Goal: Task Accomplishment & Management: Manage account settings

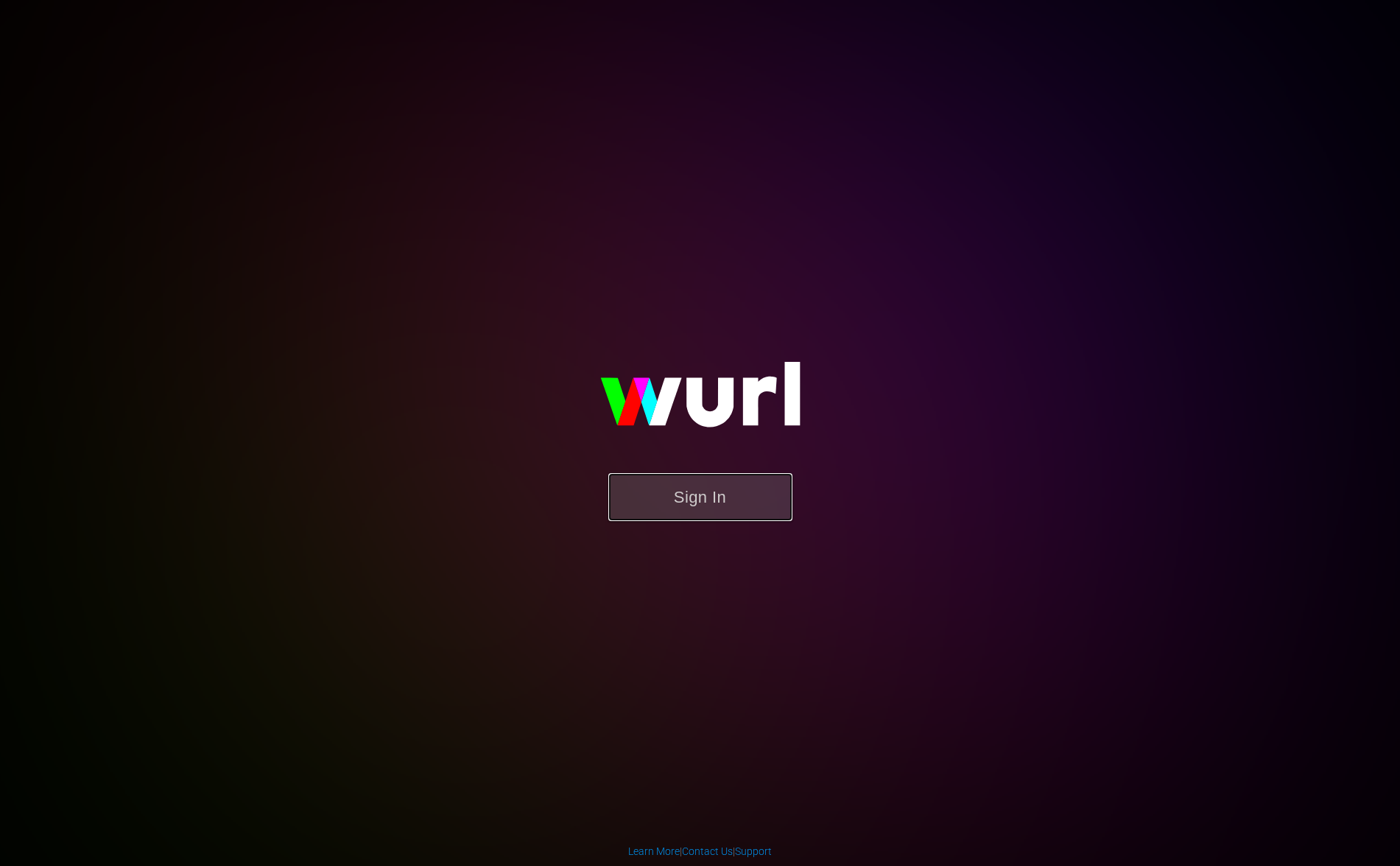
click at [714, 503] on button "Sign In" at bounding box center [700, 497] width 184 height 48
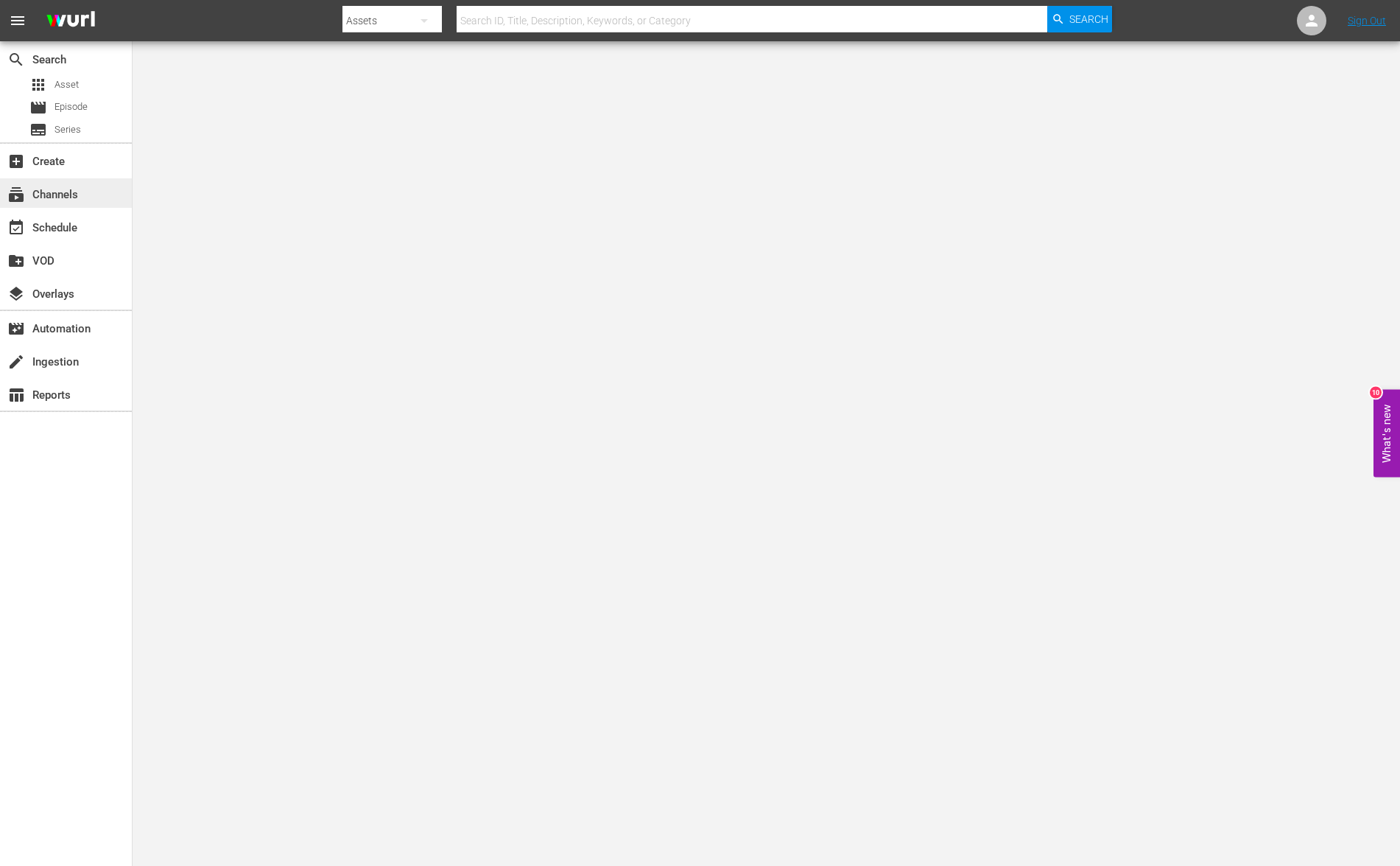
click at [76, 193] on div "subscriptions Channels" at bounding box center [41, 191] width 82 height 13
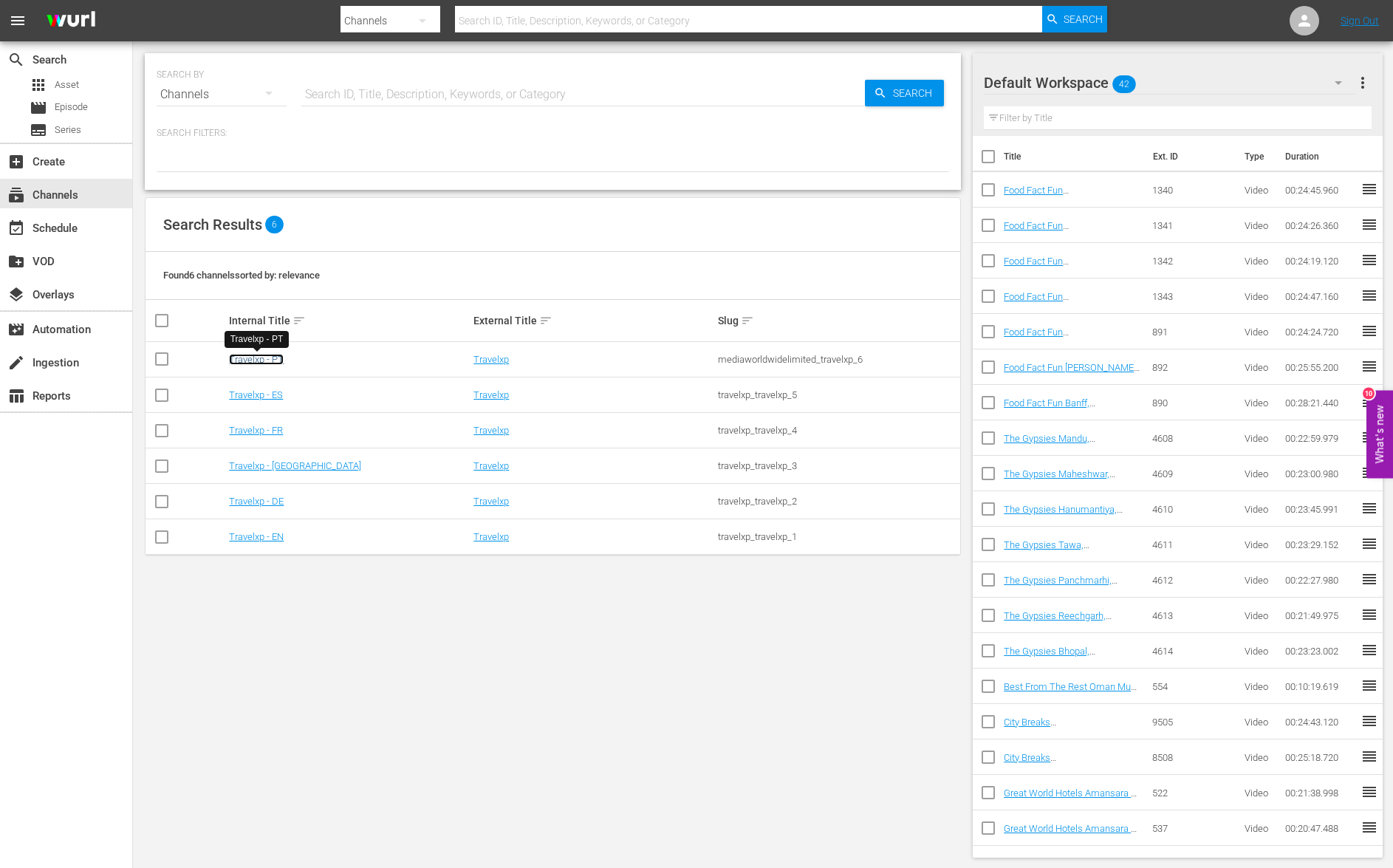
click at [268, 363] on link "Travelxp - PT" at bounding box center [256, 359] width 55 height 11
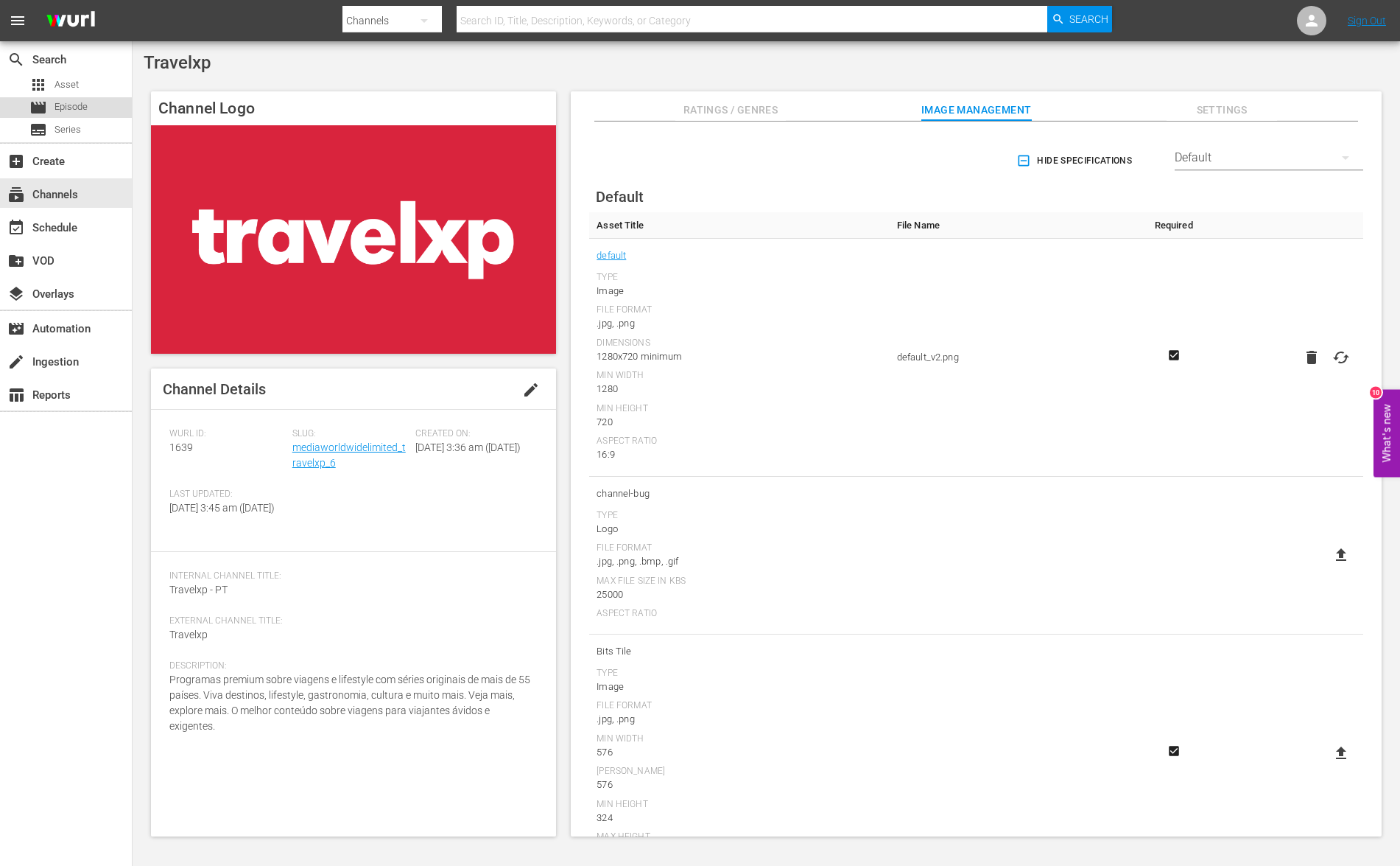
click at [74, 107] on span "Episode" at bounding box center [71, 106] width 33 height 15
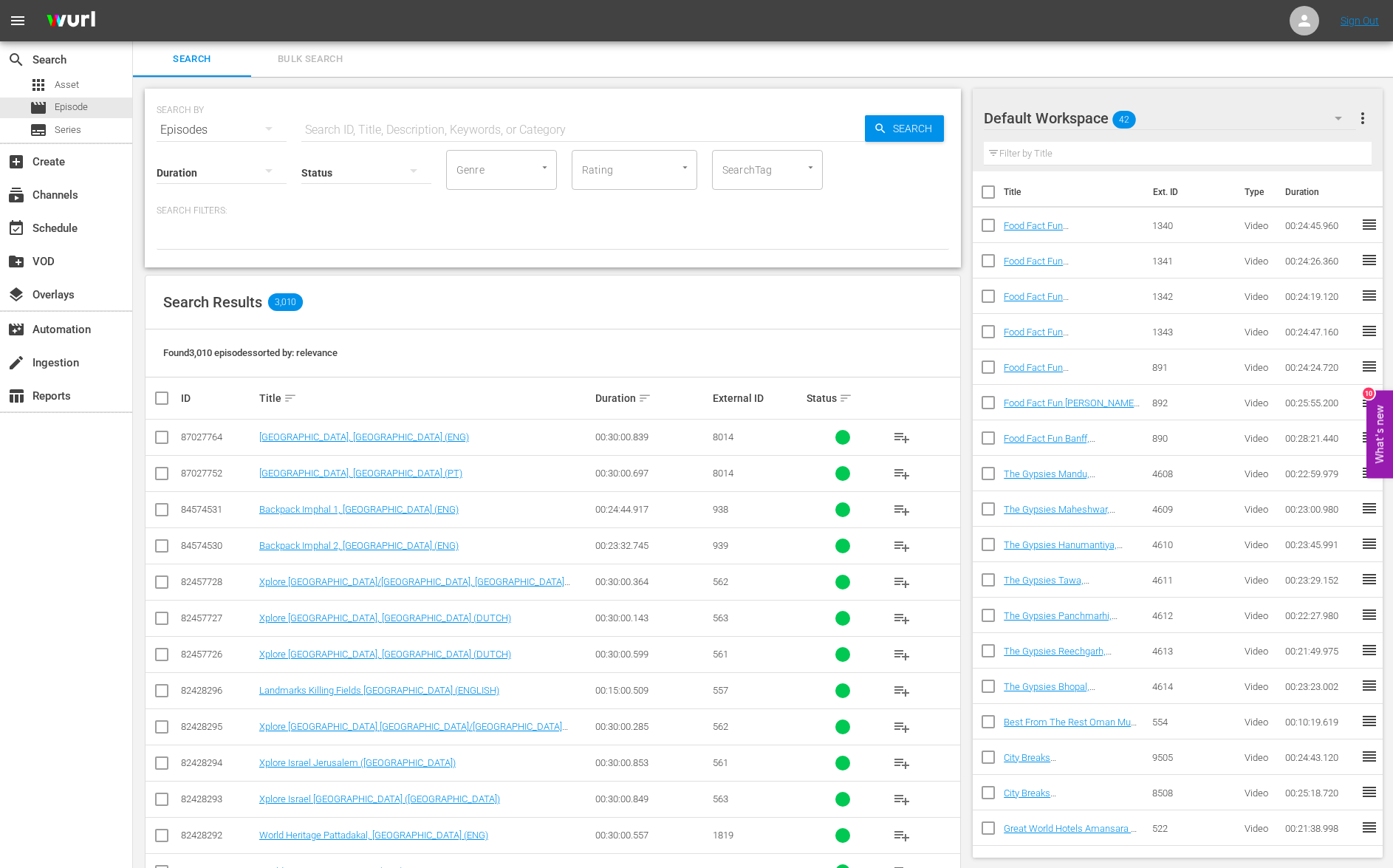
click at [995, 196] on input "checkbox" at bounding box center [989, 195] width 31 height 31
checkbox input "true"
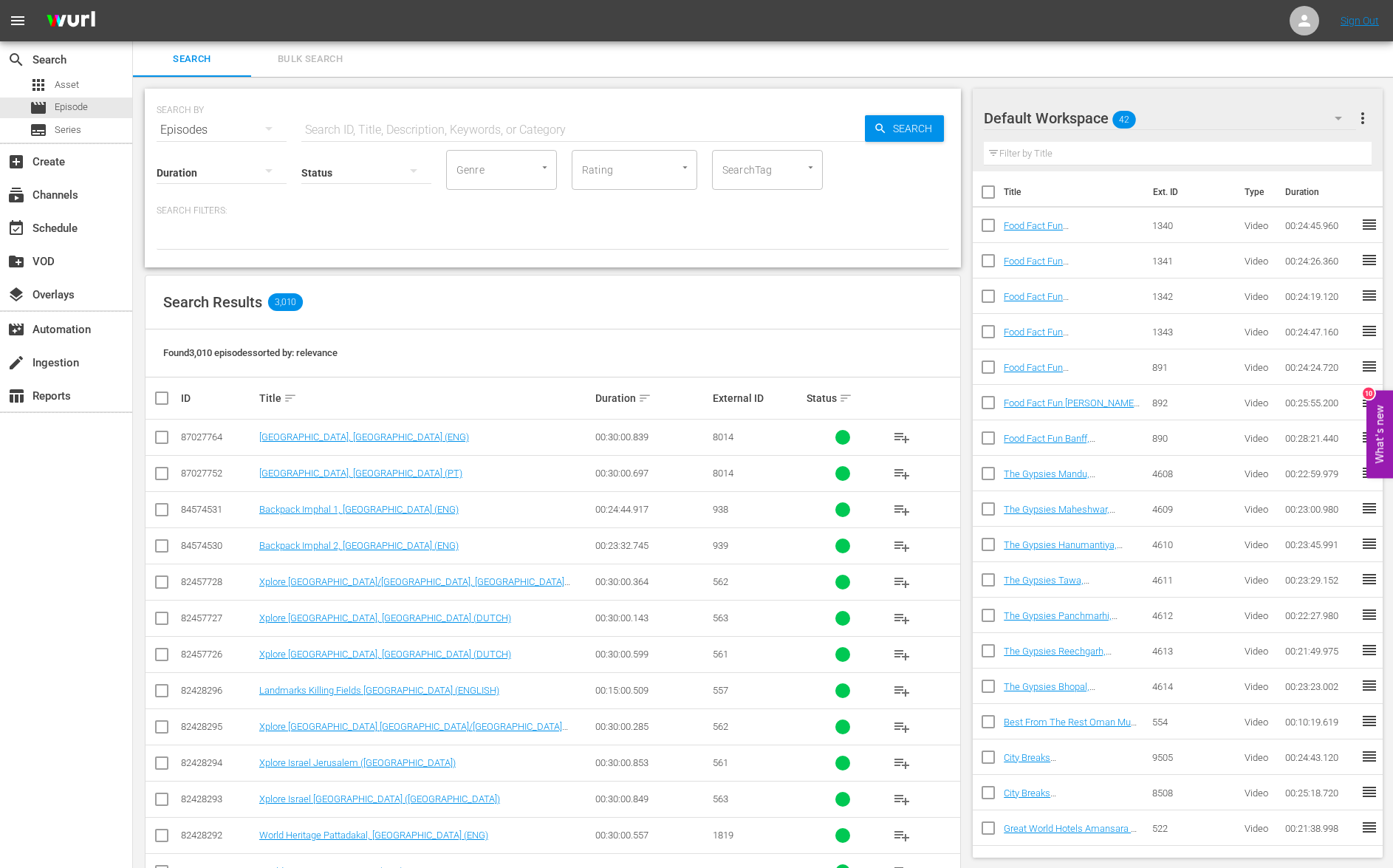
checkbox input "true"
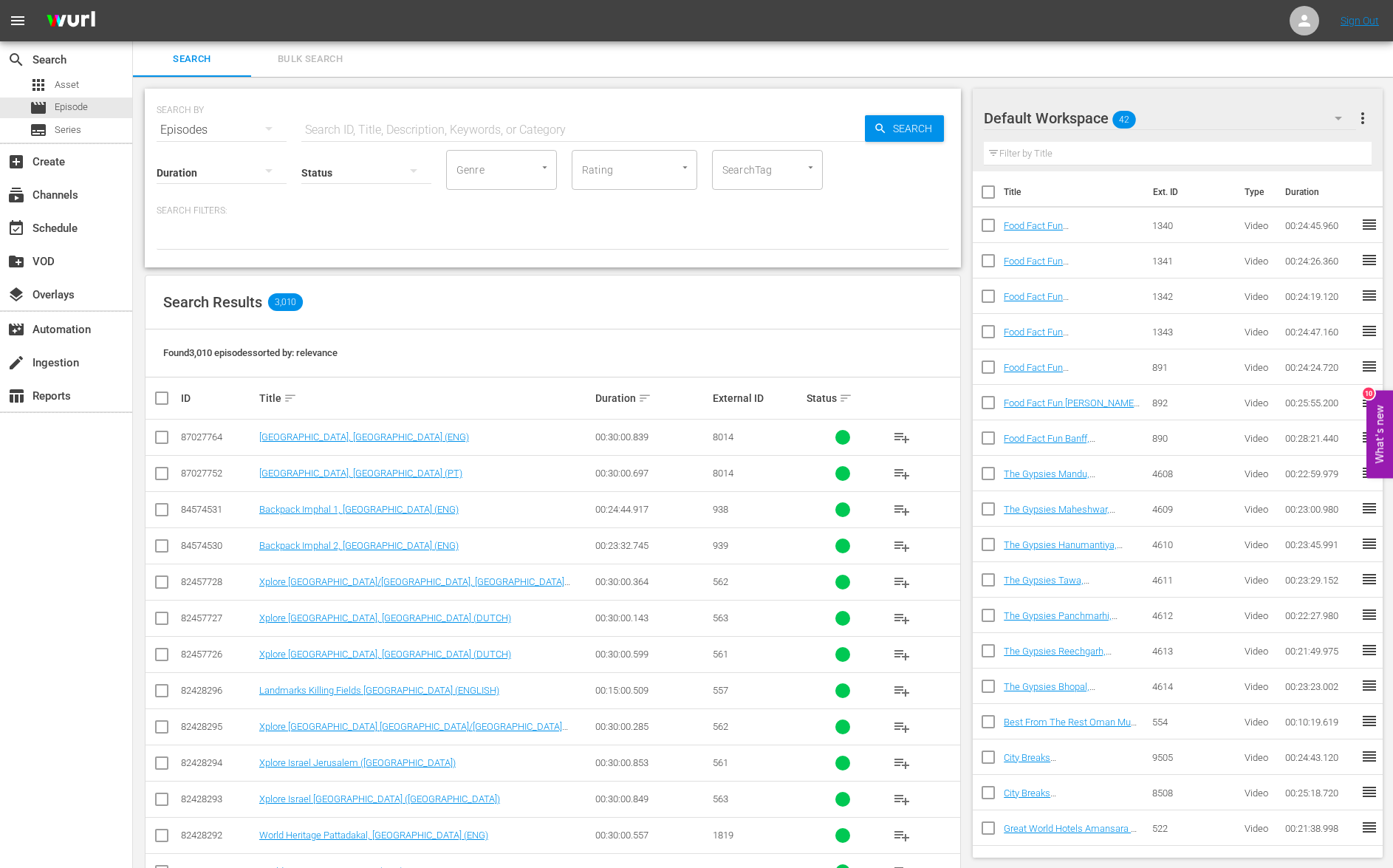
checkbox input "true"
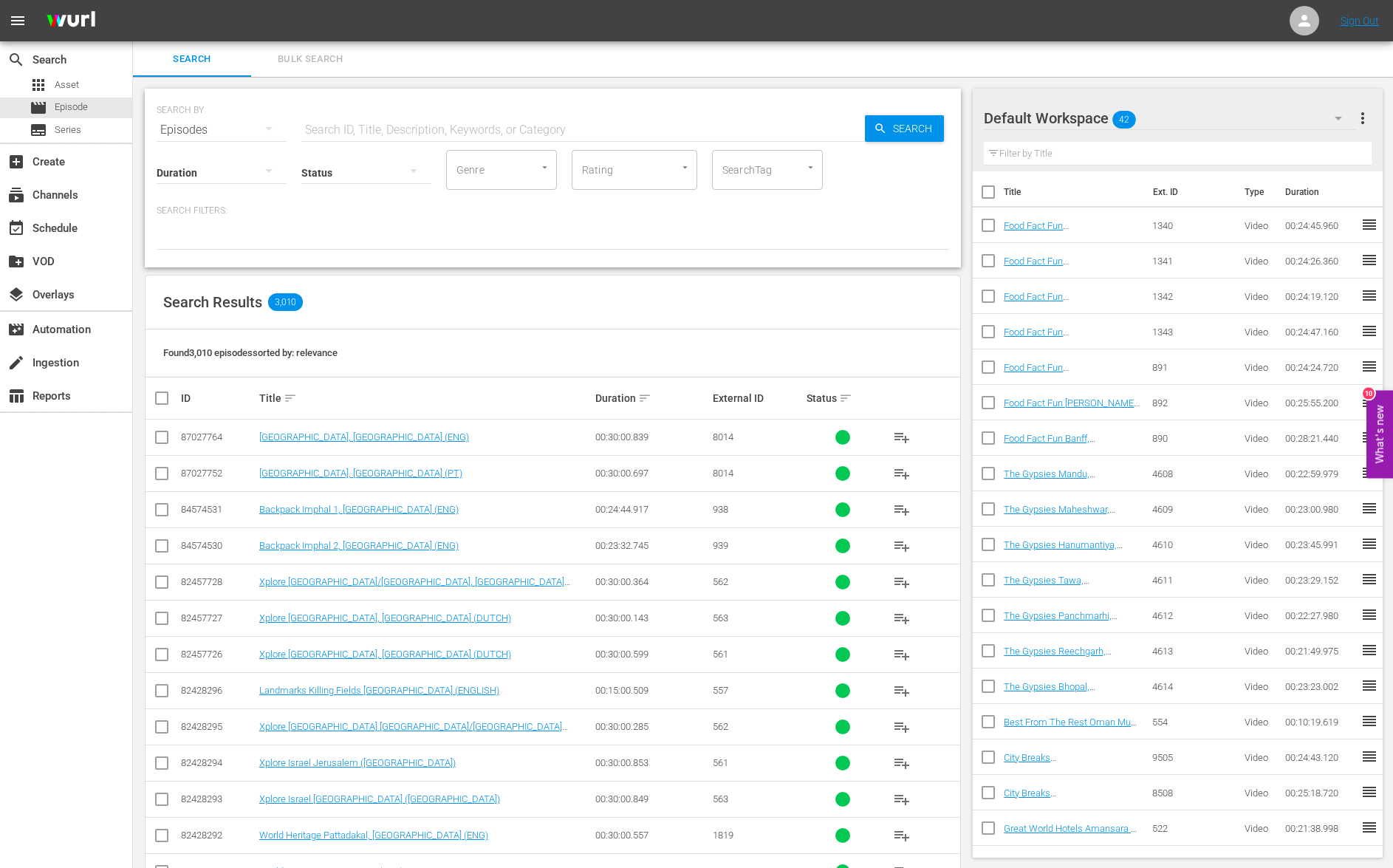
checkbox input "true"
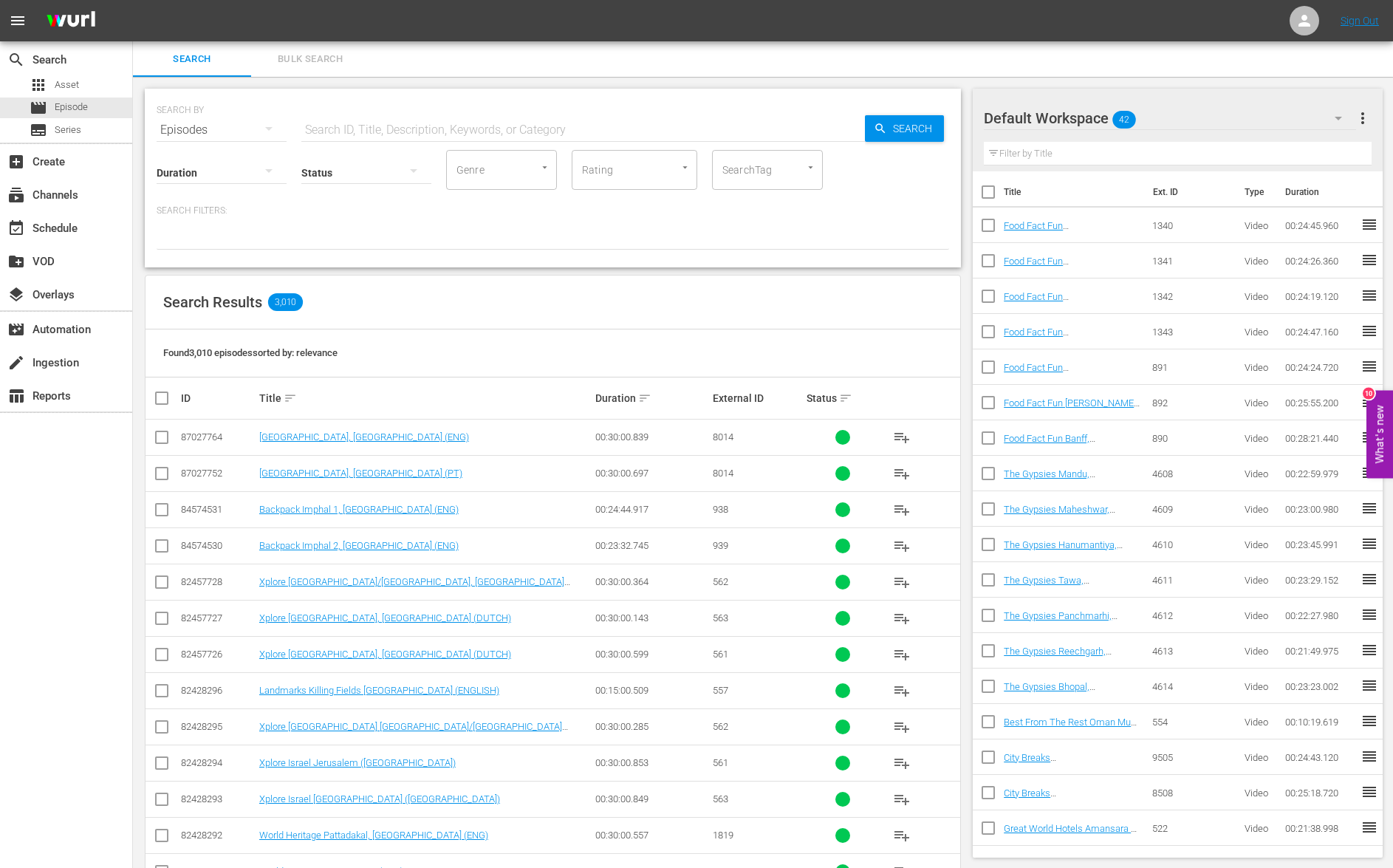
checkbox input "true"
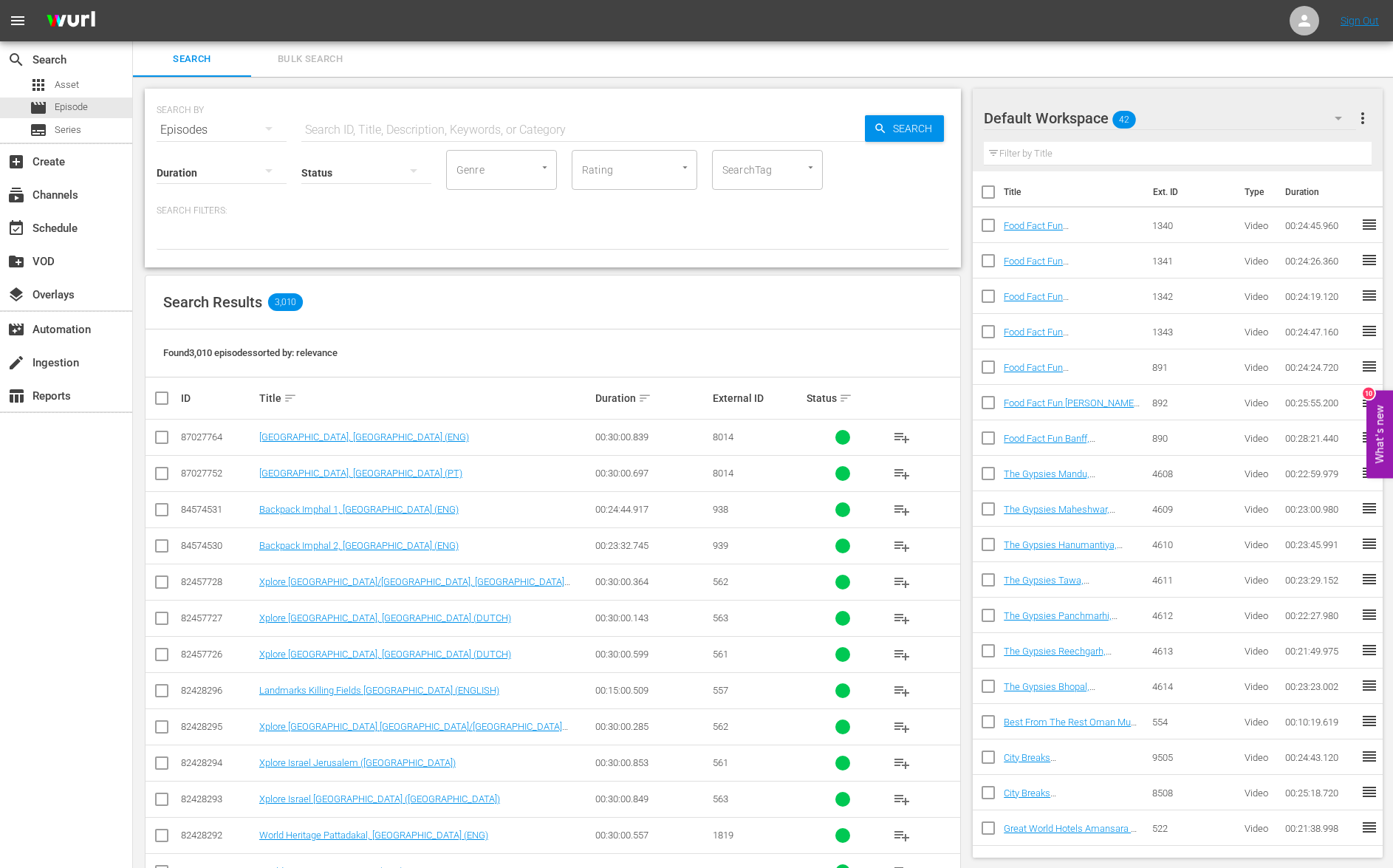
checkbox input "true"
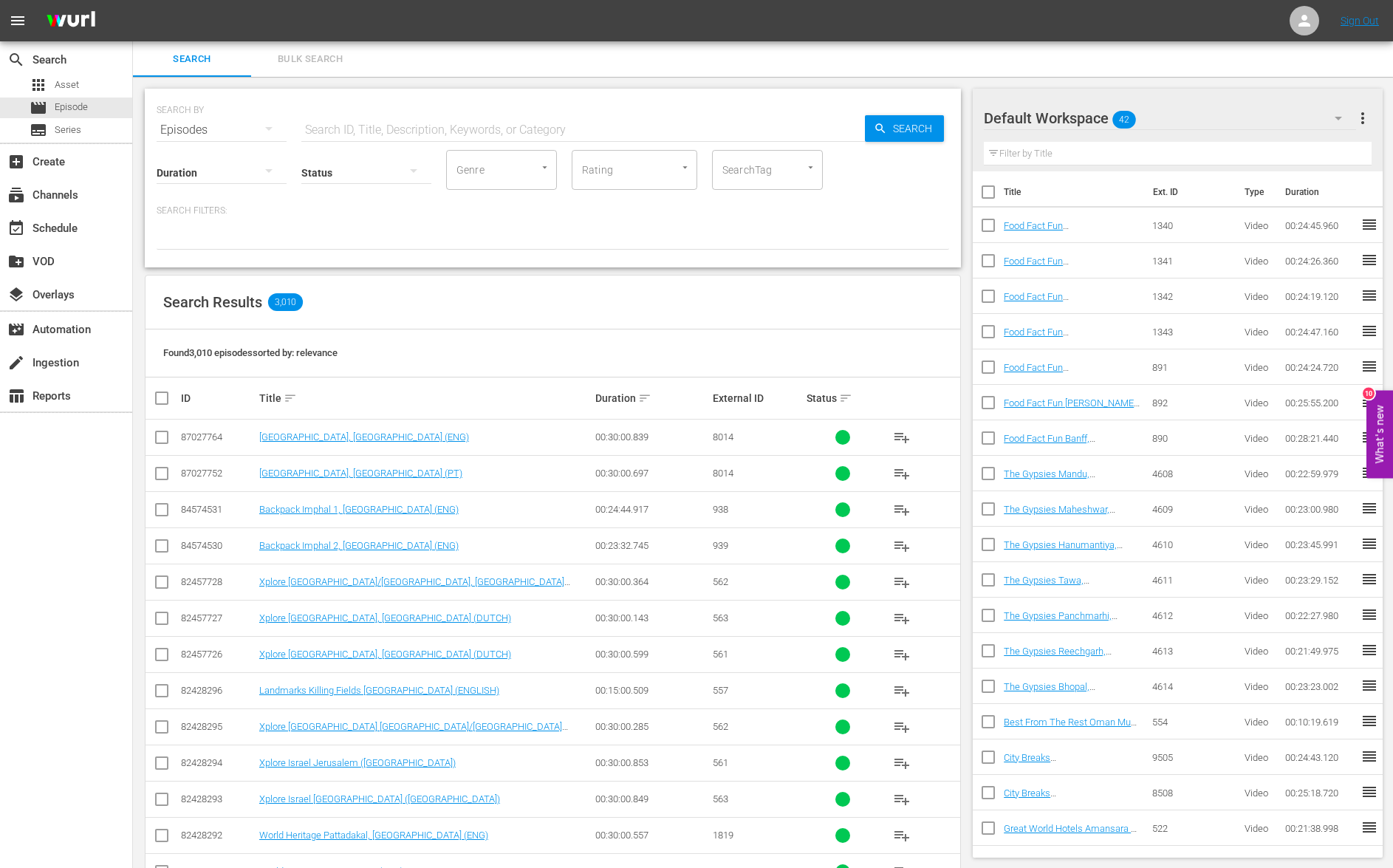
checkbox input "true"
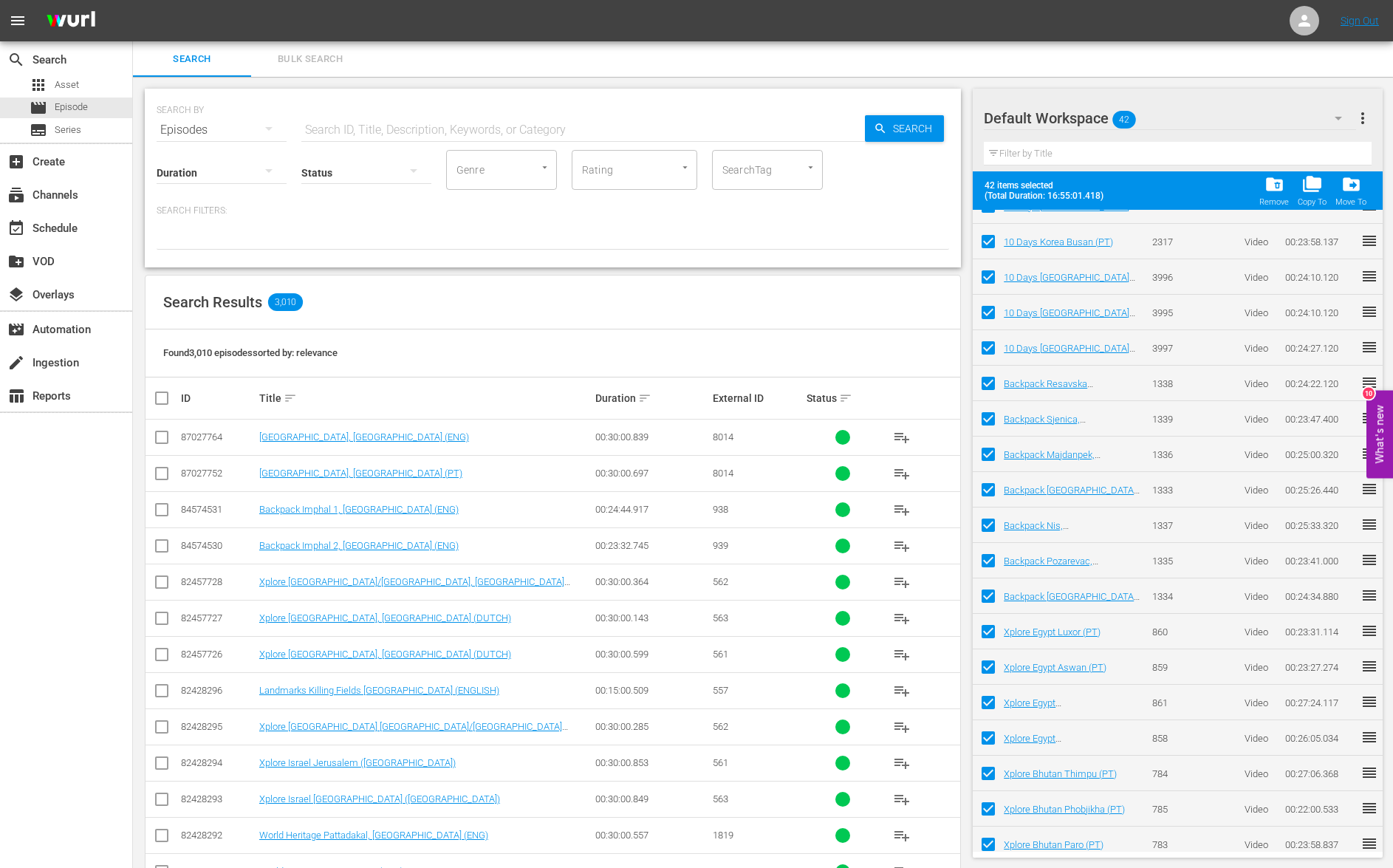
scroll to position [883, 0]
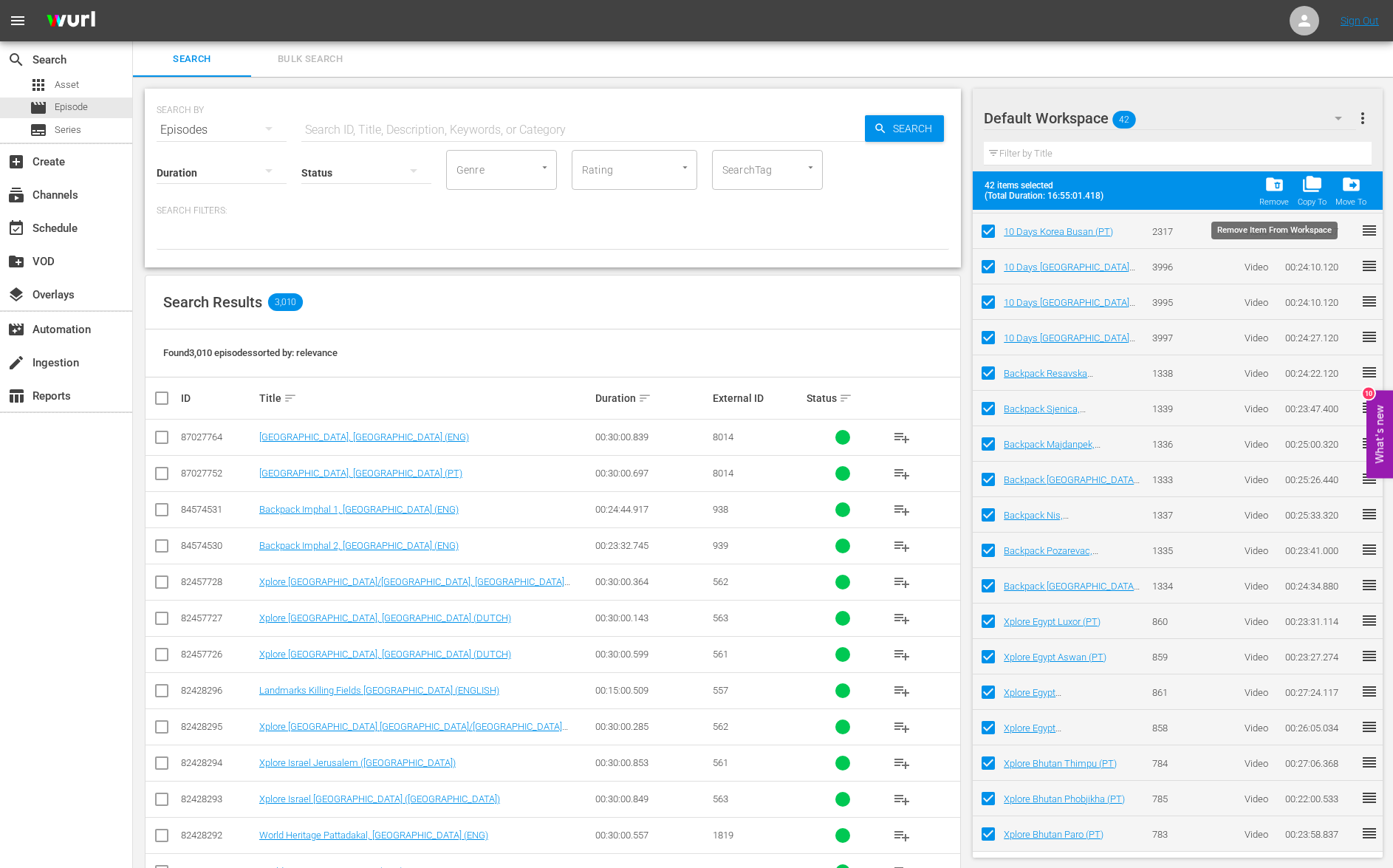
click at [1275, 194] on span "folder_delete" at bounding box center [1274, 184] width 20 height 20
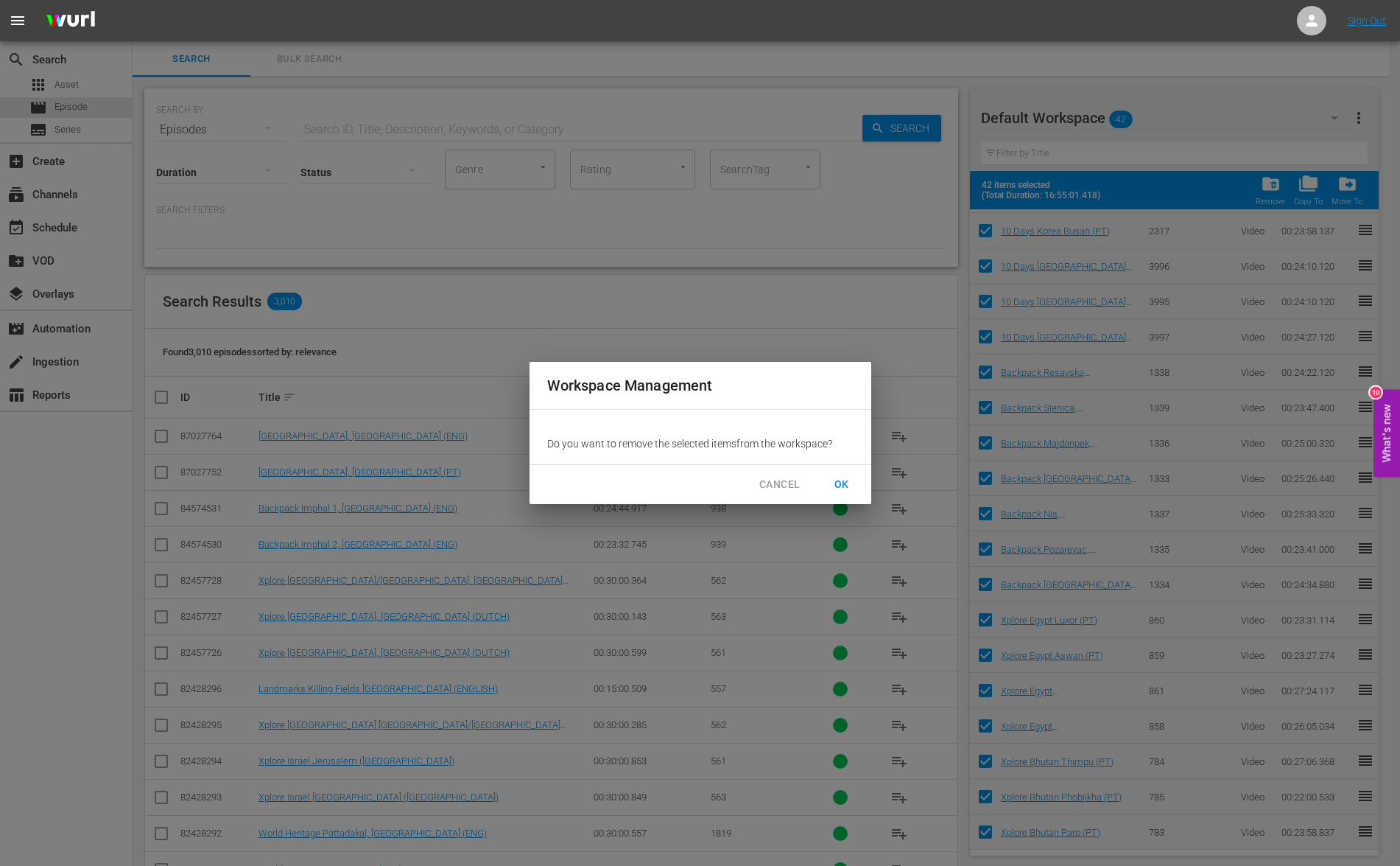
click at [836, 483] on span "OK" at bounding box center [842, 484] width 23 height 18
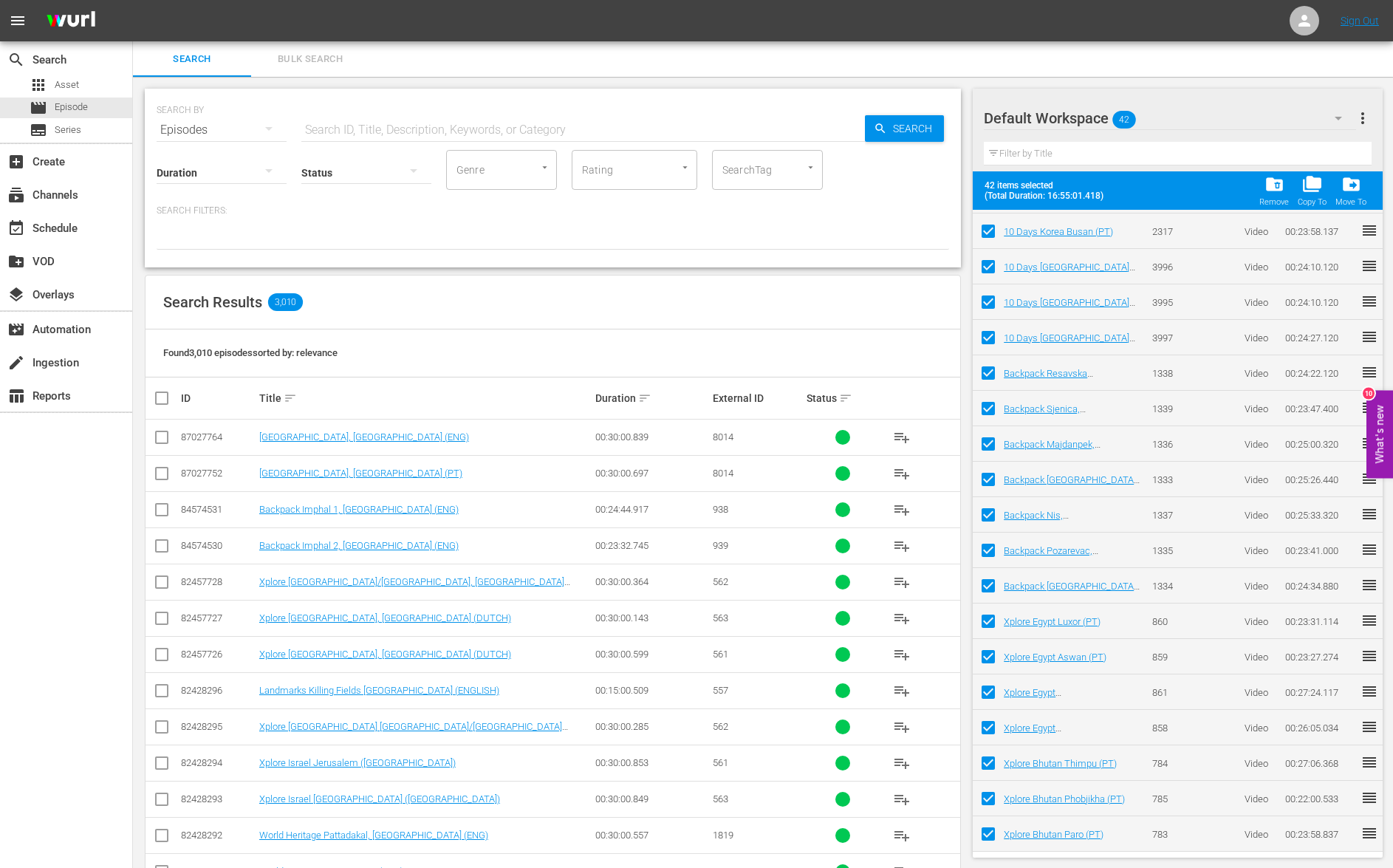
checkbox input "false"
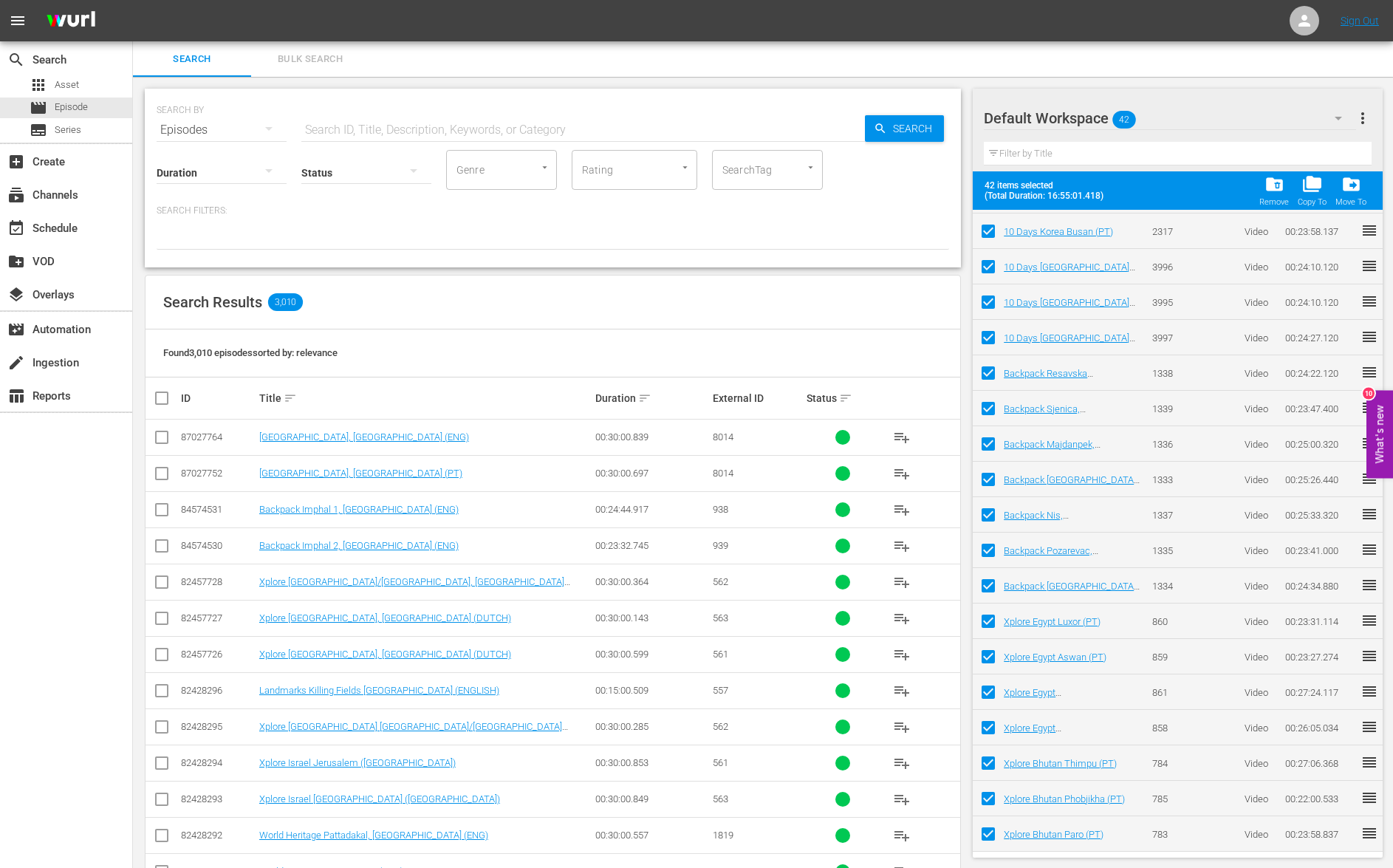
checkbox input "false"
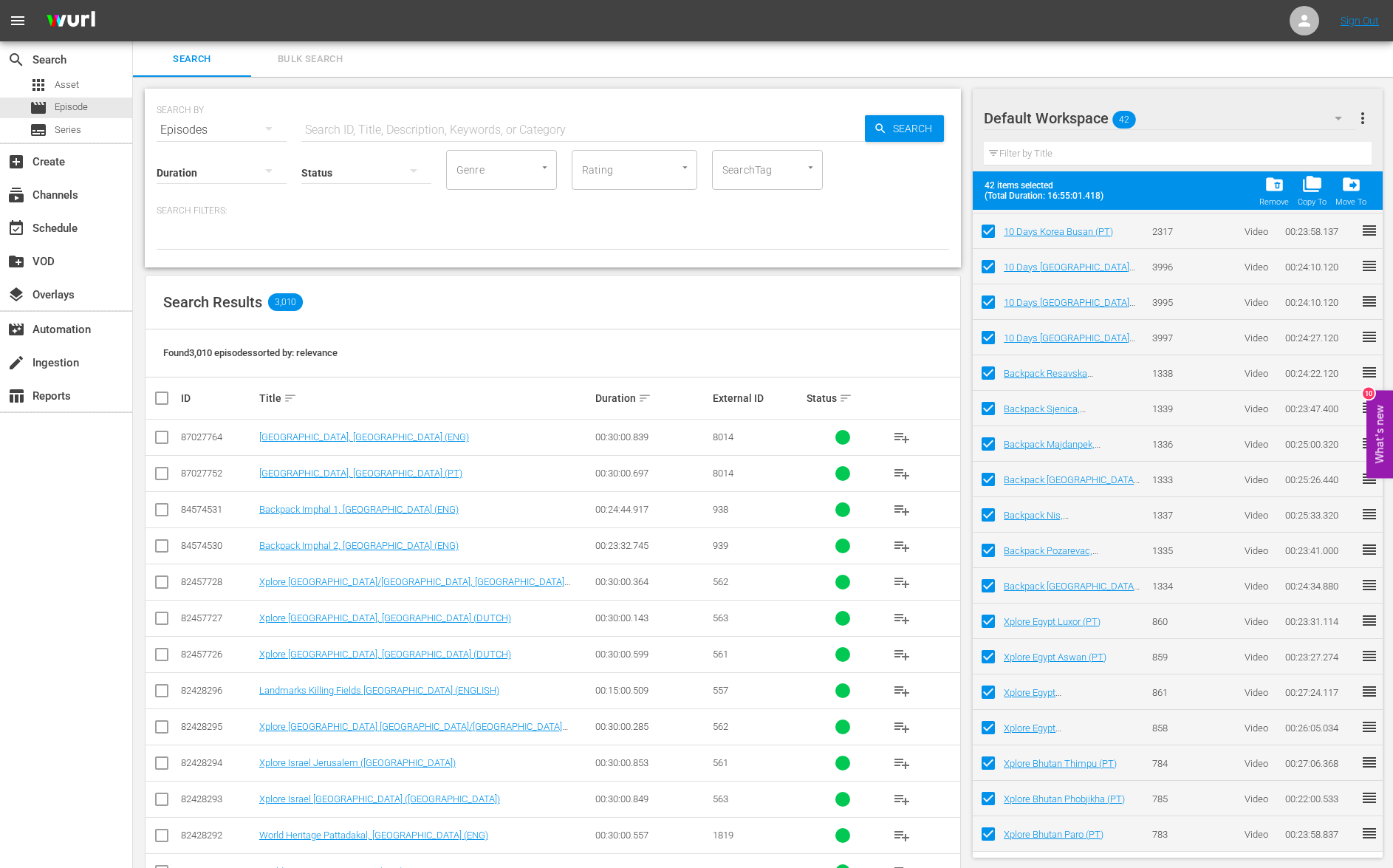
checkbox input "false"
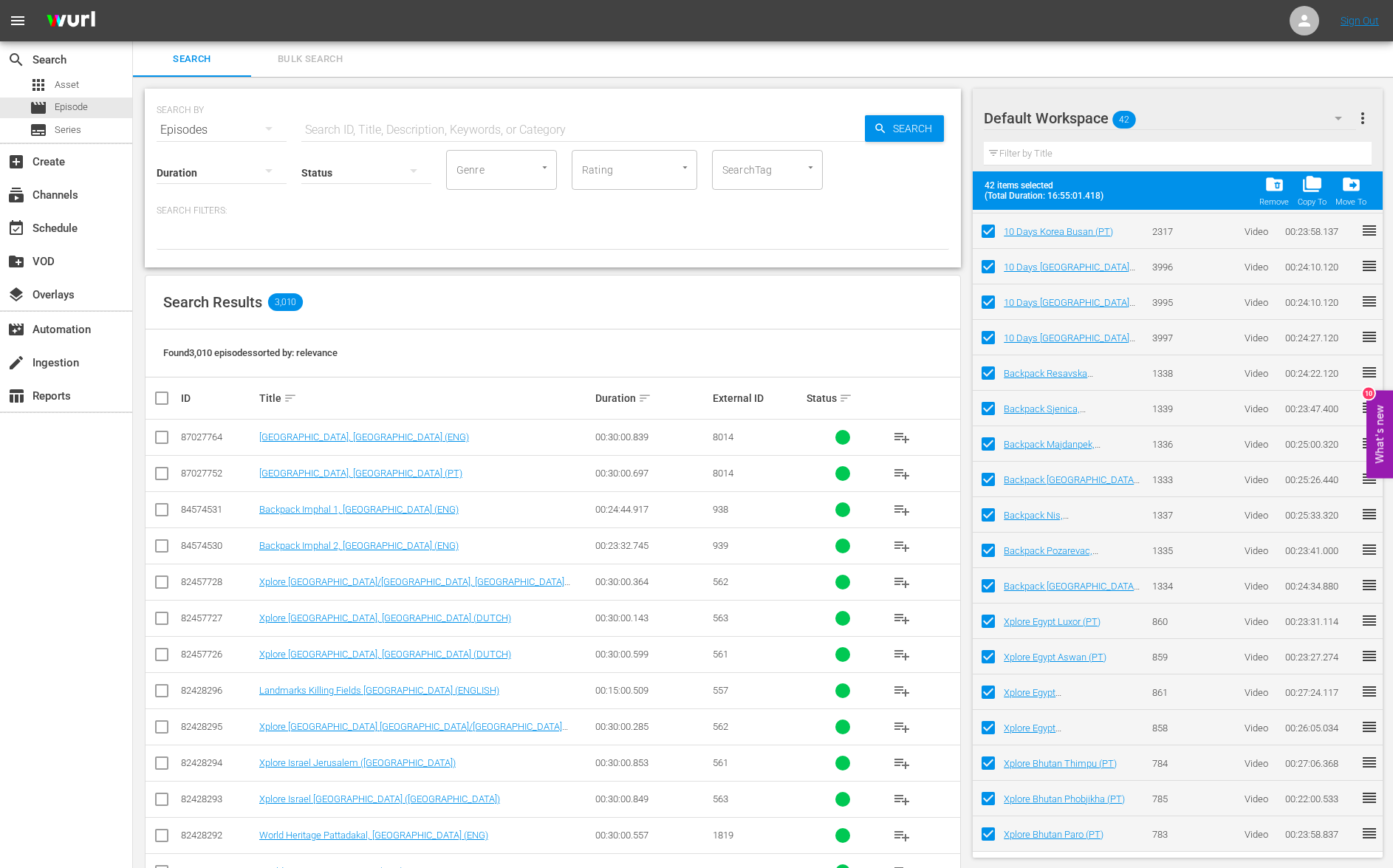
checkbox input "false"
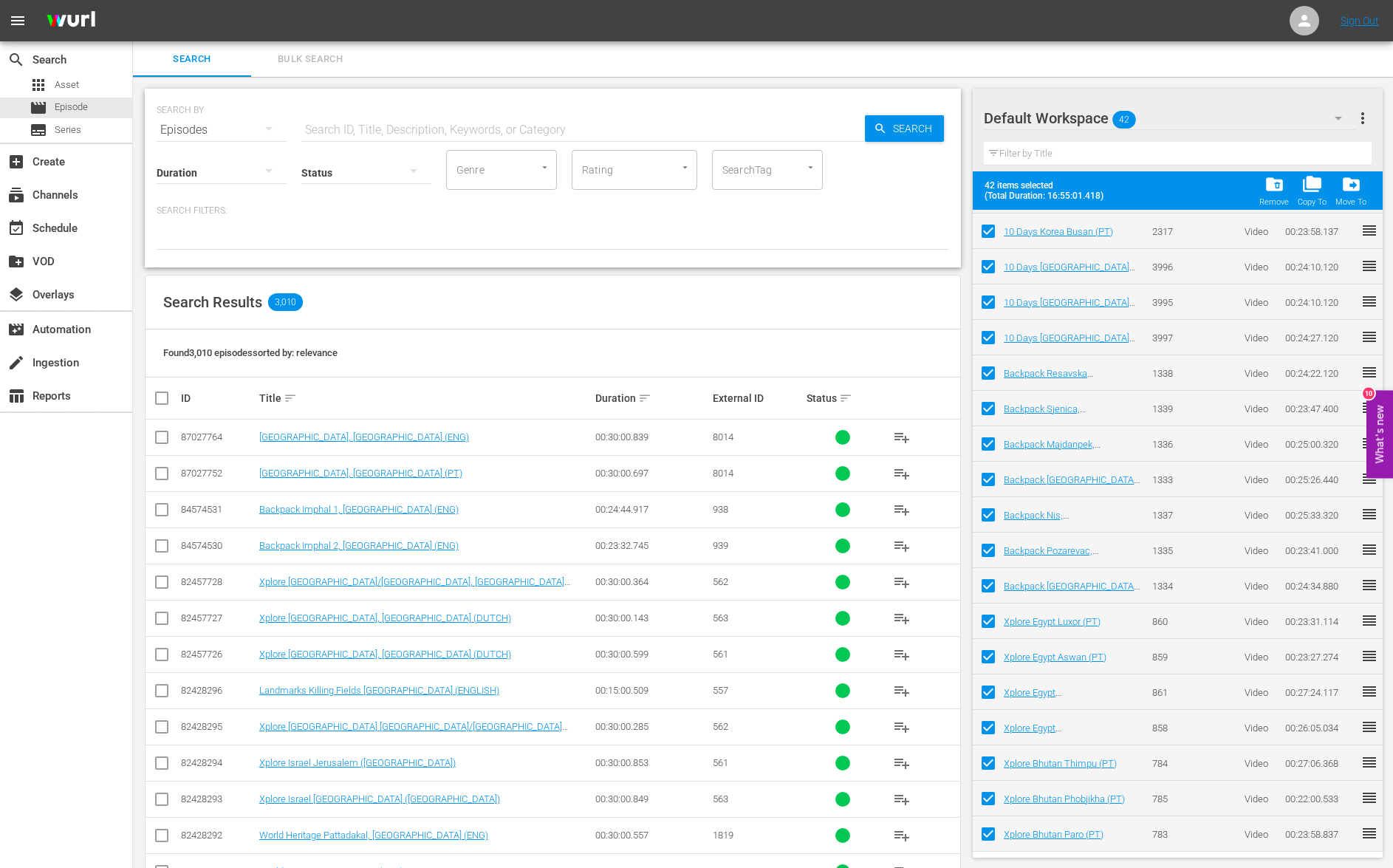
checkbox input "false"
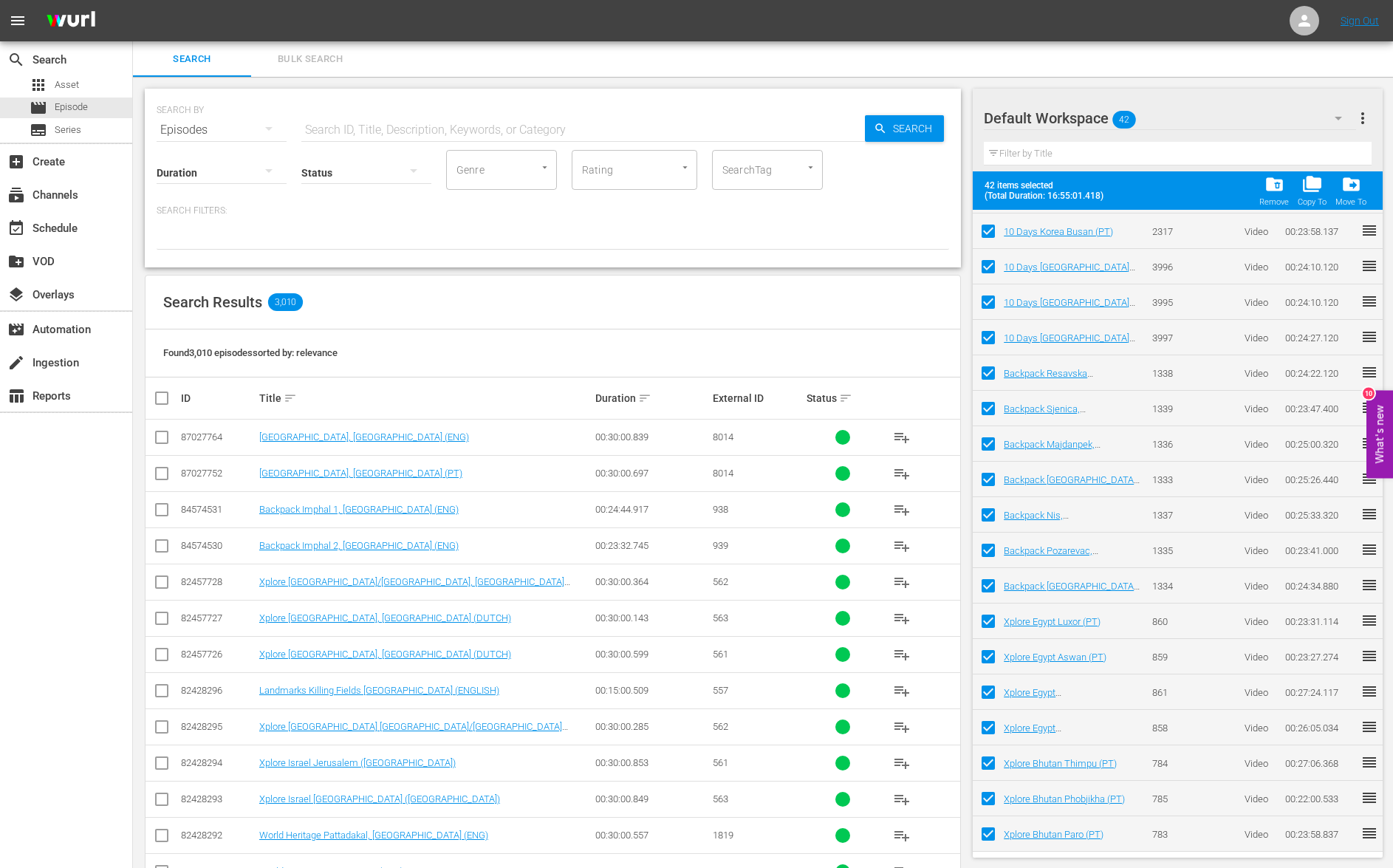
checkbox input "false"
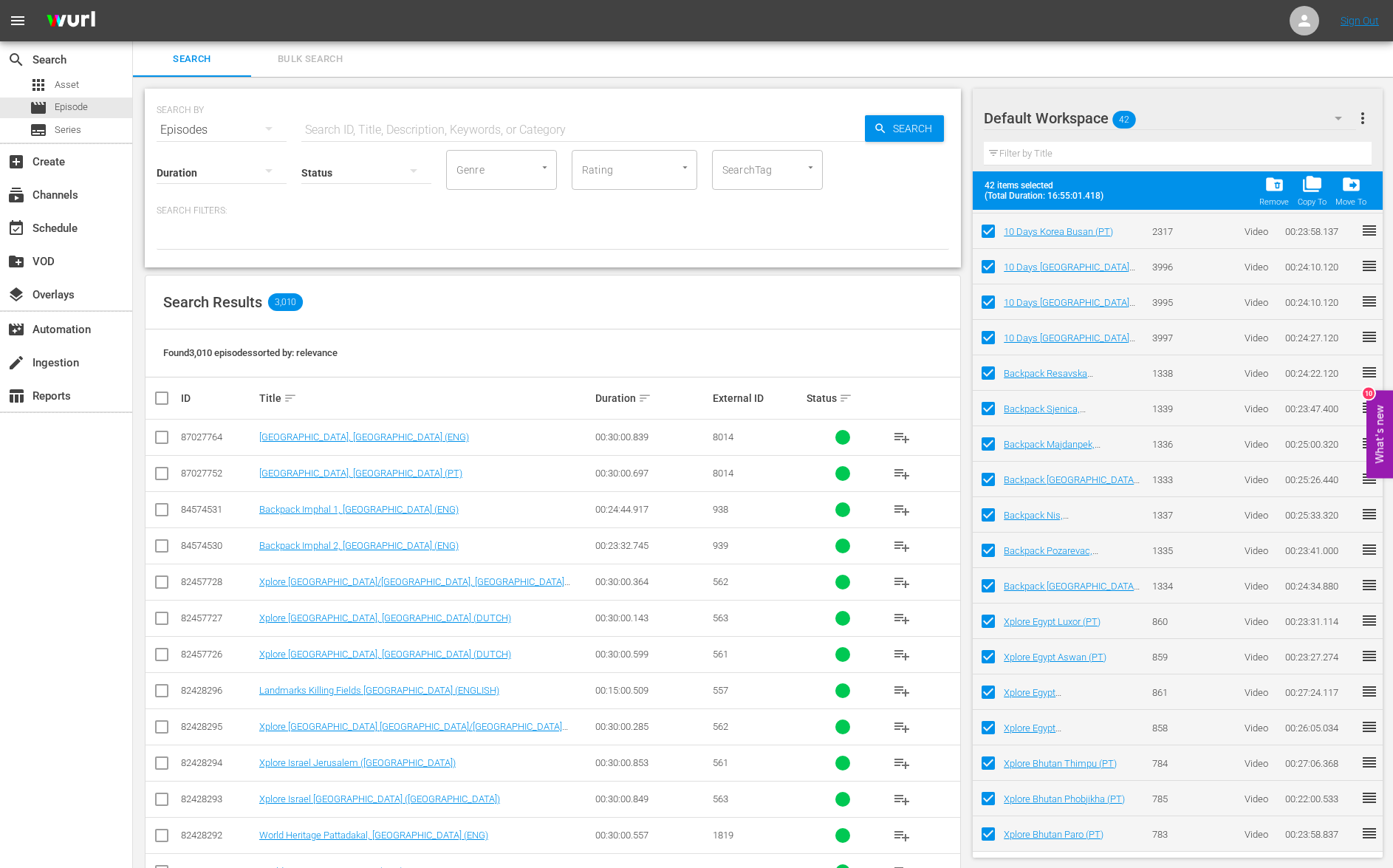
checkbox input "false"
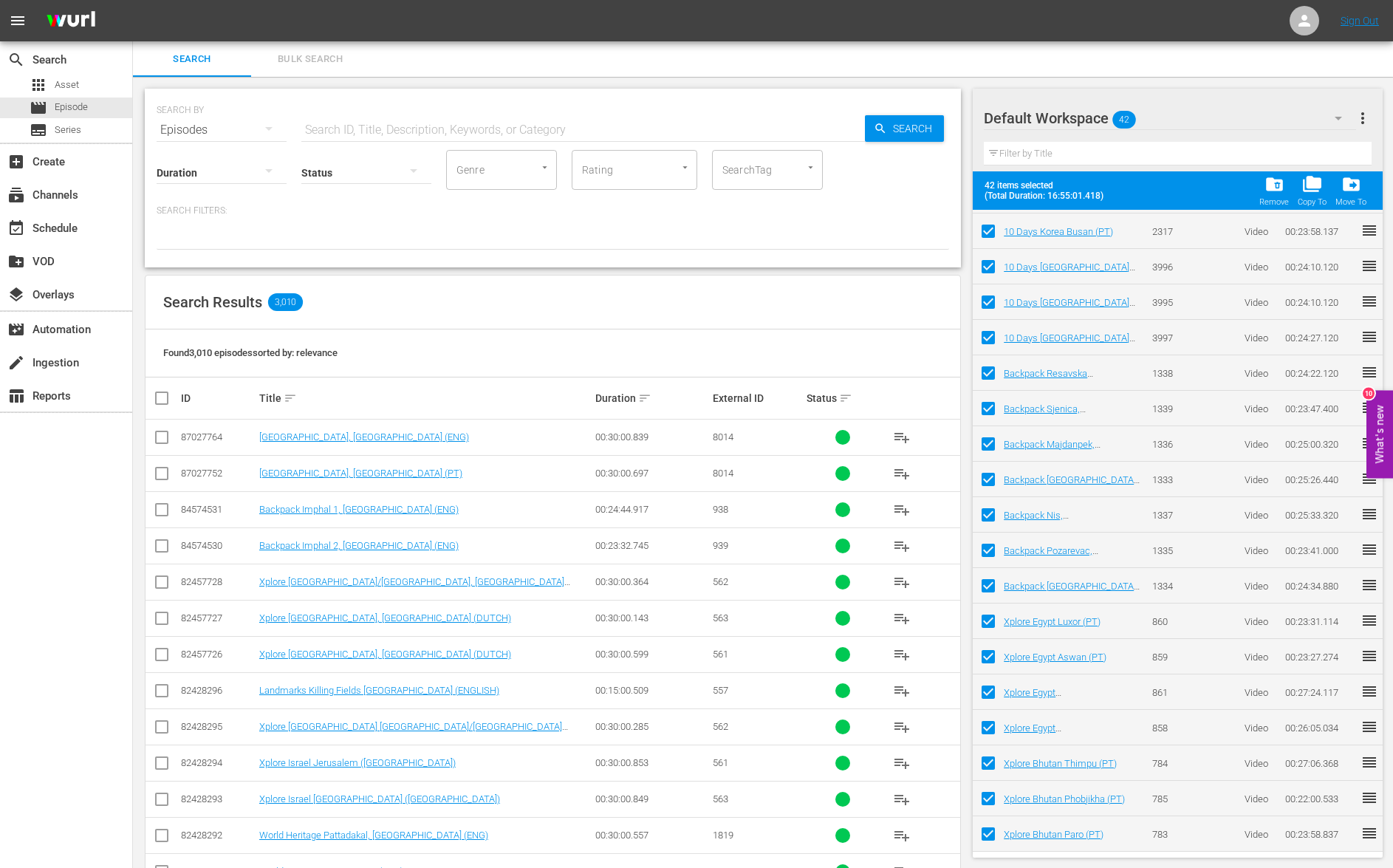
checkbox input "false"
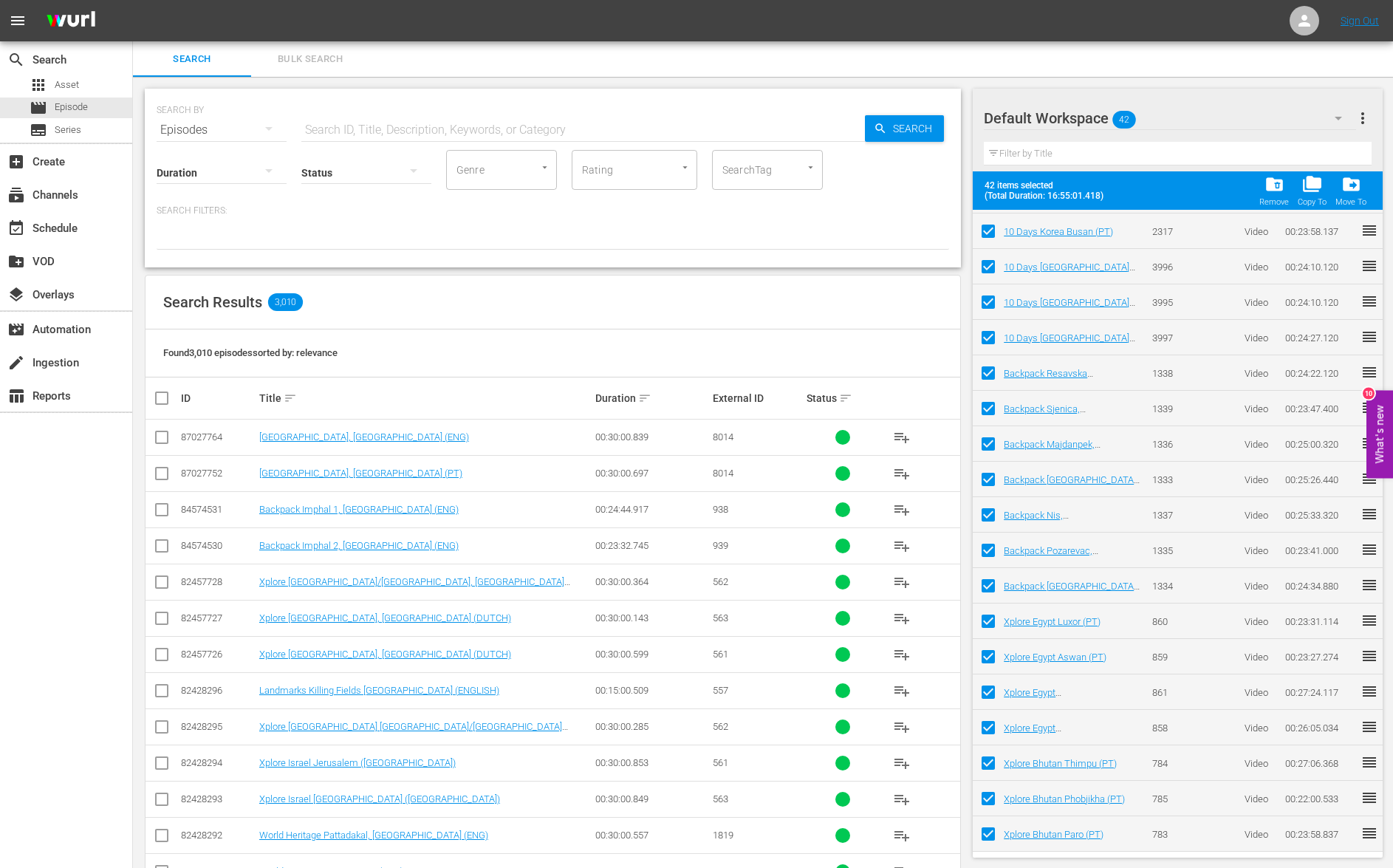
checkbox input "false"
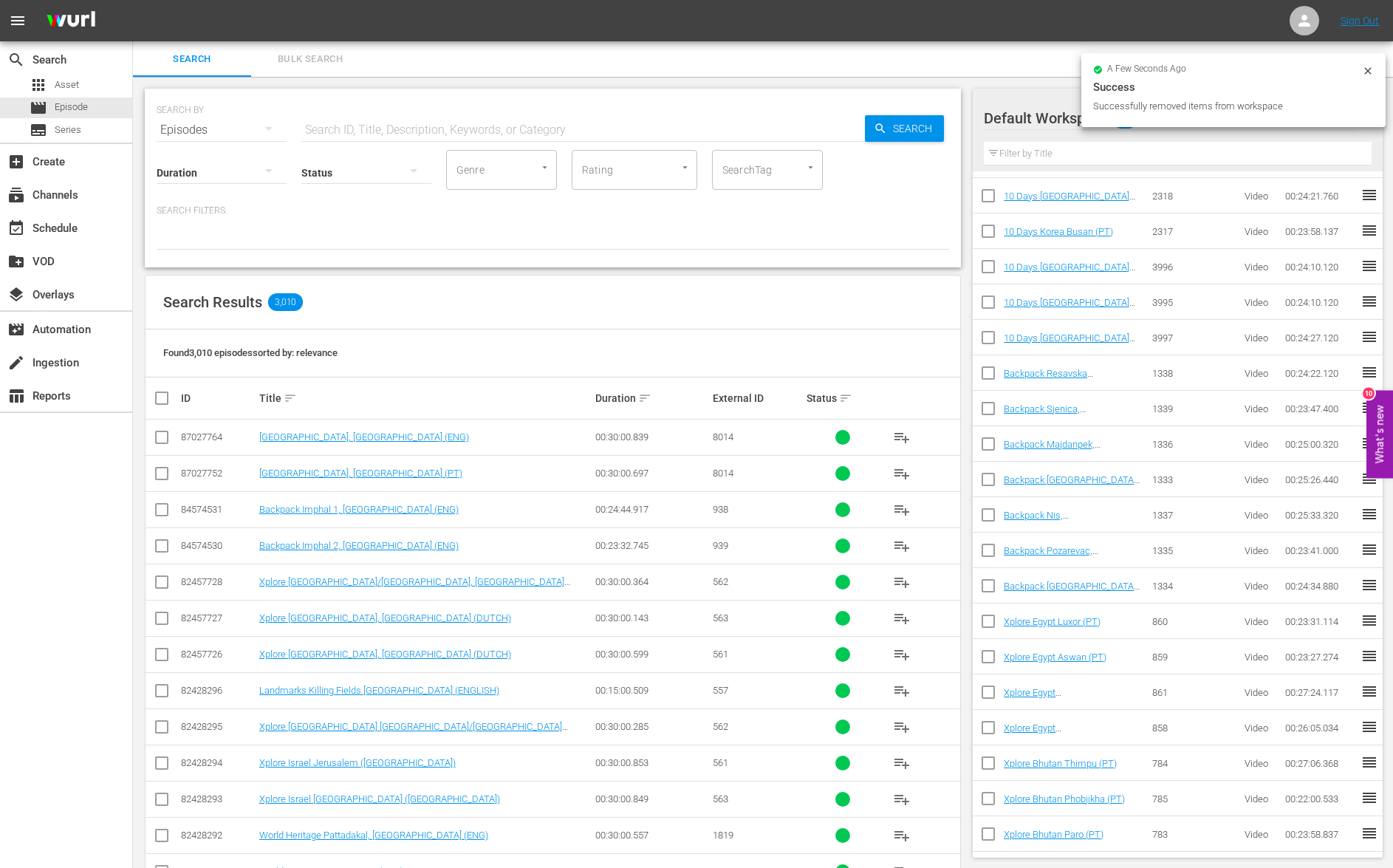
scroll to position [0, 0]
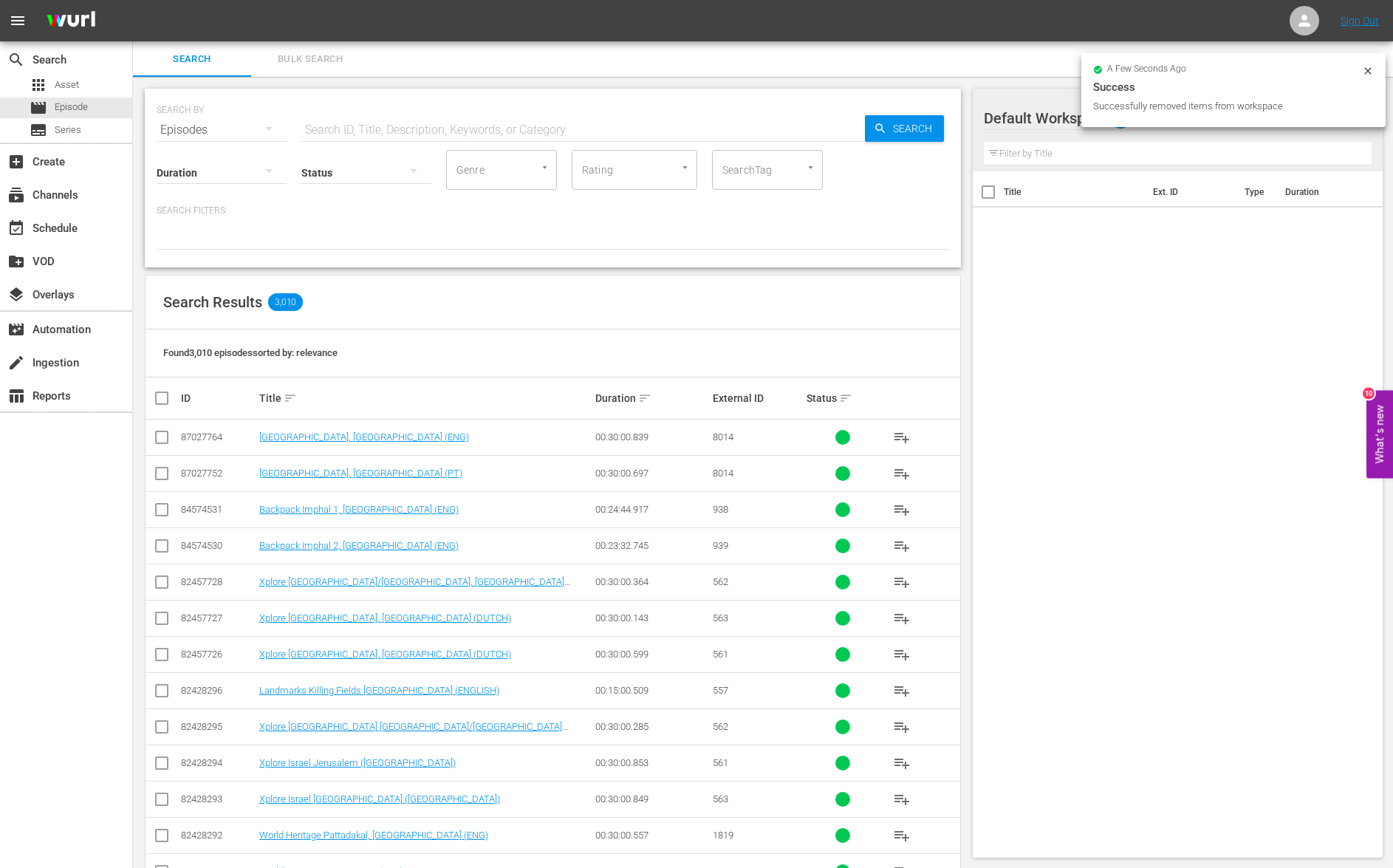
drag, startPoint x: 1273, startPoint y: 286, endPoint x: 1276, endPoint y: 268, distance: 18.2
click at [1273, 286] on div "Title Ext. ID Type Duration" at bounding box center [1178, 511] width 410 height 680
click at [1368, 70] on icon at bounding box center [1368, 71] width 12 height 12
click at [1337, 117] on icon "button" at bounding box center [1338, 119] width 8 height 3
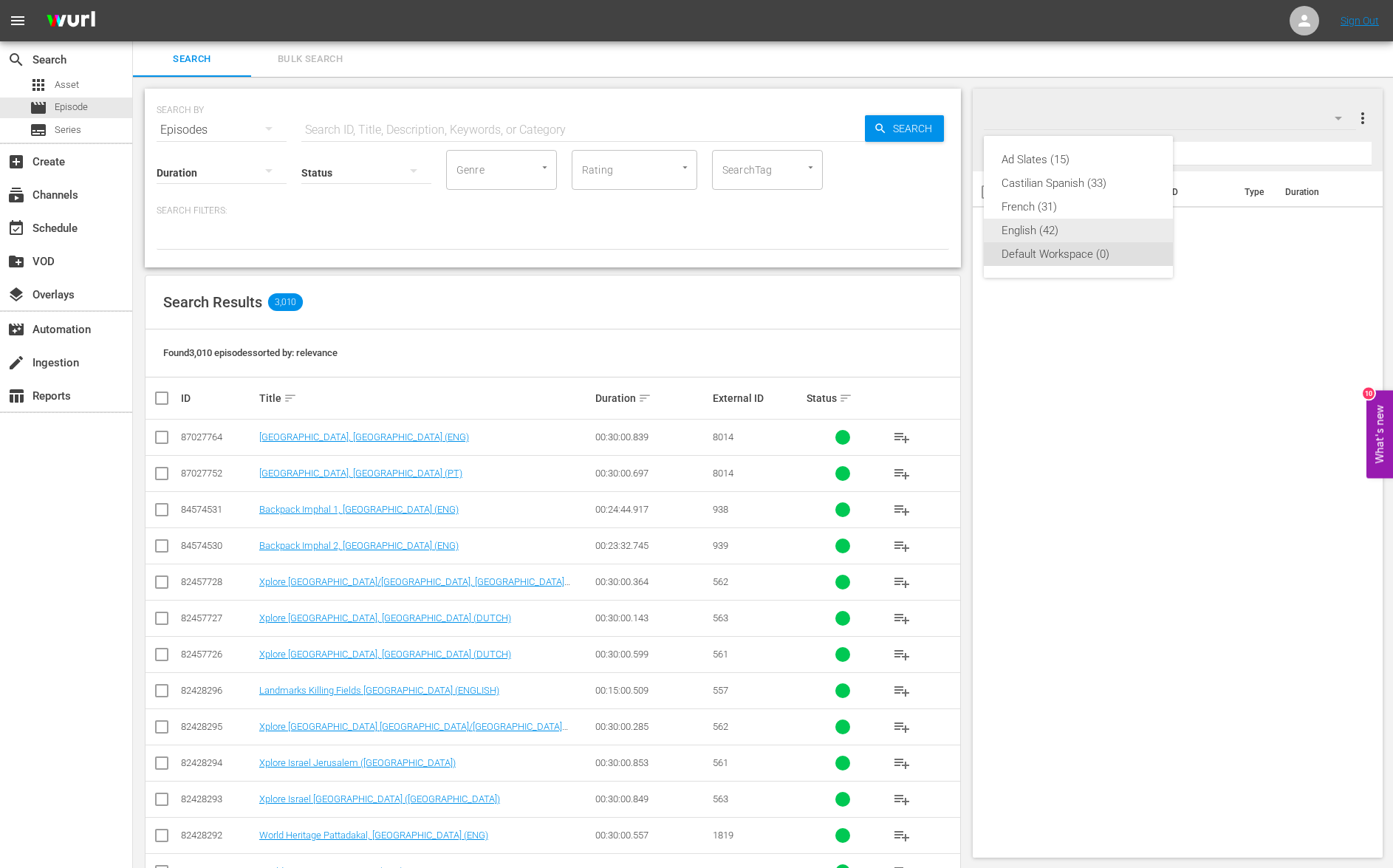
click at [1052, 225] on div "English (42)" at bounding box center [1078, 230] width 154 height 23
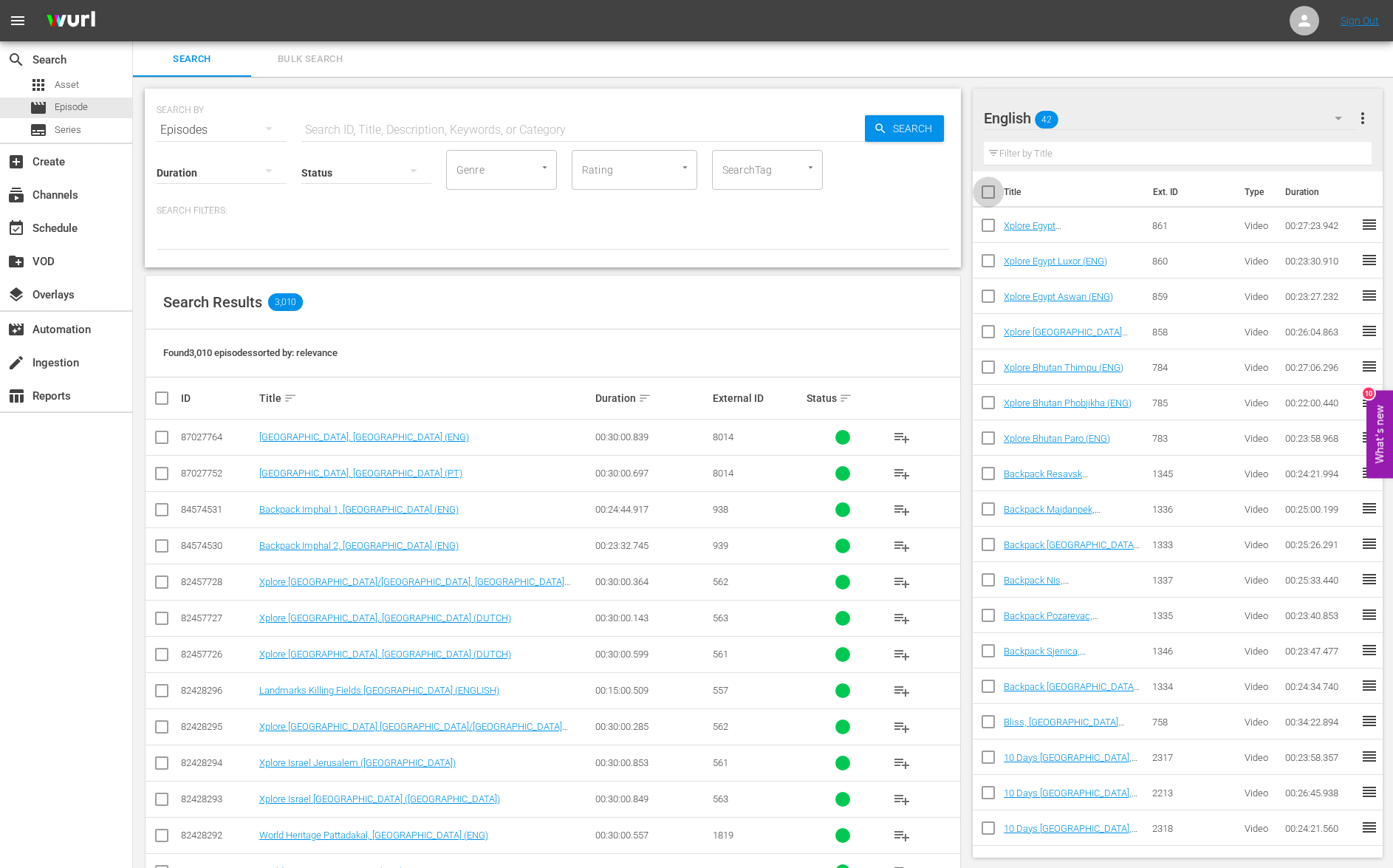
click at [989, 195] on input "checkbox" at bounding box center [989, 195] width 31 height 31
checkbox input "true"
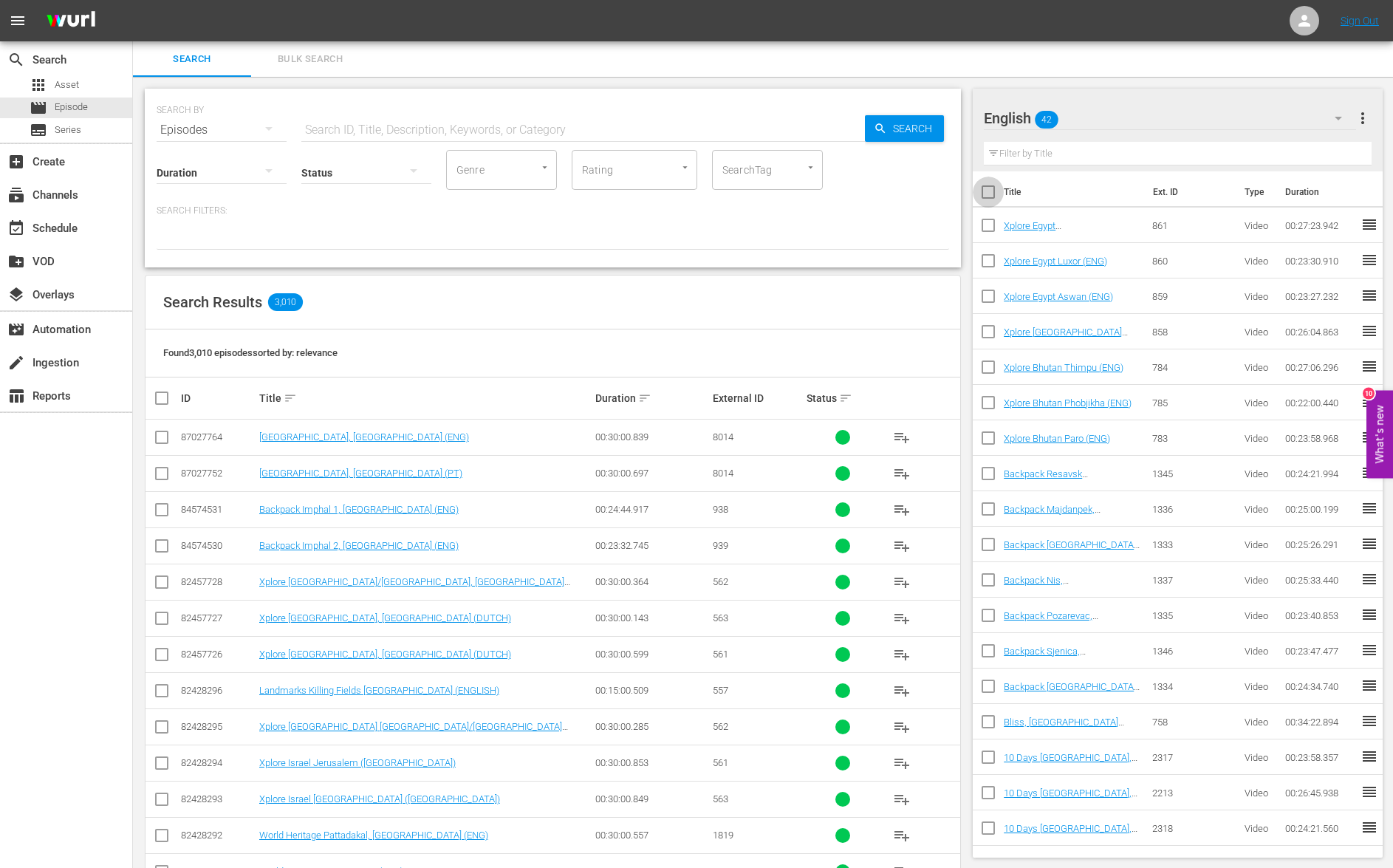
checkbox input "true"
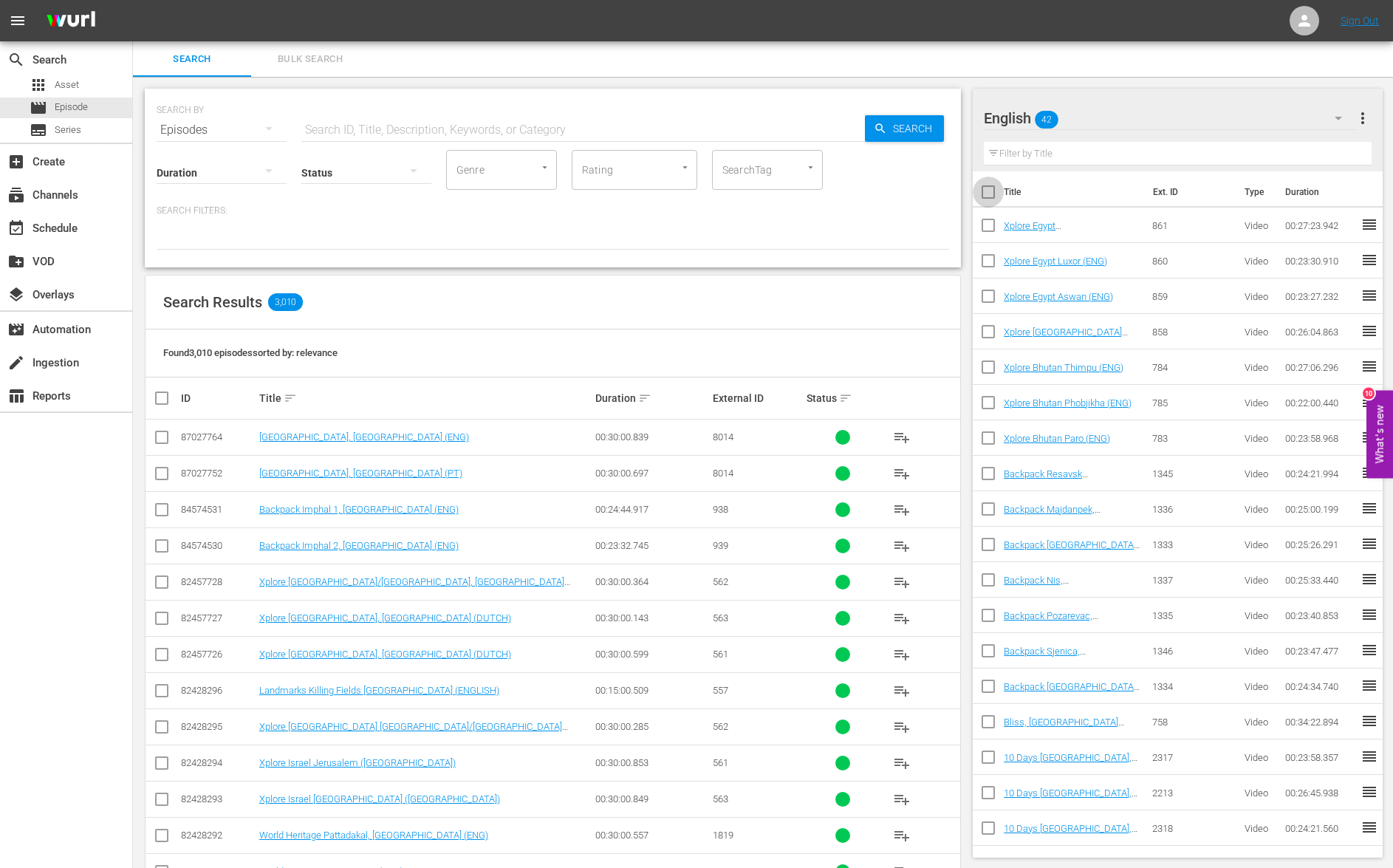
checkbox input "true"
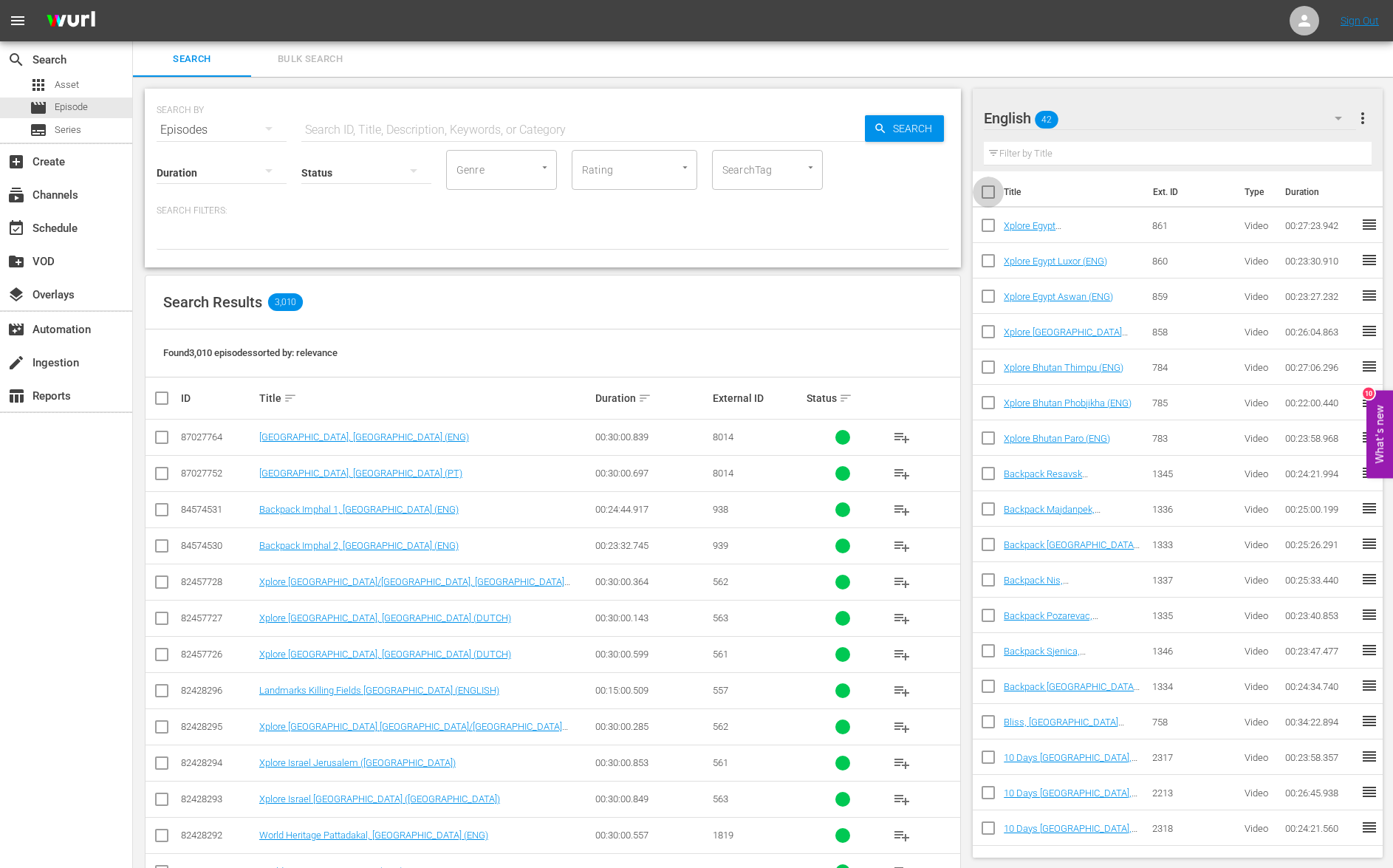
checkbox input "true"
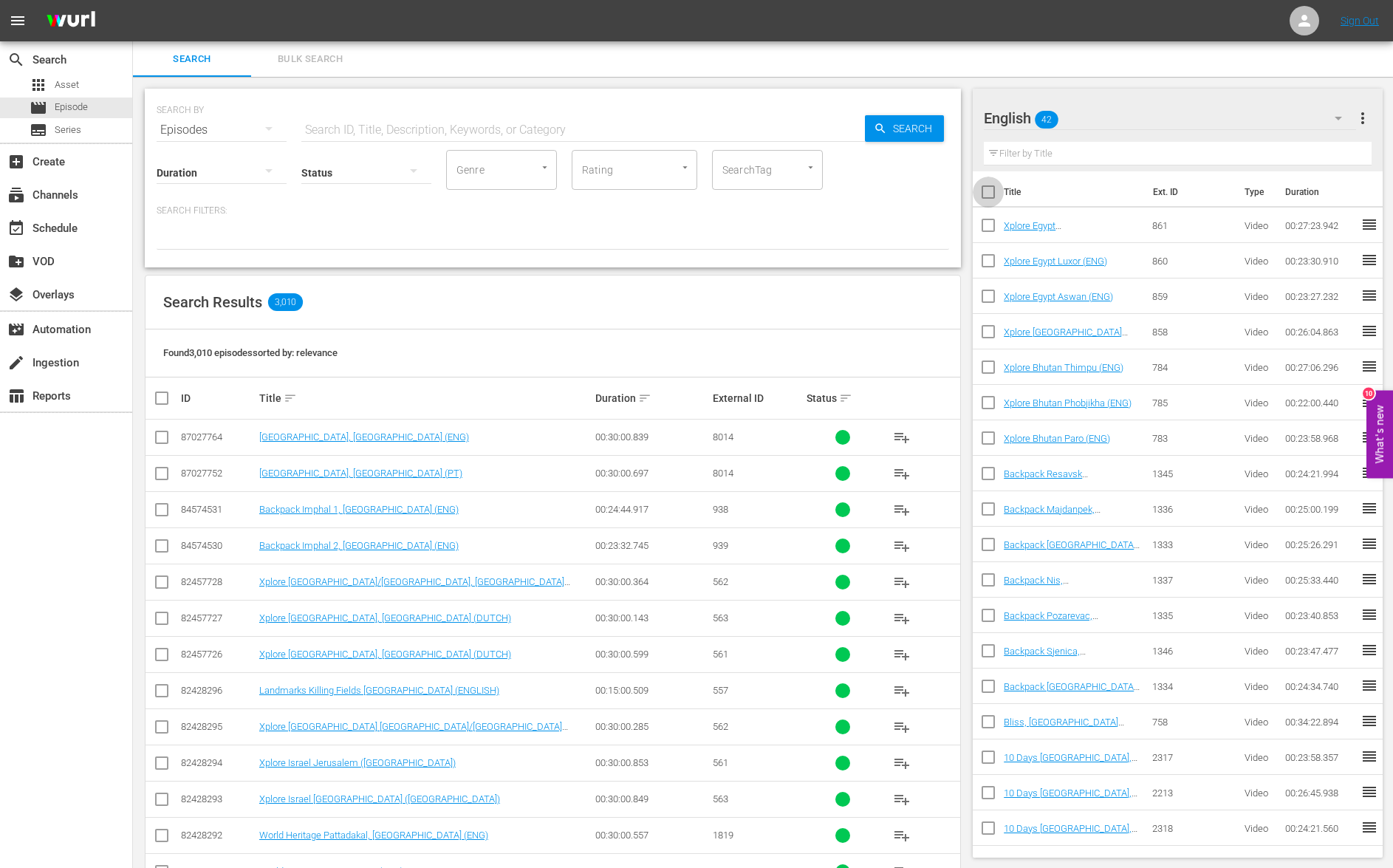
checkbox input "true"
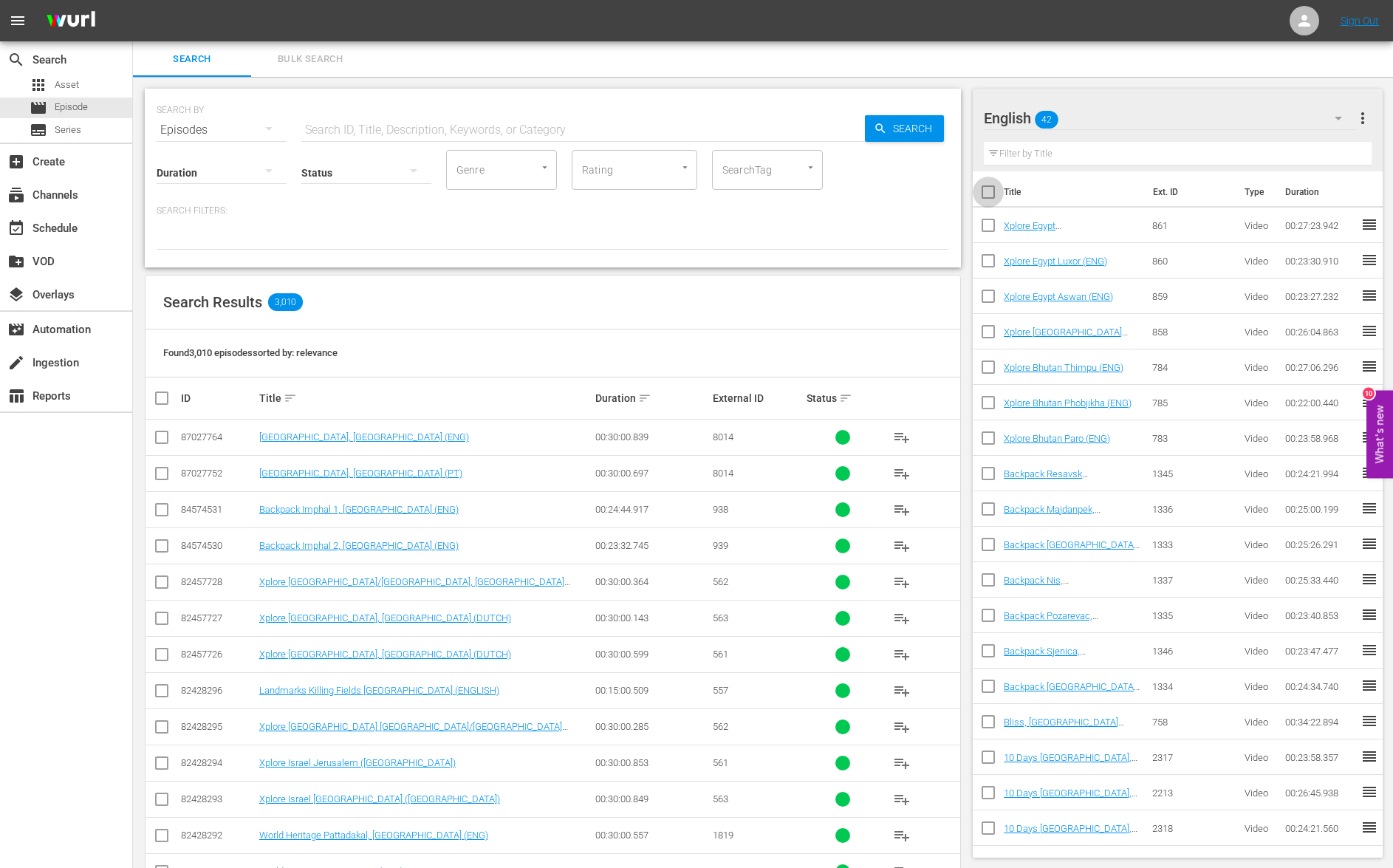
checkbox input "true"
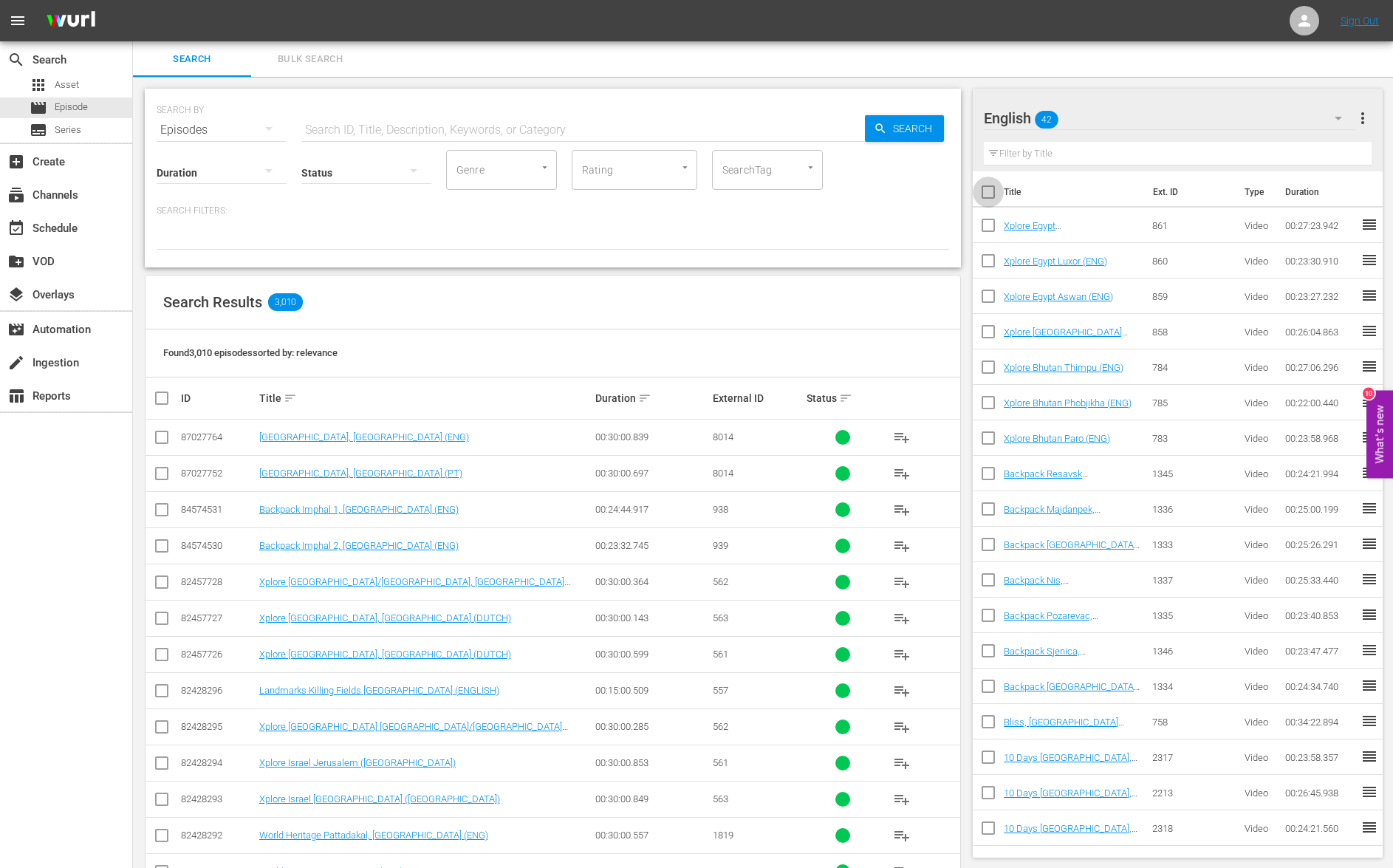
checkbox input "true"
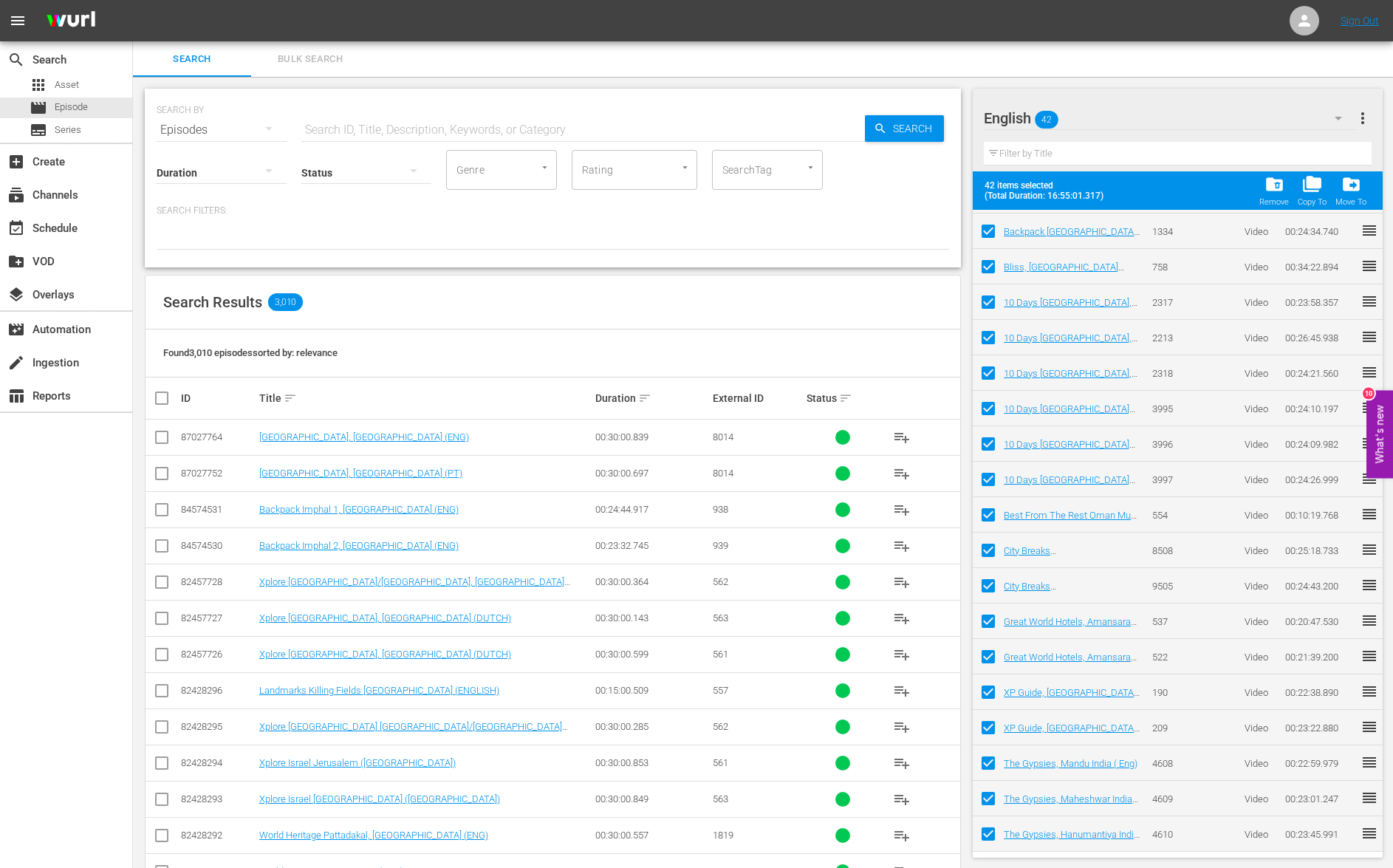
scroll to position [883, 0]
click at [1275, 189] on span "folder_delete" at bounding box center [1274, 184] width 20 height 20
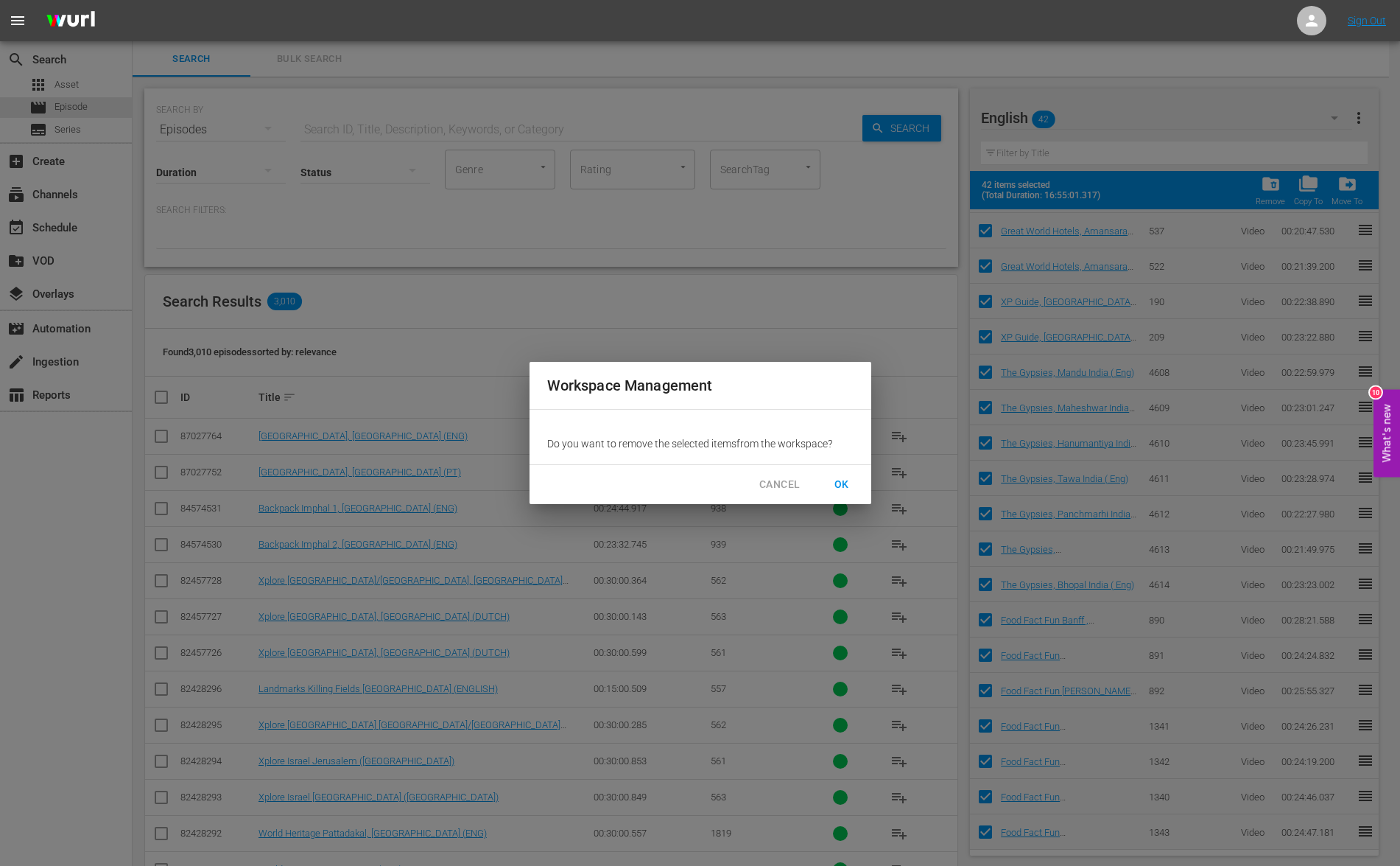
click at [848, 481] on span "OK" at bounding box center [842, 484] width 23 height 18
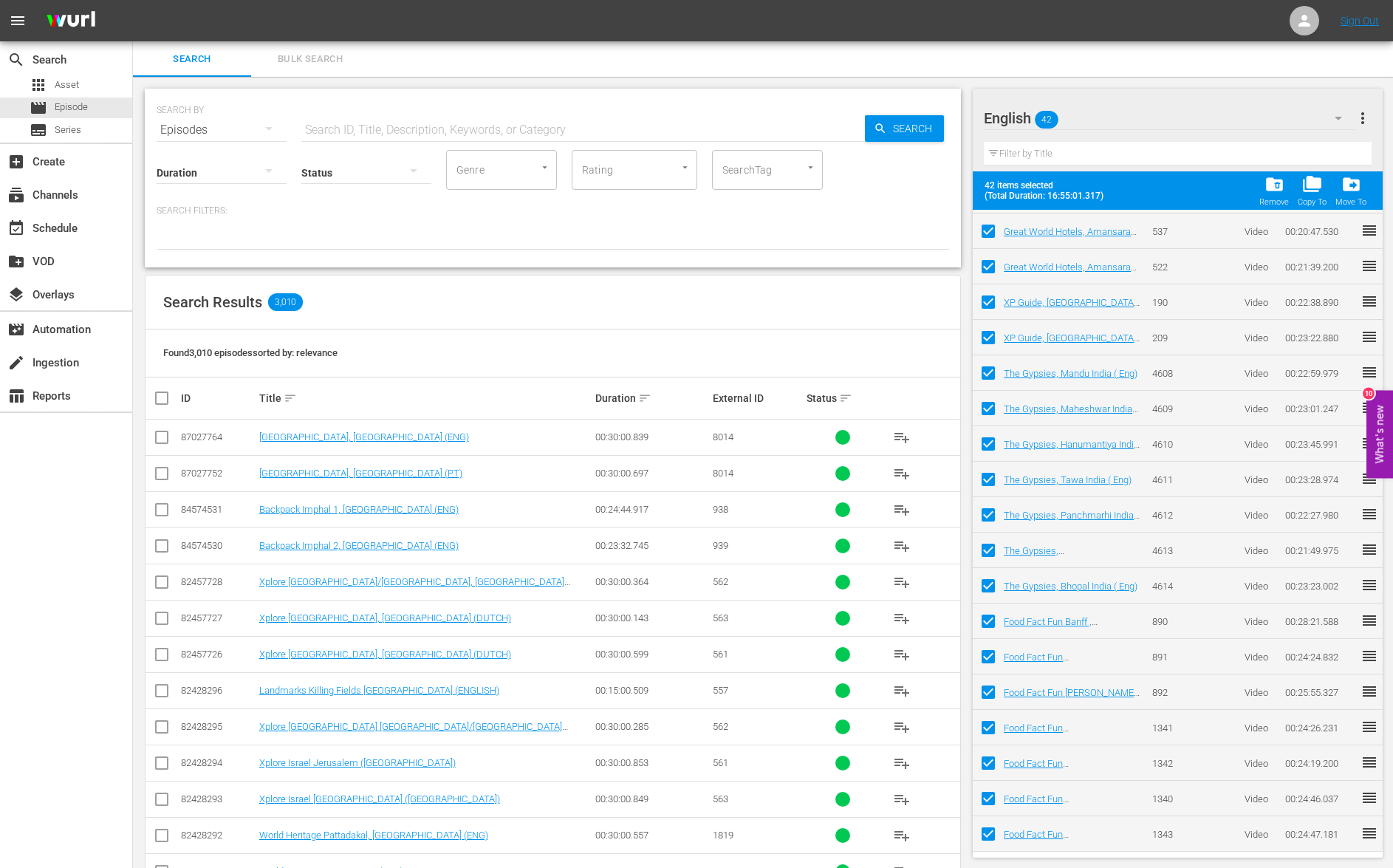
checkbox input "false"
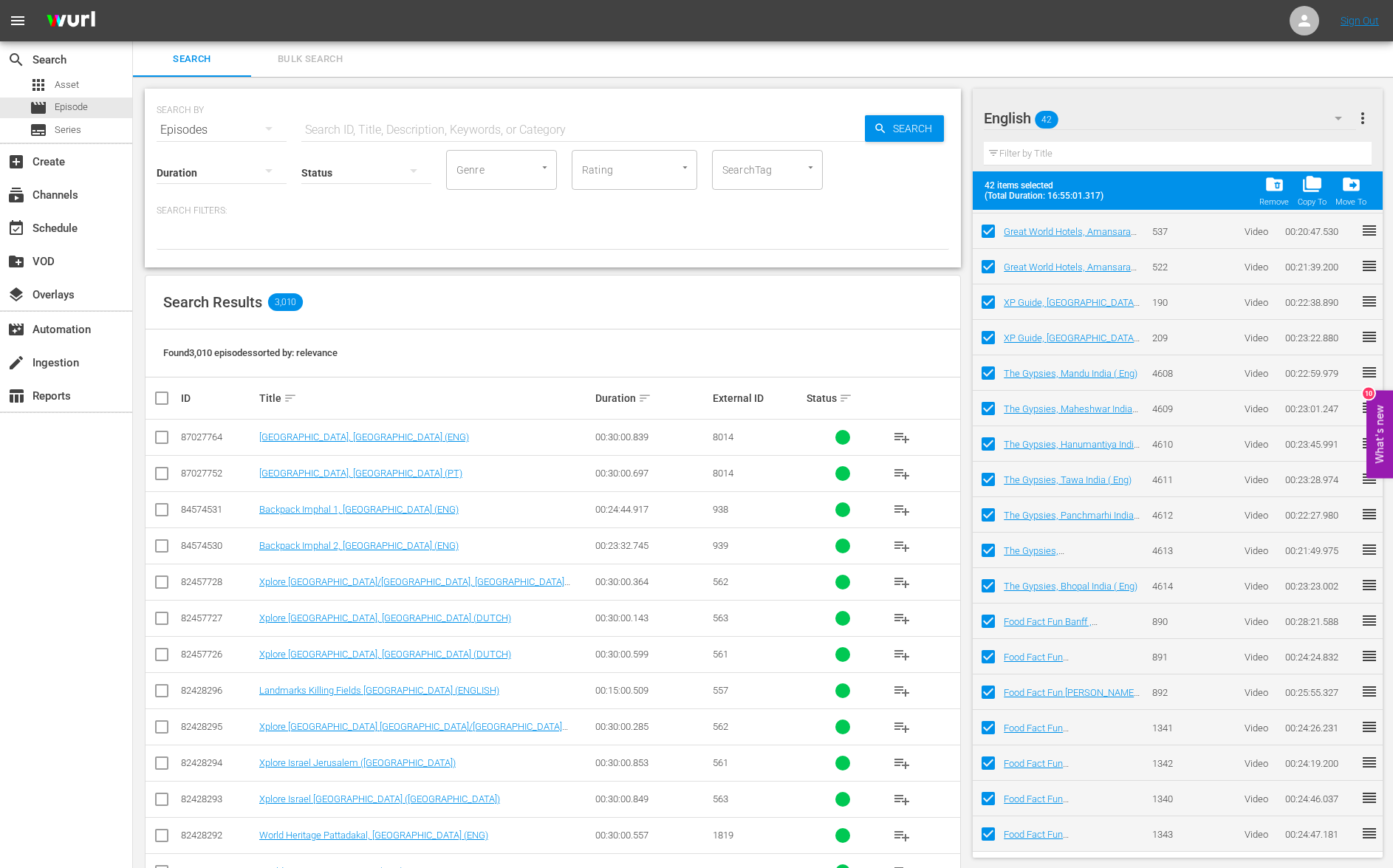
checkbox input "false"
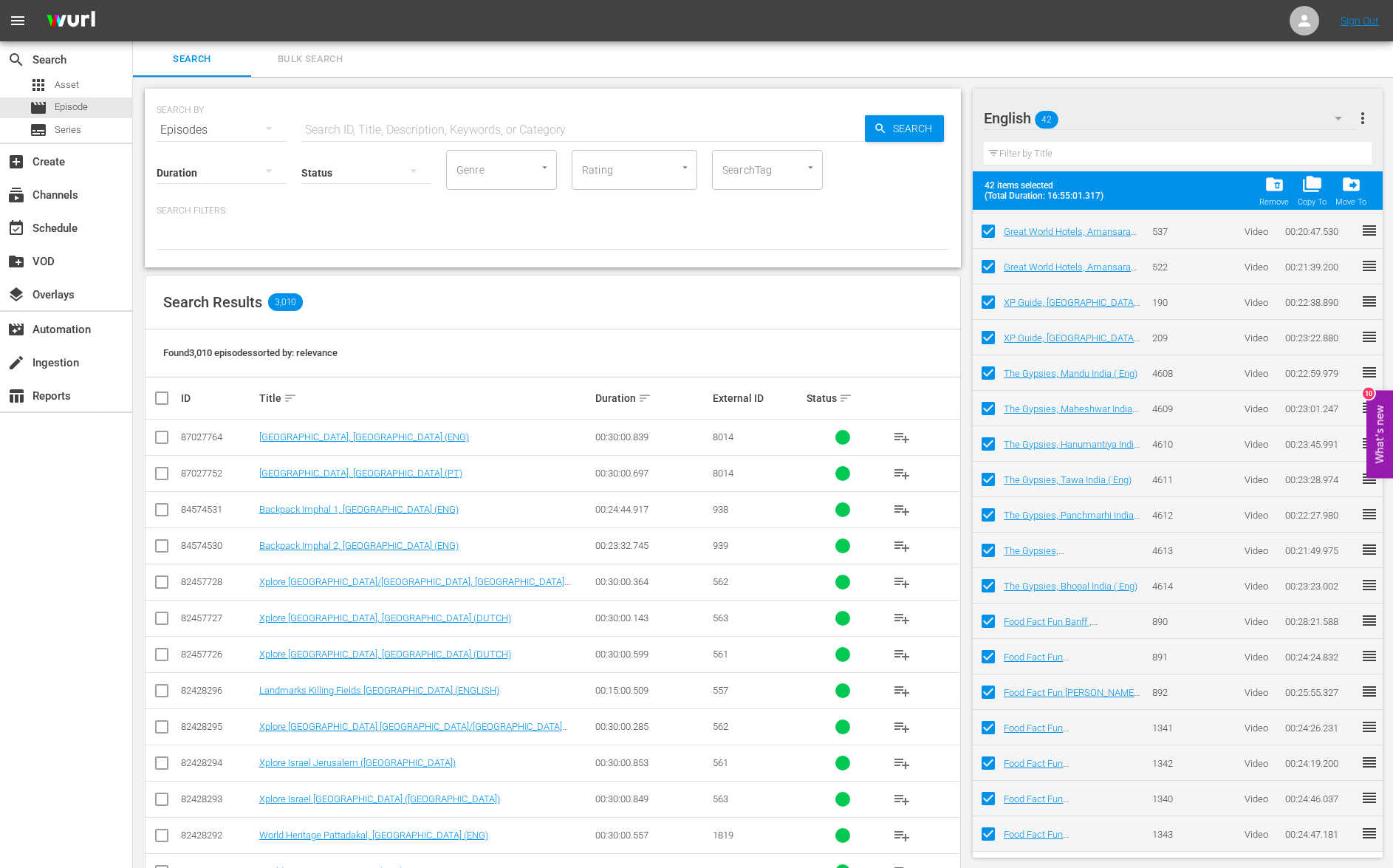
checkbox input "false"
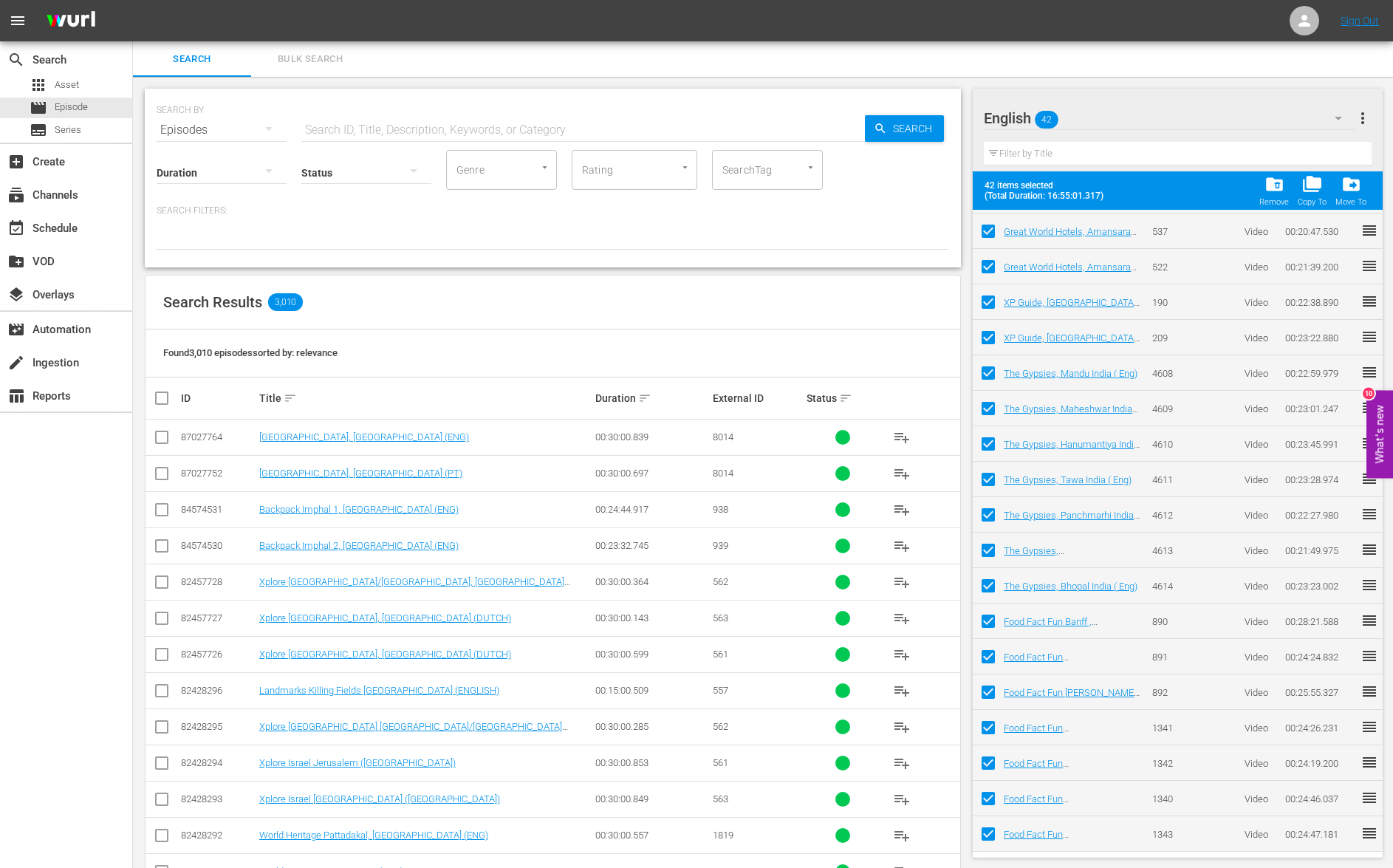
checkbox input "false"
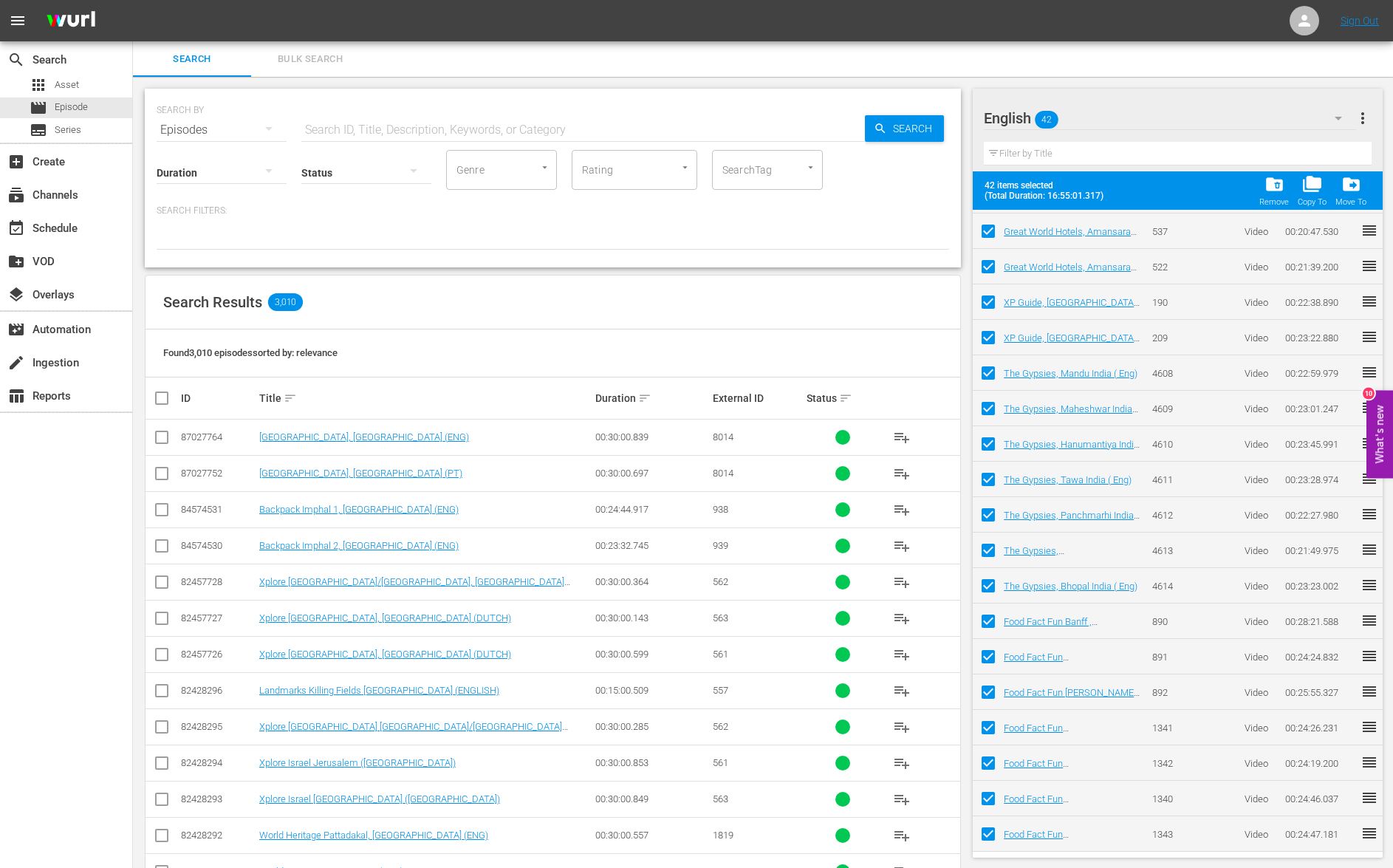
checkbox input "false"
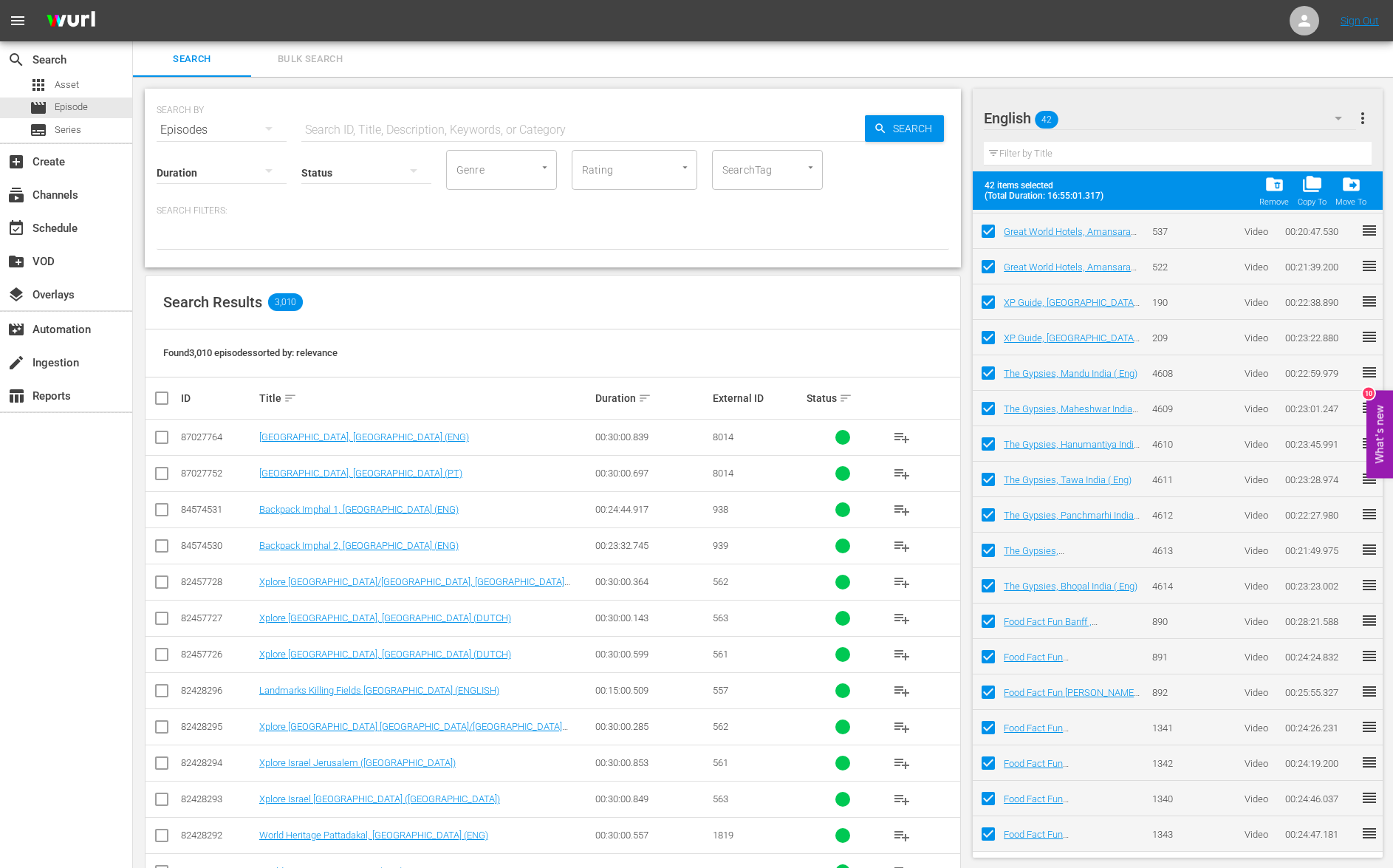
checkbox input "false"
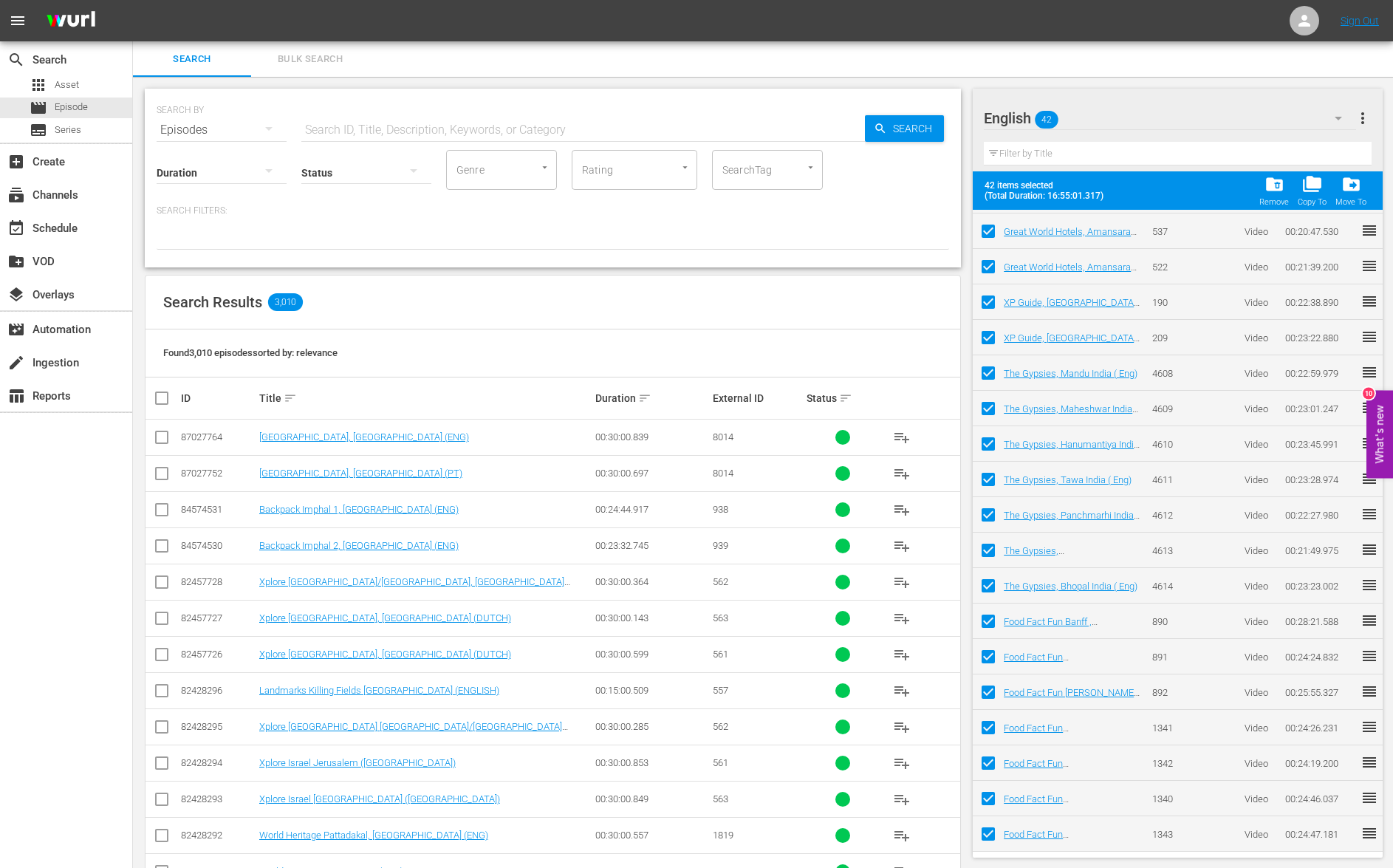
checkbox input "false"
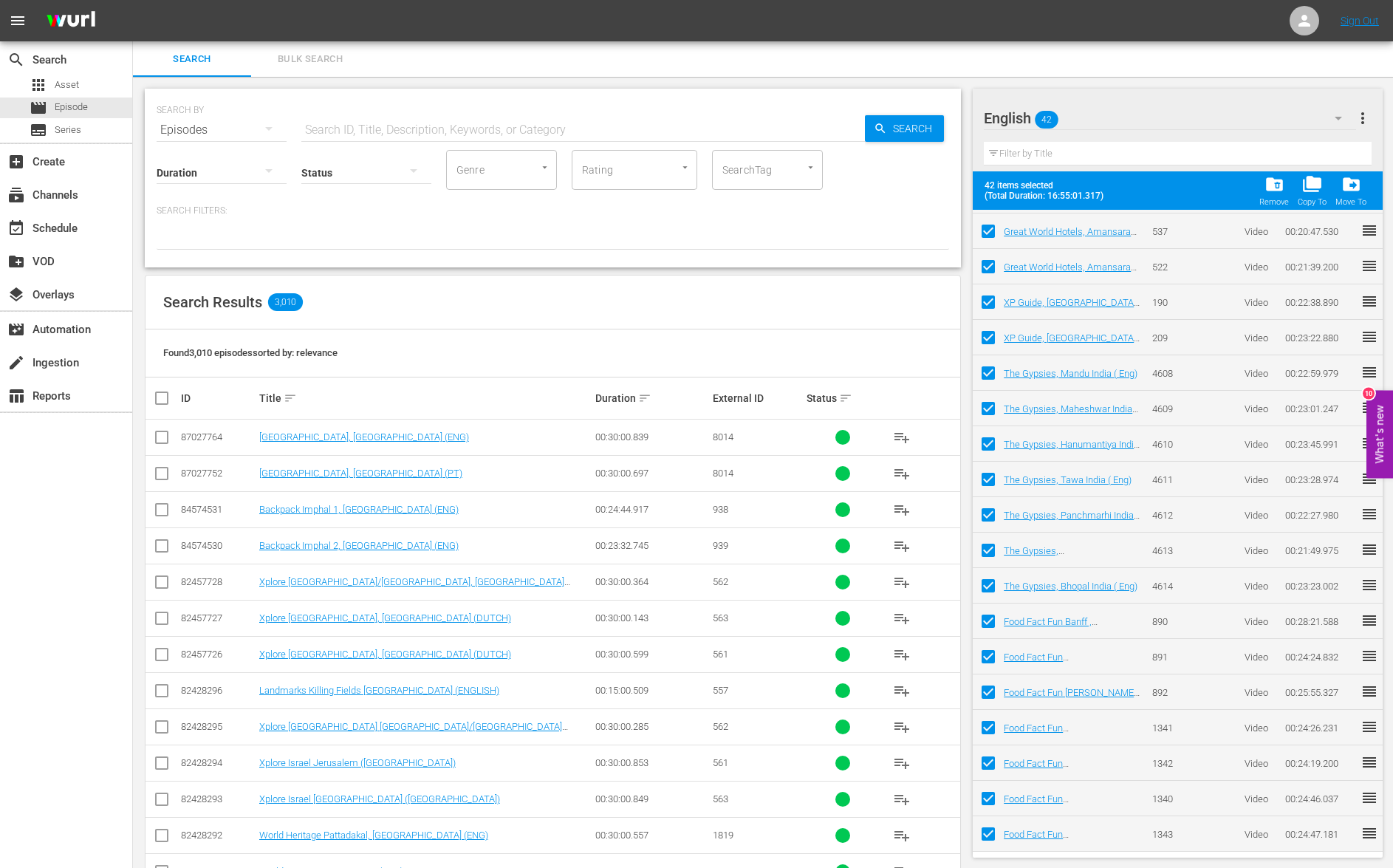
checkbox input "false"
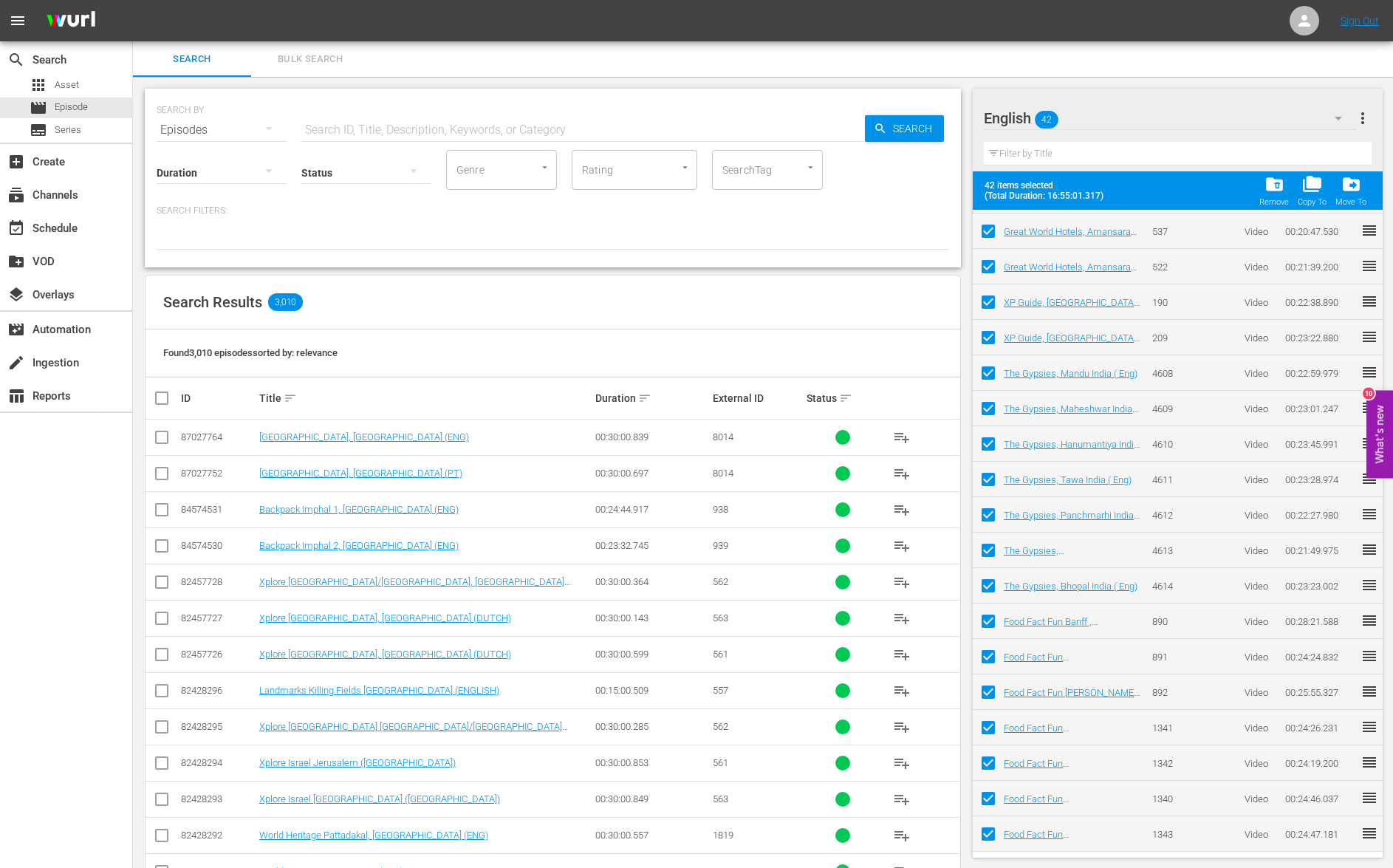
checkbox input "false"
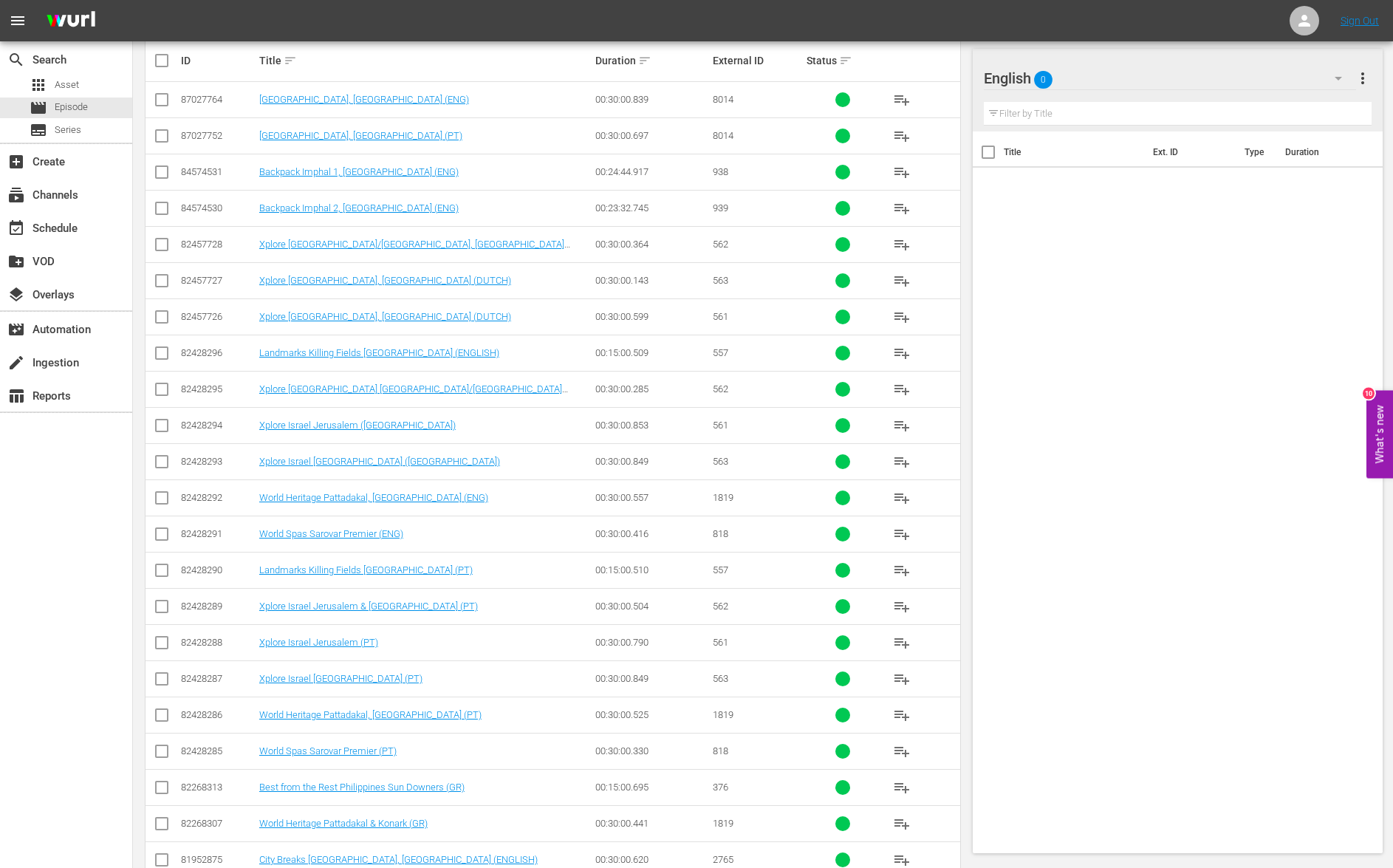
scroll to position [0, 0]
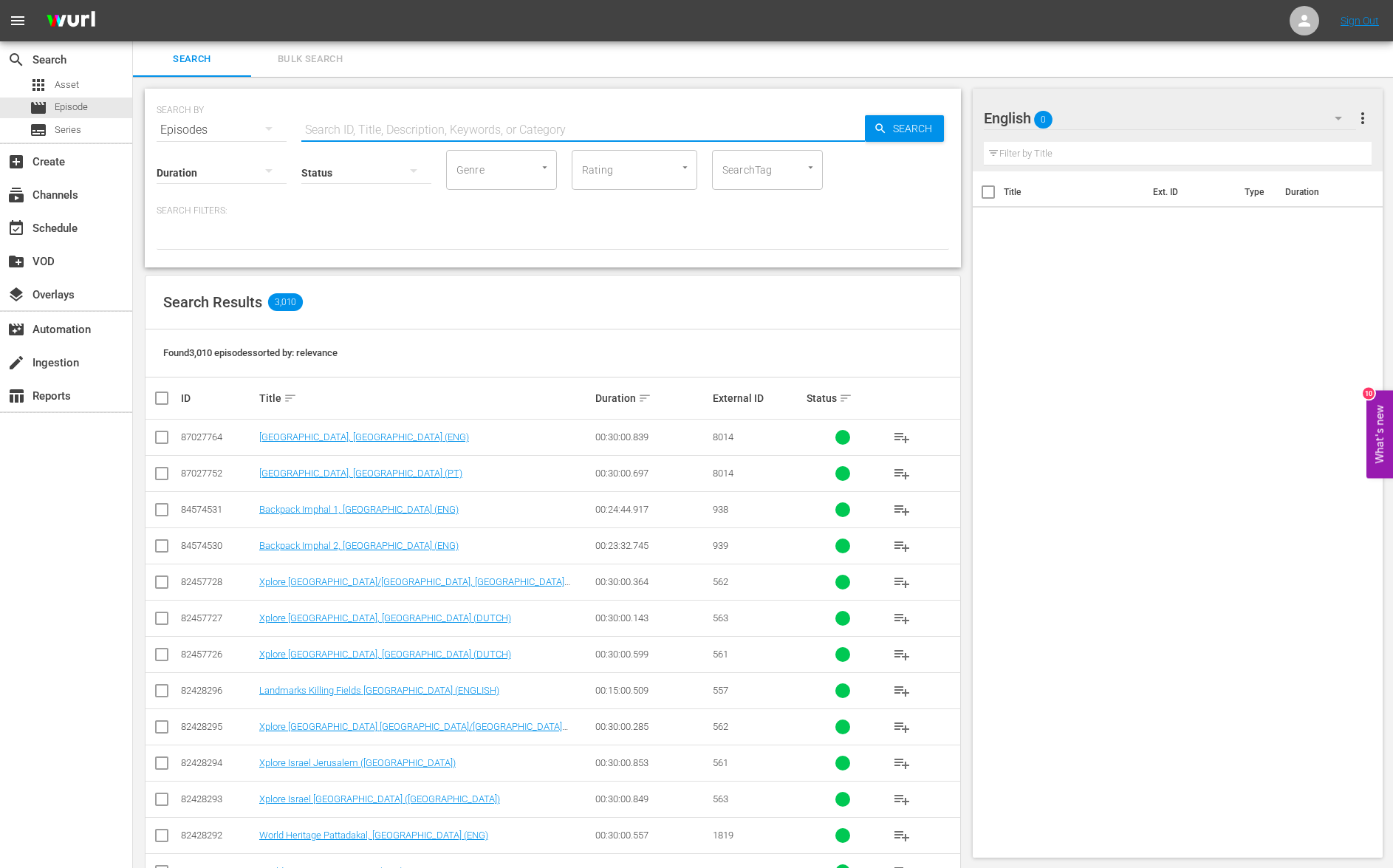
click at [420, 130] on input "text" at bounding box center [582, 129] width 564 height 35
type input "x"
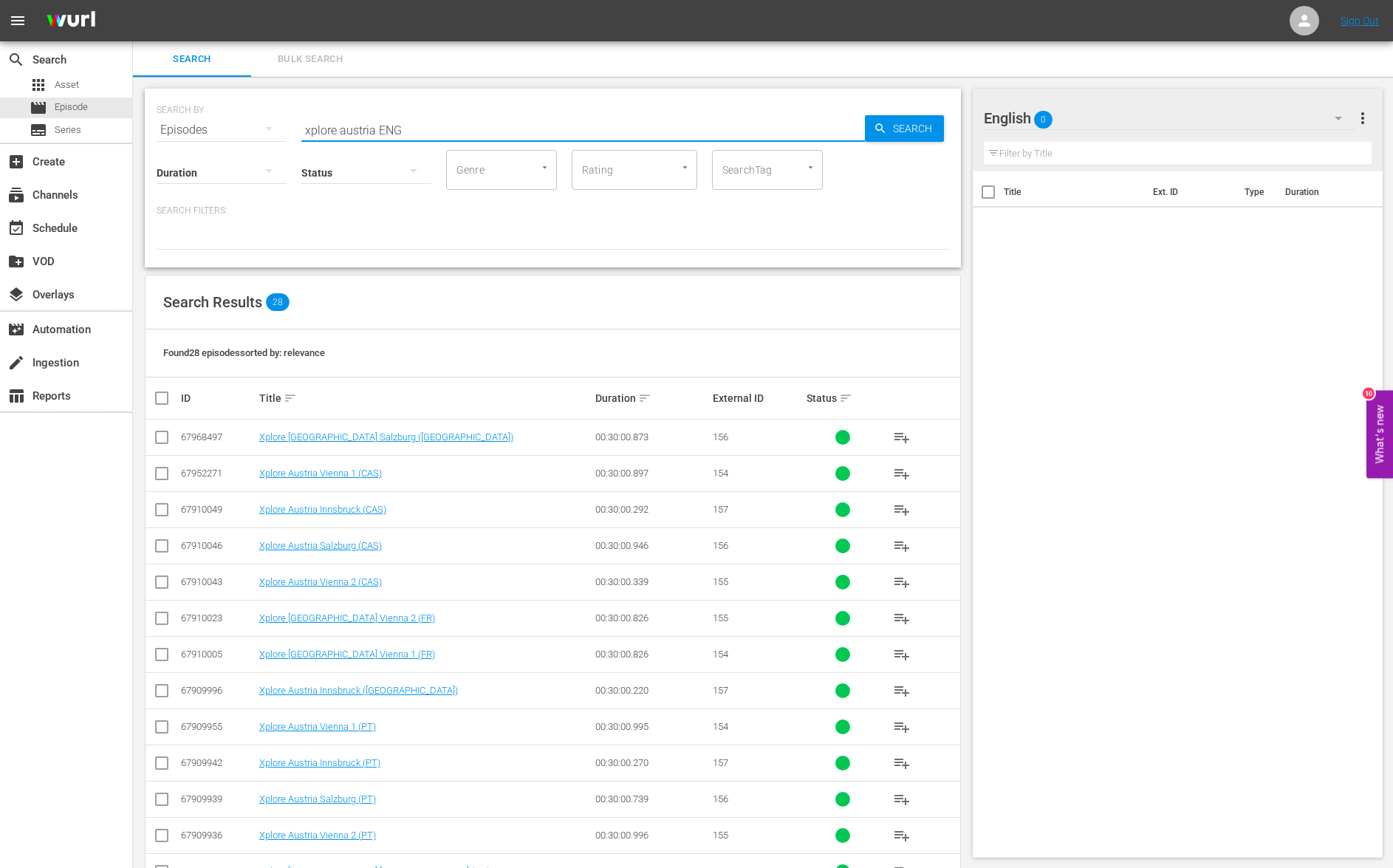
type input "xplore austria ENG"
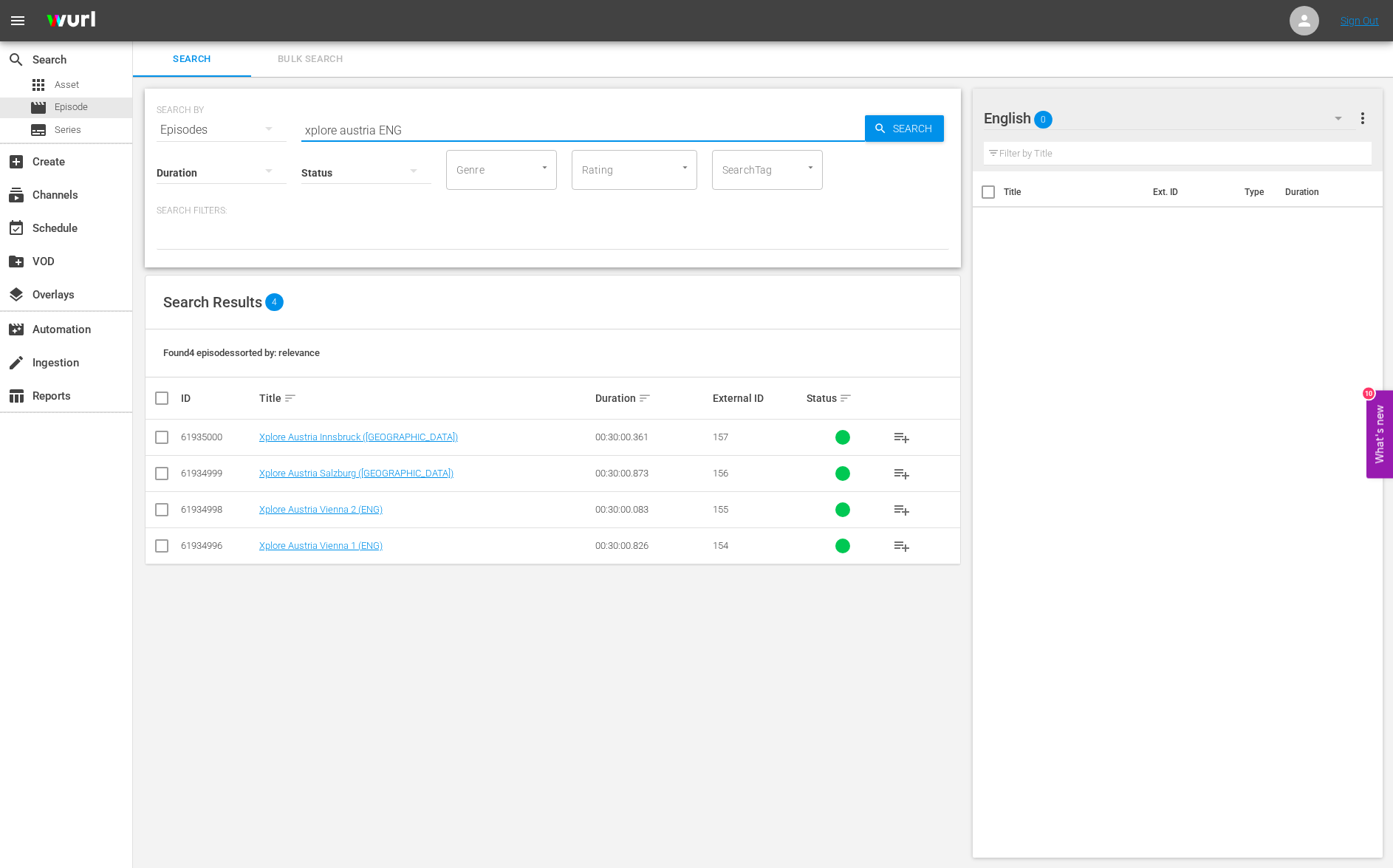
click at [157, 403] on input "checkbox" at bounding box center [168, 397] width 29 height 18
checkbox input "true"
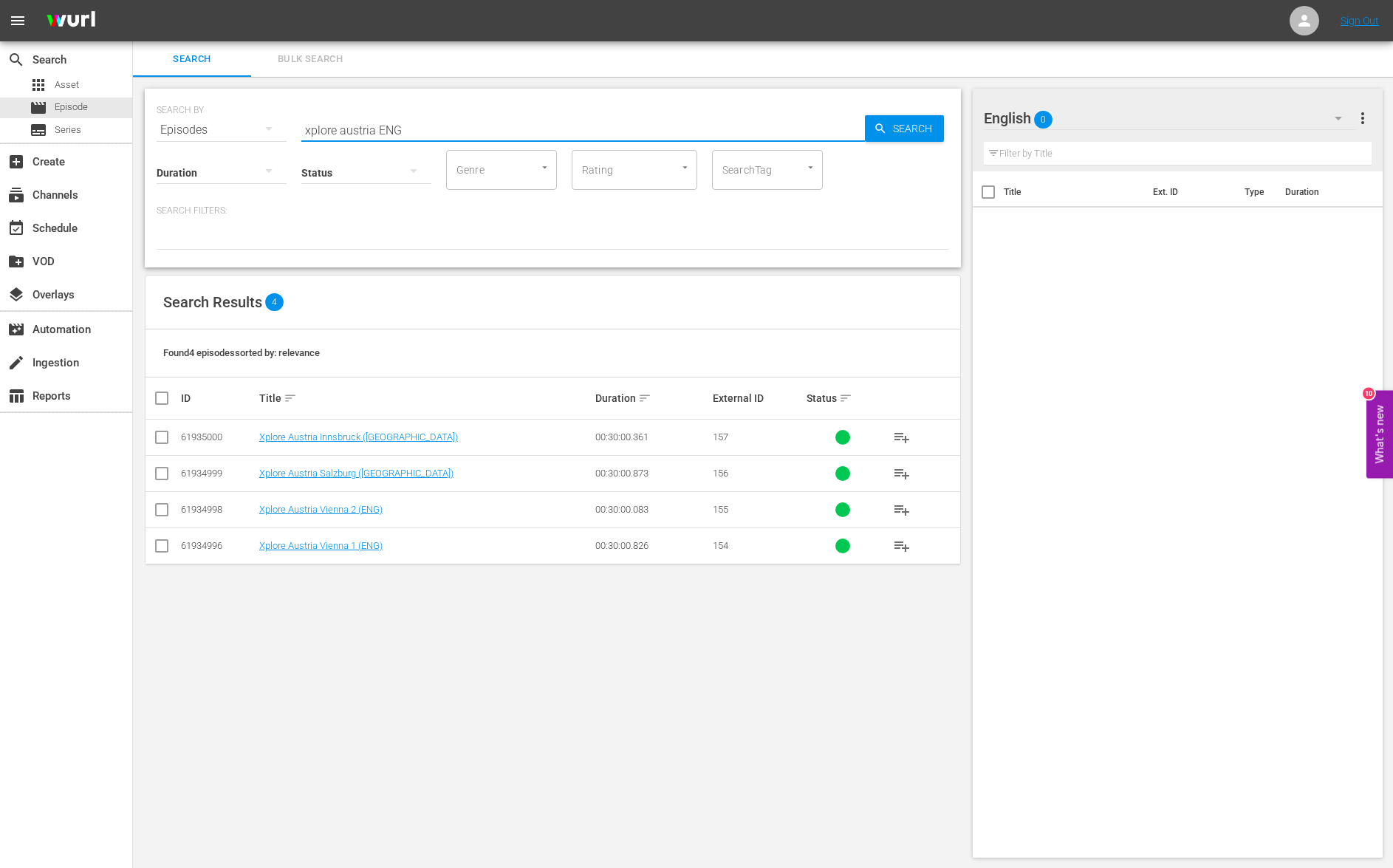
checkbox input "true"
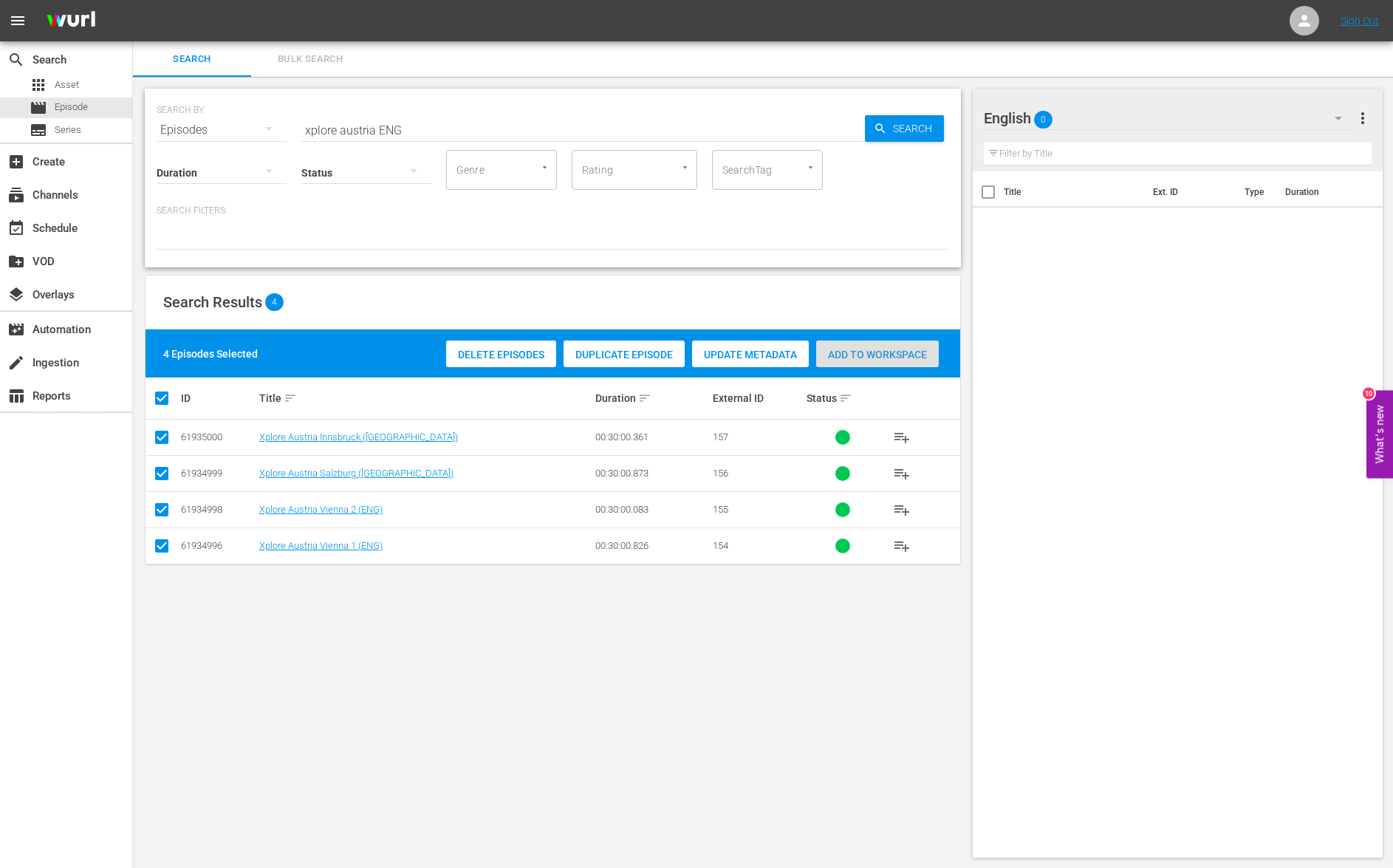
click at [880, 363] on div "Add to Workspace" at bounding box center [878, 354] width 123 height 28
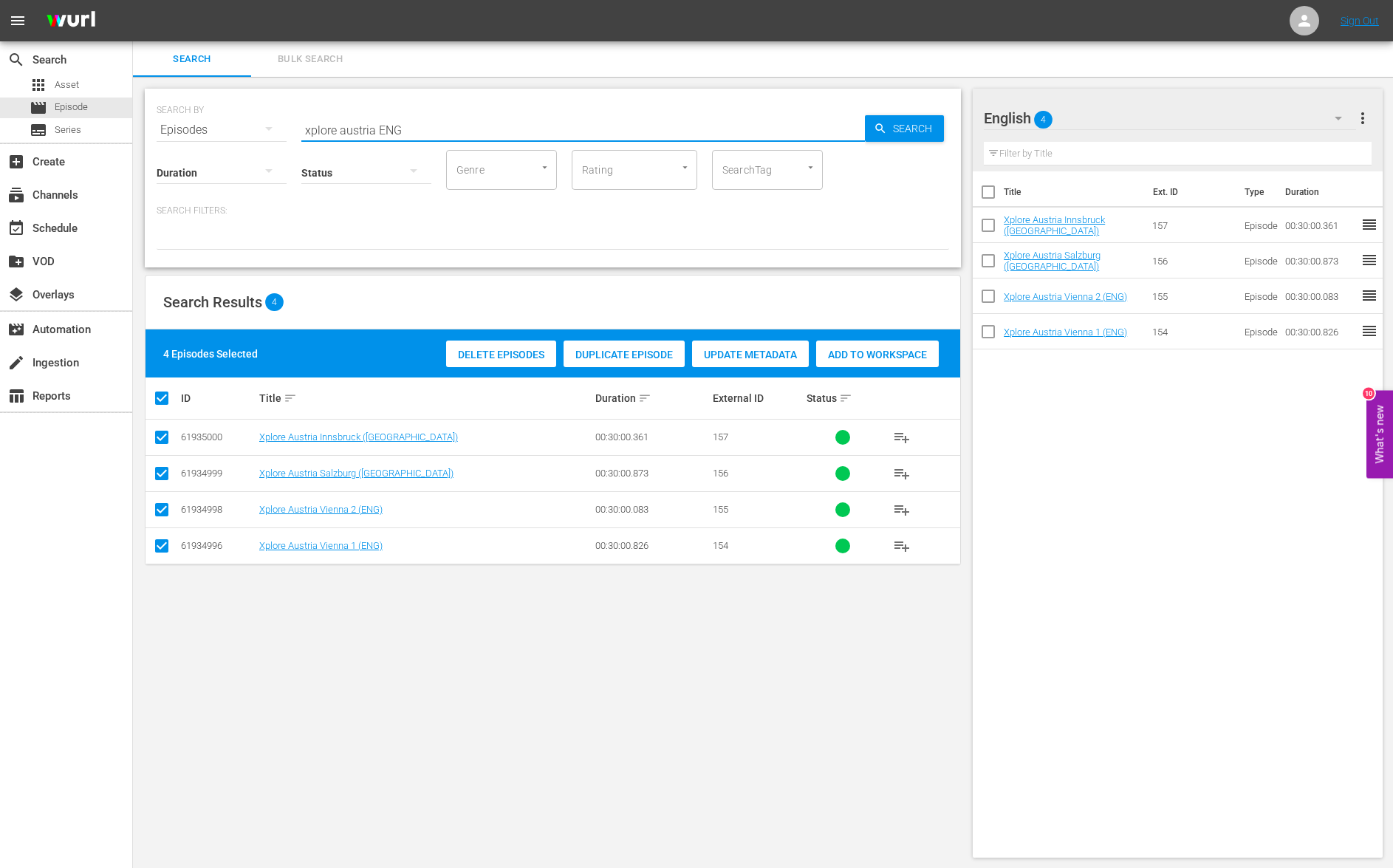
drag, startPoint x: 377, startPoint y: 128, endPoint x: 293, endPoint y: 133, distance: 84.1
click at [293, 133] on div "SEARCH BY Search By Episodes Search ID, Title, Description, Keywords, or Catego…" at bounding box center [552, 121] width 792 height 53
type input "singapore ENG"
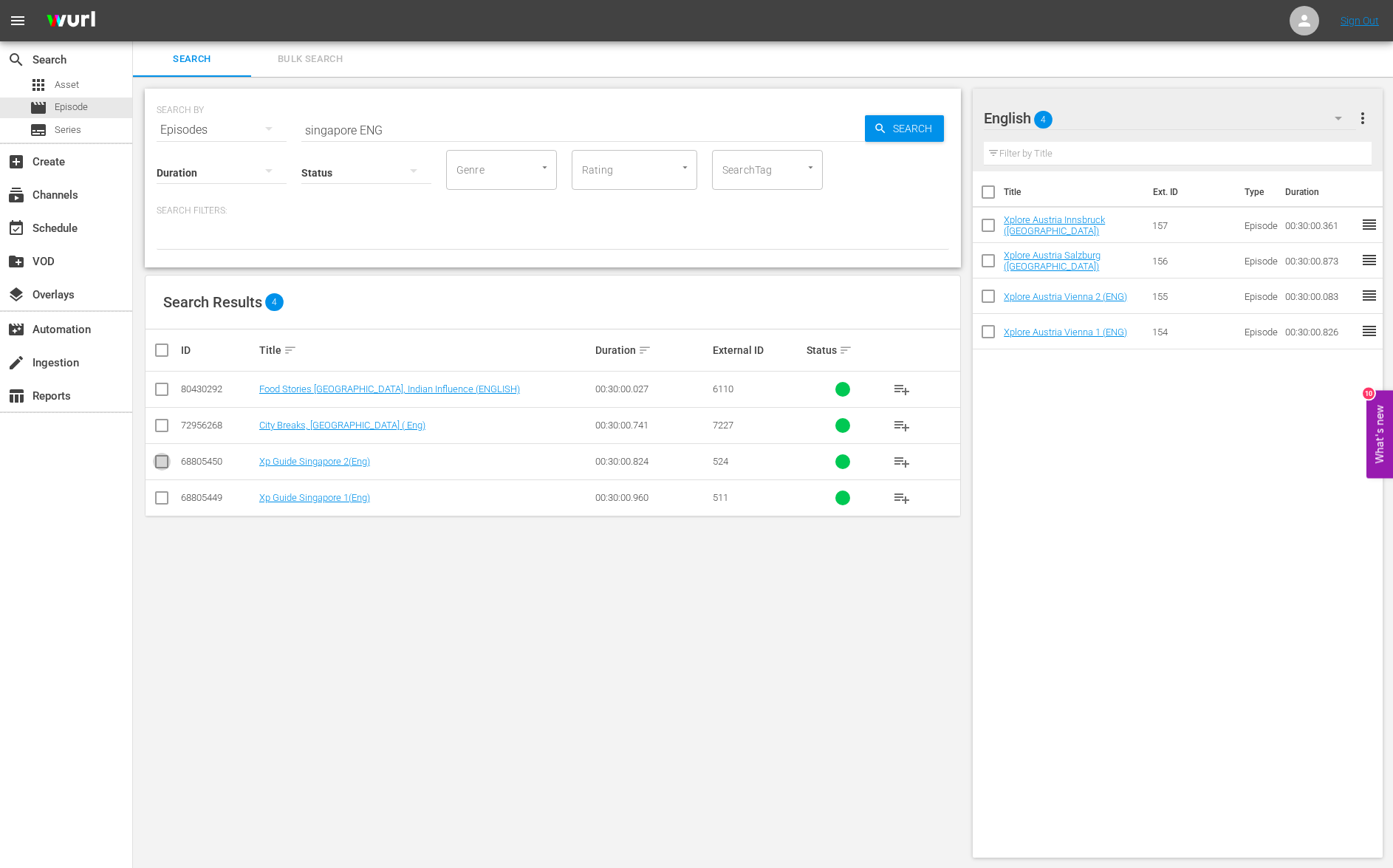
click at [163, 468] on input "checkbox" at bounding box center [162, 465] width 18 height 18
checkbox input "true"
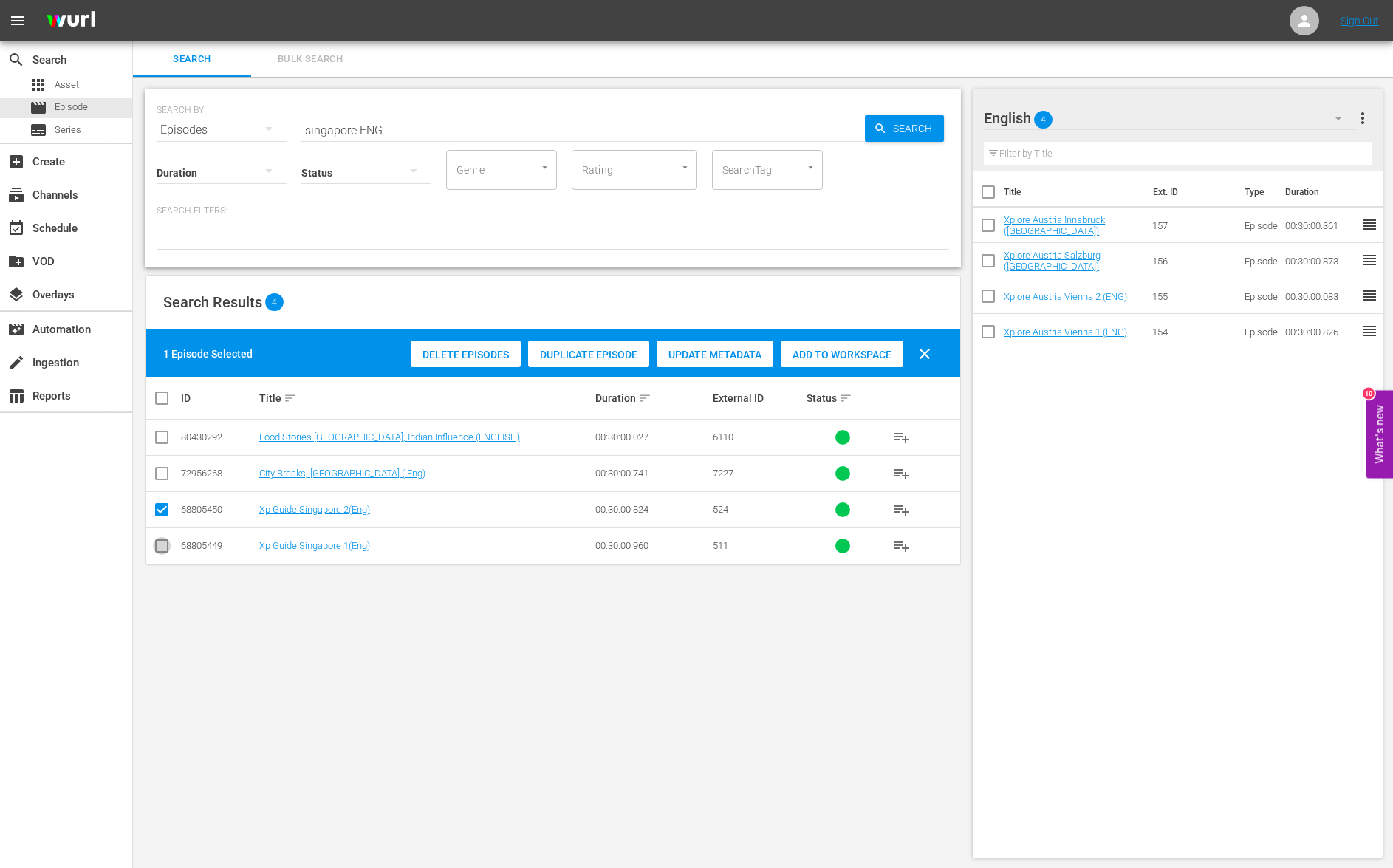
click at [165, 545] on input "checkbox" at bounding box center [162, 549] width 18 height 18
checkbox input "true"
drag, startPoint x: 854, startPoint y: 355, endPoint x: 701, endPoint y: 264, distance: 178.0
click at [848, 349] on span "Add to Workspace" at bounding box center [841, 354] width 123 height 12
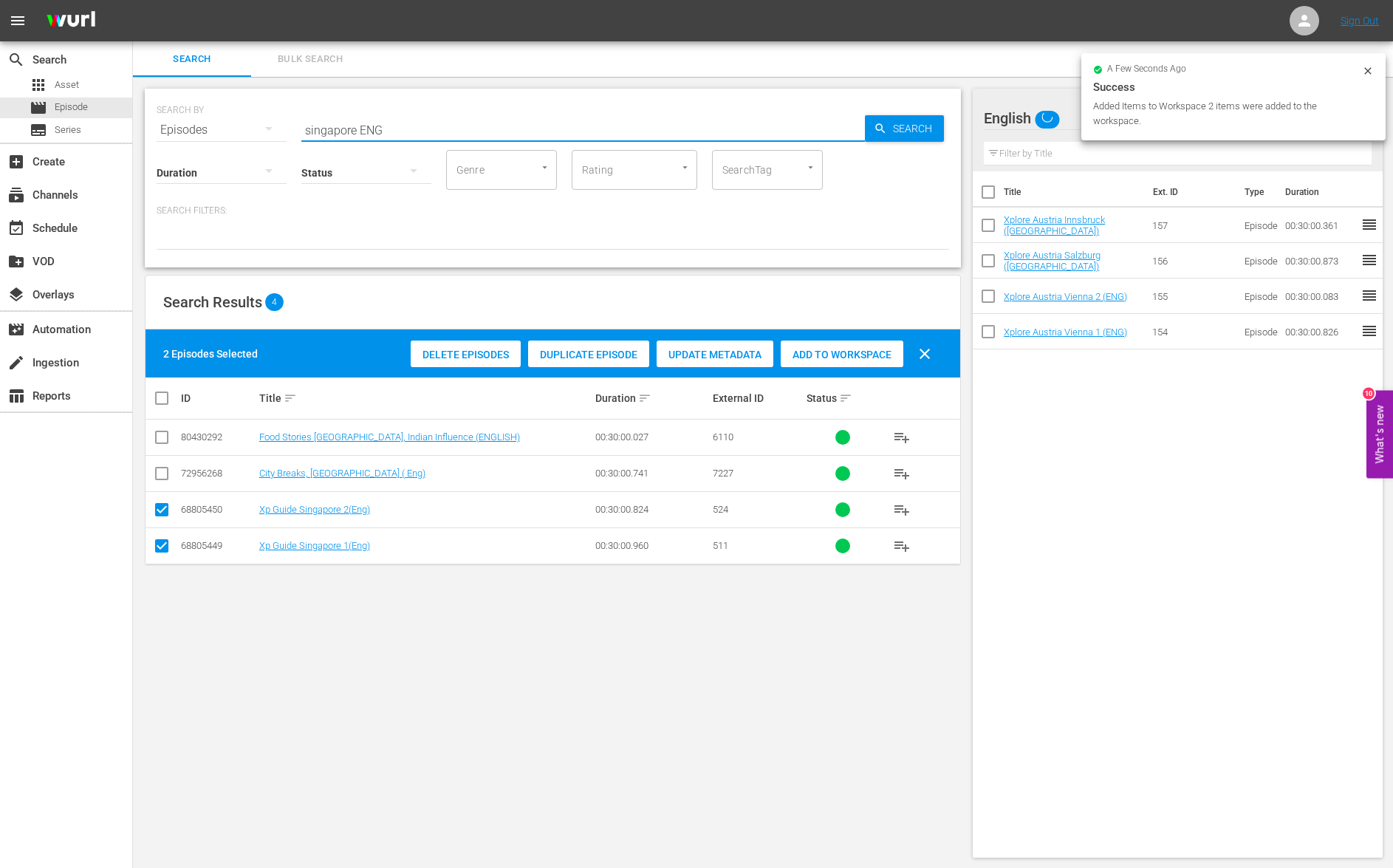
click at [329, 130] on input "singapore ENG" at bounding box center [582, 129] width 564 height 35
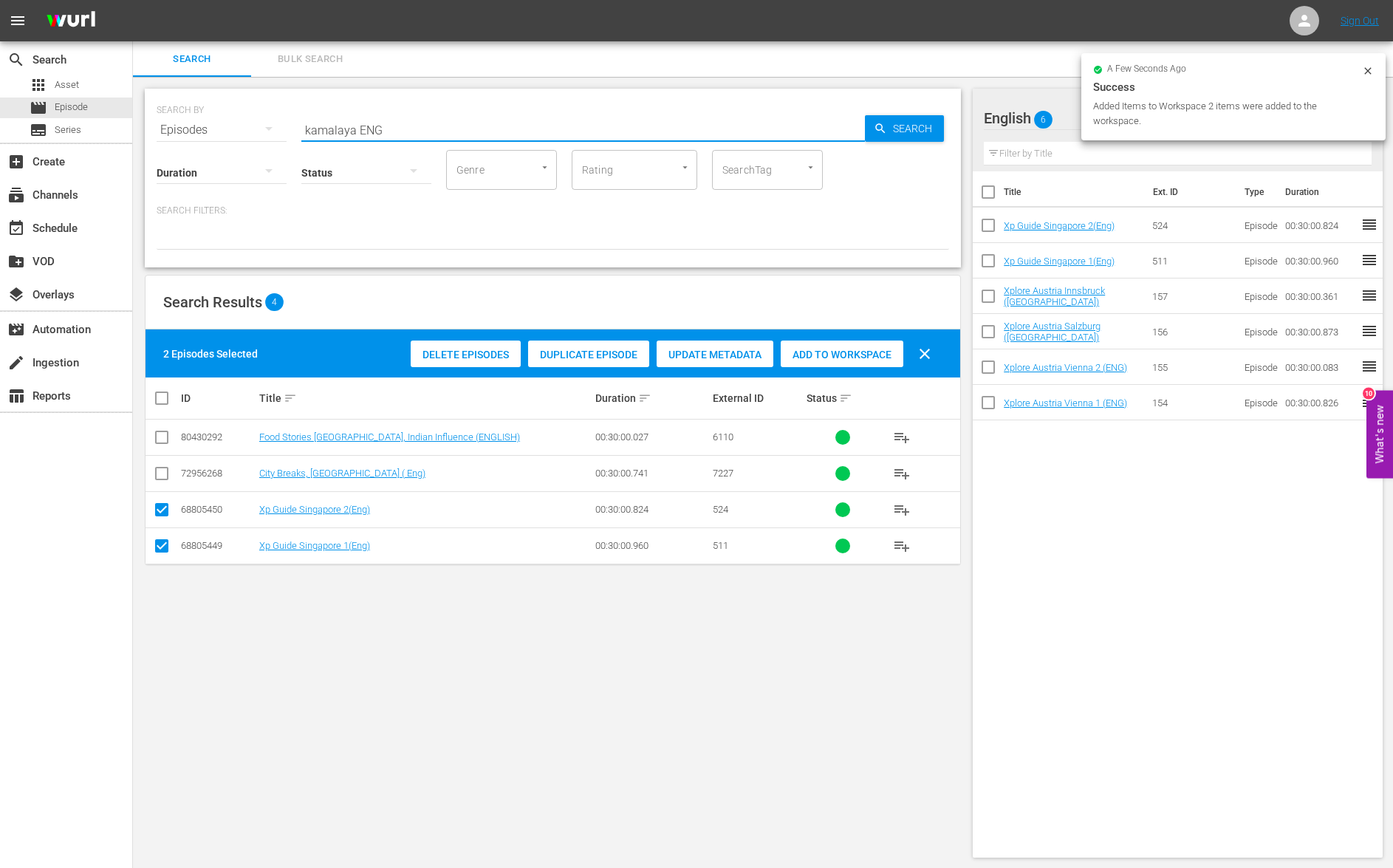
type input "kamalaya ENG"
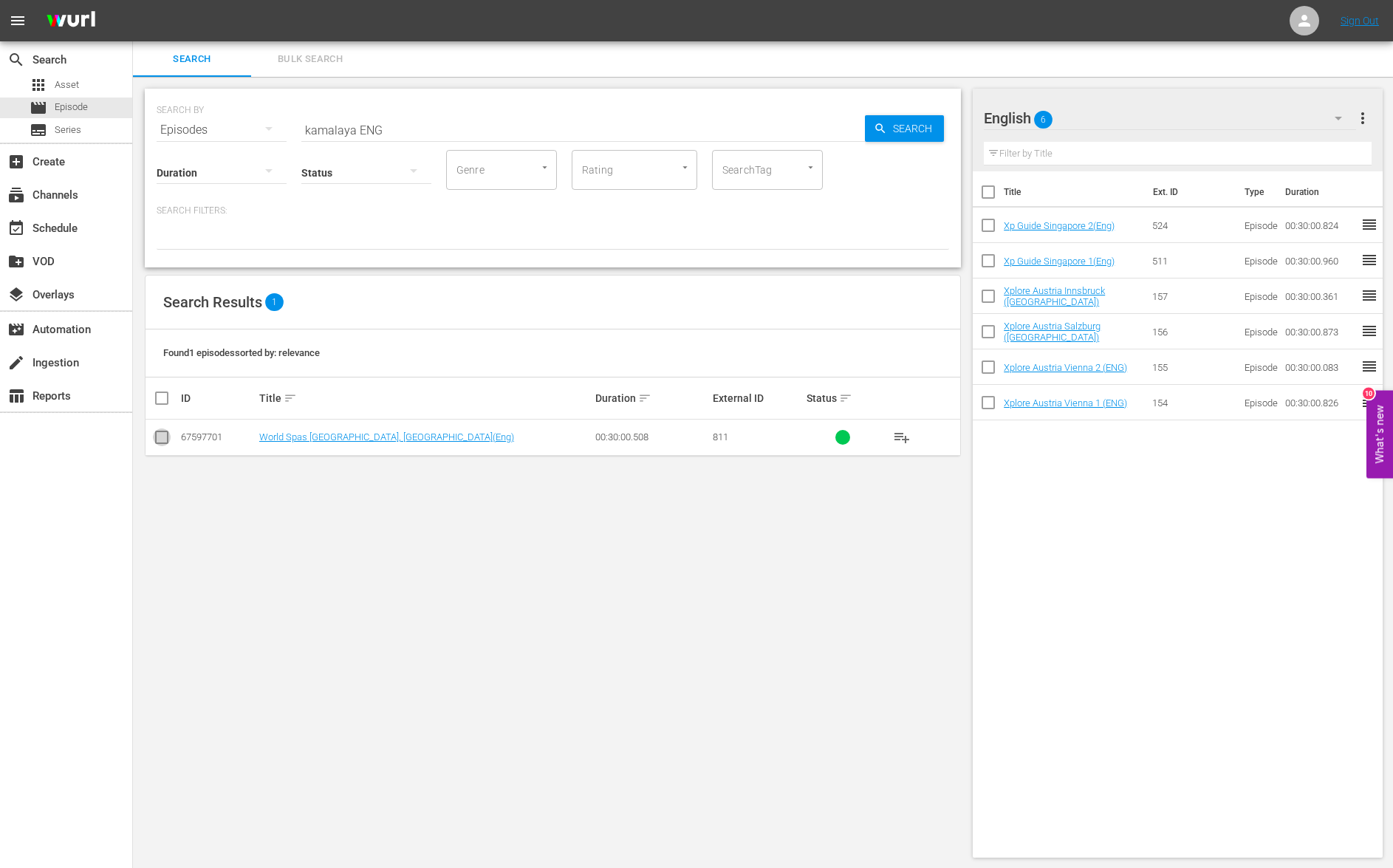
click at [162, 438] on input "checkbox" at bounding box center [162, 440] width 18 height 18
checkbox input "true"
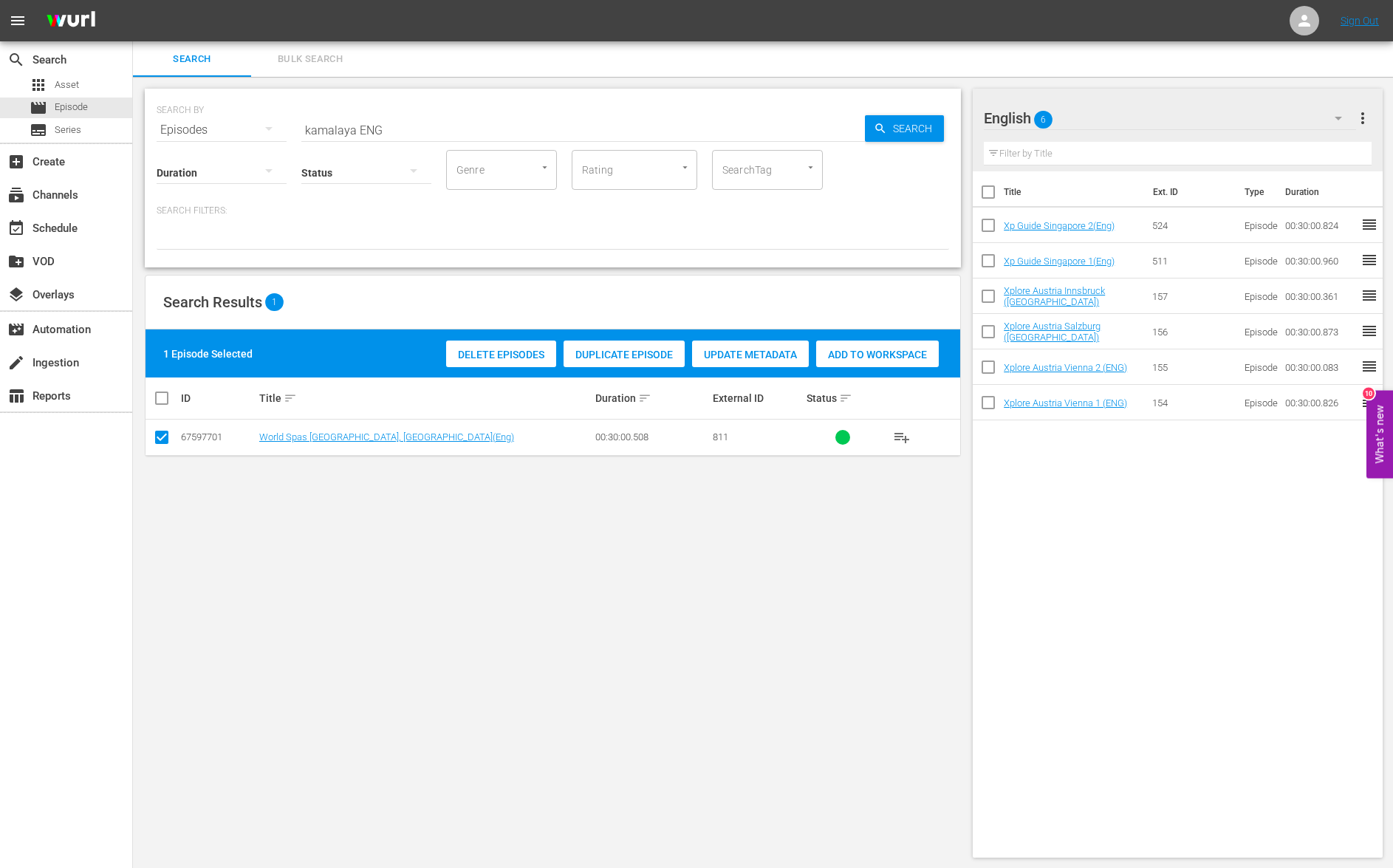
click at [872, 346] on div "Add to Workspace" at bounding box center [878, 354] width 123 height 28
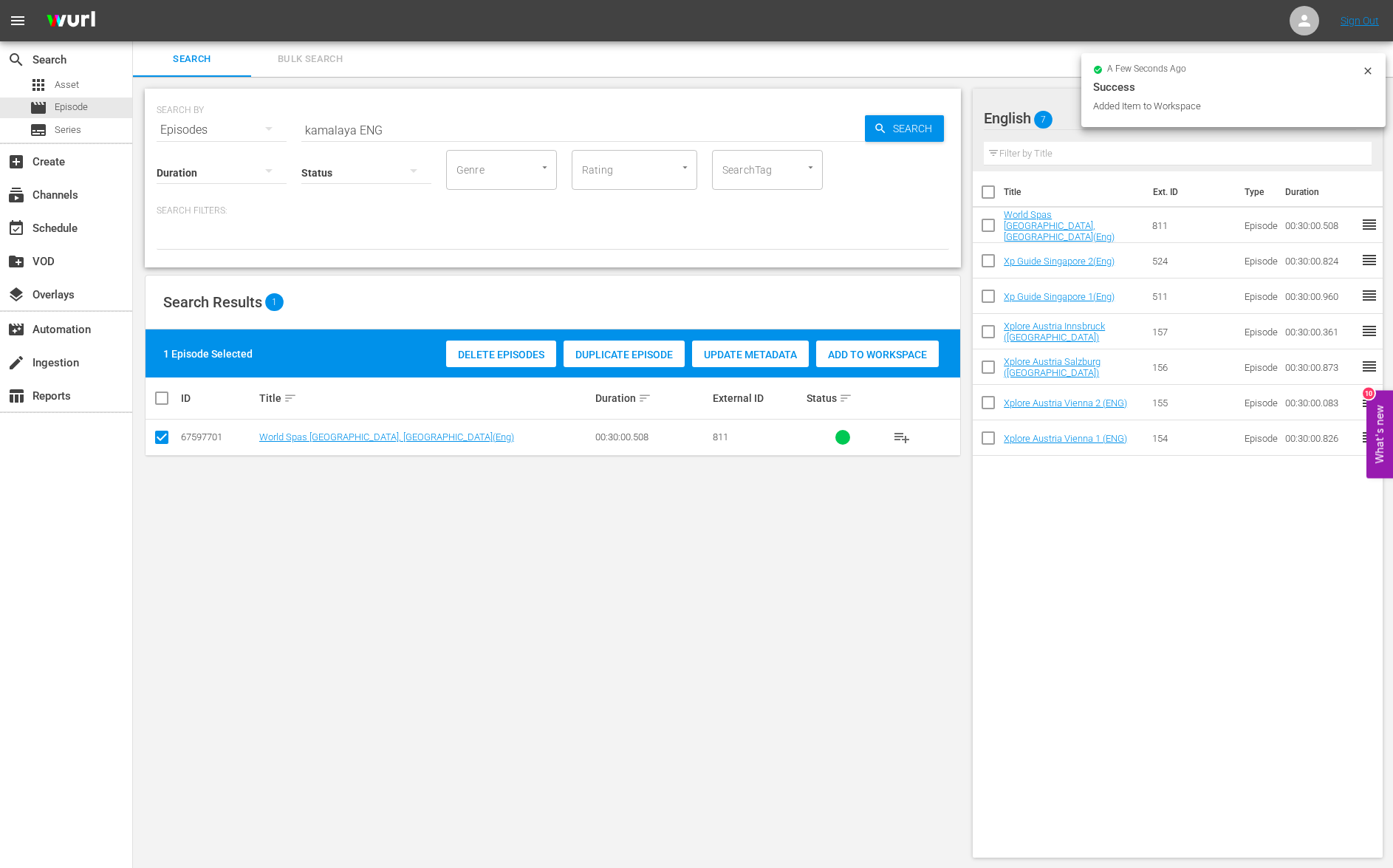
click at [343, 132] on input "kamalaya ENG" at bounding box center [582, 129] width 564 height 35
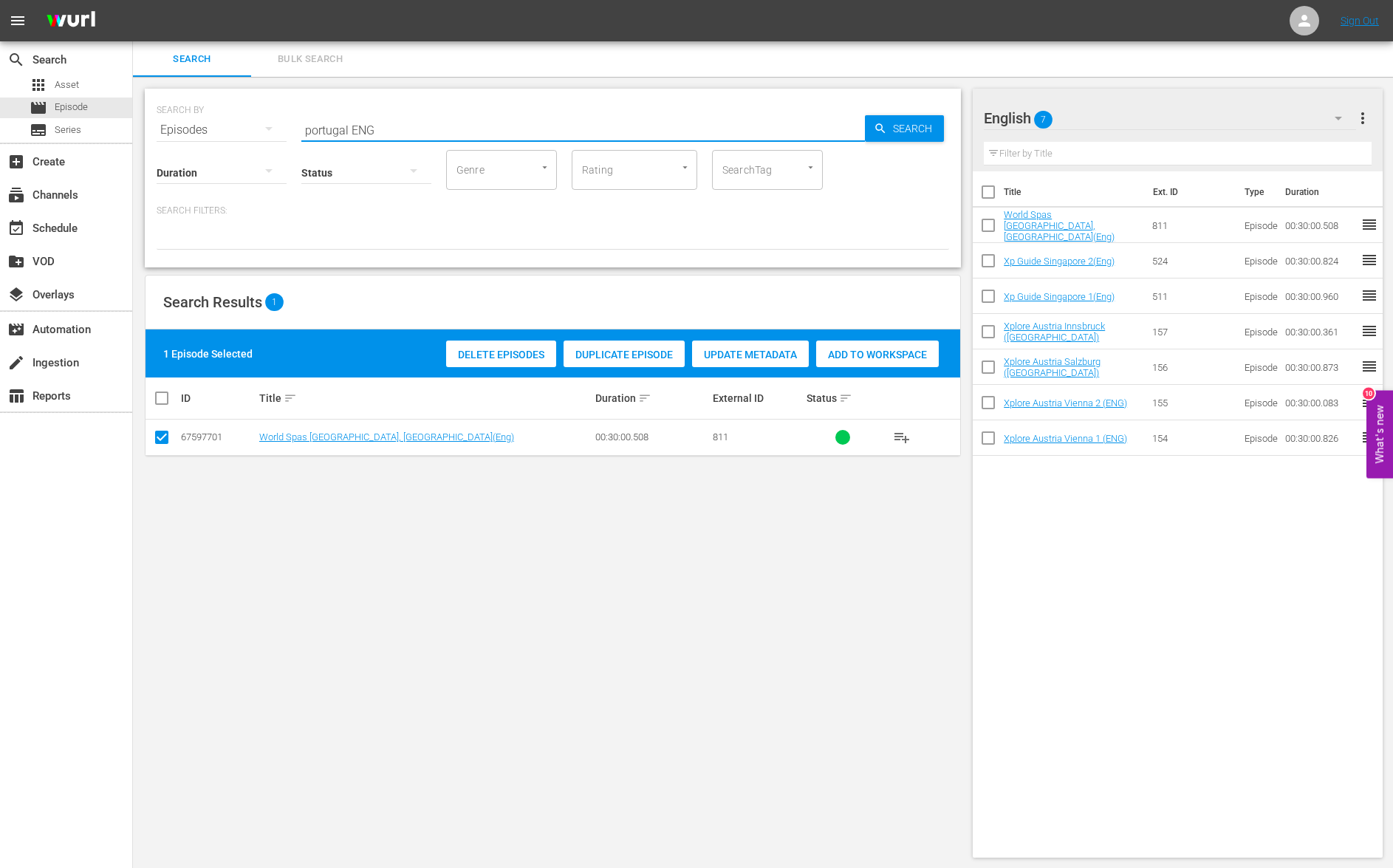
type input "portugal ENG"
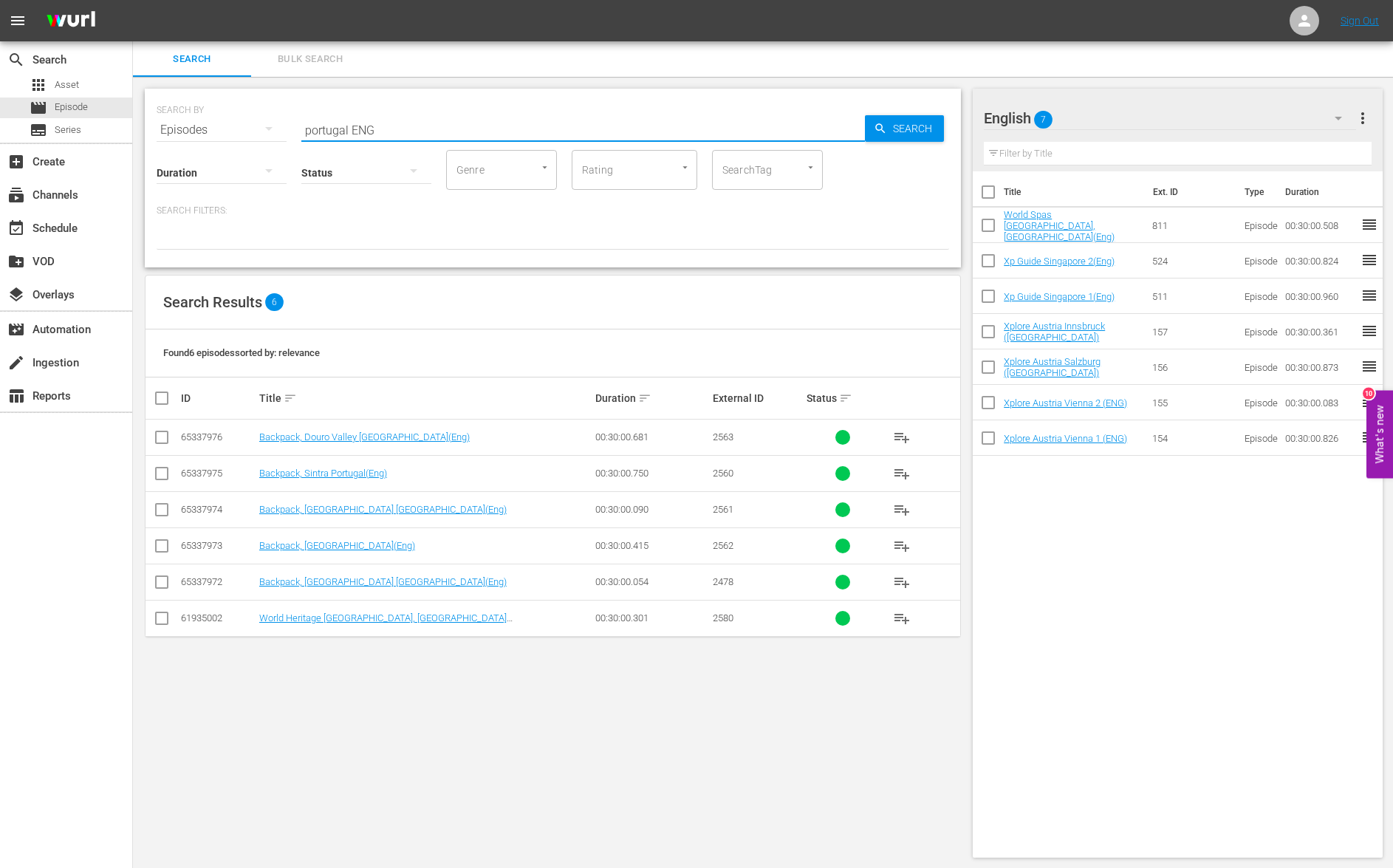
click at [164, 399] on input "checkbox" at bounding box center [168, 397] width 29 height 18
checkbox input "true"
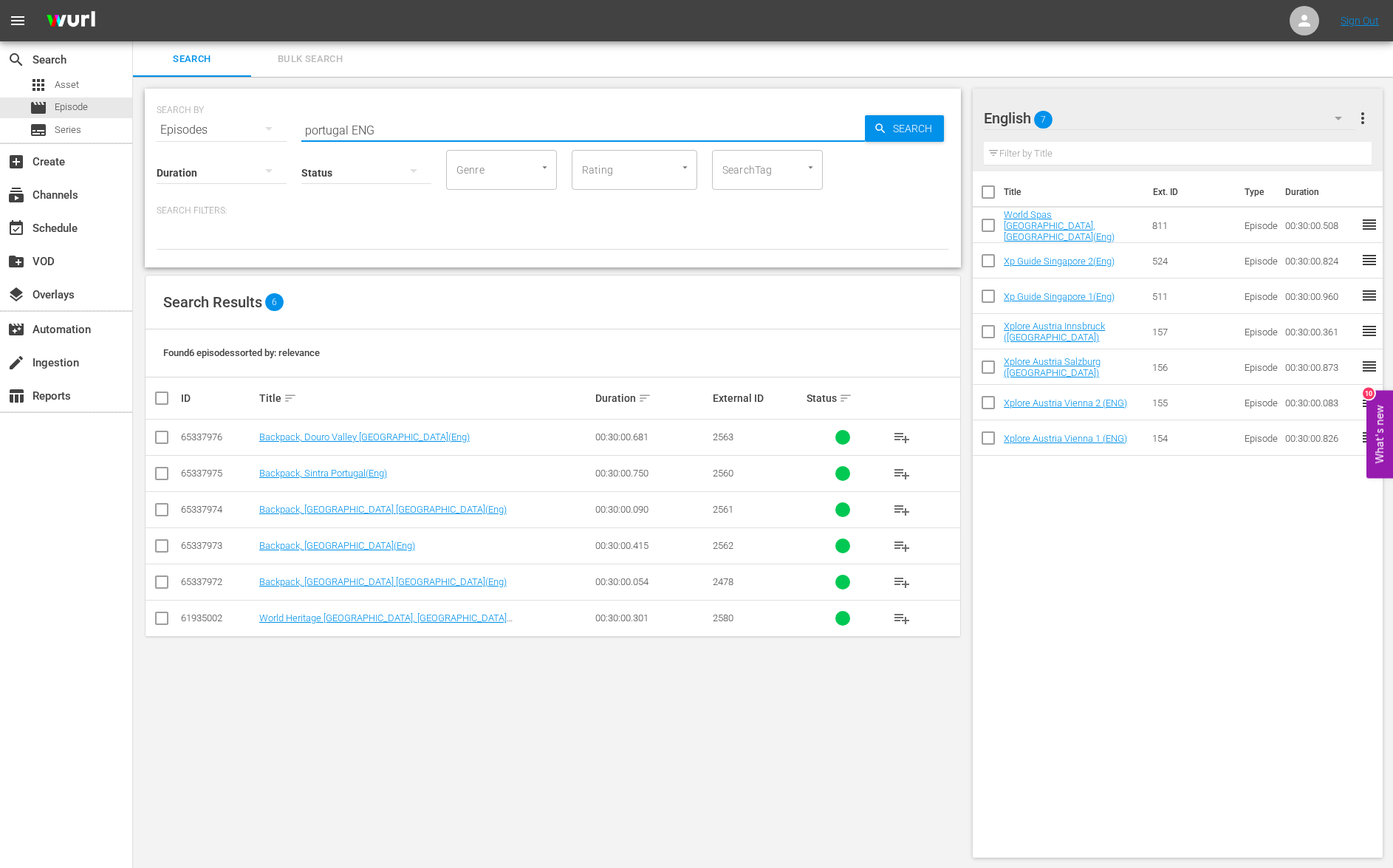
checkbox input "true"
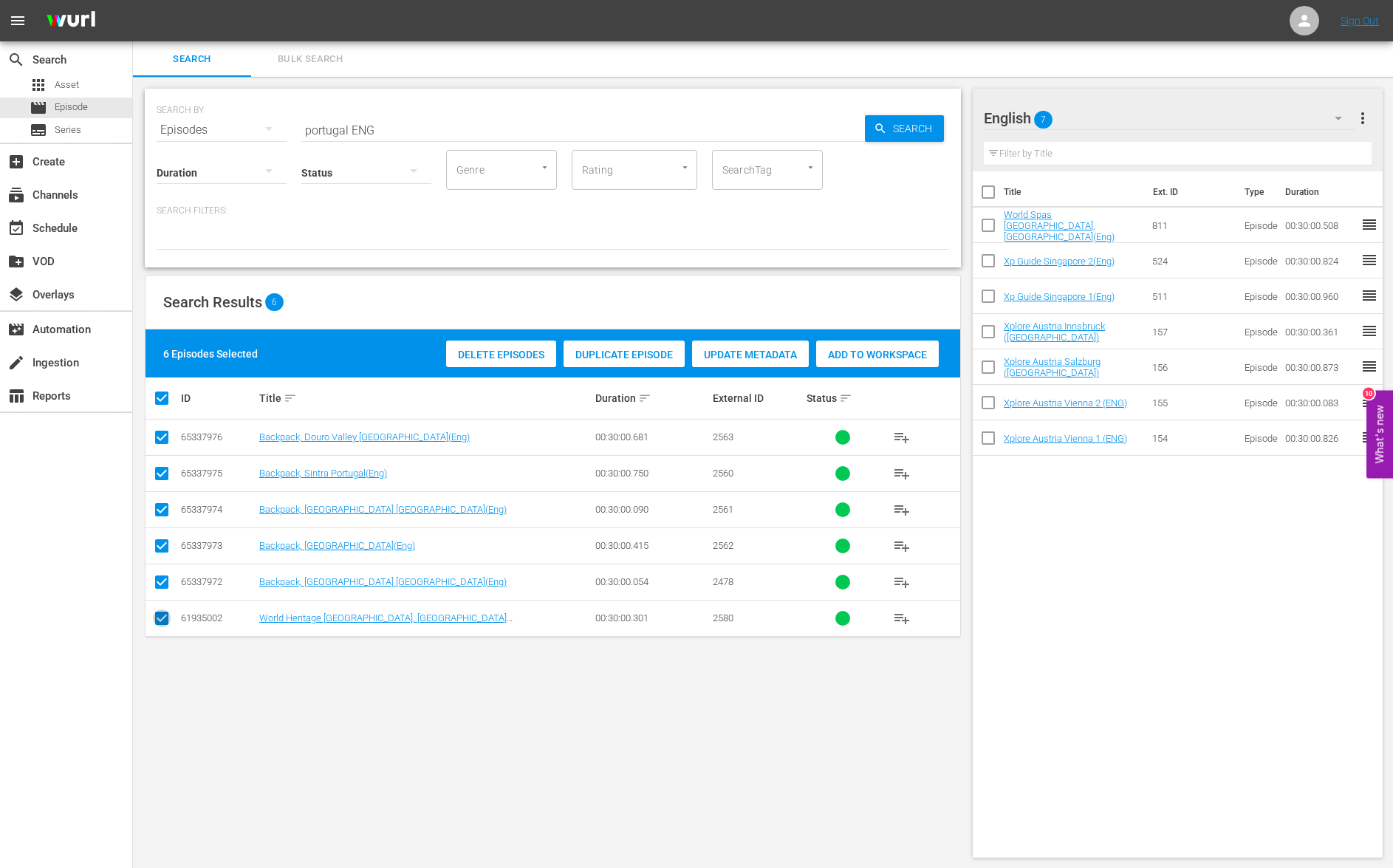
click at [162, 616] on input "checkbox" at bounding box center [162, 621] width 18 height 18
checkbox input "false"
click at [837, 363] on div "Add to Workspace" at bounding box center [841, 354] width 123 height 28
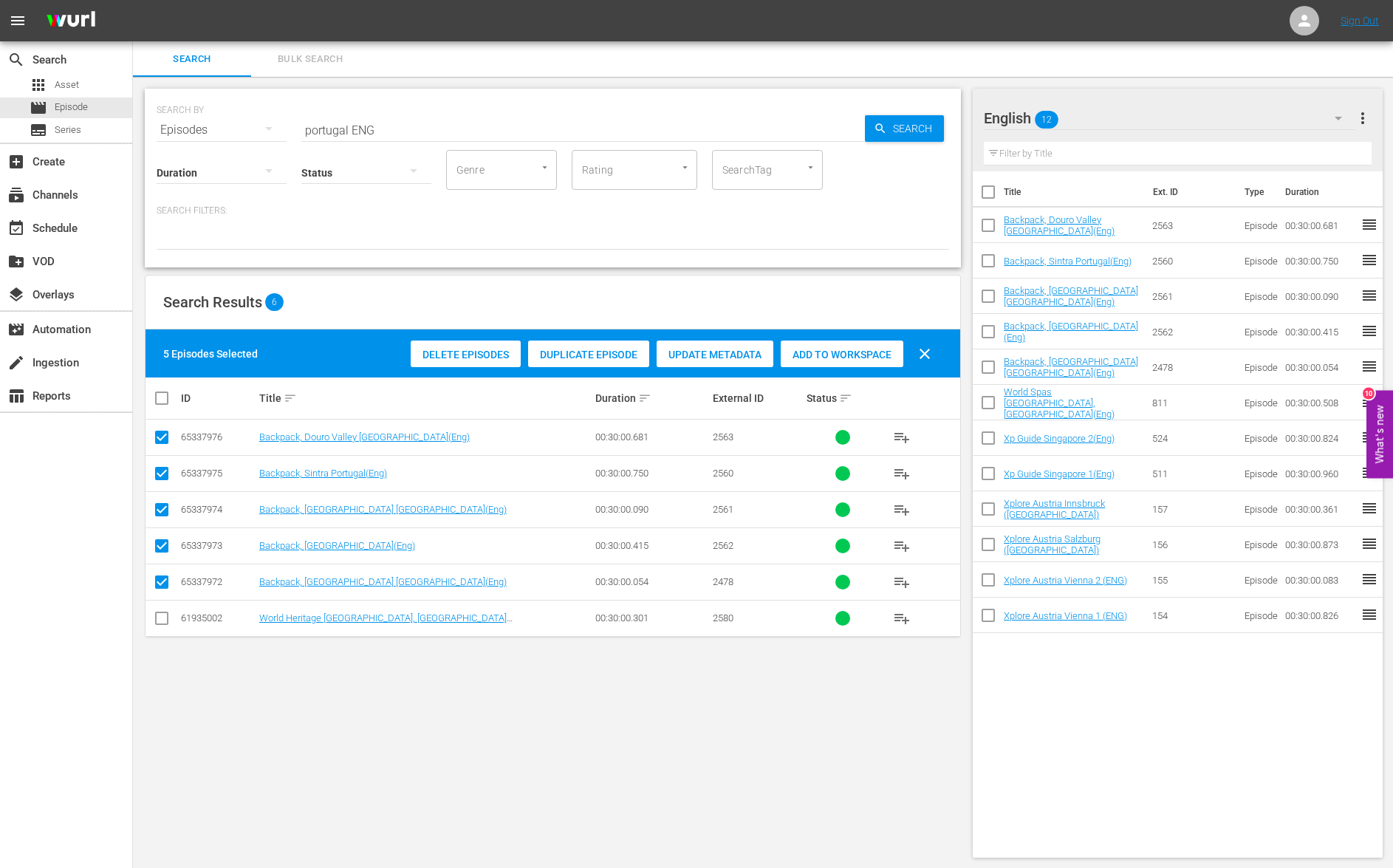
click at [338, 128] on input "portugal ENG" at bounding box center [582, 129] width 564 height 35
type input "chennai ENG"
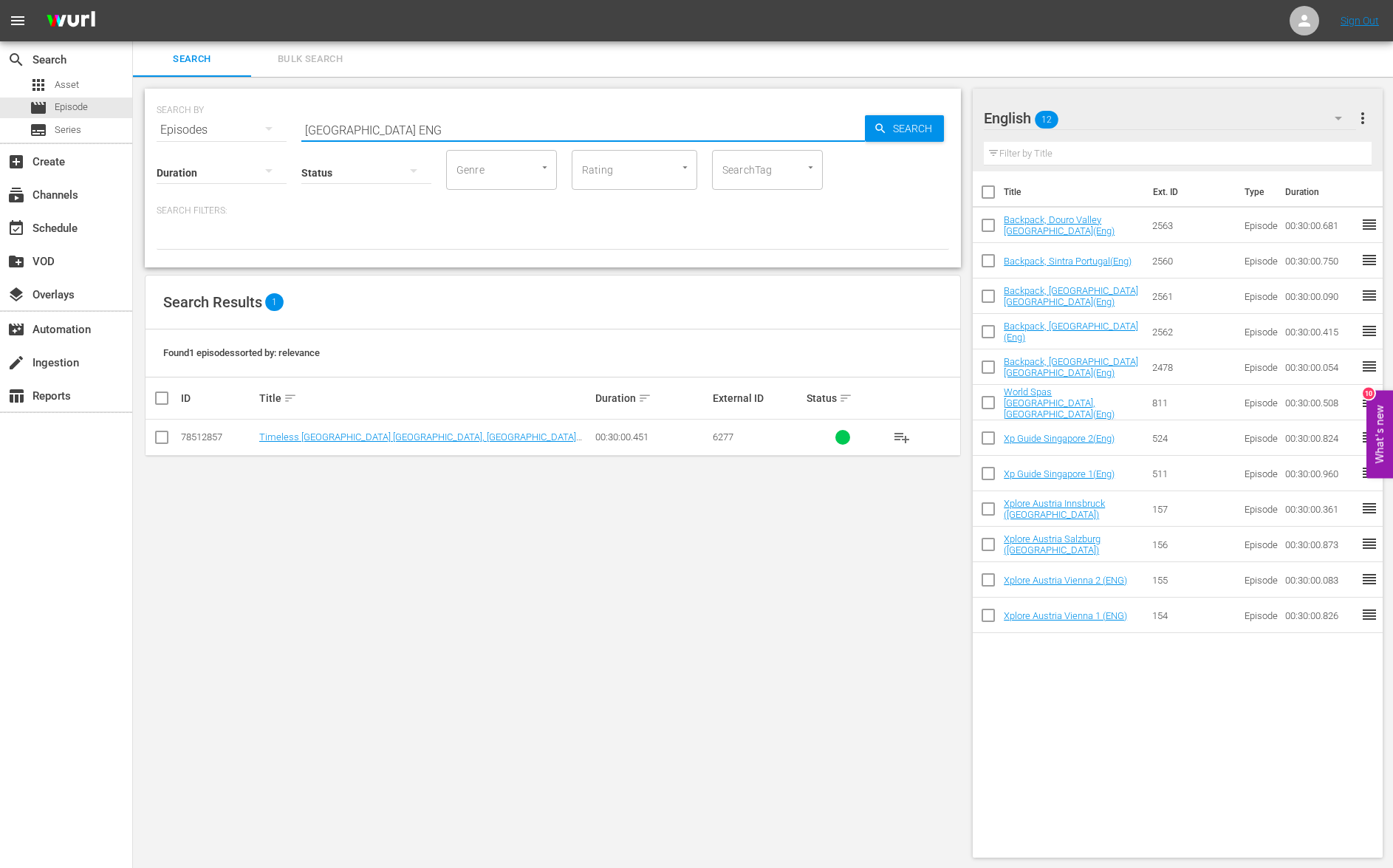
click at [163, 444] on input "checkbox" at bounding box center [162, 440] width 18 height 18
checkbox input "true"
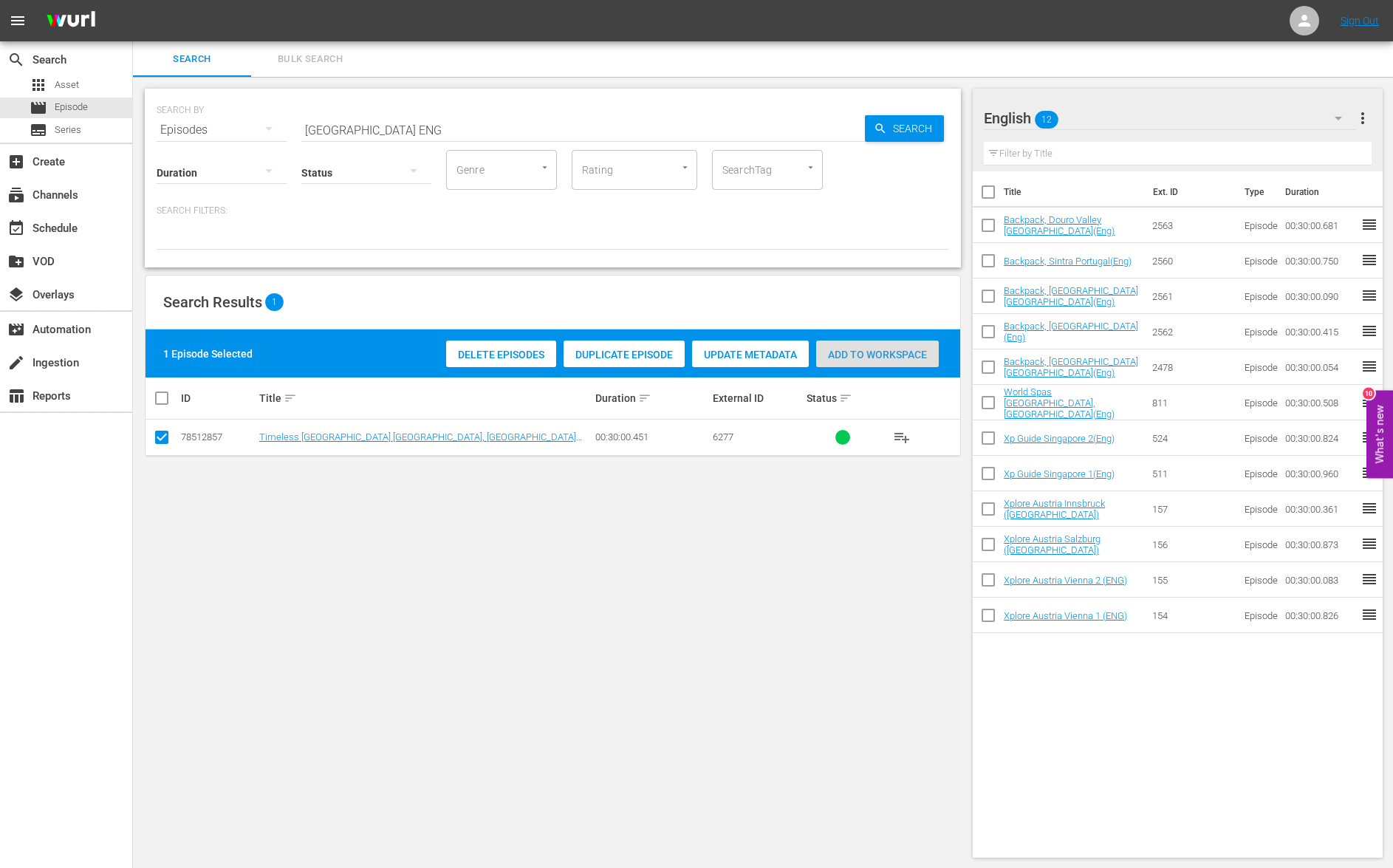
click at [839, 360] on span "Add to Workspace" at bounding box center [878, 354] width 123 height 12
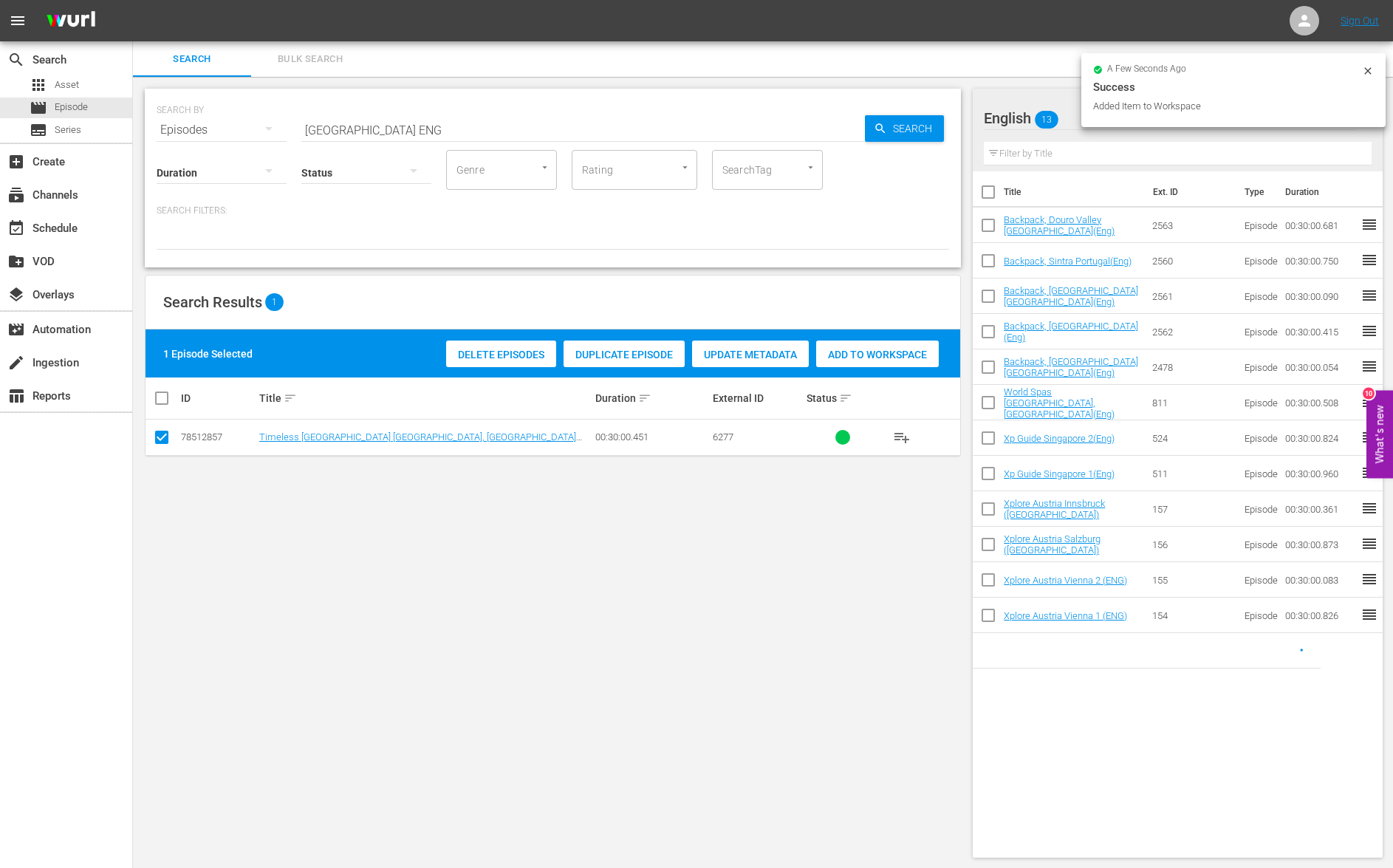
click at [339, 133] on input "chennai ENG" at bounding box center [582, 129] width 564 height 35
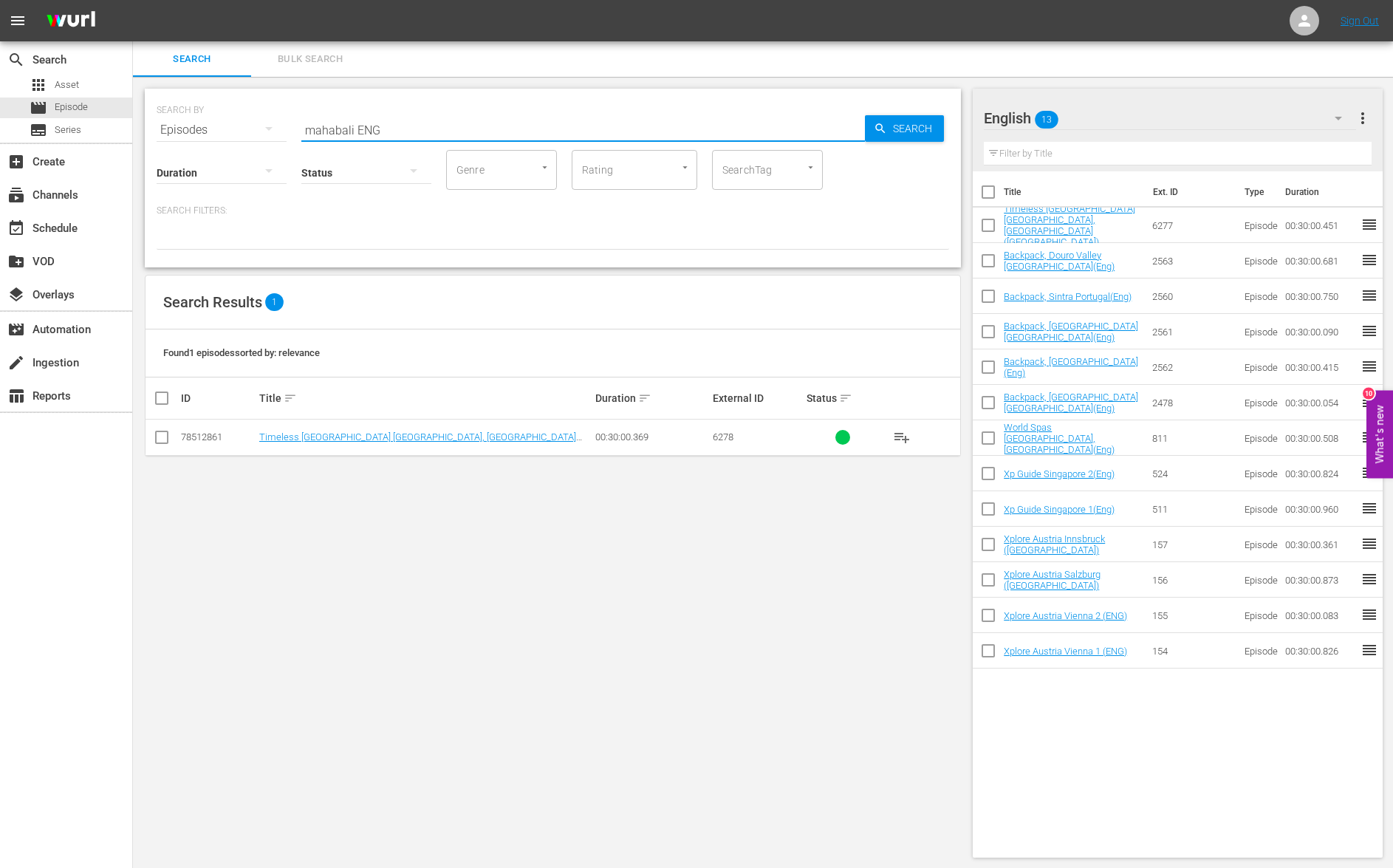
type input "mahabali ENG"
click at [164, 440] on input "checkbox" at bounding box center [162, 440] width 18 height 18
checkbox input "true"
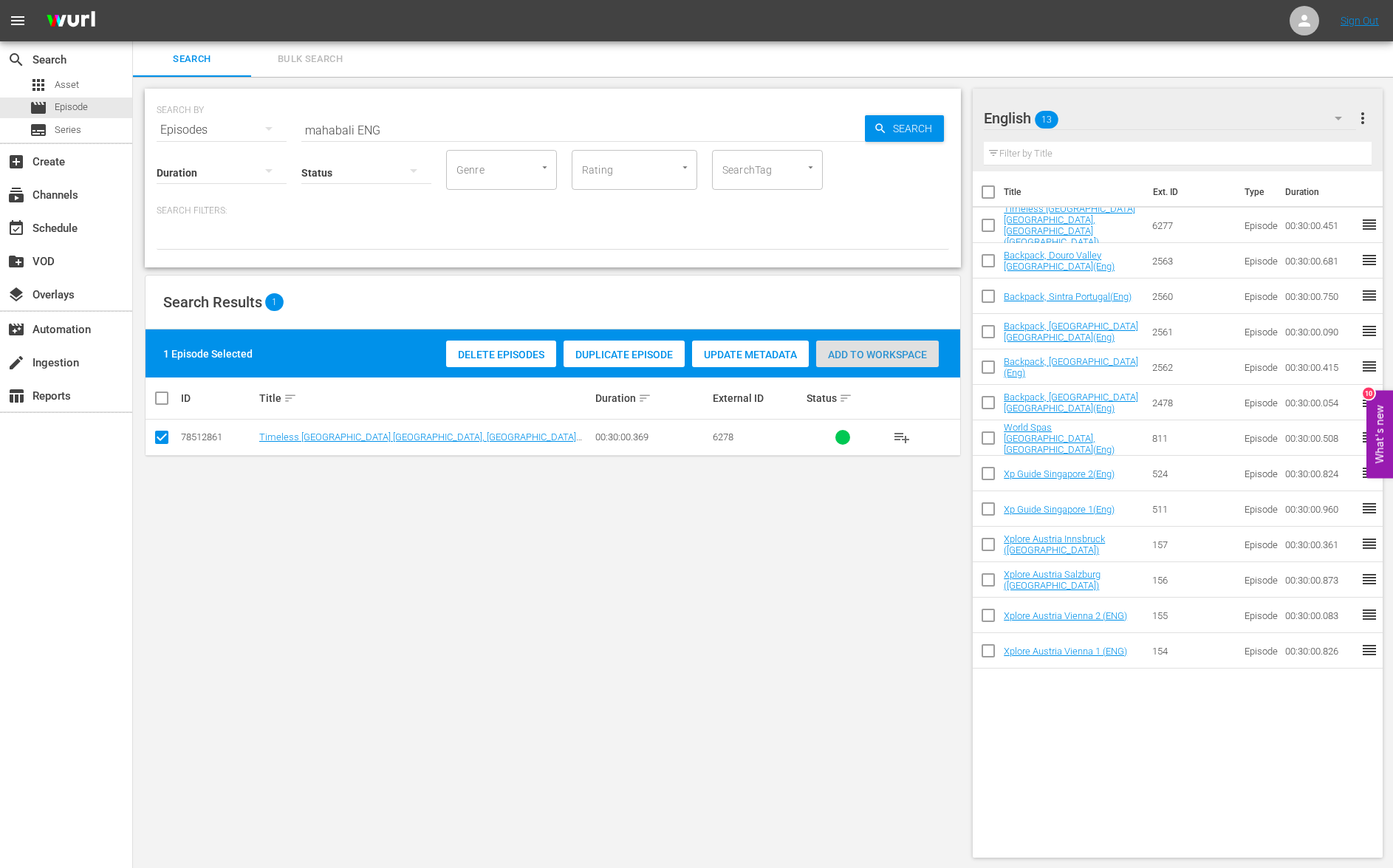
click at [876, 357] on span "Add to Workspace" at bounding box center [878, 354] width 123 height 12
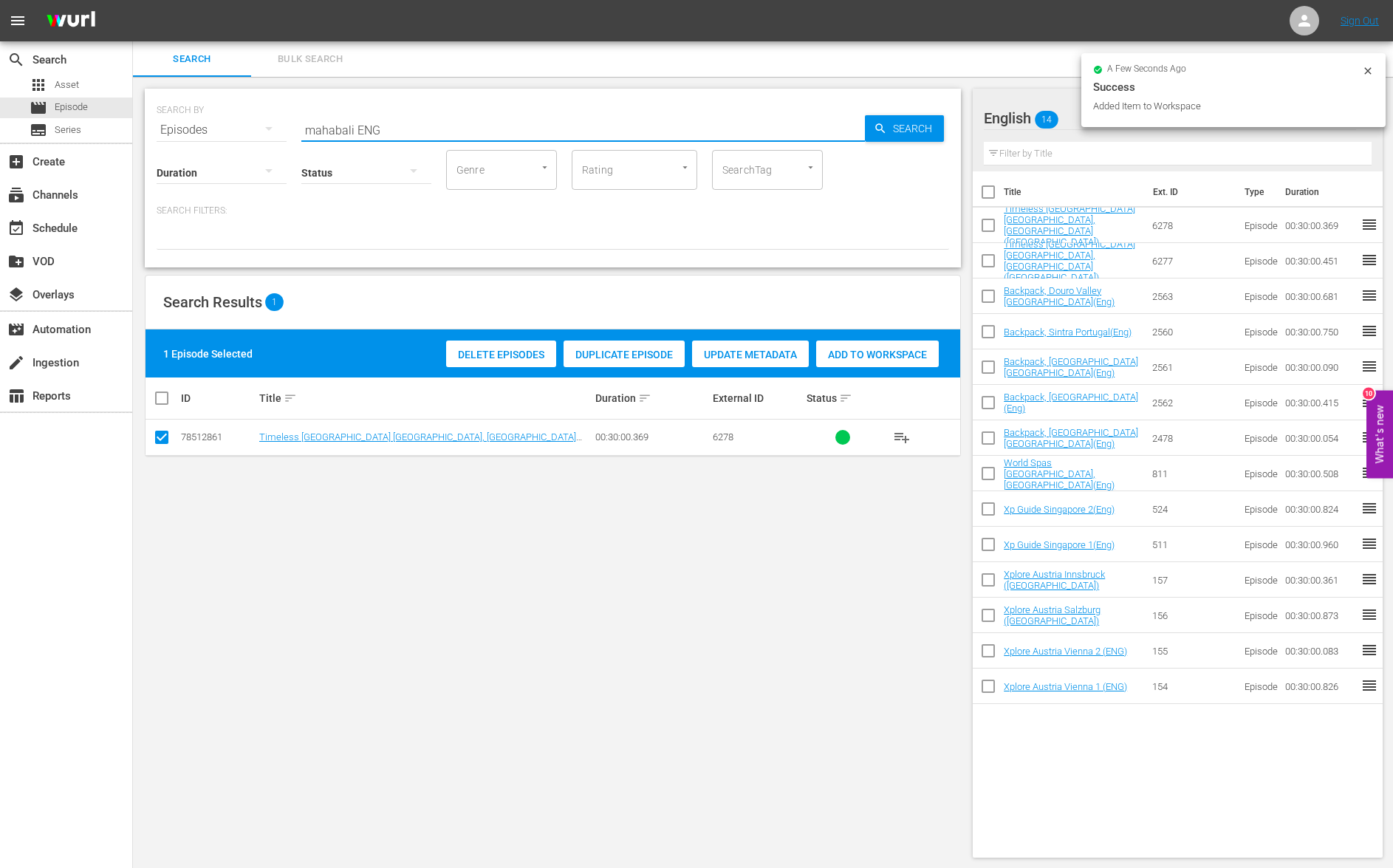
click at [328, 132] on input "mahabali ENG" at bounding box center [582, 129] width 564 height 35
type input "philippines ENG"
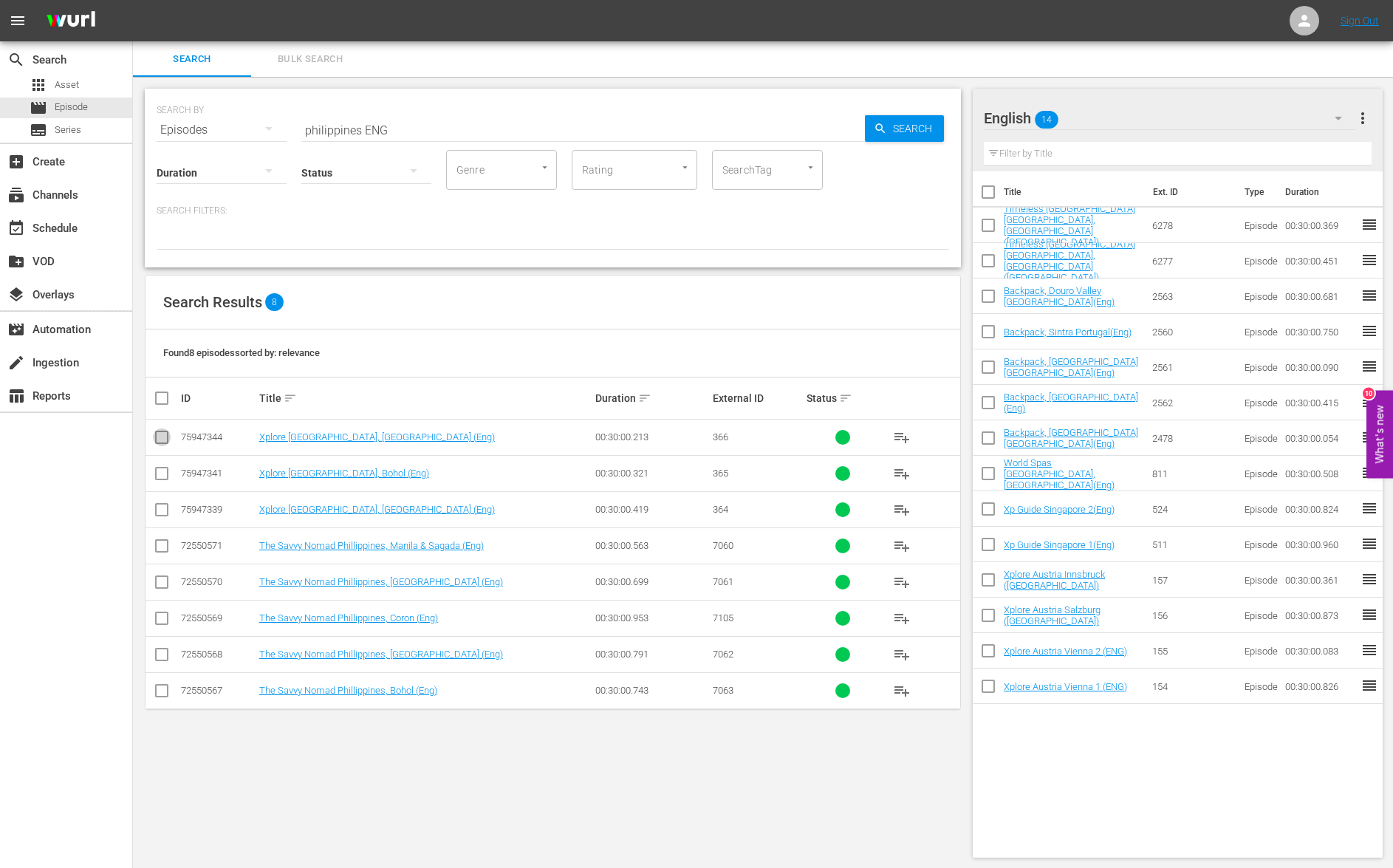
click at [157, 440] on input "checkbox" at bounding box center [162, 440] width 18 height 18
checkbox input "true"
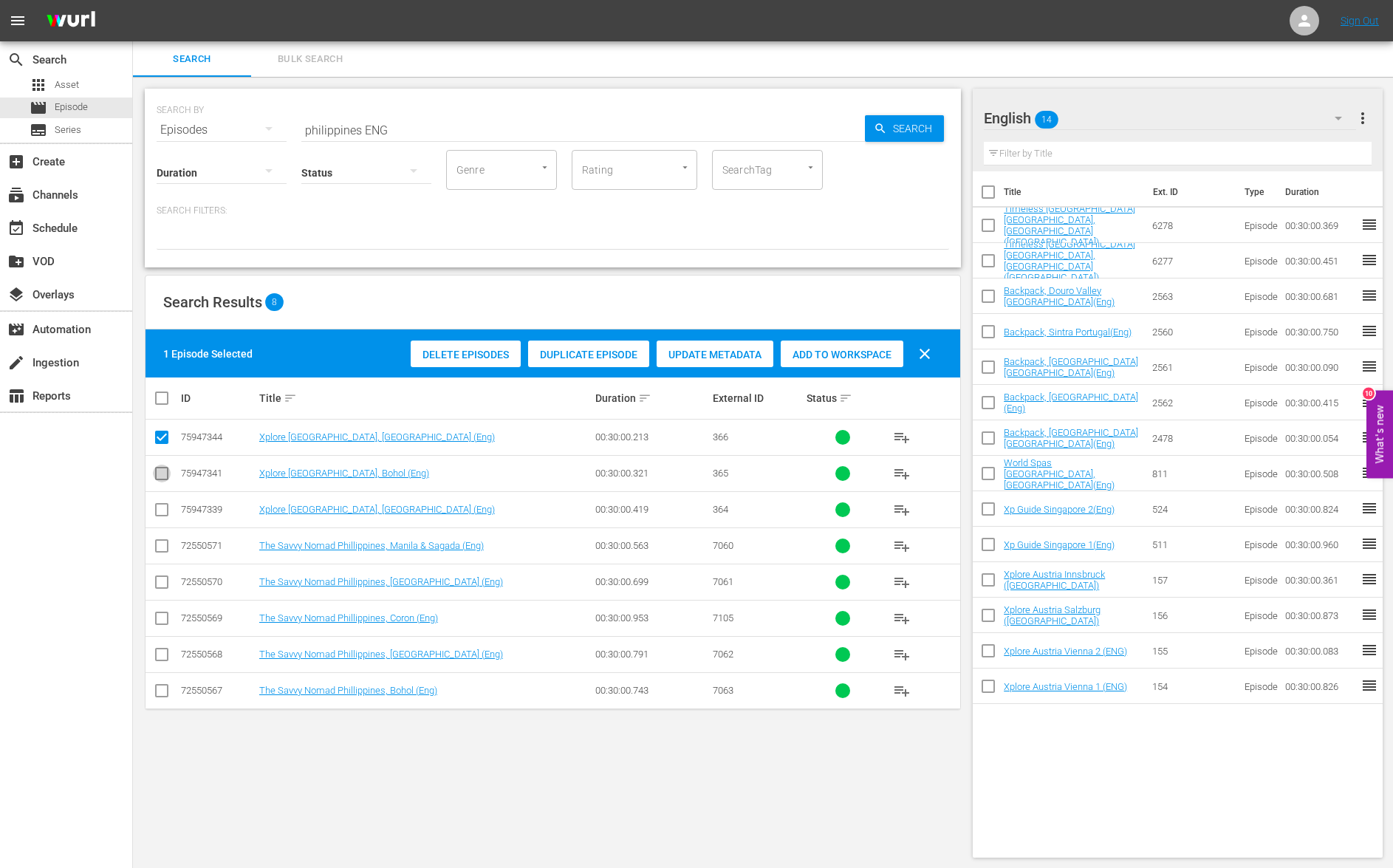
click at [163, 474] on input "checkbox" at bounding box center [162, 476] width 18 height 18
checkbox input "true"
click at [160, 508] on input "checkbox" at bounding box center [162, 513] width 18 height 18
checkbox input "true"
click at [816, 355] on span "Add to Workspace" at bounding box center [841, 354] width 123 height 12
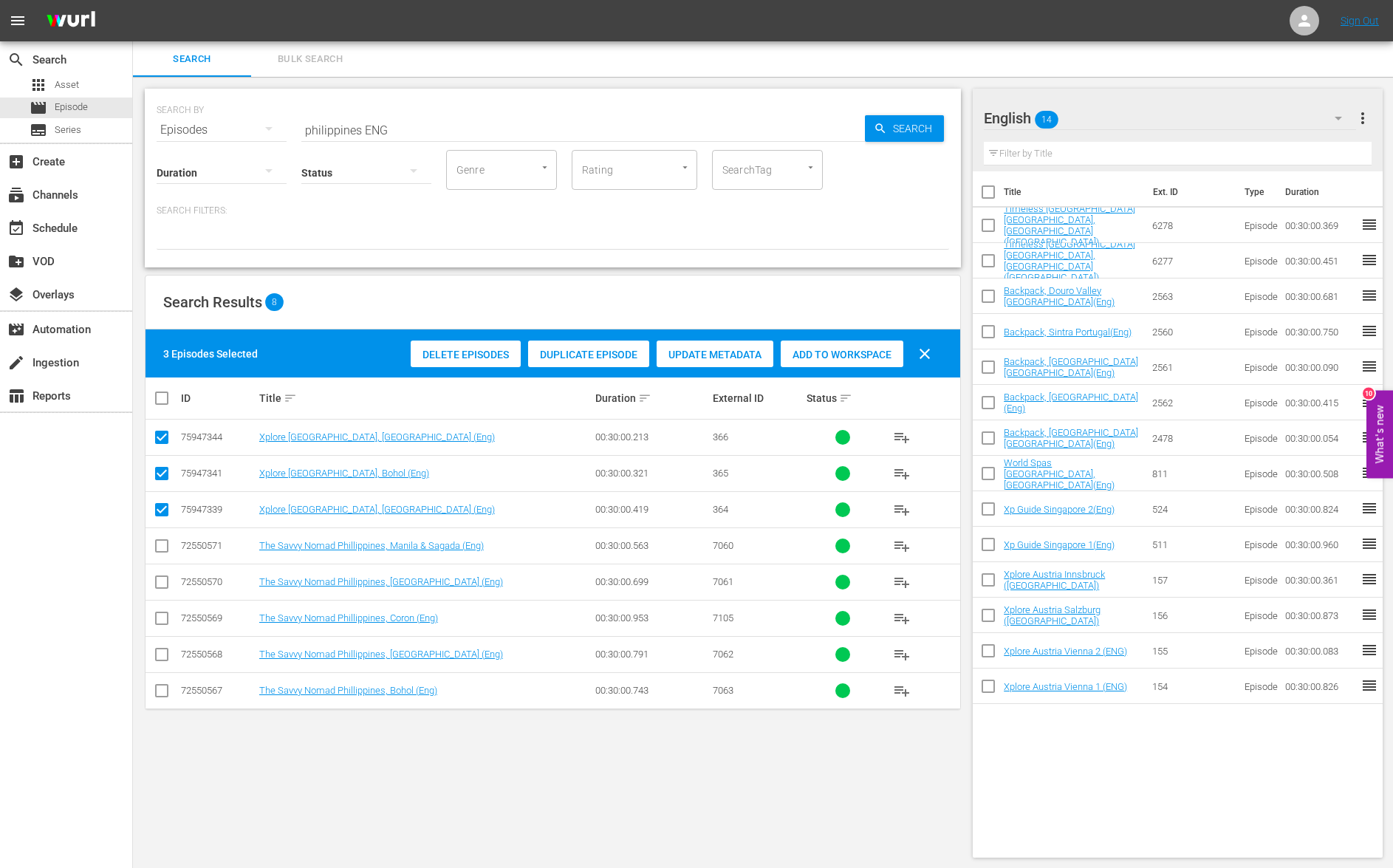
click at [344, 133] on input "philippines ENG" at bounding box center [582, 129] width 564 height 35
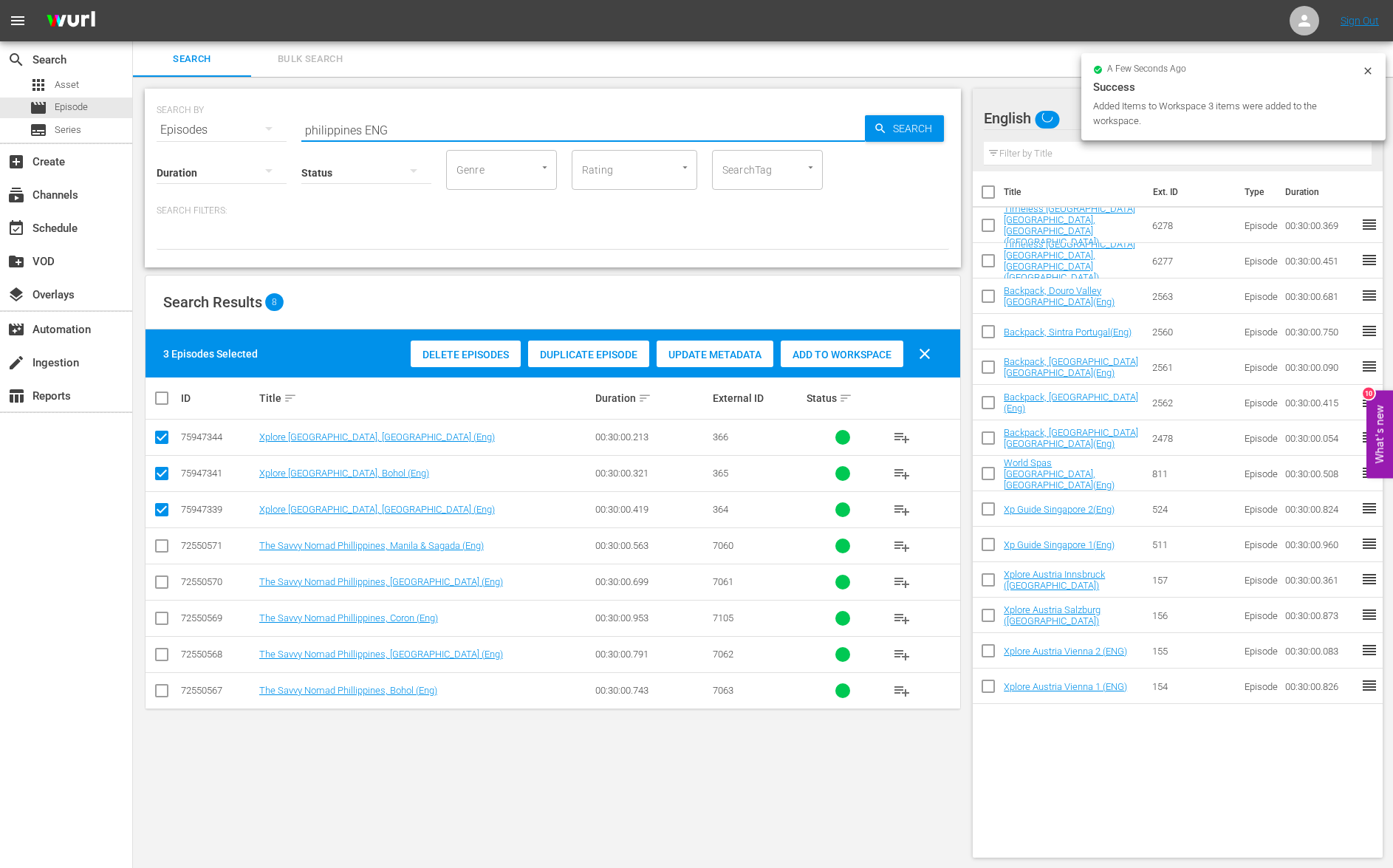
click at [344, 133] on input "philippines ENG" at bounding box center [582, 129] width 564 height 35
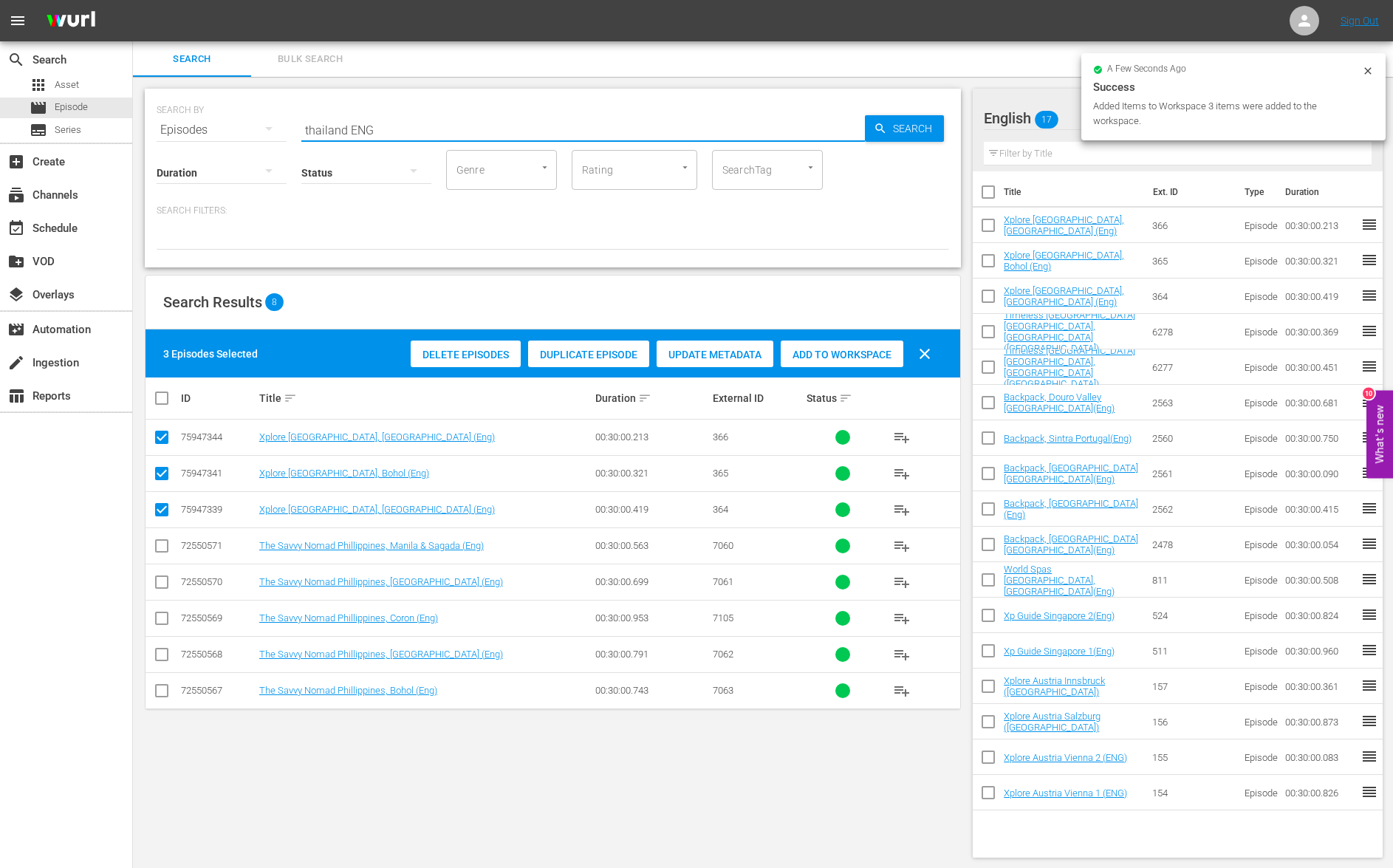
type input "thailand ENG"
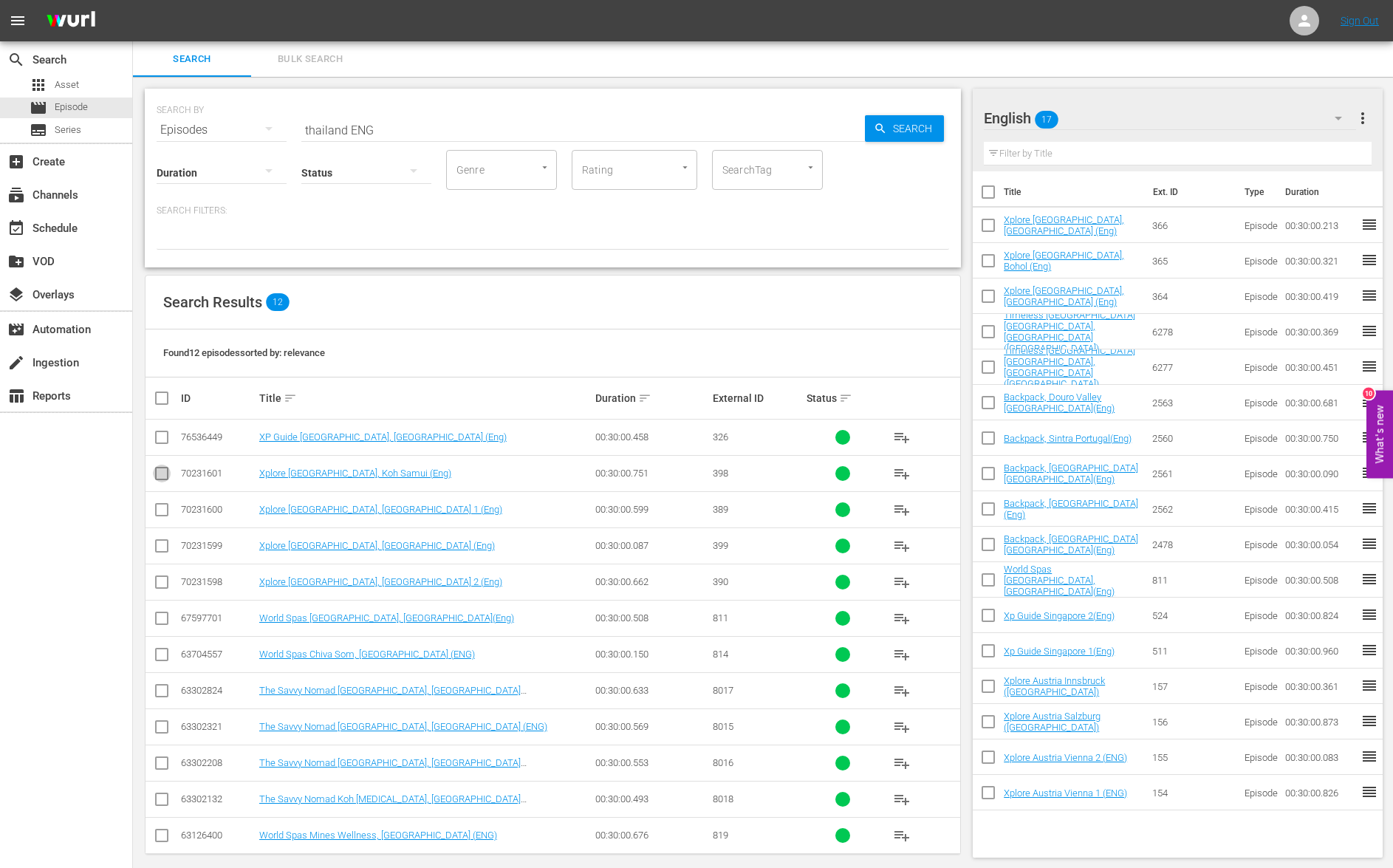
click at [159, 473] on input "checkbox" at bounding box center [162, 476] width 18 height 18
checkbox input "true"
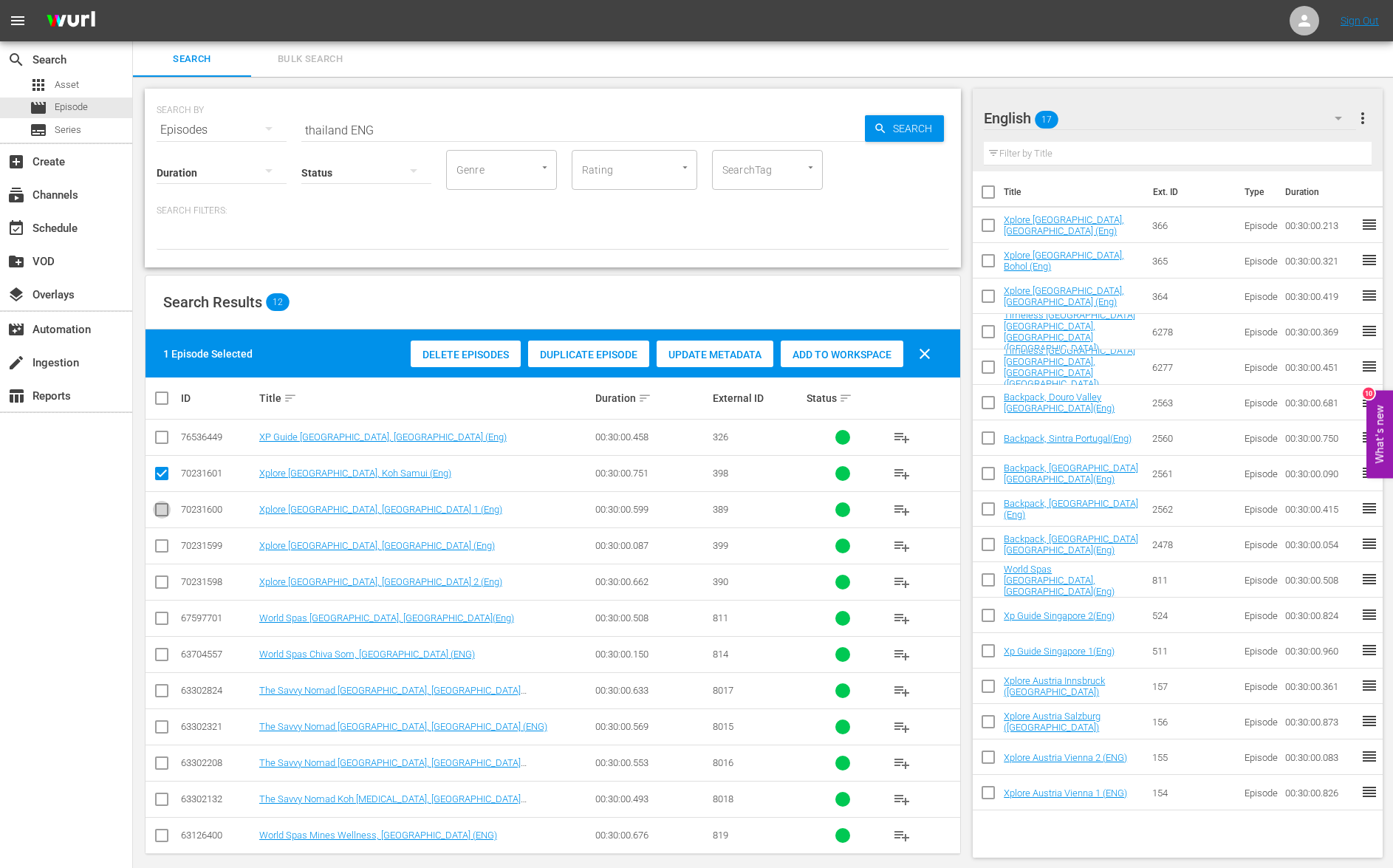
click at [163, 514] on input "checkbox" at bounding box center [162, 513] width 18 height 18
checkbox input "true"
click at [163, 546] on input "checkbox" at bounding box center [162, 549] width 18 height 18
checkbox input "true"
click at [163, 579] on input "checkbox" at bounding box center [162, 585] width 18 height 18
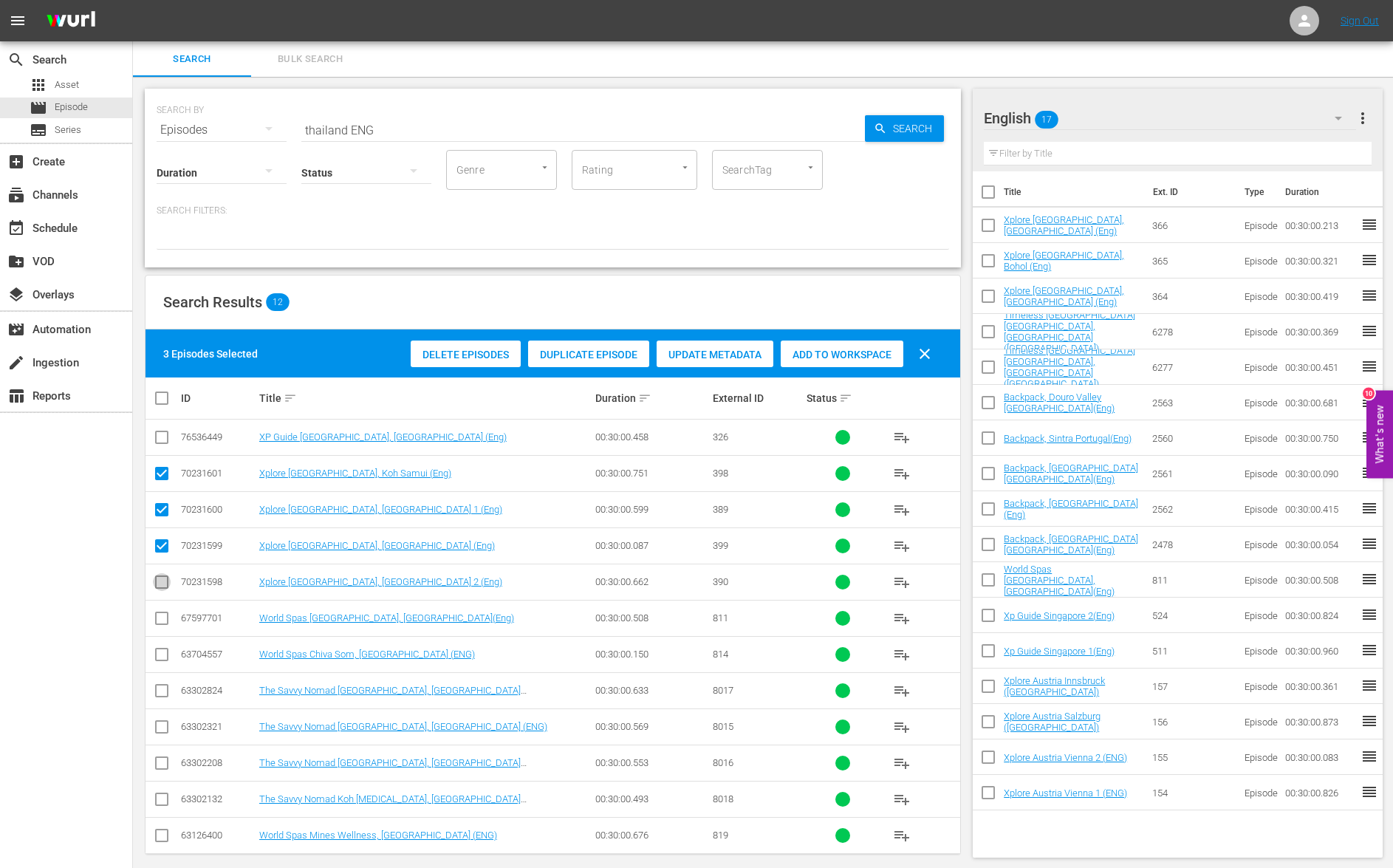
checkbox input "true"
click at [848, 356] on span "Add to Workspace" at bounding box center [841, 354] width 123 height 12
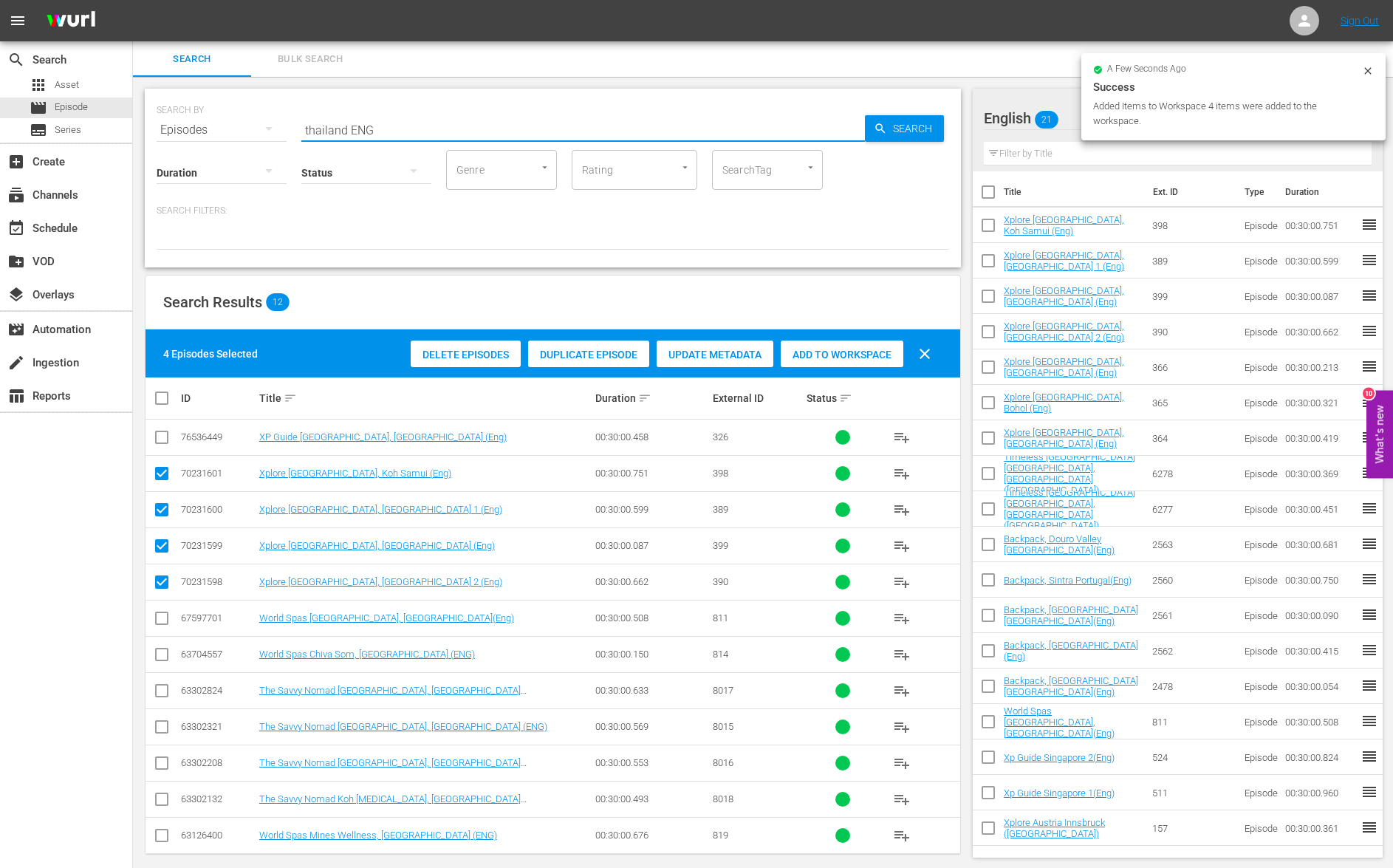
click at [321, 131] on input "thailand ENG" at bounding box center [582, 129] width 564 height 35
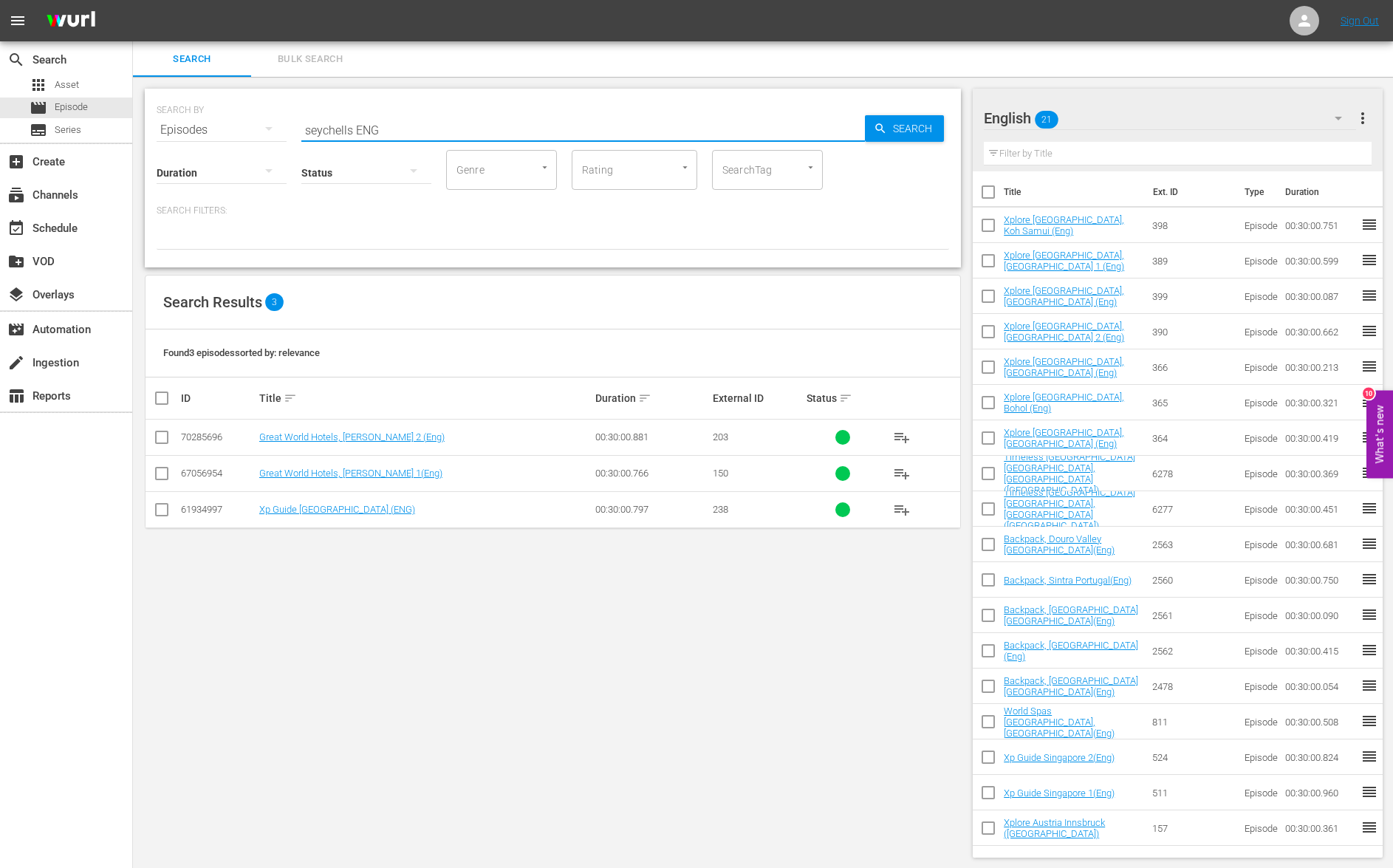
type input "seychells ENG"
click at [163, 514] on input "checkbox" at bounding box center [162, 513] width 18 height 18
checkbox input "true"
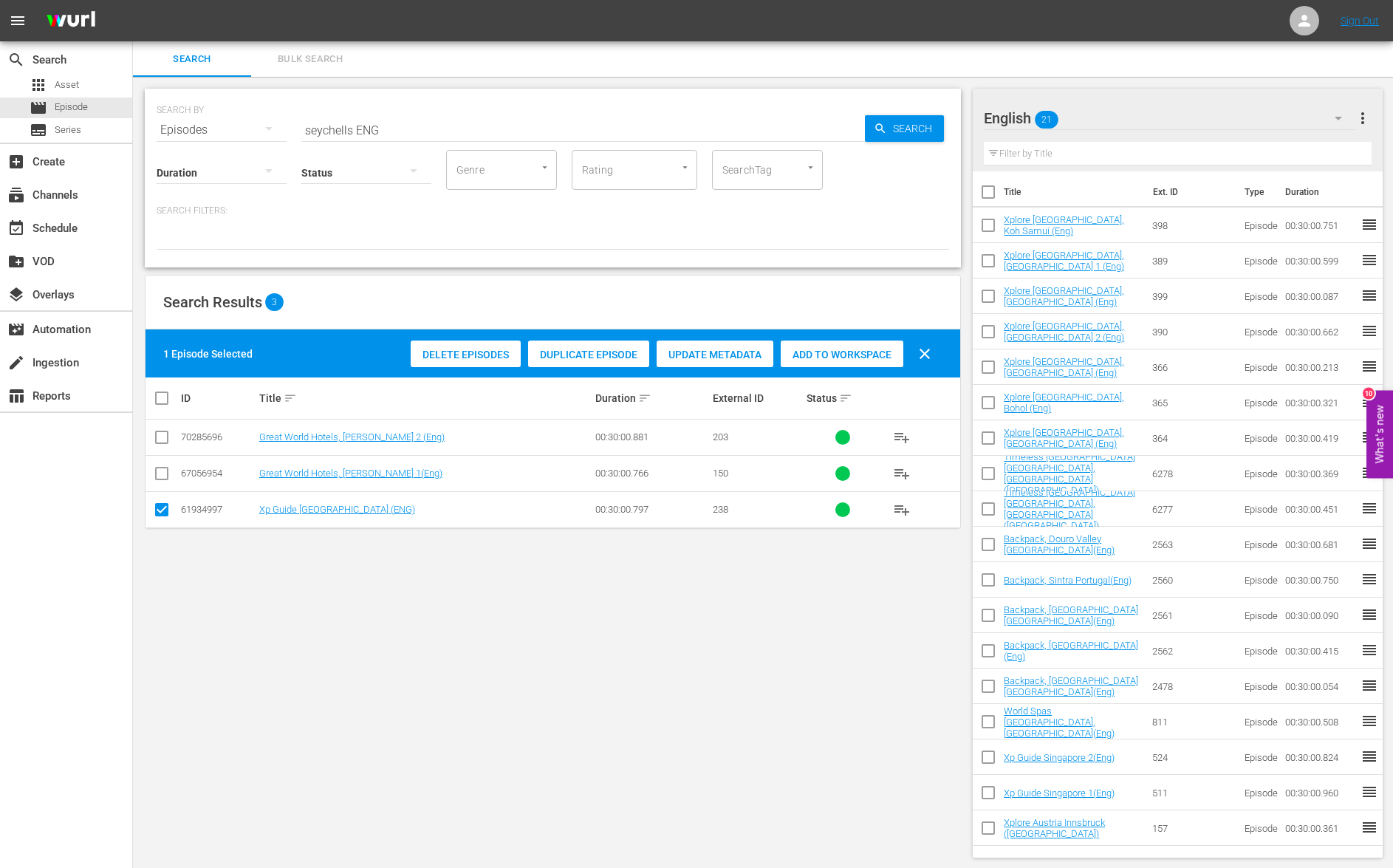
click at [814, 359] on span "Add to Workspace" at bounding box center [841, 354] width 123 height 12
click at [331, 129] on input "seychells ENG" at bounding box center [582, 129] width 564 height 35
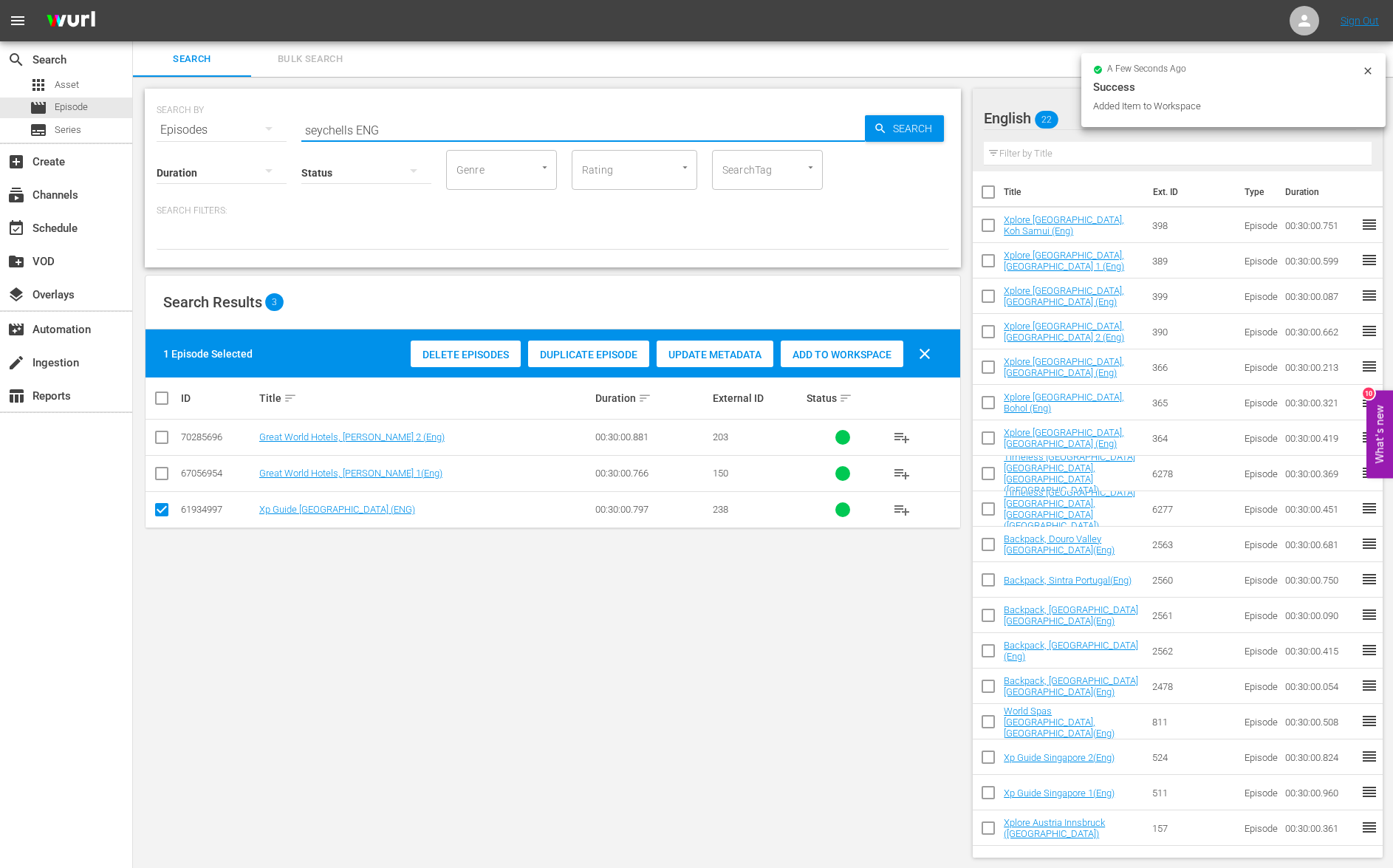
click at [331, 129] on input "seychells ENG" at bounding box center [582, 129] width 564 height 35
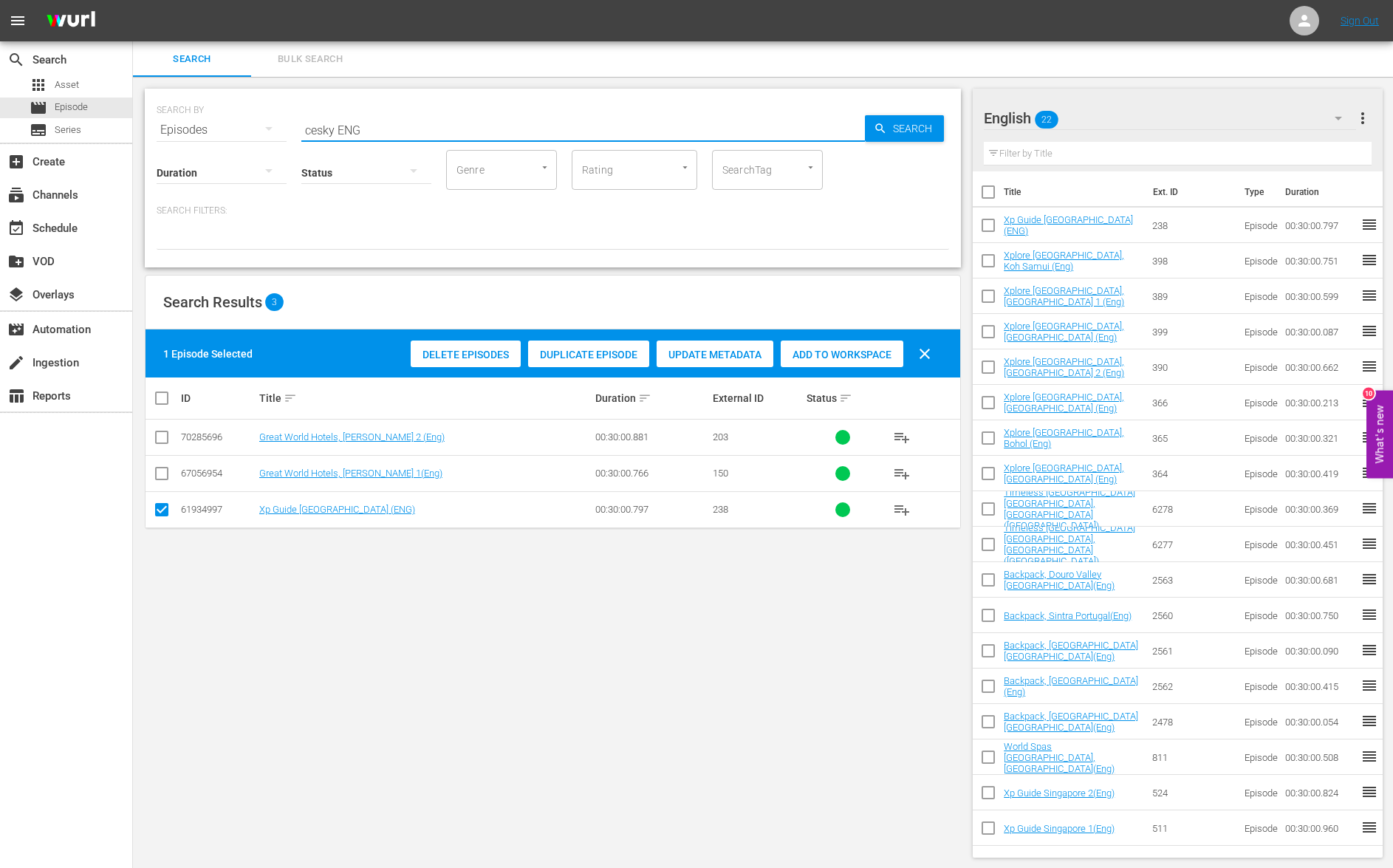
type input "cesky ENG"
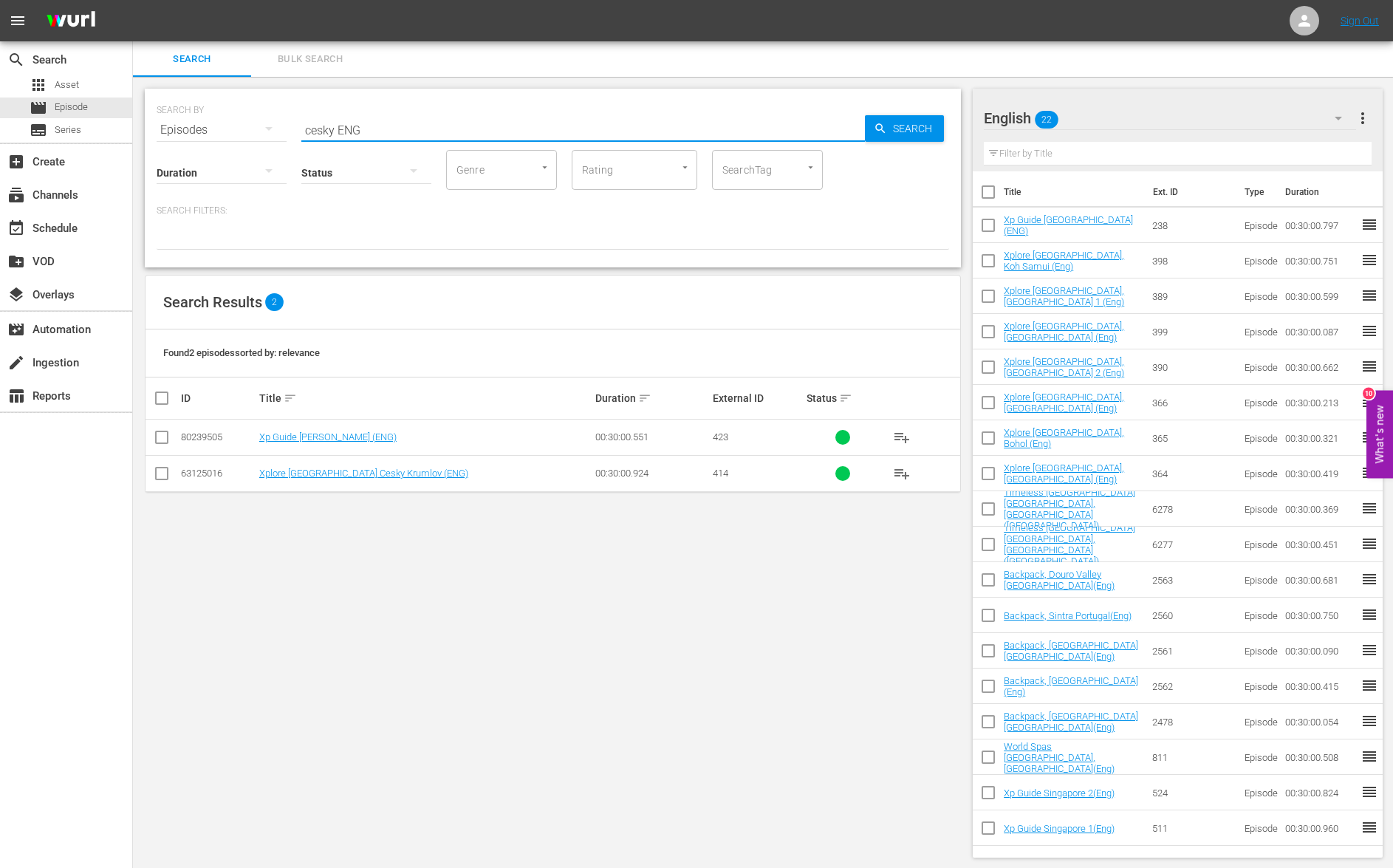
click at [161, 438] on input "checkbox" at bounding box center [162, 440] width 18 height 18
checkbox input "true"
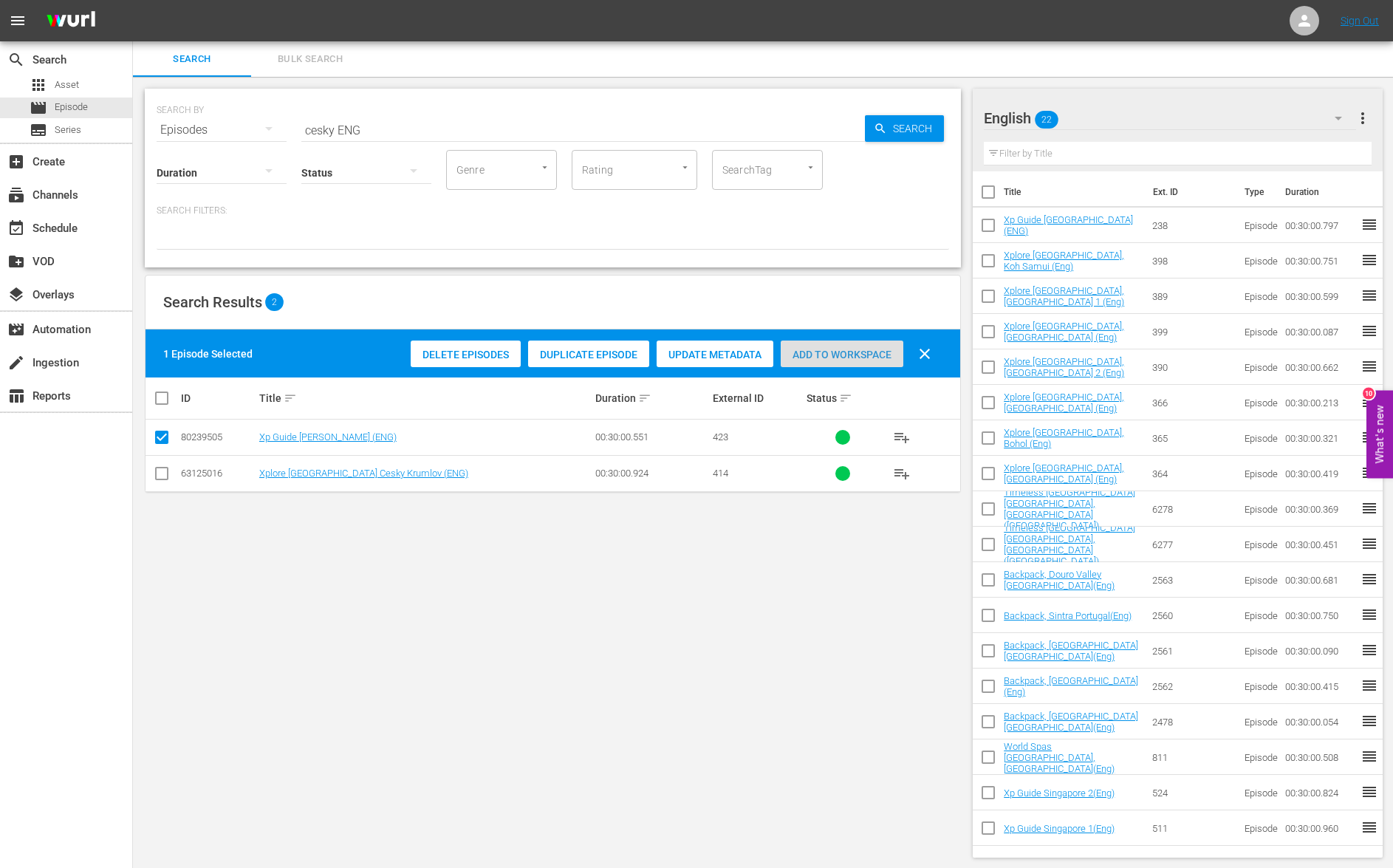
click at [850, 359] on span "Add to Workspace" at bounding box center [841, 354] width 123 height 12
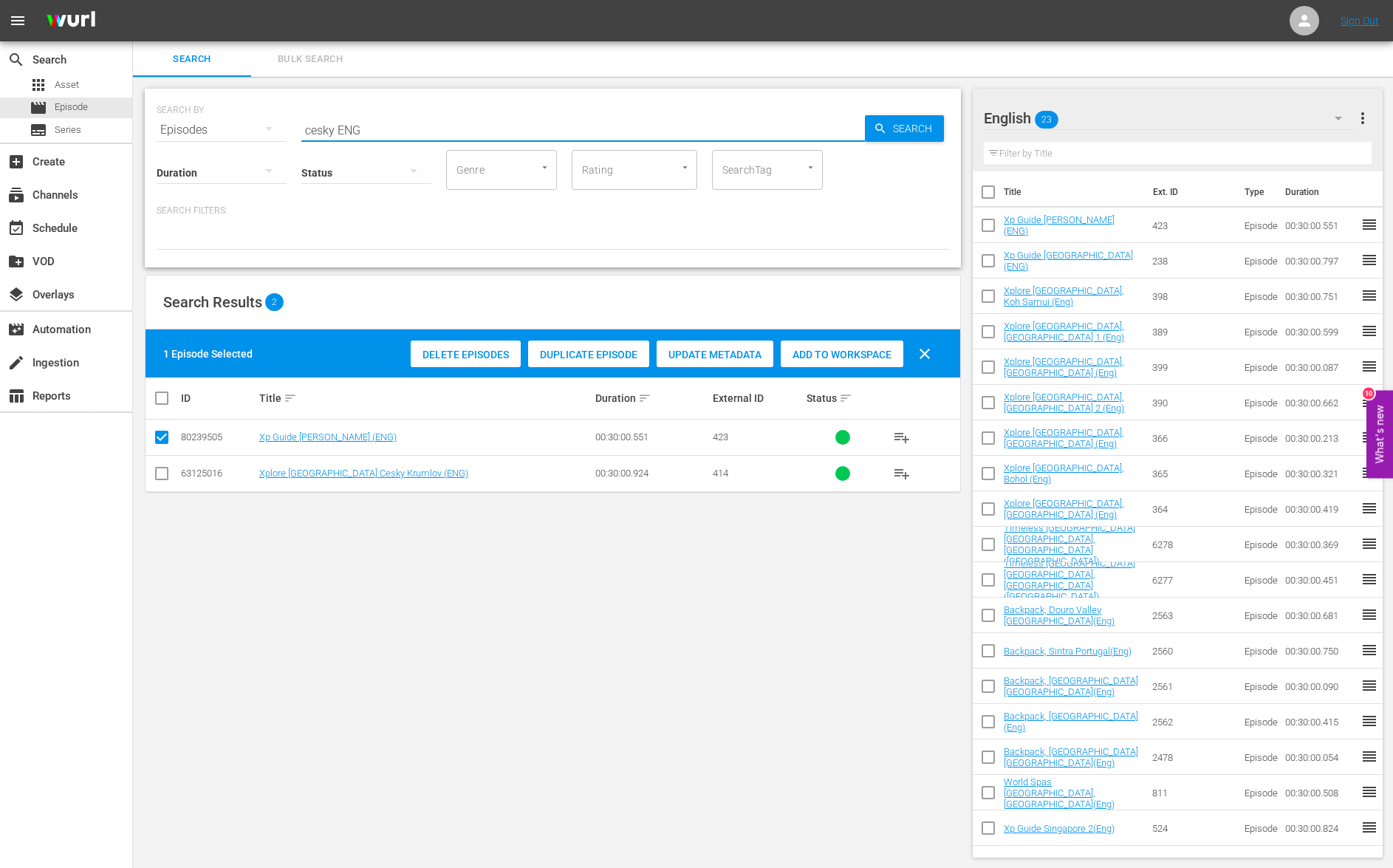
click at [317, 128] on input "cesky ENG" at bounding box center [582, 129] width 564 height 35
type input "village ENG"
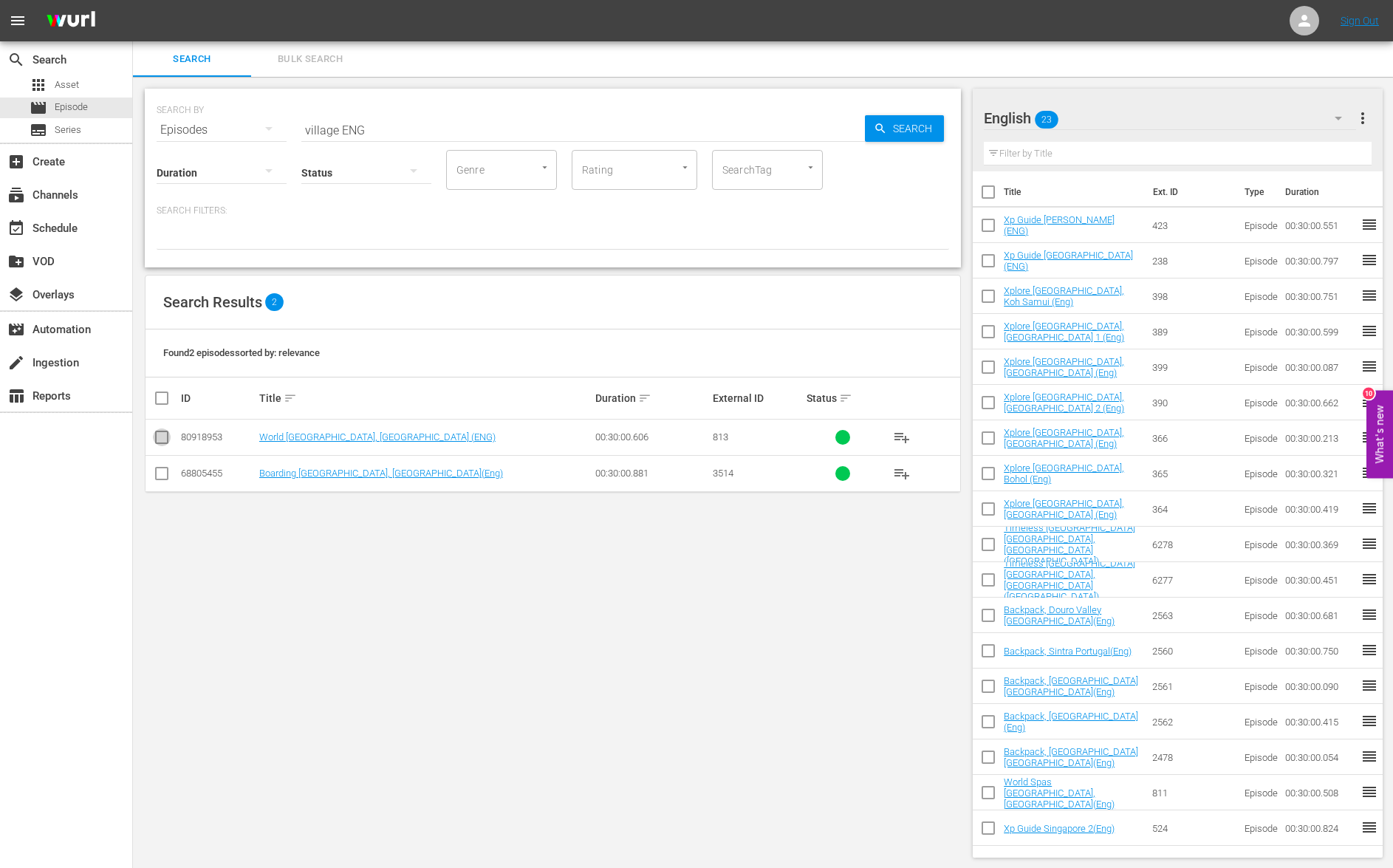
click at [164, 440] on input "checkbox" at bounding box center [162, 440] width 18 height 18
checkbox input "true"
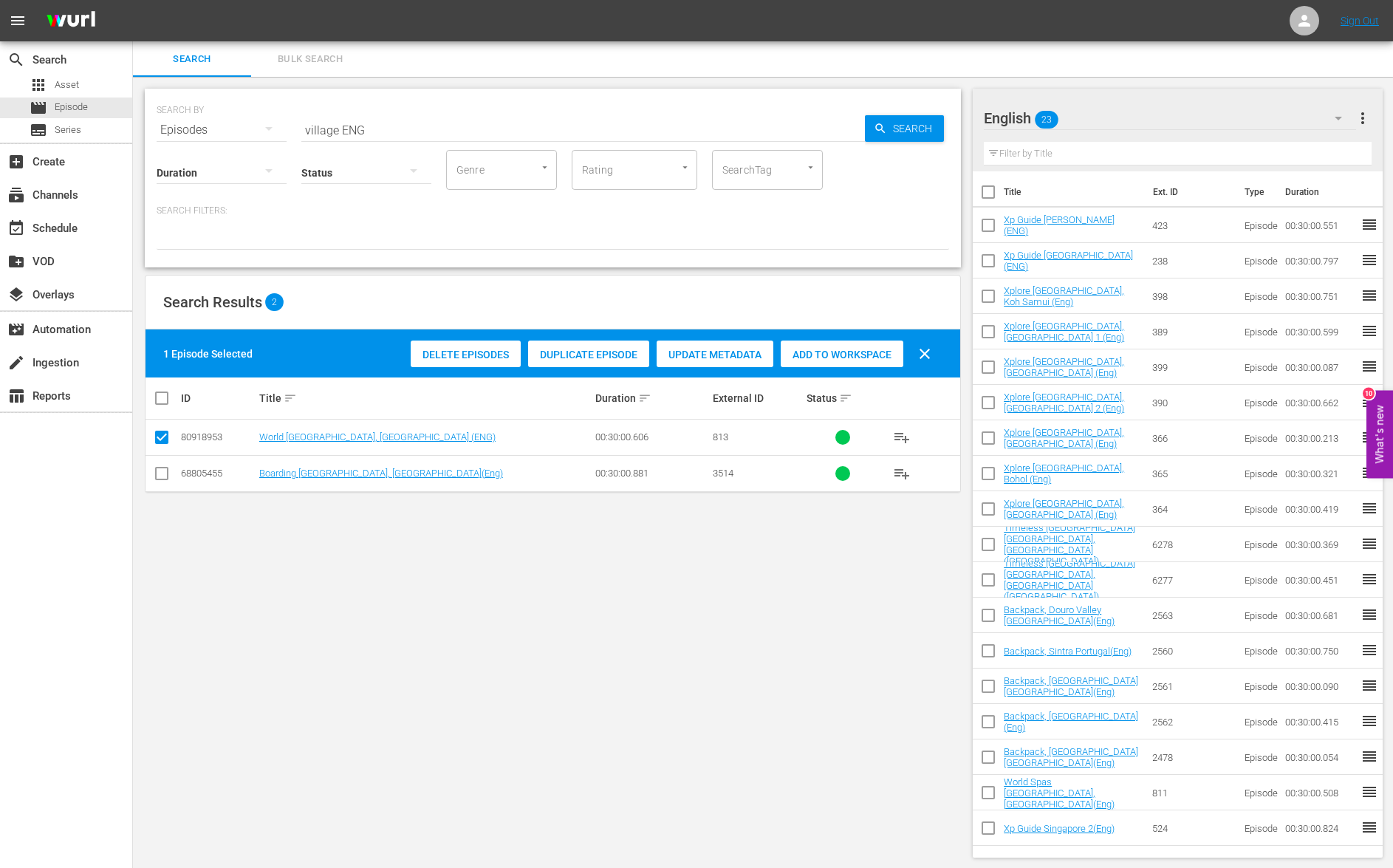
click at [818, 345] on div "Add to Workspace" at bounding box center [841, 354] width 123 height 28
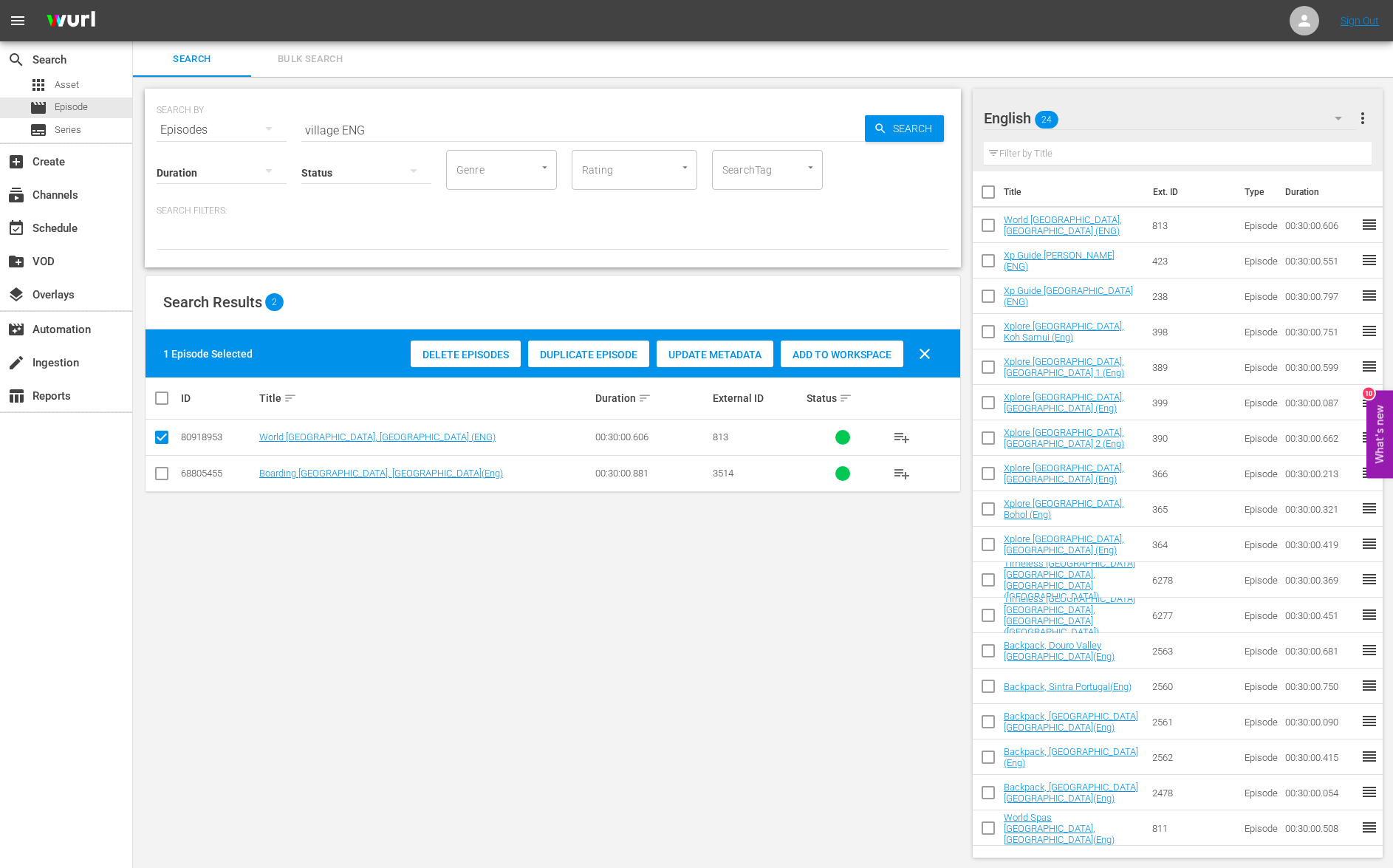
click at [319, 131] on input "village ENG" at bounding box center [582, 129] width 564 height 35
type input "sarovar ENG"
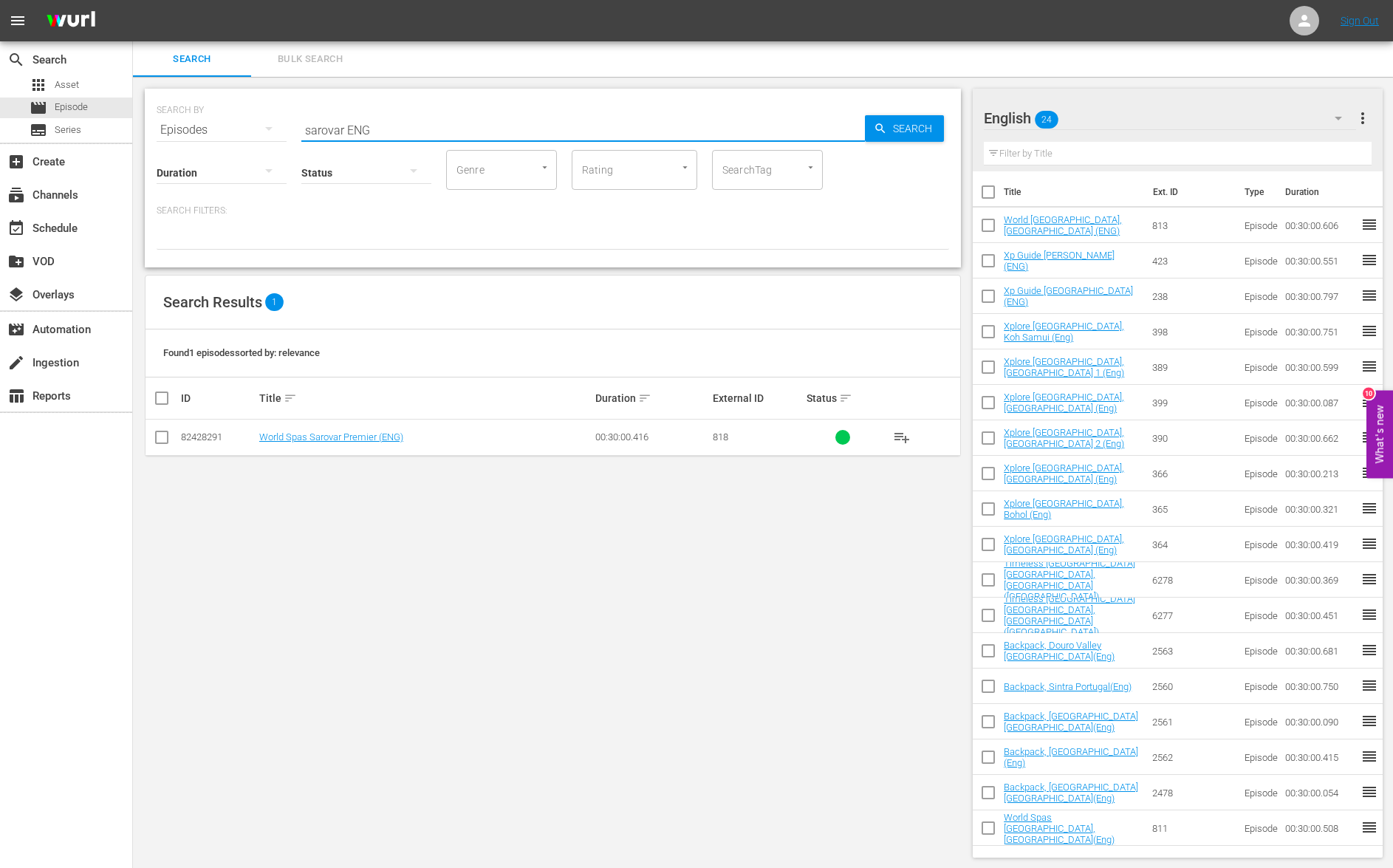
click at [164, 437] on input "checkbox" at bounding box center [162, 440] width 18 height 18
checkbox input "true"
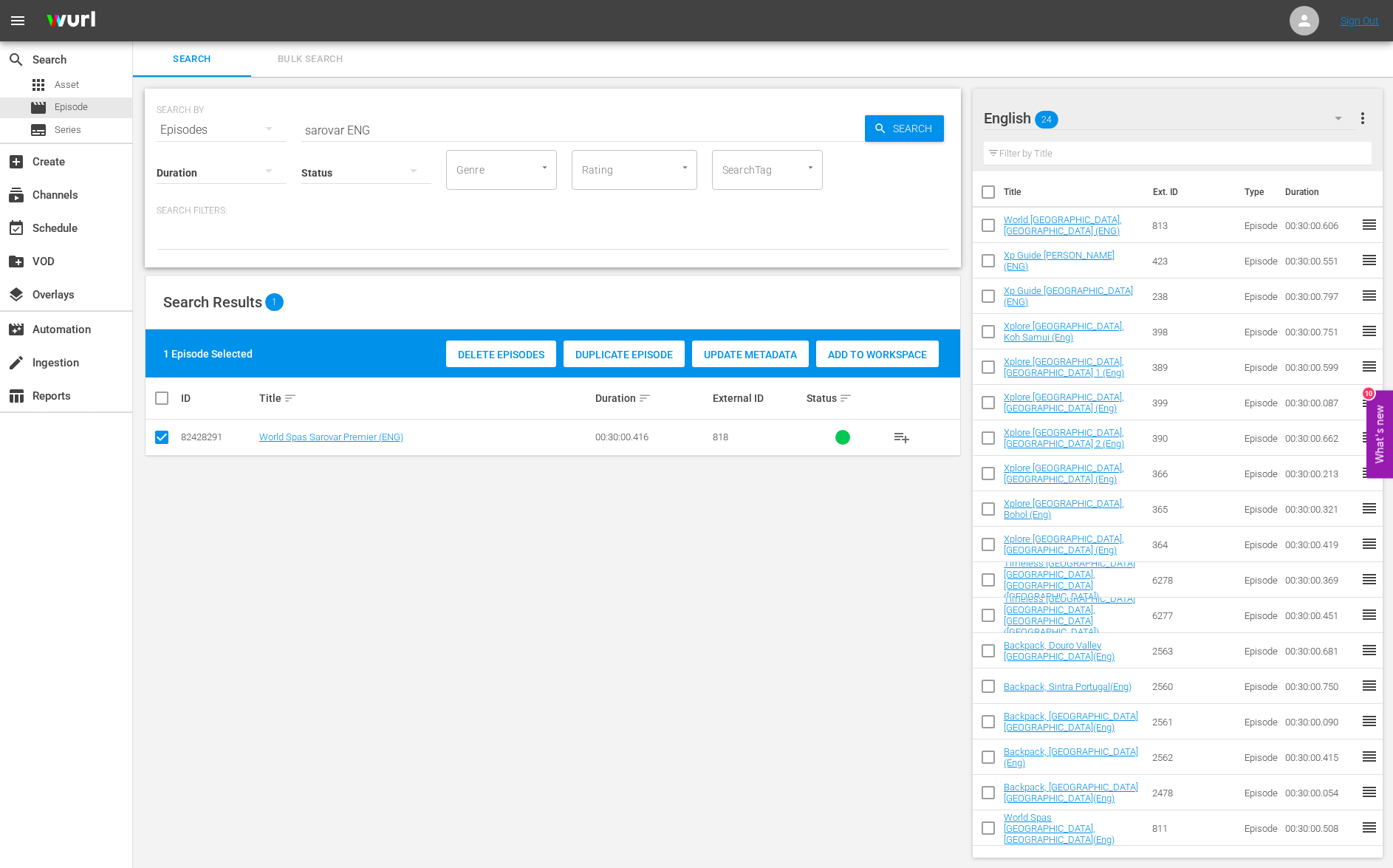
click at [854, 352] on span "Add to Workspace" at bounding box center [878, 354] width 123 height 12
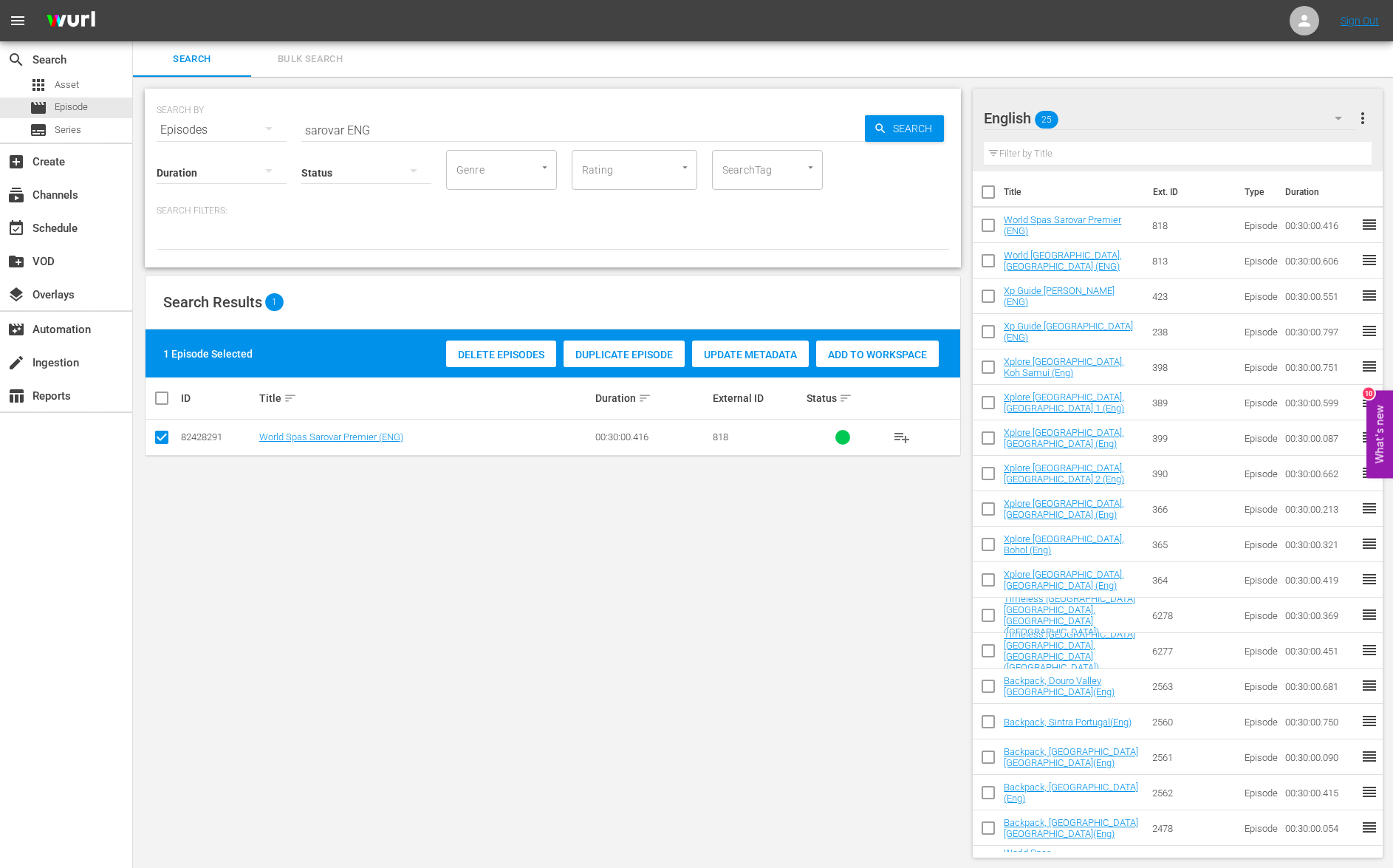
click at [324, 134] on input "sarovar ENG" at bounding box center [582, 129] width 564 height 35
type input "hyderabad ENG"
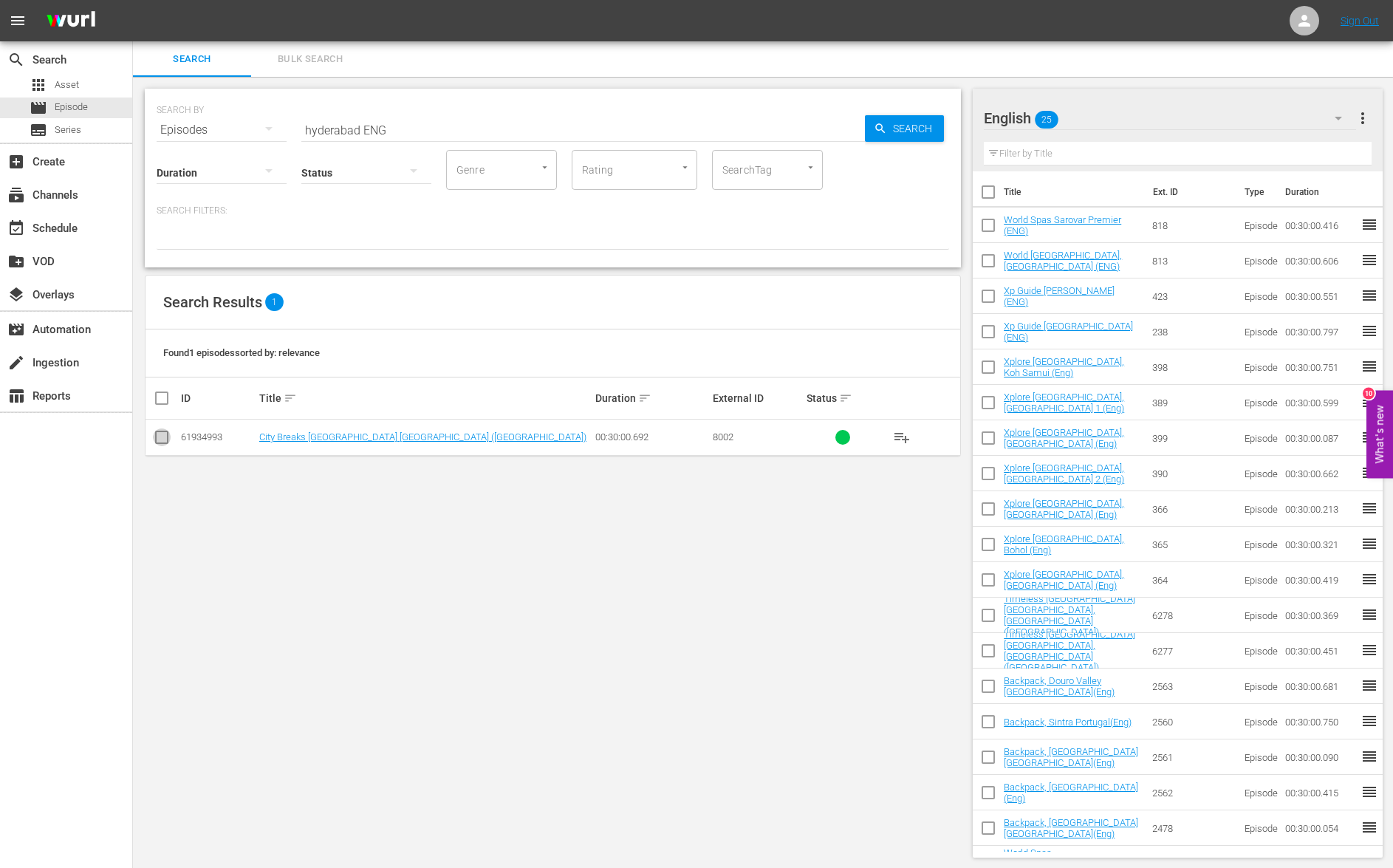
click at [167, 438] on input "checkbox" at bounding box center [162, 440] width 18 height 18
checkbox input "true"
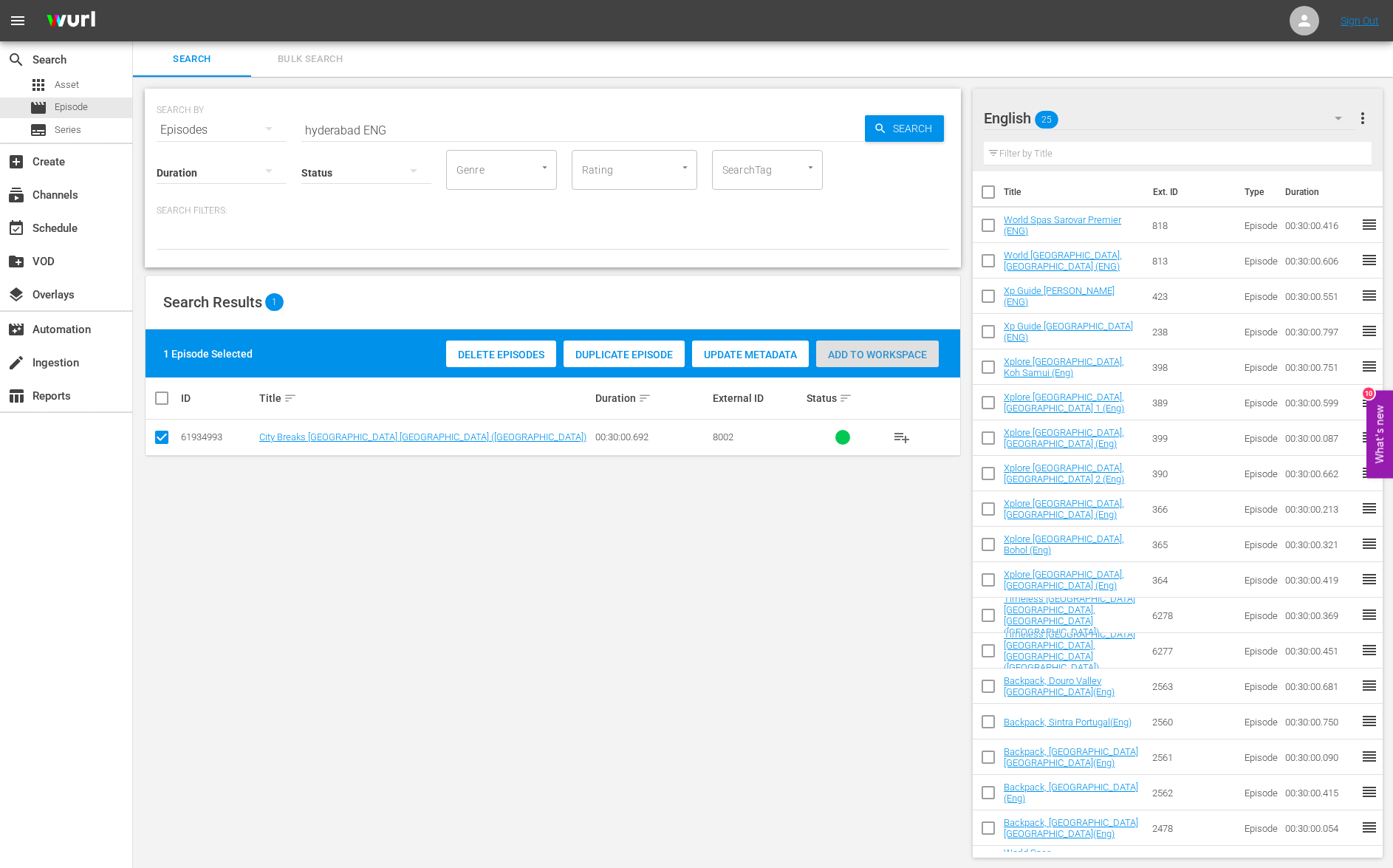
click at [860, 353] on span "Add to Workspace" at bounding box center [878, 354] width 123 height 12
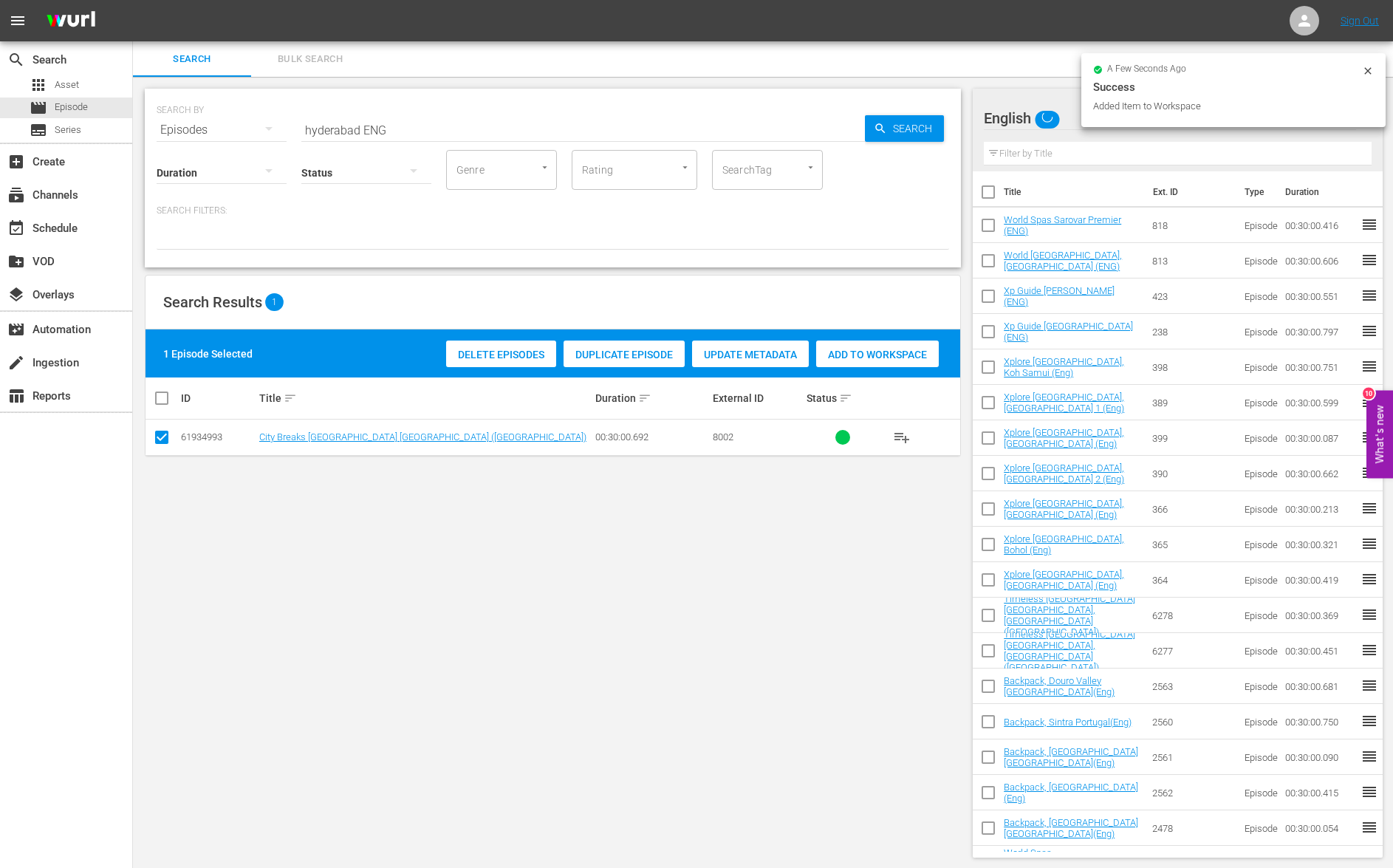
click at [329, 132] on input "hyderabad ENG" at bounding box center [582, 129] width 564 height 35
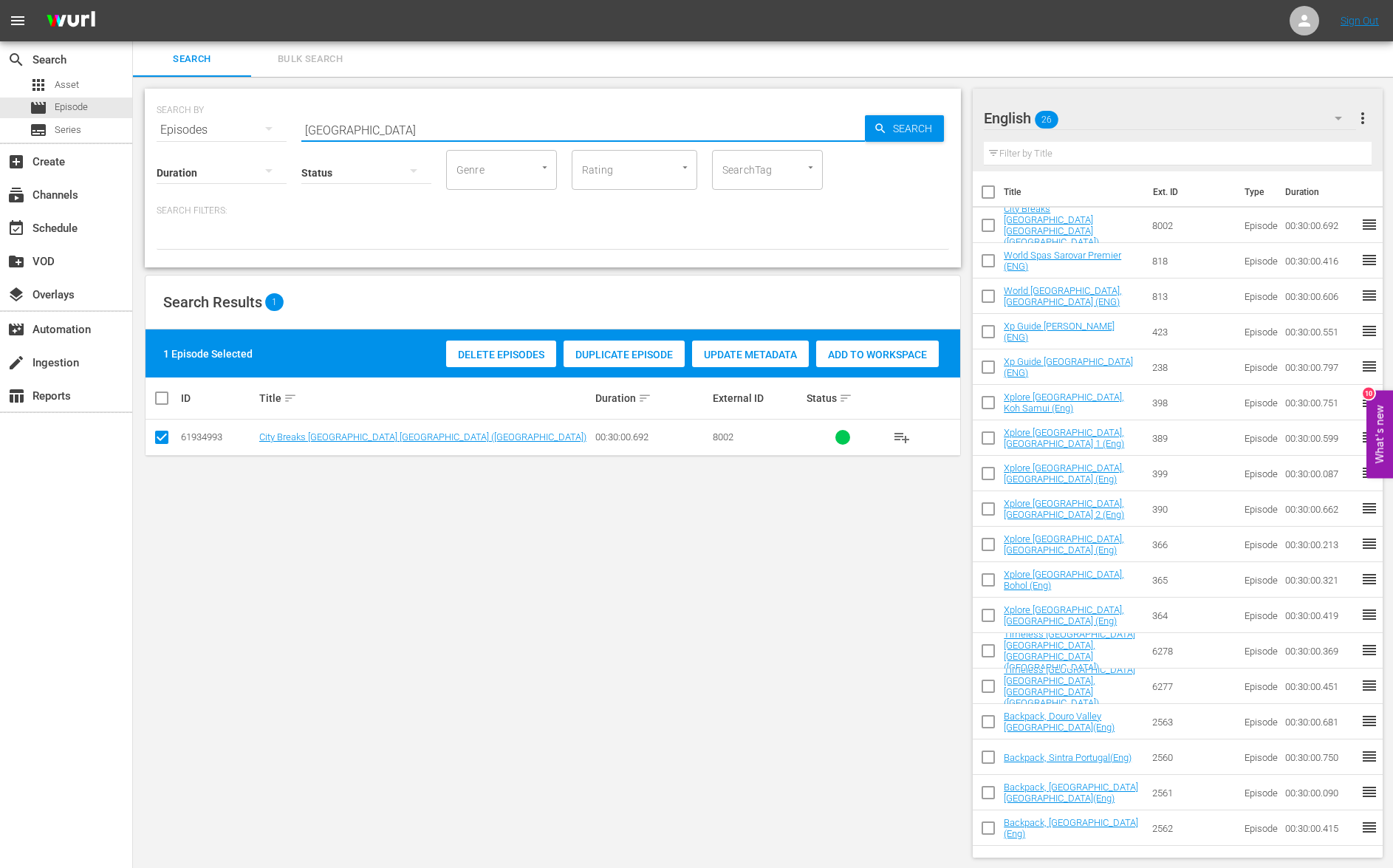
type input "frankfurt ENG"
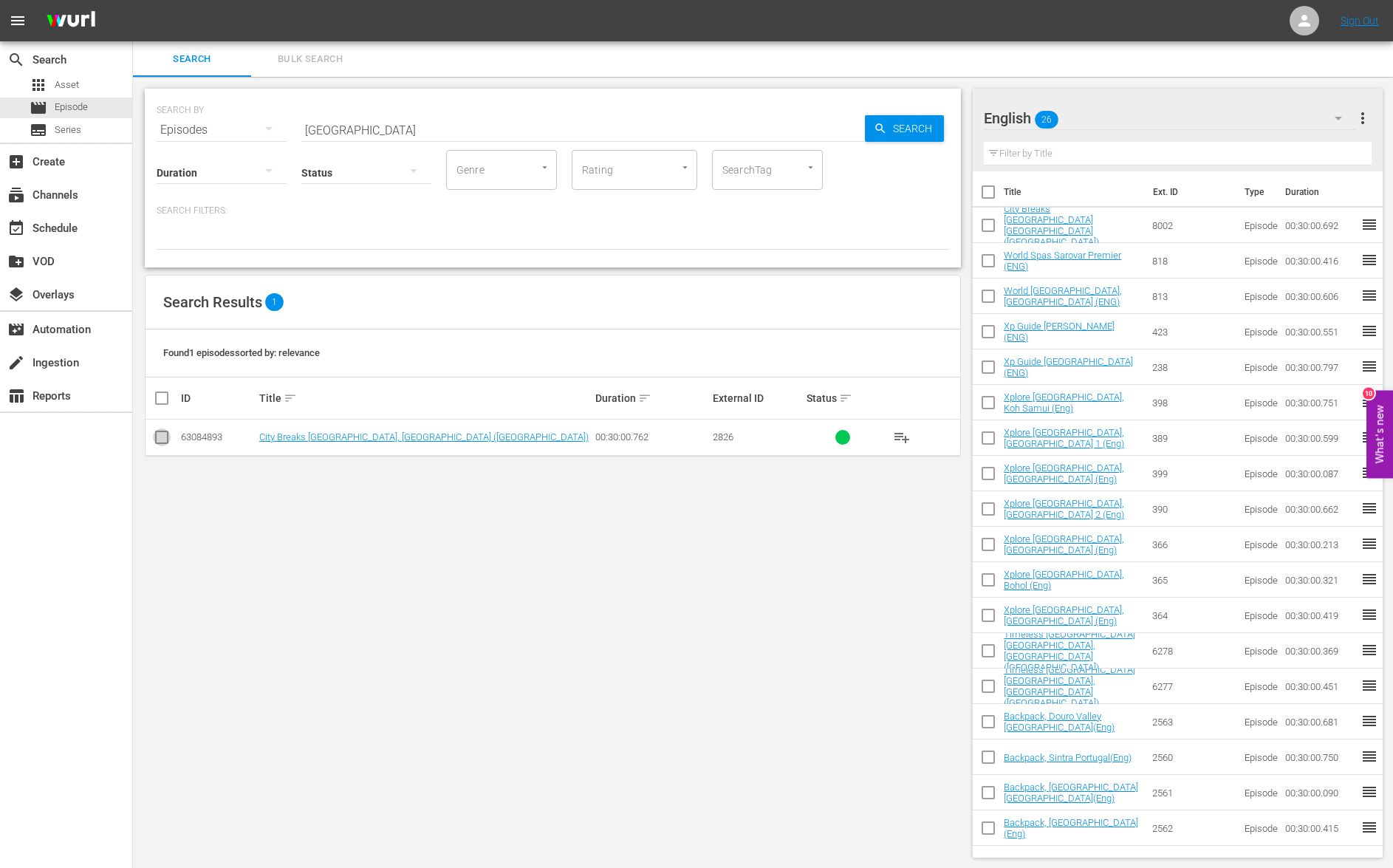
click at [163, 440] on input "checkbox" at bounding box center [162, 440] width 18 height 18
checkbox input "true"
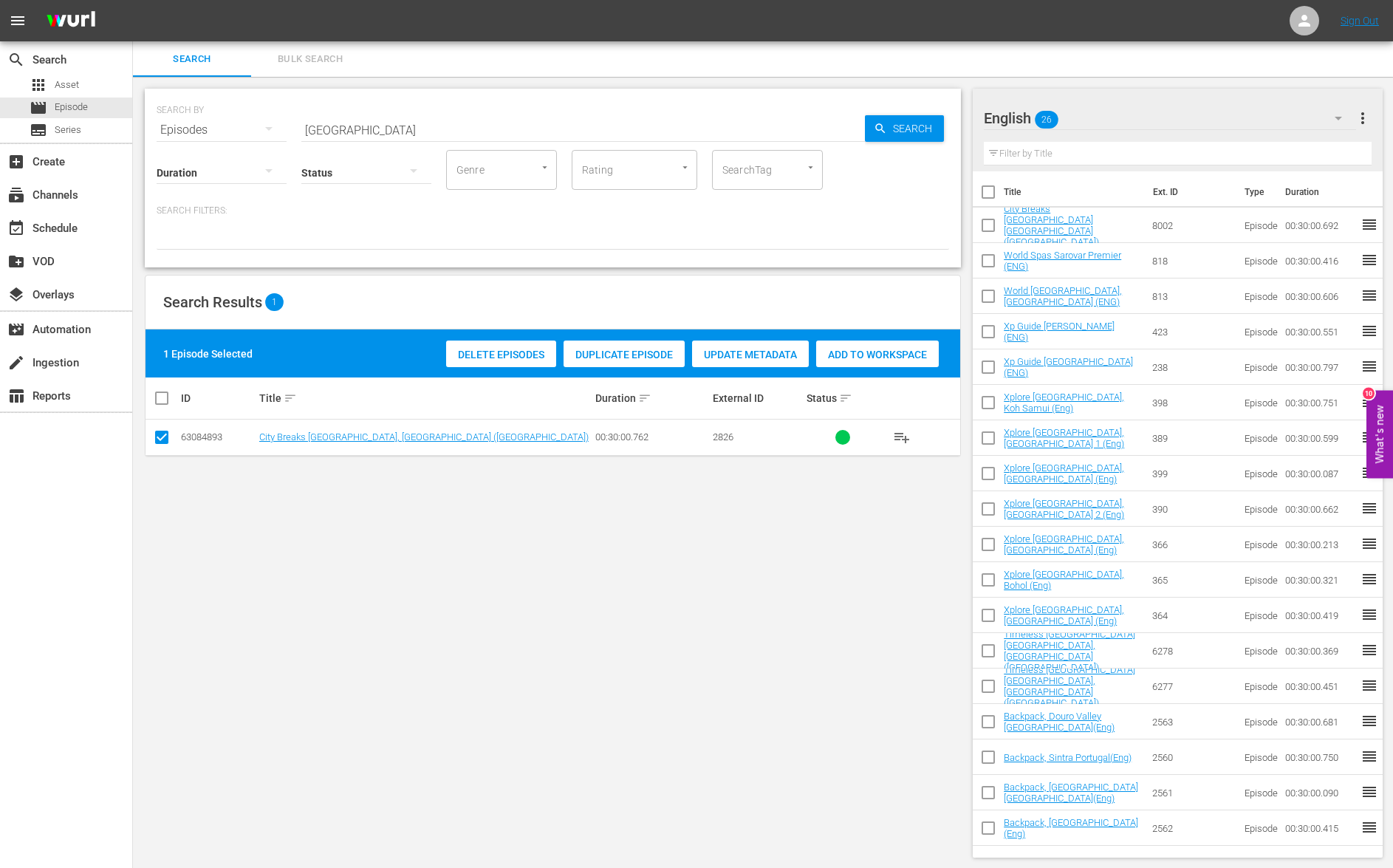
click at [874, 354] on span "Add to Workspace" at bounding box center [878, 354] width 123 height 12
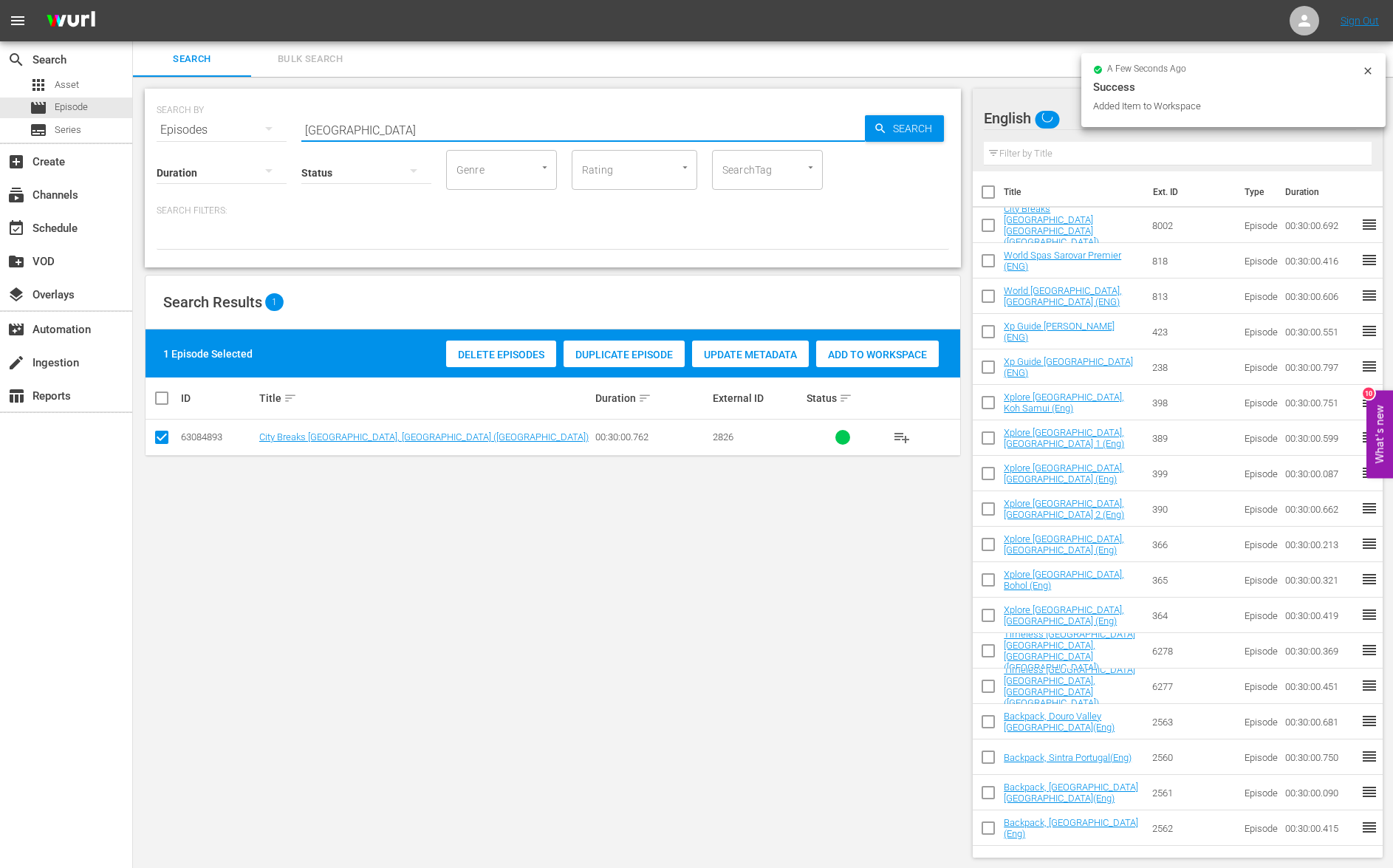
click at [335, 127] on input "frankfurt ENG" at bounding box center [582, 129] width 564 height 35
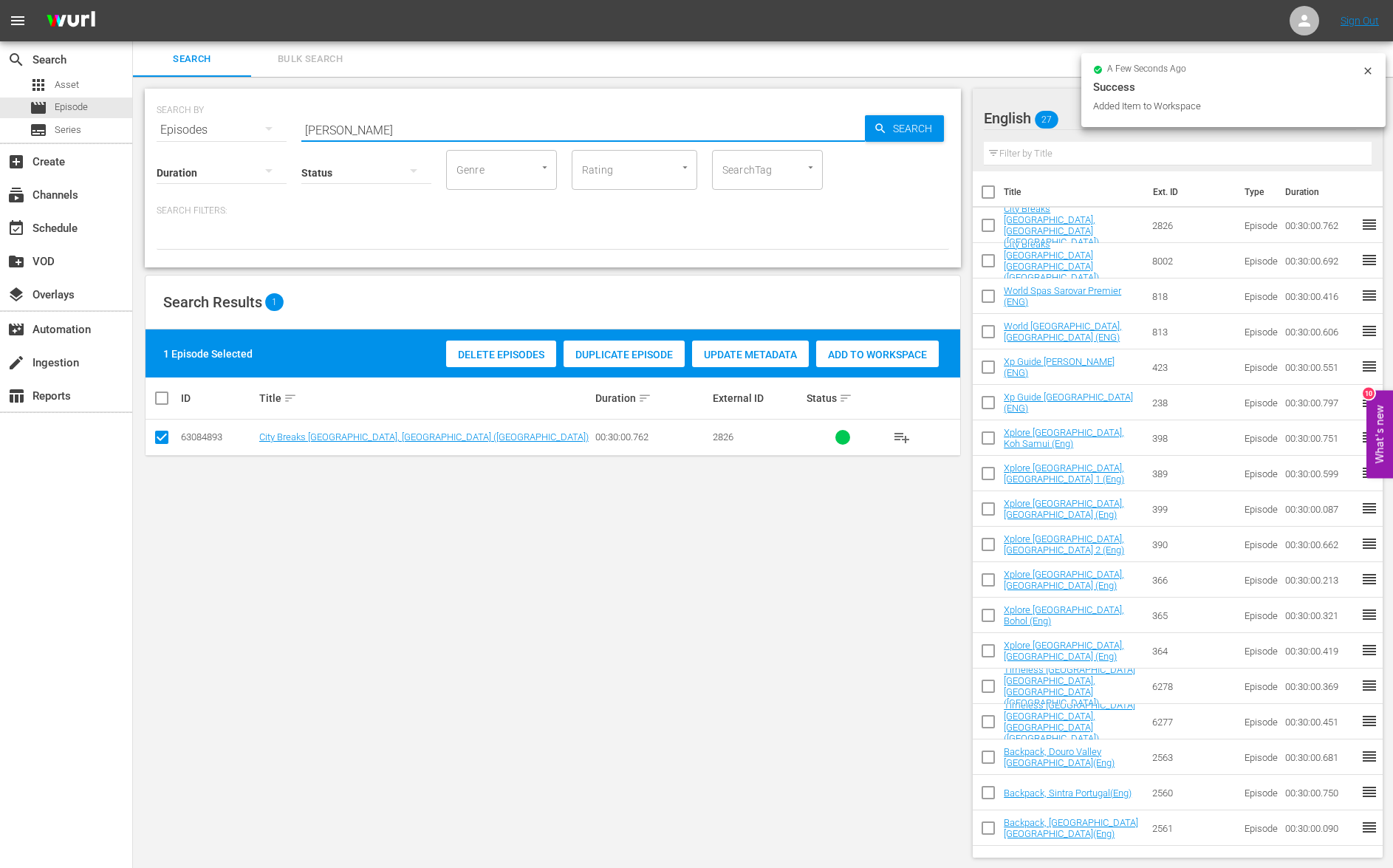
type input "nikara ENG"
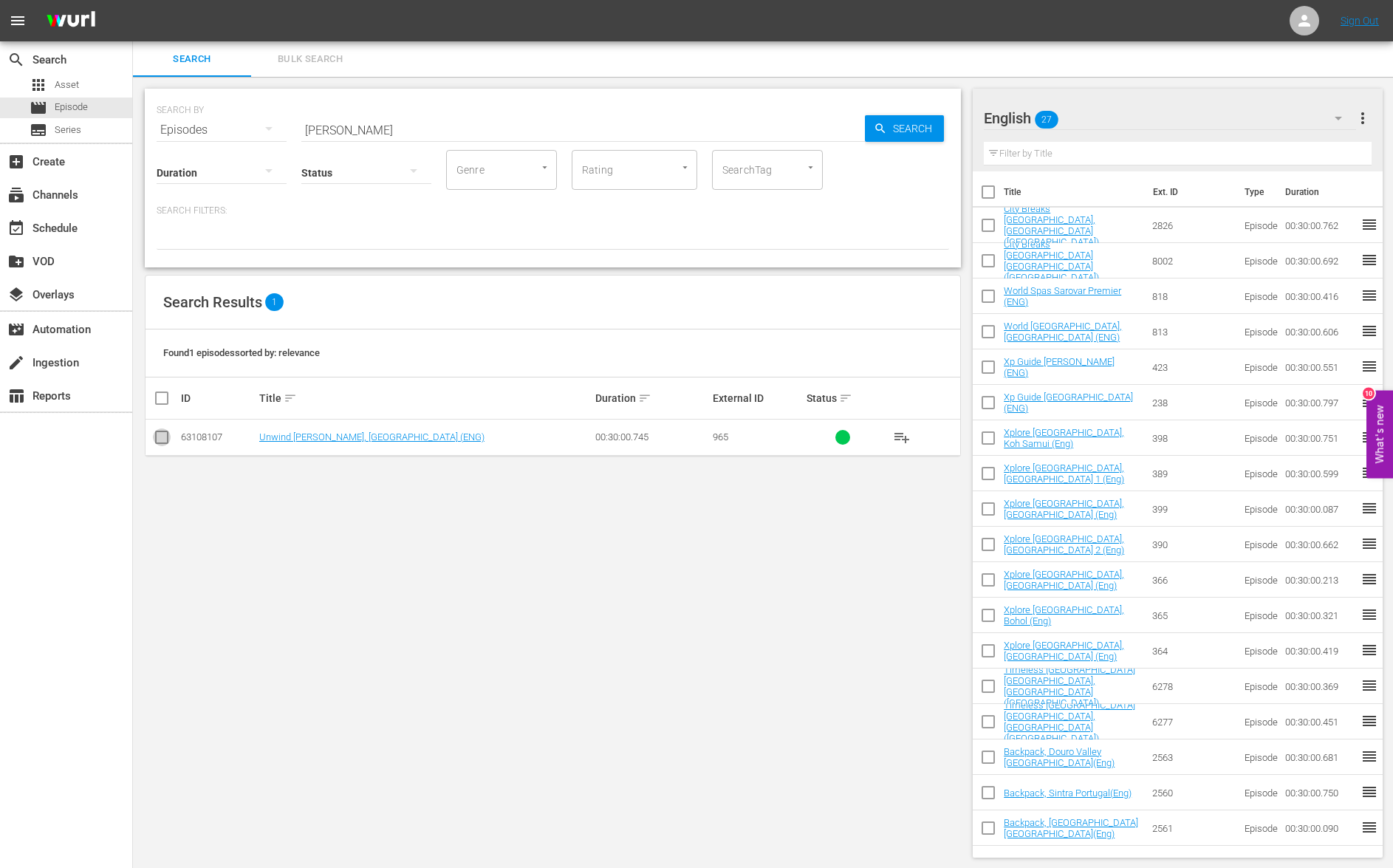
click at [164, 433] on input "checkbox" at bounding box center [162, 440] width 18 height 18
checkbox input "true"
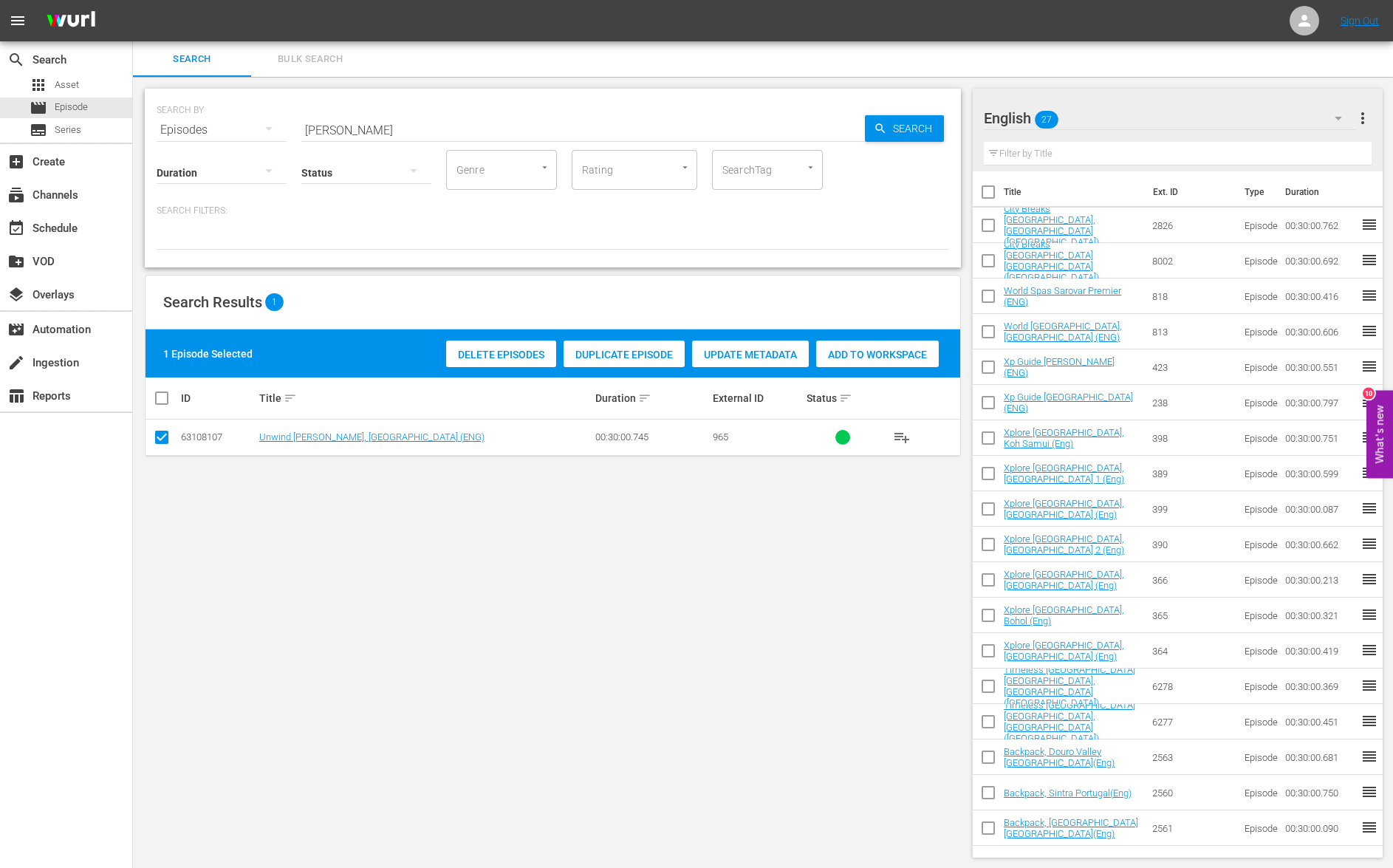
click at [891, 358] on span "Add to Workspace" at bounding box center [878, 354] width 123 height 12
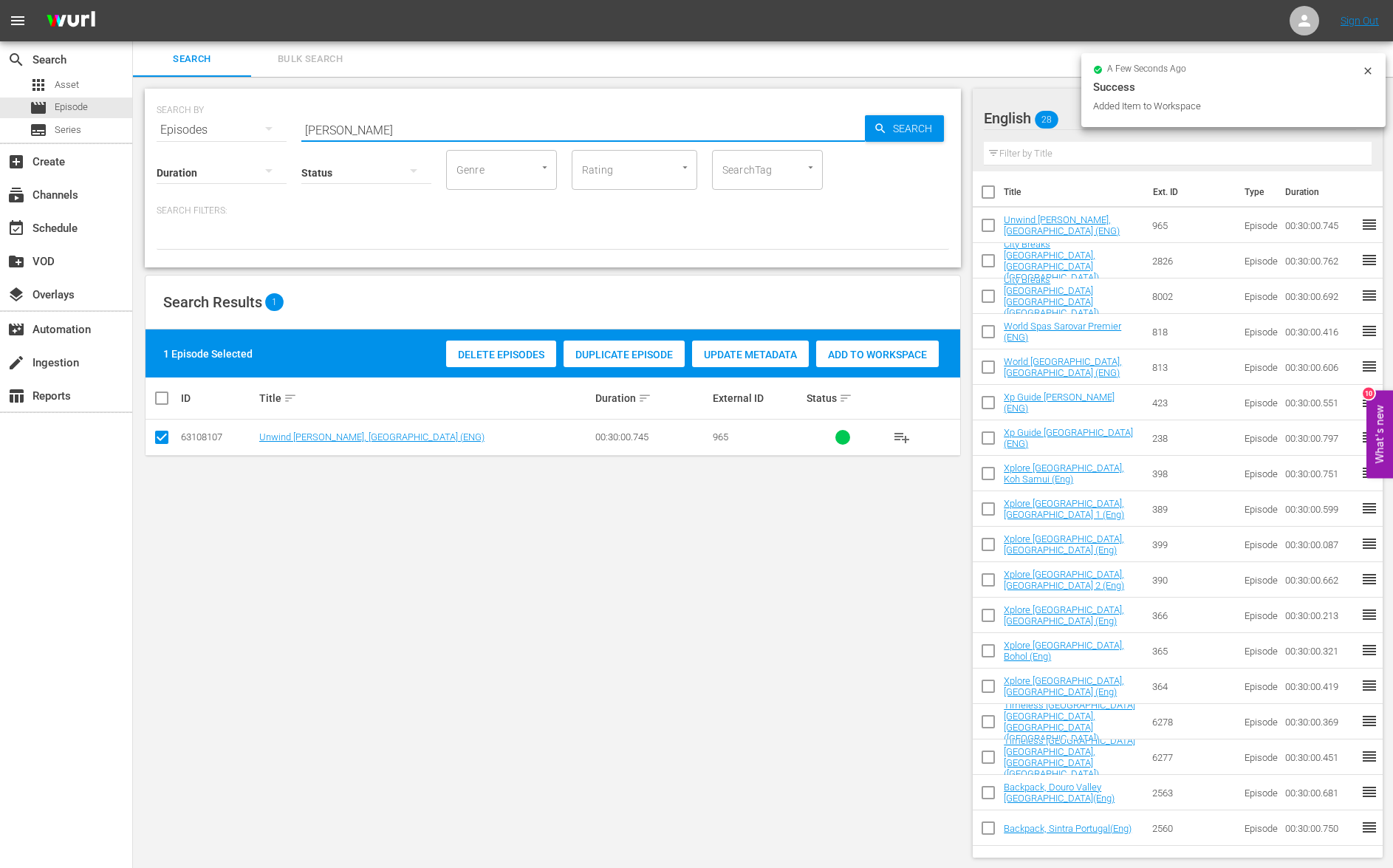
click at [317, 132] on input "nikara ENG" at bounding box center [582, 129] width 564 height 35
type input "gypsies ENG"
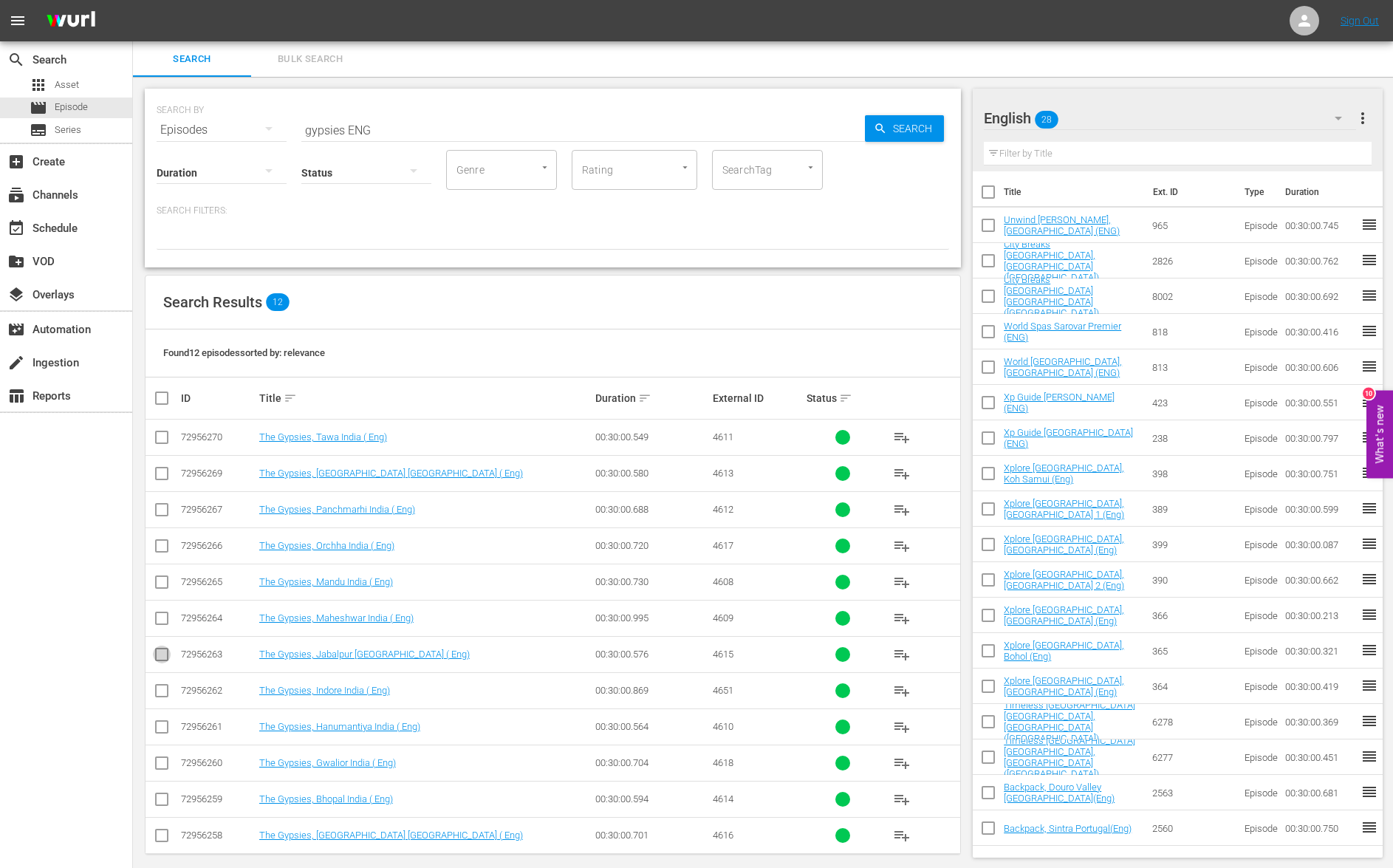
click at [157, 657] on input "checkbox" at bounding box center [162, 657] width 18 height 18
checkbox input "true"
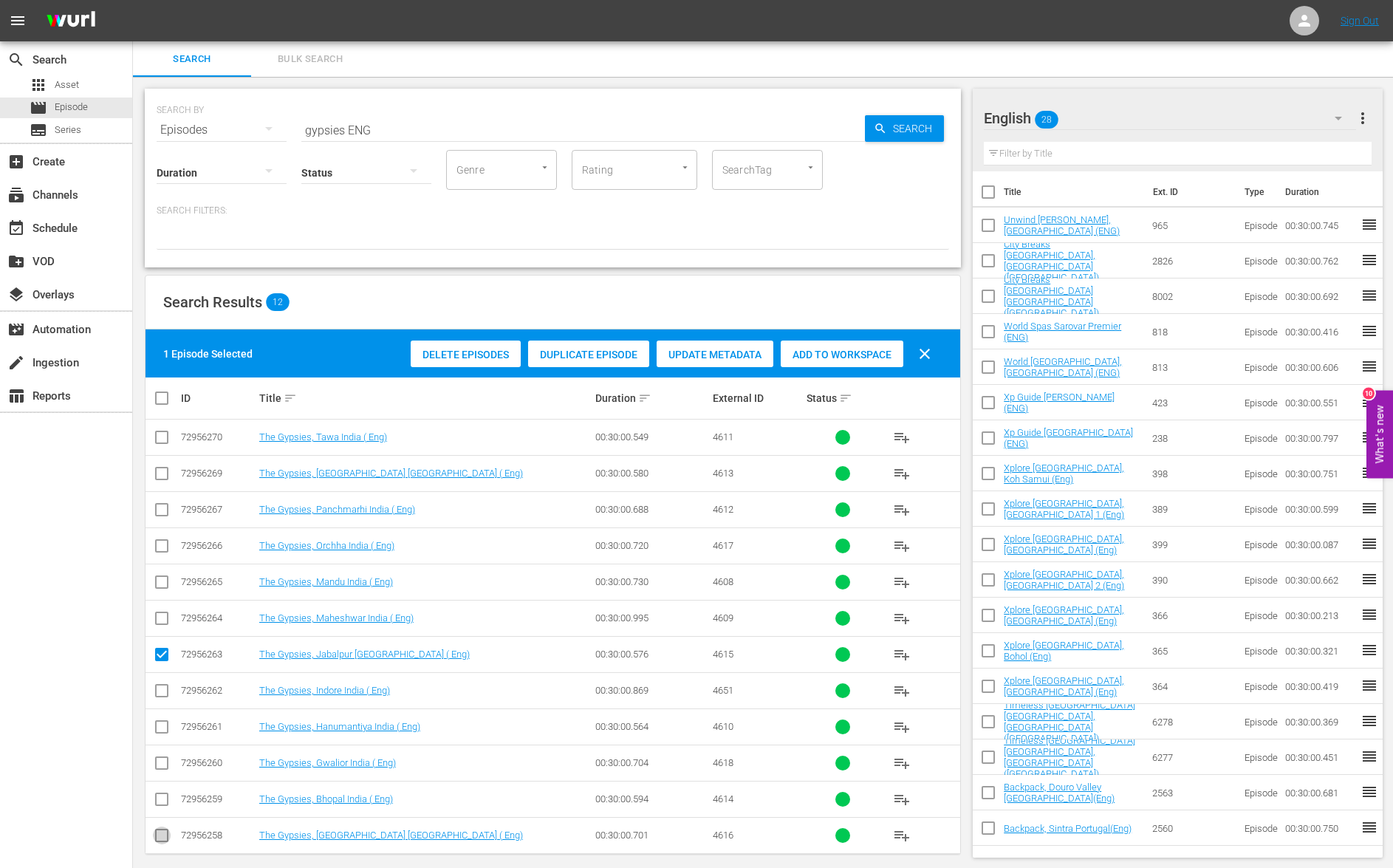
click at [164, 834] on input "checkbox" at bounding box center [162, 838] width 18 height 18
checkbox input "true"
click at [162, 551] on input "checkbox" at bounding box center [162, 549] width 18 height 18
checkbox input "true"
click at [163, 762] on input "checkbox" at bounding box center [162, 766] width 18 height 18
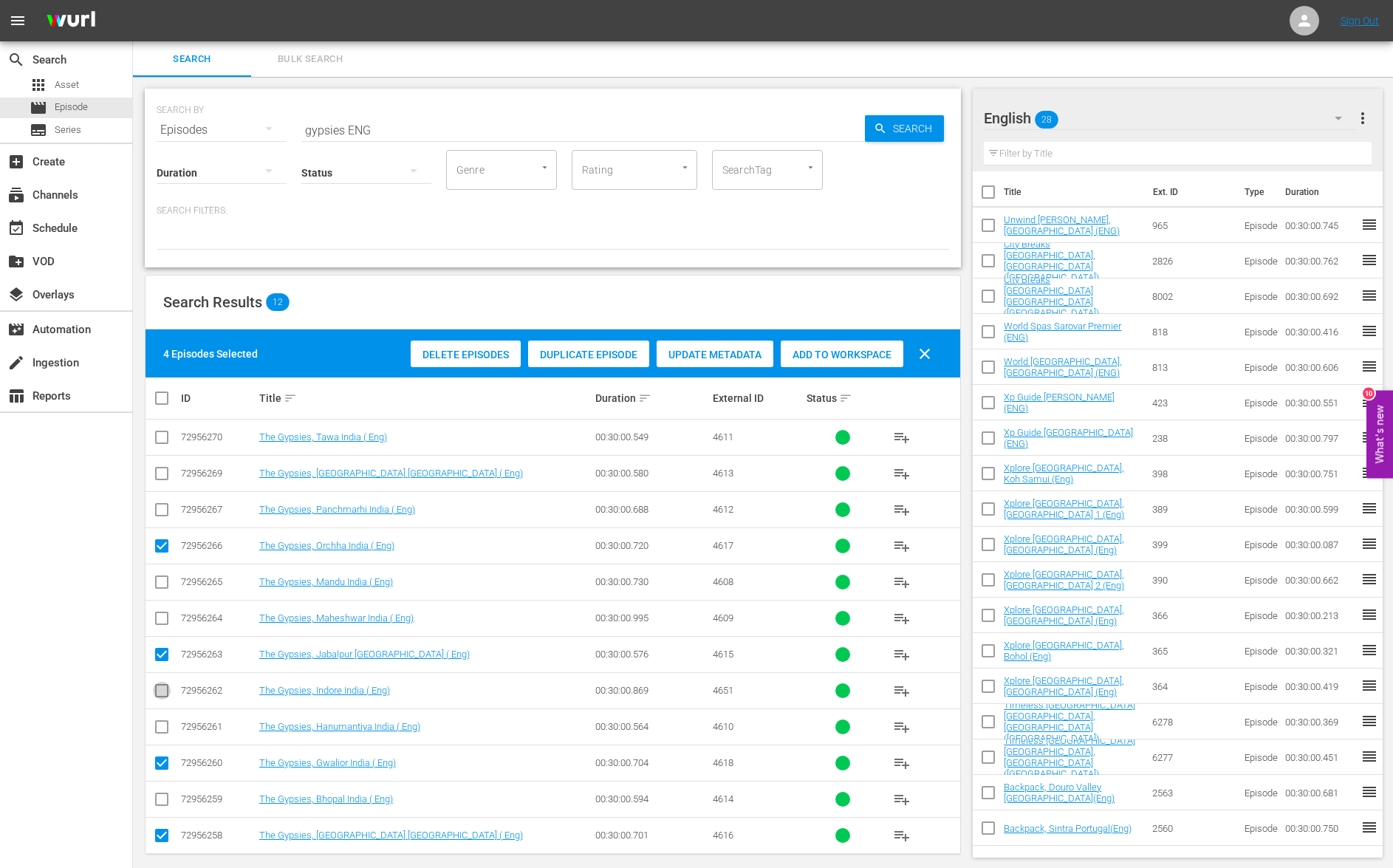
click at [164, 693] on input "checkbox" at bounding box center [162, 693] width 18 height 18
click at [848, 355] on span "Add to Workspace" at bounding box center [841, 354] width 123 height 12
click at [330, 128] on input "gypsies ENG" at bounding box center [582, 129] width 564 height 35
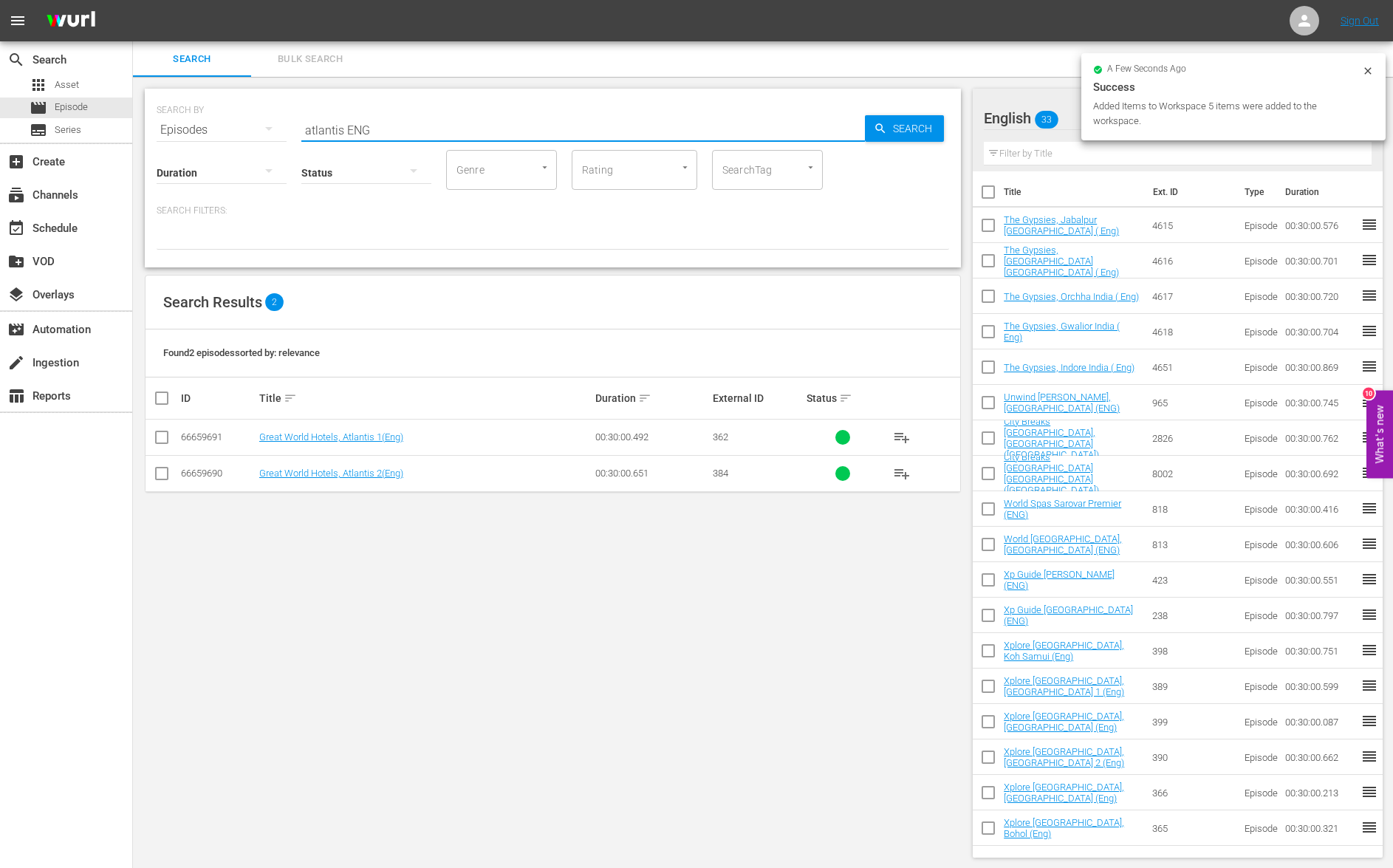
click at [162, 445] on input "checkbox" at bounding box center [162, 440] width 18 height 18
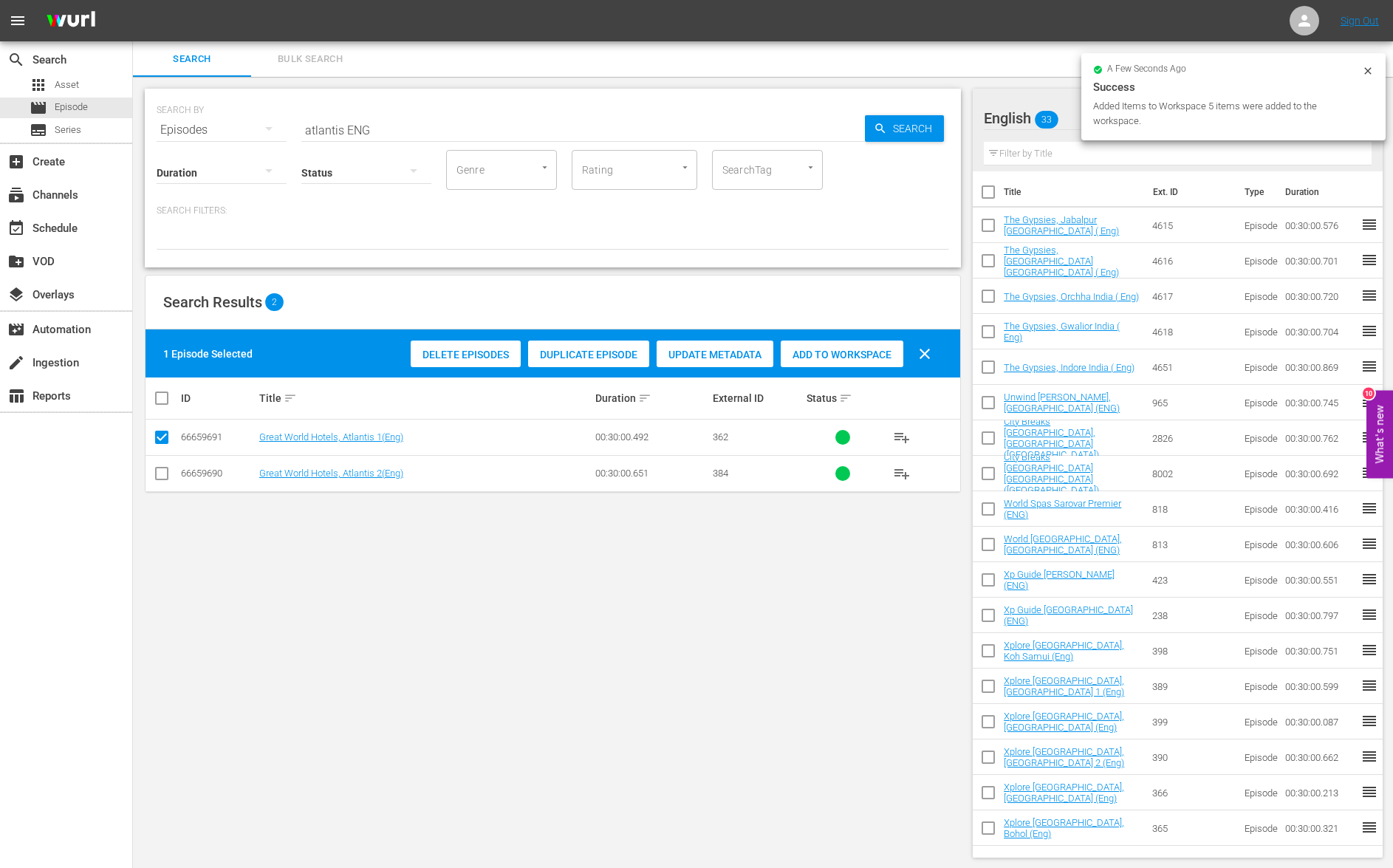
click at [161, 474] on input "checkbox" at bounding box center [162, 476] width 18 height 18
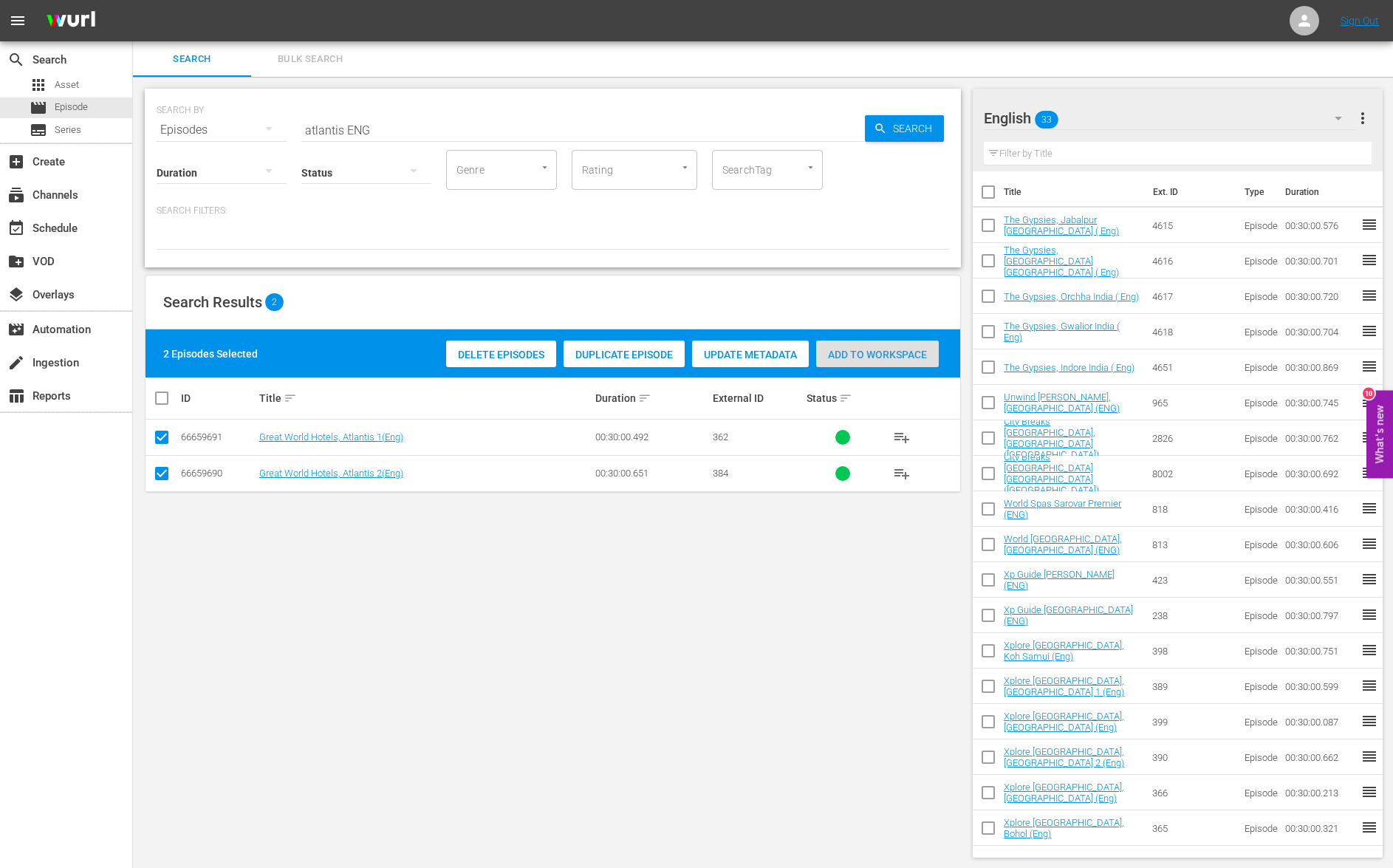
click at [844, 352] on span "Add to Workspace" at bounding box center [878, 354] width 123 height 12
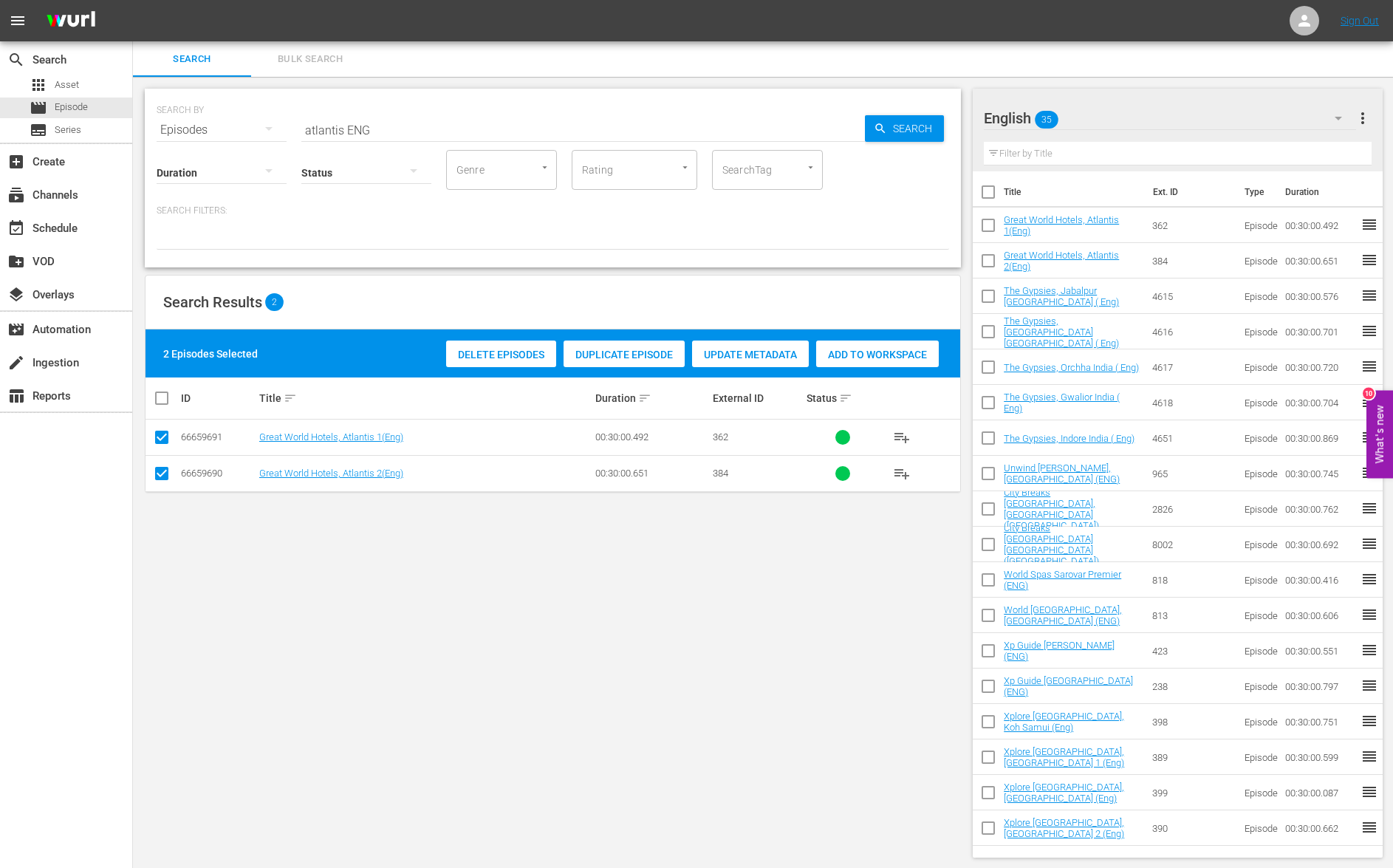
click at [316, 132] on input "atlantis ENG" at bounding box center [582, 129] width 564 height 35
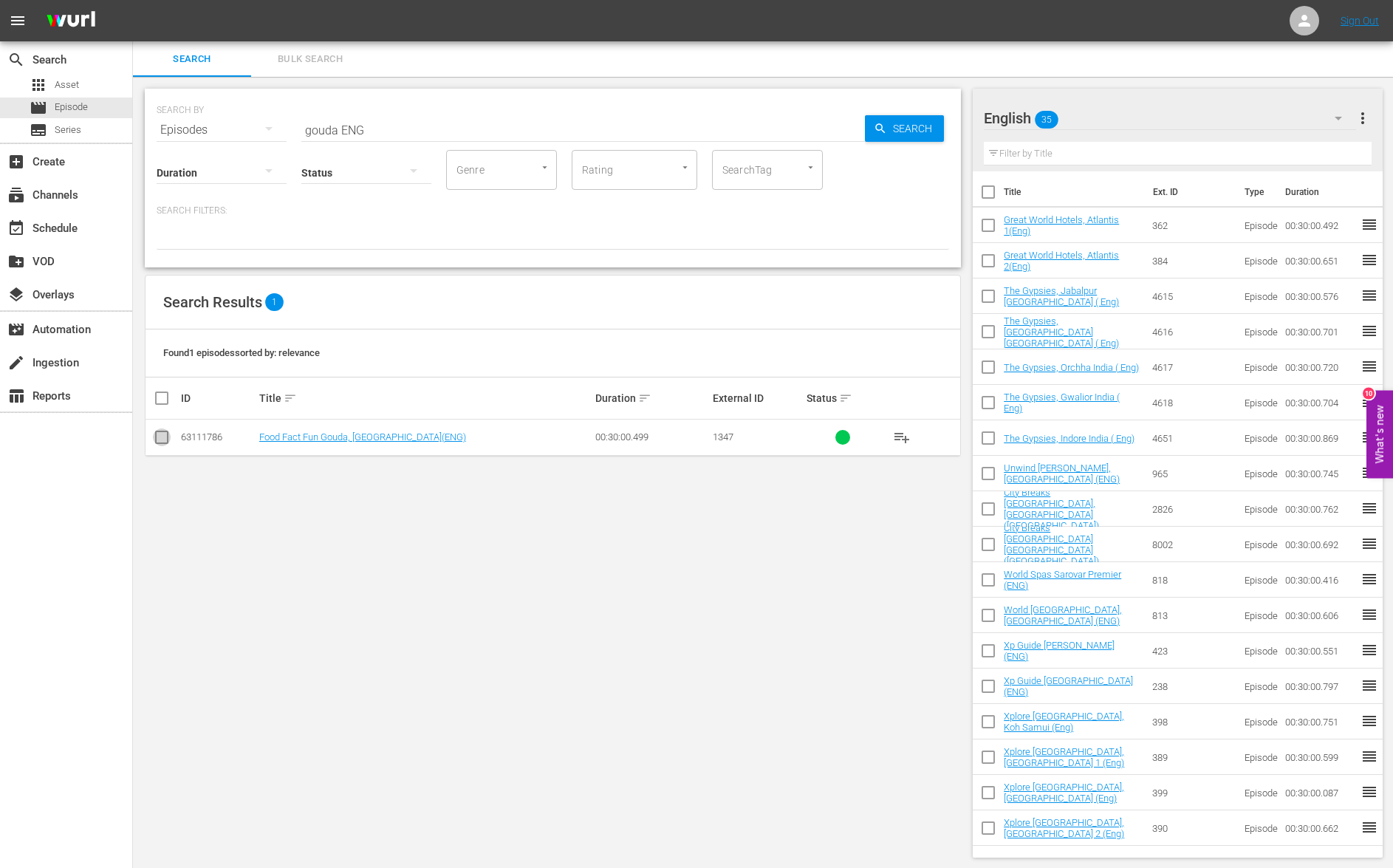
click at [163, 435] on input "checkbox" at bounding box center [162, 440] width 18 height 18
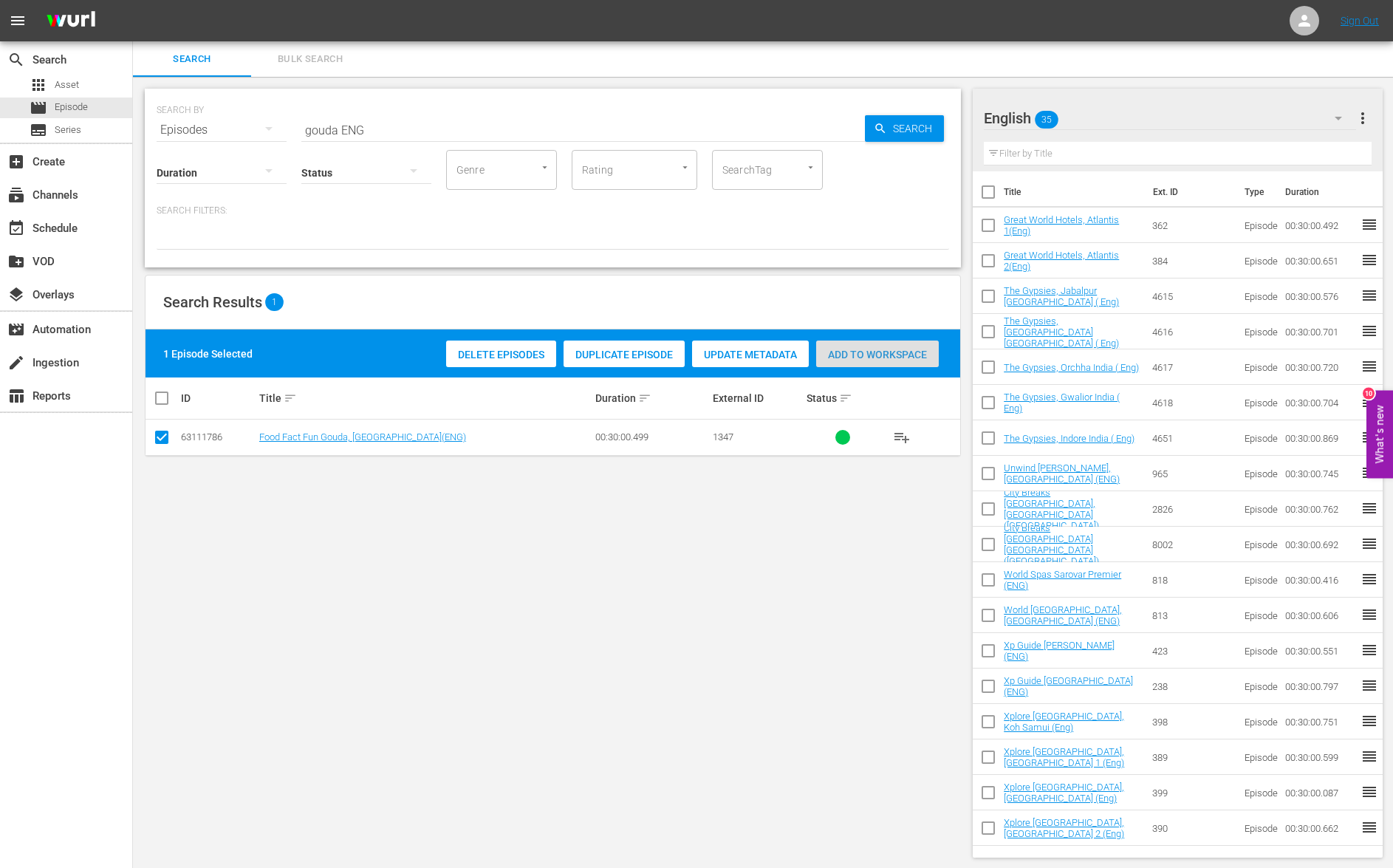
click at [907, 360] on span "Add to Workspace" at bounding box center [878, 354] width 123 height 12
click at [317, 132] on input "gouda ENG" at bounding box center [582, 129] width 564 height 35
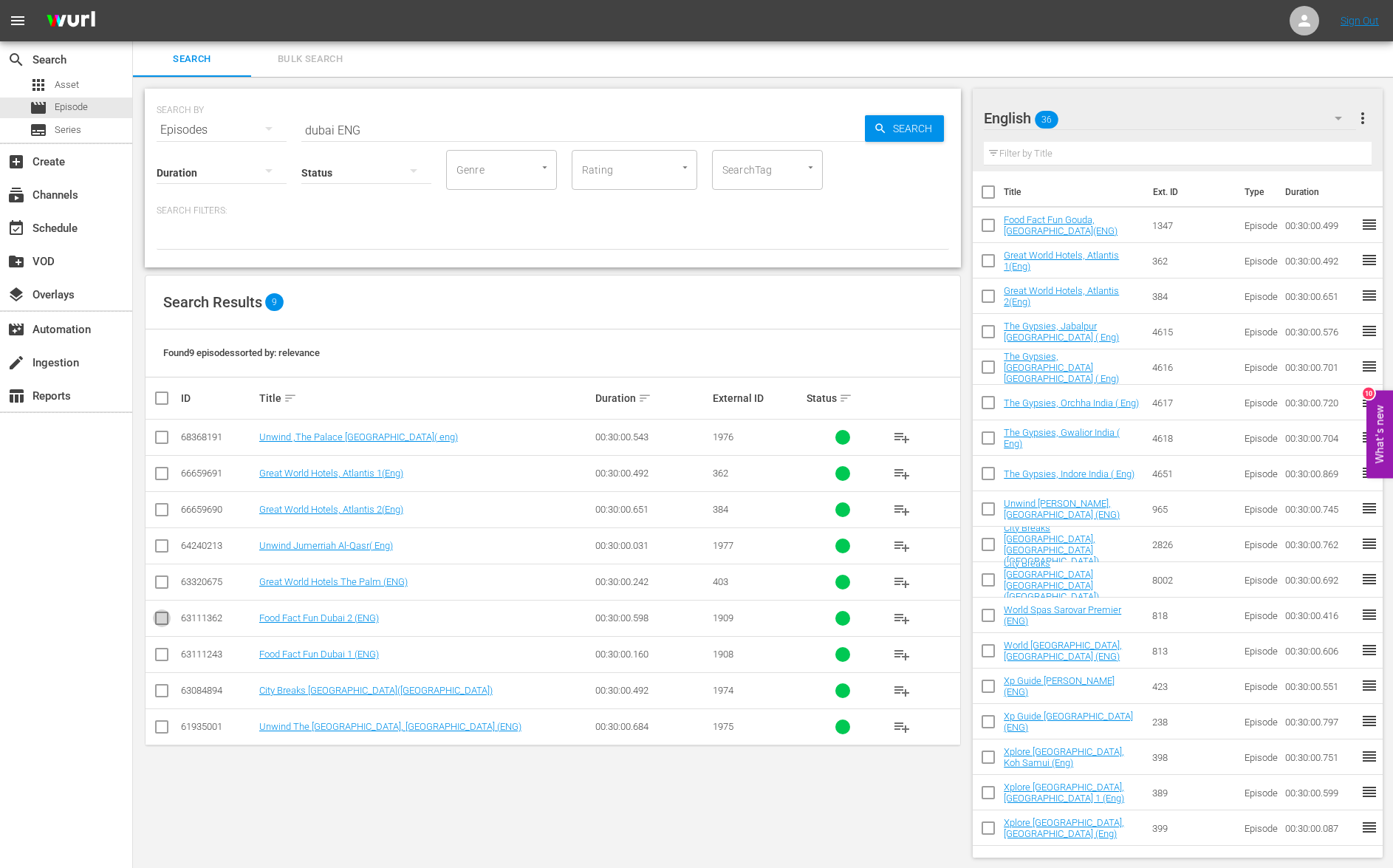
click at [163, 618] on input "checkbox" at bounding box center [162, 621] width 18 height 18
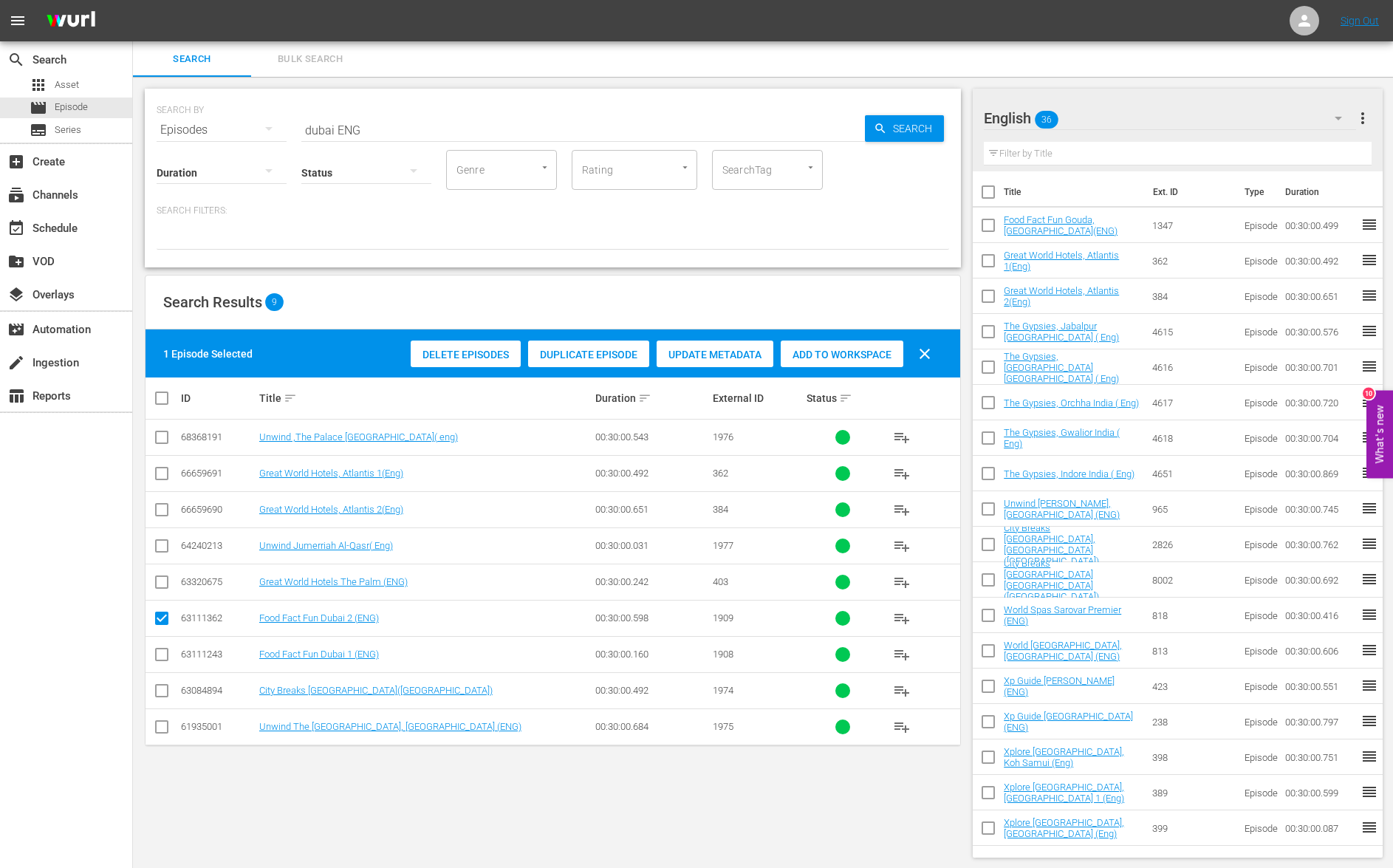
click at [163, 657] on input "checkbox" at bounding box center [162, 657] width 18 height 18
click at [817, 349] on span "Add to Workspace" at bounding box center [841, 354] width 123 height 12
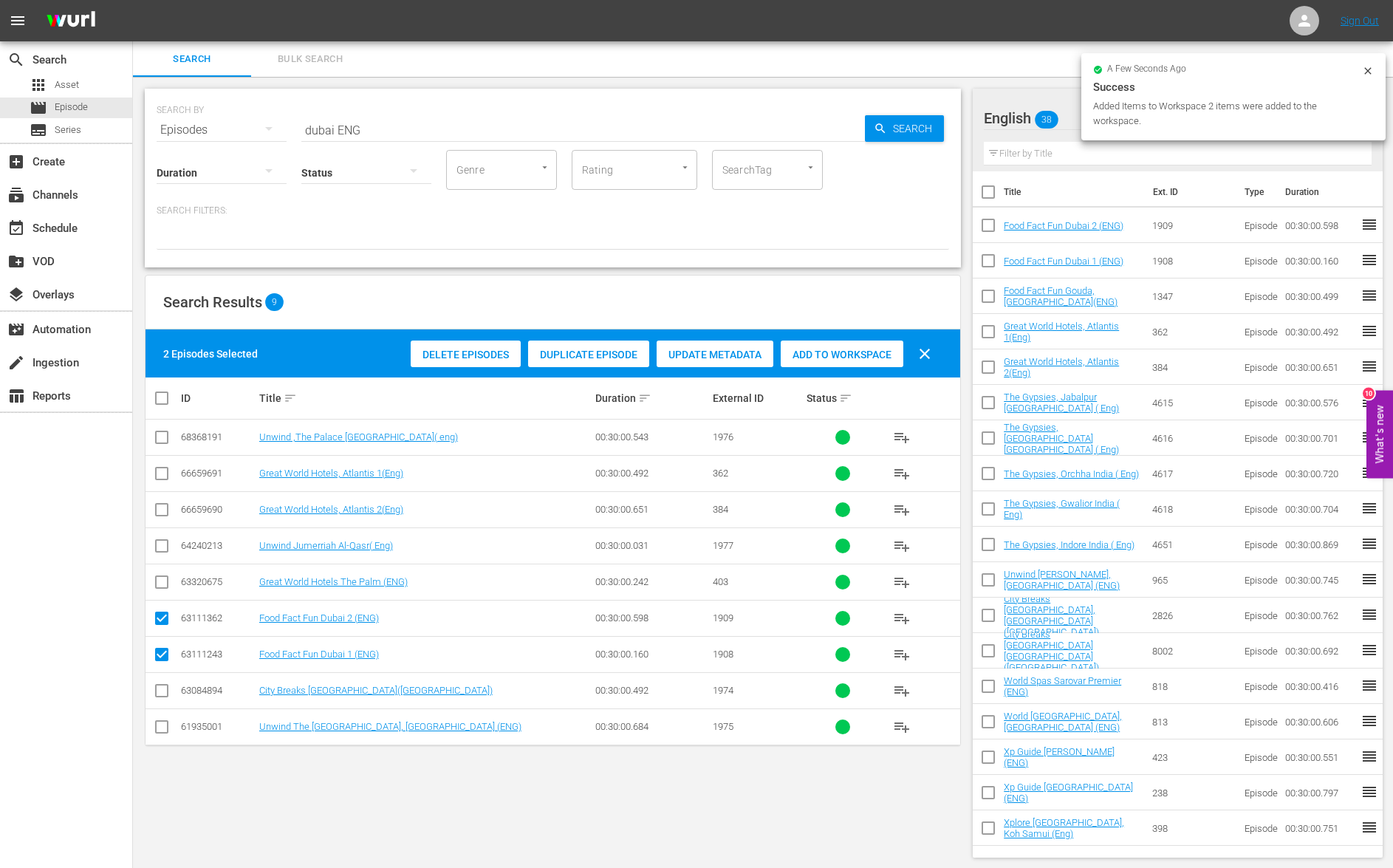
click at [326, 131] on input "dubai ENG" at bounding box center [582, 129] width 564 height 35
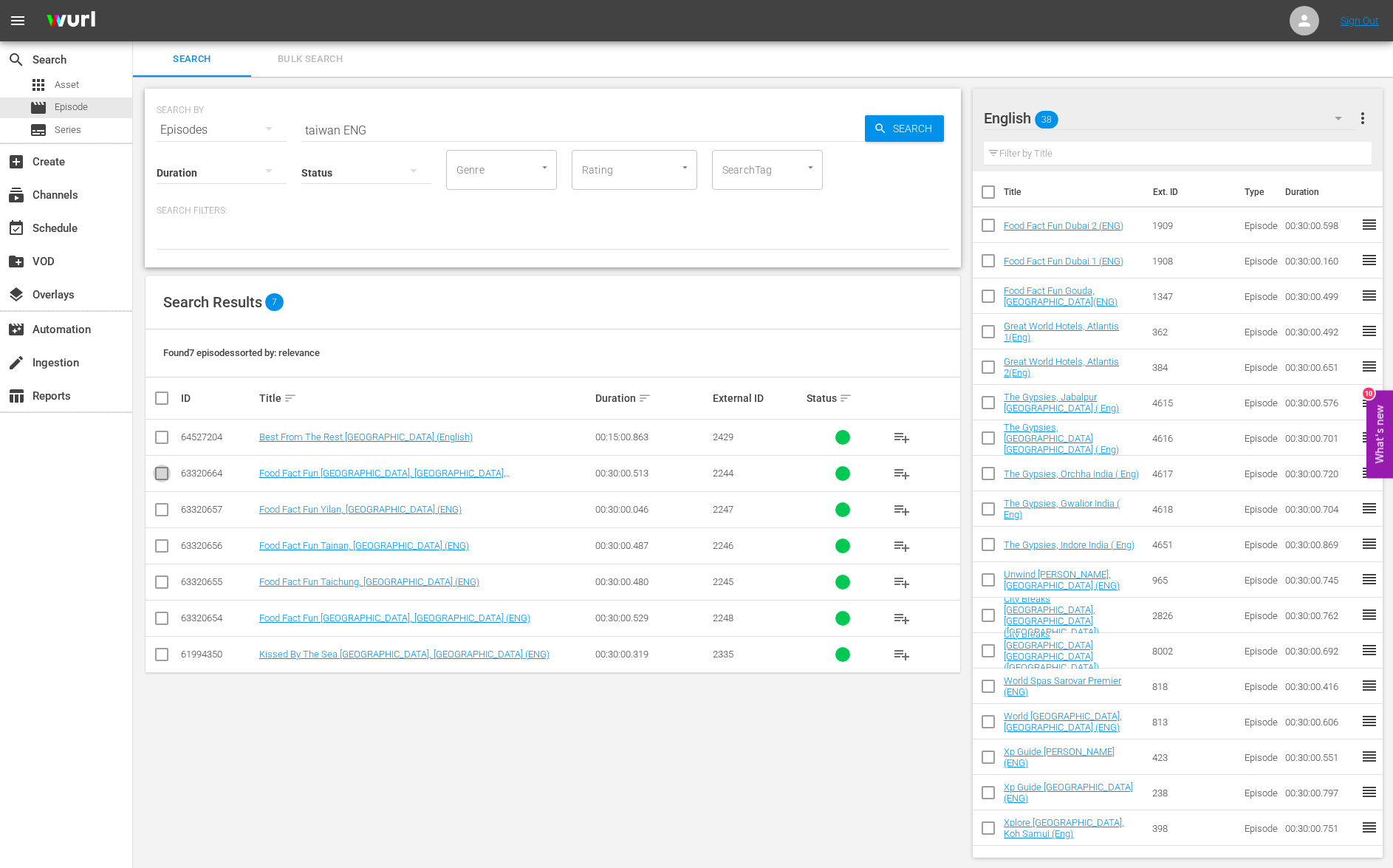
click at [165, 471] on input "checkbox" at bounding box center [162, 476] width 18 height 18
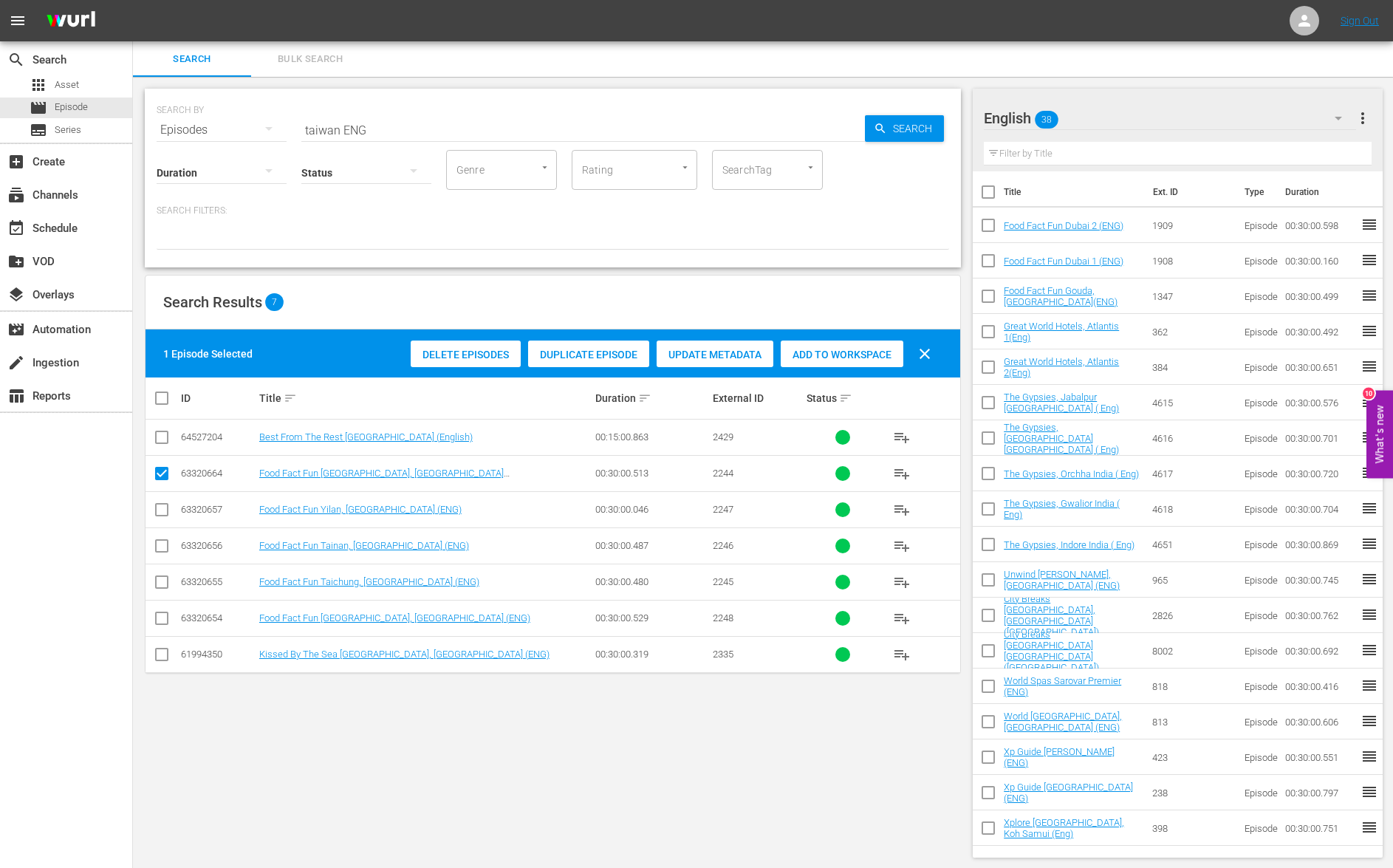
click at [160, 586] on input "checkbox" at bounding box center [162, 585] width 18 height 18
click at [161, 551] on input "checkbox" at bounding box center [162, 549] width 18 height 18
click at [170, 514] on input "checkbox" at bounding box center [162, 513] width 18 height 18
click at [846, 361] on div "Add to Workspace" at bounding box center [841, 354] width 123 height 28
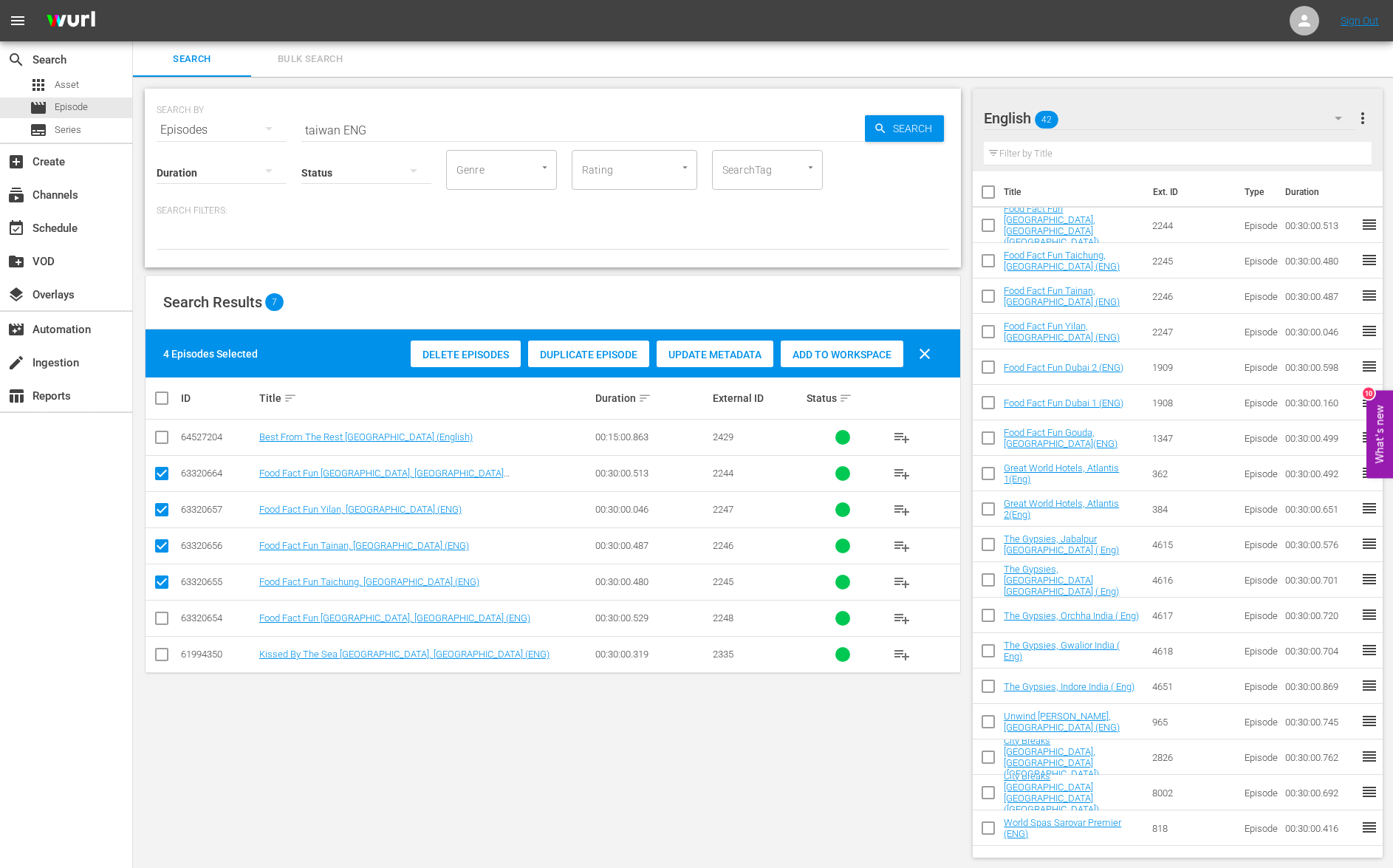
click at [1334, 115] on icon "button" at bounding box center [1338, 118] width 18 height 18
click at [1069, 257] on div "Default Workspace (0)" at bounding box center [1078, 254] width 154 height 23
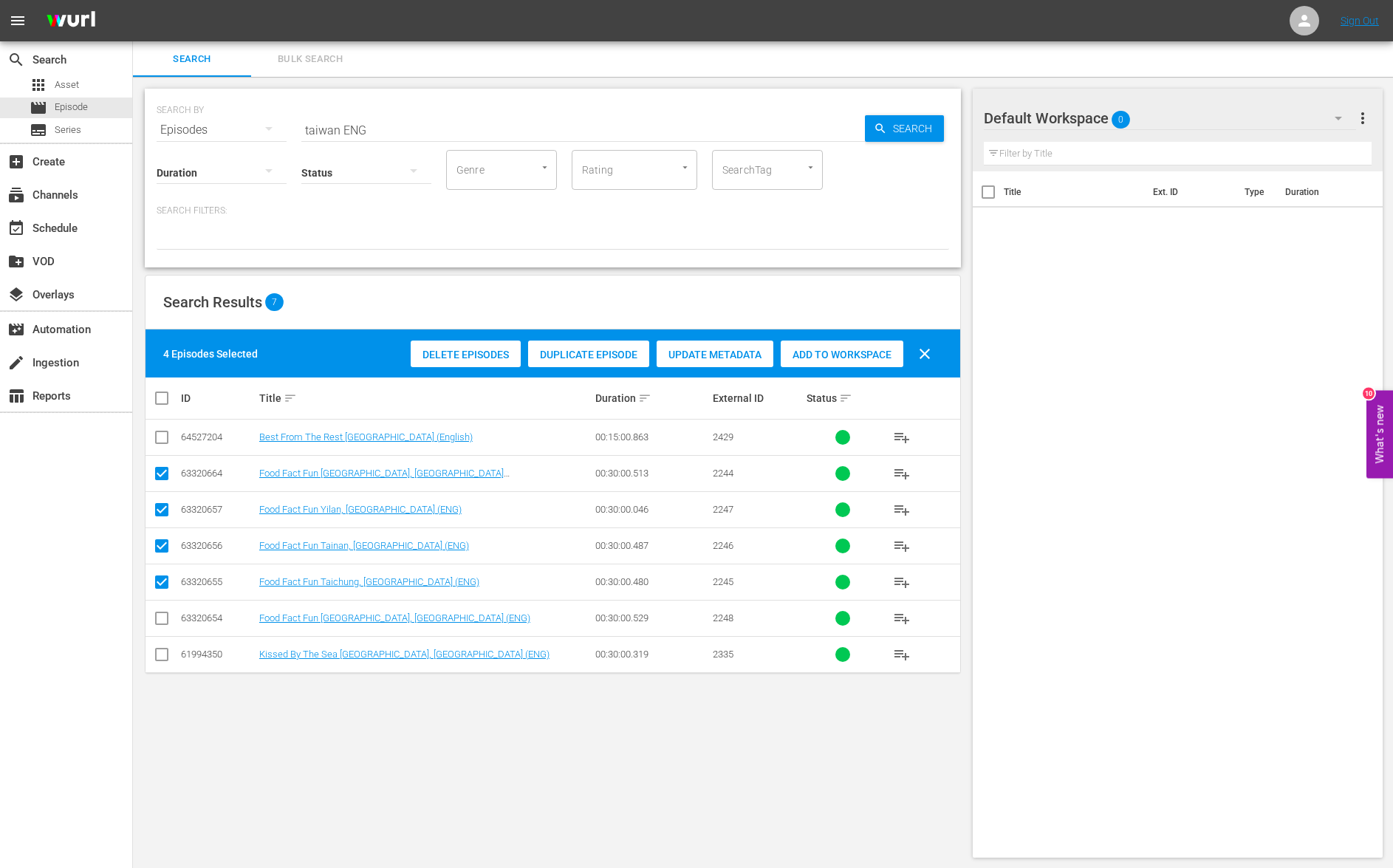
click at [348, 129] on input "taiwan ENG" at bounding box center [582, 129] width 564 height 35
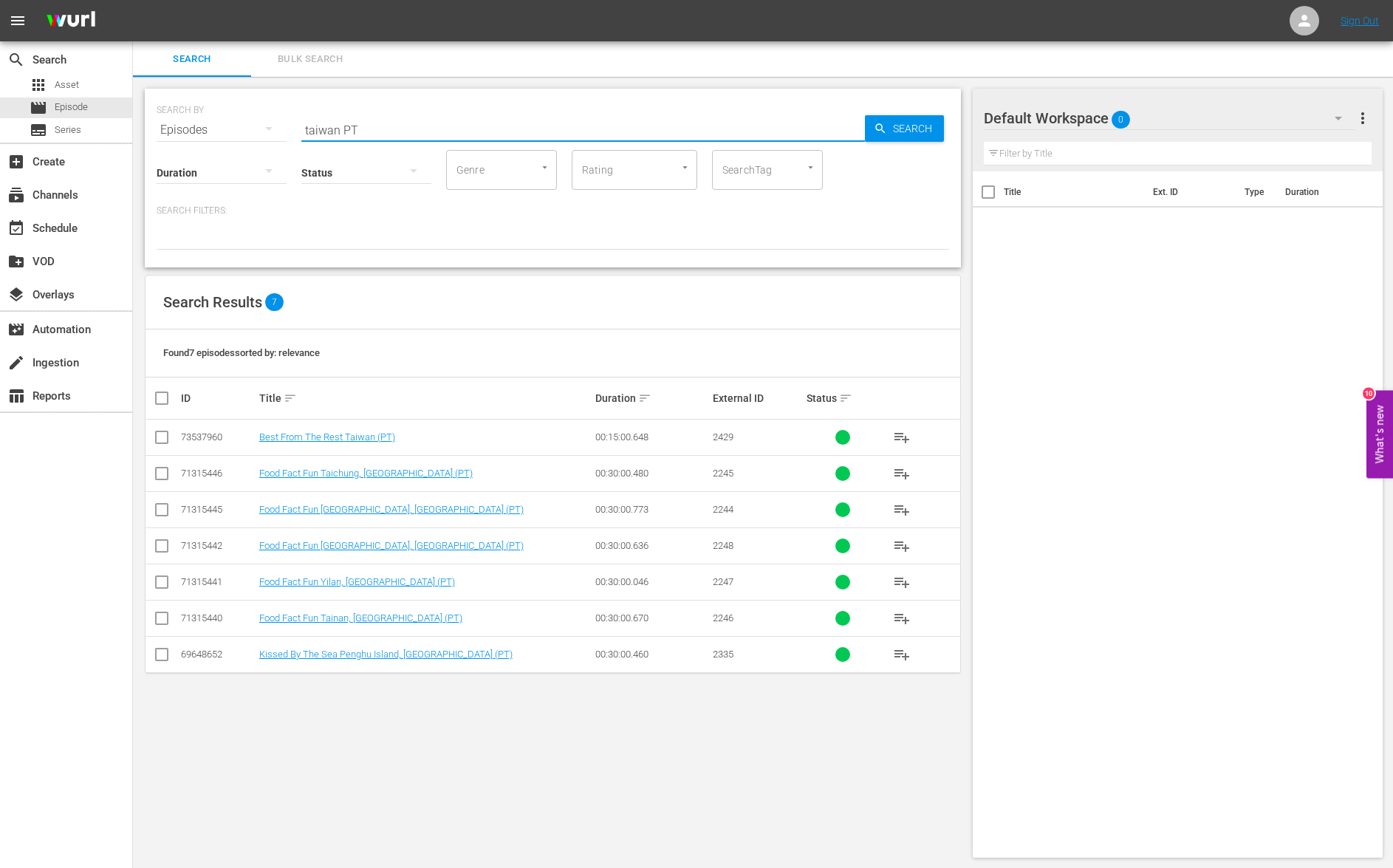
click at [158, 514] on input "checkbox" at bounding box center [162, 513] width 18 height 18
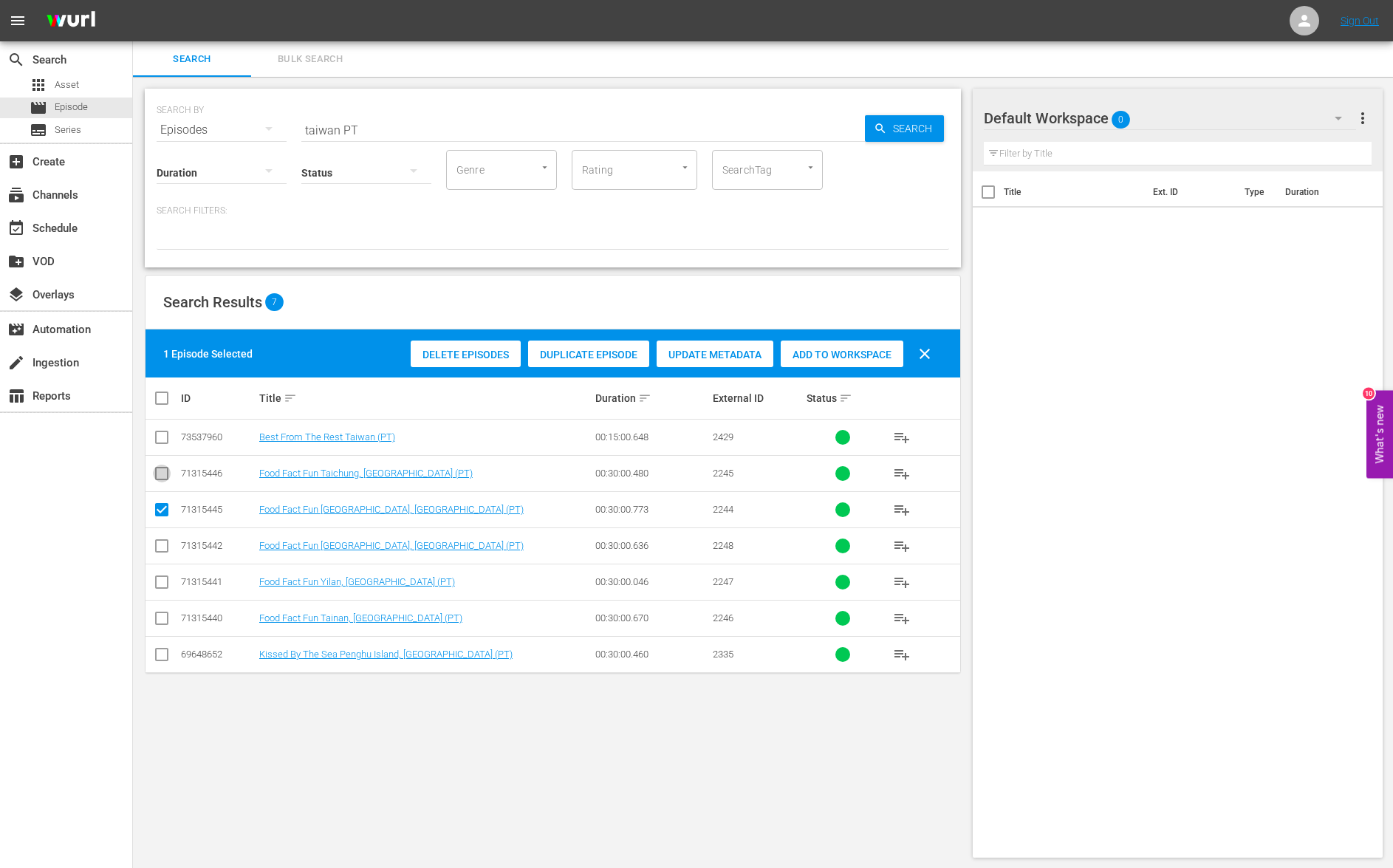
click at [159, 475] on input "checkbox" at bounding box center [162, 476] width 18 height 18
click at [164, 619] on input "checkbox" at bounding box center [162, 621] width 18 height 18
click at [169, 585] on input "checkbox" at bounding box center [162, 585] width 18 height 18
click at [834, 353] on span "Add to Workspace" at bounding box center [841, 354] width 123 height 12
click at [305, 129] on input "taiwan PT" at bounding box center [582, 129] width 564 height 35
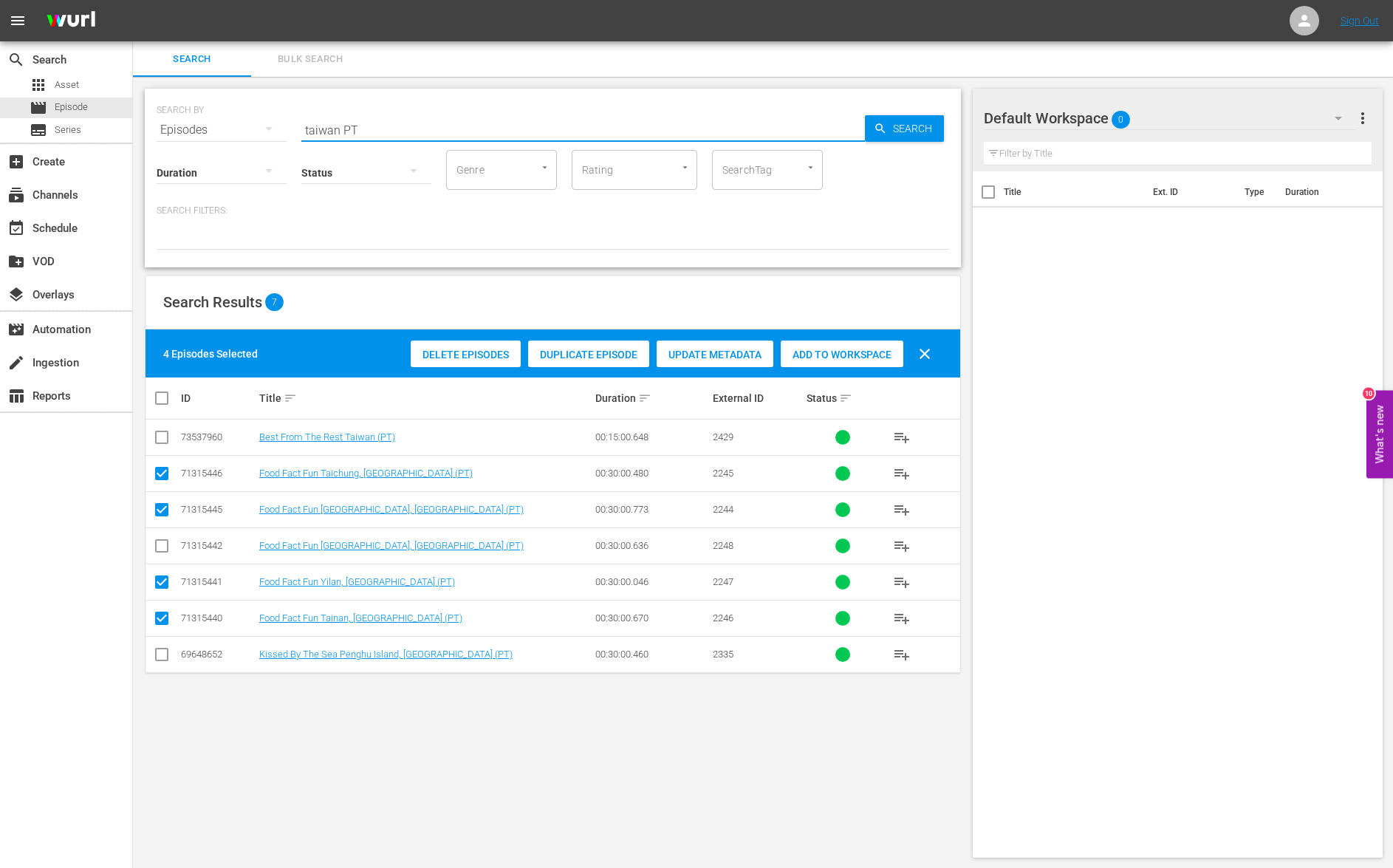
click at [305, 129] on input "taiwan PT" at bounding box center [582, 129] width 564 height 35
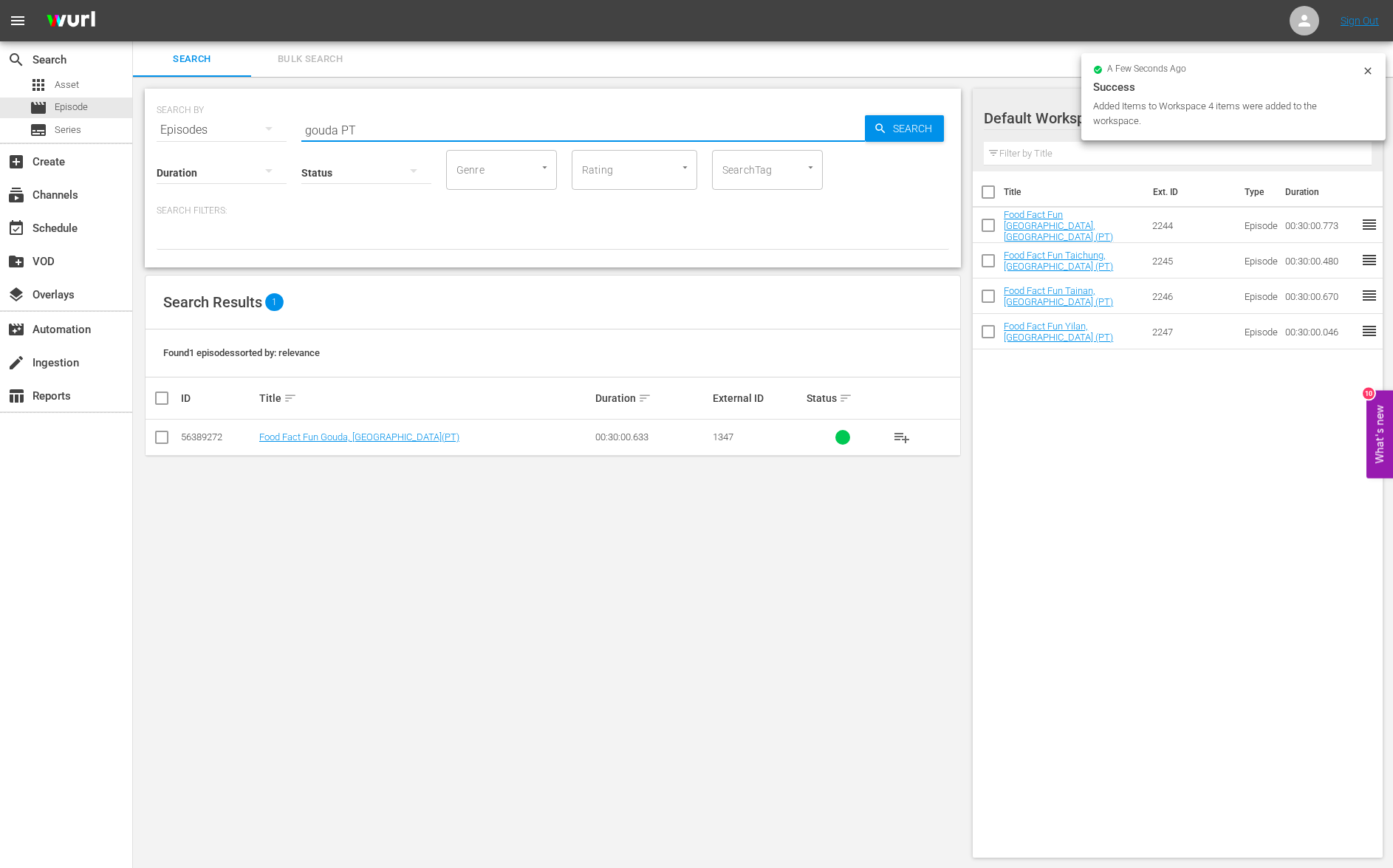
click at [162, 441] on input "checkbox" at bounding box center [162, 440] width 18 height 18
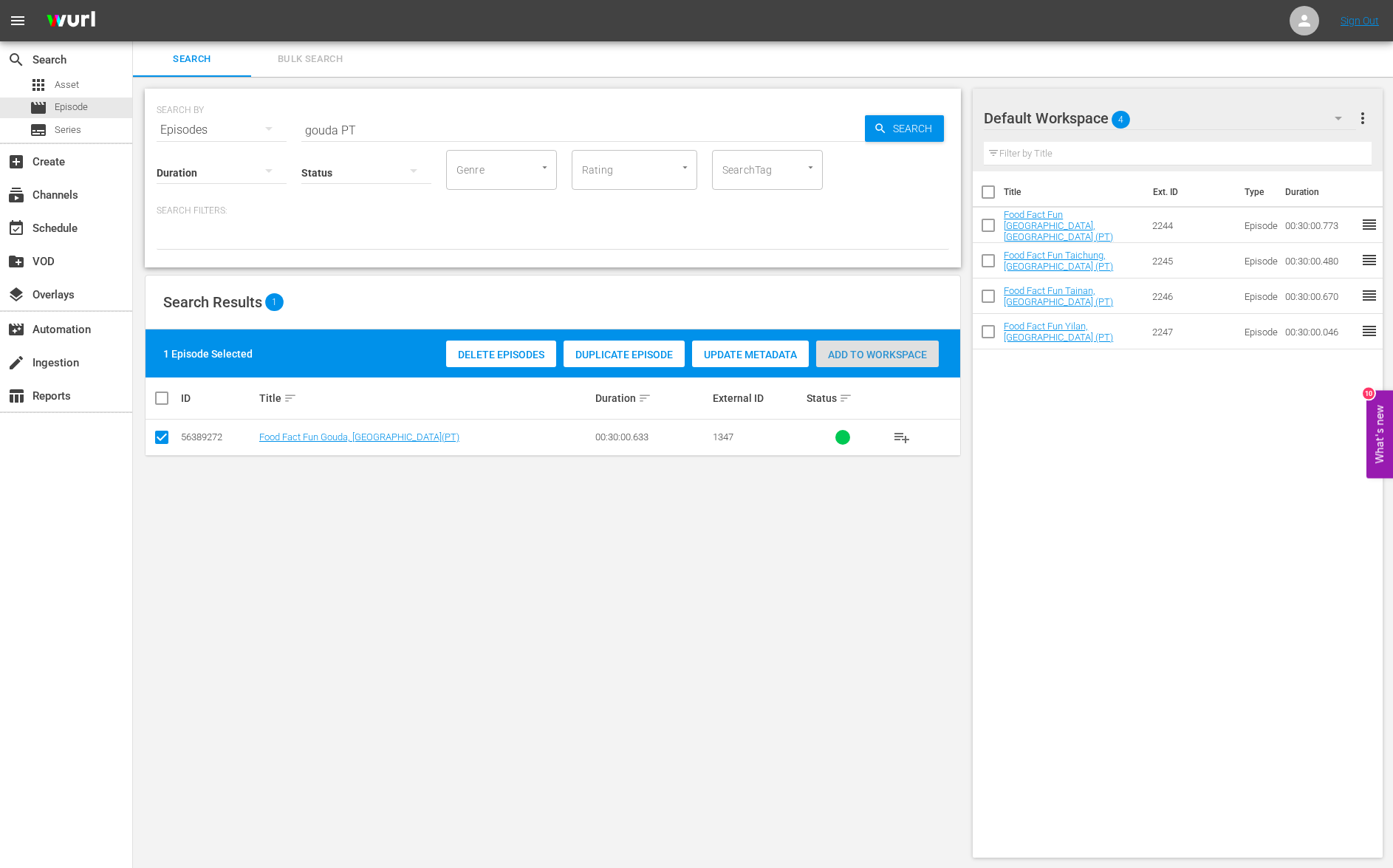
click at [860, 353] on span "Add to Workspace" at bounding box center [878, 354] width 123 height 12
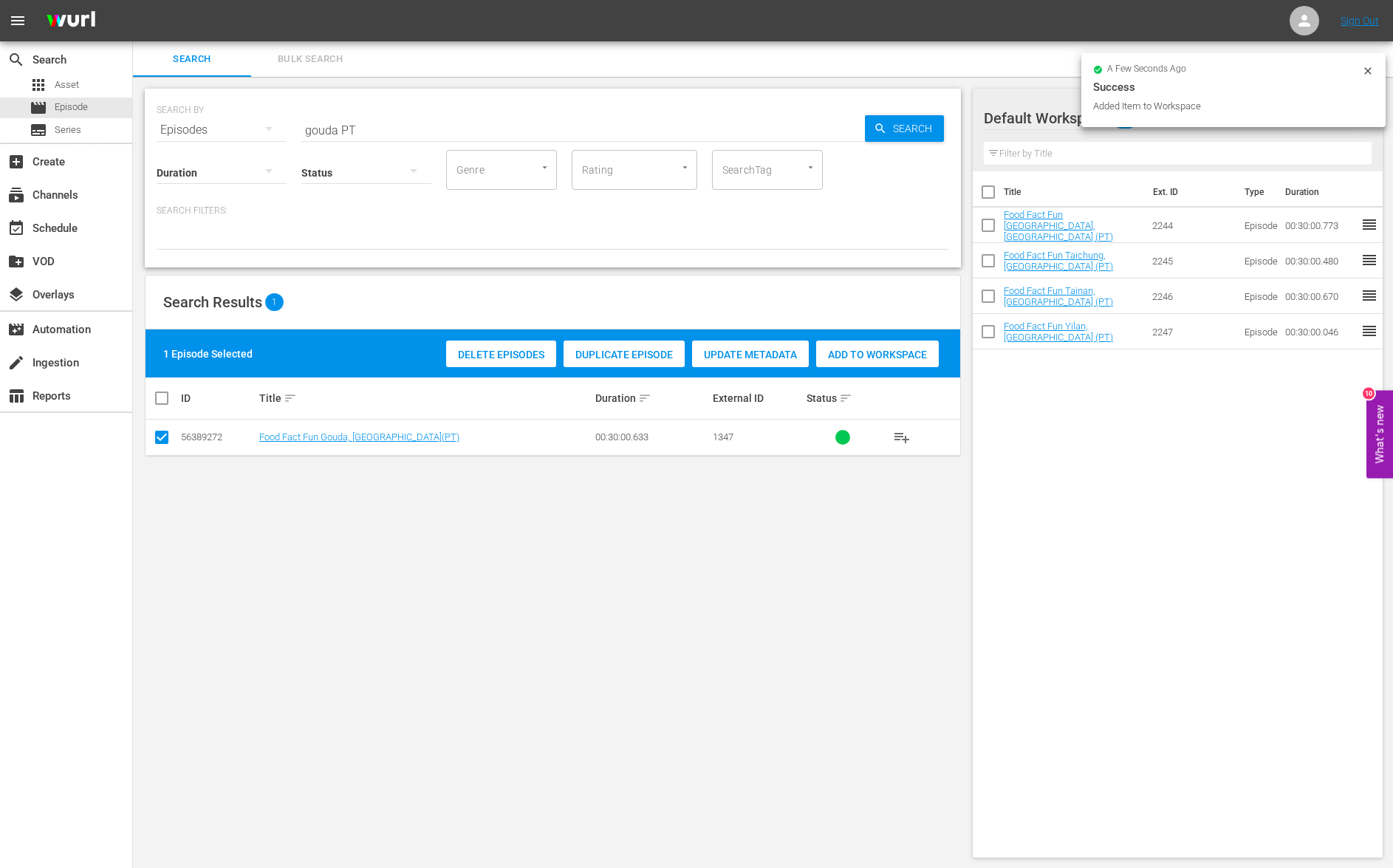
click at [326, 126] on input "gouda PT" at bounding box center [582, 129] width 564 height 35
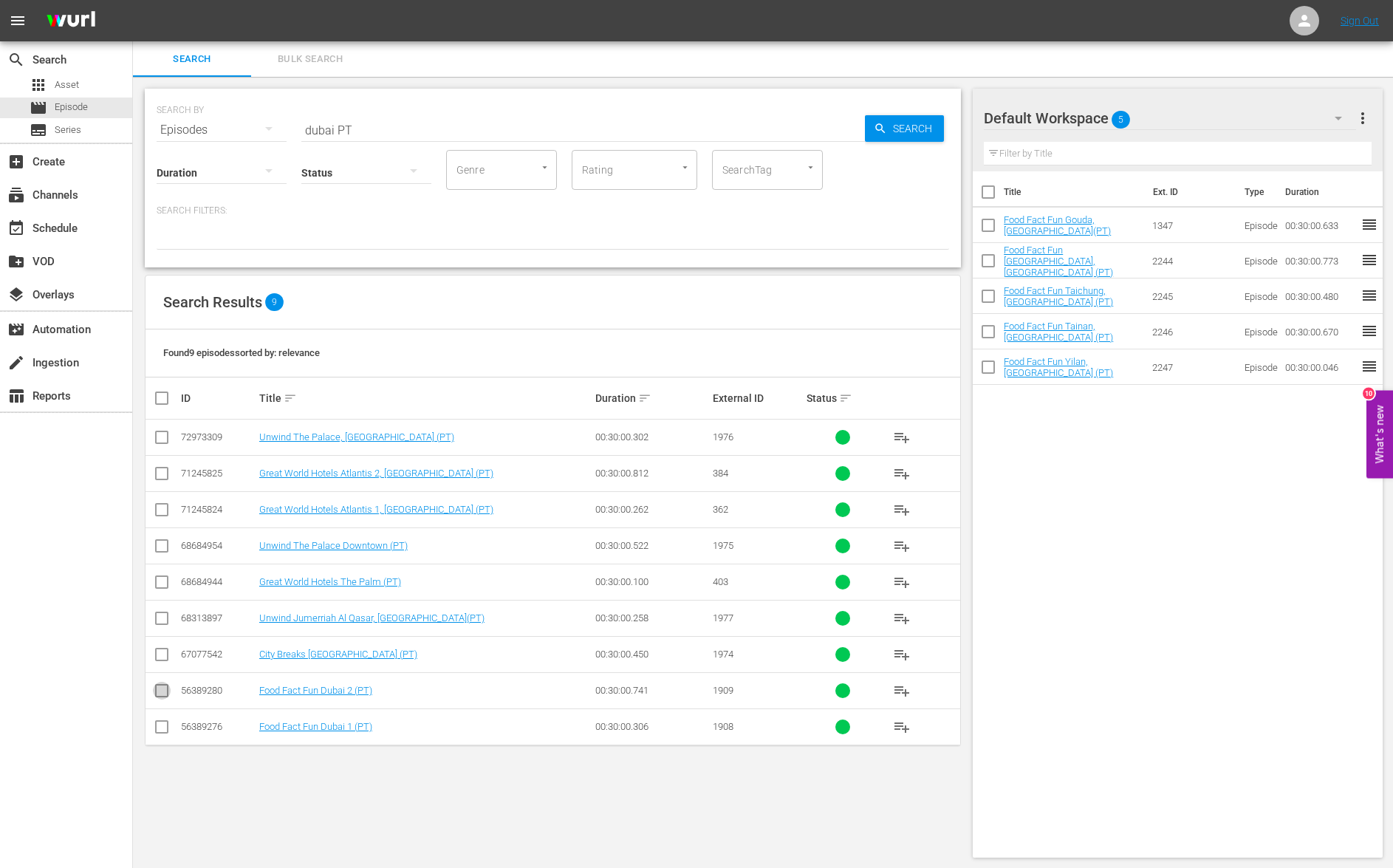
click at [159, 693] on input "checkbox" at bounding box center [162, 693] width 18 height 18
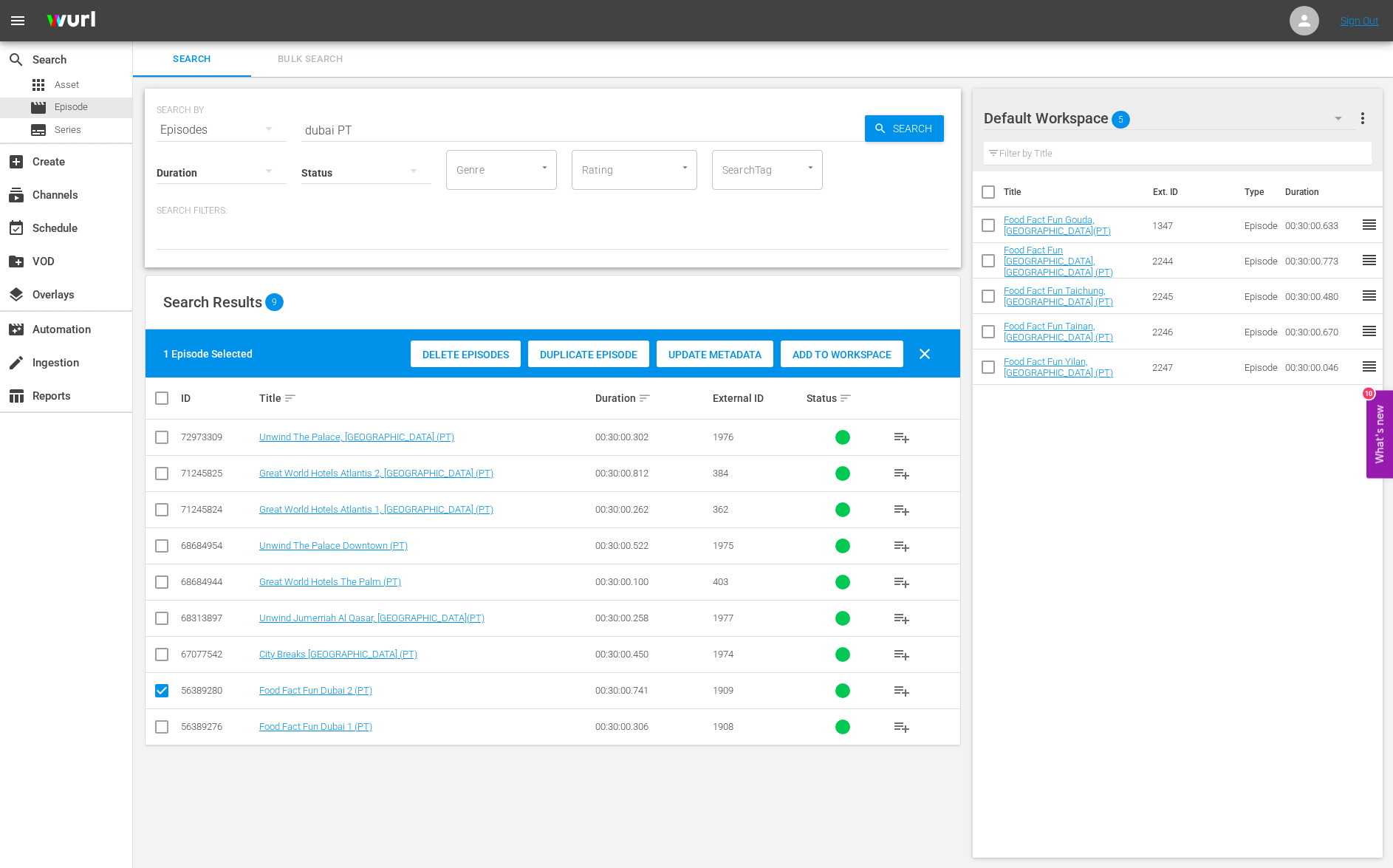
click at [165, 733] on input "checkbox" at bounding box center [162, 729] width 18 height 18
click at [854, 356] on span "Add to Workspace" at bounding box center [841, 354] width 123 height 12
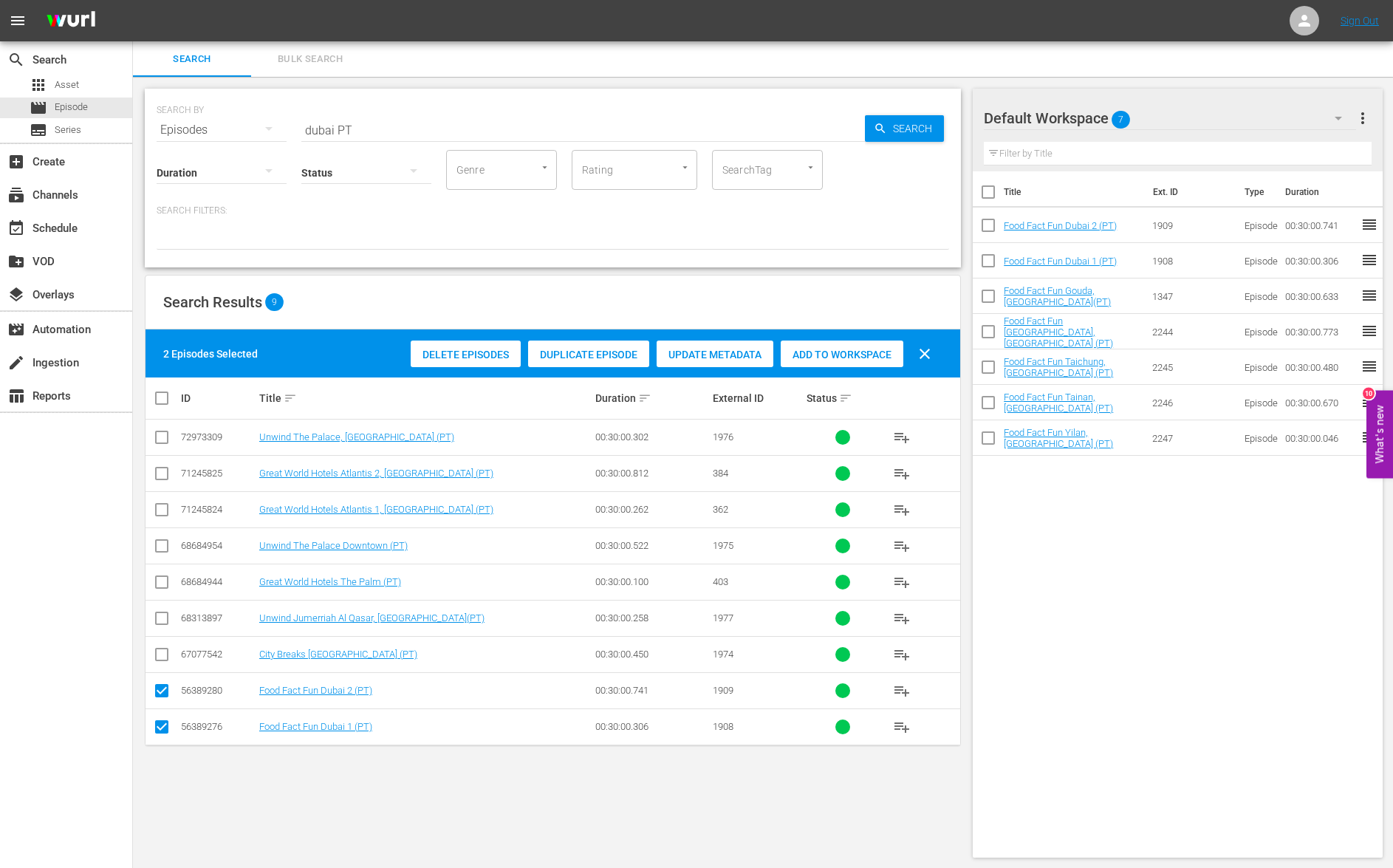
click at [324, 131] on input "dubai PT" at bounding box center [582, 129] width 564 height 35
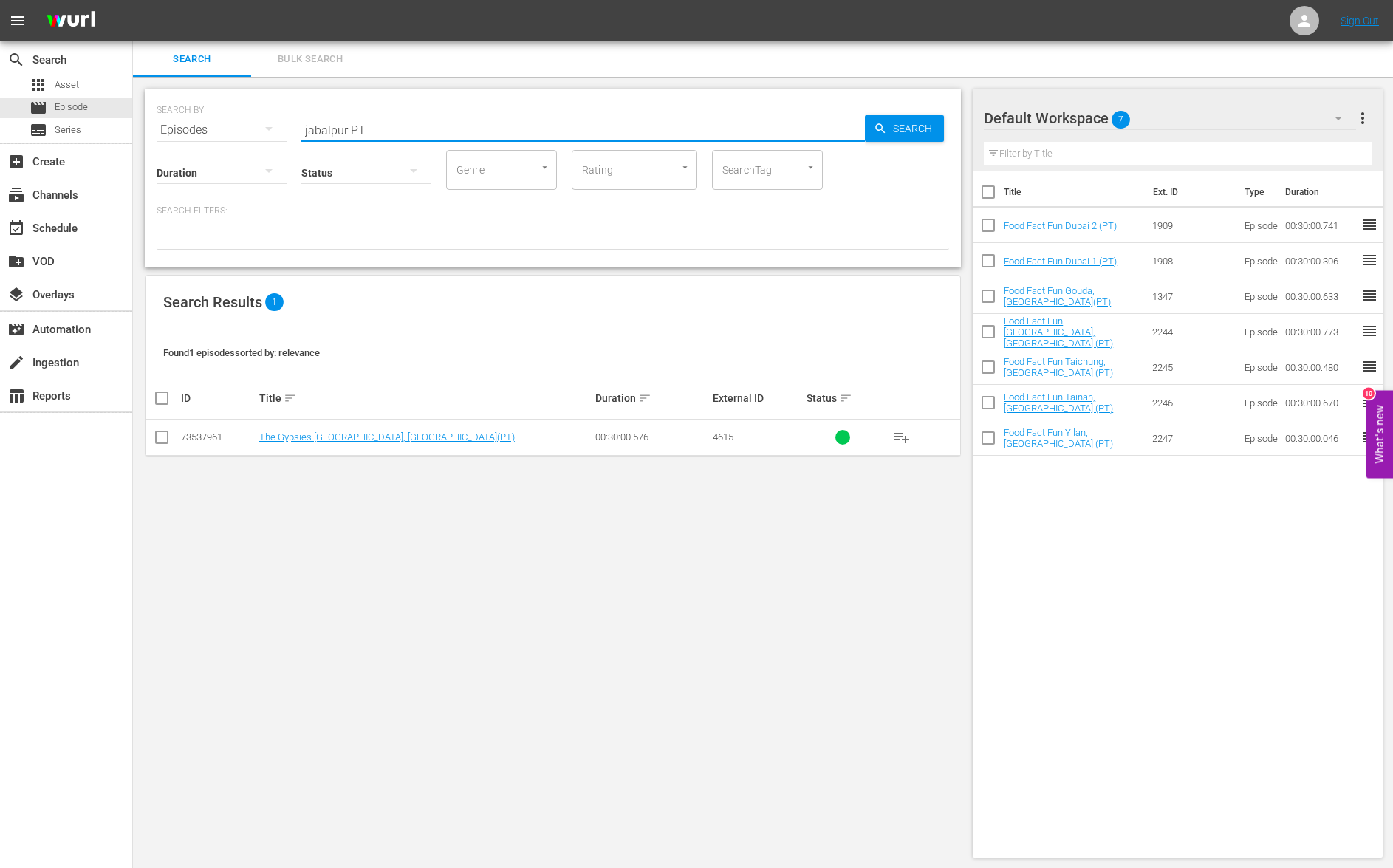
click at [336, 135] on input "jabalpur PT" at bounding box center [582, 129] width 564 height 35
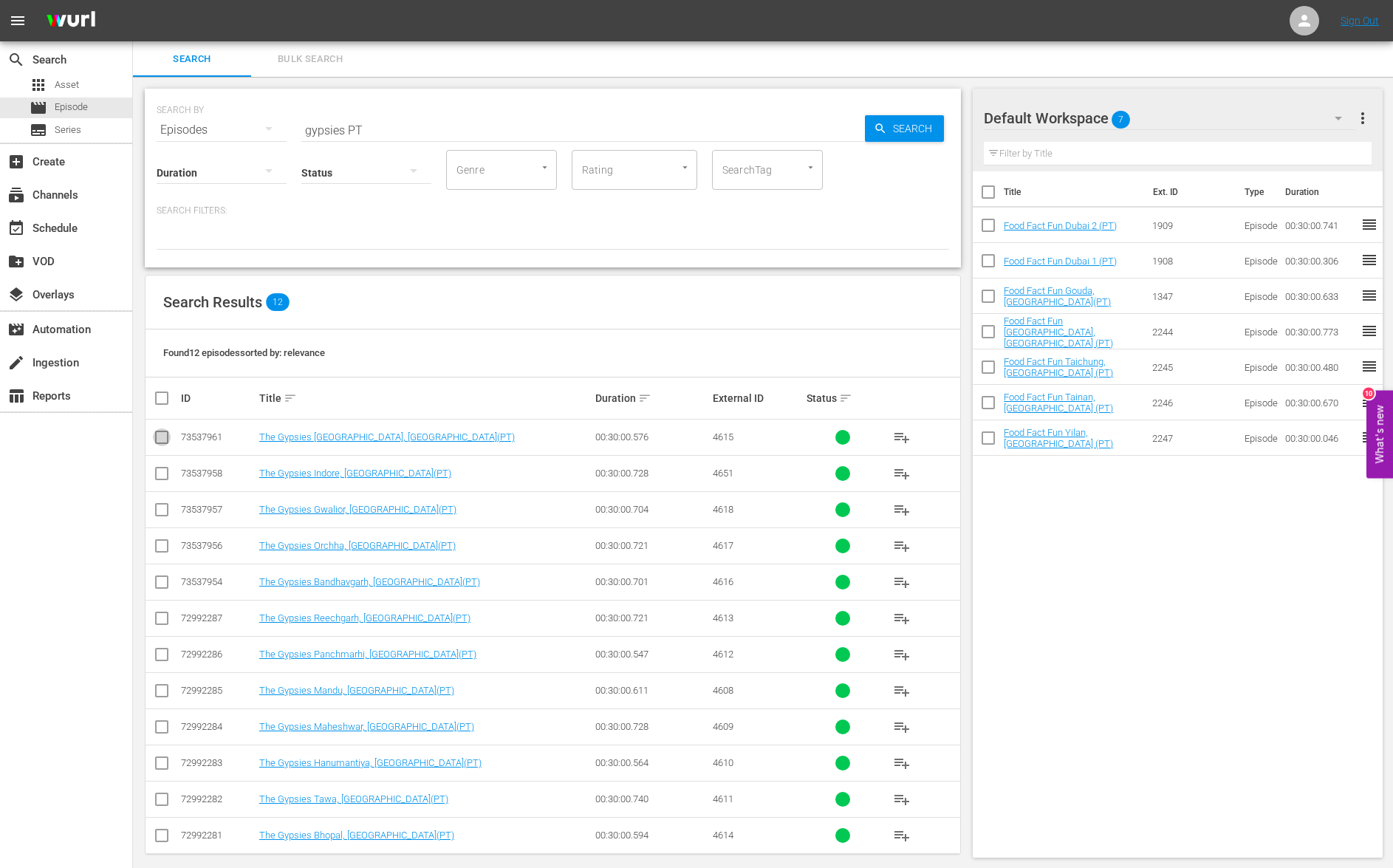
click at [159, 440] on input "checkbox" at bounding box center [162, 440] width 18 height 18
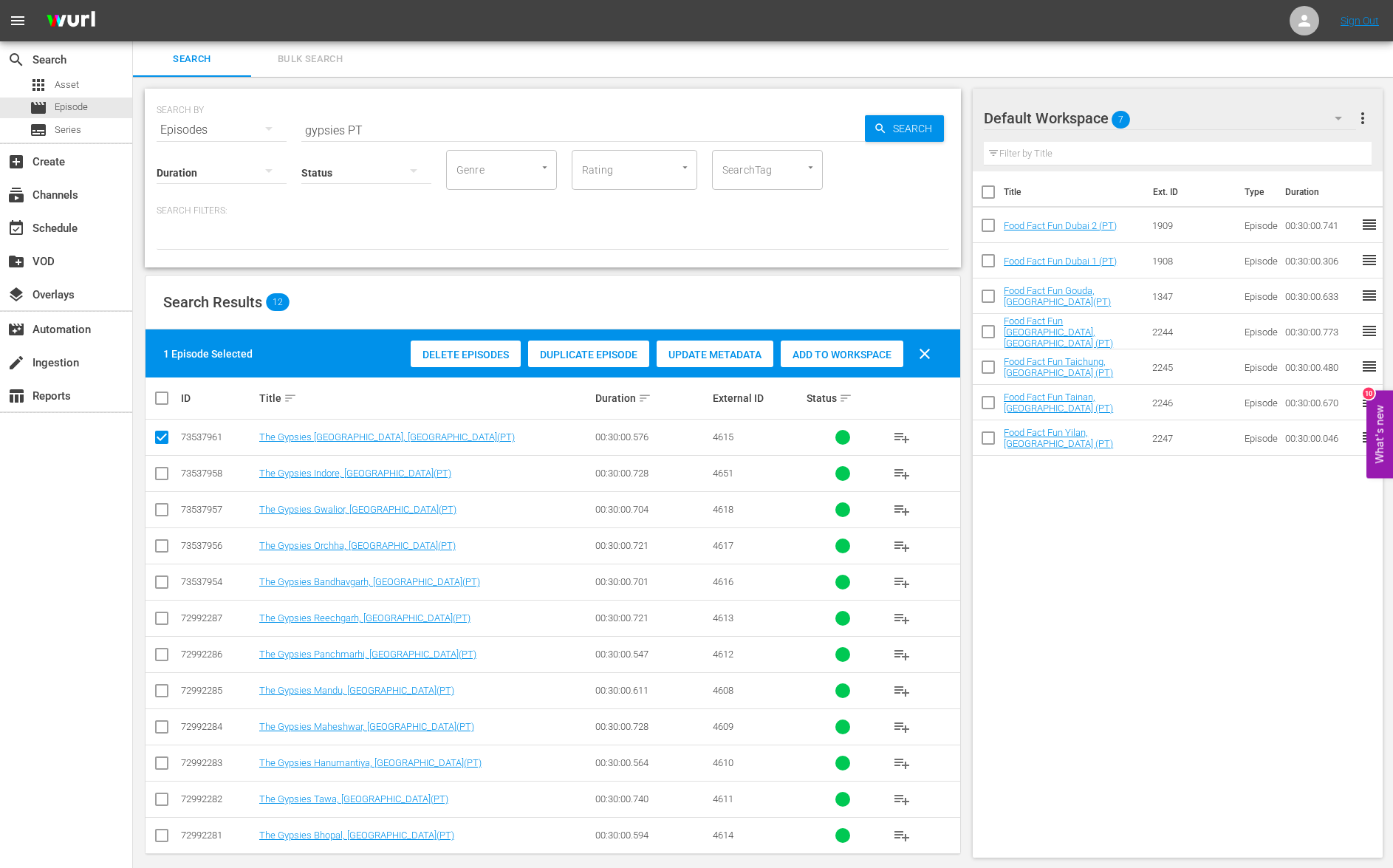
click at [162, 587] on input "checkbox" at bounding box center [162, 585] width 18 height 18
click at [163, 545] on input "checkbox" at bounding box center [162, 549] width 18 height 18
click at [159, 508] on input "checkbox" at bounding box center [162, 513] width 18 height 18
click at [159, 477] on input "checkbox" at bounding box center [162, 476] width 18 height 18
click at [849, 360] on div "Add to Workspace" at bounding box center [841, 354] width 123 height 28
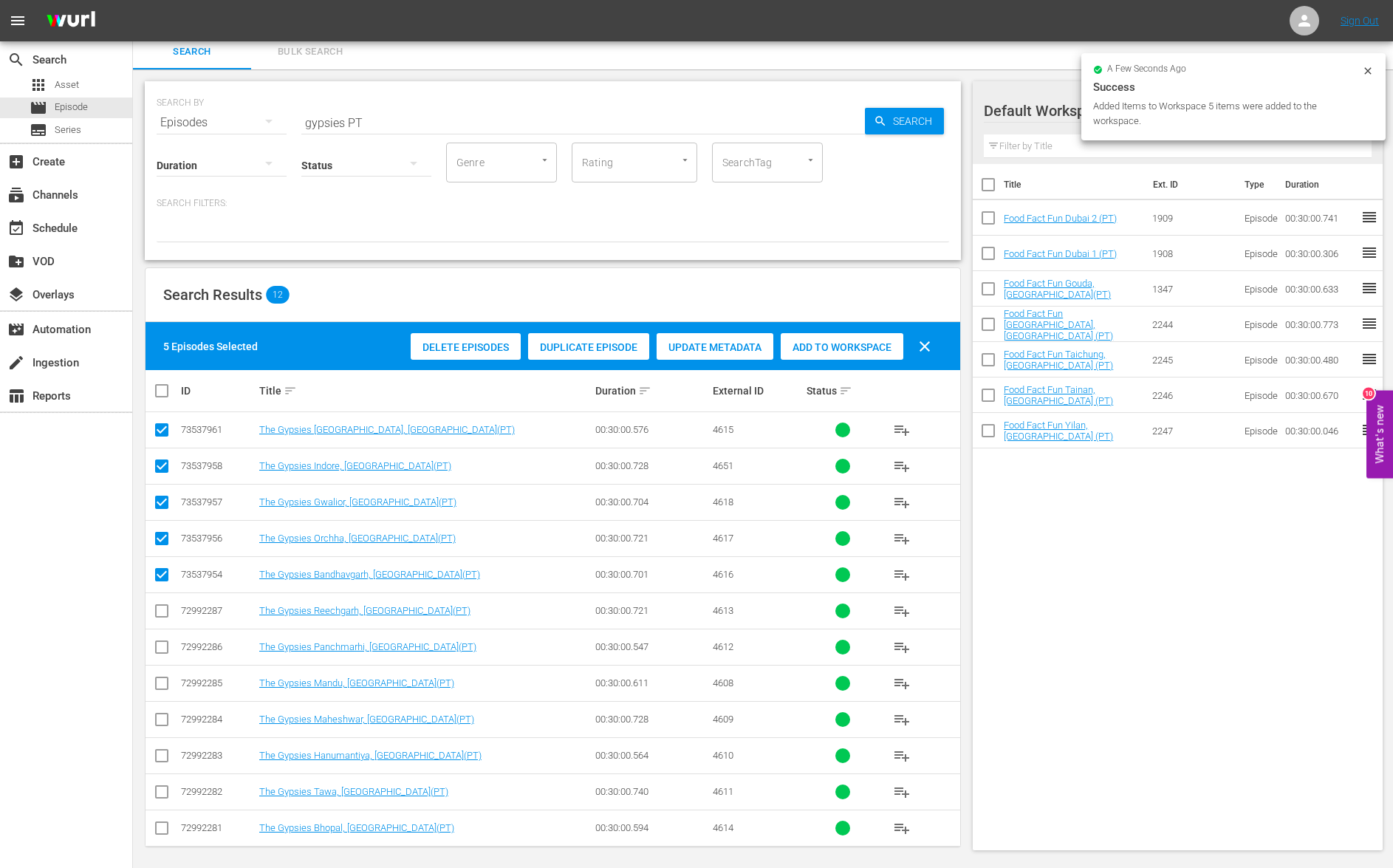
scroll to position [13, 0]
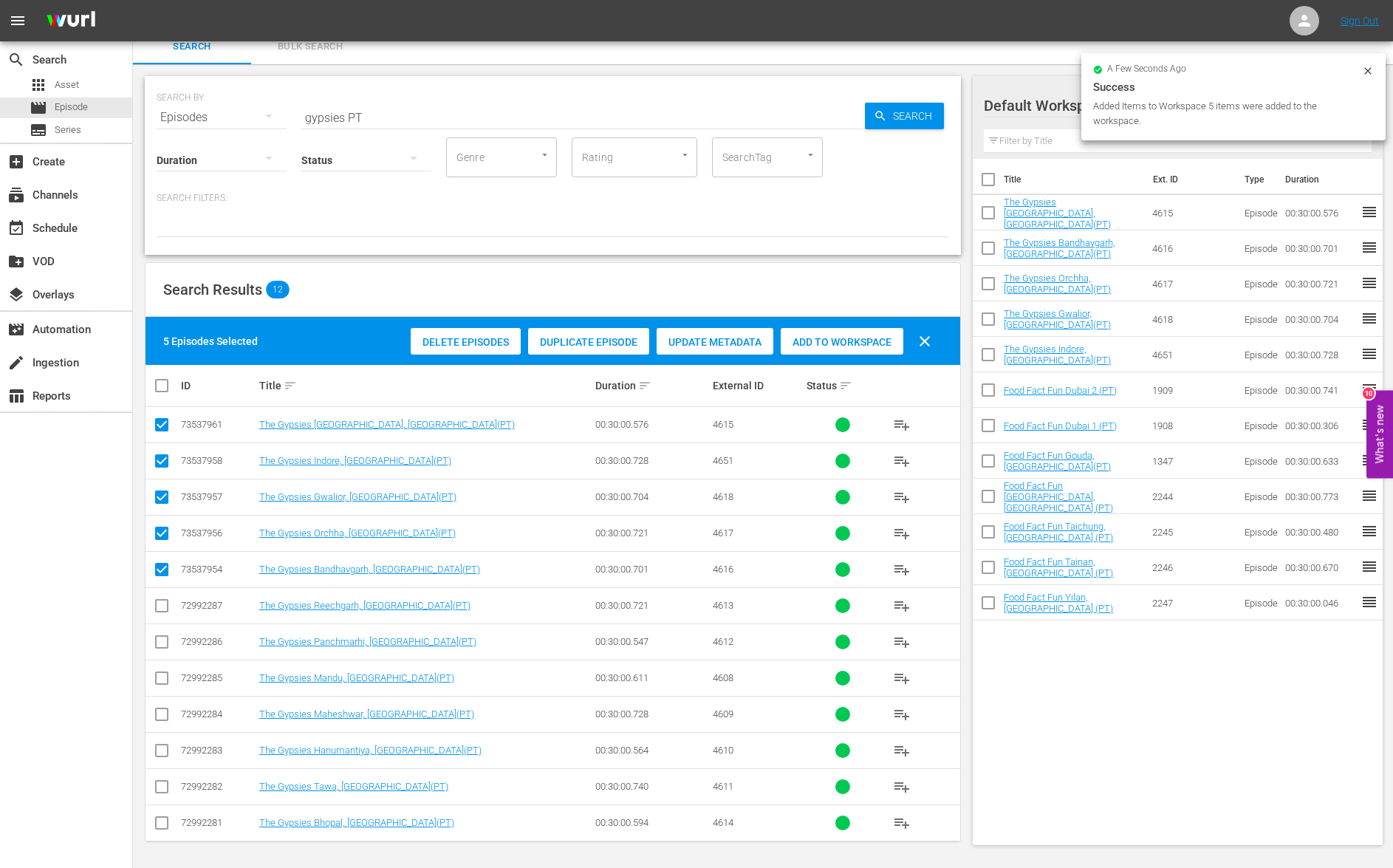
click at [337, 113] on input "gypsies PT" at bounding box center [582, 117] width 564 height 35
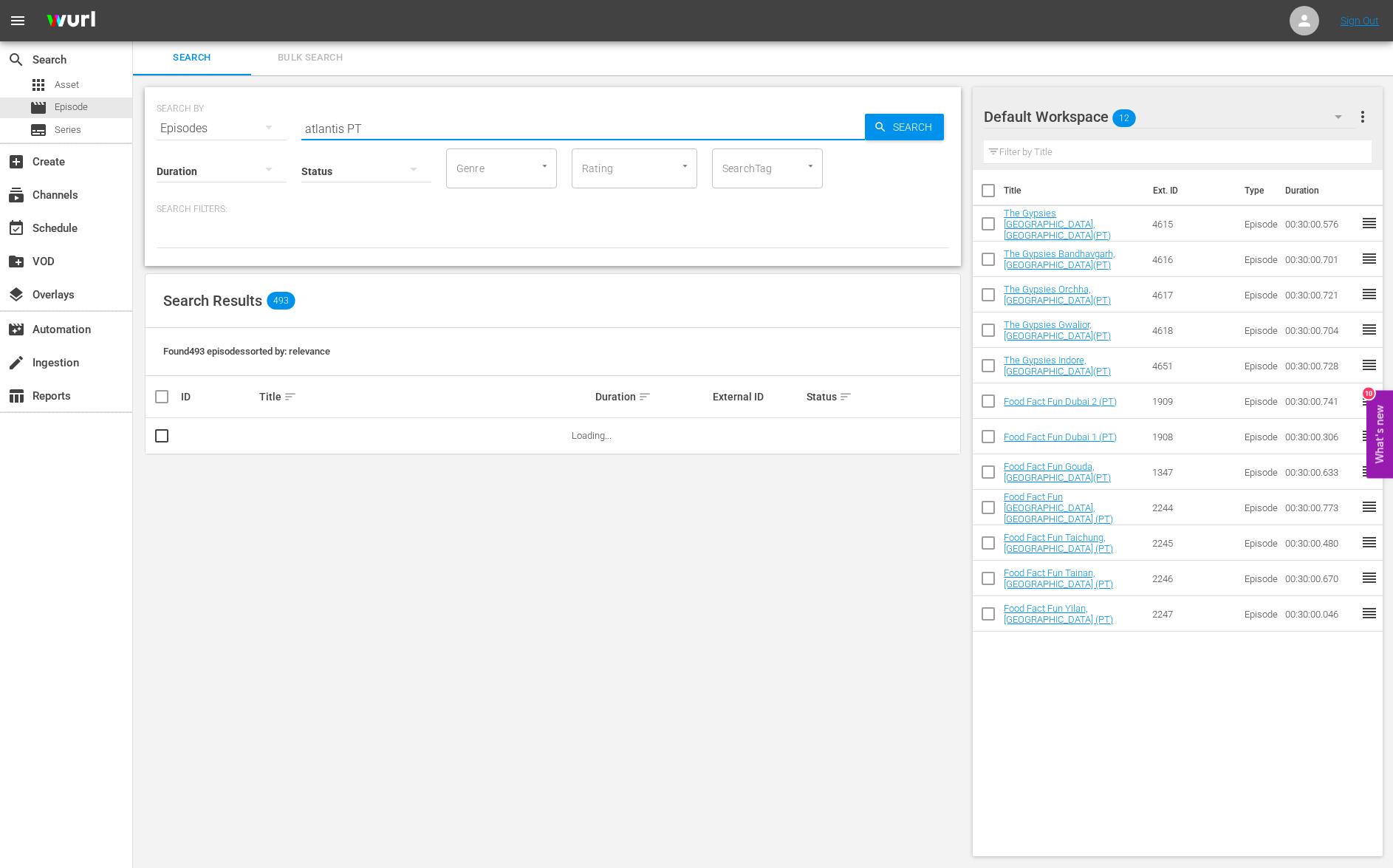
scroll to position [2, 0]
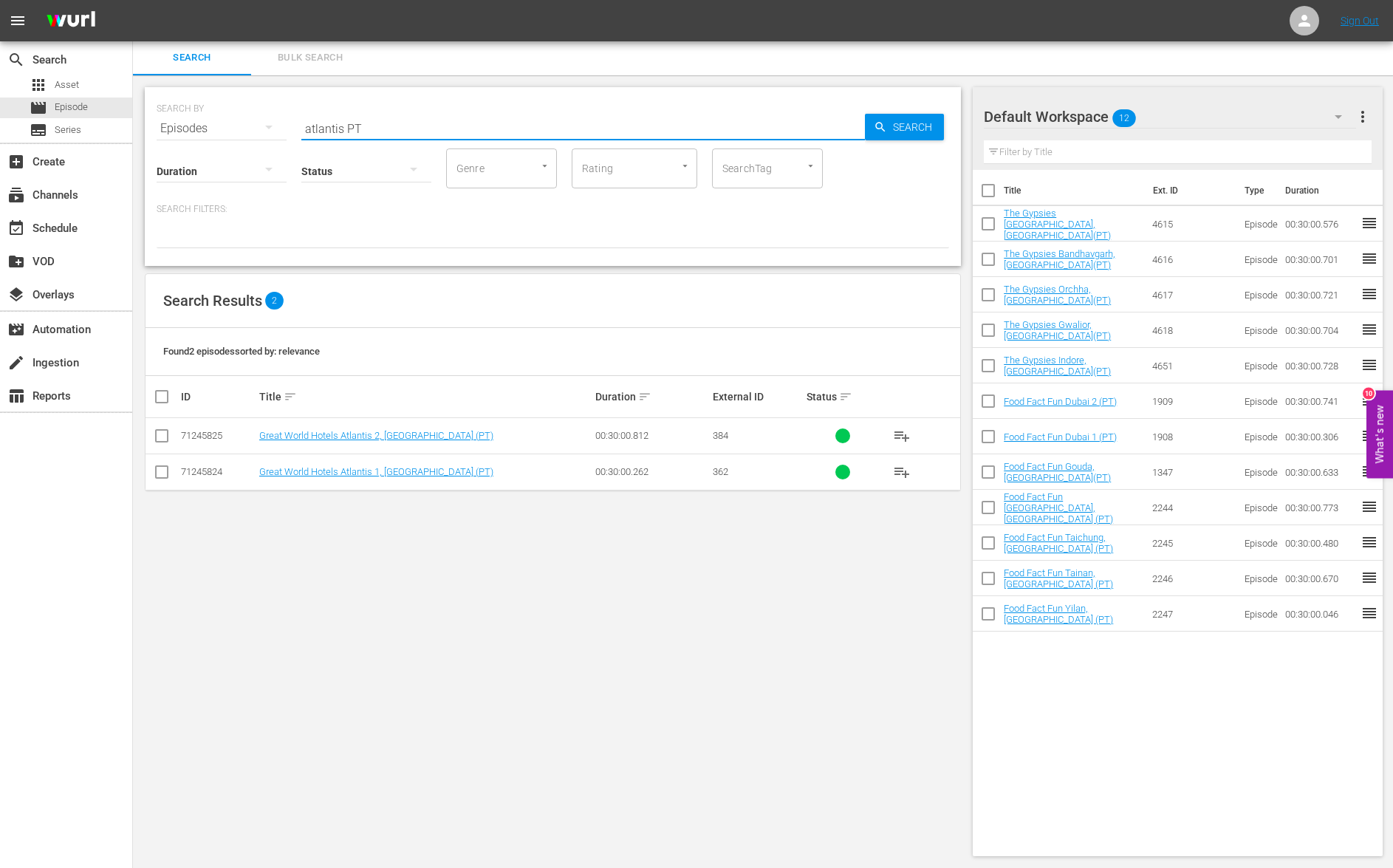
click at [159, 438] on input "checkbox" at bounding box center [162, 439] width 18 height 18
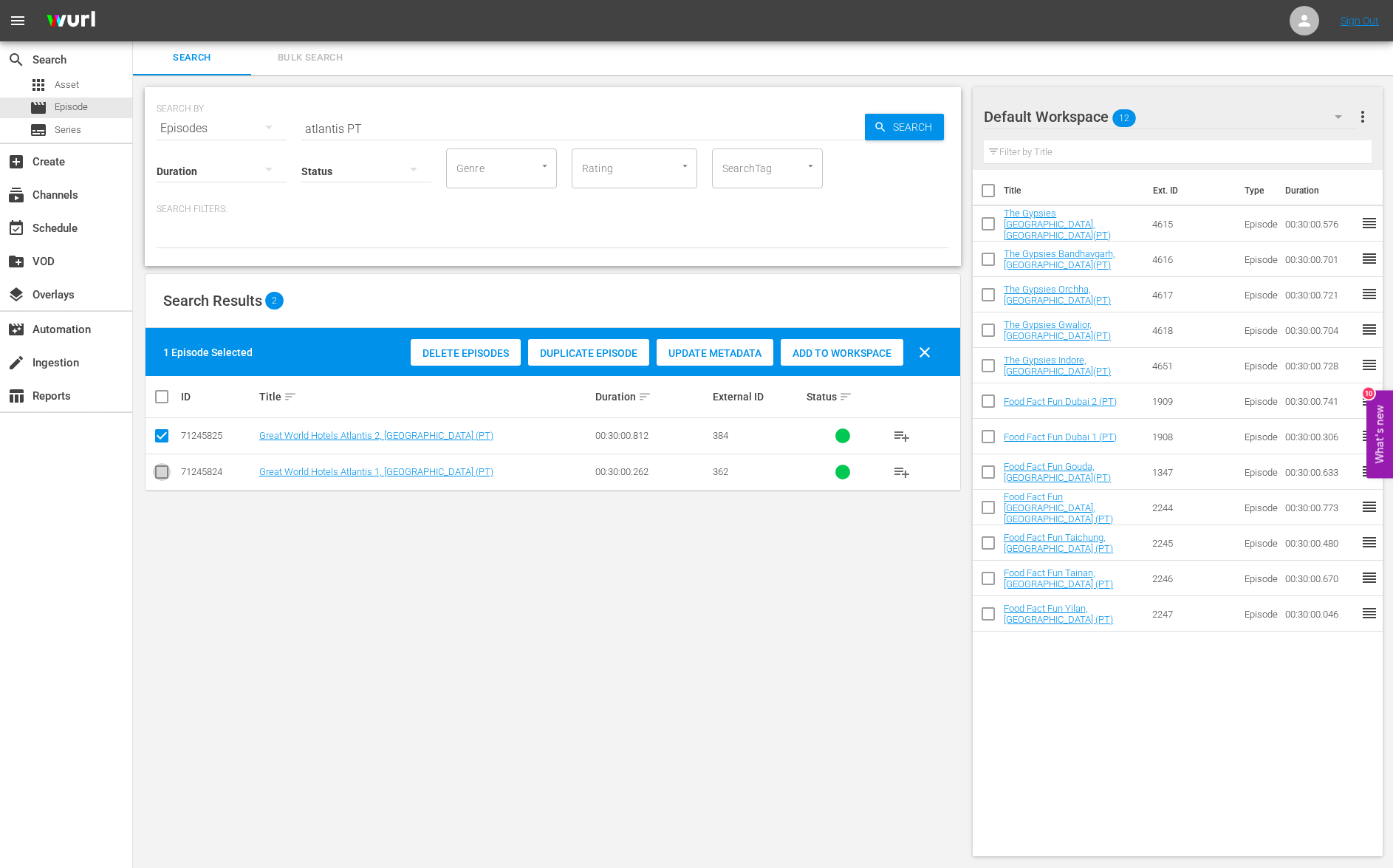
click at [161, 473] on input "checkbox" at bounding box center [162, 475] width 18 height 18
click at [875, 356] on span "Add to Workspace" at bounding box center [878, 354] width 123 height 12
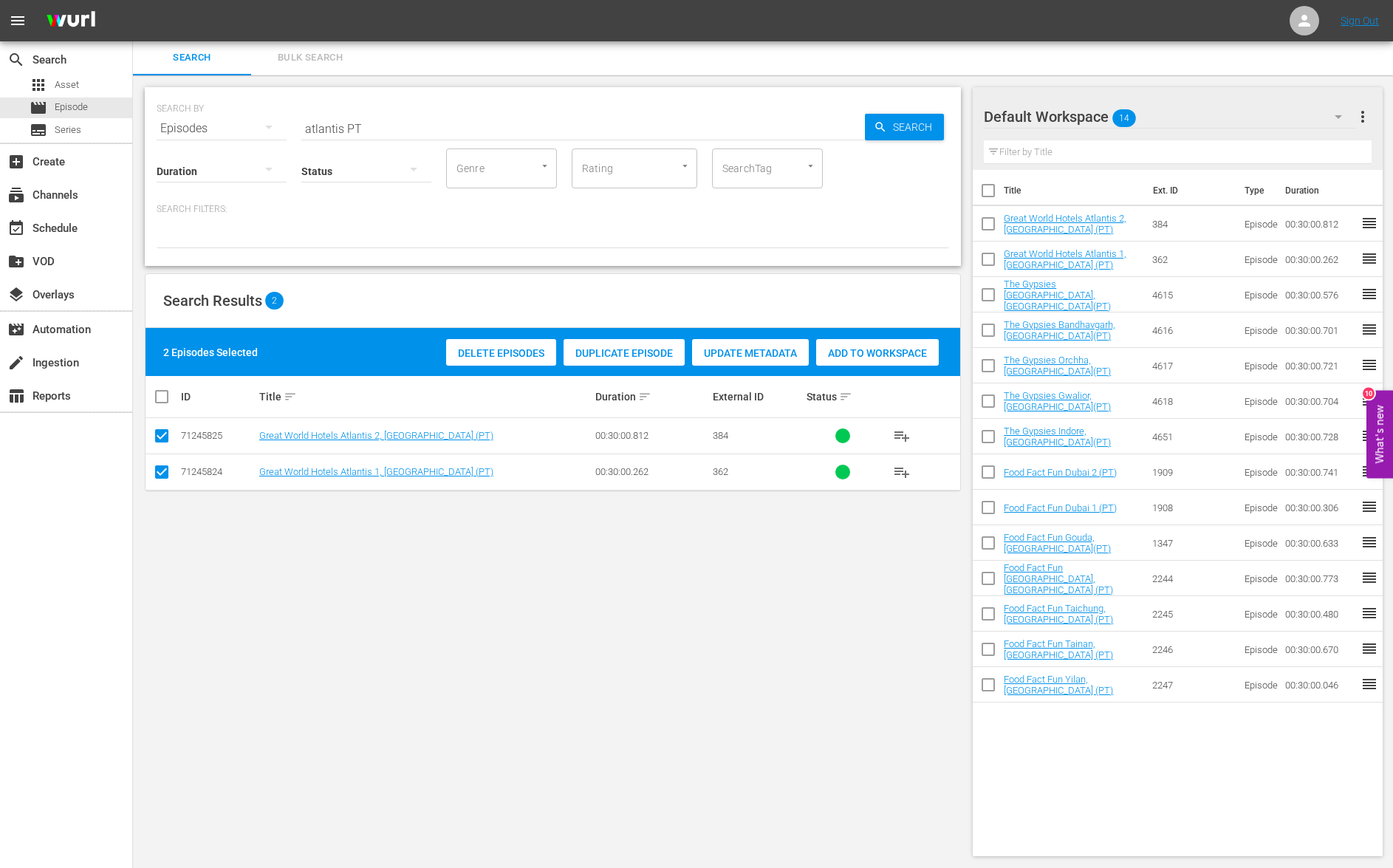
click at [329, 128] on input "atlantis PT" at bounding box center [582, 128] width 564 height 35
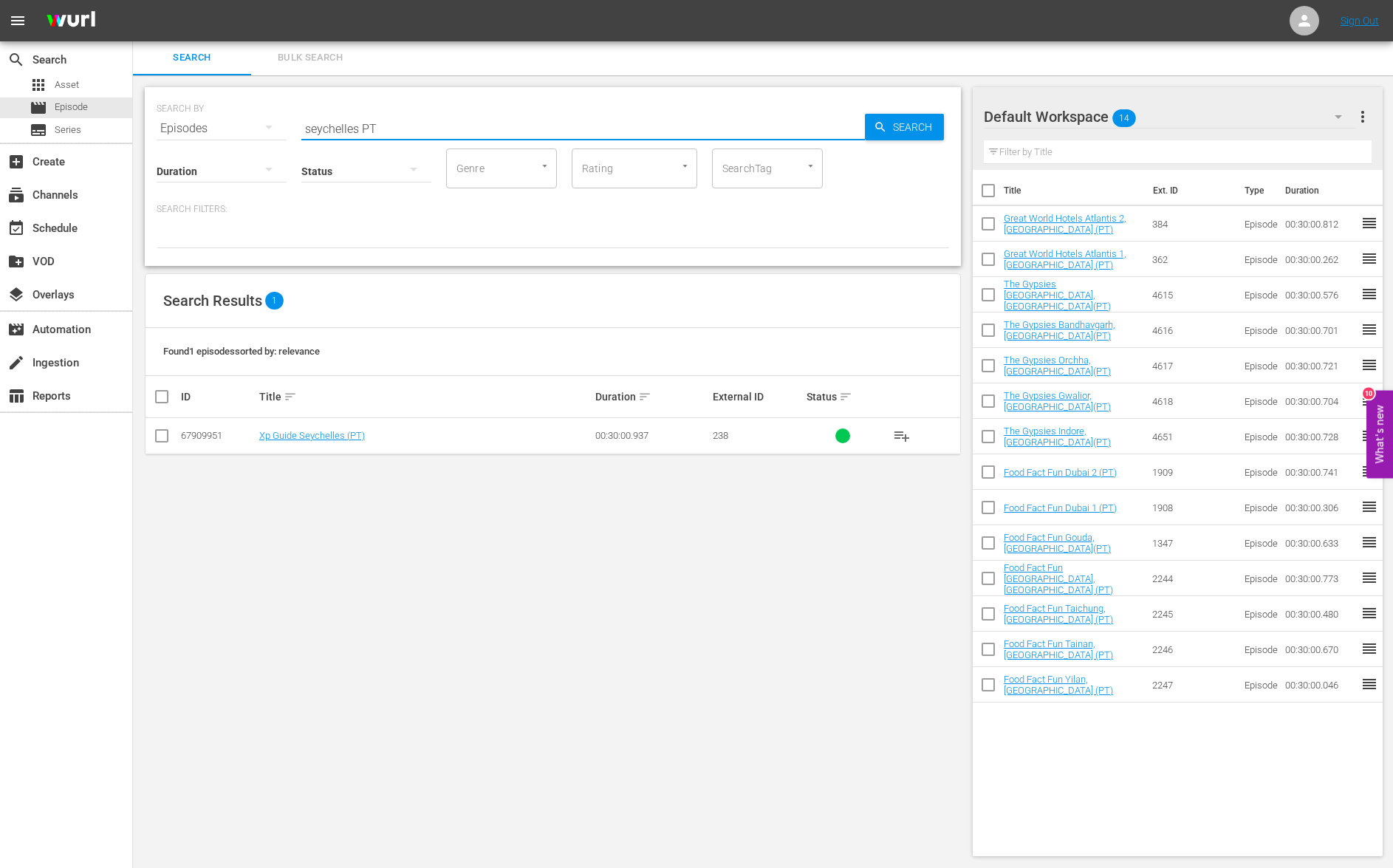
click at [164, 434] on input "checkbox" at bounding box center [162, 439] width 18 height 18
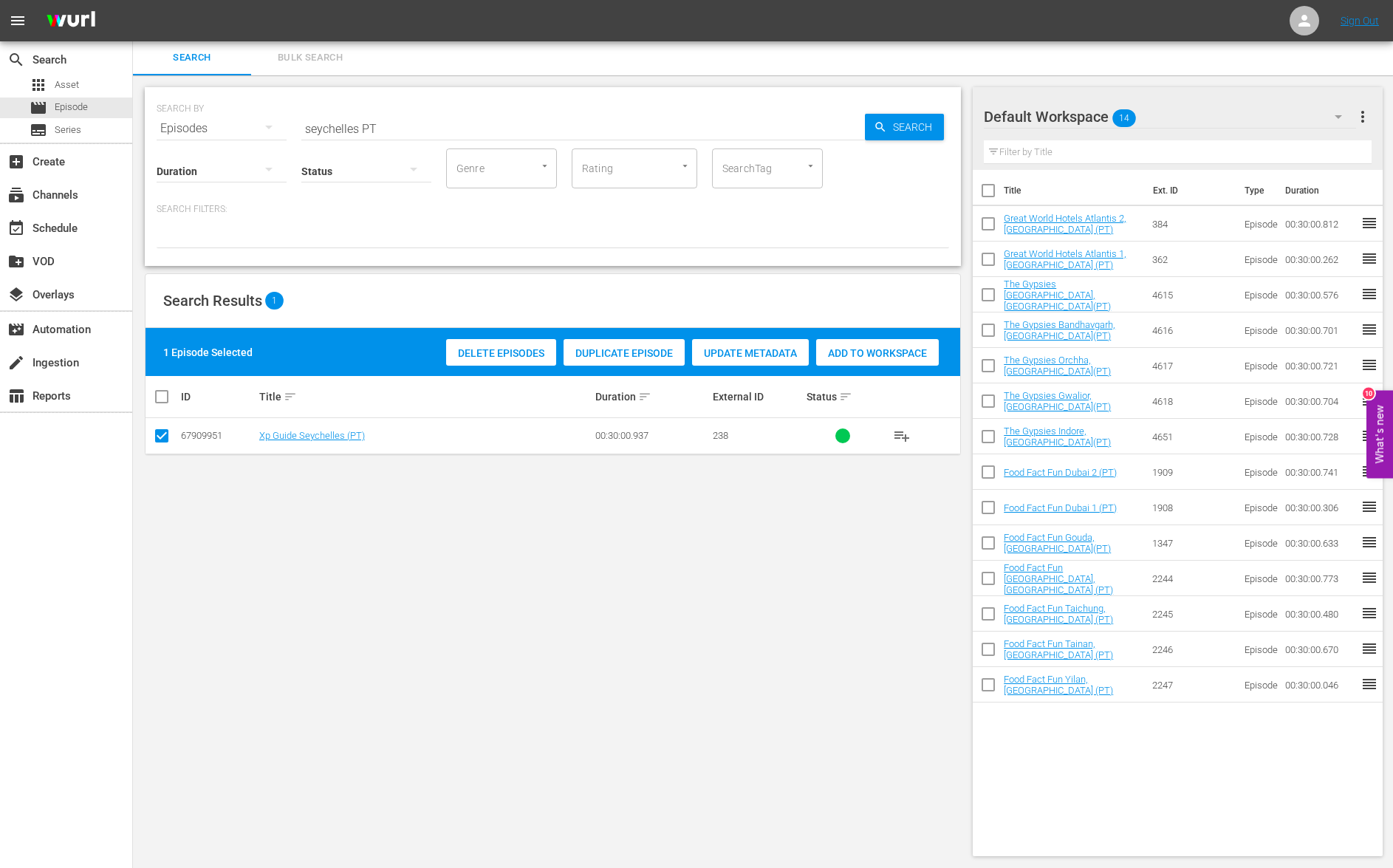
click at [876, 355] on span "Add to Workspace" at bounding box center [878, 354] width 123 height 12
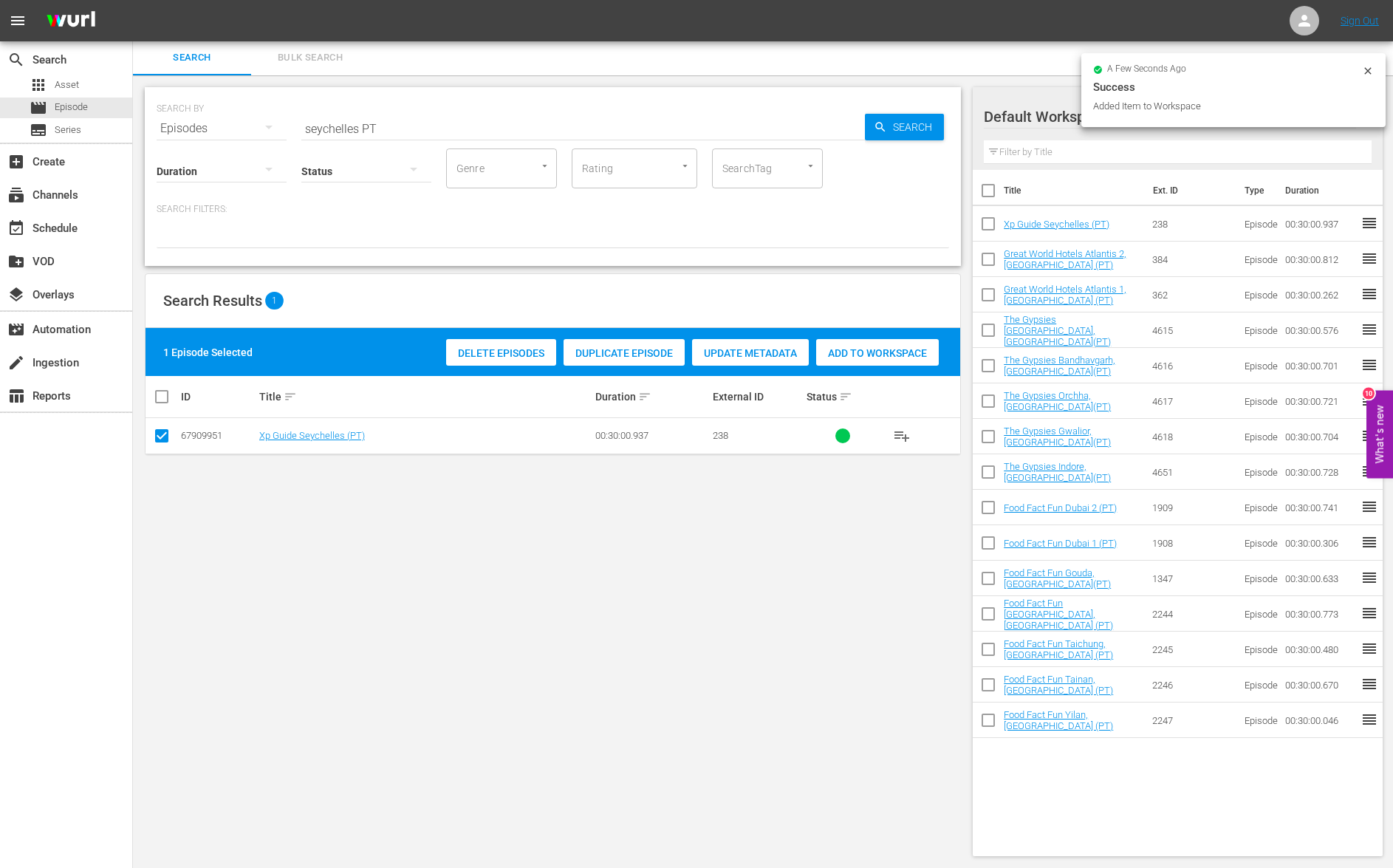
click at [347, 125] on input "seychelles PT" at bounding box center [582, 128] width 564 height 35
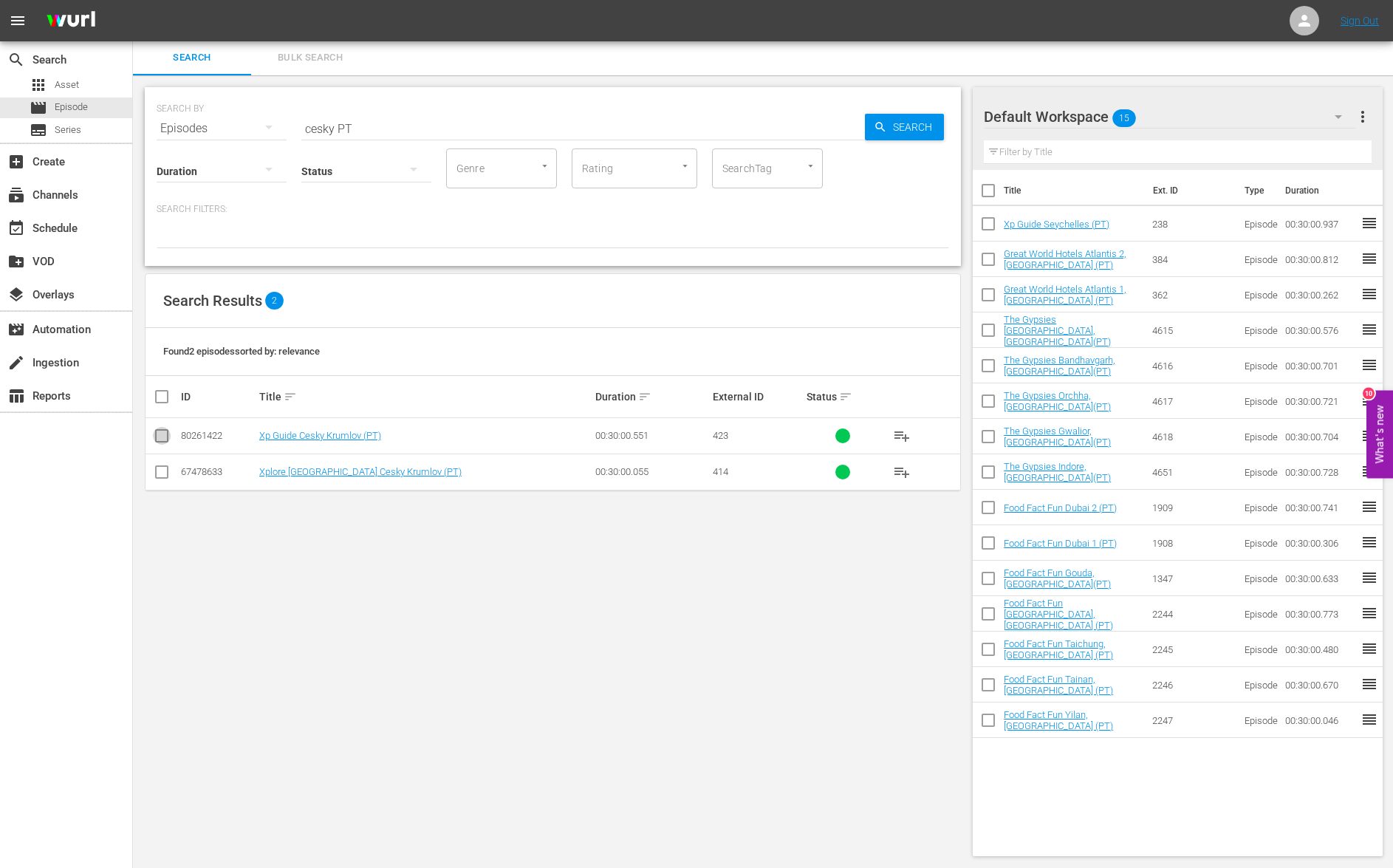
click at [164, 441] on input "checkbox" at bounding box center [162, 439] width 18 height 18
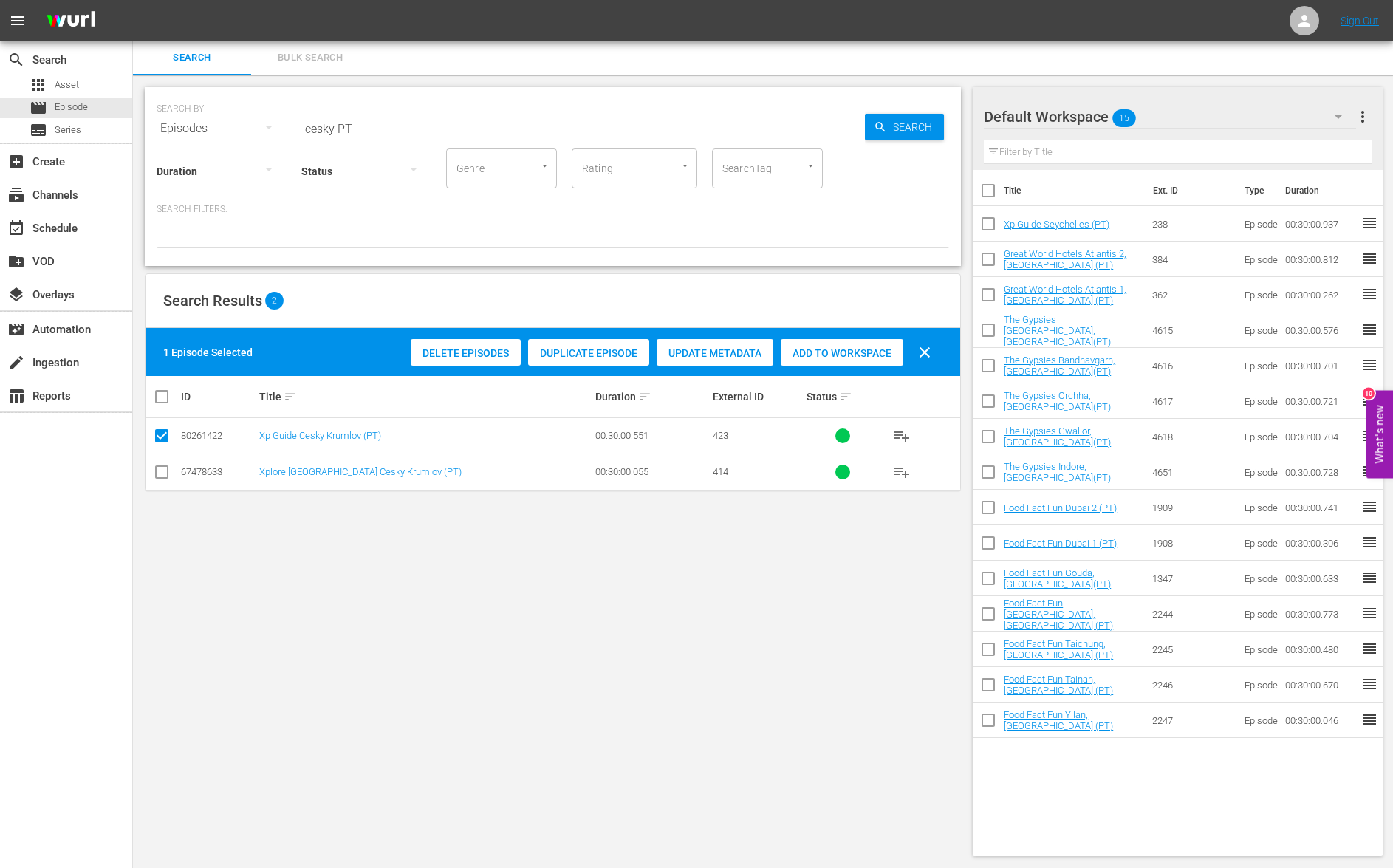
click at [834, 359] on div "Add to Workspace" at bounding box center [841, 353] width 123 height 28
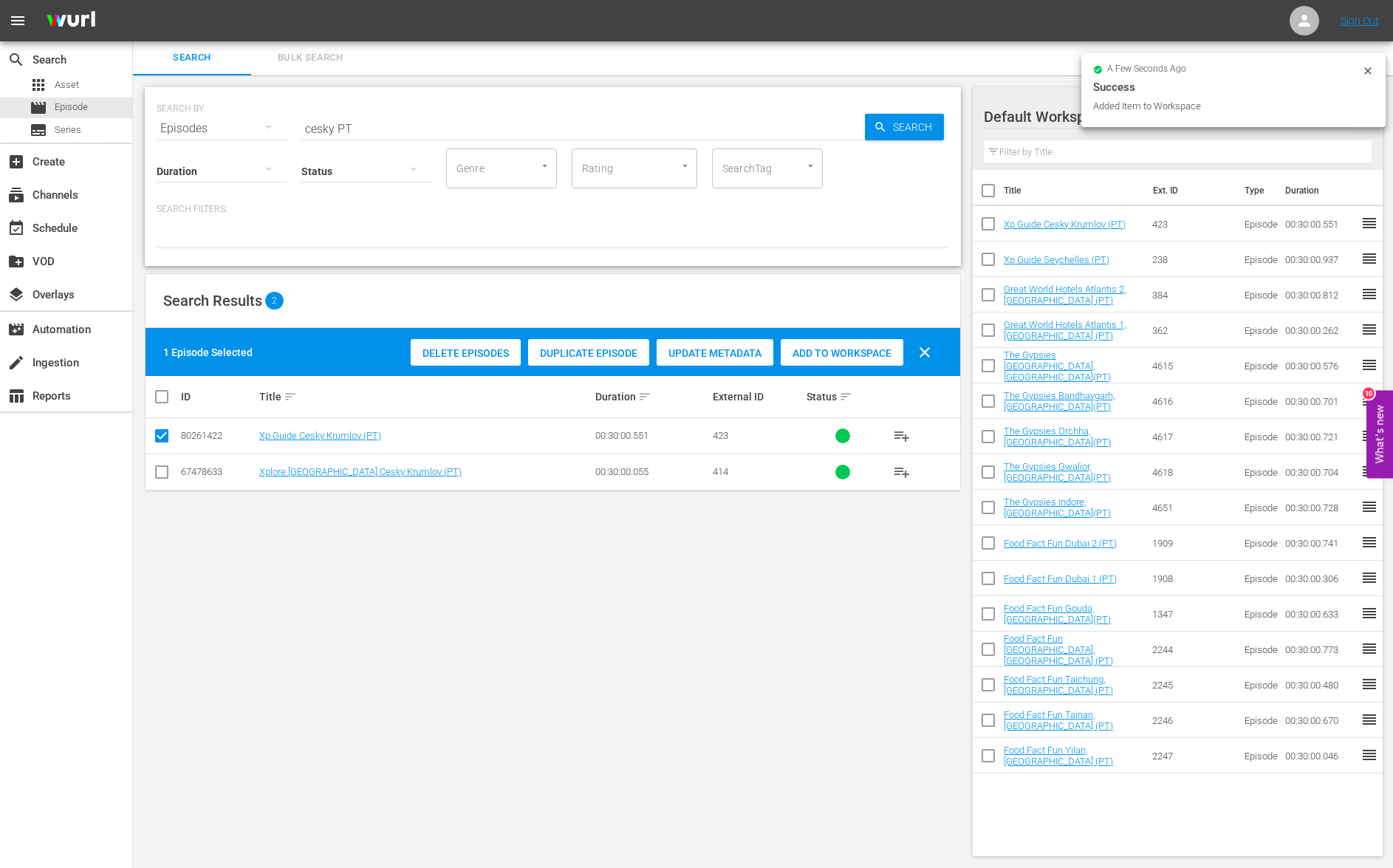
click at [325, 129] on input "cesky PT" at bounding box center [582, 128] width 564 height 35
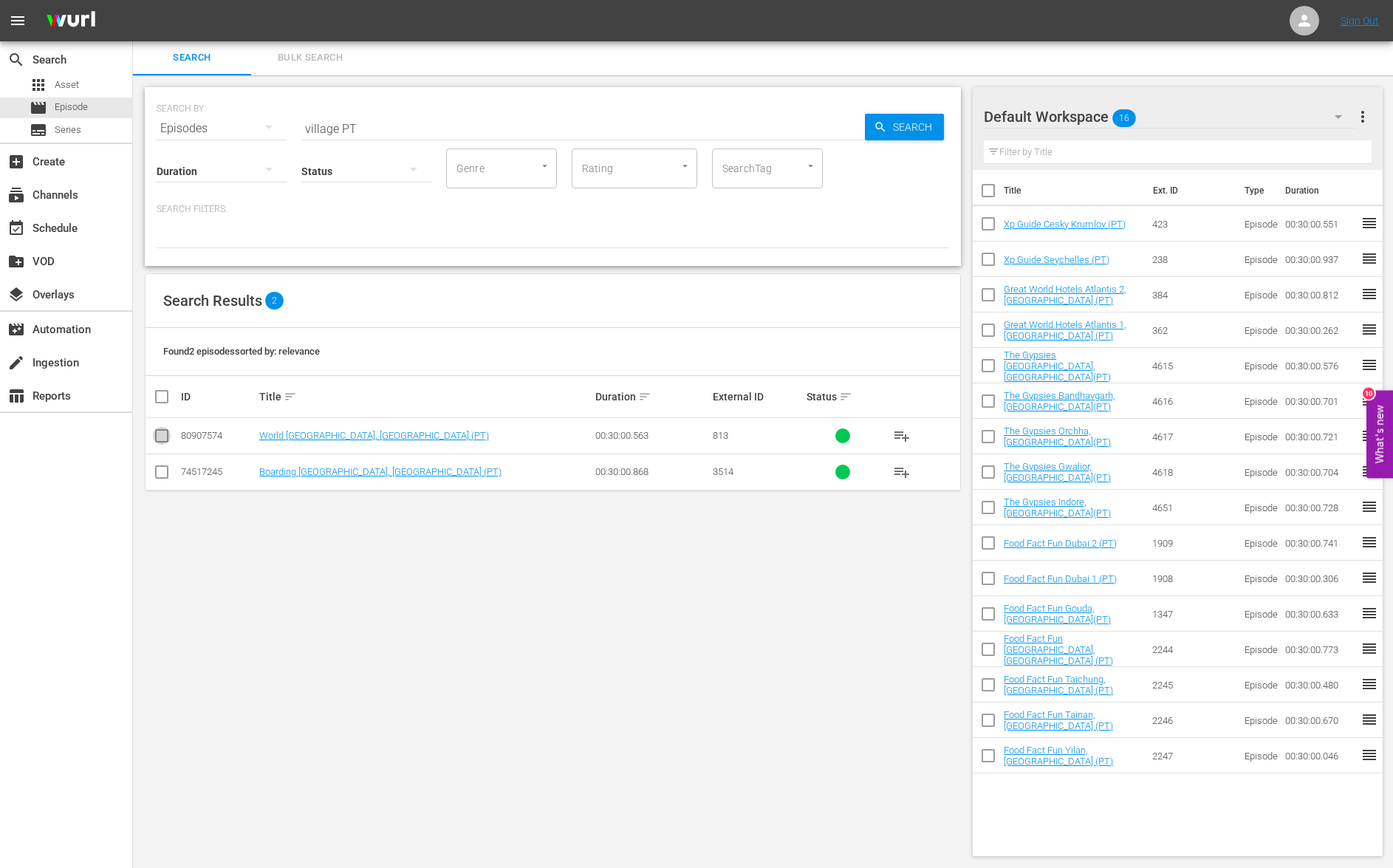
click at [166, 441] on input "checkbox" at bounding box center [162, 439] width 18 height 18
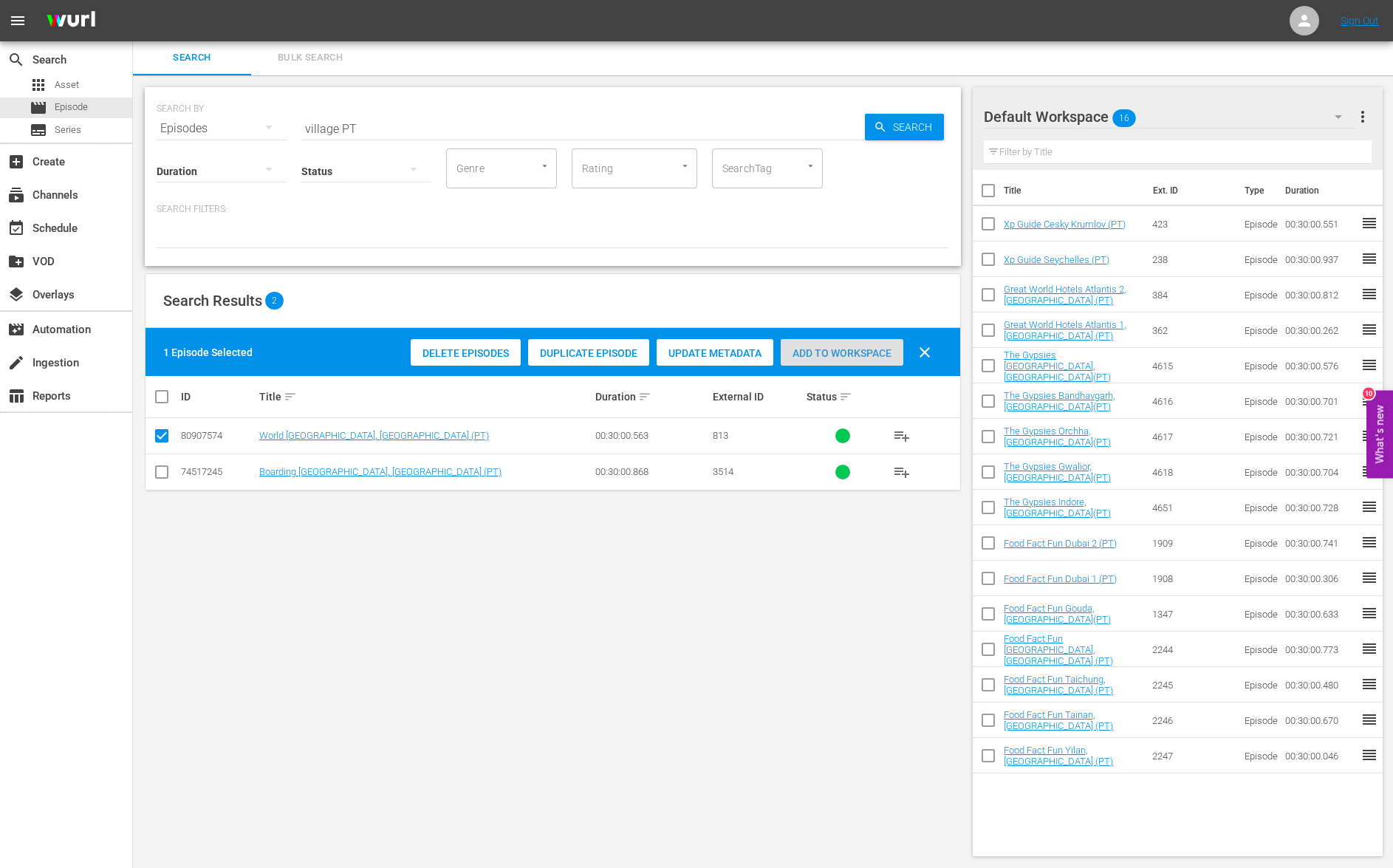
click at [889, 358] on span "Add to Workspace" at bounding box center [841, 354] width 123 height 12
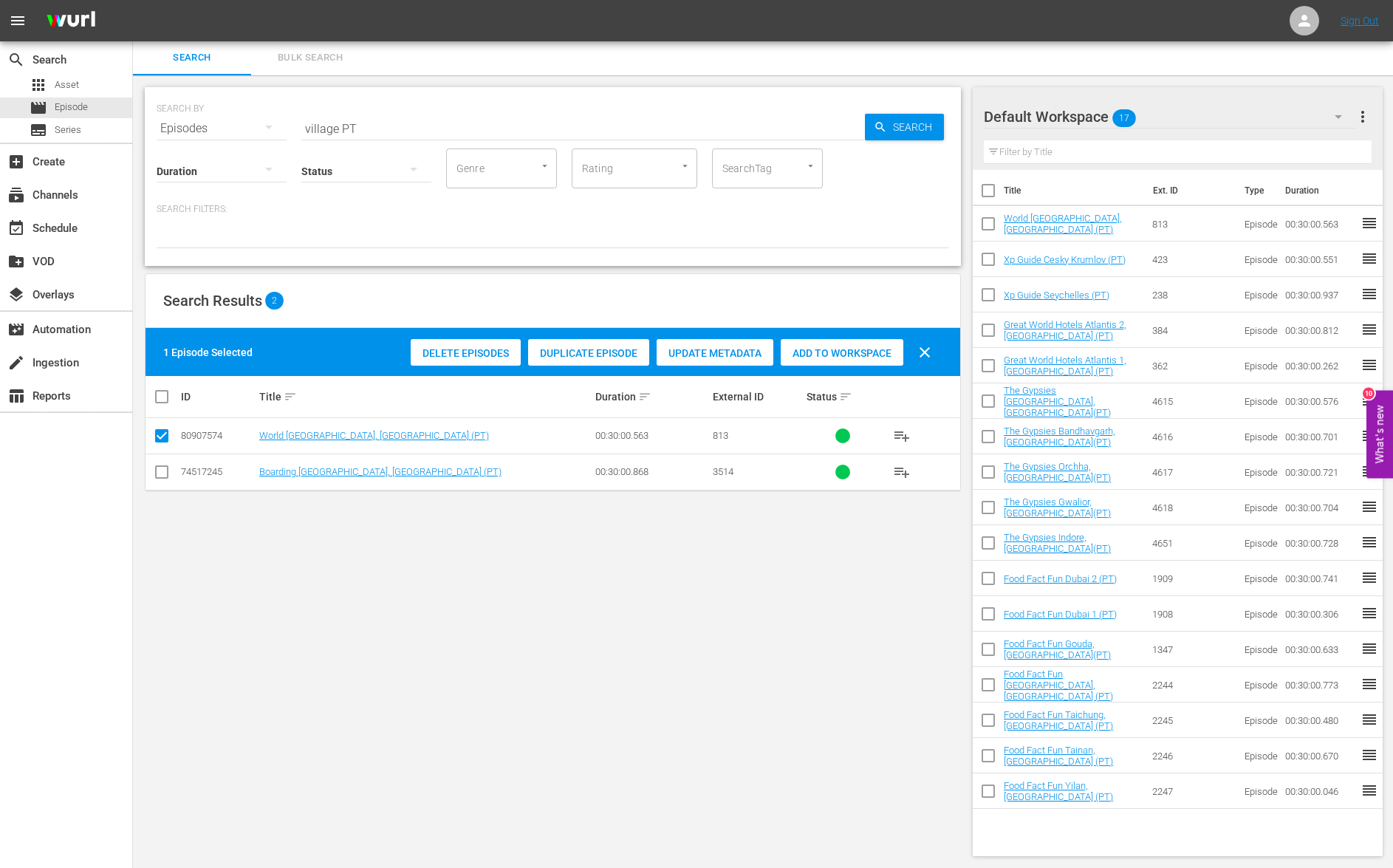
click at [331, 129] on input "village PT" at bounding box center [582, 128] width 564 height 35
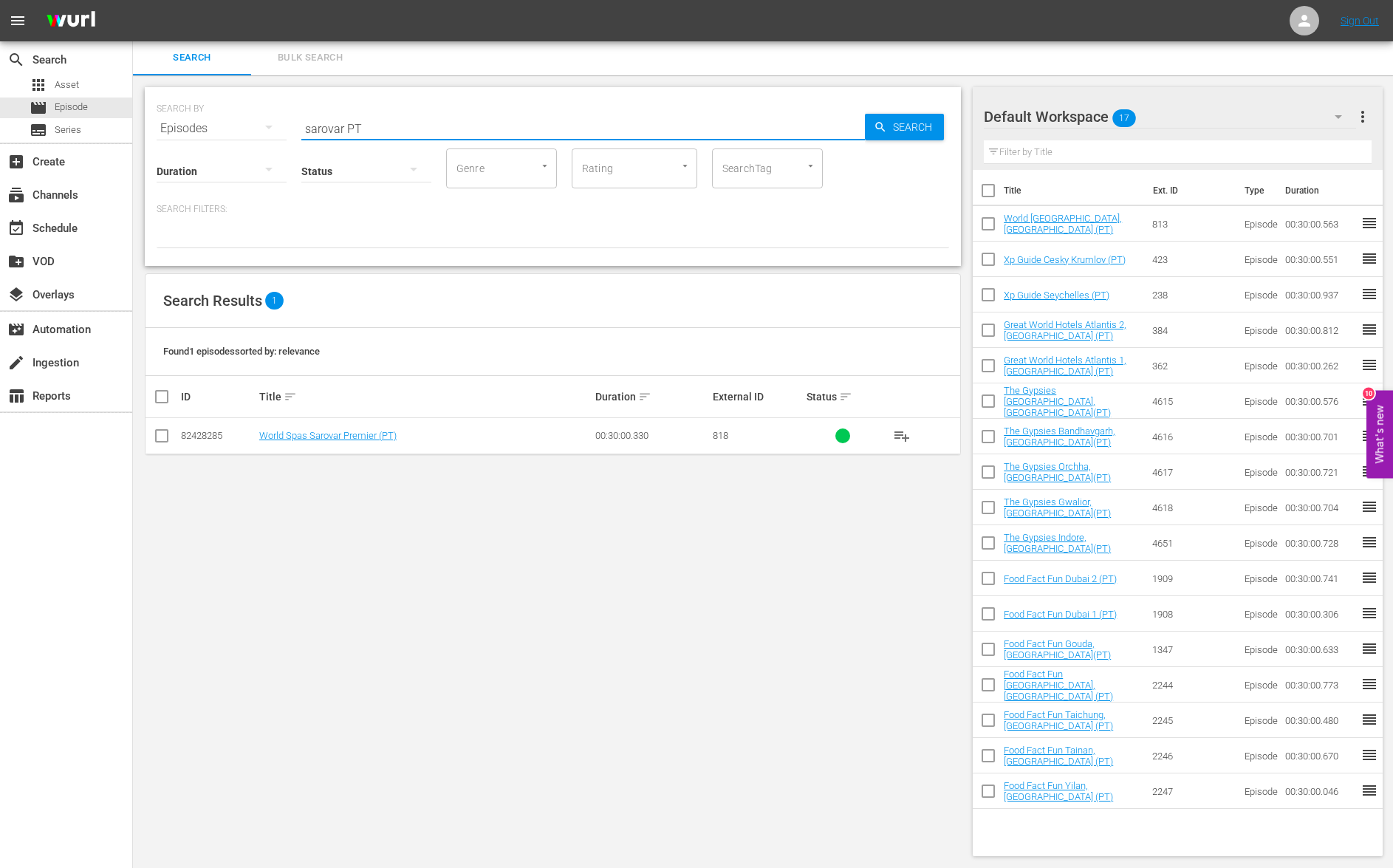
click at [164, 437] on input "checkbox" at bounding box center [162, 439] width 18 height 18
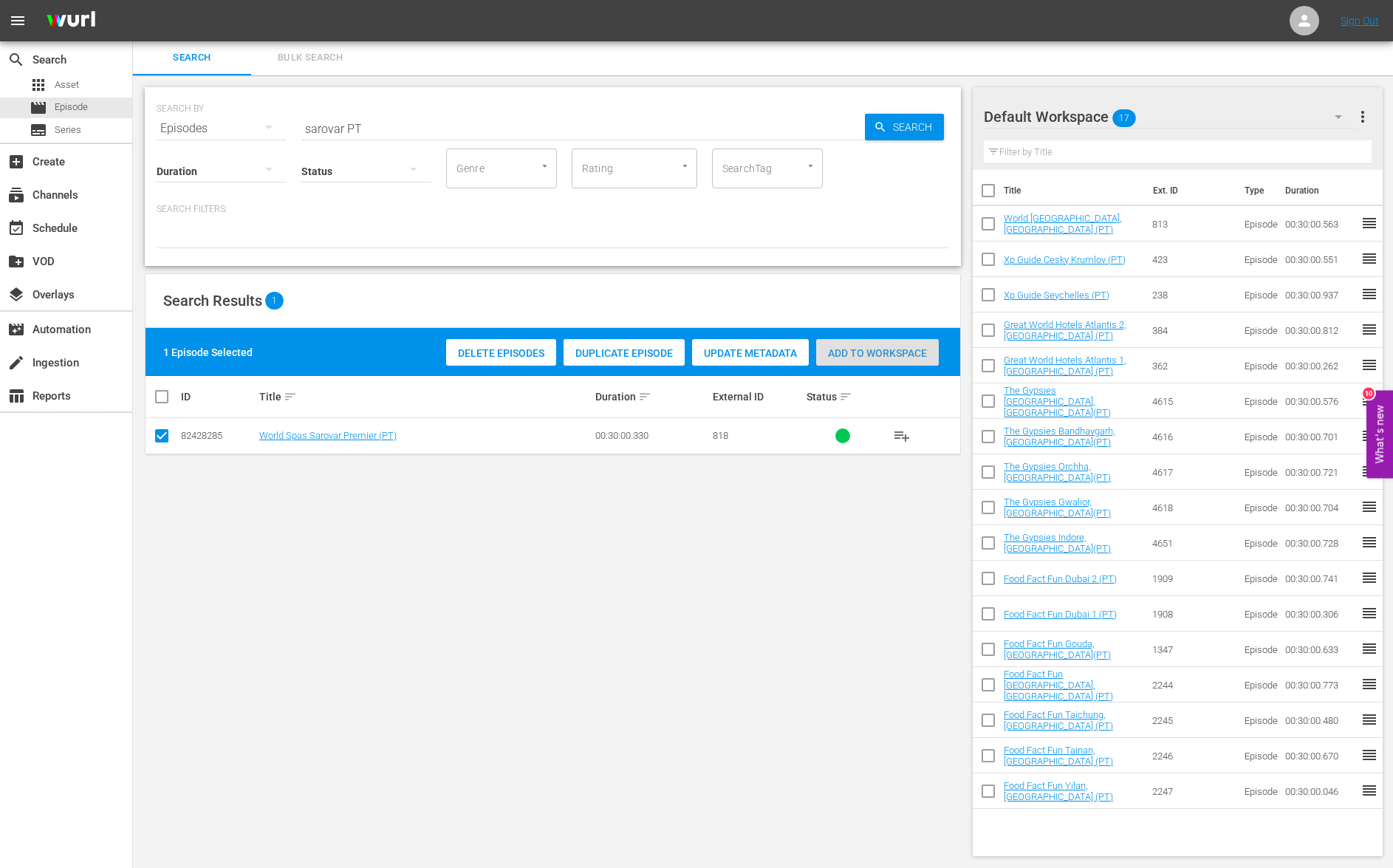
click at [851, 355] on span "Add to Workspace" at bounding box center [878, 354] width 123 height 12
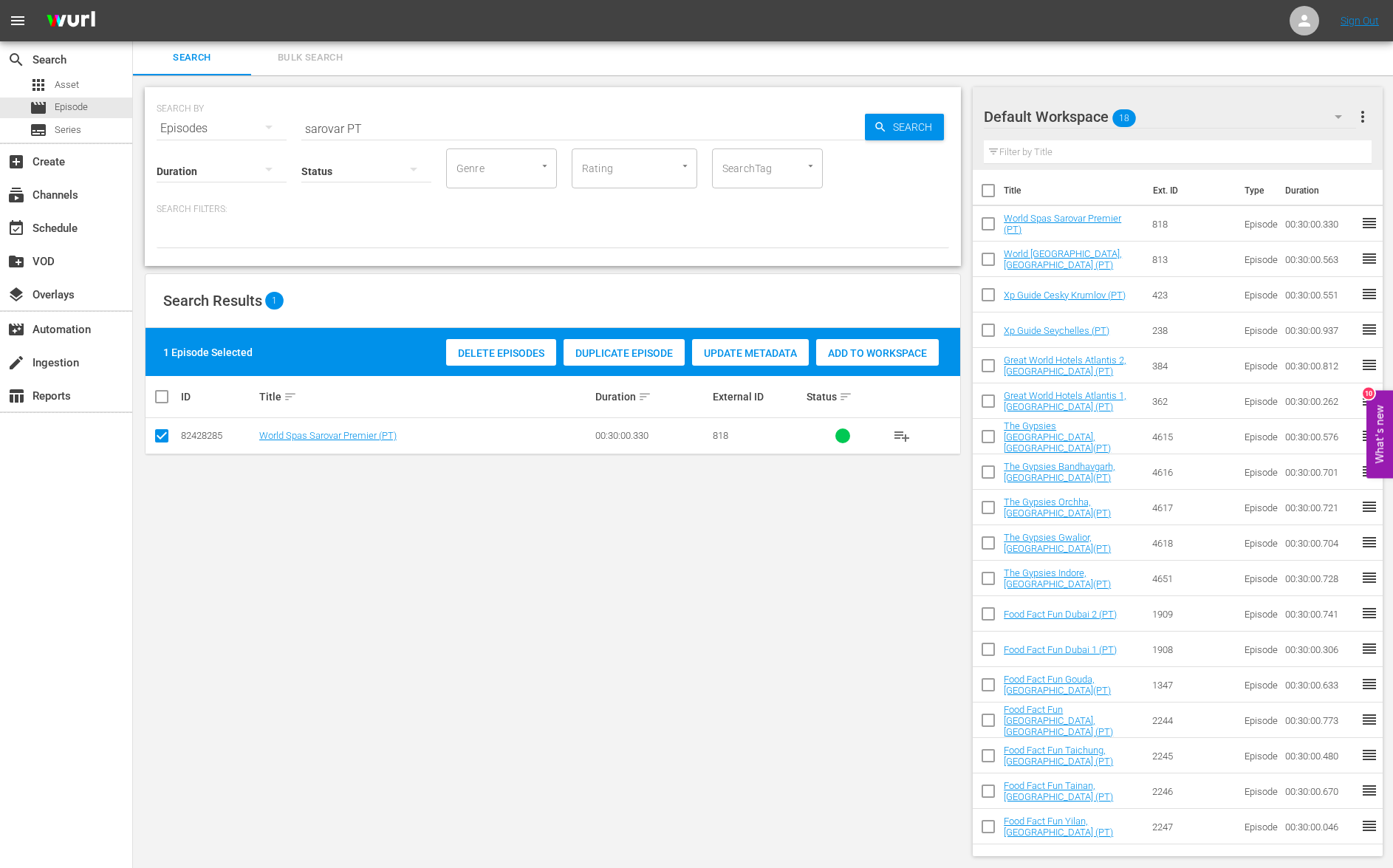
click at [336, 132] on input "sarovar PT" at bounding box center [582, 128] width 564 height 35
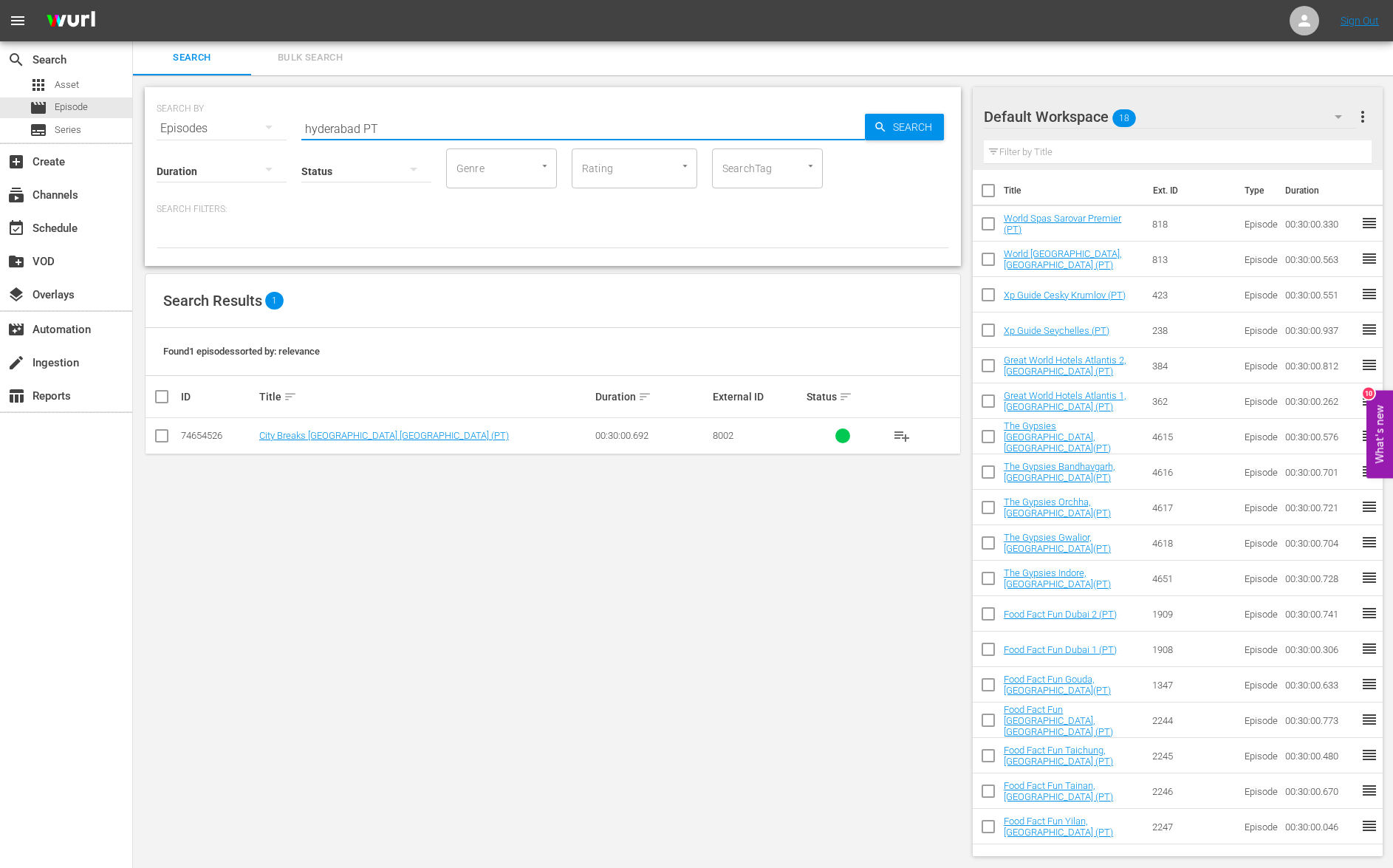
click at [160, 435] on input "checkbox" at bounding box center [162, 439] width 18 height 18
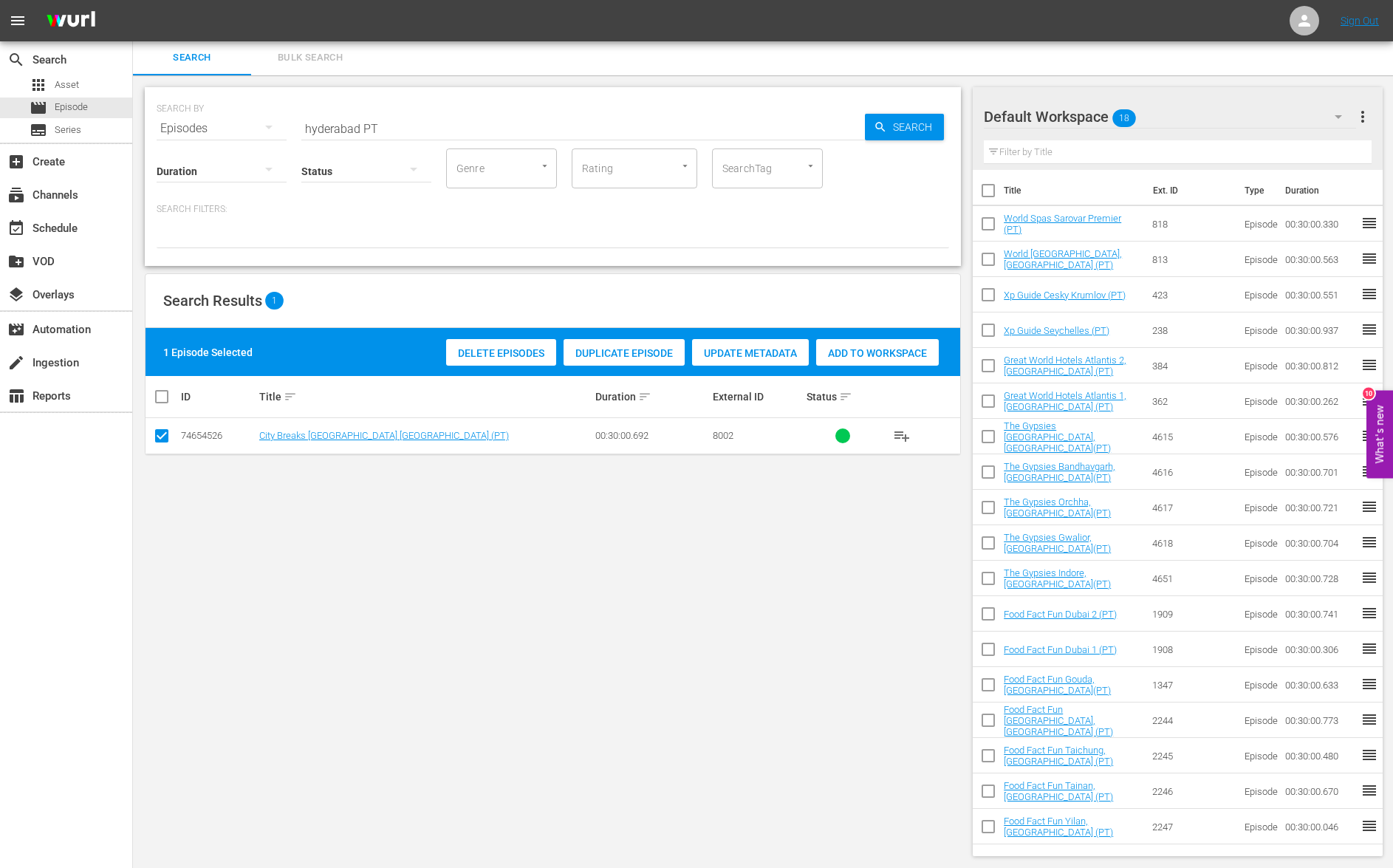
click at [895, 358] on span "Add to Workspace" at bounding box center [878, 354] width 123 height 12
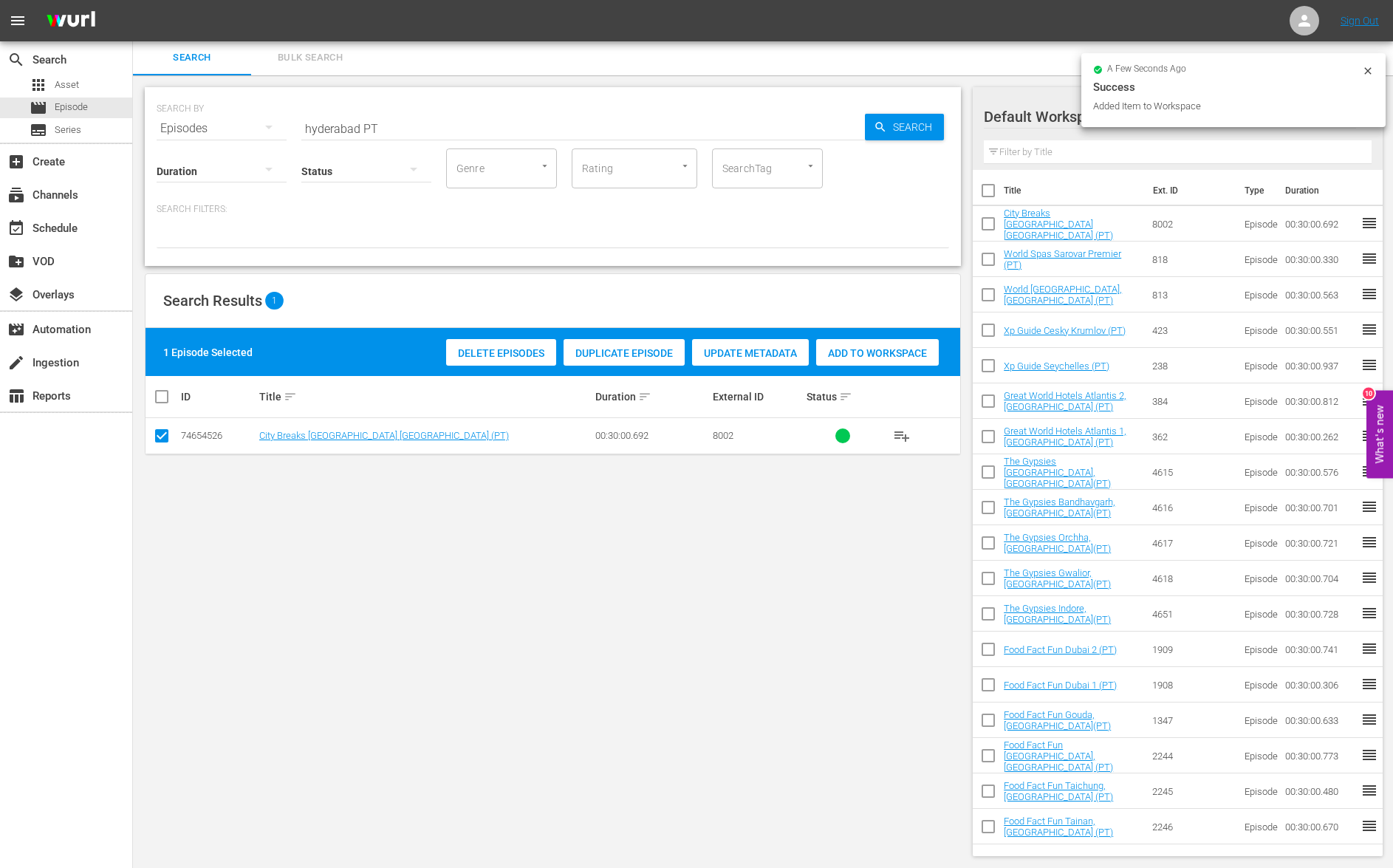
click at [333, 128] on input "hyderabad PT" at bounding box center [582, 128] width 564 height 35
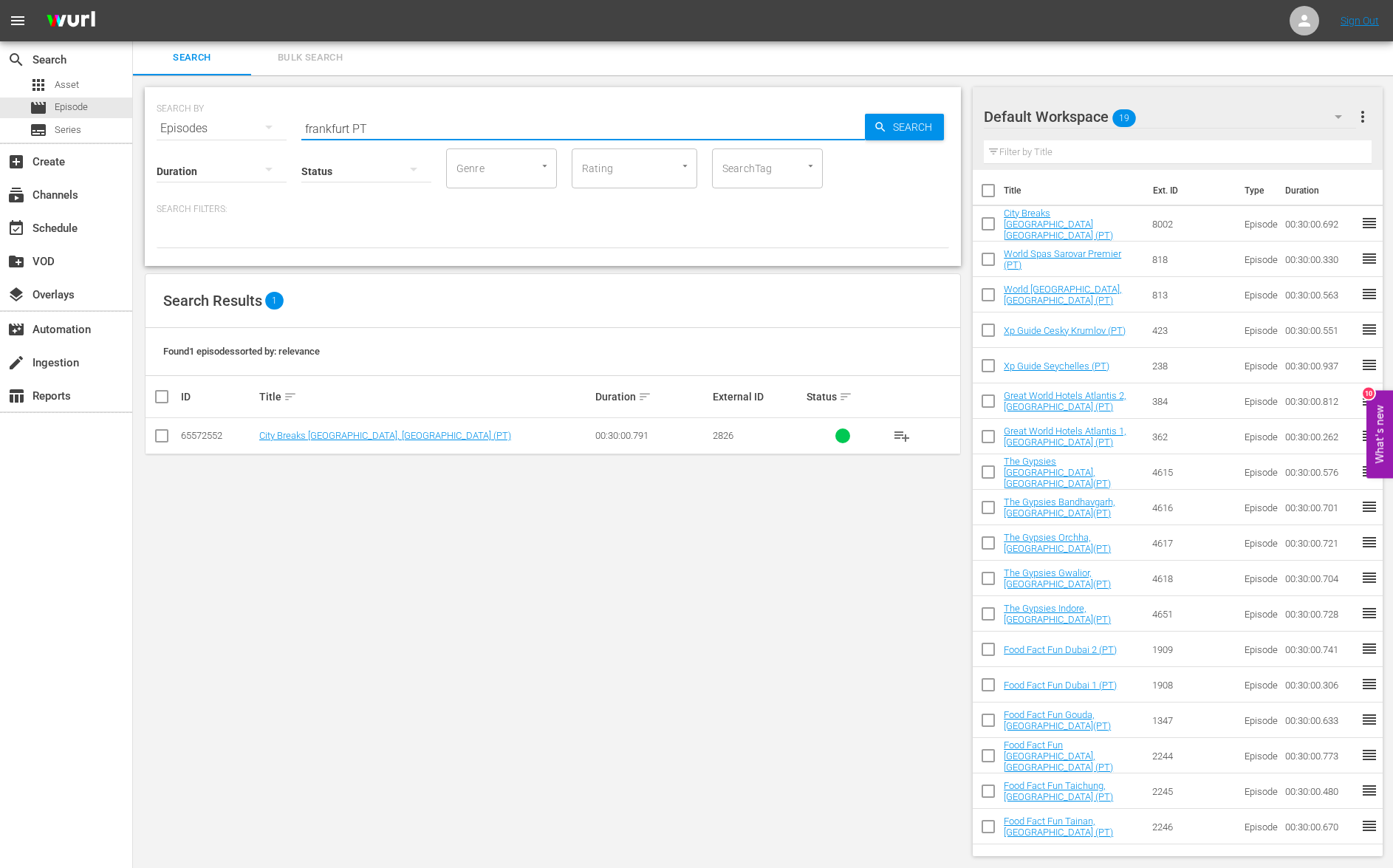
click at [166, 439] on input "checkbox" at bounding box center [162, 439] width 18 height 18
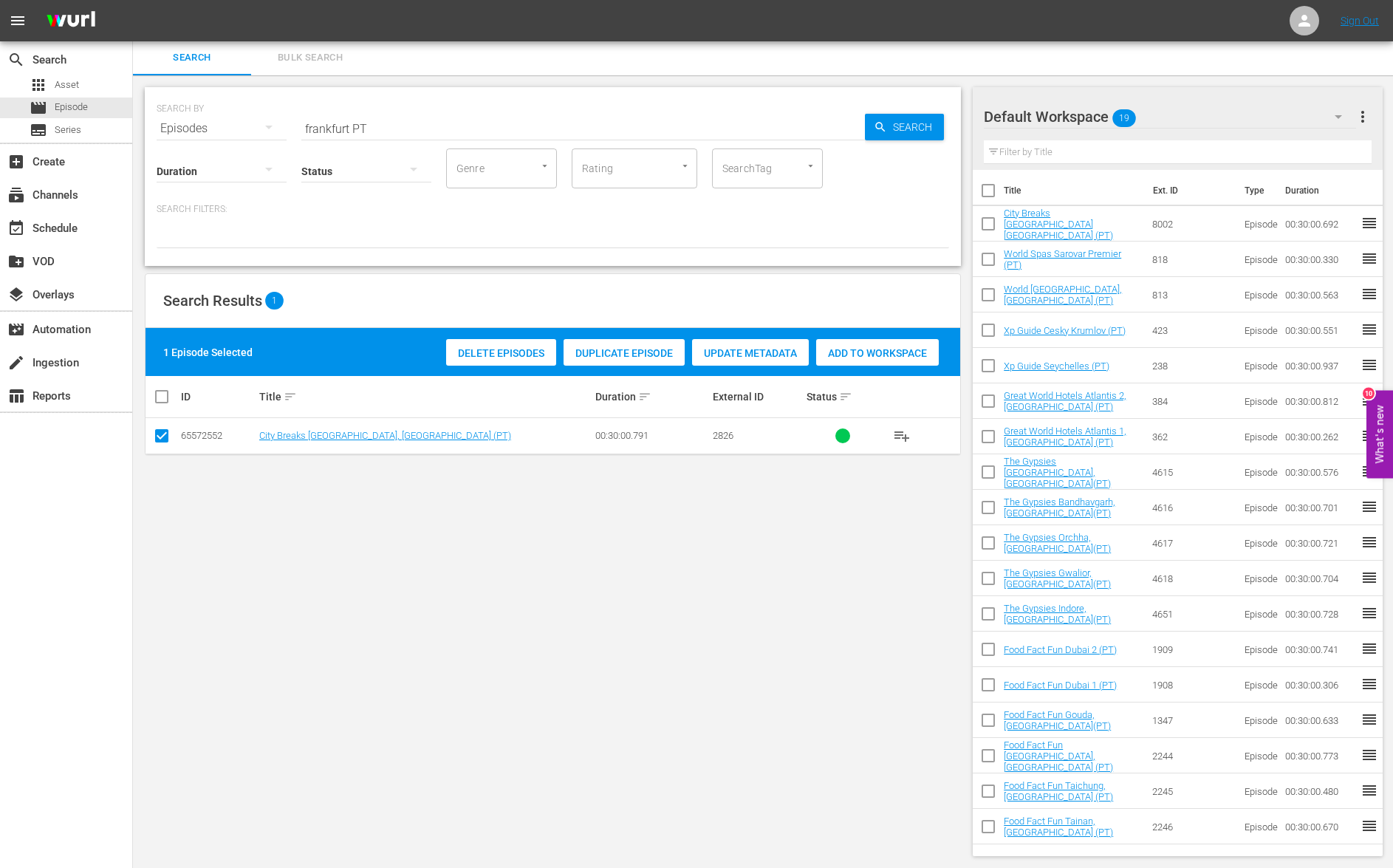
click at [875, 348] on span "Add to Workspace" at bounding box center [878, 354] width 123 height 12
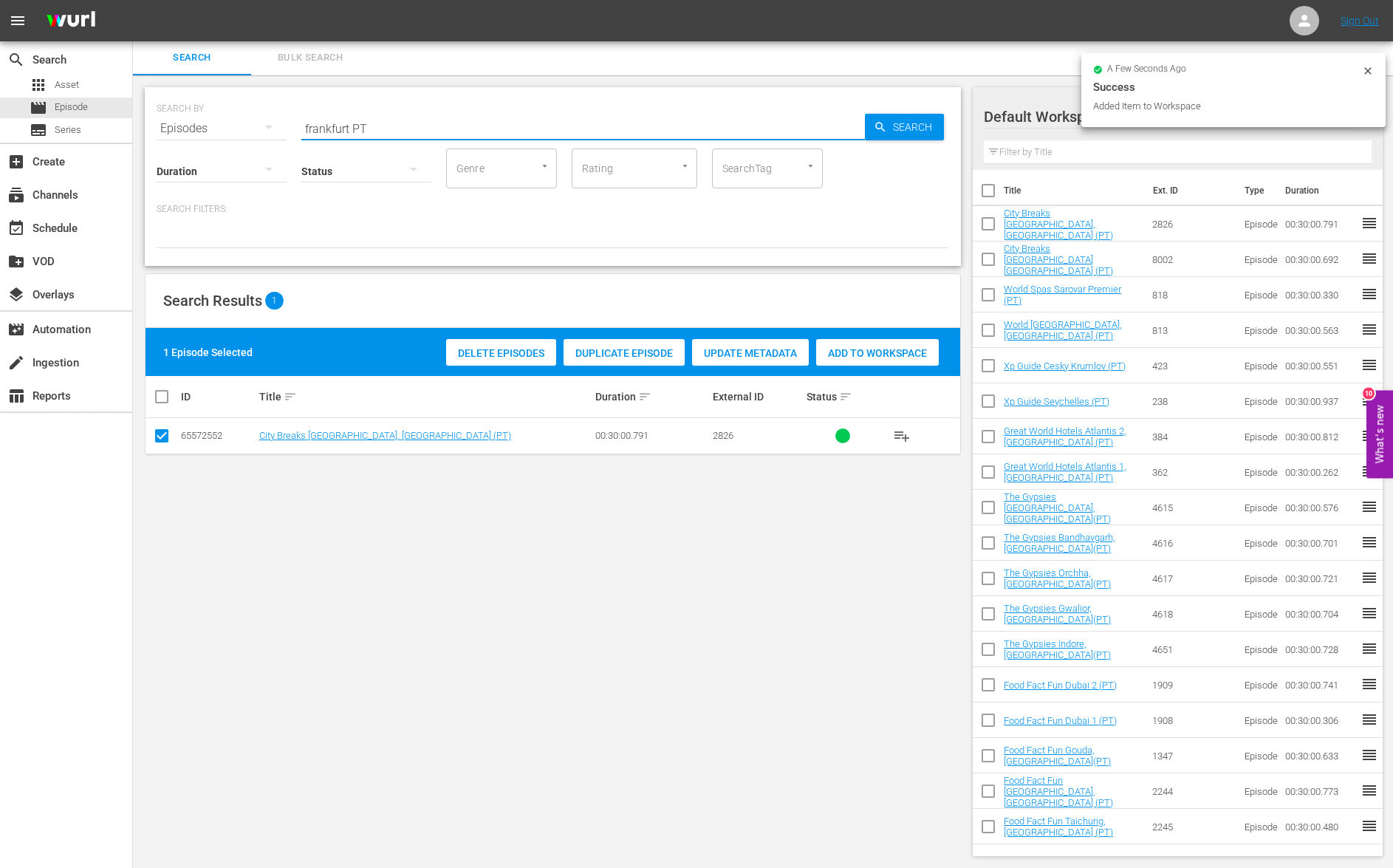
click at [328, 133] on input "frankfurt PT" at bounding box center [582, 128] width 564 height 35
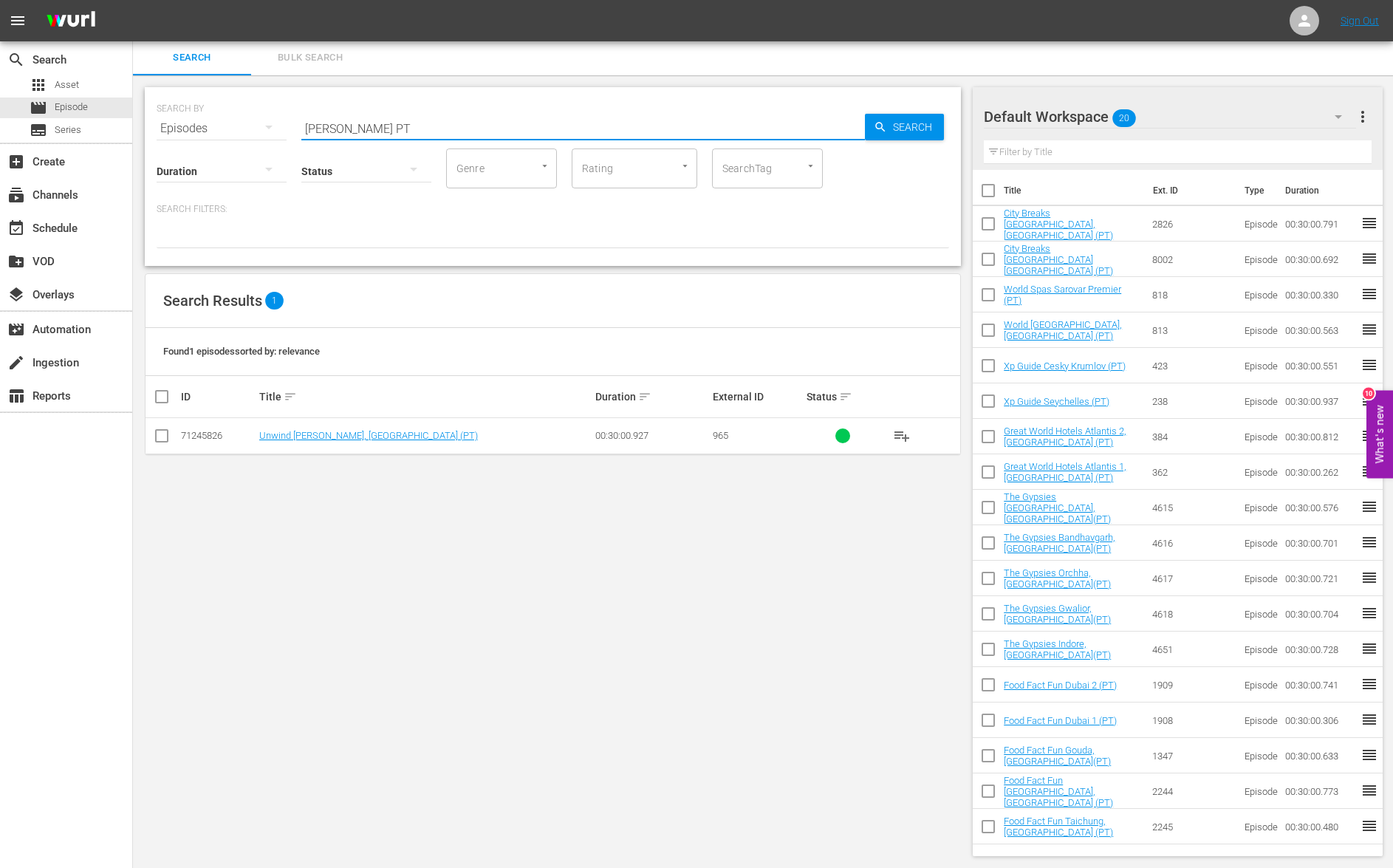
click at [164, 436] on input "checkbox" at bounding box center [162, 439] width 18 height 18
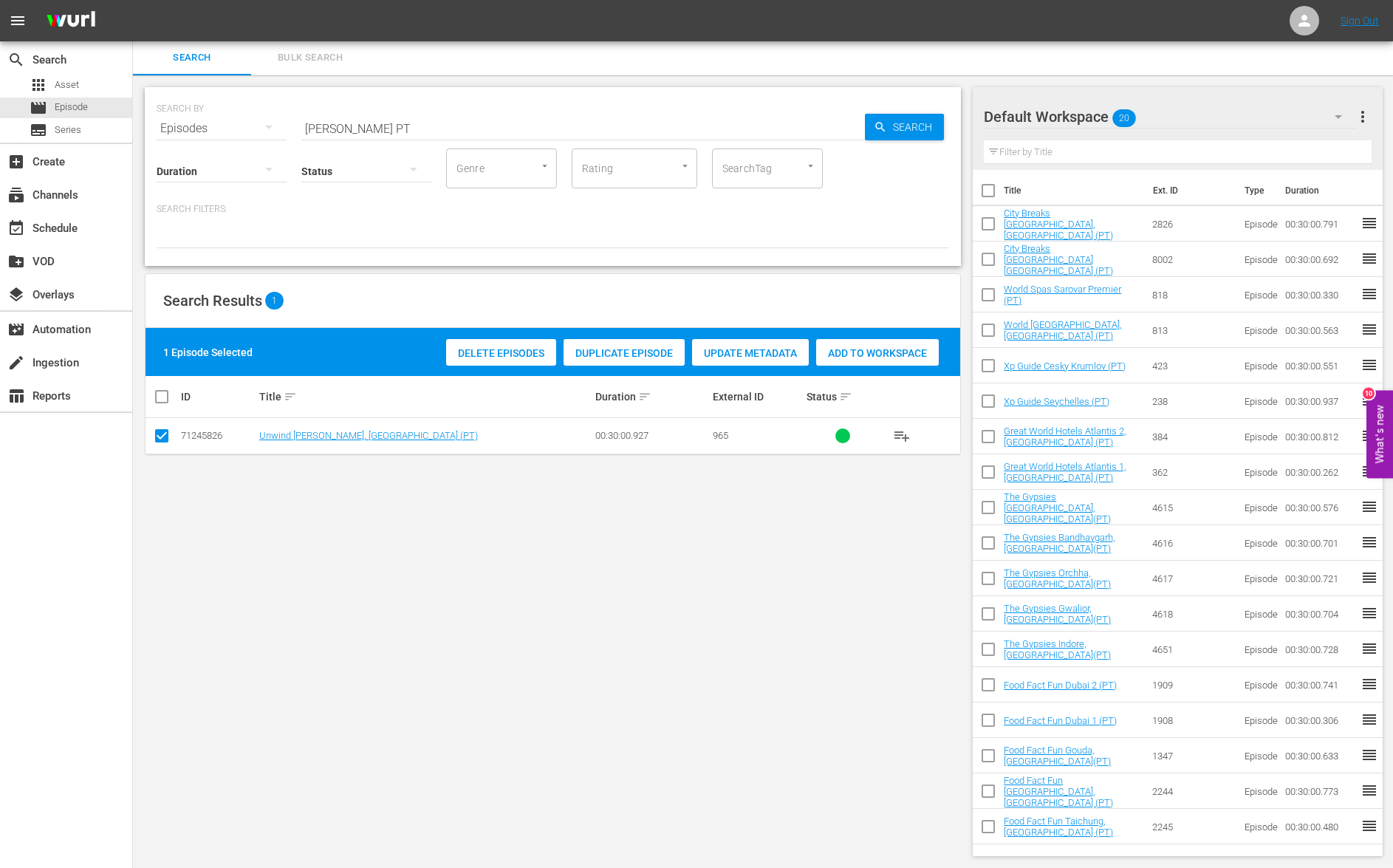
click at [875, 348] on span "Add to Workspace" at bounding box center [878, 354] width 123 height 12
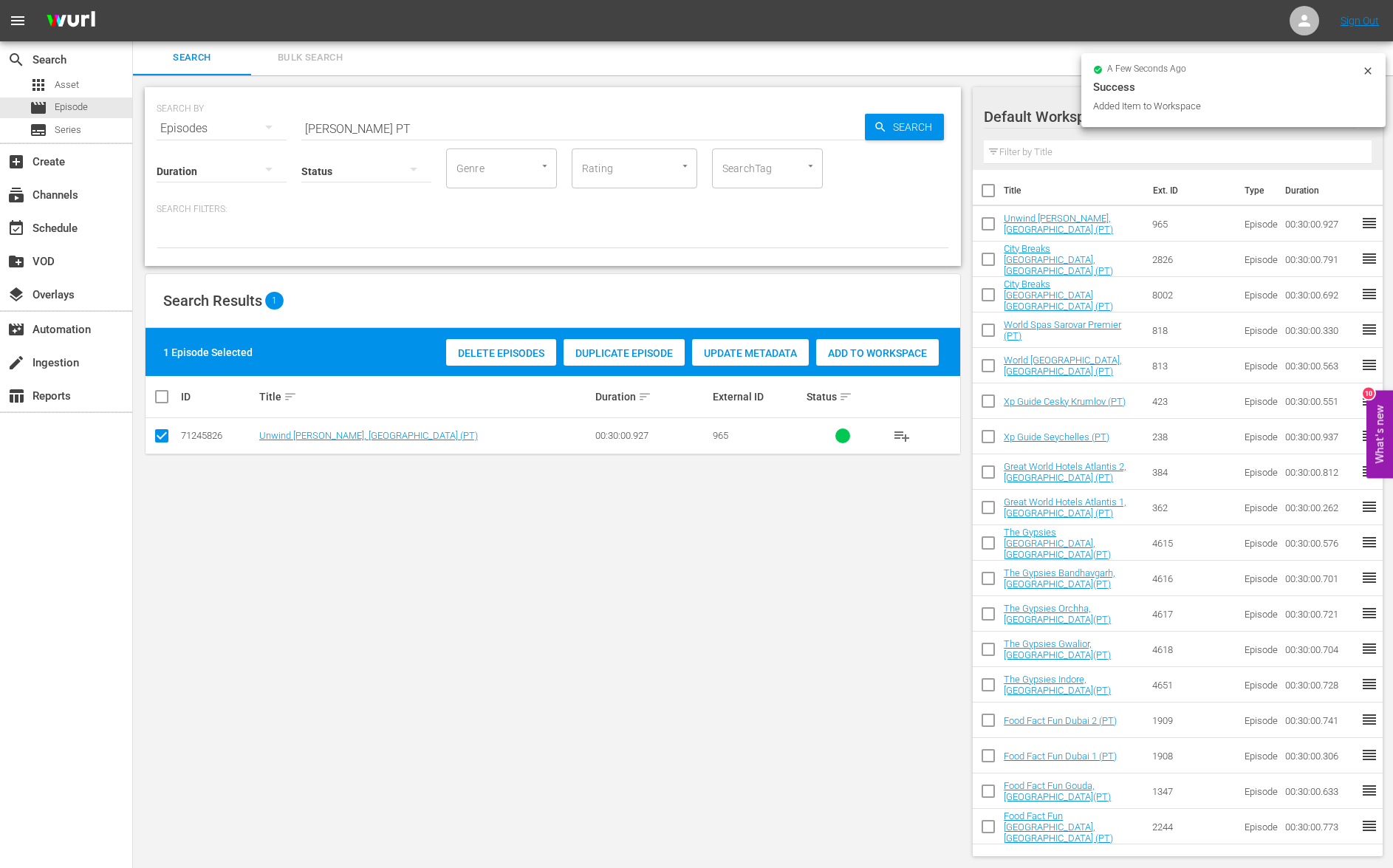
click at [321, 129] on input "nikara PT" at bounding box center [582, 128] width 564 height 35
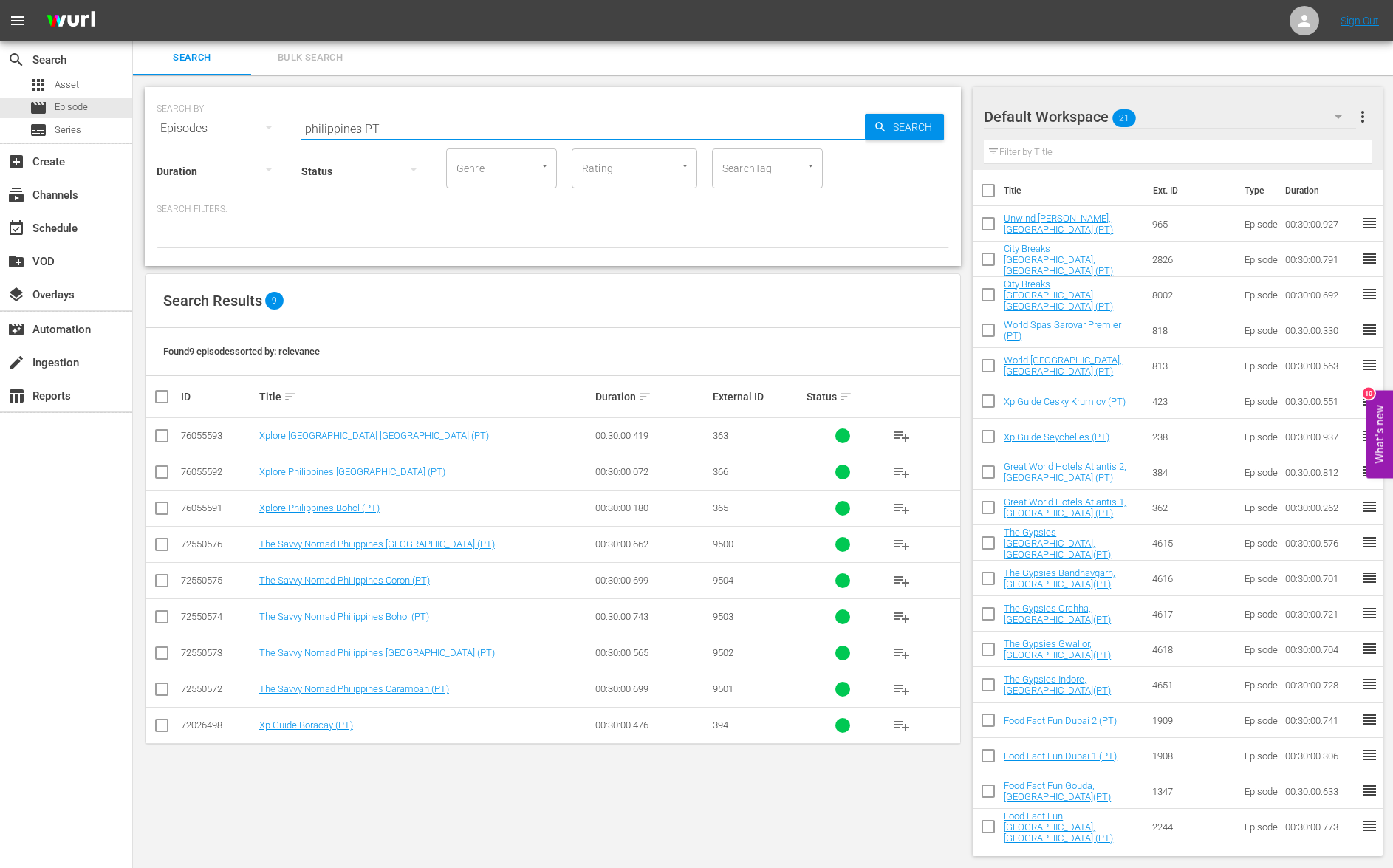
click at [163, 434] on input "checkbox" at bounding box center [162, 439] width 18 height 18
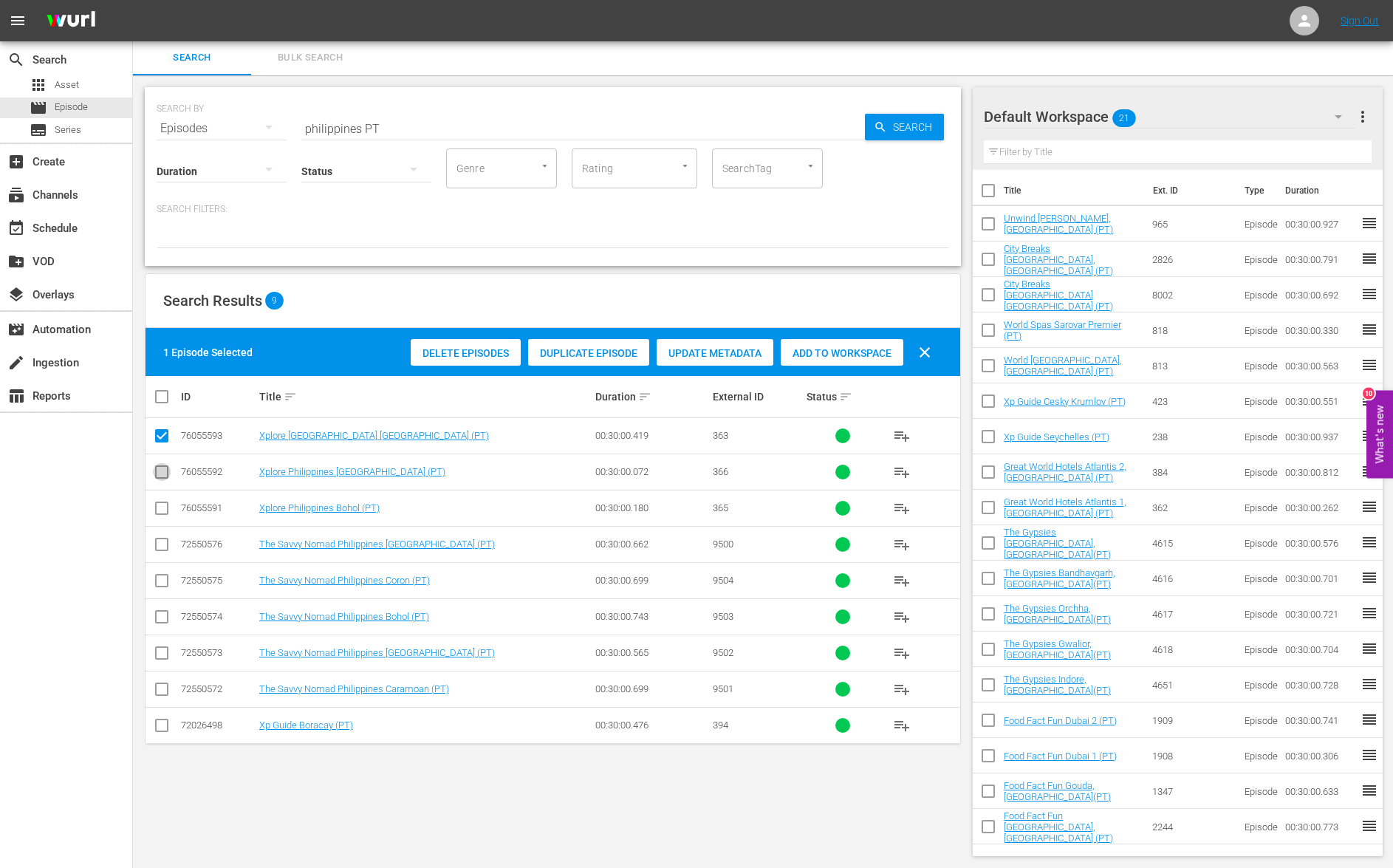
click at [169, 469] on input "checkbox" at bounding box center [162, 475] width 18 height 18
click at [163, 513] on input "checkbox" at bounding box center [162, 511] width 18 height 18
click at [848, 354] on span "Add to Workspace" at bounding box center [841, 354] width 123 height 12
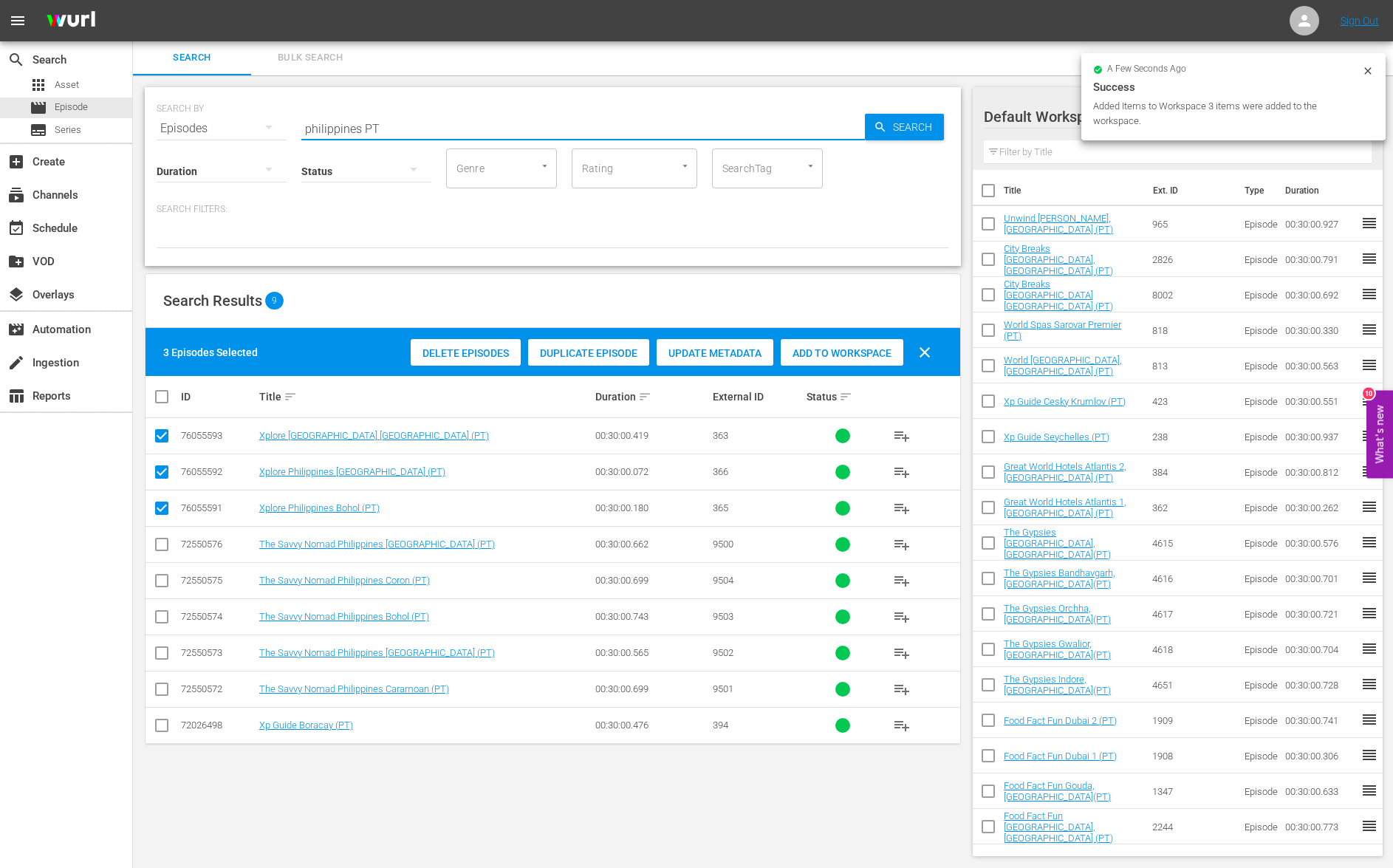
click at [337, 130] on input "philippines PT" at bounding box center [582, 128] width 564 height 35
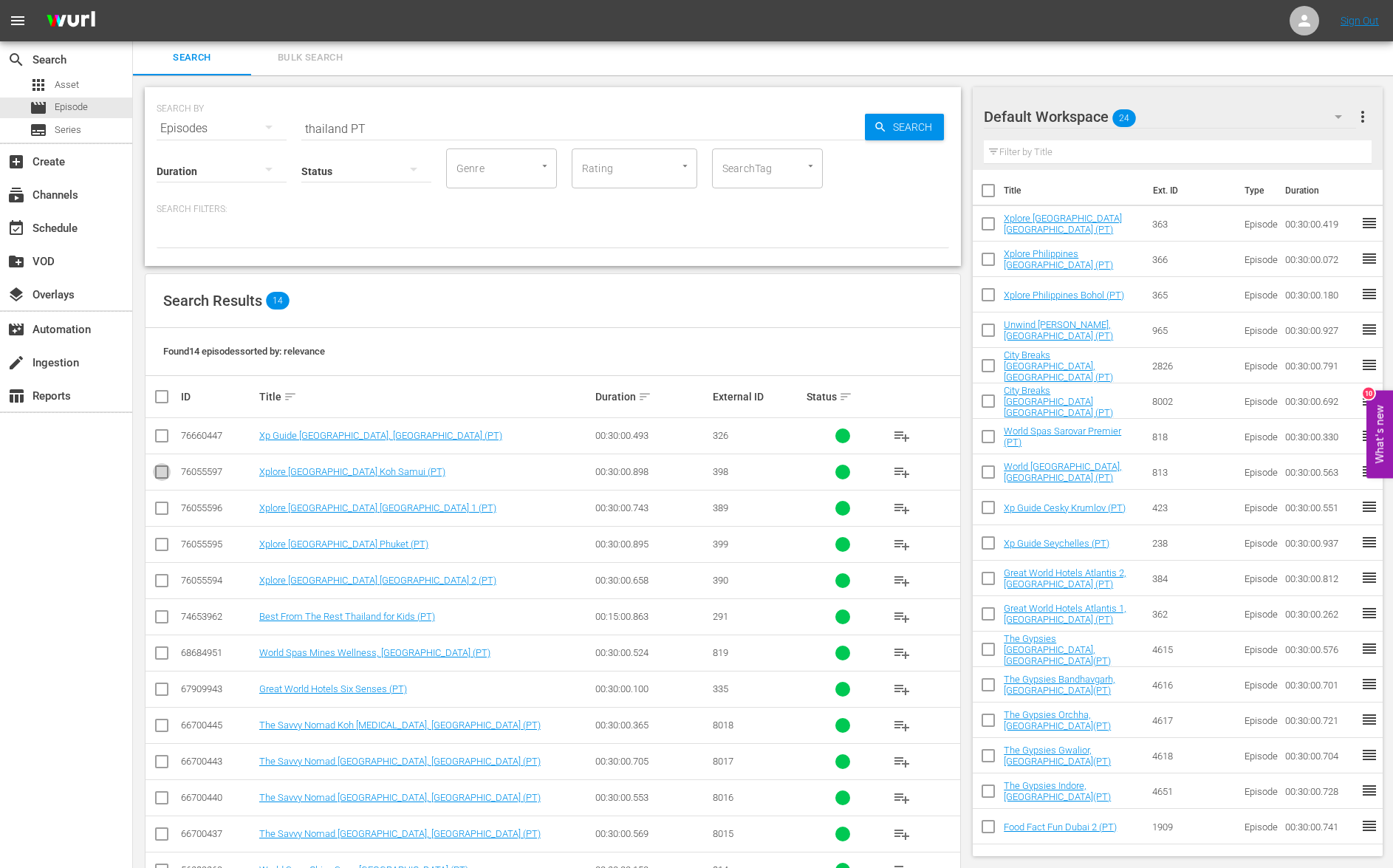
click at [159, 480] on input "checkbox" at bounding box center [162, 475] width 18 height 18
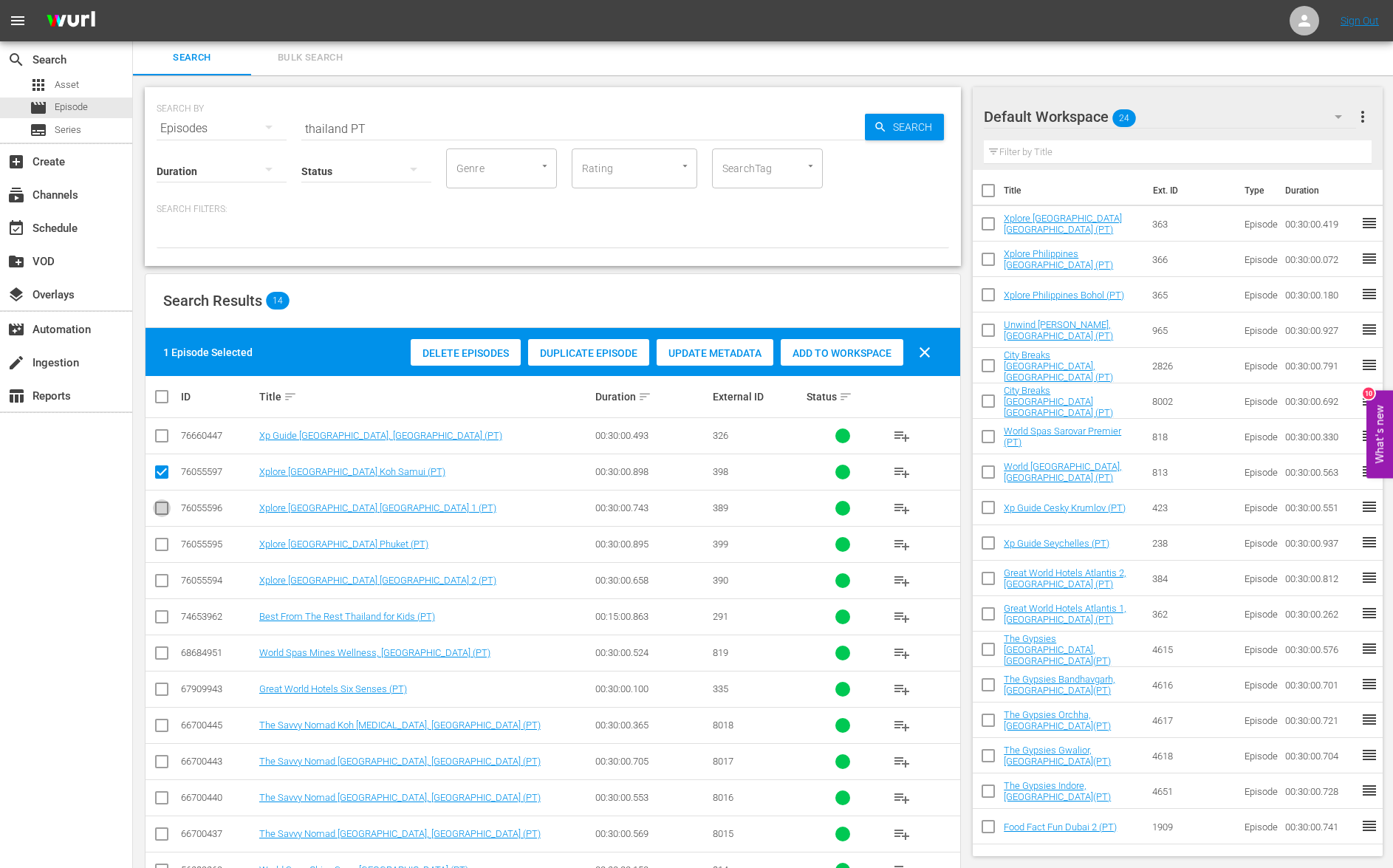
click at [158, 509] on input "checkbox" at bounding box center [162, 511] width 18 height 18
click at [163, 547] on input "checkbox" at bounding box center [162, 547] width 18 height 18
click at [159, 585] on input "checkbox" at bounding box center [162, 583] width 18 height 18
click at [842, 348] on span "Add to Workspace" at bounding box center [841, 354] width 123 height 12
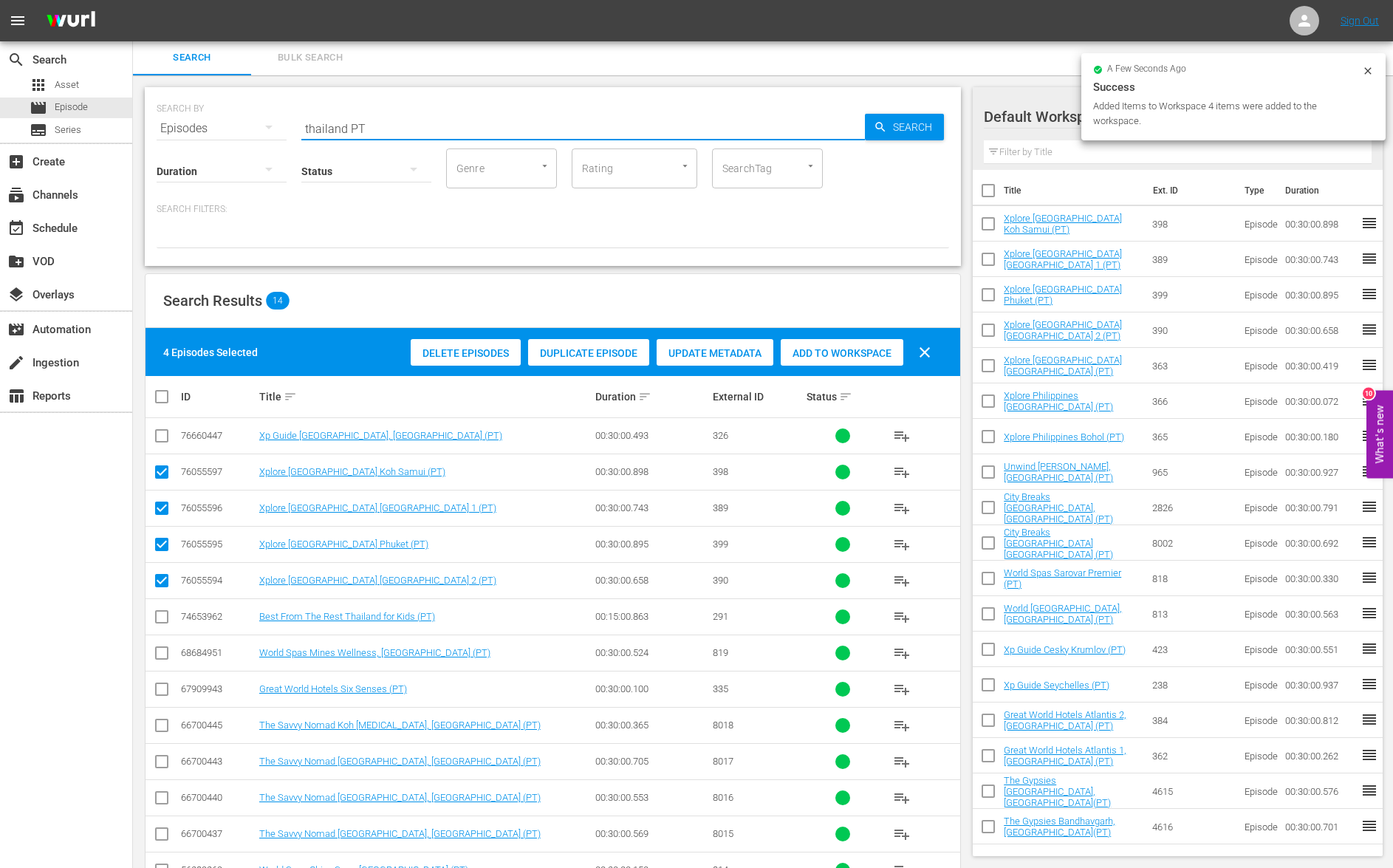
click at [321, 134] on input "thailand PT" at bounding box center [582, 128] width 564 height 35
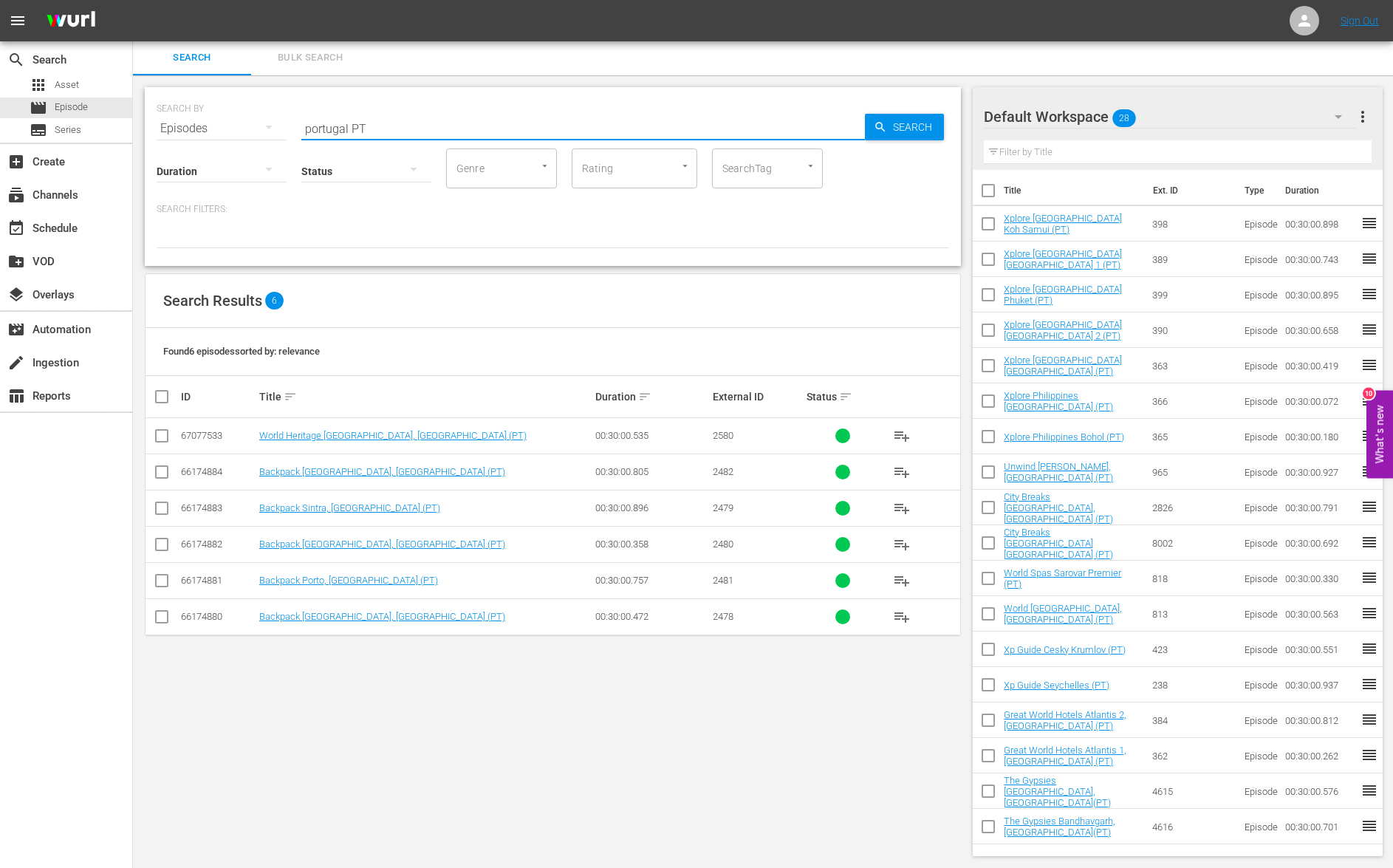
click at [165, 403] on input "checkbox" at bounding box center [168, 397] width 29 height 18
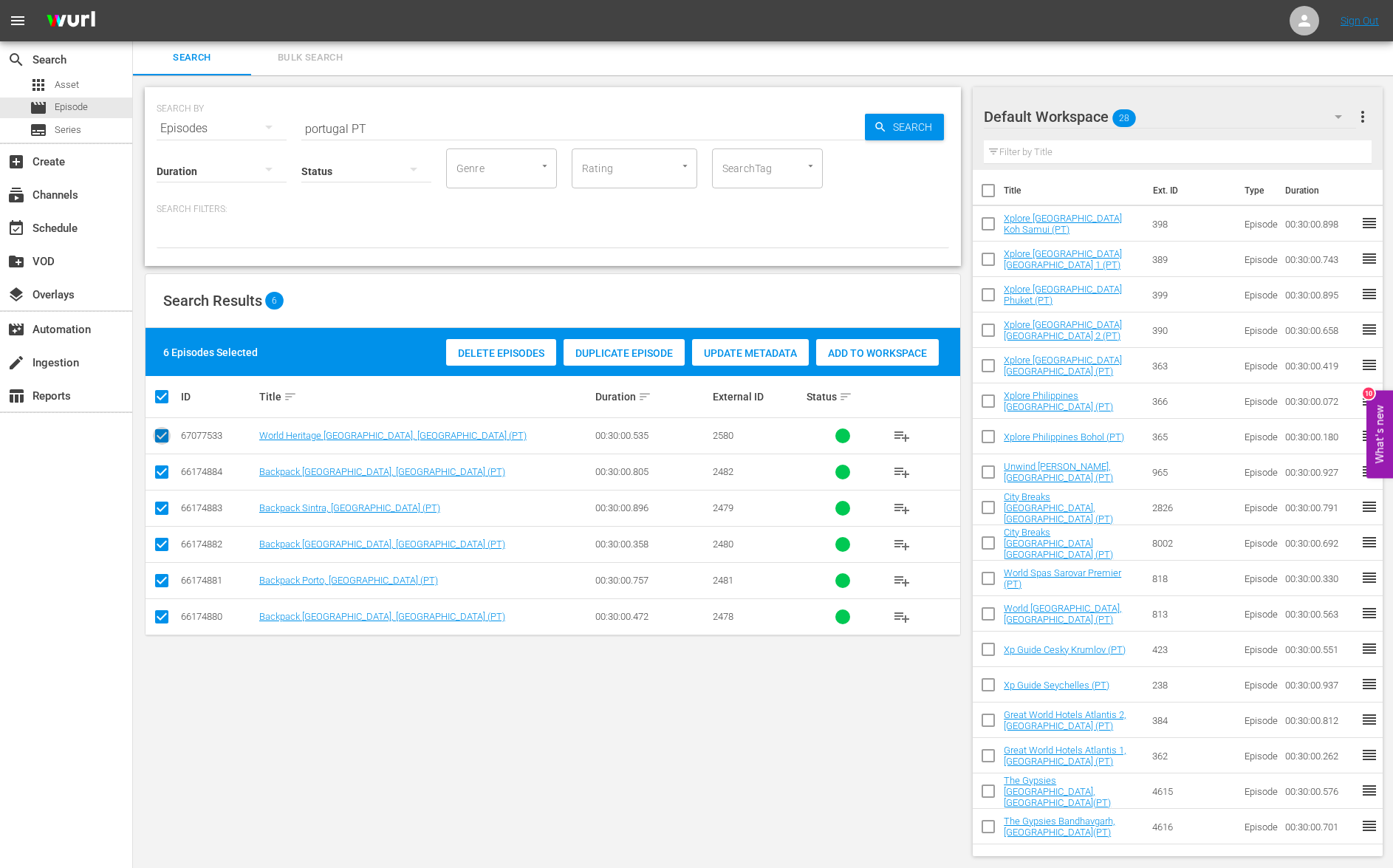
click at [165, 433] on input "checkbox" at bounding box center [162, 439] width 18 height 18
click at [858, 349] on span "Add to Workspace" at bounding box center [841, 354] width 123 height 12
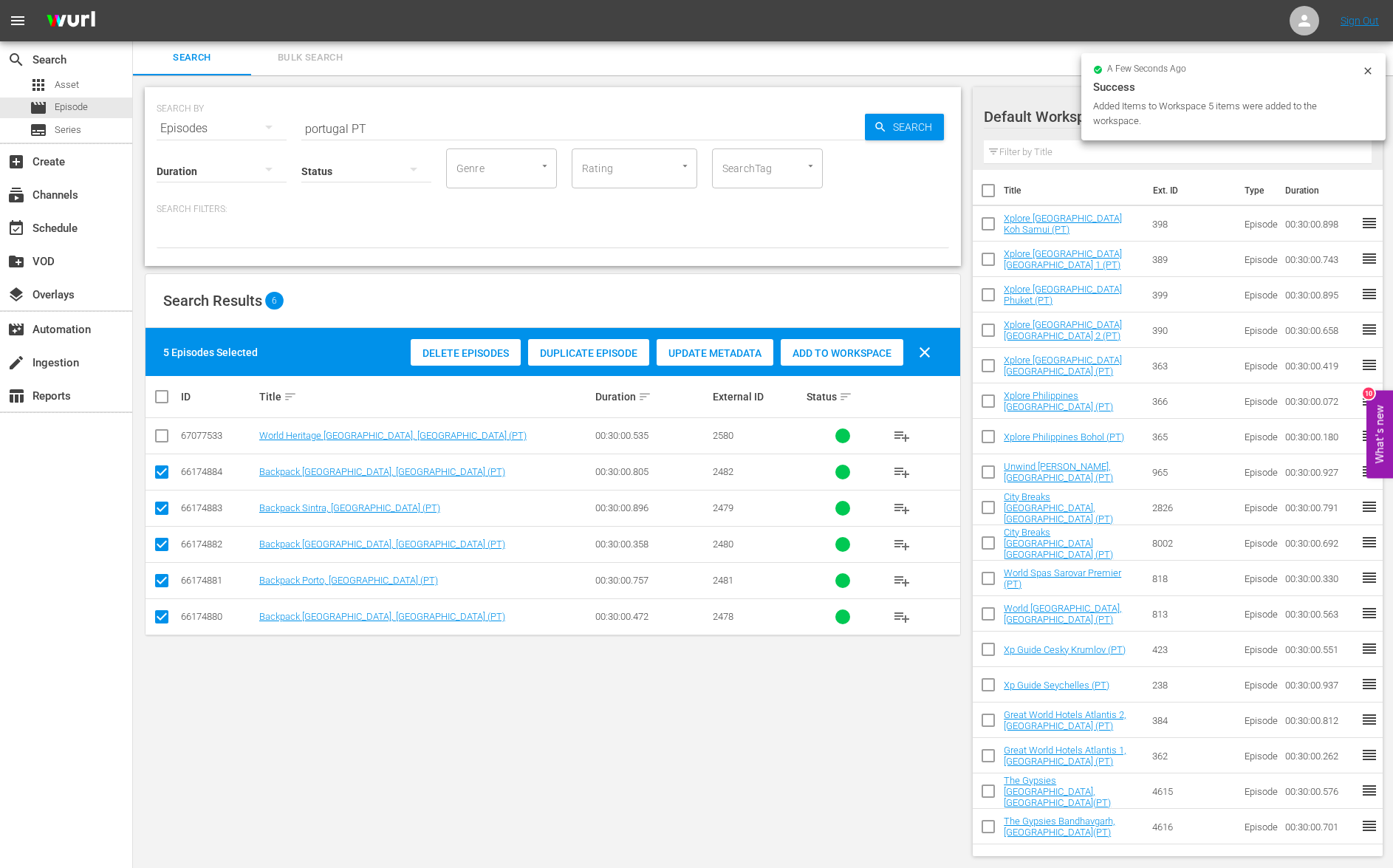
click at [320, 124] on input "portugal PT" at bounding box center [582, 128] width 564 height 35
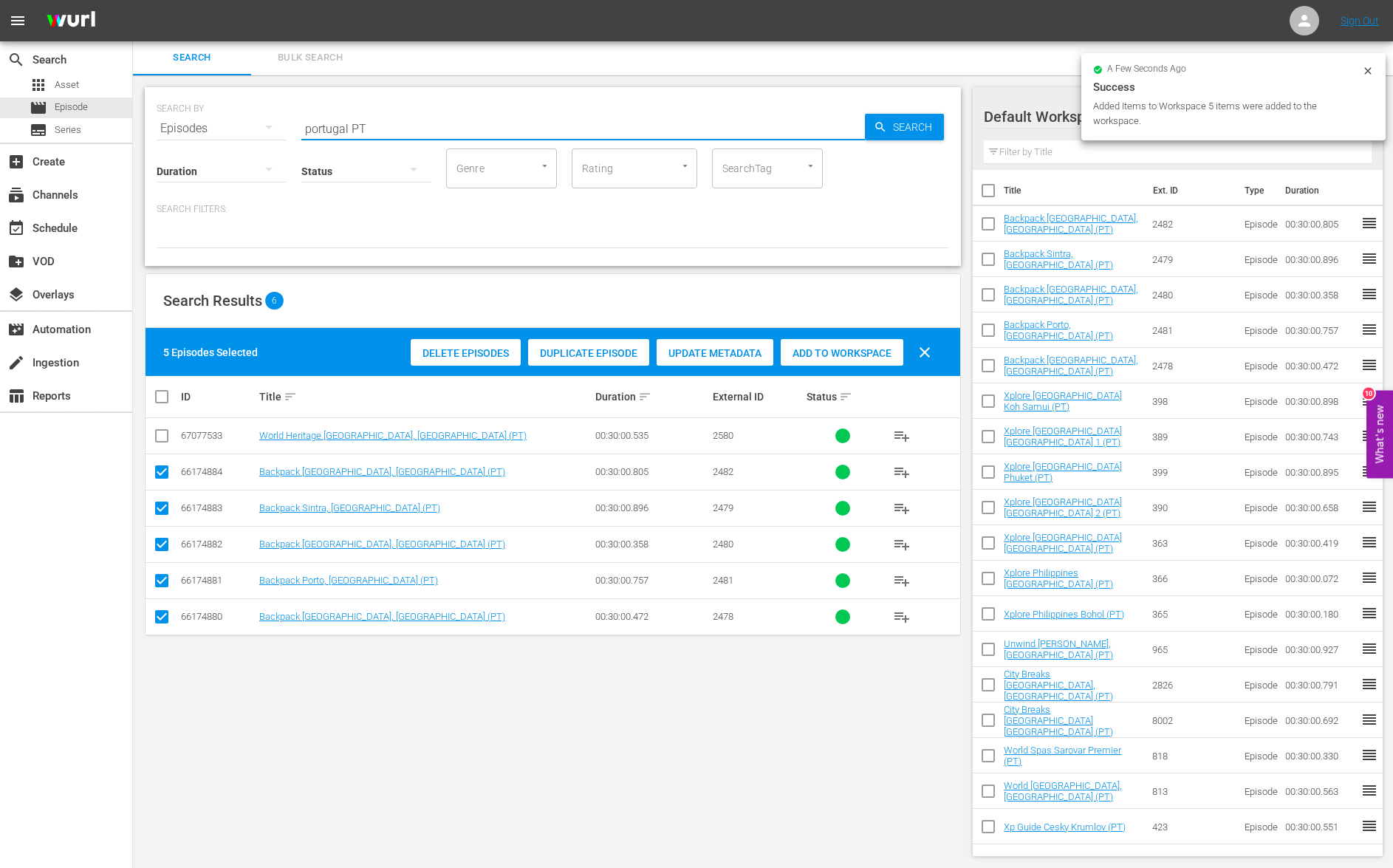
click at [320, 124] on input "portugal PT" at bounding box center [582, 128] width 564 height 35
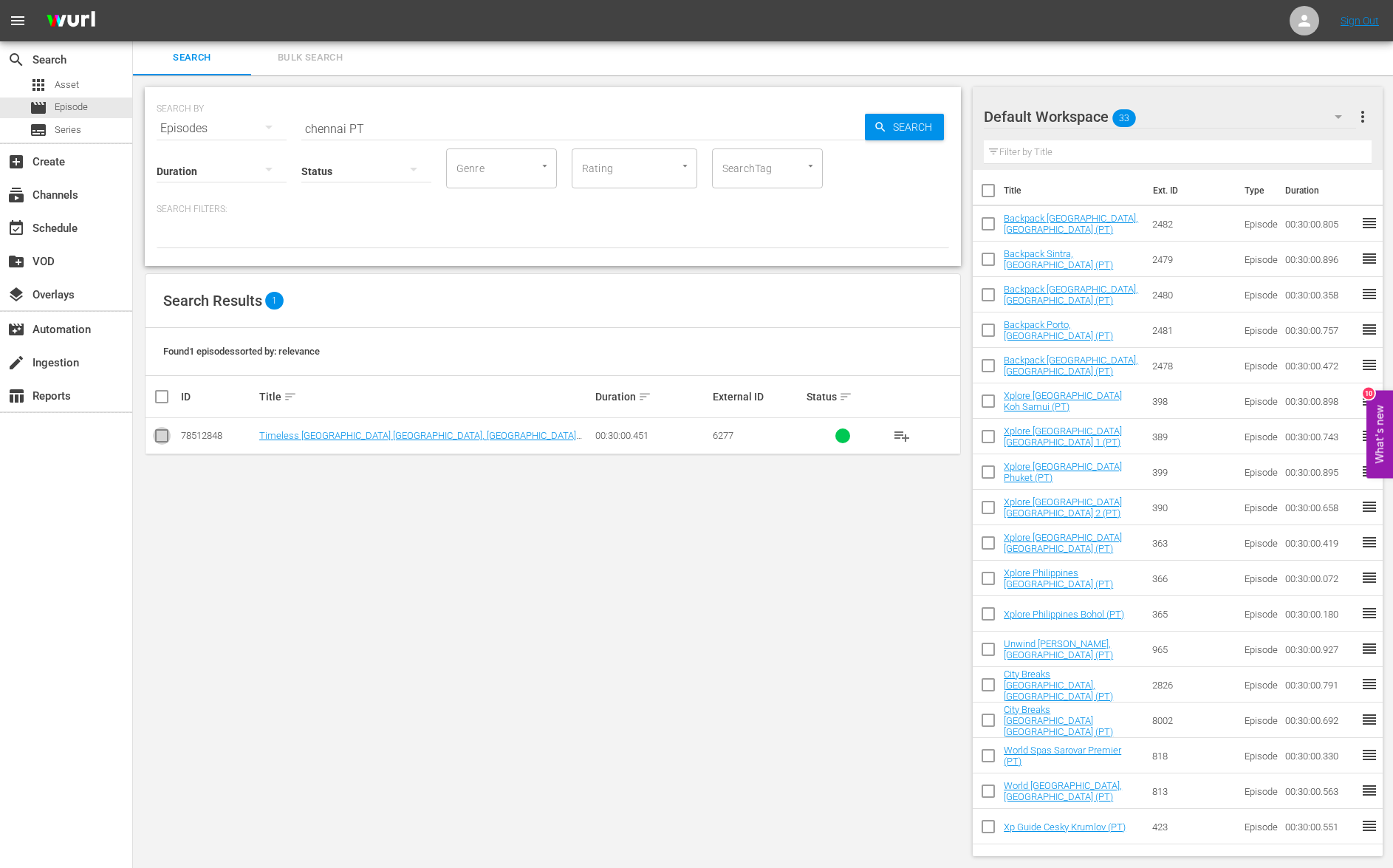
click at [164, 436] on input "checkbox" at bounding box center [162, 439] width 18 height 18
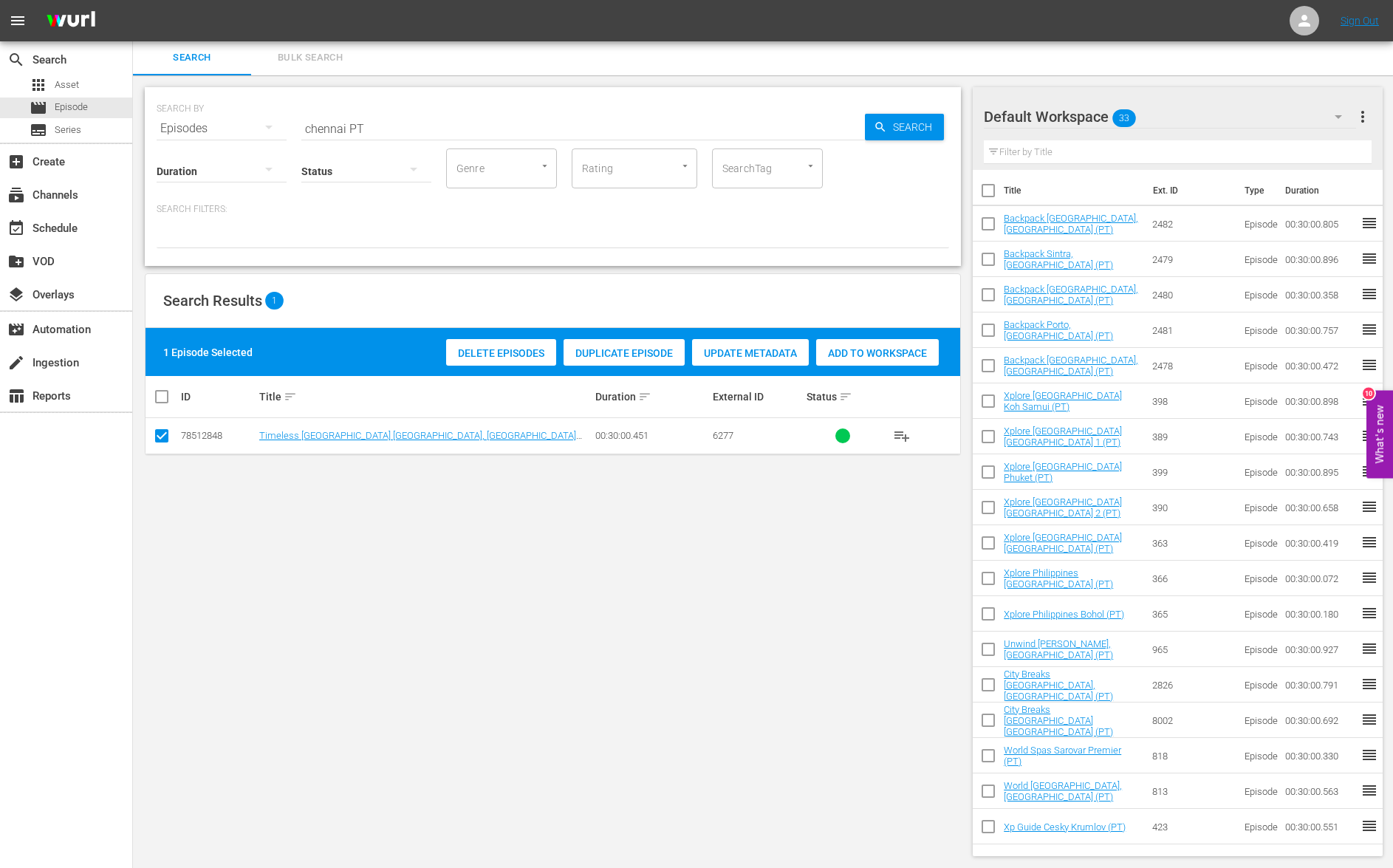
click at [854, 348] on span "Add to Workspace" at bounding box center [878, 354] width 123 height 12
click at [339, 133] on input "chennai PT" at bounding box center [582, 128] width 564 height 35
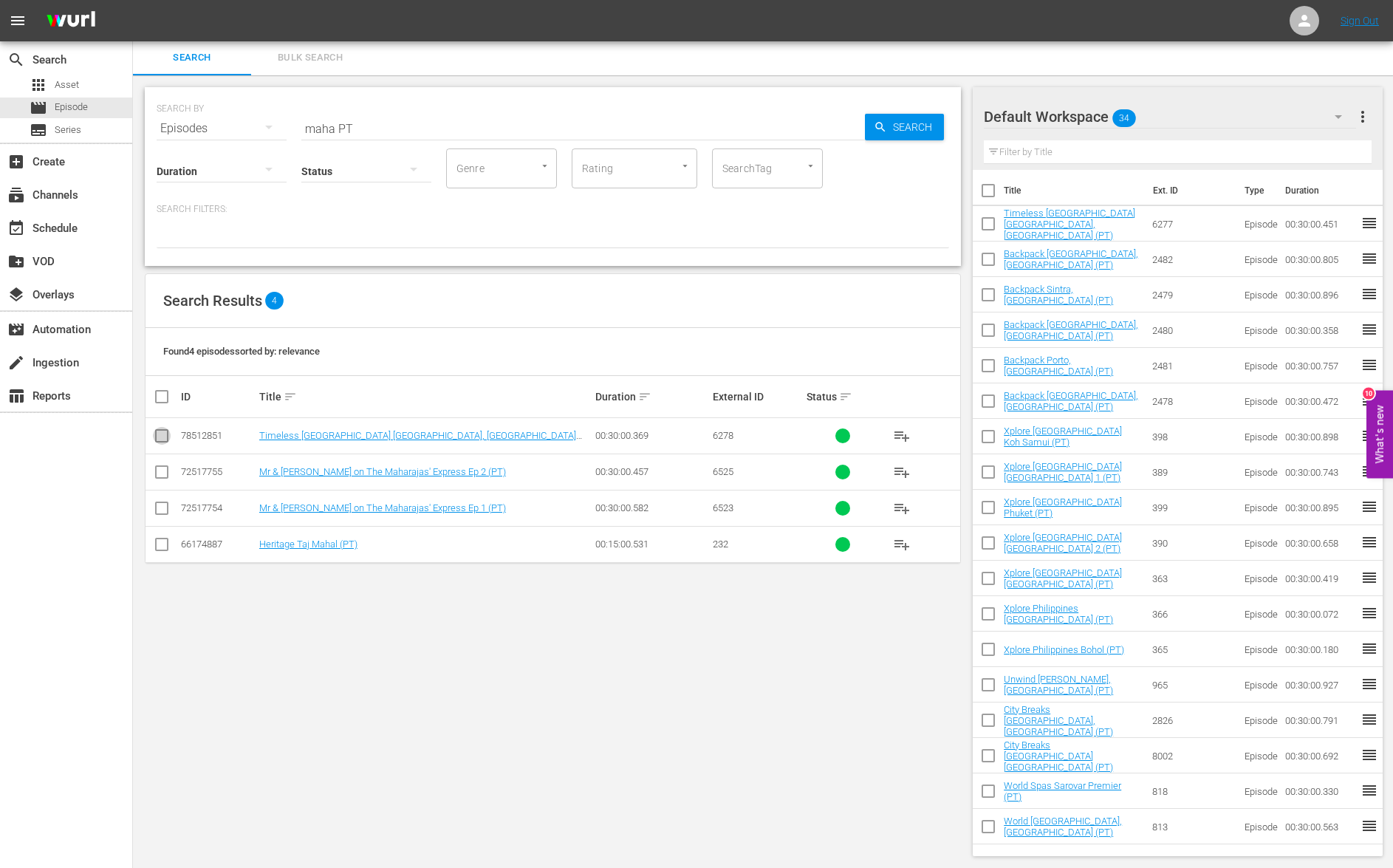
click at [159, 441] on input "checkbox" at bounding box center [162, 439] width 18 height 18
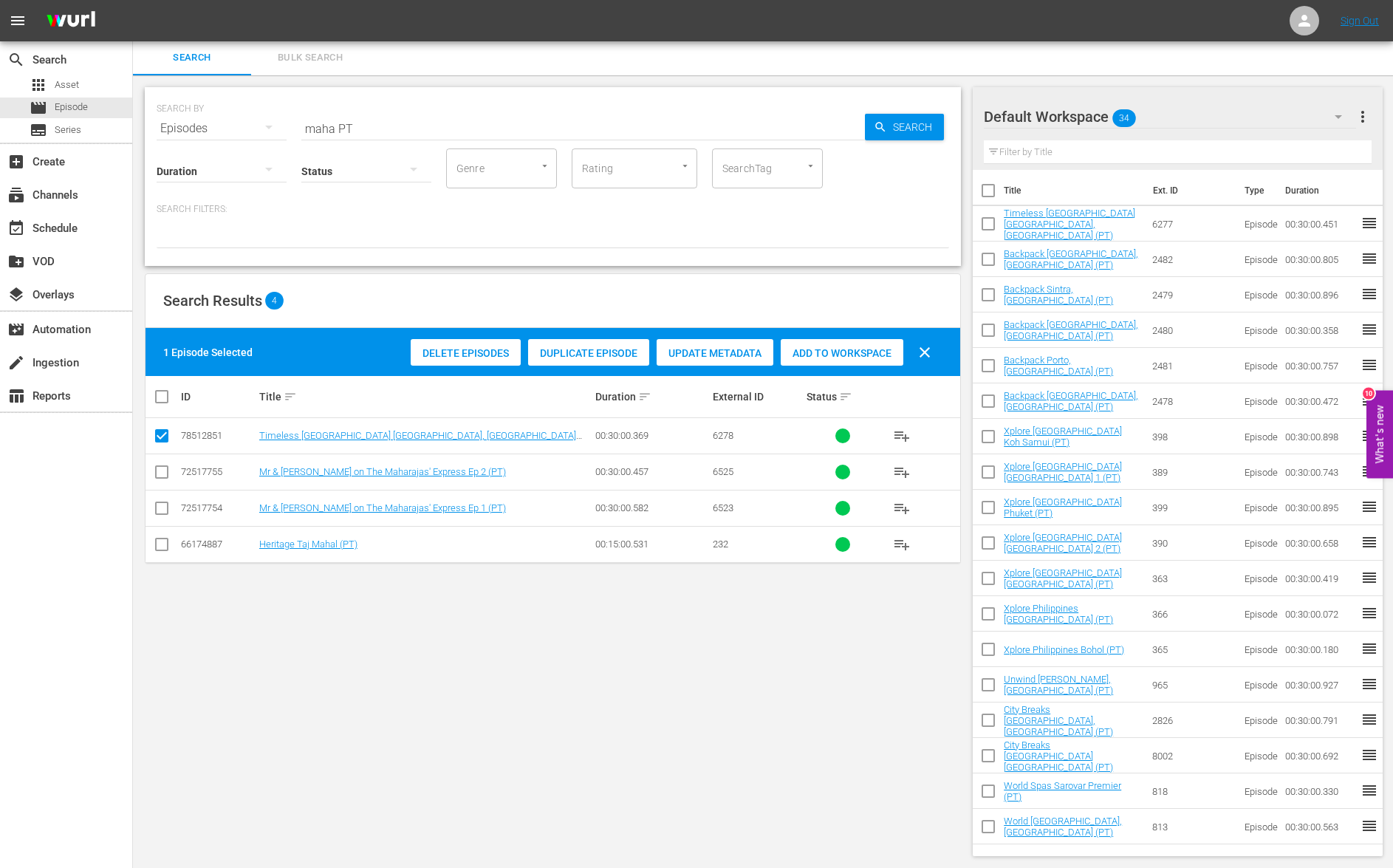
click at [805, 354] on span "Add to Workspace" at bounding box center [841, 354] width 123 height 12
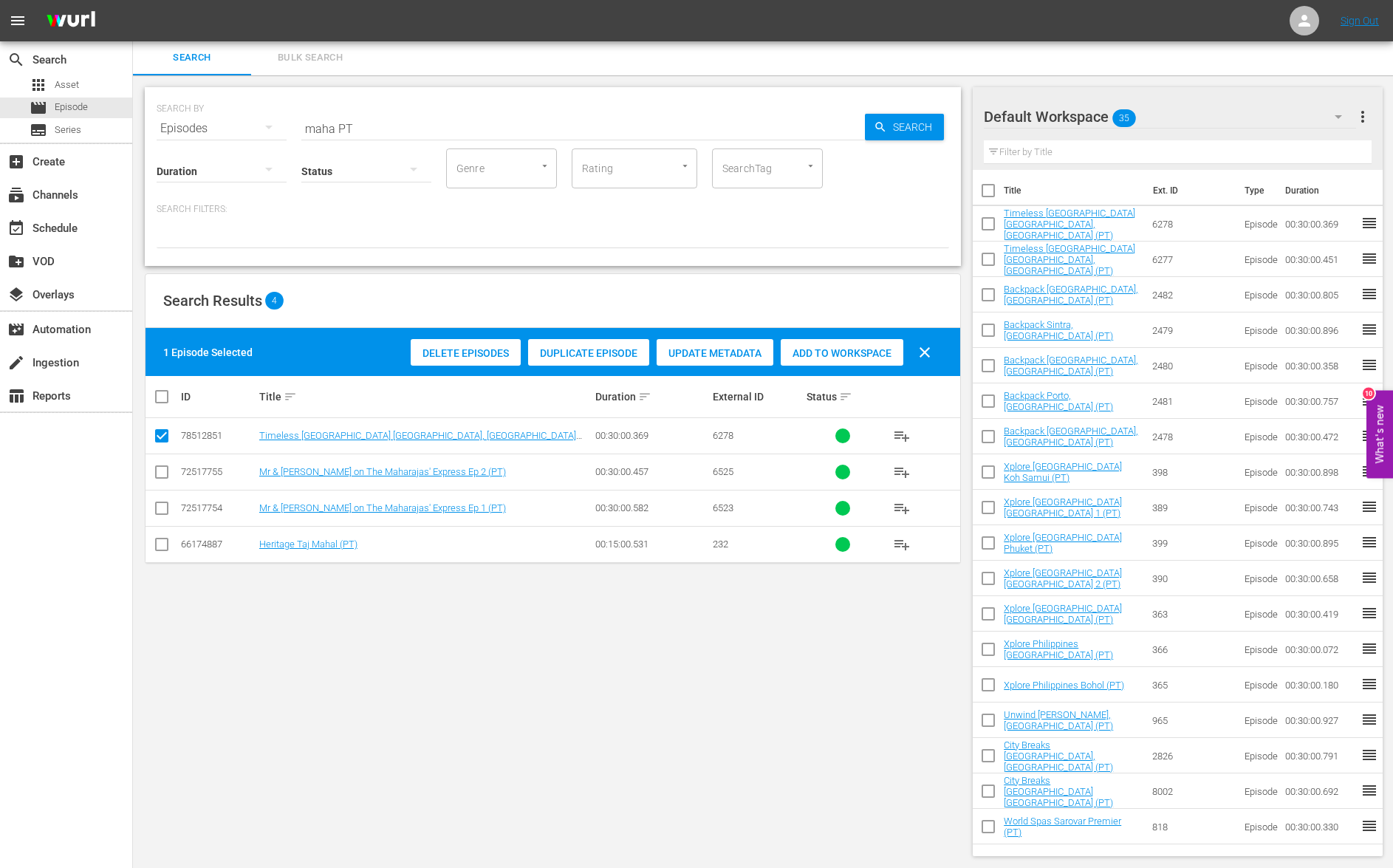
click at [317, 128] on input "maha PT" at bounding box center [582, 128] width 564 height 35
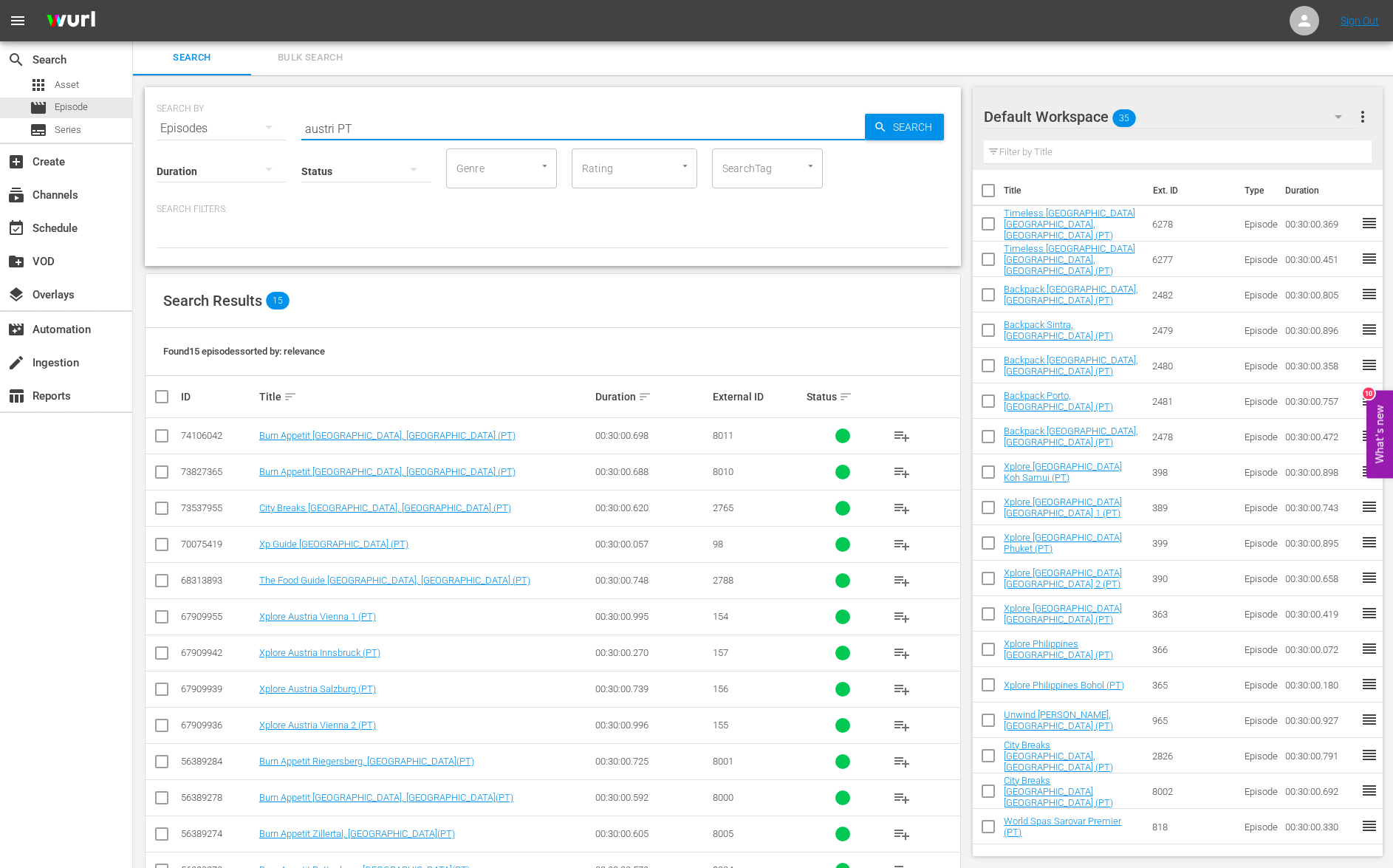
click at [163, 619] on input "checkbox" at bounding box center [162, 619] width 18 height 18
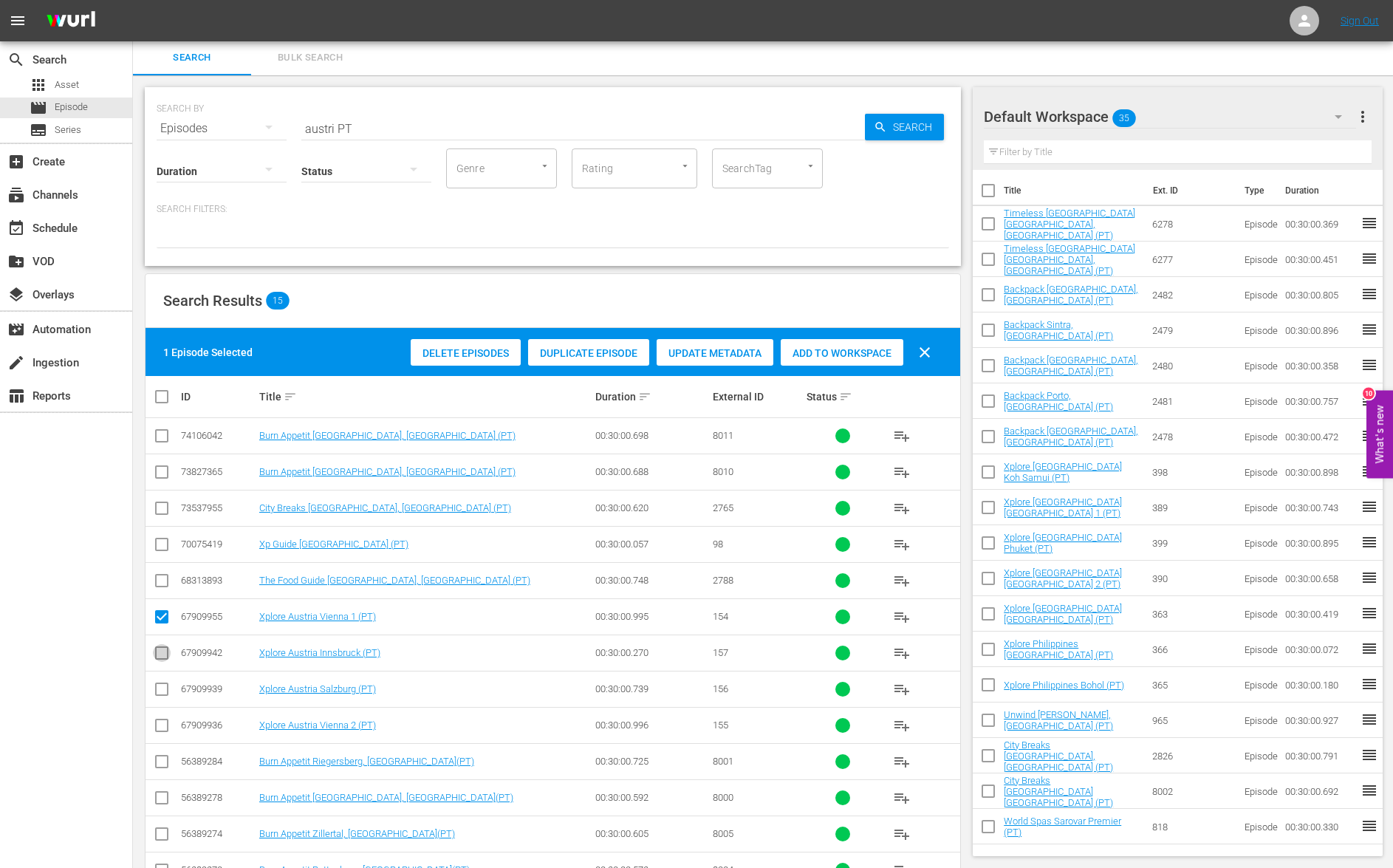
click at [165, 657] on input "checkbox" at bounding box center [162, 656] width 18 height 18
click at [164, 692] on input "checkbox" at bounding box center [162, 692] width 18 height 18
click at [160, 726] on input "checkbox" at bounding box center [162, 728] width 18 height 18
click at [850, 348] on span "Add to Workspace" at bounding box center [841, 354] width 123 height 12
click at [330, 131] on input "austri PT" at bounding box center [582, 128] width 564 height 35
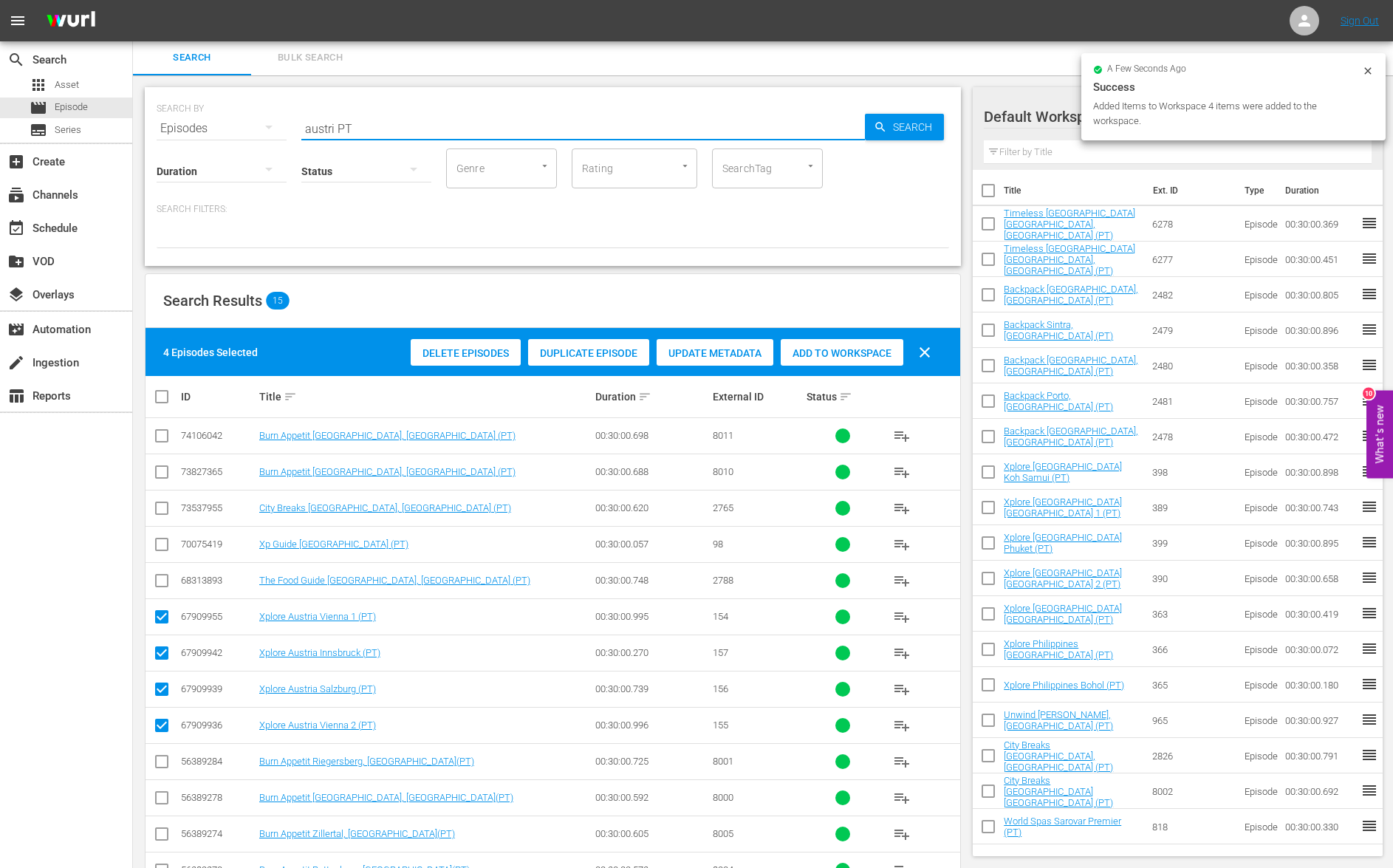
click at [330, 131] on input "austri PT" at bounding box center [582, 128] width 564 height 35
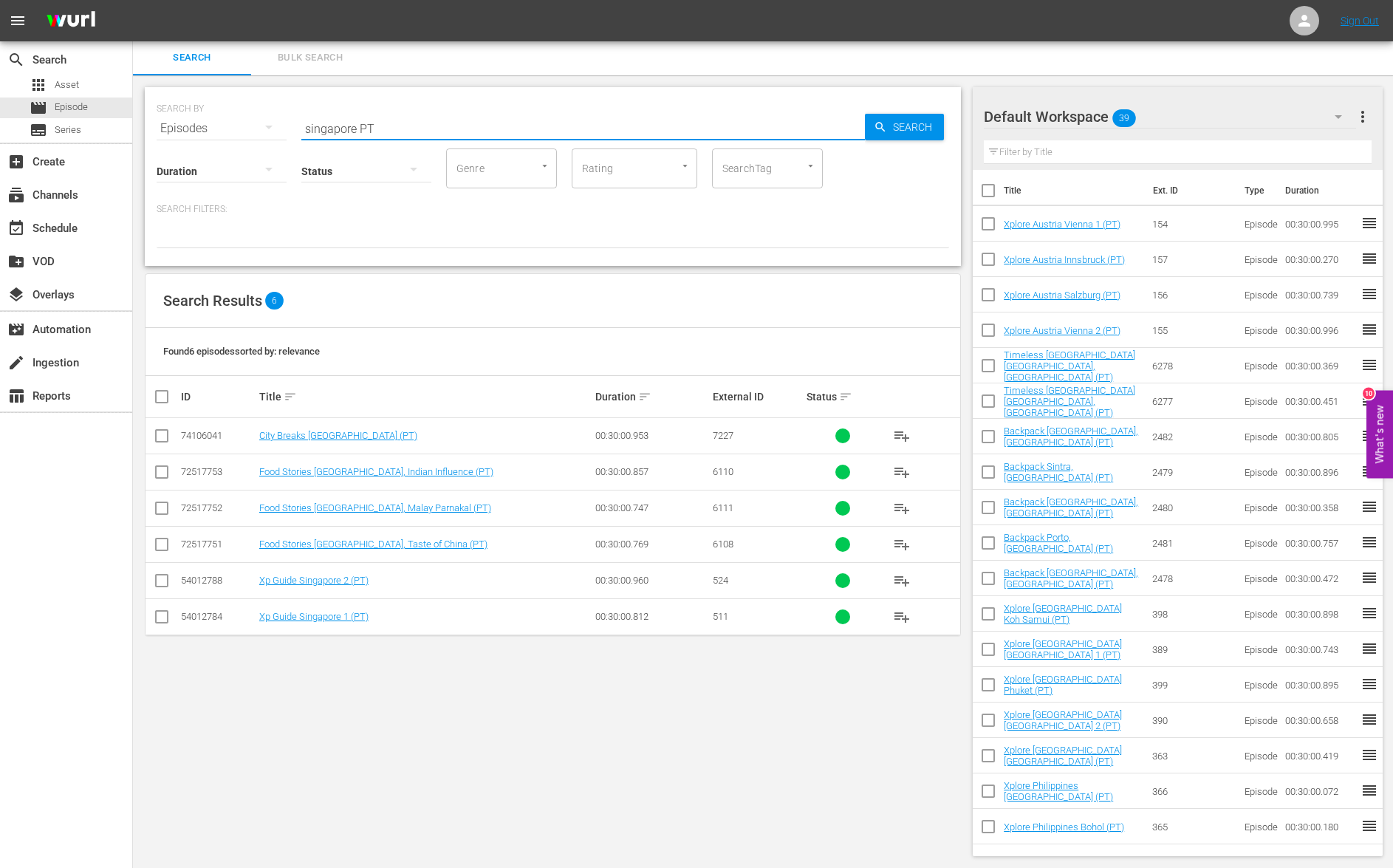
click at [159, 590] on input "checkbox" at bounding box center [162, 583] width 18 height 18
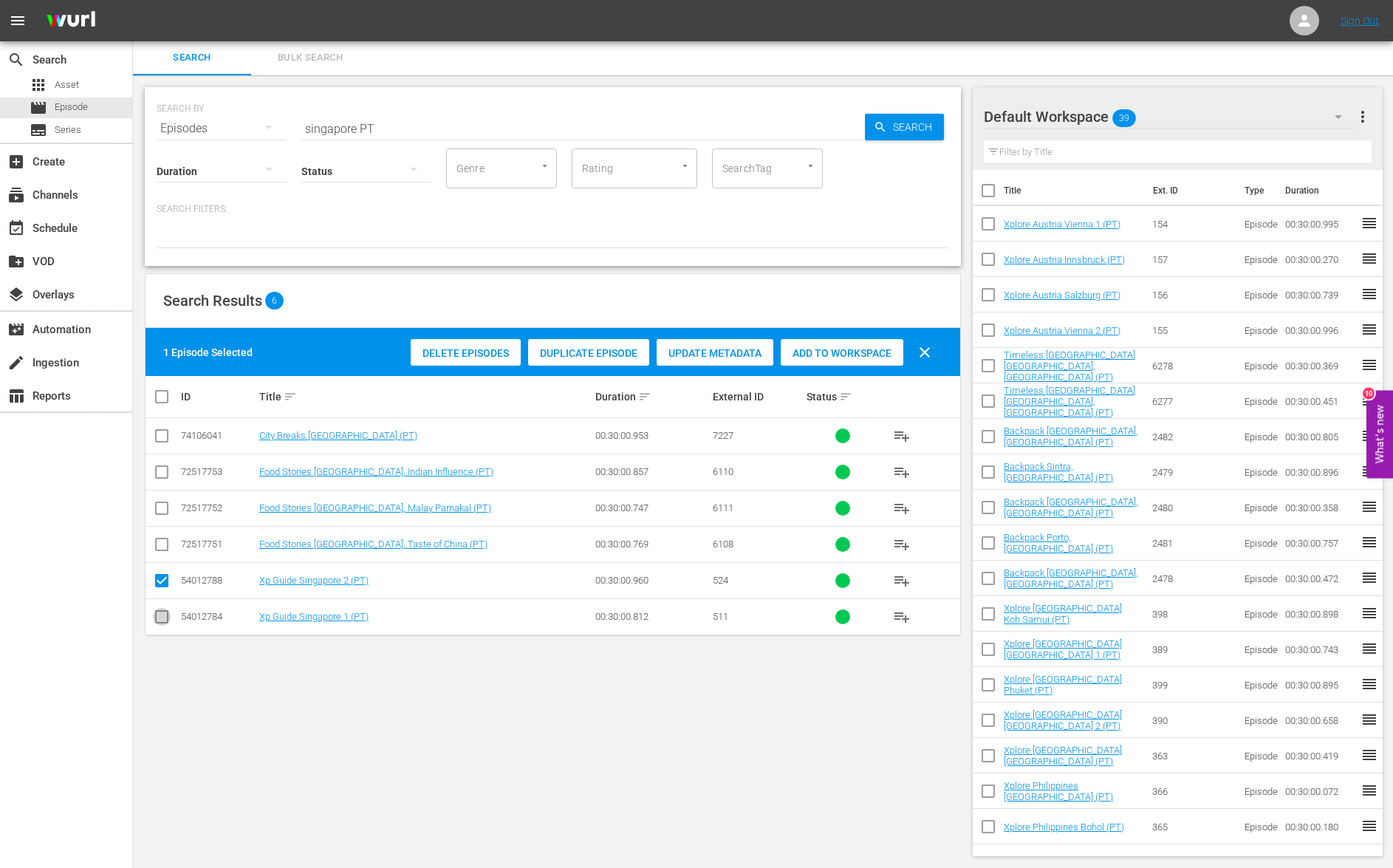
click at [167, 624] on input "checkbox" at bounding box center [162, 619] width 18 height 18
click at [861, 354] on span "Add to Workspace" at bounding box center [841, 354] width 123 height 12
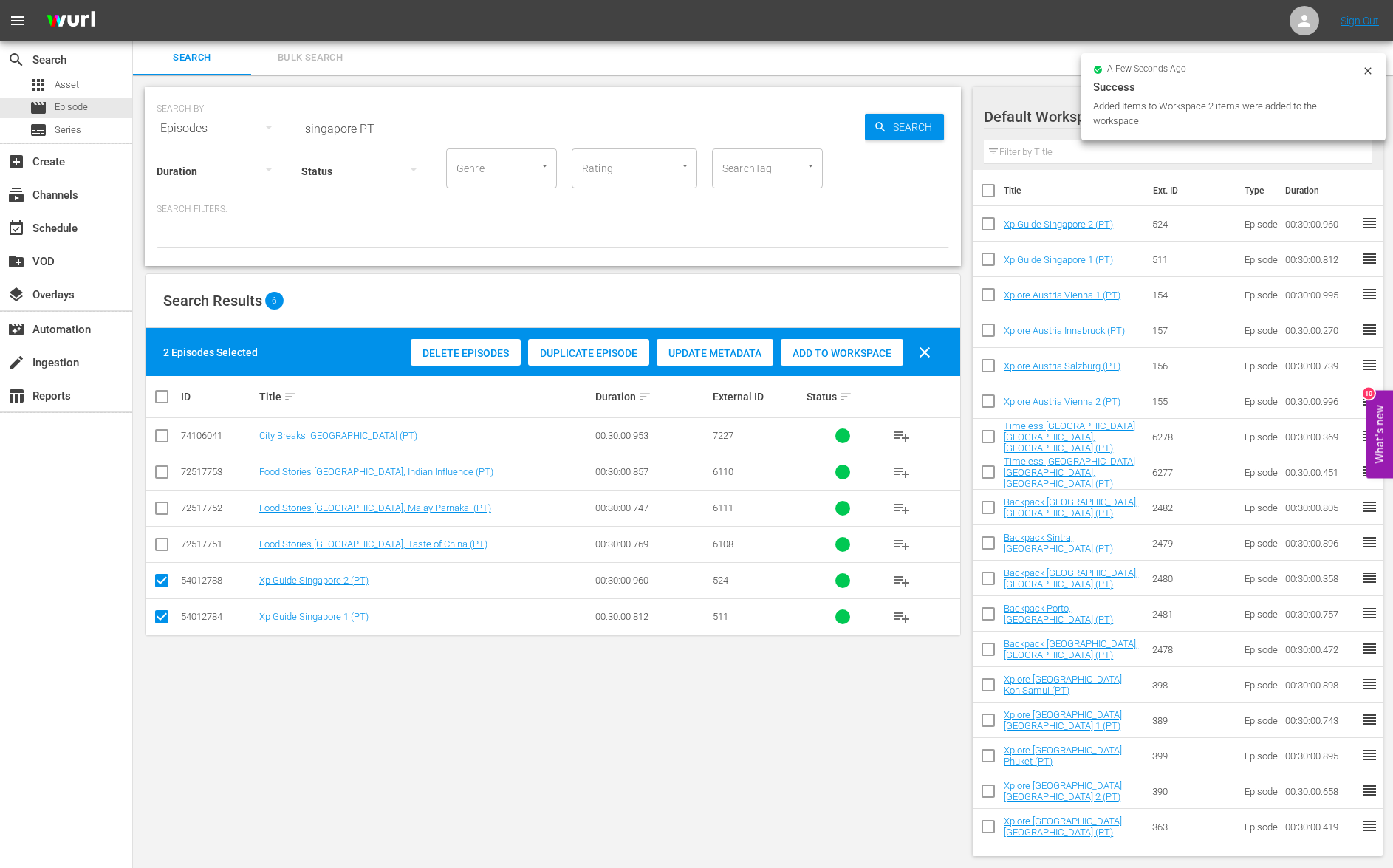
click at [342, 130] on input "singapore PT" at bounding box center [582, 128] width 564 height 35
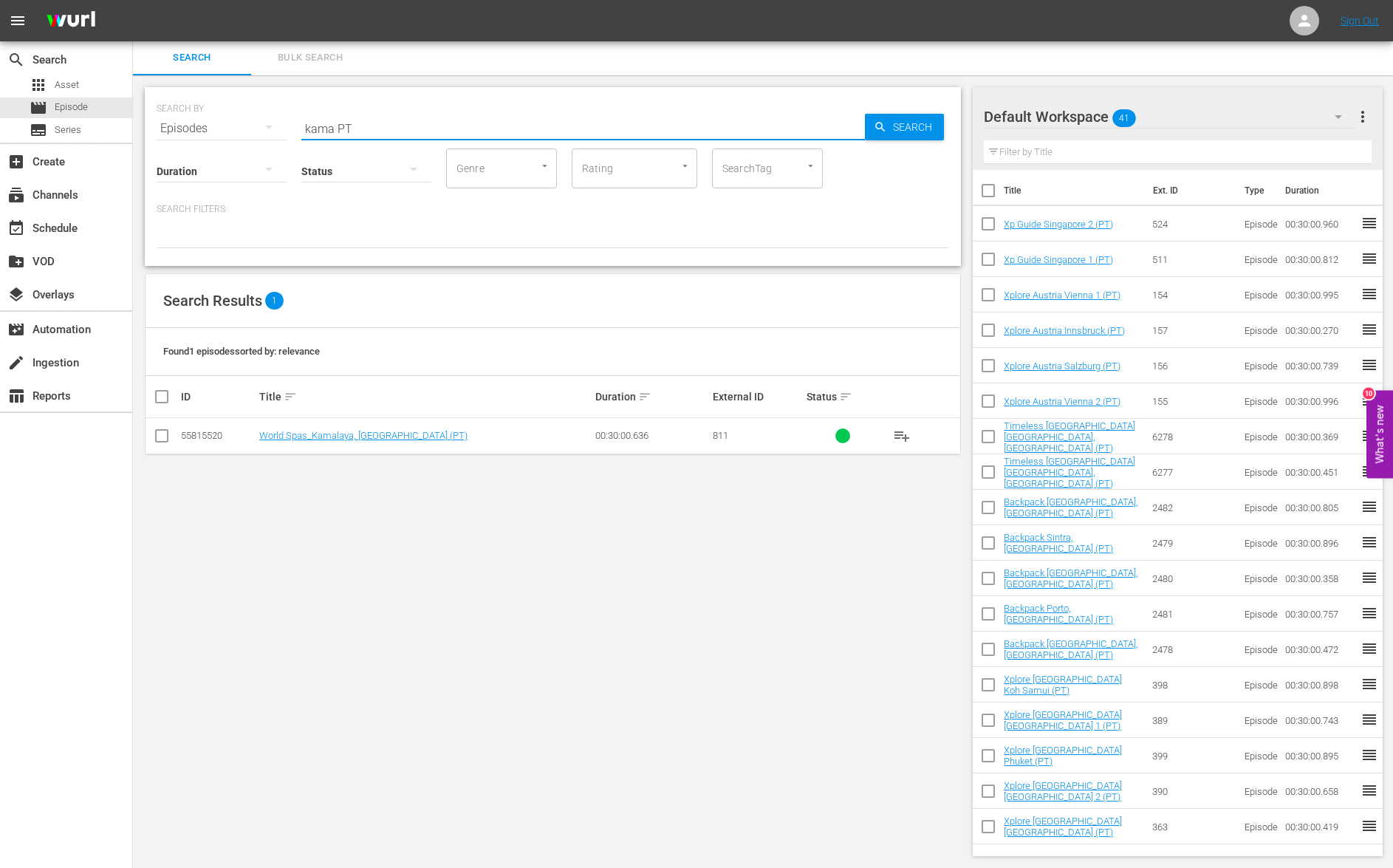
click at [161, 441] on input "checkbox" at bounding box center [162, 439] width 18 height 18
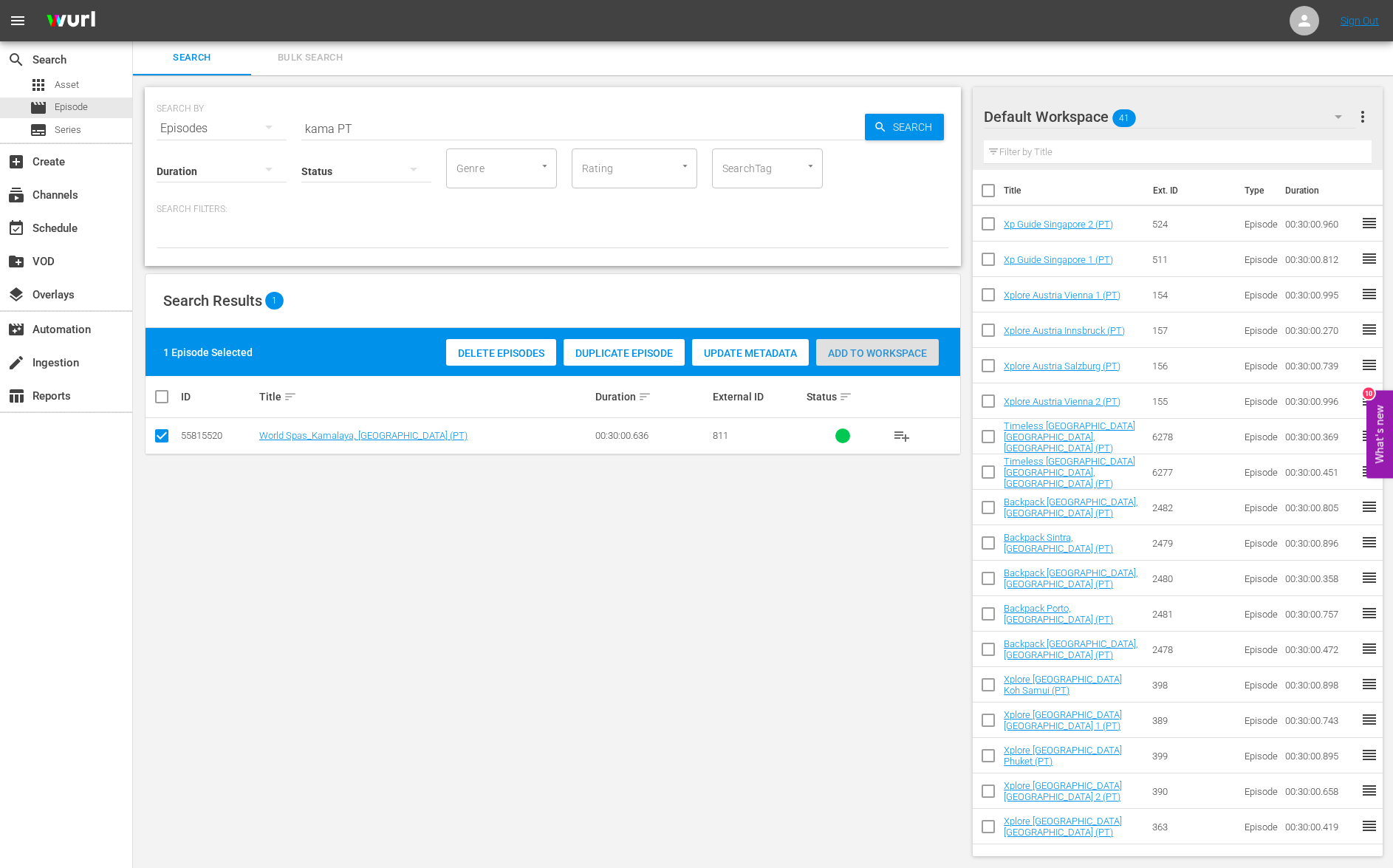
click at [860, 352] on span "Add to Workspace" at bounding box center [878, 354] width 123 height 12
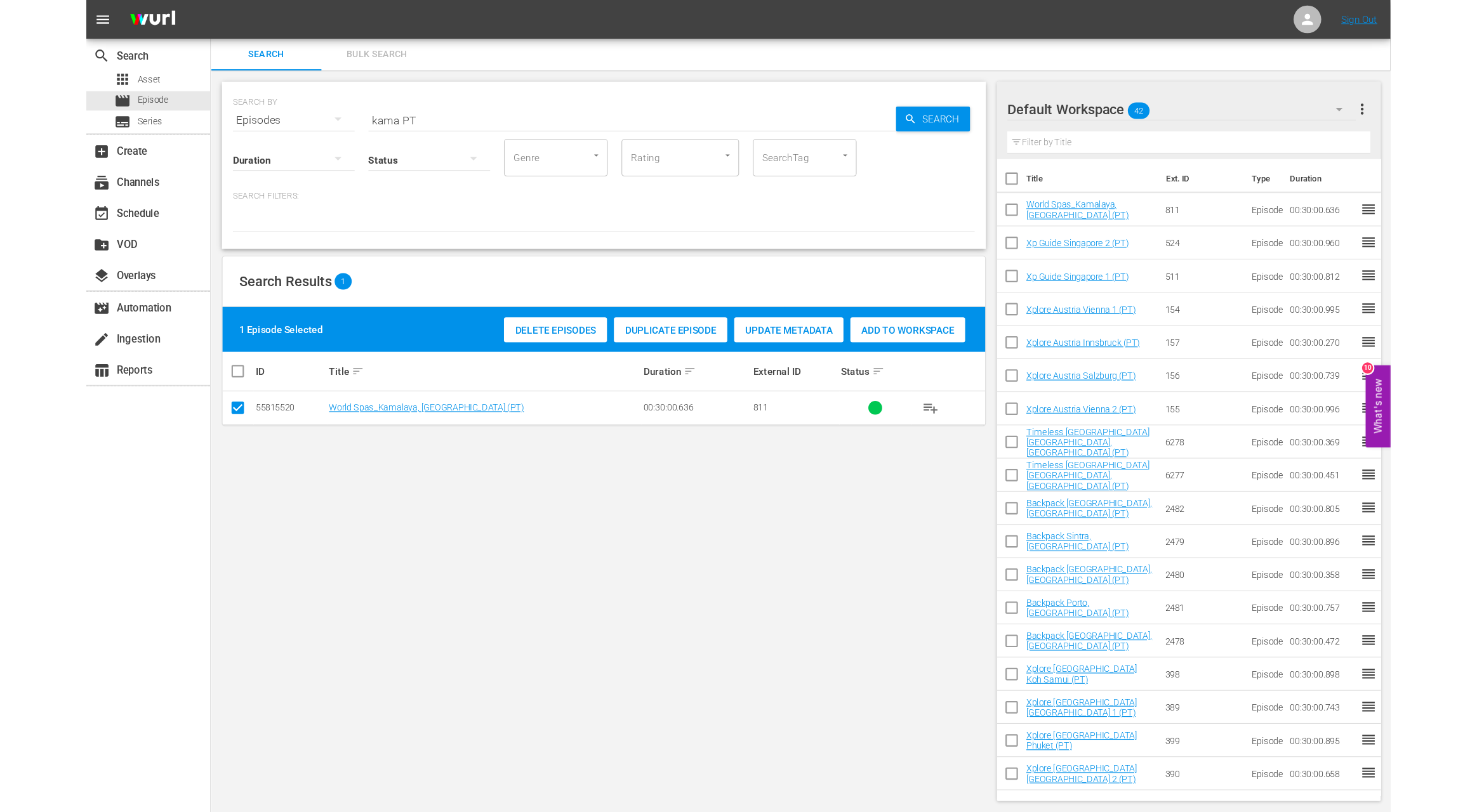
scroll to position [0, 0]
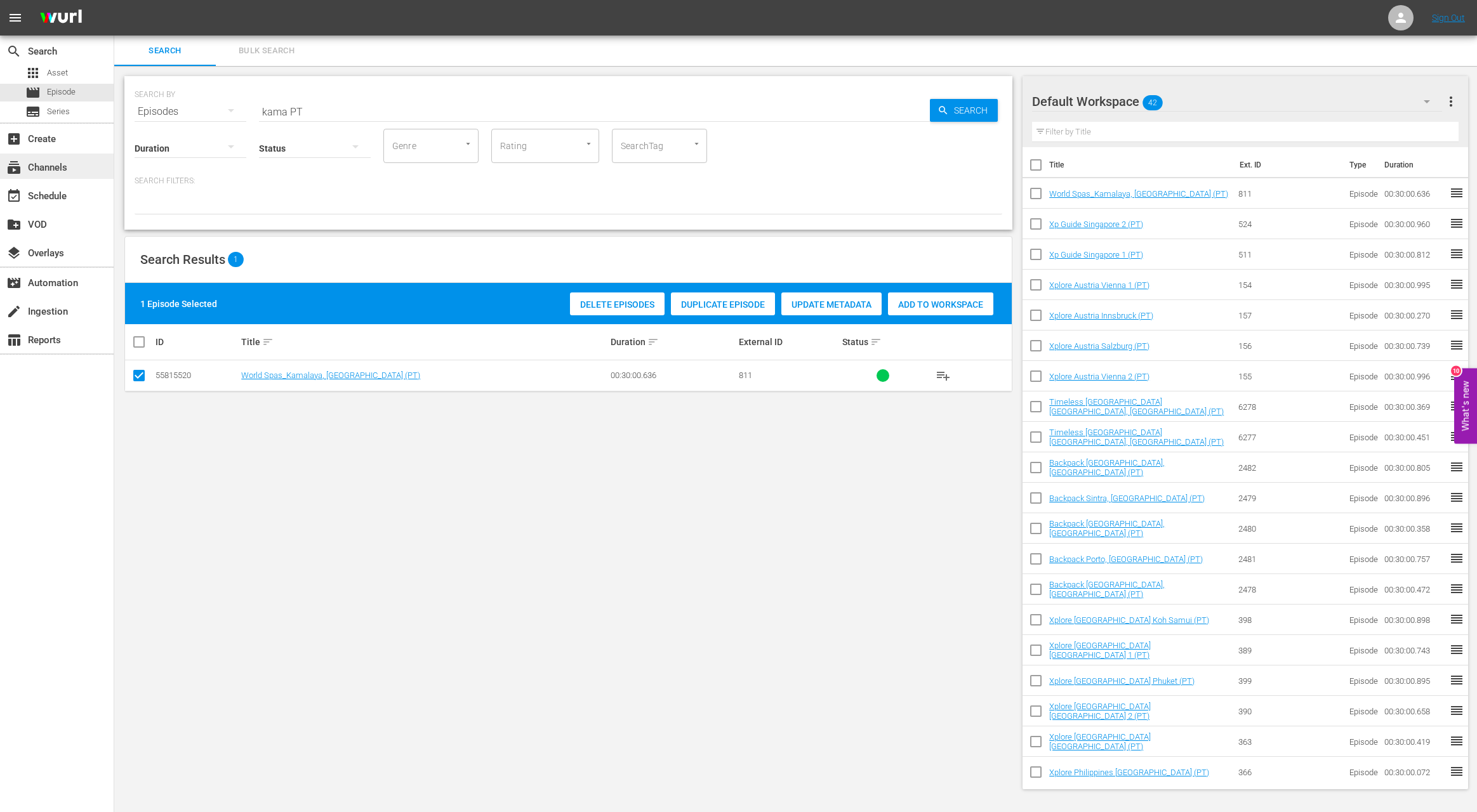
click at [73, 171] on div "subscriptions Channels" at bounding box center [57, 166] width 114 height 25
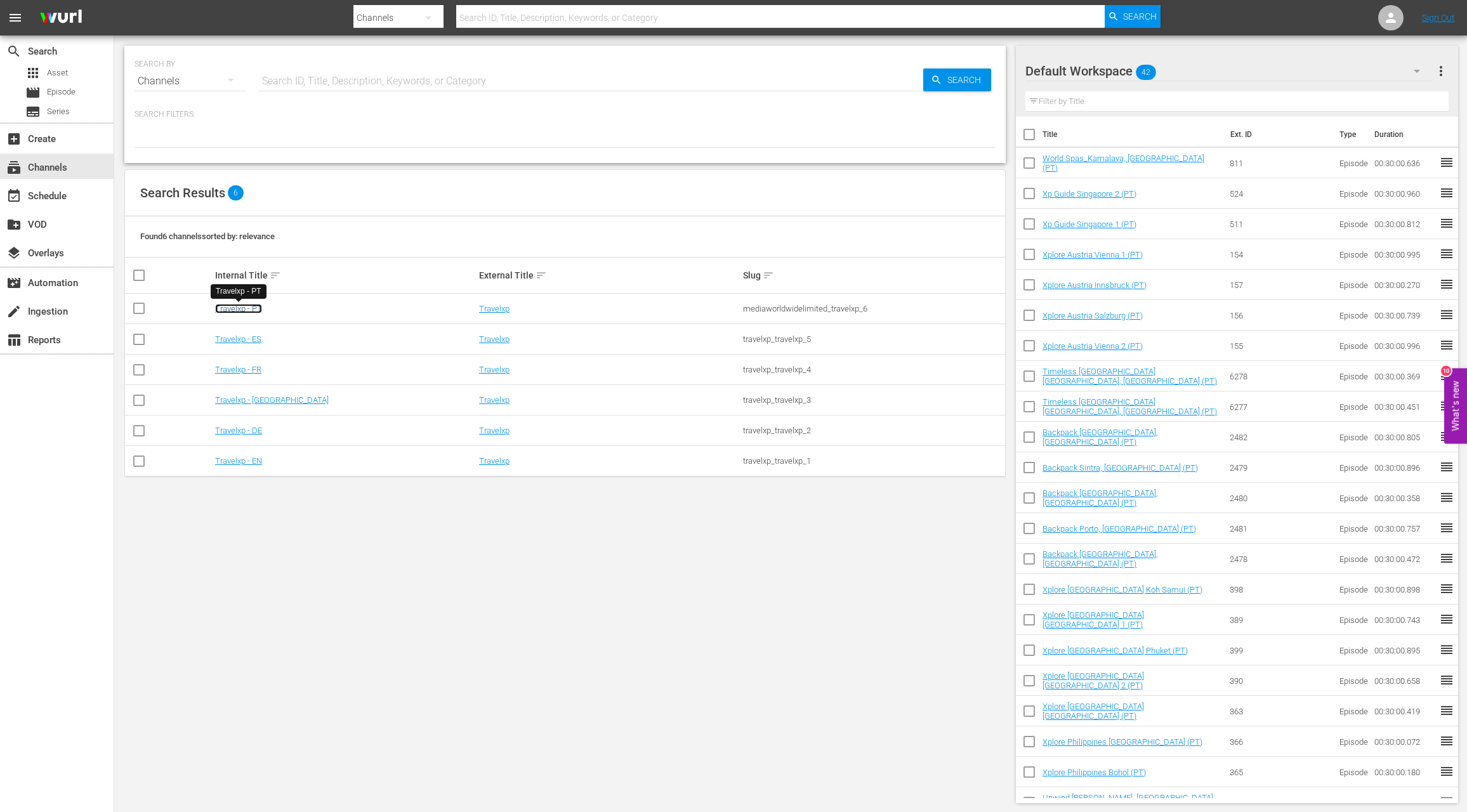
click at [251, 310] on link "Travelxp - PT" at bounding box center [239, 308] width 47 height 10
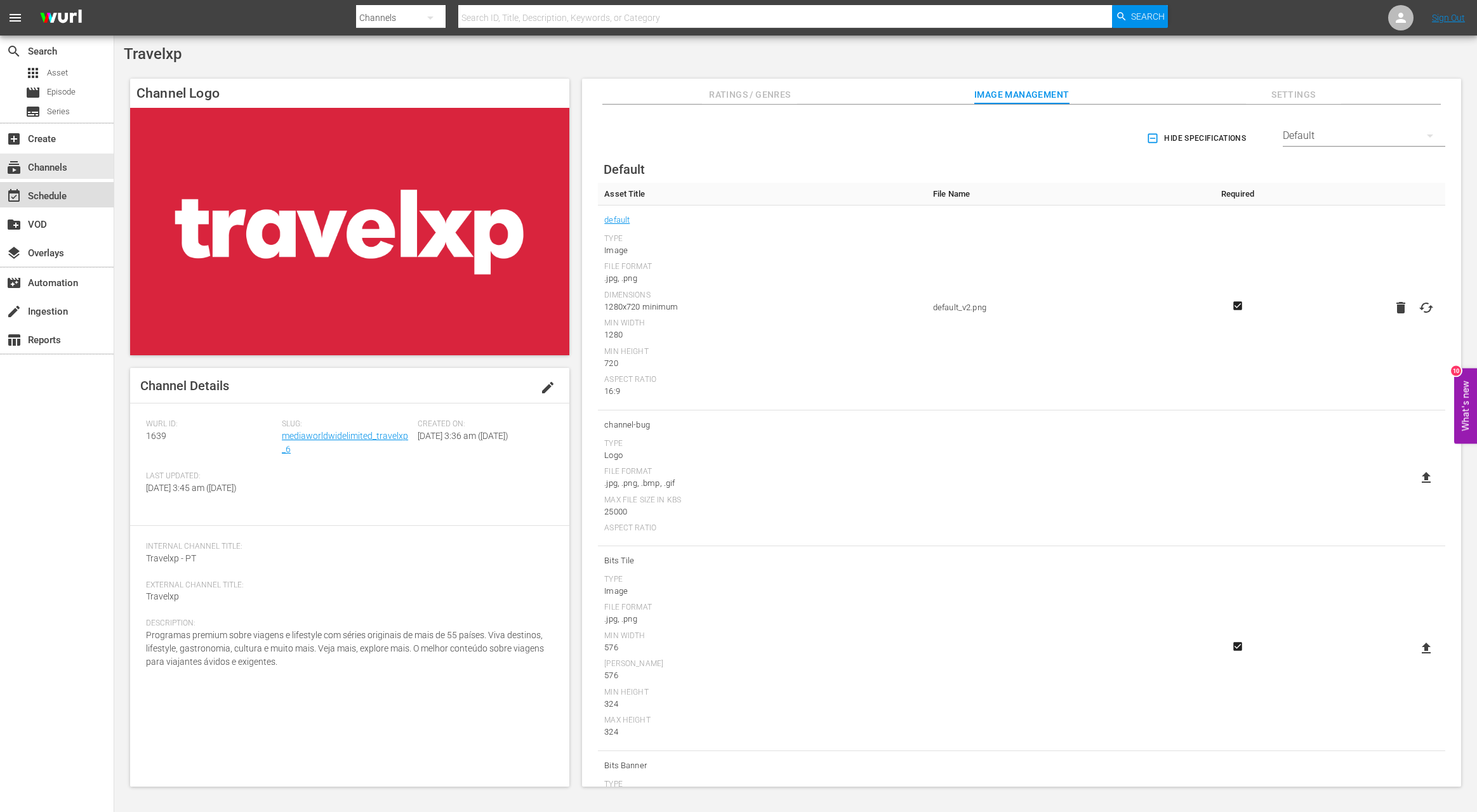
click at [46, 205] on div "event_available Schedule" at bounding box center [57, 194] width 114 height 25
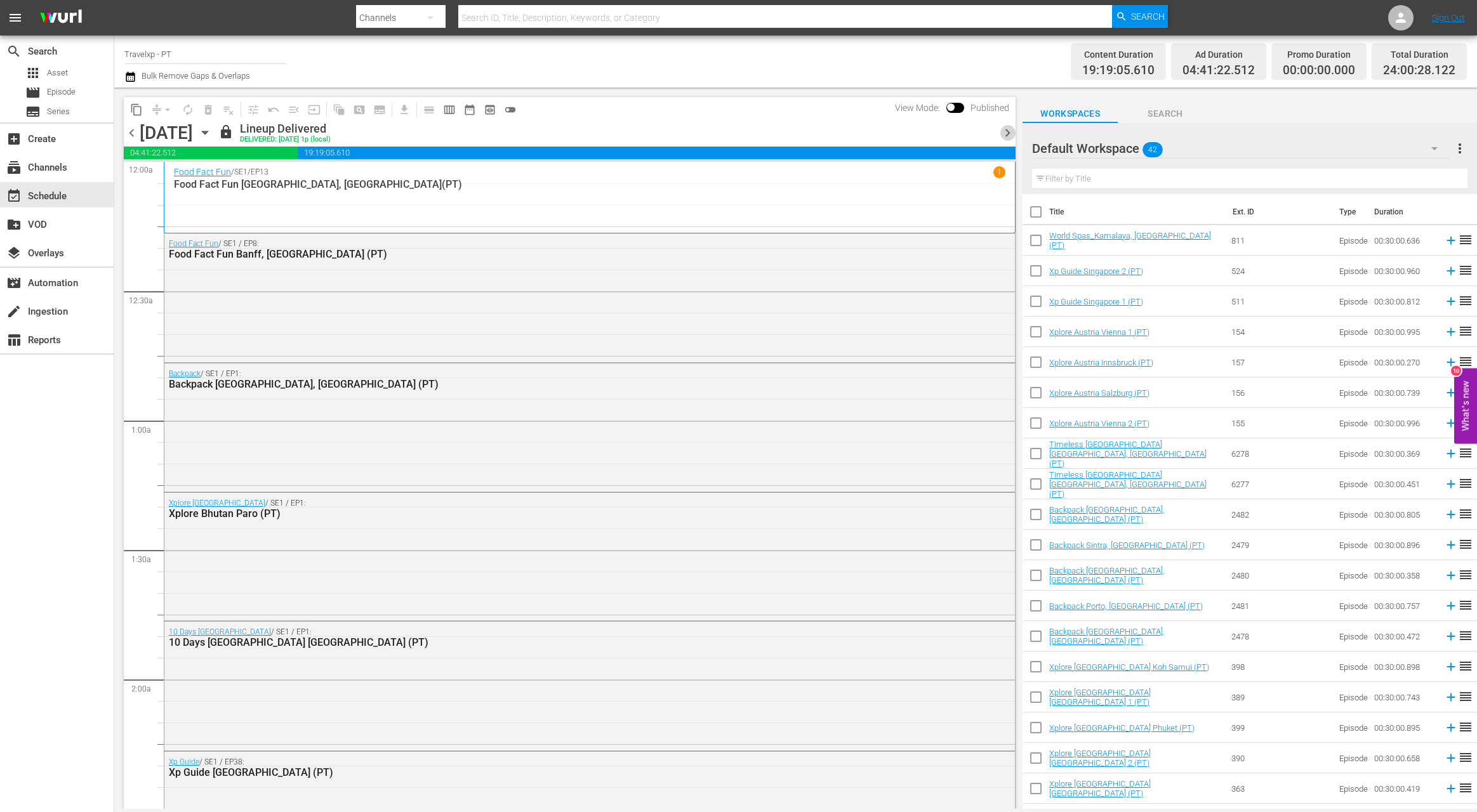
click at [1014, 132] on span "chevron_right" at bounding box center [1007, 132] width 16 height 16
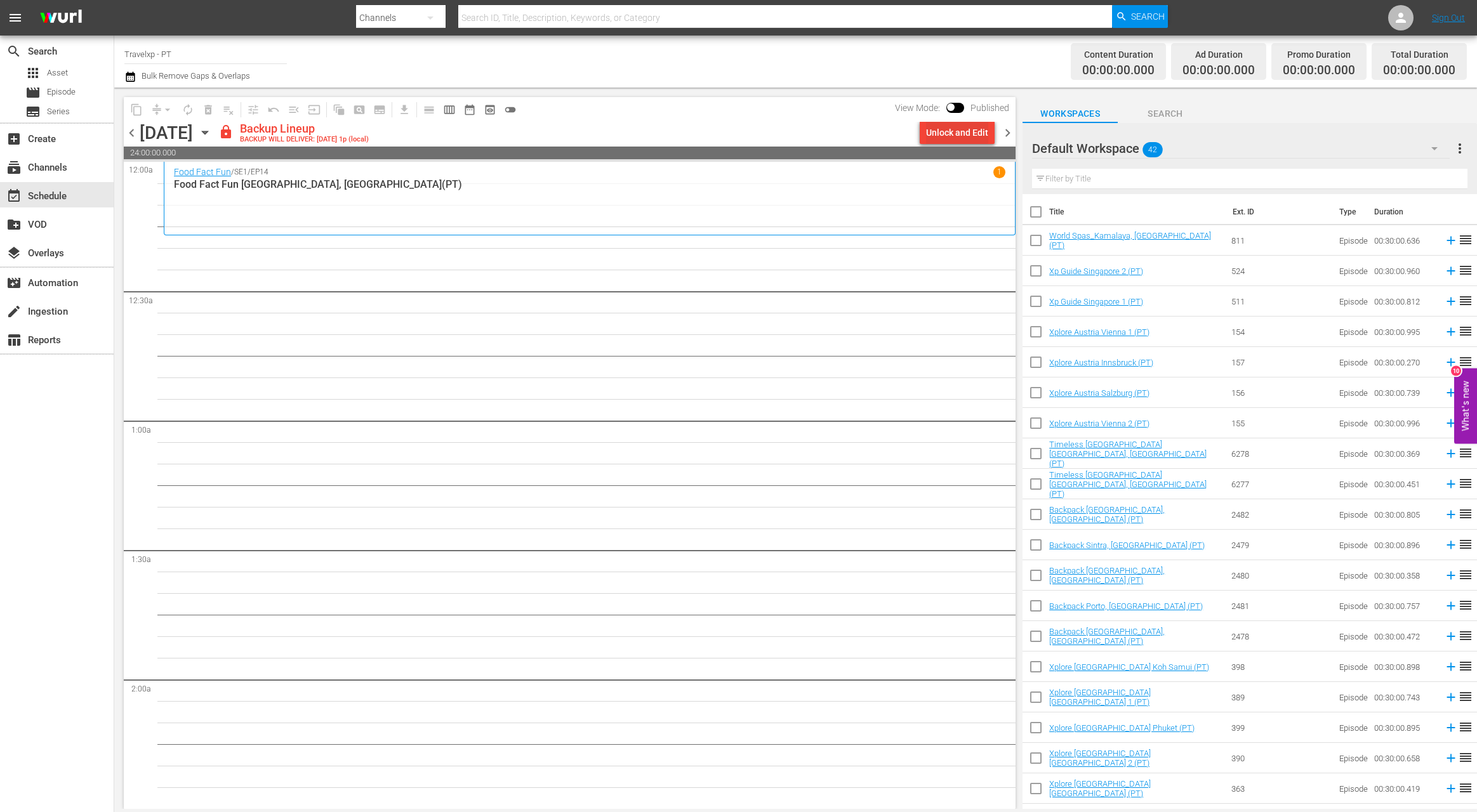
click at [974, 132] on div "Unlock and Edit" at bounding box center [957, 132] width 62 height 23
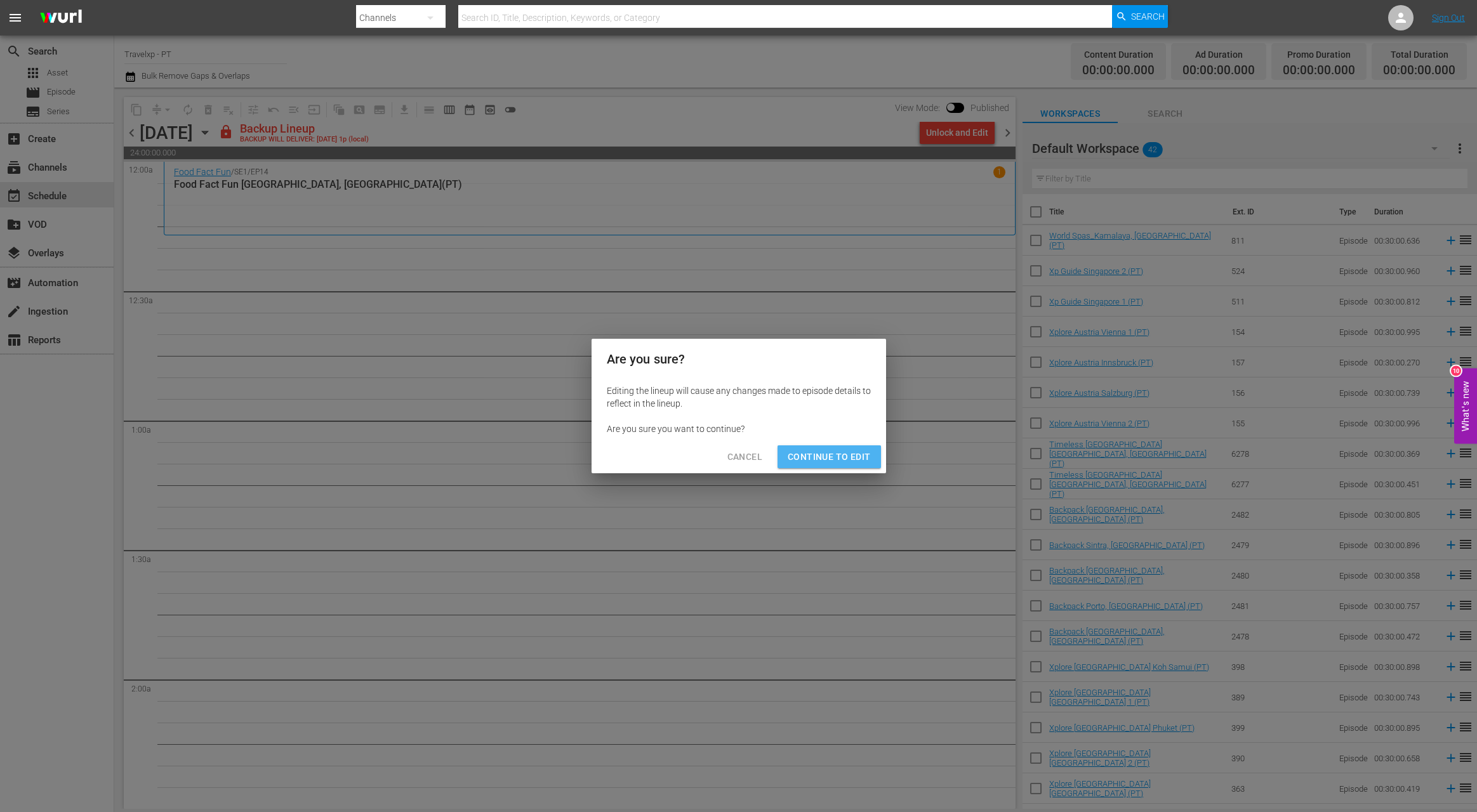
click at [863, 463] on span "Continue to Edit" at bounding box center [829, 457] width 83 height 16
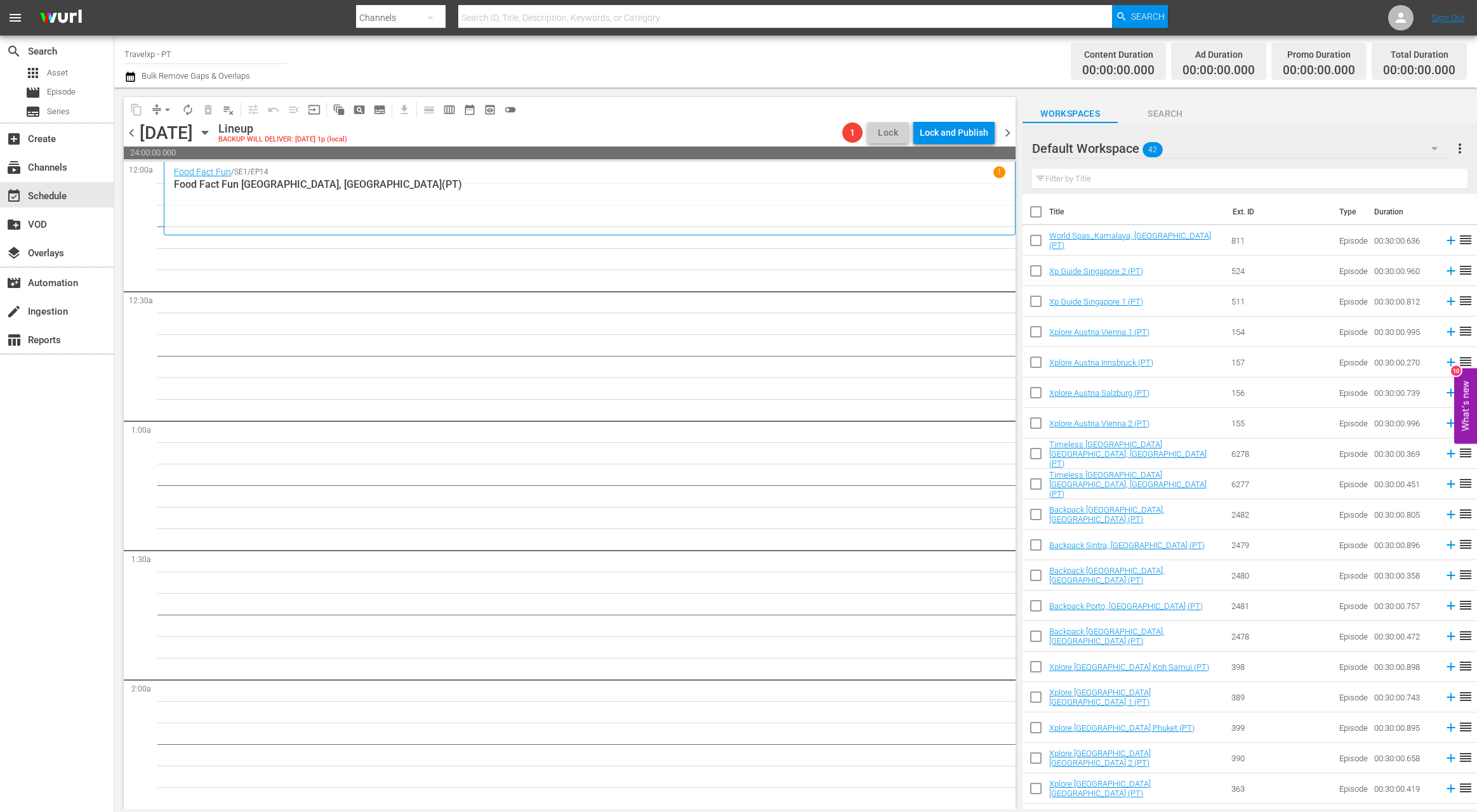
click at [1116, 182] on input "text" at bounding box center [1249, 178] width 435 height 20
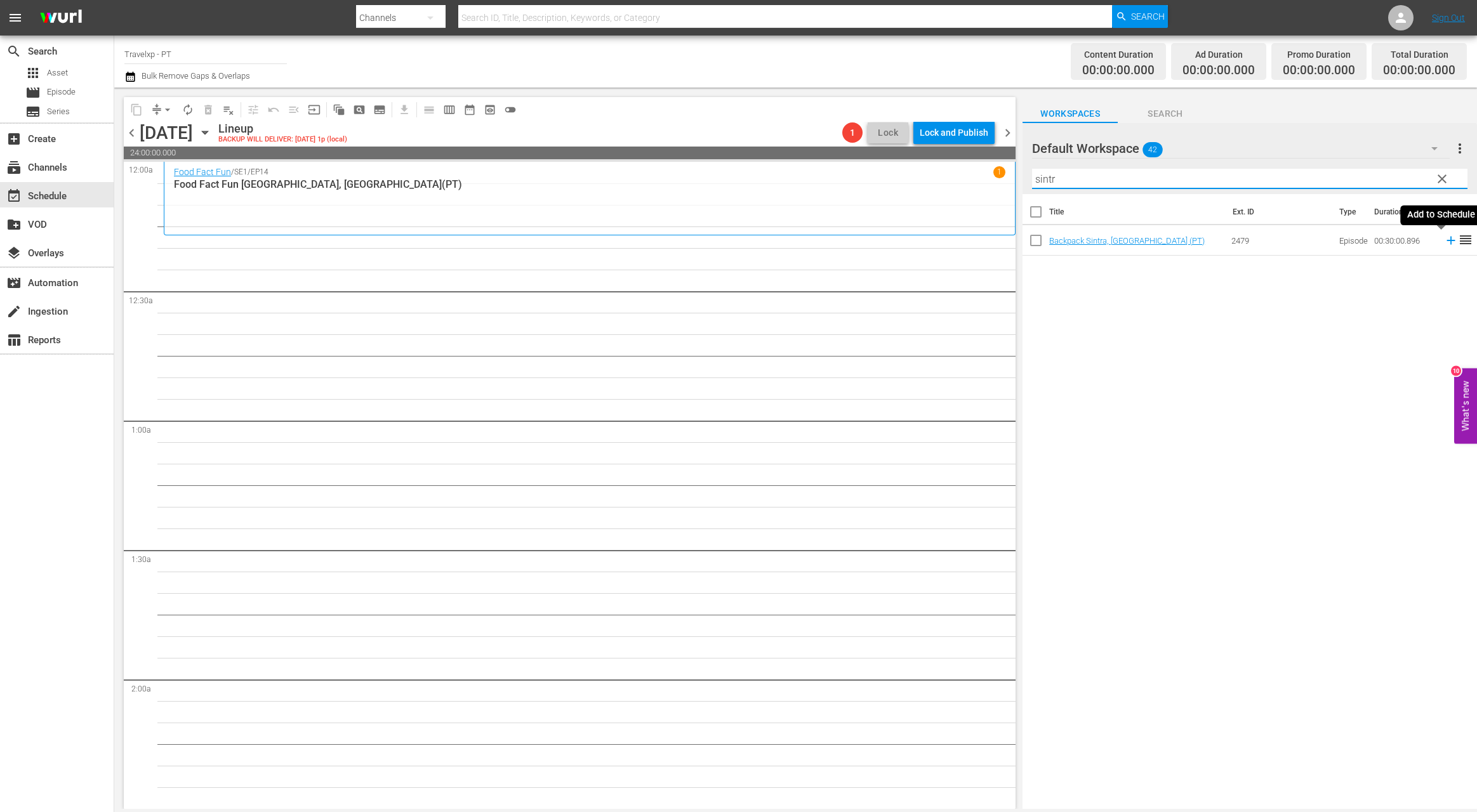
click at [1206, 242] on icon at bounding box center [1450, 240] width 14 height 14
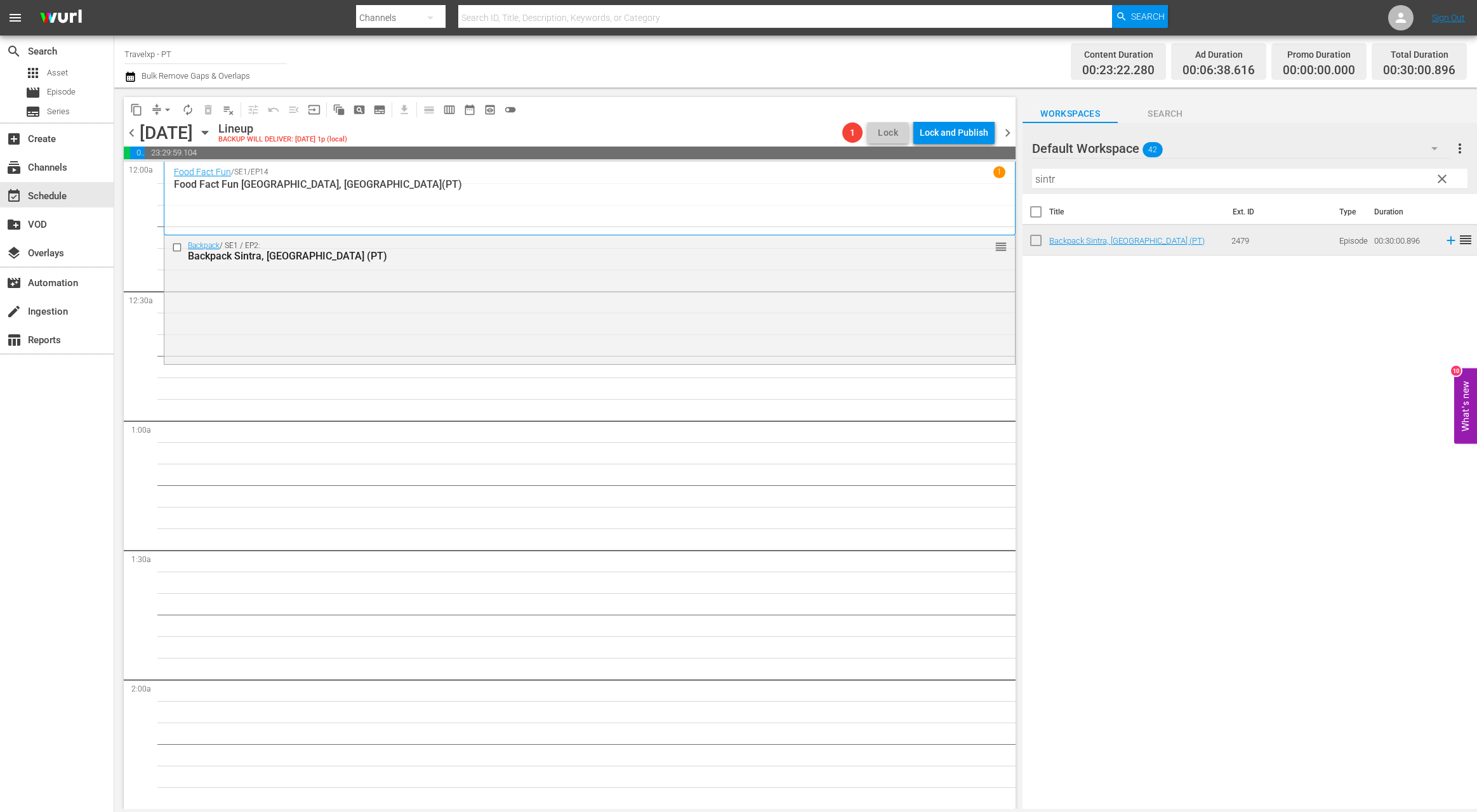
click at [1039, 180] on input "sintr" at bounding box center [1249, 178] width 435 height 20
click at [1206, 240] on icon at bounding box center [1450, 240] width 8 height 8
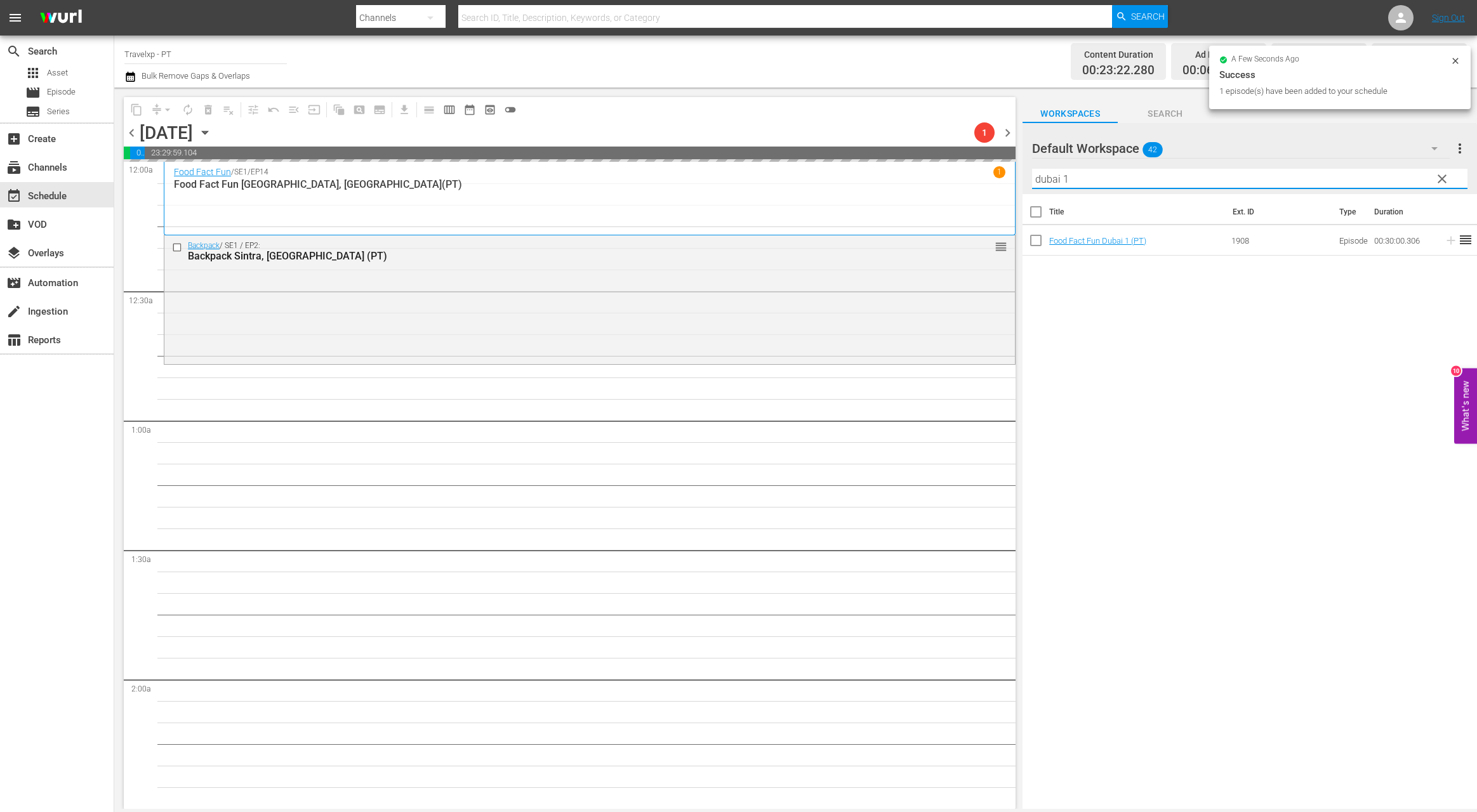
drag, startPoint x: 1087, startPoint y: 179, endPoint x: 1018, endPoint y: 179, distance: 69.0
click at [1018, 179] on div "content_copy compress arrow_drop_down autorenew_outlined delete_forever_outline…" at bounding box center [795, 448] width 1362 height 721
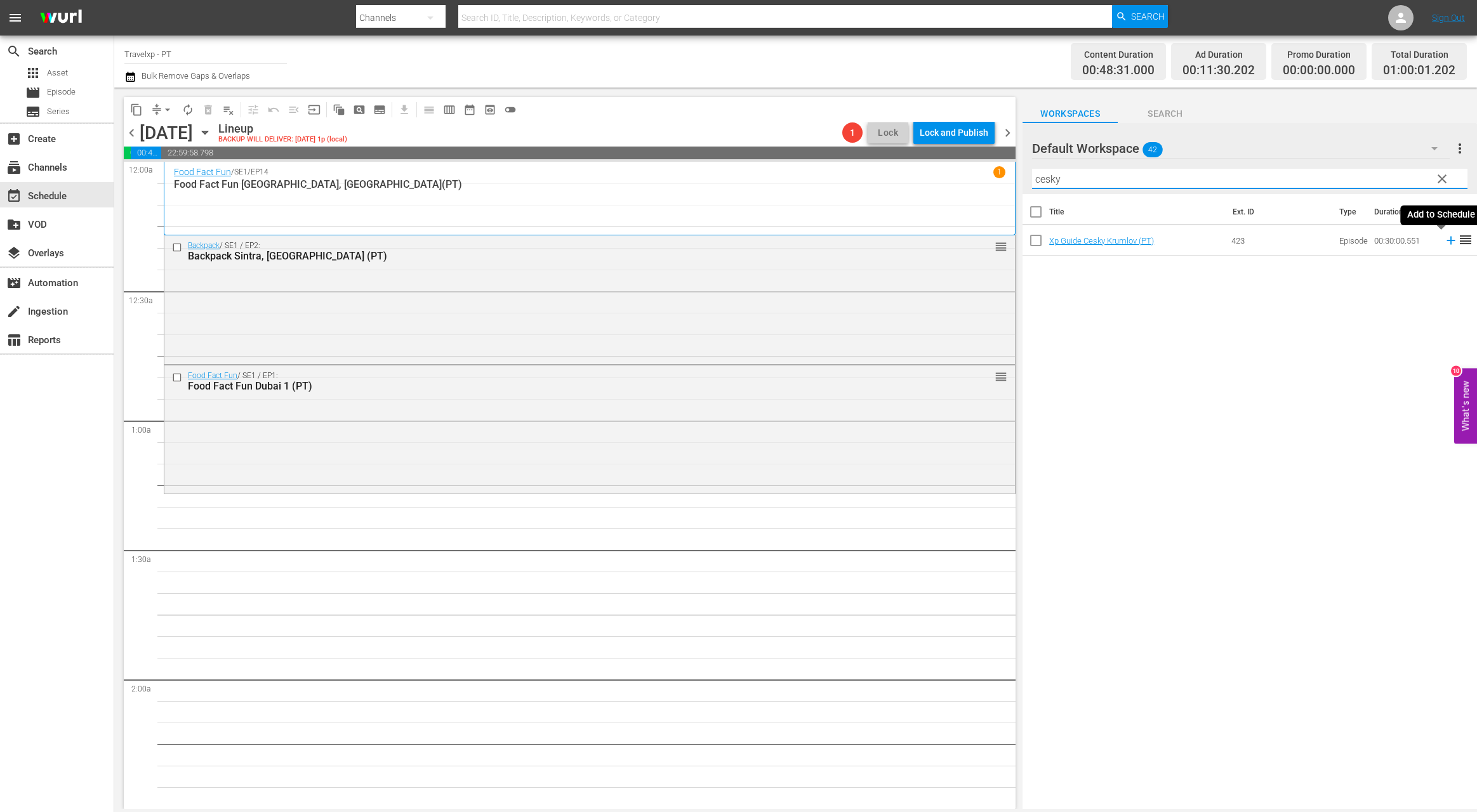
click at [1206, 239] on icon at bounding box center [1450, 240] width 8 height 8
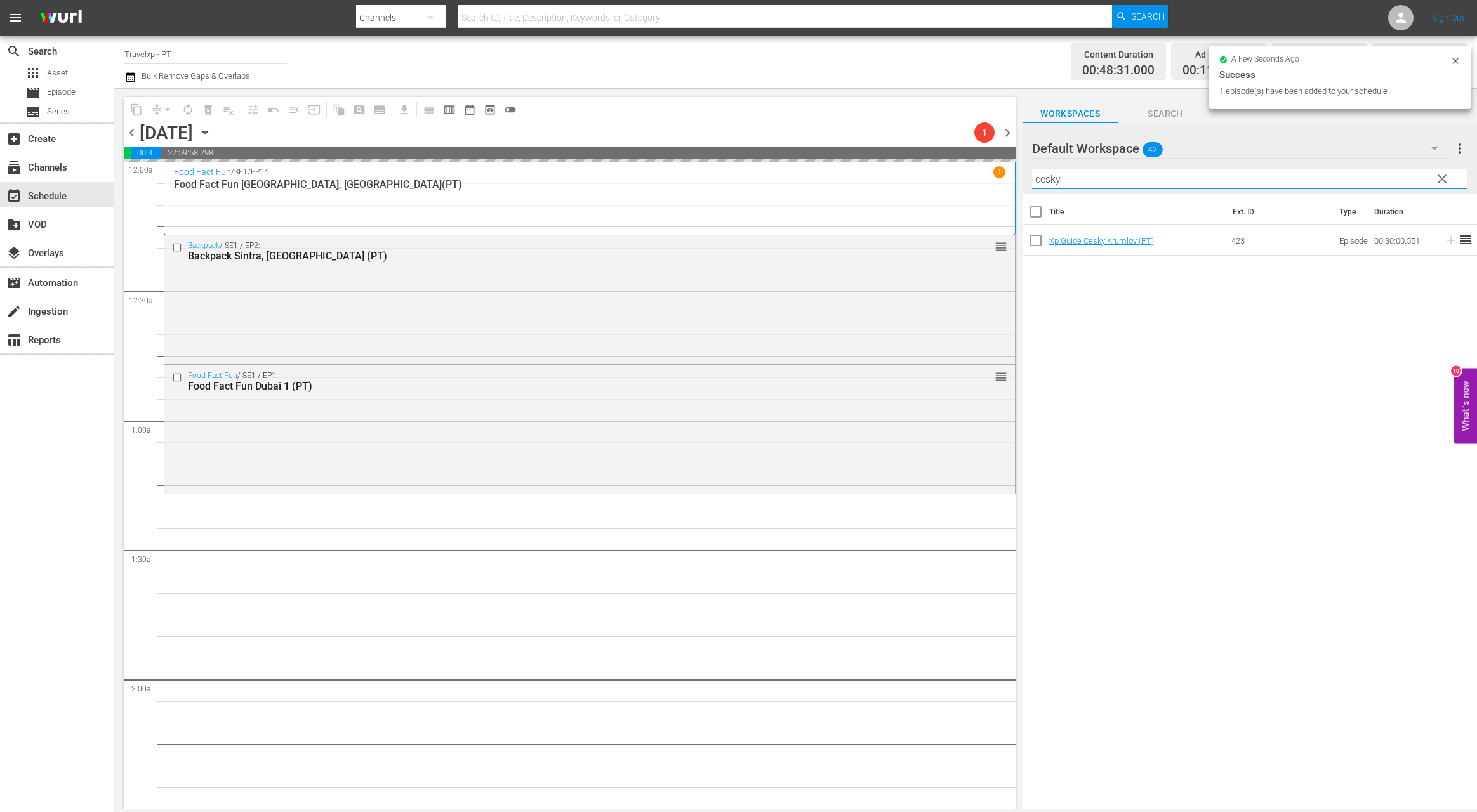
click at [1047, 177] on input "cesky" at bounding box center [1249, 178] width 435 height 20
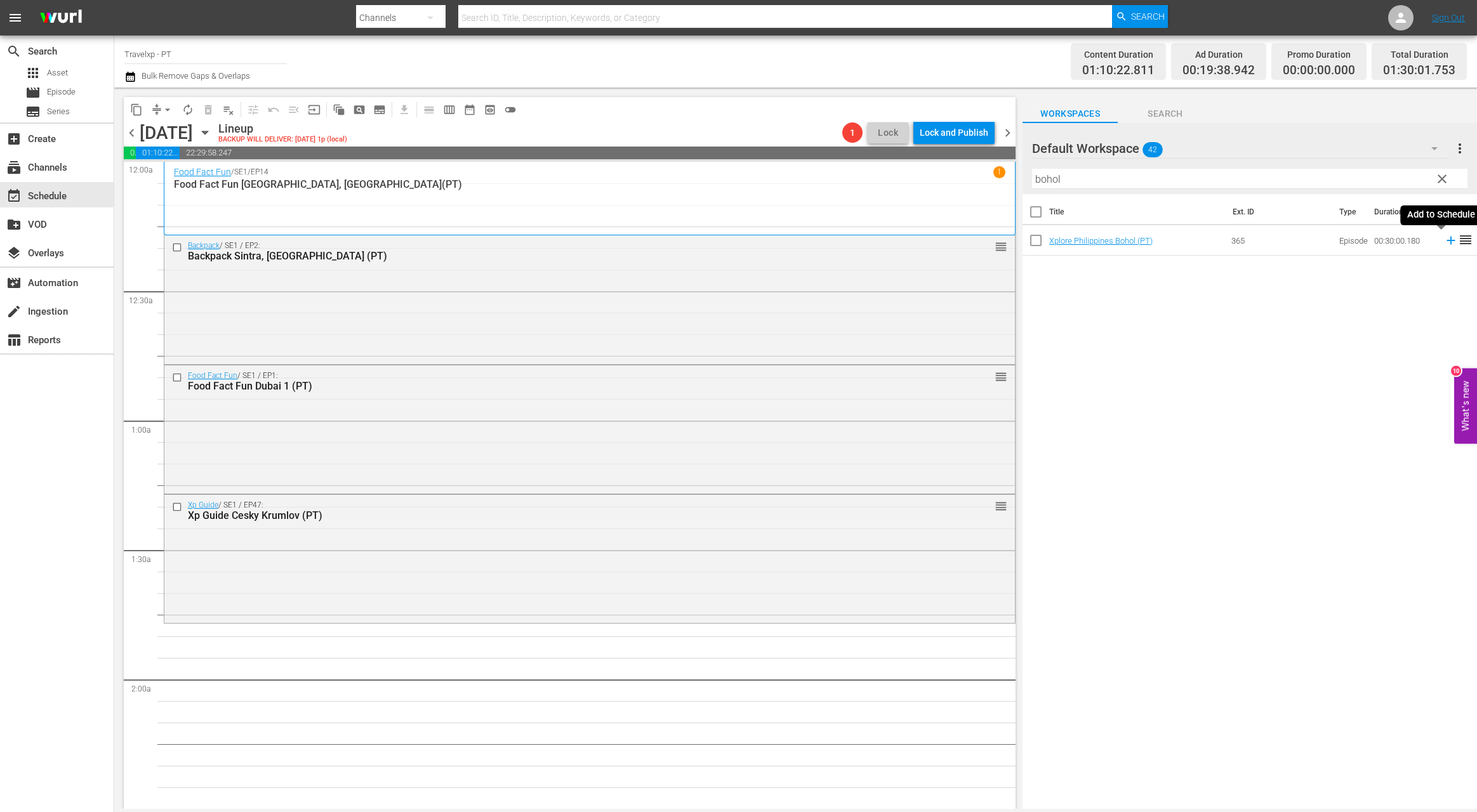
click at [1206, 239] on icon at bounding box center [1450, 240] width 14 height 14
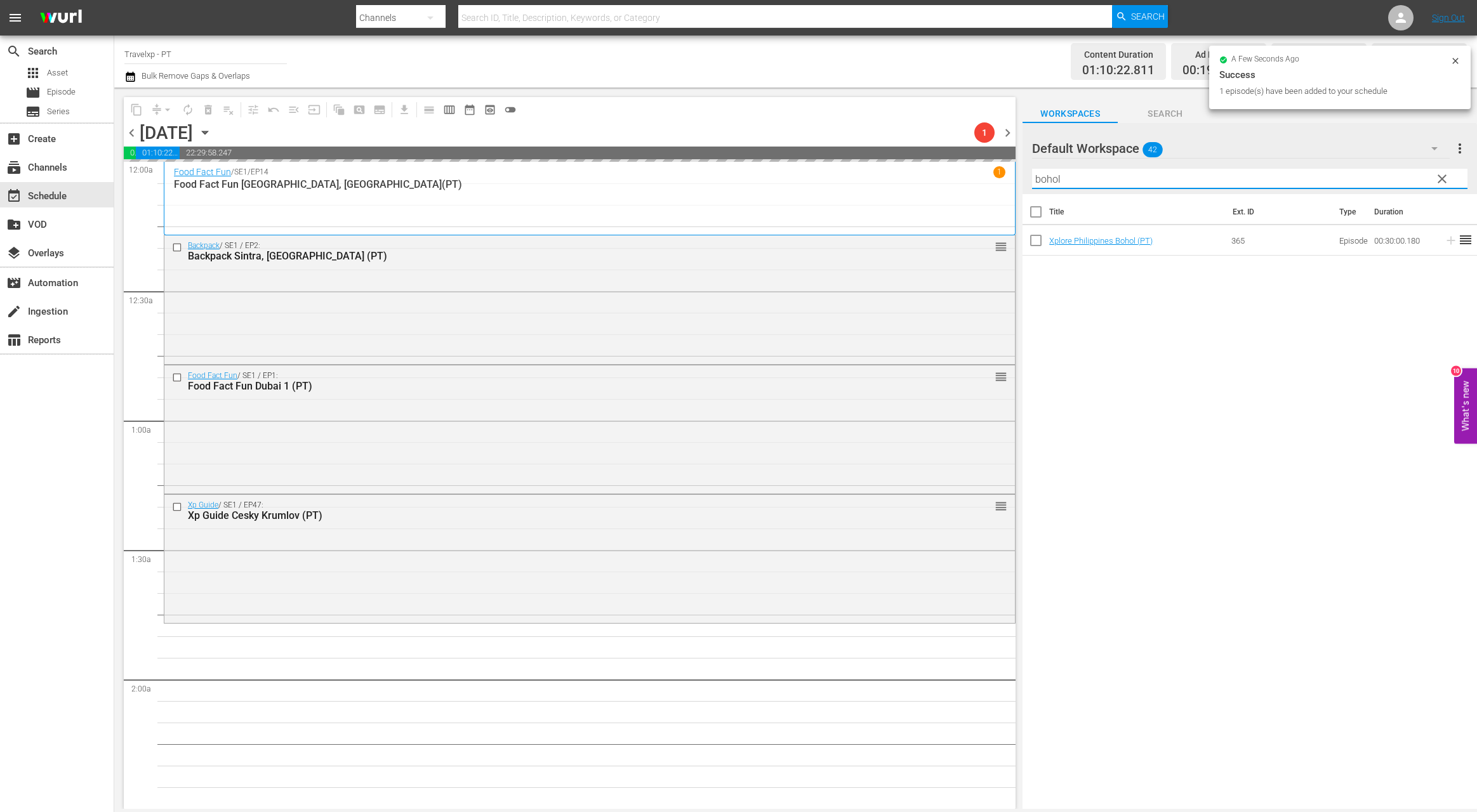
click at [1040, 176] on input "bohol" at bounding box center [1249, 178] width 435 height 20
click at [1039, 176] on input "bohol" at bounding box center [1249, 178] width 435 height 20
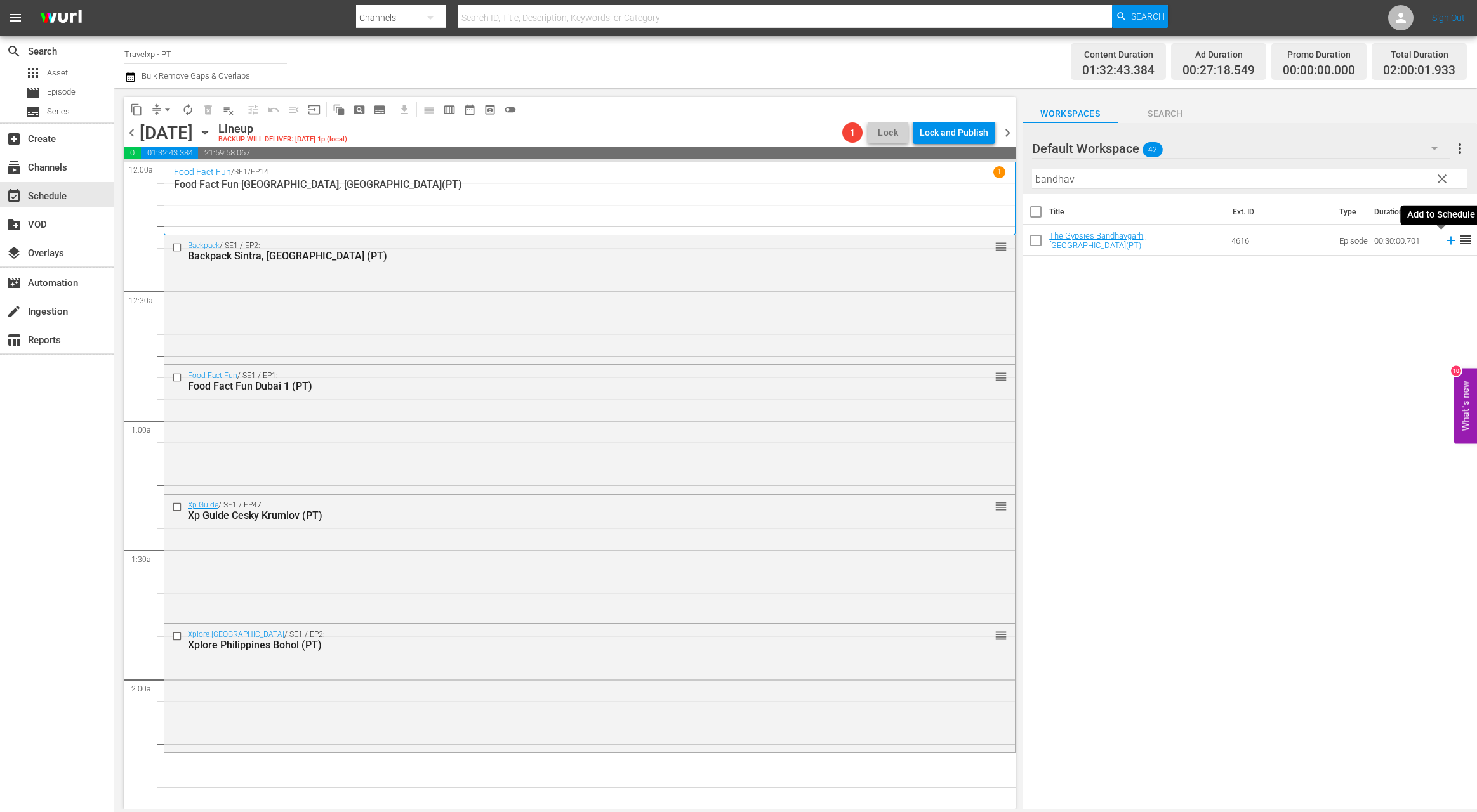
click at [1206, 241] on icon at bounding box center [1450, 240] width 14 height 14
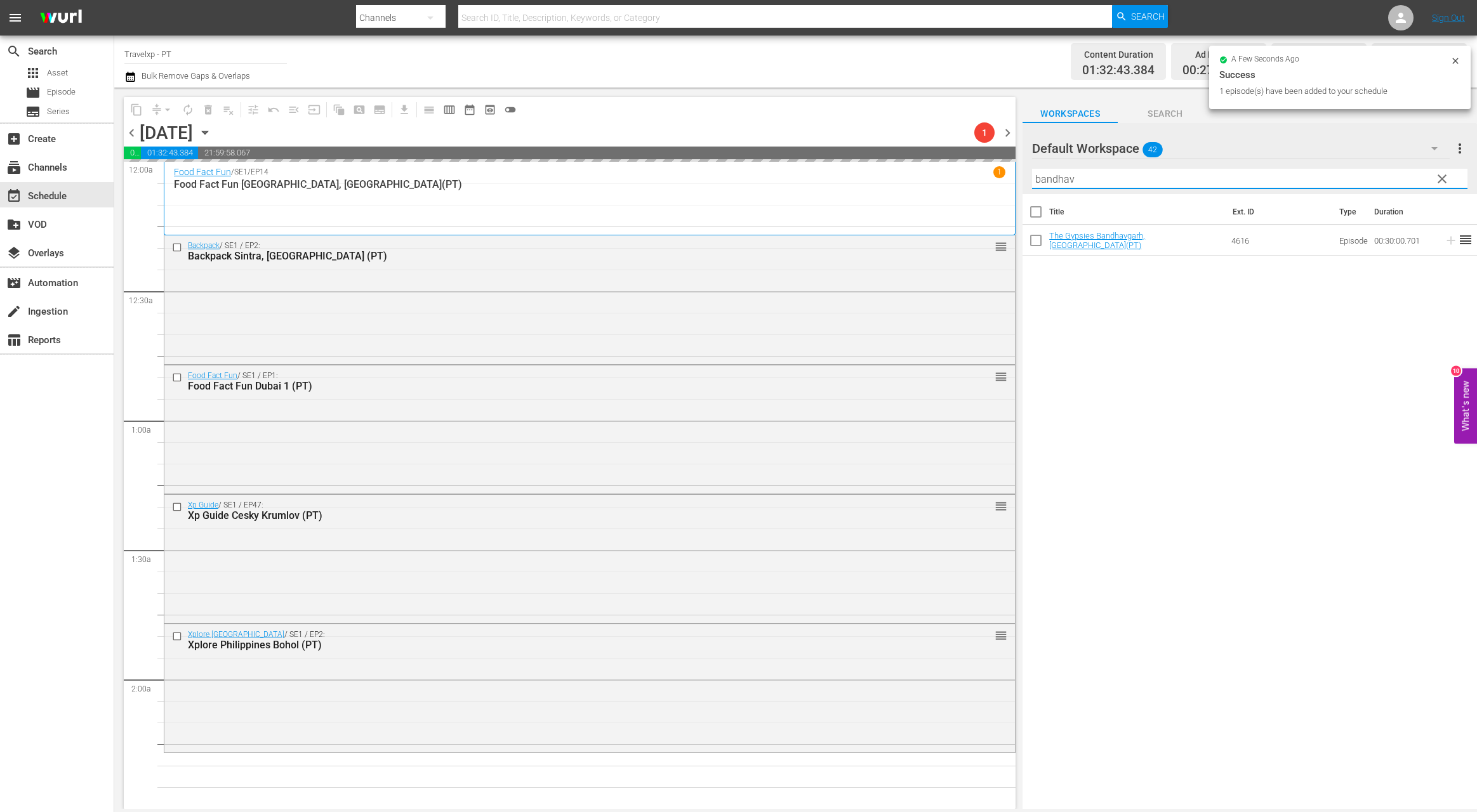
click at [1068, 181] on input "bandhav" at bounding box center [1249, 178] width 435 height 20
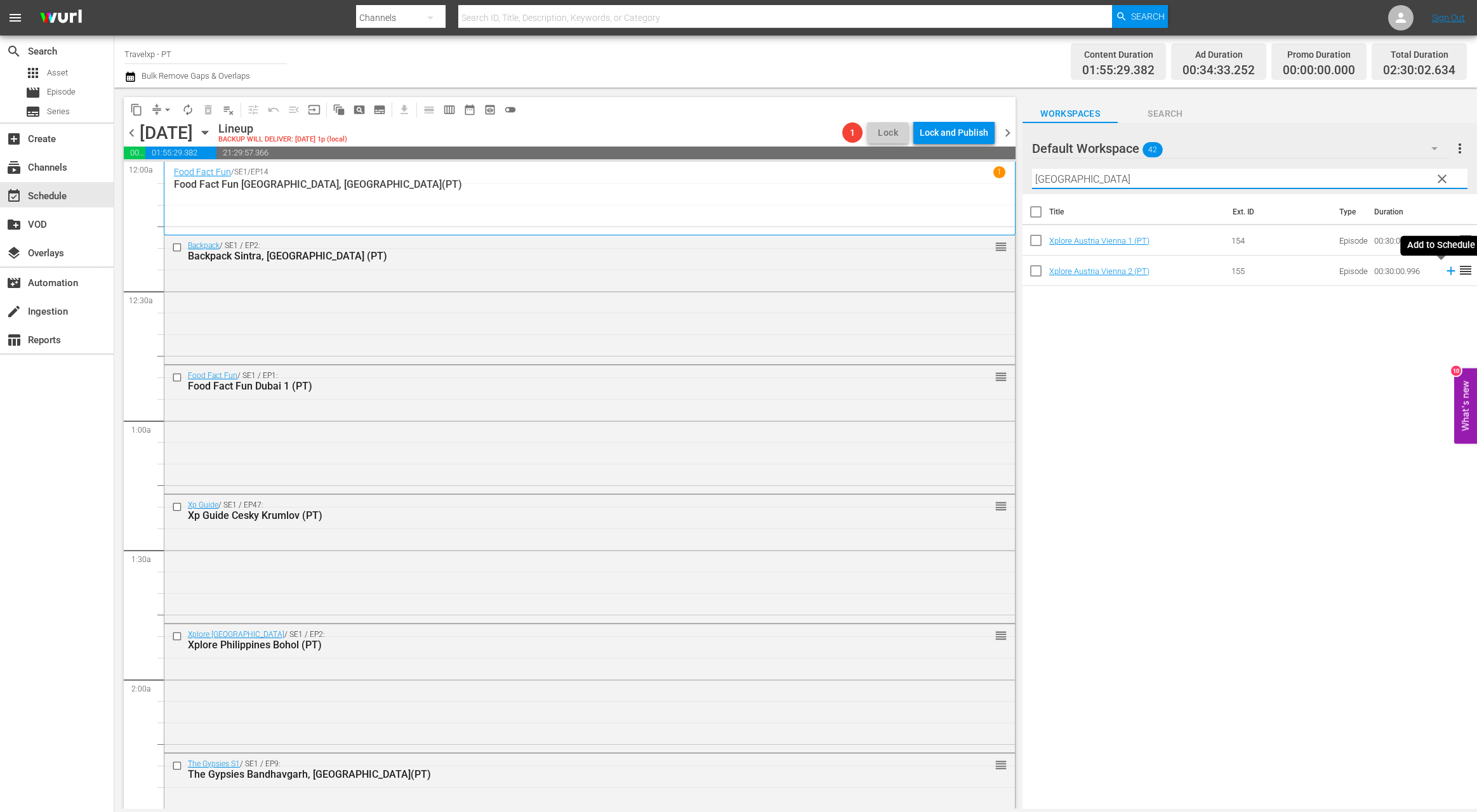
click at [1206, 270] on icon at bounding box center [1450, 270] width 8 height 8
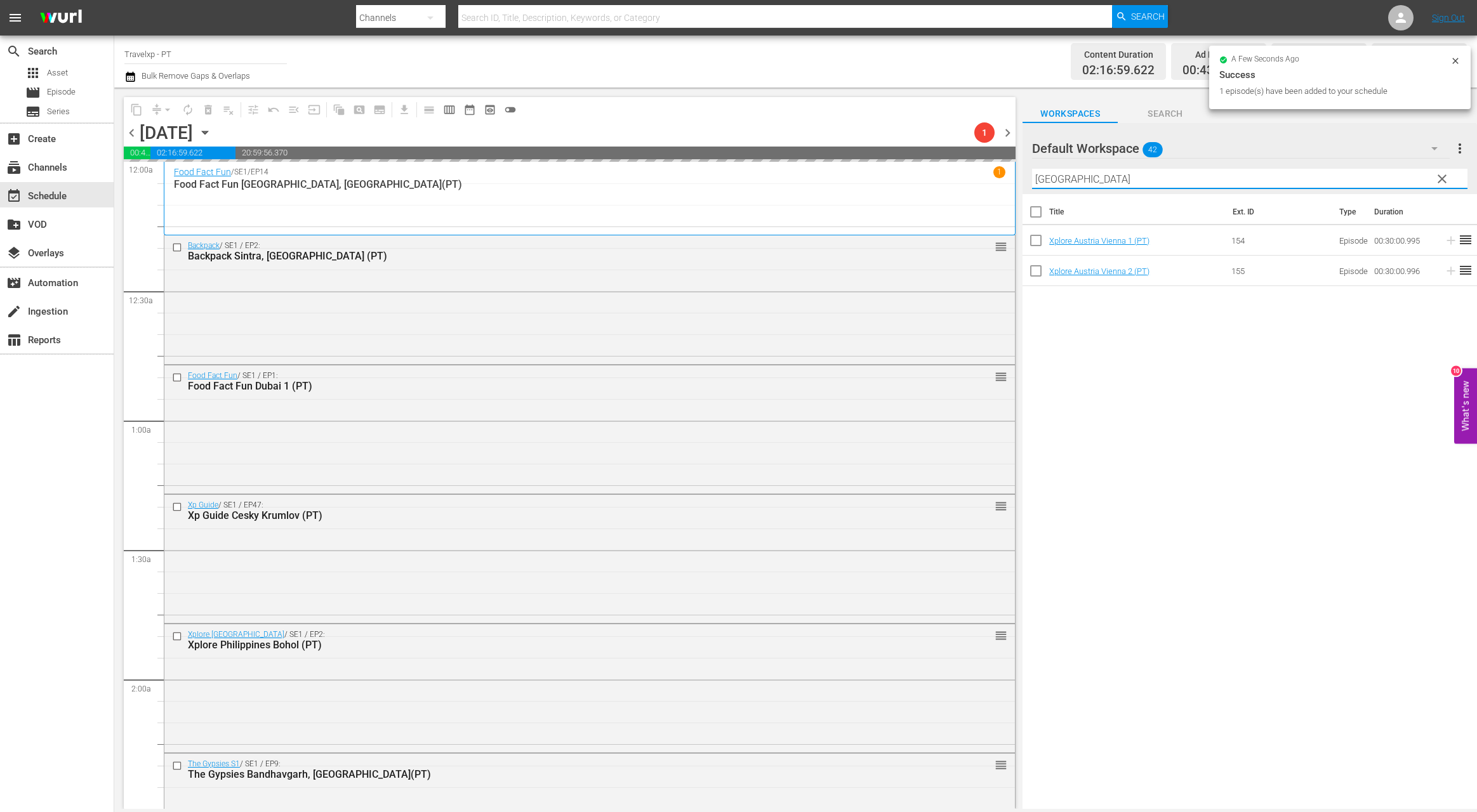
click at [1055, 182] on input "[GEOGRAPHIC_DATA]" at bounding box center [1249, 178] width 435 height 20
click at [1056, 182] on input "[GEOGRAPHIC_DATA]" at bounding box center [1249, 178] width 435 height 20
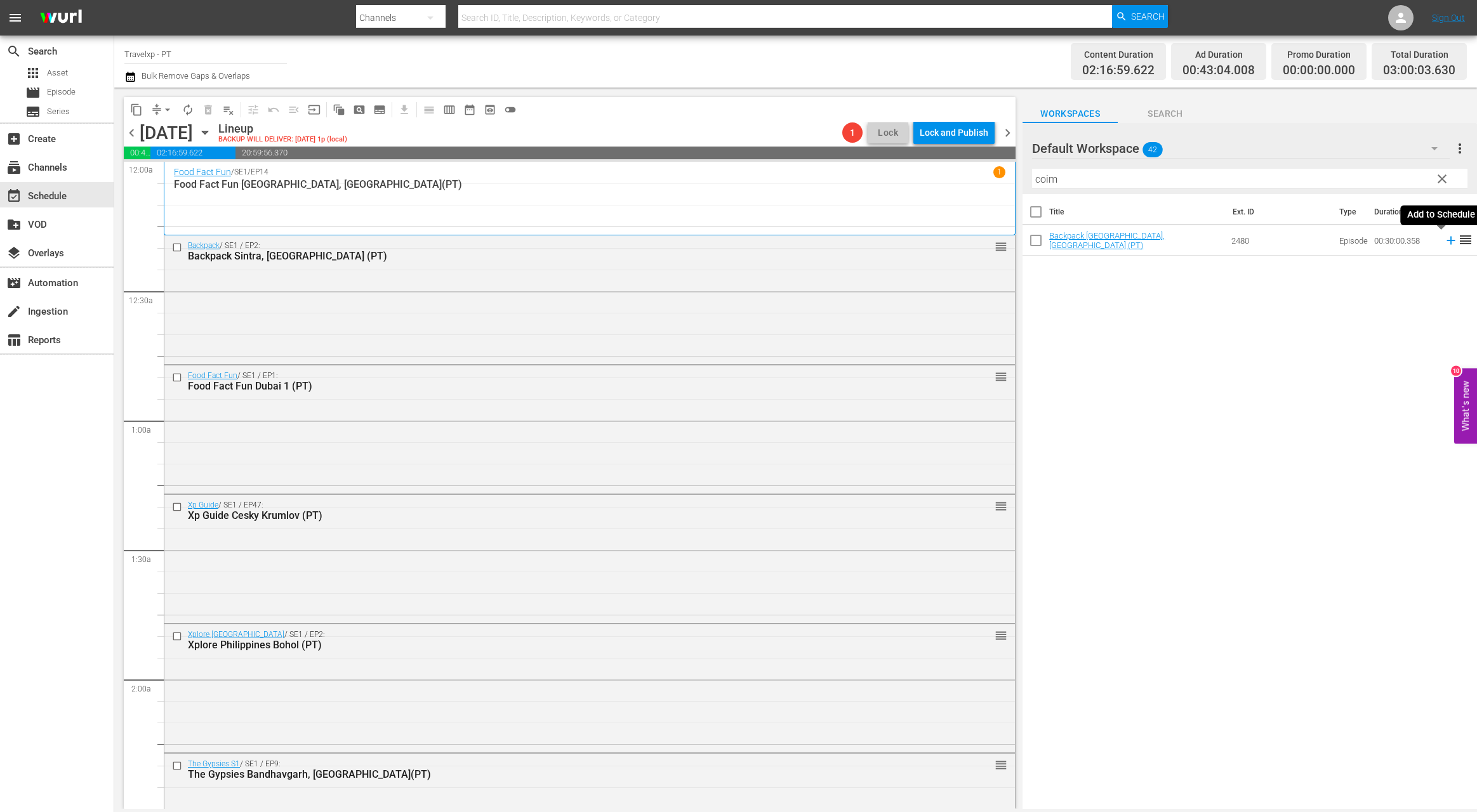
click at [1206, 239] on icon at bounding box center [1450, 240] width 14 height 14
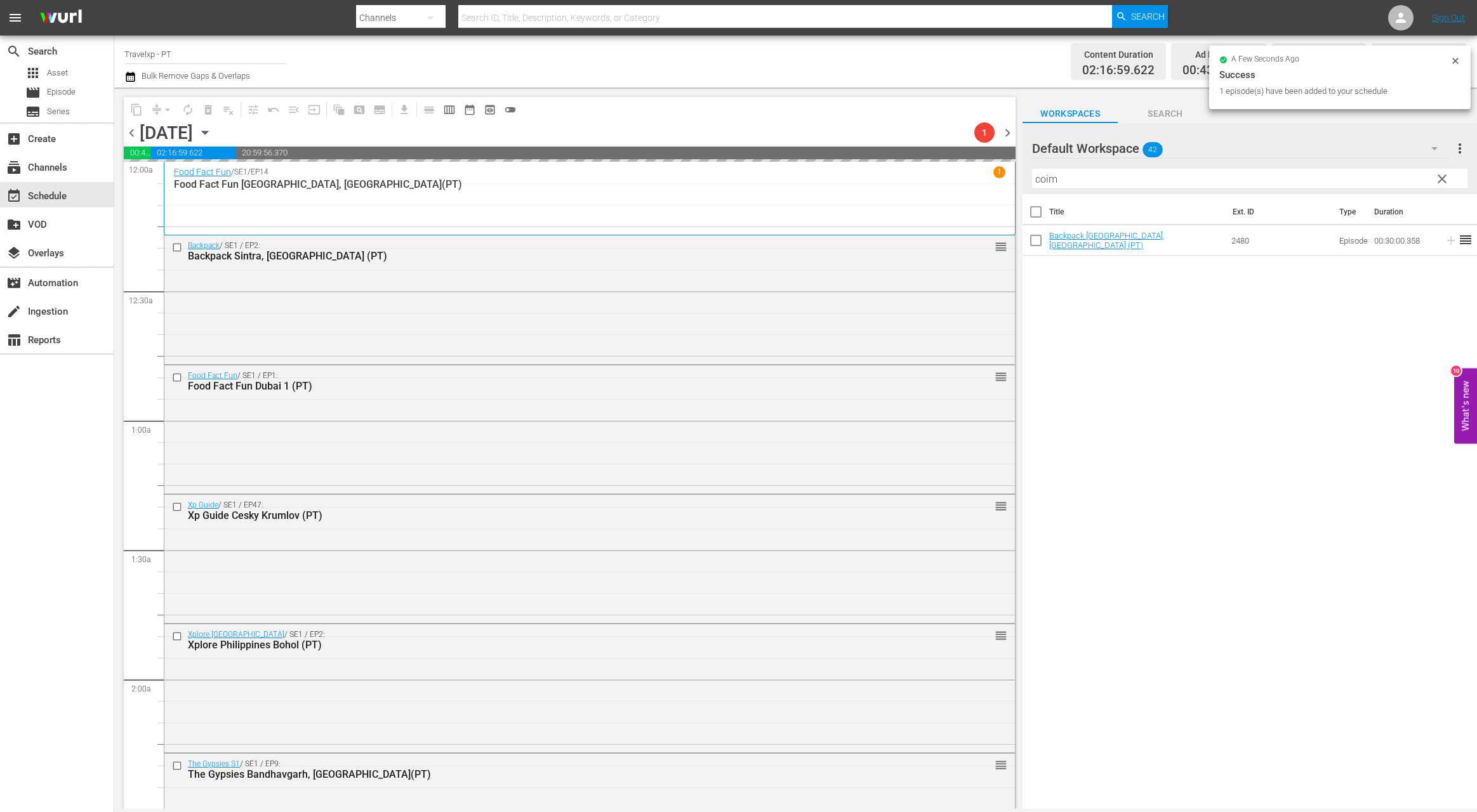
click at [1043, 182] on input "coim" at bounding box center [1249, 178] width 435 height 20
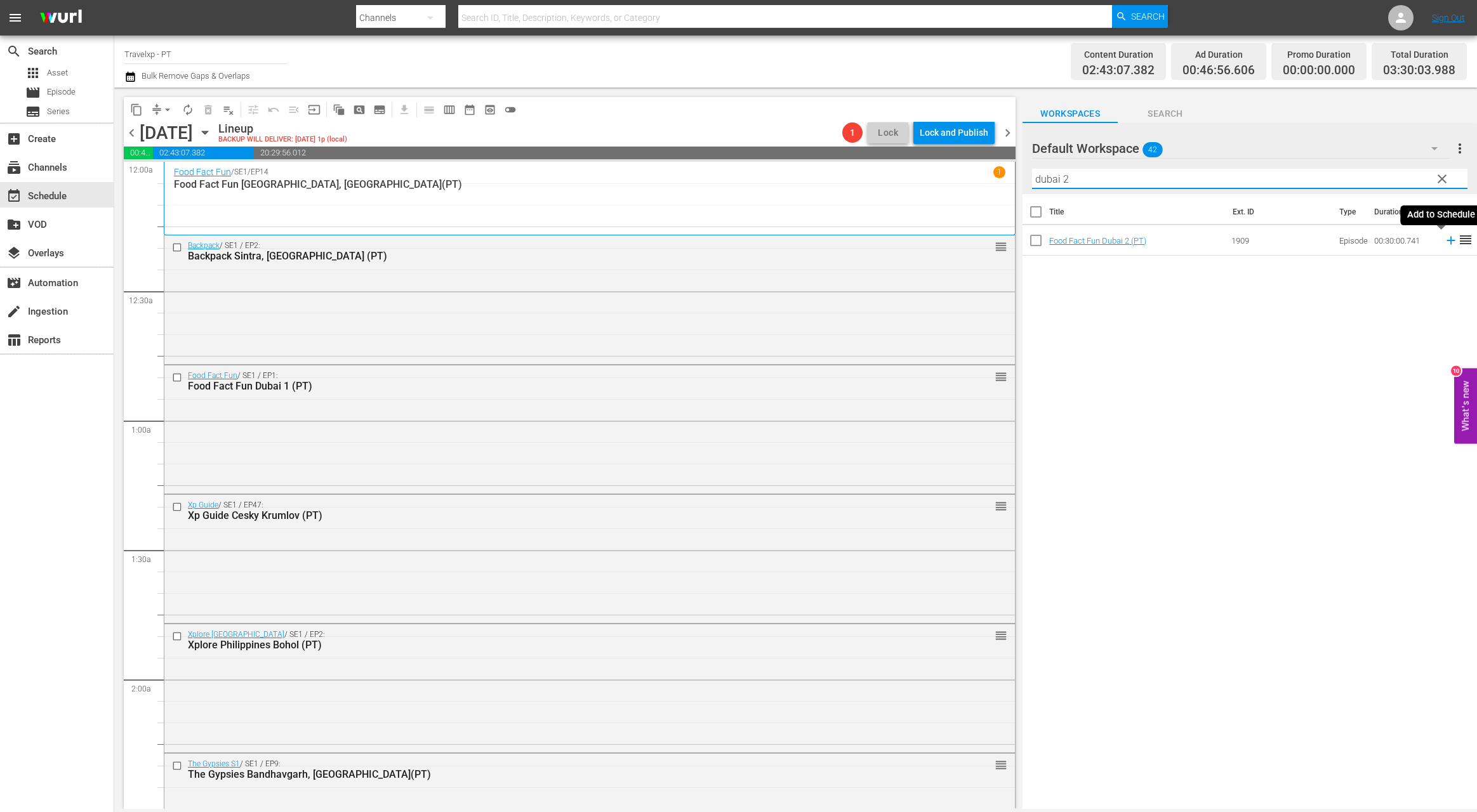
click at [1206, 240] on icon at bounding box center [1450, 240] width 8 height 8
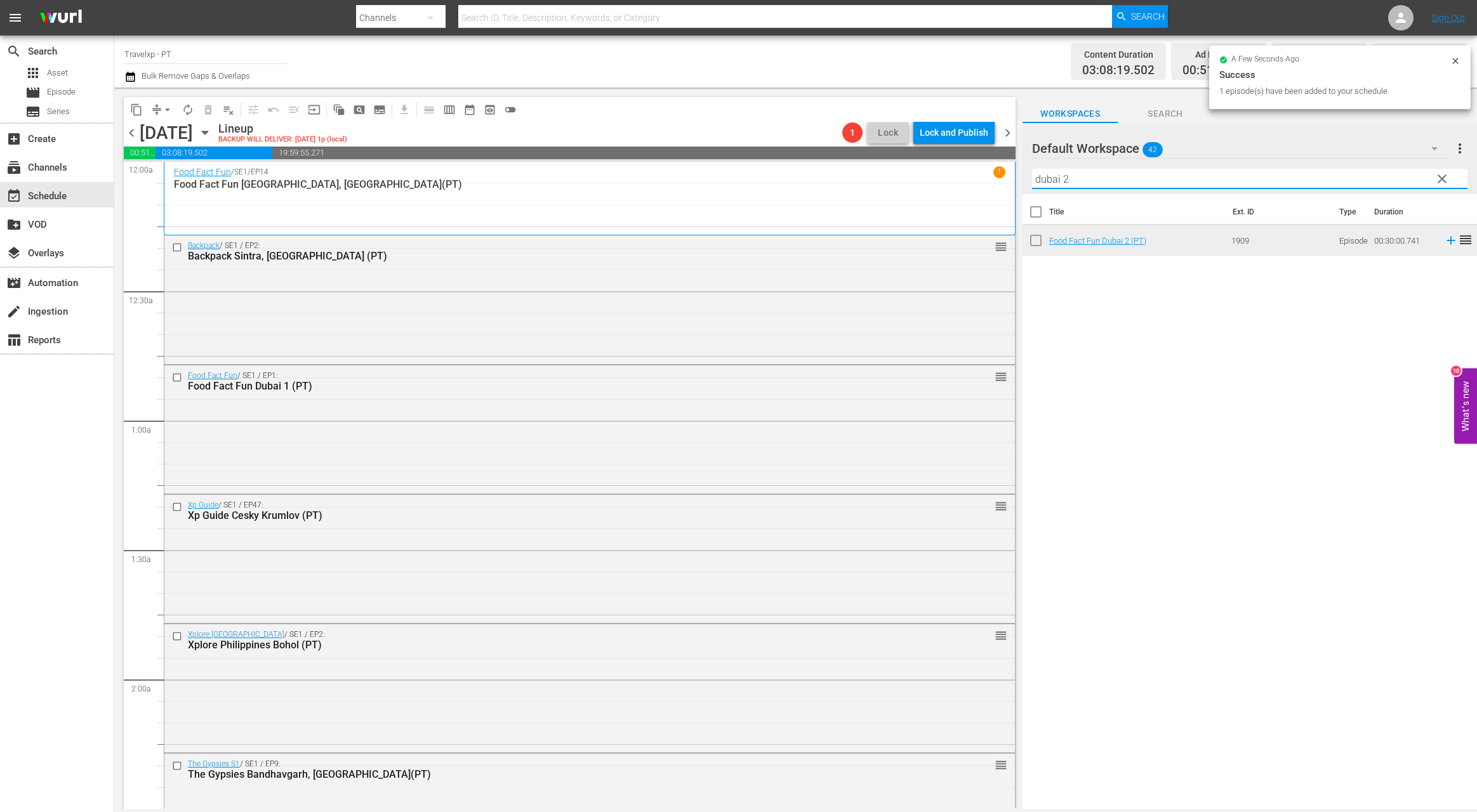
drag, startPoint x: 1078, startPoint y: 182, endPoint x: 1012, endPoint y: 182, distance: 66.0
click at [1012, 182] on div "content_copy compress arrow_drop_down autorenew_outlined delete_forever_outline…" at bounding box center [795, 448] width 1362 height 721
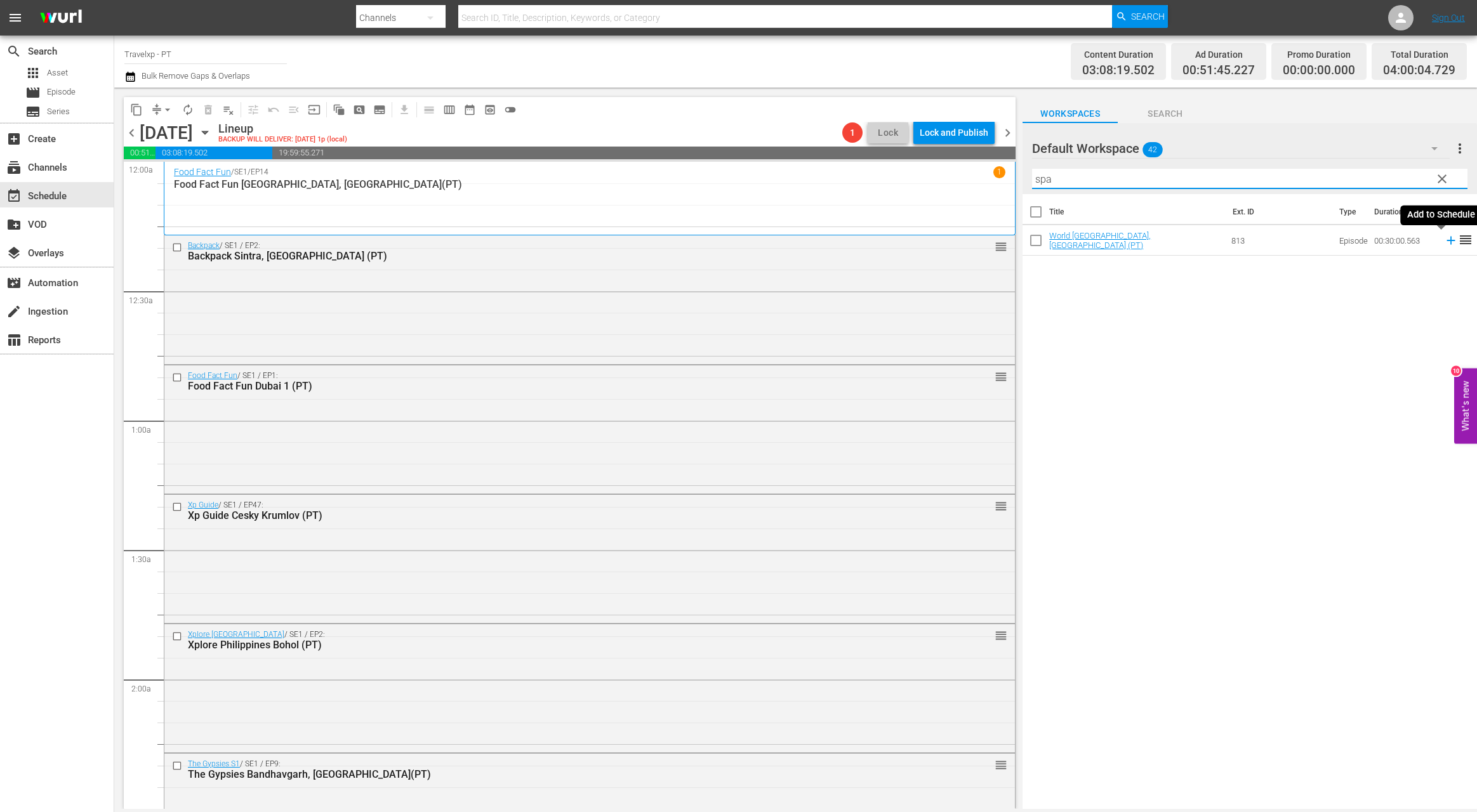
click at [1206, 240] on icon at bounding box center [1450, 240] width 8 height 8
click at [1048, 182] on input "spa" at bounding box center [1249, 178] width 435 height 20
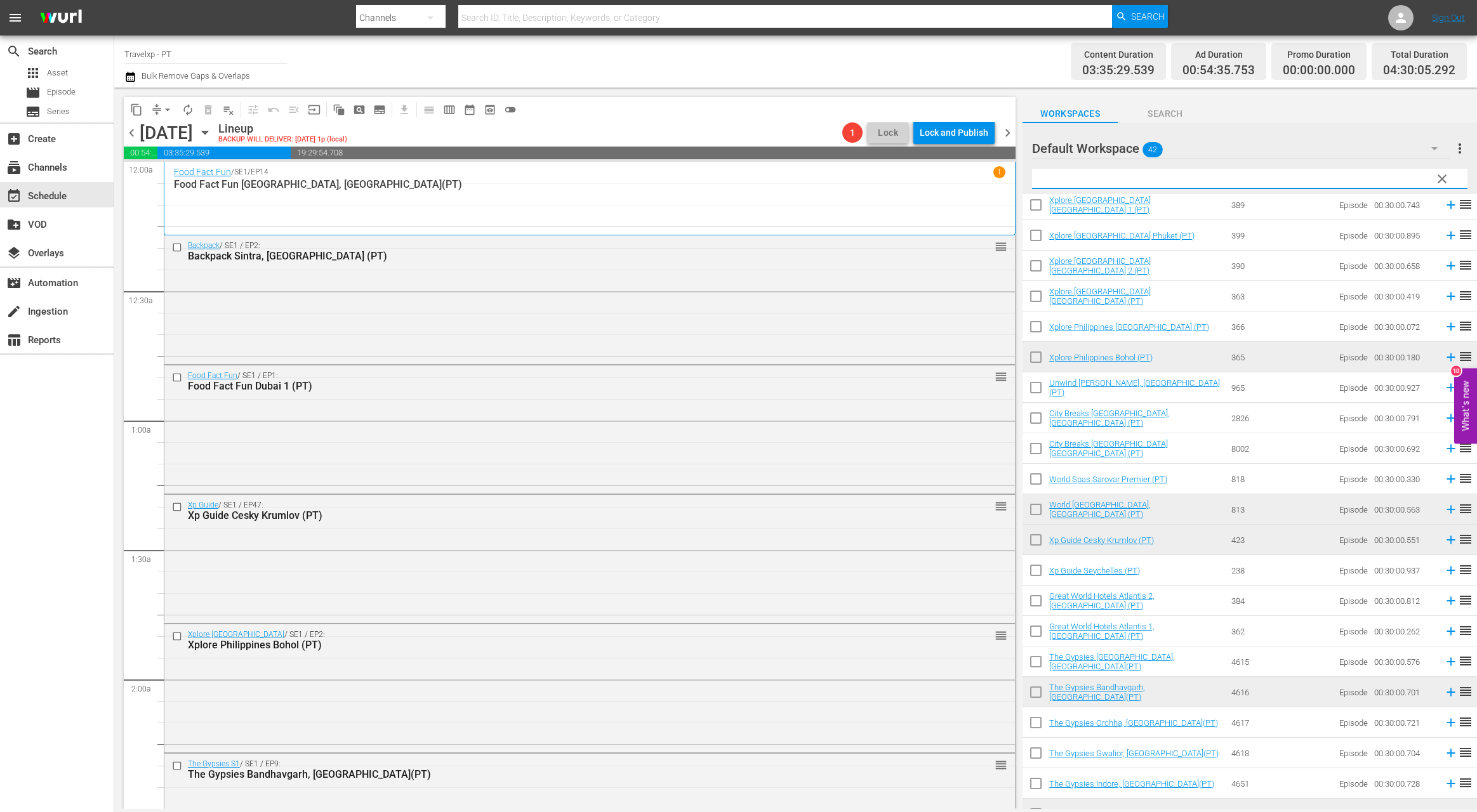
scroll to position [481, 0]
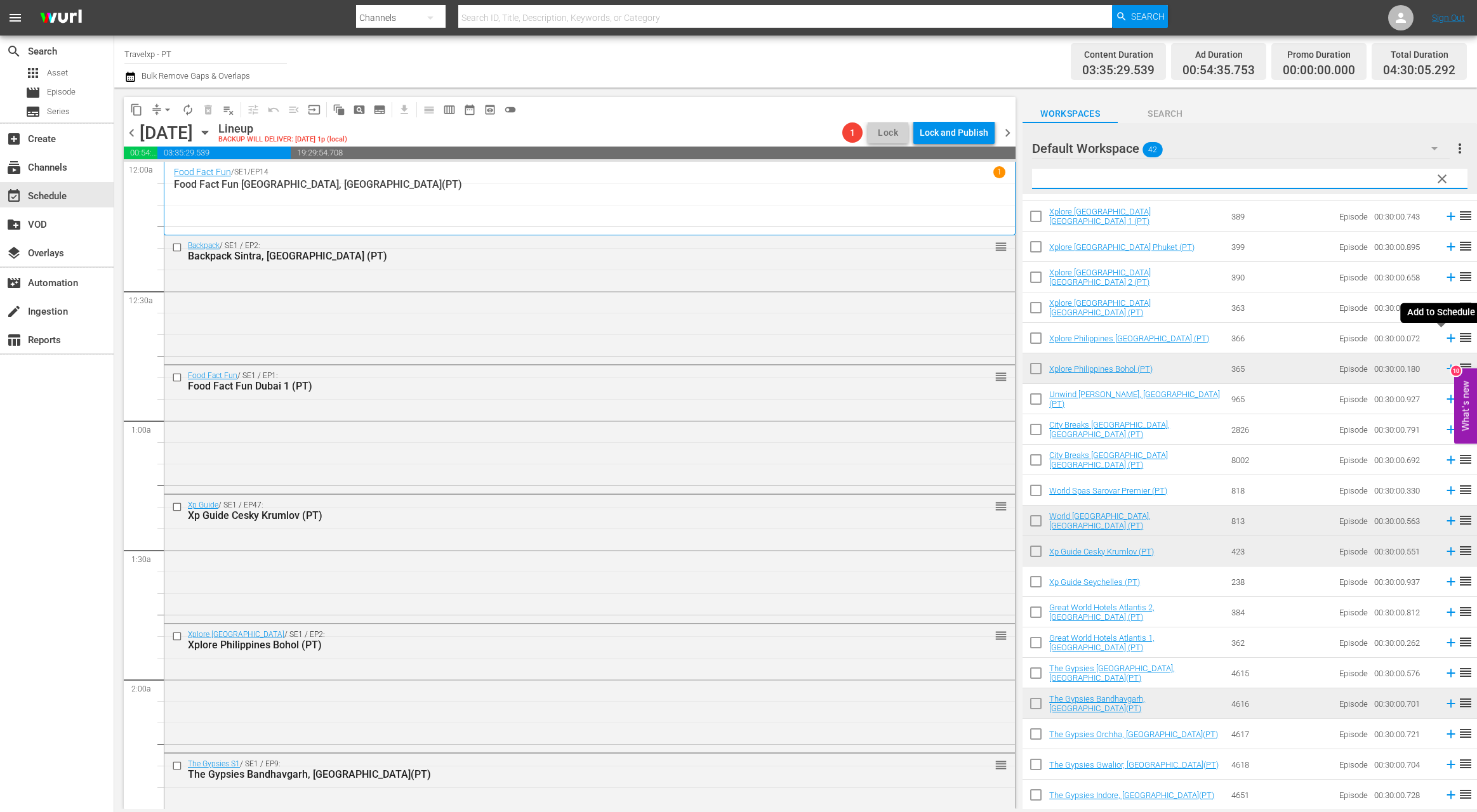
click at [1206, 338] on icon at bounding box center [1450, 338] width 8 height 8
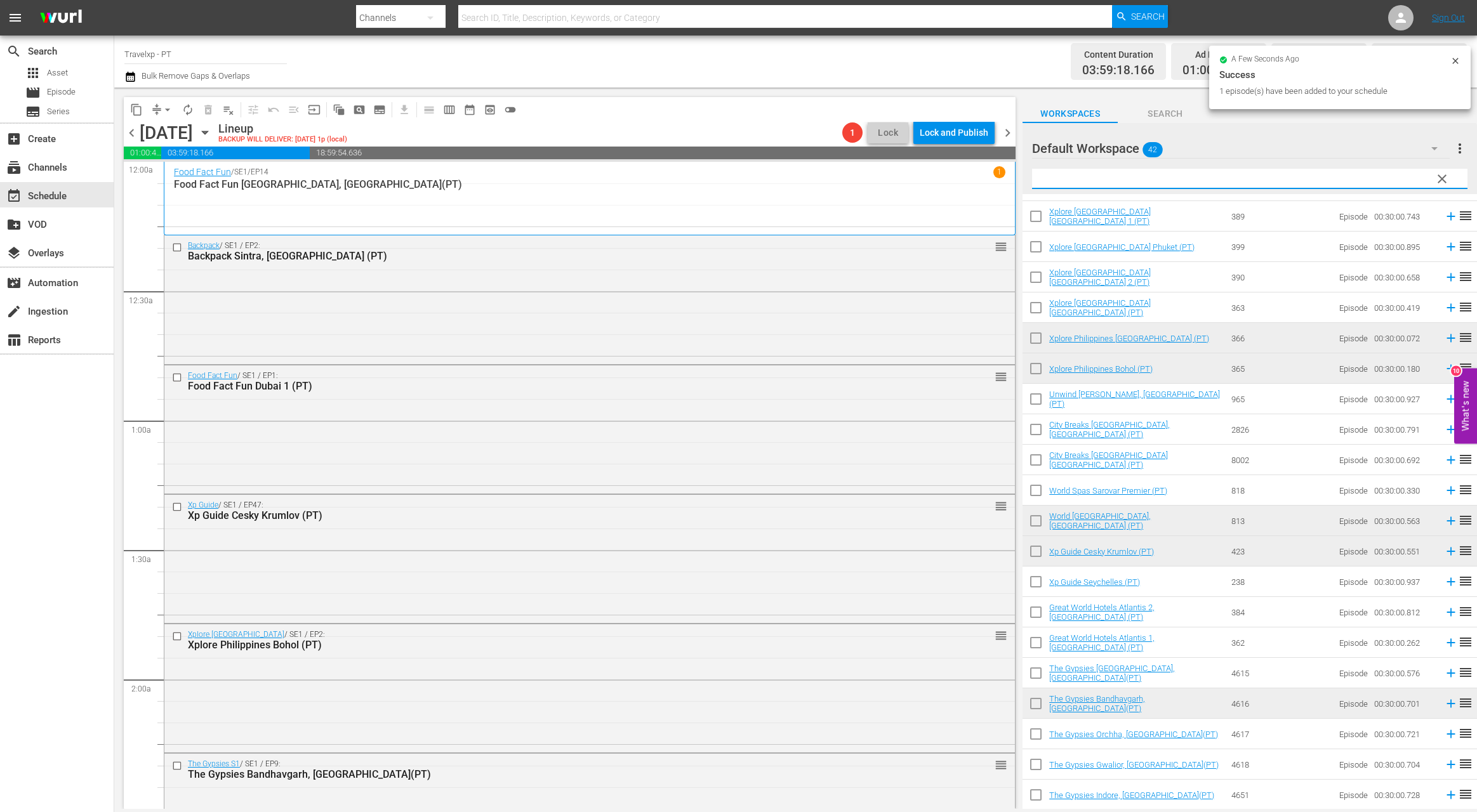
click at [1076, 182] on input "text" at bounding box center [1249, 178] width 435 height 20
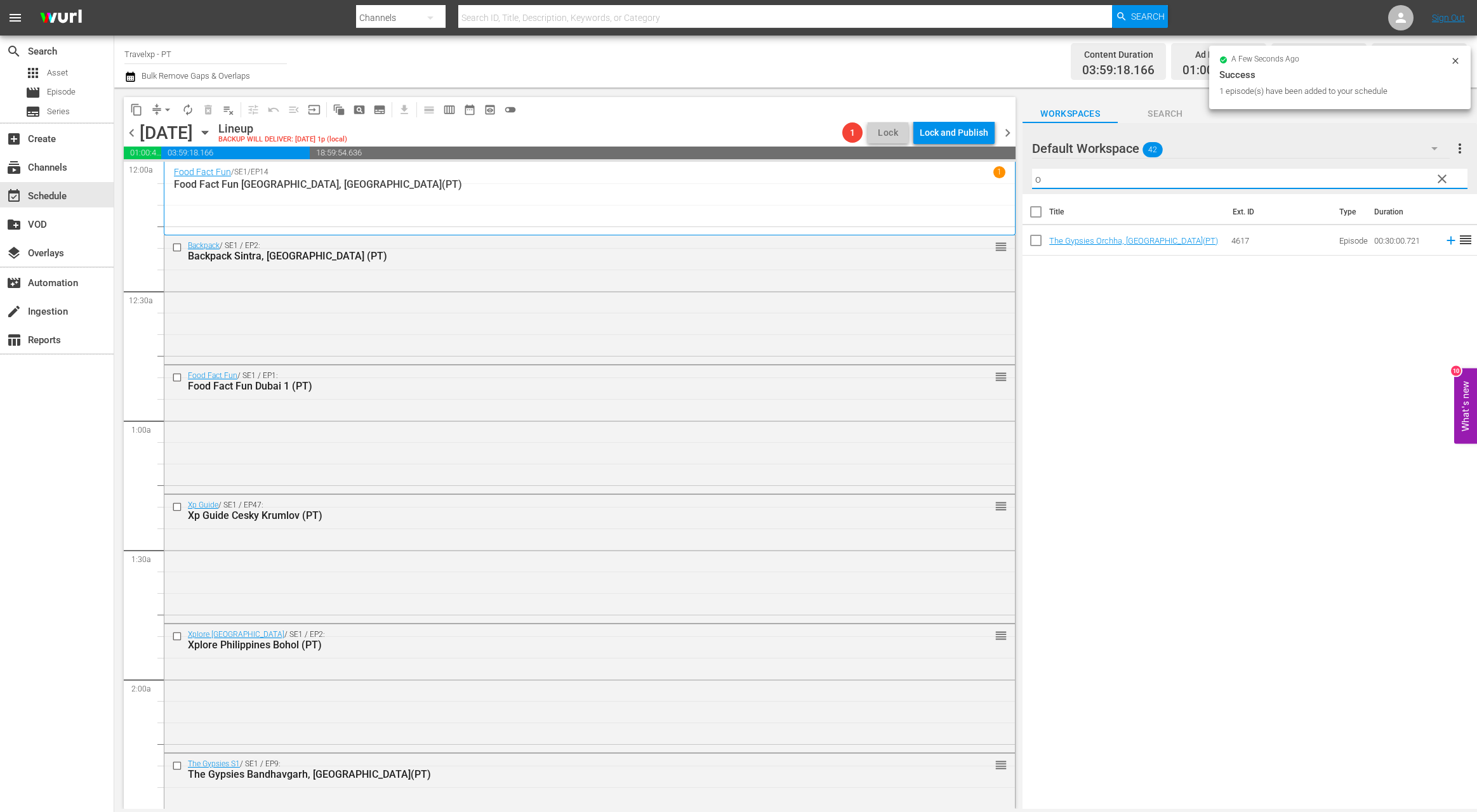
scroll to position [0, 0]
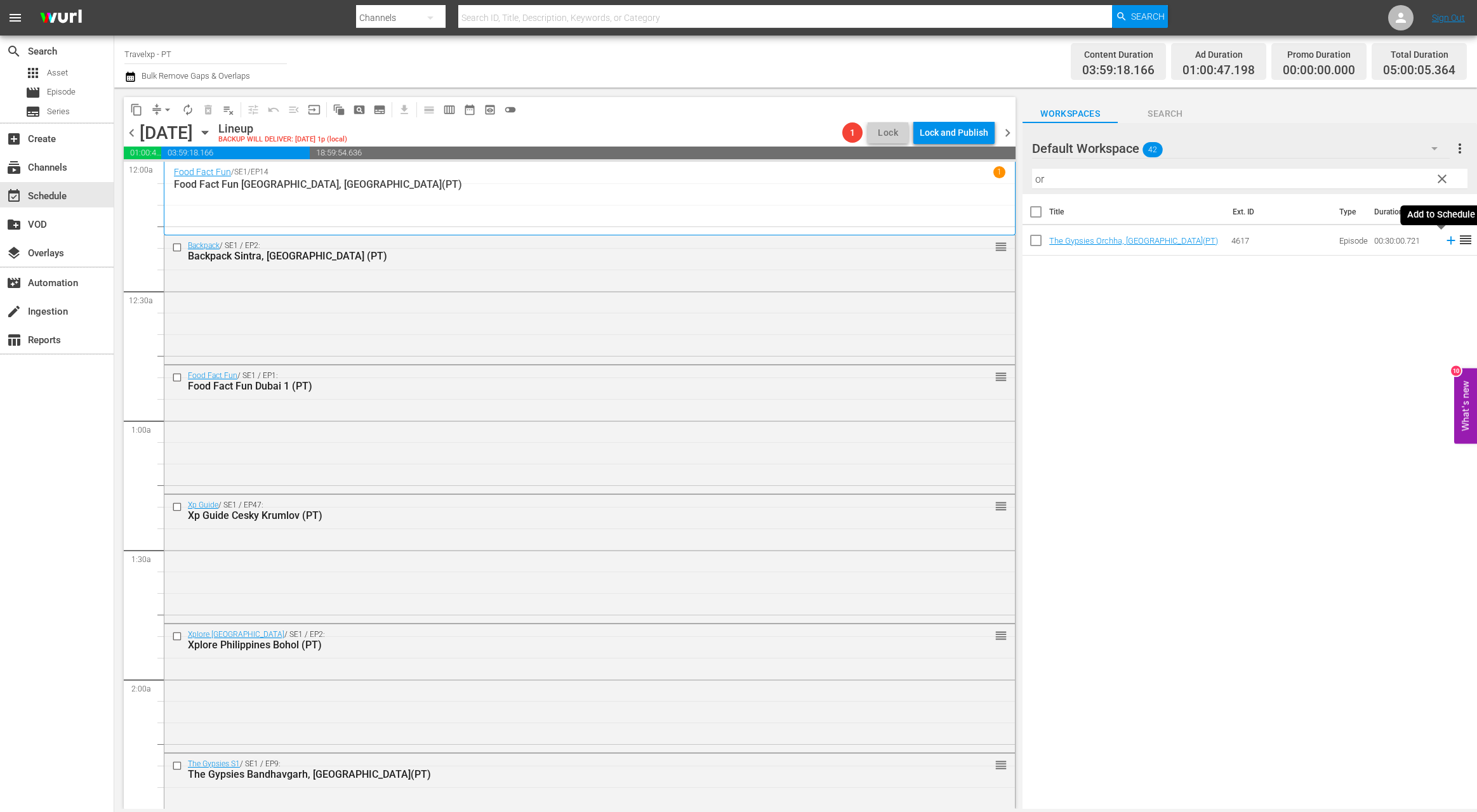
click at [1206, 240] on icon at bounding box center [1450, 240] width 8 height 8
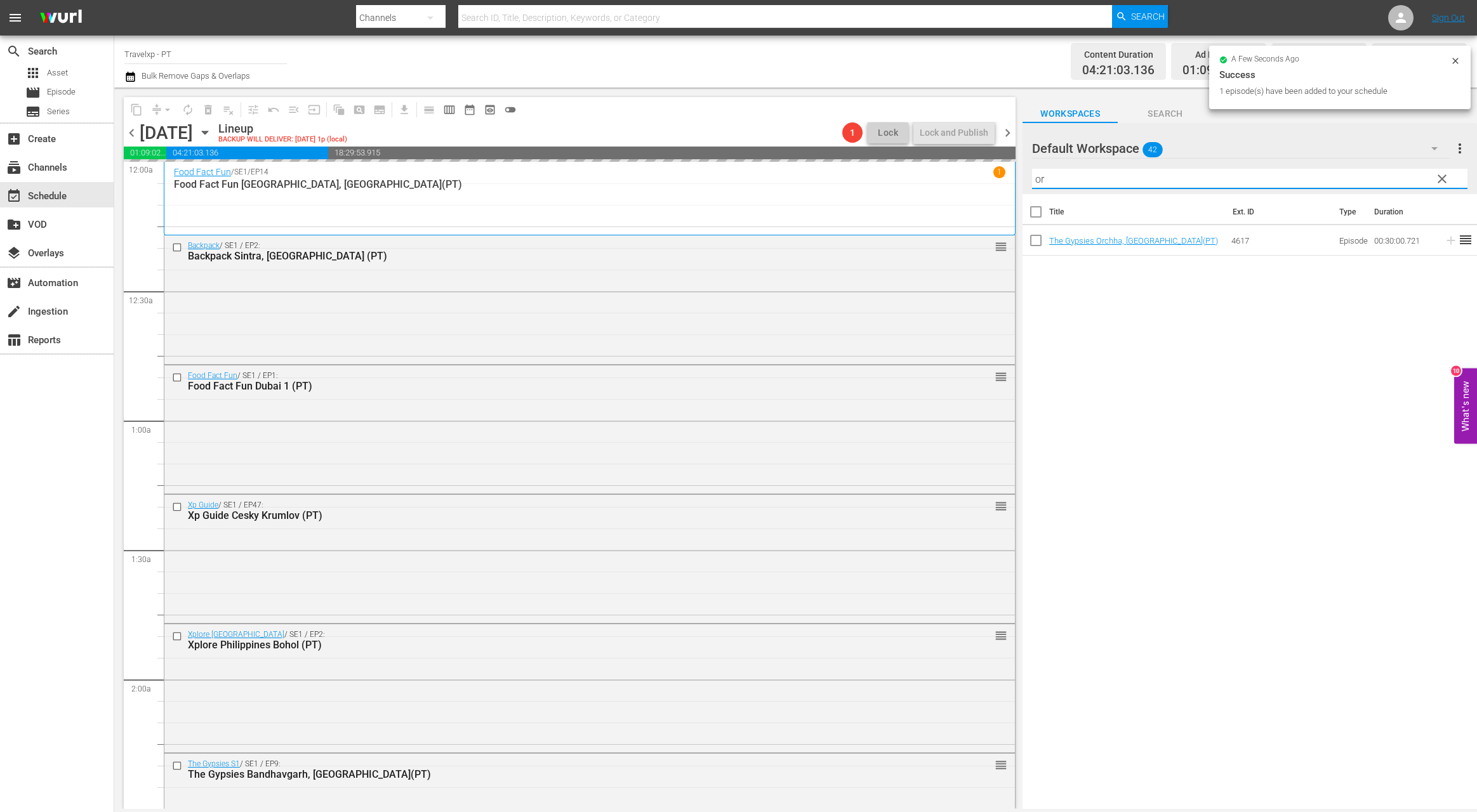
click at [1045, 181] on input "or" at bounding box center [1249, 178] width 435 height 20
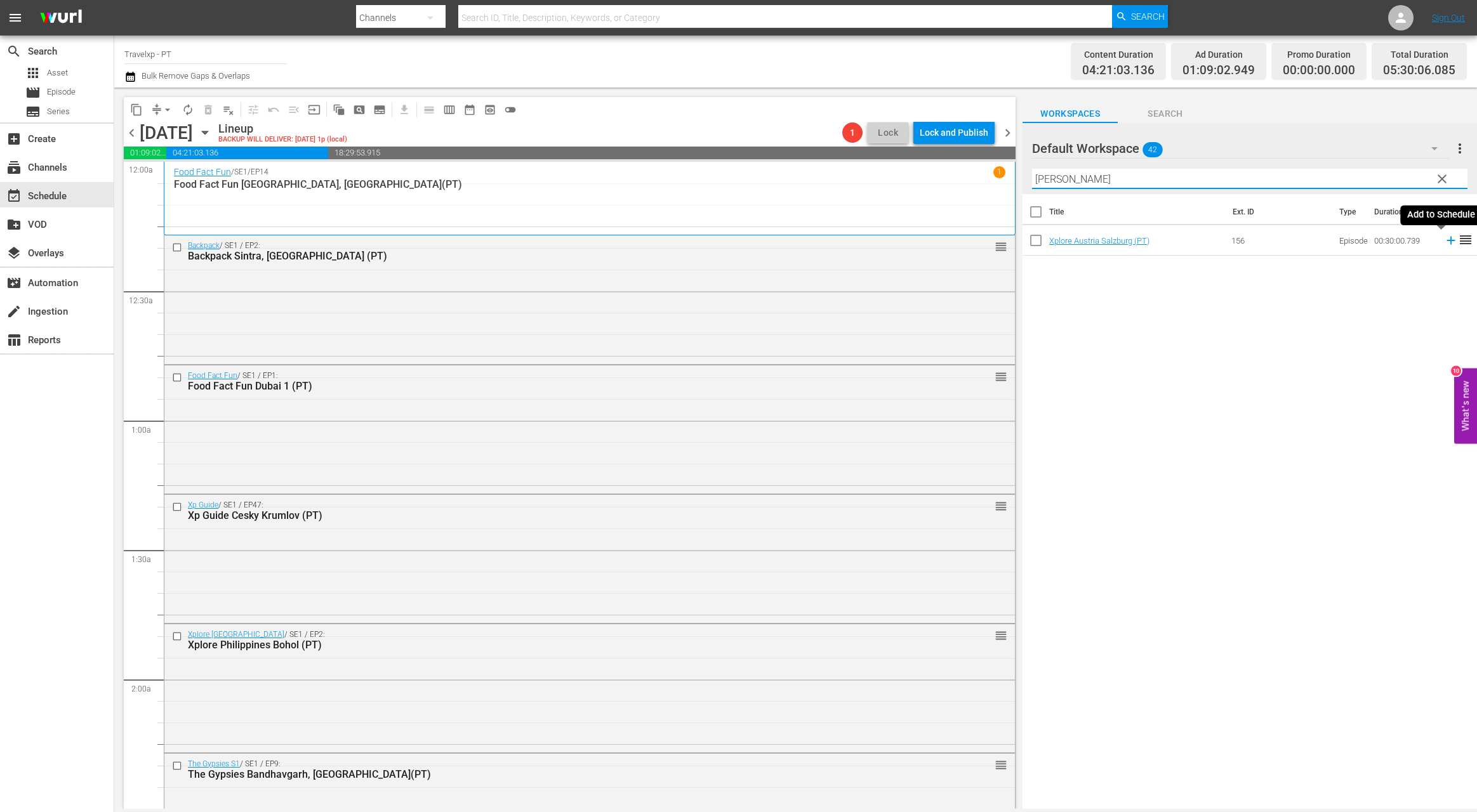
click at [1206, 240] on icon at bounding box center [1450, 240] width 8 height 8
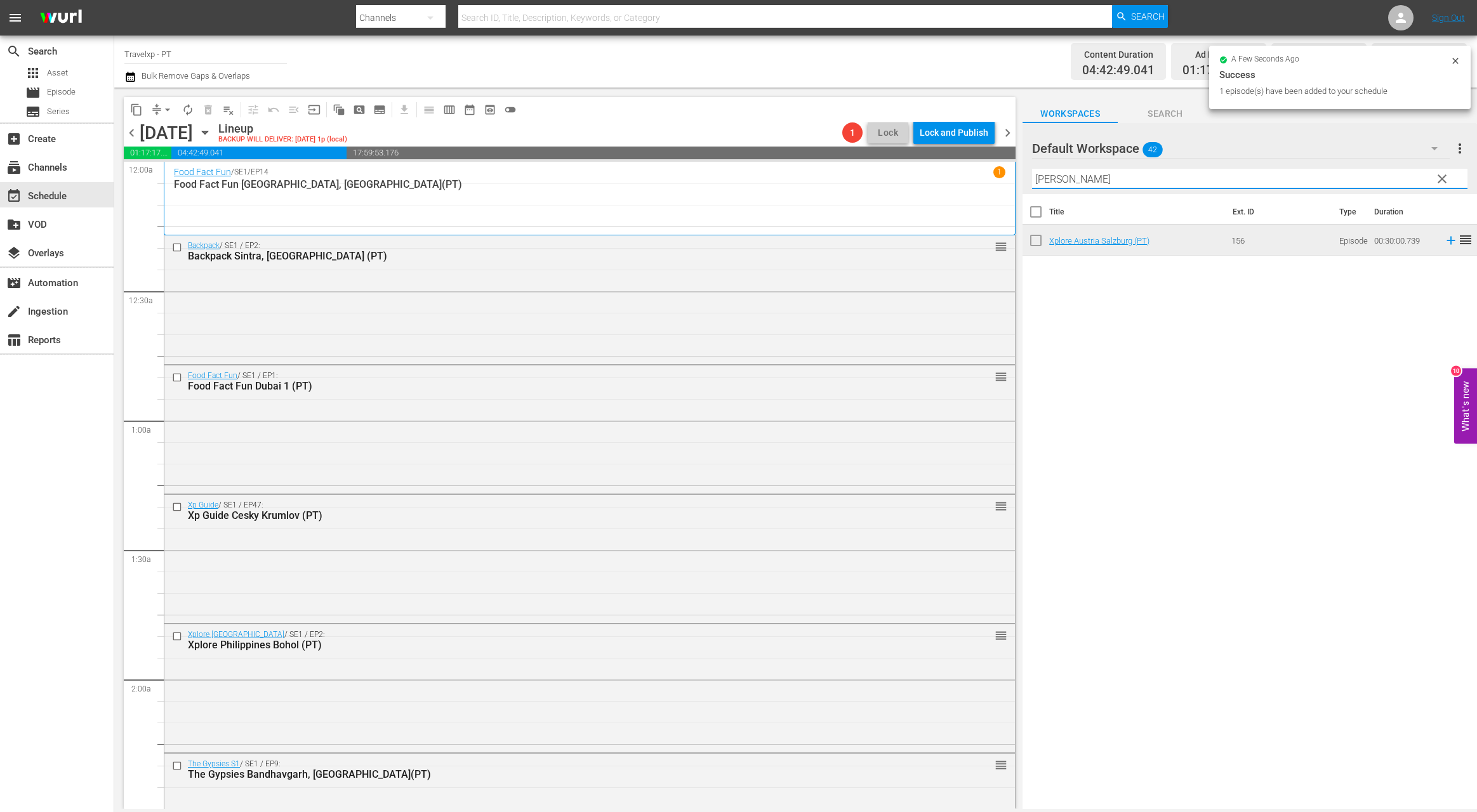
click at [1043, 182] on input "[PERSON_NAME]" at bounding box center [1249, 178] width 435 height 20
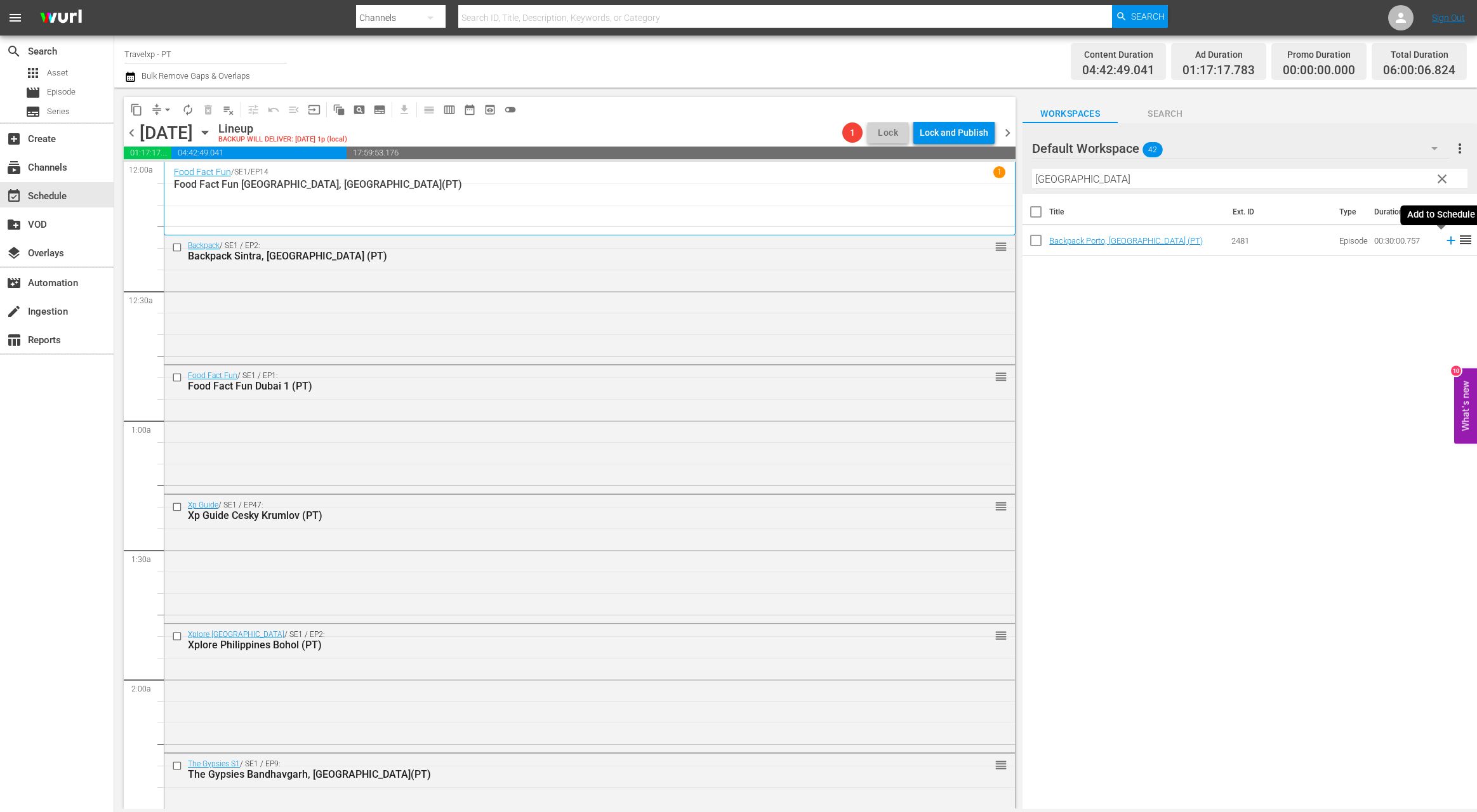
click at [1206, 242] on icon at bounding box center [1450, 240] width 14 height 14
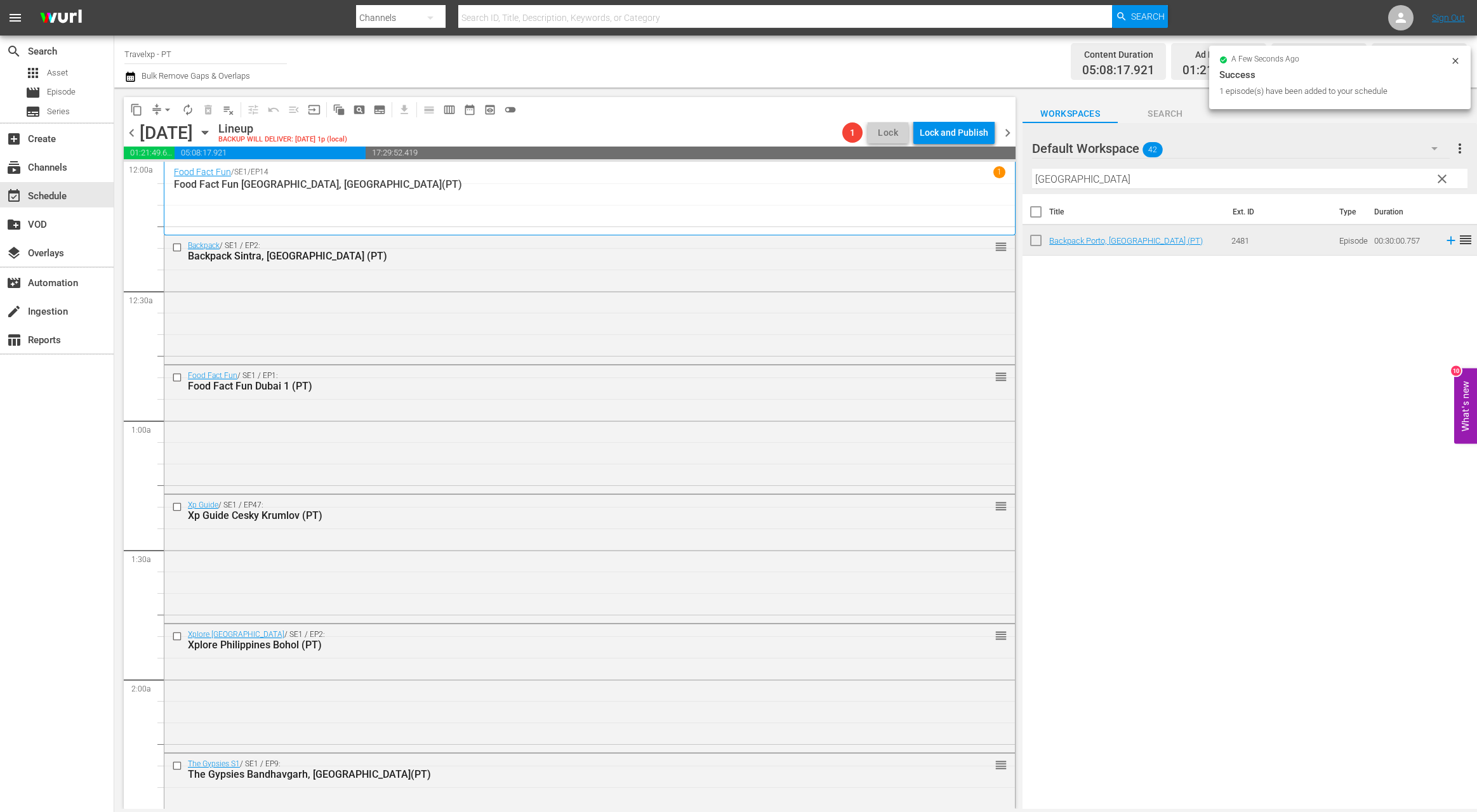
click at [1052, 177] on input "[GEOGRAPHIC_DATA]" at bounding box center [1249, 178] width 435 height 20
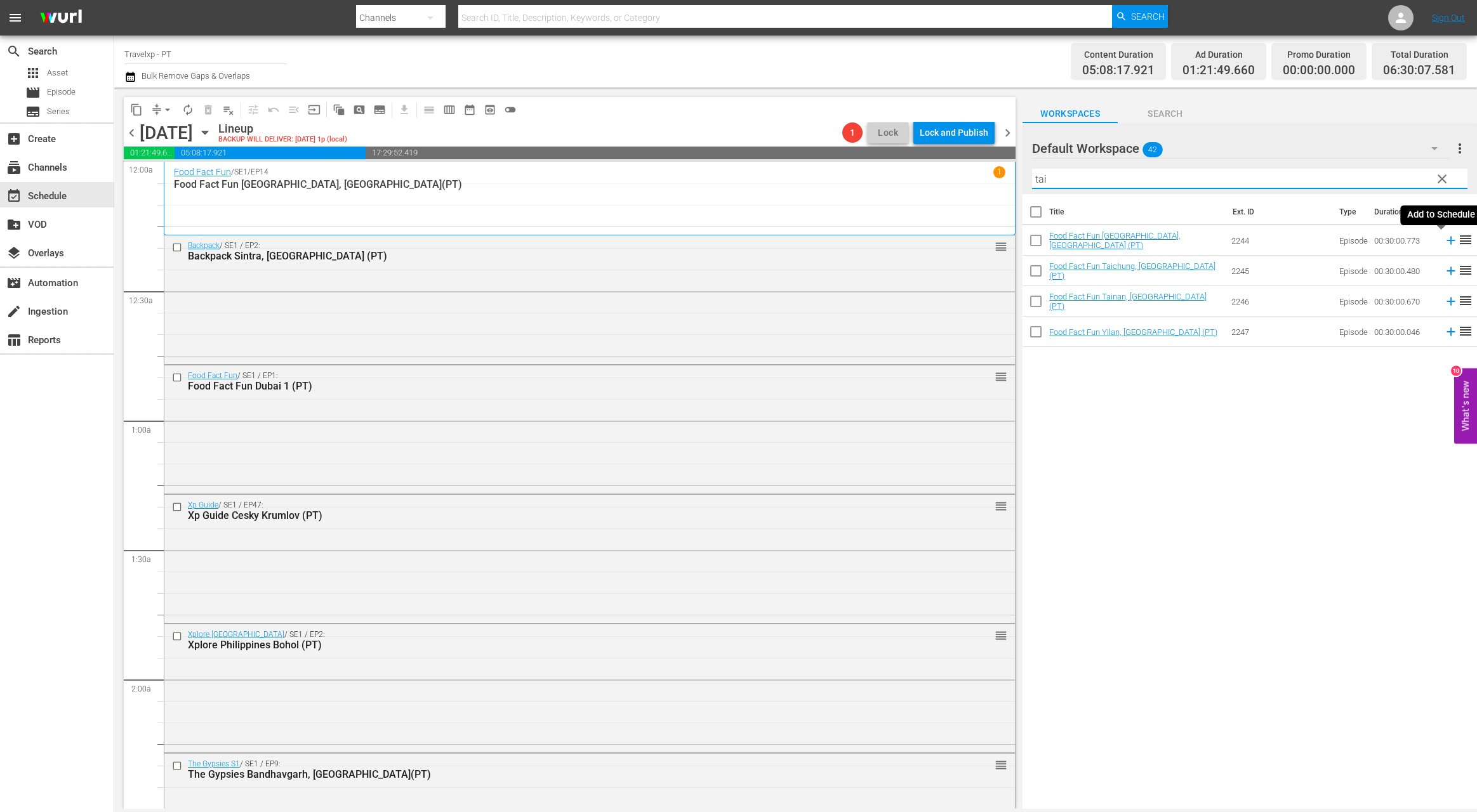
click at [1206, 239] on icon at bounding box center [1450, 240] width 14 height 14
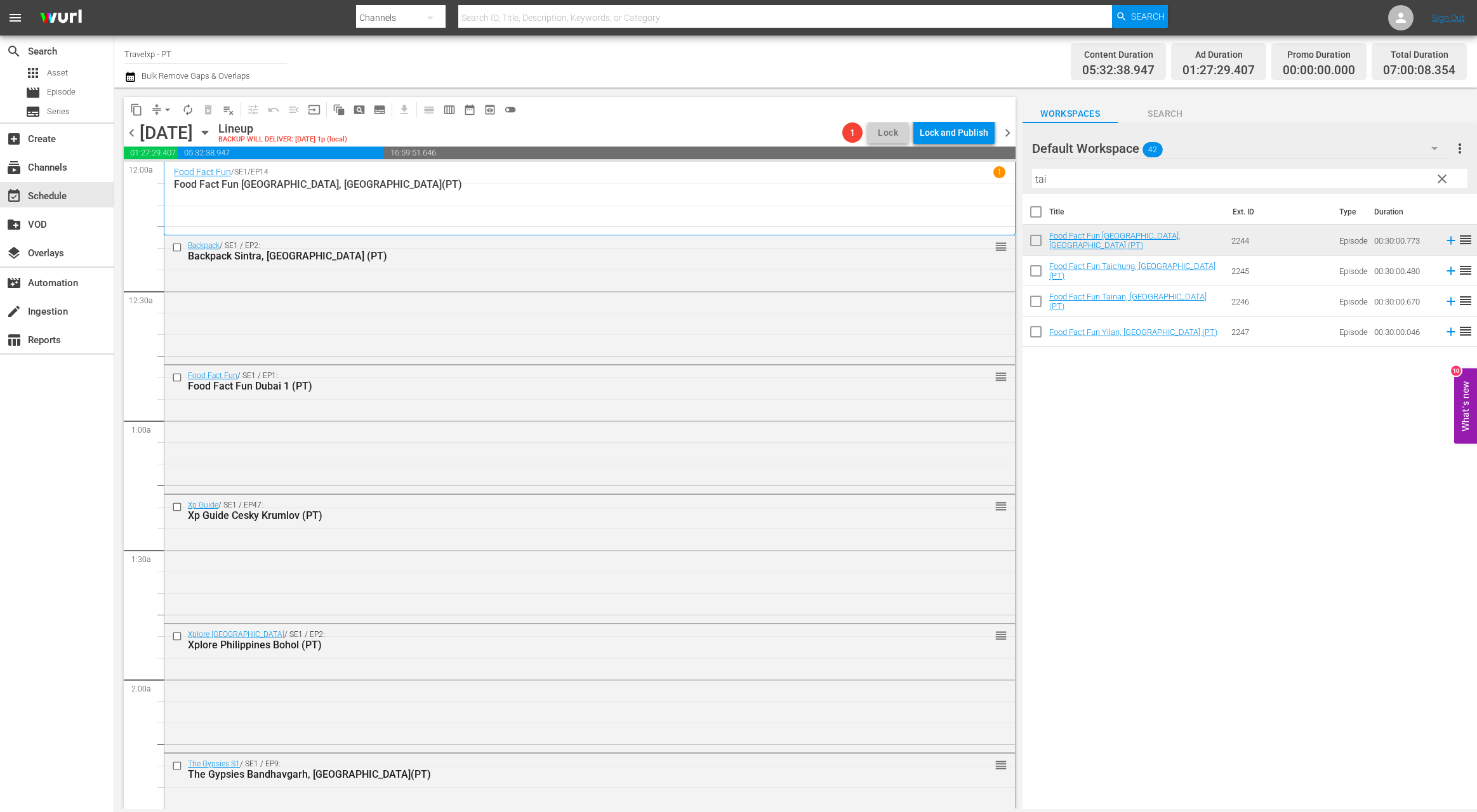
click at [1047, 182] on input "tai" at bounding box center [1249, 178] width 435 height 20
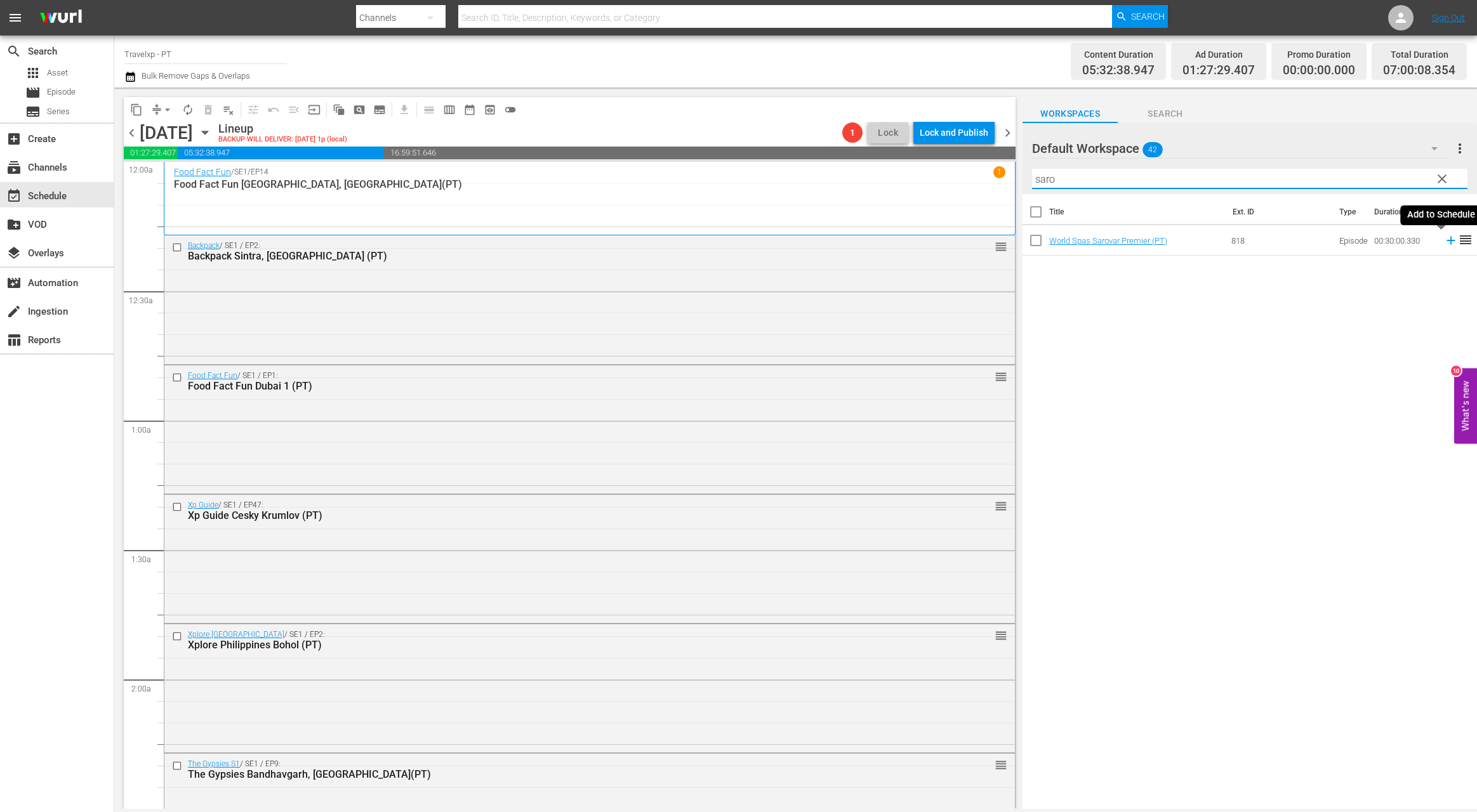
click at [1206, 239] on icon at bounding box center [1450, 240] width 14 height 14
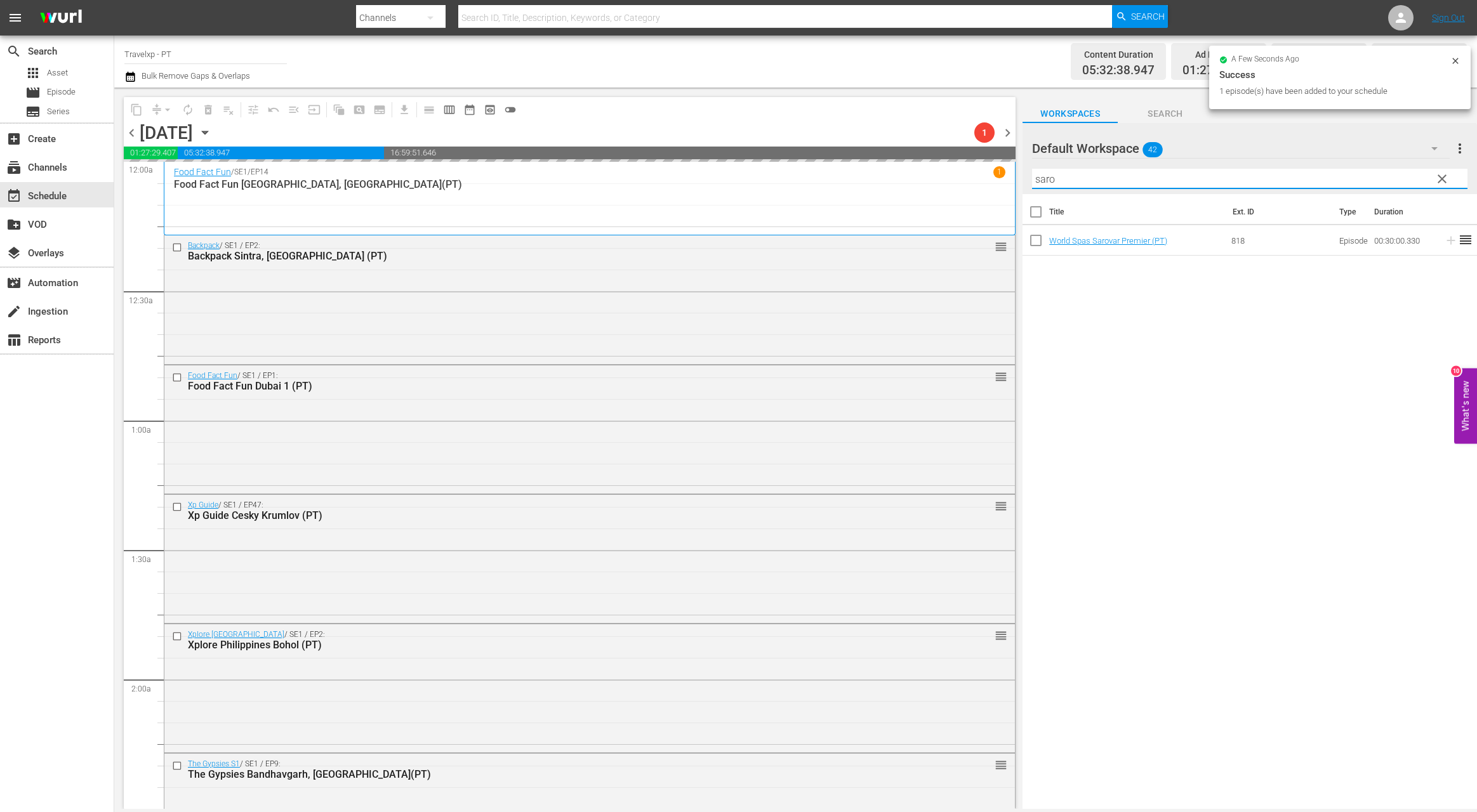
click at [1048, 177] on input "saro" at bounding box center [1249, 178] width 435 height 20
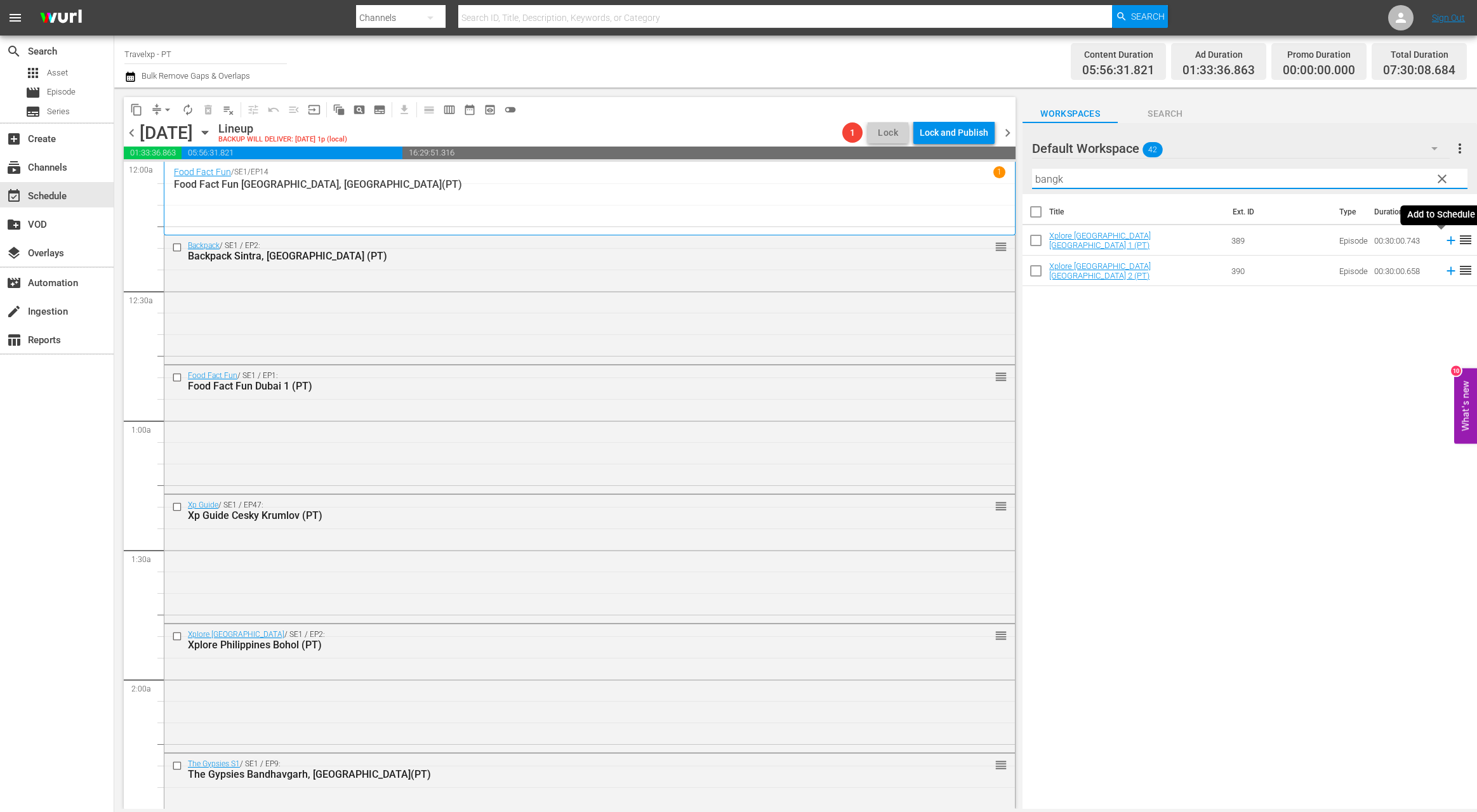
click at [1206, 242] on icon at bounding box center [1450, 240] width 8 height 8
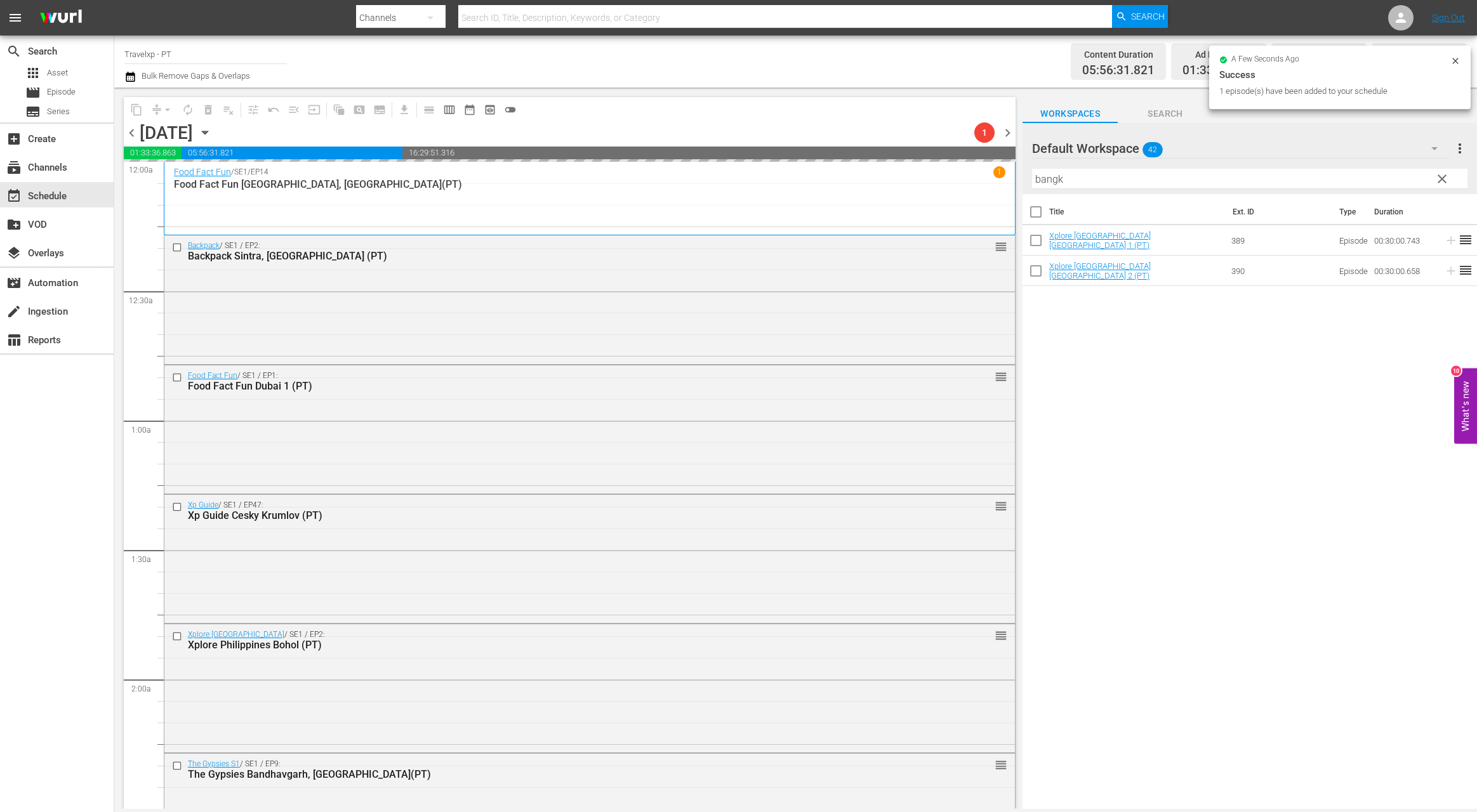
click at [1058, 180] on input "bangk" at bounding box center [1249, 178] width 435 height 20
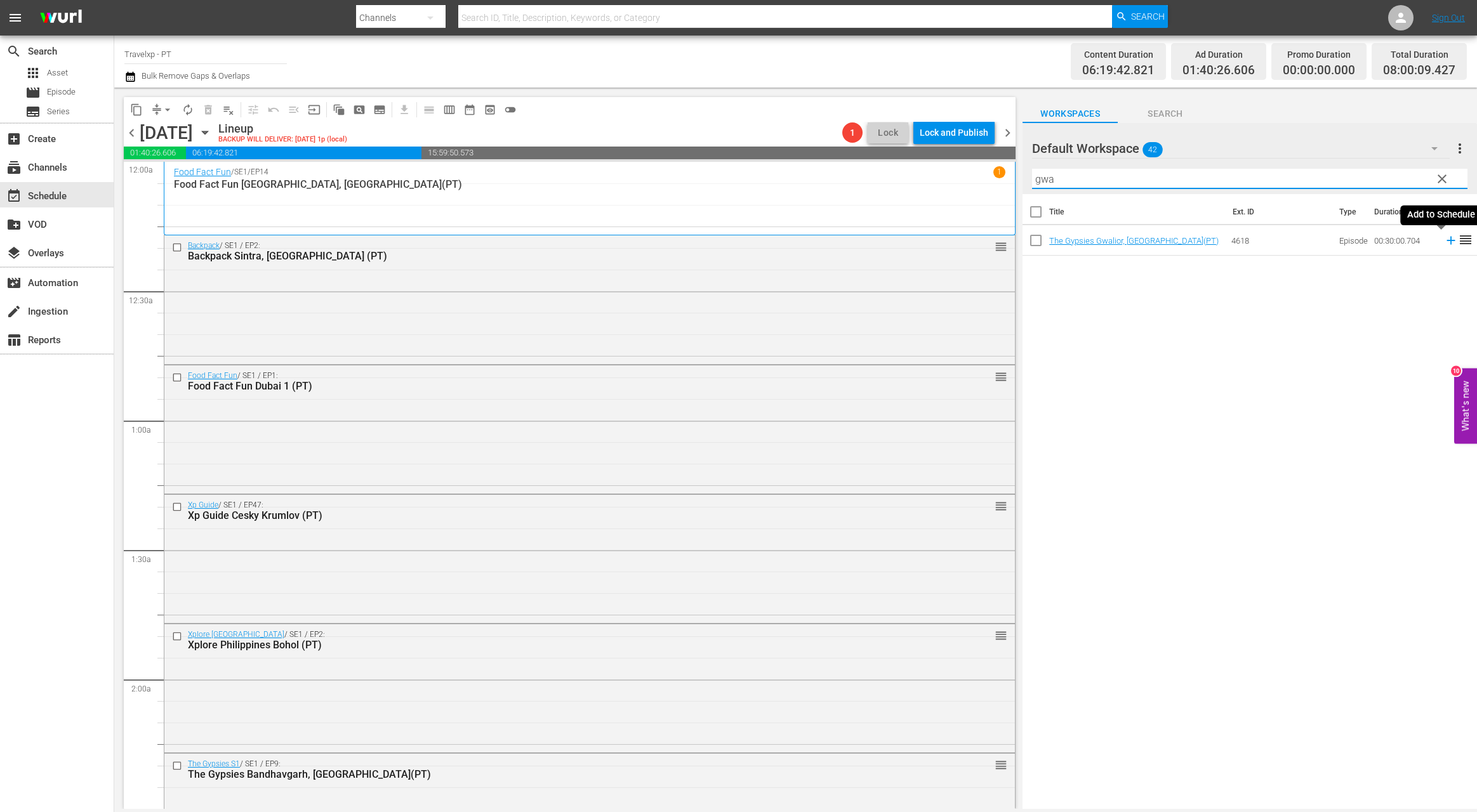
click at [1206, 239] on icon at bounding box center [1450, 240] width 8 height 8
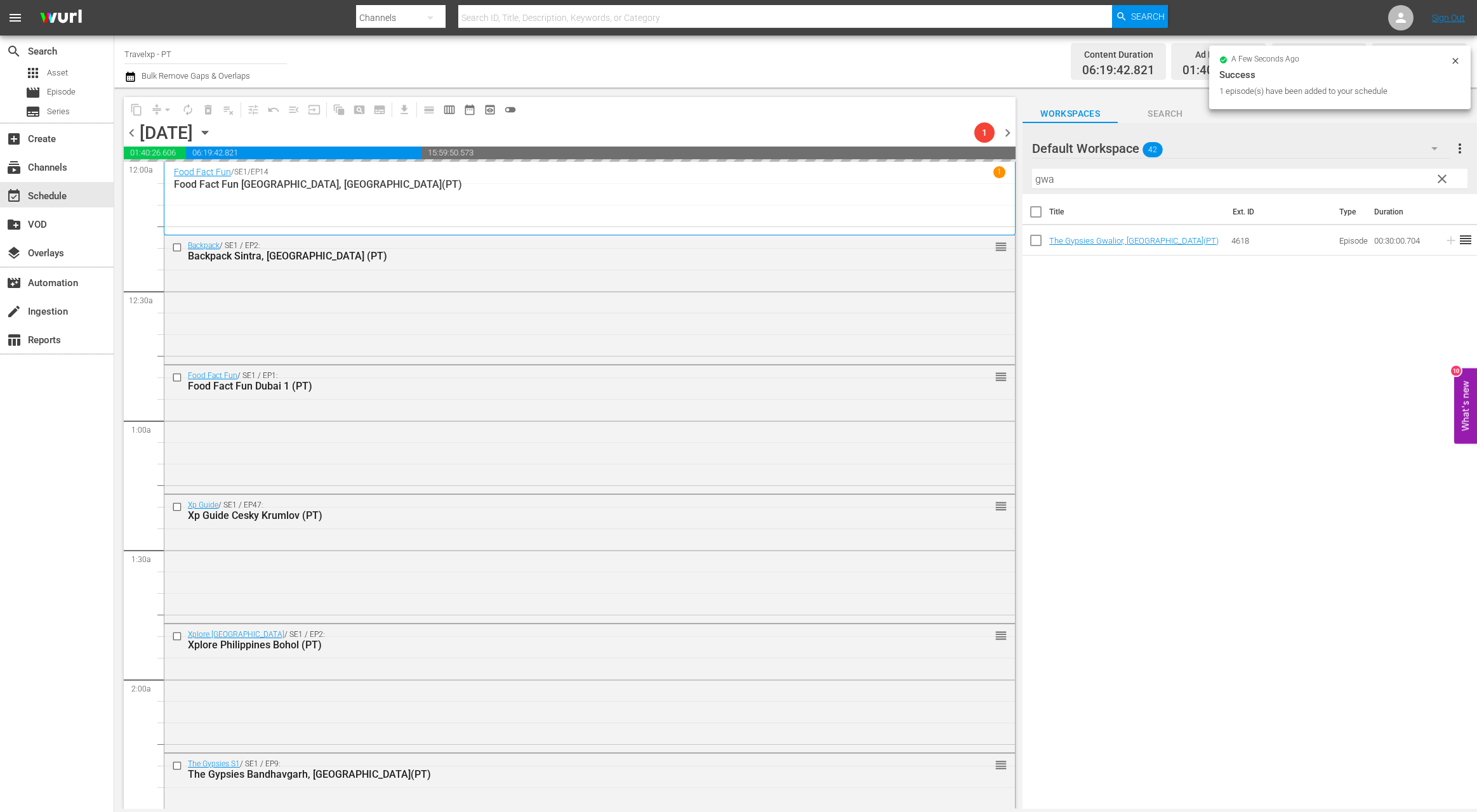
click at [1042, 185] on input "gwa" at bounding box center [1249, 178] width 435 height 20
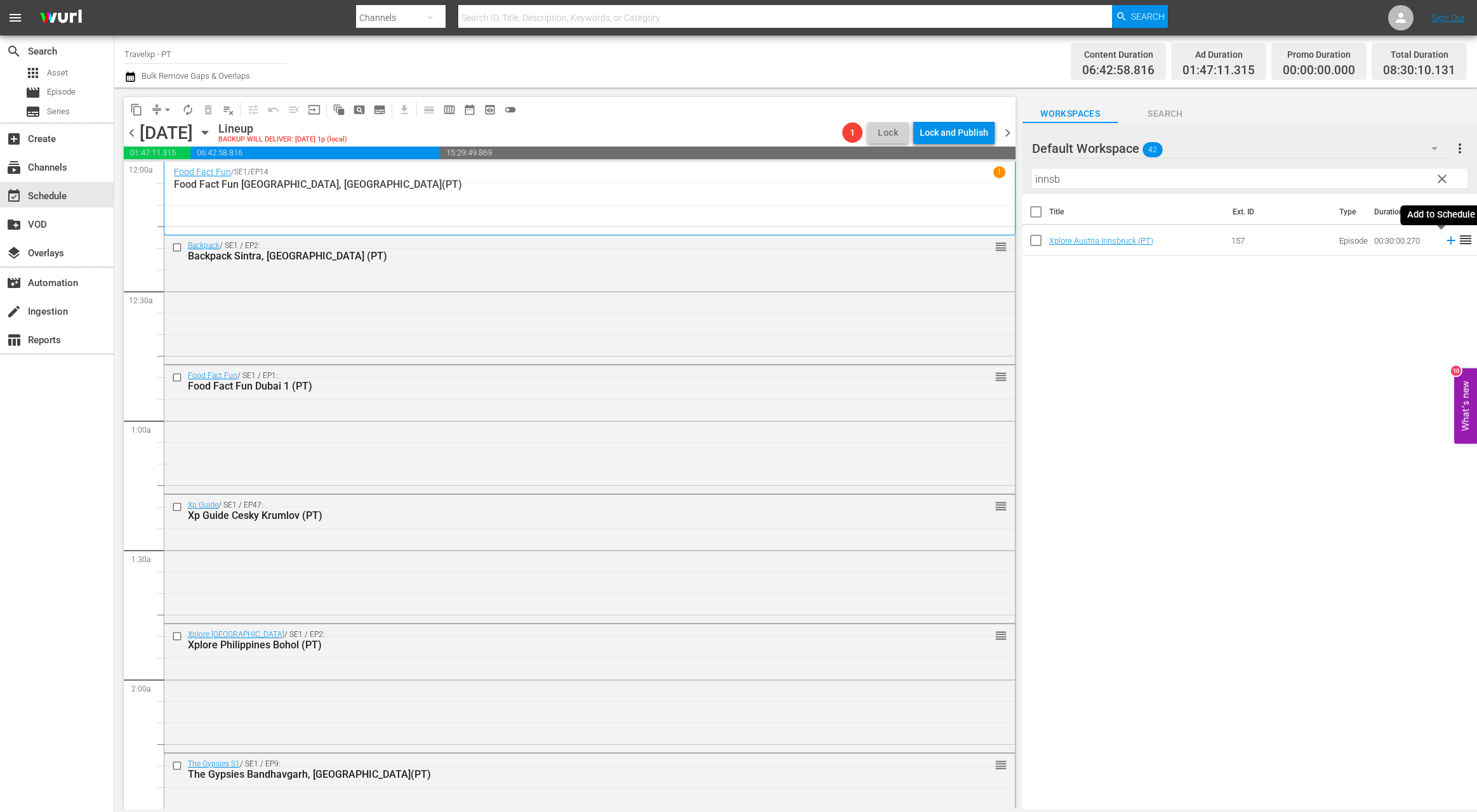
click at [1206, 241] on icon at bounding box center [1450, 240] width 14 height 14
click at [1052, 182] on input "innsb" at bounding box center [1249, 178] width 435 height 20
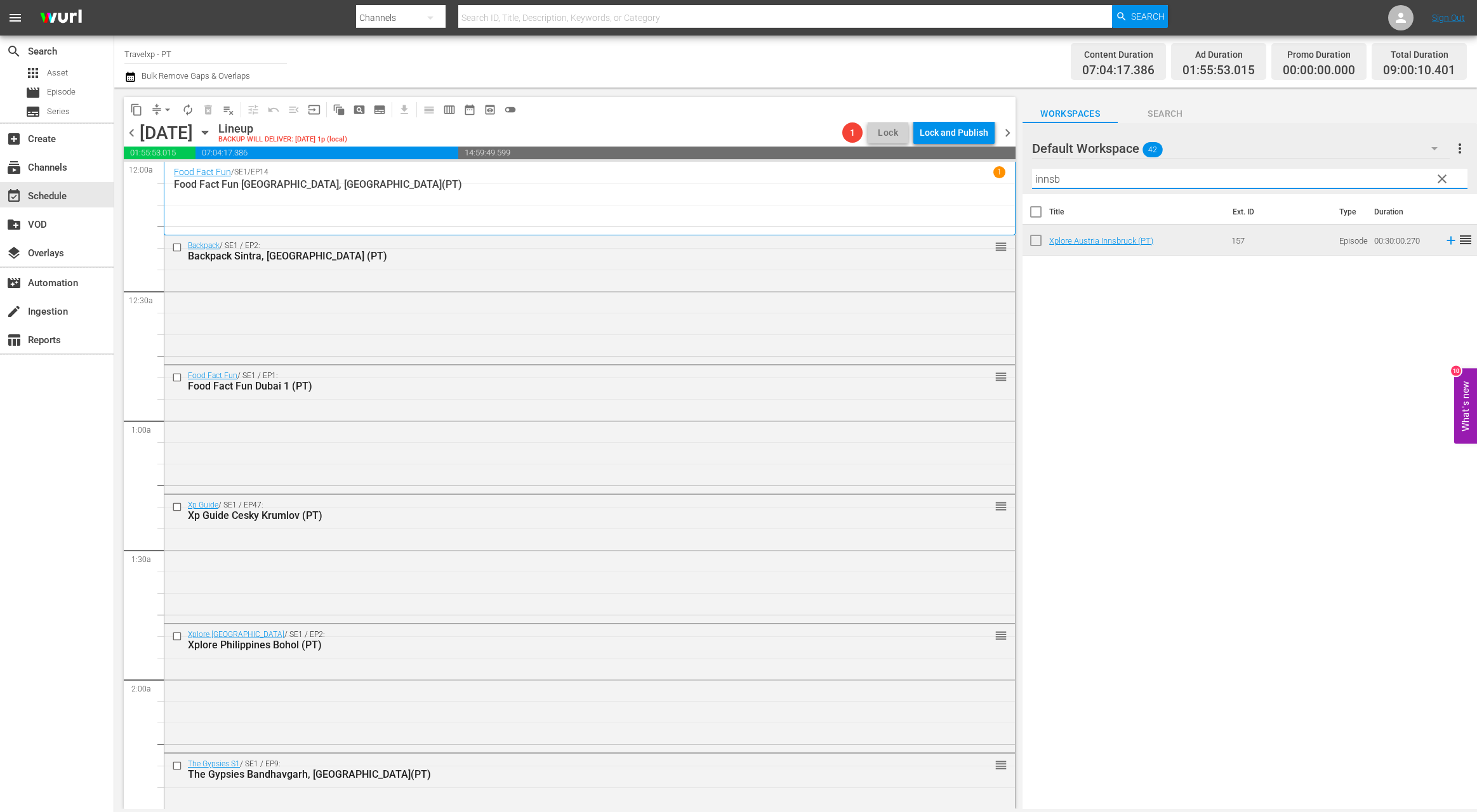
click at [1052, 182] on input "innsb" at bounding box center [1249, 178] width 435 height 20
click at [1206, 240] on icon at bounding box center [1450, 240] width 8 height 8
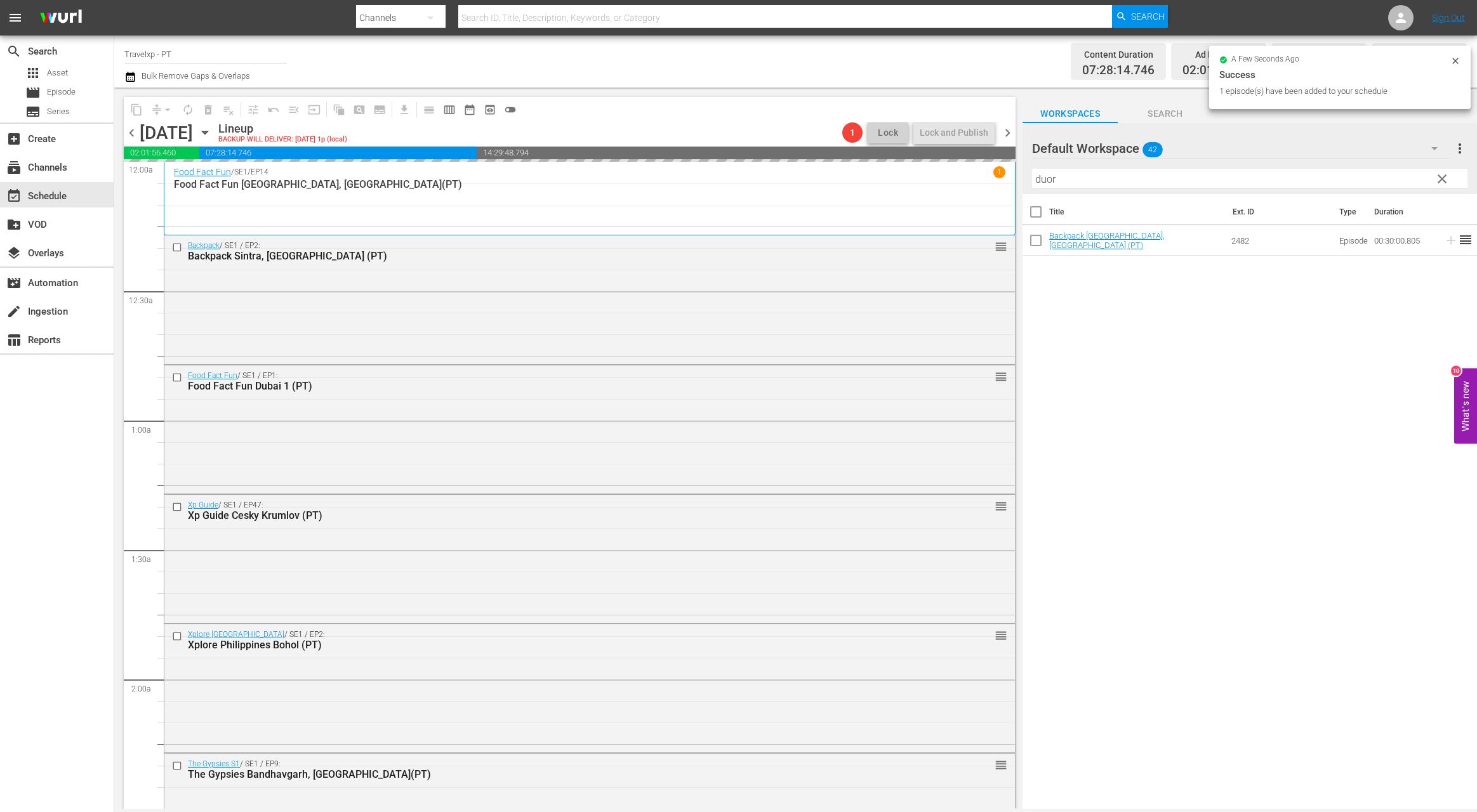
click at [1046, 177] on input "duor" at bounding box center [1249, 178] width 435 height 20
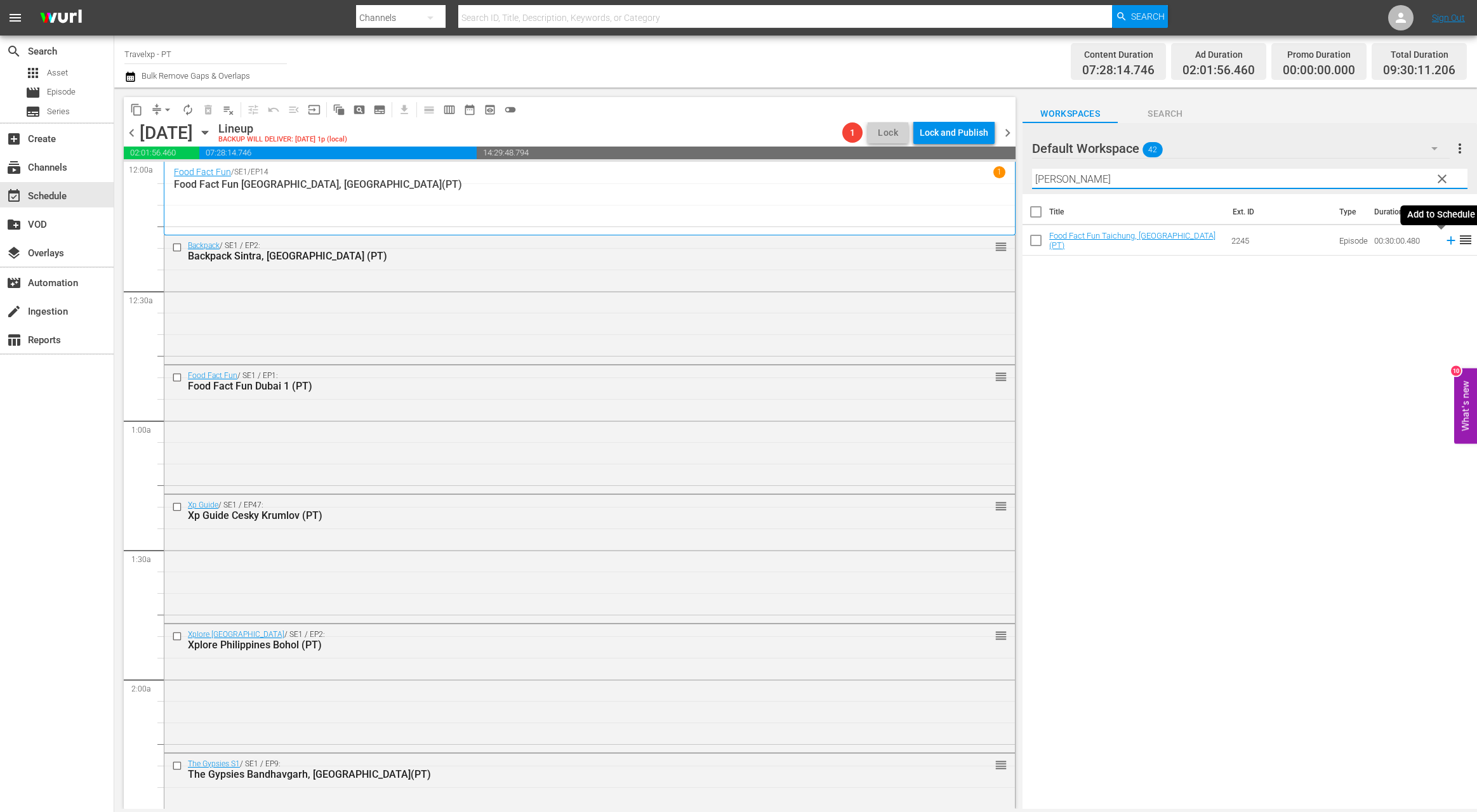
click at [1206, 242] on icon at bounding box center [1450, 240] width 14 height 14
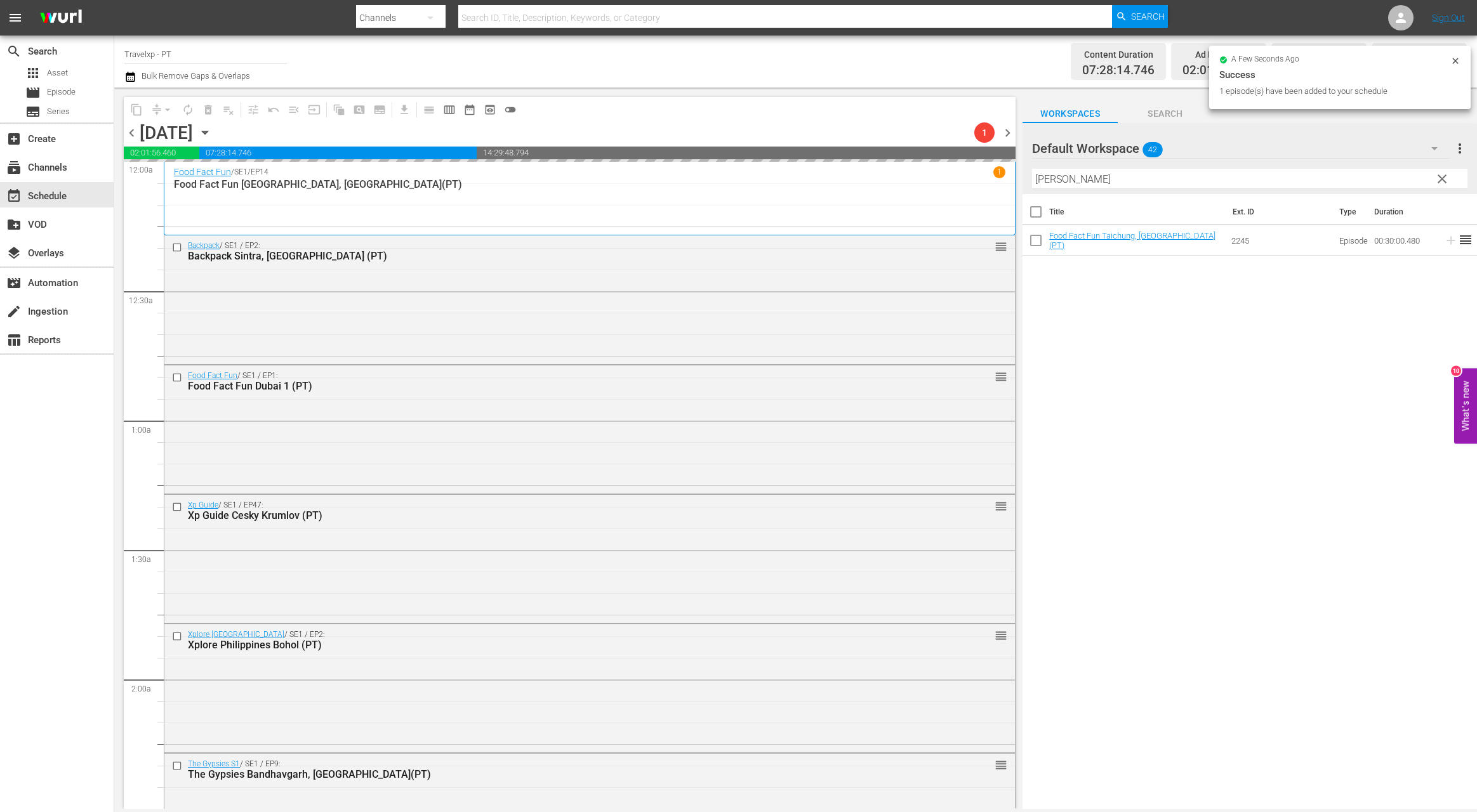
click at [1055, 177] on input "[PERSON_NAME]" at bounding box center [1249, 178] width 435 height 20
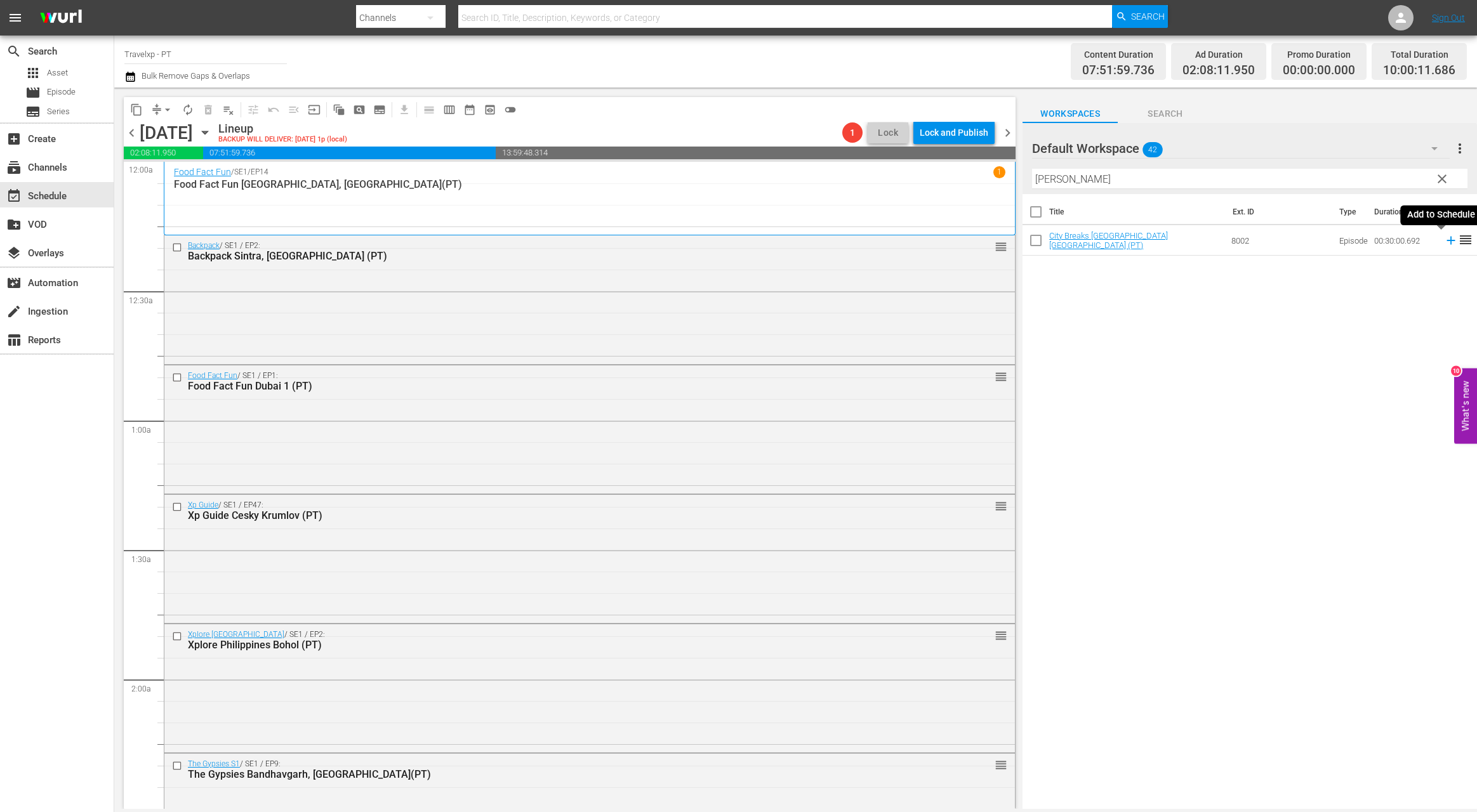
click at [1206, 241] on icon at bounding box center [1450, 240] width 8 height 8
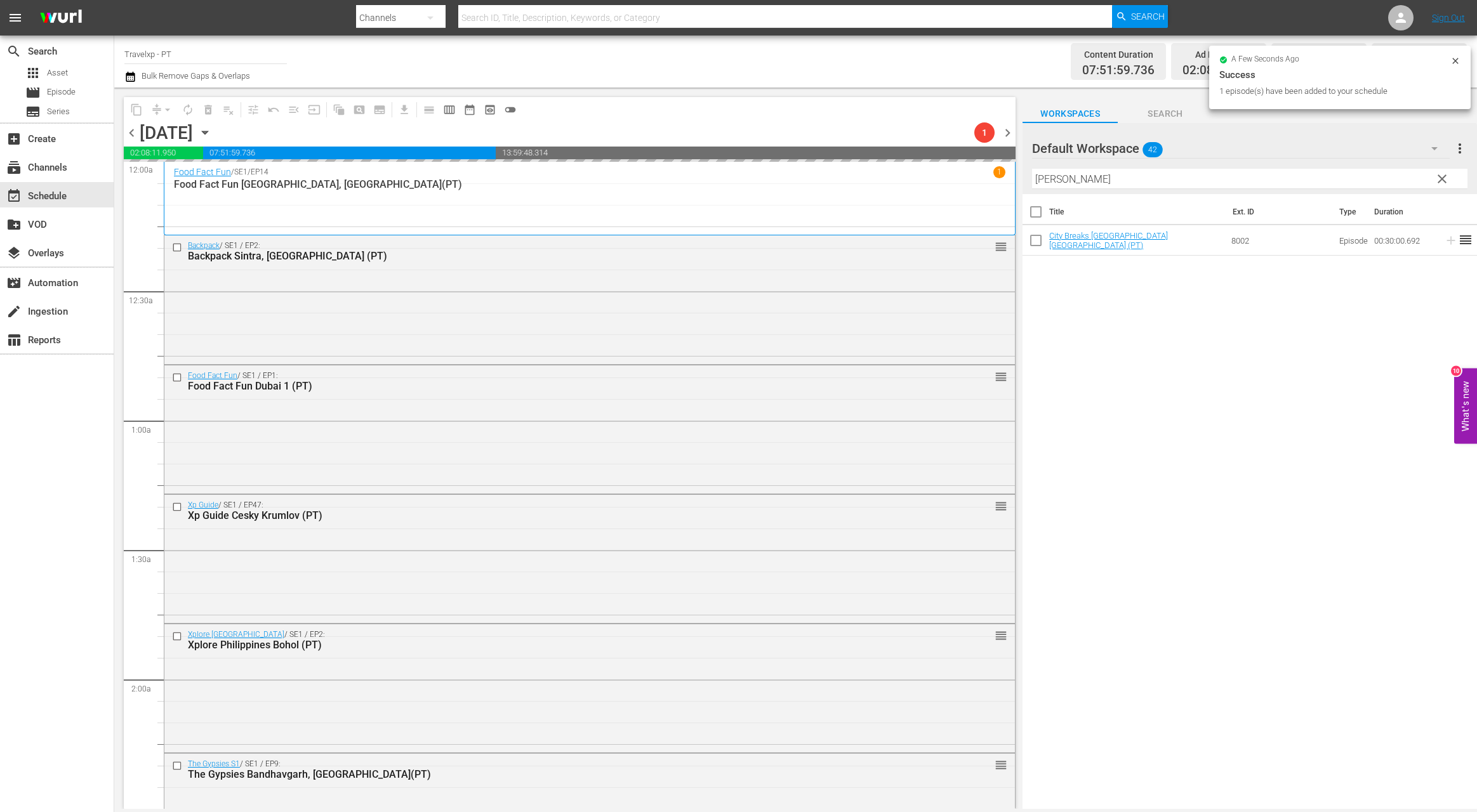
click at [1053, 182] on input "[PERSON_NAME]" at bounding box center [1249, 178] width 435 height 20
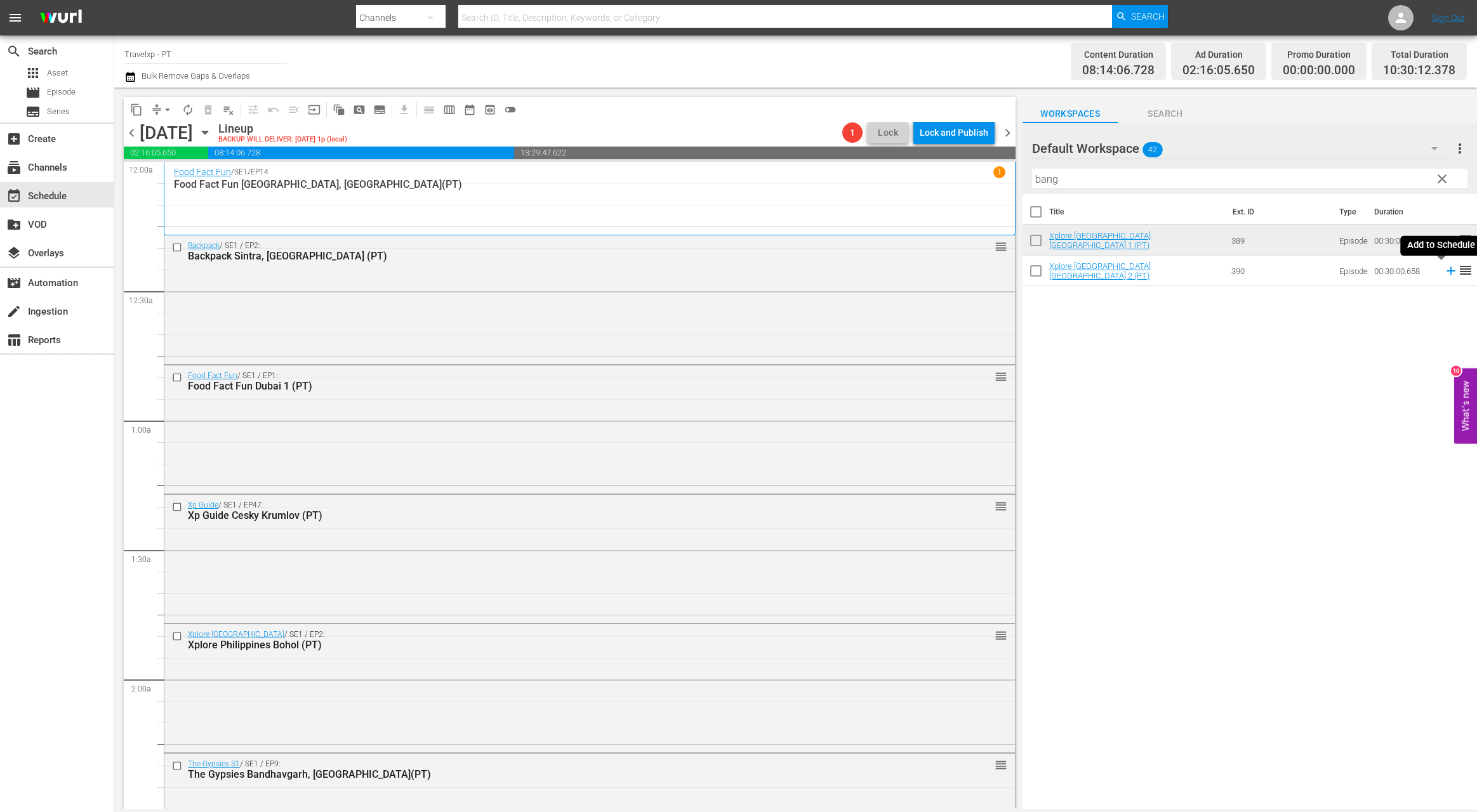
click at [1206, 271] on icon at bounding box center [1450, 270] width 8 height 8
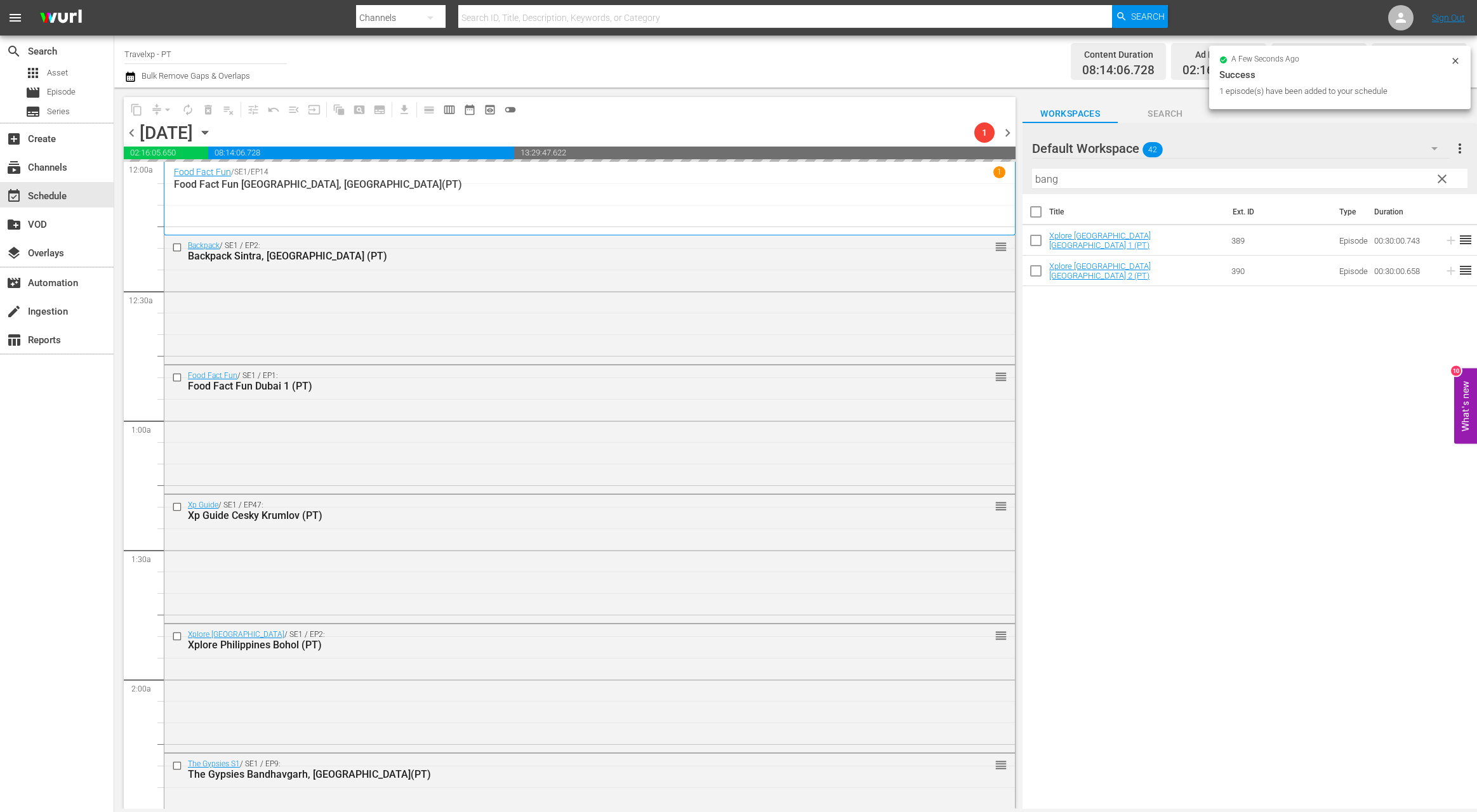
click at [1051, 180] on input "bang" at bounding box center [1249, 178] width 435 height 20
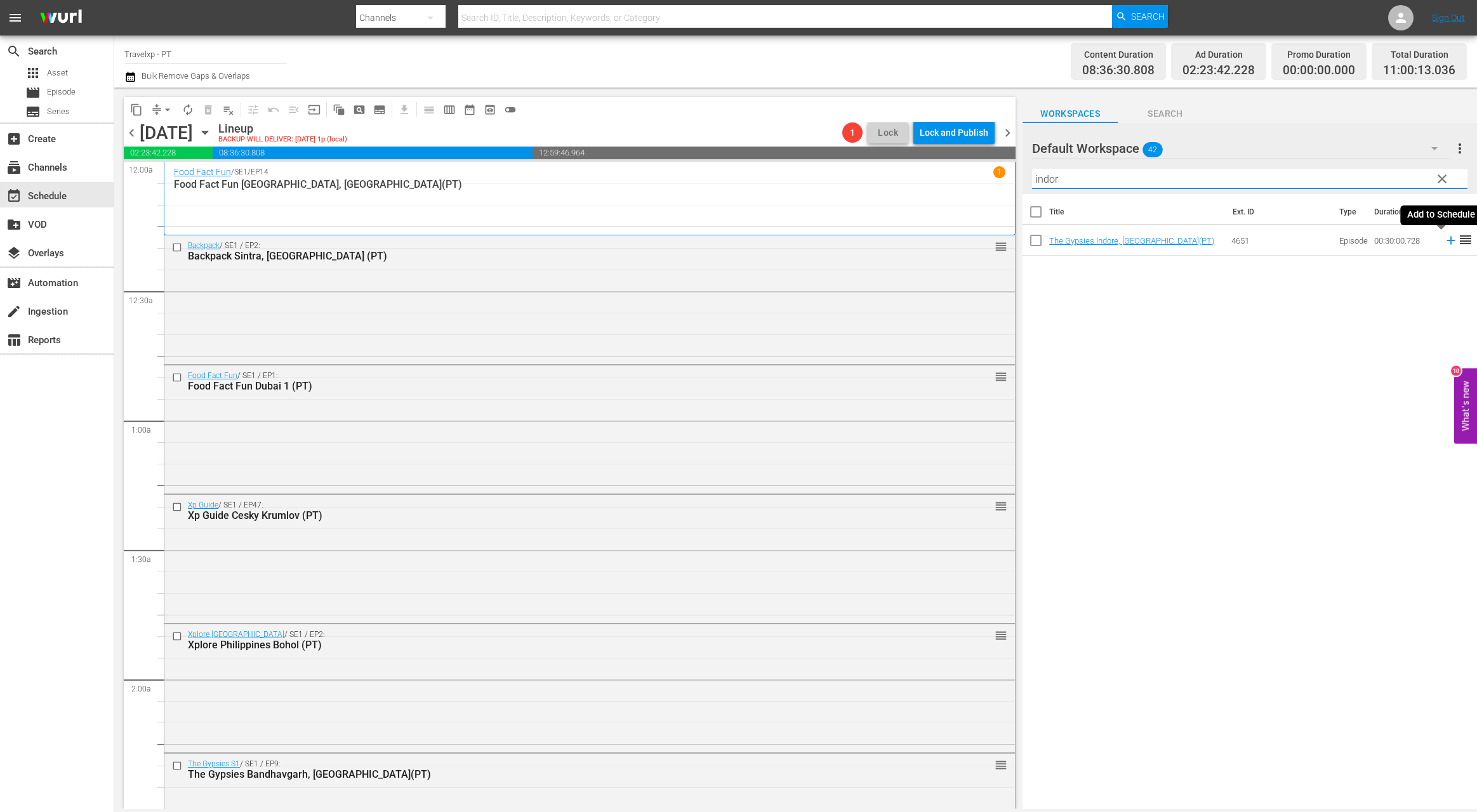
click at [1206, 240] on icon at bounding box center [1450, 240] width 8 height 8
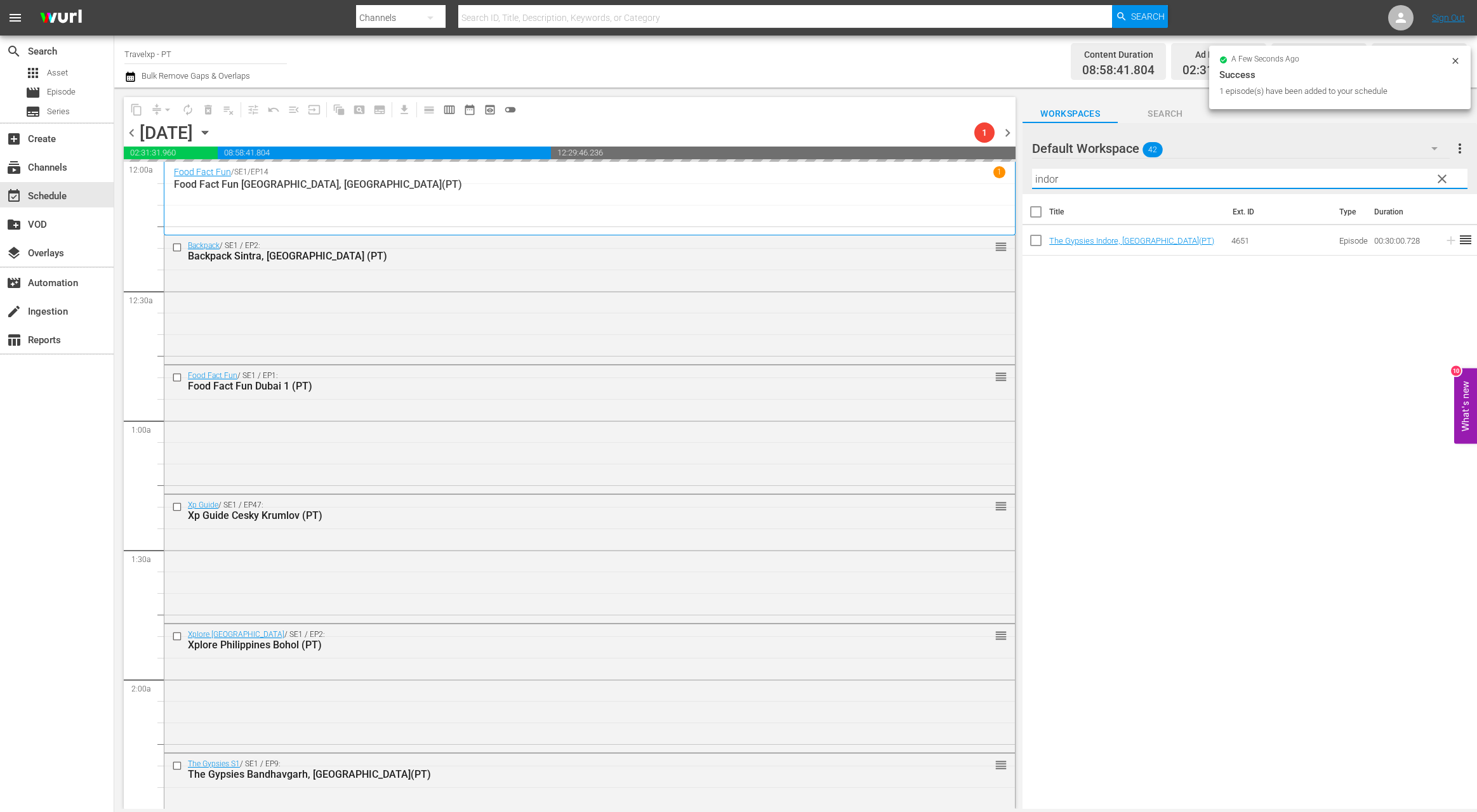
click at [1053, 182] on input "indor" at bounding box center [1249, 178] width 435 height 20
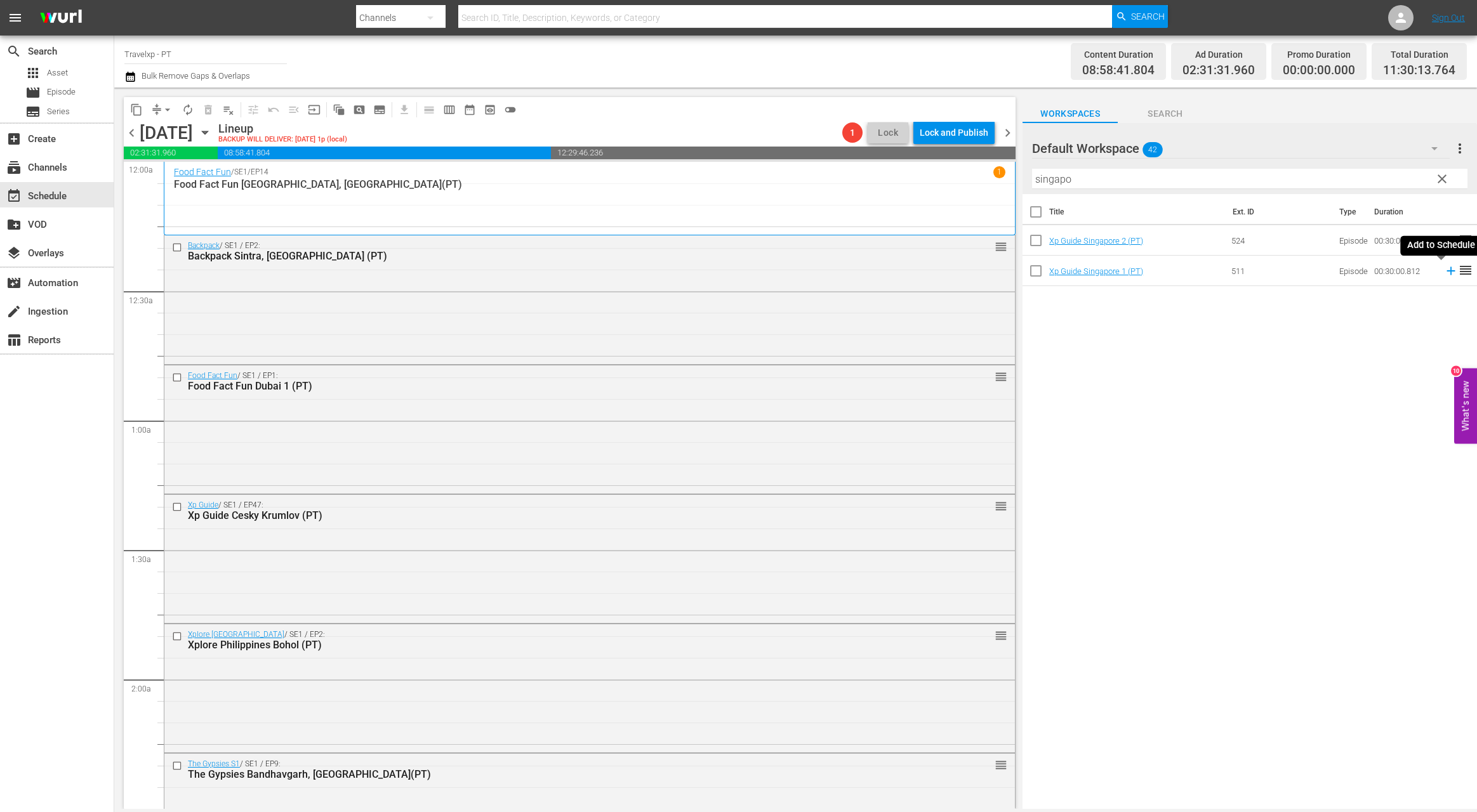
click at [1206, 270] on icon at bounding box center [1450, 270] width 14 height 14
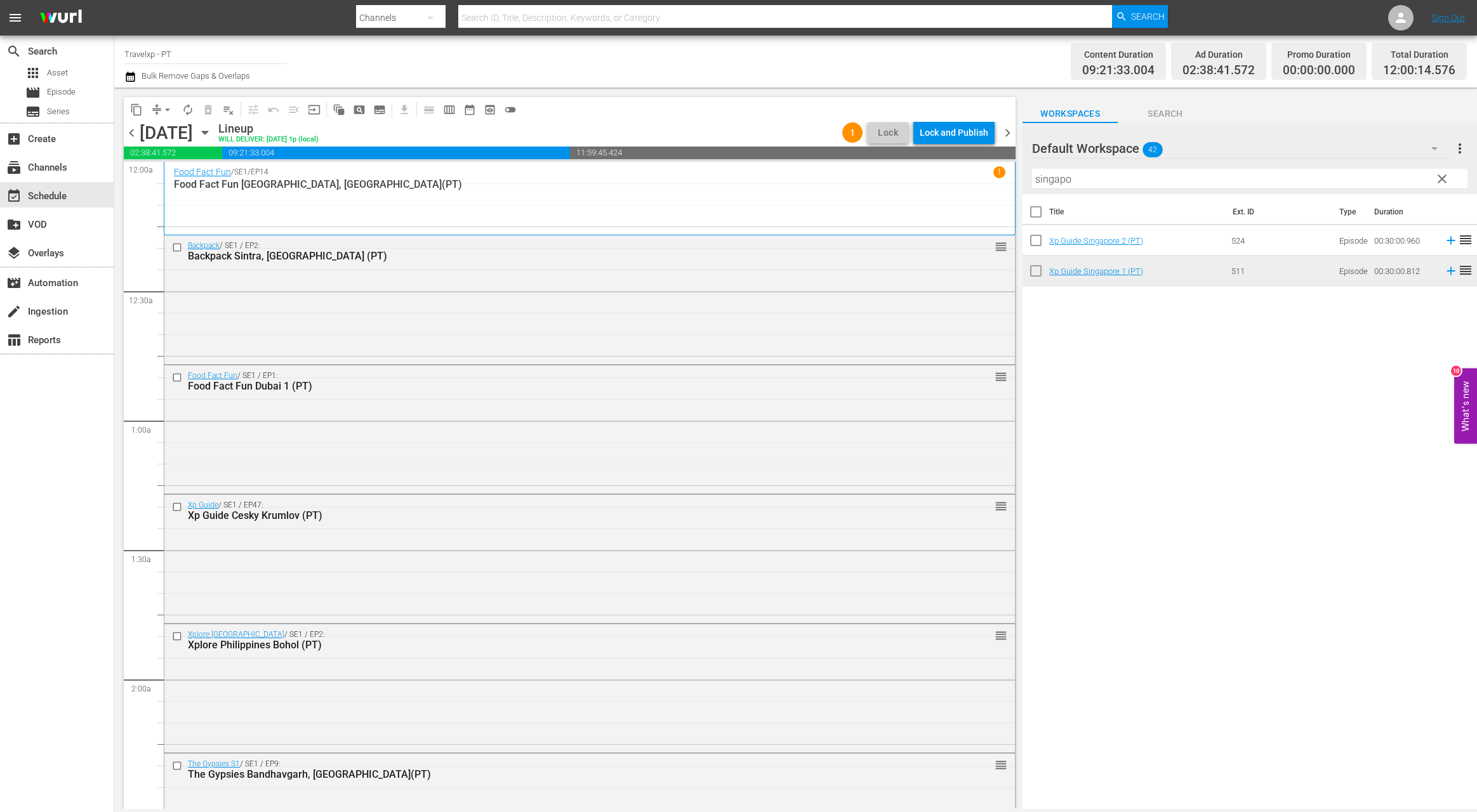
click at [1072, 180] on input "singapo" at bounding box center [1249, 178] width 435 height 20
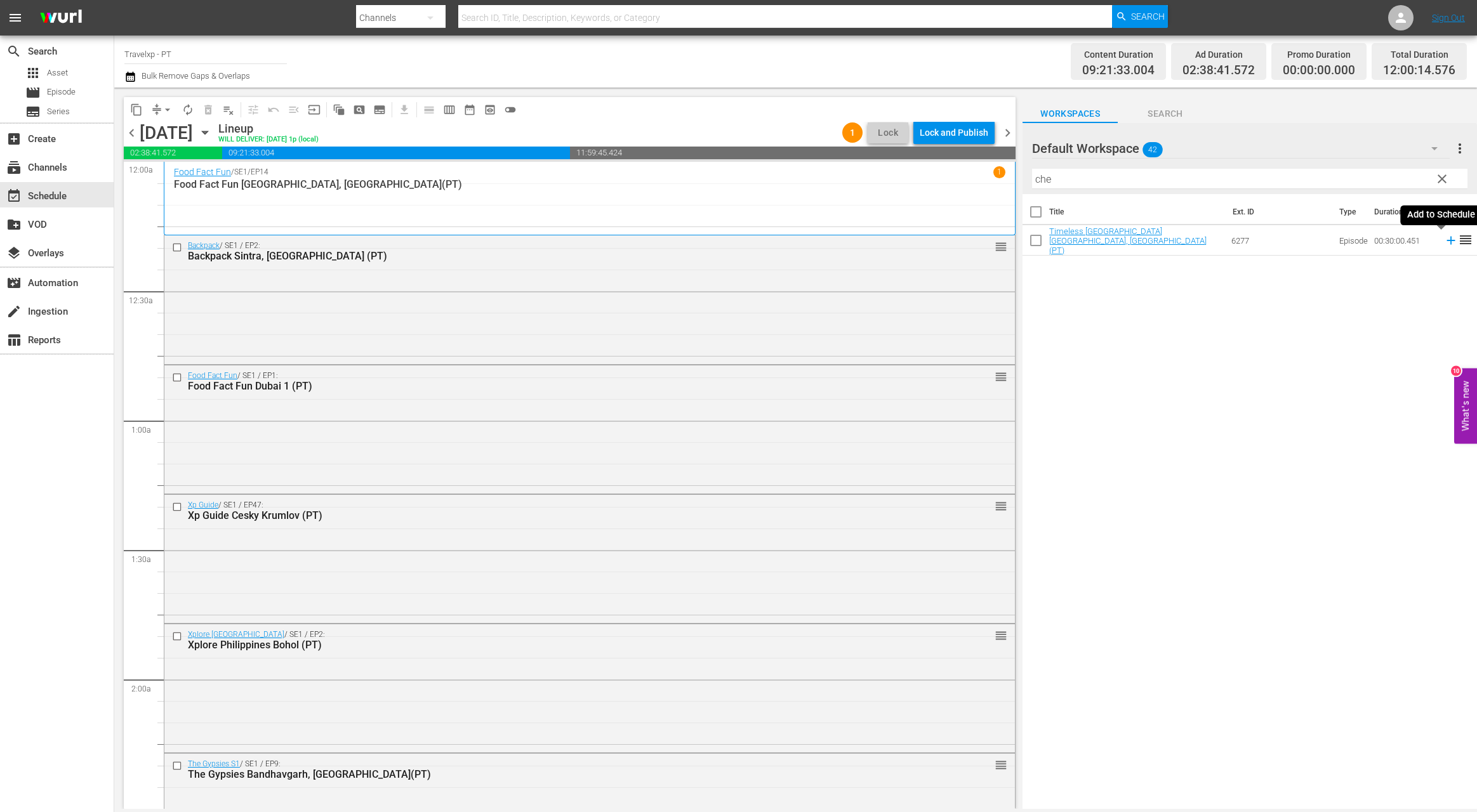
click at [1206, 239] on icon at bounding box center [1450, 240] width 14 height 14
click at [1050, 177] on input "che" at bounding box center [1249, 178] width 435 height 20
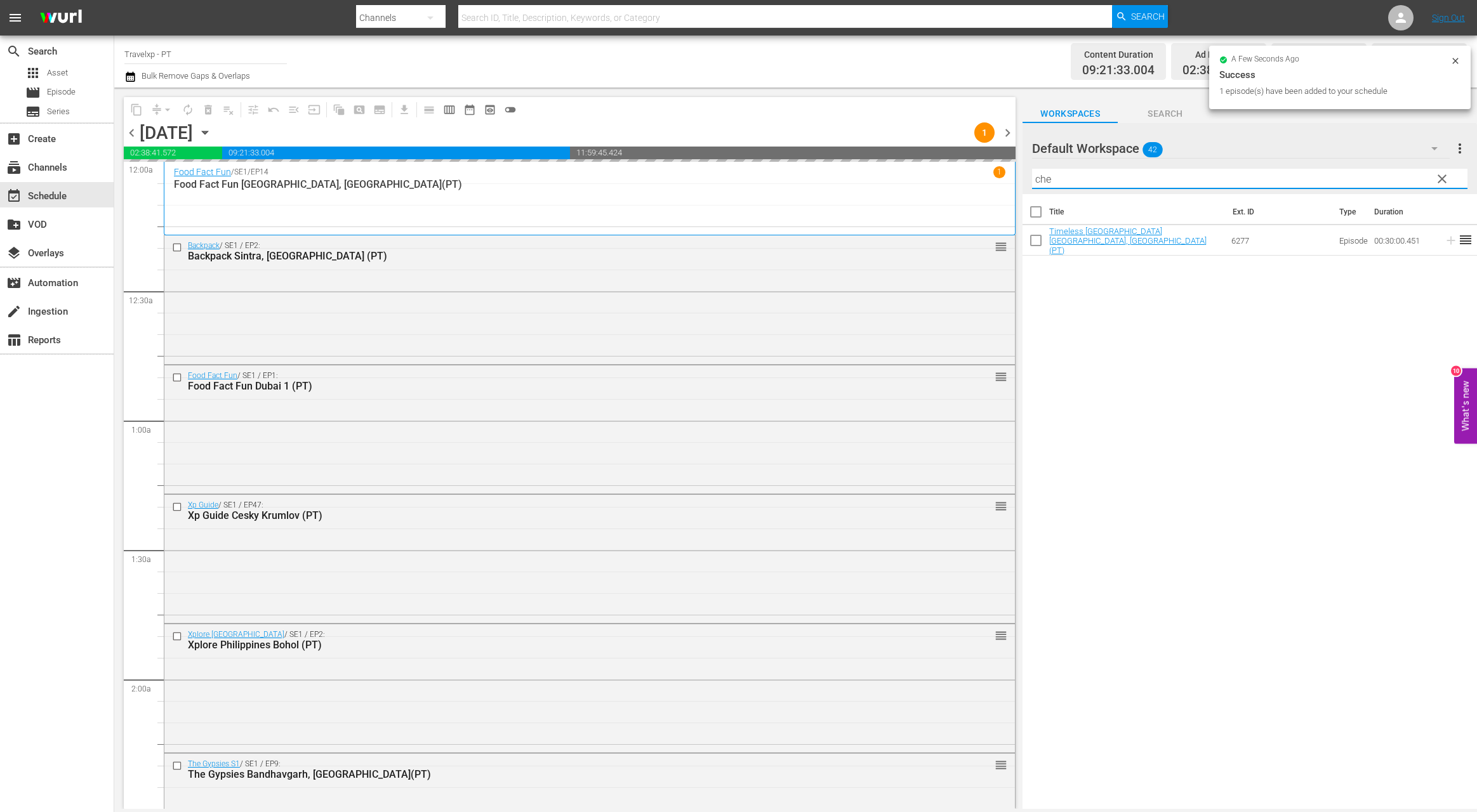
click at [1050, 177] on input "che" at bounding box center [1249, 178] width 435 height 20
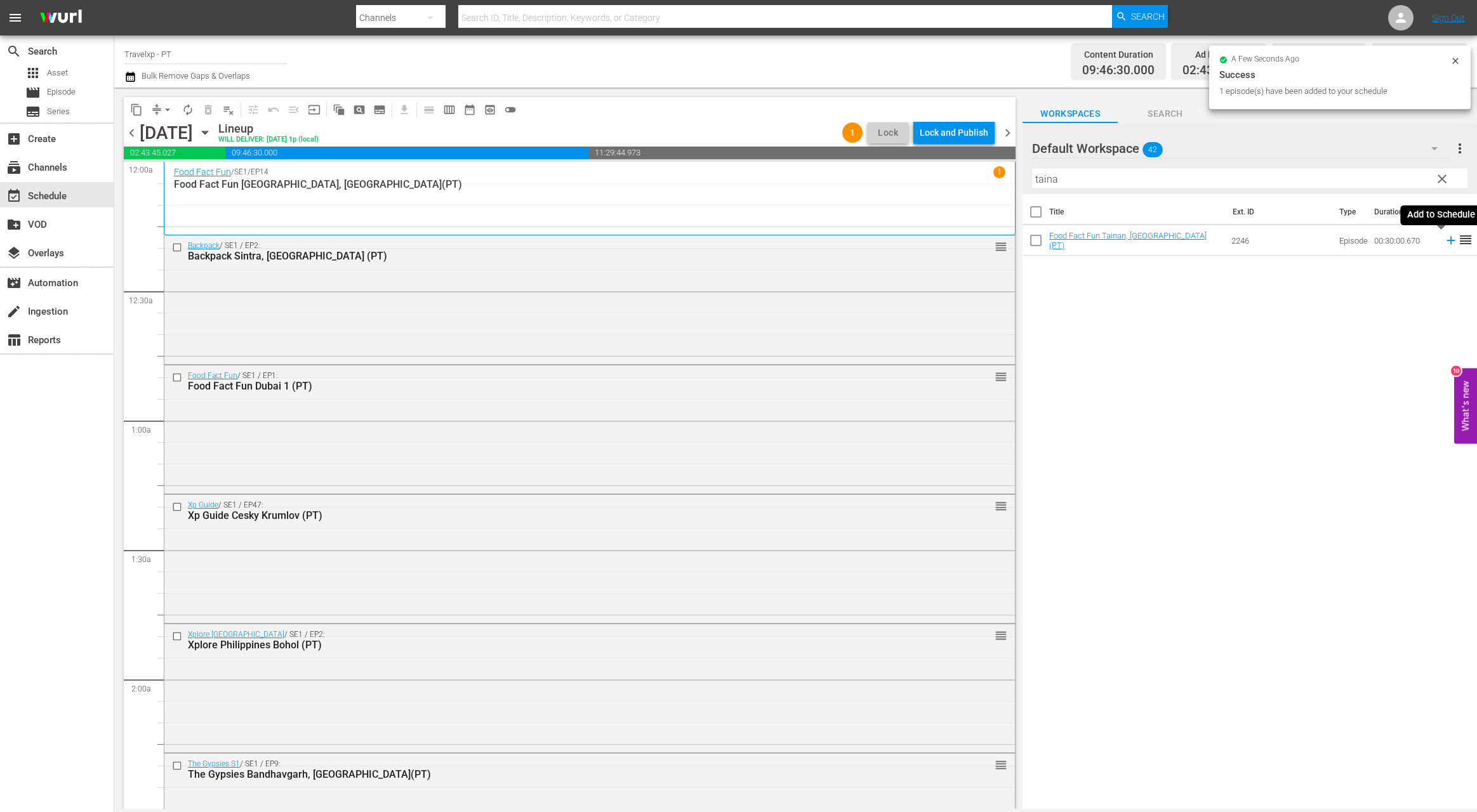
click at [1206, 239] on icon at bounding box center [1450, 240] width 8 height 8
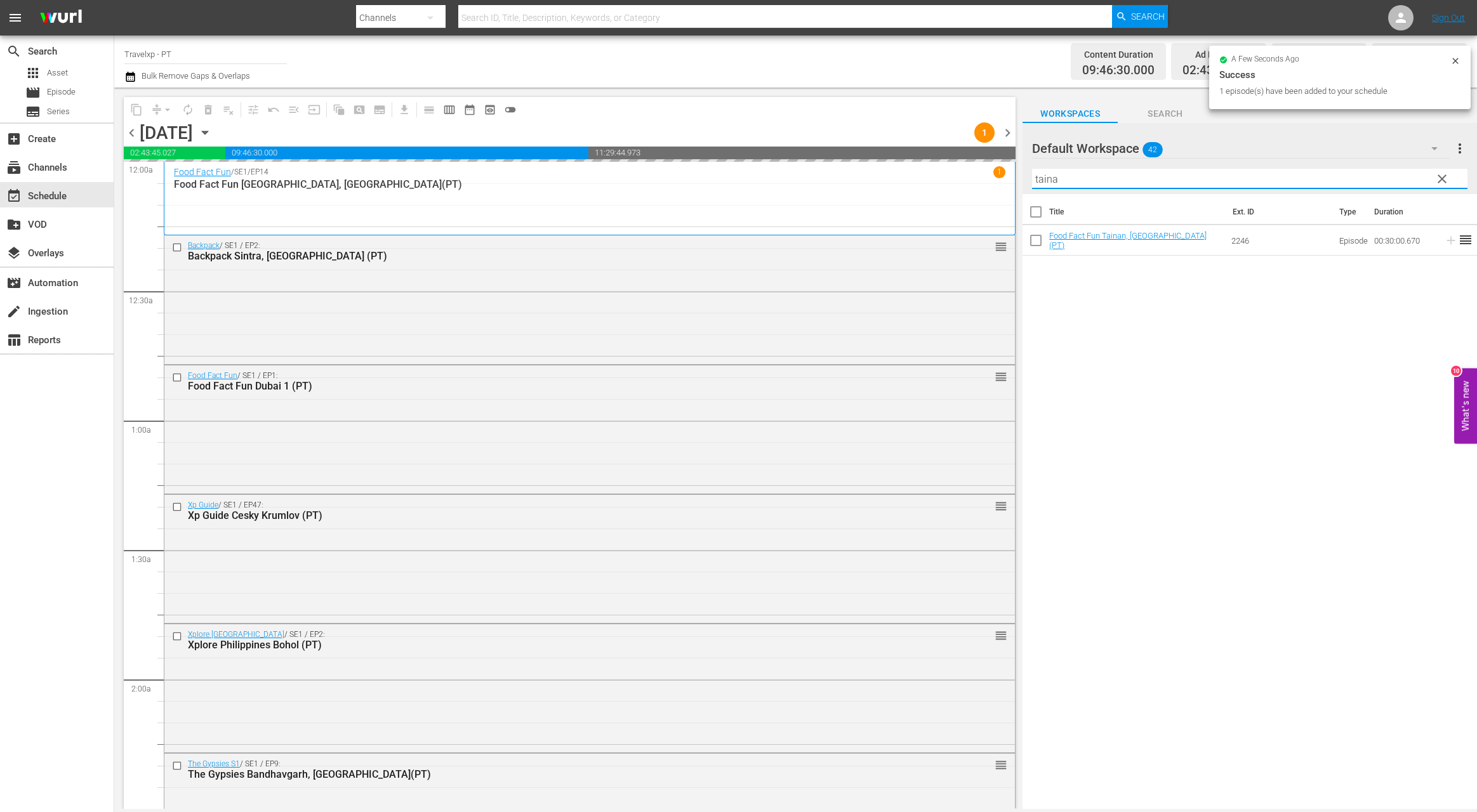
click at [1053, 180] on input "taina" at bounding box center [1249, 178] width 435 height 20
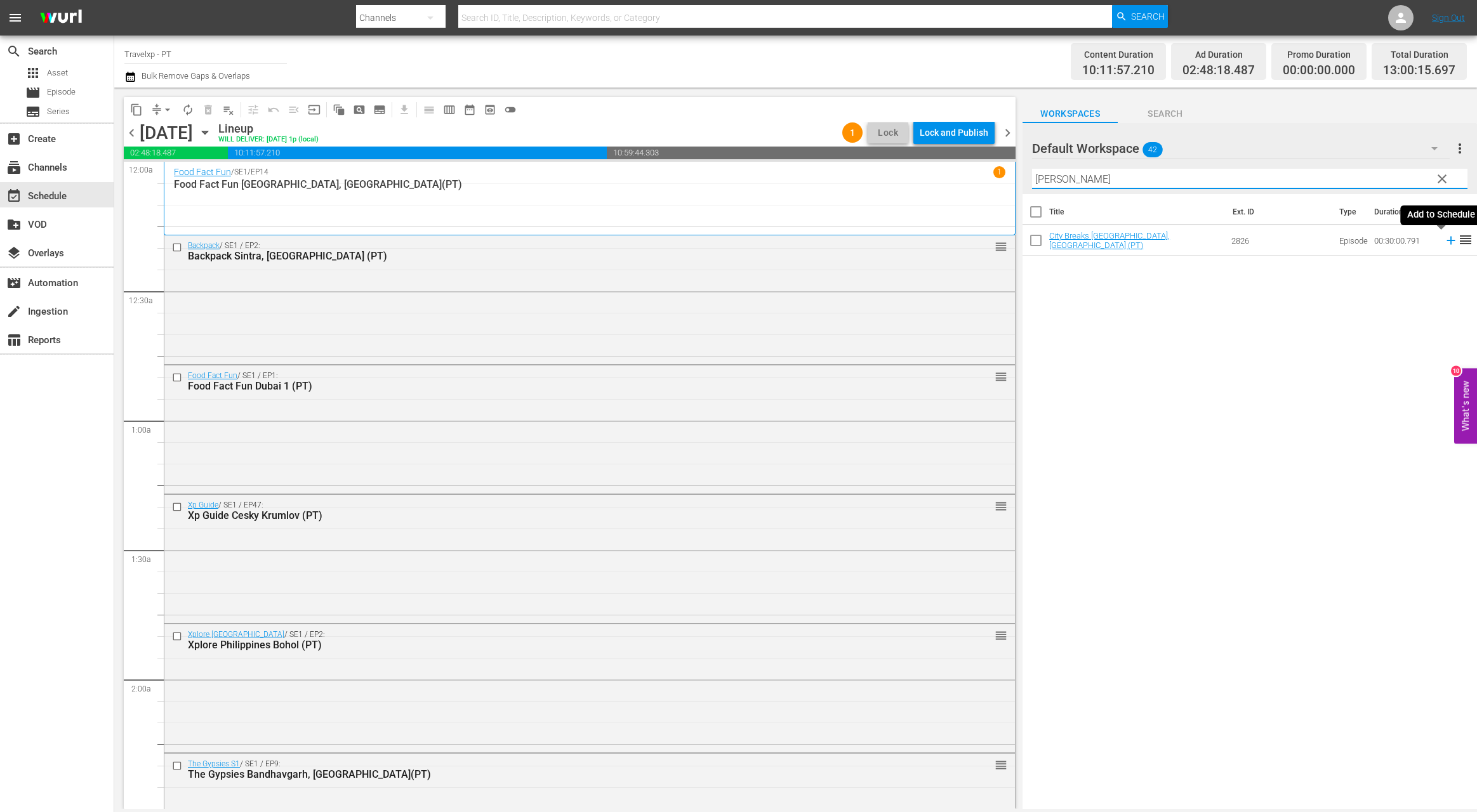
click at [1206, 242] on icon at bounding box center [1450, 240] width 8 height 8
click at [1052, 182] on input "[PERSON_NAME]" at bounding box center [1249, 178] width 435 height 20
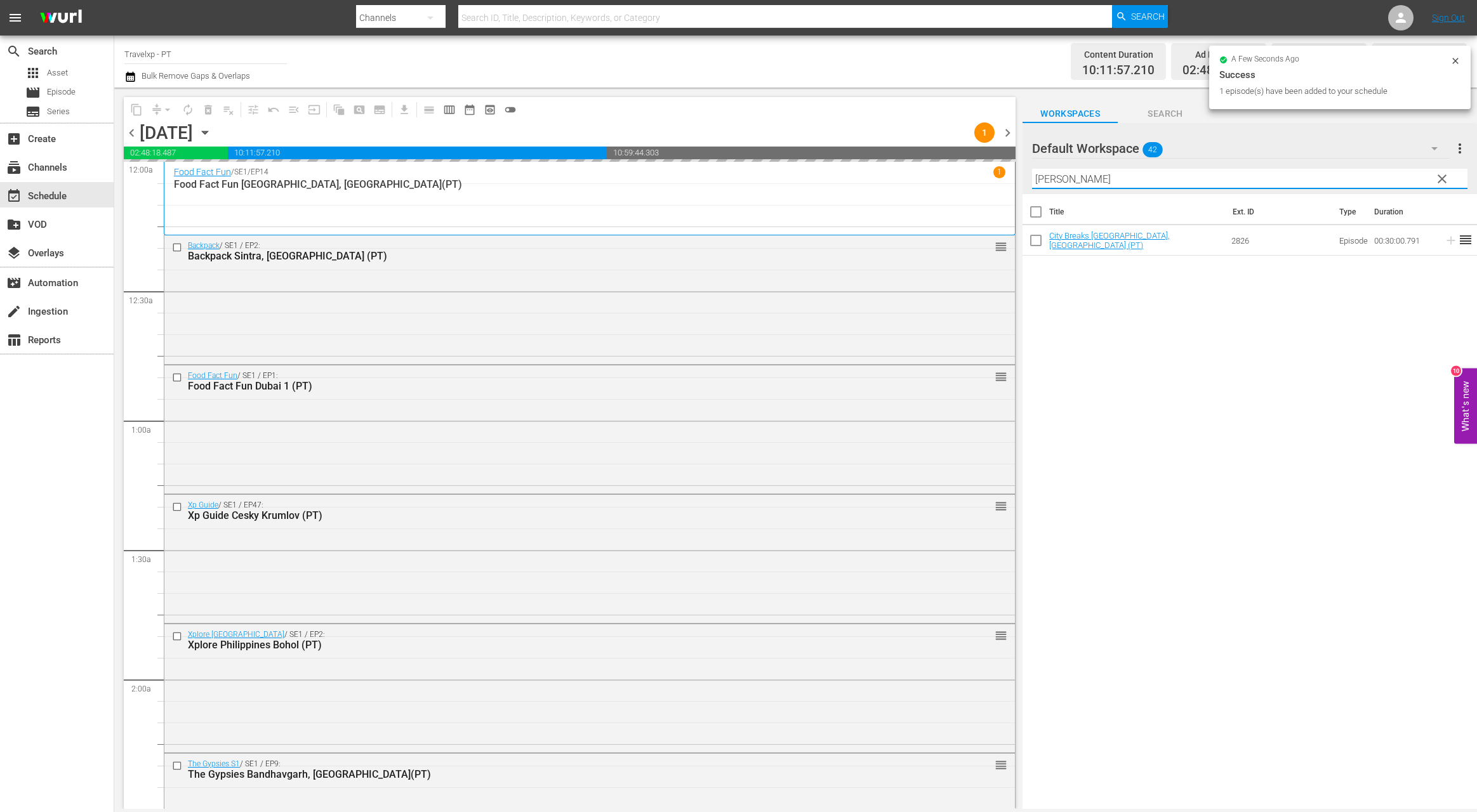
click at [1052, 182] on input "[PERSON_NAME]" at bounding box center [1249, 178] width 435 height 20
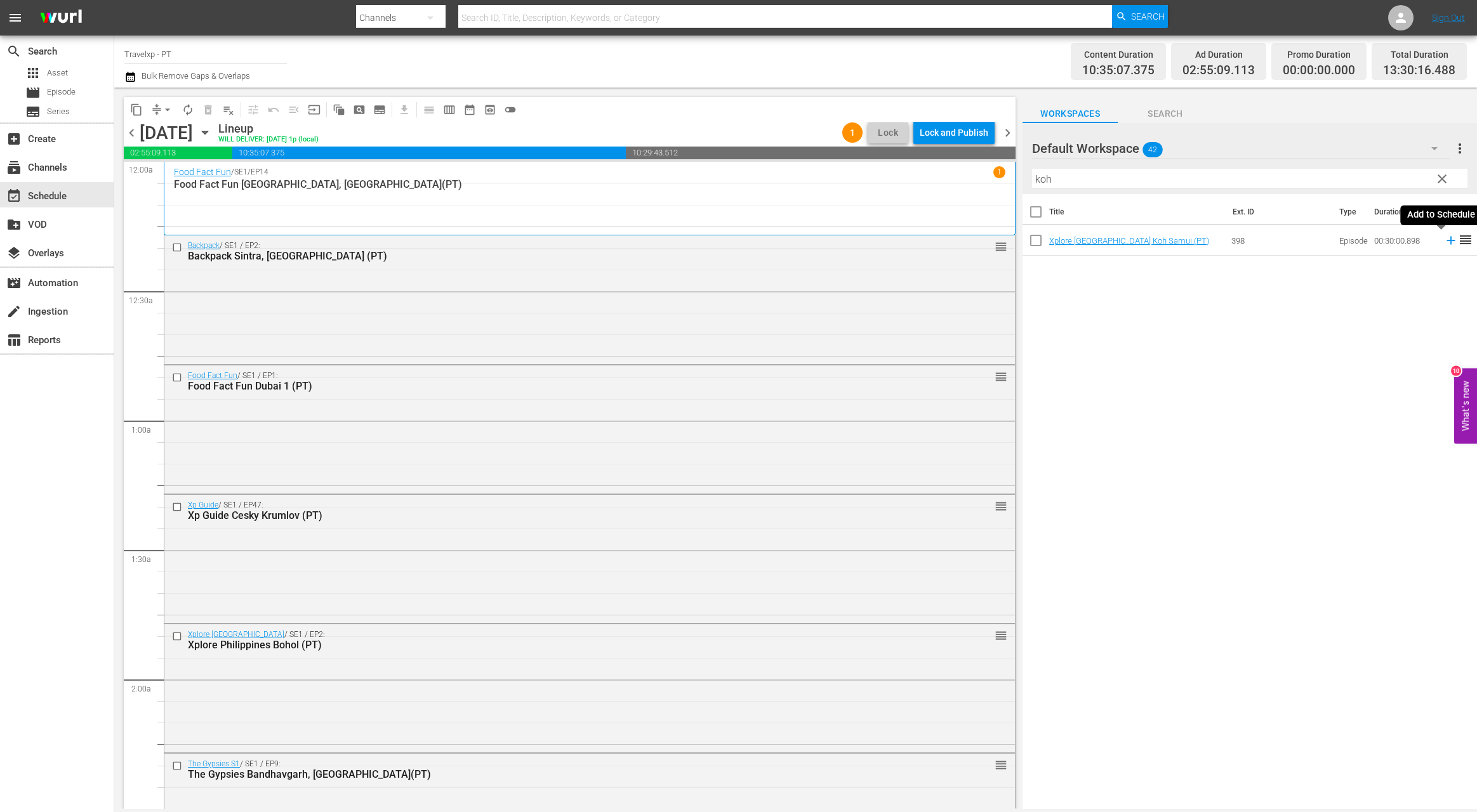
click at [1206, 239] on icon at bounding box center [1450, 240] width 8 height 8
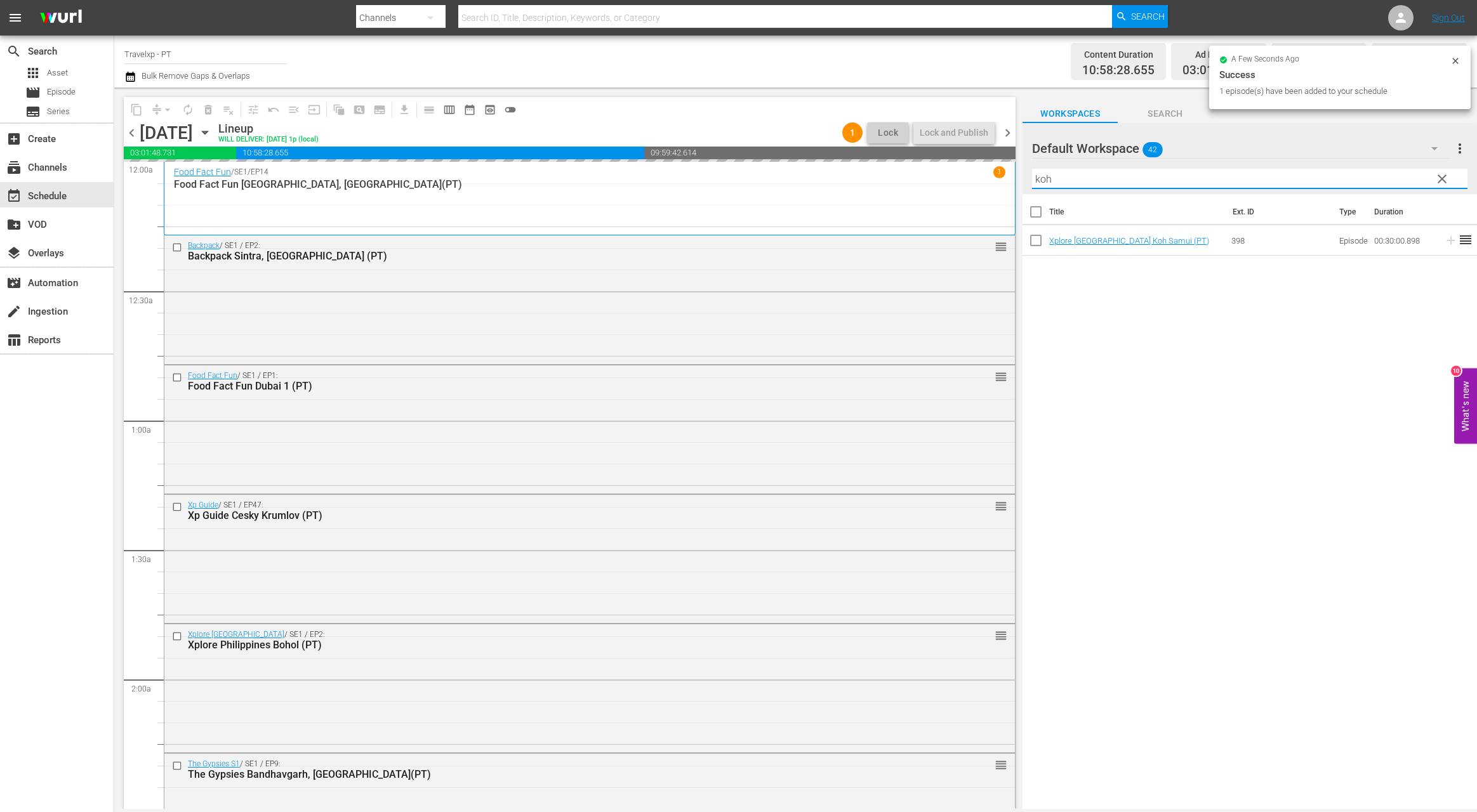
click at [1048, 178] on input "koh" at bounding box center [1249, 178] width 435 height 20
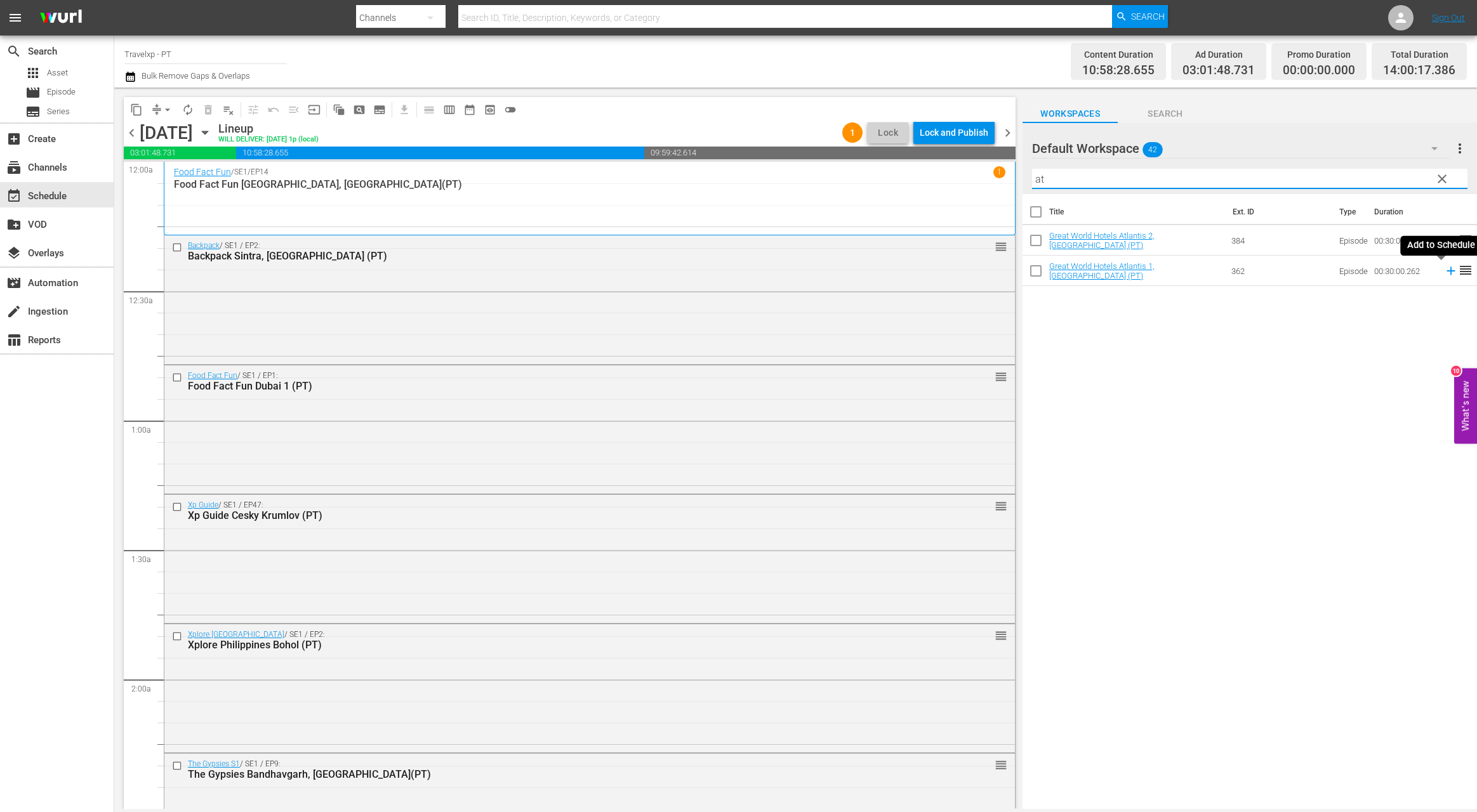
click at [1206, 271] on icon at bounding box center [1450, 270] width 8 height 8
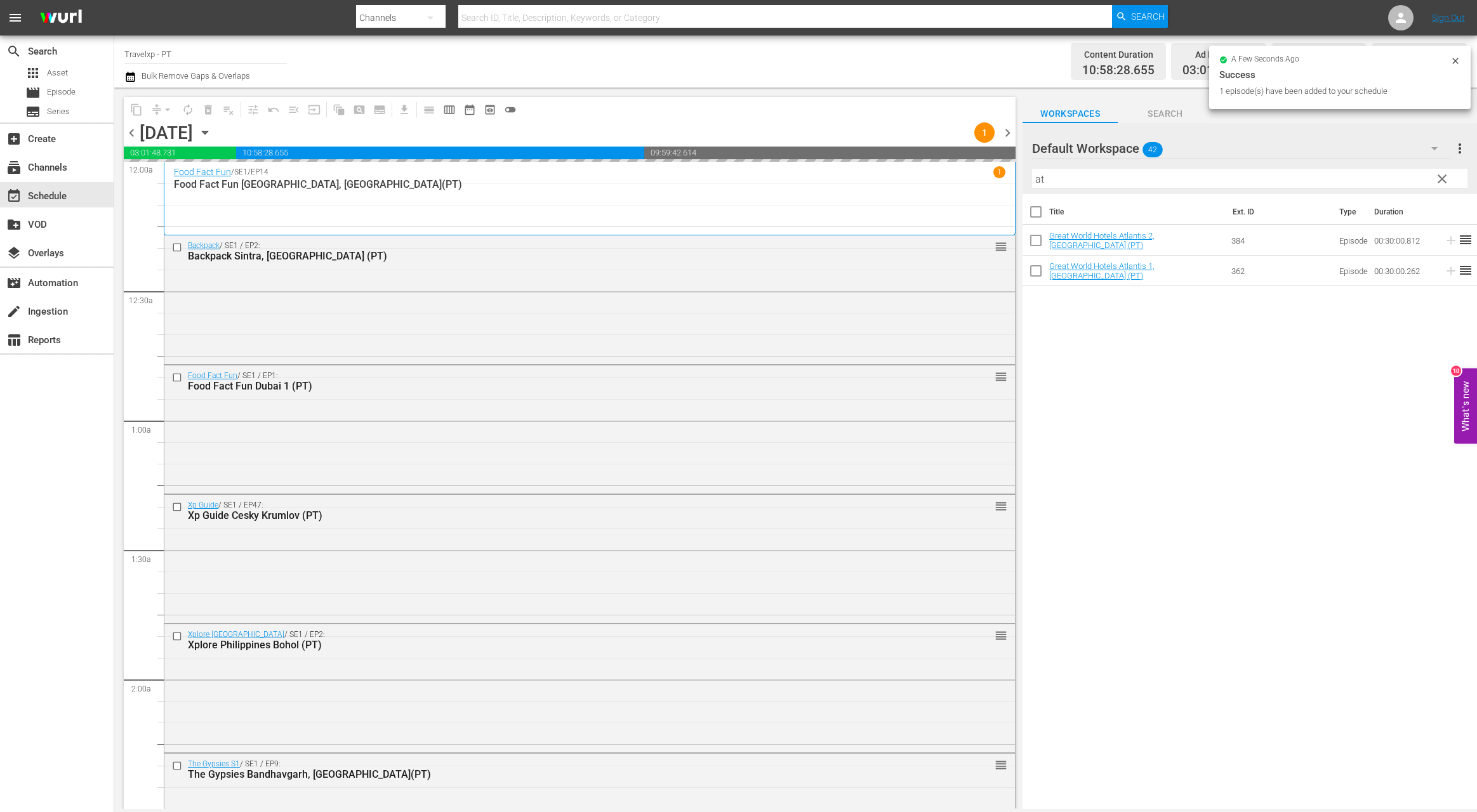
click at [1038, 181] on input "at" at bounding box center [1249, 178] width 435 height 20
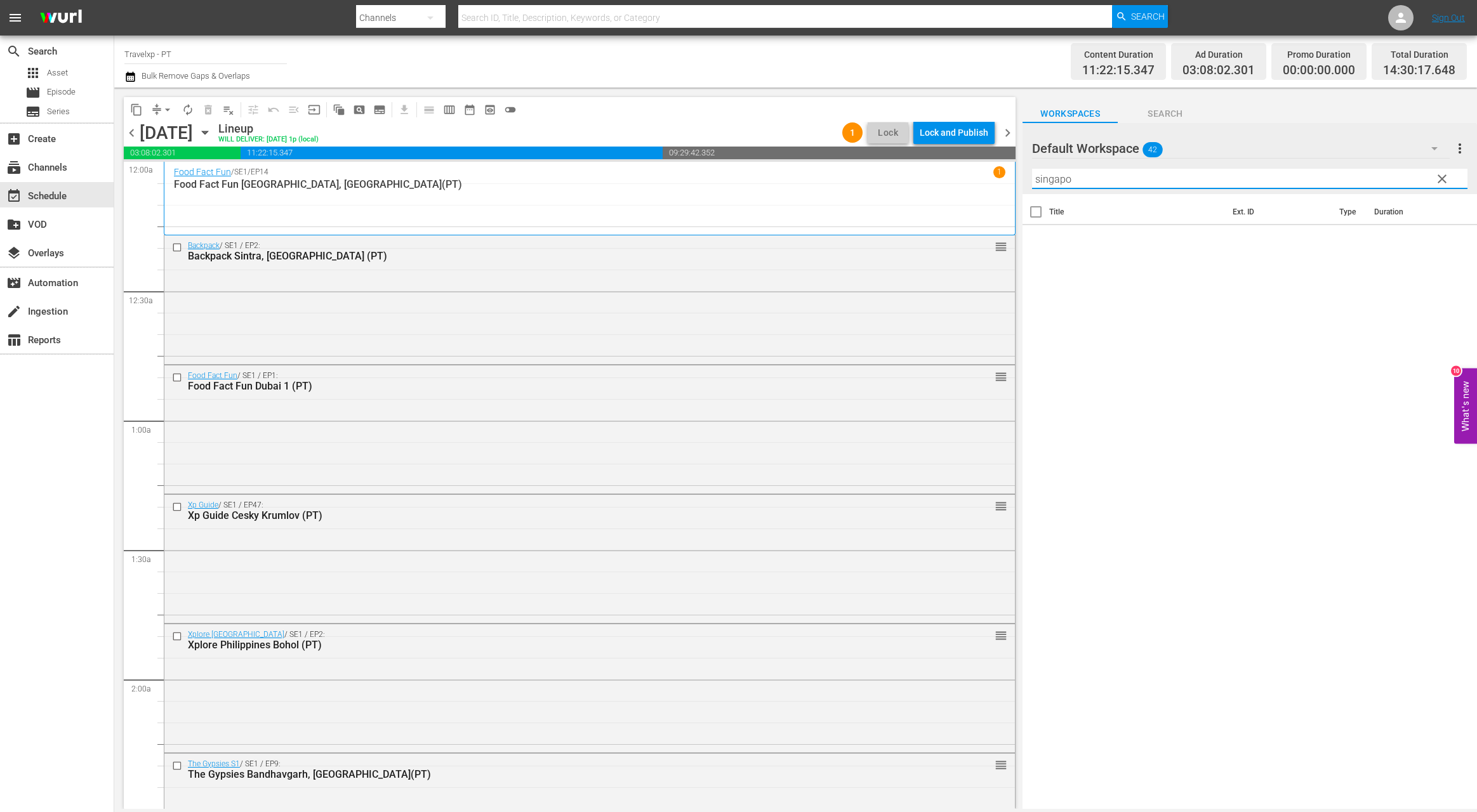
drag, startPoint x: 1079, startPoint y: 181, endPoint x: 1007, endPoint y: 180, distance: 72.0
click at [1007, 180] on div "content_copy compress arrow_drop_down autorenew_outlined delete_forever_outline…" at bounding box center [795, 448] width 1362 height 721
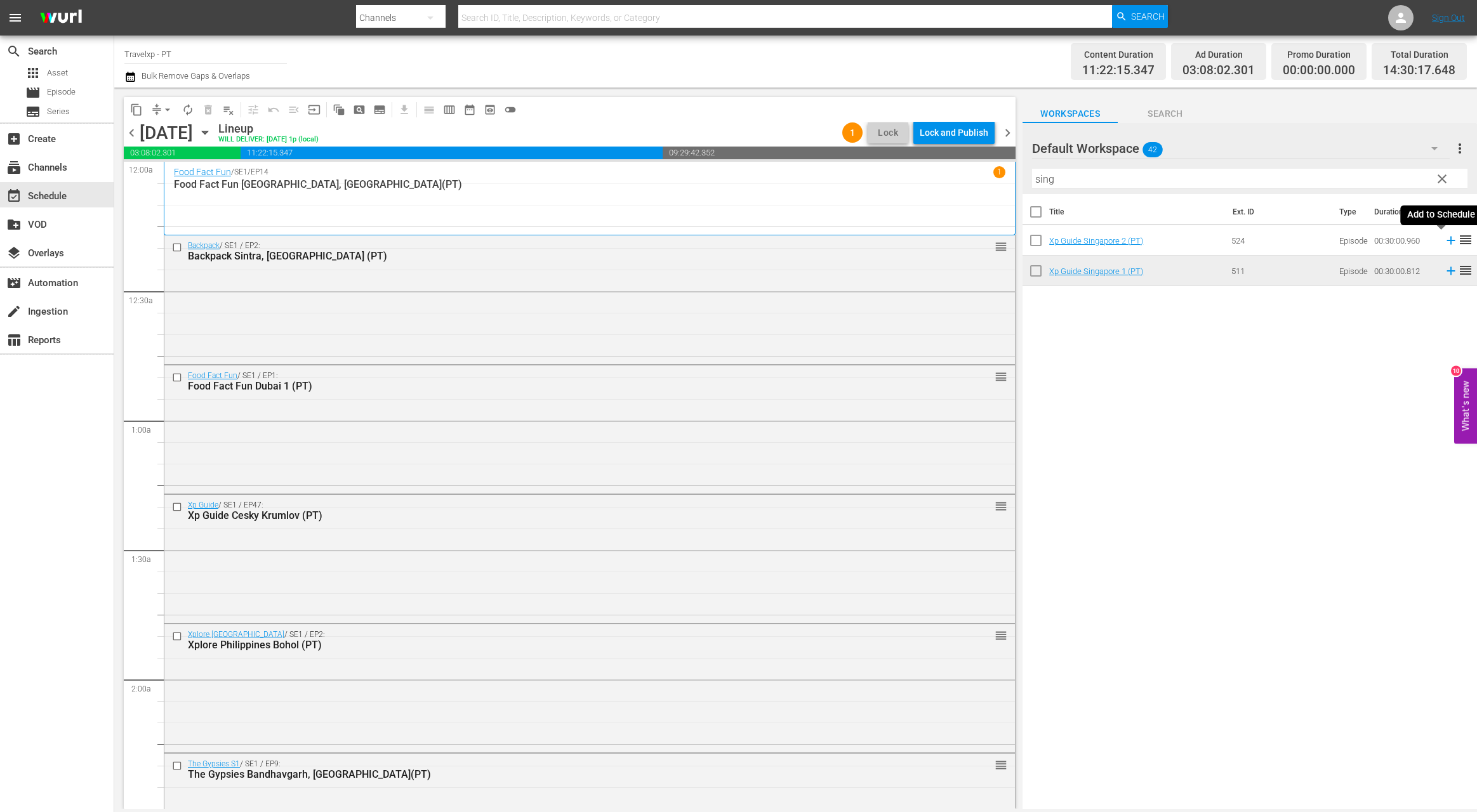
click at [1206, 239] on icon at bounding box center [1450, 240] width 8 height 8
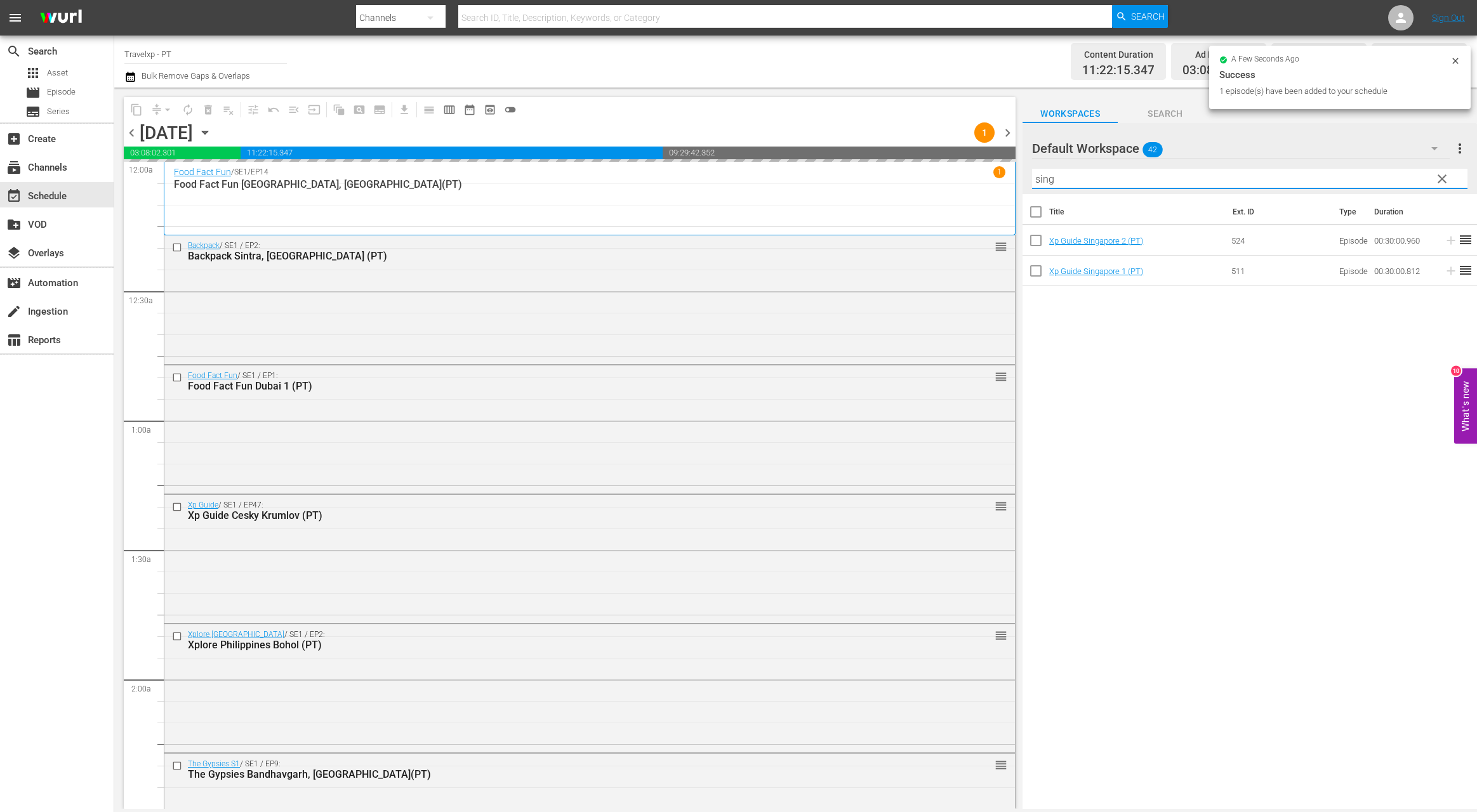
click at [1017, 177] on div "content_copy compress arrow_drop_down autorenew_outlined delete_forever_outline…" at bounding box center [795, 448] width 1362 height 721
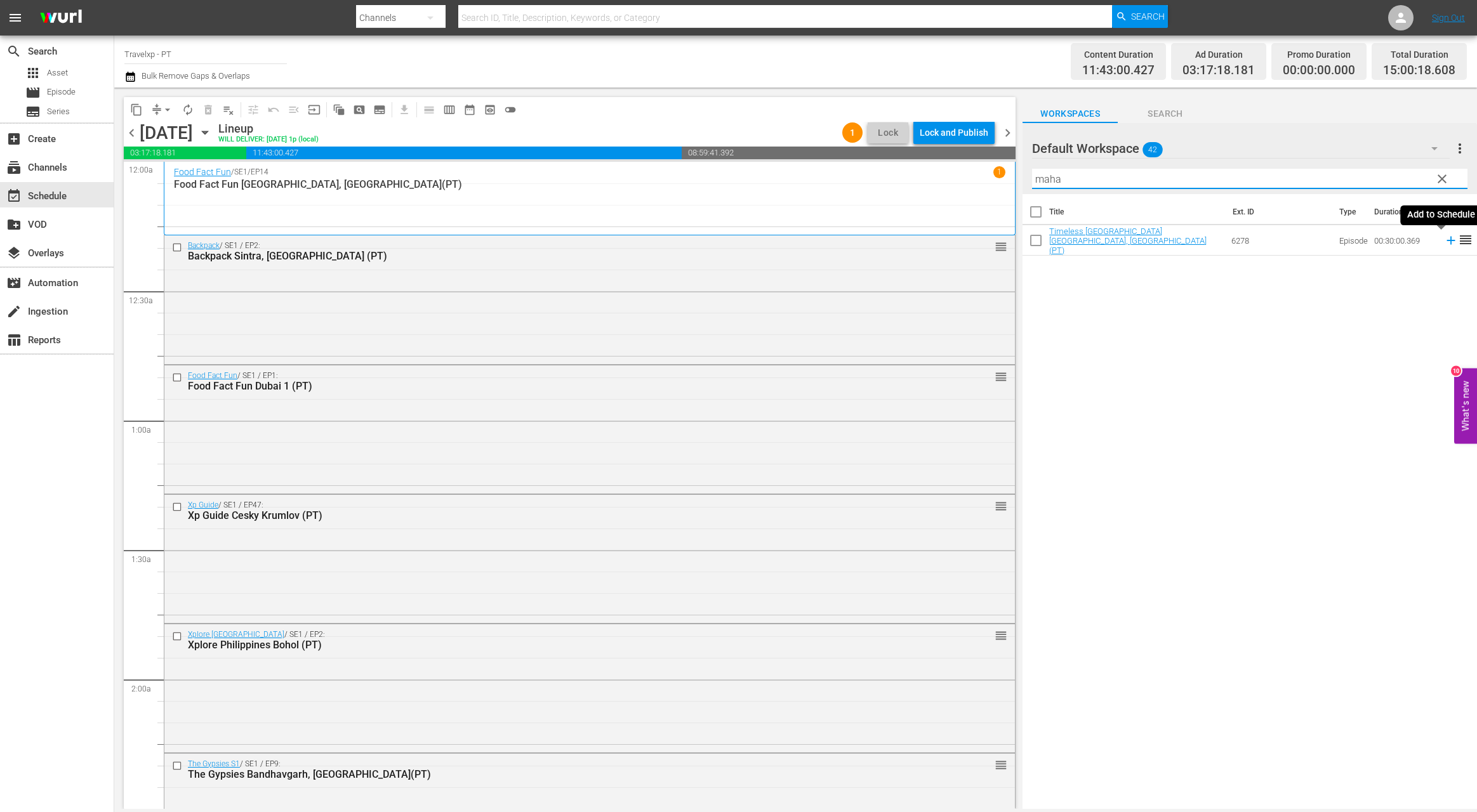
click at [1206, 241] on icon at bounding box center [1450, 240] width 8 height 8
click at [1045, 183] on input "maha" at bounding box center [1249, 178] width 435 height 20
click at [1206, 240] on icon at bounding box center [1450, 240] width 8 height 8
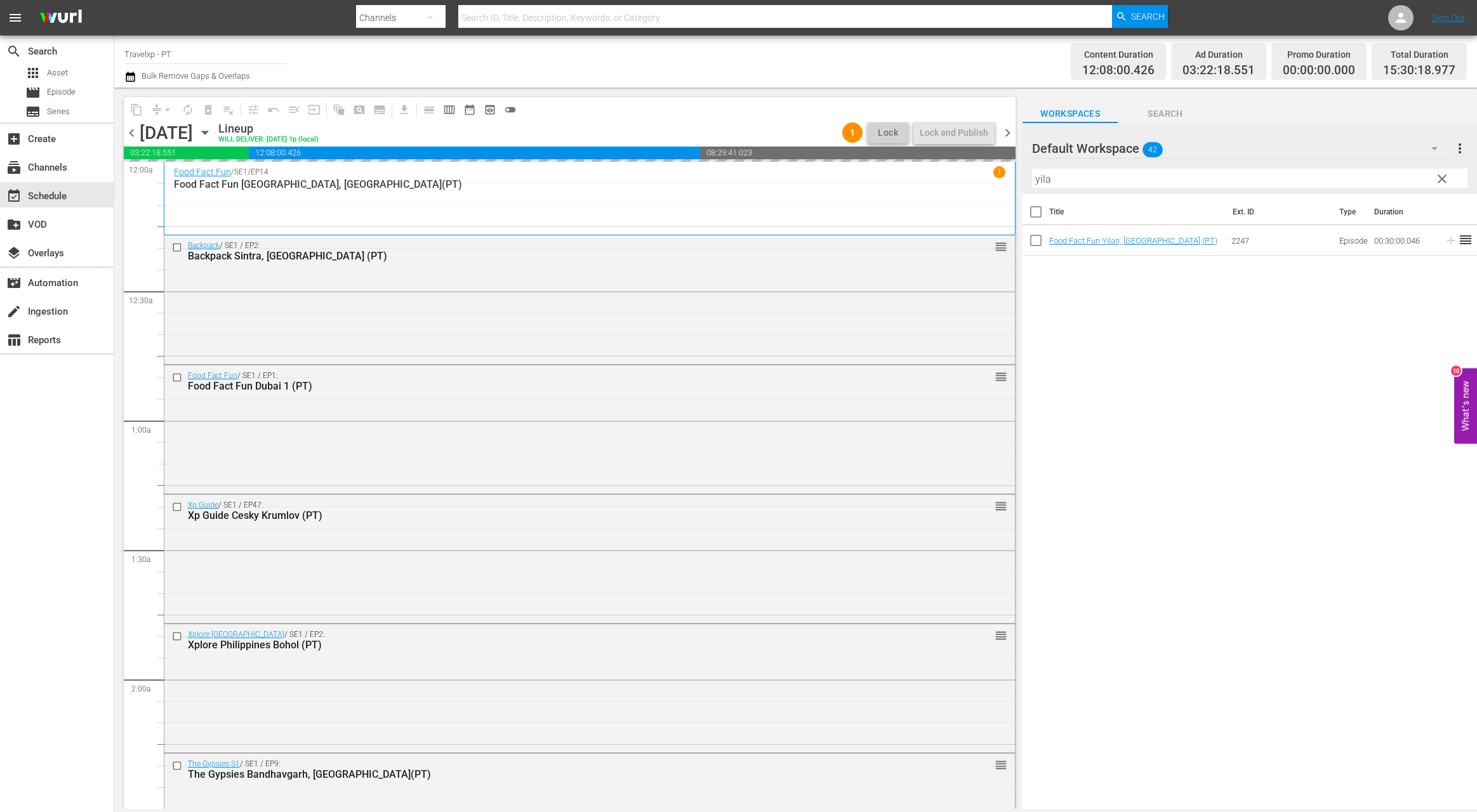
click at [1045, 180] on input "yila" at bounding box center [1249, 178] width 435 height 20
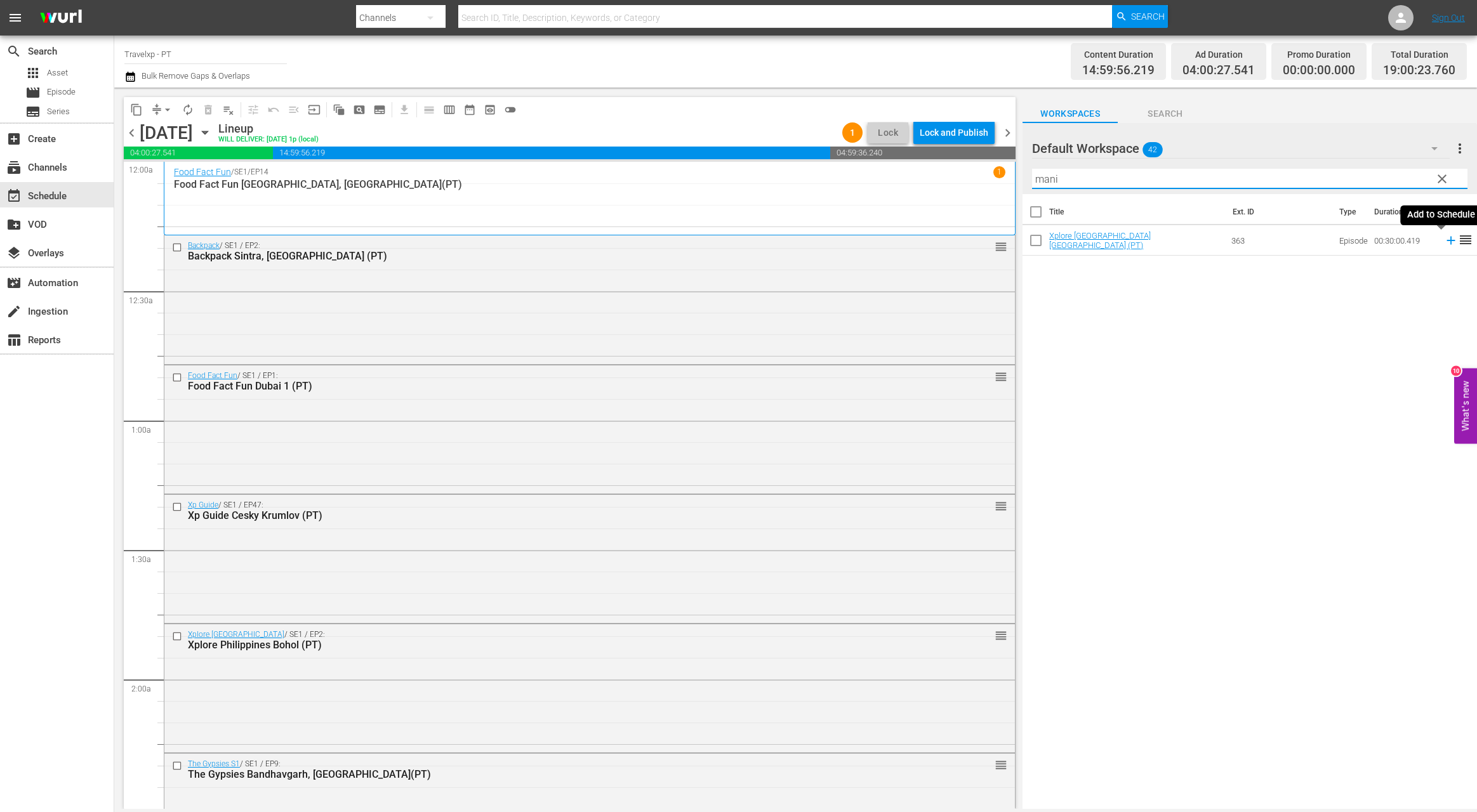
click at [1444, 241] on icon at bounding box center [1450, 240] width 14 height 14
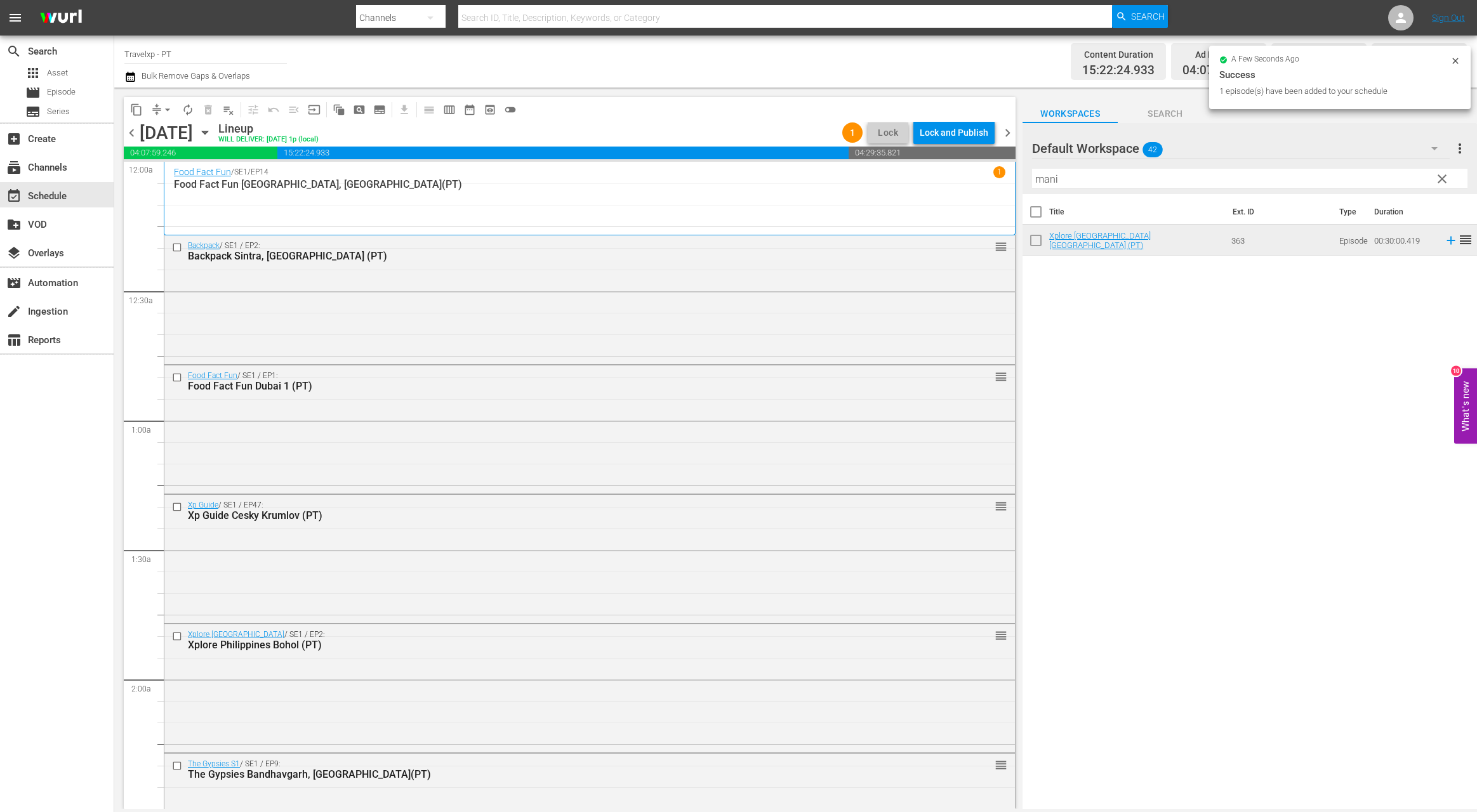
click at [1047, 180] on input "mani" at bounding box center [1249, 178] width 435 height 20
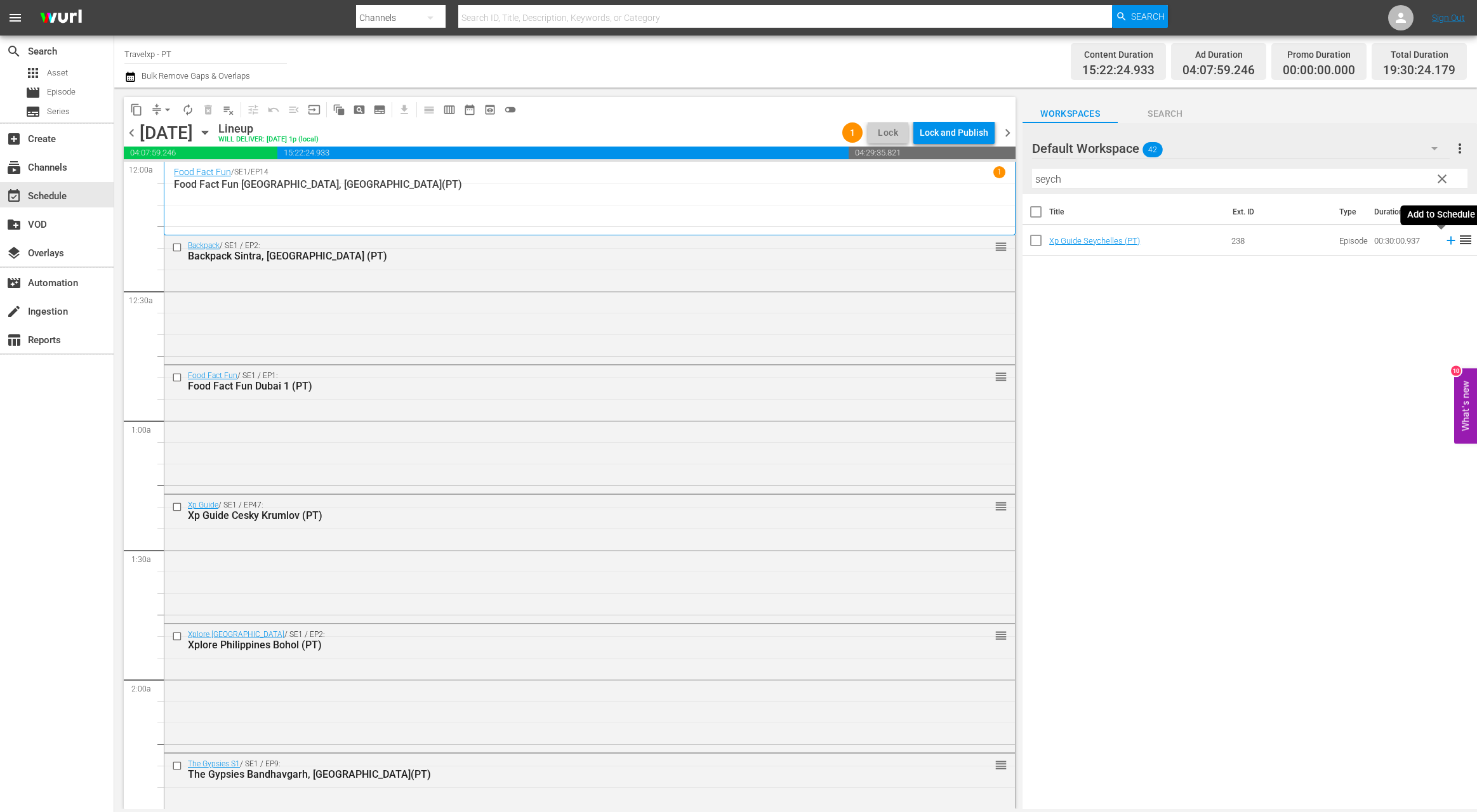
click at [1447, 241] on icon at bounding box center [1450, 240] width 8 height 8
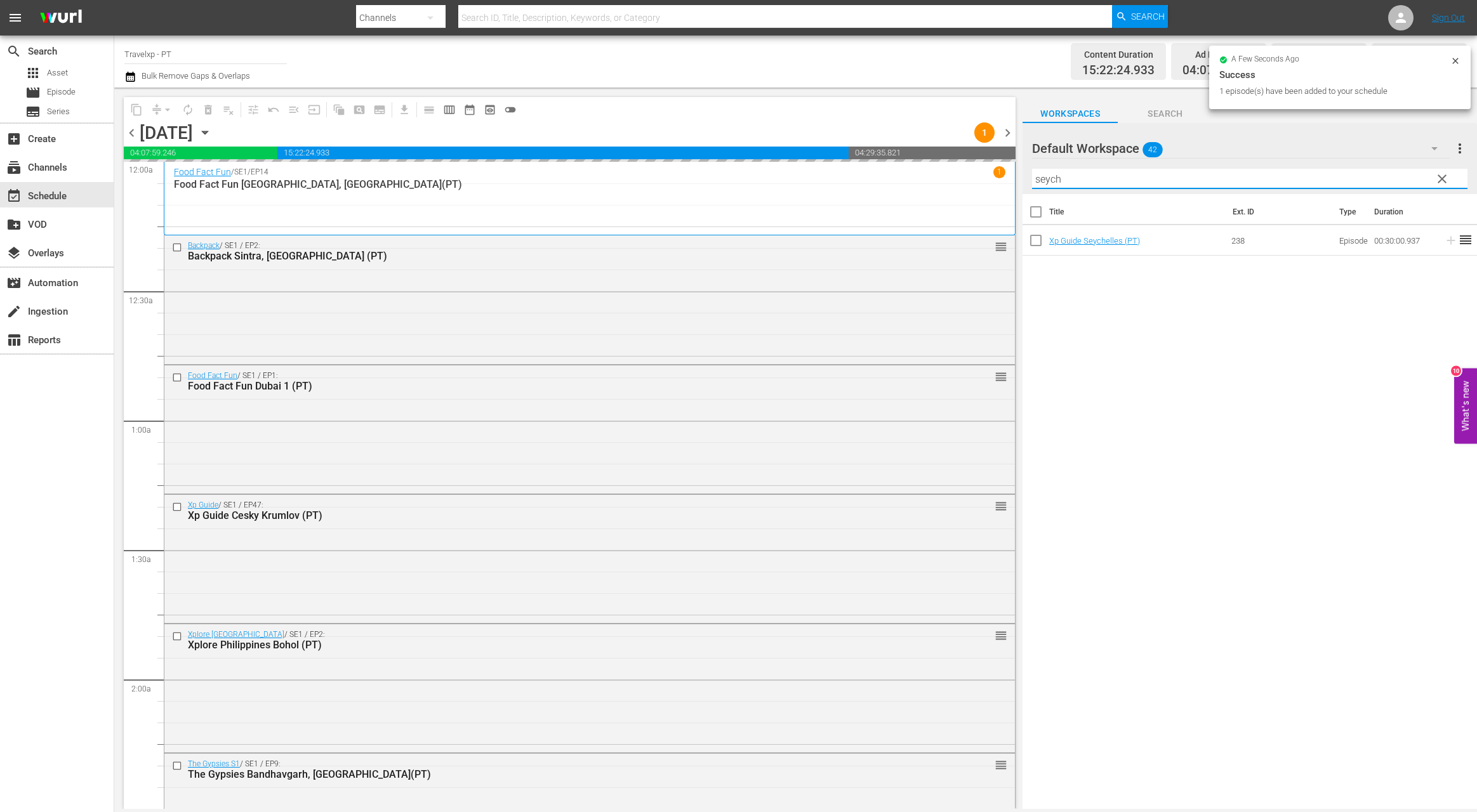
click at [1053, 178] on input "seych" at bounding box center [1249, 178] width 435 height 20
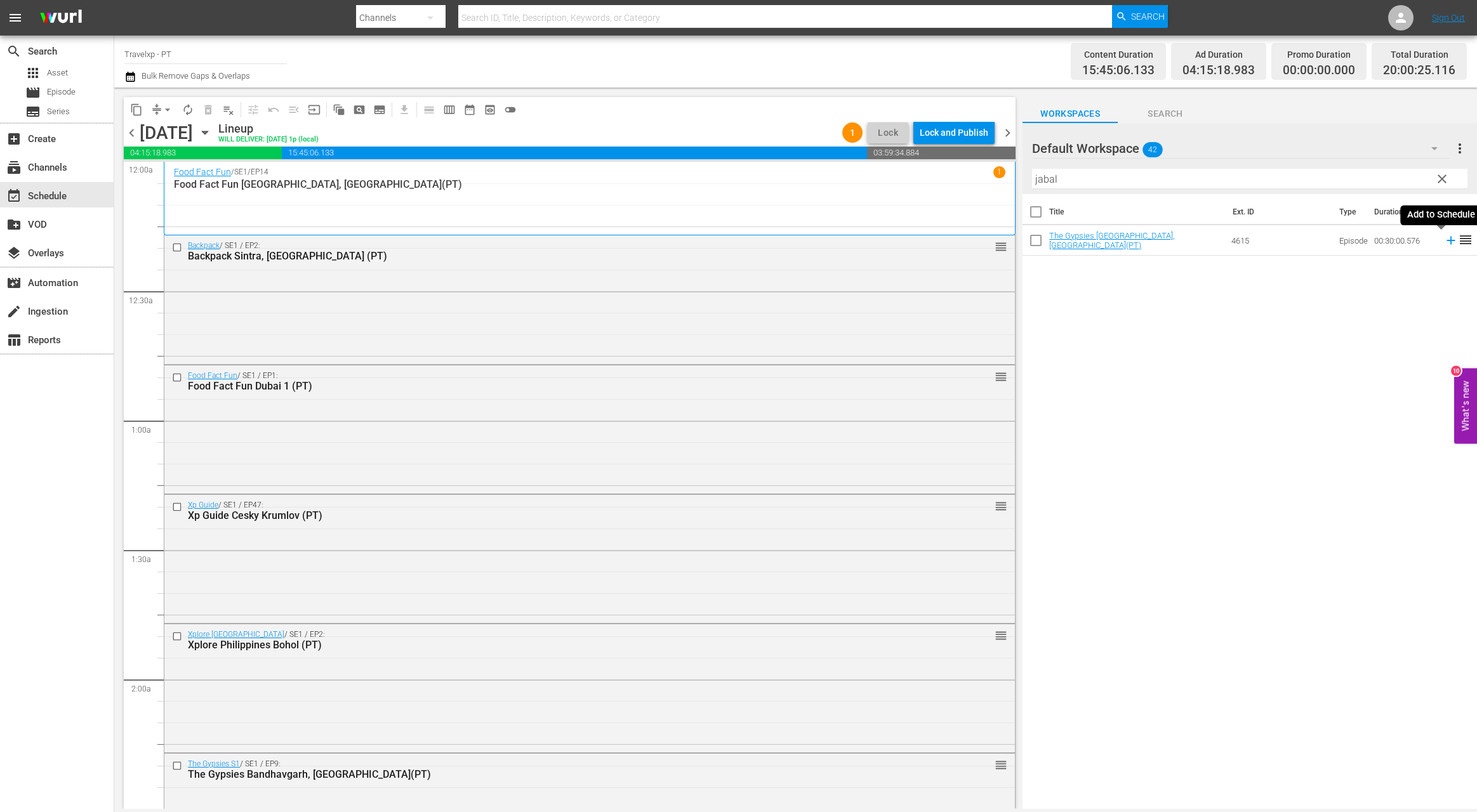
click at [1444, 240] on icon at bounding box center [1450, 240] width 14 height 14
click at [1050, 185] on input "jabal" at bounding box center [1249, 178] width 435 height 20
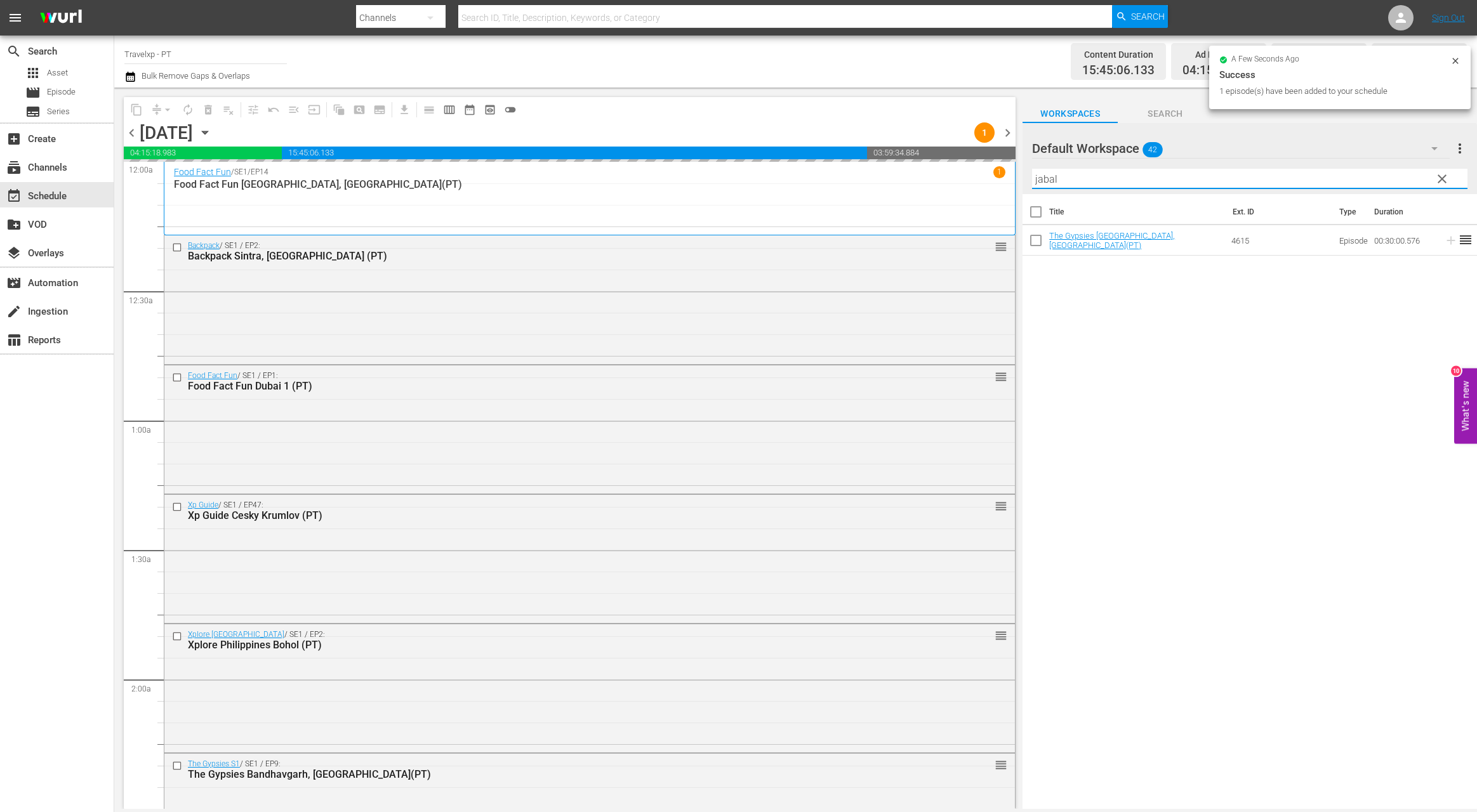
click at [1050, 185] on input "jabal" at bounding box center [1249, 178] width 435 height 20
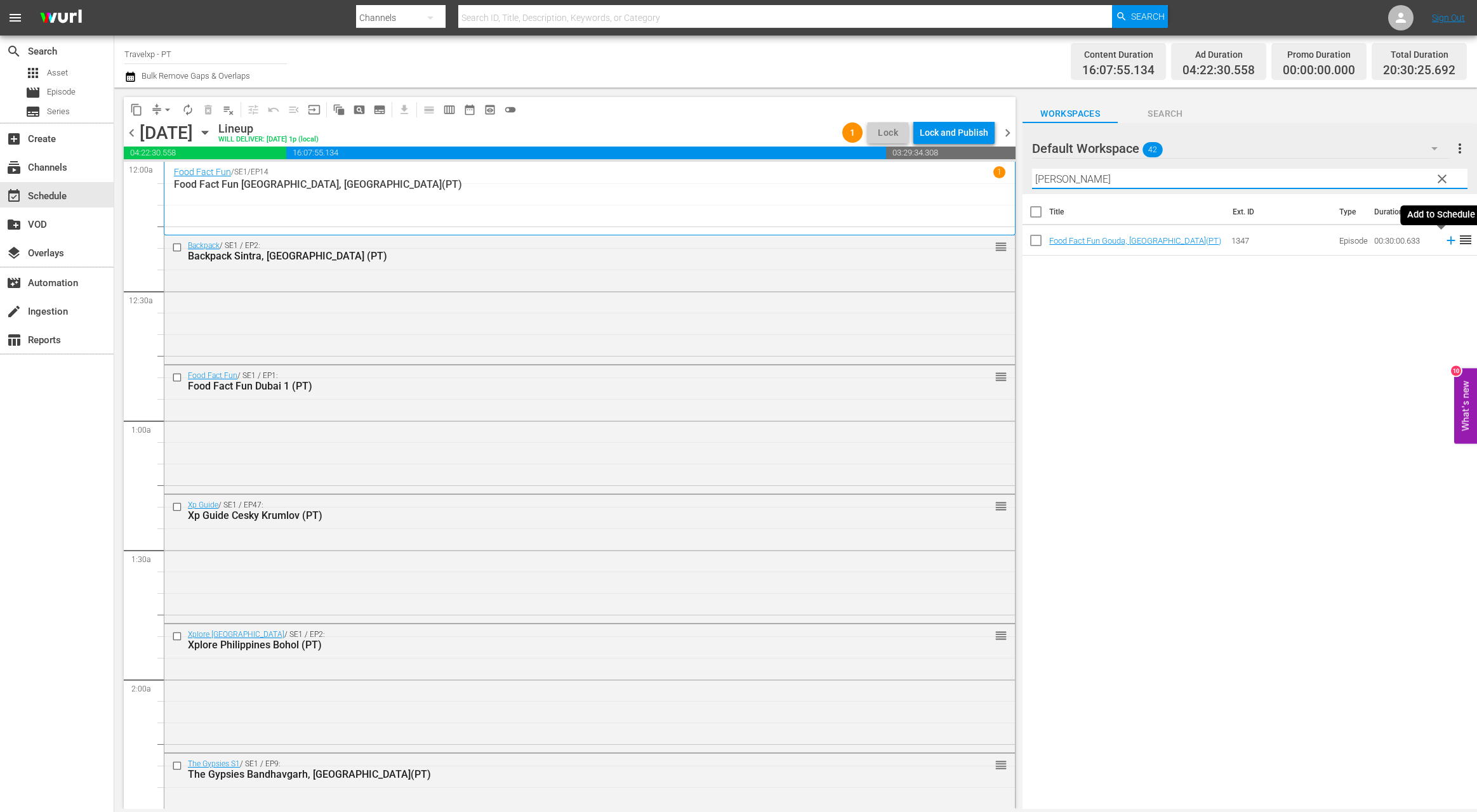
click at [1447, 241] on icon at bounding box center [1450, 240] width 8 height 8
click at [1039, 183] on input "[PERSON_NAME]" at bounding box center [1249, 178] width 435 height 20
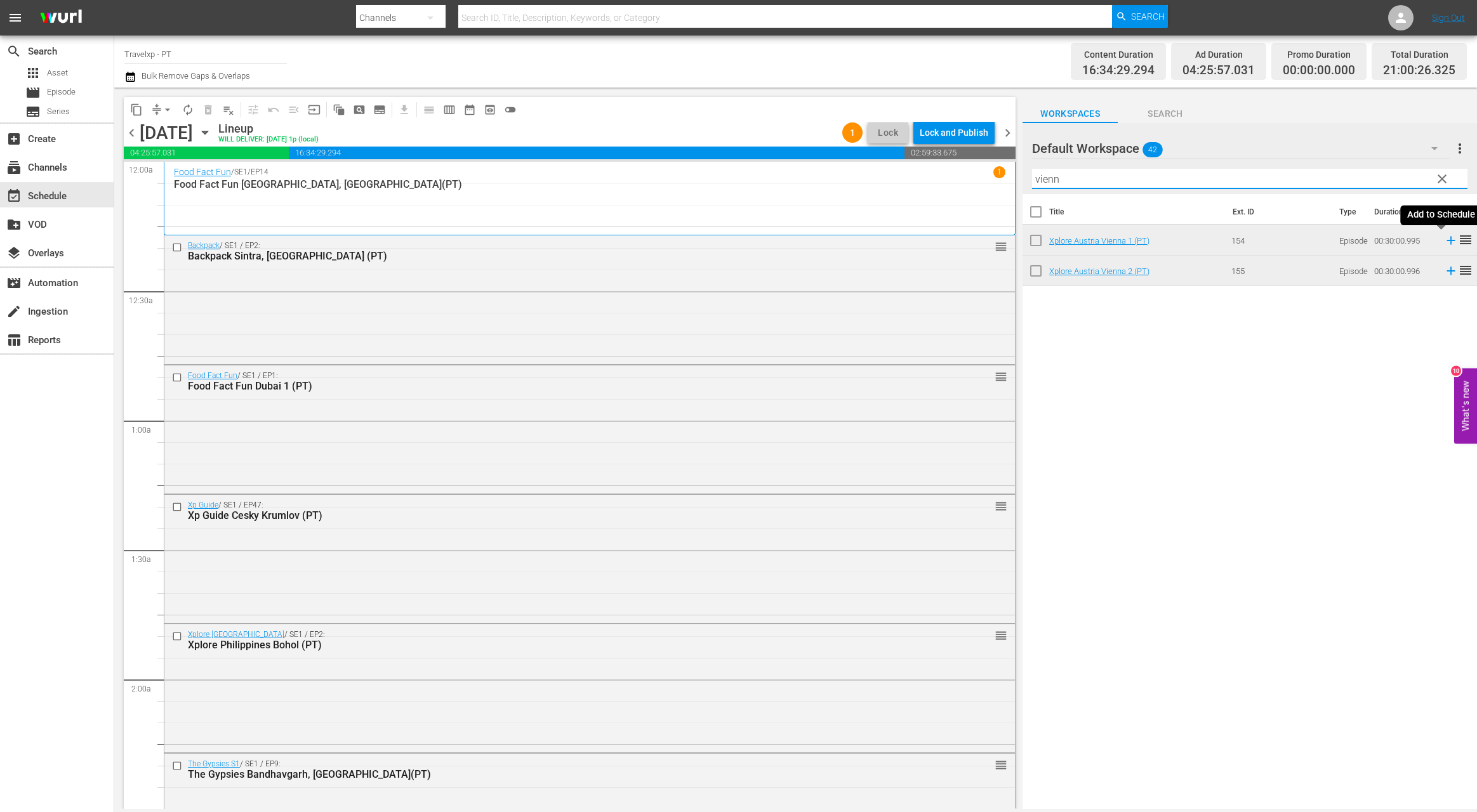
click at [1447, 239] on icon at bounding box center [1450, 240] width 8 height 8
click at [1050, 182] on input "vienn" at bounding box center [1249, 178] width 435 height 20
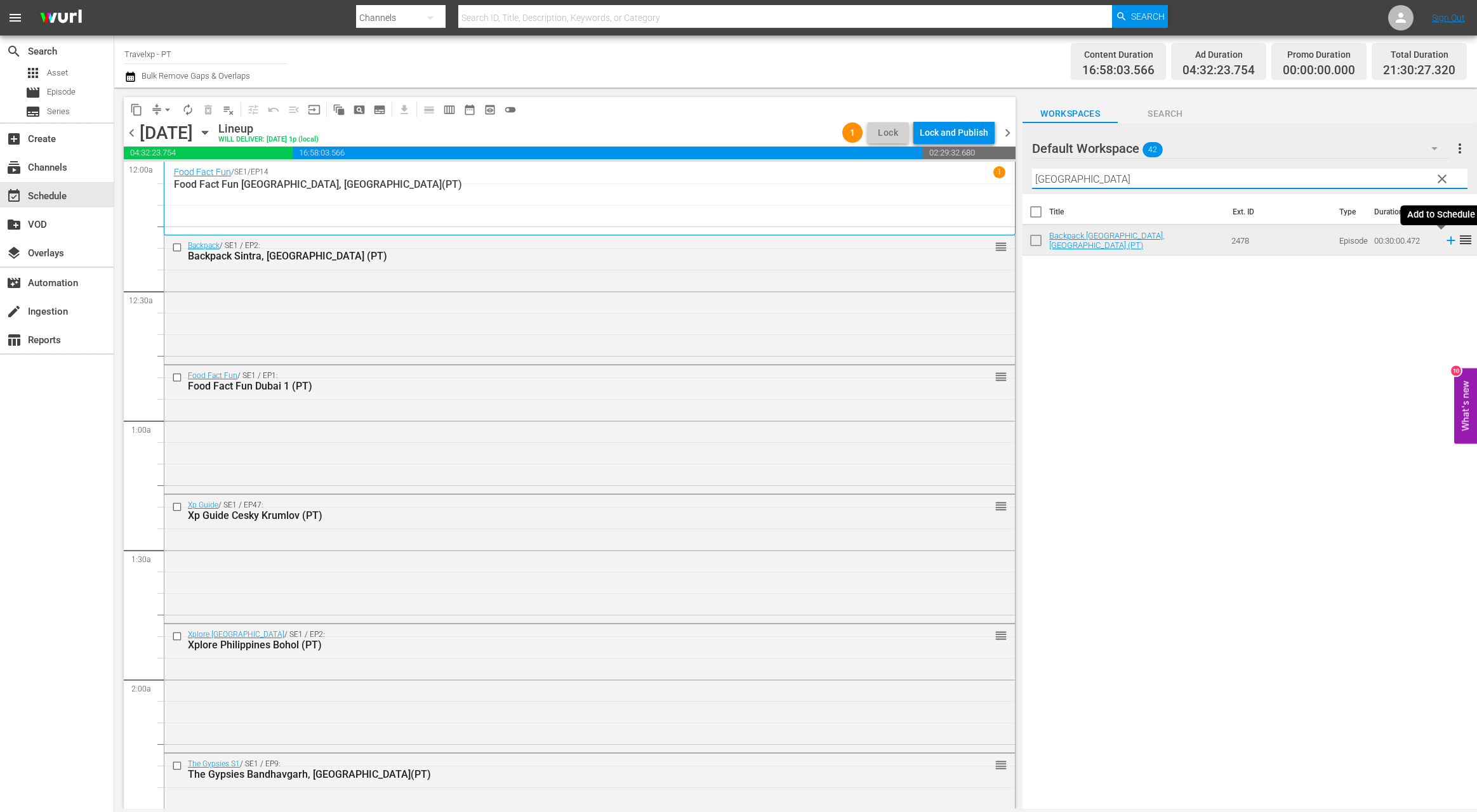
click at [1444, 242] on icon at bounding box center [1450, 240] width 14 height 14
click at [1060, 182] on input "lisbon" at bounding box center [1249, 178] width 435 height 20
click at [1447, 240] on icon at bounding box center [1450, 240] width 8 height 8
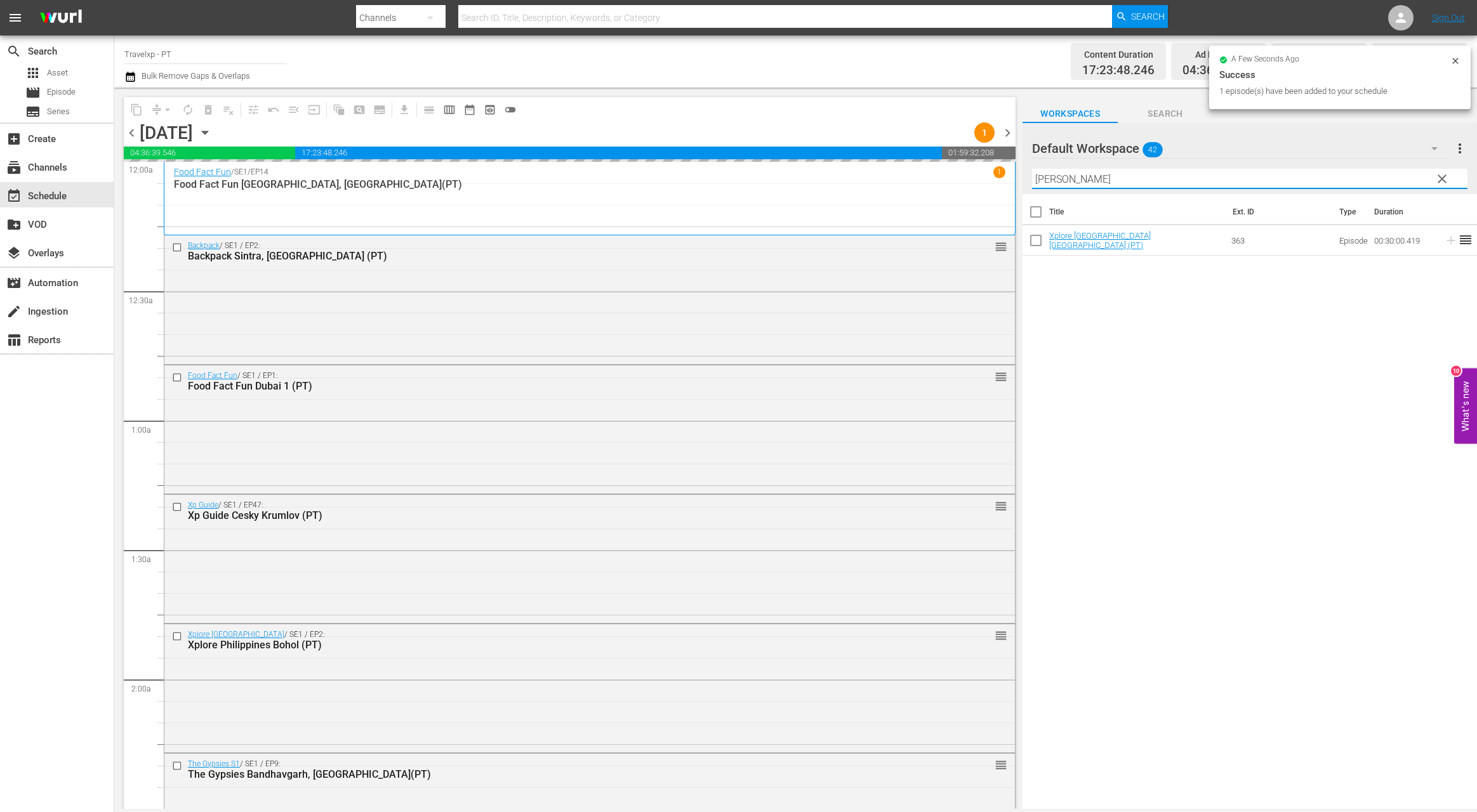
click at [1048, 180] on input "[PERSON_NAME]" at bounding box center [1249, 178] width 435 height 20
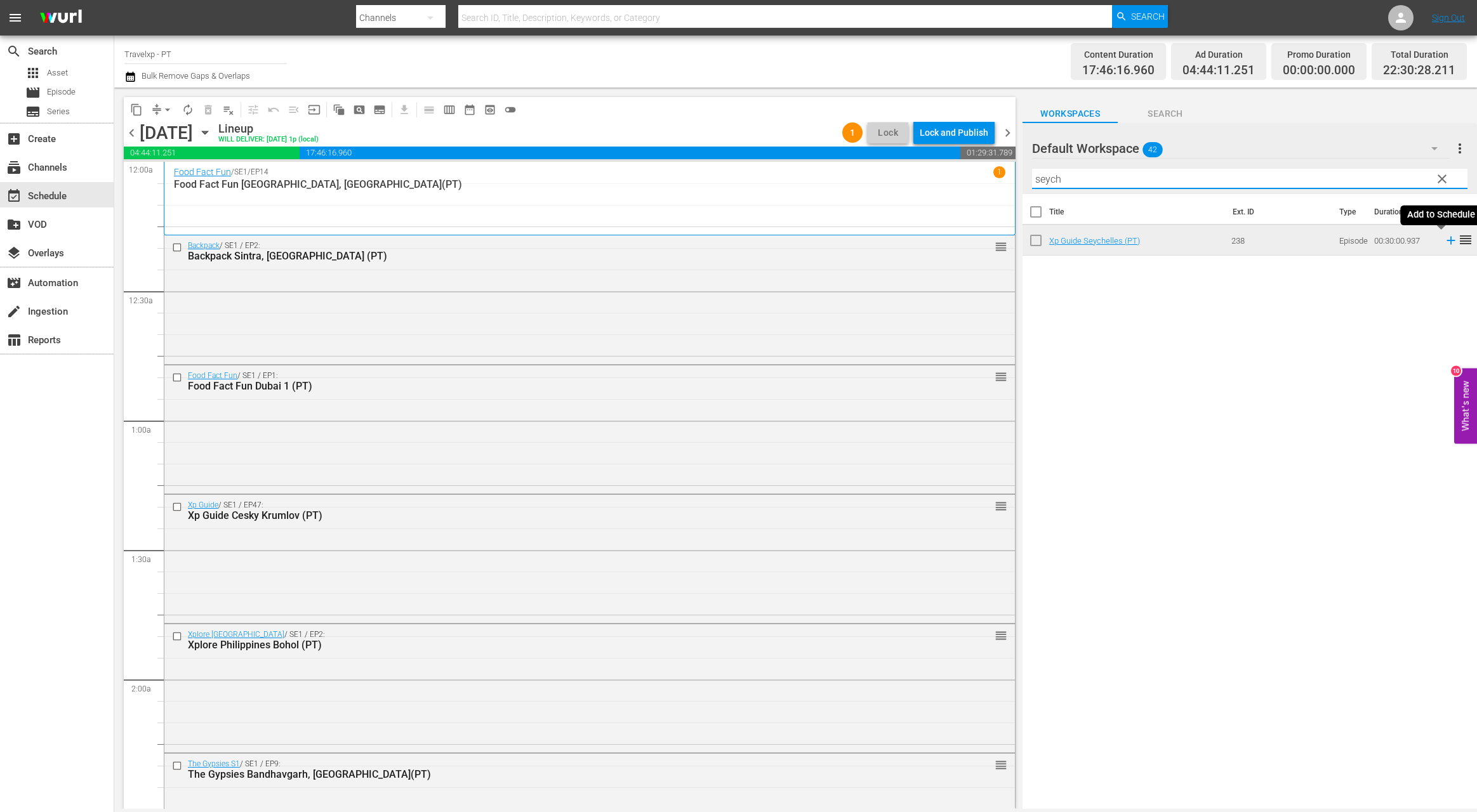
click at [1447, 242] on icon at bounding box center [1450, 240] width 8 height 8
click at [1053, 177] on input "seych" at bounding box center [1249, 178] width 435 height 20
click at [1447, 240] on icon at bounding box center [1450, 240] width 8 height 8
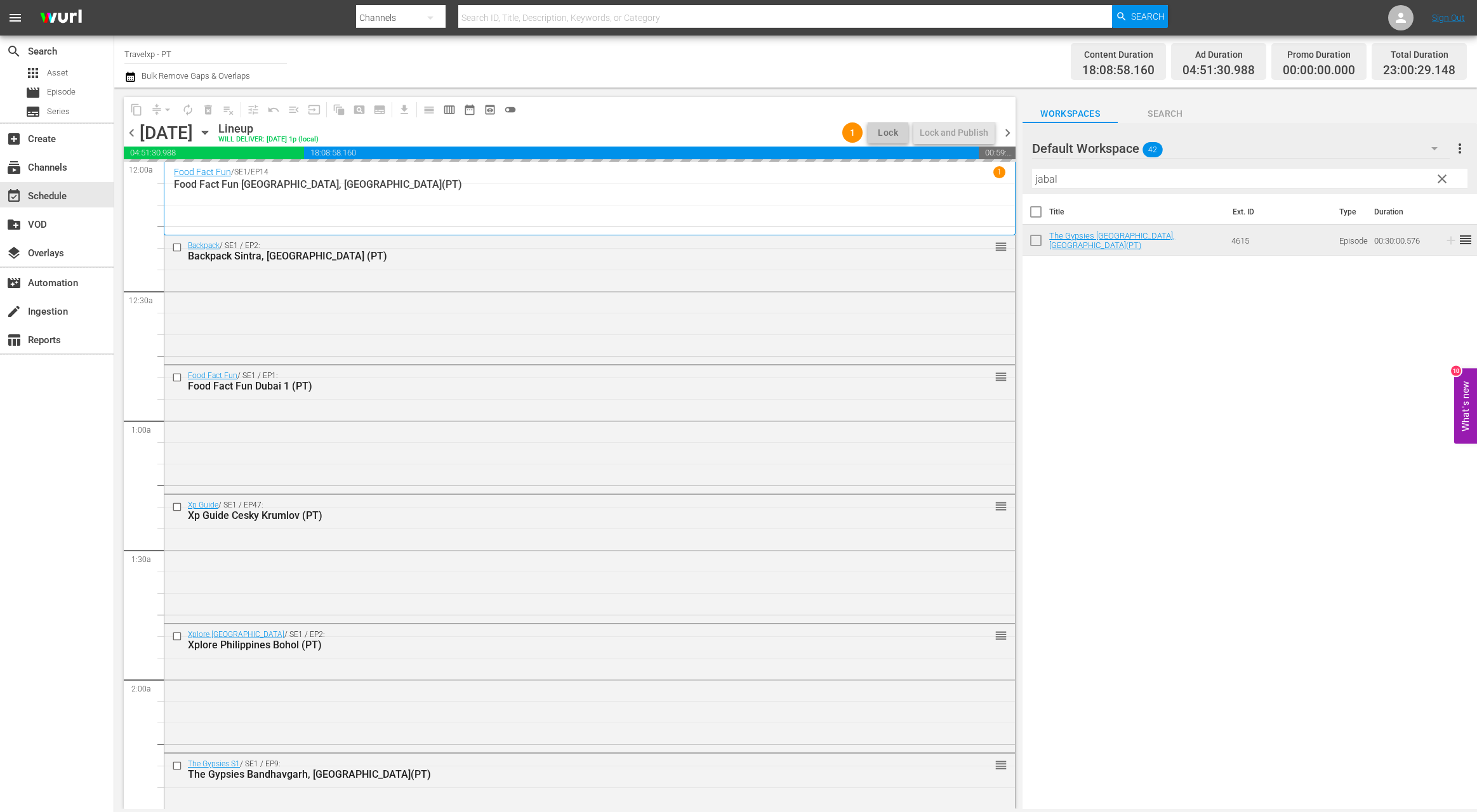
click at [1050, 179] on input "jabal" at bounding box center [1249, 178] width 435 height 20
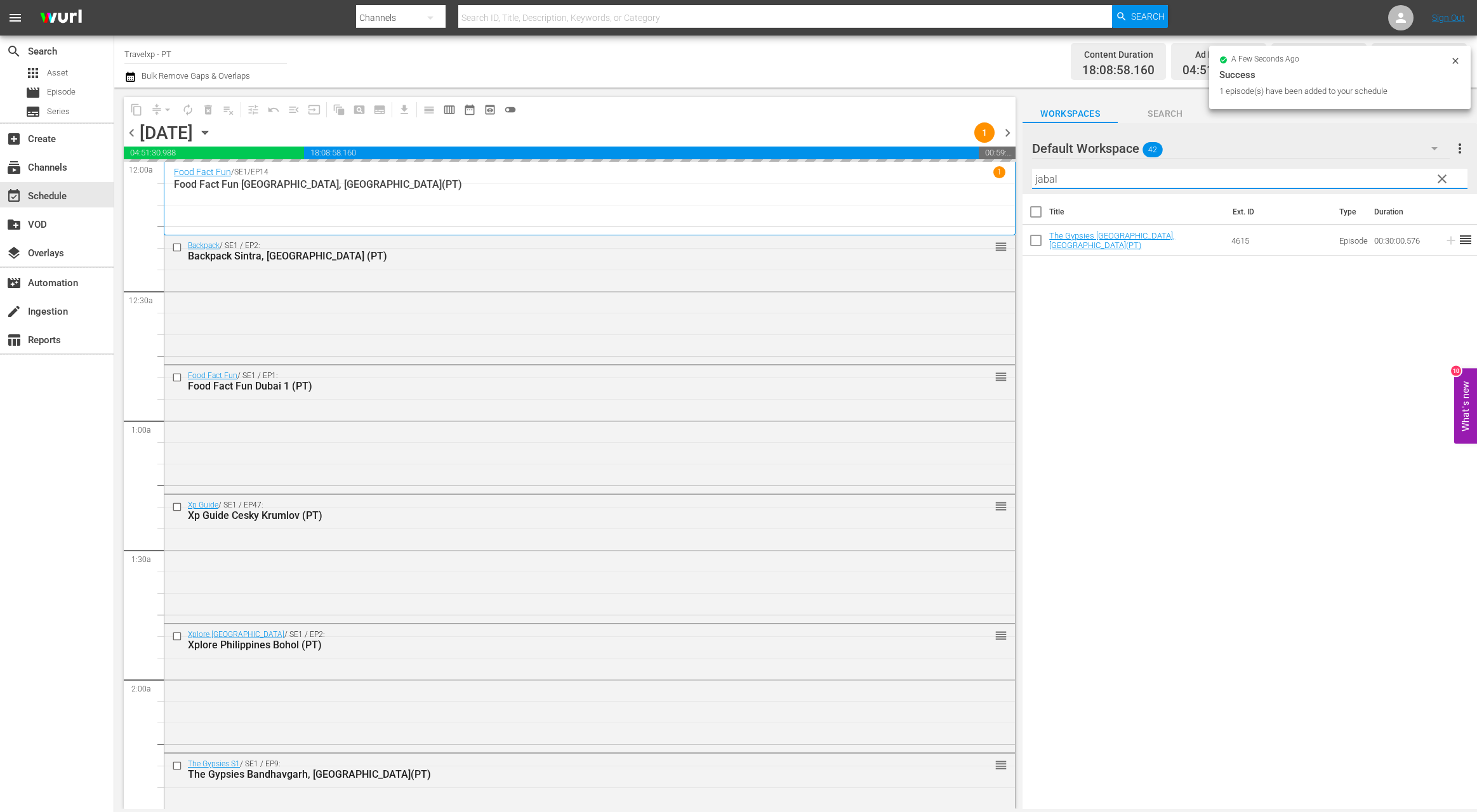
click at [1050, 179] on input "jabal" at bounding box center [1249, 178] width 435 height 20
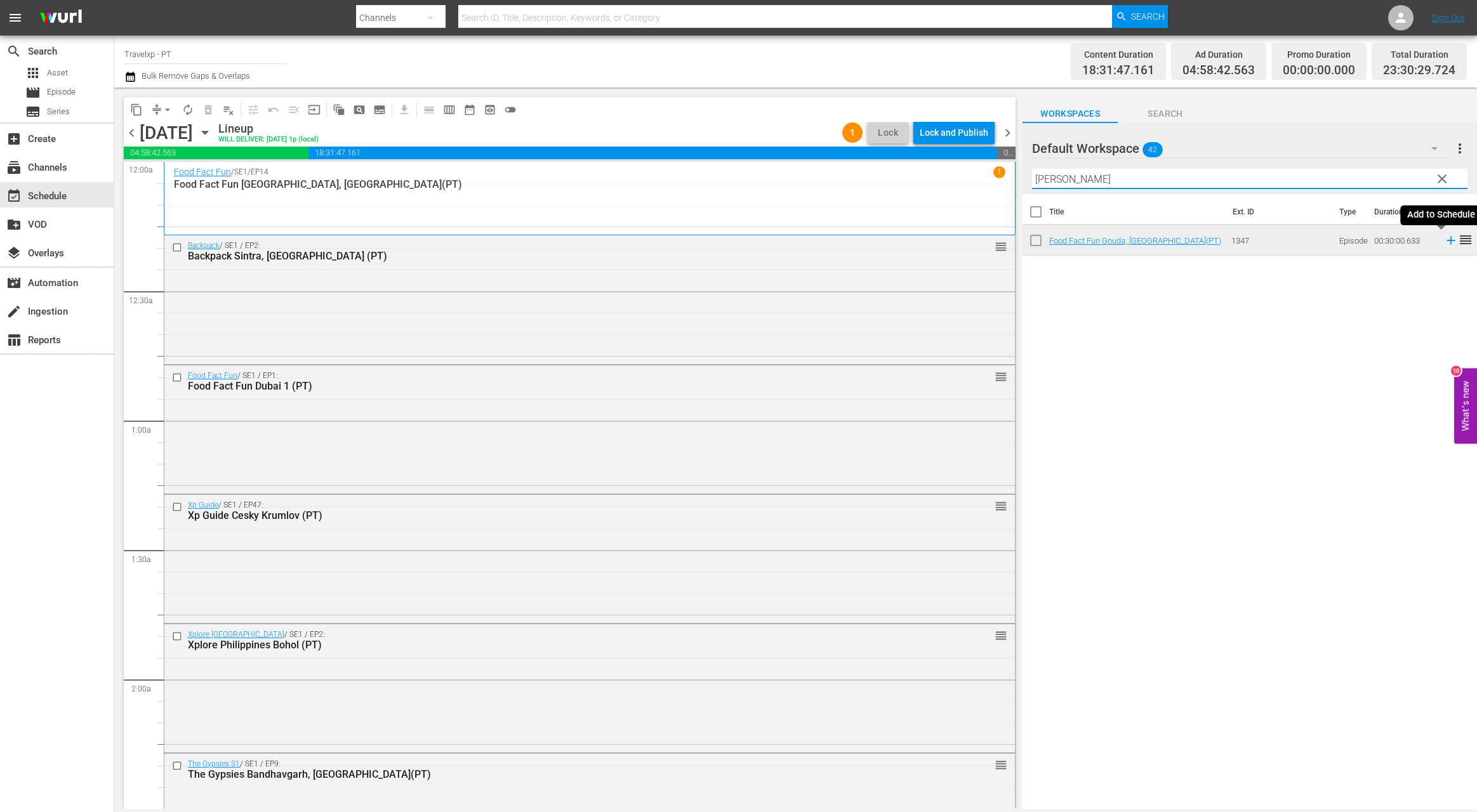
type input "[PERSON_NAME]"
click at [1447, 241] on icon at bounding box center [1450, 240] width 8 height 8
click at [968, 137] on div "Lock and Publish" at bounding box center [954, 132] width 69 height 23
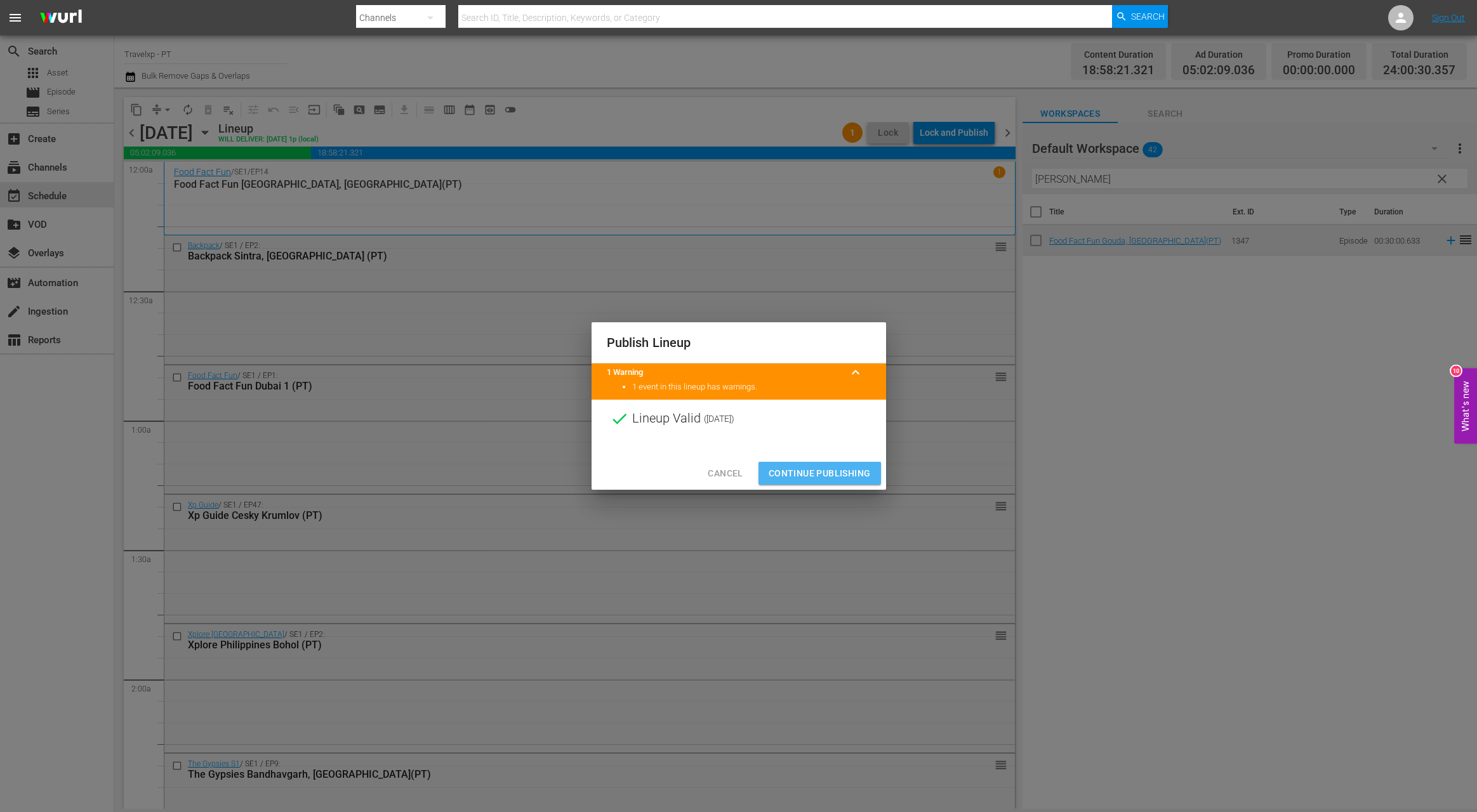
click at [824, 470] on span "Continue Publishing" at bounding box center [820, 473] width 102 height 16
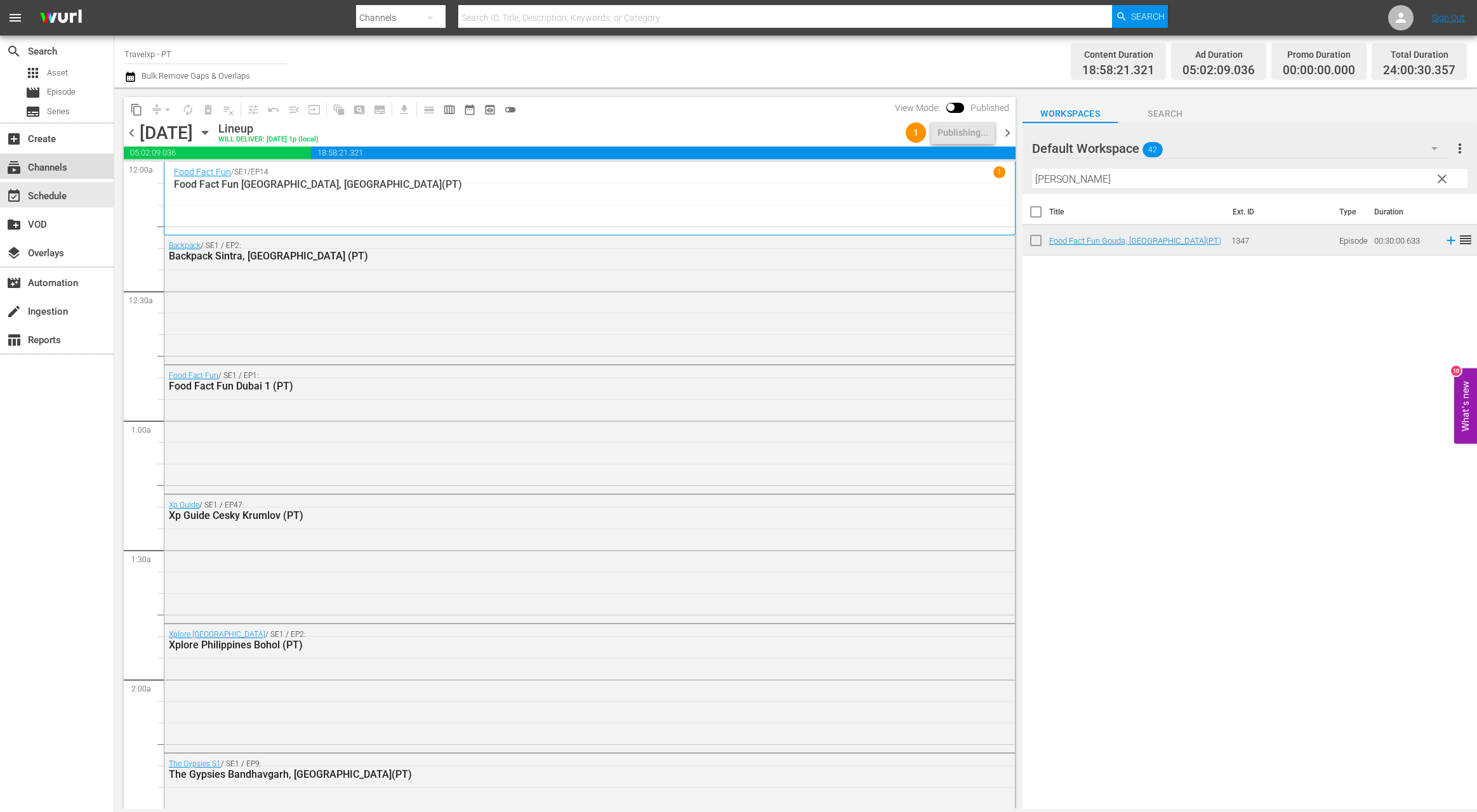
click at [69, 168] on div "subscriptions Channels" at bounding box center [35, 165] width 71 height 11
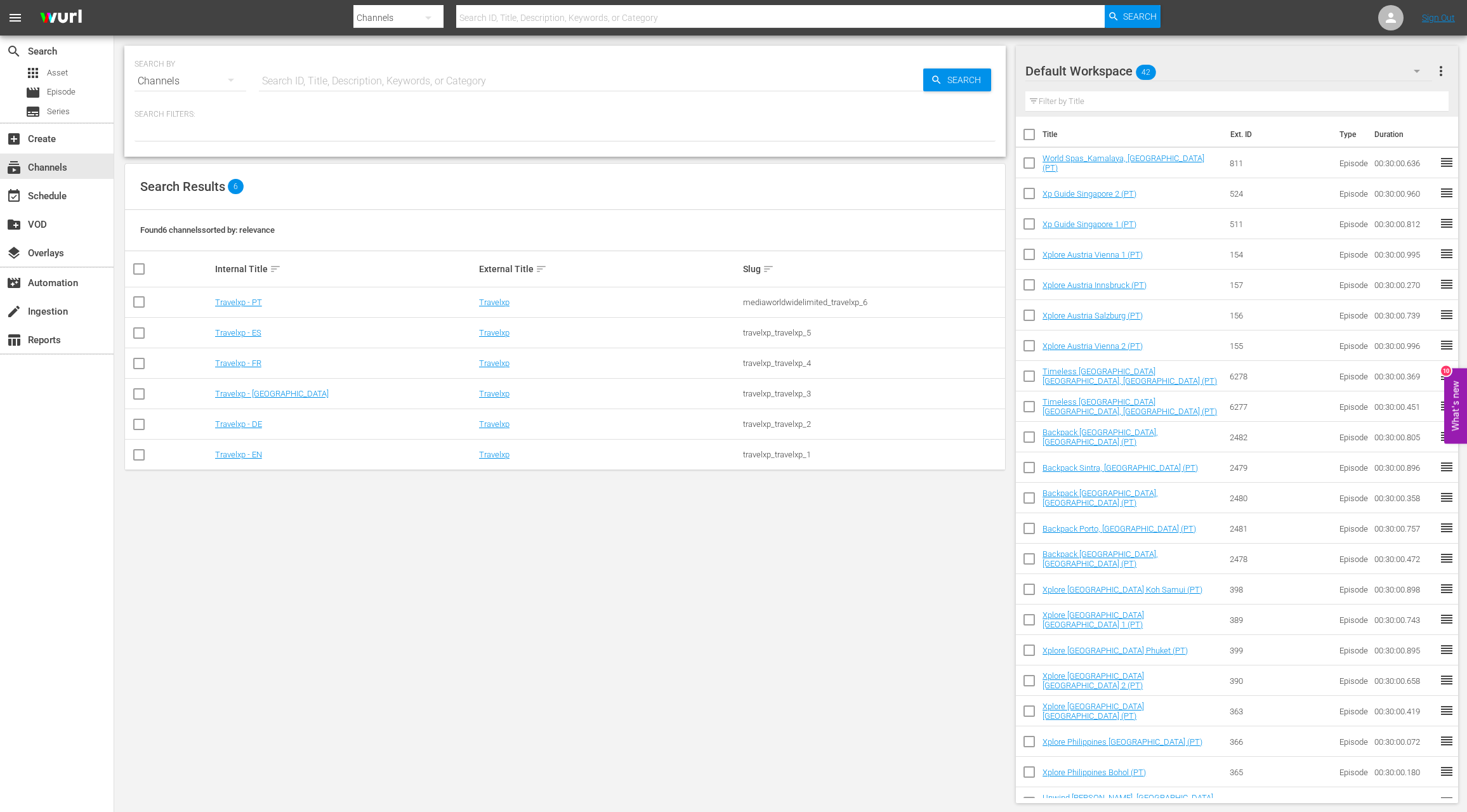
click at [249, 460] on td "Travelxp - EN" at bounding box center [344, 454] width 264 height 30
click at [250, 455] on link "Travelxp - EN" at bounding box center [239, 454] width 47 height 10
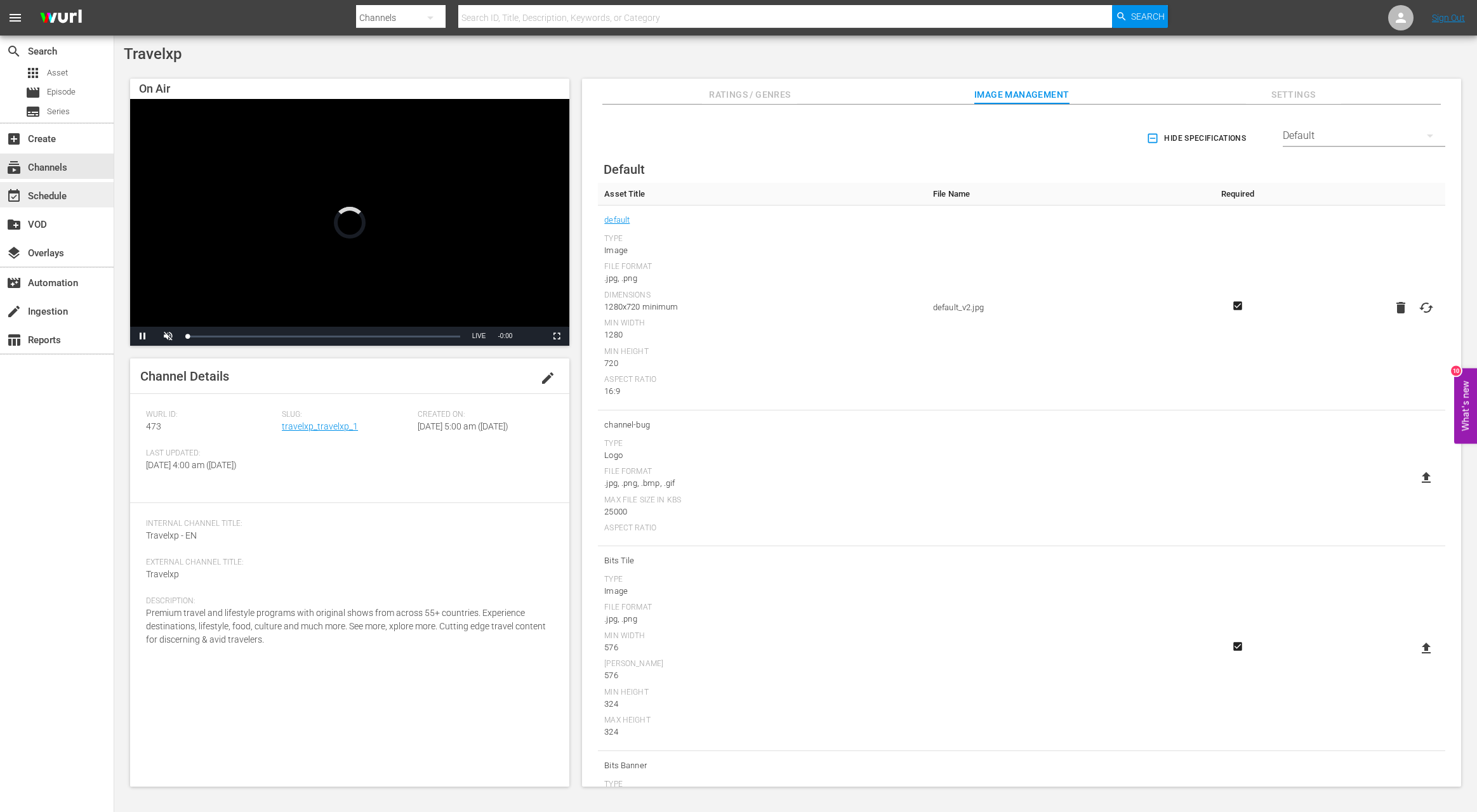
click at [47, 199] on div "event_available Schedule" at bounding box center [35, 194] width 71 height 11
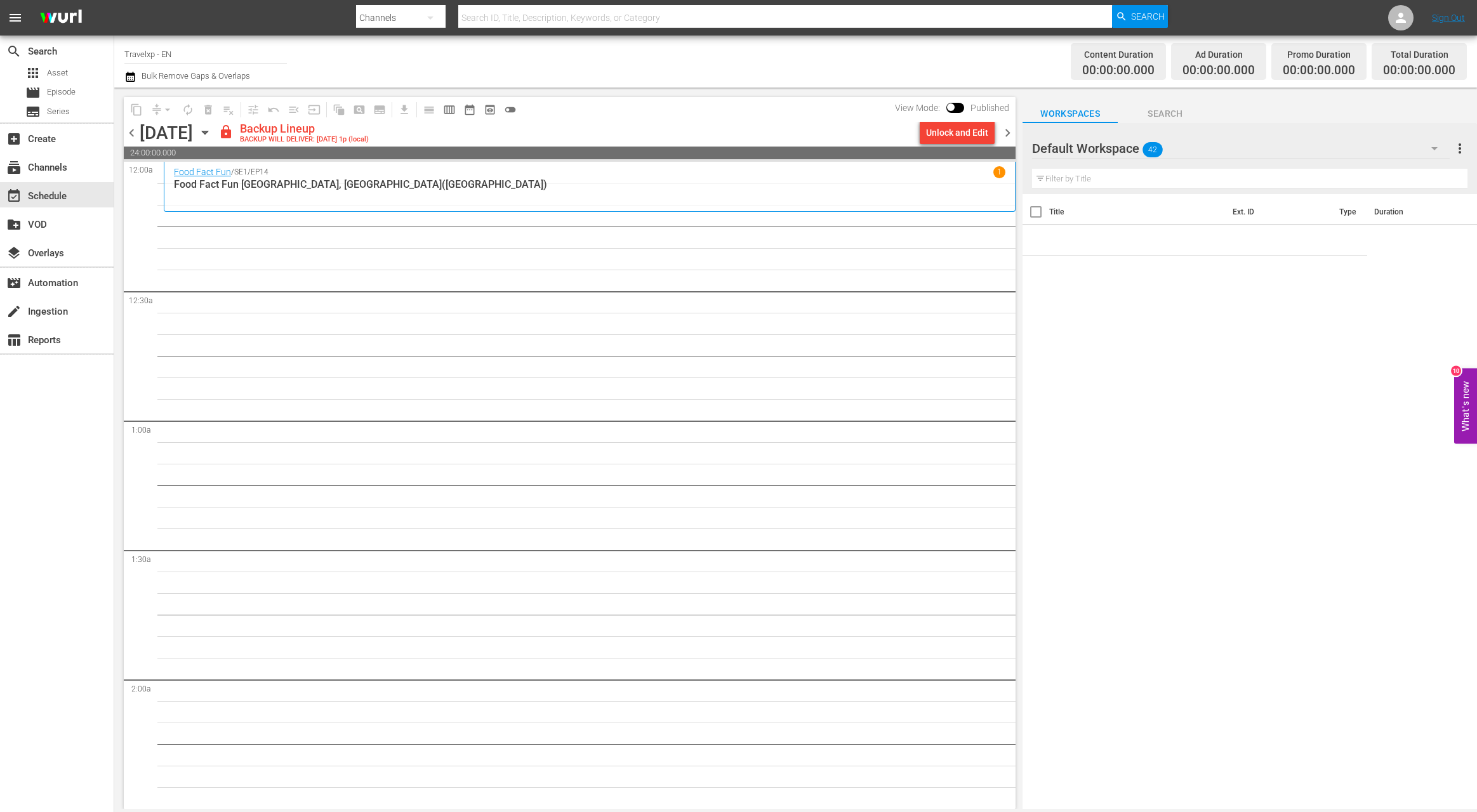
click at [1439, 150] on icon "button" at bounding box center [1434, 149] width 16 height 16
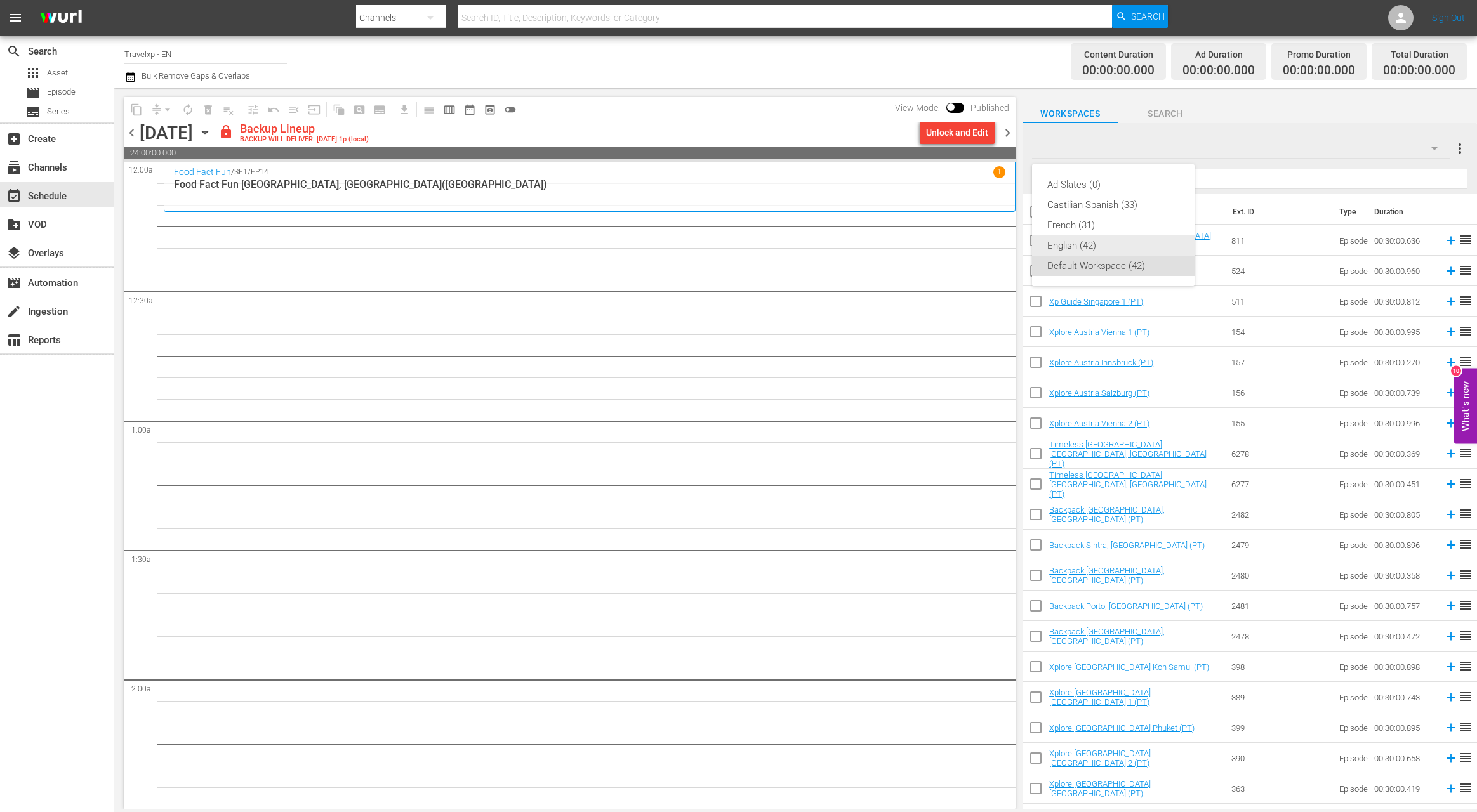
click at [1084, 245] on div "English (42)" at bounding box center [1113, 245] width 132 height 20
click at [968, 129] on div "Unlock and Edit" at bounding box center [957, 132] width 62 height 23
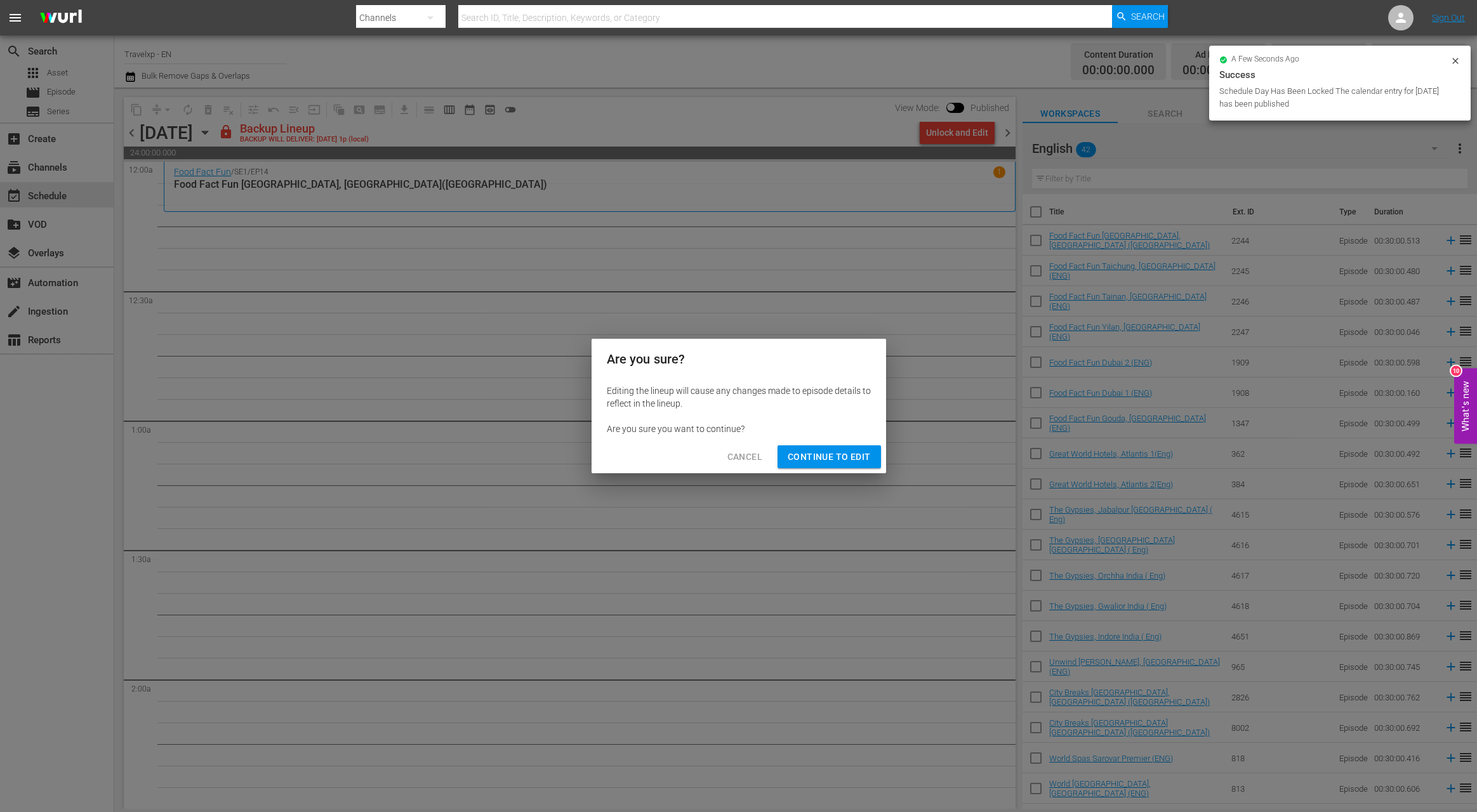
click at [837, 464] on span "Continue to Edit" at bounding box center [829, 457] width 83 height 16
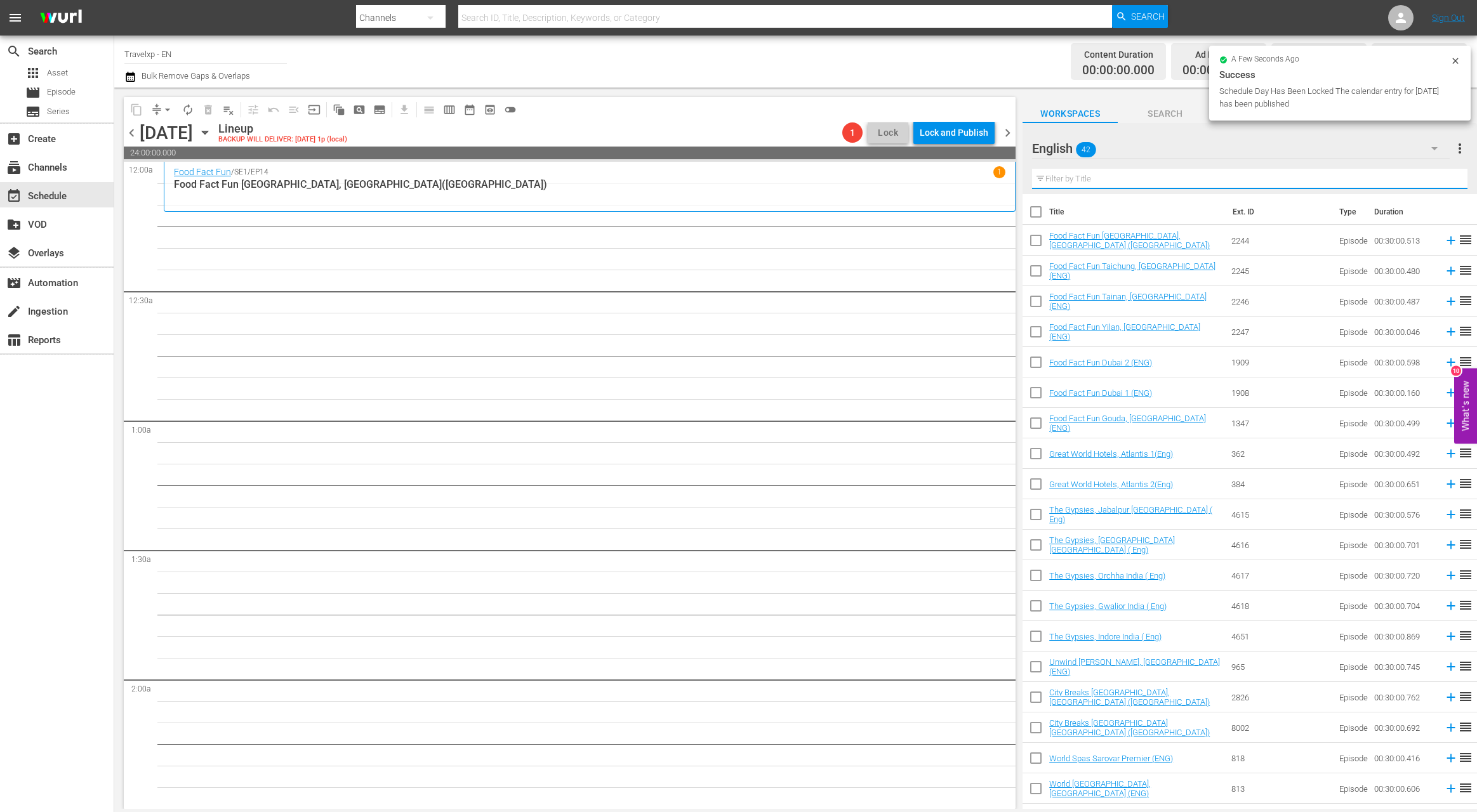
click at [1093, 182] on input "text" at bounding box center [1249, 178] width 435 height 20
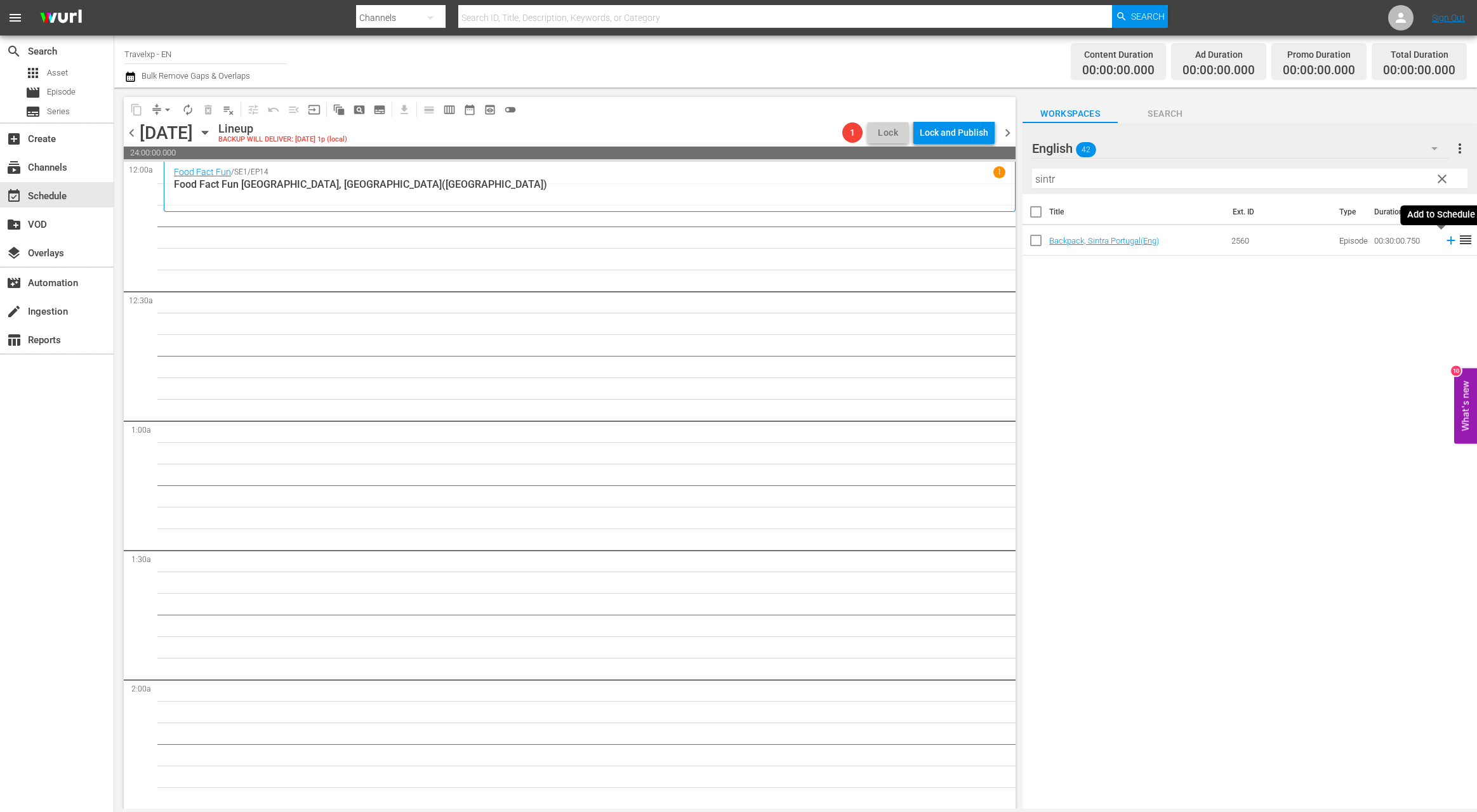
click at [1447, 242] on icon at bounding box center [1450, 240] width 8 height 8
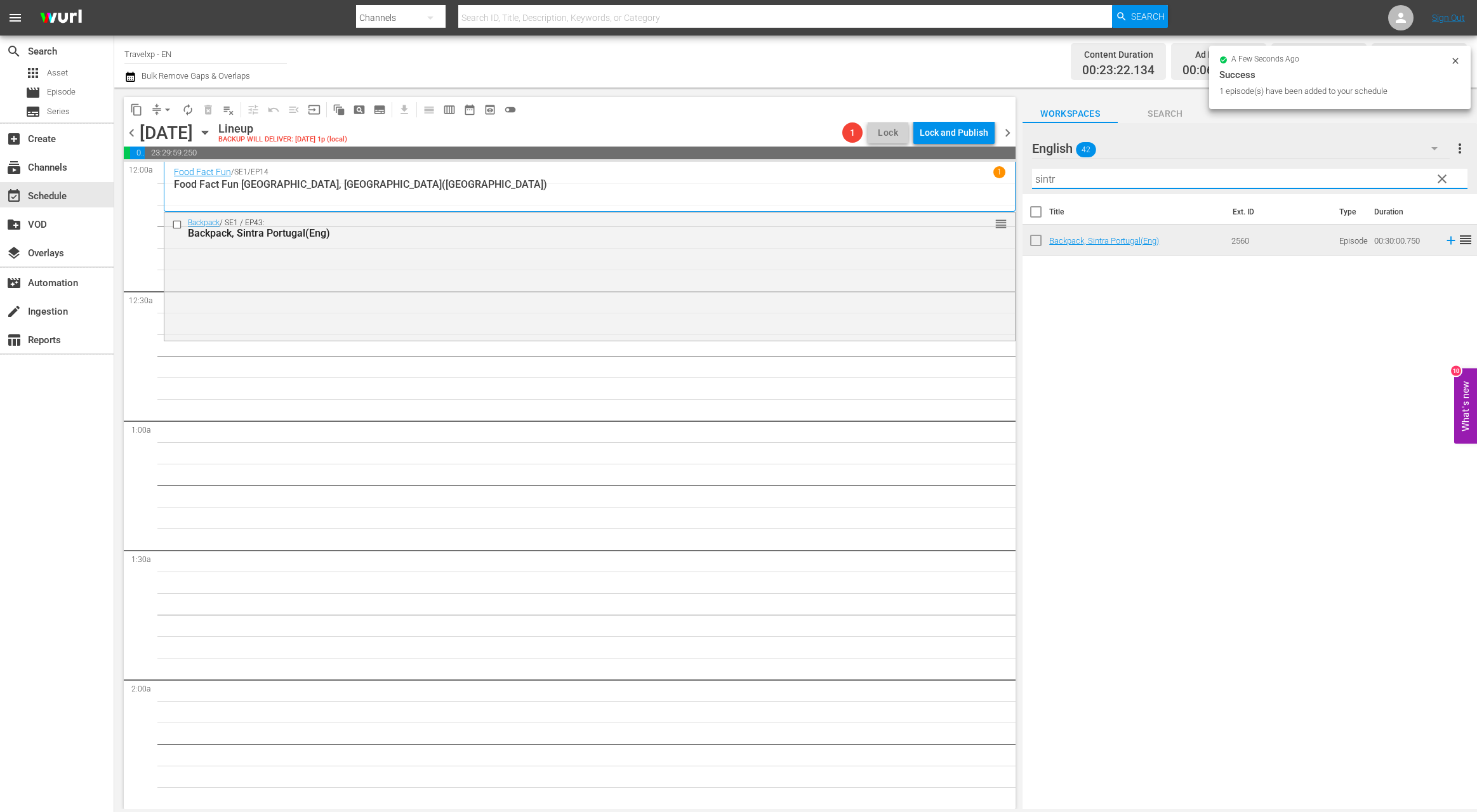
click at [1044, 182] on input "sintr" at bounding box center [1249, 178] width 435 height 20
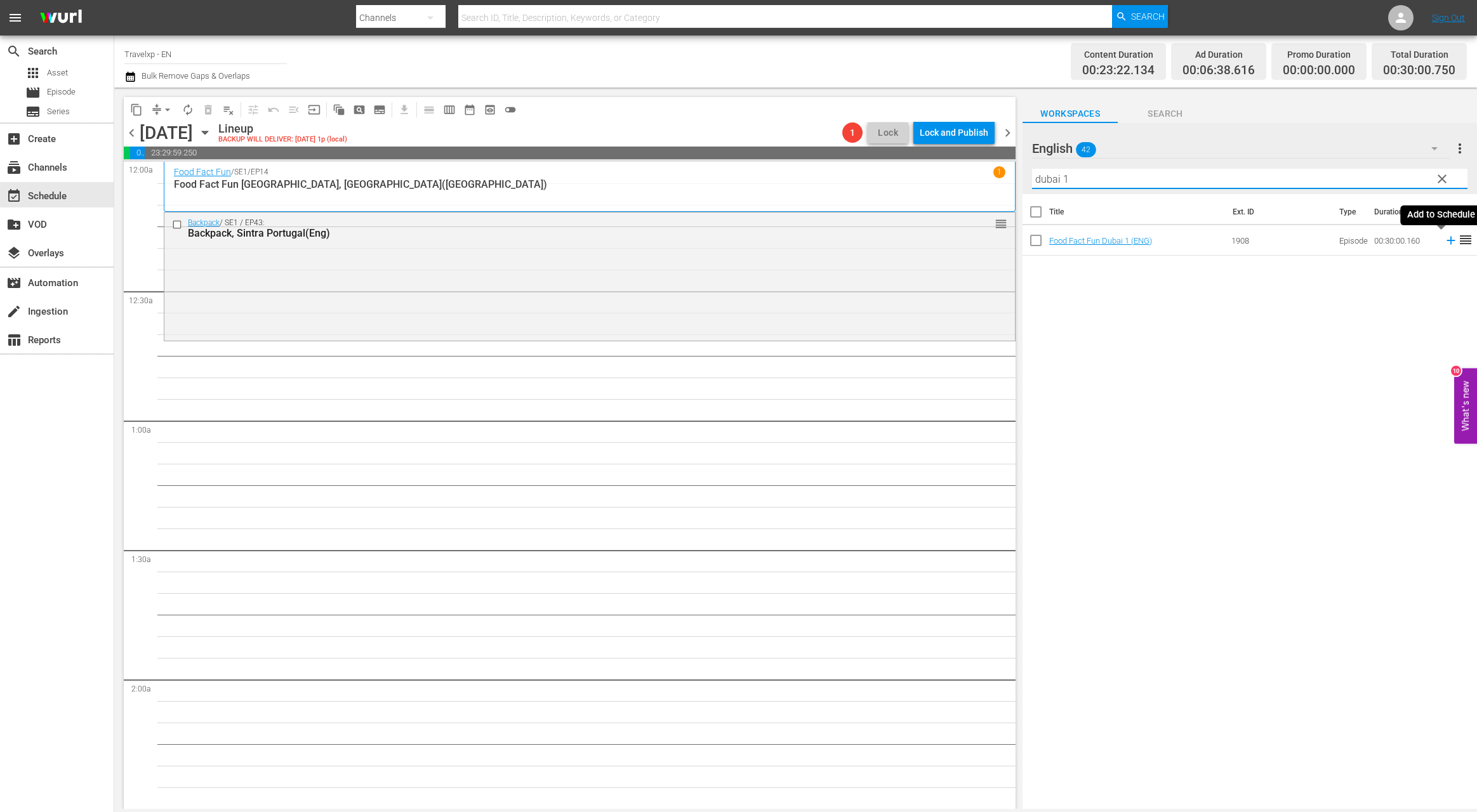
click at [1447, 240] on icon at bounding box center [1450, 240] width 8 height 8
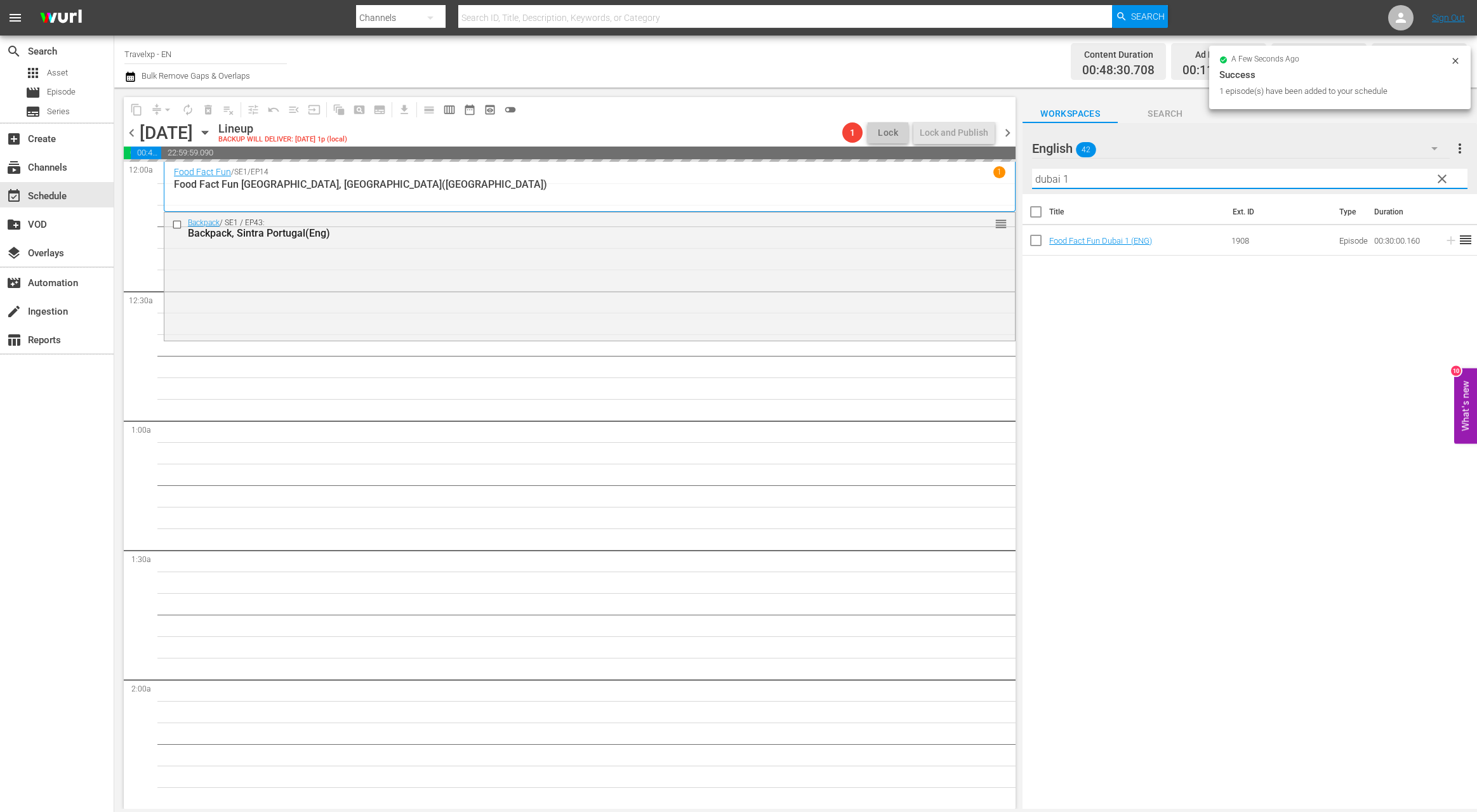
drag, startPoint x: 1077, startPoint y: 177, endPoint x: 1012, endPoint y: 177, distance: 65.0
click at [1012, 177] on div "content_copy compress arrow_drop_down autorenew_outlined delete_forever_outline…" at bounding box center [795, 448] width 1362 height 721
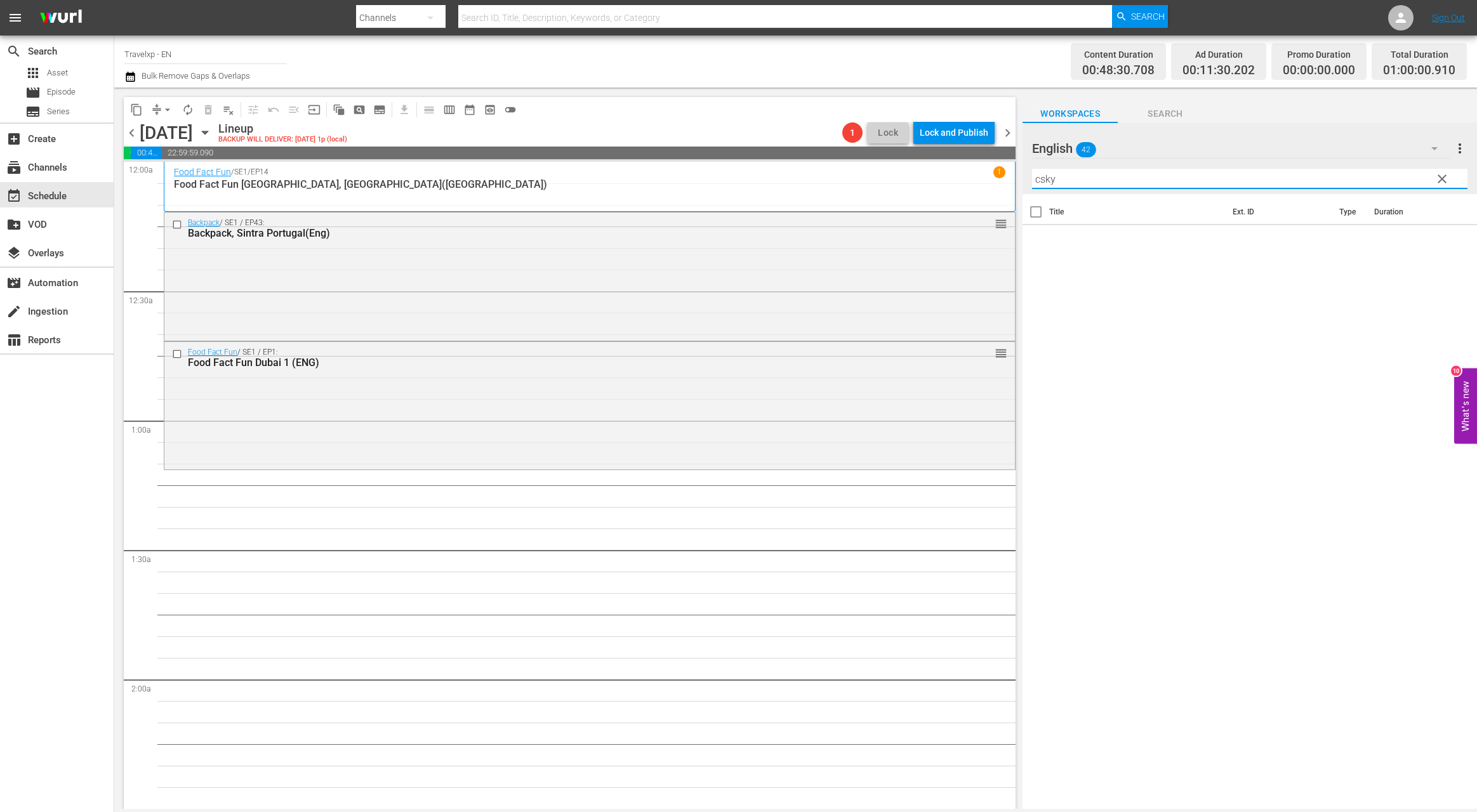
click at [1040, 179] on input "csky" at bounding box center [1249, 178] width 435 height 20
click at [1447, 240] on icon at bounding box center [1450, 240] width 8 height 8
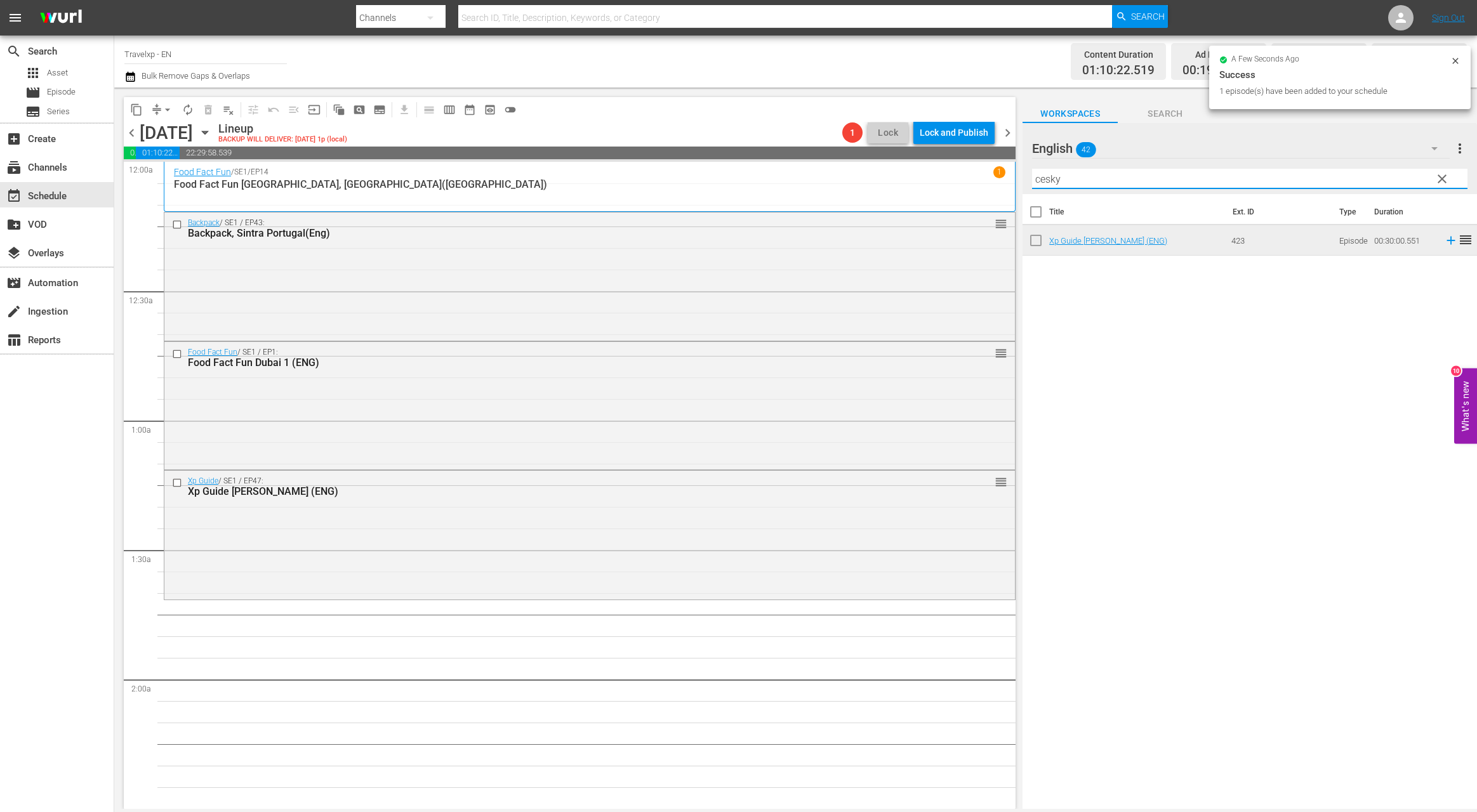
drag, startPoint x: 1073, startPoint y: 179, endPoint x: 1030, endPoint y: 179, distance: 43.0
click at [1030, 179] on div "English 42 English more_vert clear Filter by Title cesky" at bounding box center [1249, 159] width 455 height 71
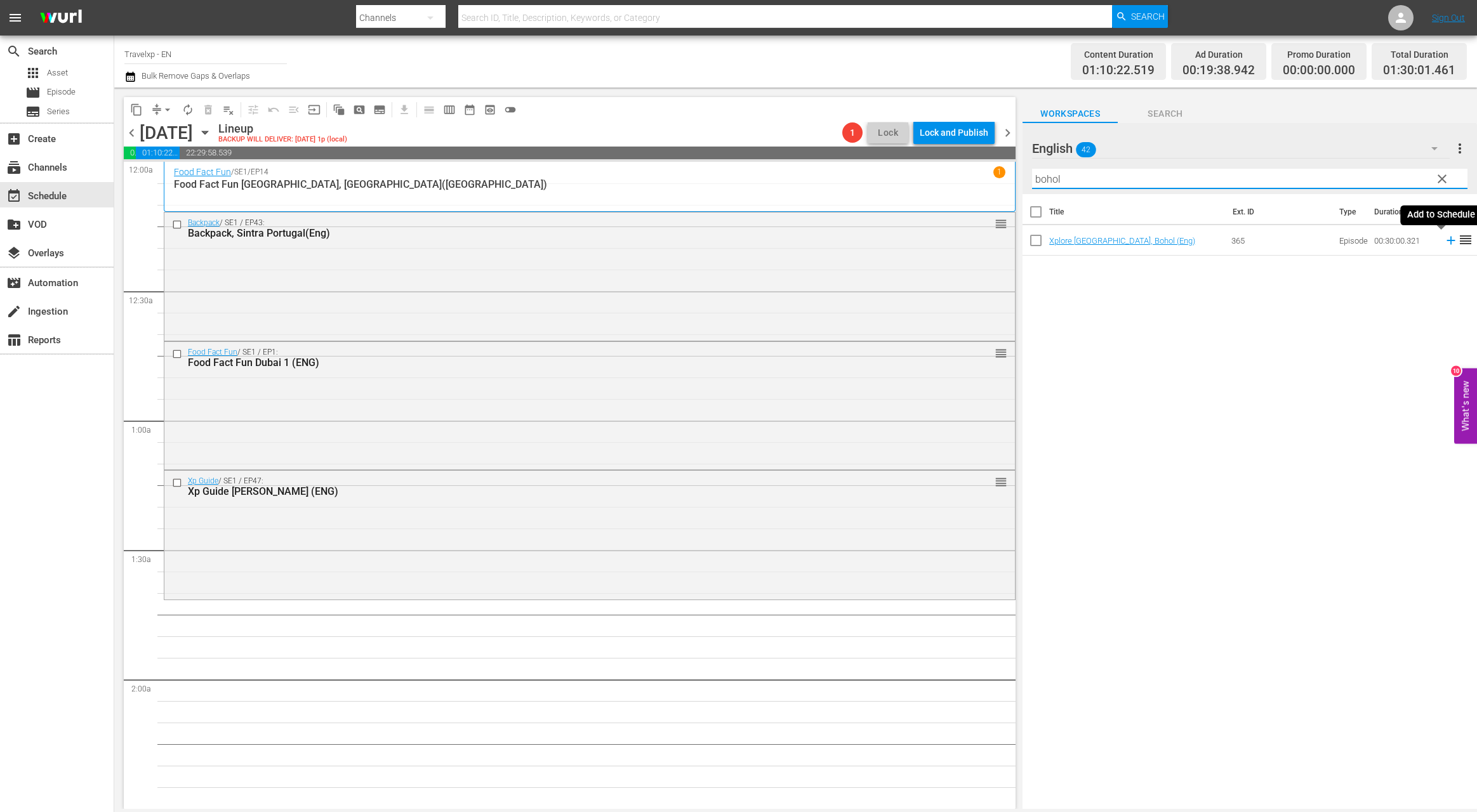
click at [1444, 242] on icon at bounding box center [1450, 240] width 14 height 14
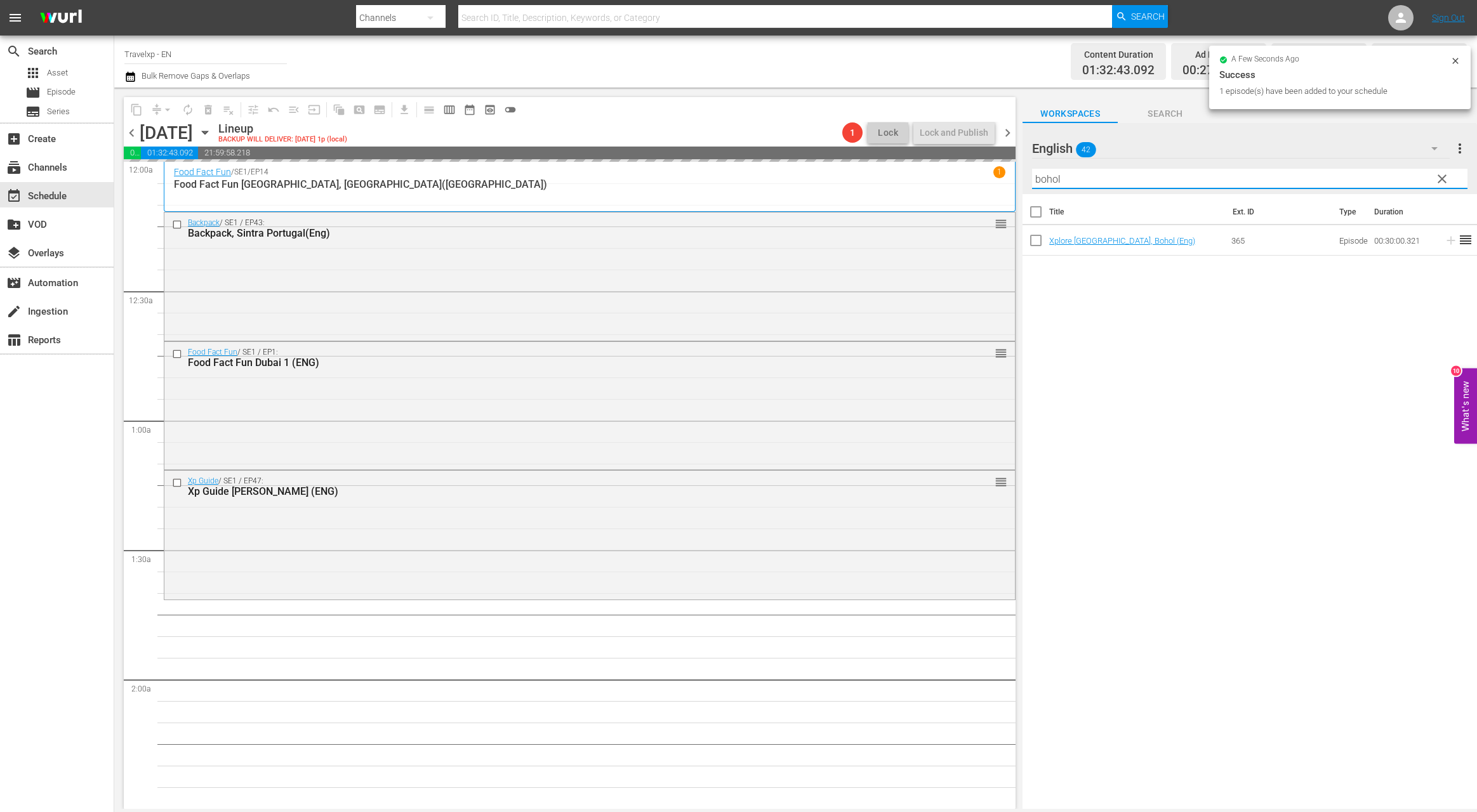
click at [1040, 179] on input "bohol" at bounding box center [1249, 178] width 435 height 20
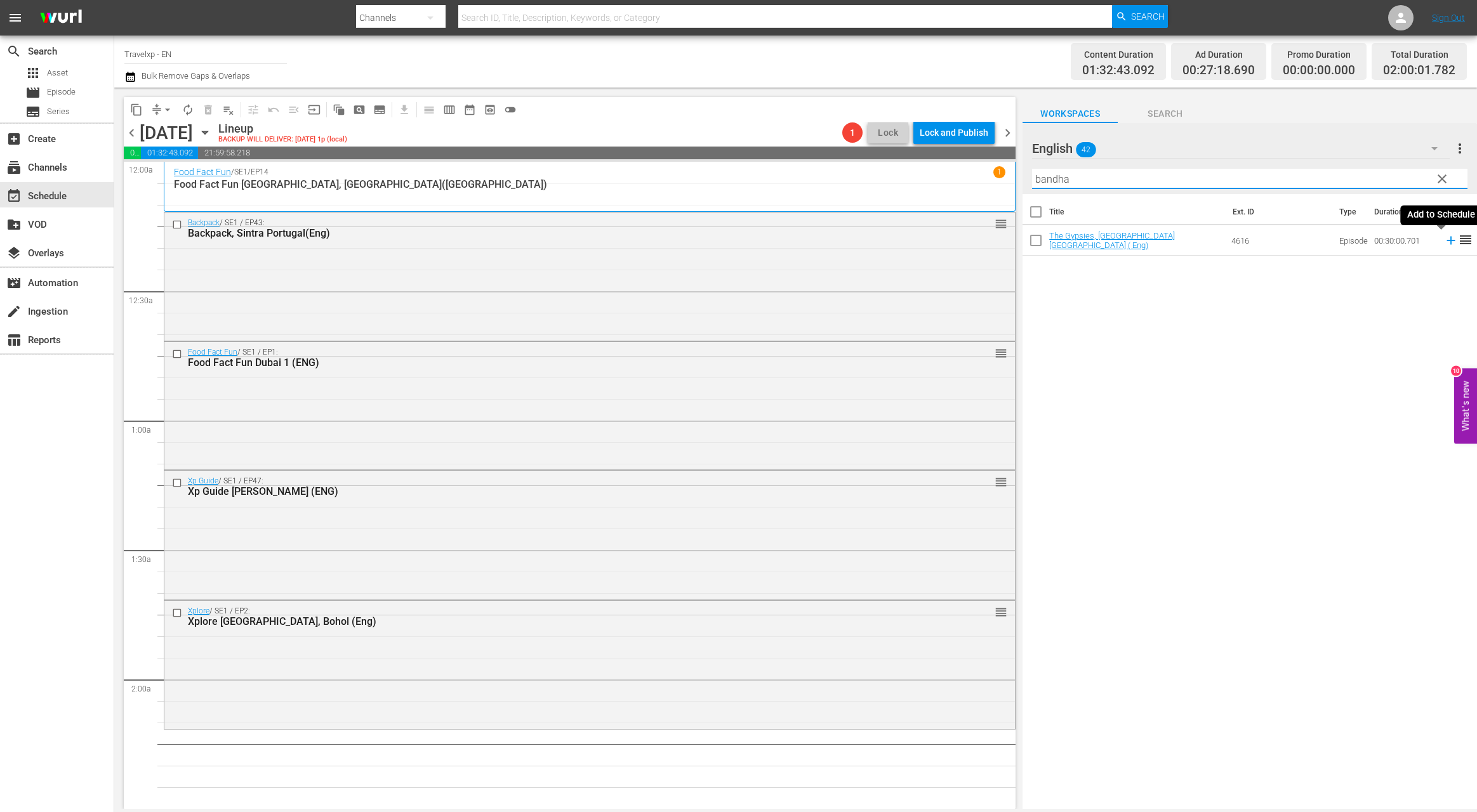
click at [1444, 242] on icon at bounding box center [1450, 240] width 14 height 14
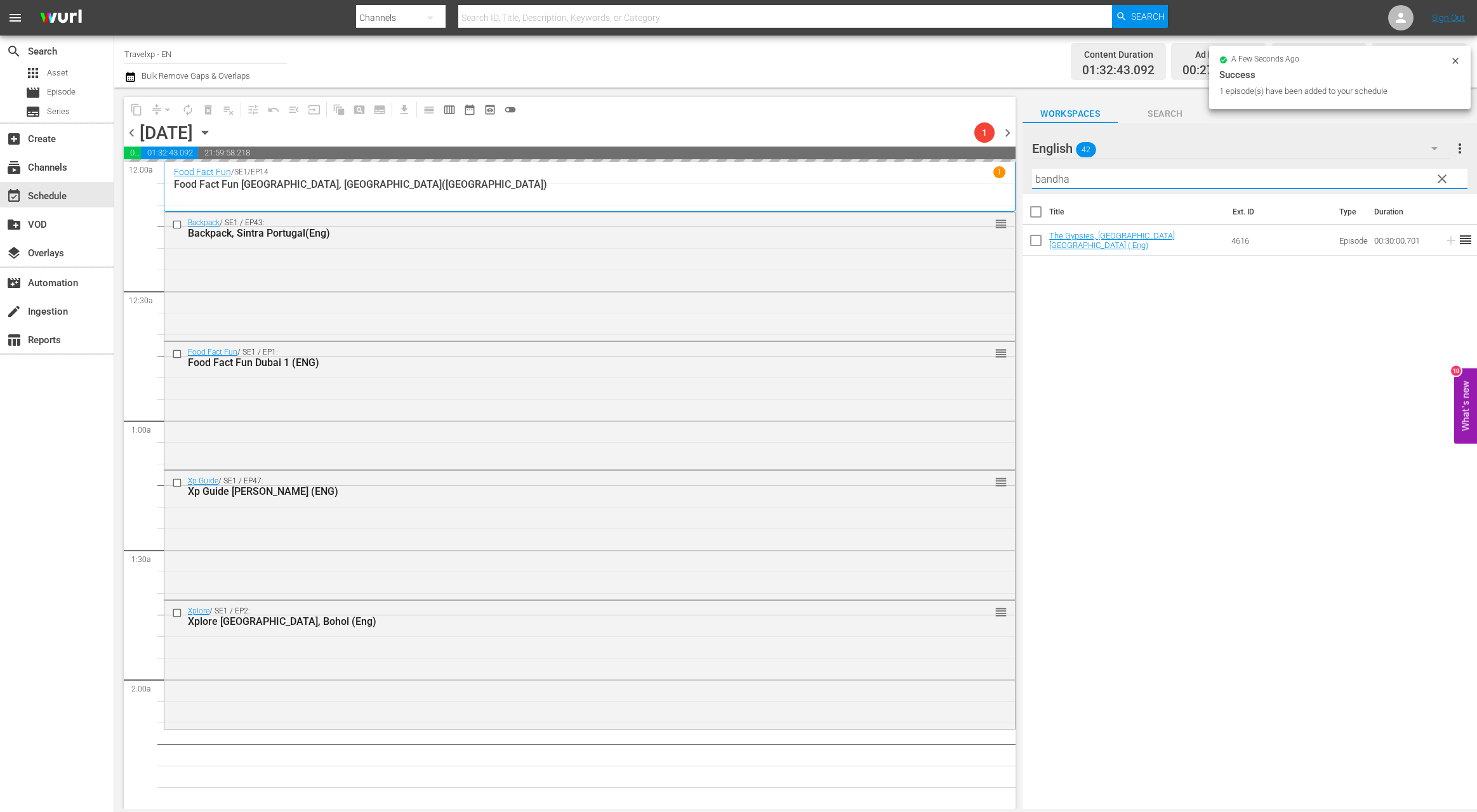
click at [1047, 180] on input "bandha" at bounding box center [1249, 178] width 435 height 20
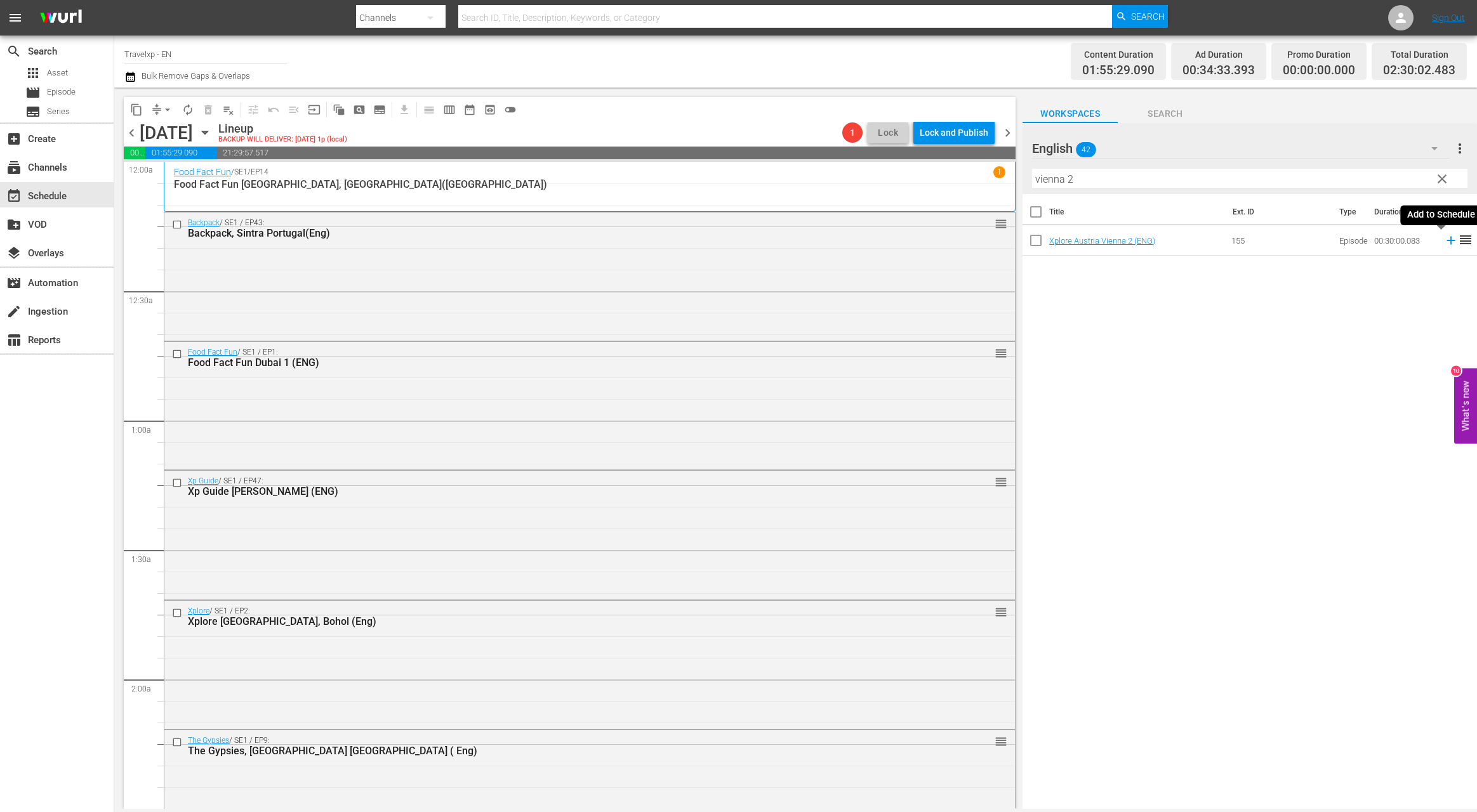
click at [1444, 245] on icon at bounding box center [1450, 240] width 14 height 14
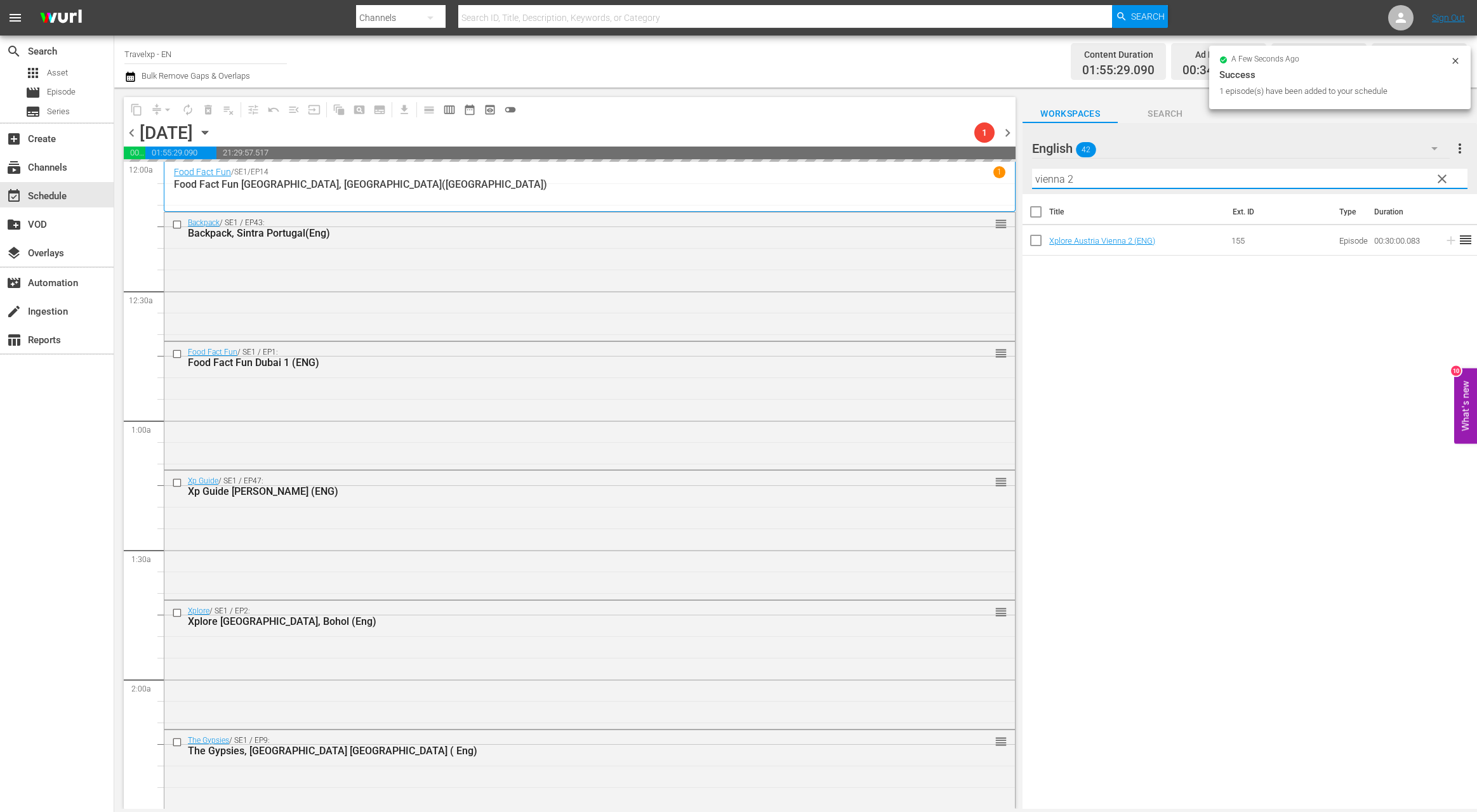
drag, startPoint x: 1082, startPoint y: 182, endPoint x: 1032, endPoint y: 174, distance: 50.6
click at [1032, 174] on input "vienna 2" at bounding box center [1249, 178] width 435 height 20
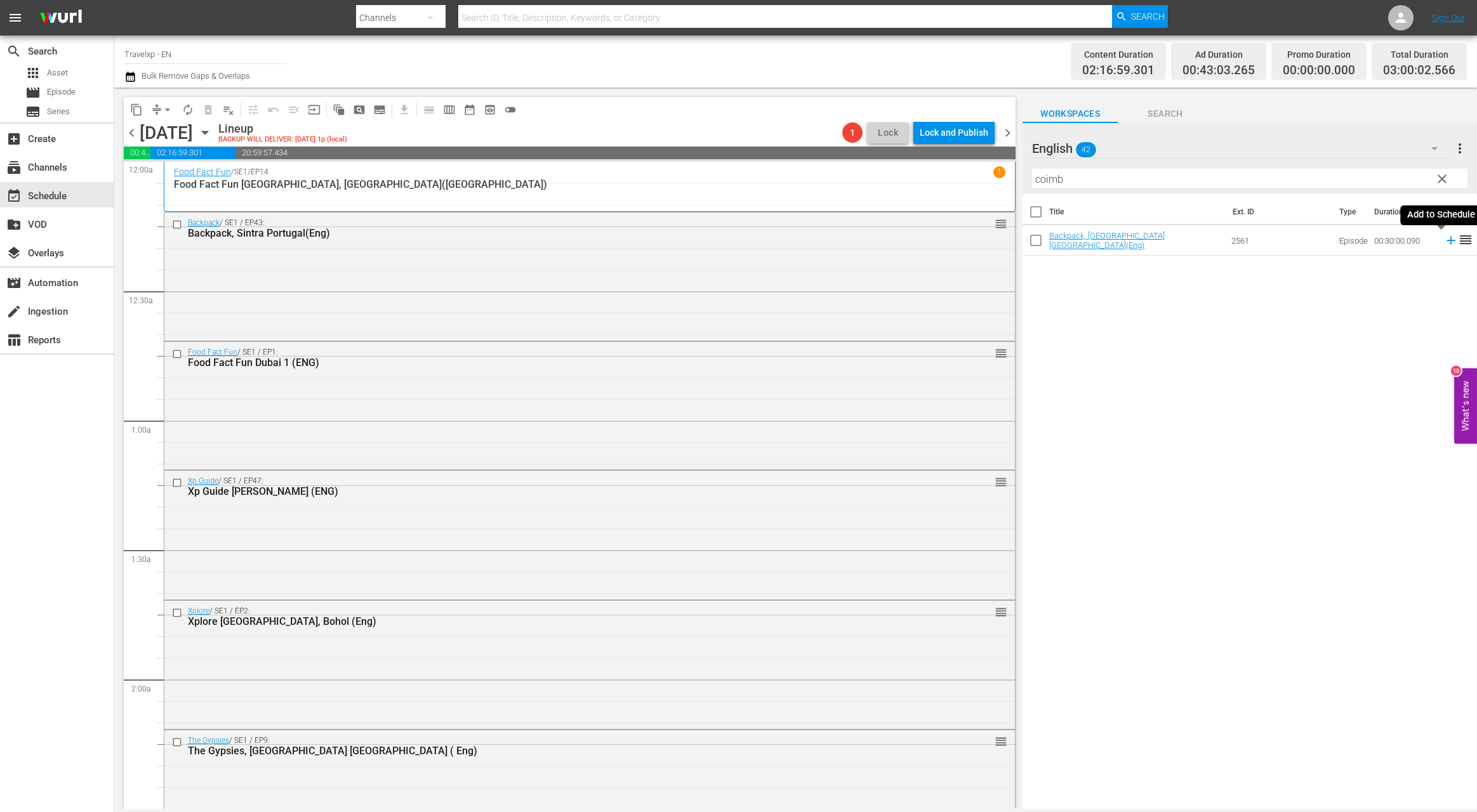
click at [1444, 242] on icon at bounding box center [1450, 240] width 14 height 14
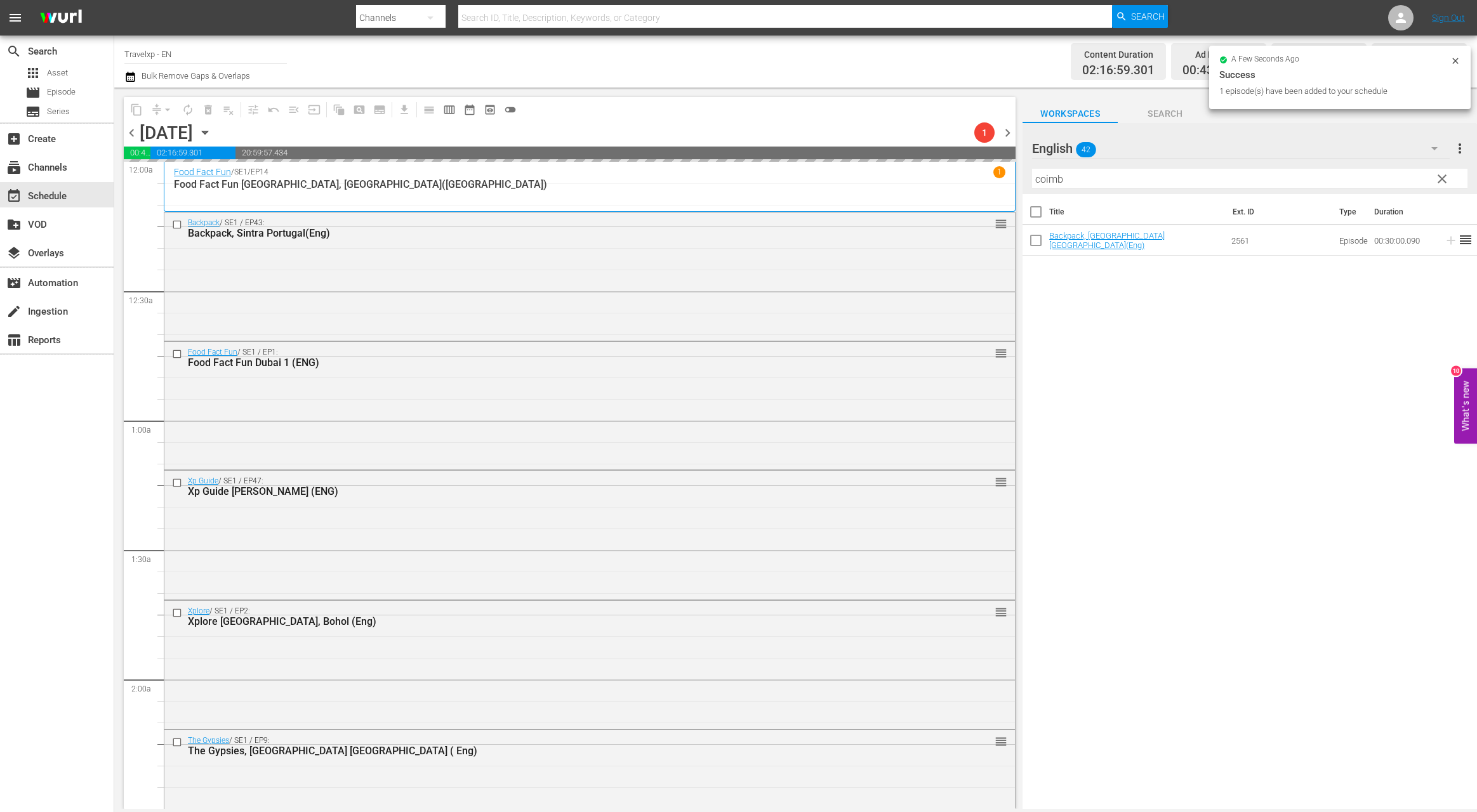
click at [1041, 181] on input "coimb" at bounding box center [1249, 178] width 435 height 20
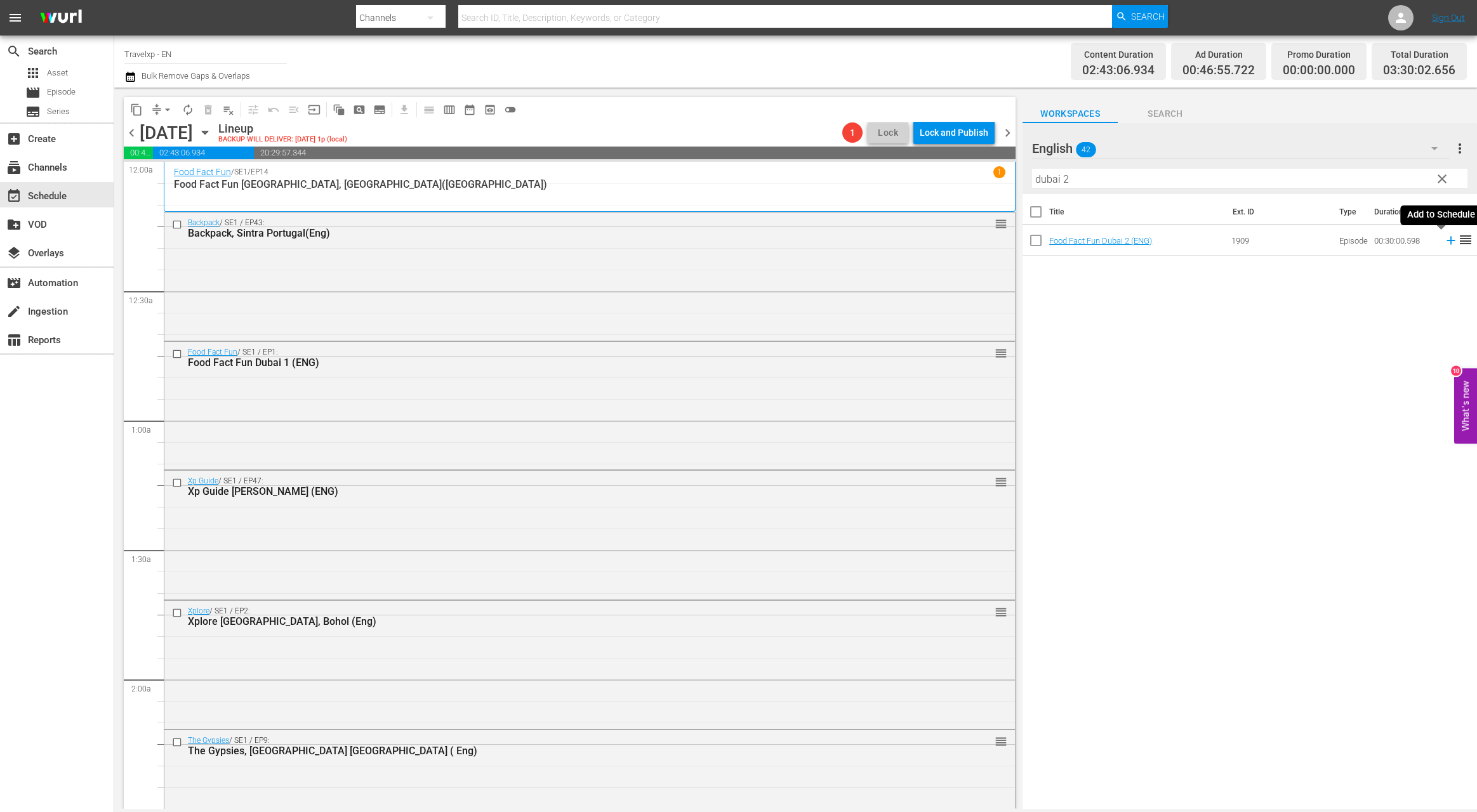
click at [1447, 240] on icon at bounding box center [1450, 240] width 8 height 8
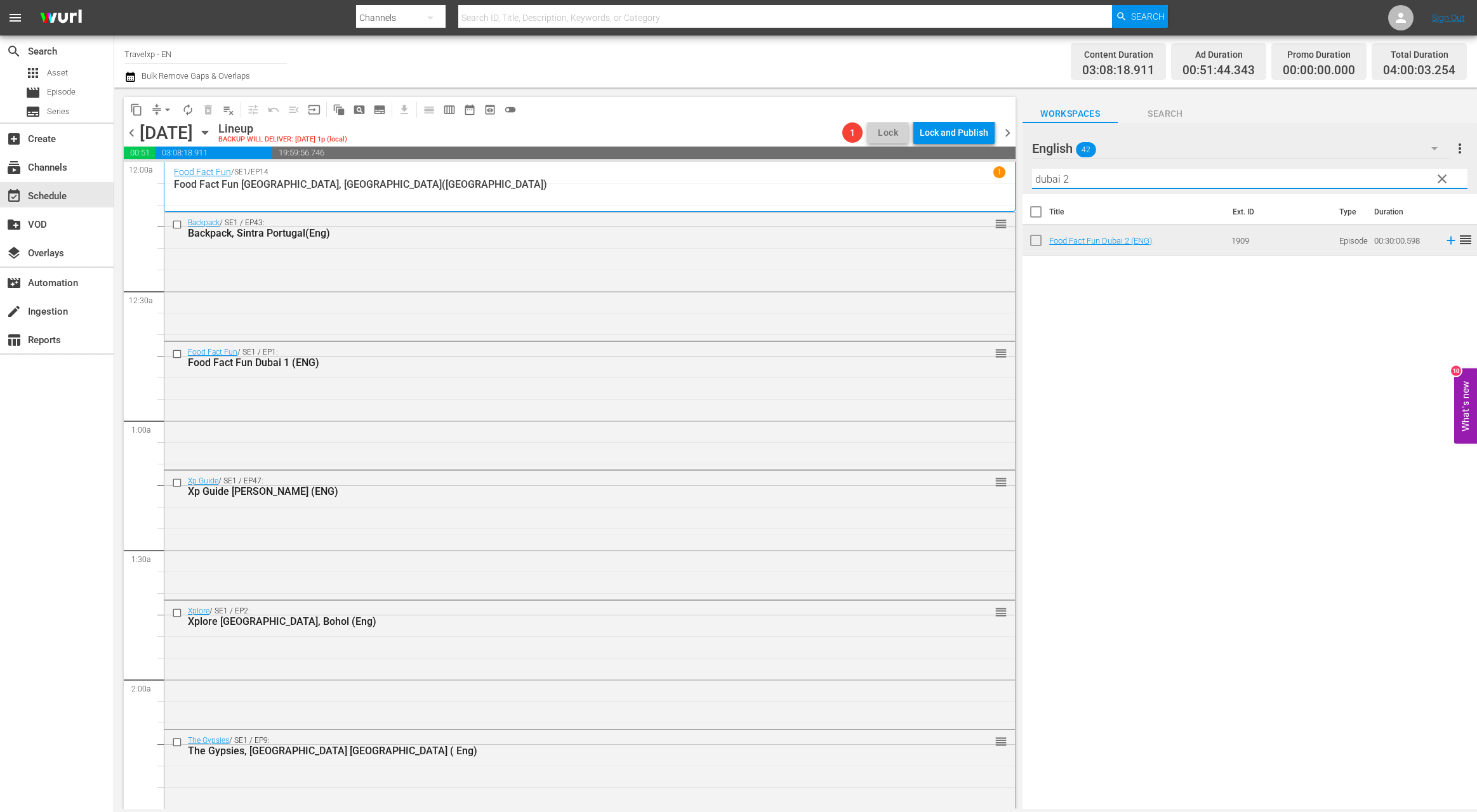
drag, startPoint x: 1079, startPoint y: 179, endPoint x: 1012, endPoint y: 180, distance: 67.0
click at [1012, 180] on div "content_copy compress arrow_drop_down autorenew_outlined delete_forever_outline…" at bounding box center [795, 448] width 1362 height 721
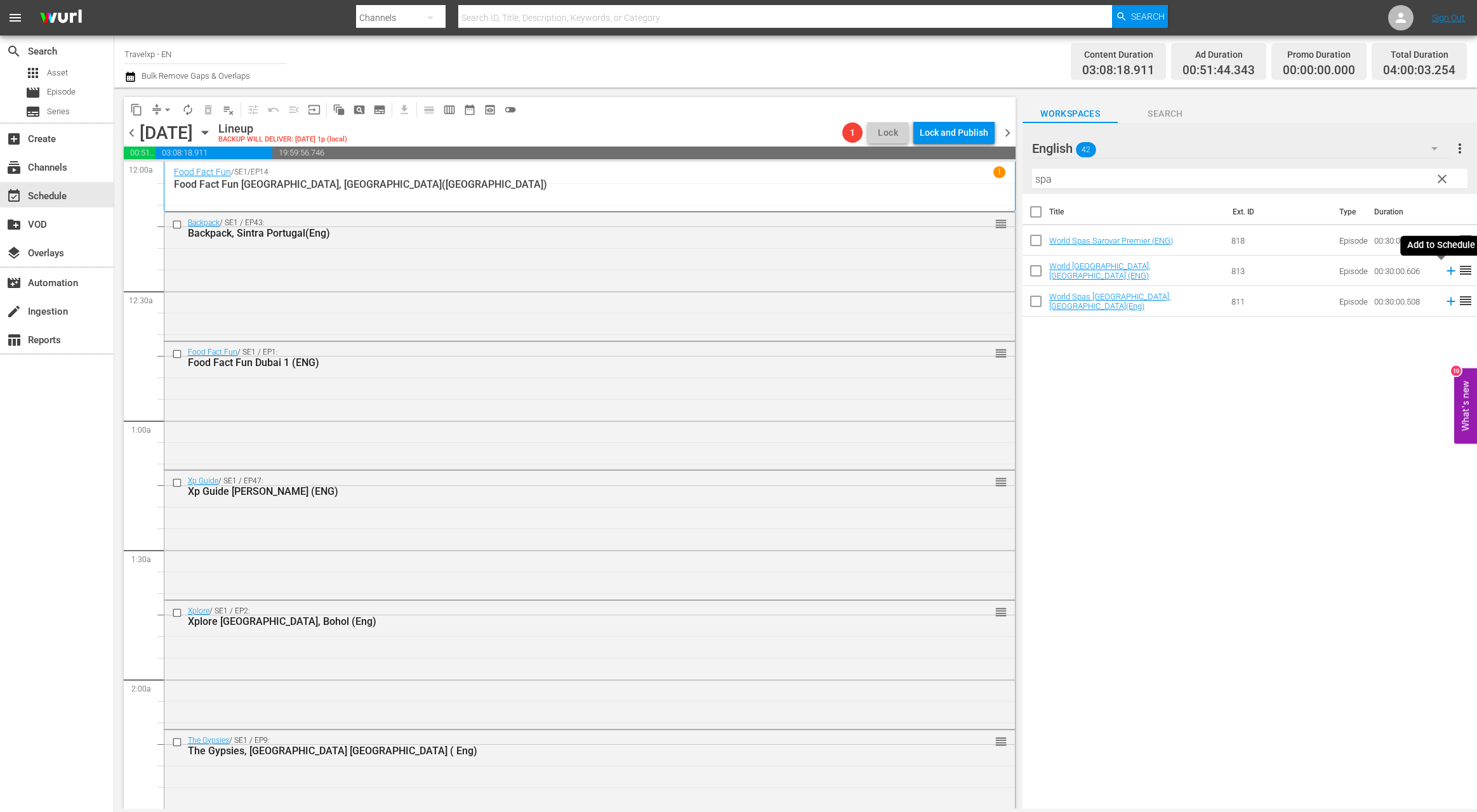
click at [1447, 271] on icon at bounding box center [1450, 270] width 8 height 8
click at [1036, 180] on input "spa" at bounding box center [1249, 178] width 435 height 20
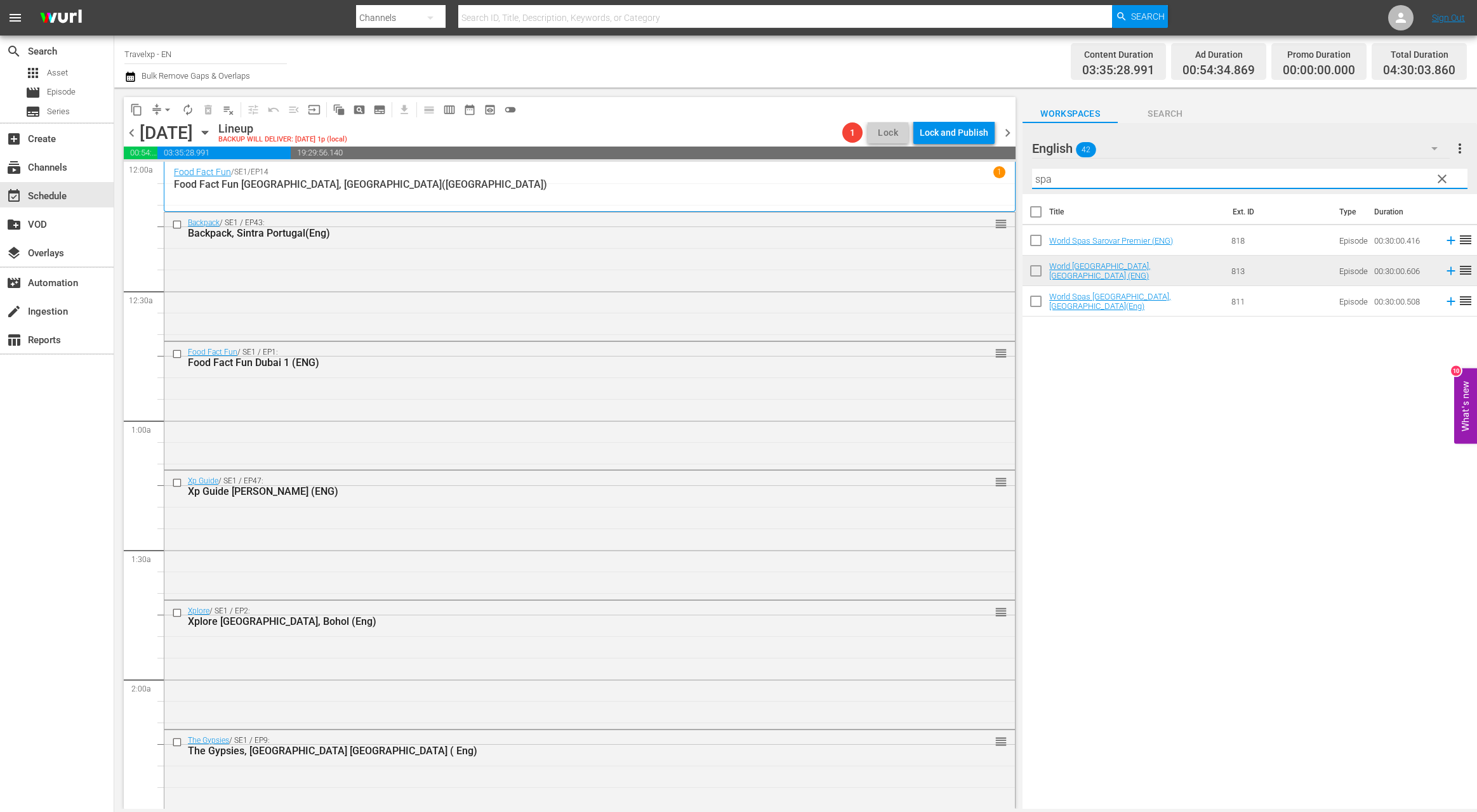
click at [1036, 180] on input "spa" at bounding box center [1249, 178] width 435 height 20
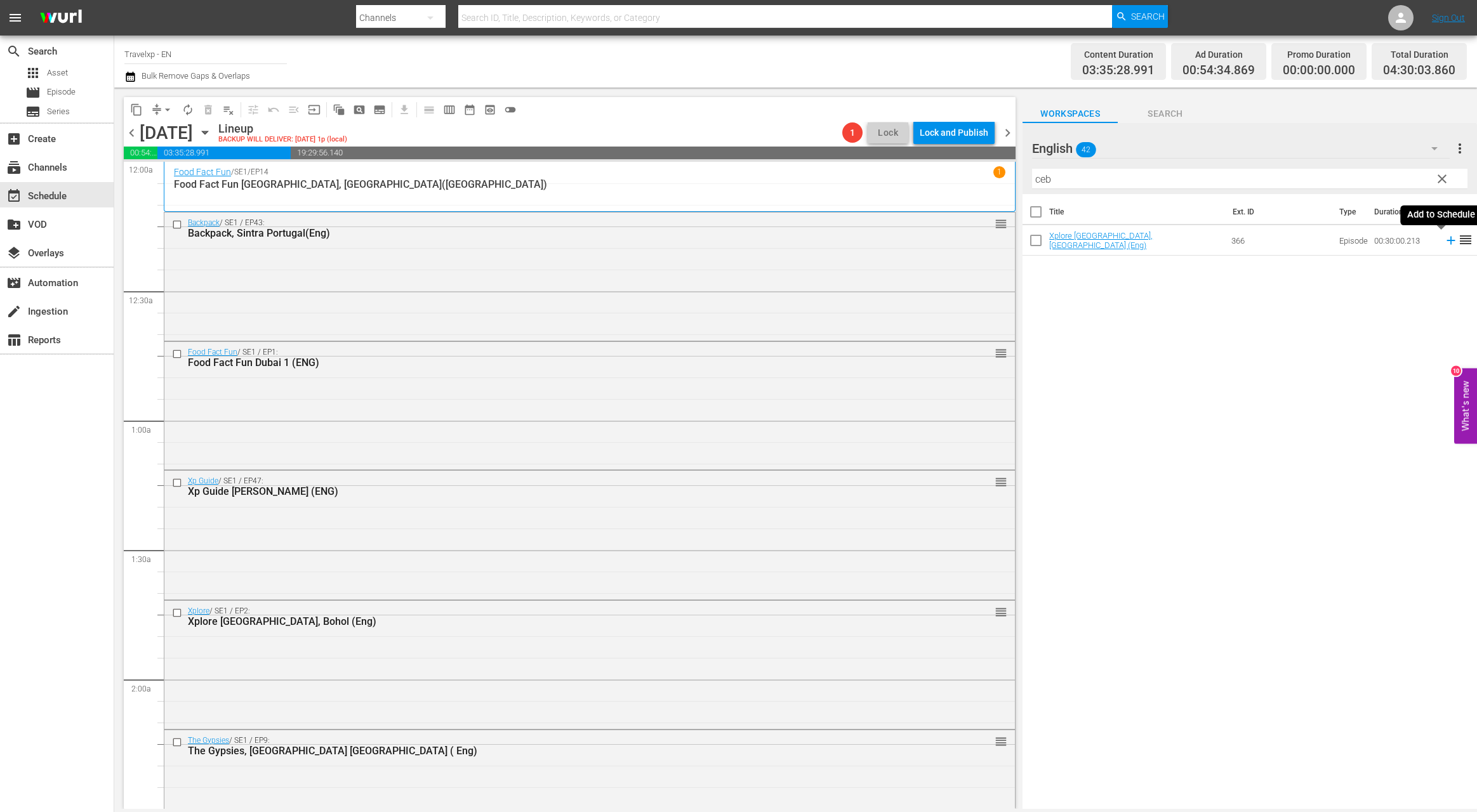
click at [1444, 239] on icon at bounding box center [1450, 240] width 14 height 14
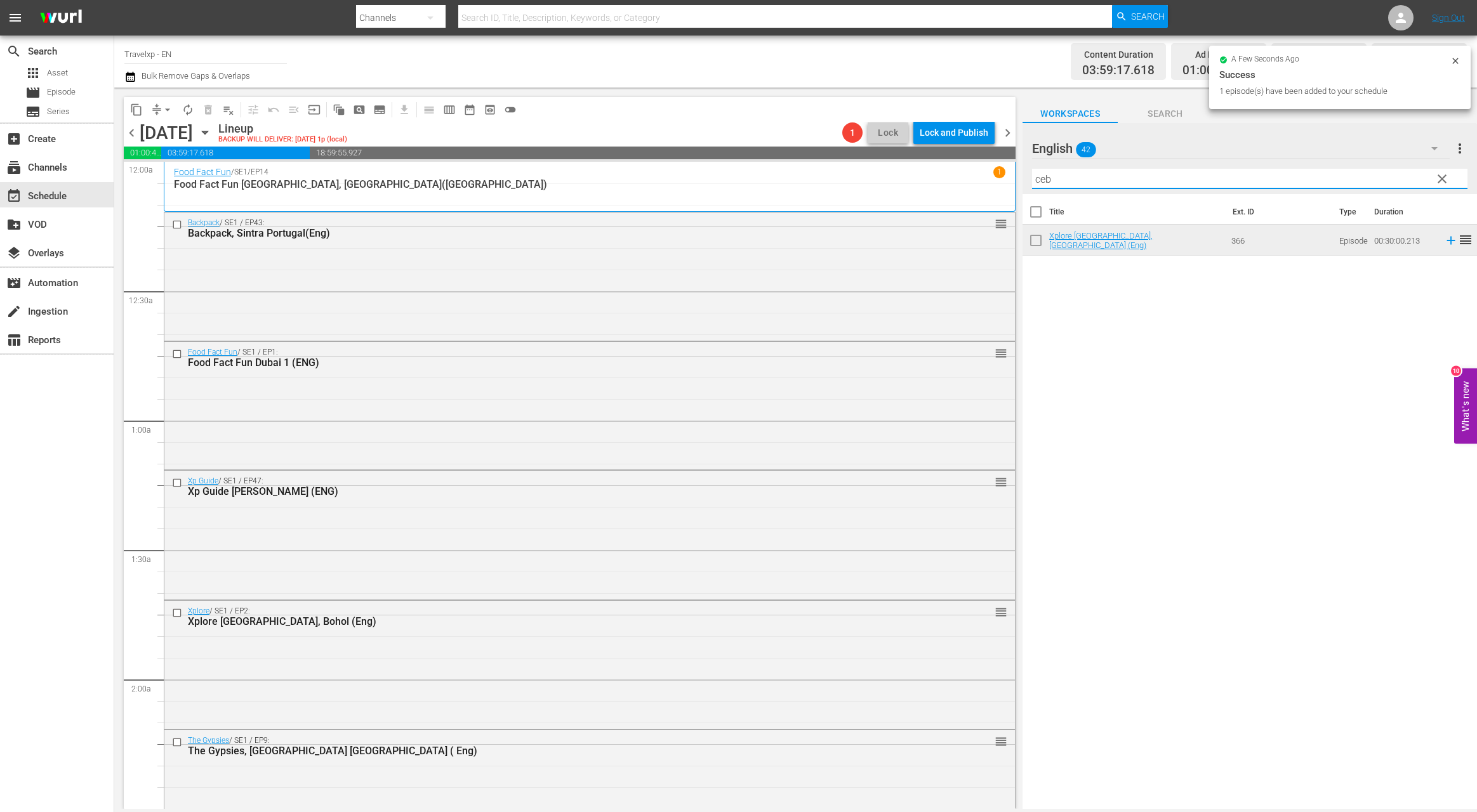
click at [1039, 182] on input "ceb" at bounding box center [1249, 178] width 435 height 20
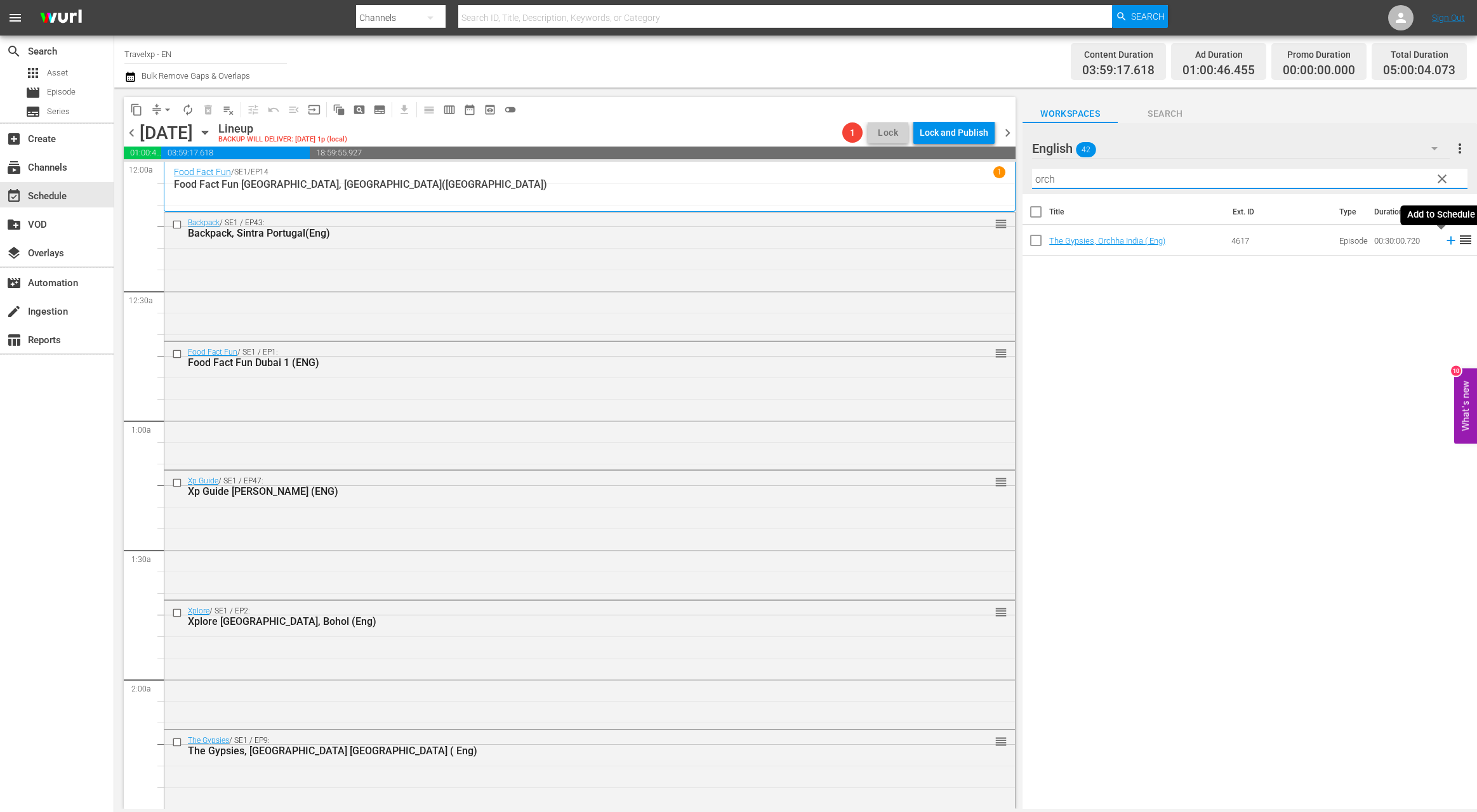
click at [1444, 239] on icon at bounding box center [1450, 240] width 14 height 14
click at [1048, 183] on input "orch" at bounding box center [1249, 178] width 435 height 20
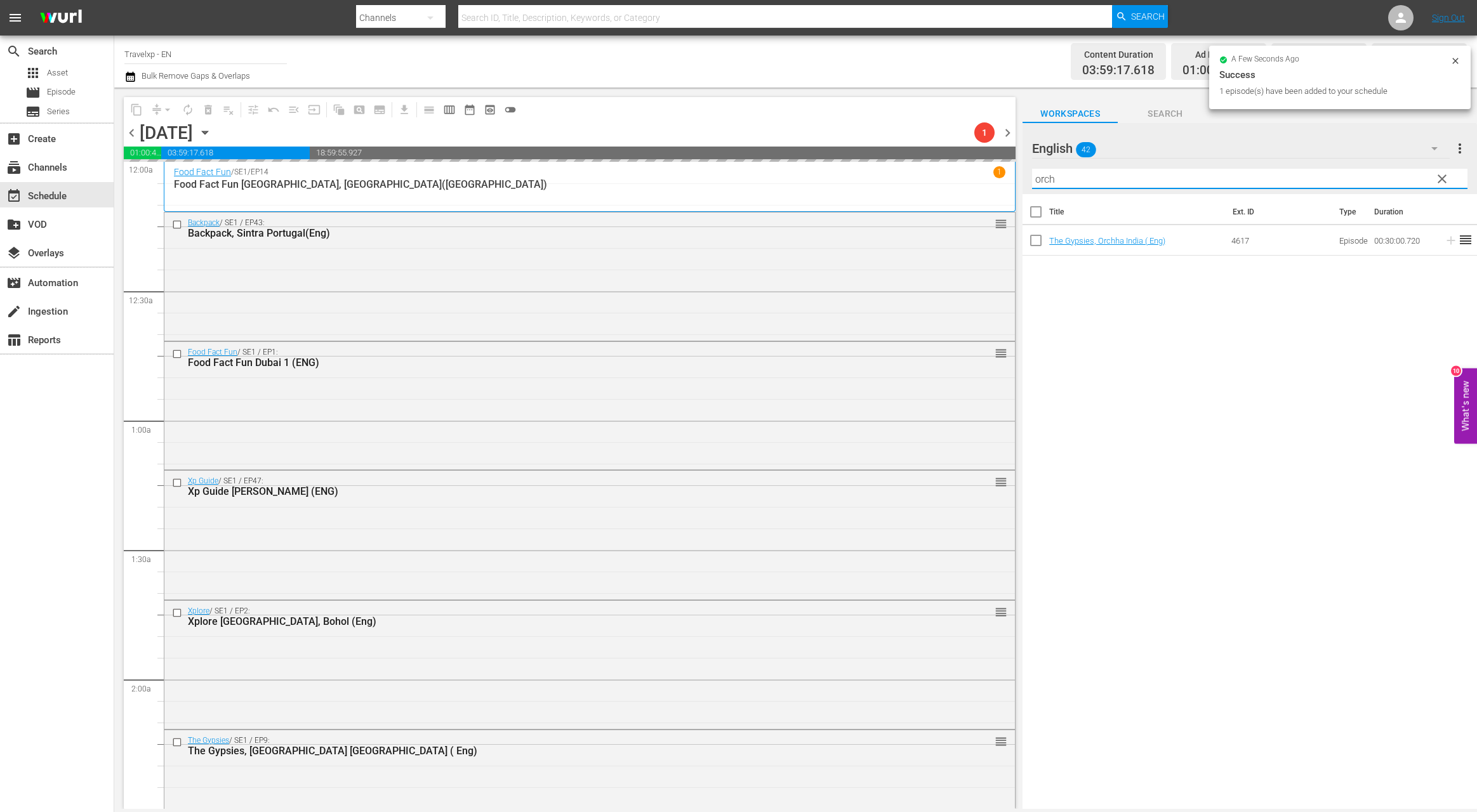
click at [1048, 183] on input "orch" at bounding box center [1249, 178] width 435 height 20
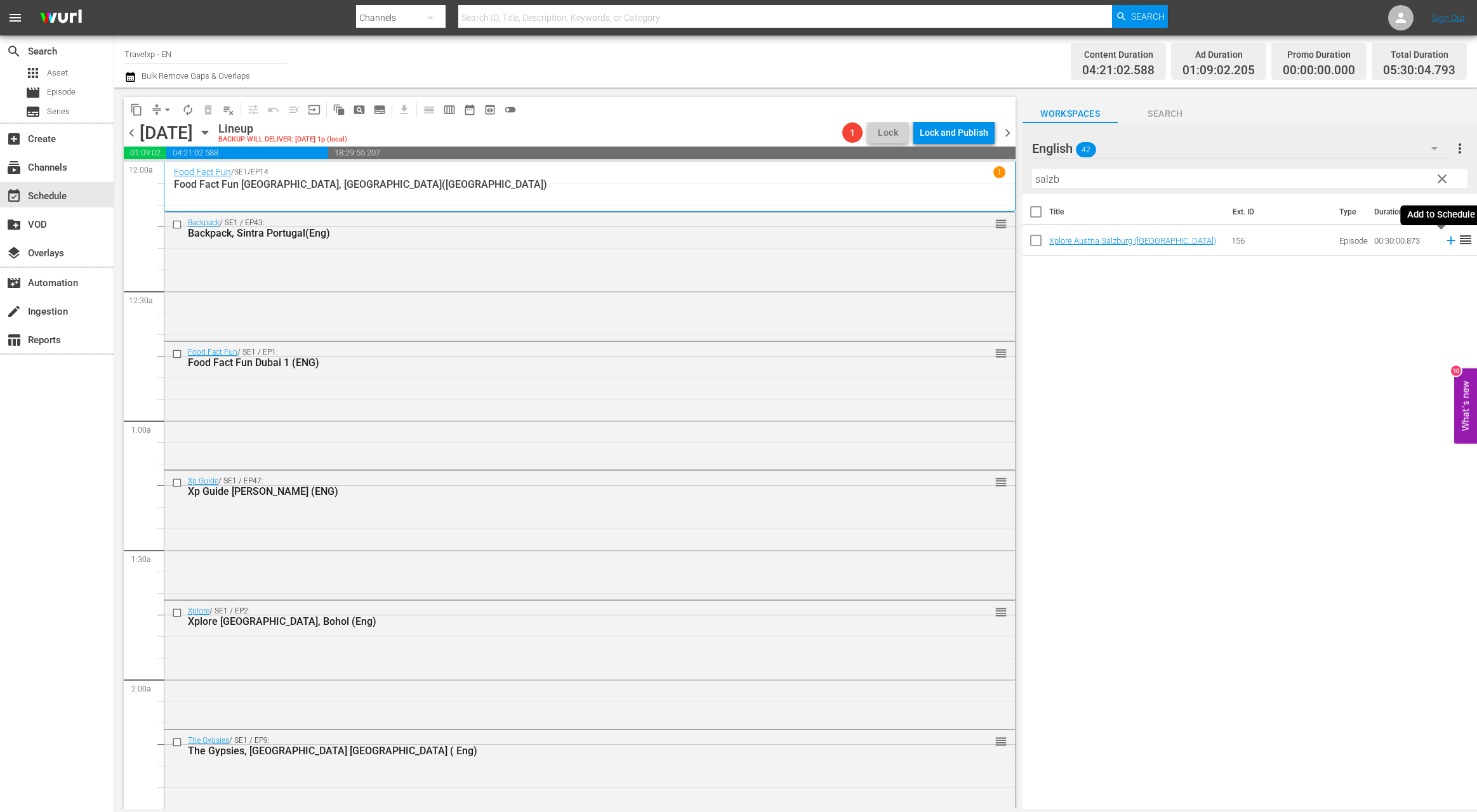
click at [1447, 241] on icon at bounding box center [1450, 240] width 8 height 8
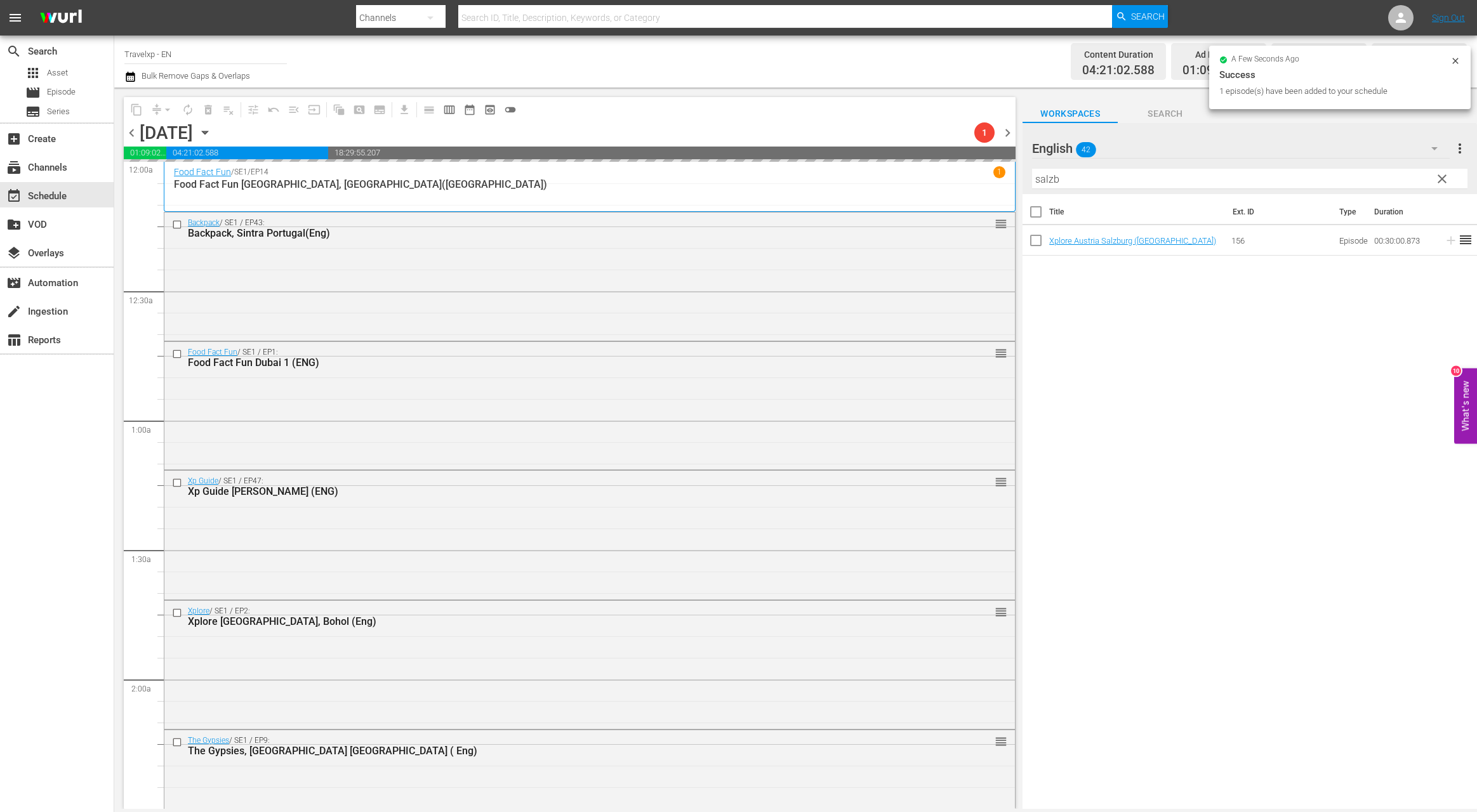
click at [1050, 181] on input "salzb" at bounding box center [1249, 178] width 435 height 20
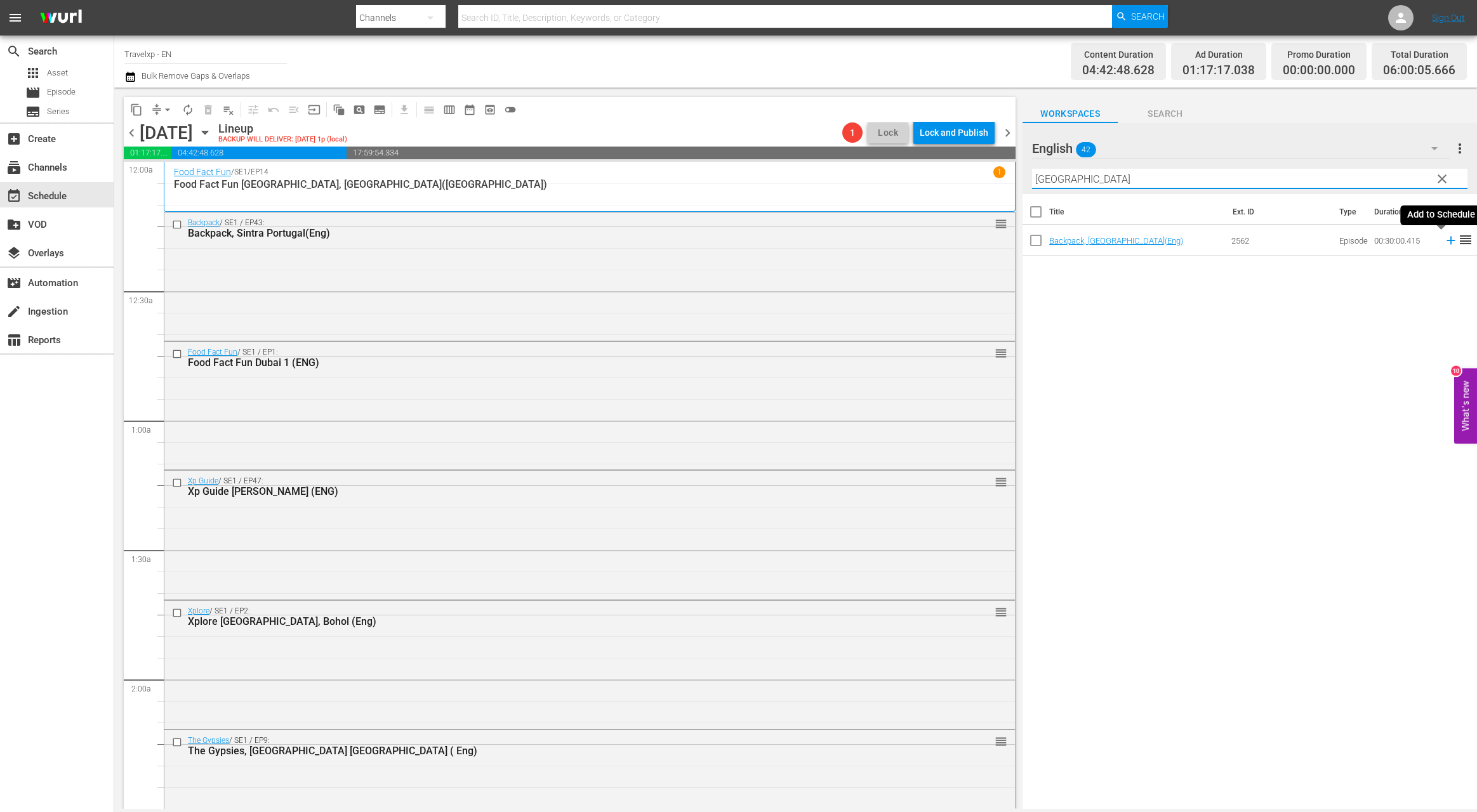
click at [1447, 238] on icon at bounding box center [1450, 240] width 8 height 8
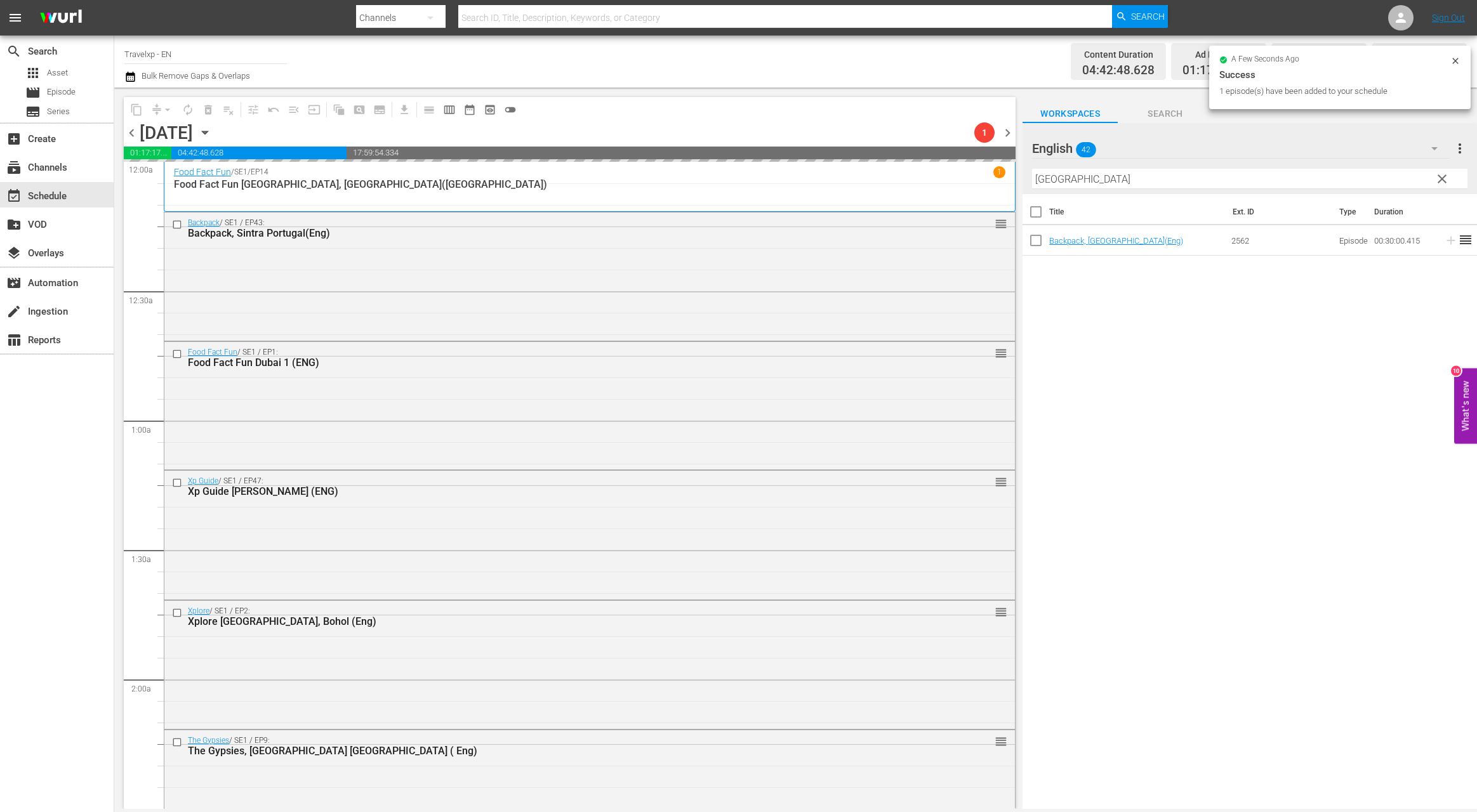
click at [1046, 177] on input "[GEOGRAPHIC_DATA]" at bounding box center [1249, 178] width 435 height 20
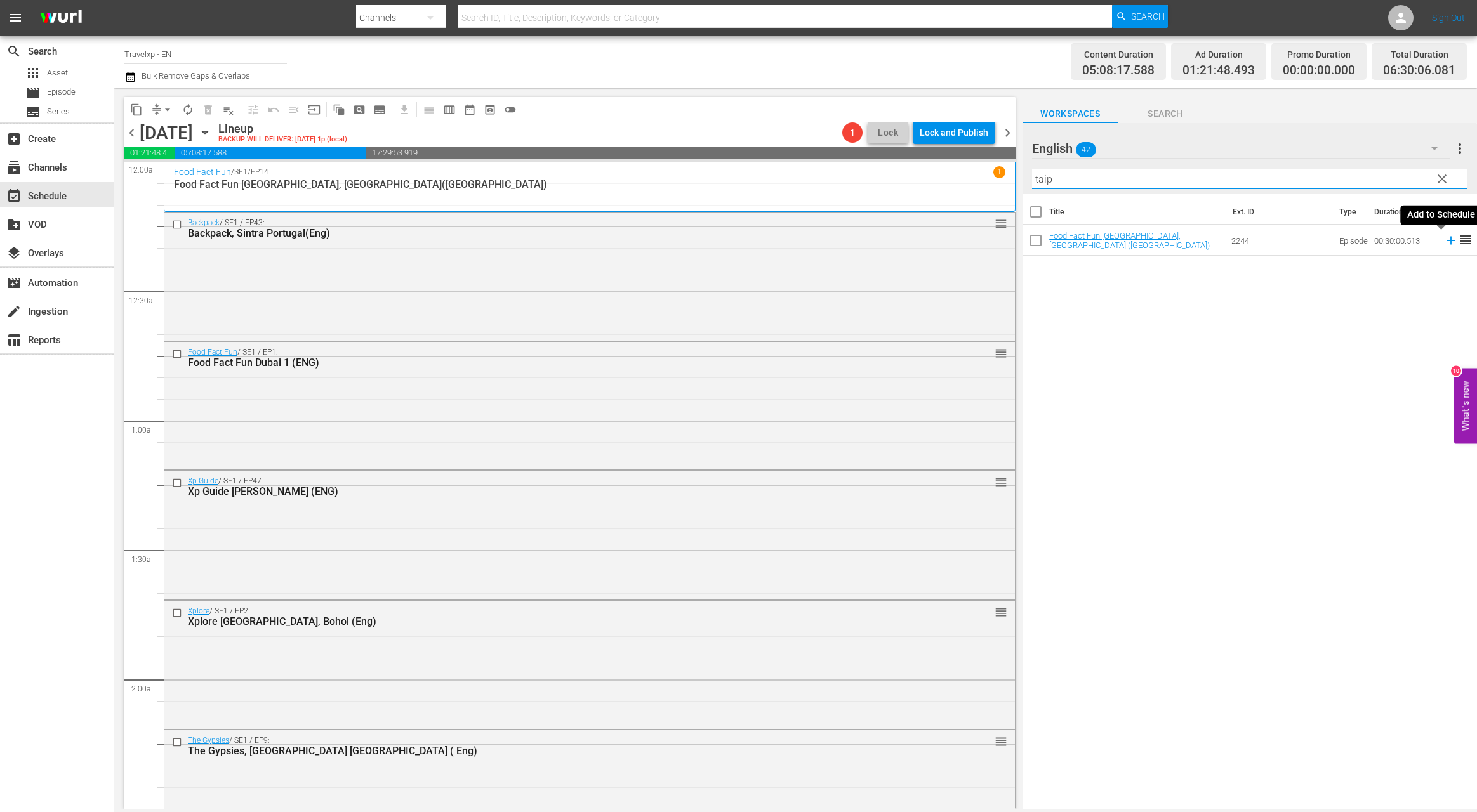
click at [1444, 239] on icon at bounding box center [1450, 240] width 14 height 14
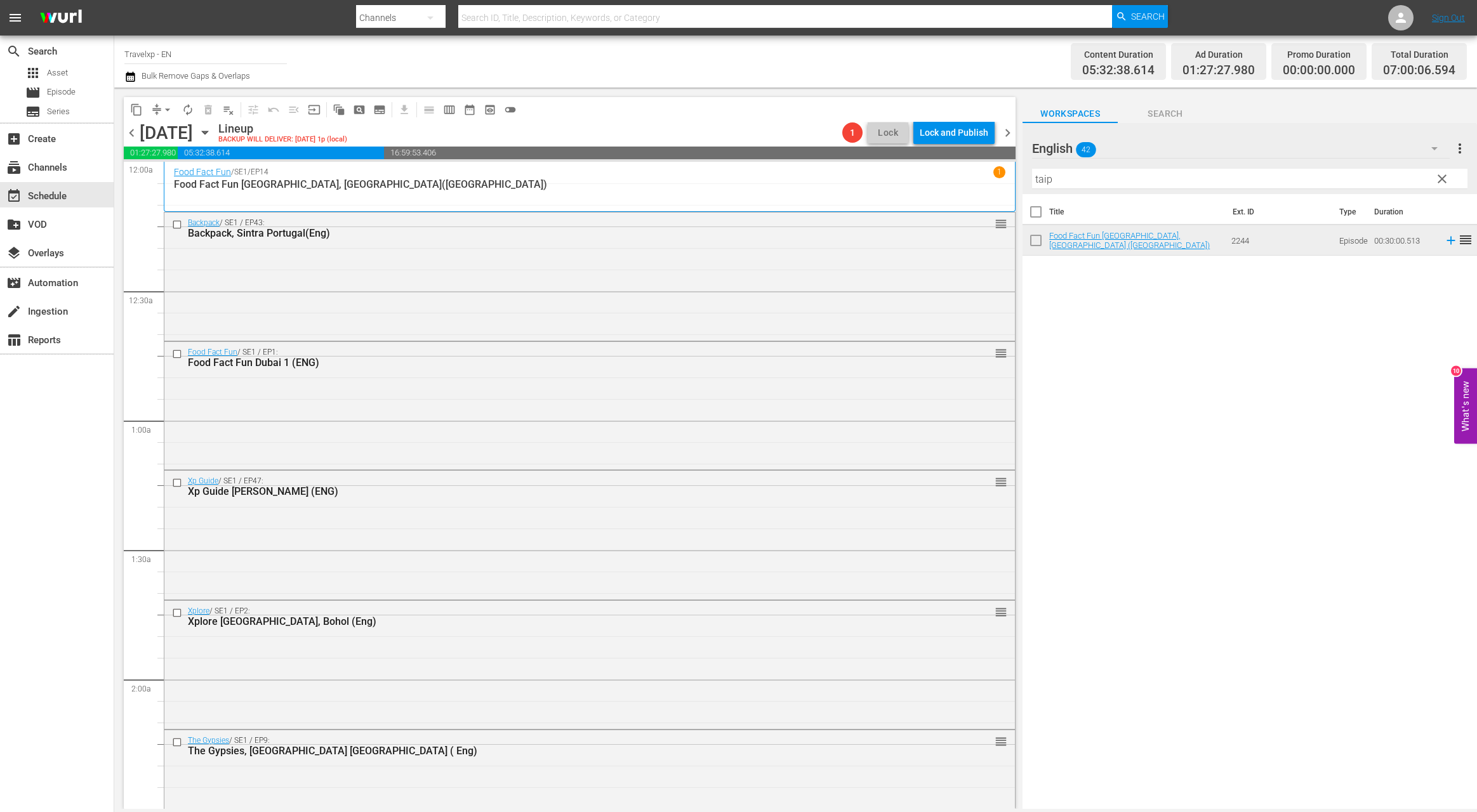
click at [1043, 184] on input "taip" at bounding box center [1249, 178] width 435 height 20
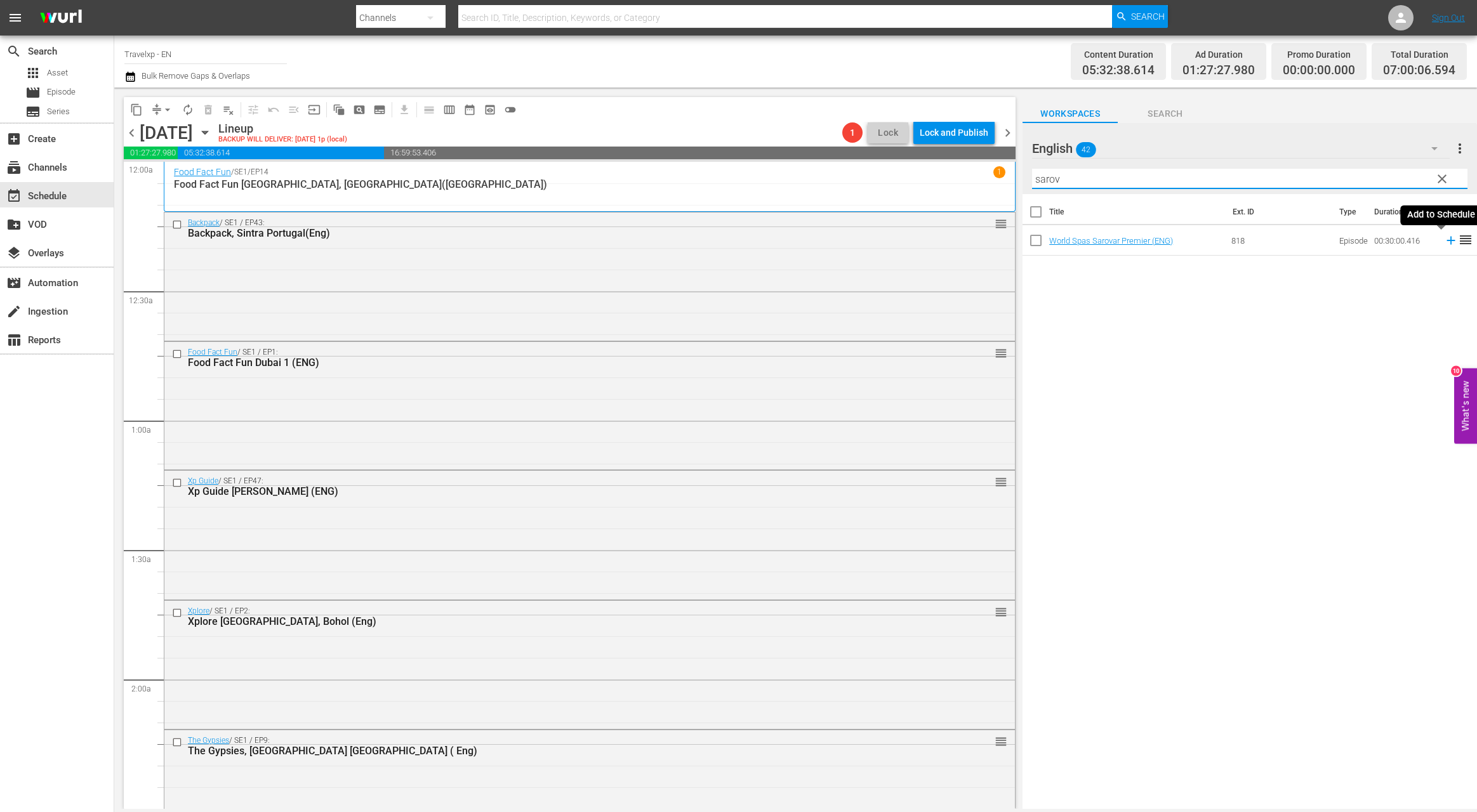
click at [1444, 240] on icon at bounding box center [1450, 240] width 14 height 14
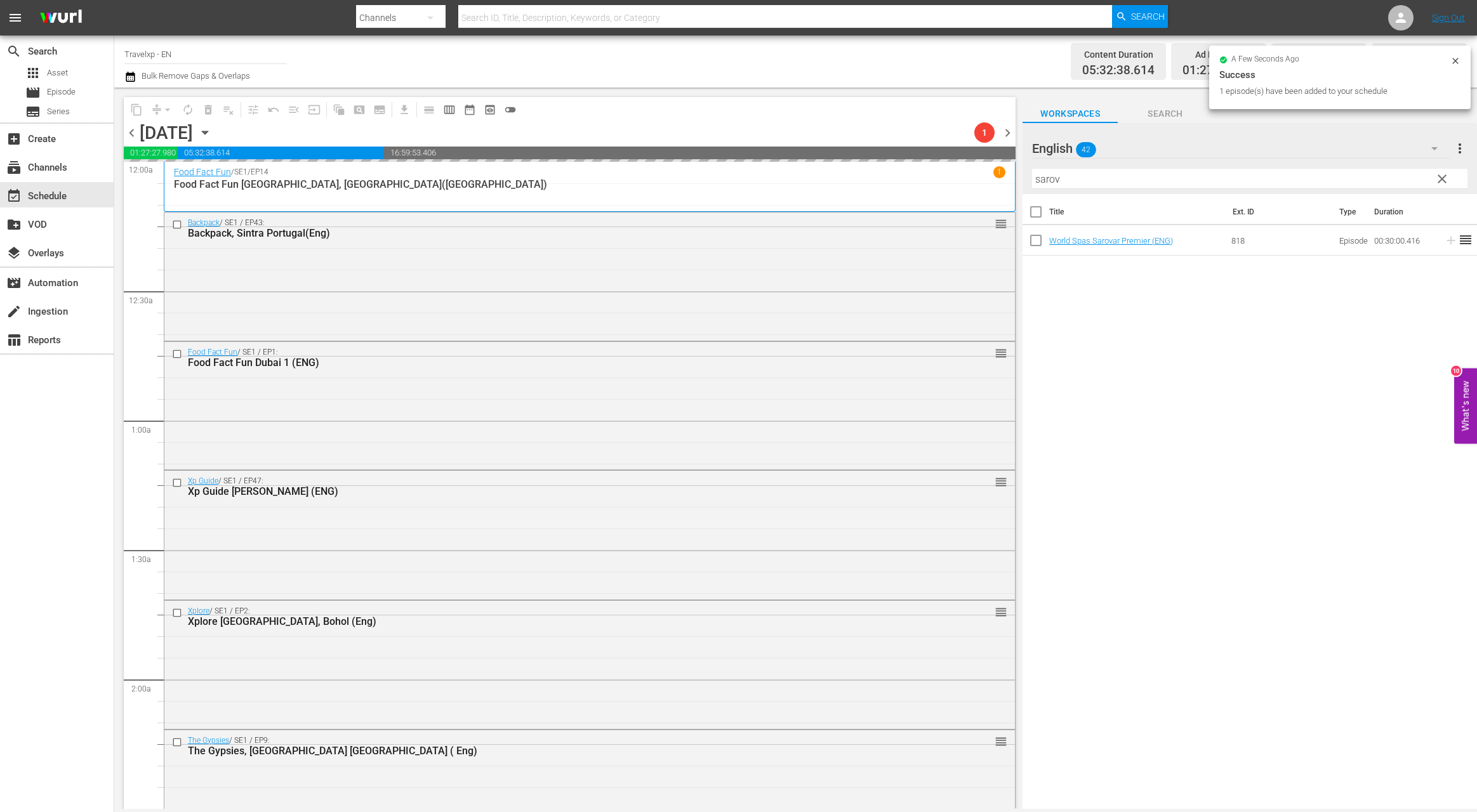
click at [1050, 180] on input "sarov" at bounding box center [1249, 178] width 435 height 20
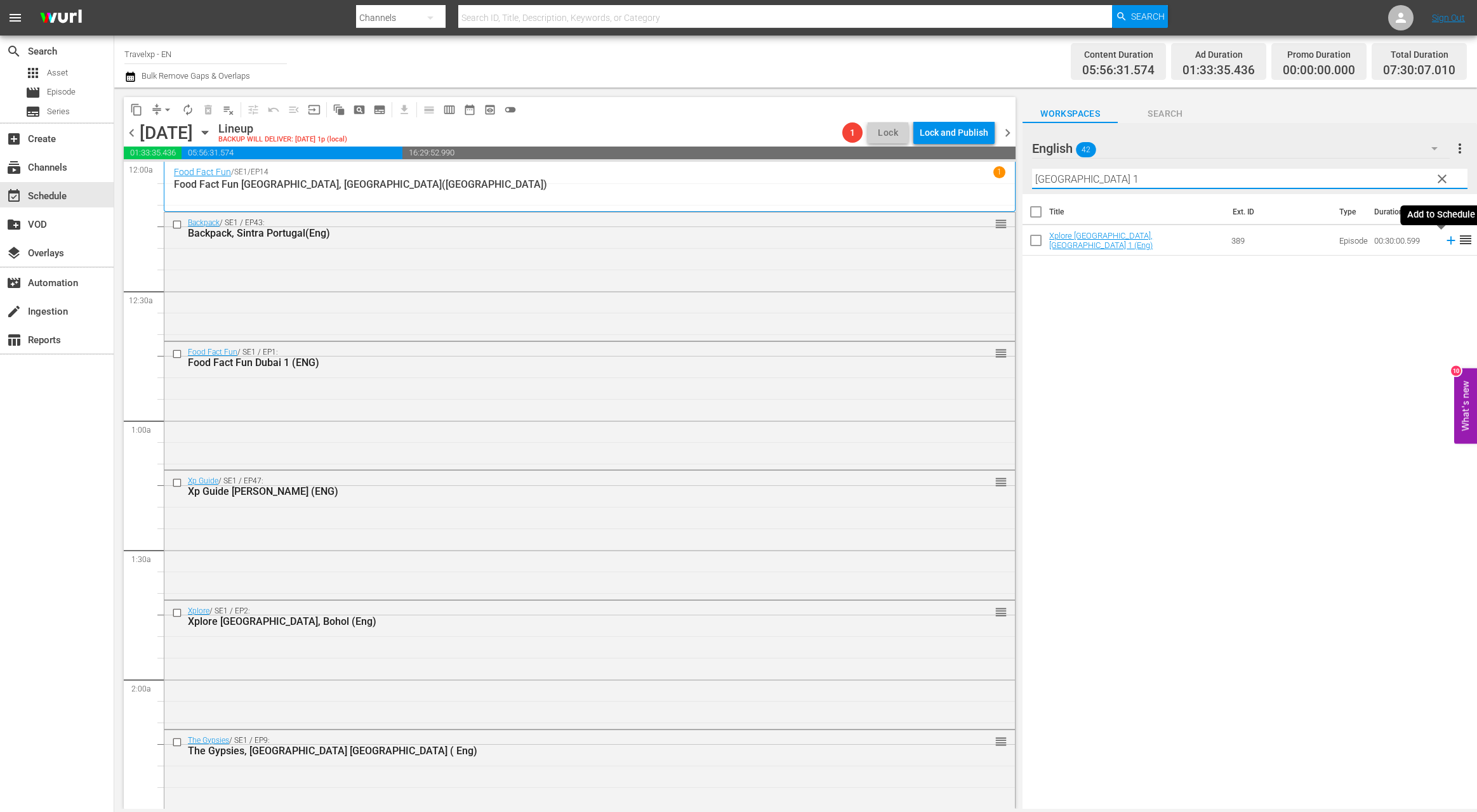
click at [1447, 241] on icon at bounding box center [1450, 240] width 8 height 8
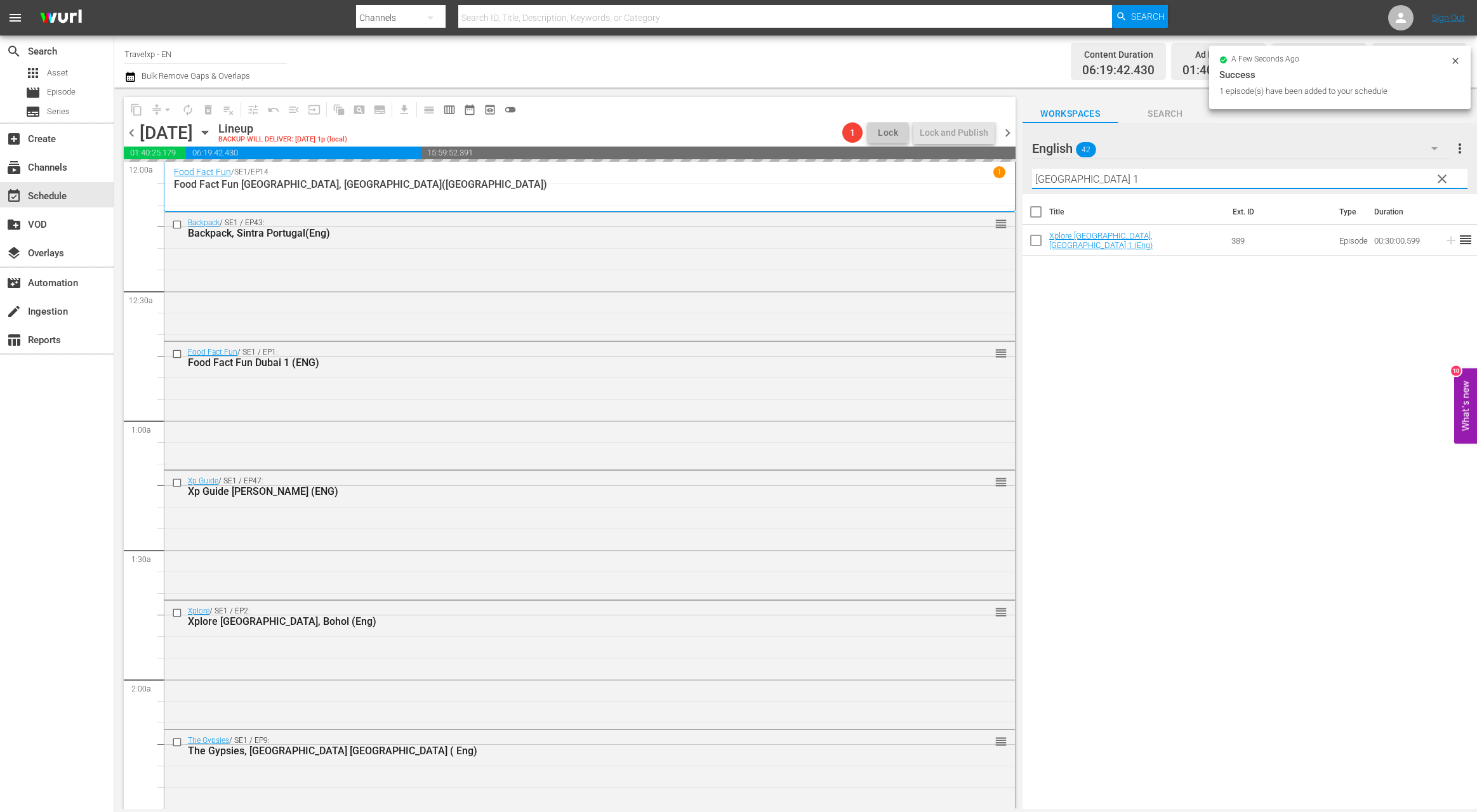
drag, startPoint x: 1103, startPoint y: 182, endPoint x: 1028, endPoint y: 182, distance: 75.0
click at [1028, 182] on div "English 42 English more_vert clear Filter by Title bangkok 1" at bounding box center [1249, 159] width 455 height 71
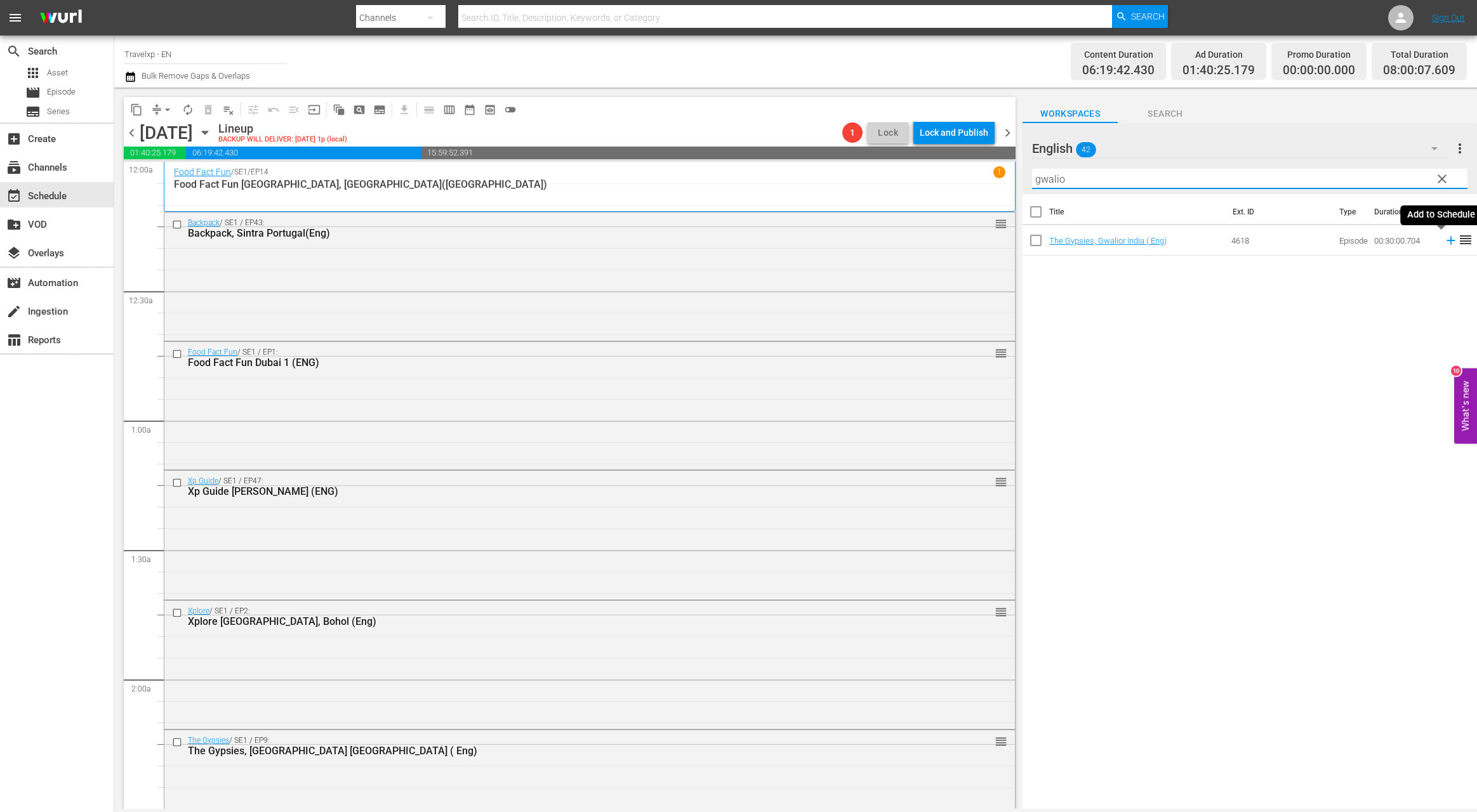
click at [1444, 242] on icon at bounding box center [1450, 240] width 14 height 14
click at [1048, 182] on input "gwalio" at bounding box center [1249, 178] width 435 height 20
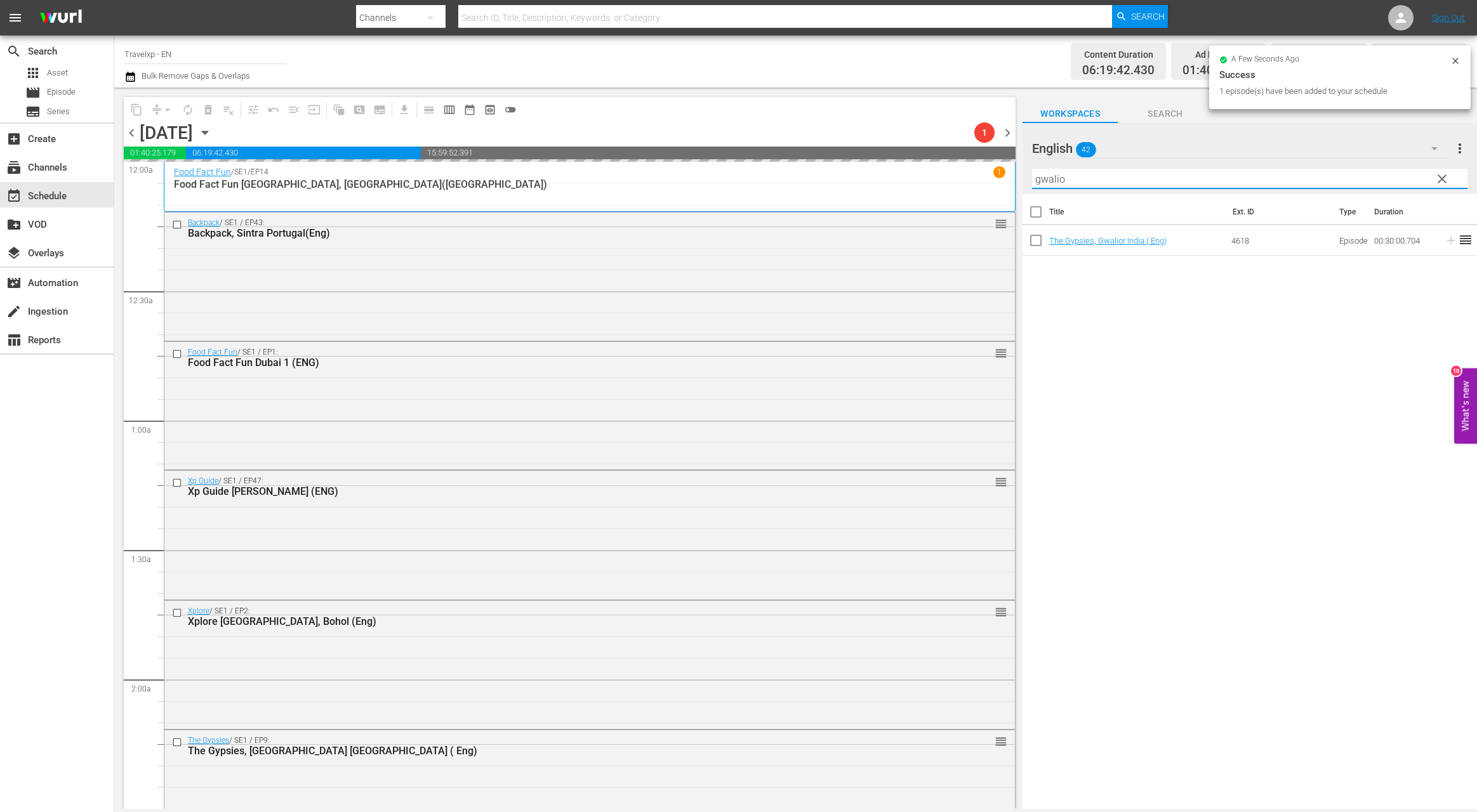
click at [1048, 182] on input "gwalio" at bounding box center [1249, 178] width 435 height 20
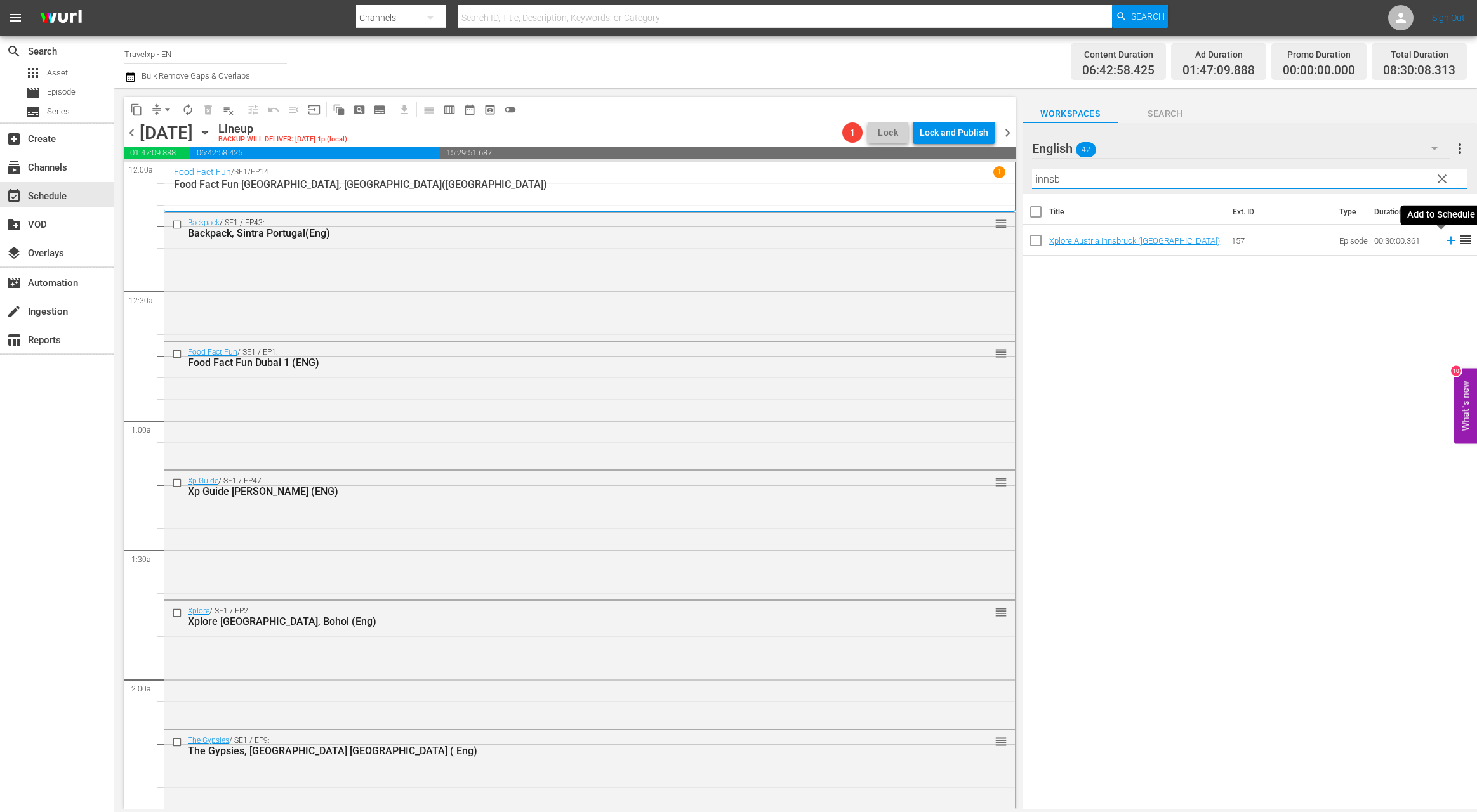
click at [1444, 242] on icon at bounding box center [1450, 240] width 14 height 14
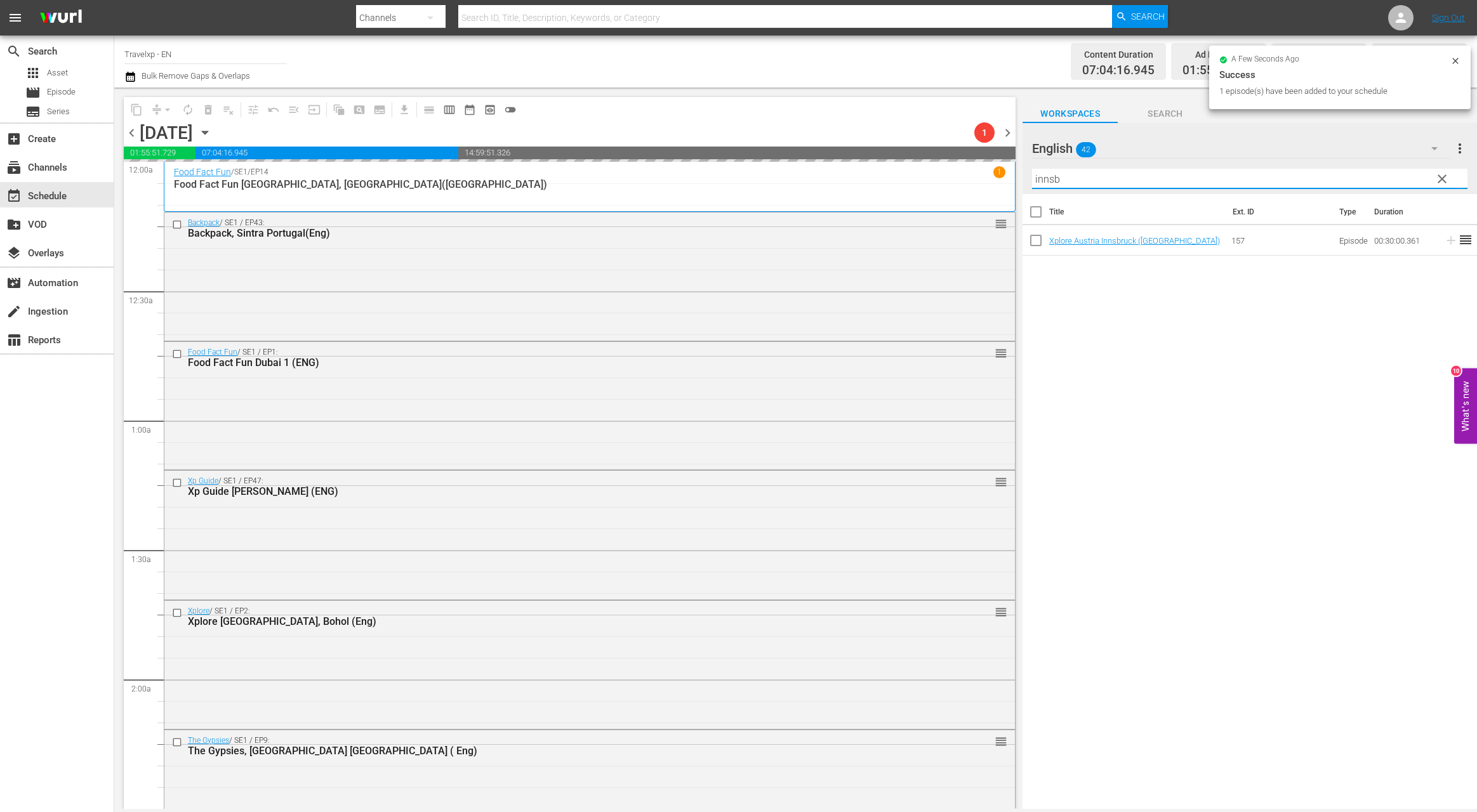
click at [1048, 177] on input "innsb" at bounding box center [1249, 178] width 435 height 20
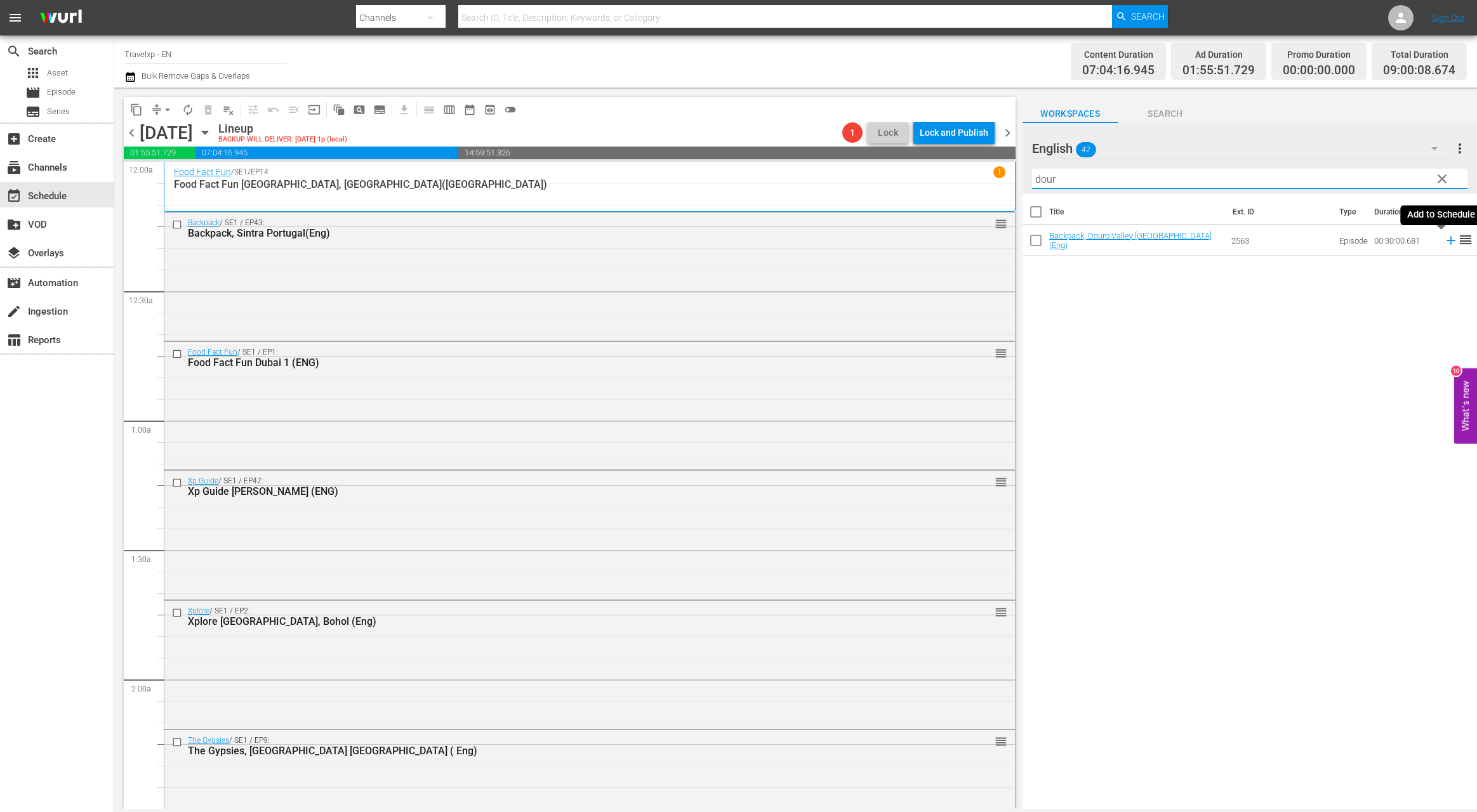
drag, startPoint x: 1439, startPoint y: 239, endPoint x: 1402, endPoint y: 222, distance: 40.7
click at [1444, 240] on icon at bounding box center [1450, 240] width 14 height 14
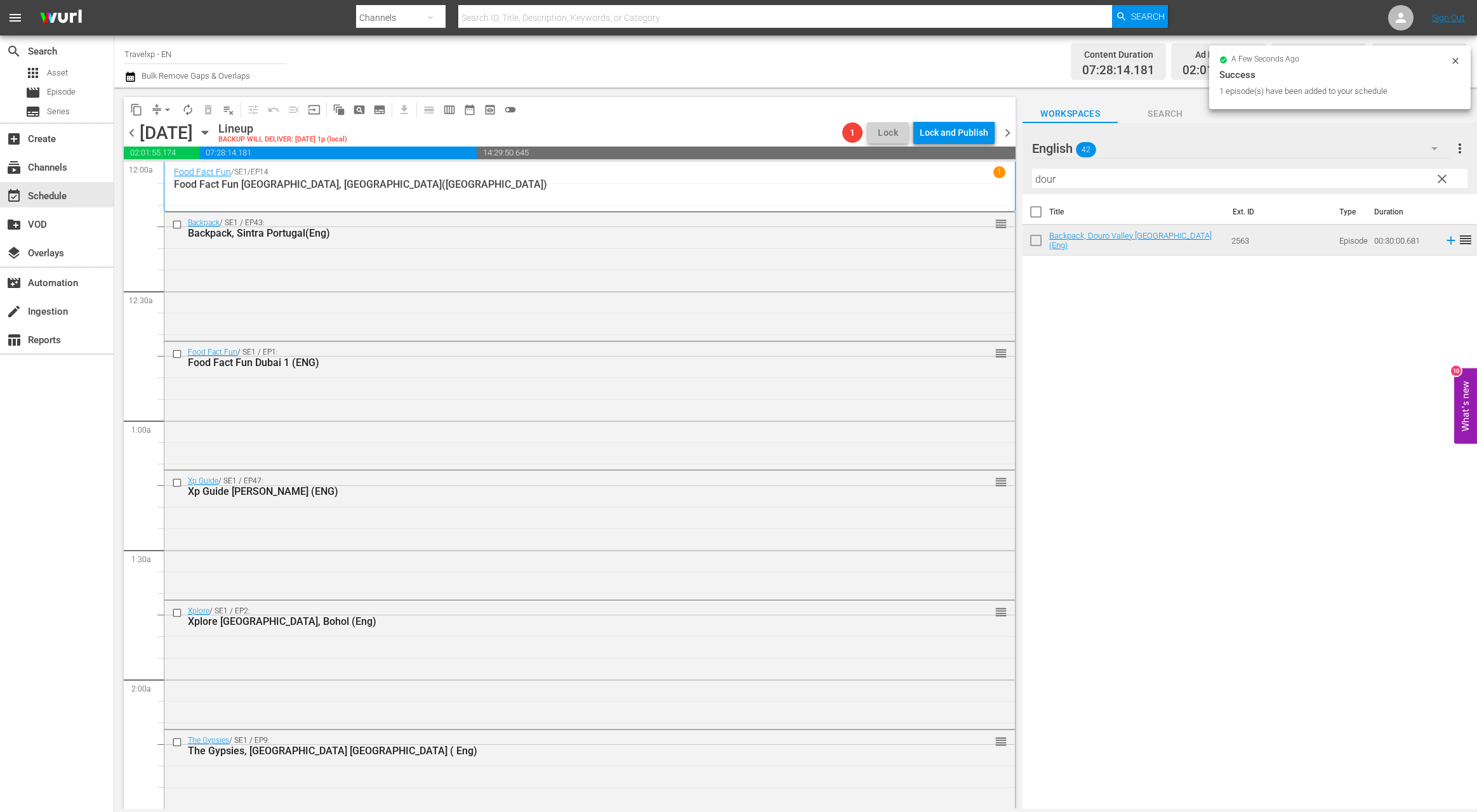
click at [1042, 181] on input "dour" at bounding box center [1249, 178] width 435 height 20
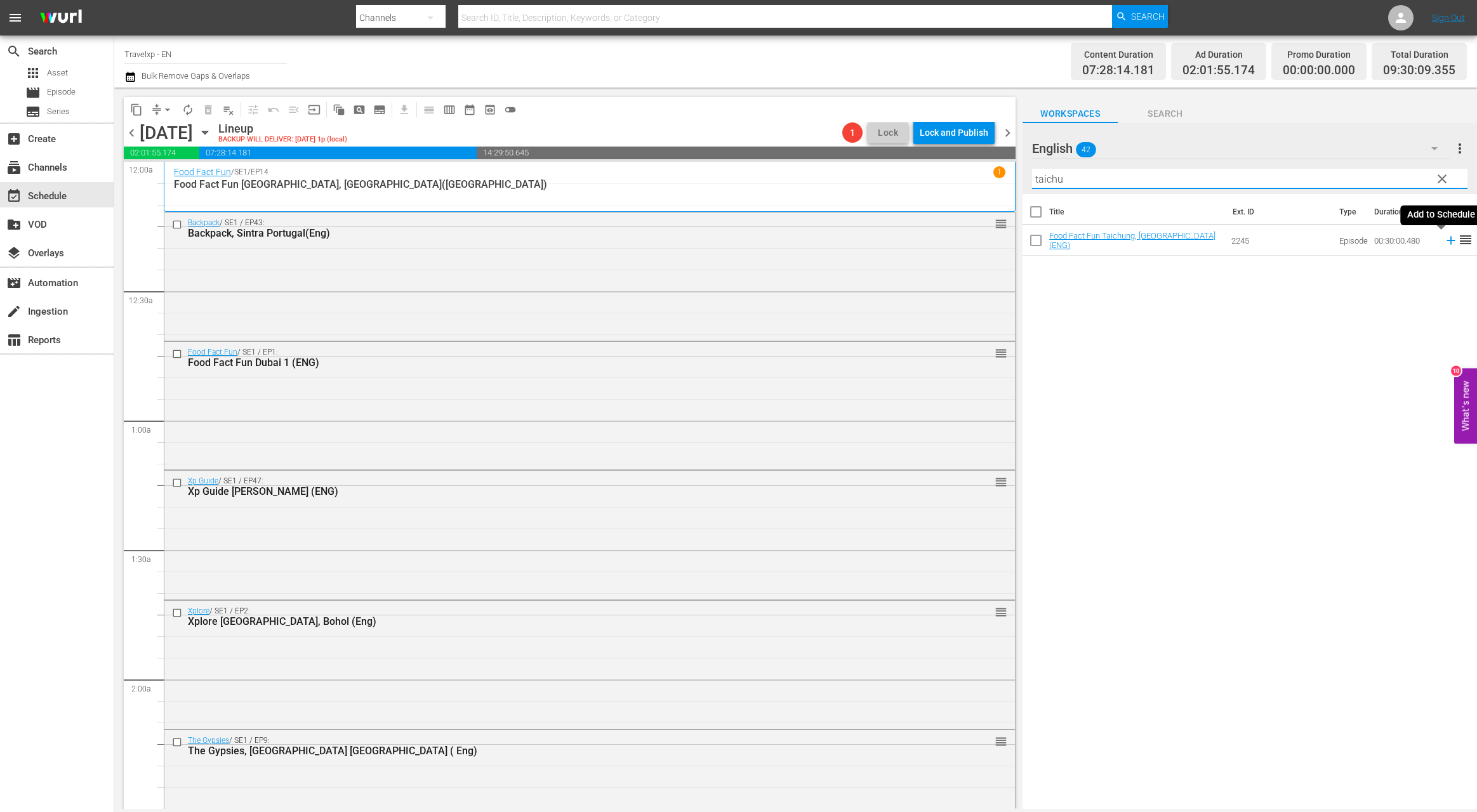
click at [1447, 240] on icon at bounding box center [1450, 240] width 8 height 8
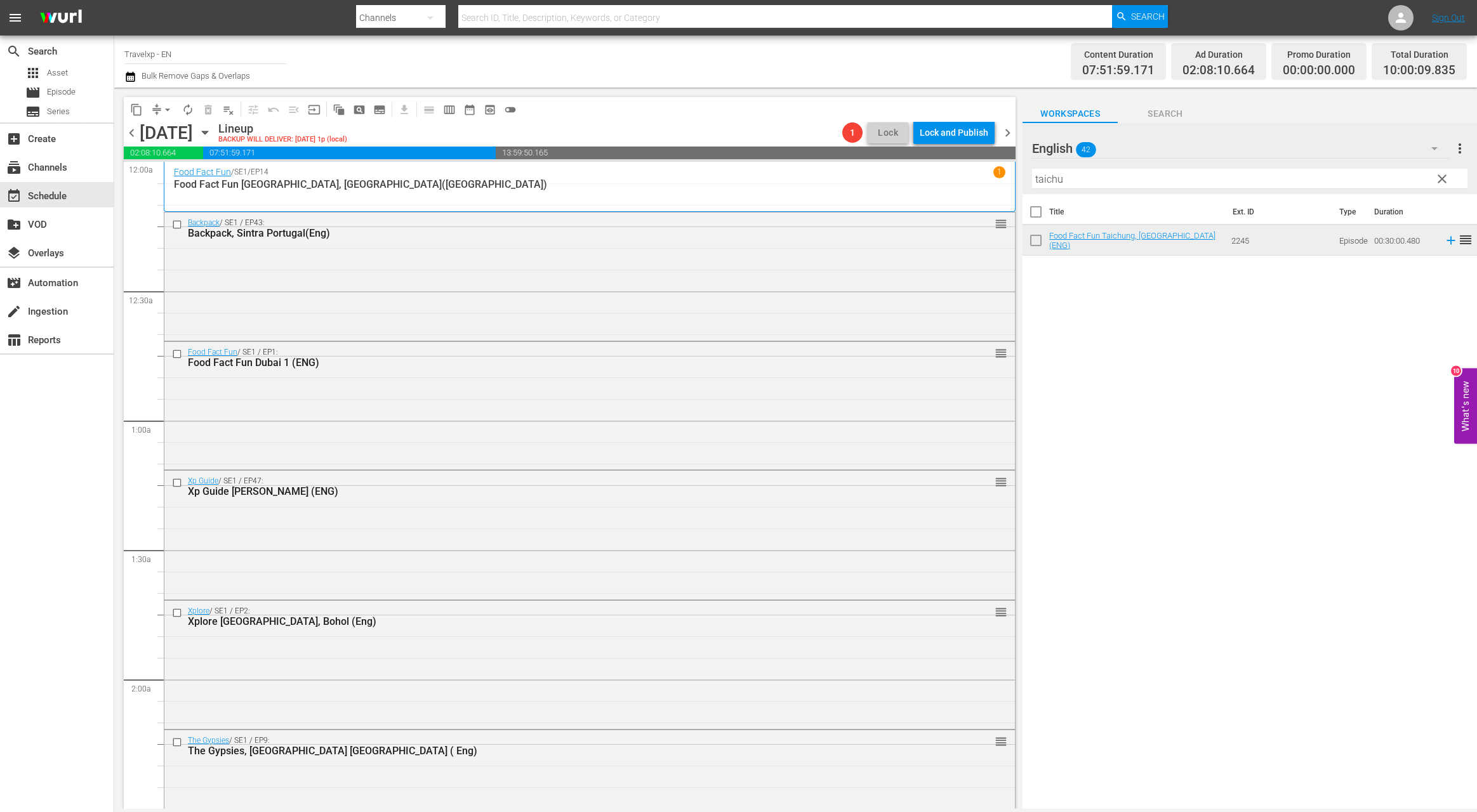
click at [1052, 181] on input "taichu" at bounding box center [1249, 178] width 435 height 20
drag, startPoint x: 1440, startPoint y: 242, endPoint x: 1175, endPoint y: 182, distance: 271.7
click at [1444, 242] on icon at bounding box center [1450, 240] width 14 height 14
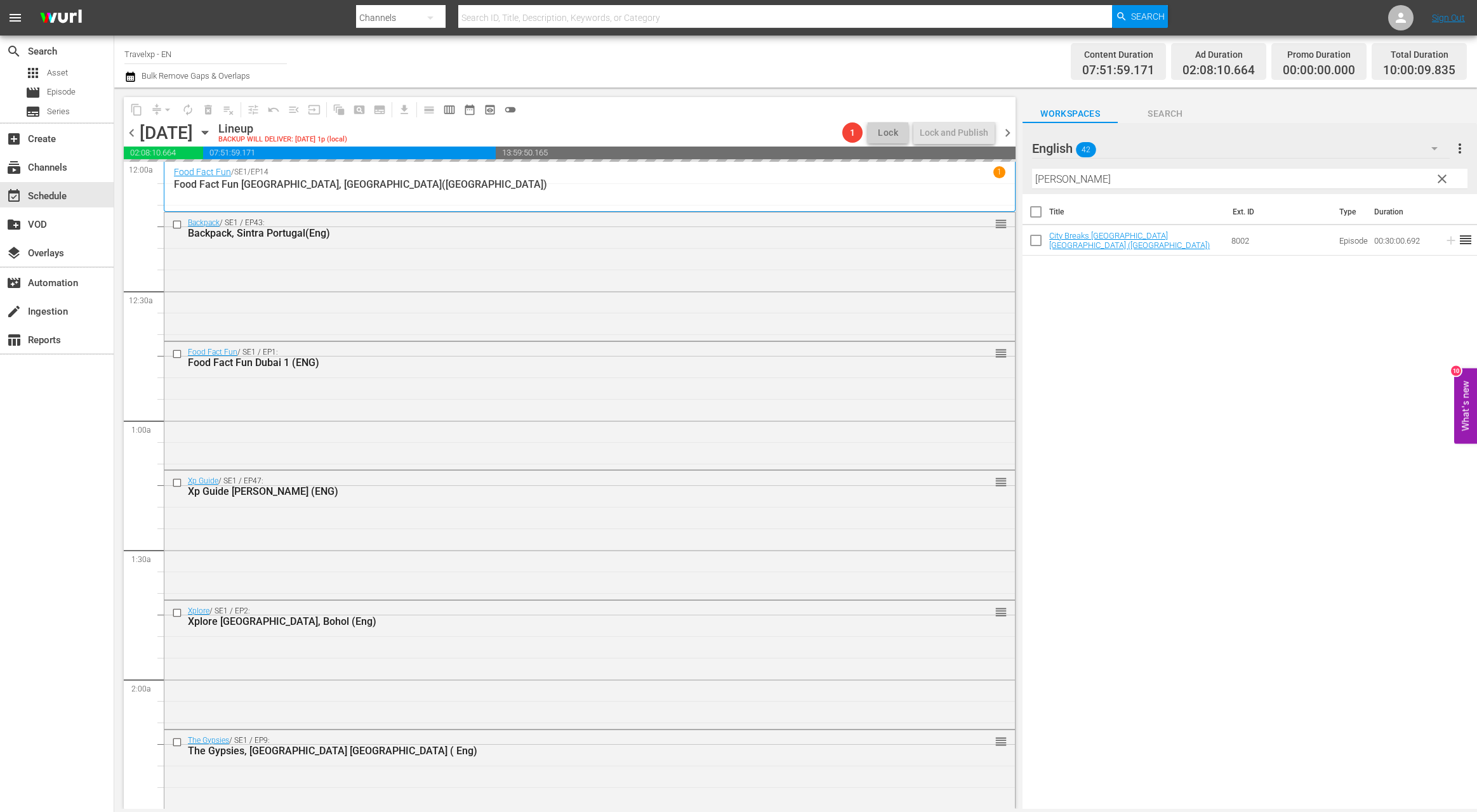
click at [1050, 179] on input "[PERSON_NAME]" at bounding box center [1249, 178] width 435 height 20
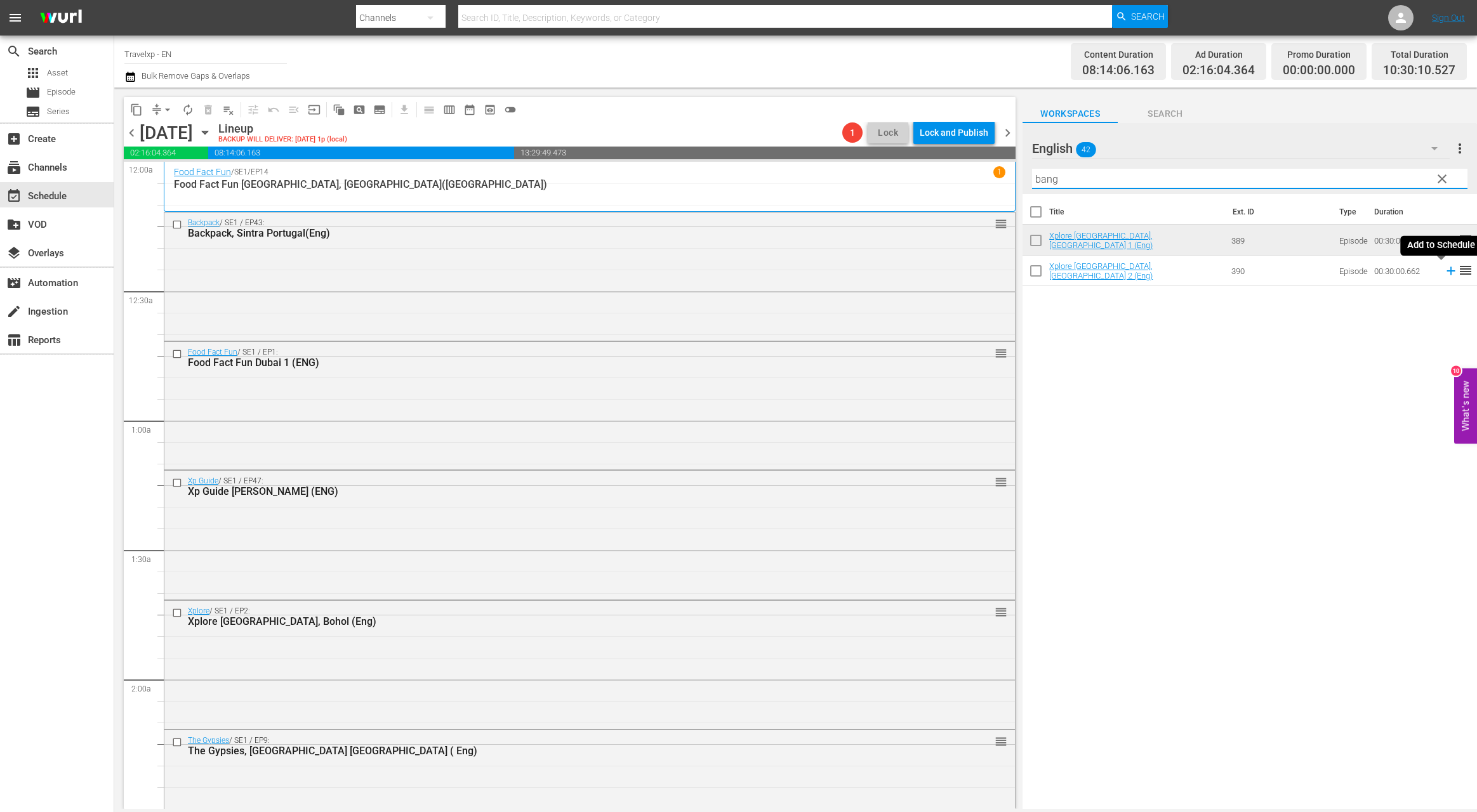
click at [1447, 274] on icon at bounding box center [1450, 270] width 8 height 8
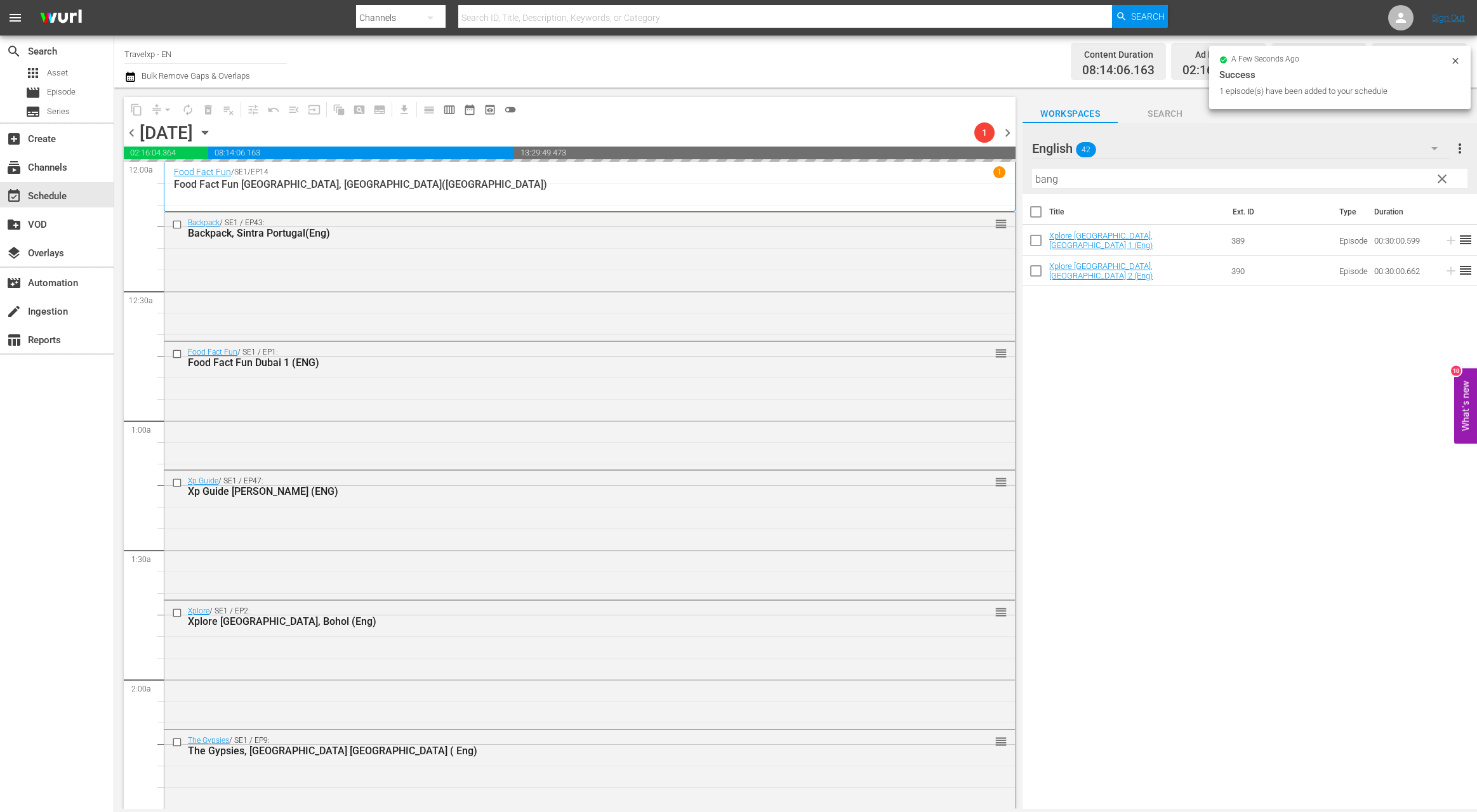
click at [1050, 180] on input "bang" at bounding box center [1249, 178] width 435 height 20
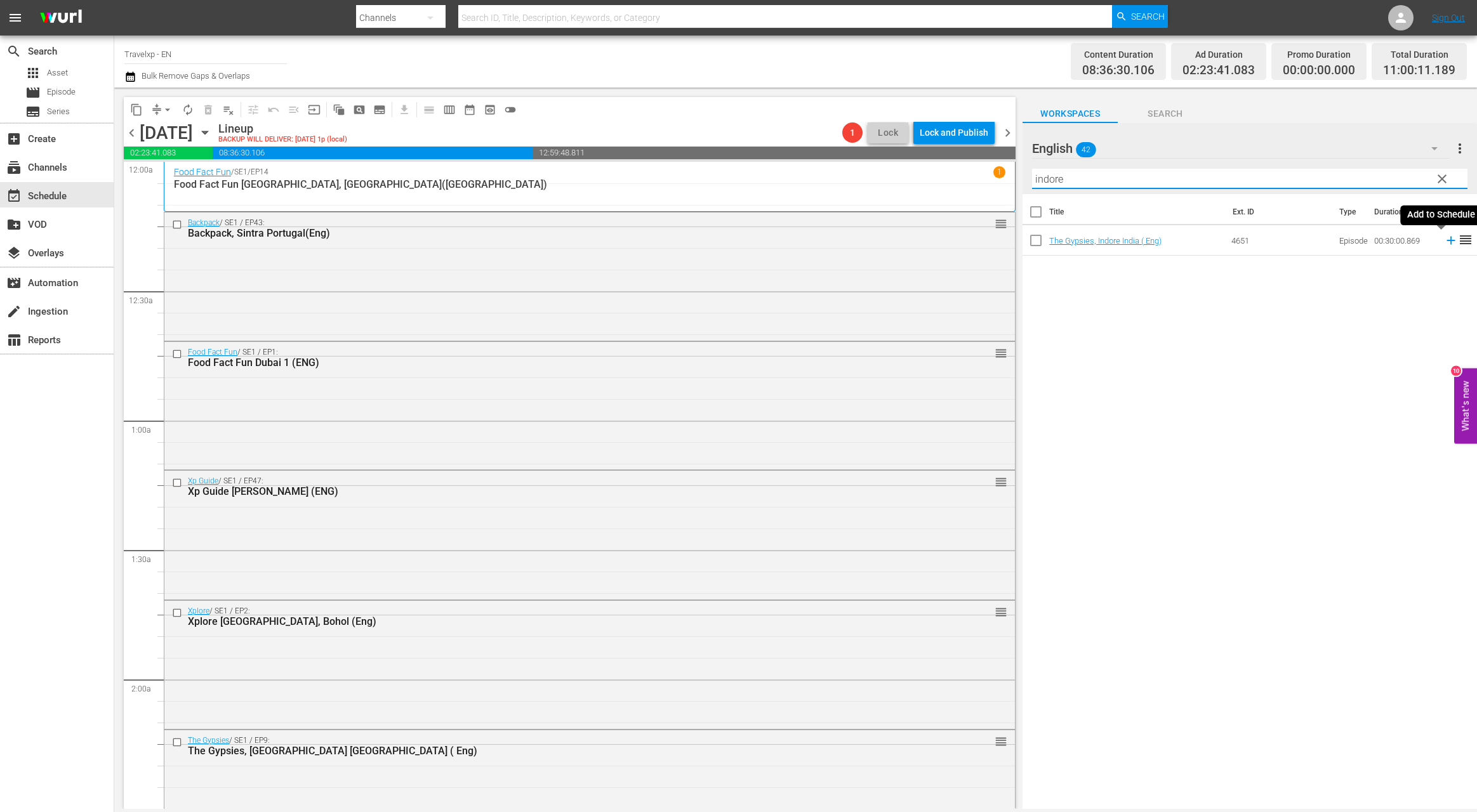
click at [1447, 239] on icon at bounding box center [1450, 240] width 8 height 8
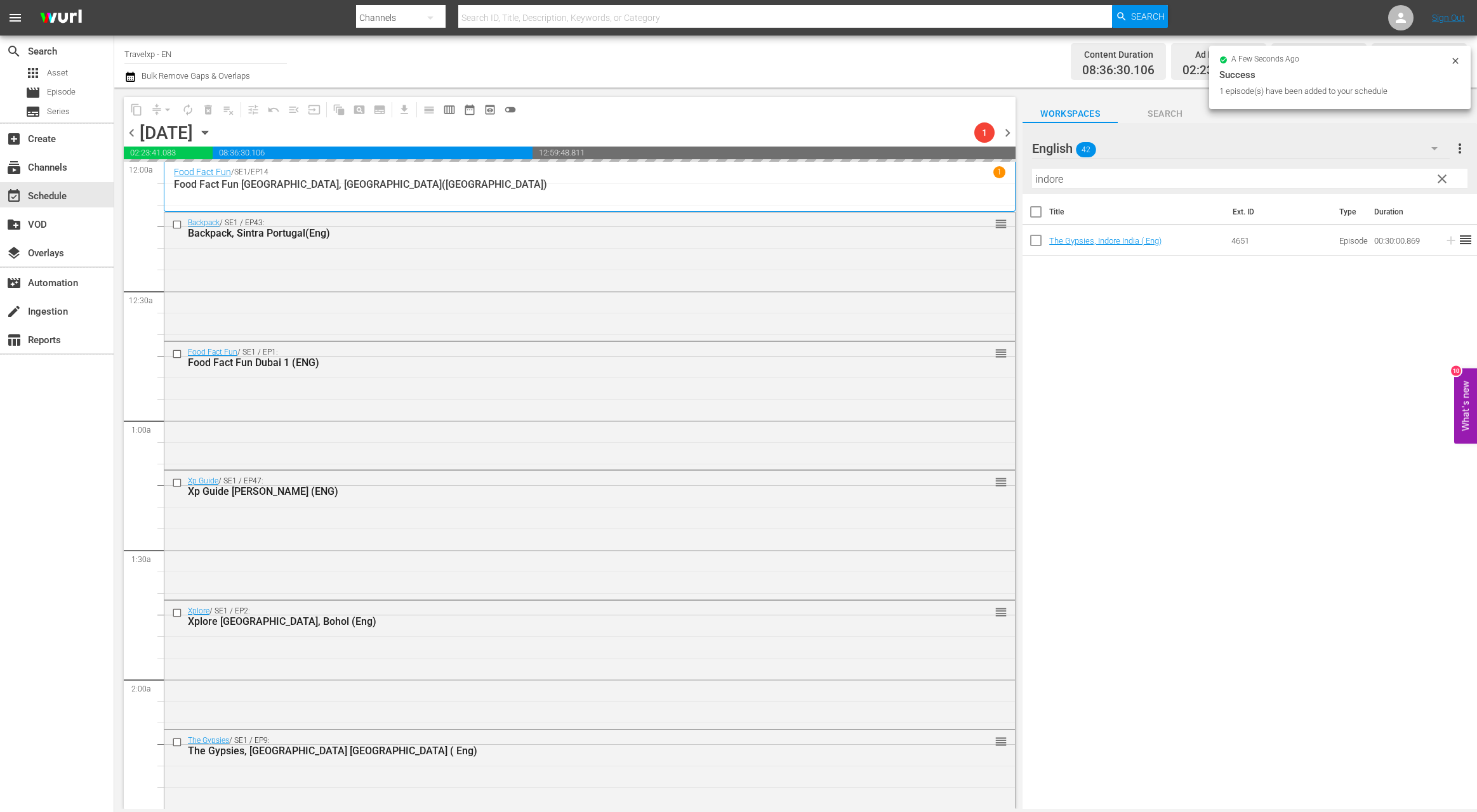
click at [1055, 185] on input "indore" at bounding box center [1249, 178] width 435 height 20
click at [1054, 185] on input "indore" at bounding box center [1249, 178] width 435 height 20
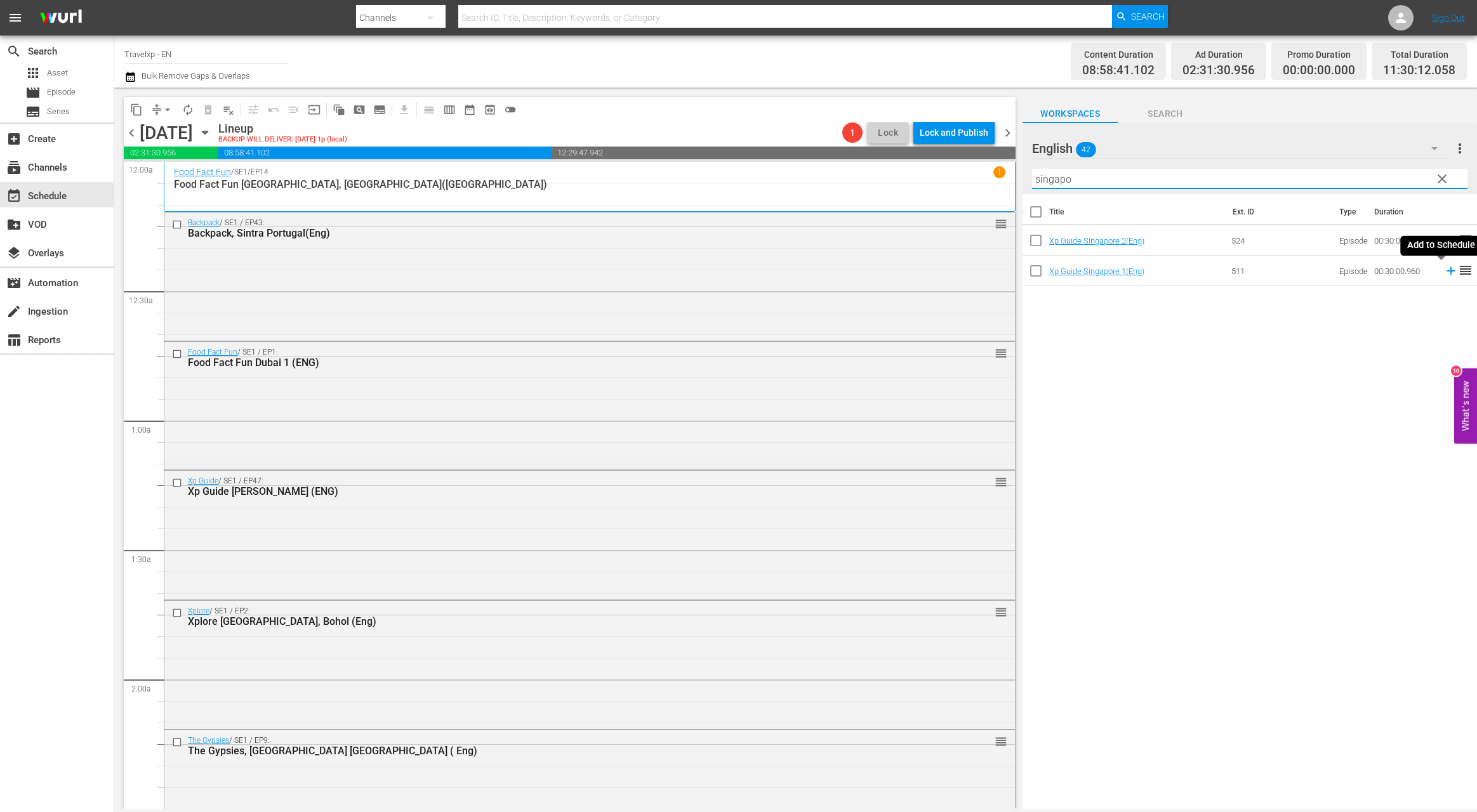
click at [1447, 270] on icon at bounding box center [1450, 270] width 8 height 8
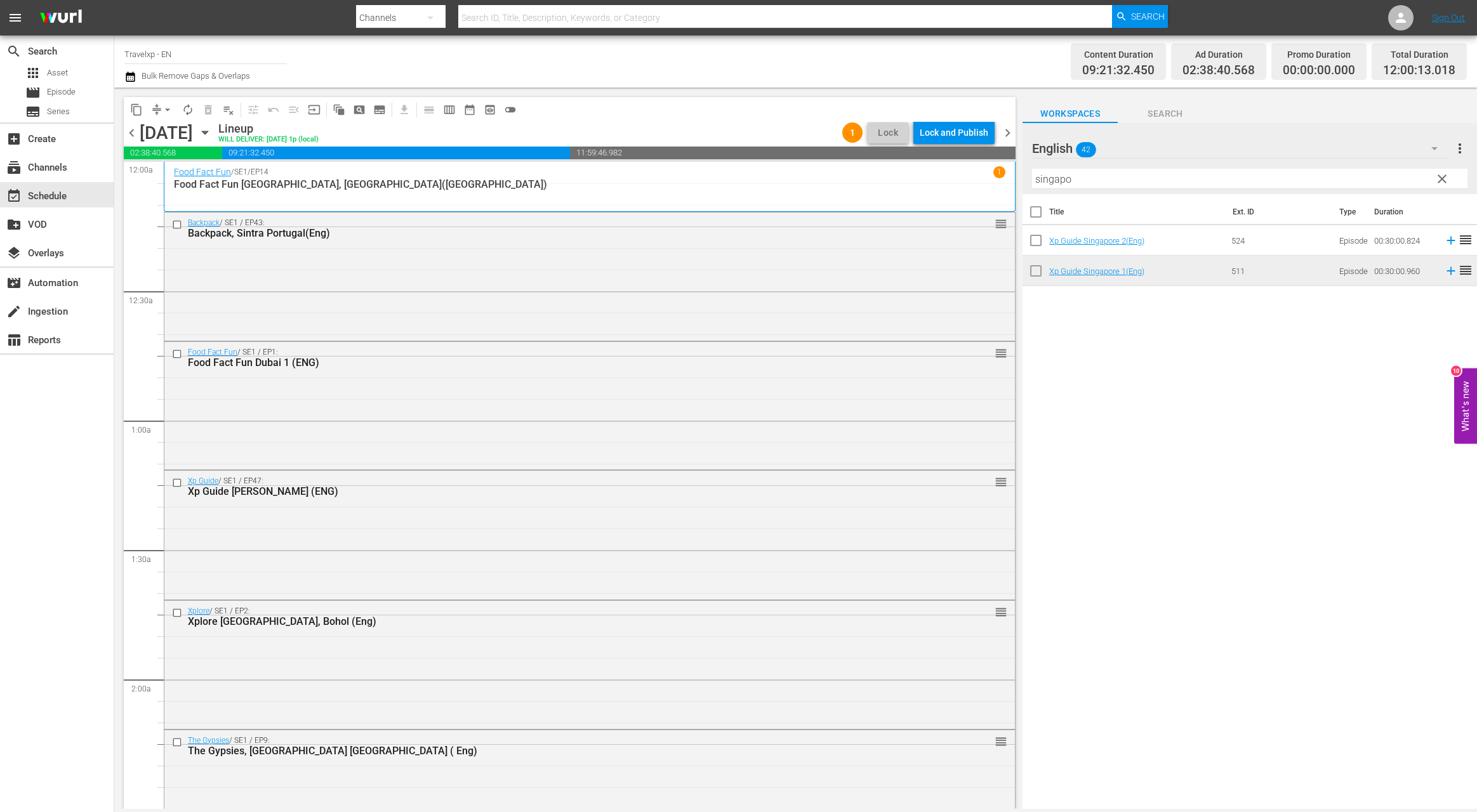
click at [1054, 184] on input "singapo" at bounding box center [1249, 178] width 435 height 20
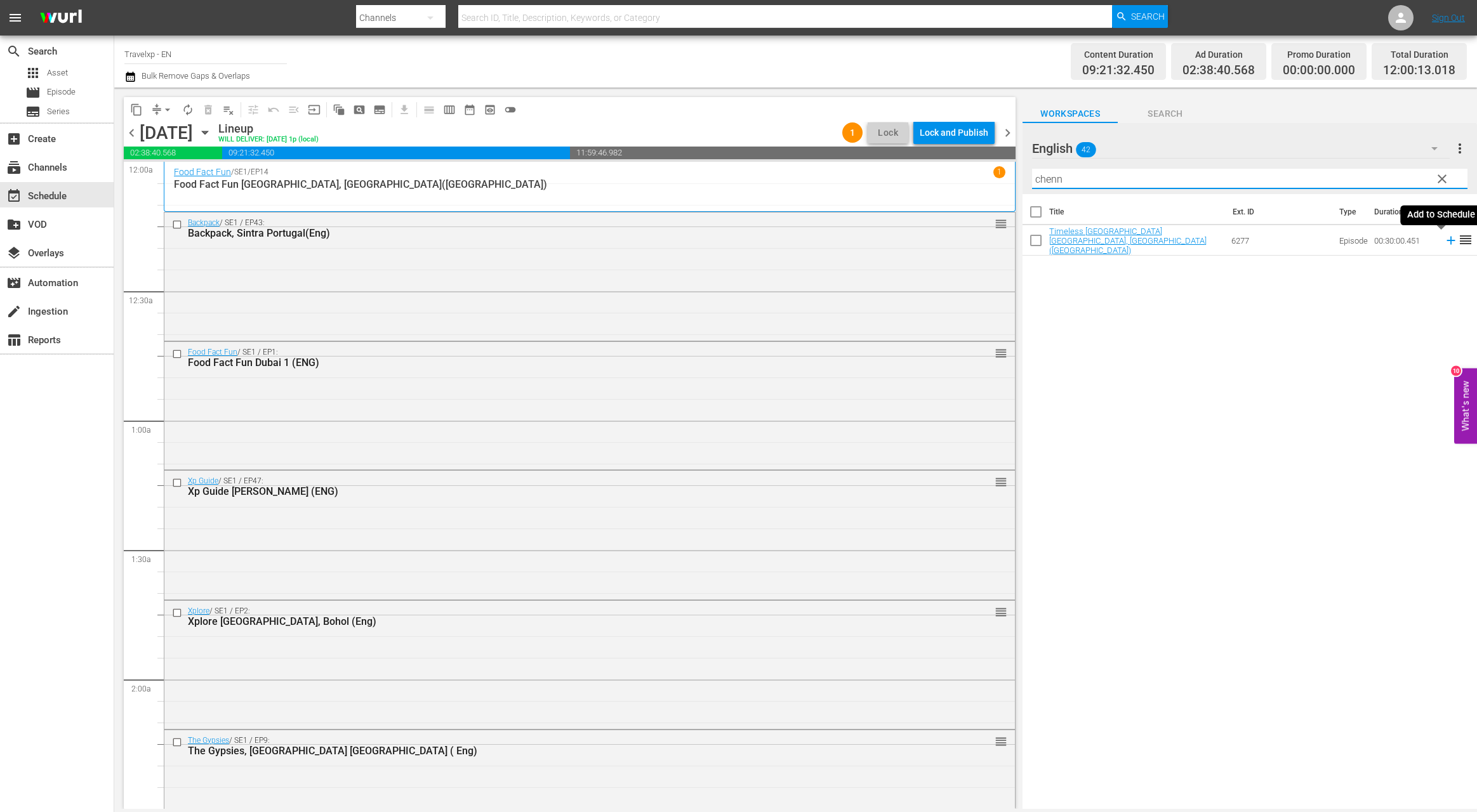
click at [1444, 241] on icon at bounding box center [1450, 240] width 14 height 14
click at [1052, 177] on input "chenn" at bounding box center [1249, 178] width 435 height 20
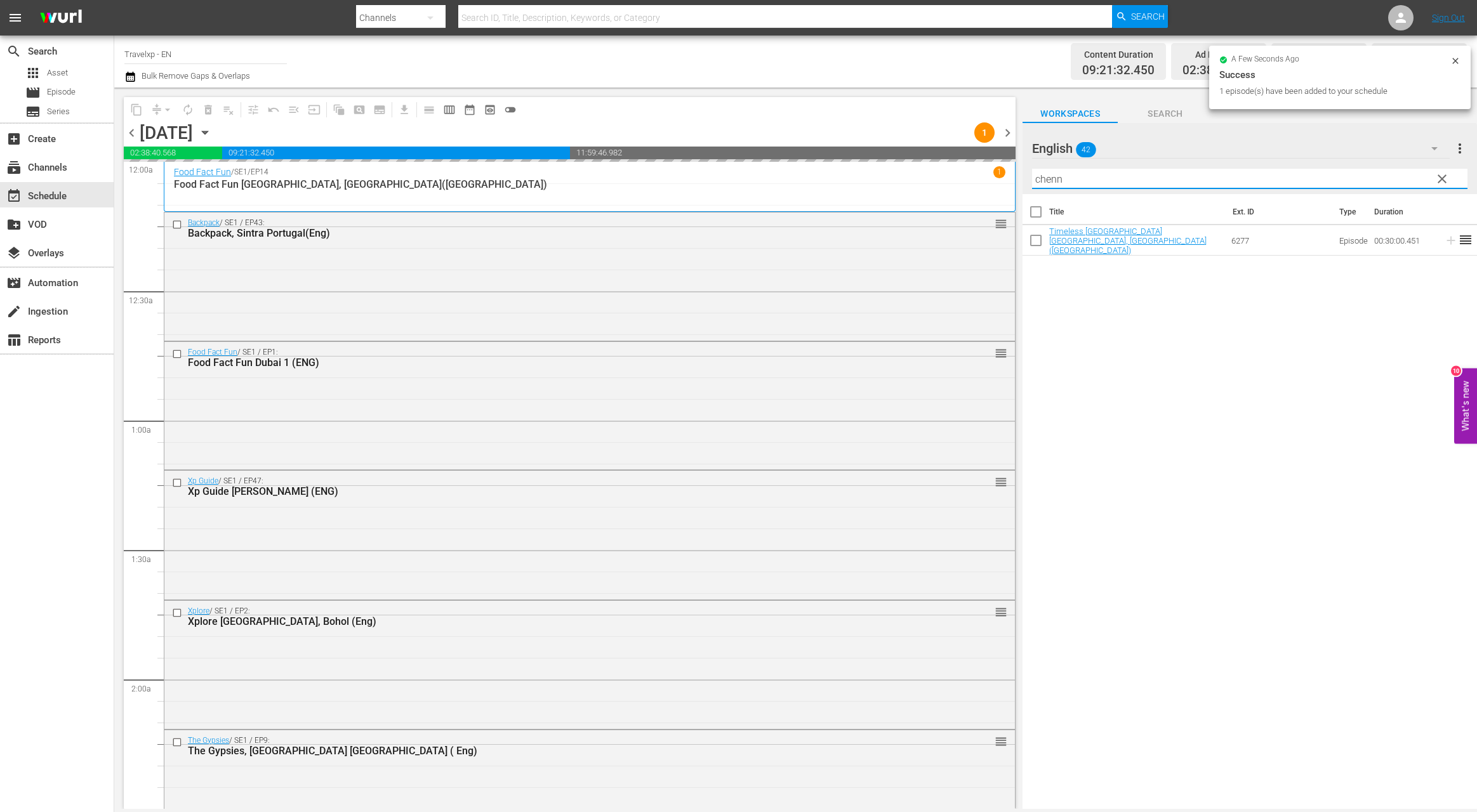
click at [1052, 177] on input "chenn" at bounding box center [1249, 178] width 435 height 20
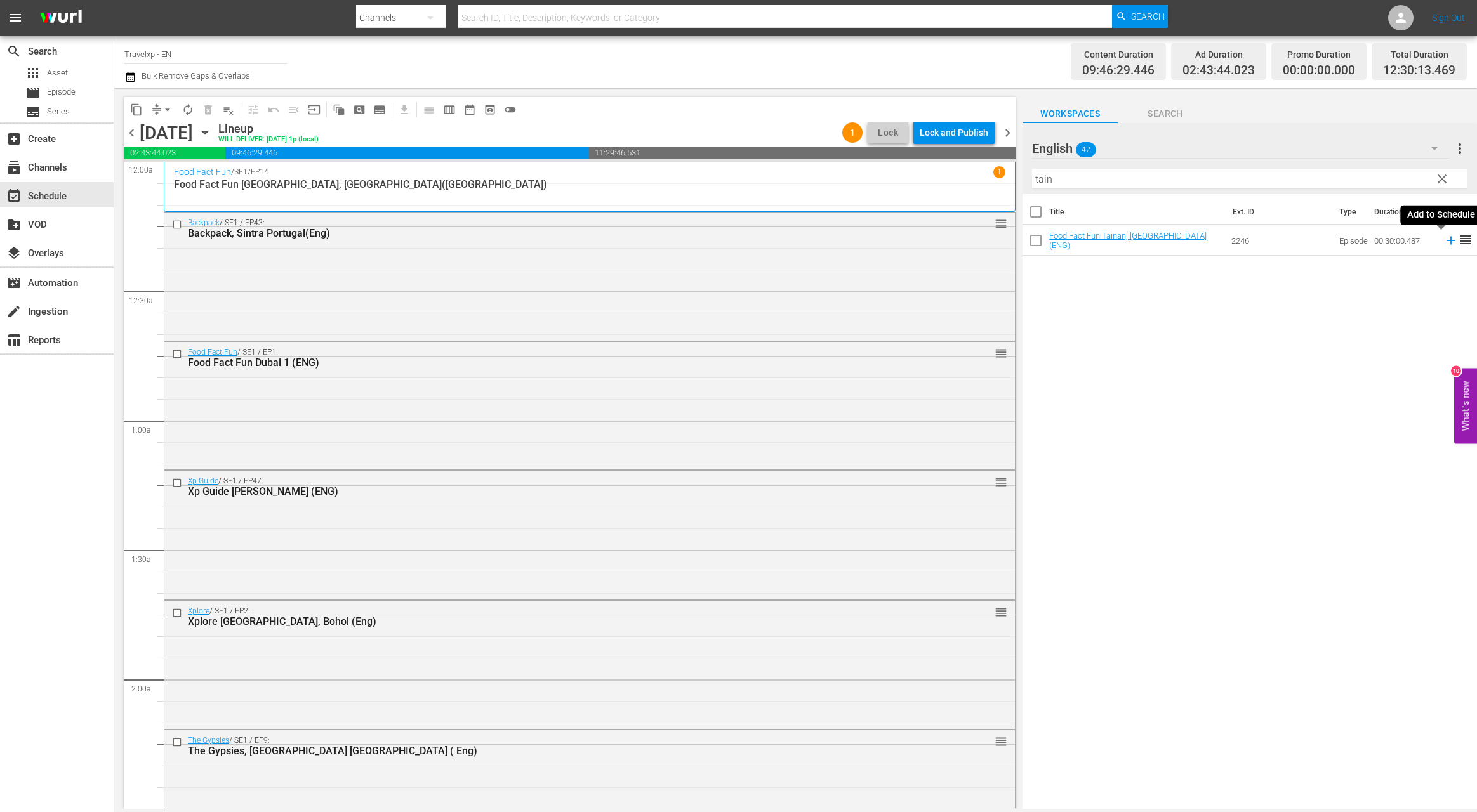
click at [1447, 239] on icon at bounding box center [1450, 240] width 8 height 8
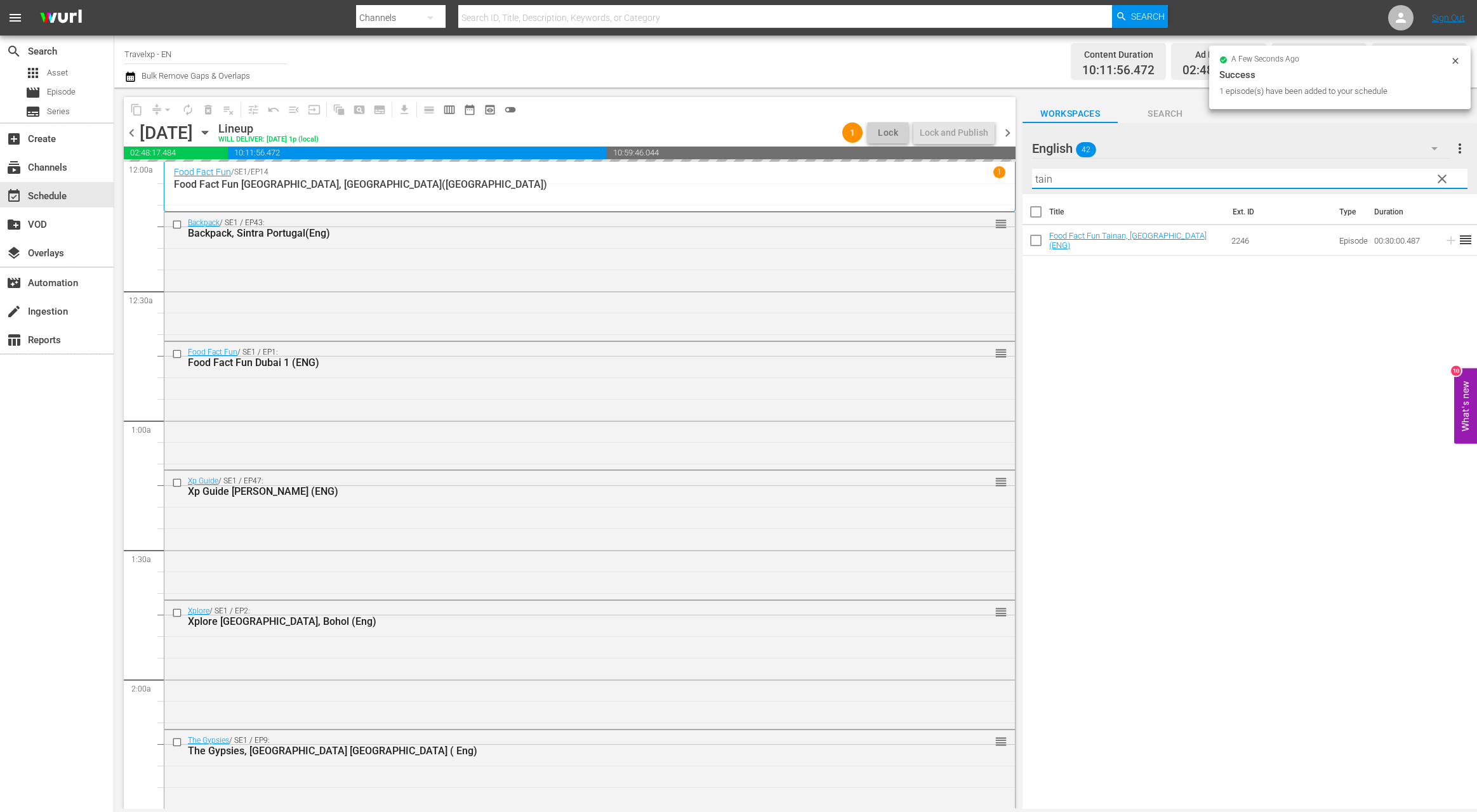
click at [1044, 174] on input "tain" at bounding box center [1249, 178] width 435 height 20
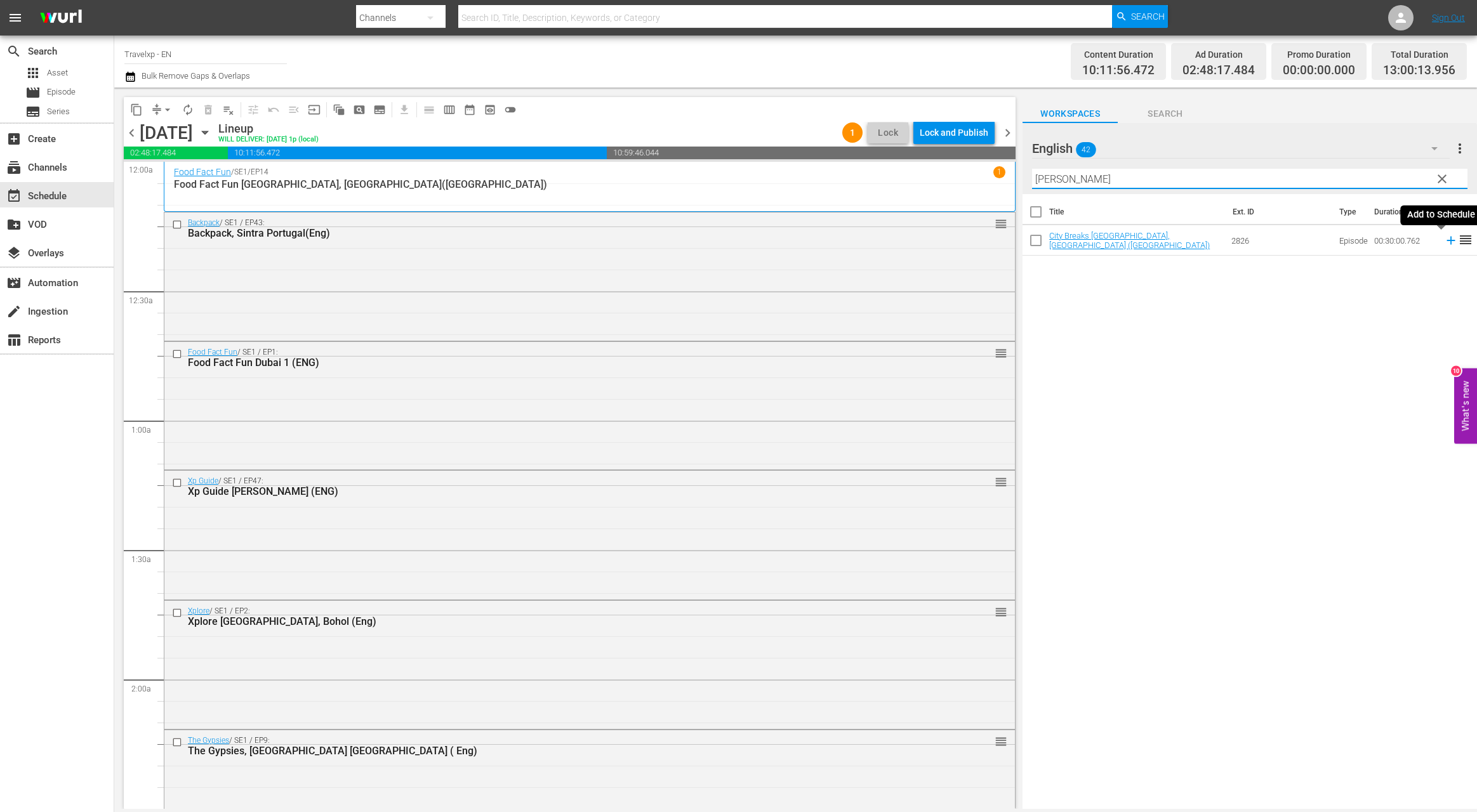
drag, startPoint x: 1442, startPoint y: 242, endPoint x: 1246, endPoint y: 180, distance: 205.6
click at [1444, 242] on icon at bounding box center [1450, 240] width 14 height 14
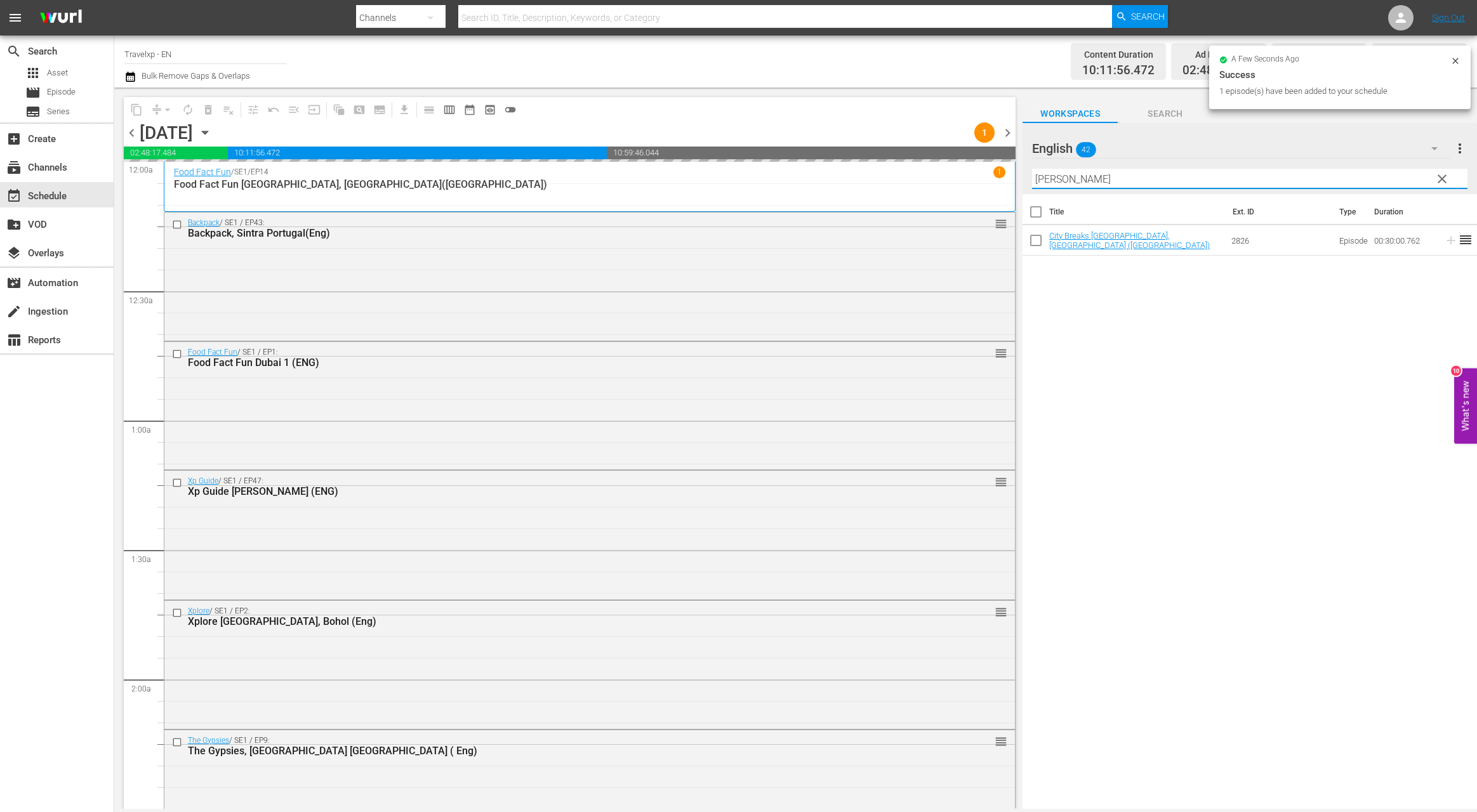
click at [1051, 180] on input "[PERSON_NAME]" at bounding box center [1249, 178] width 435 height 20
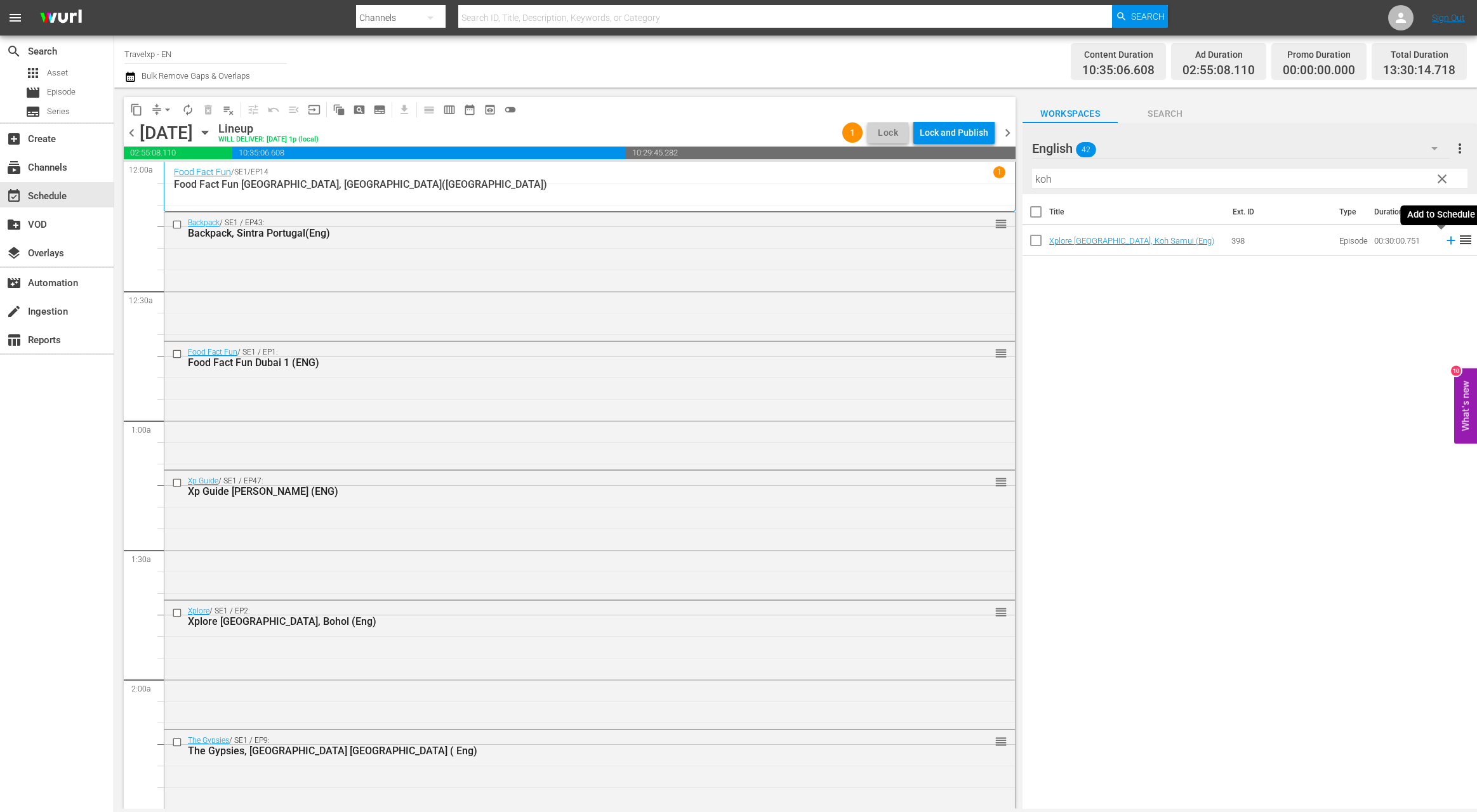
click at [1447, 243] on icon at bounding box center [1450, 240] width 8 height 8
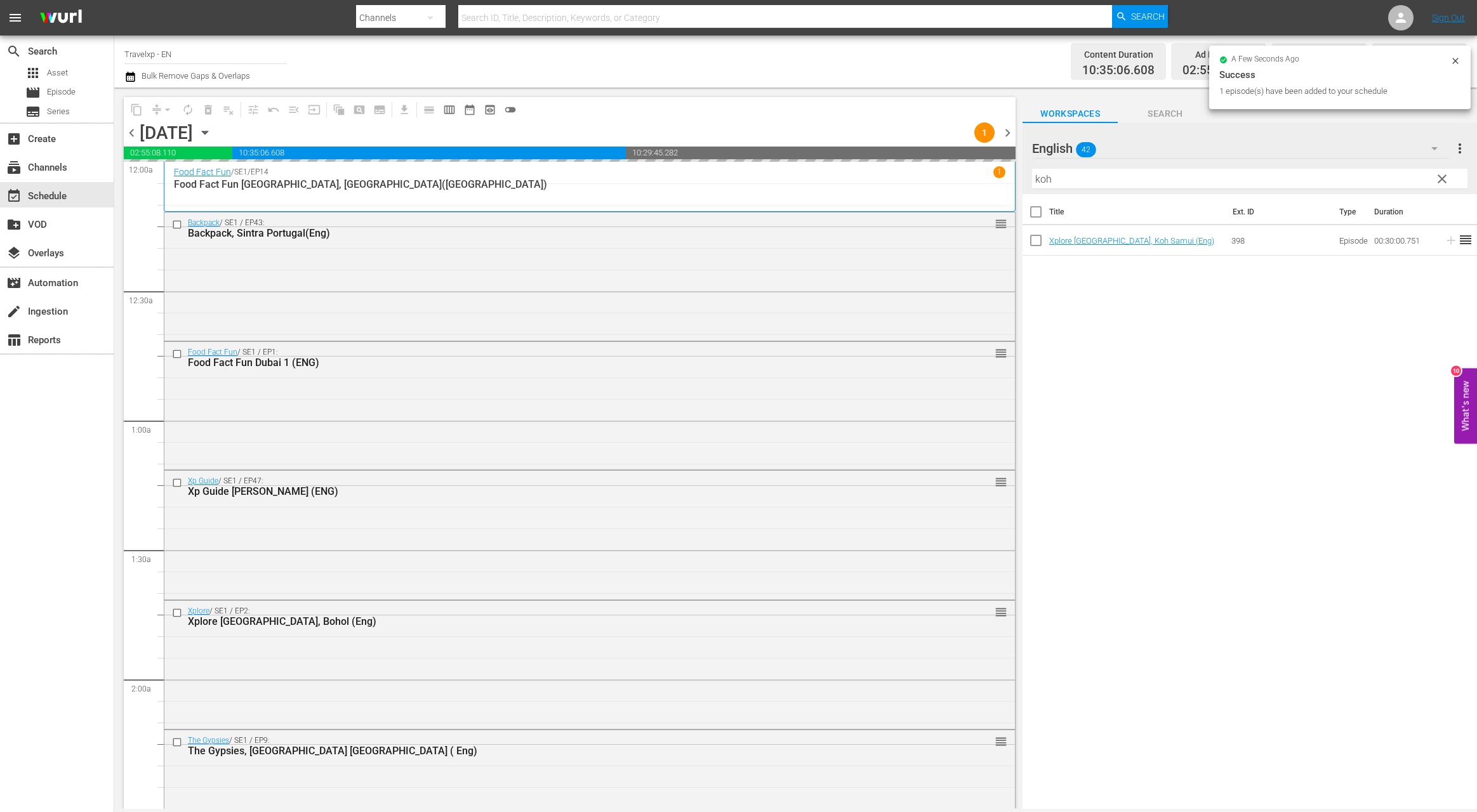
click at [1039, 179] on input "koh" at bounding box center [1249, 178] width 435 height 20
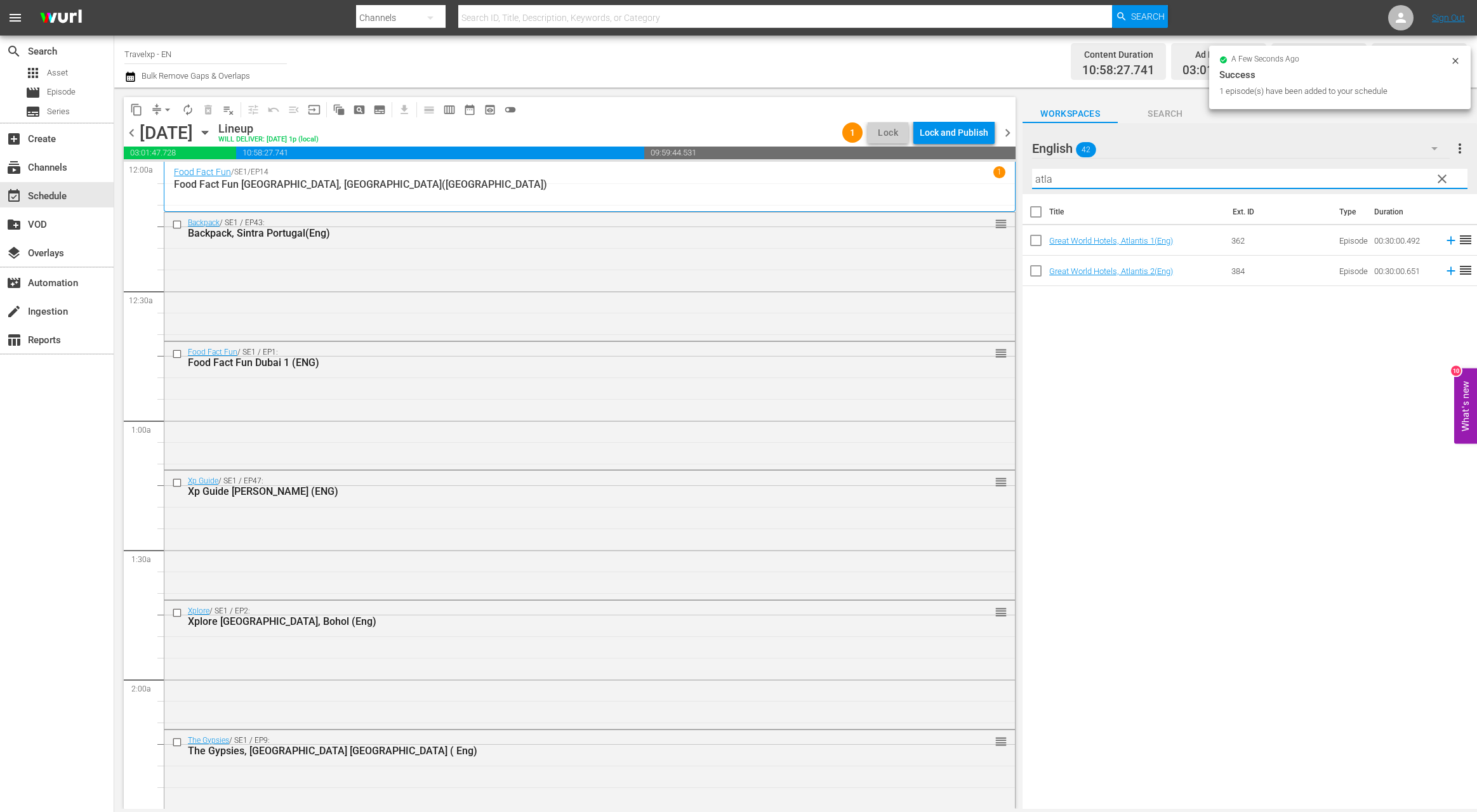
type input "atlan"
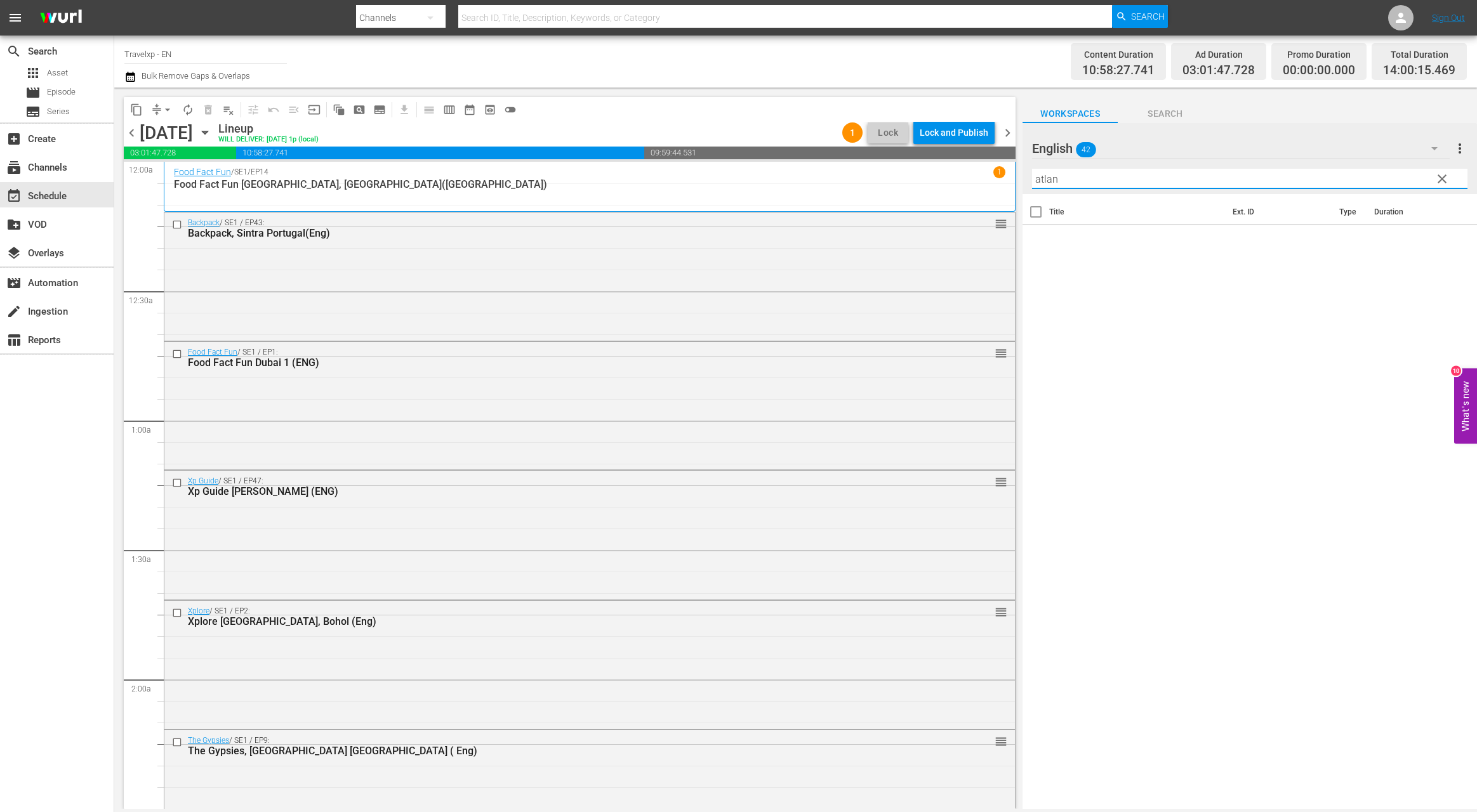
click at [1043, 180] on input "atlan" at bounding box center [1249, 178] width 435 height 20
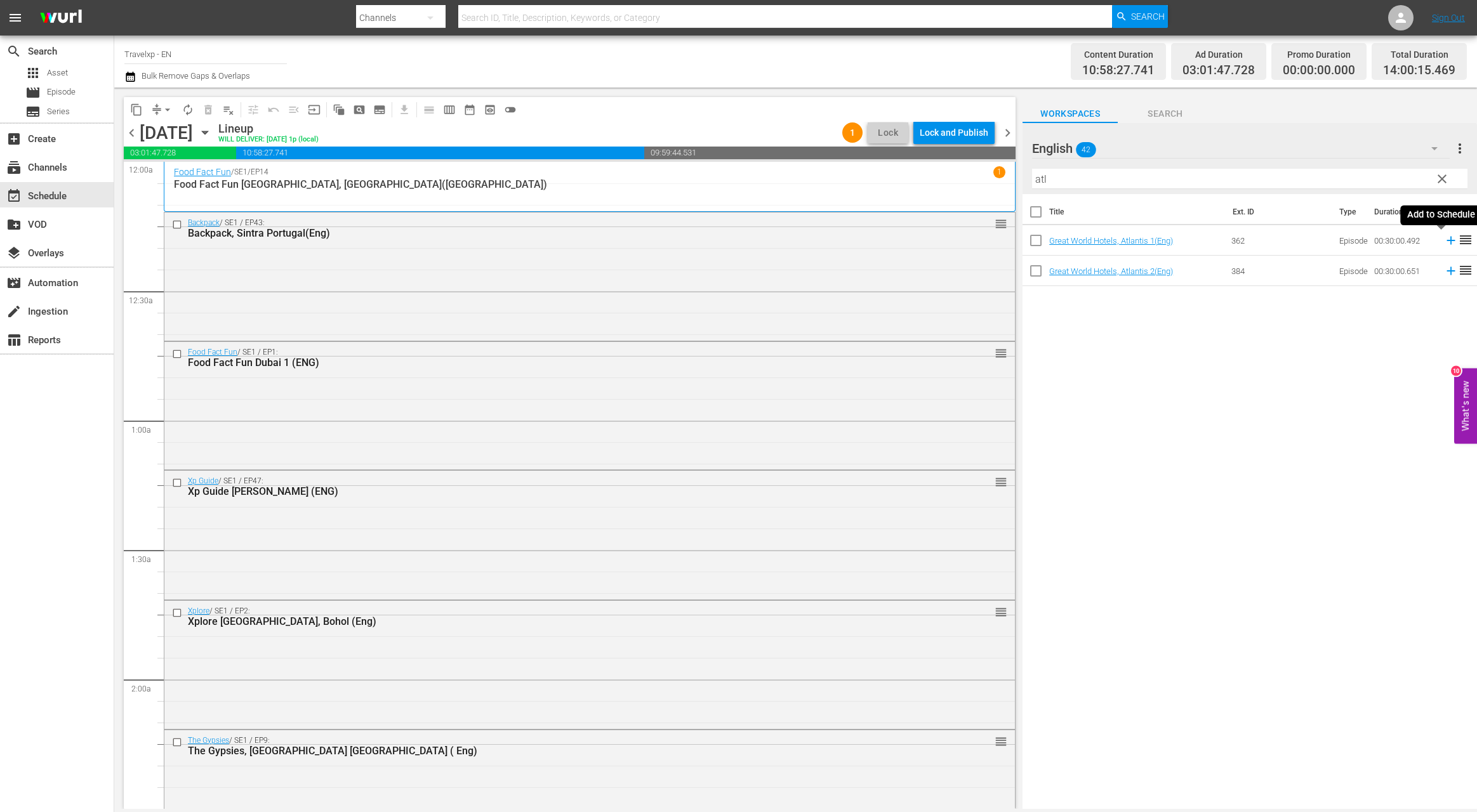
click at [1447, 241] on icon at bounding box center [1450, 240] width 8 height 8
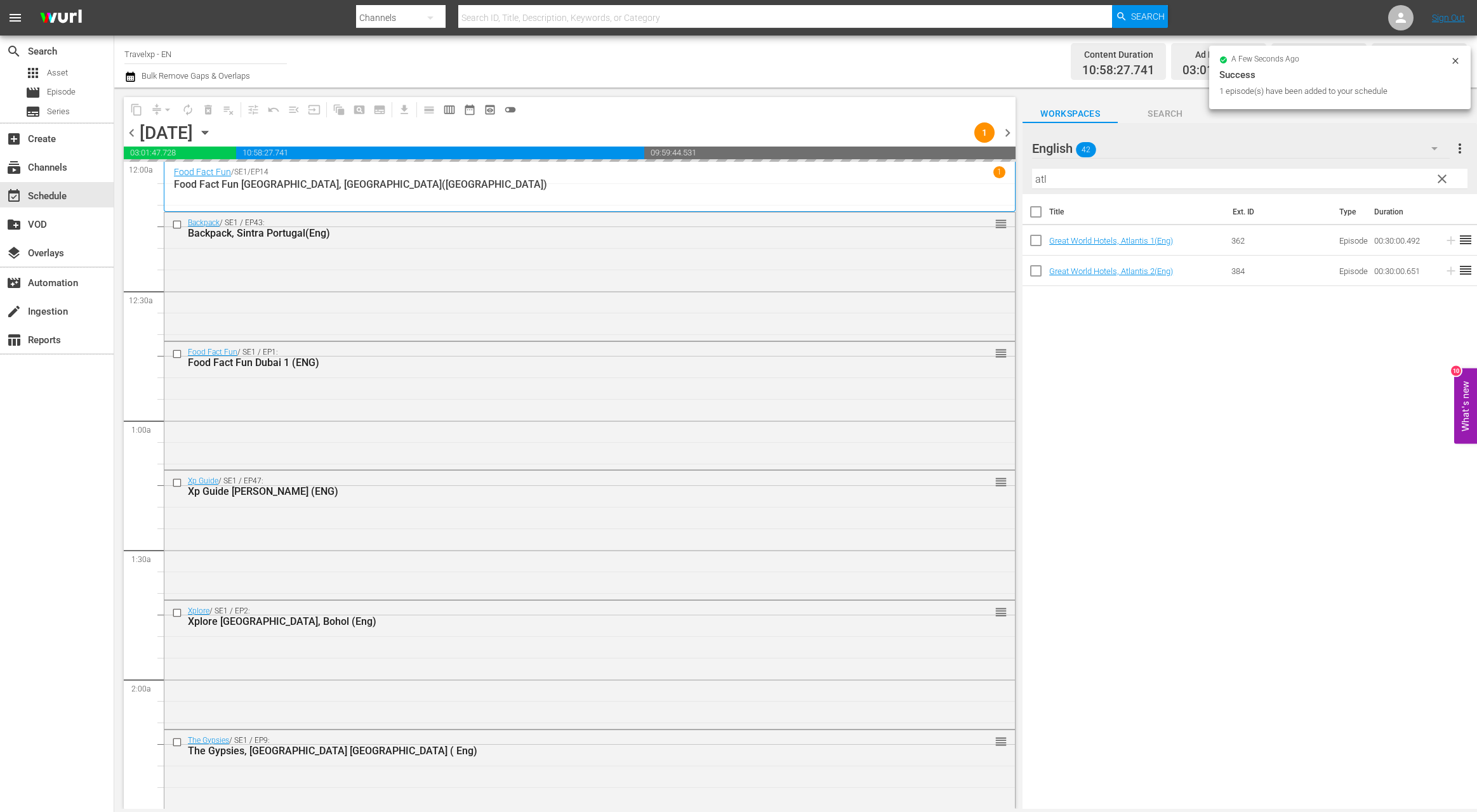
click at [1041, 182] on input "atl" at bounding box center [1249, 178] width 435 height 20
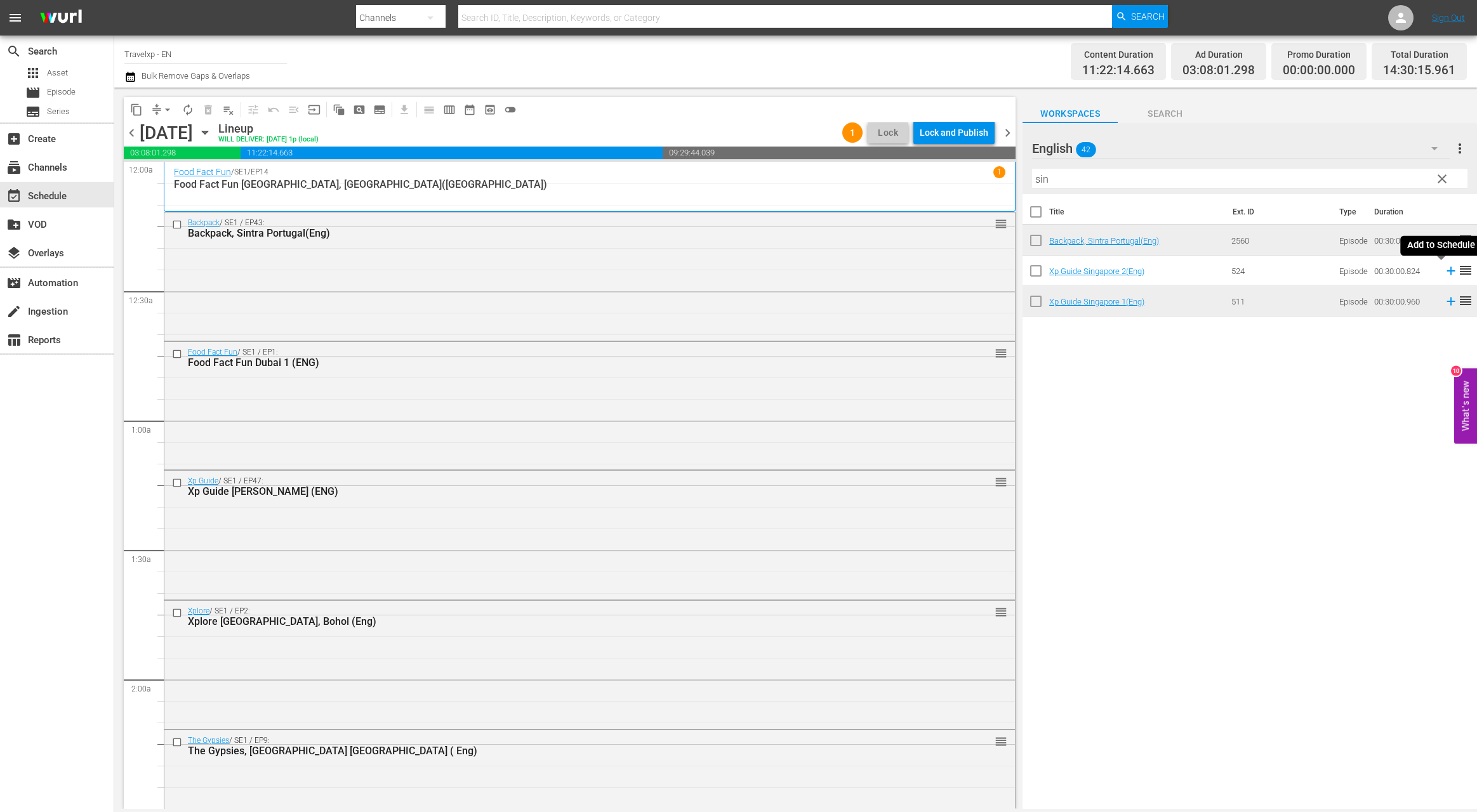
click at [1444, 270] on icon at bounding box center [1450, 270] width 14 height 14
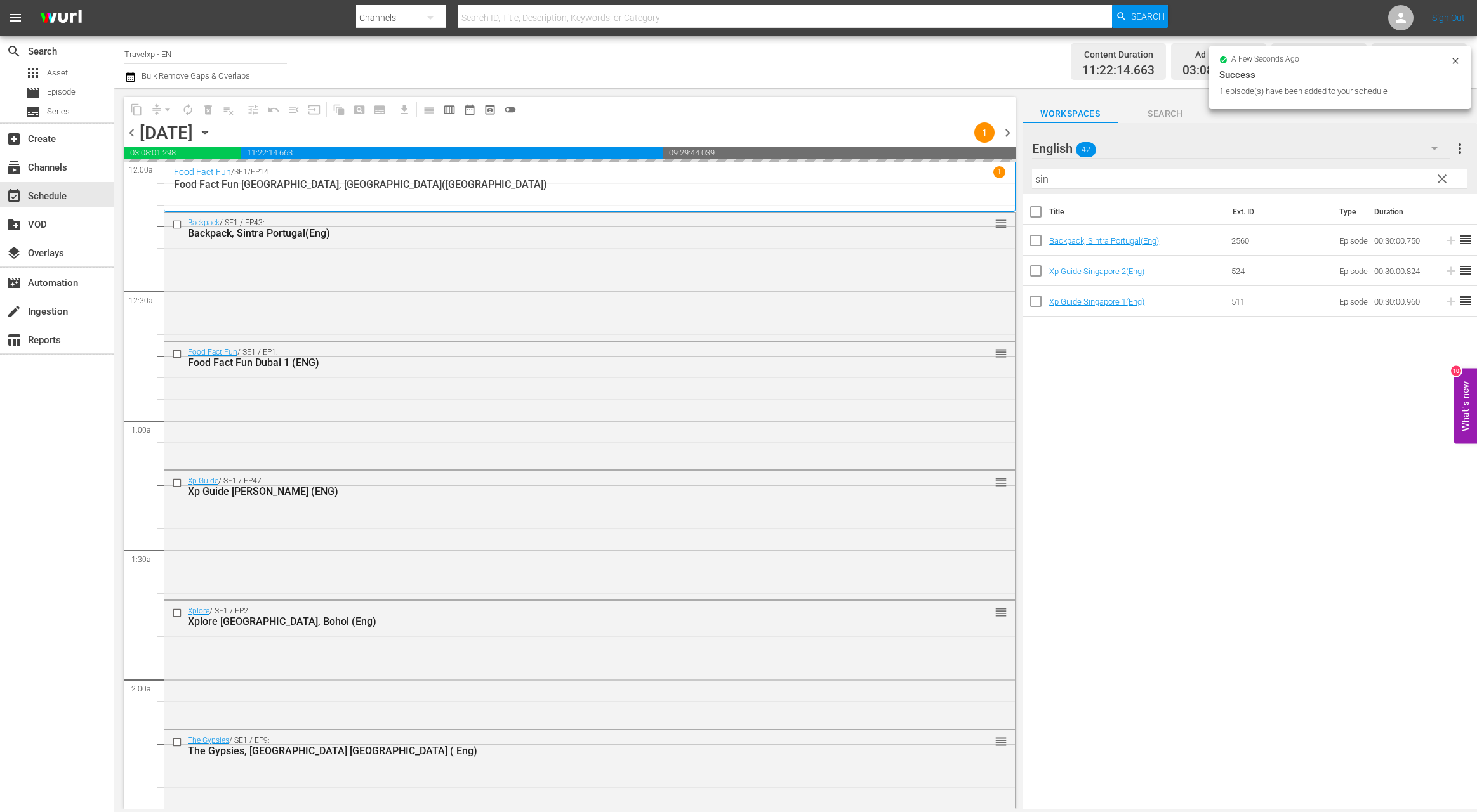
click at [1042, 177] on input "sin" at bounding box center [1249, 178] width 435 height 20
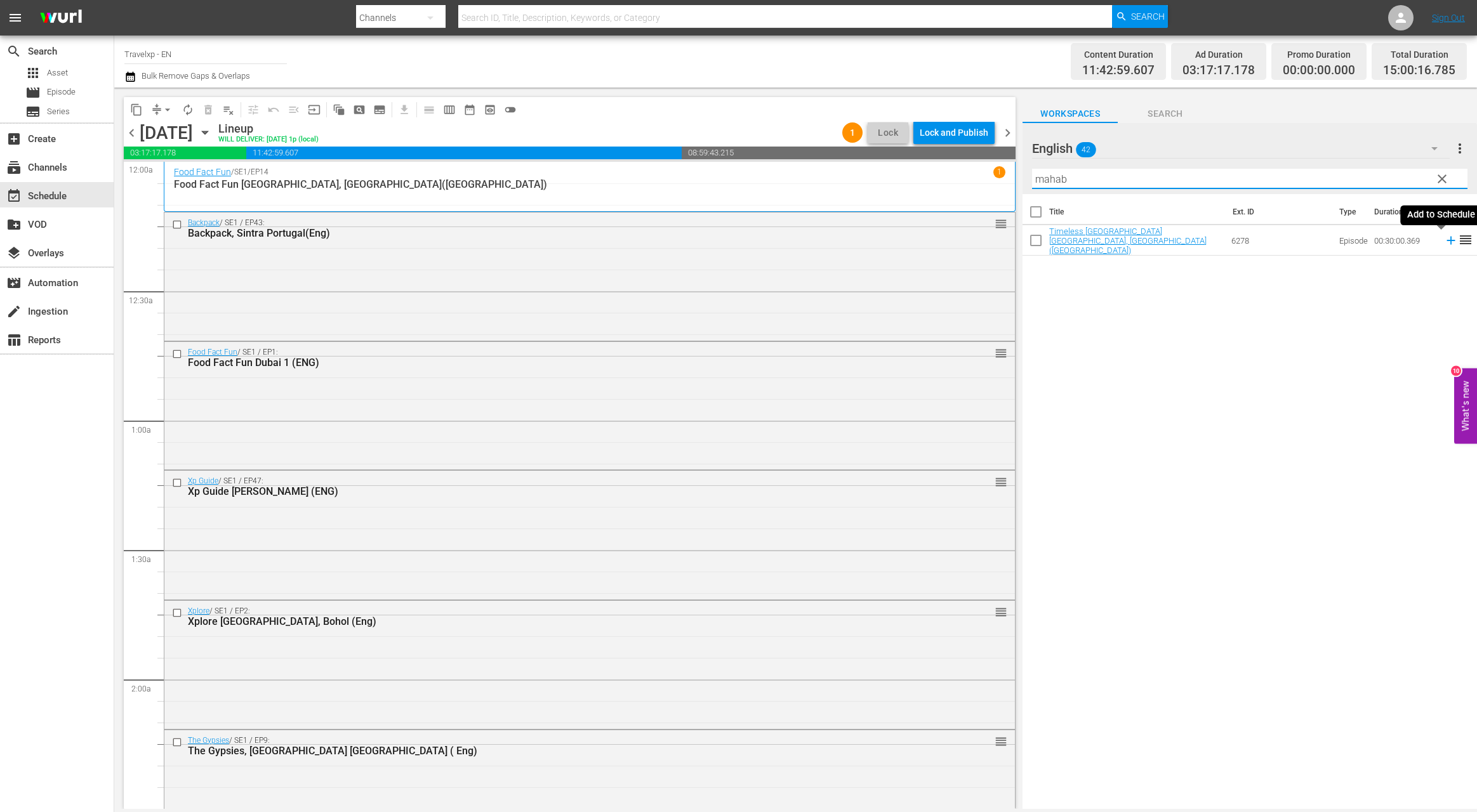
click at [1444, 242] on icon at bounding box center [1450, 240] width 14 height 14
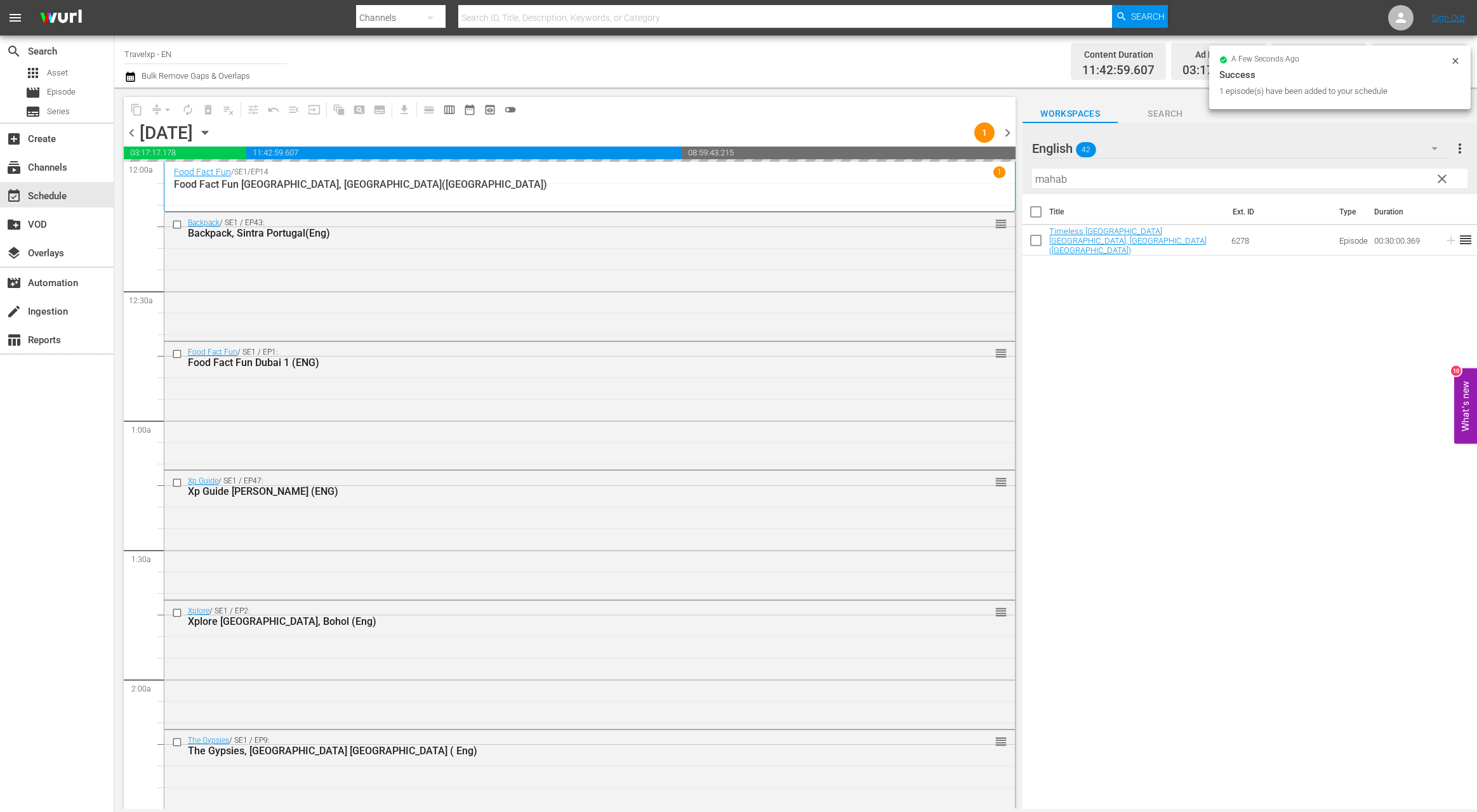
click at [1056, 182] on input "mahab" at bounding box center [1249, 178] width 435 height 20
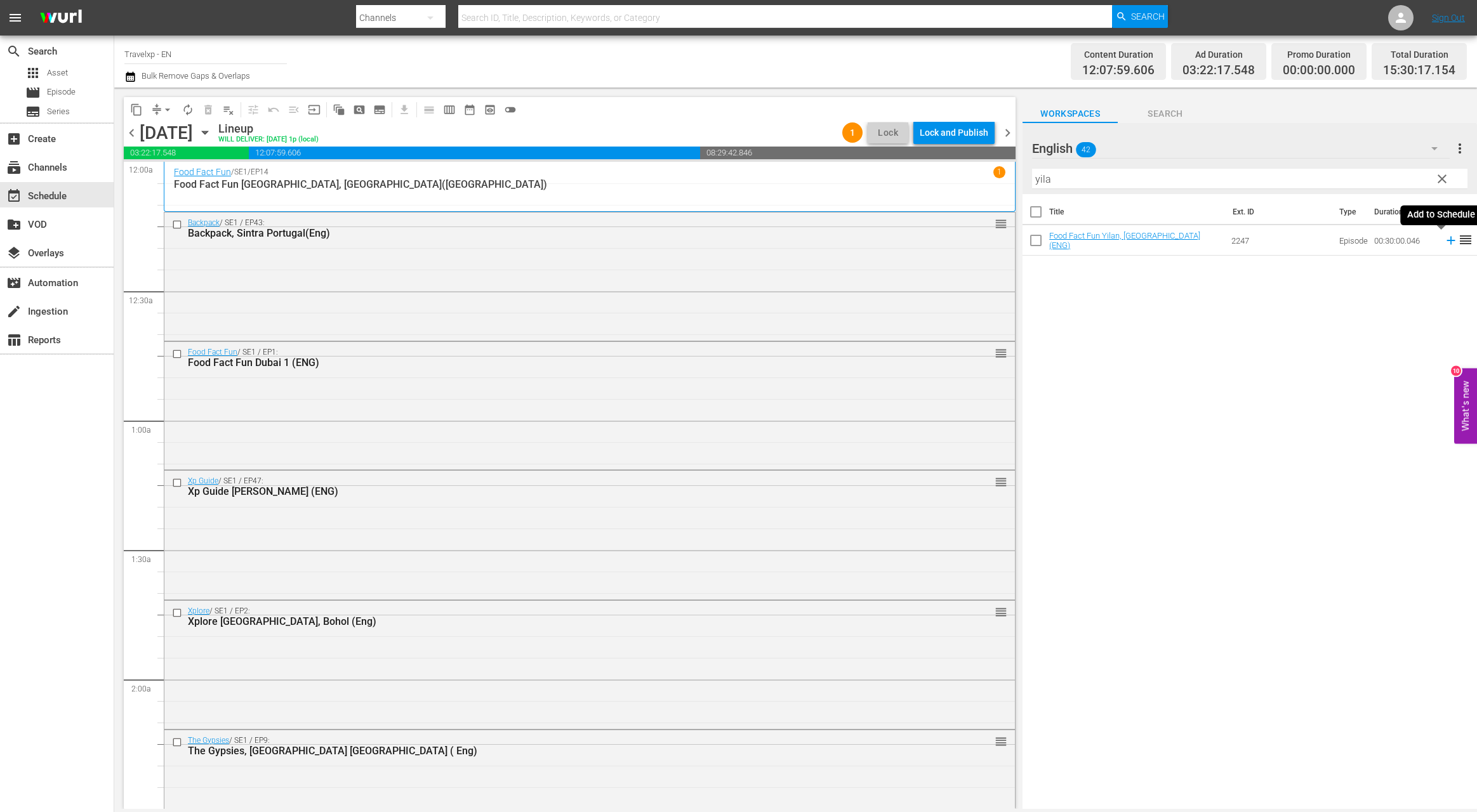
click at [1447, 242] on icon at bounding box center [1450, 240] width 8 height 8
click at [1039, 177] on input "yila" at bounding box center [1249, 178] width 435 height 20
click at [1447, 240] on icon at bounding box center [1450, 240] width 8 height 8
click at [1042, 180] on input "nik" at bounding box center [1249, 178] width 435 height 20
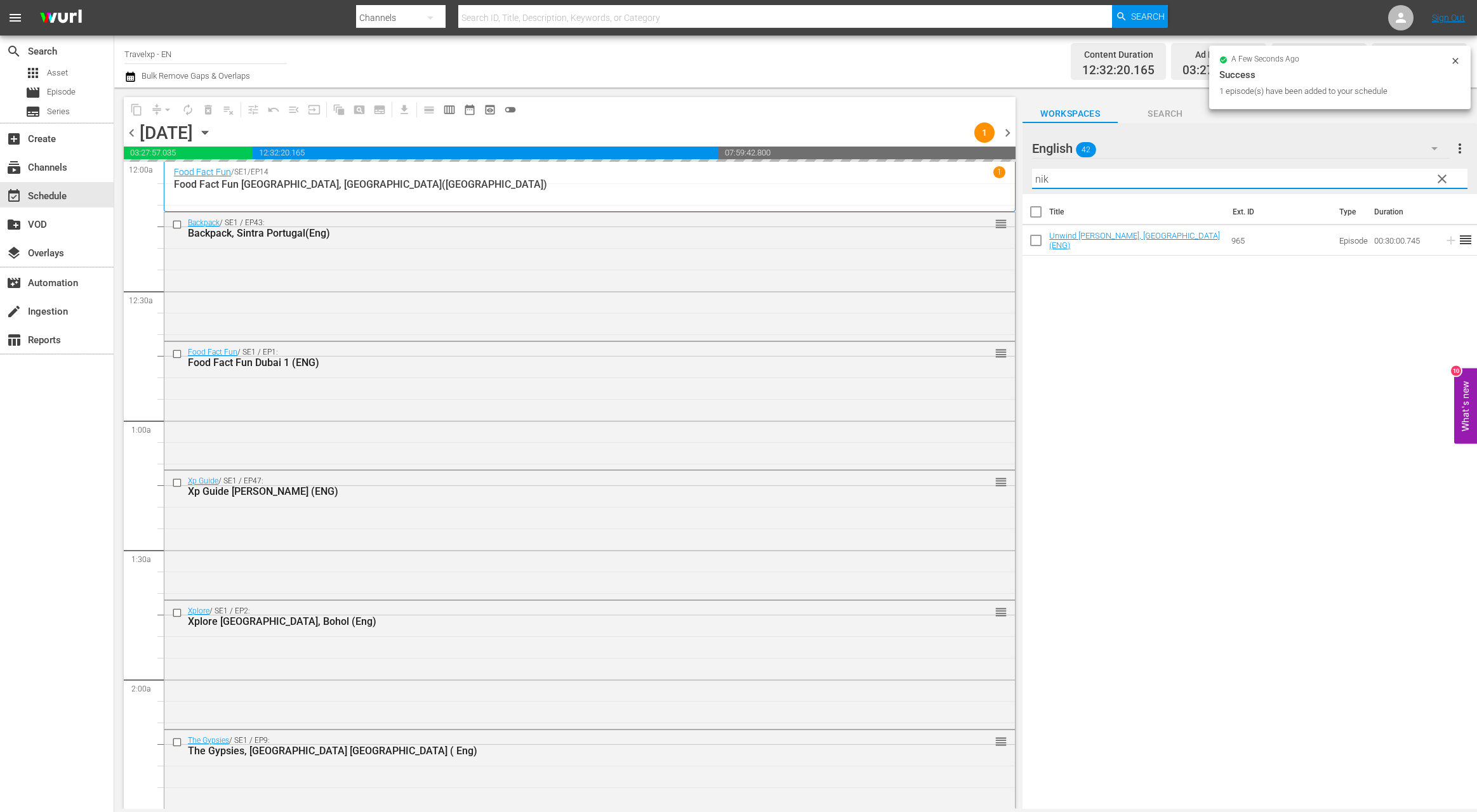
click at [1042, 180] on input "nik" at bounding box center [1249, 178] width 435 height 20
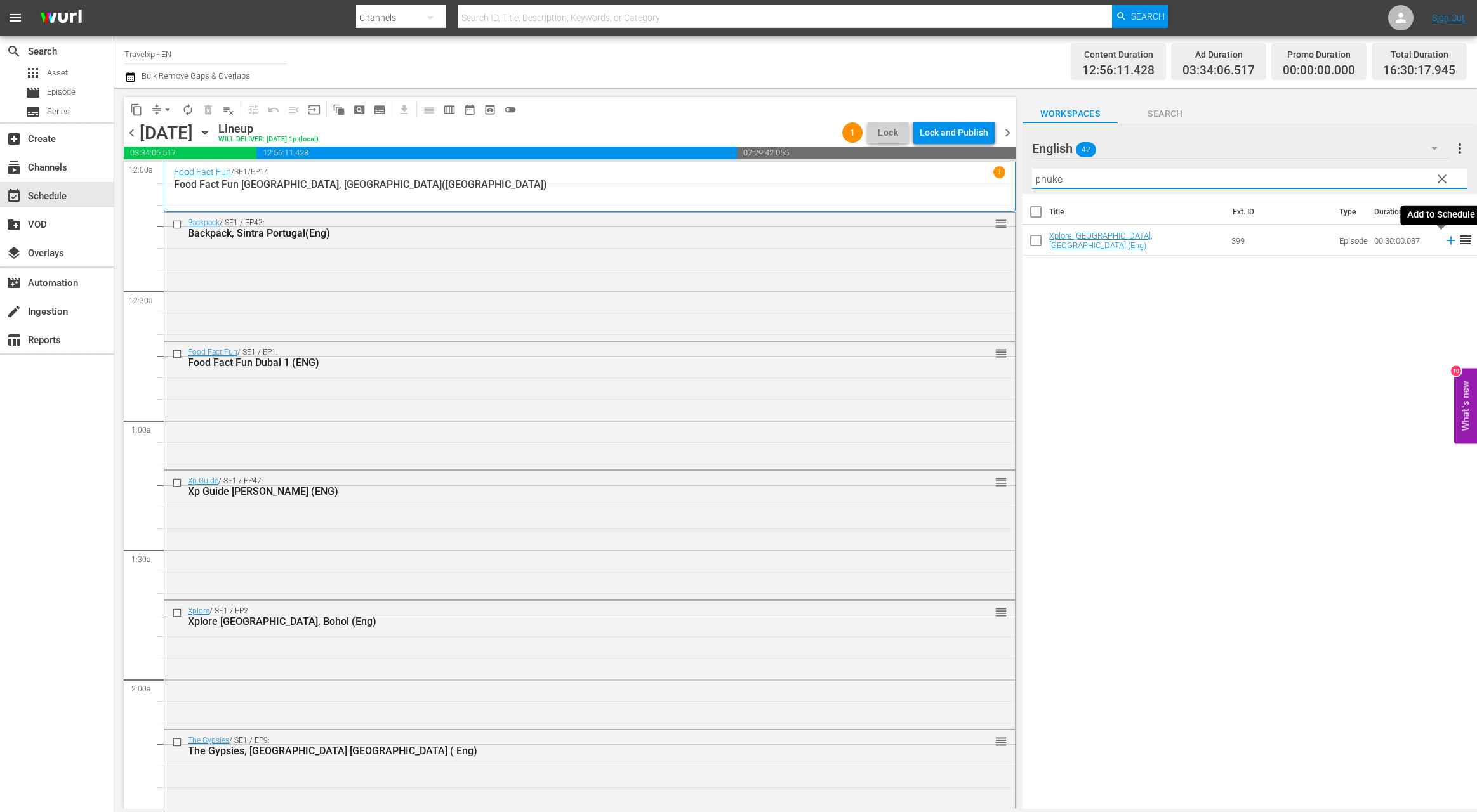
click at [1447, 241] on icon at bounding box center [1450, 240] width 8 height 8
click at [1049, 181] on input "phuke" at bounding box center [1249, 178] width 435 height 20
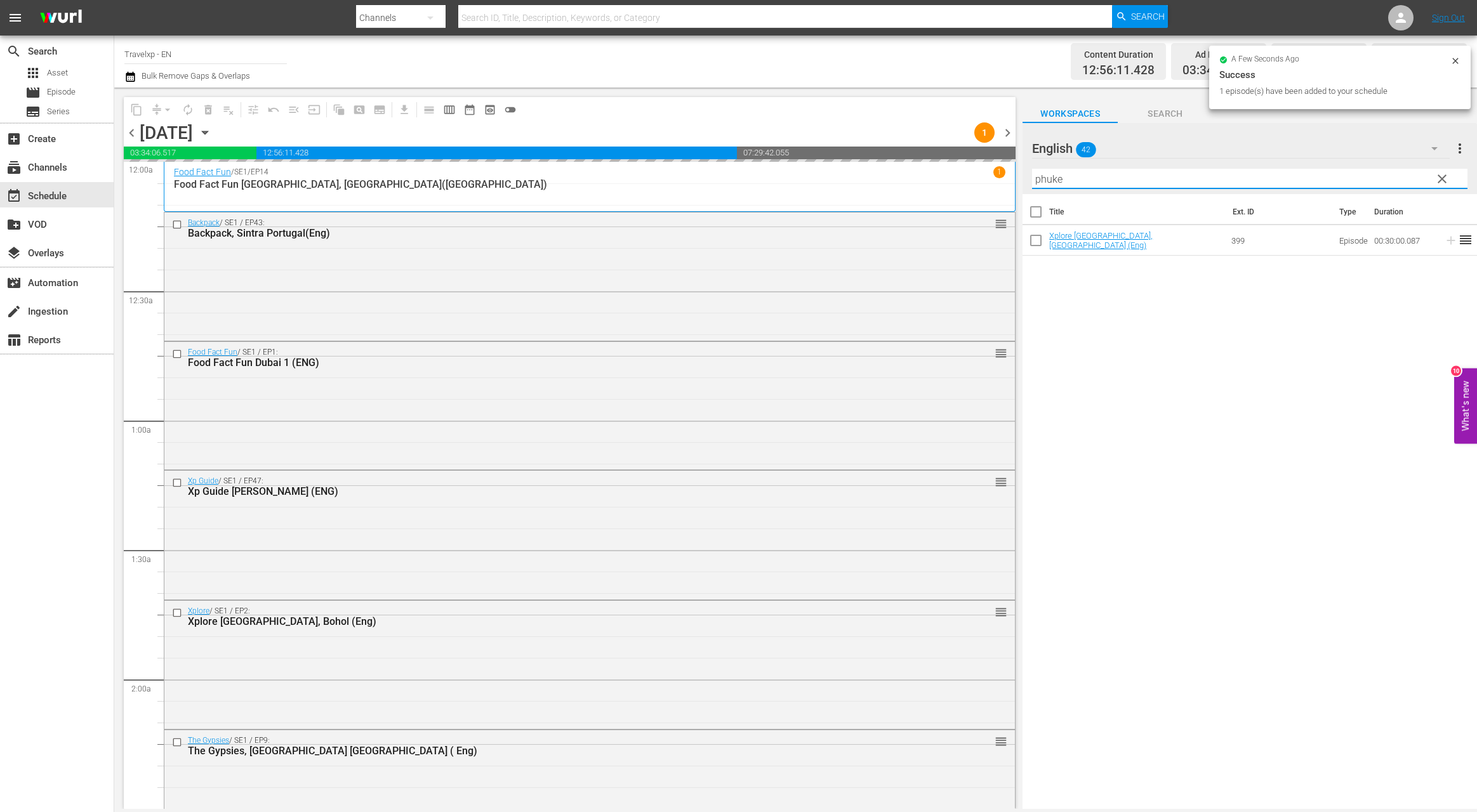
click at [1049, 181] on input "phuke" at bounding box center [1249, 178] width 435 height 20
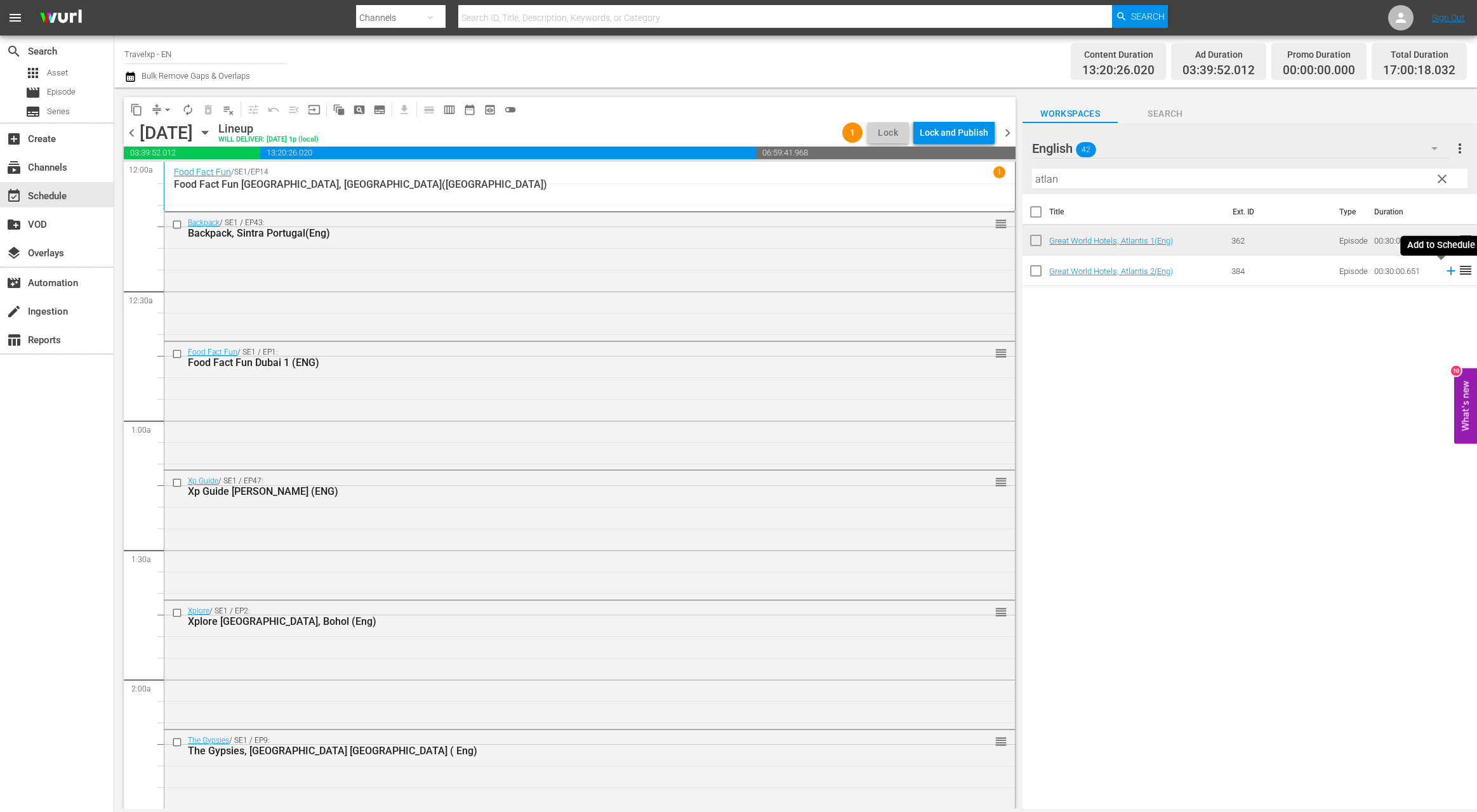
click at [1447, 273] on icon at bounding box center [1450, 270] width 8 height 8
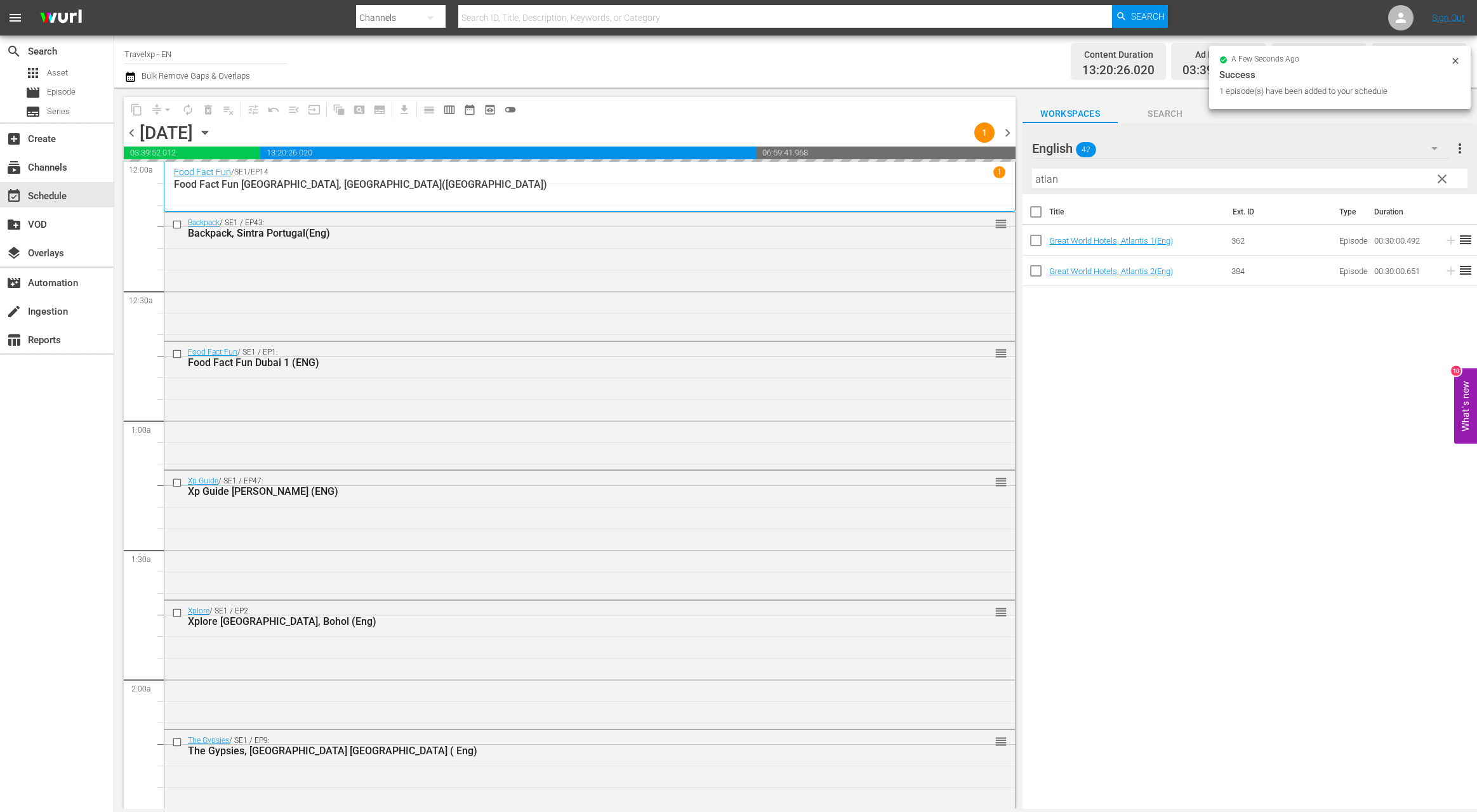
click at [1050, 179] on input "atlan" at bounding box center [1249, 178] width 435 height 20
click at [1049, 179] on input "atlan" at bounding box center [1249, 178] width 435 height 20
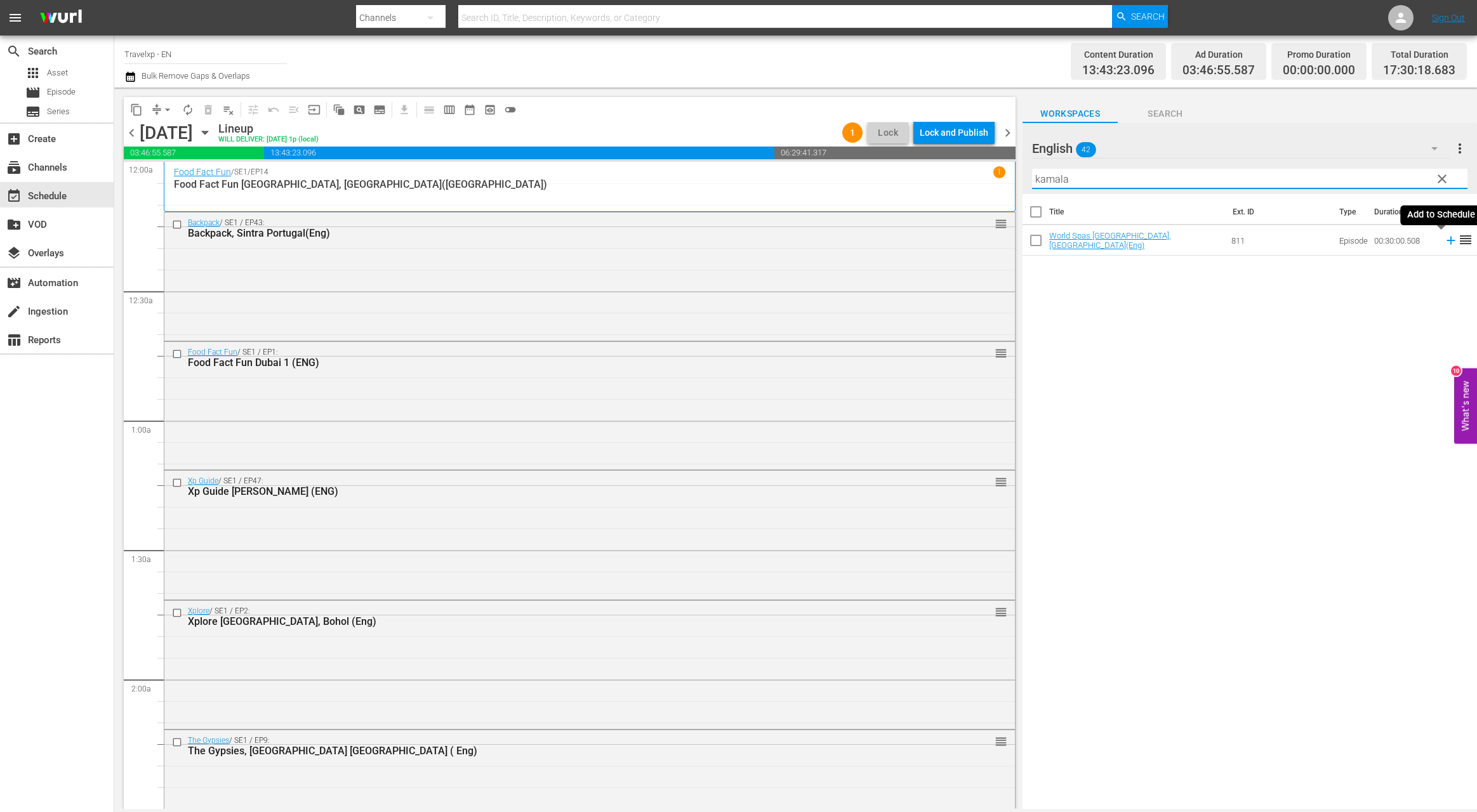
click at [1444, 242] on icon at bounding box center [1450, 240] width 14 height 14
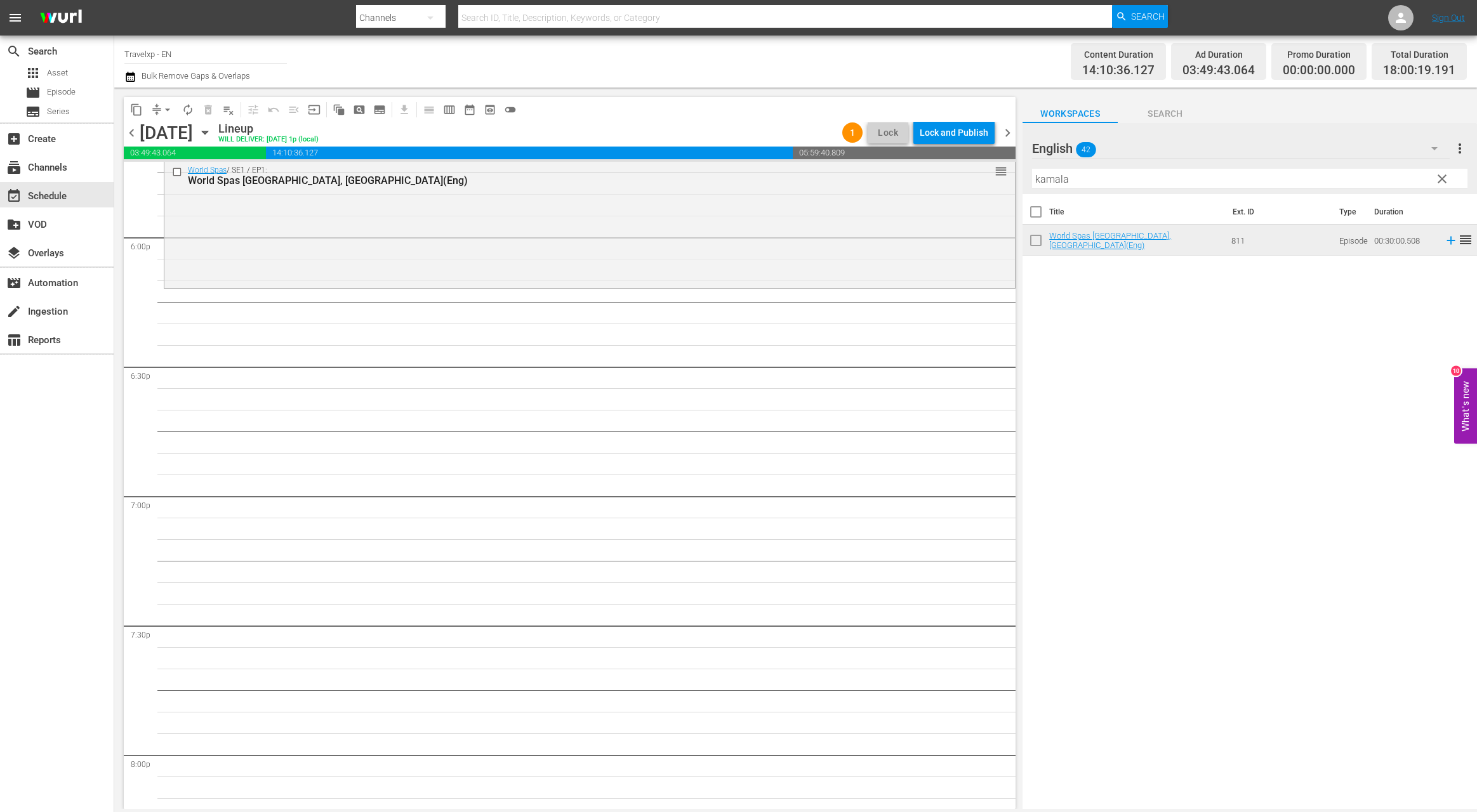
scroll to position [4583, 0]
click at [1048, 185] on input "kamala" at bounding box center [1249, 178] width 435 height 20
click at [1447, 271] on icon at bounding box center [1450, 270] width 8 height 8
click at [1056, 182] on input "vienn" at bounding box center [1249, 178] width 435 height 20
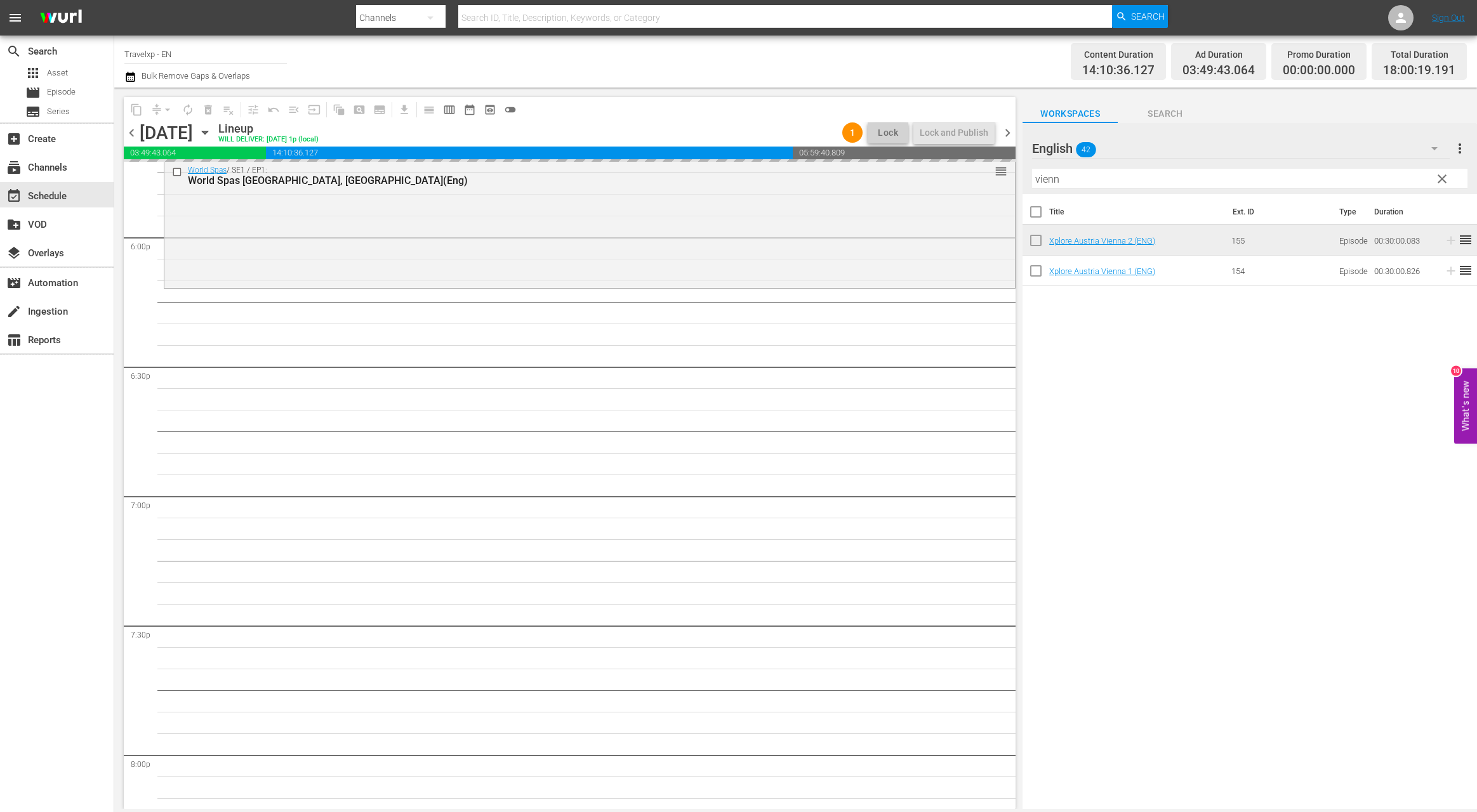
click at [1056, 182] on input "vienn" at bounding box center [1249, 178] width 435 height 20
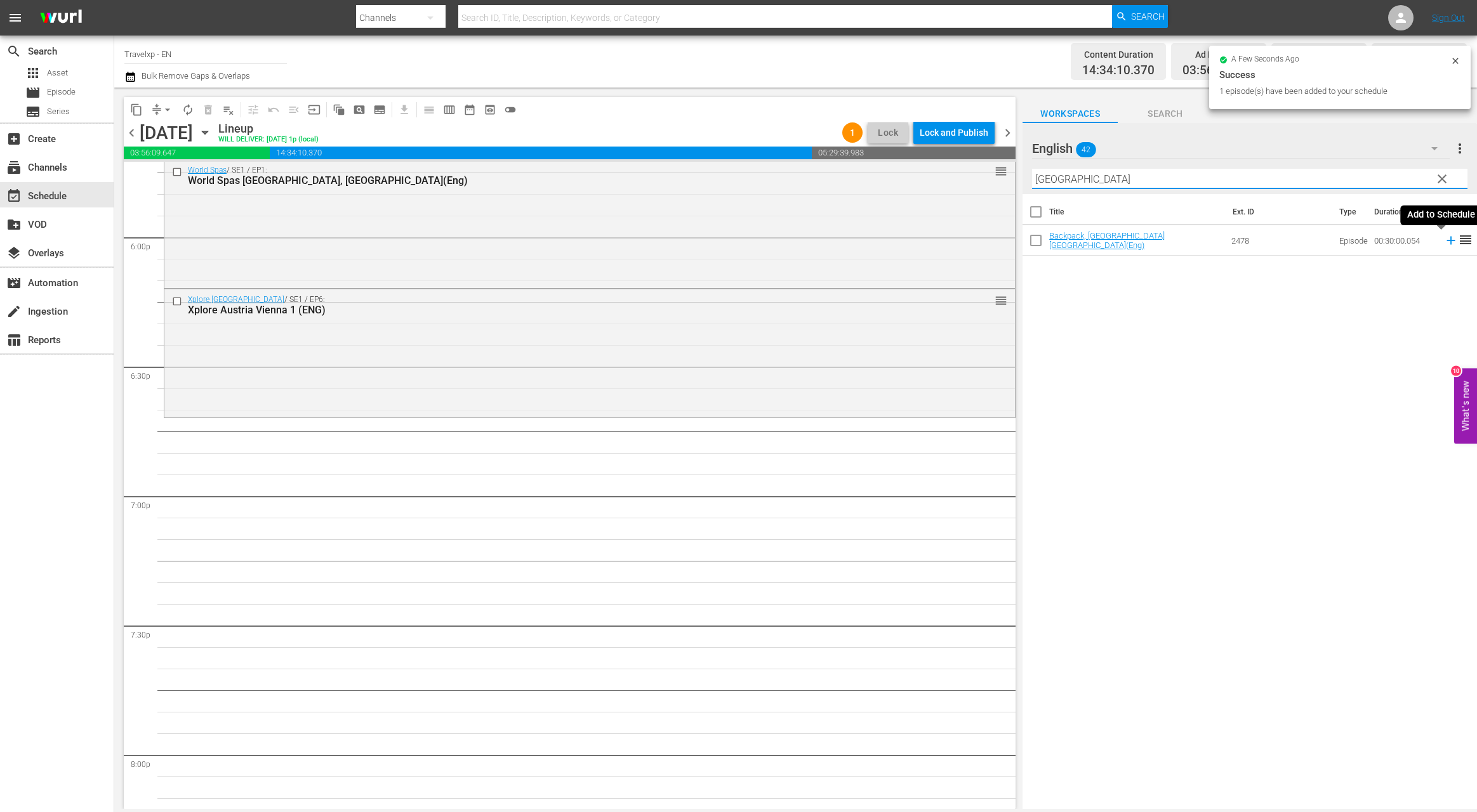
click at [1444, 242] on icon at bounding box center [1450, 240] width 14 height 14
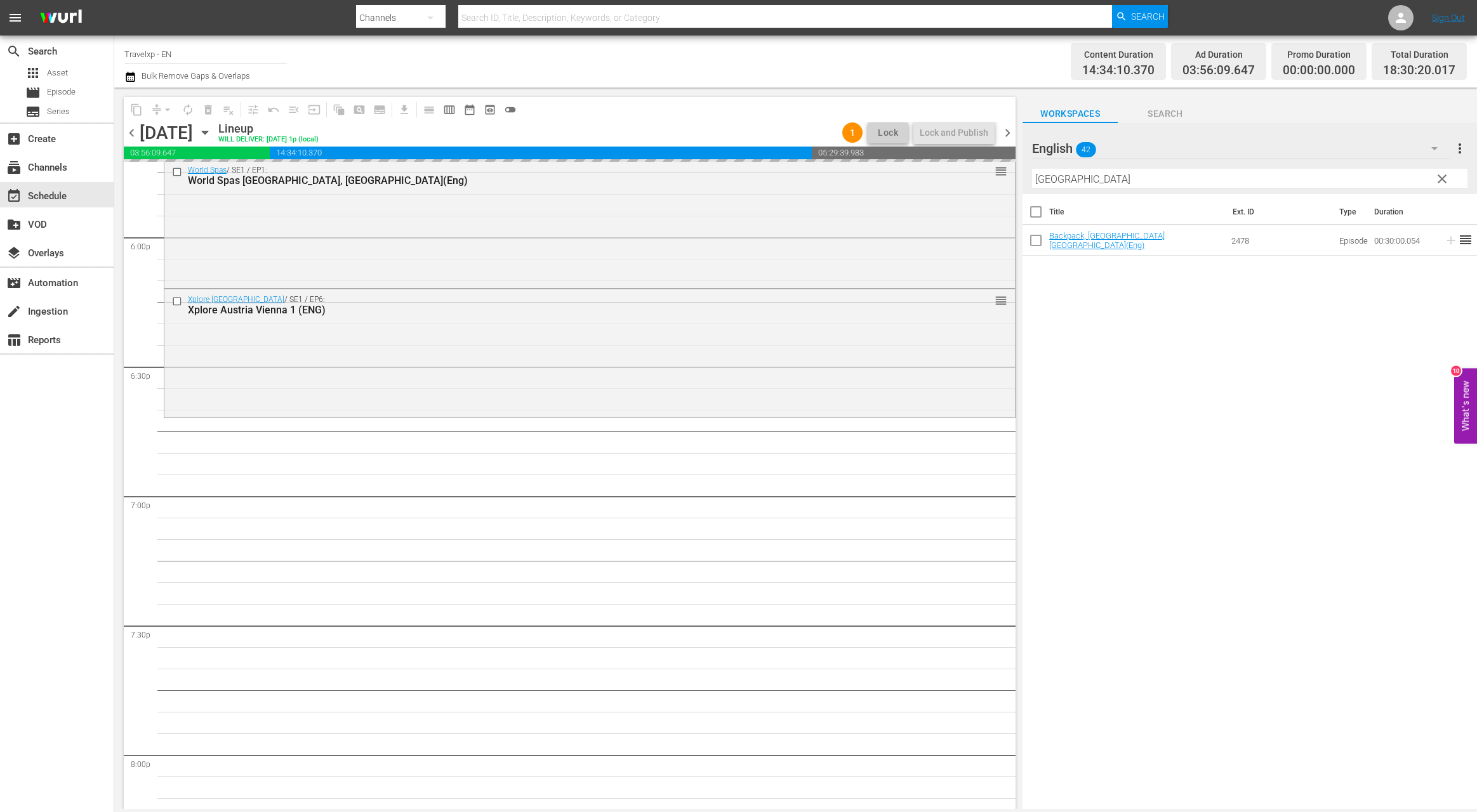
click at [1056, 183] on input "lisbon" at bounding box center [1249, 178] width 435 height 20
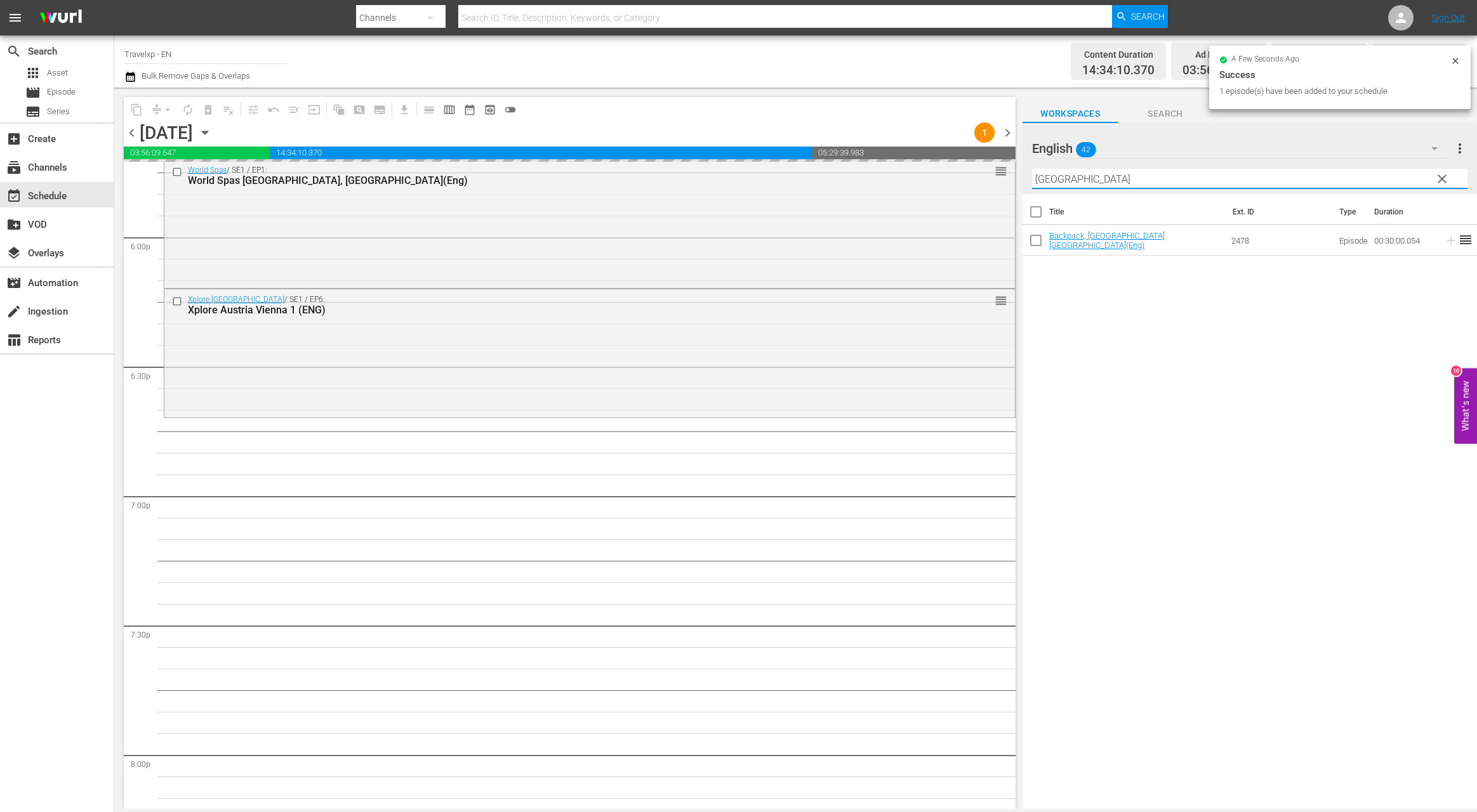
click at [1056, 183] on input "lisbon" at bounding box center [1249, 178] width 435 height 20
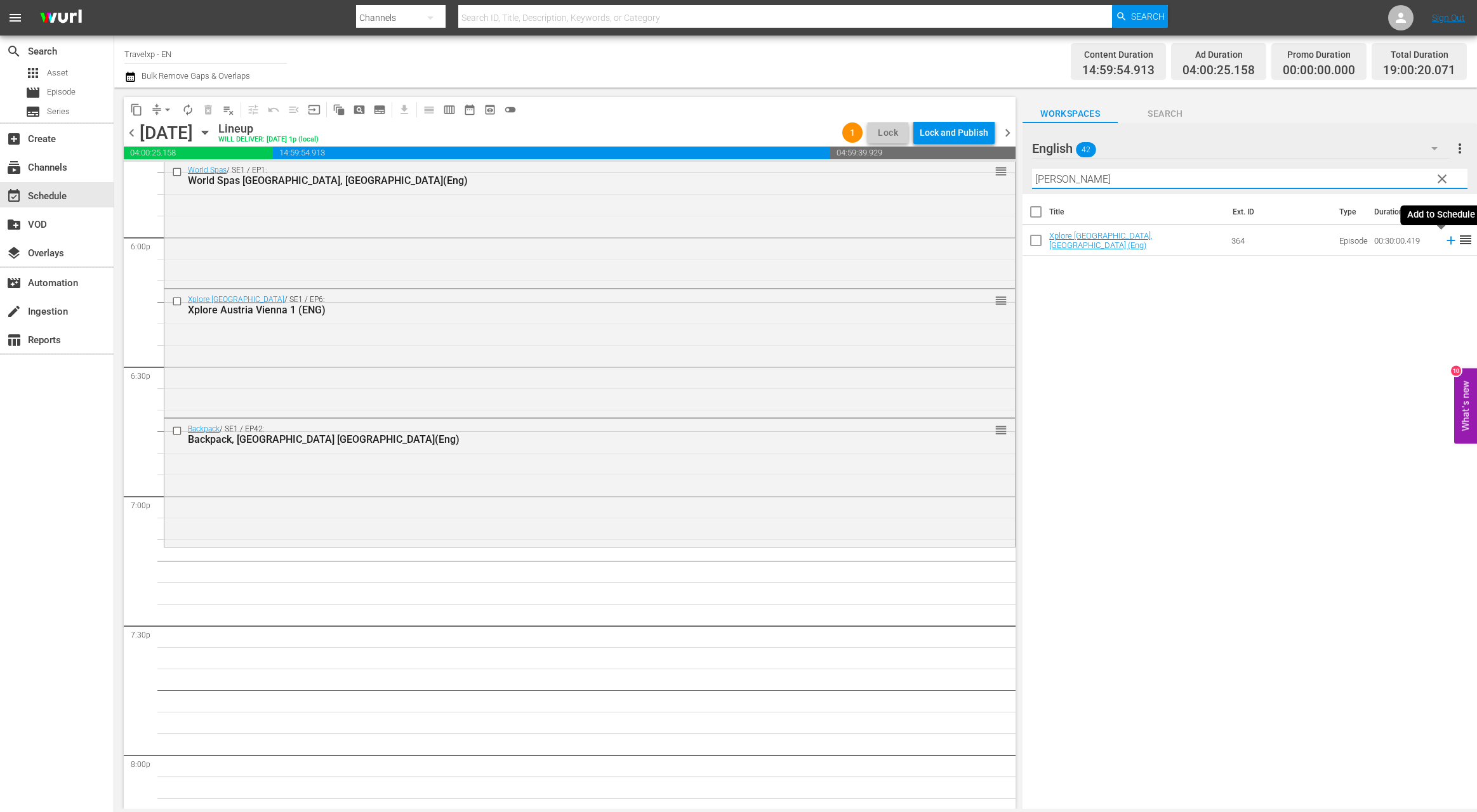
click at [1447, 239] on icon at bounding box center [1450, 240] width 8 height 8
click at [1047, 178] on input "[PERSON_NAME]" at bounding box center [1249, 178] width 435 height 20
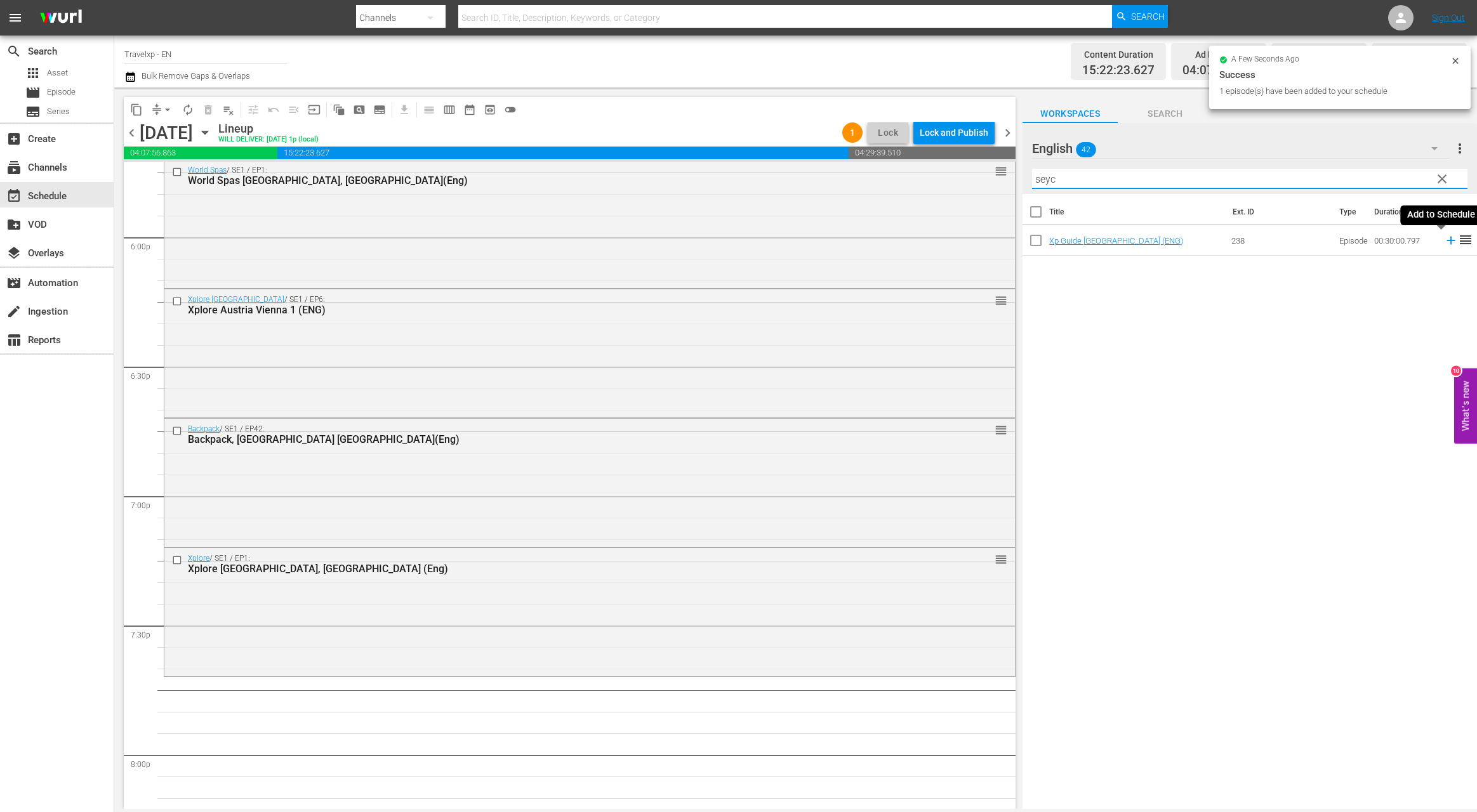
click at [1444, 239] on icon at bounding box center [1450, 240] width 14 height 14
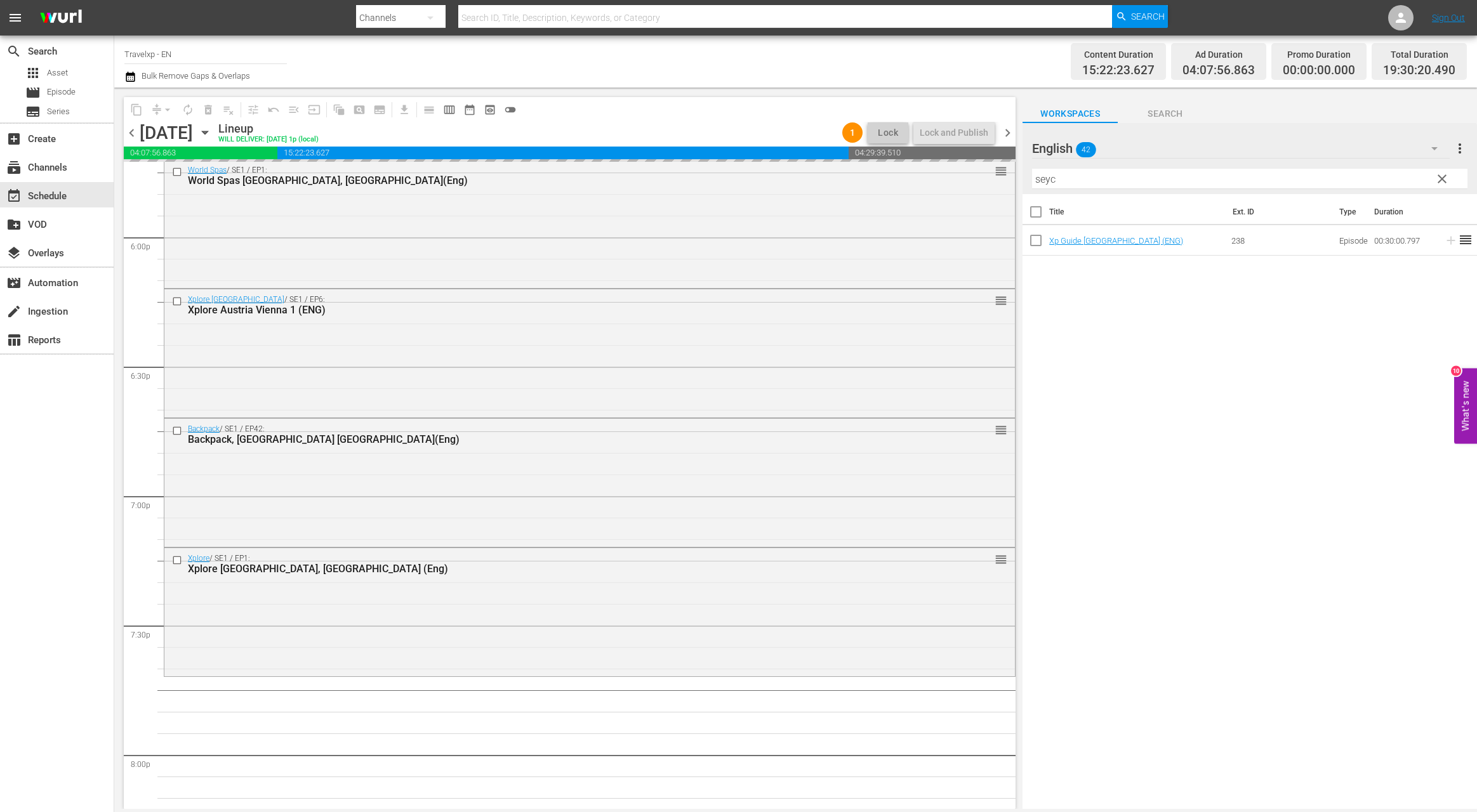
click at [1050, 180] on input "seyc" at bounding box center [1249, 178] width 435 height 20
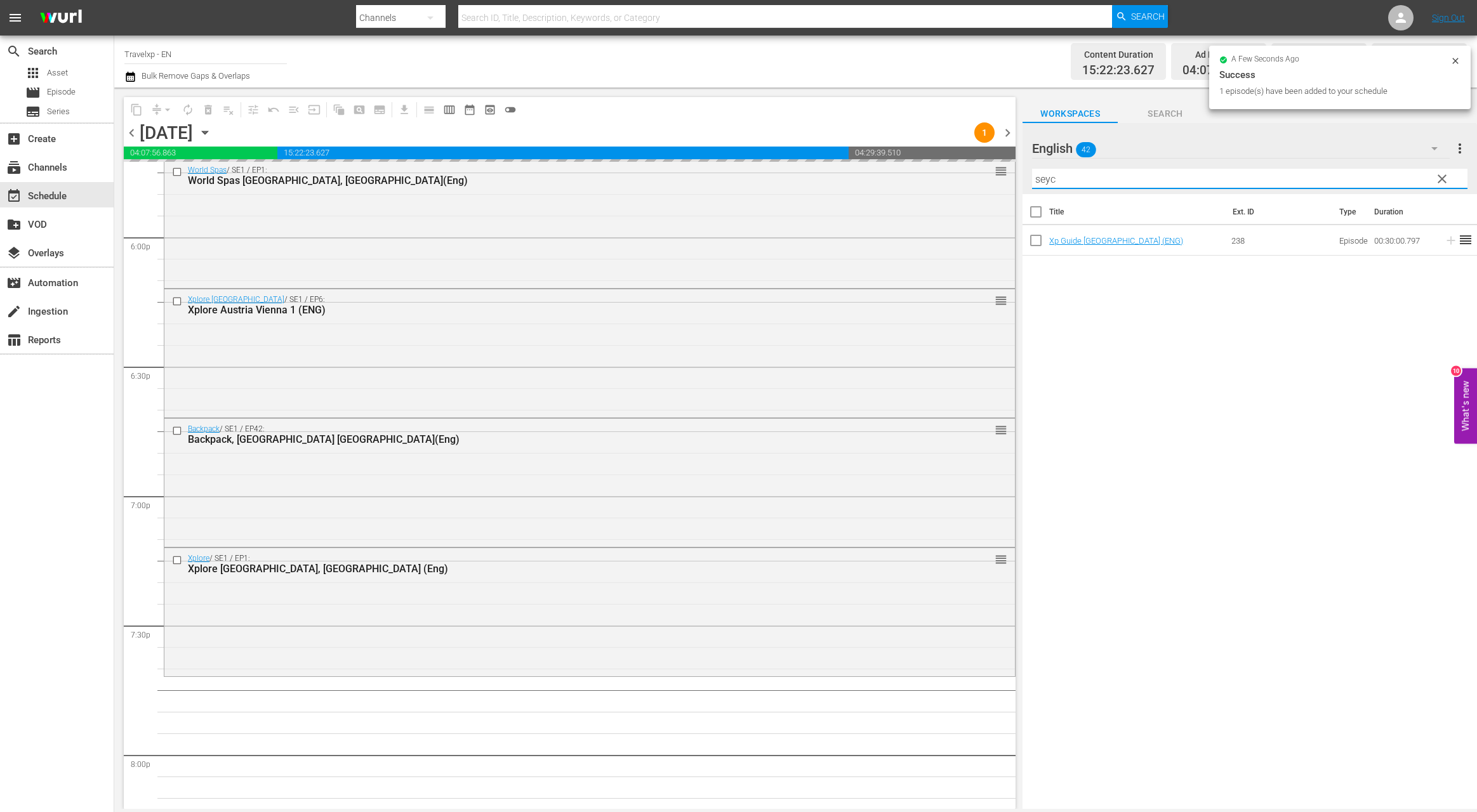
click at [1050, 180] on input "seyc" at bounding box center [1249, 178] width 435 height 20
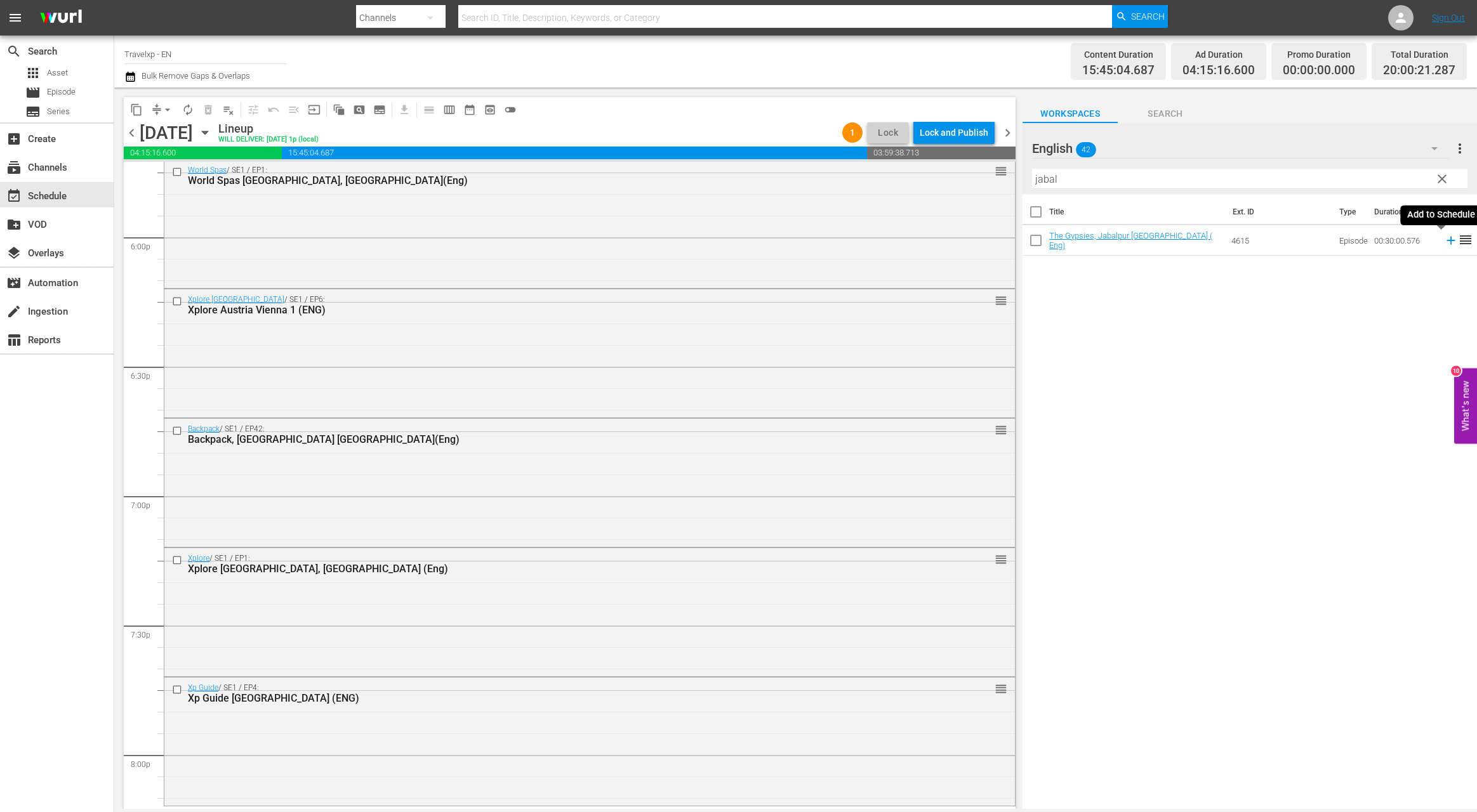
click at [1447, 240] on icon at bounding box center [1450, 240] width 8 height 8
click at [1041, 183] on input "jabal" at bounding box center [1249, 178] width 435 height 20
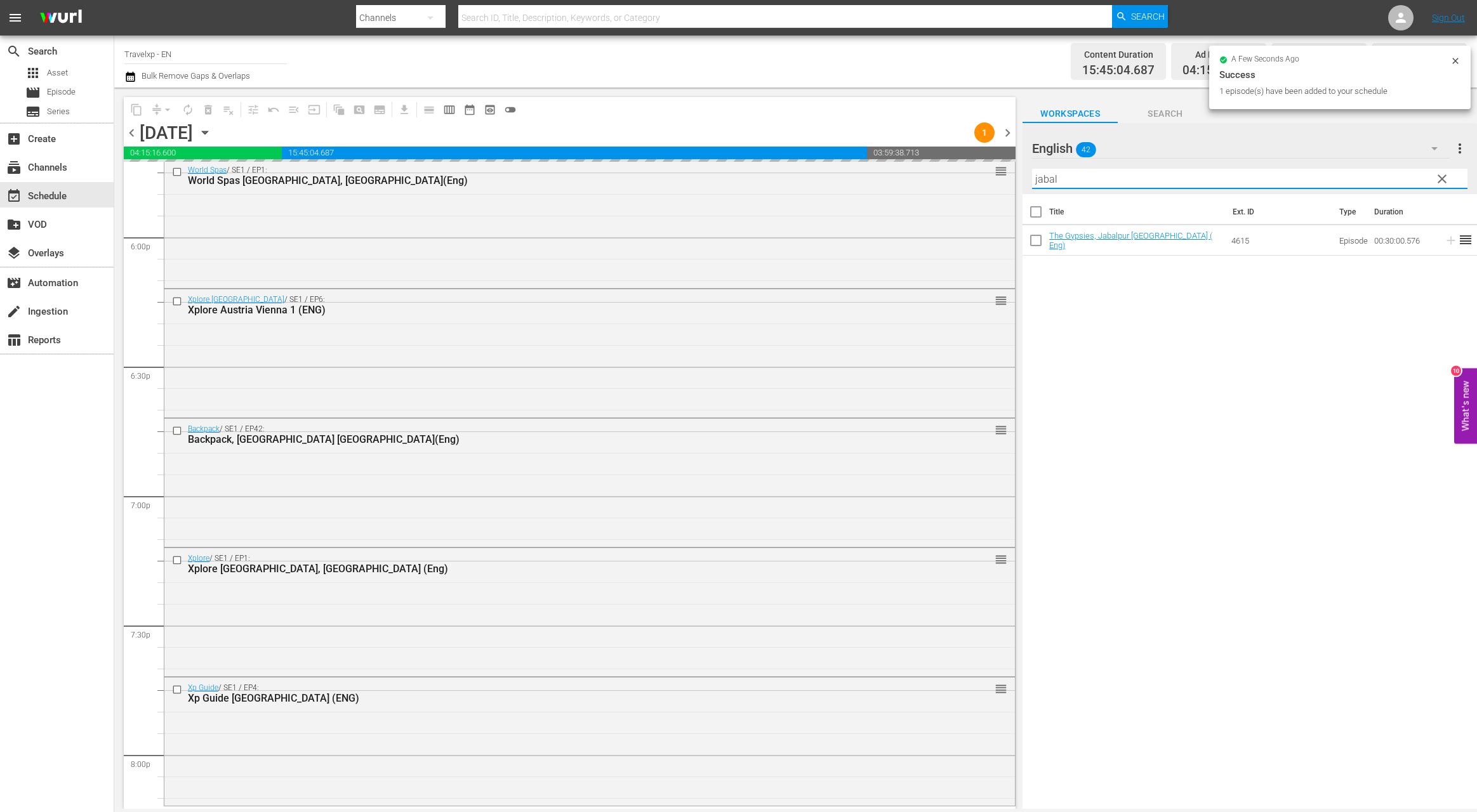
click at [1041, 183] on input "jabal" at bounding box center [1249, 178] width 435 height 20
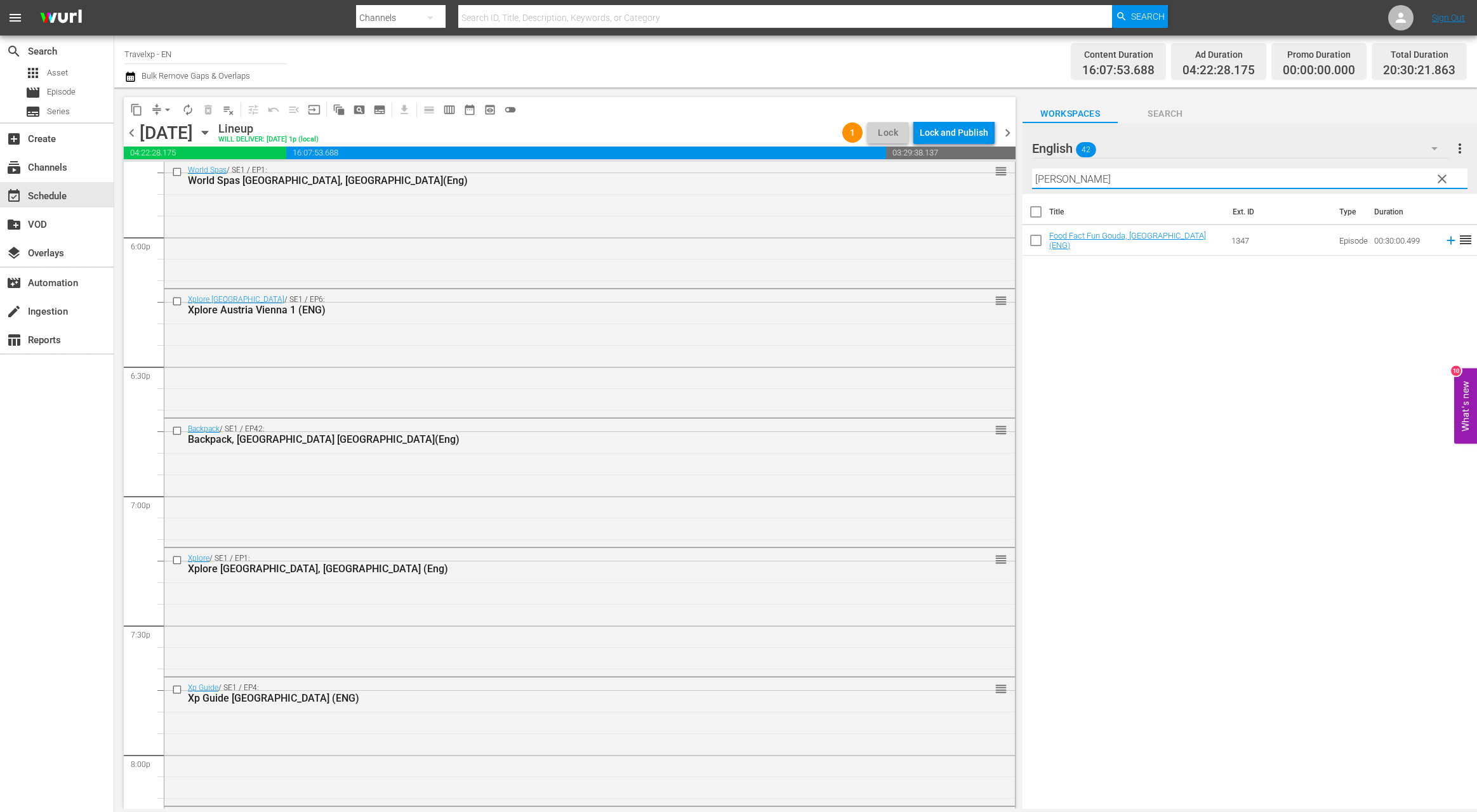
click at [1447, 241] on icon at bounding box center [1450, 240] width 8 height 8
click at [1043, 177] on input "[PERSON_NAME]" at bounding box center [1249, 178] width 435 height 20
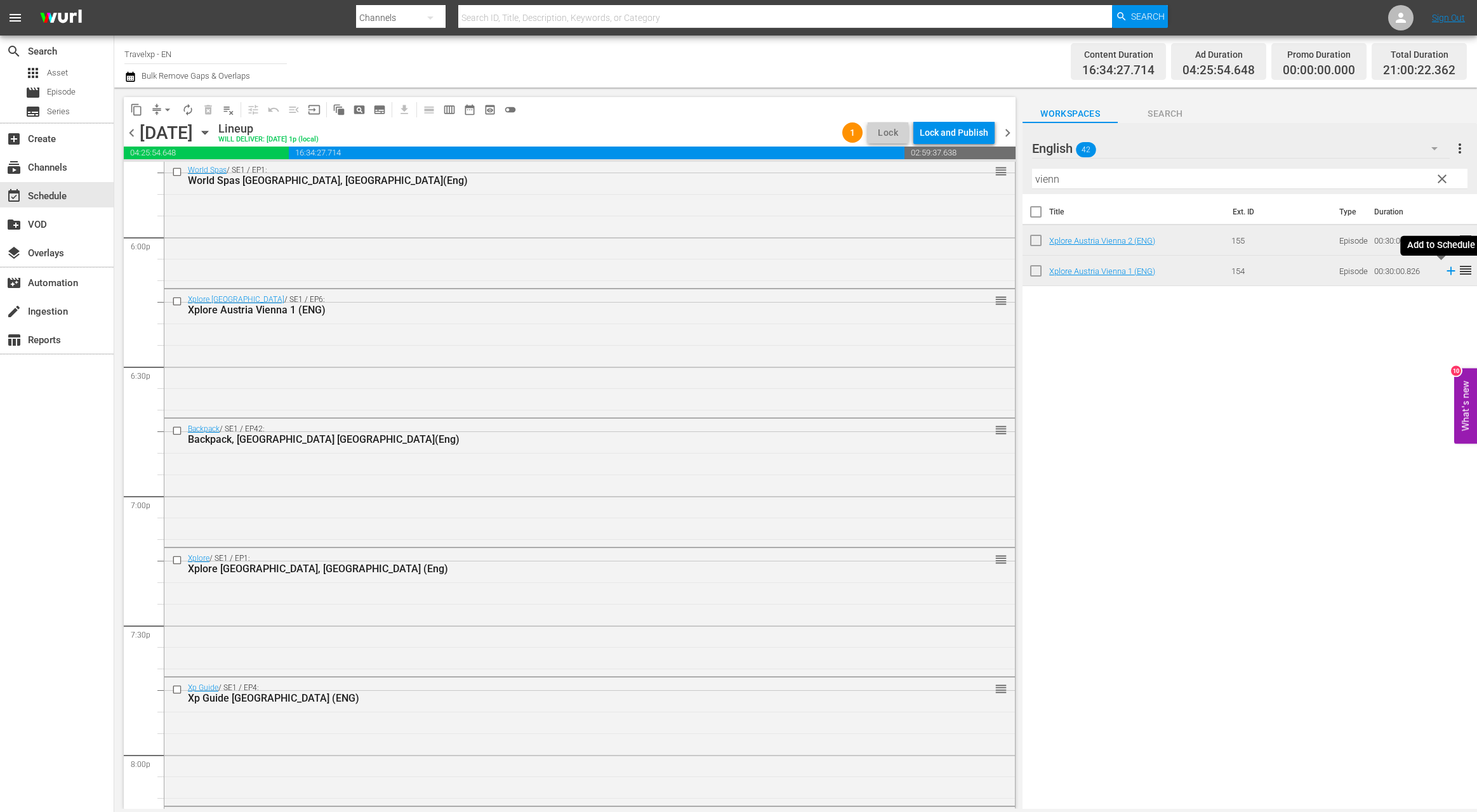
click at [1447, 271] on icon at bounding box center [1450, 270] width 8 height 8
click at [1050, 182] on input "vienn" at bounding box center [1249, 178] width 435 height 20
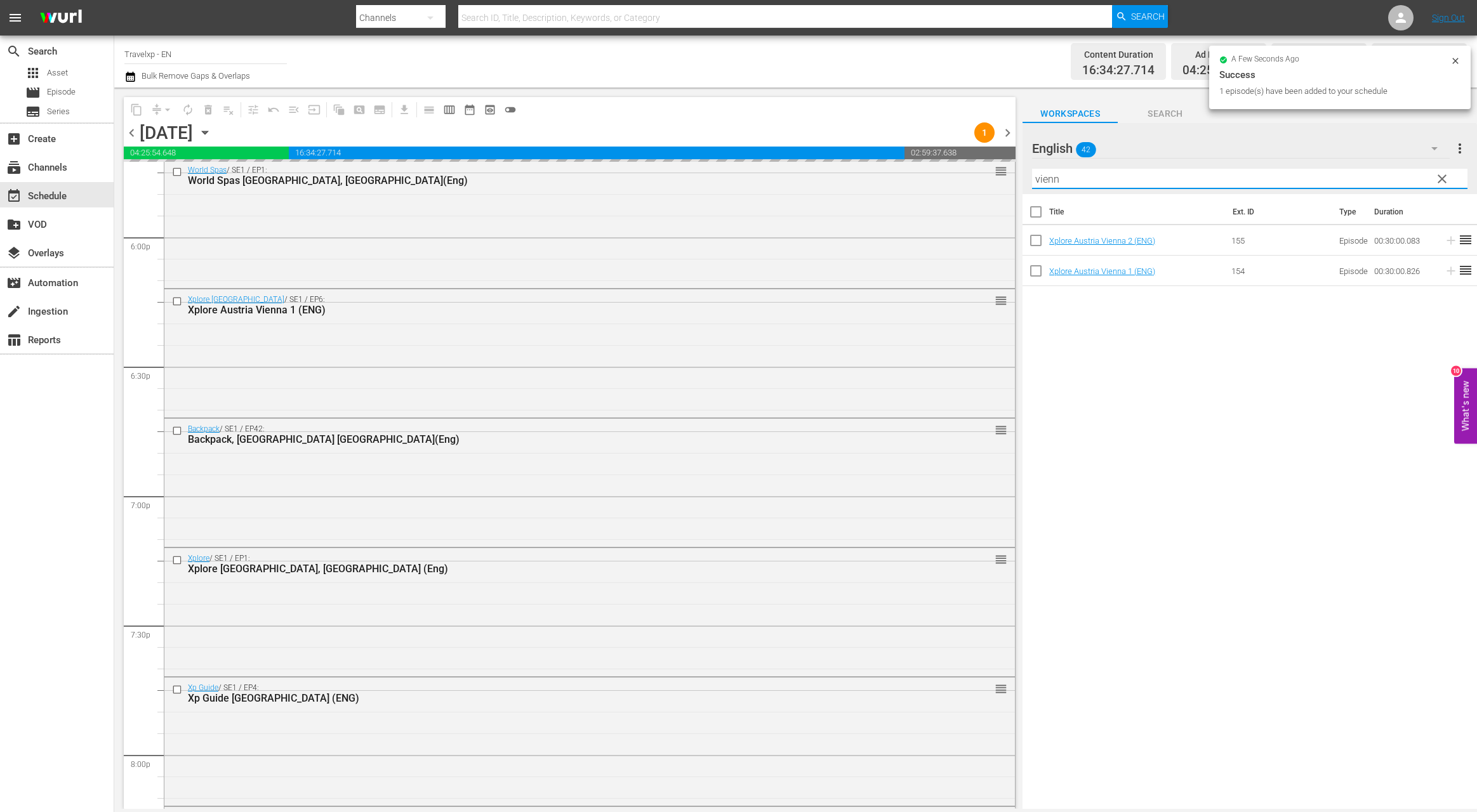
click at [1050, 182] on input "vienn" at bounding box center [1249, 178] width 435 height 20
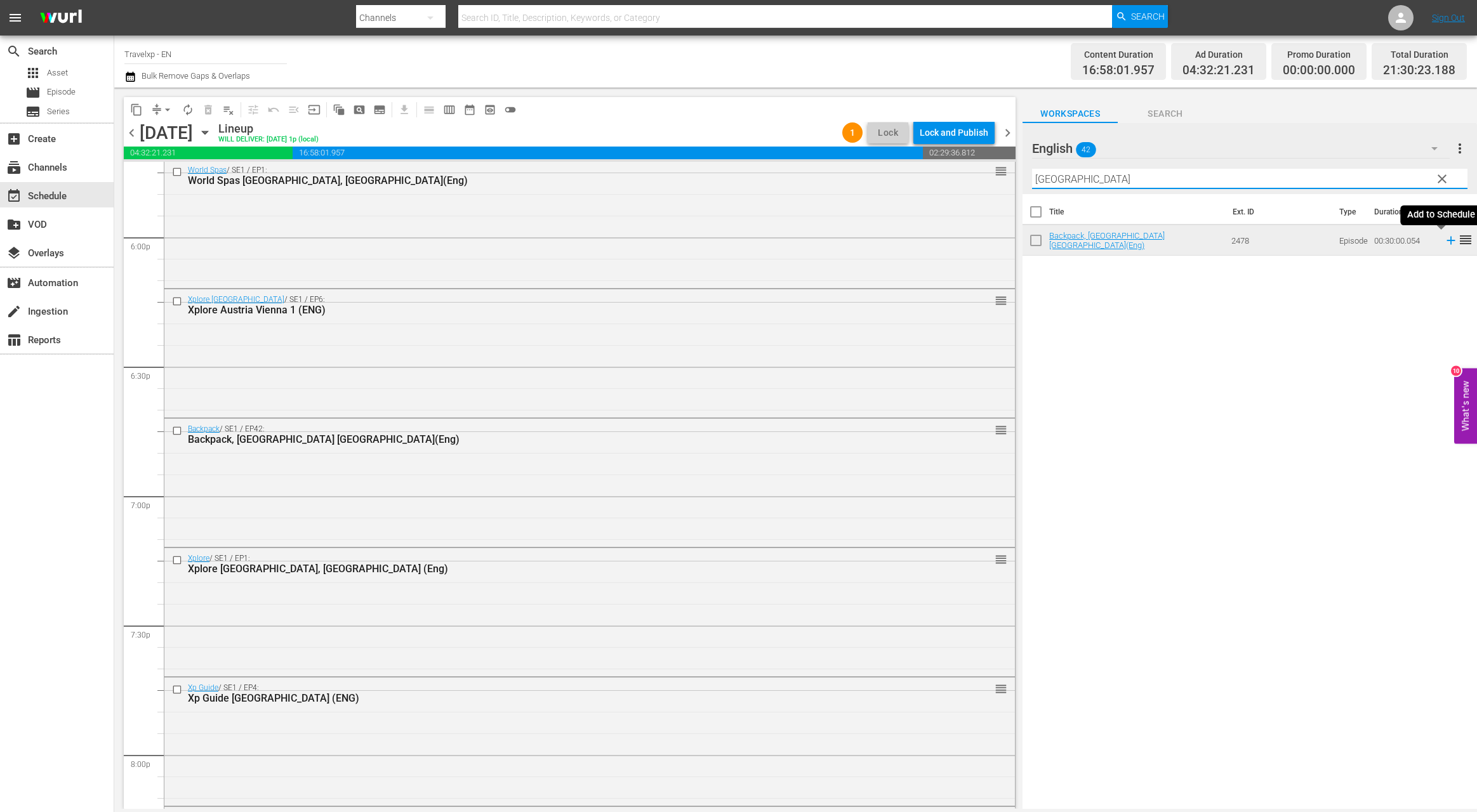
click at [1447, 242] on icon at bounding box center [1450, 240] width 8 height 8
click at [1039, 178] on input "lisbon" at bounding box center [1249, 178] width 435 height 20
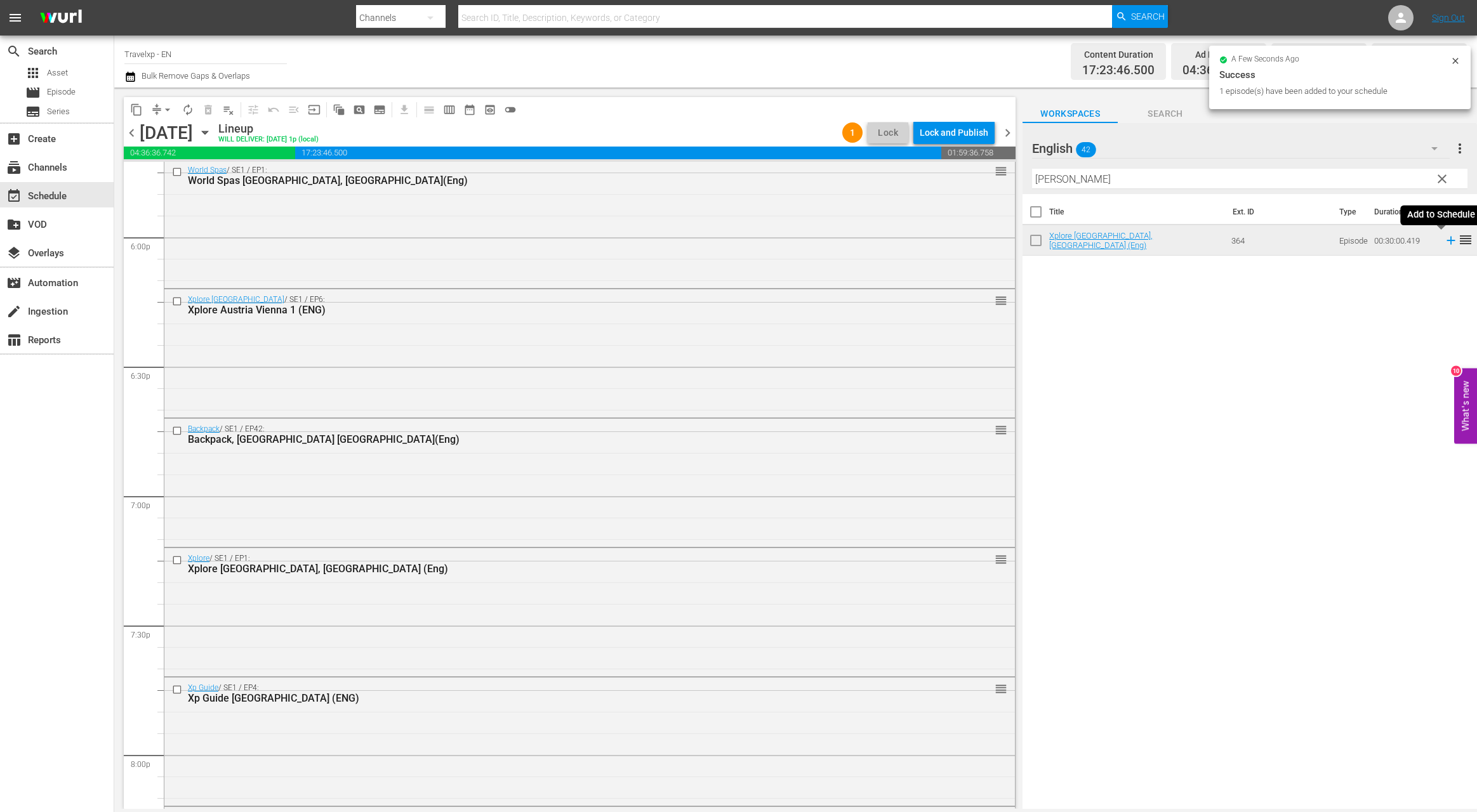
click at [1447, 240] on icon at bounding box center [1450, 240] width 8 height 8
click at [1052, 180] on input "[PERSON_NAME]" at bounding box center [1249, 178] width 435 height 20
click at [1444, 242] on icon at bounding box center [1450, 240] width 14 height 14
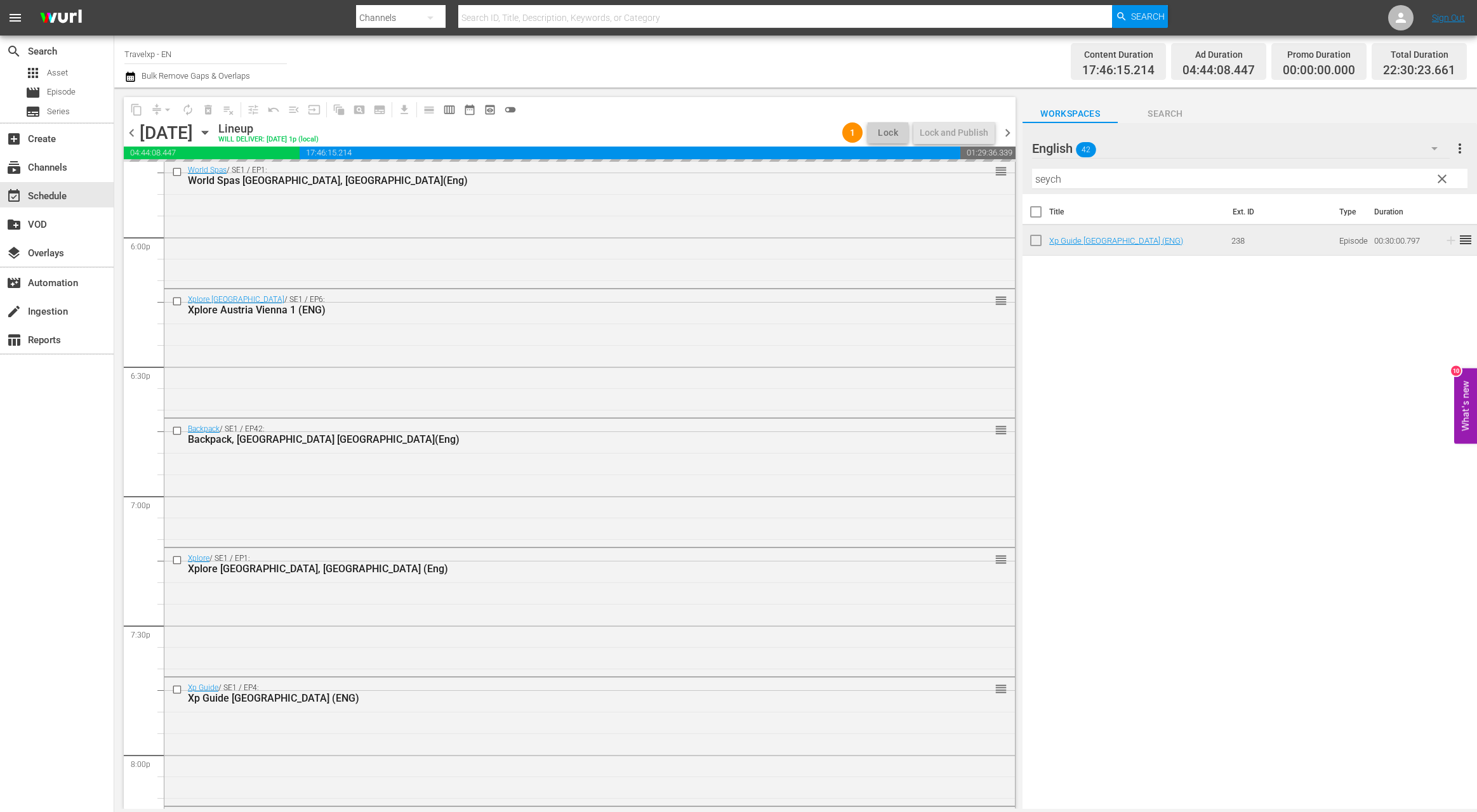
click at [1044, 181] on input "seych" at bounding box center [1249, 178] width 435 height 20
click at [1447, 240] on icon at bounding box center [1450, 240] width 8 height 8
click at [1046, 181] on input "jaba" at bounding box center [1249, 178] width 435 height 20
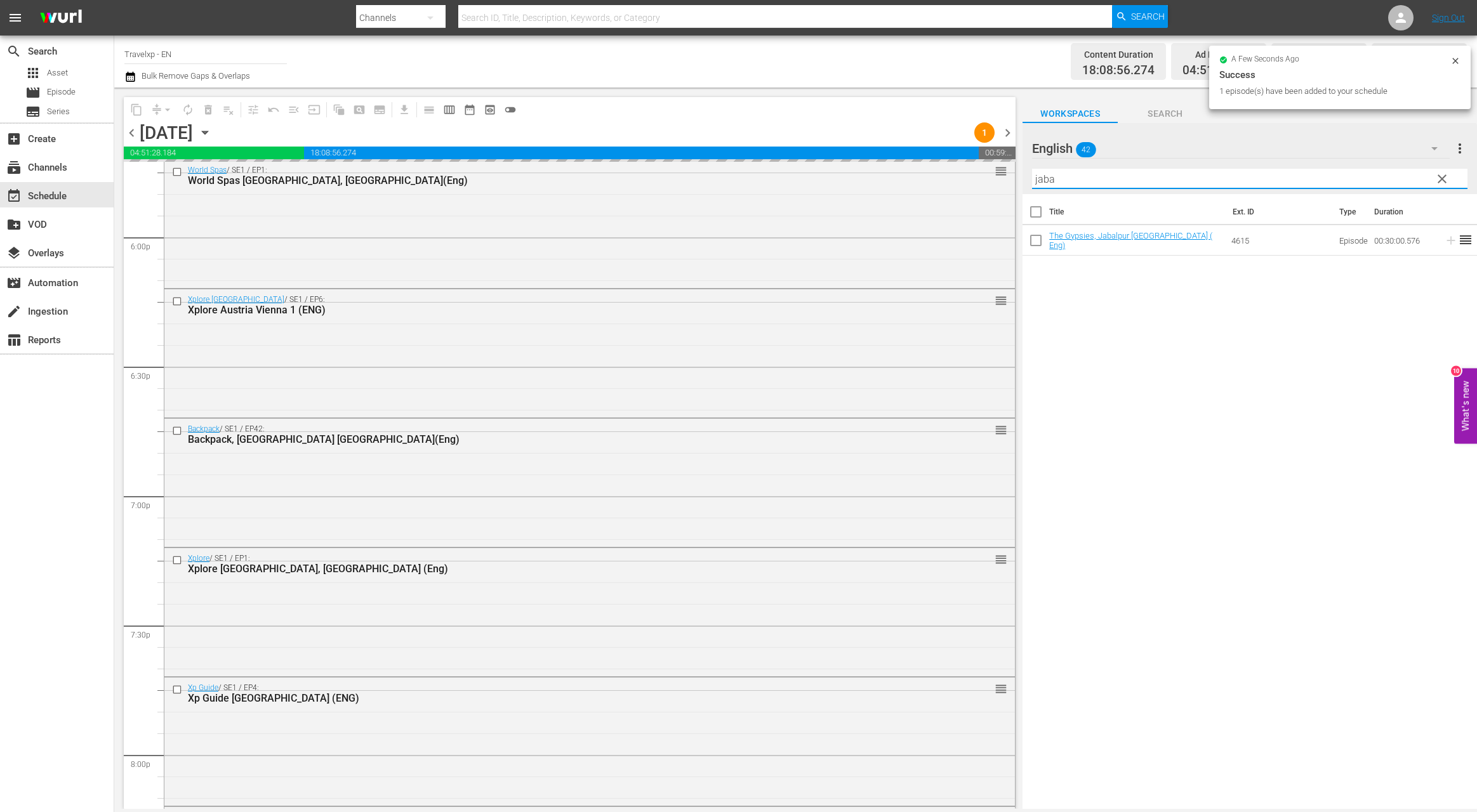
click at [1046, 181] on input "jaba" at bounding box center [1249, 178] width 435 height 20
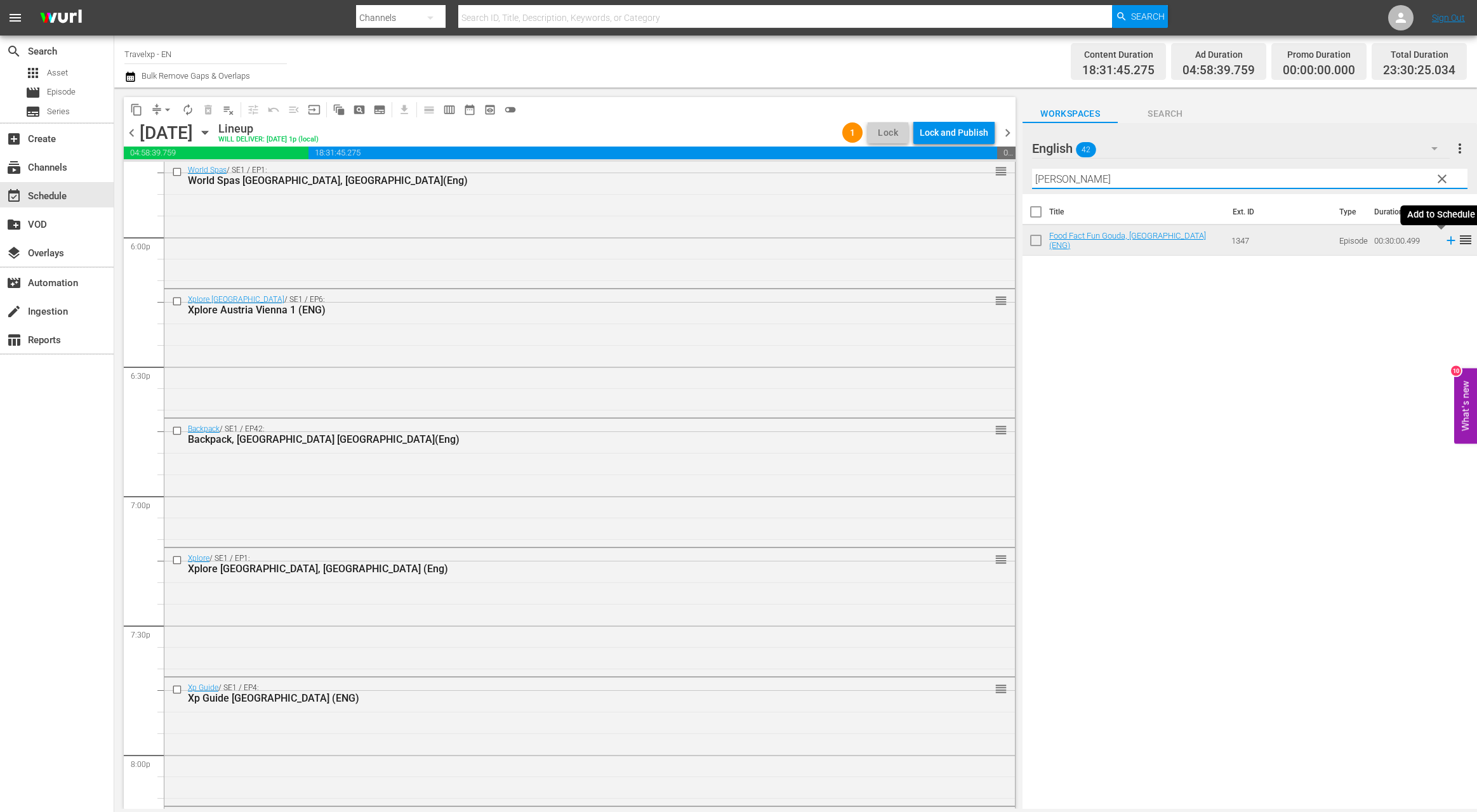
type input "[PERSON_NAME]"
click at [1447, 239] on icon at bounding box center [1450, 240] width 8 height 8
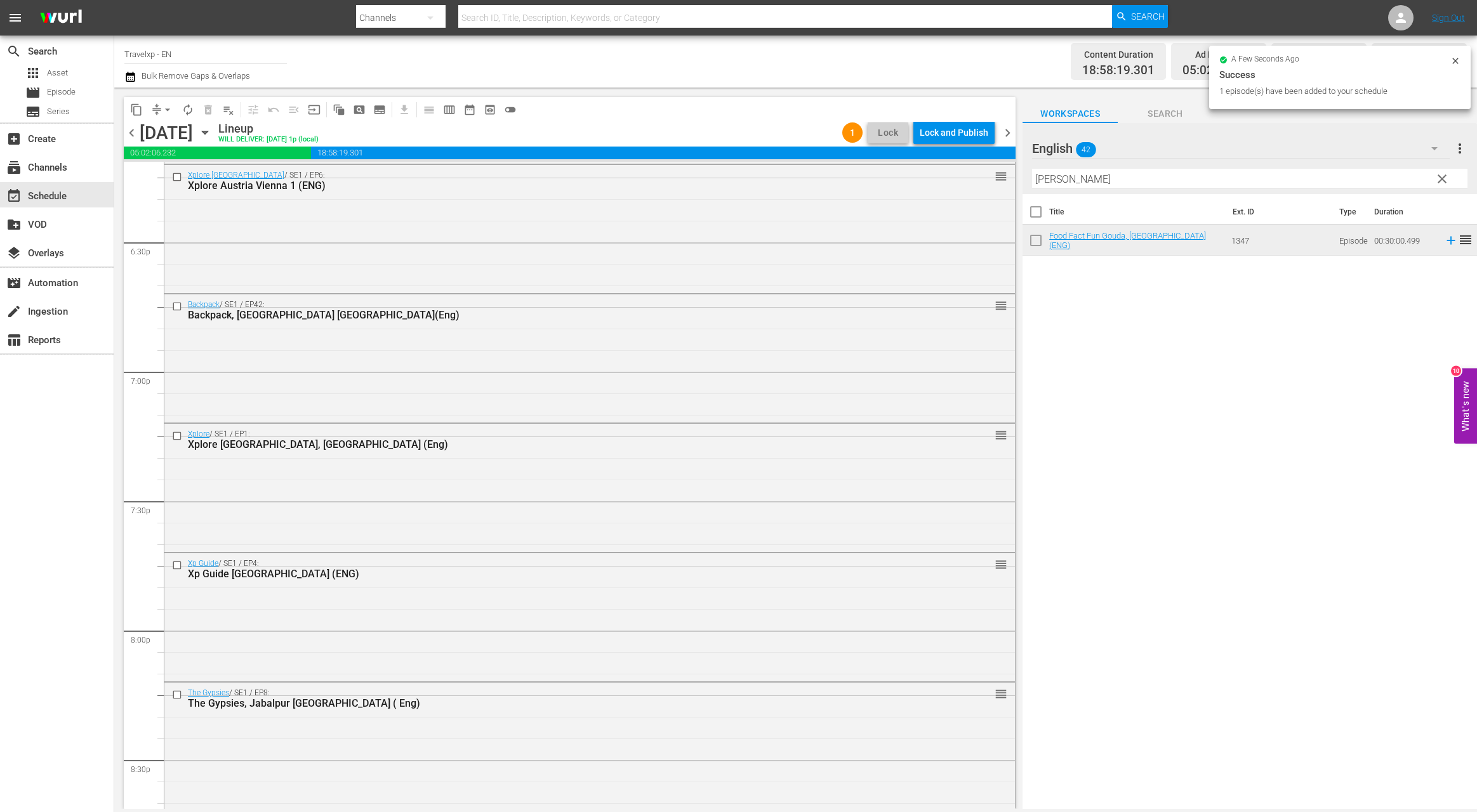
scroll to position [5617, 0]
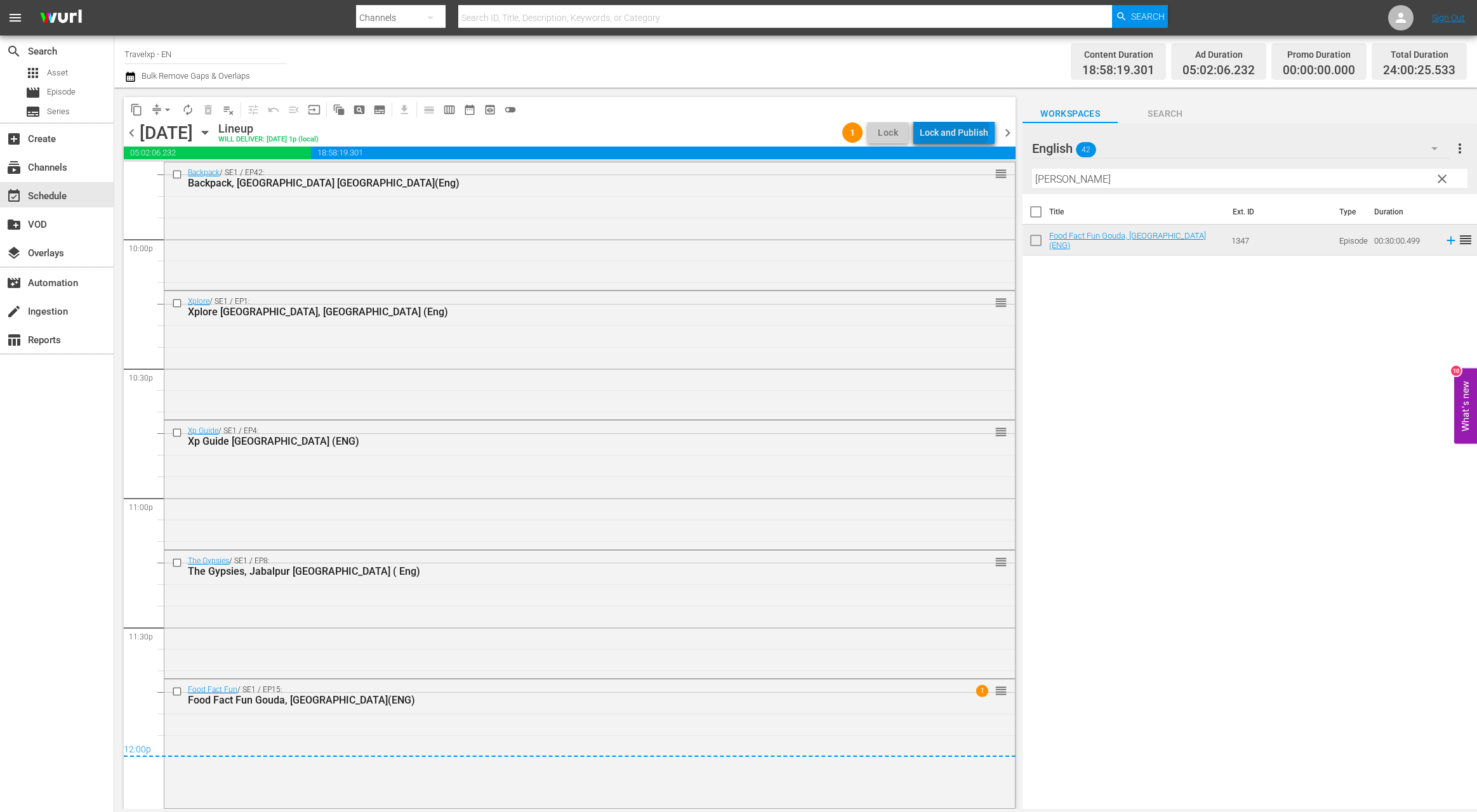
click at [957, 128] on div "Lock and Publish" at bounding box center [954, 132] width 69 height 23
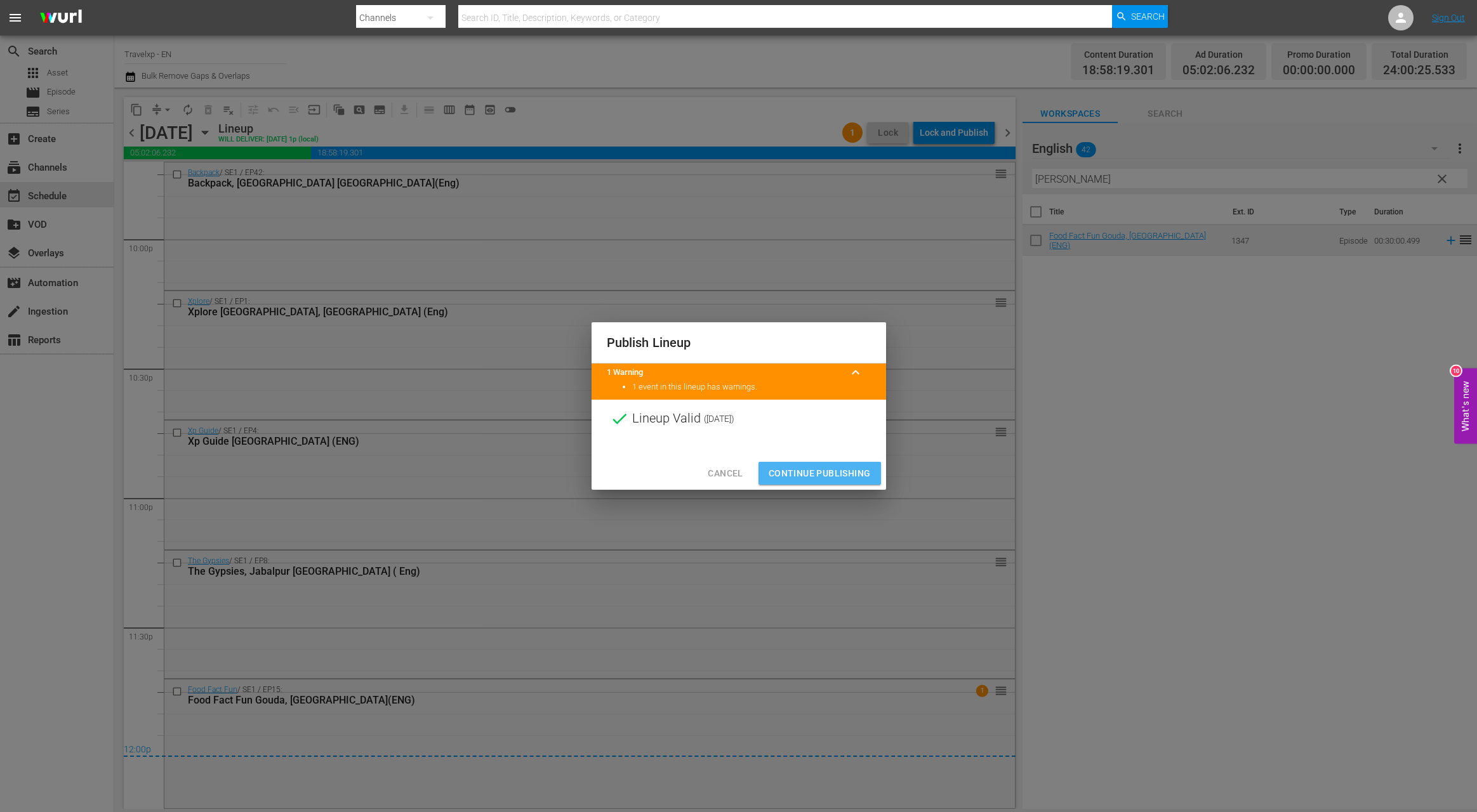
click at [821, 464] on button "Continue Publishing" at bounding box center [820, 474] width 123 height 24
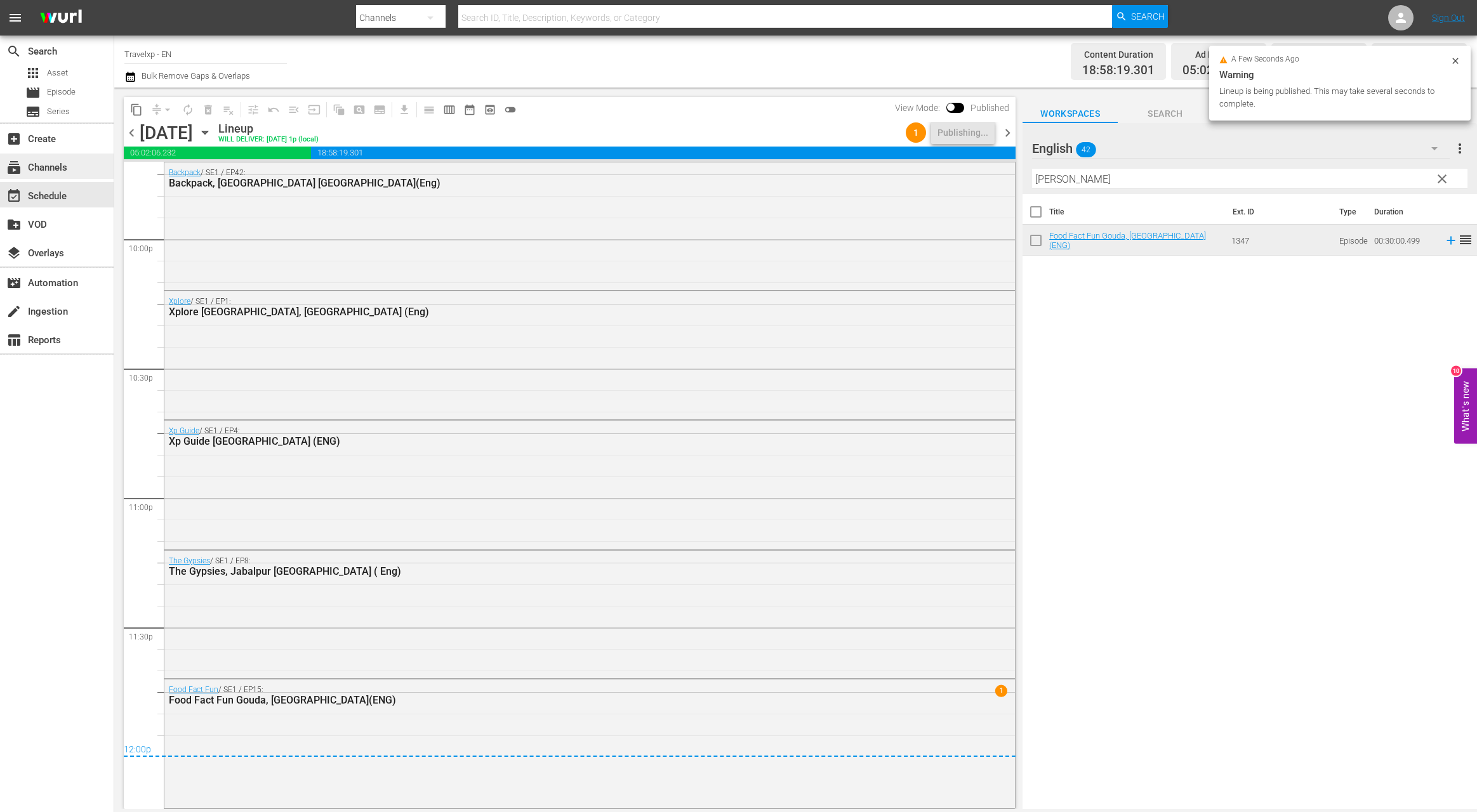
click at [72, 168] on div "subscriptions Channels" at bounding box center [57, 166] width 114 height 25
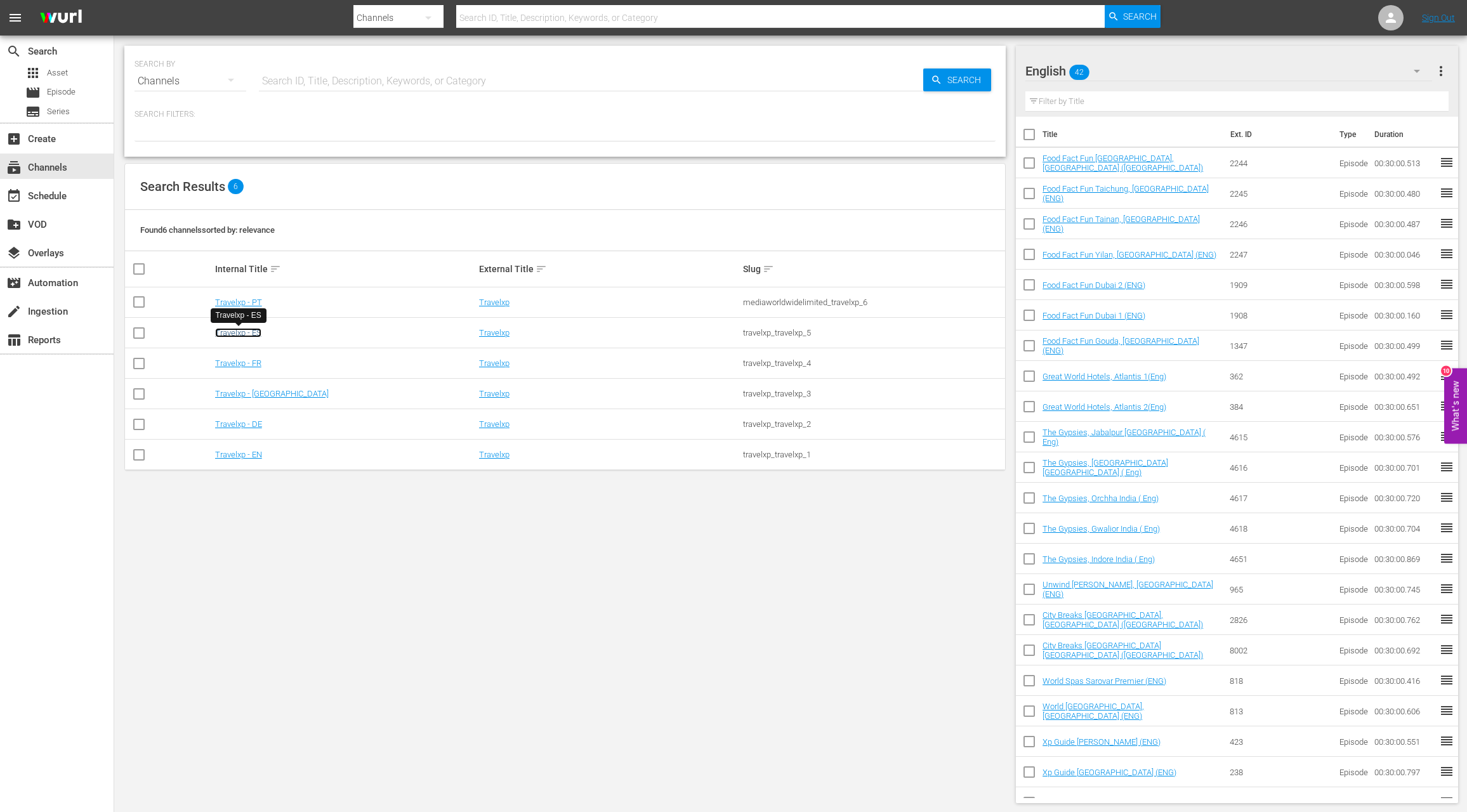
click at [253, 328] on link "Travelxp - ES" at bounding box center [238, 332] width 47 height 10
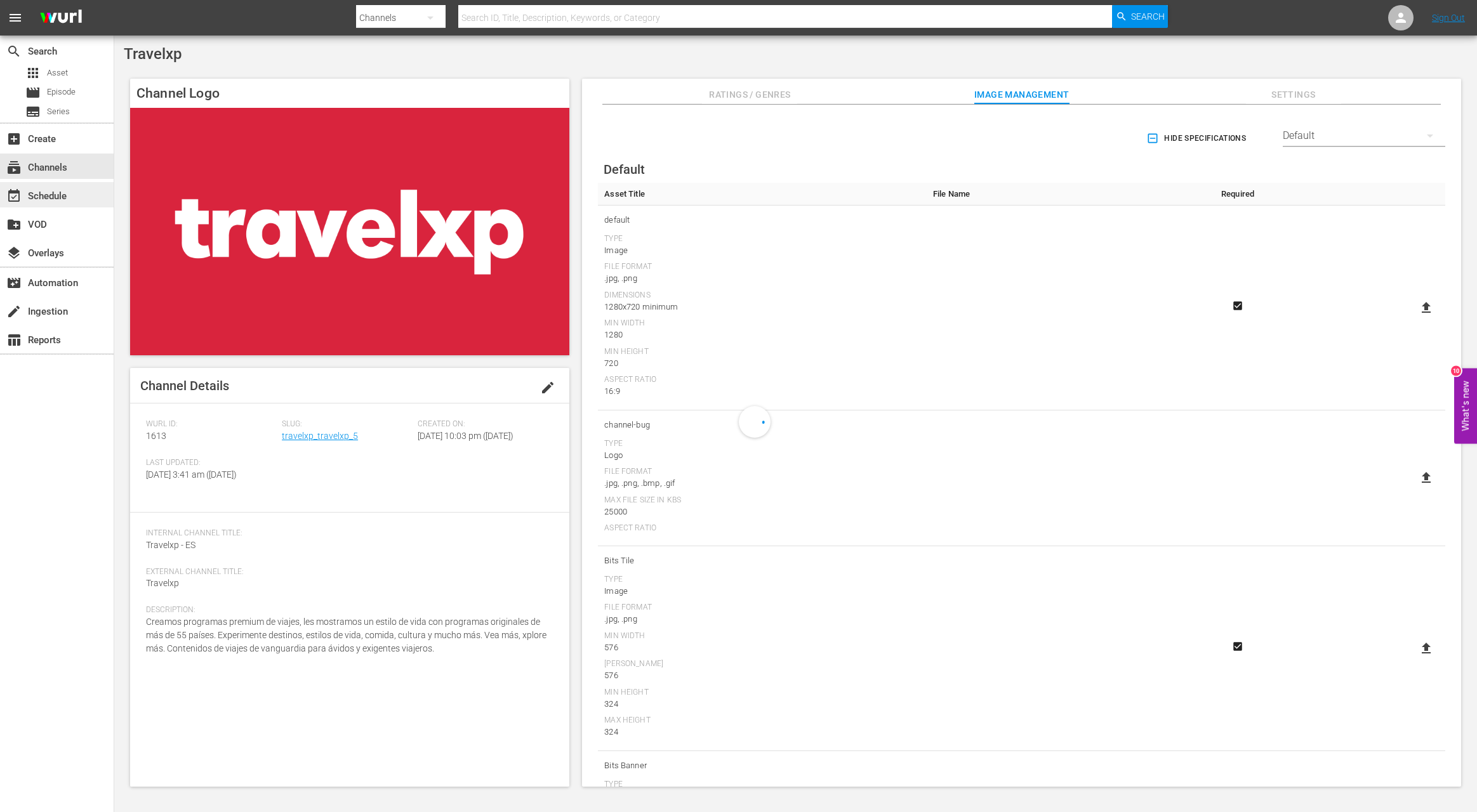
click at [61, 199] on div "event_available Schedule" at bounding box center [35, 194] width 71 height 11
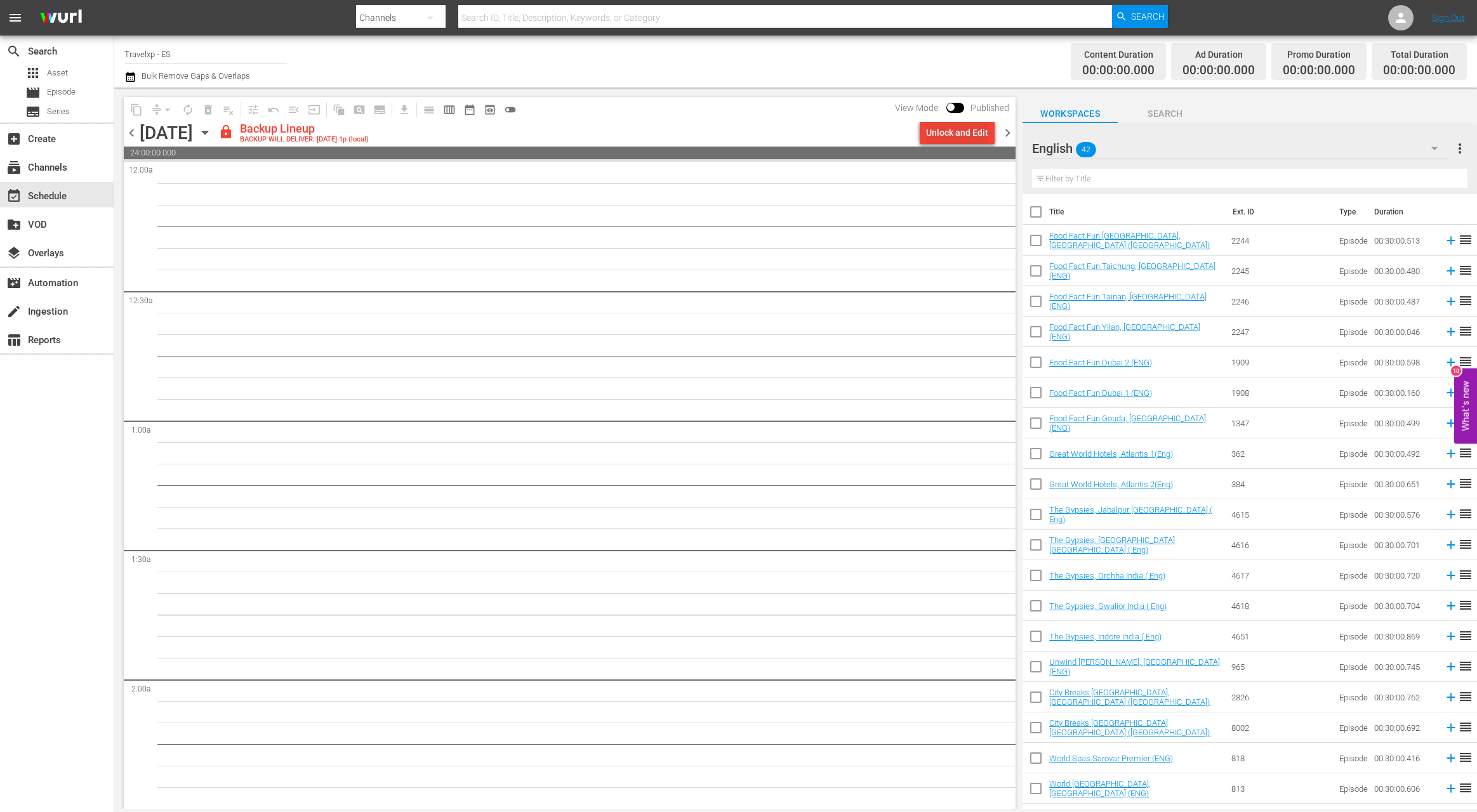
click at [967, 134] on div "Unlock and Edit" at bounding box center [957, 132] width 62 height 23
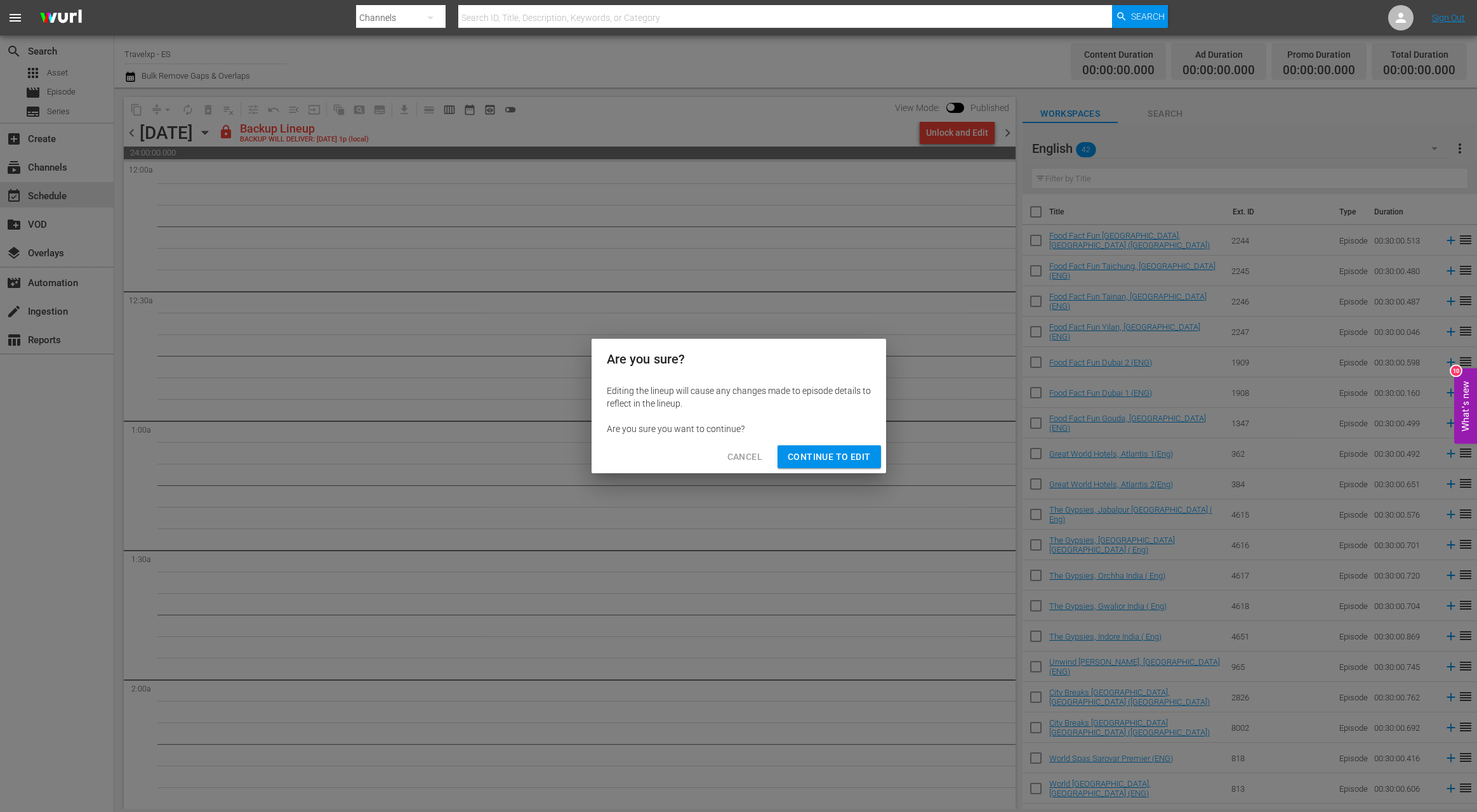
click at [822, 455] on span "Continue to Edit" at bounding box center [829, 457] width 83 height 16
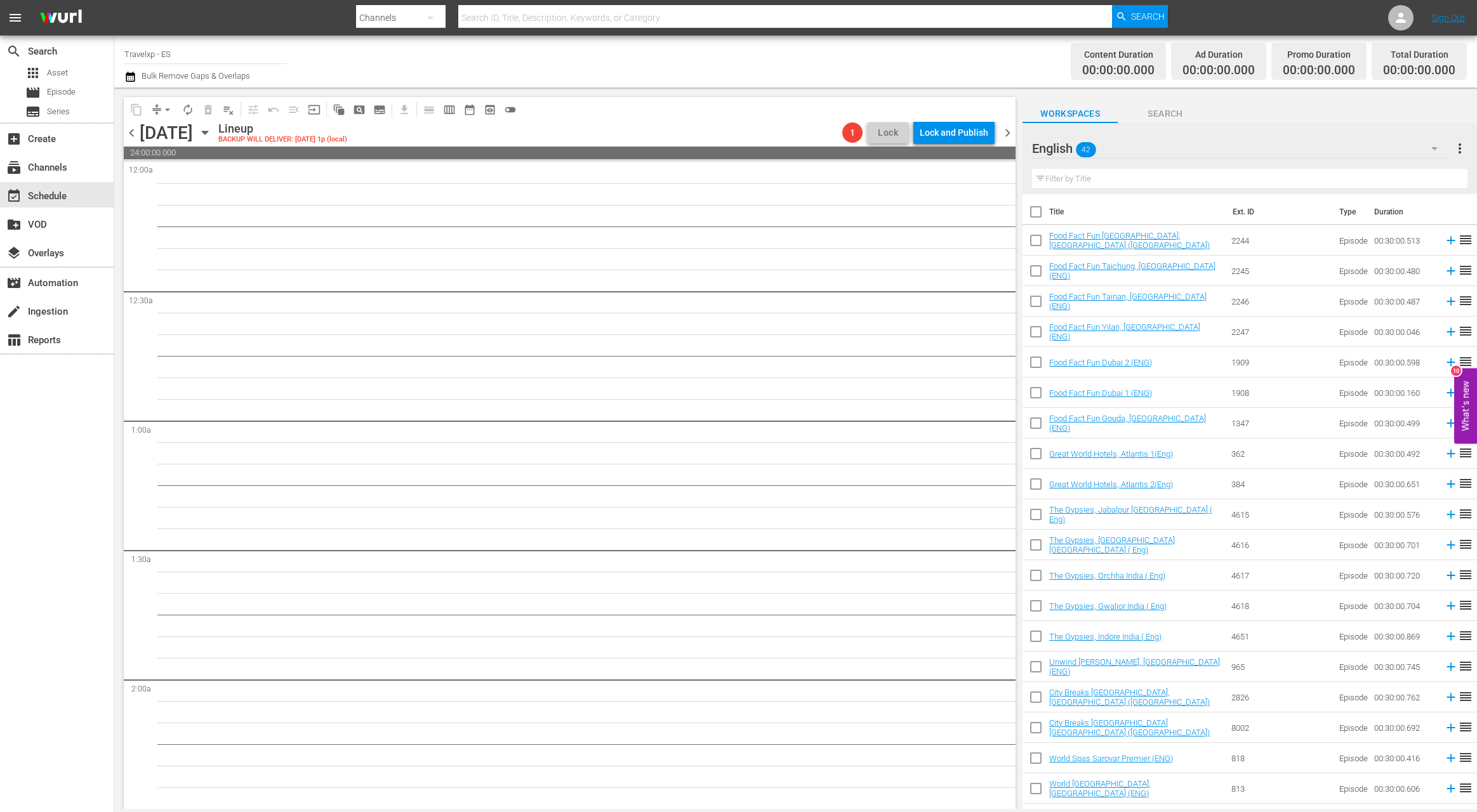
click at [132, 132] on span "chevron_left" at bounding box center [131, 132] width 16 height 16
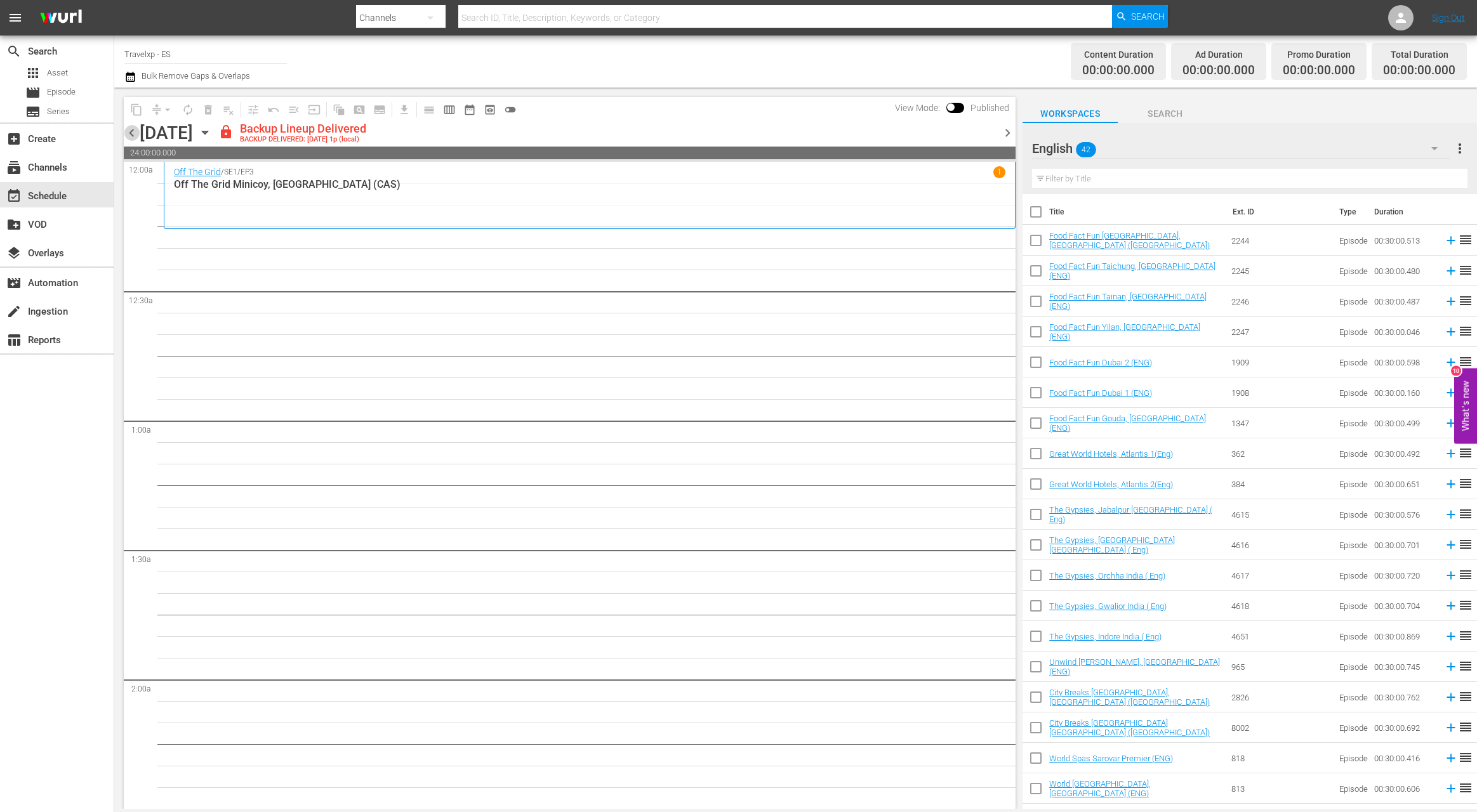
click at [132, 132] on span "chevron_left" at bounding box center [131, 132] width 16 height 16
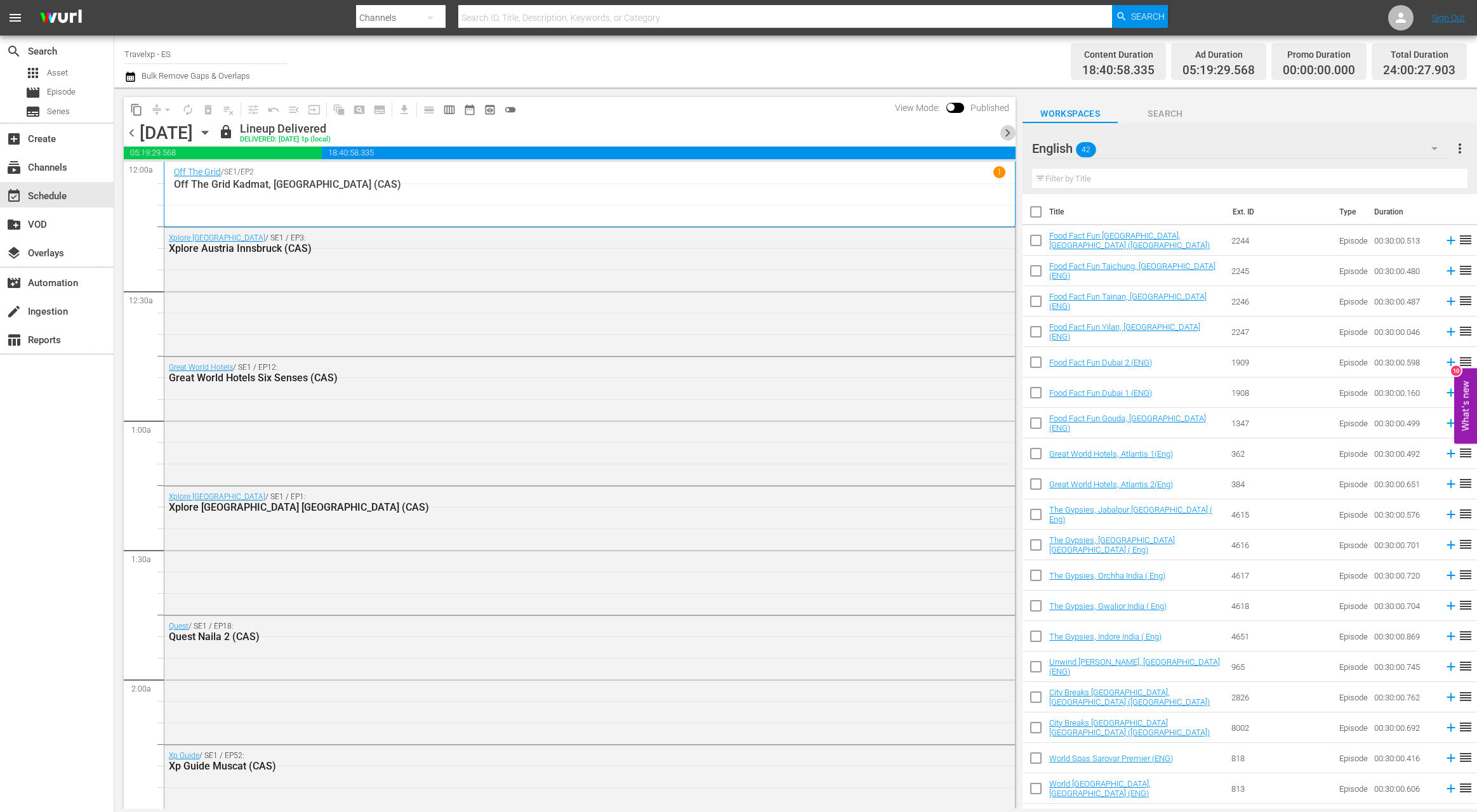
click at [1007, 132] on span "chevron_right" at bounding box center [1007, 132] width 16 height 16
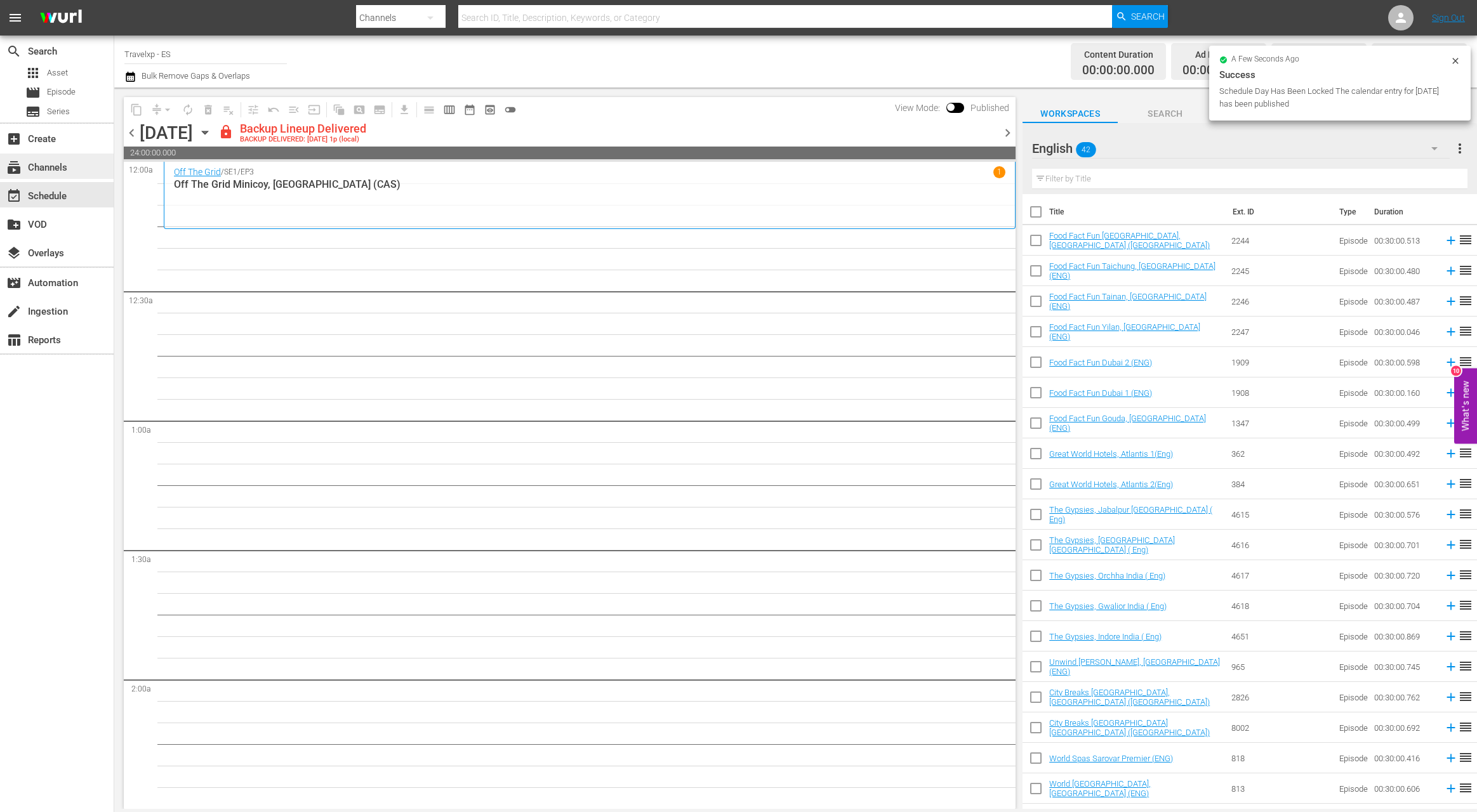
click at [79, 164] on div "subscriptions Channels" at bounding box center [57, 166] width 114 height 25
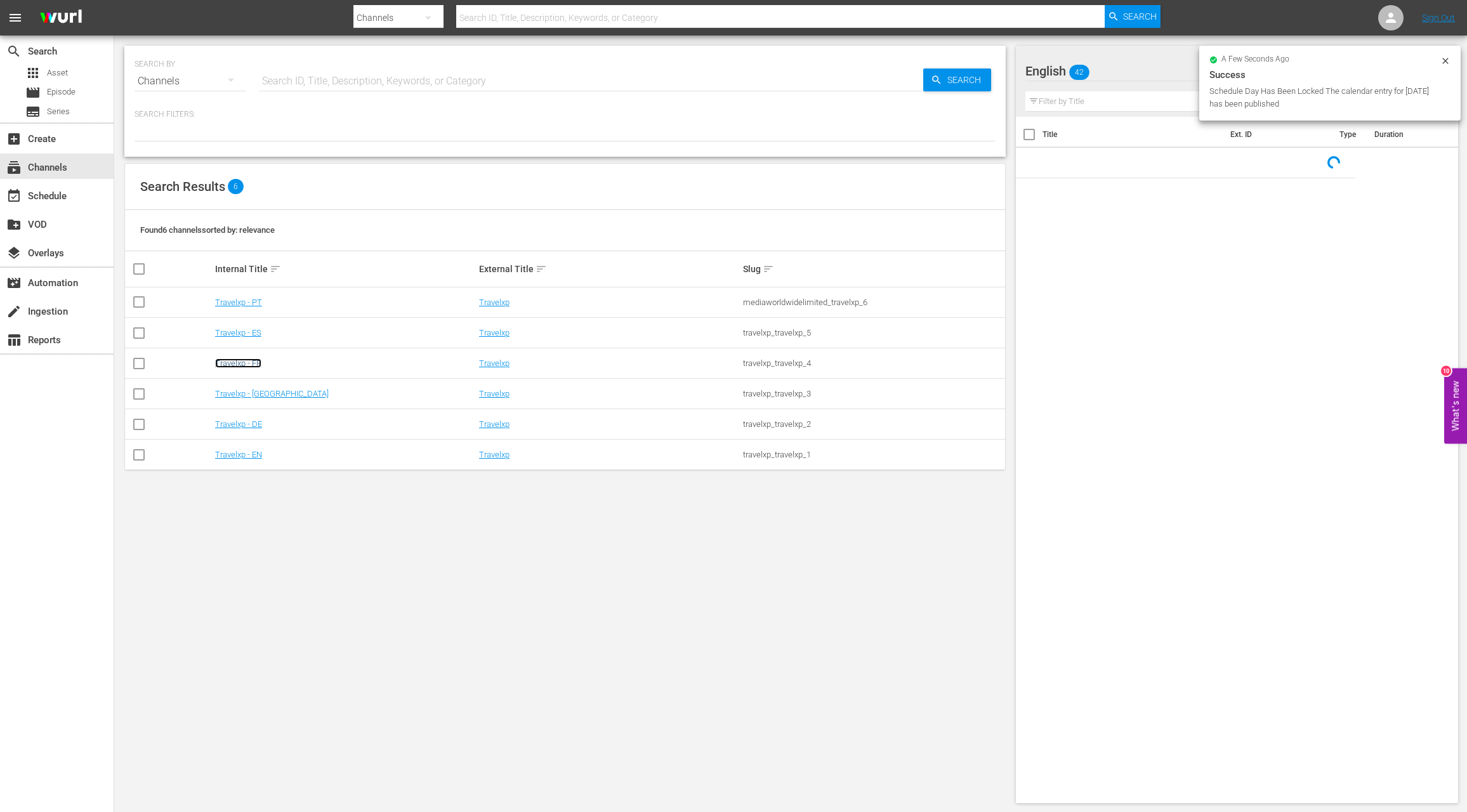
click at [236, 364] on link "Travelxp - FR" at bounding box center [238, 363] width 47 height 10
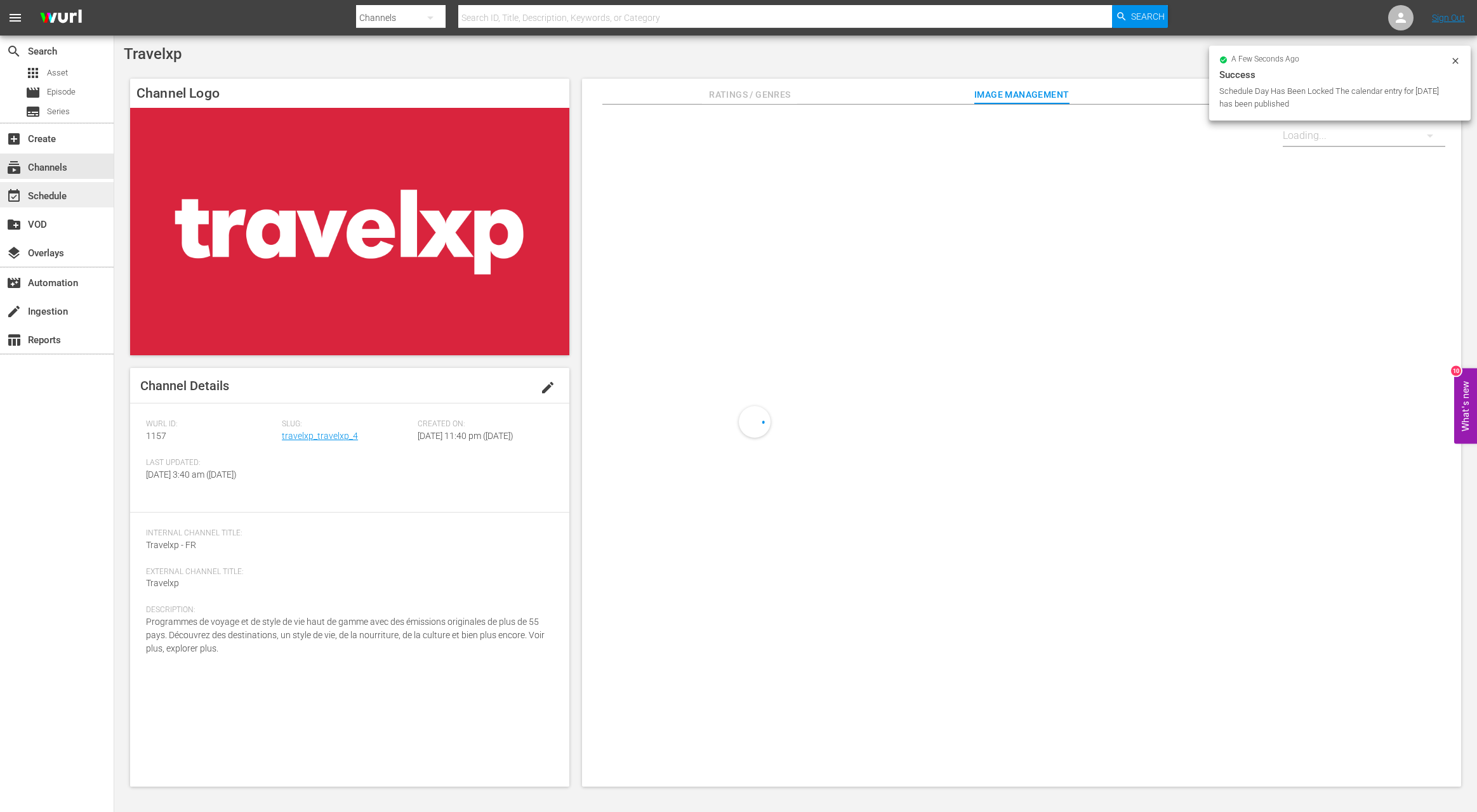
click at [74, 199] on div "event_available Schedule" at bounding box center [57, 194] width 114 height 25
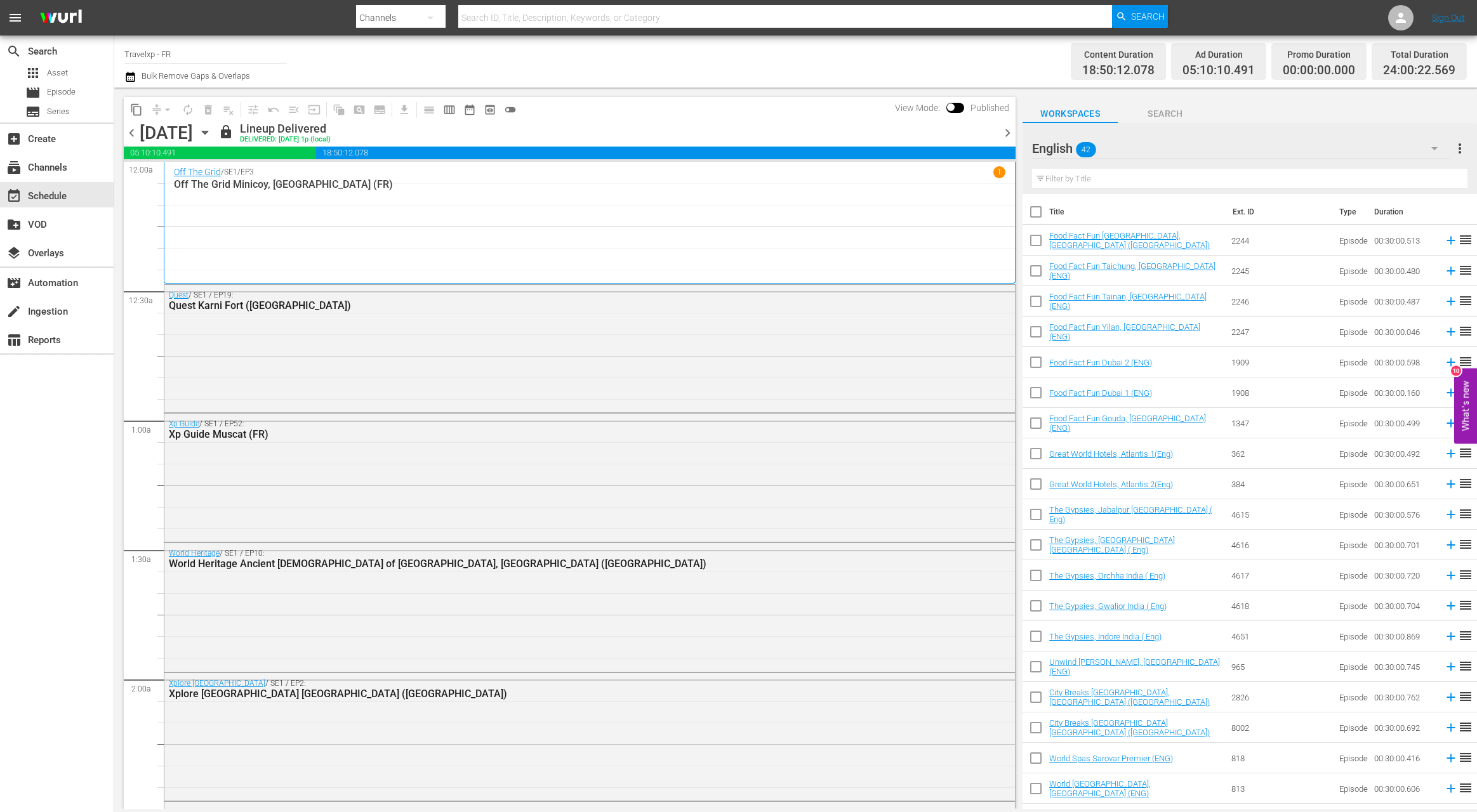
click at [1009, 132] on span "chevron_right" at bounding box center [1007, 132] width 16 height 16
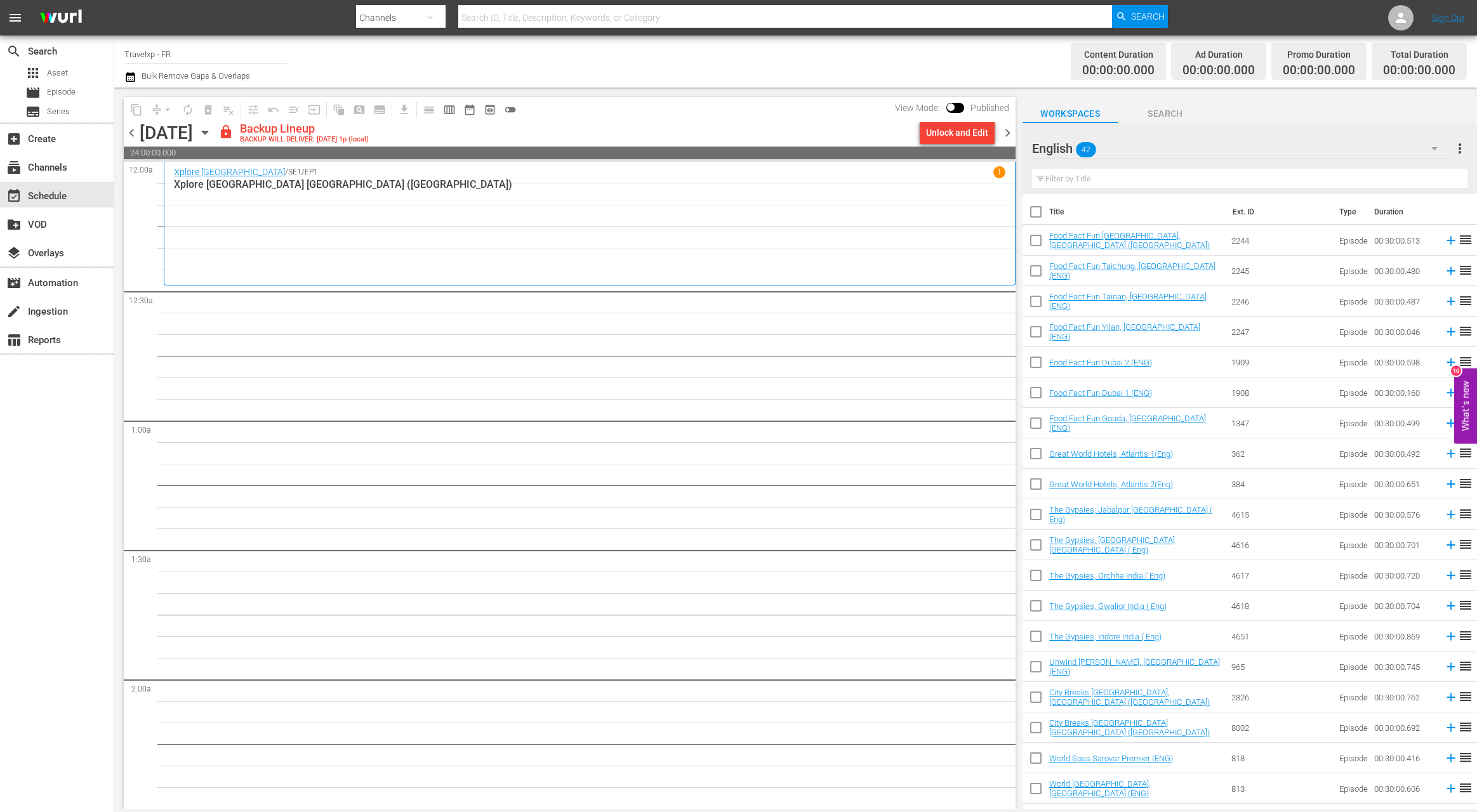
click at [967, 135] on div "Unlock and Edit" at bounding box center [957, 132] width 62 height 23
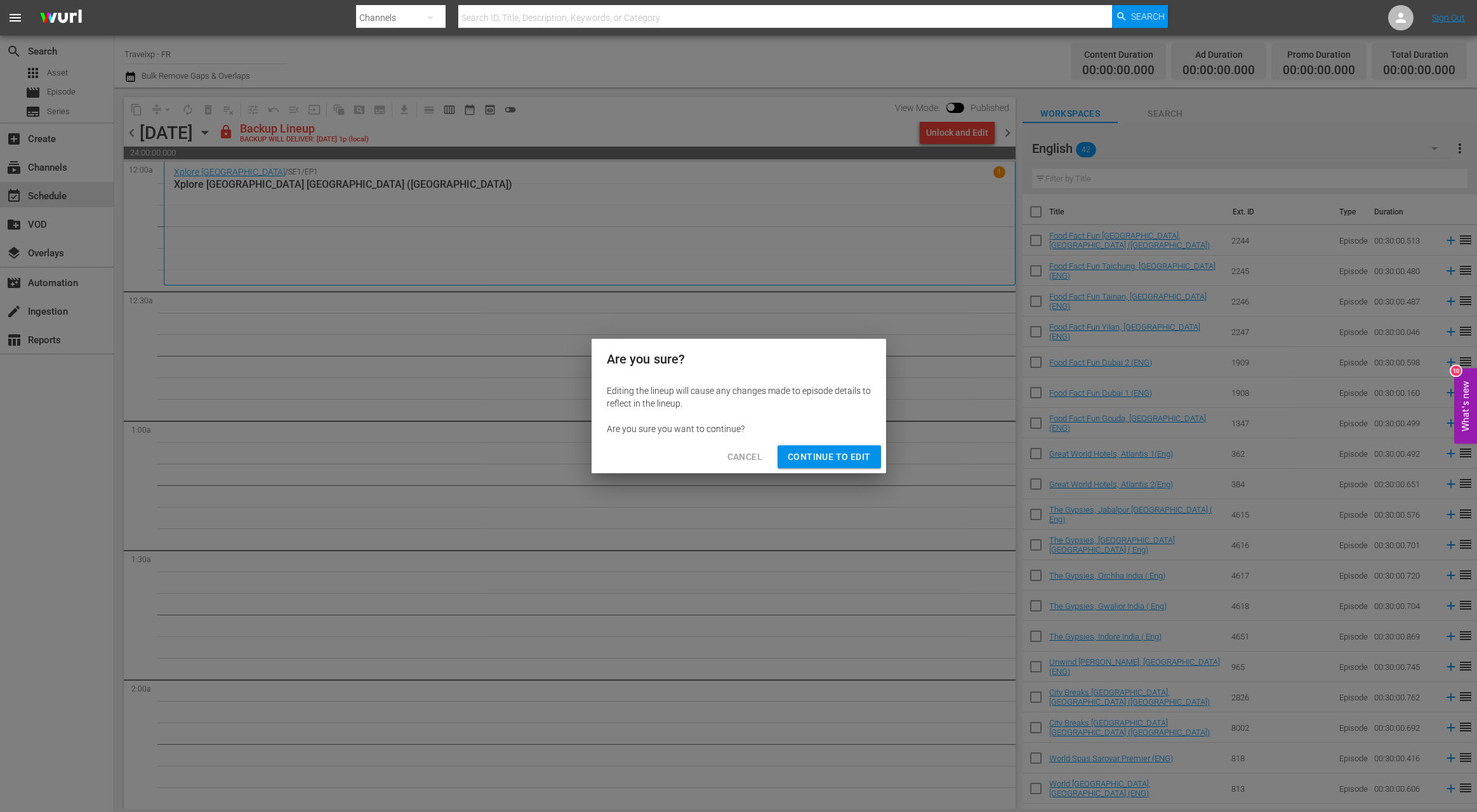
click at [844, 454] on span "Continue to Edit" at bounding box center [829, 457] width 83 height 16
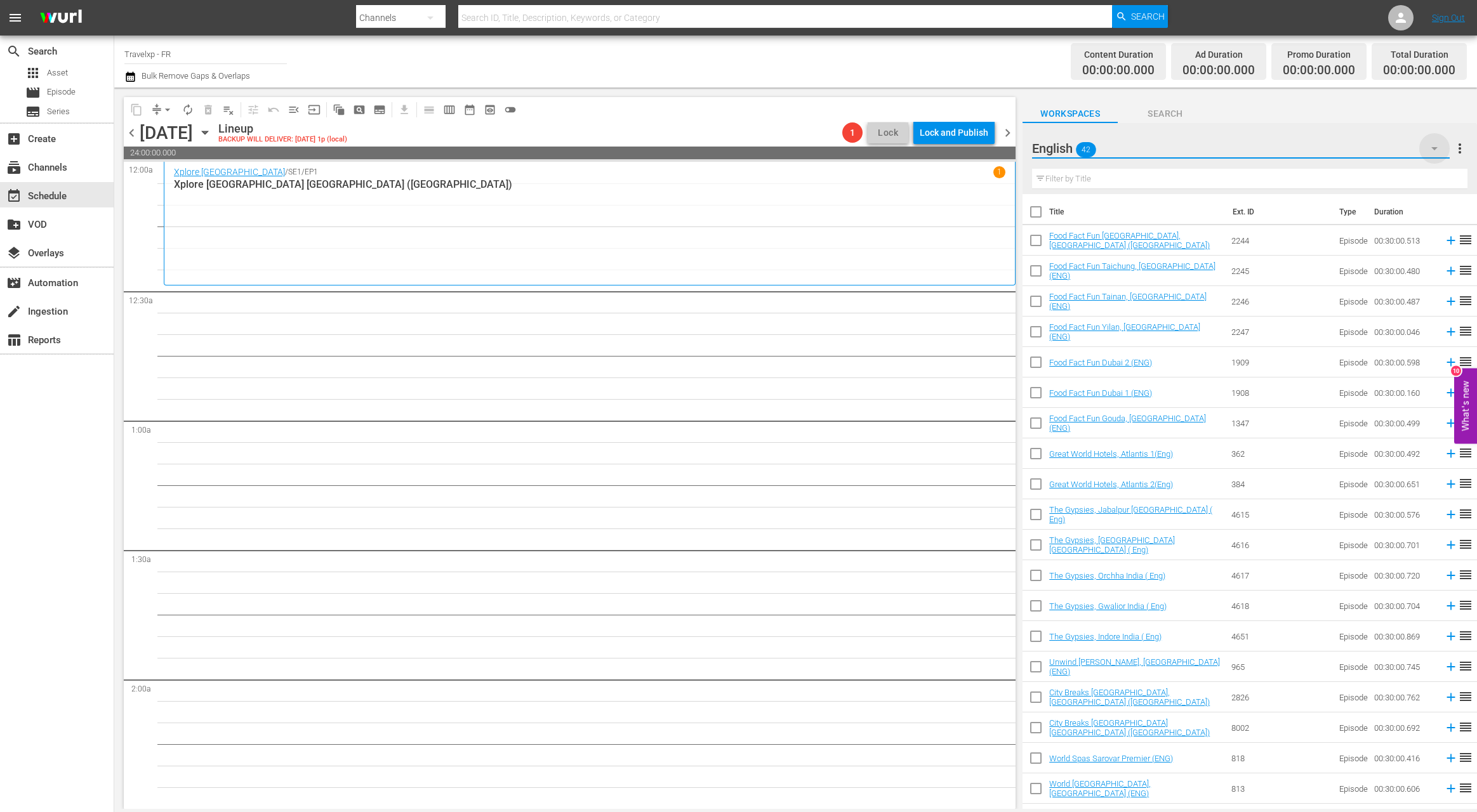
click at [1438, 149] on icon "button" at bounding box center [1434, 149] width 16 height 16
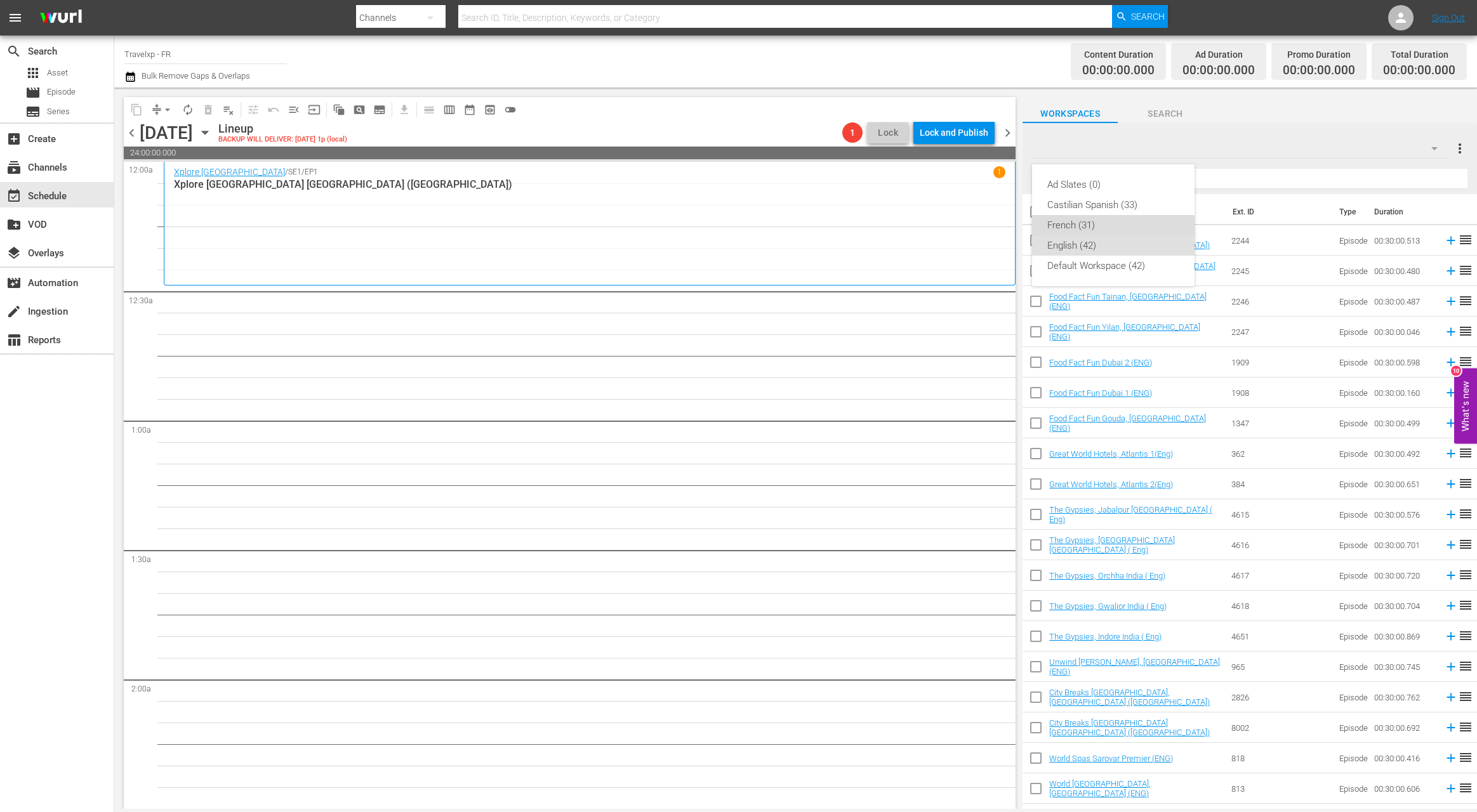
click at [1105, 231] on div "French (31)" at bounding box center [1113, 225] width 132 height 20
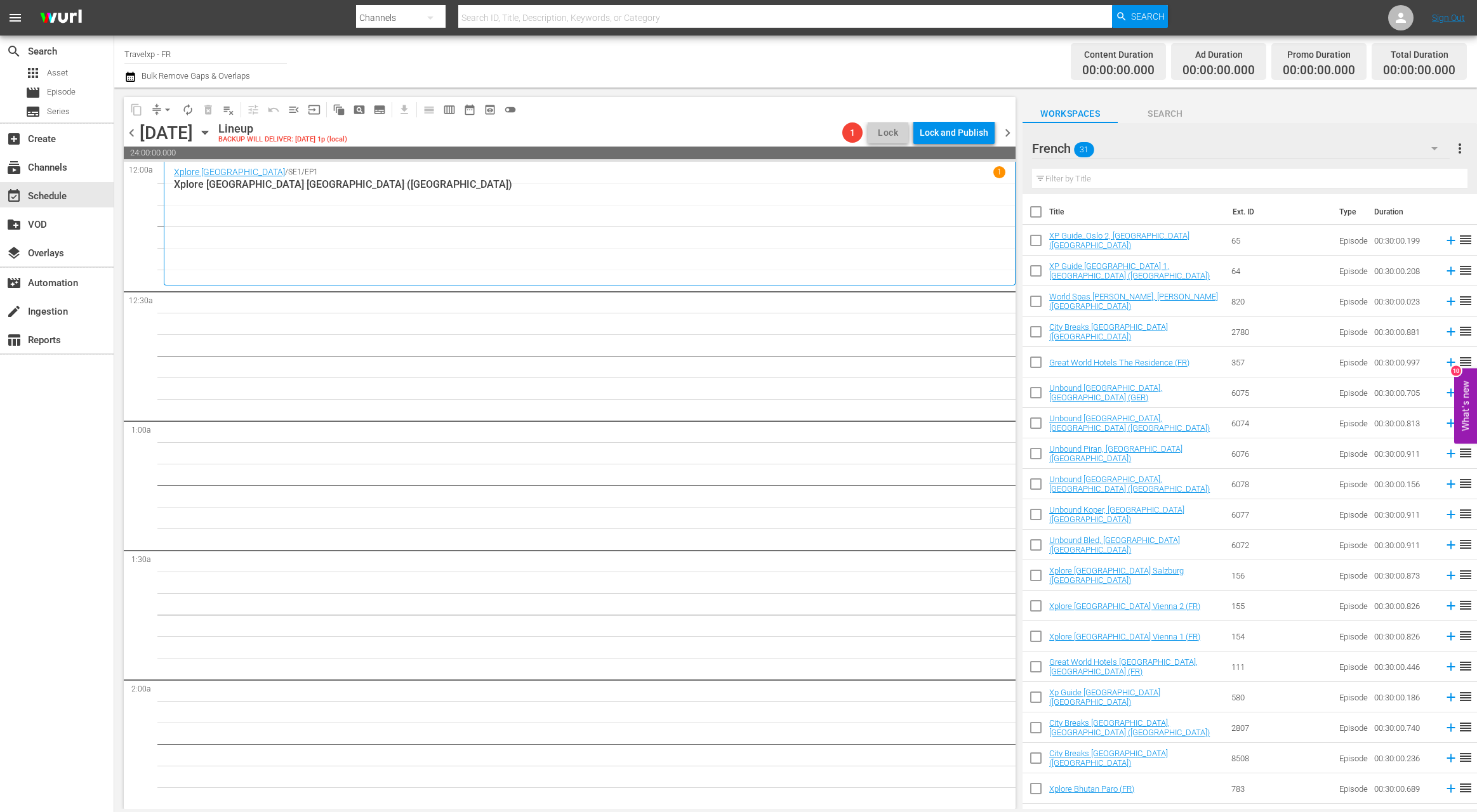
click at [1038, 216] on input "checkbox" at bounding box center [1036, 214] width 27 height 27
checkbox input "true"
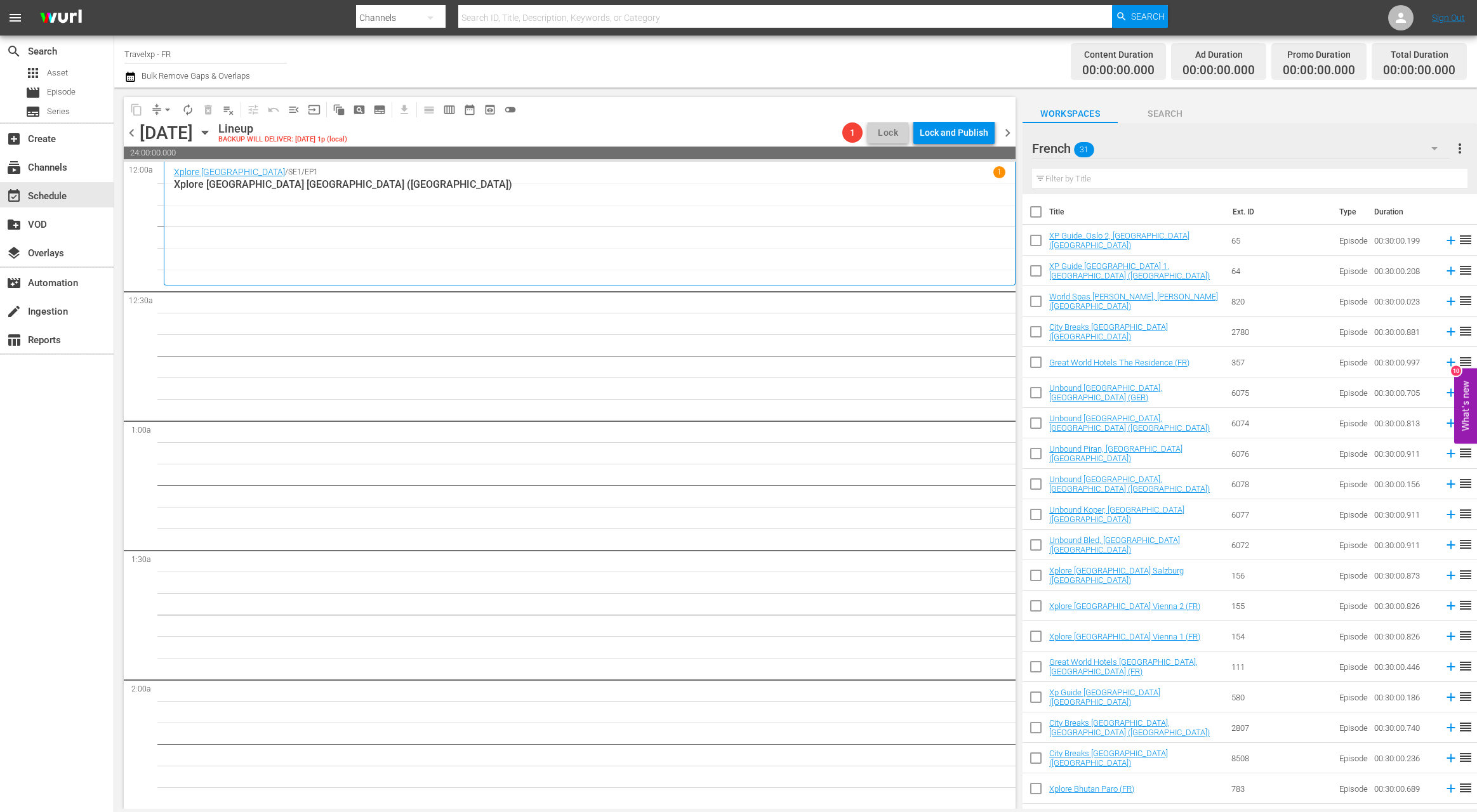
checkbox input "true"
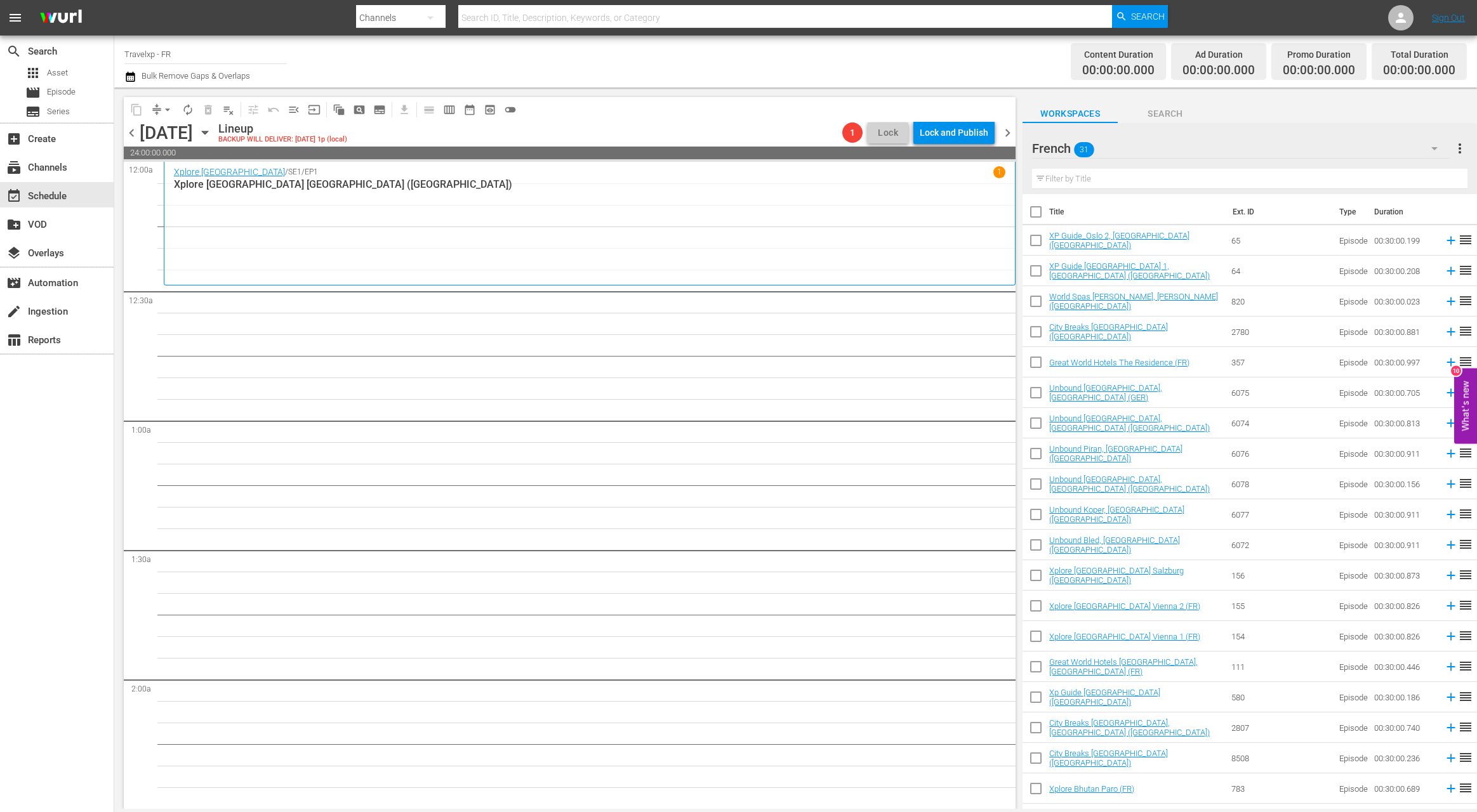
checkbox input "true"
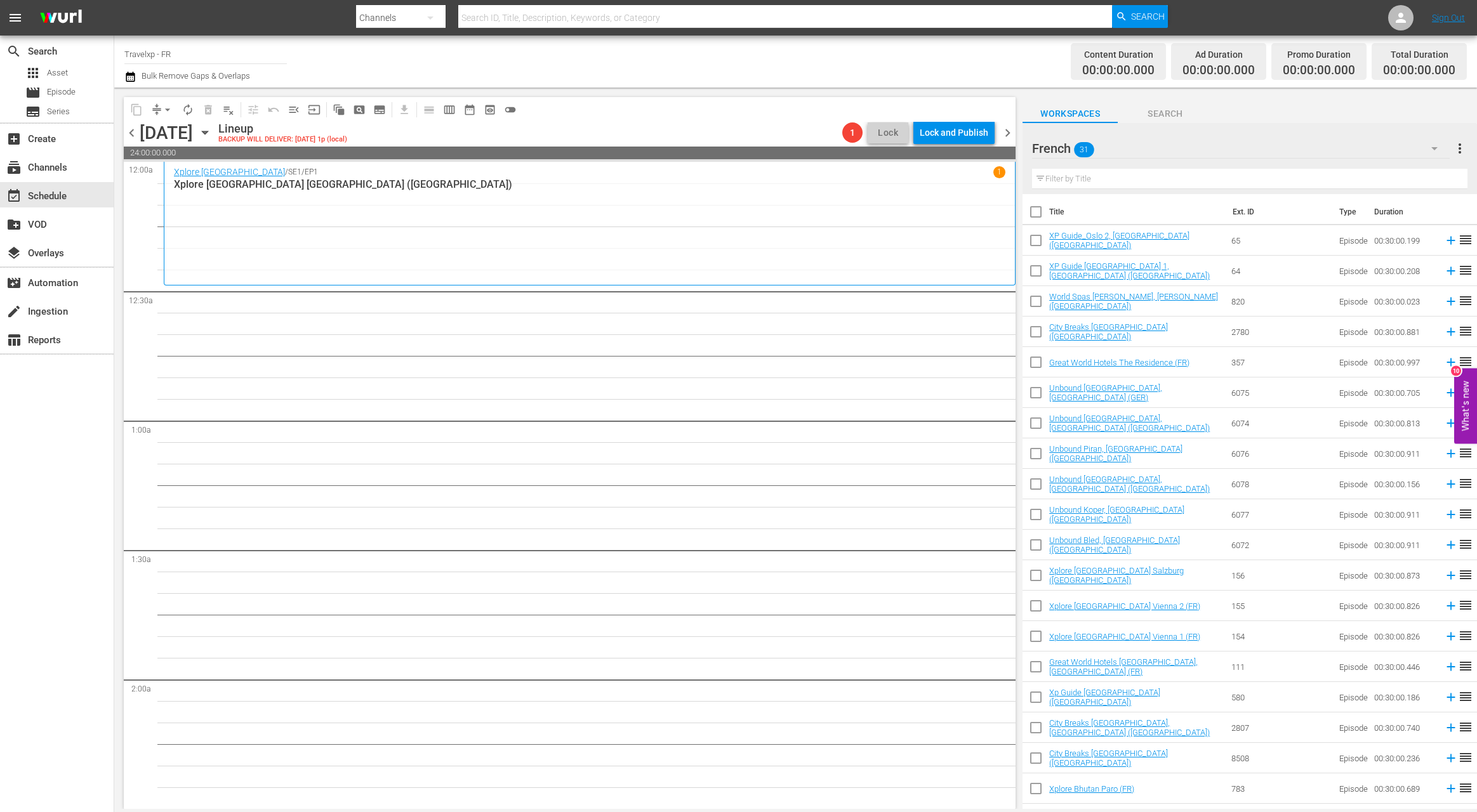
checkbox input "true"
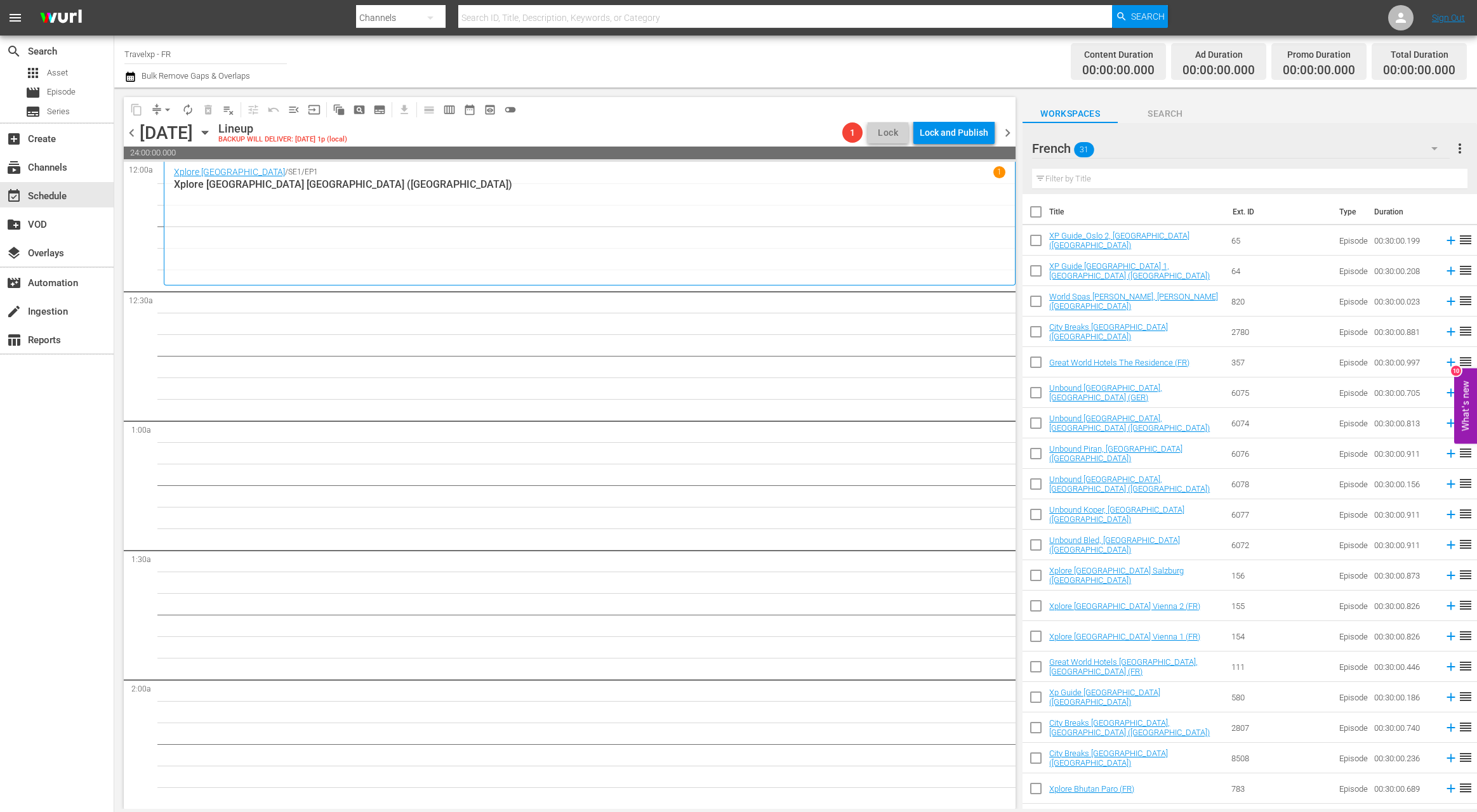
checkbox input "true"
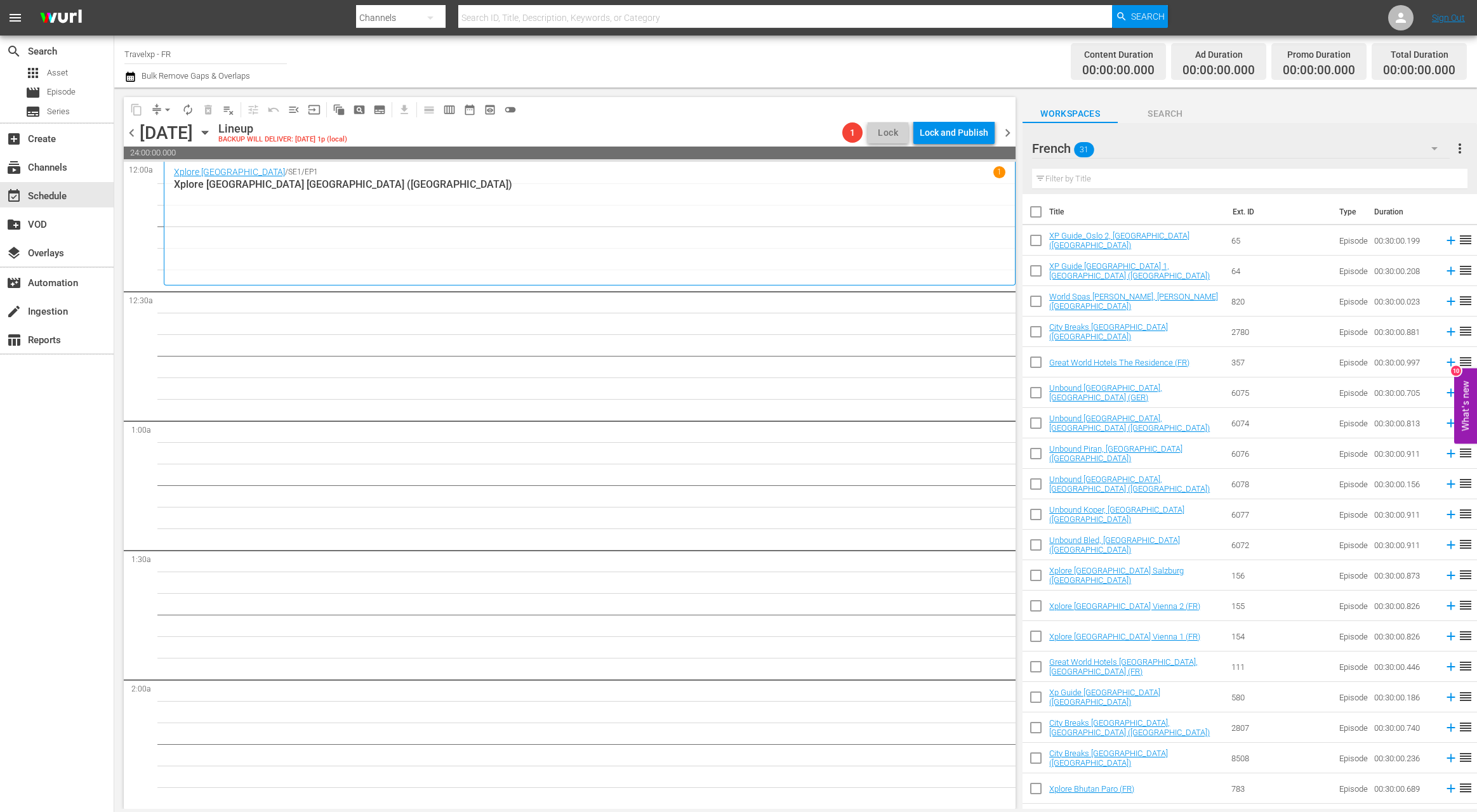
checkbox input "true"
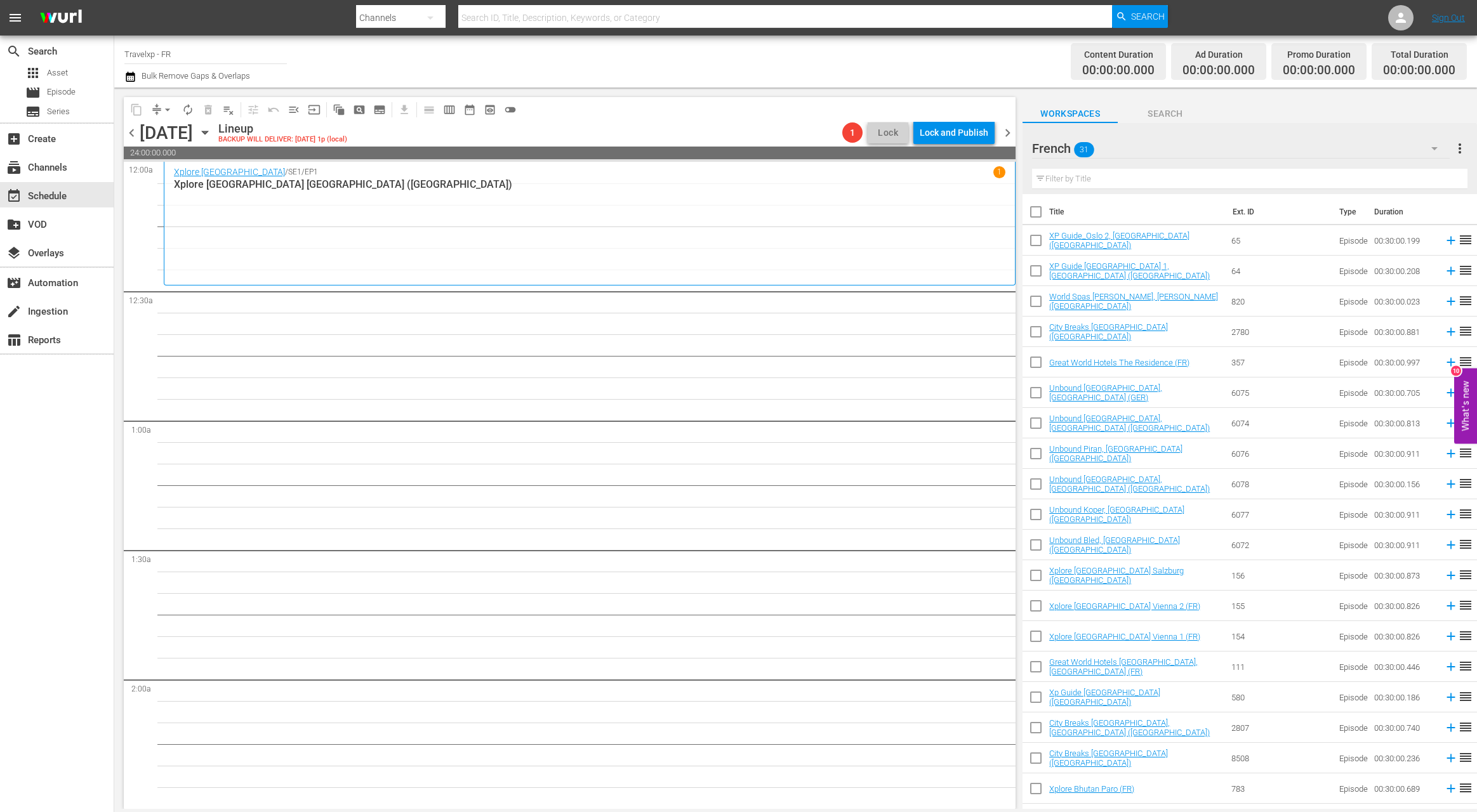
checkbox input "true"
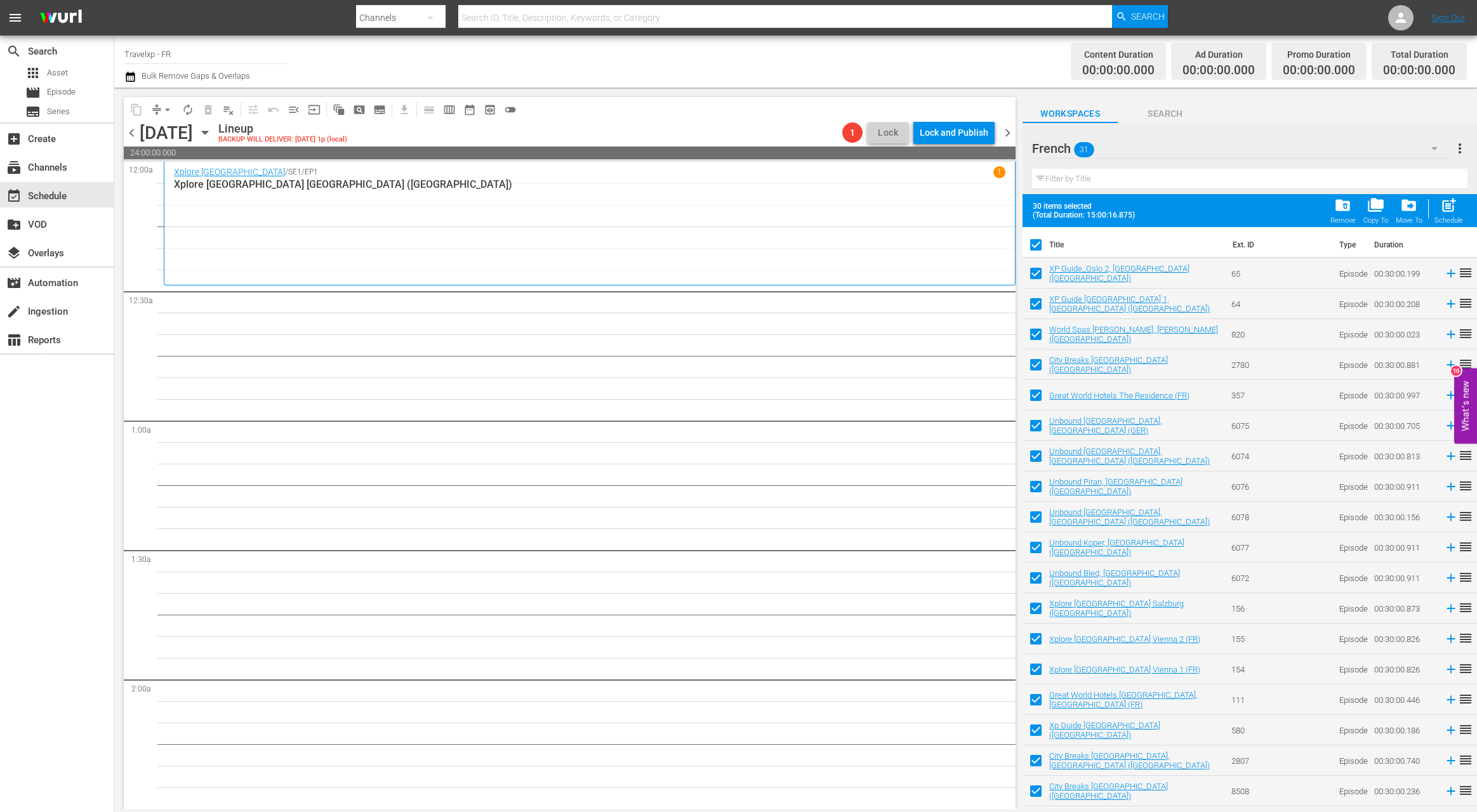
scroll to position [392, 0]
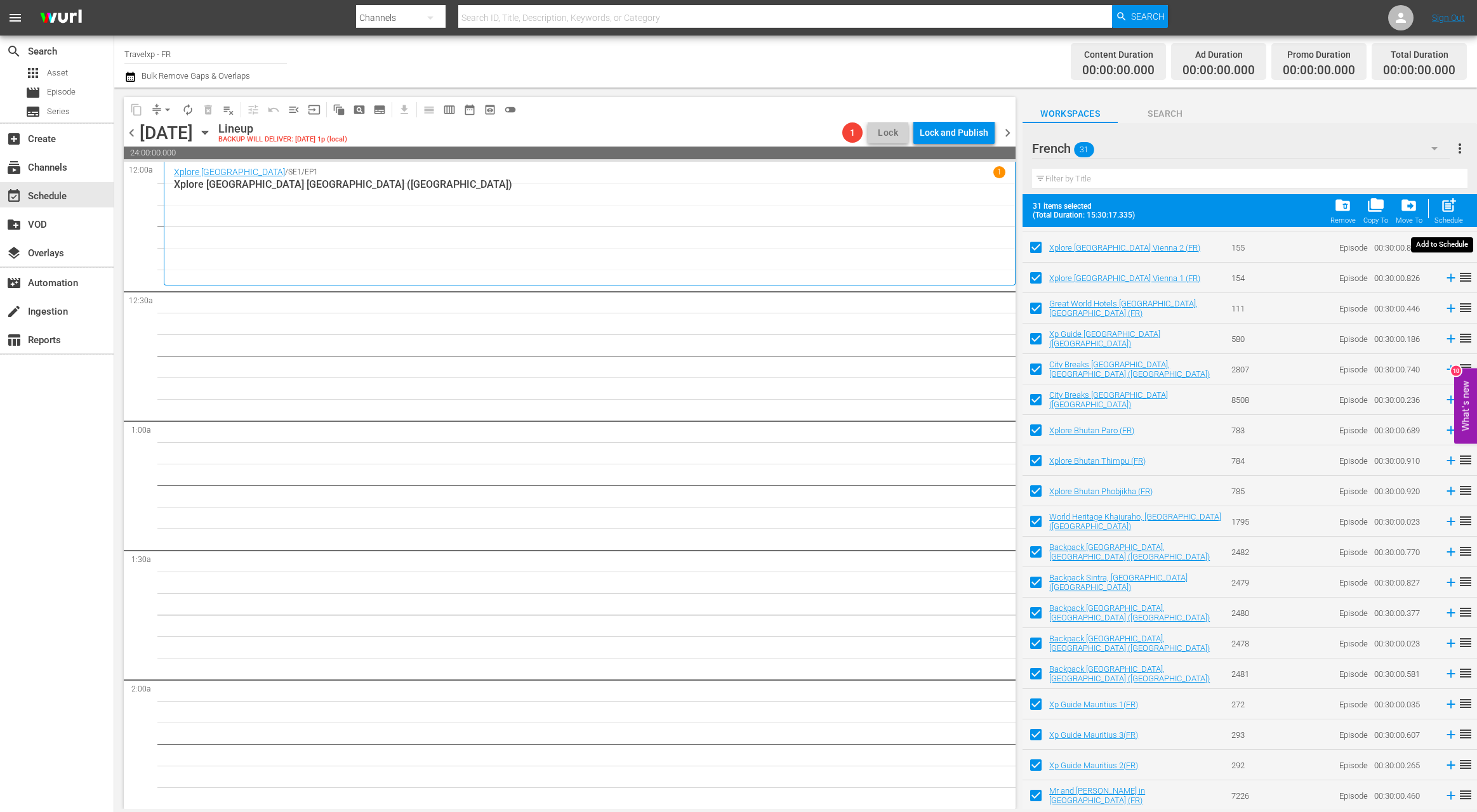
click at [1456, 212] on span "post_add" at bounding box center [1448, 205] width 17 height 17
checkbox input "false"
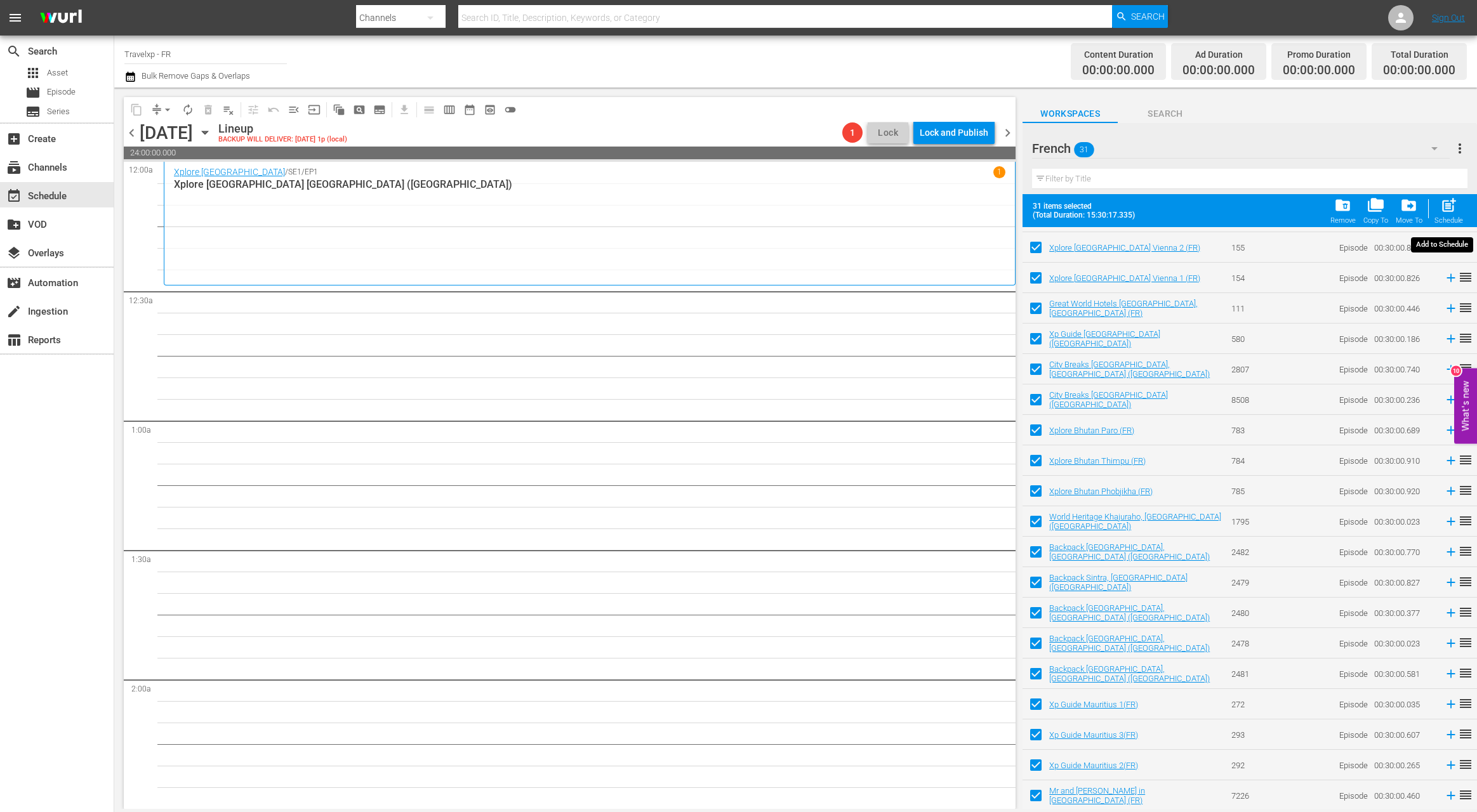
checkbox input "false"
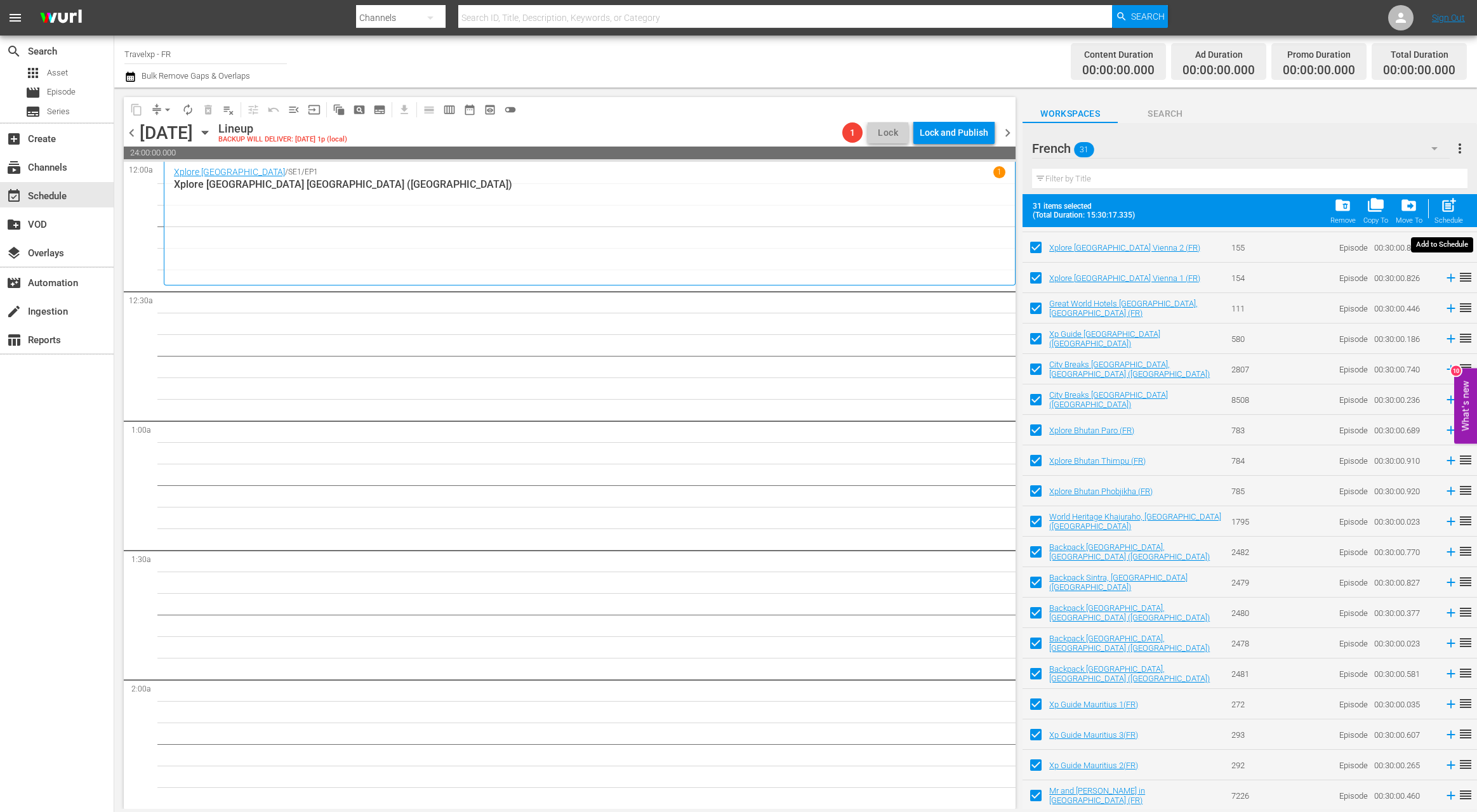
checkbox input "false"
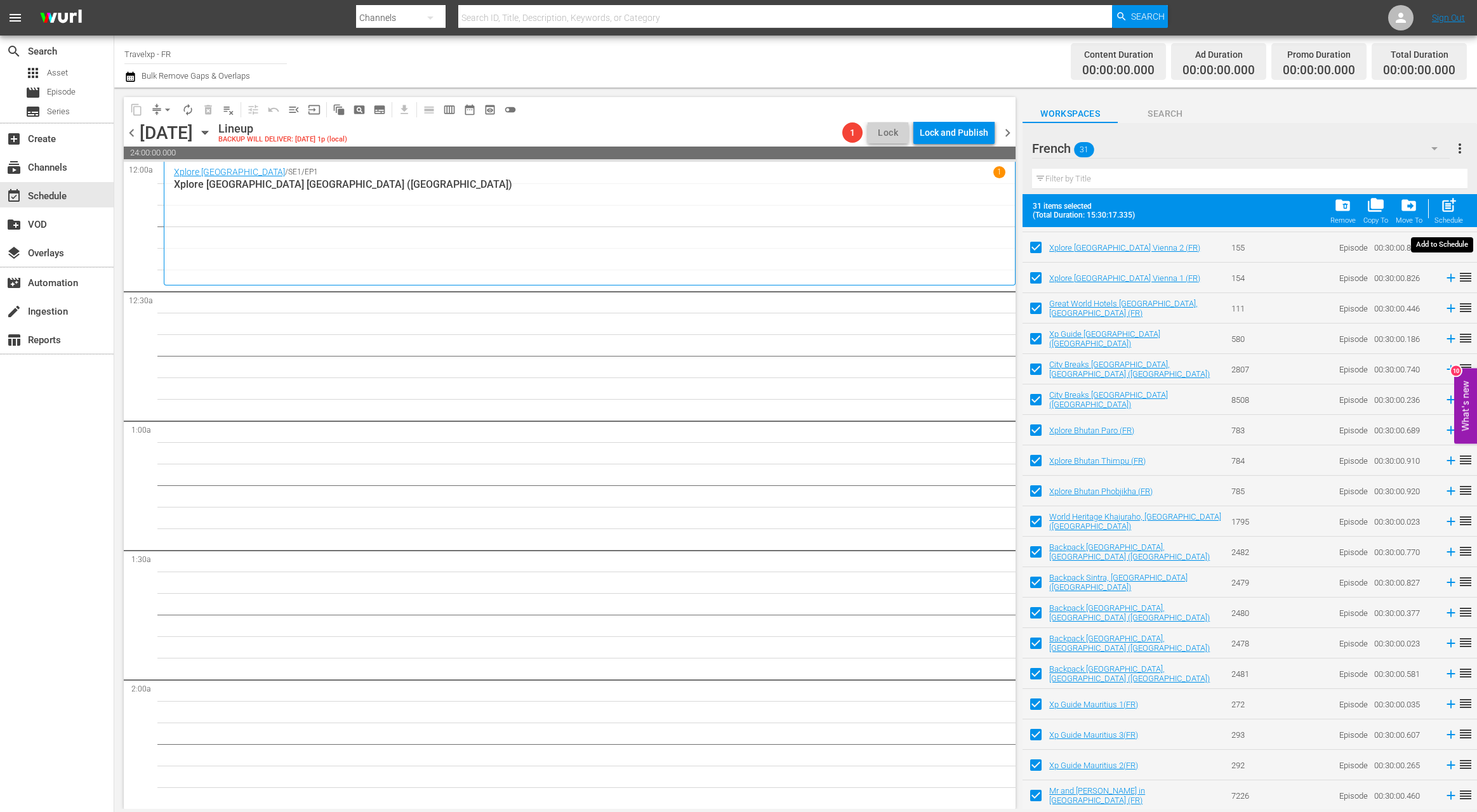
checkbox input "false"
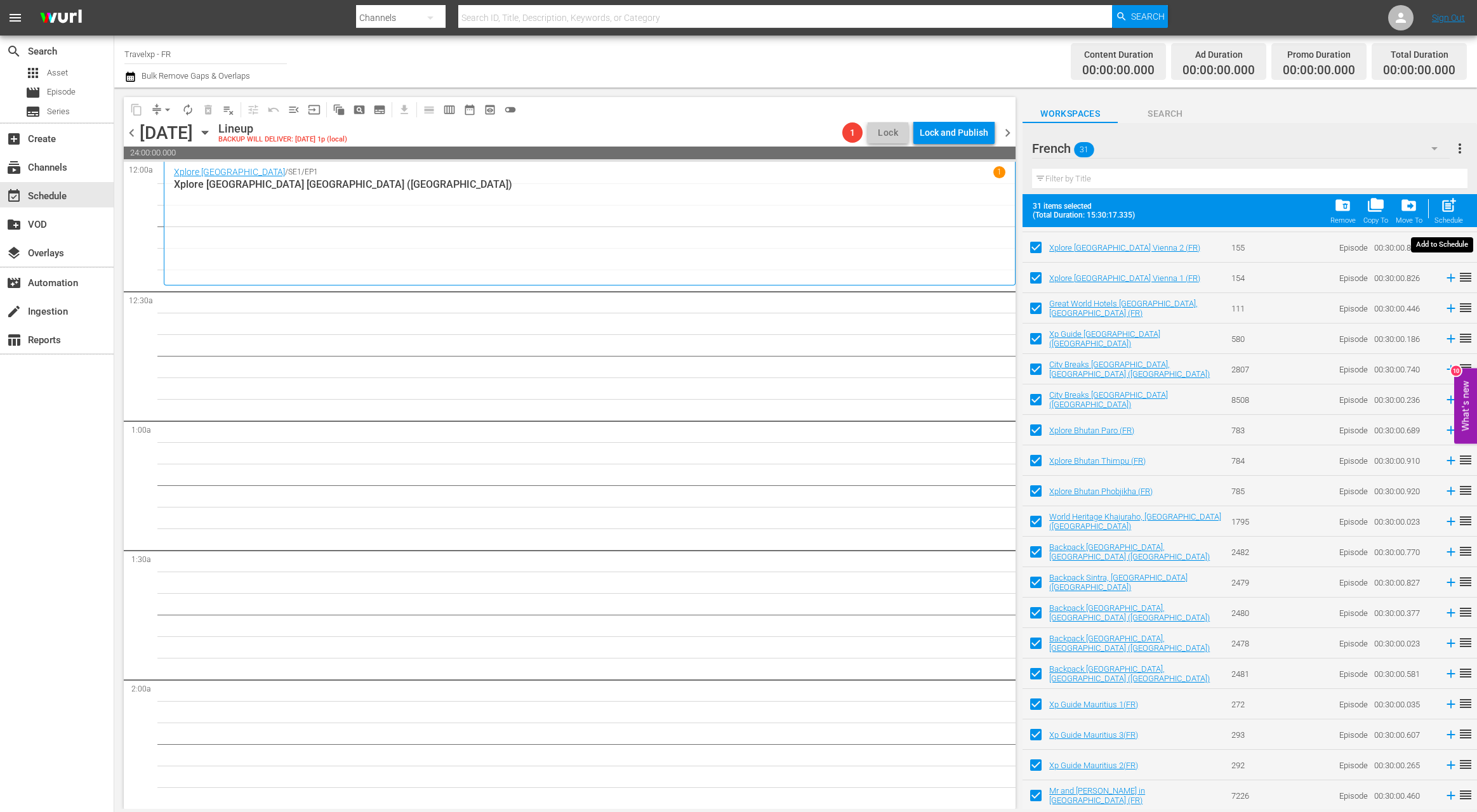
checkbox input "false"
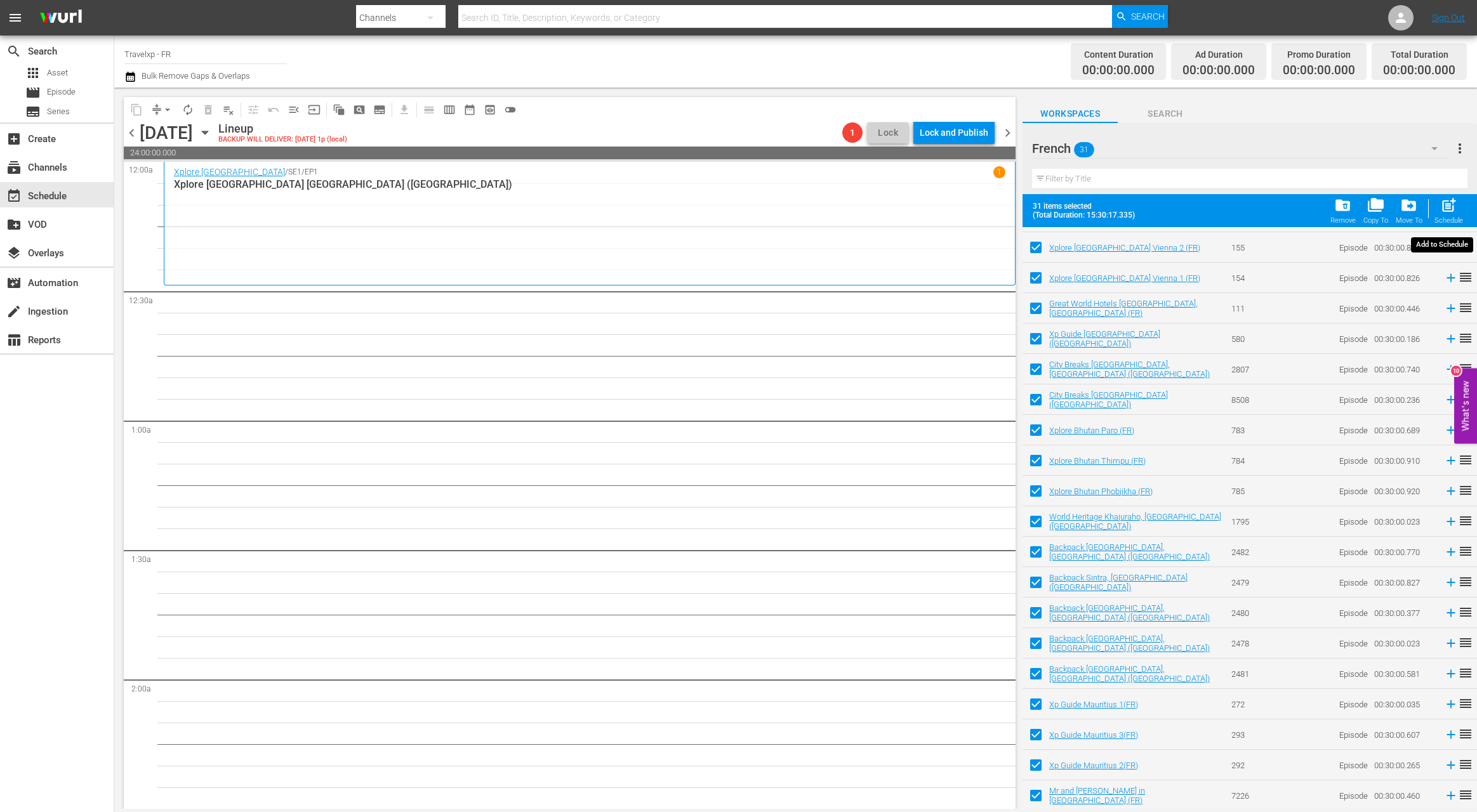
checkbox input "false"
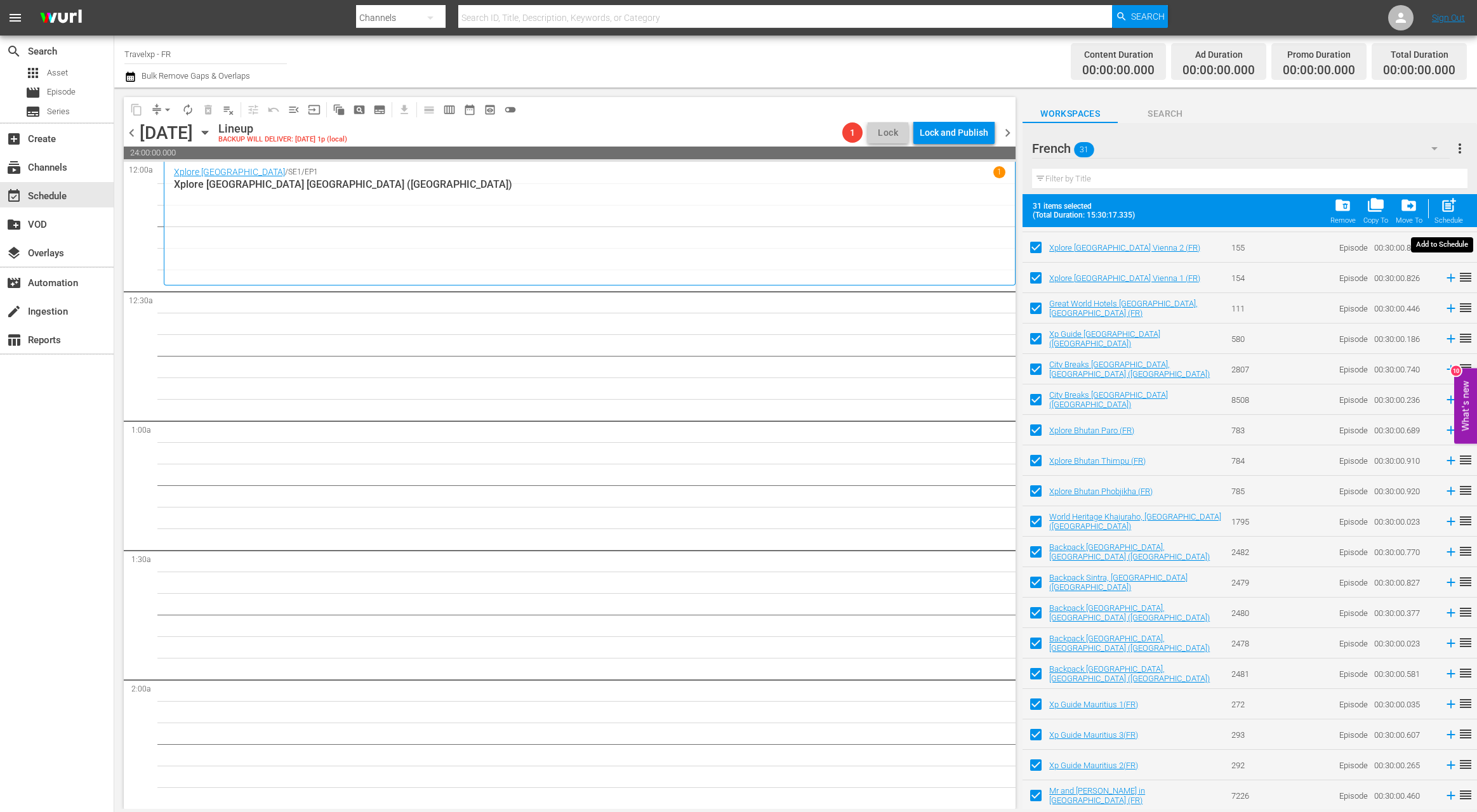
checkbox input "false"
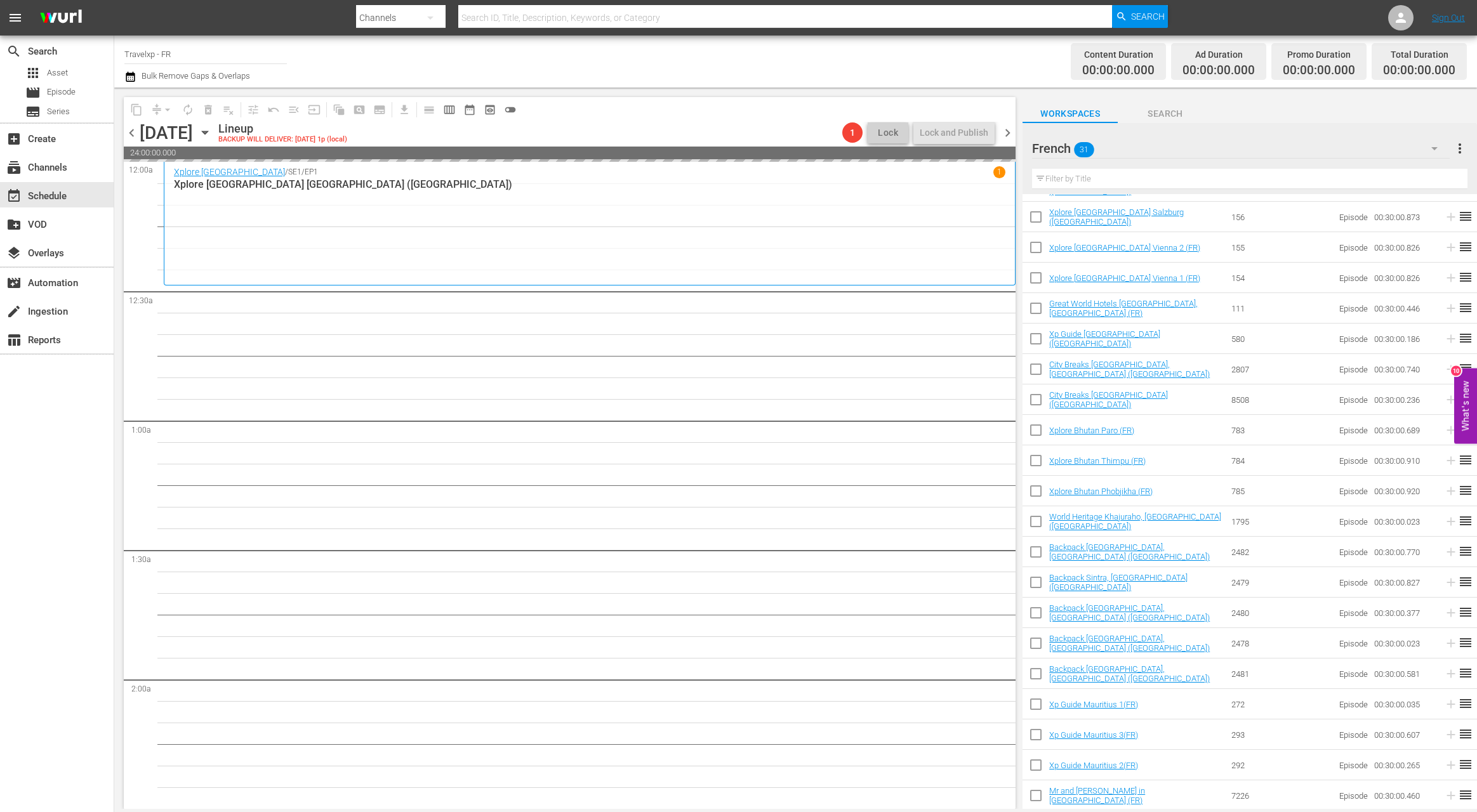
scroll to position [358, 0]
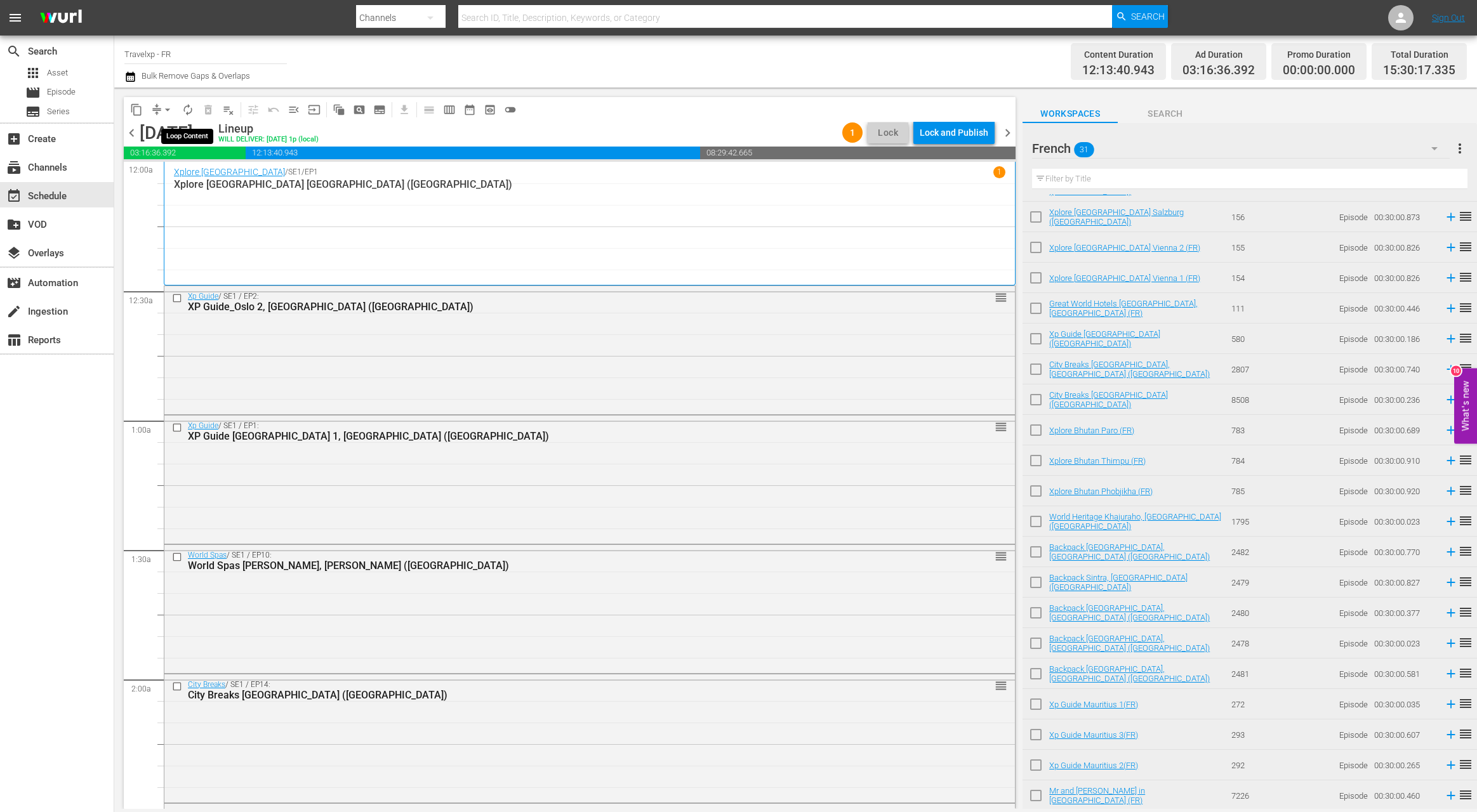
click at [187, 116] on button "autorenew_outlined" at bounding box center [187, 109] width 20 height 20
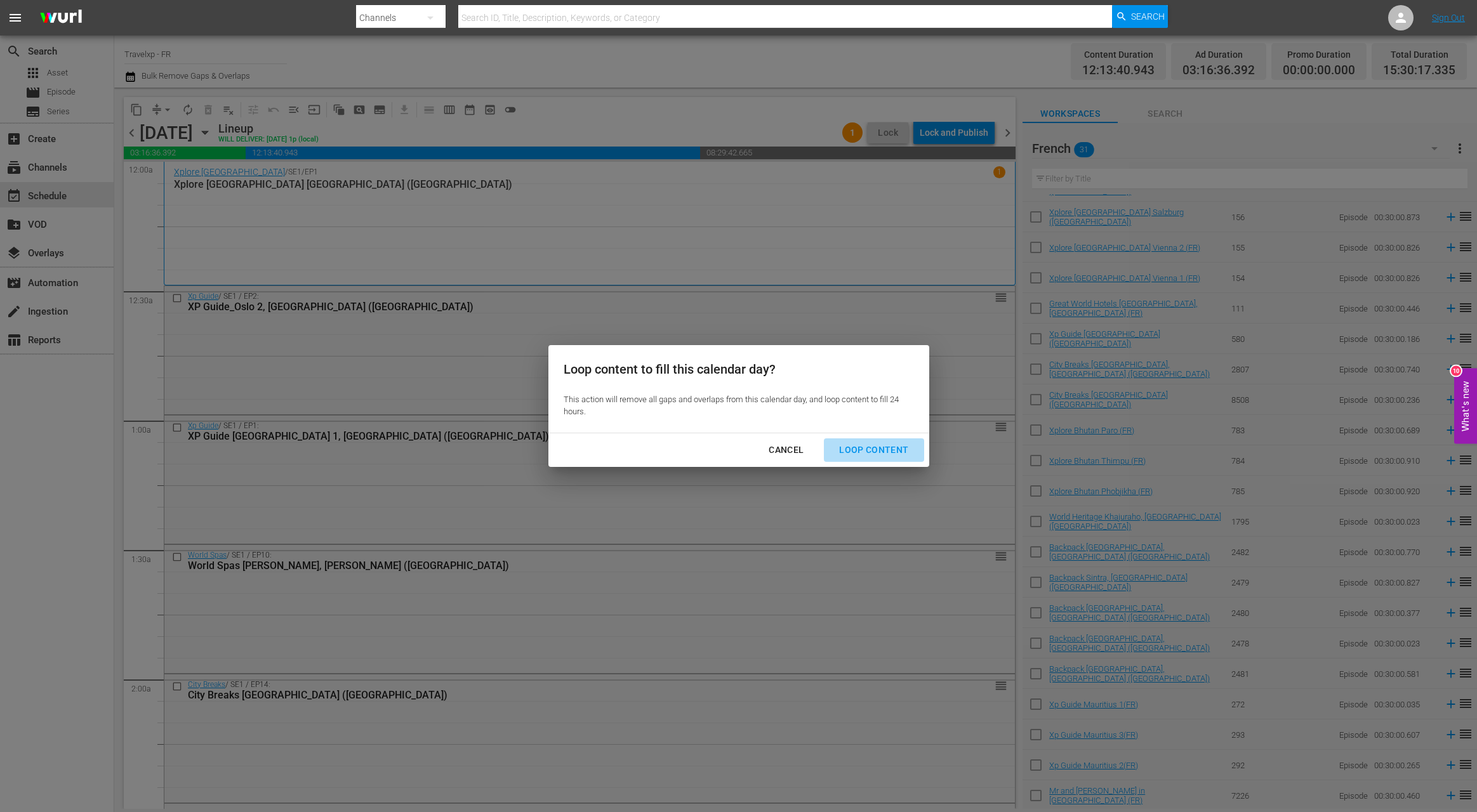
click at [877, 447] on div "Loop Content" at bounding box center [873, 449] width 89 height 16
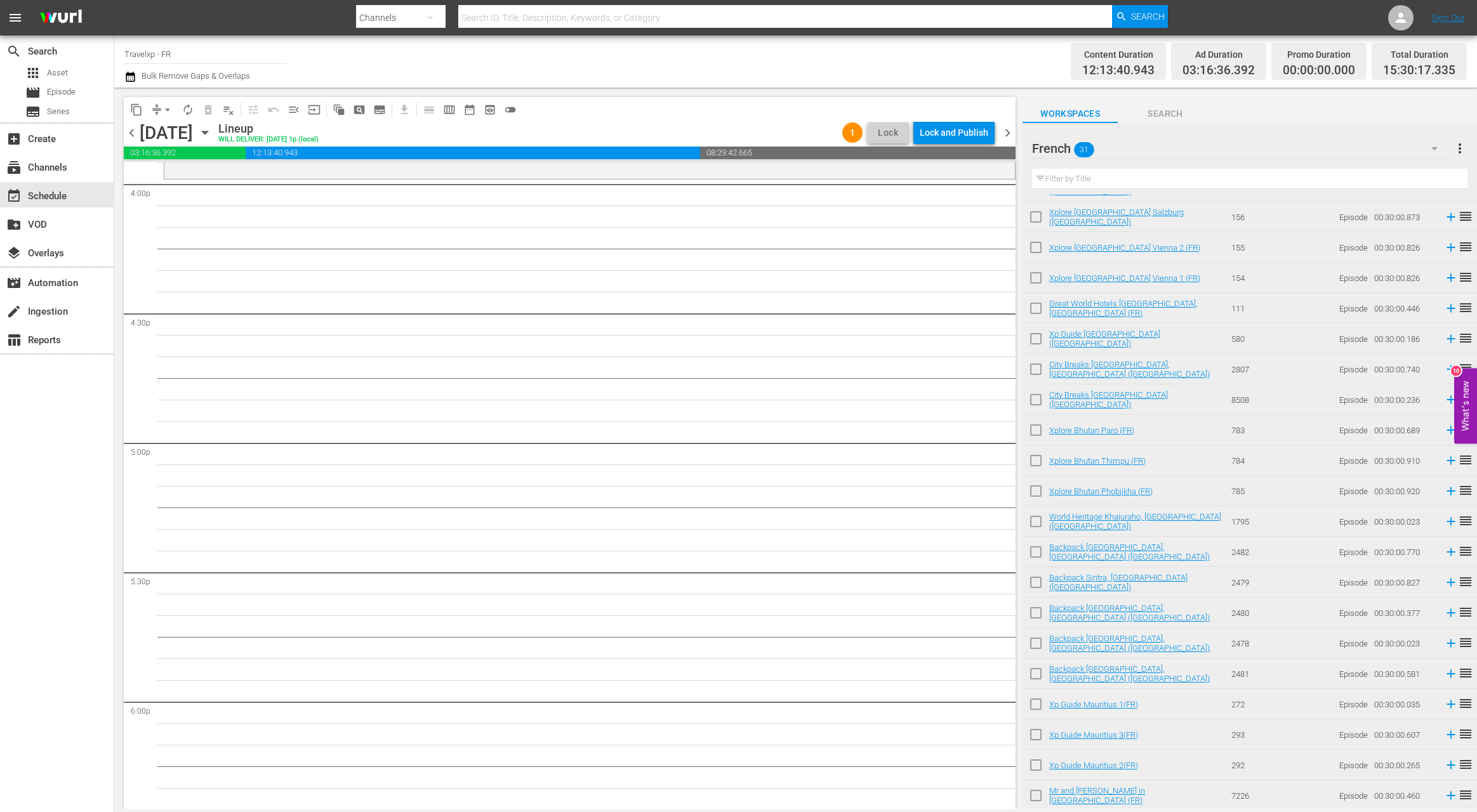
scroll to position [3681, 0]
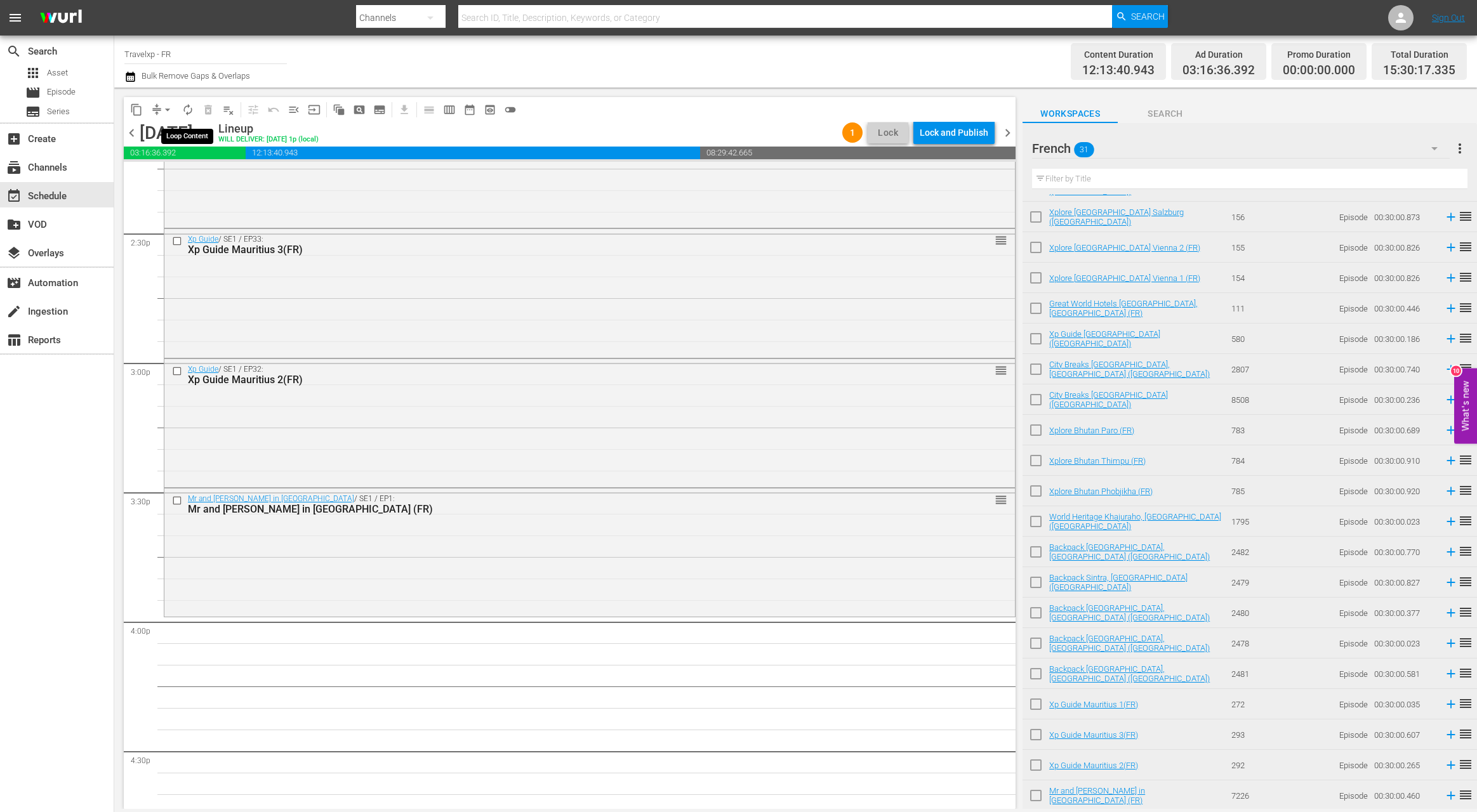
click at [186, 107] on span "autorenew_outlined" at bounding box center [188, 109] width 13 height 13
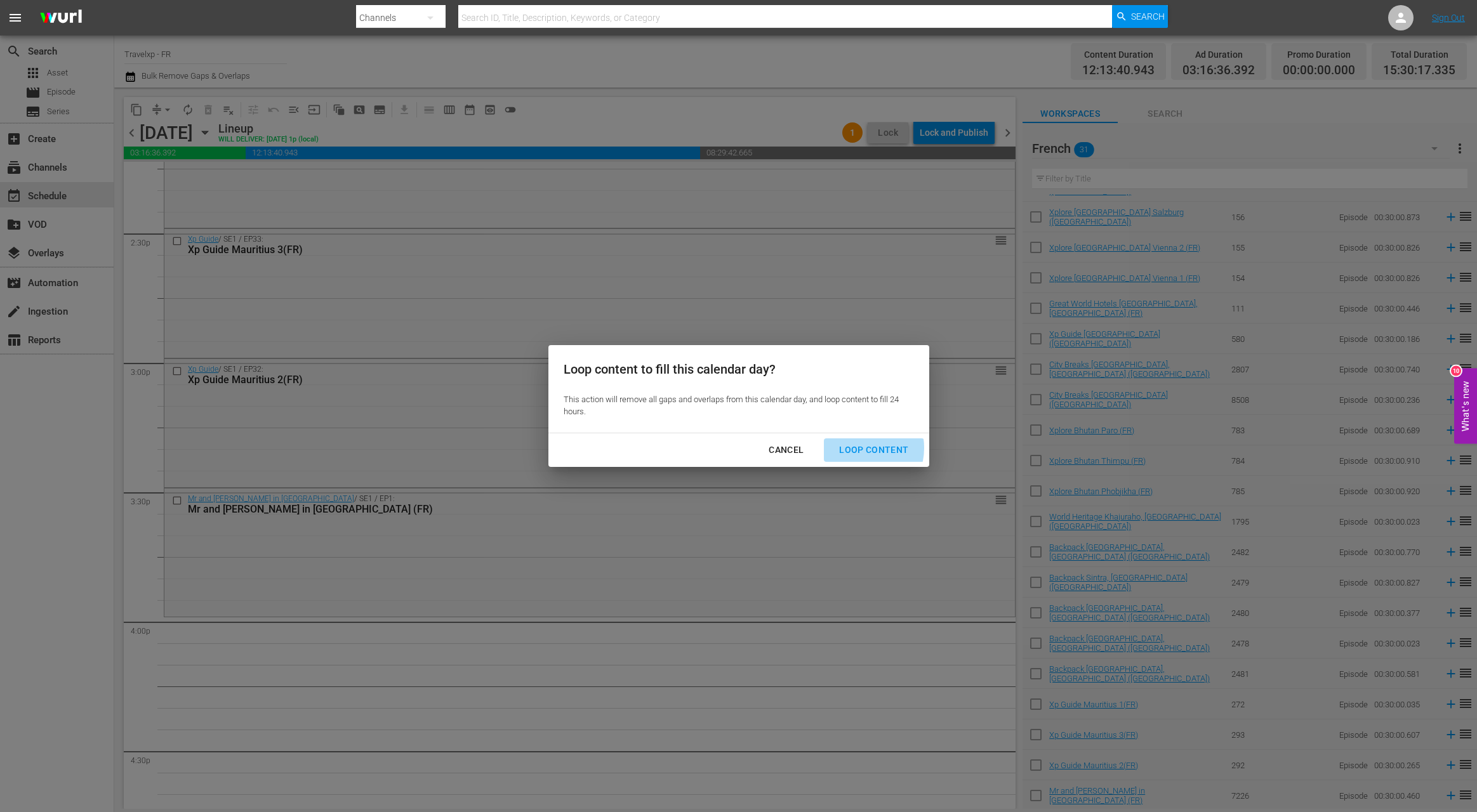
click at [855, 448] on div "Loop Content" at bounding box center [873, 449] width 89 height 16
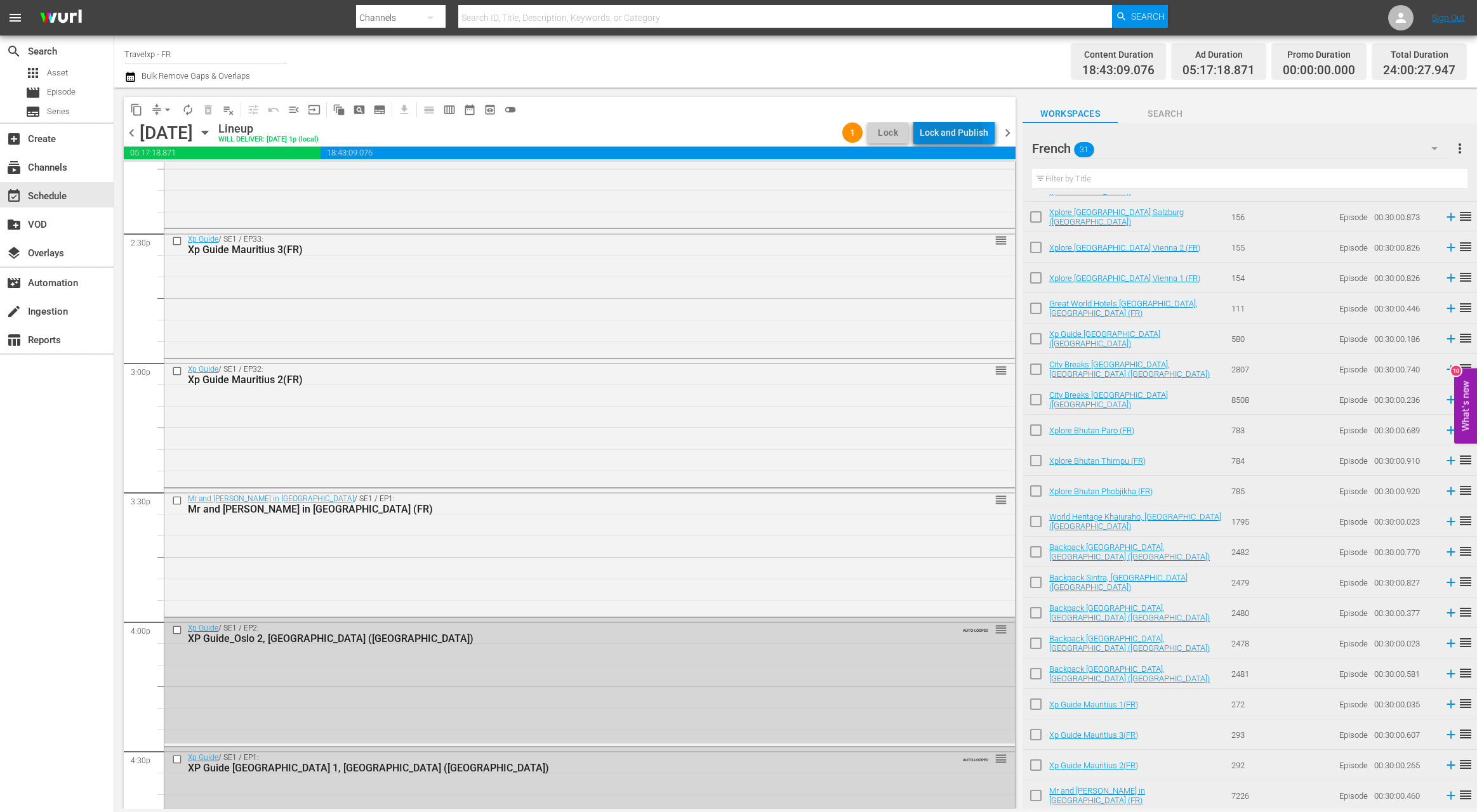
click at [940, 135] on div "Lock and Publish" at bounding box center [954, 132] width 69 height 23
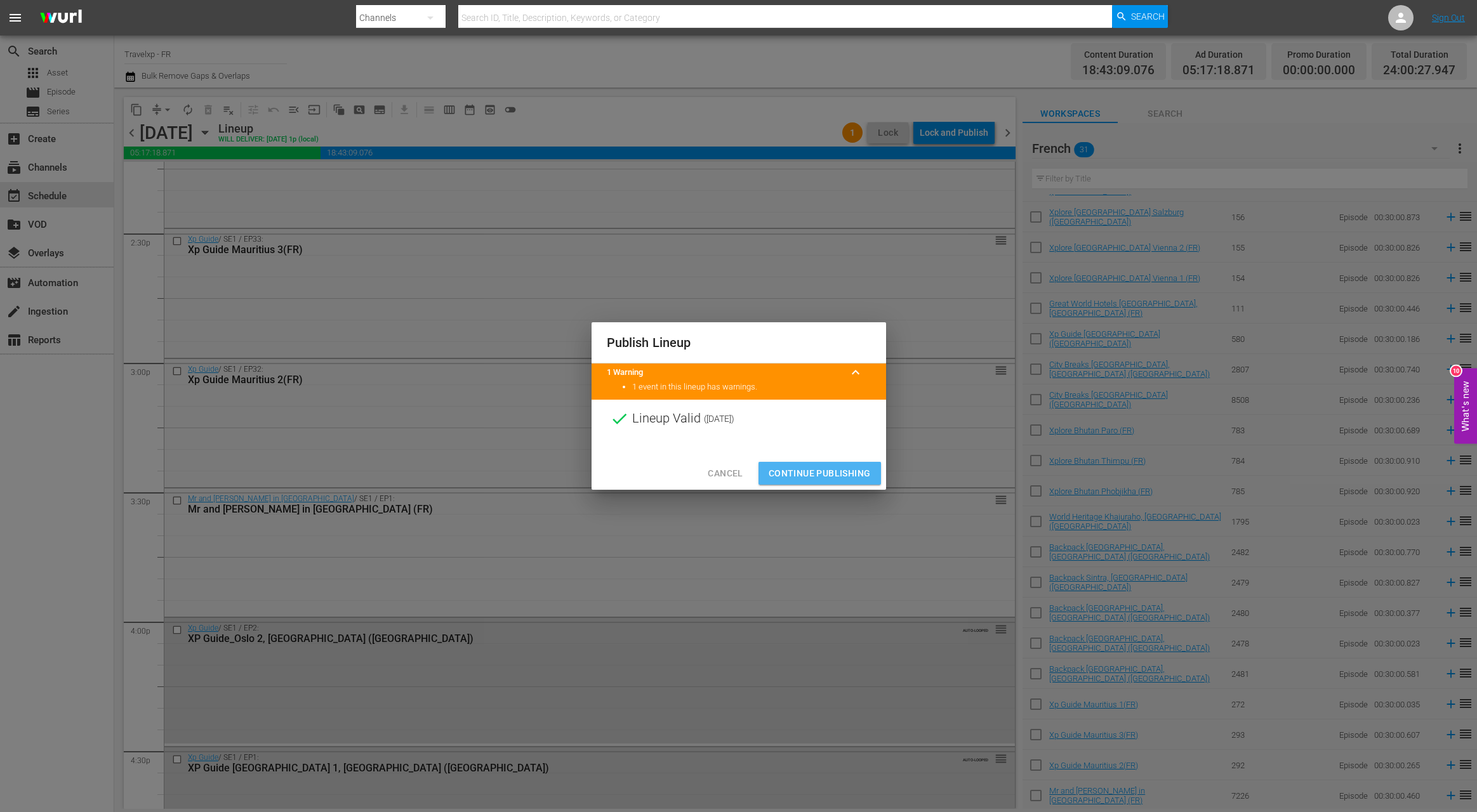
click at [821, 473] on span "Continue Publishing" at bounding box center [820, 473] width 102 height 16
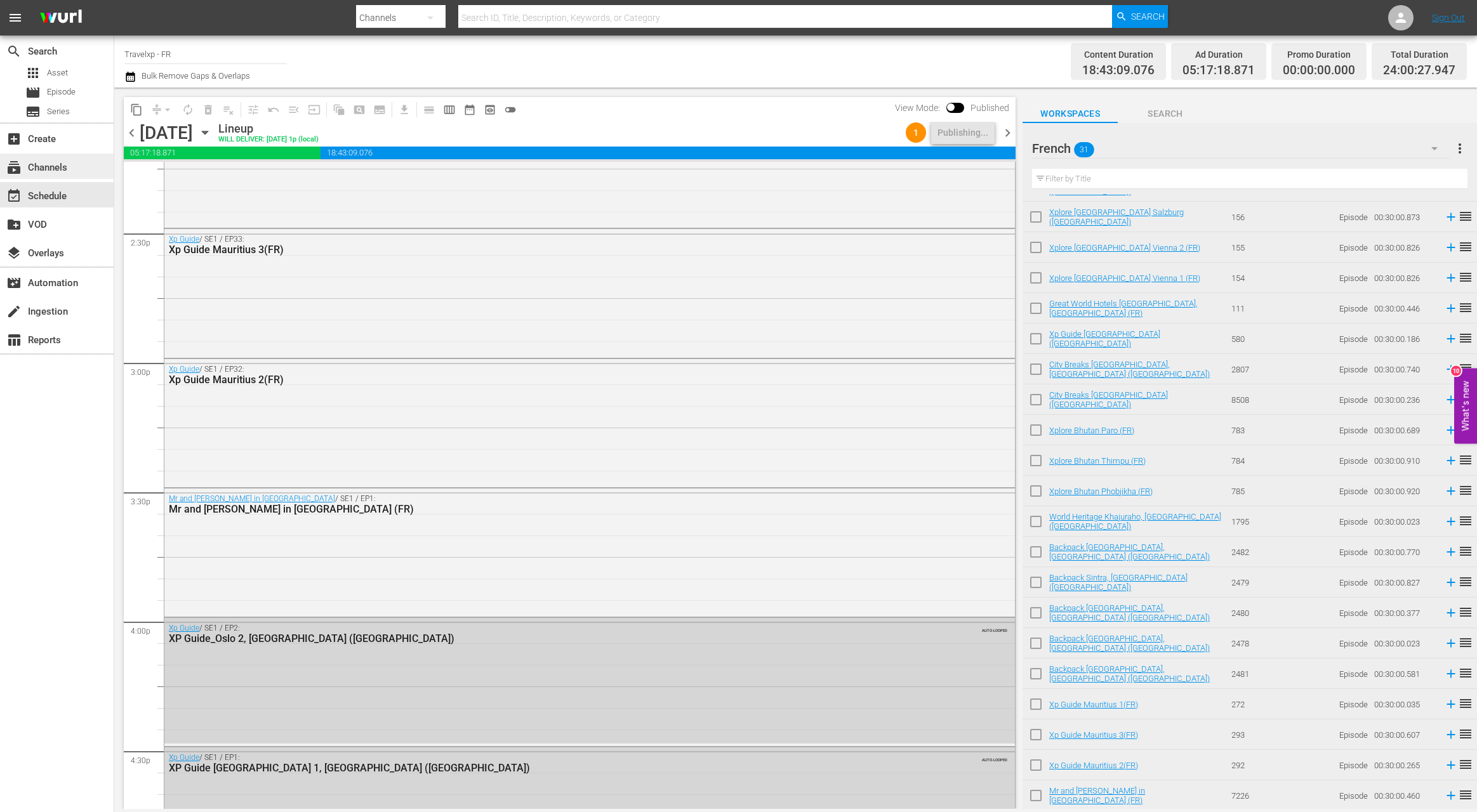
click at [71, 172] on div "subscriptions Channels" at bounding box center [57, 166] width 114 height 25
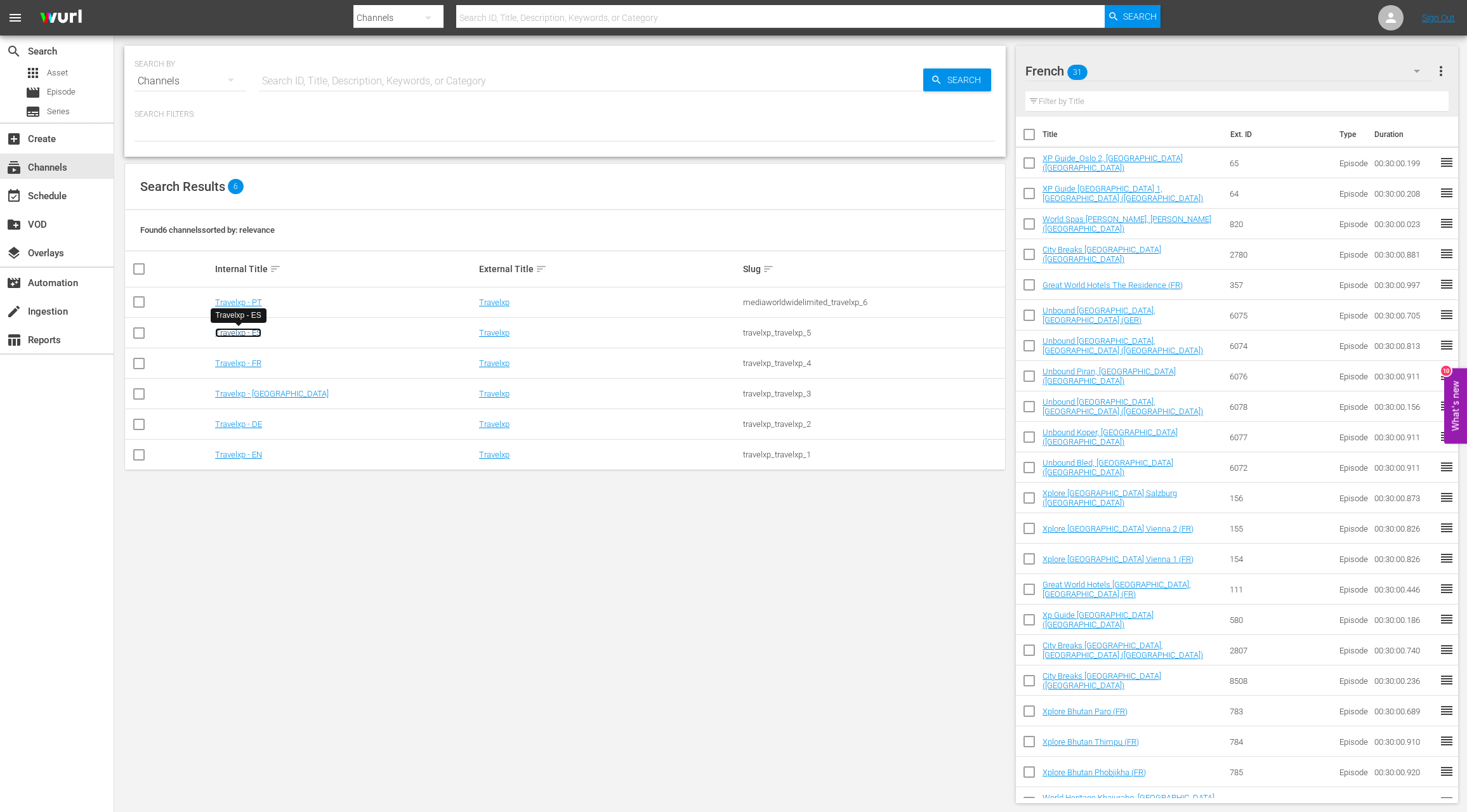
click at [242, 334] on link "Travelxp - ES" at bounding box center [238, 332] width 47 height 10
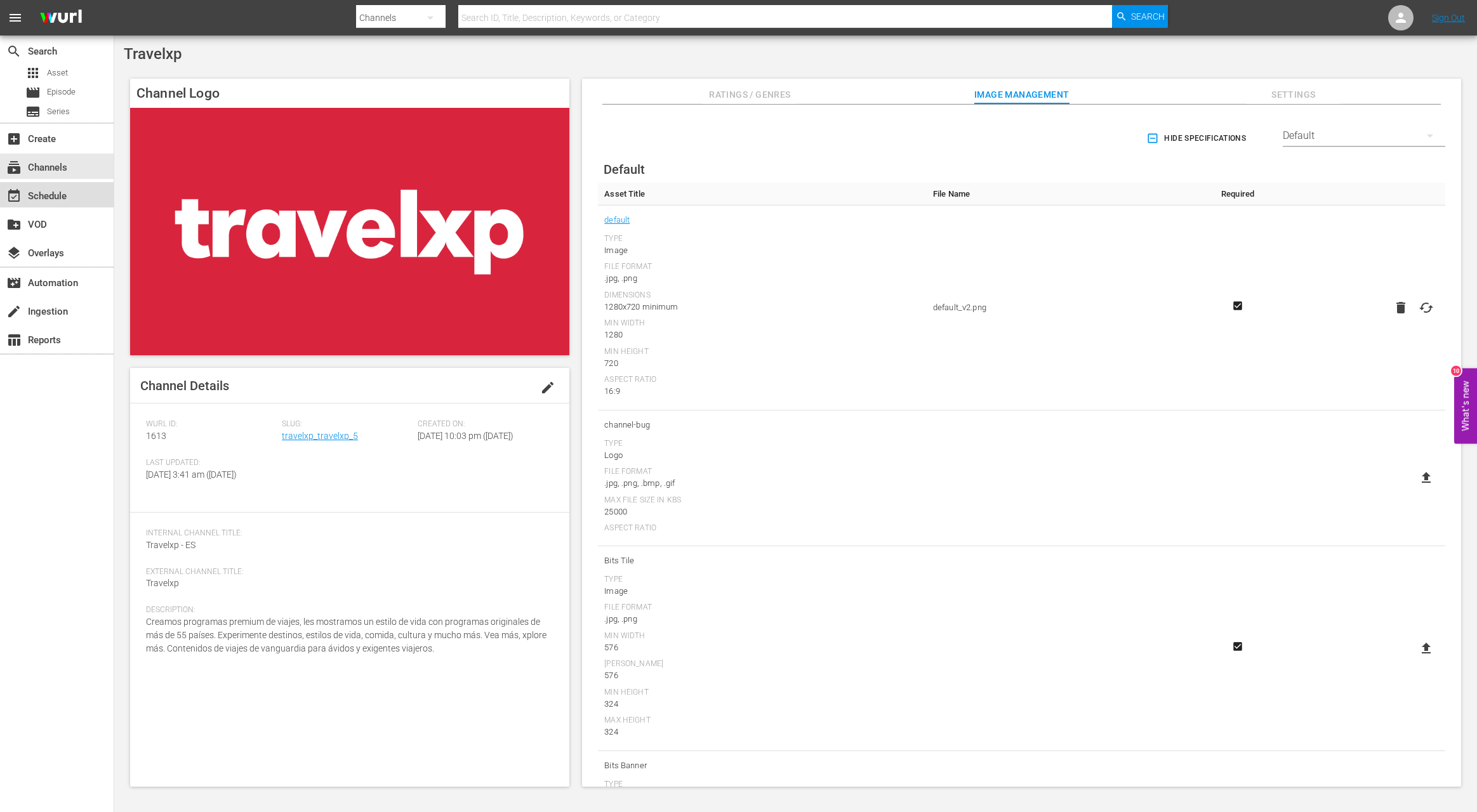
click at [27, 199] on div "event_available Schedule" at bounding box center [35, 194] width 71 height 11
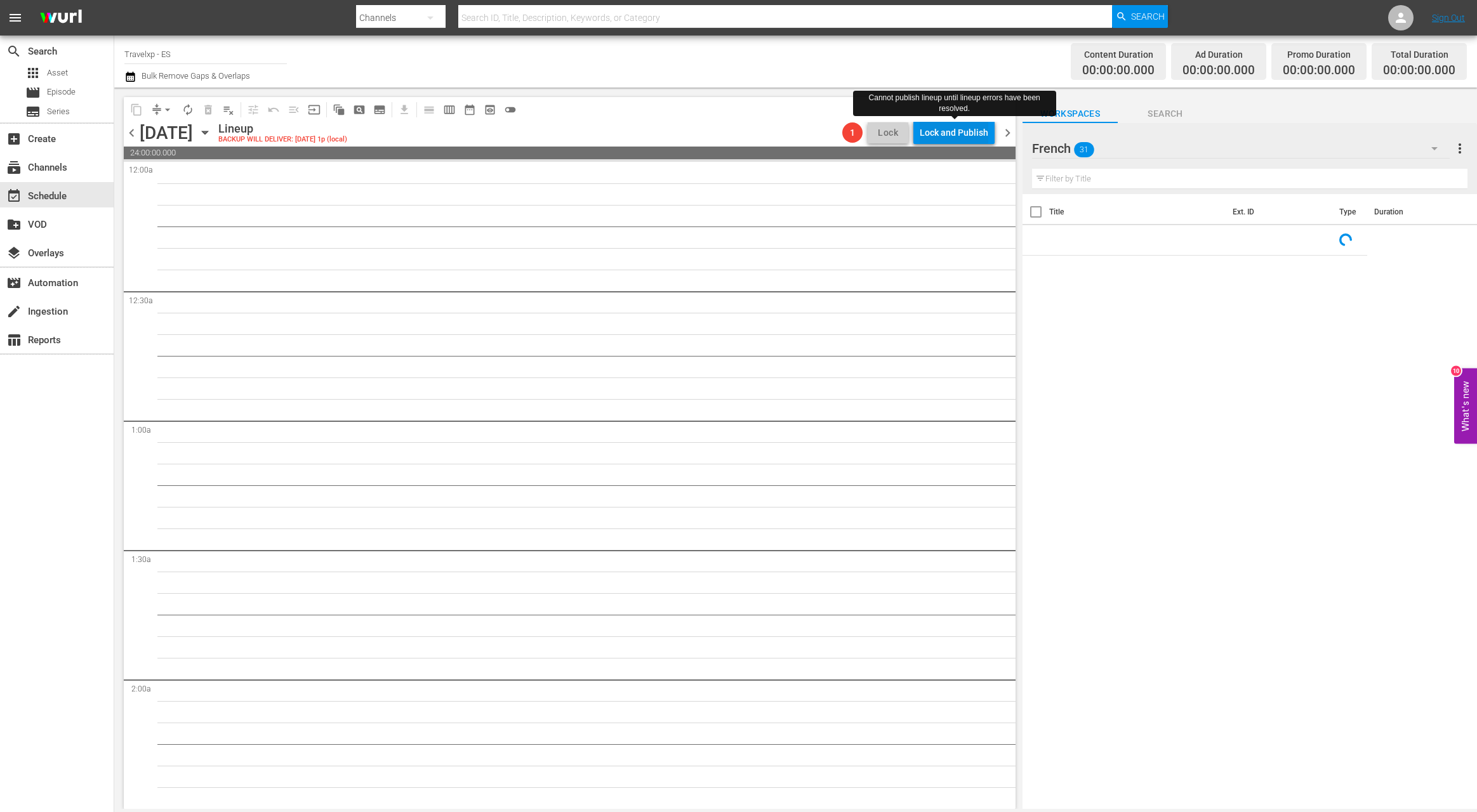
click at [943, 137] on div "Lock and Publish" at bounding box center [954, 132] width 69 height 23
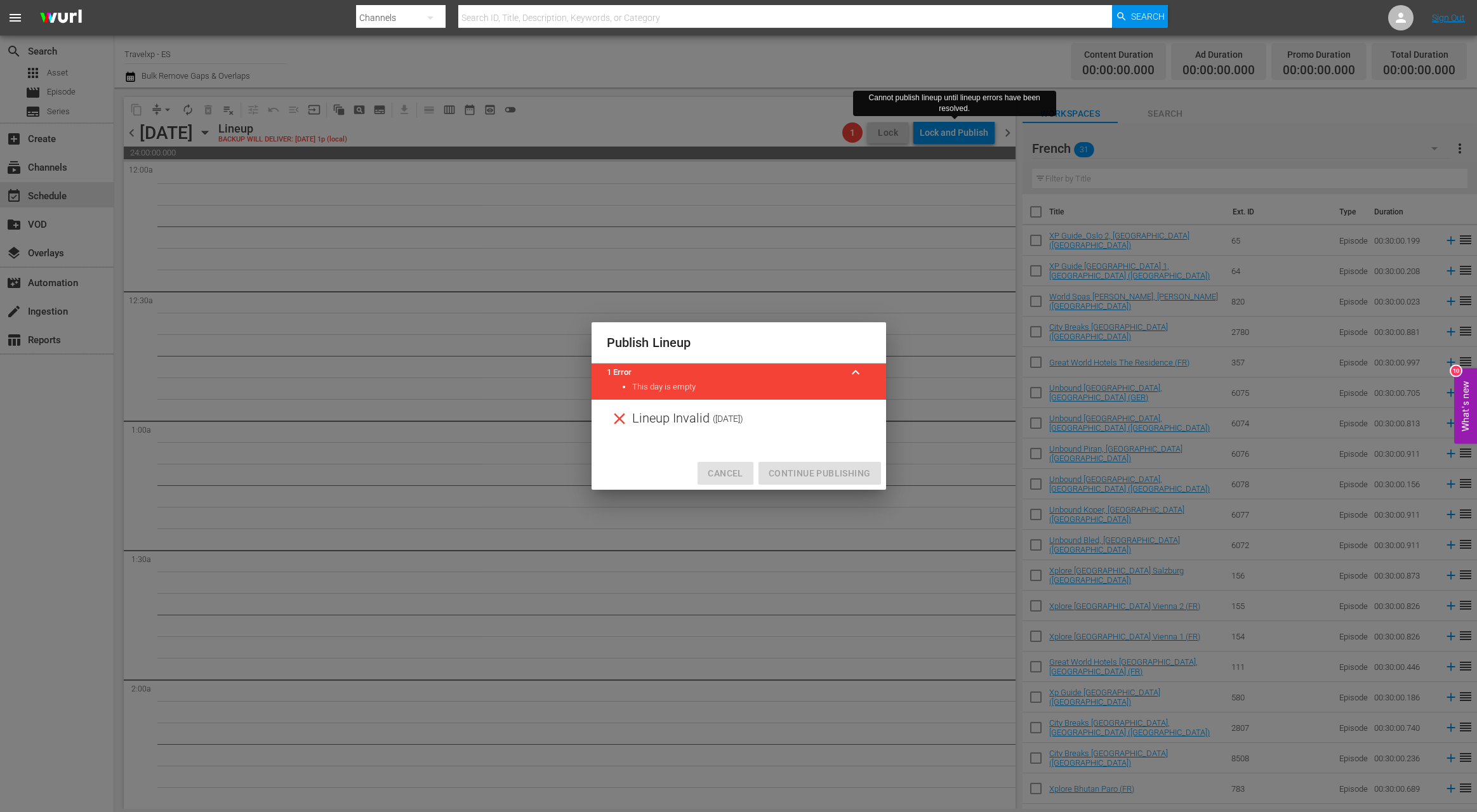
click at [721, 478] on span "Cancel" at bounding box center [724, 473] width 35 height 16
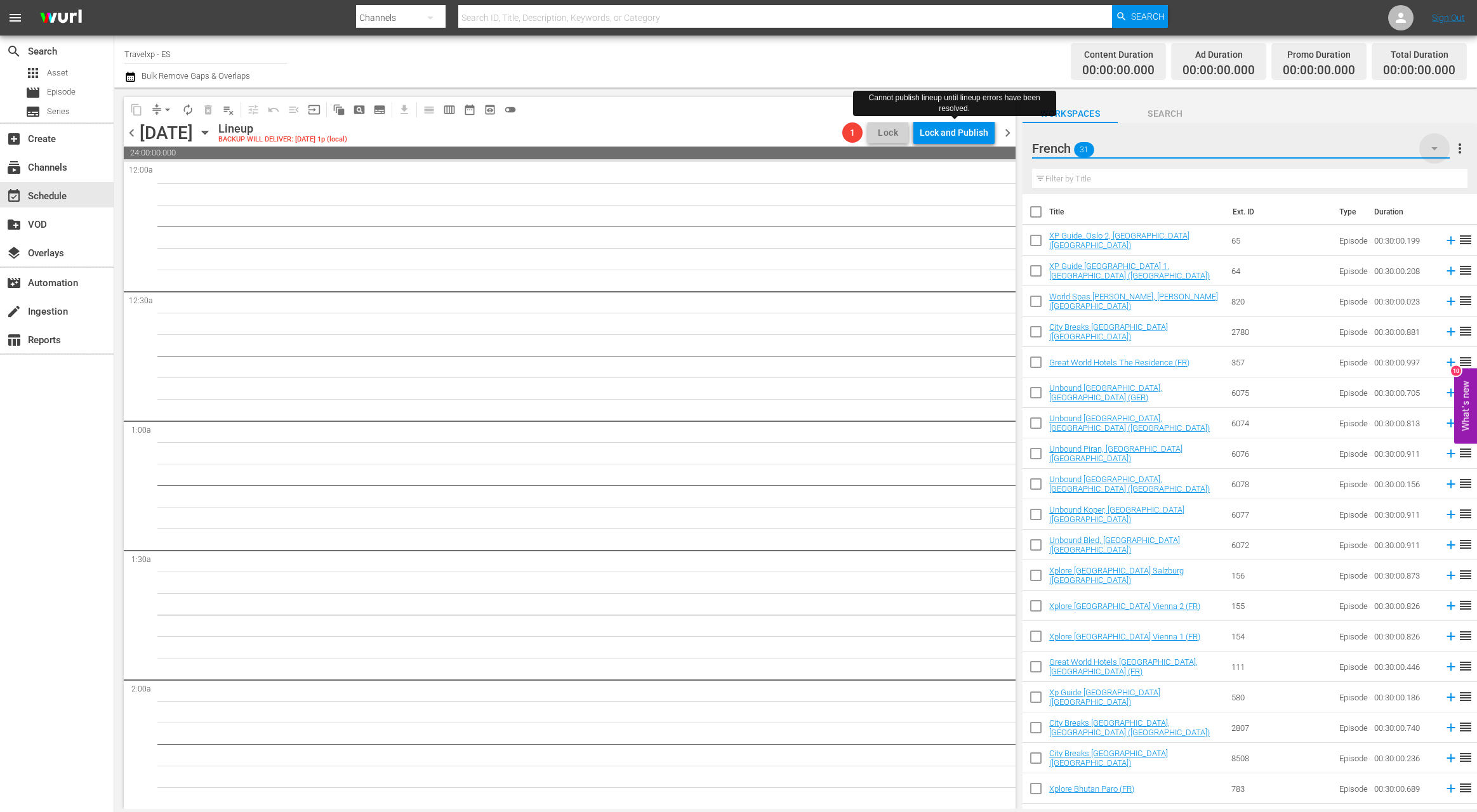
click at [1438, 150] on icon "button" at bounding box center [1434, 149] width 16 height 16
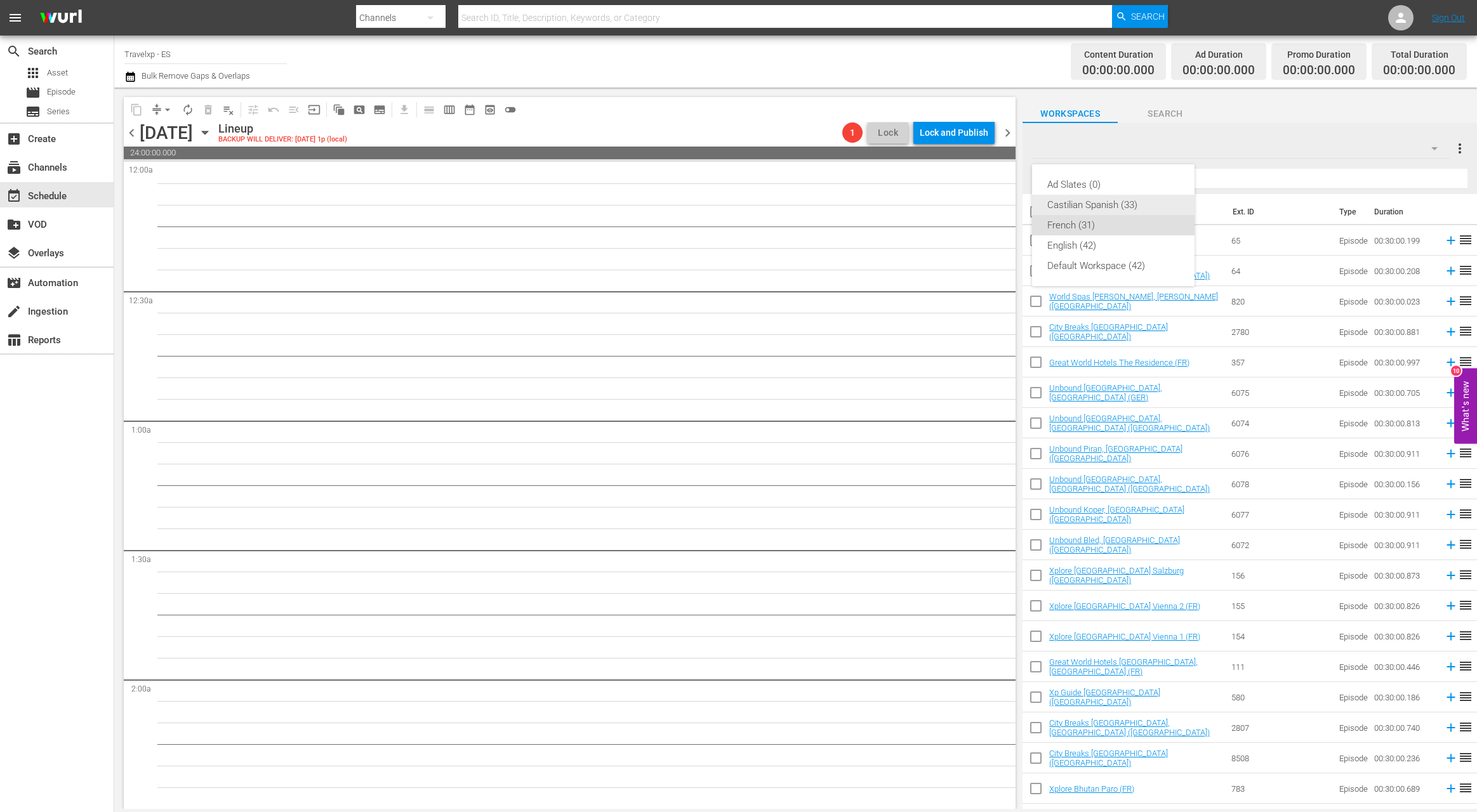
click at [1106, 202] on div "Castilian Spanish (33)" at bounding box center [1113, 205] width 132 height 20
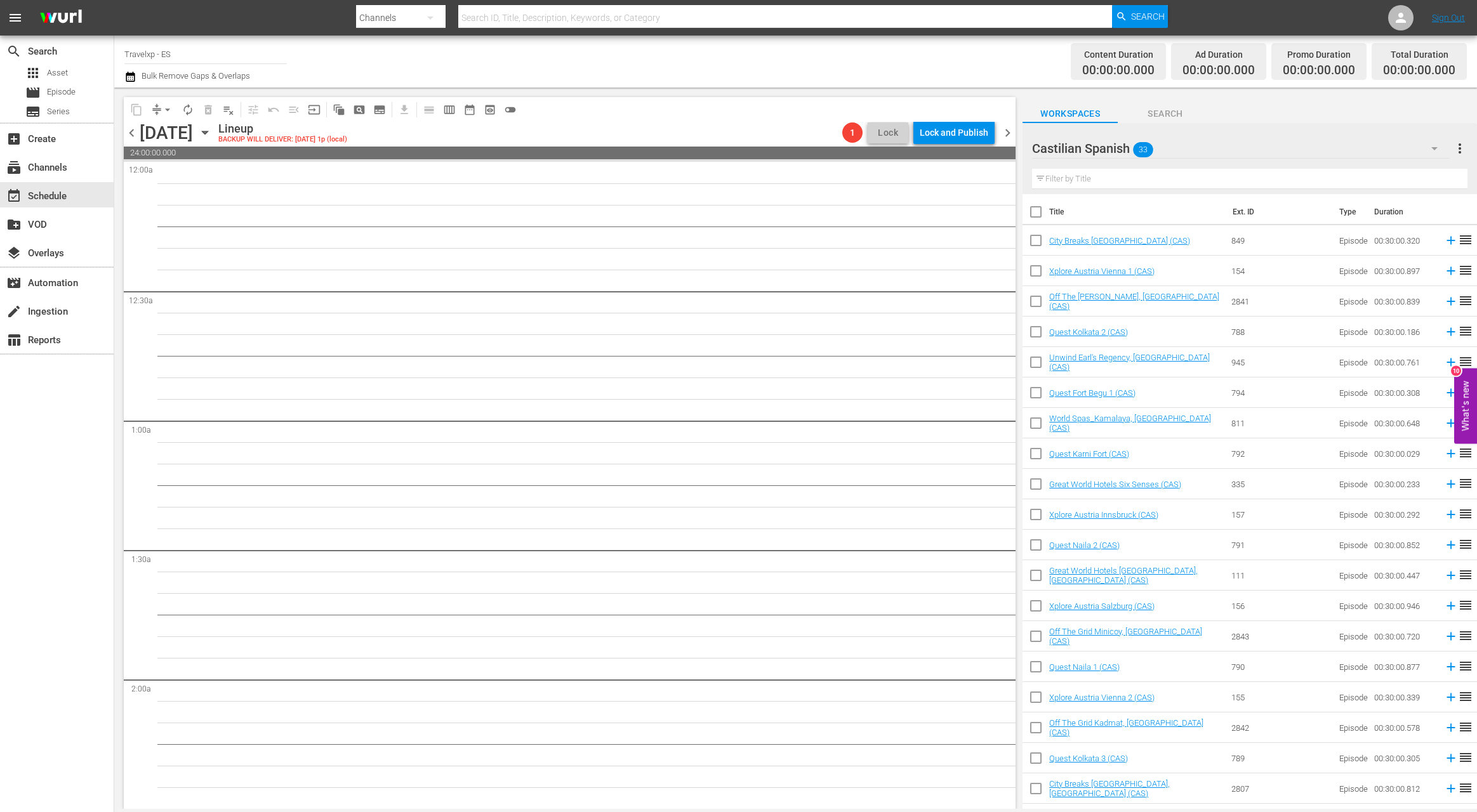
click at [1035, 216] on input "checkbox" at bounding box center [1036, 214] width 27 height 27
checkbox input "true"
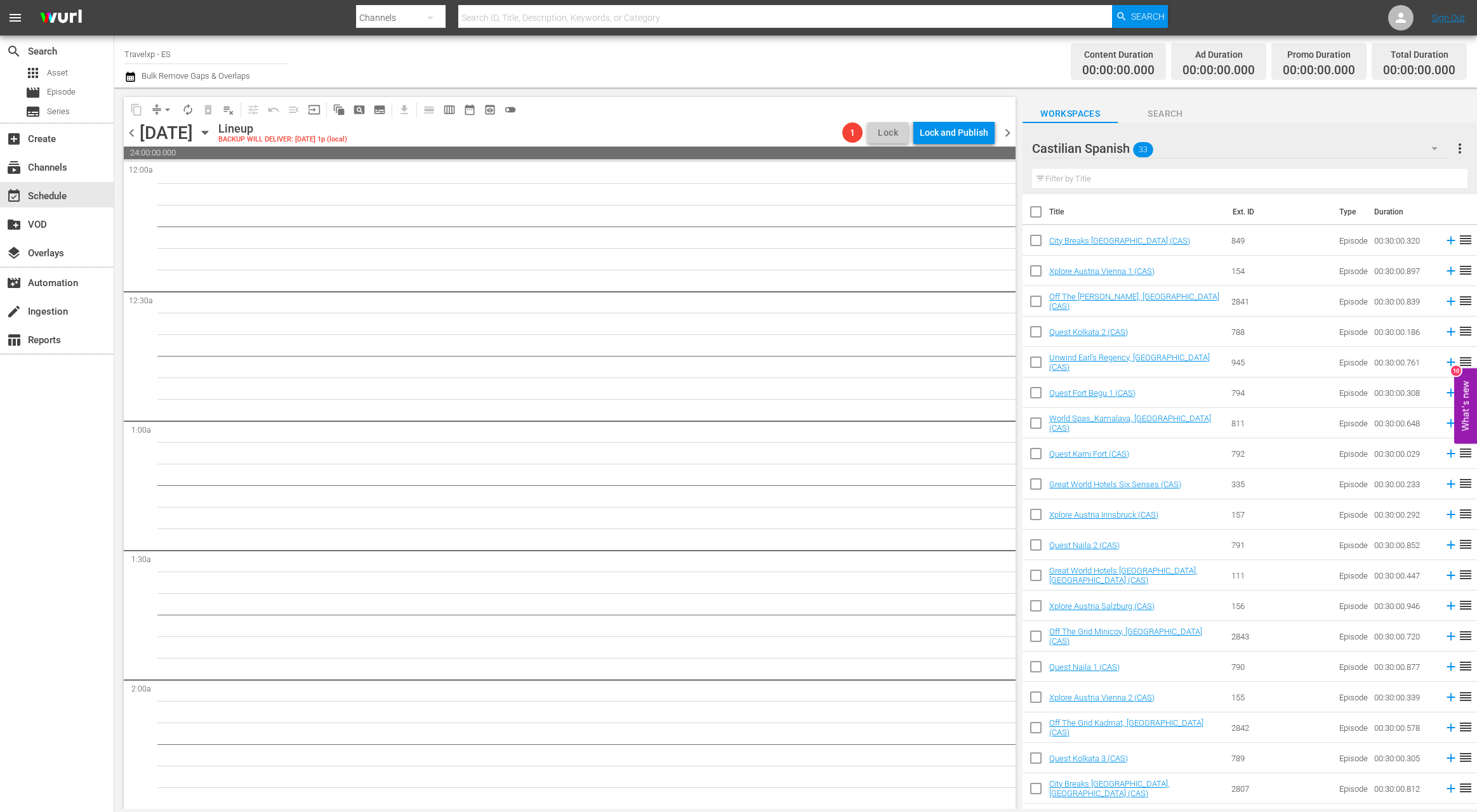
checkbox input "true"
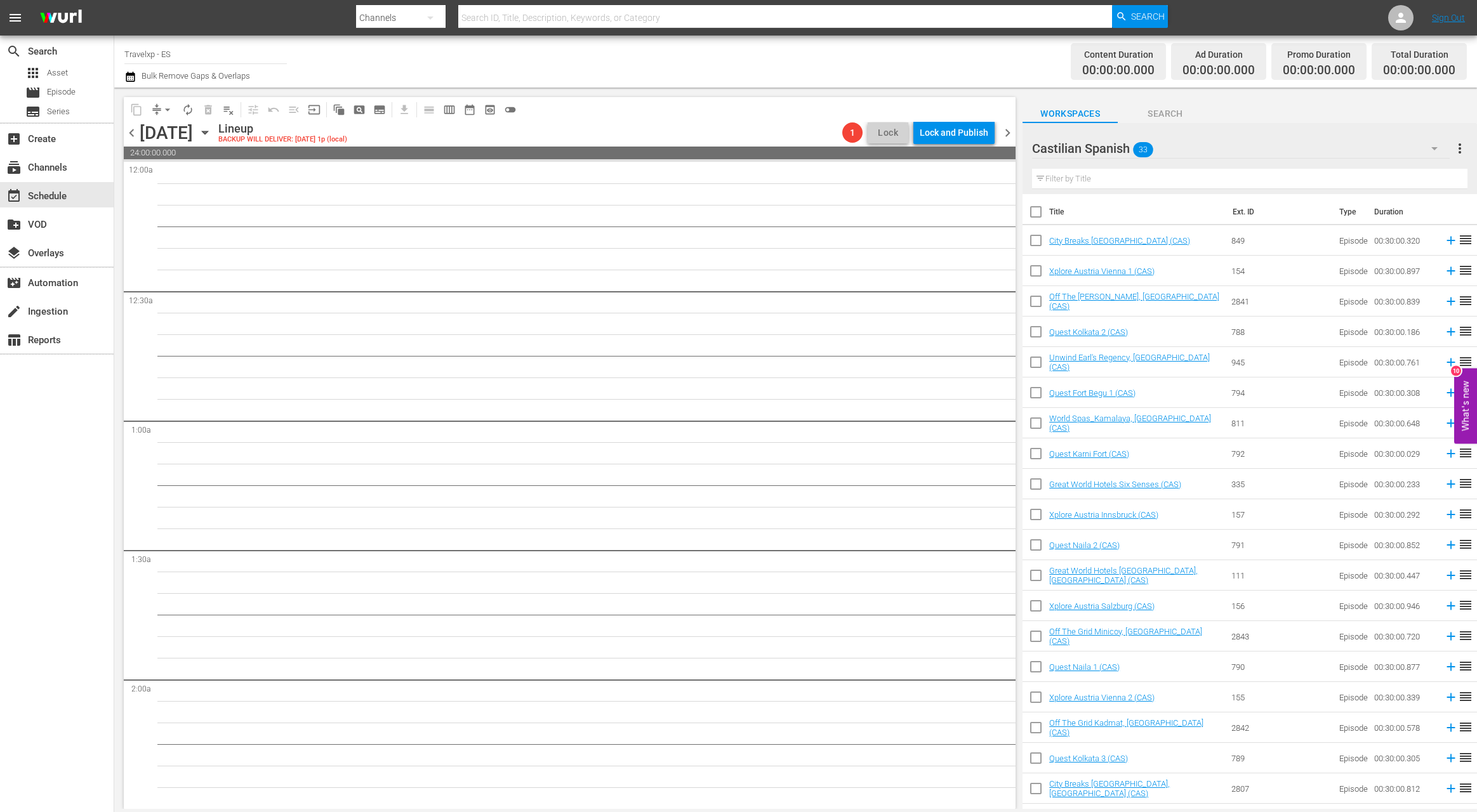
checkbox input "true"
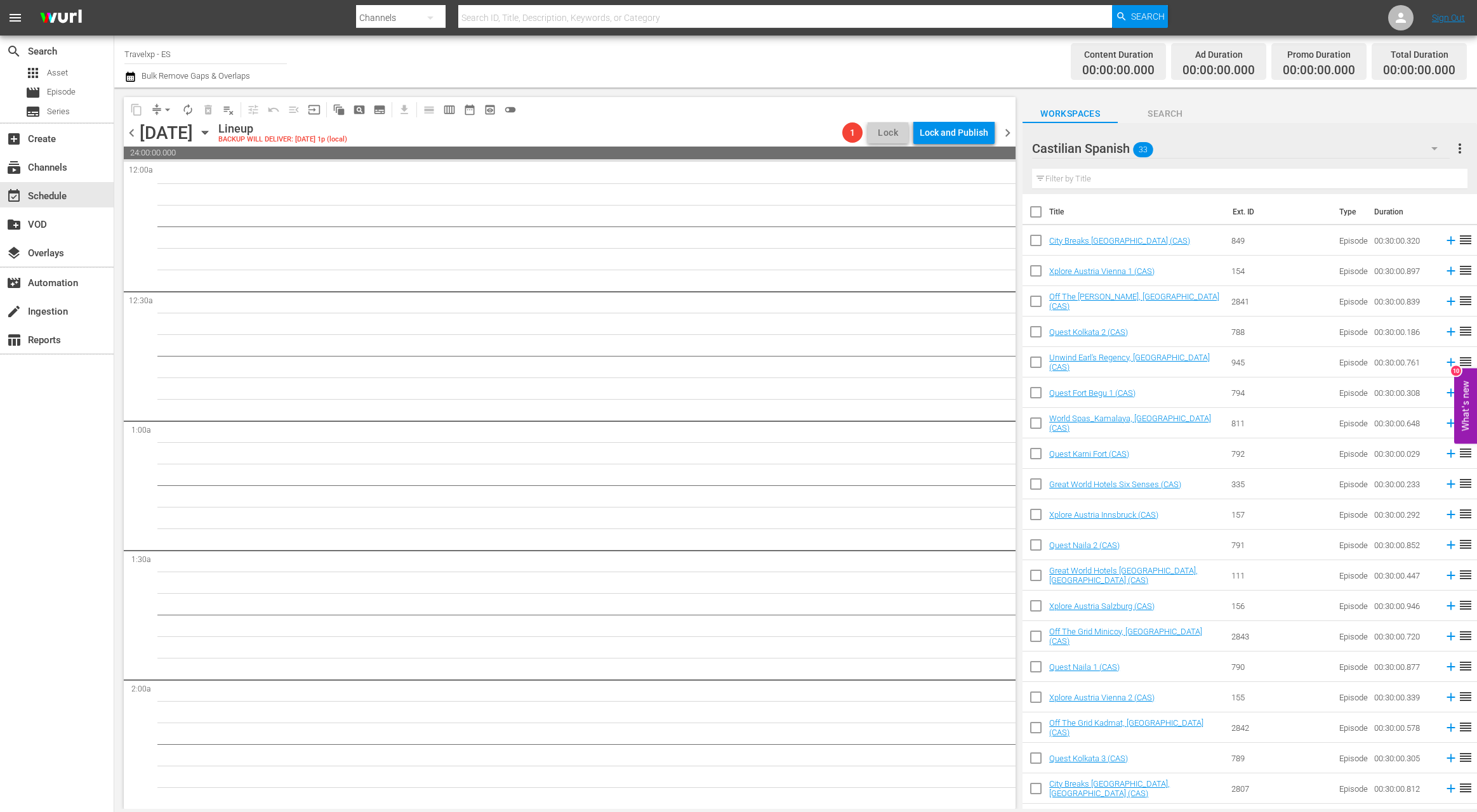
checkbox input "true"
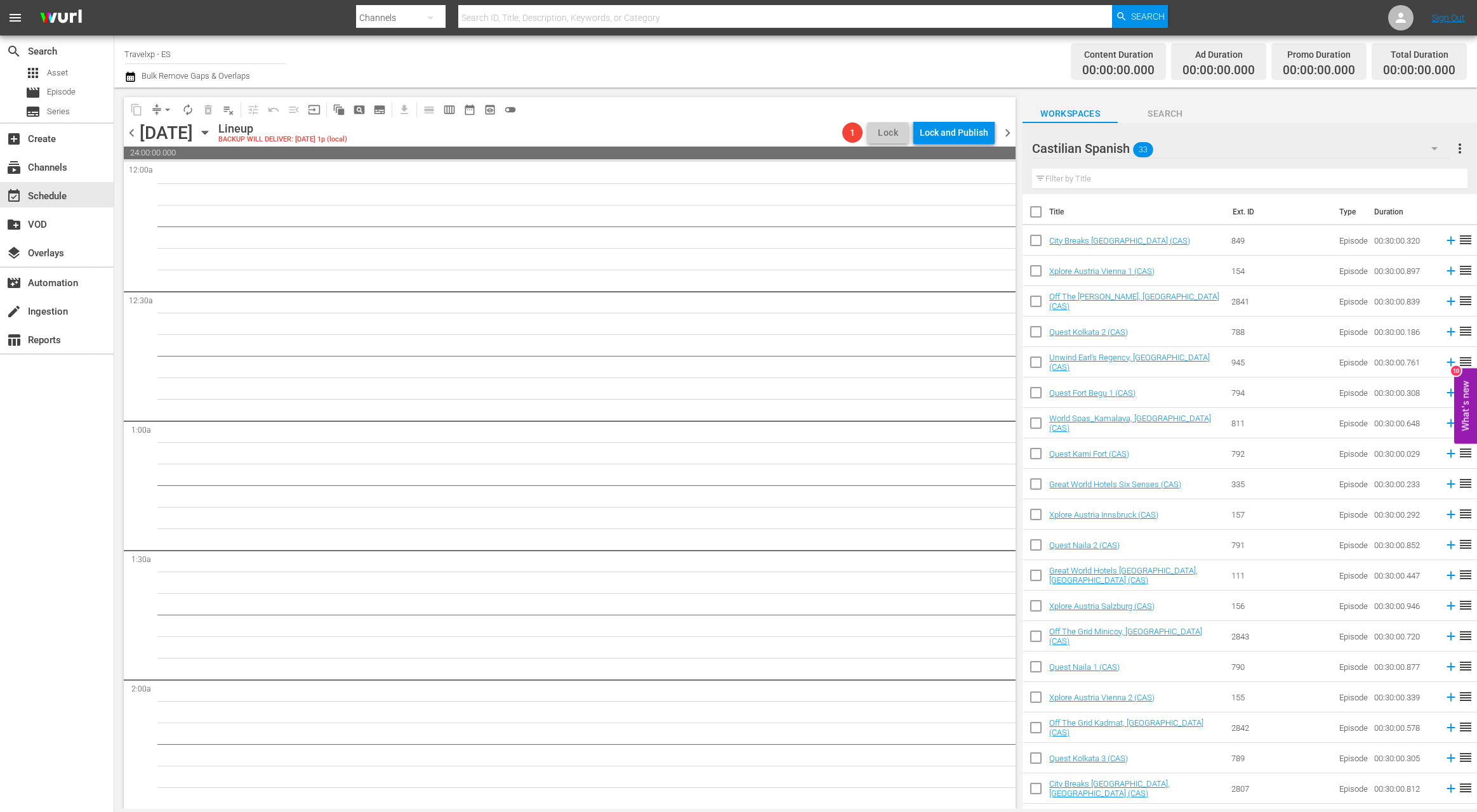
checkbox input "true"
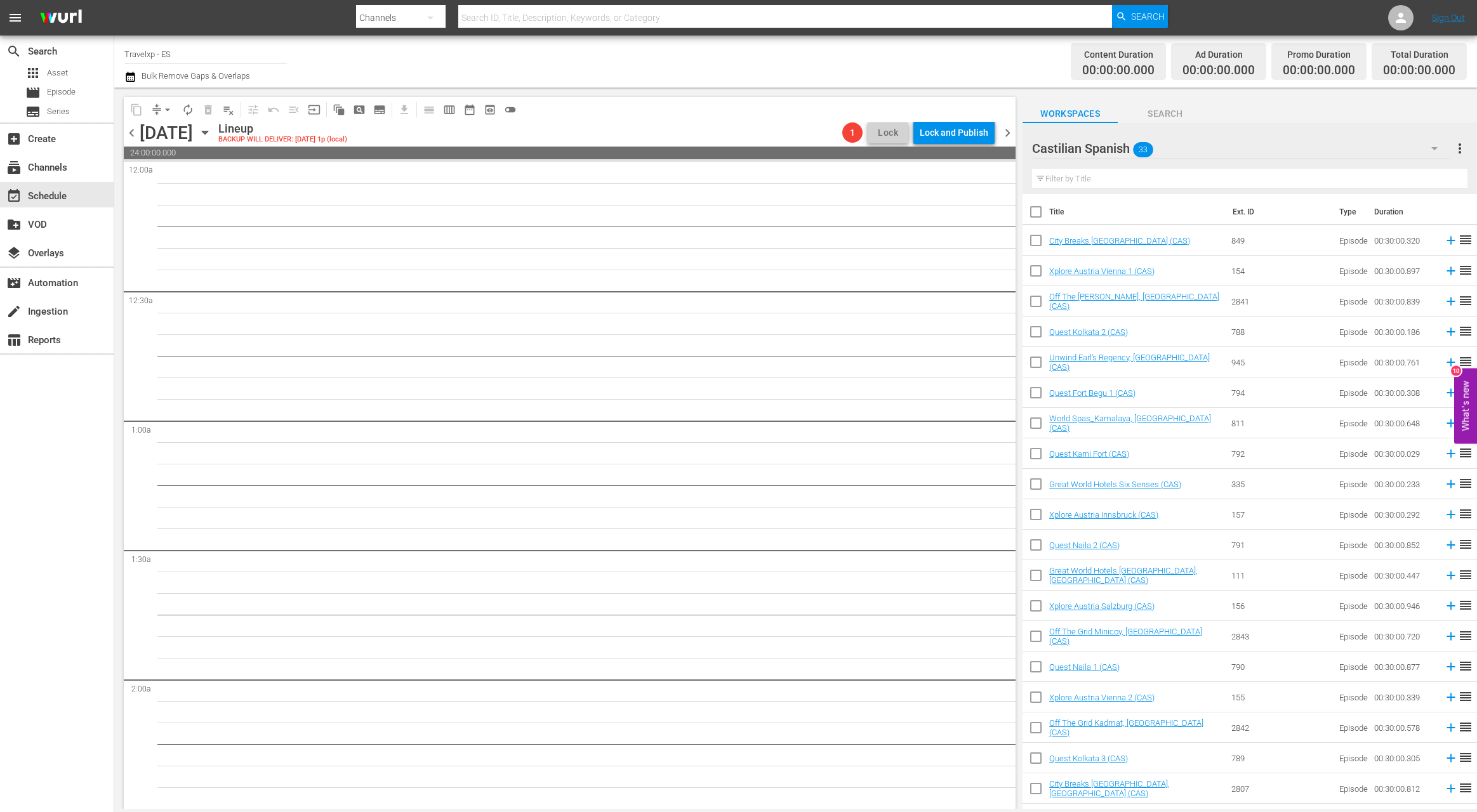
checkbox input "true"
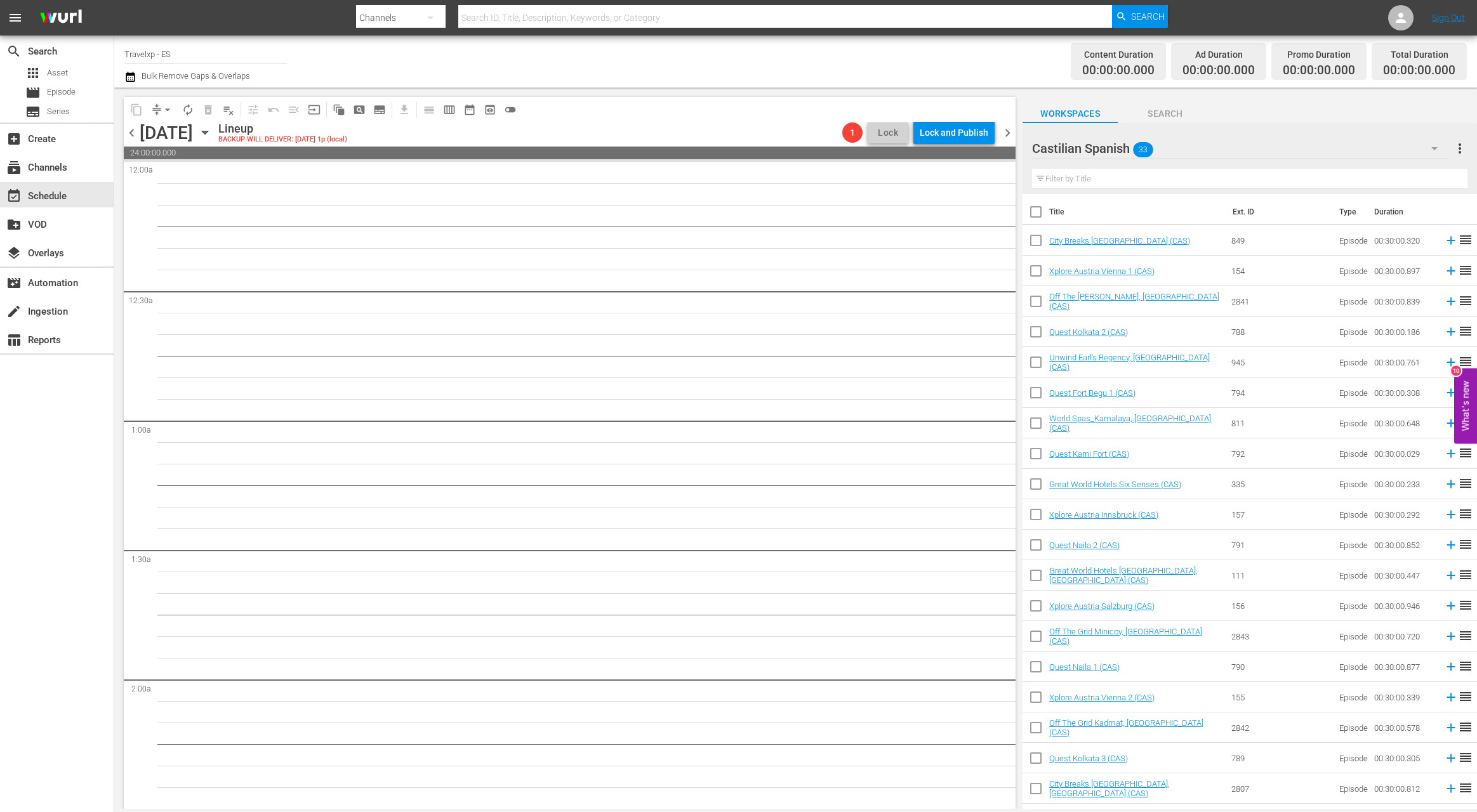
checkbox input "true"
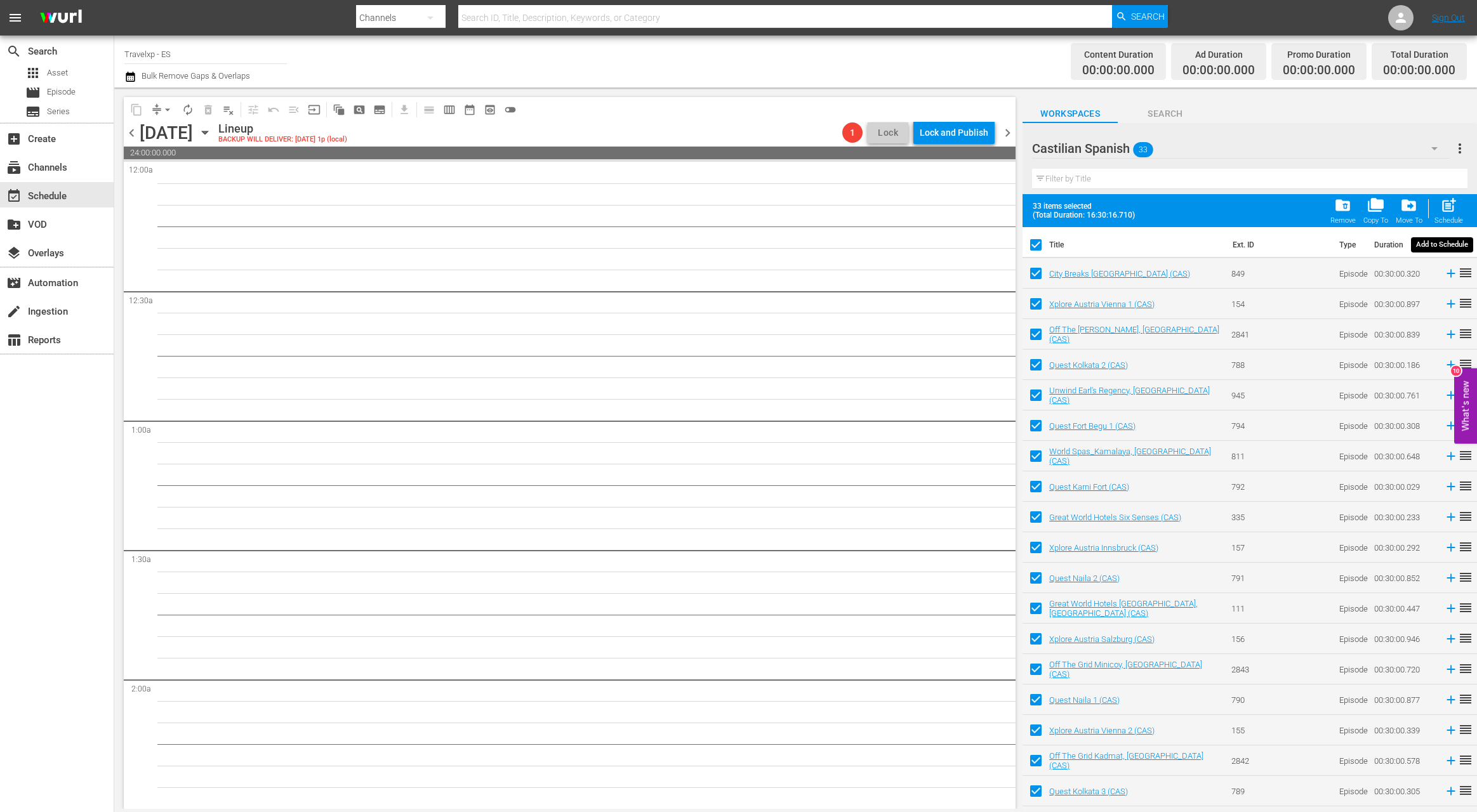
click at [1447, 216] on div "post_add Schedule" at bounding box center [1448, 211] width 29 height 28
checkbox input "false"
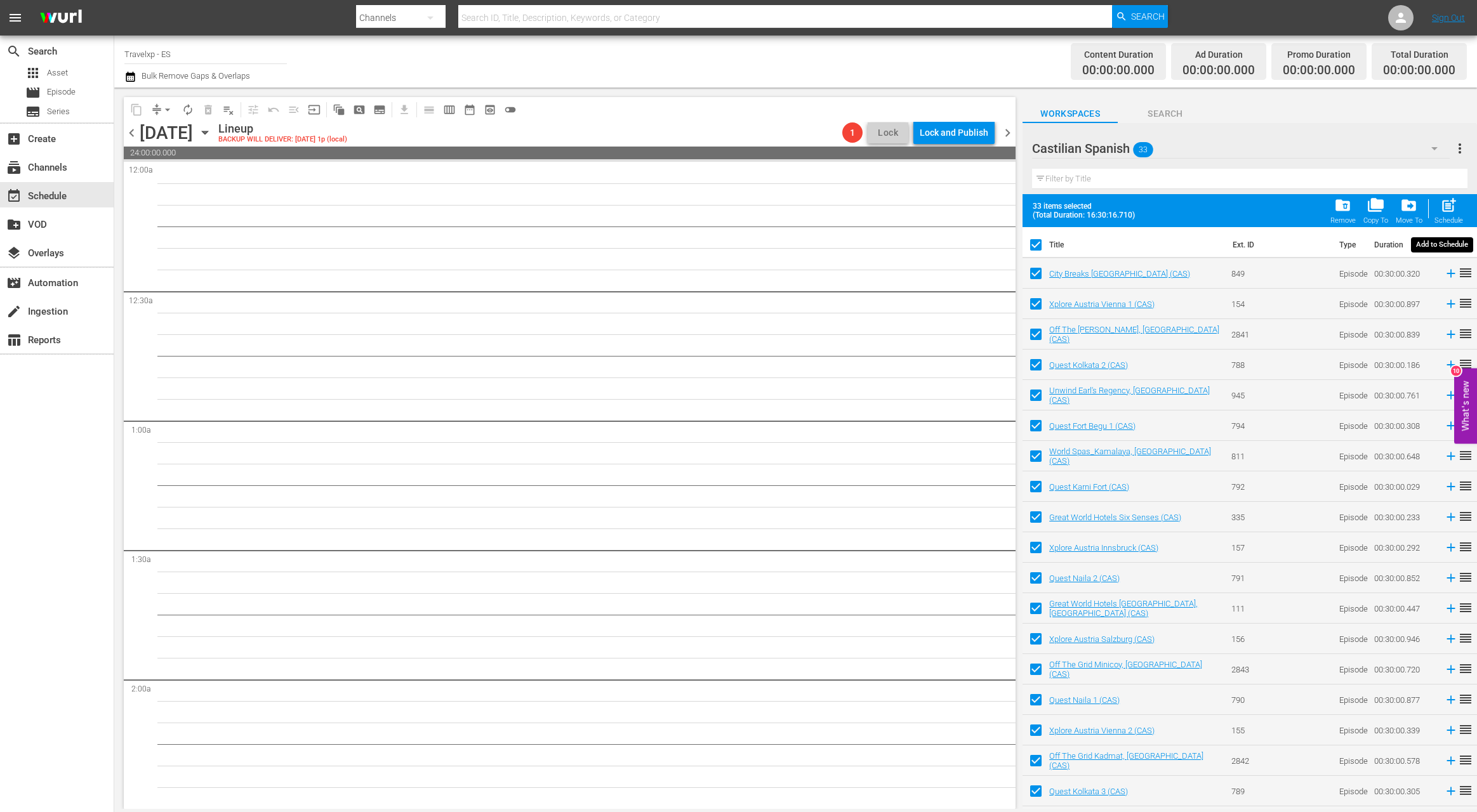
checkbox input "false"
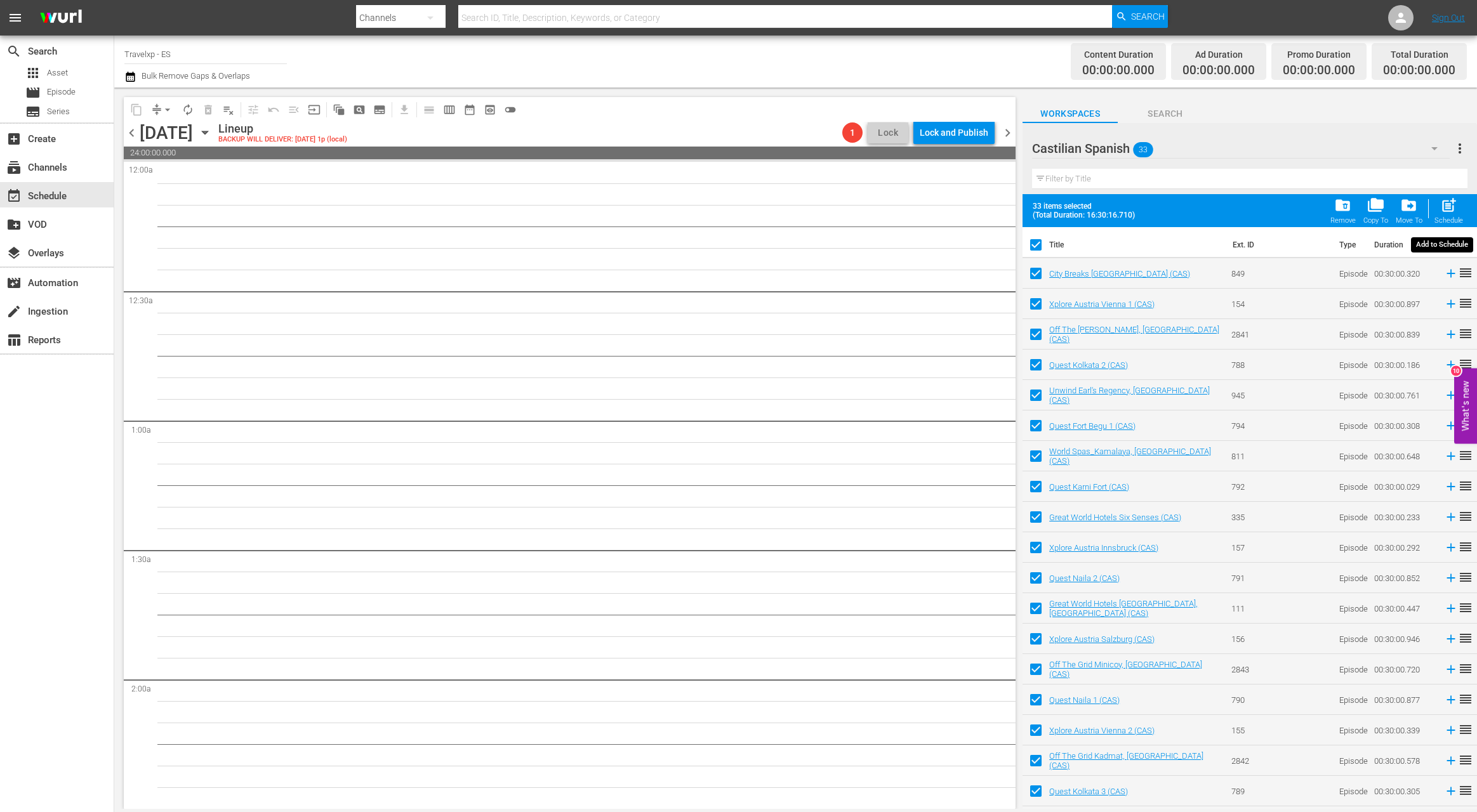
checkbox input "false"
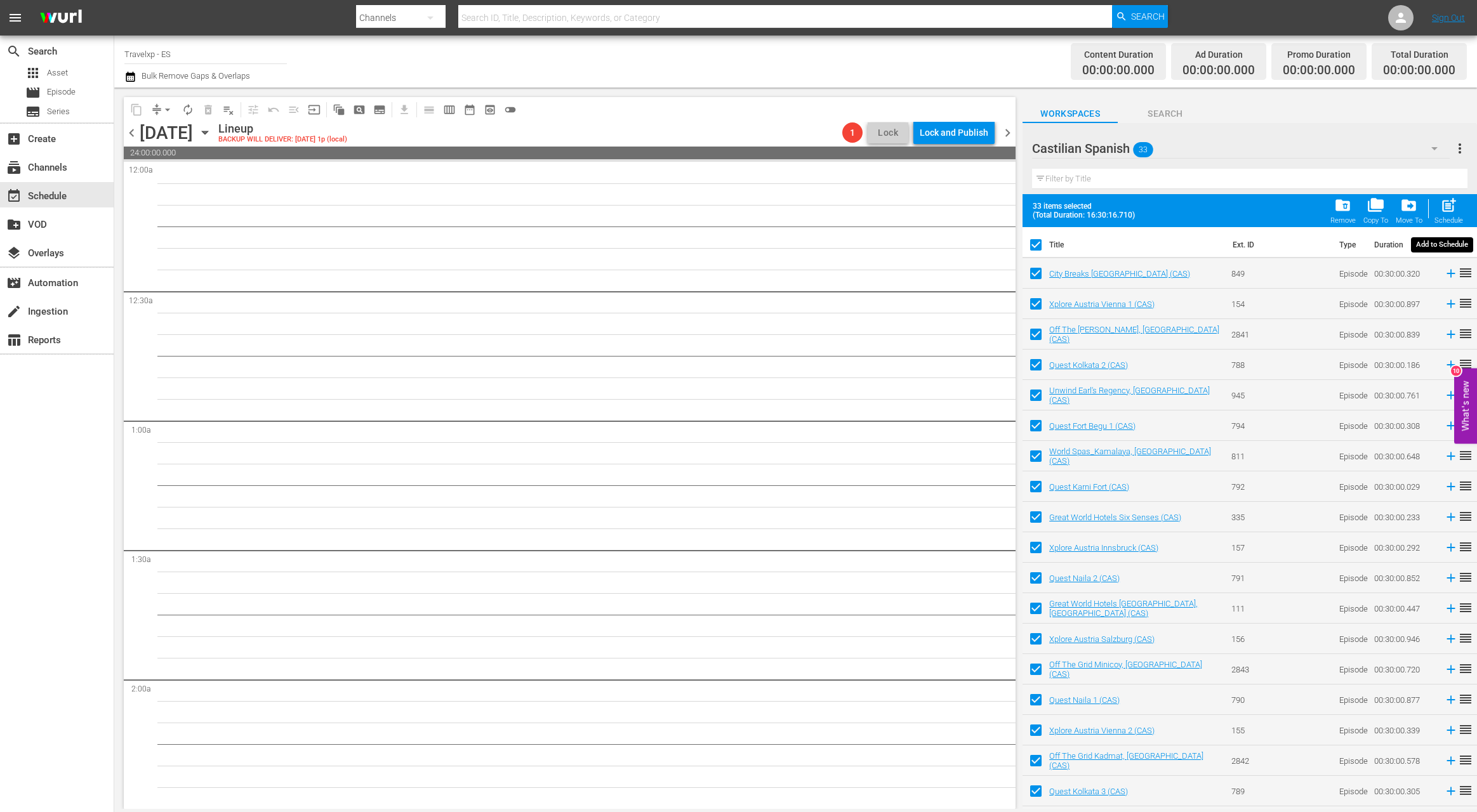
checkbox input "false"
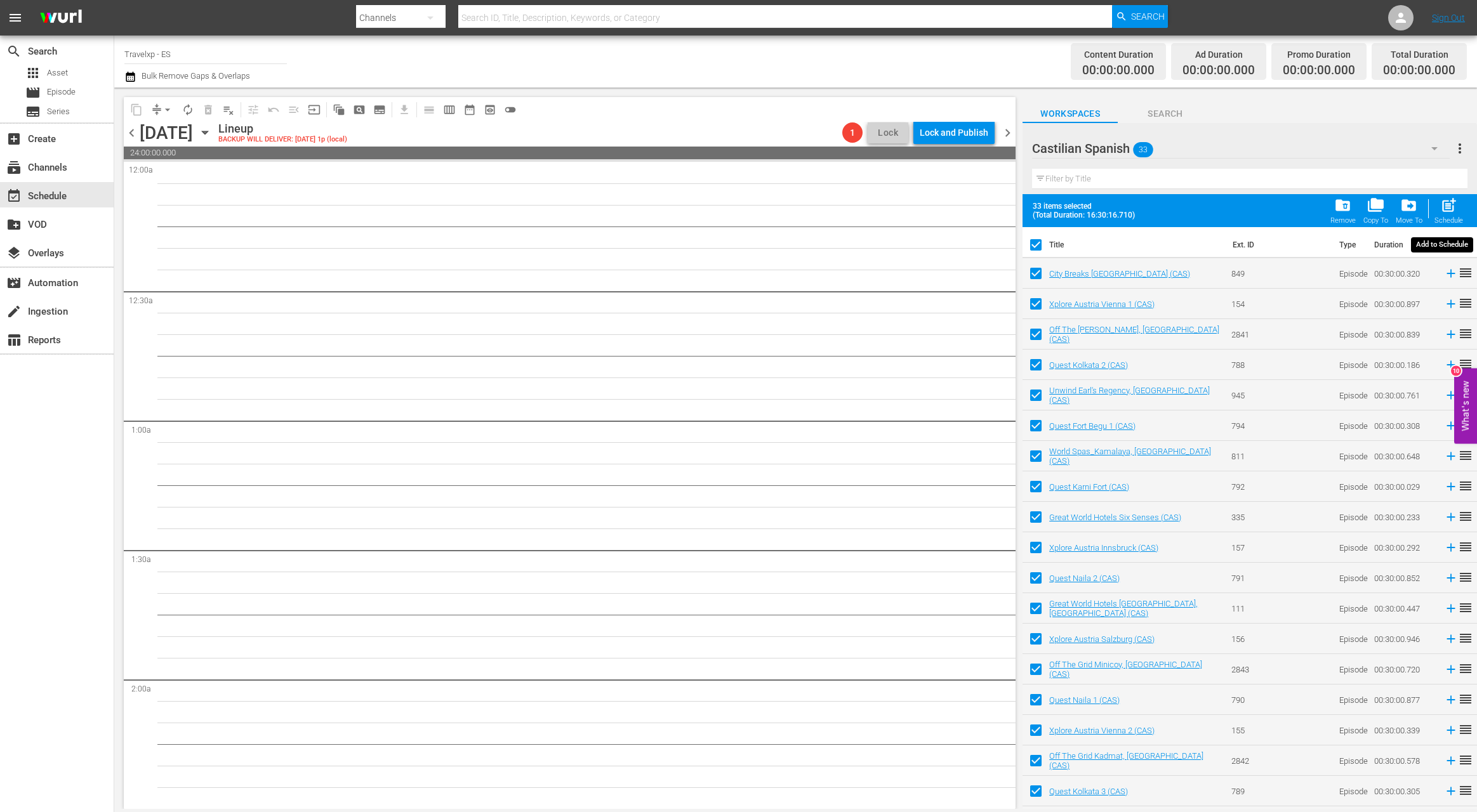
checkbox input "false"
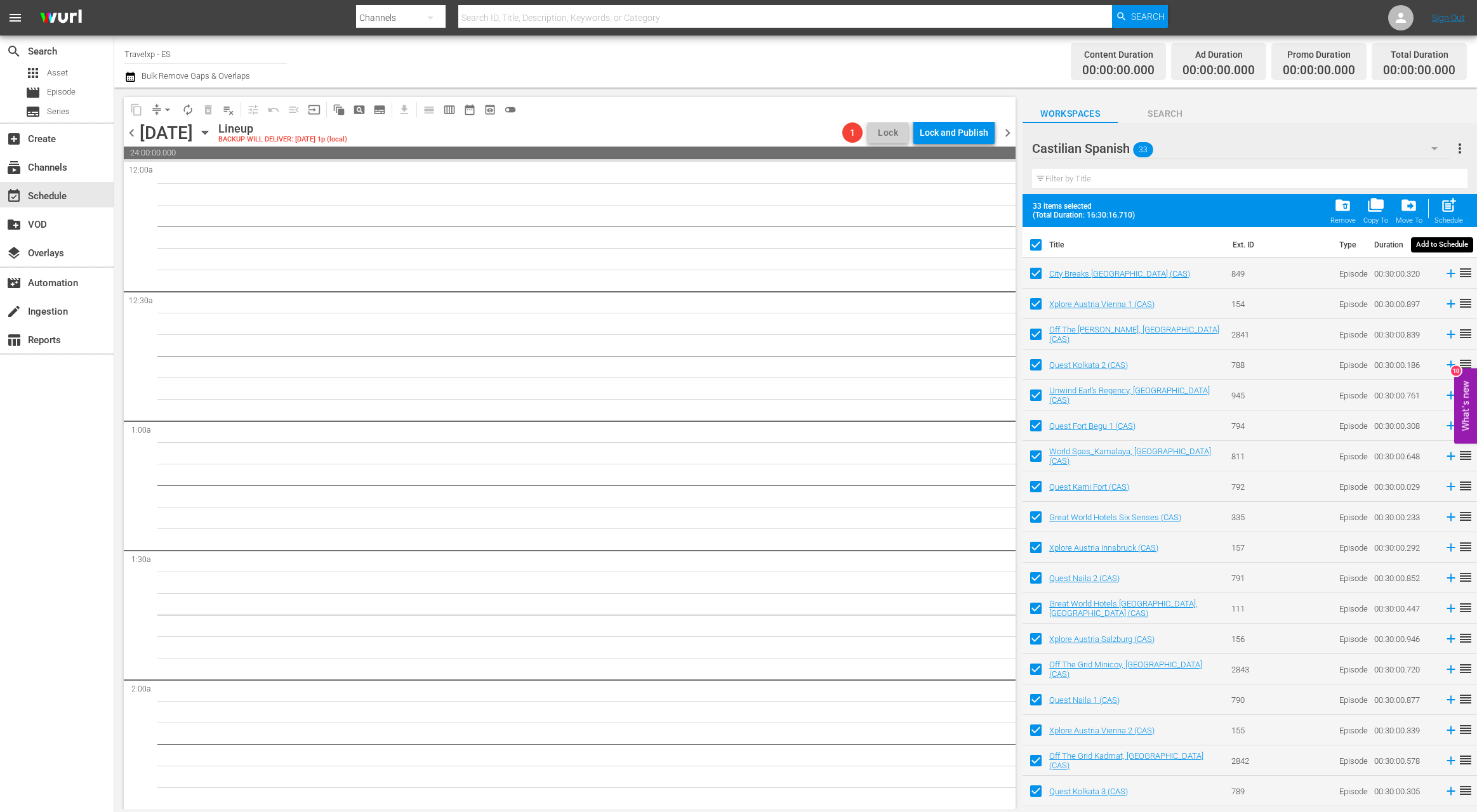
checkbox input "false"
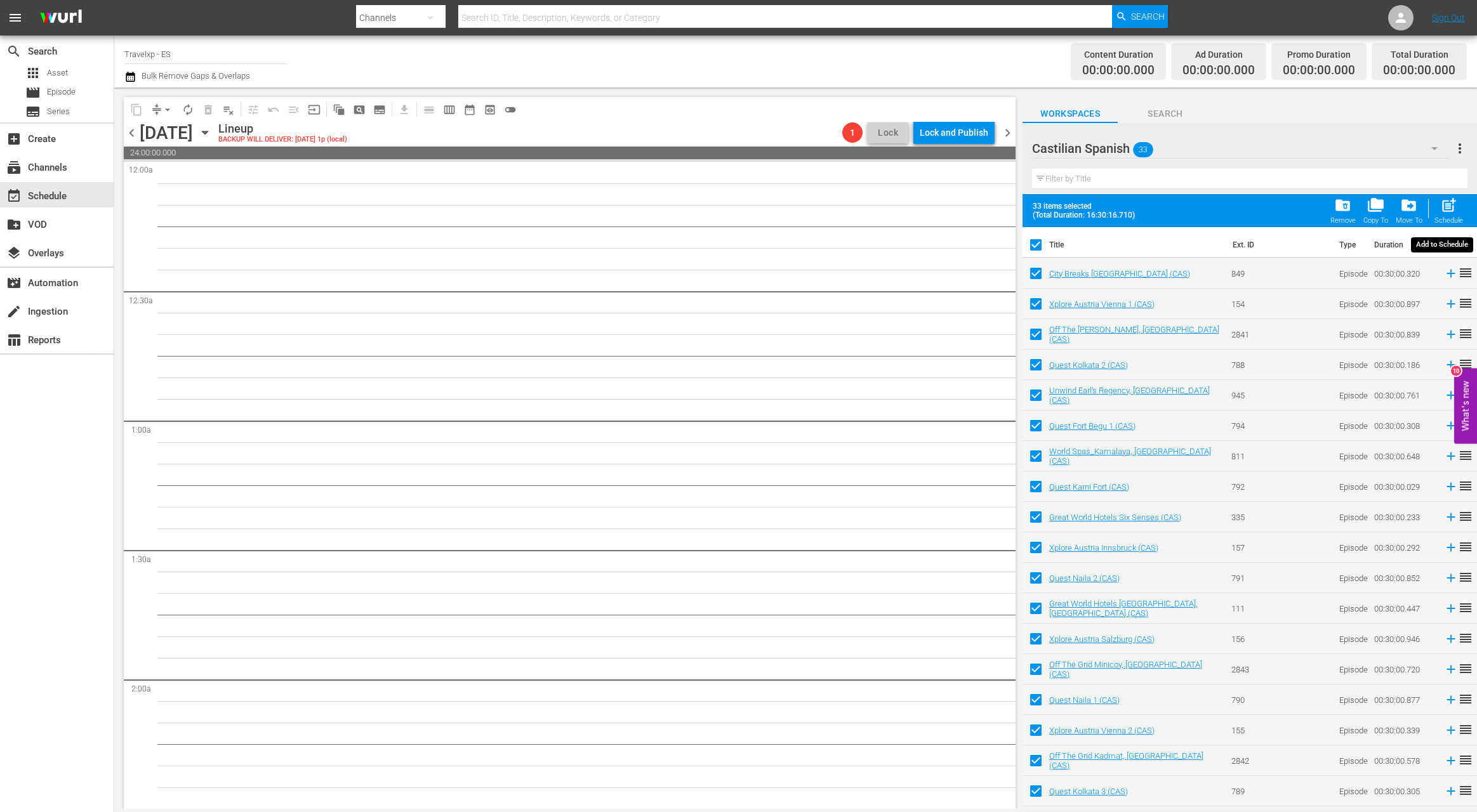
checkbox input "false"
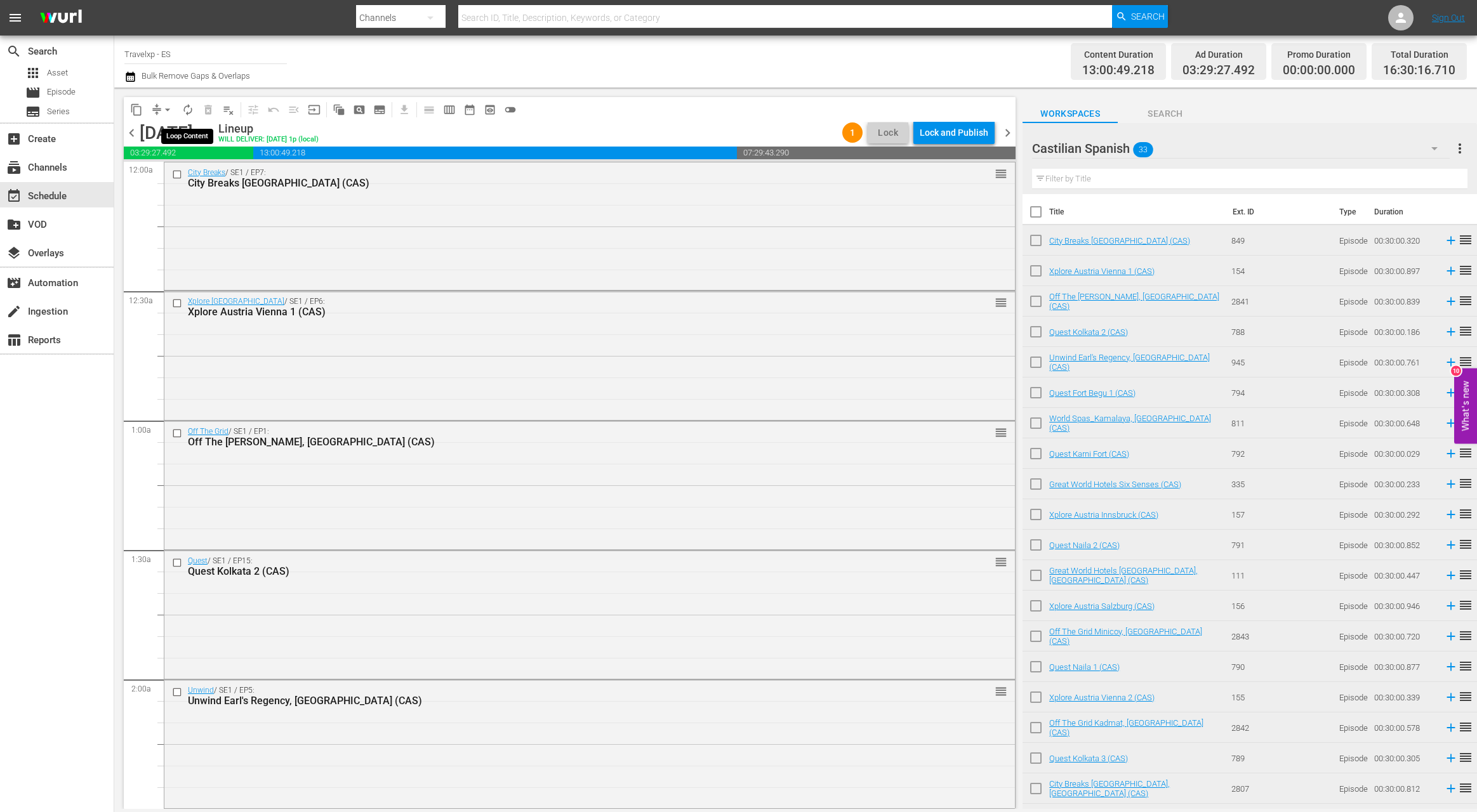
click at [185, 112] on span "autorenew_outlined" at bounding box center [188, 109] width 13 height 13
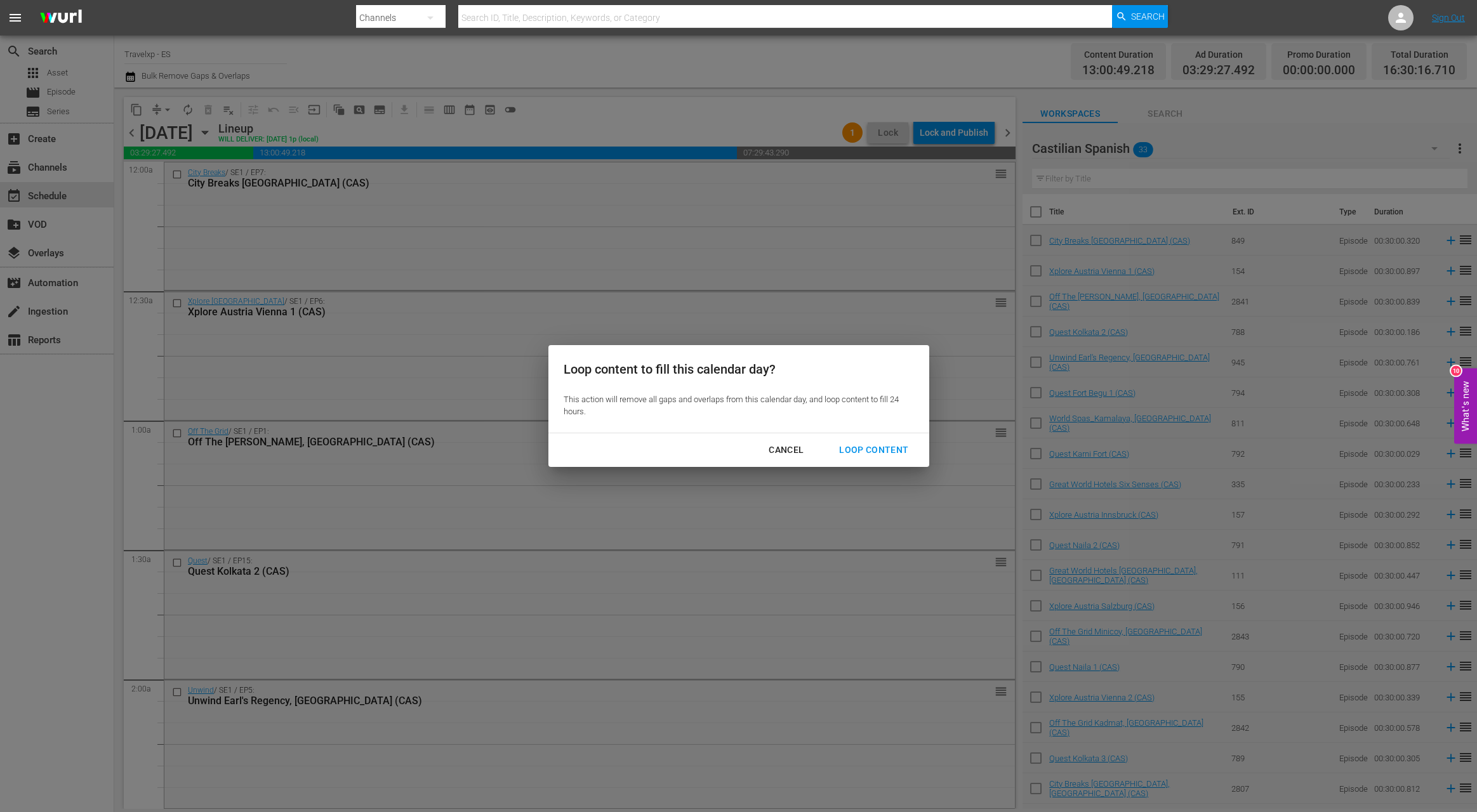
click at [872, 449] on div "Loop Content" at bounding box center [873, 449] width 89 height 16
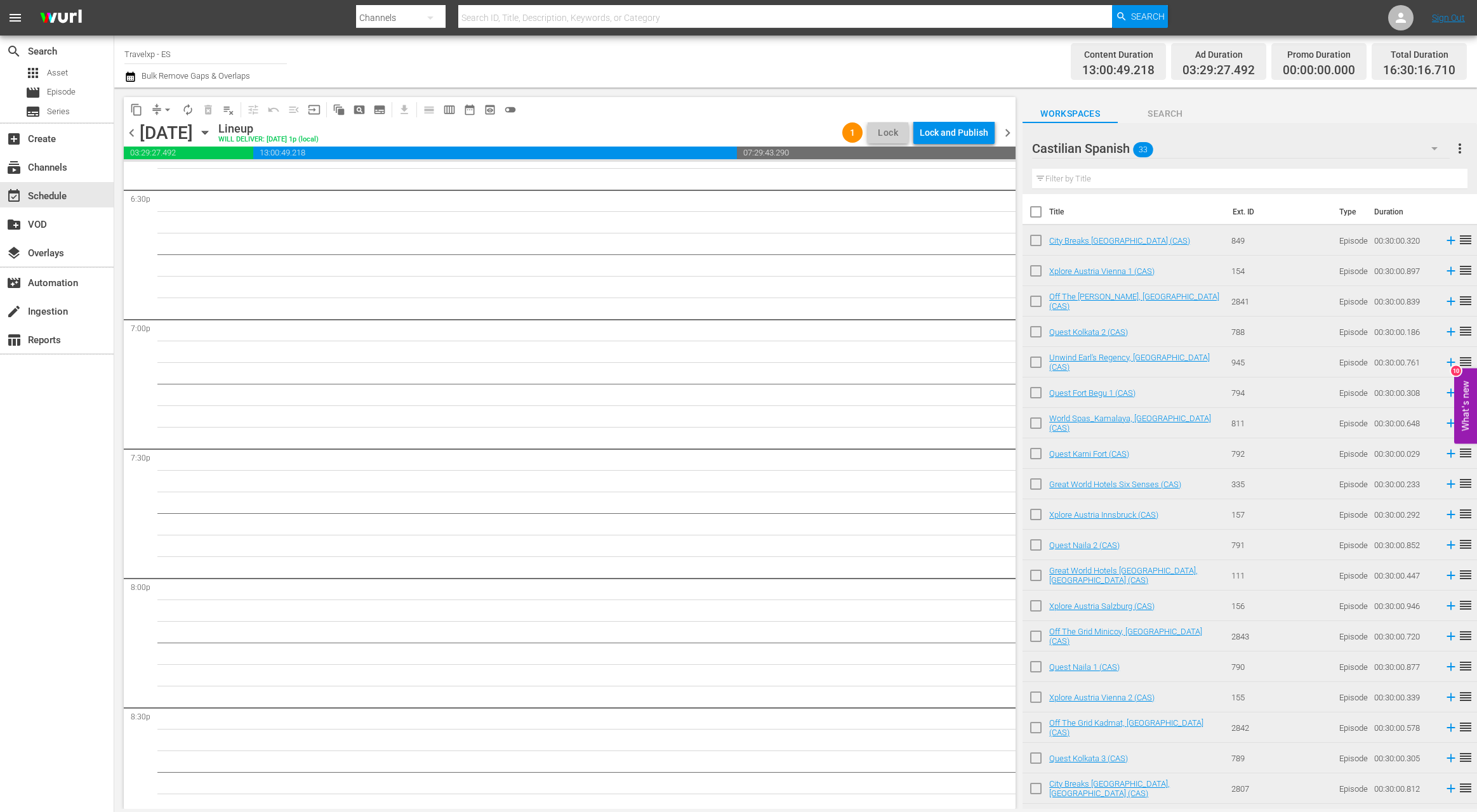
scroll to position [4158, 0]
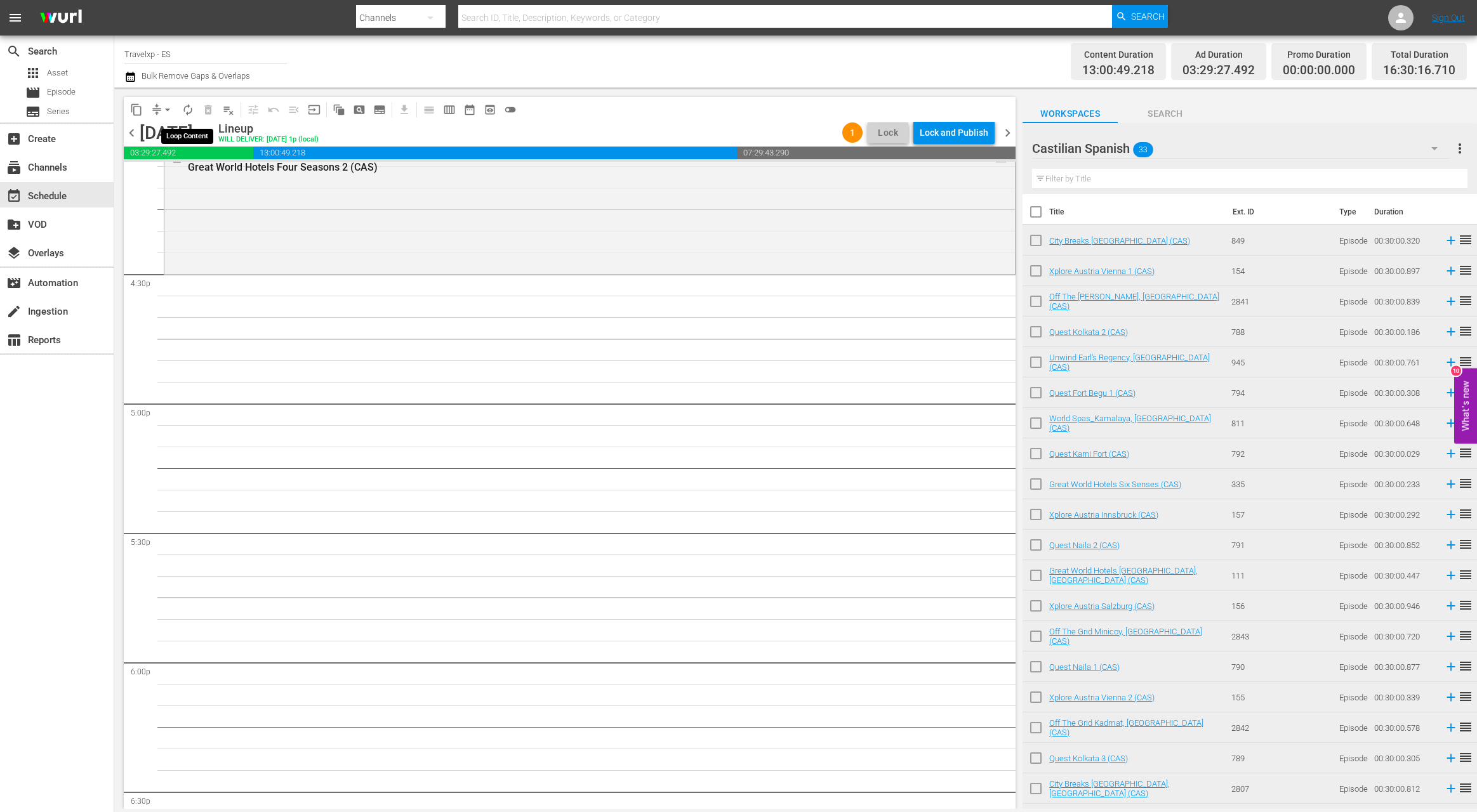
click at [186, 110] on span "autorenew_outlined" at bounding box center [188, 109] width 13 height 13
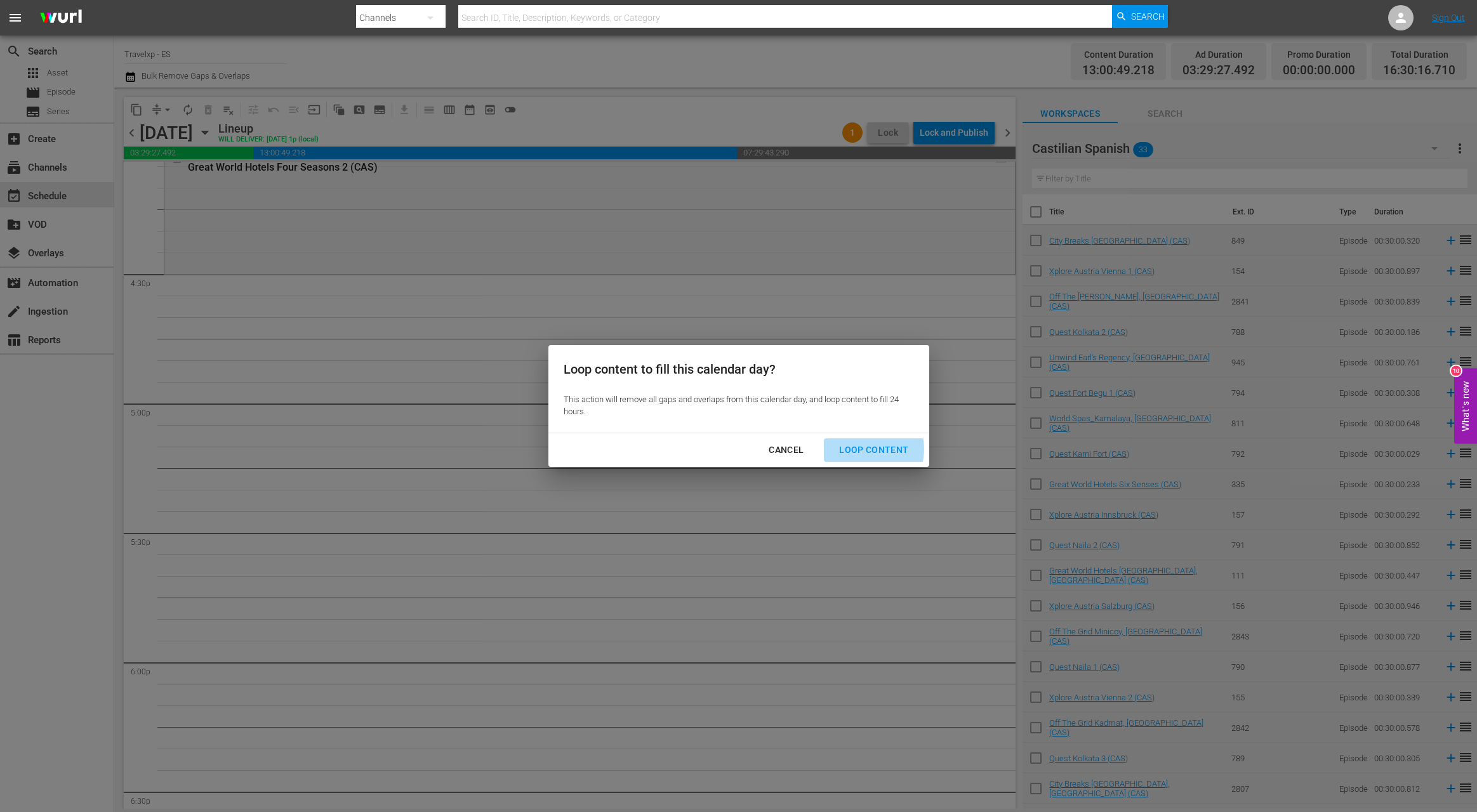
click at [866, 449] on div "Loop Content" at bounding box center [873, 449] width 89 height 16
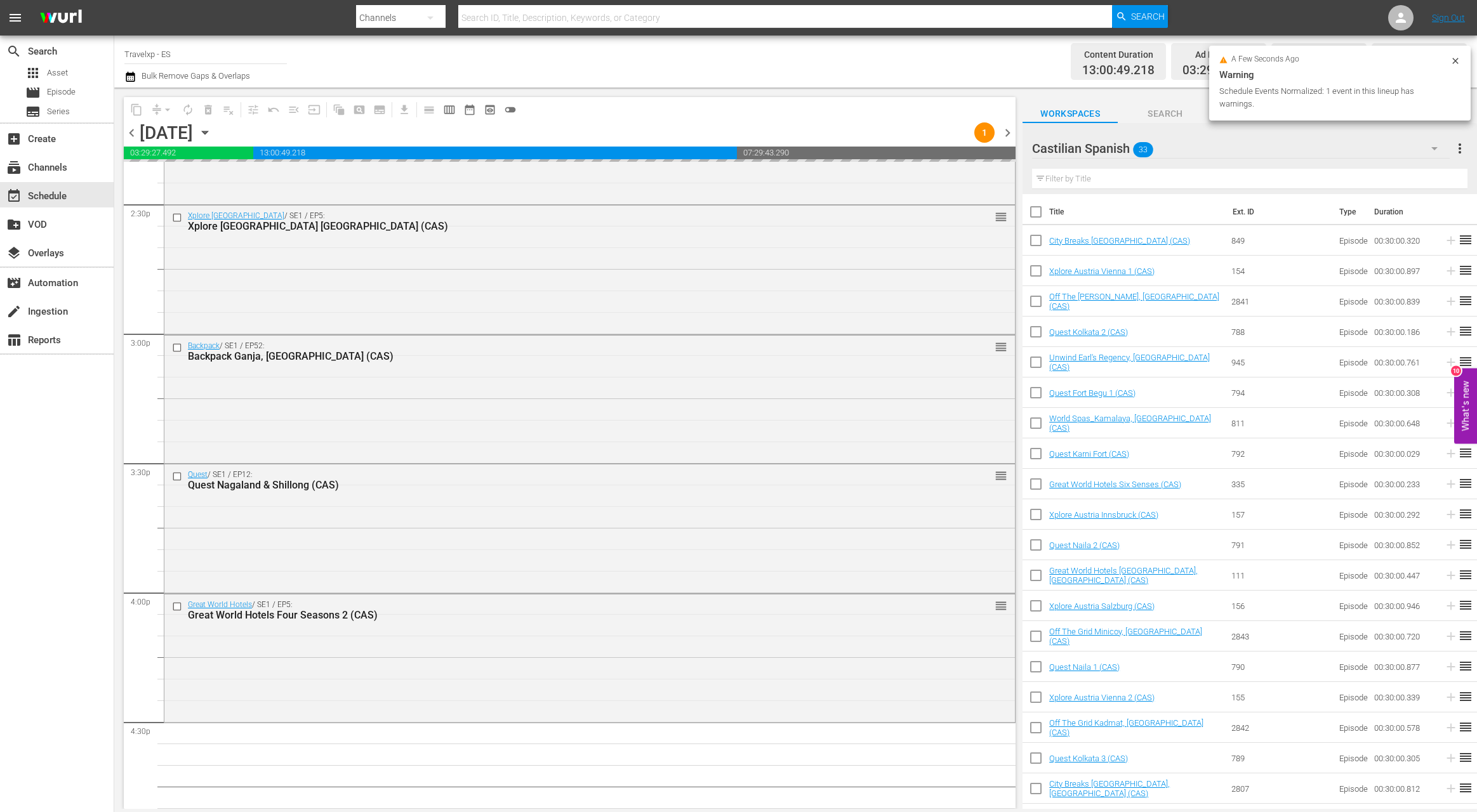
scroll to position [4537, 0]
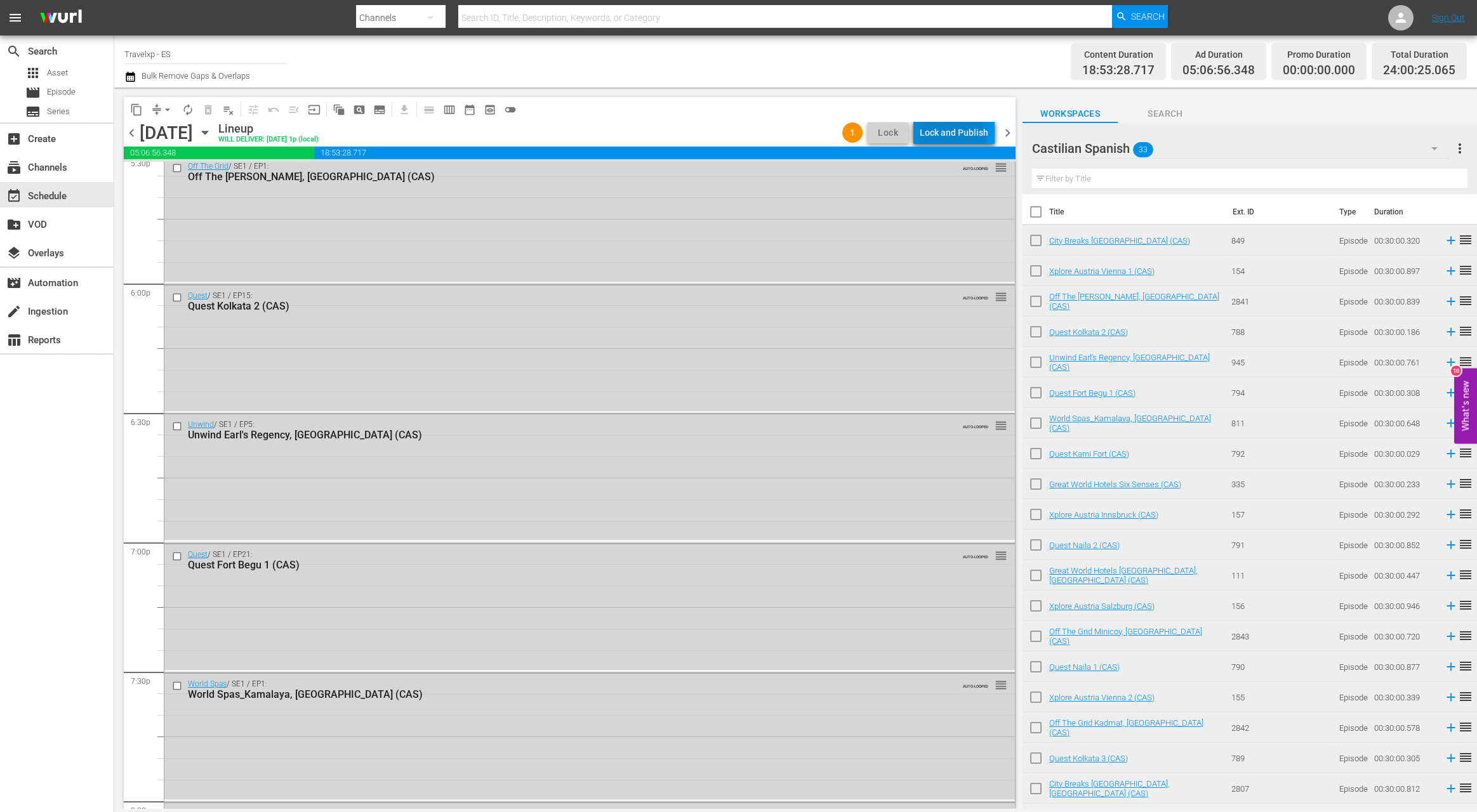
click at [954, 137] on div "Lock and Publish" at bounding box center [954, 132] width 69 height 23
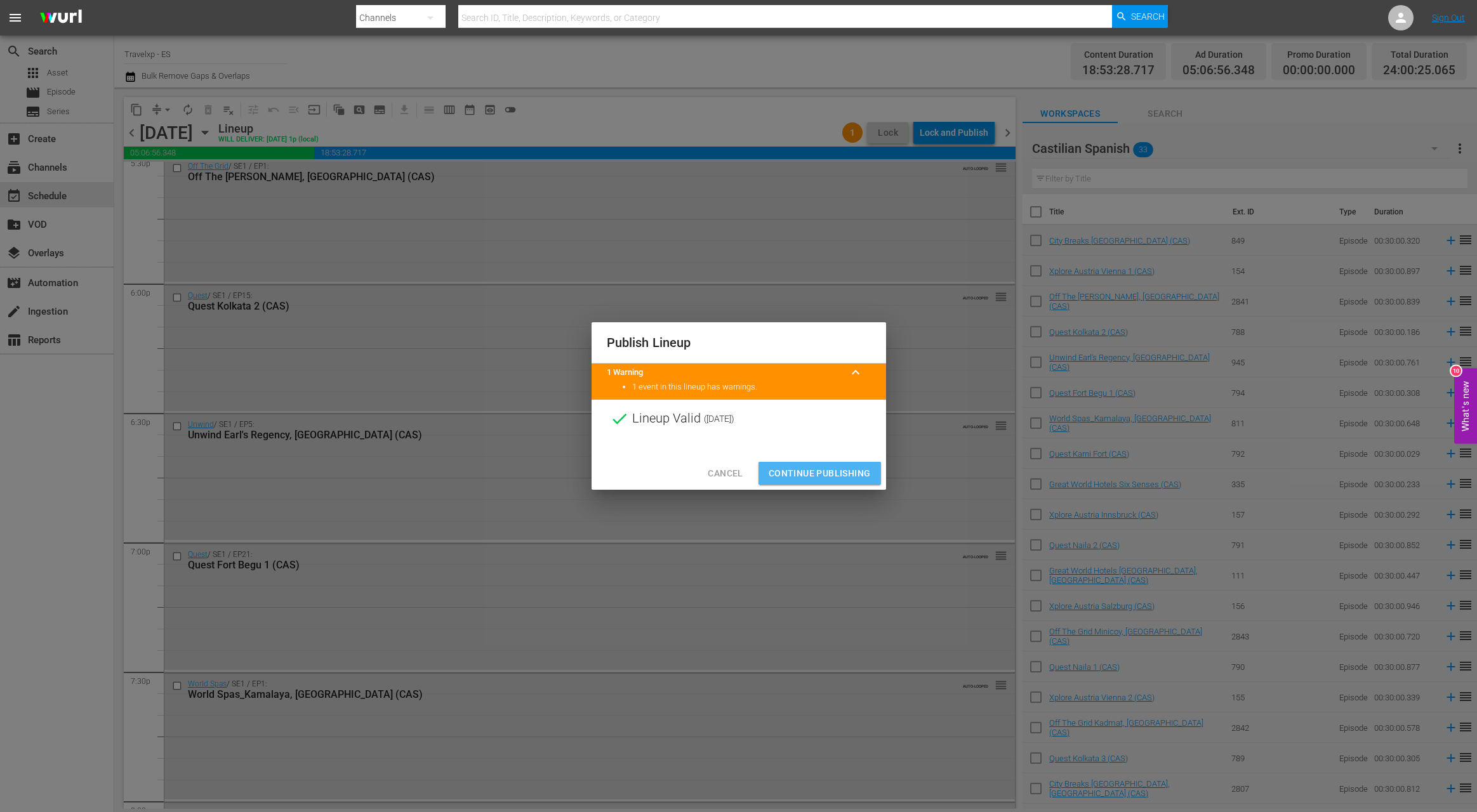
click at [835, 476] on span "Continue Publishing" at bounding box center [820, 473] width 102 height 16
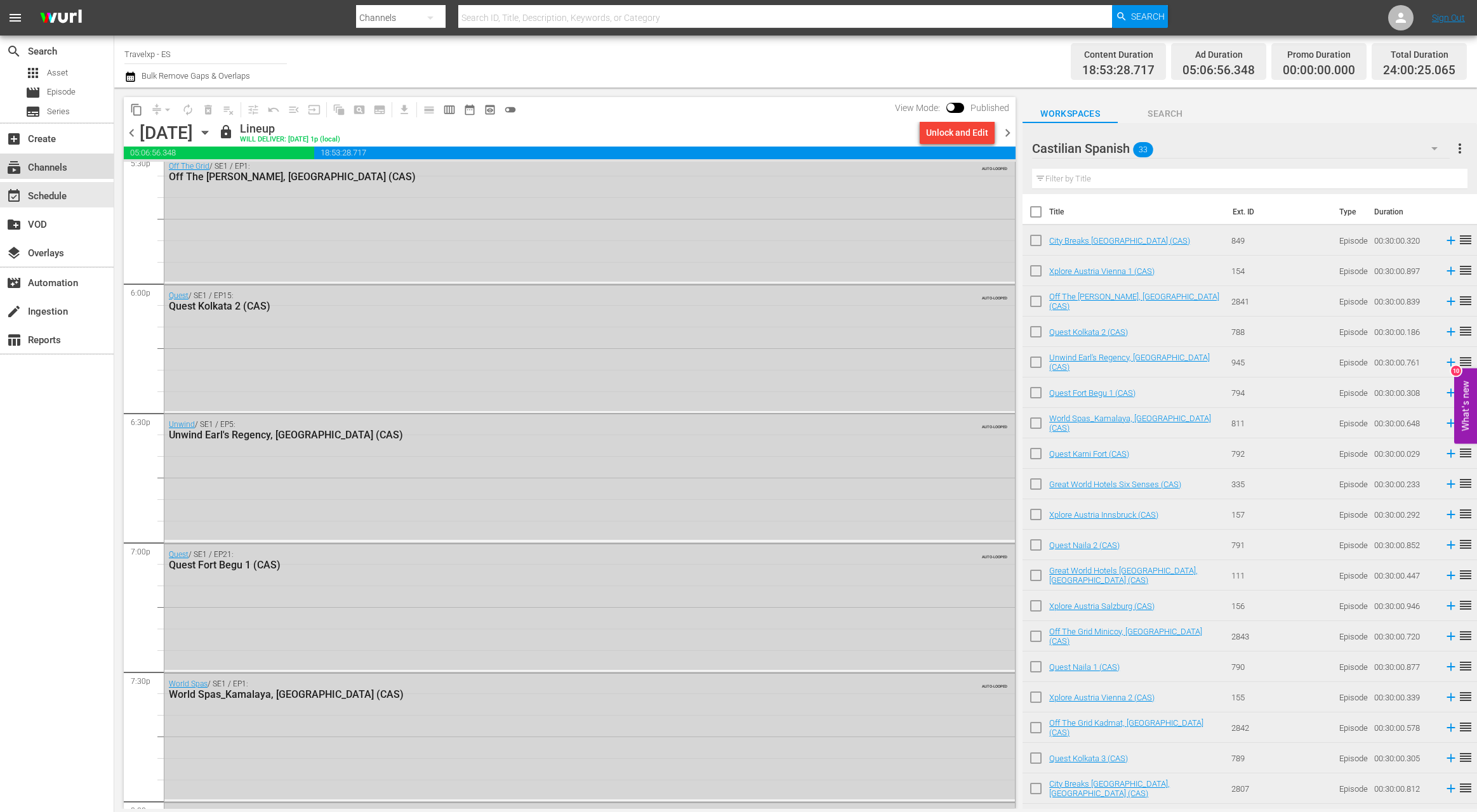
click at [48, 166] on div "subscriptions Channels" at bounding box center [35, 165] width 71 height 11
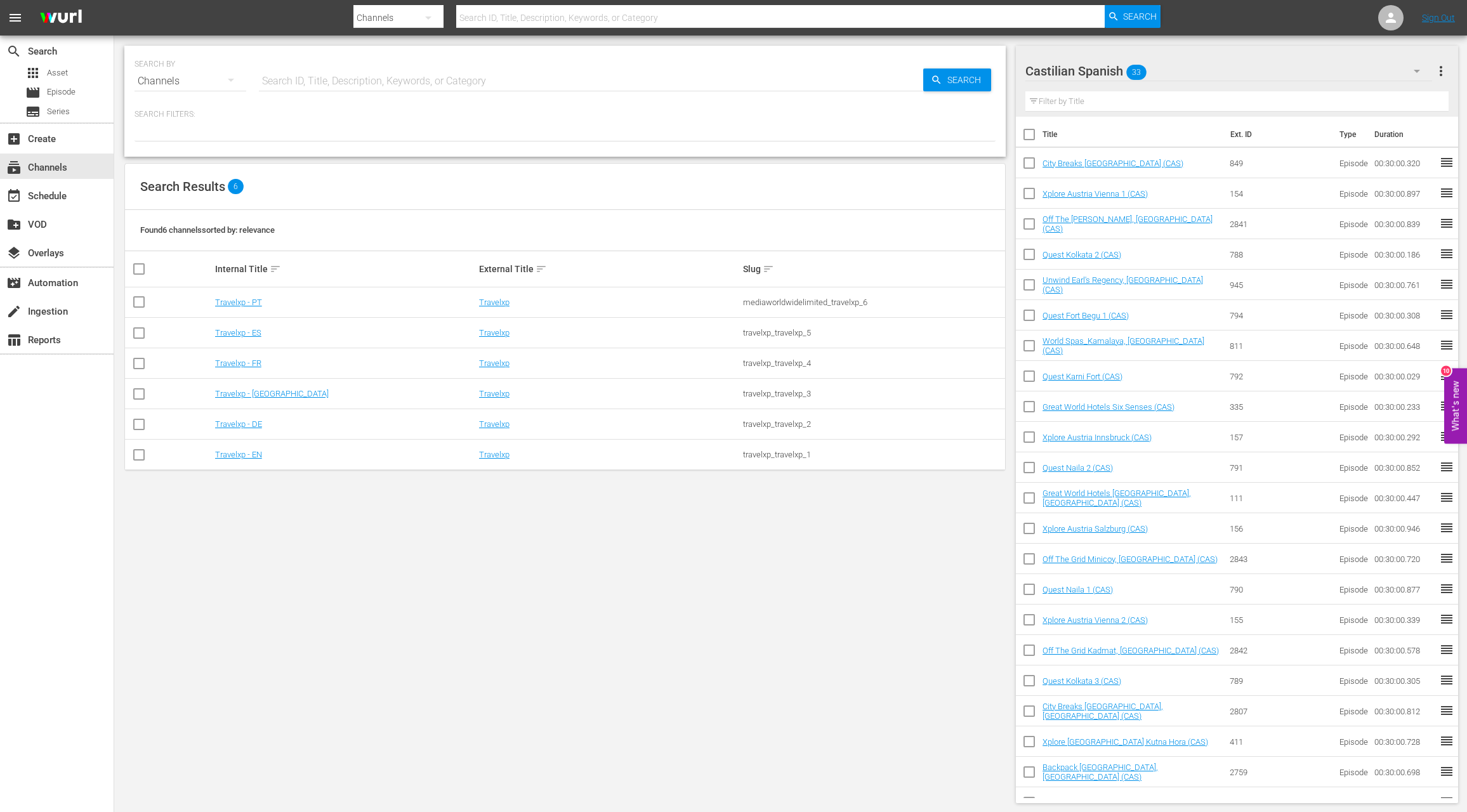
click at [1420, 74] on icon "button" at bounding box center [1417, 71] width 16 height 16
click at [1088, 185] on div "Default Workspace (42)" at bounding box center [1106, 187] width 132 height 20
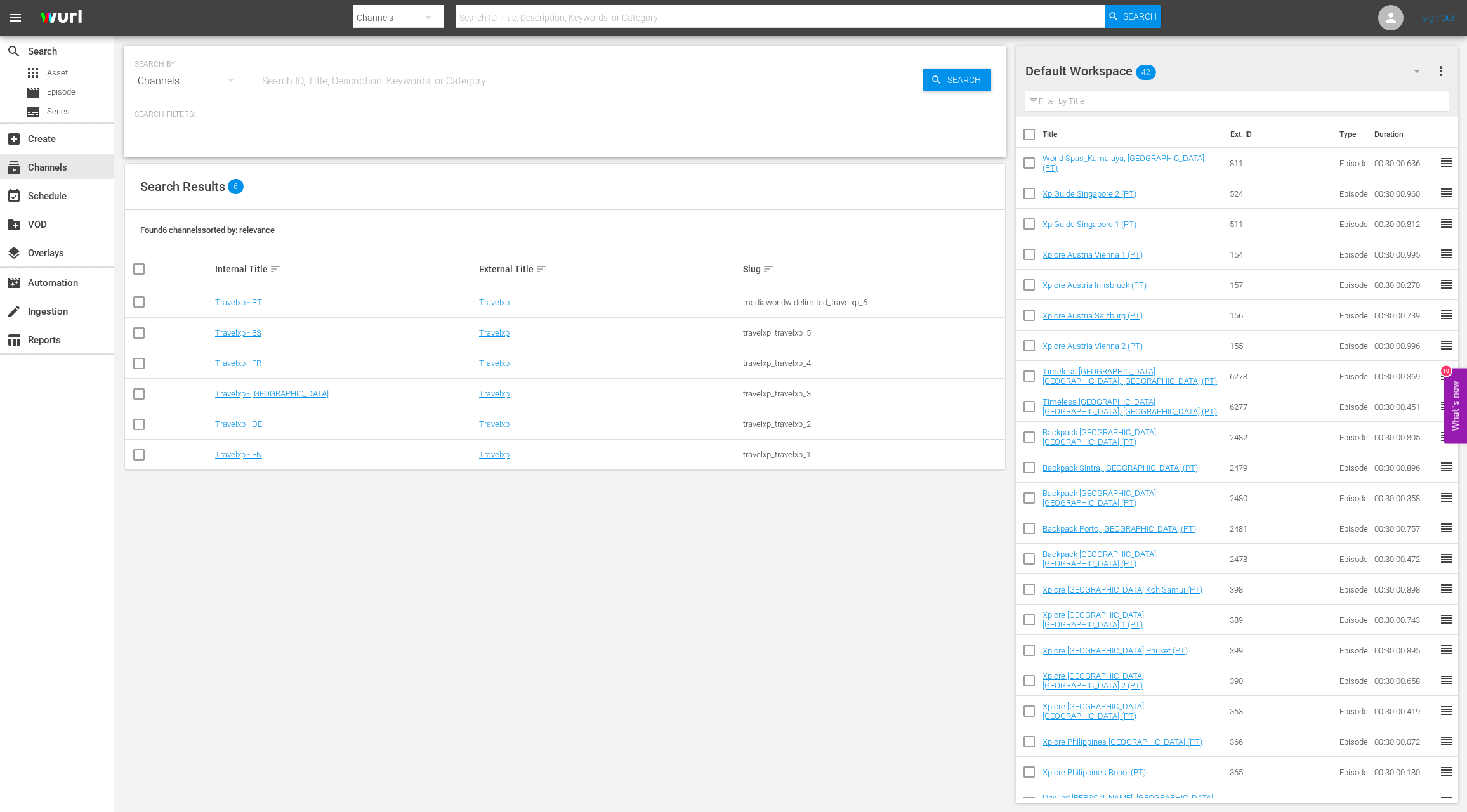
click at [140, 303] on input "checkbox" at bounding box center [139, 304] width 16 height 16
checkbox input "true"
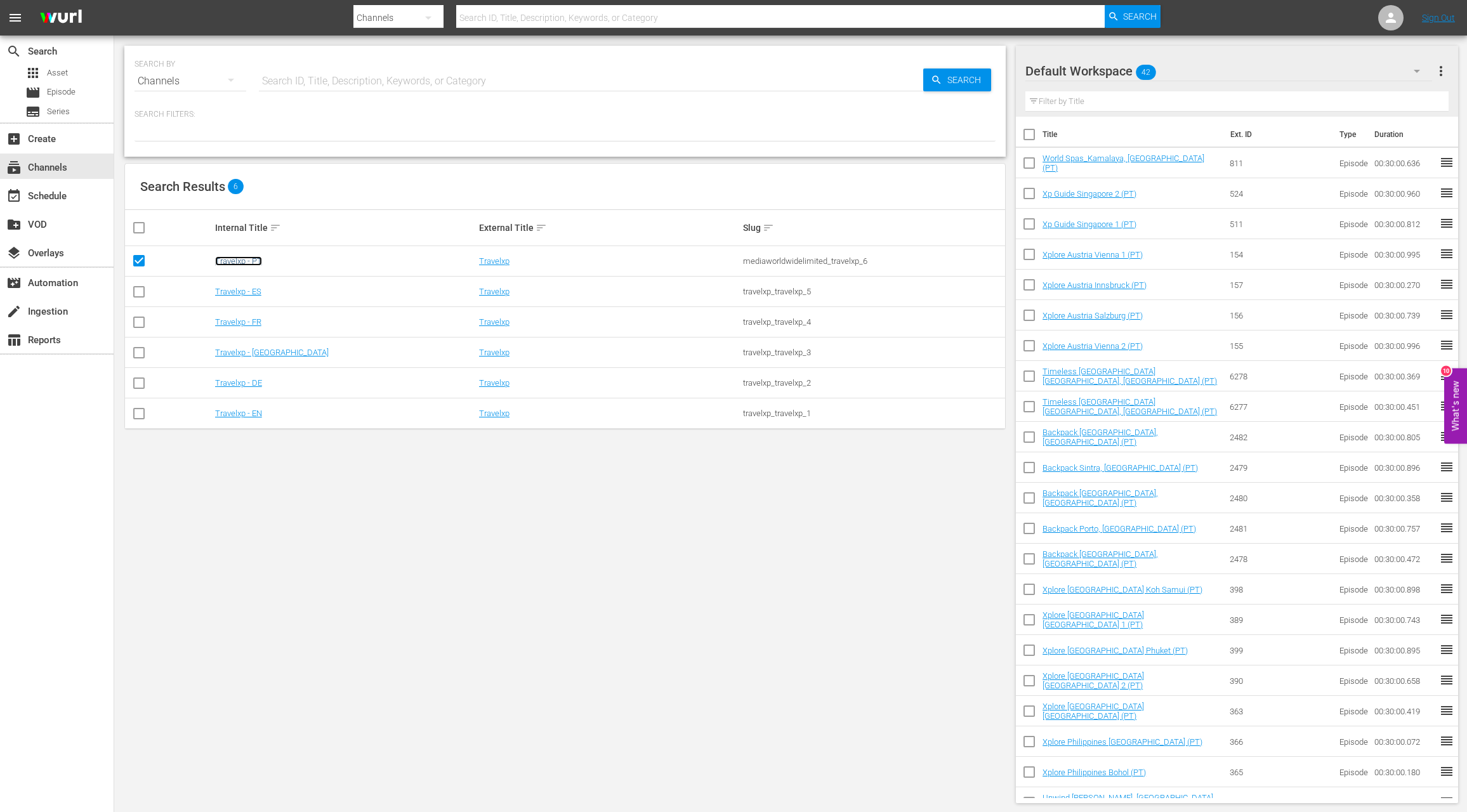
click at [232, 262] on link "Travelxp - PT" at bounding box center [239, 261] width 47 height 10
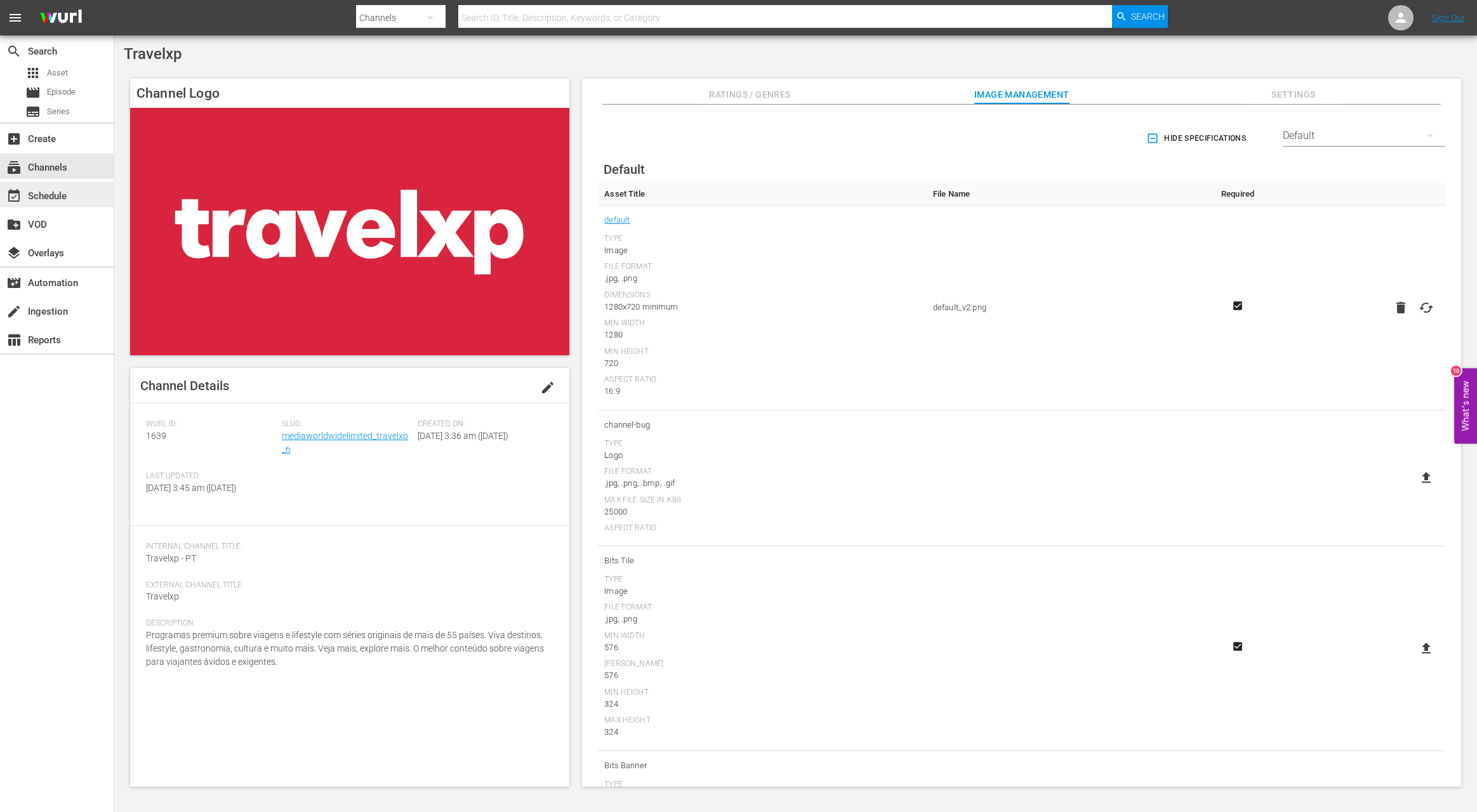
click at [62, 199] on div "event_available Schedule" at bounding box center [35, 194] width 71 height 11
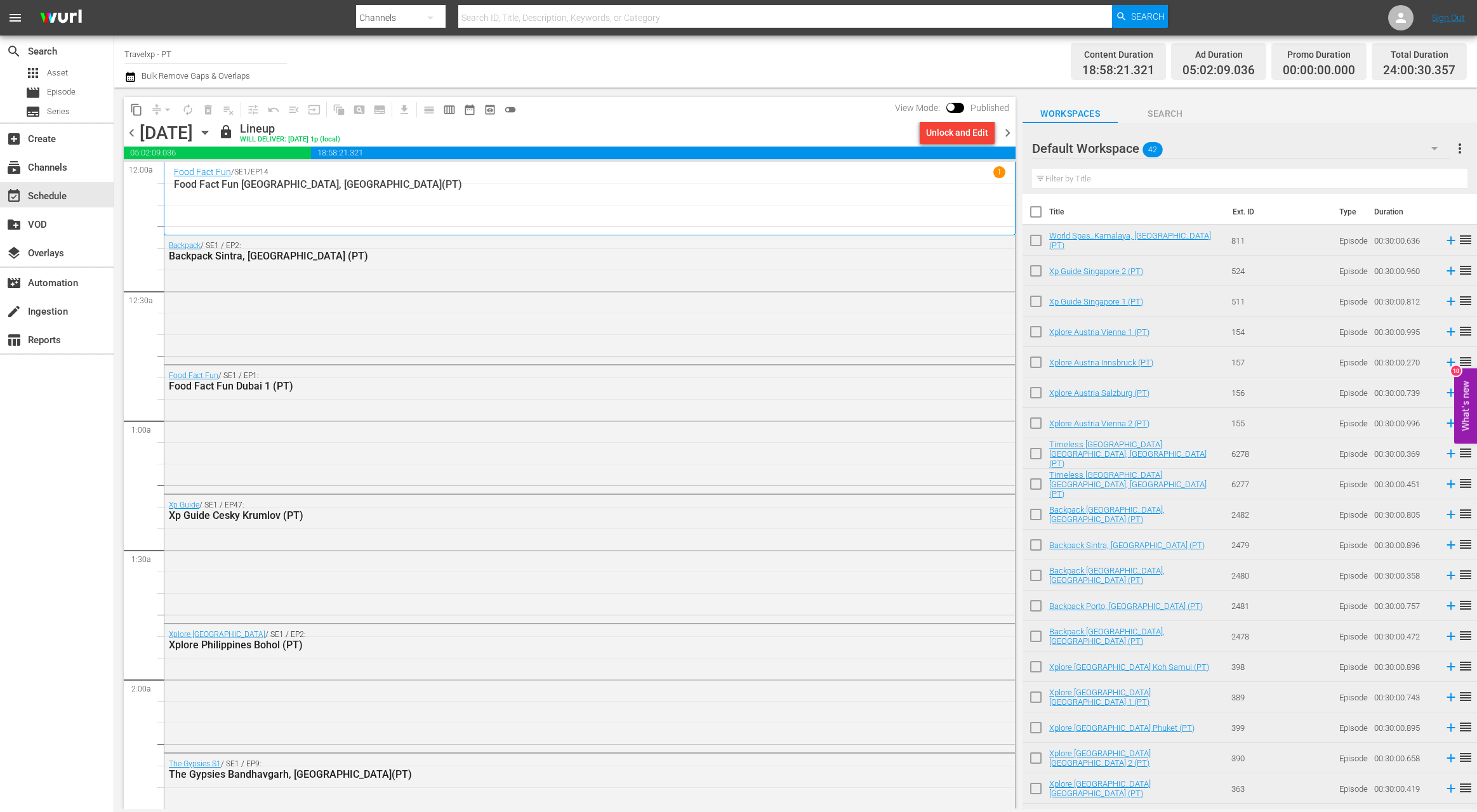
click at [1009, 133] on span "chevron_right" at bounding box center [1007, 132] width 16 height 16
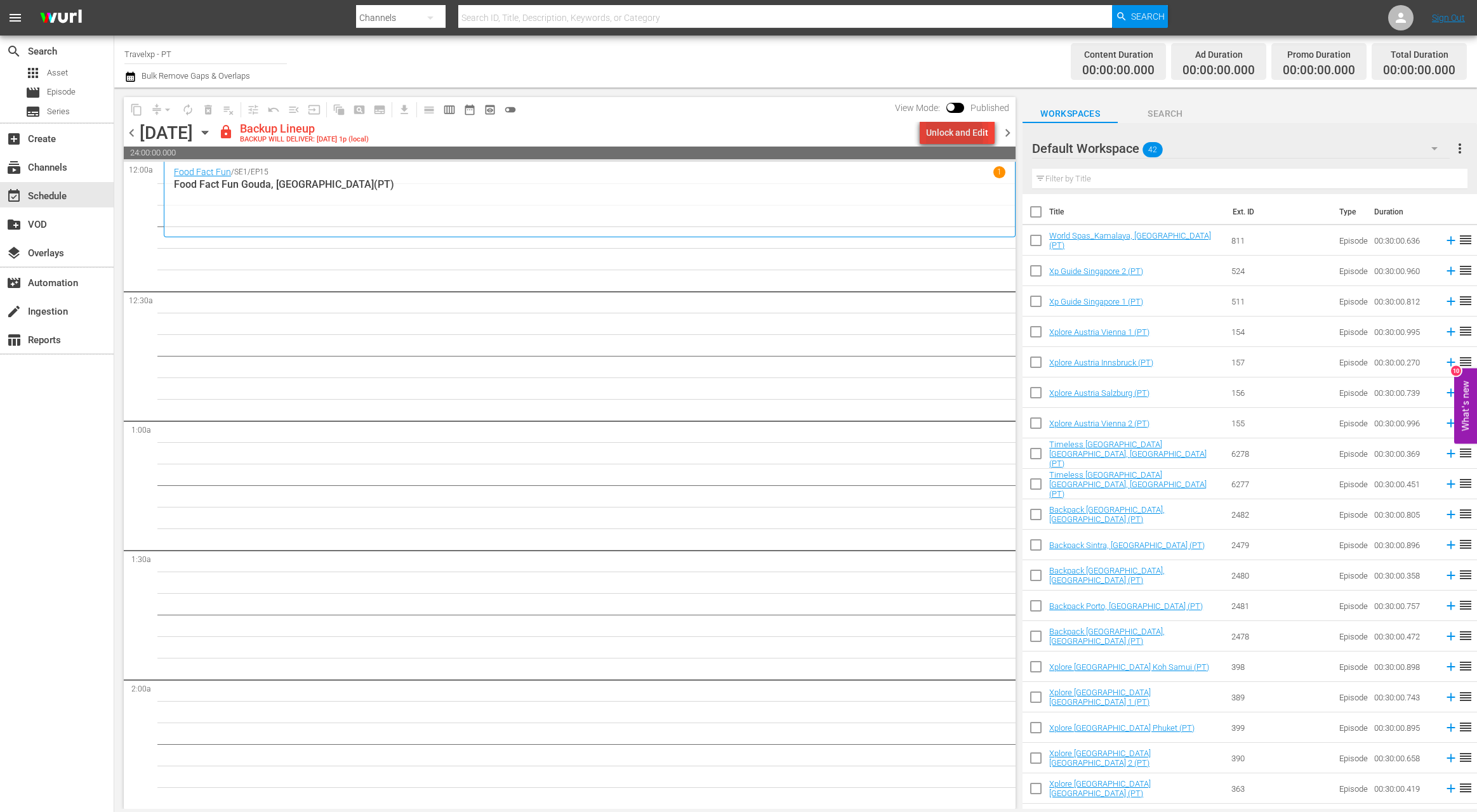
click at [929, 136] on div "Unlock and Edit" at bounding box center [957, 132] width 62 height 23
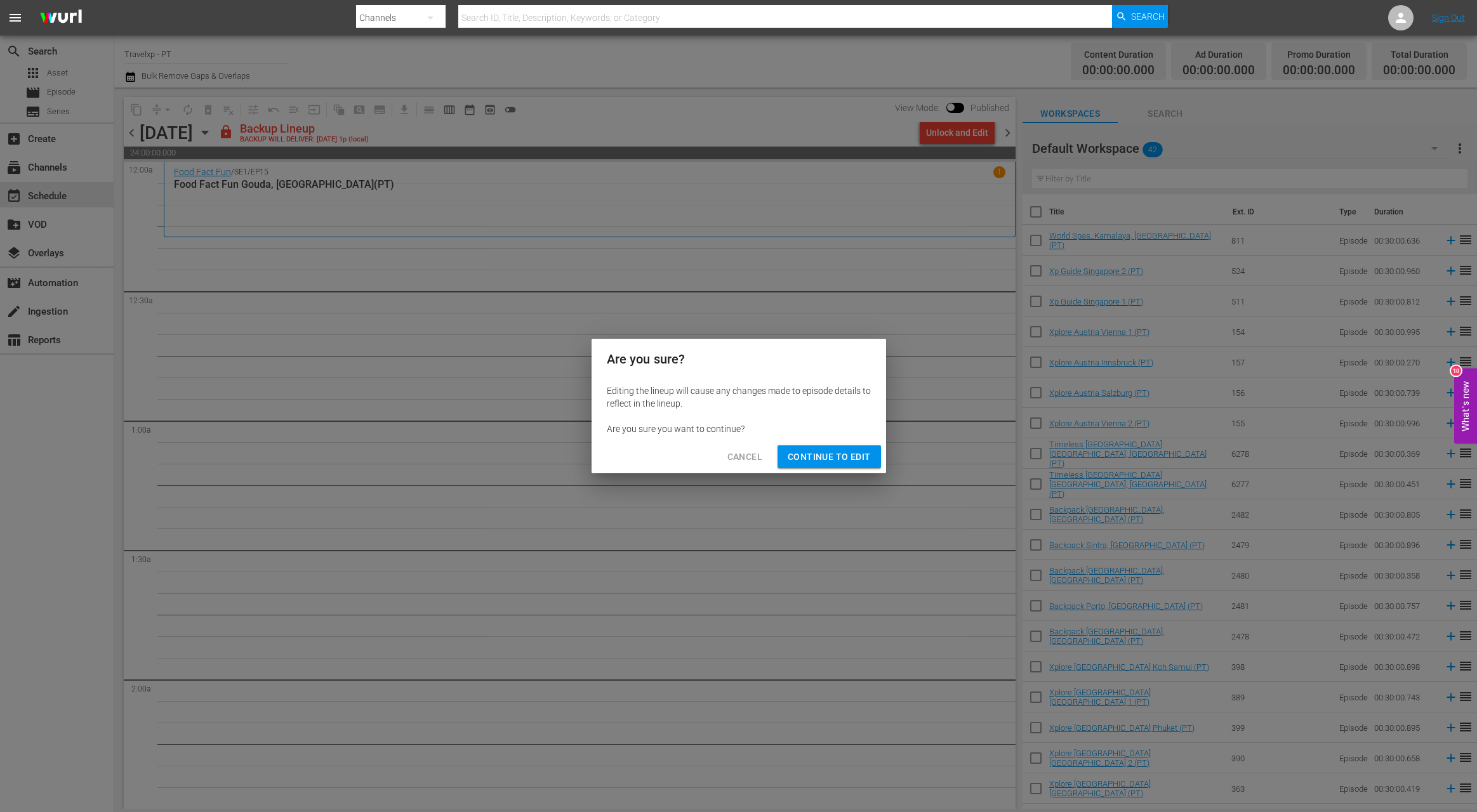
click at [840, 457] on span "Continue to Edit" at bounding box center [829, 457] width 83 height 16
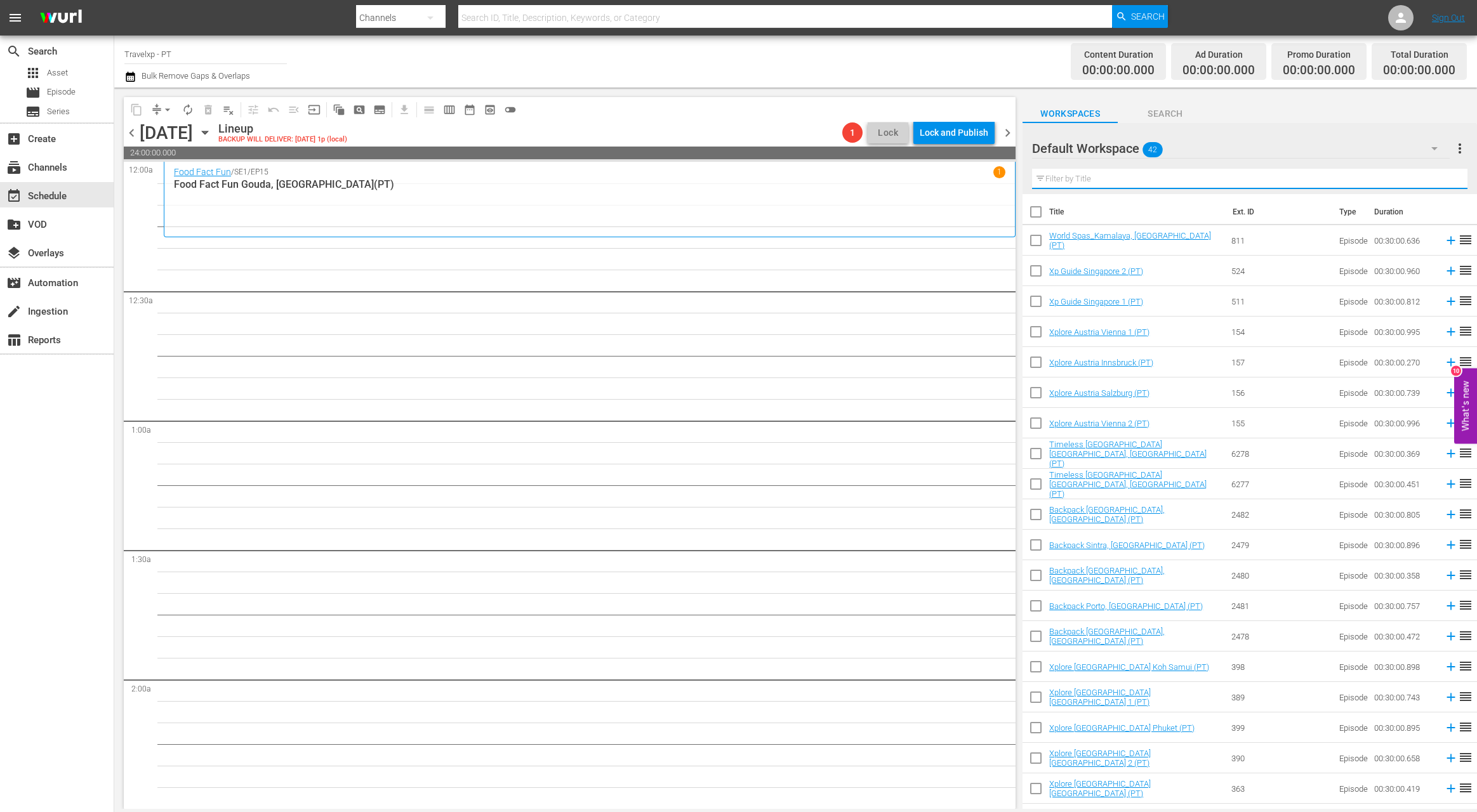
click at [1152, 181] on input "text" at bounding box center [1249, 178] width 435 height 20
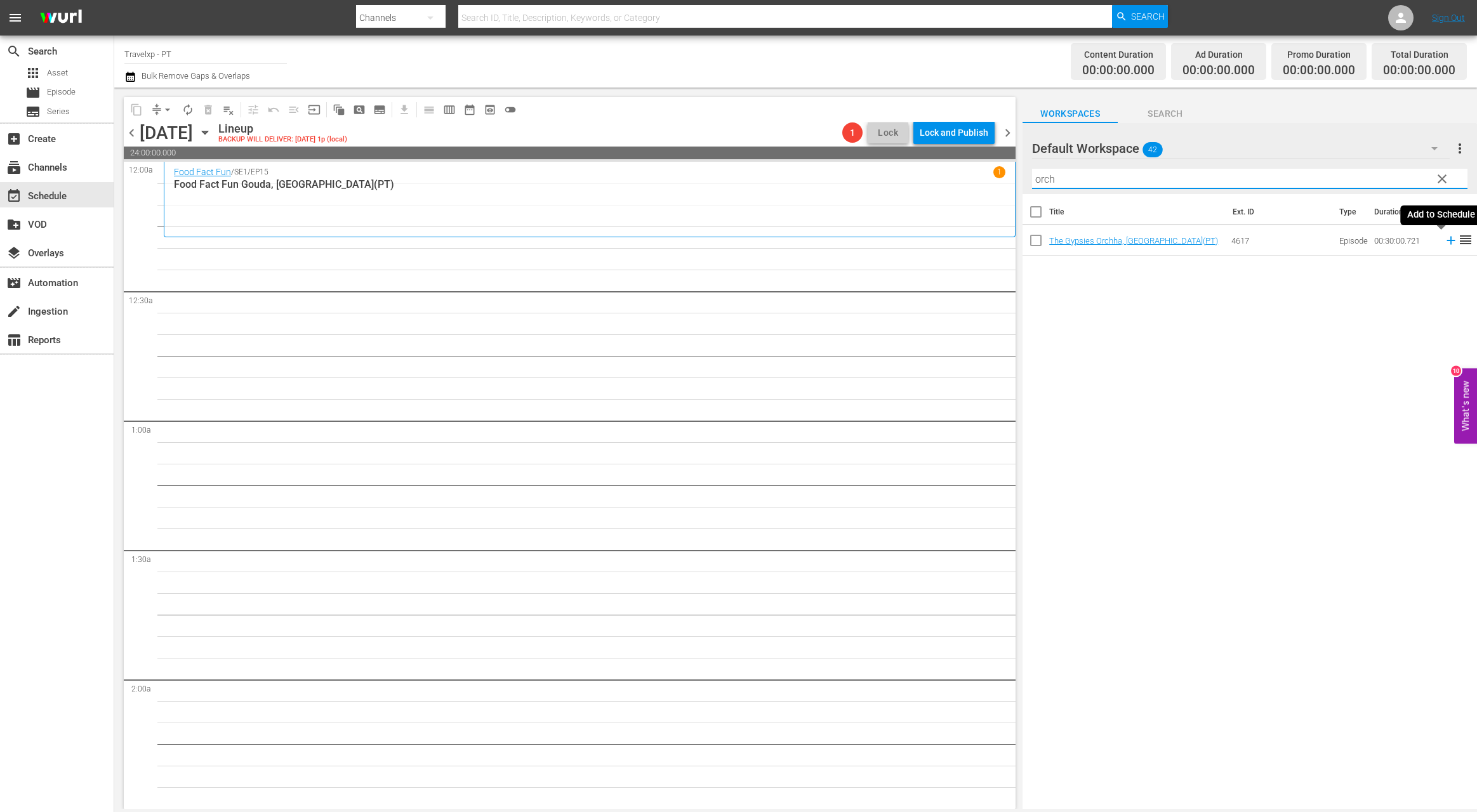
click at [1444, 243] on icon at bounding box center [1450, 240] width 14 height 14
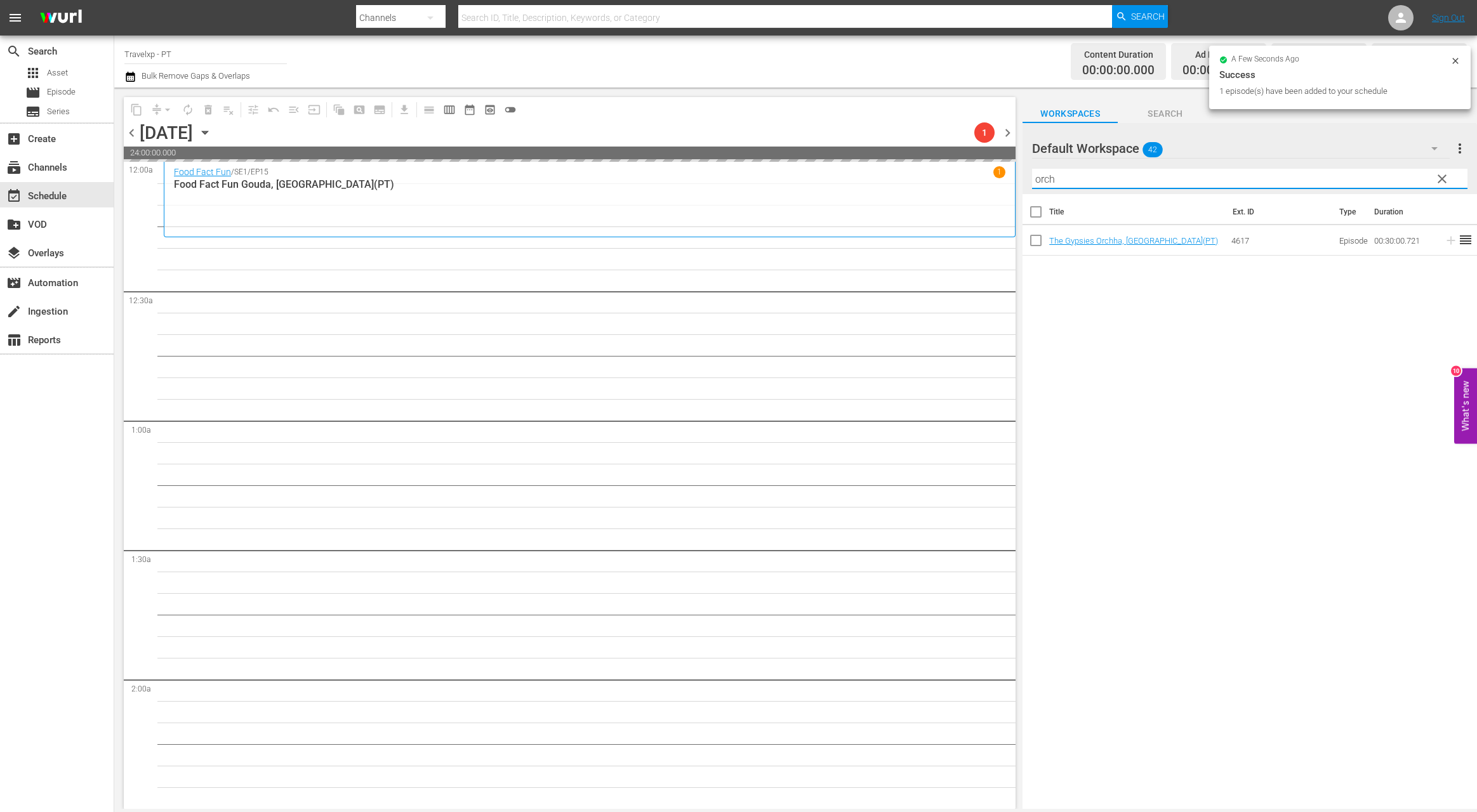
click at [1045, 180] on input "orch" at bounding box center [1249, 178] width 435 height 20
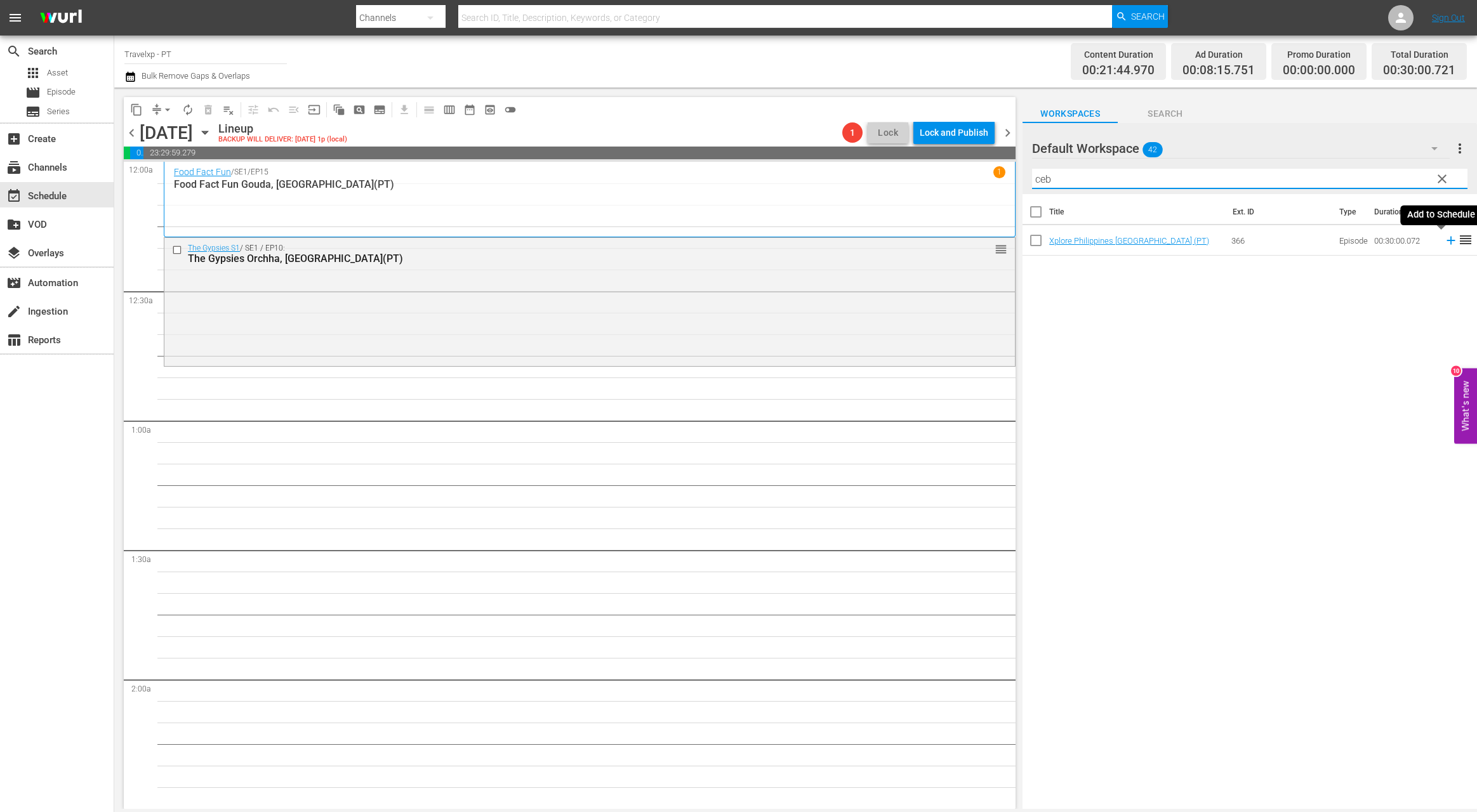
click at [1444, 242] on icon at bounding box center [1450, 240] width 14 height 14
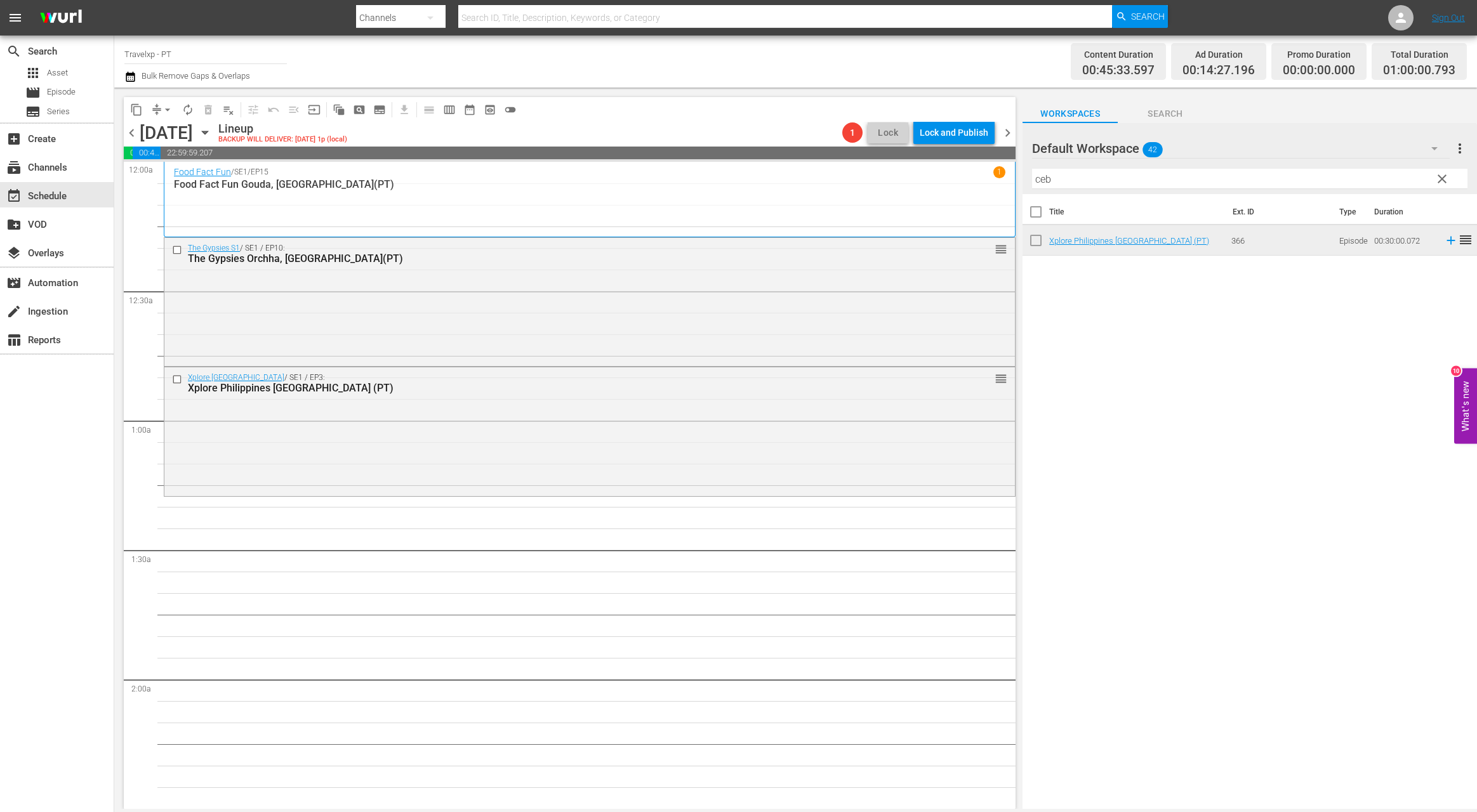
click at [1043, 184] on input "ceb" at bounding box center [1249, 178] width 435 height 20
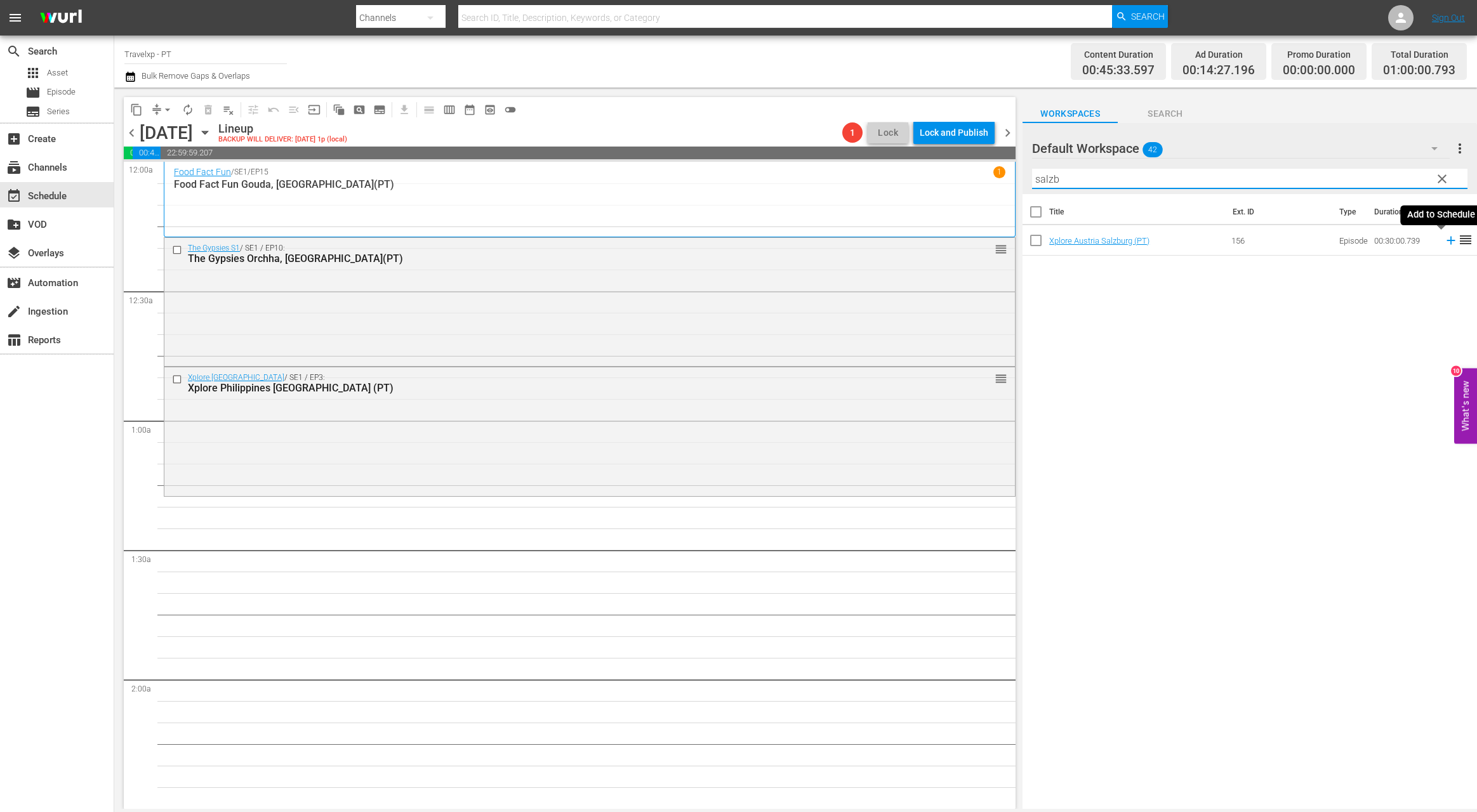
click at [1447, 241] on icon at bounding box center [1450, 240] width 8 height 8
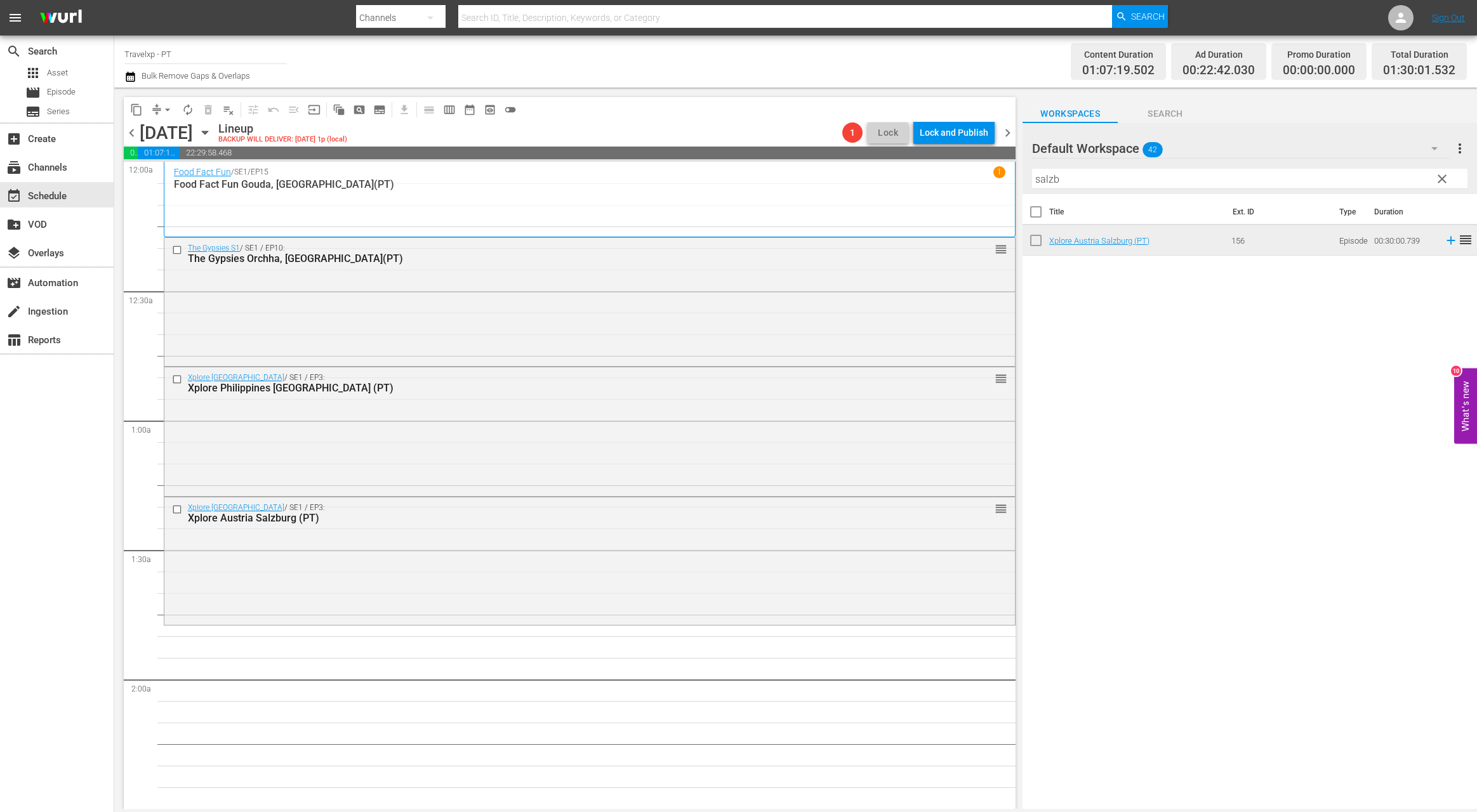
click at [1042, 177] on input "salzb" at bounding box center [1249, 178] width 435 height 20
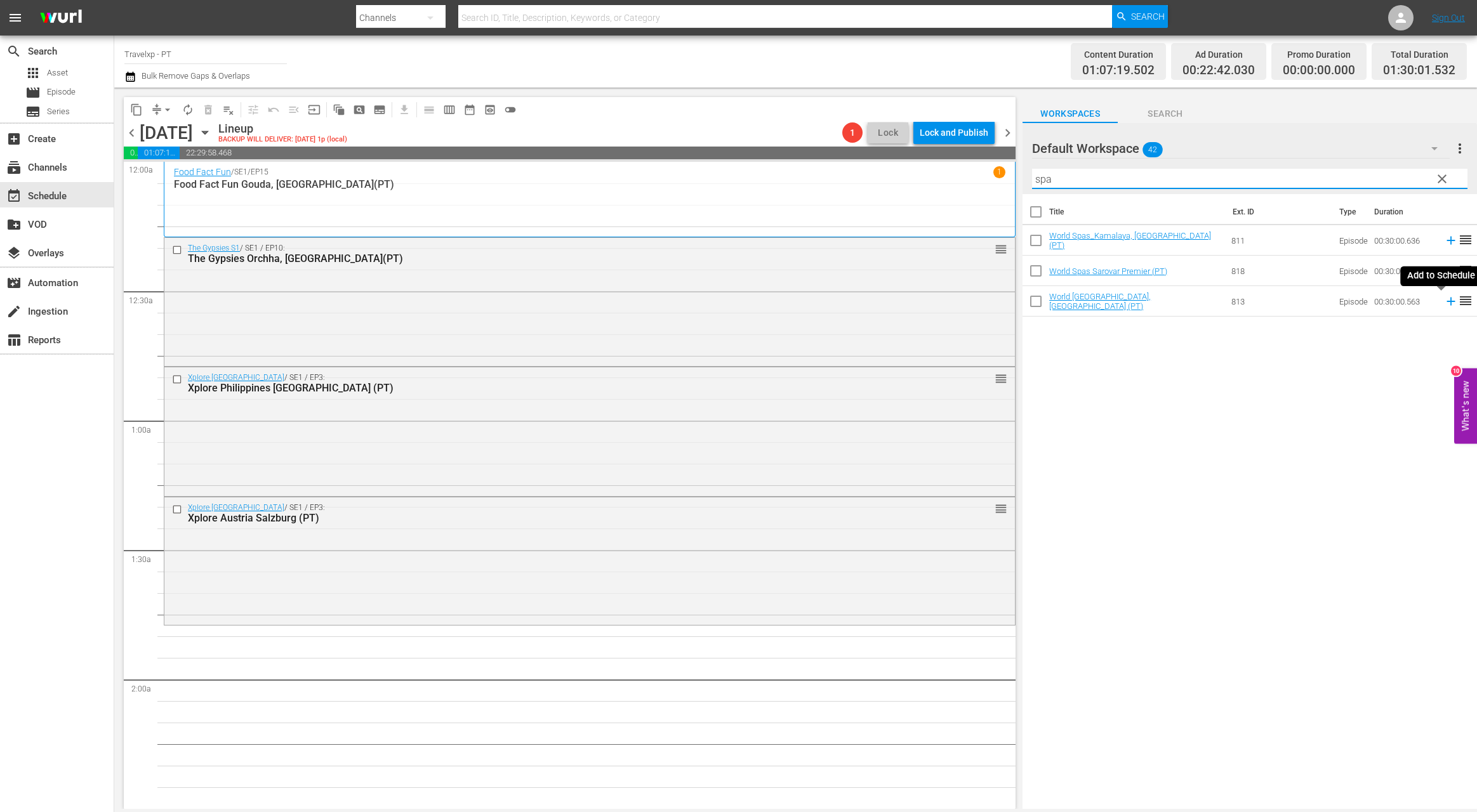
click at [1444, 302] on icon at bounding box center [1450, 301] width 14 height 14
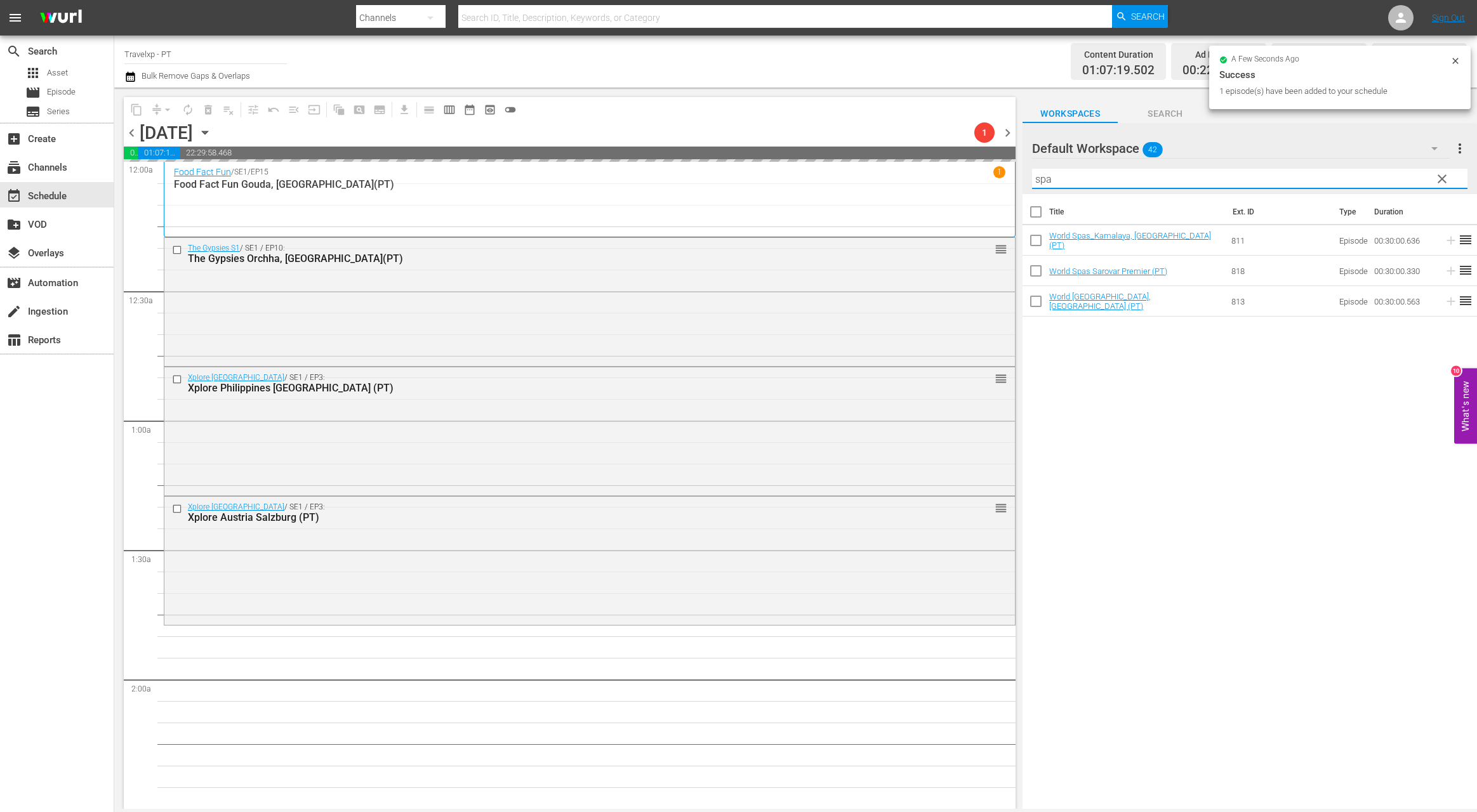
click at [1040, 179] on input "spa" at bounding box center [1249, 178] width 435 height 20
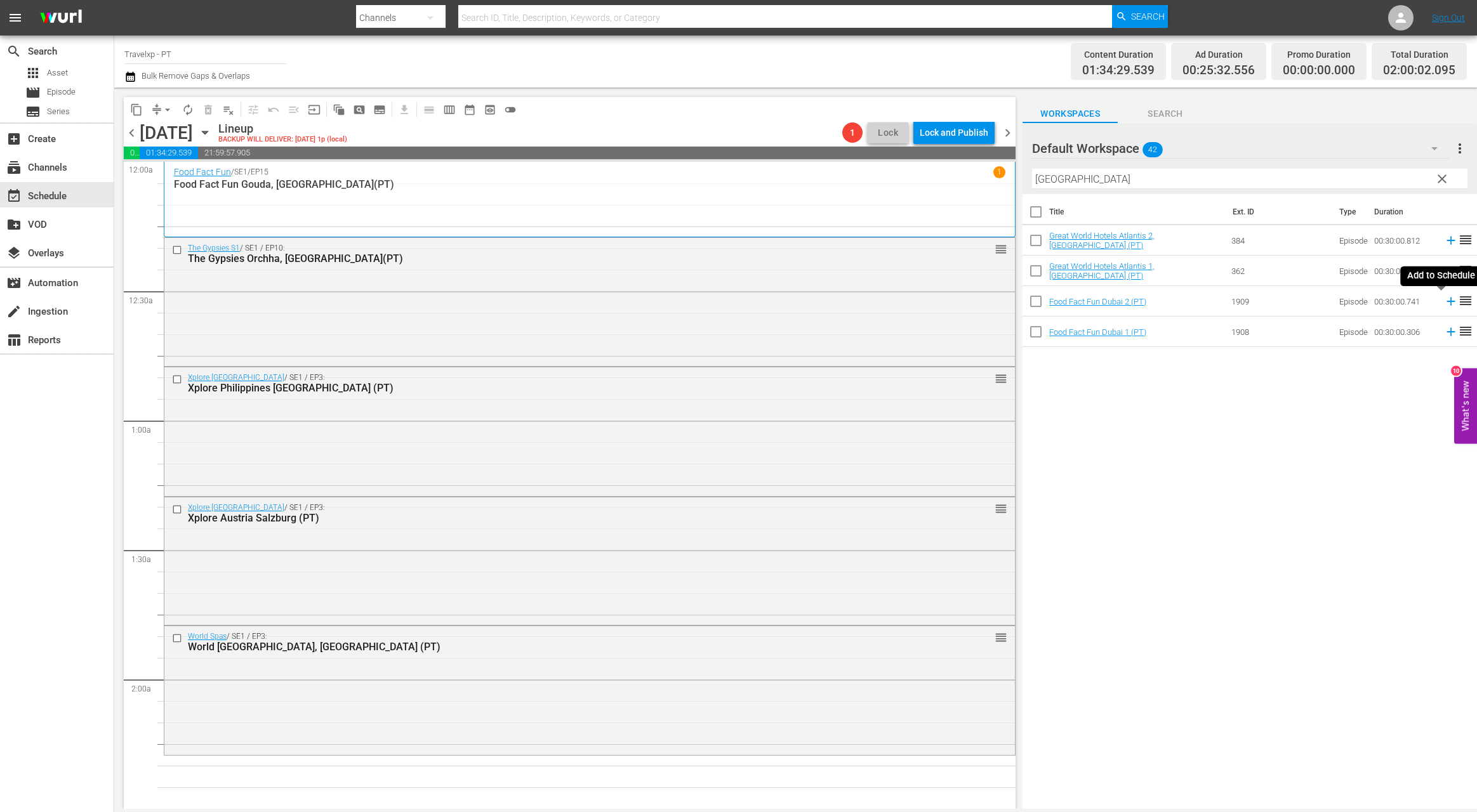
click at [1444, 300] on icon at bounding box center [1450, 301] width 14 height 14
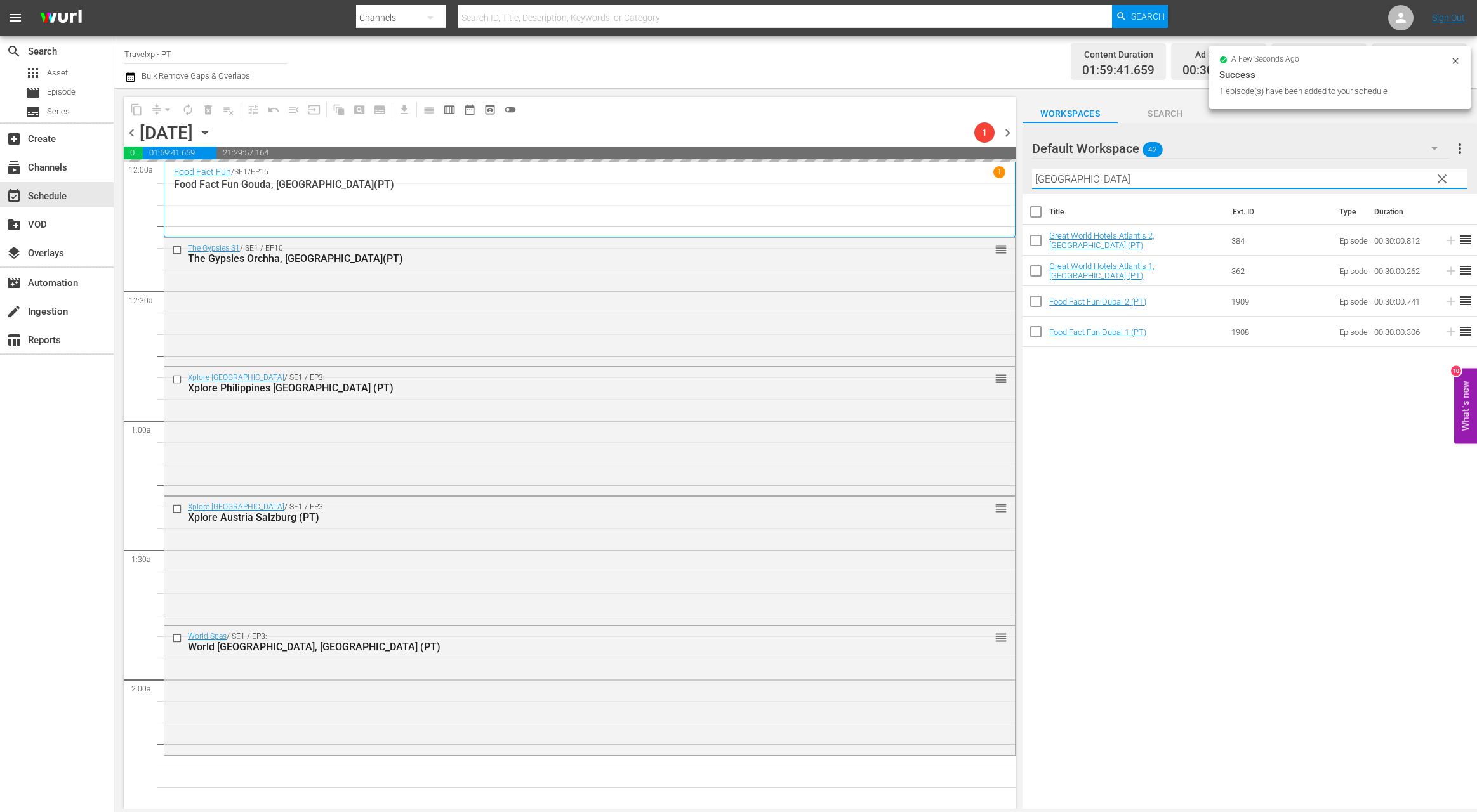
click at [1048, 178] on input "[GEOGRAPHIC_DATA]" at bounding box center [1249, 178] width 435 height 20
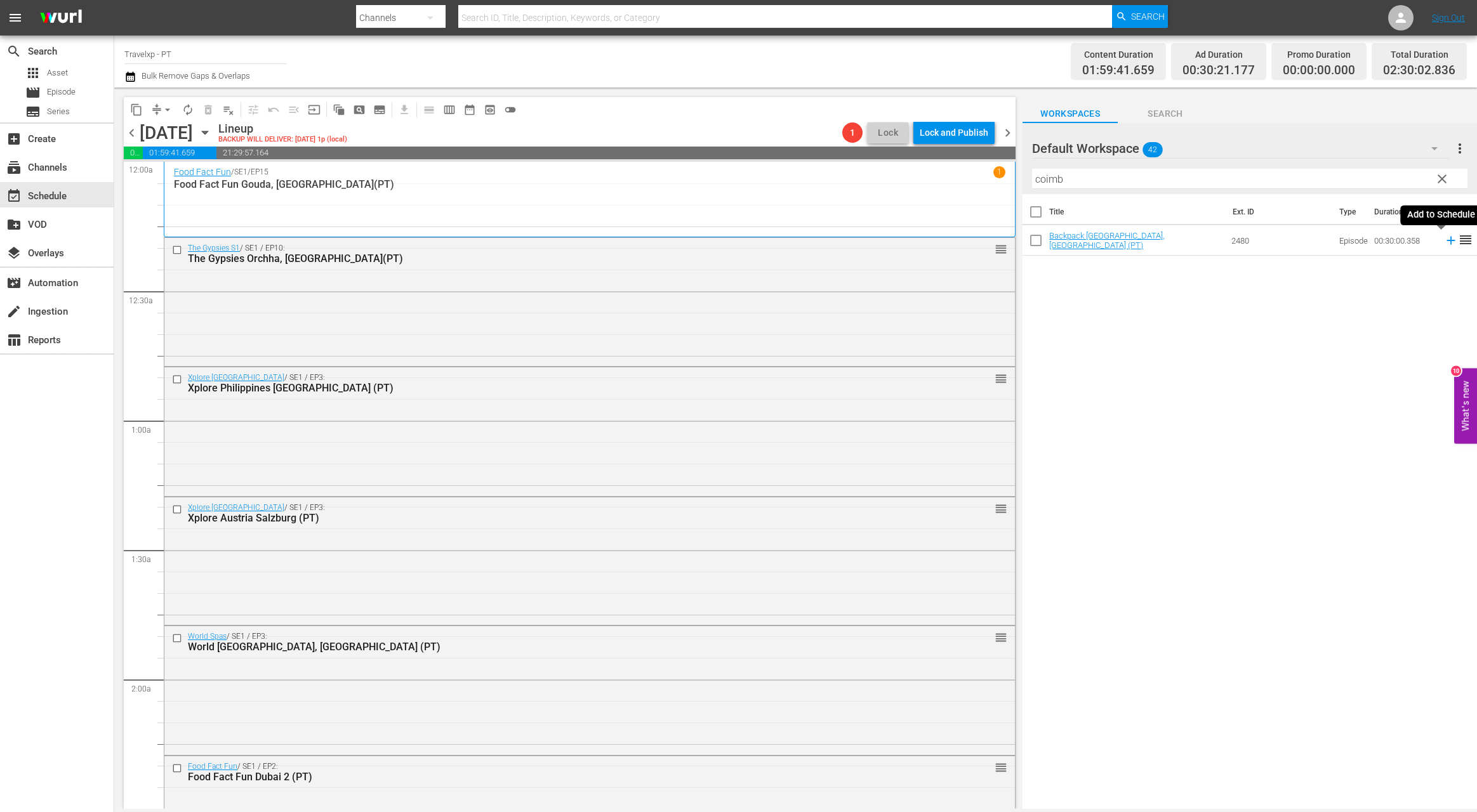
click at [1447, 239] on icon at bounding box center [1450, 240] width 8 height 8
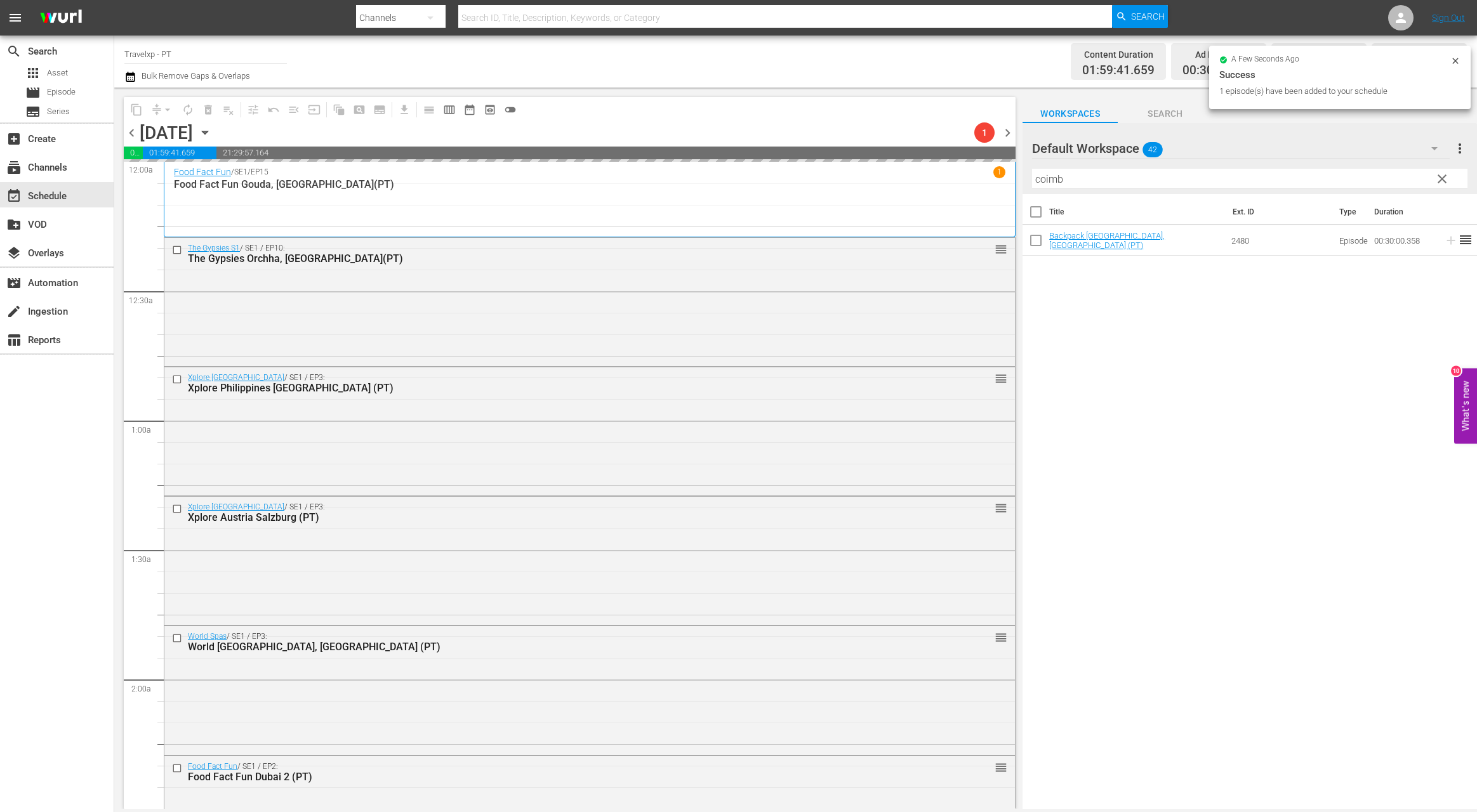
click at [1048, 183] on input "coimb" at bounding box center [1249, 178] width 435 height 20
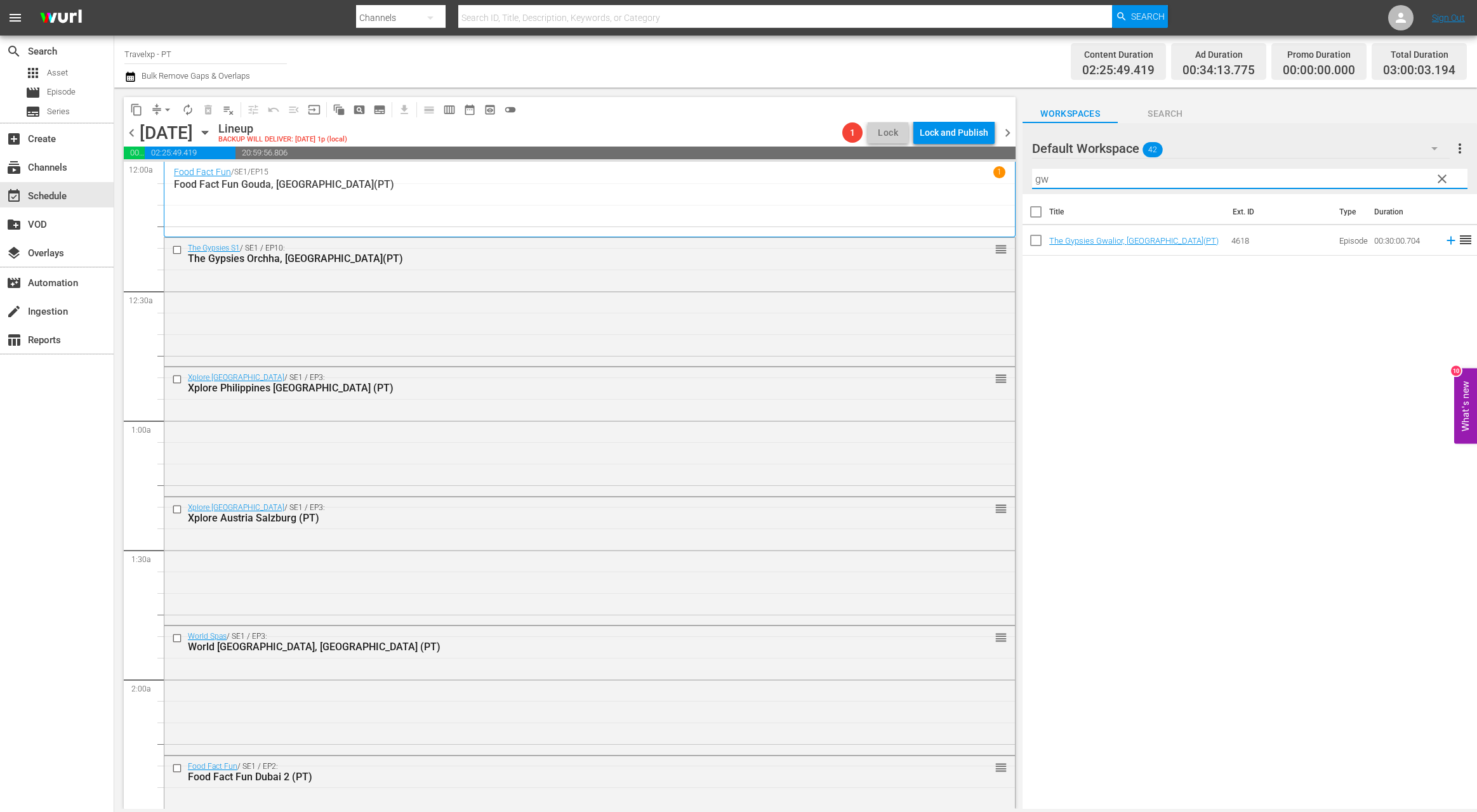
type input "gwa"
click at [1447, 240] on icon at bounding box center [1450, 240] width 8 height 8
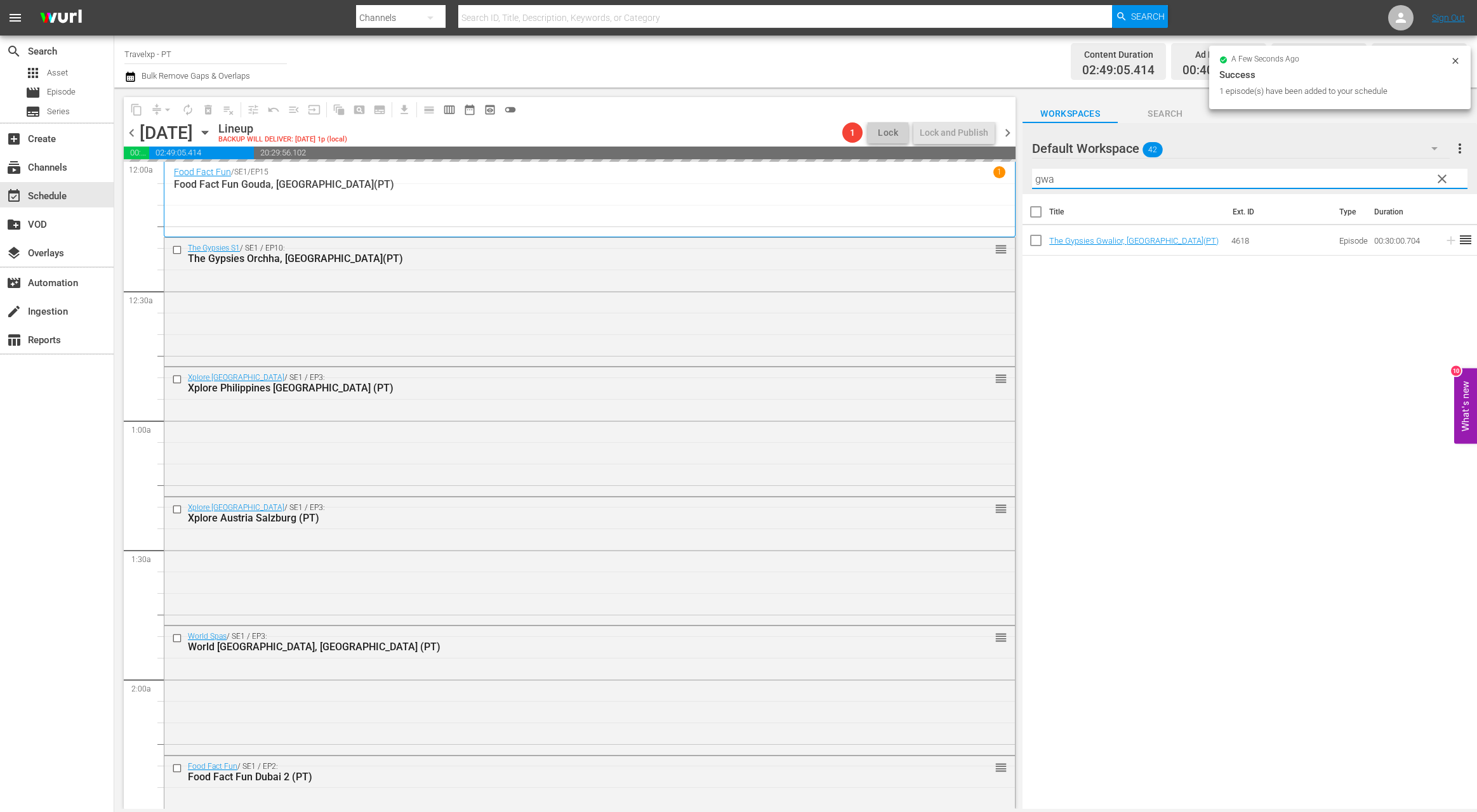
click at [1043, 178] on input "gwa" at bounding box center [1249, 178] width 435 height 20
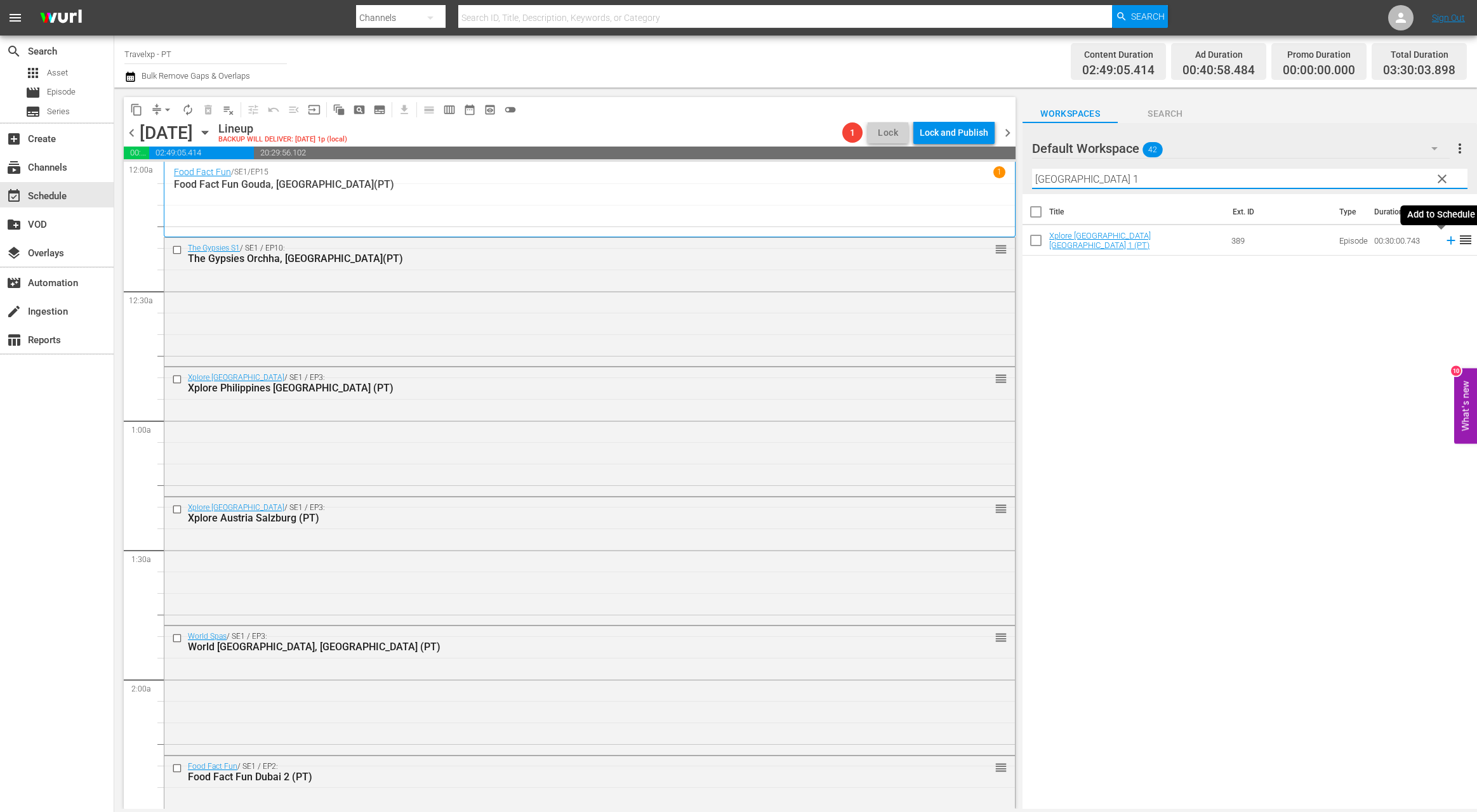
click at [1447, 242] on icon at bounding box center [1450, 240] width 8 height 8
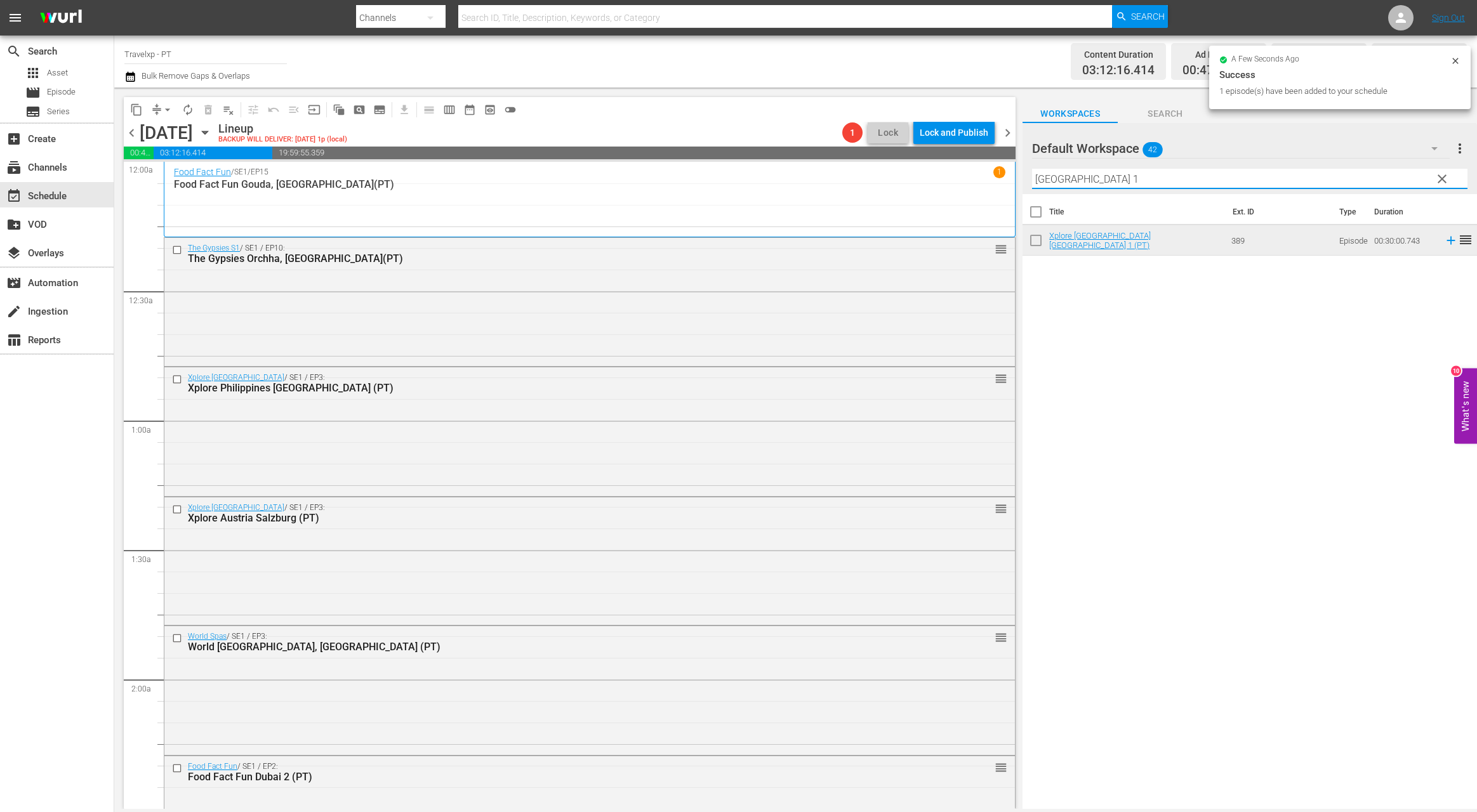
drag, startPoint x: 1090, startPoint y: 178, endPoint x: 1008, endPoint y: 168, distance: 82.6
click at [1008, 168] on div "content_copy compress arrow_drop_down autorenew_outlined delete_forever_outline…" at bounding box center [795, 448] width 1362 height 721
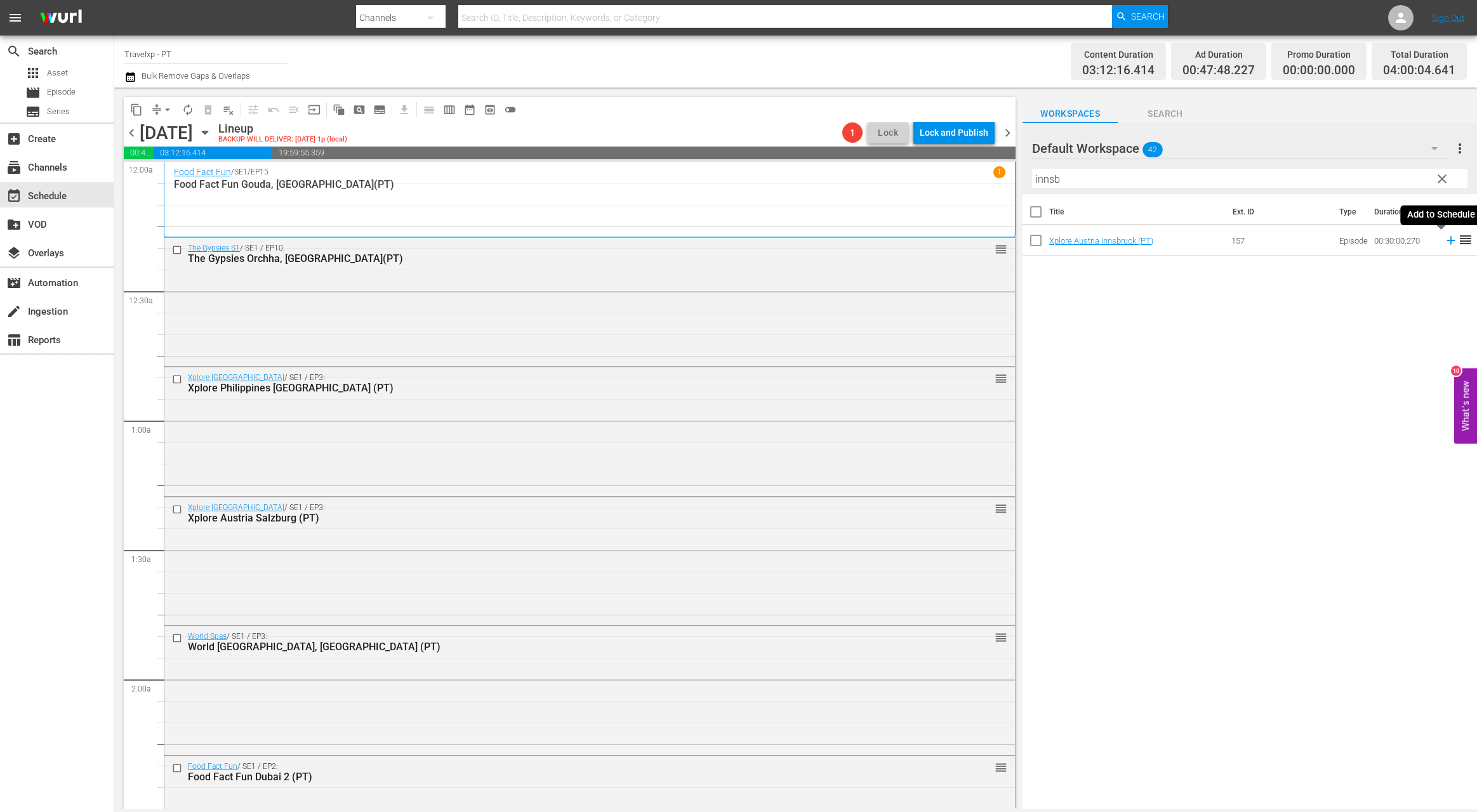
click at [1447, 240] on icon at bounding box center [1450, 240] width 8 height 8
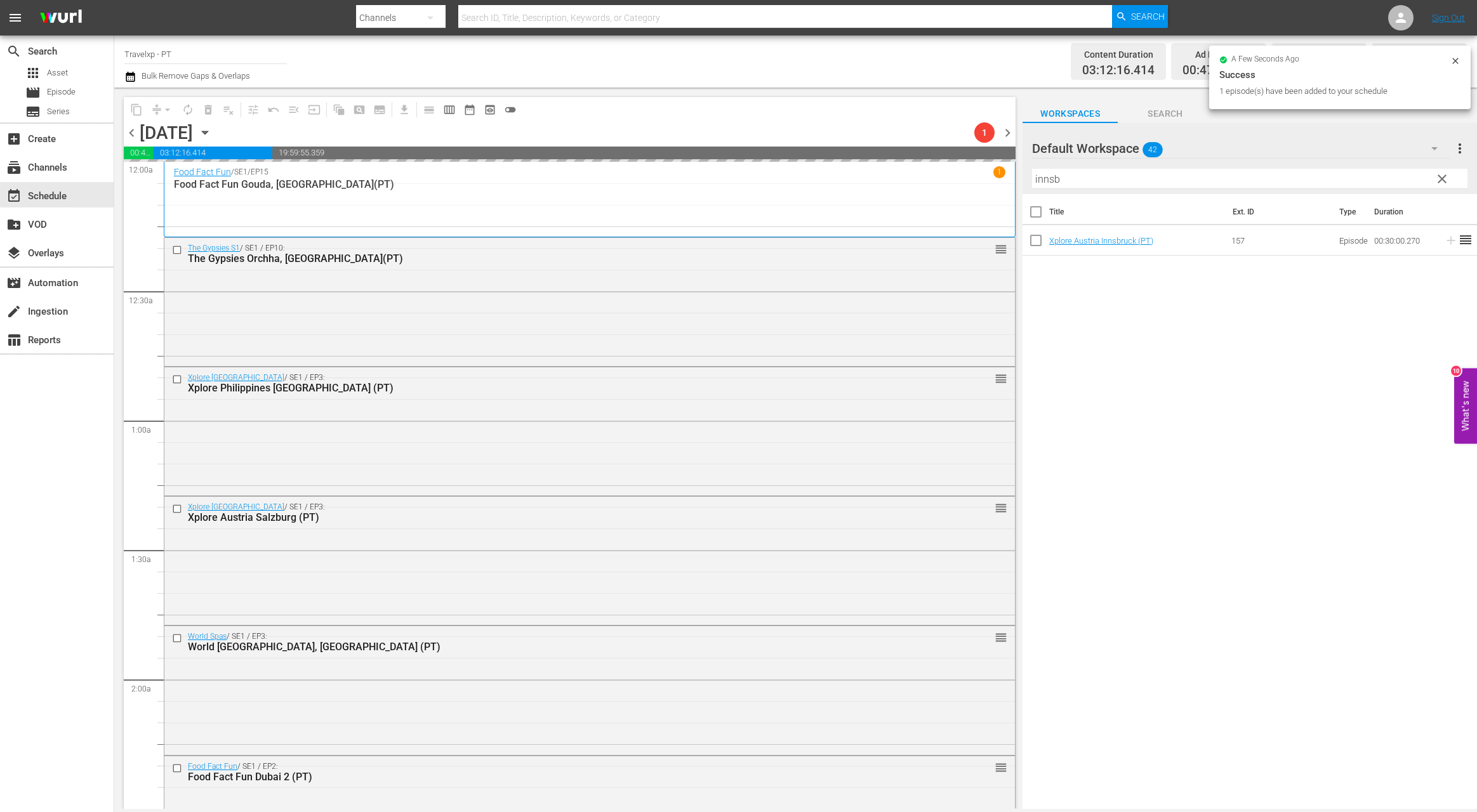
click at [1053, 182] on input "innsb" at bounding box center [1249, 178] width 435 height 20
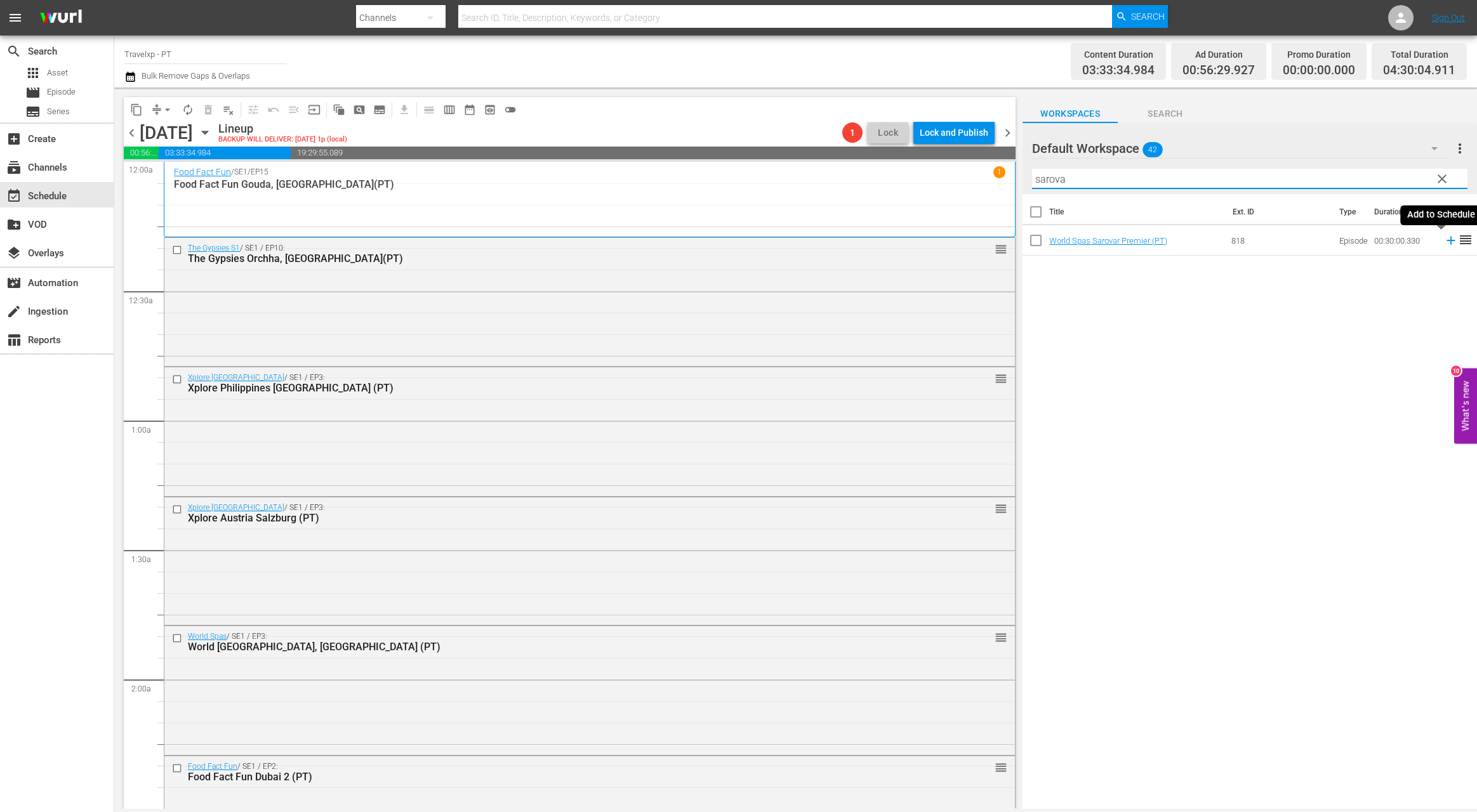
click at [1447, 240] on icon at bounding box center [1450, 240] width 8 height 8
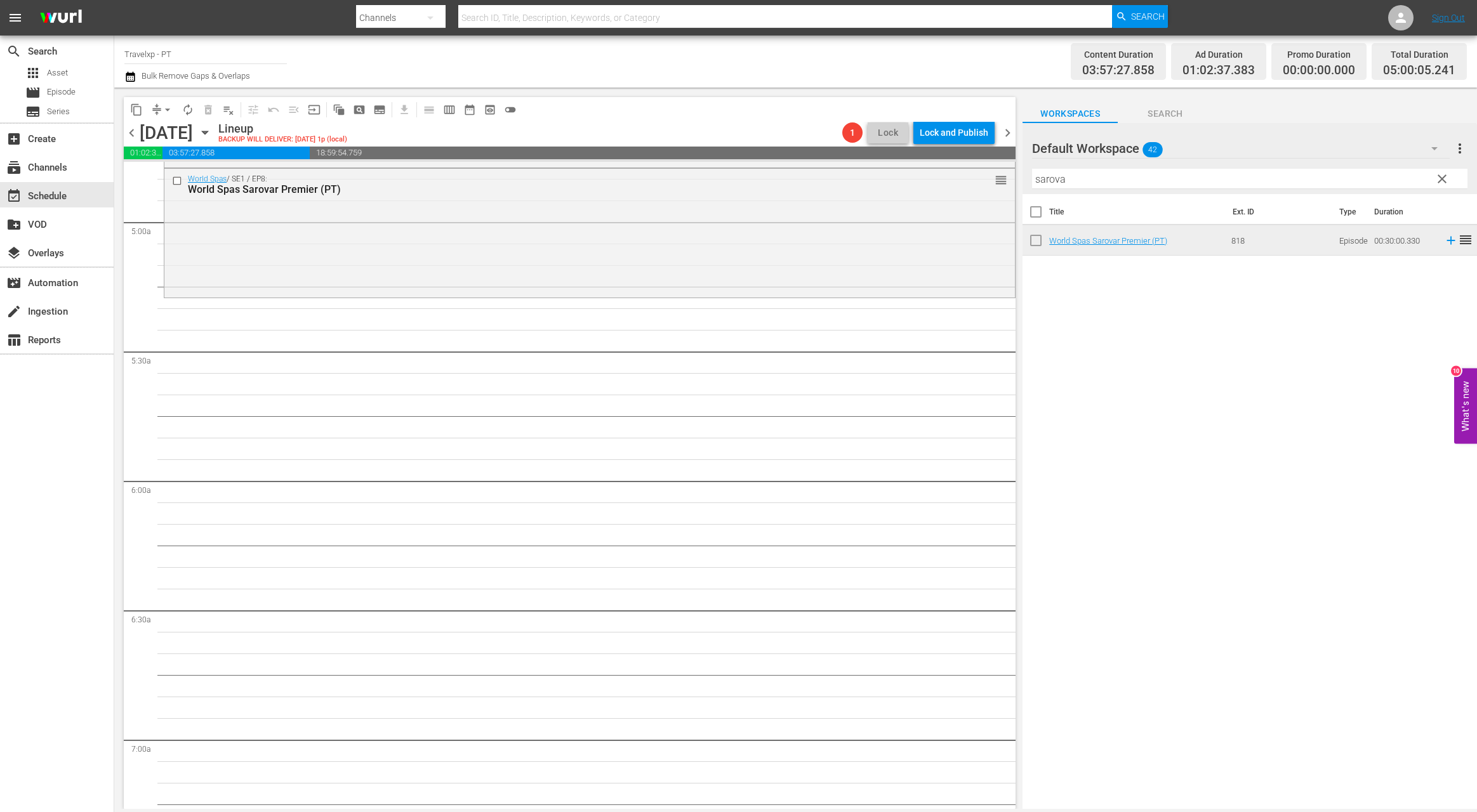
scroll to position [1232, 0]
click at [1049, 183] on input "sarova" at bounding box center [1249, 178] width 435 height 20
click at [1447, 241] on icon at bounding box center [1450, 240] width 8 height 8
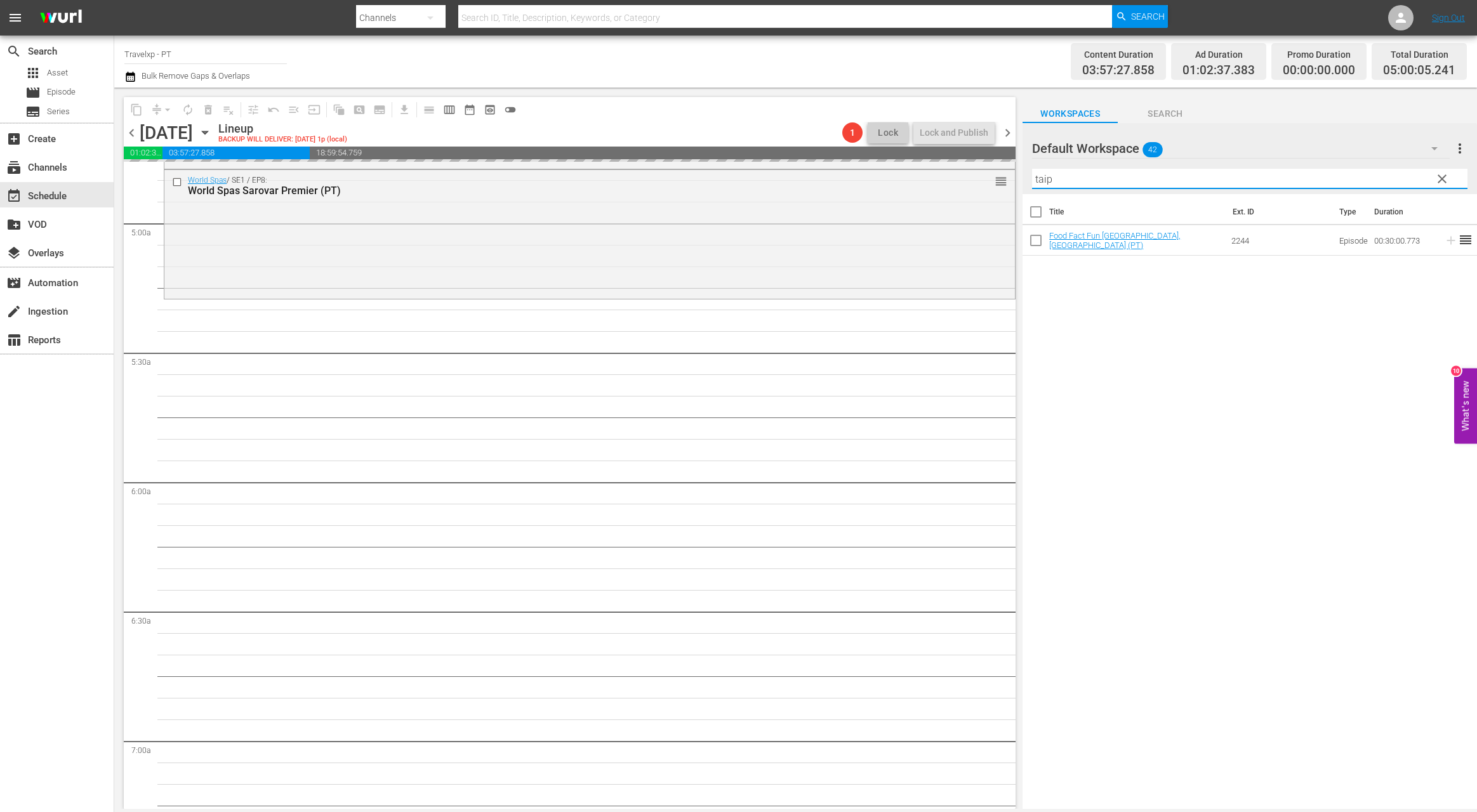
click at [1043, 179] on input "taip" at bounding box center [1249, 178] width 435 height 20
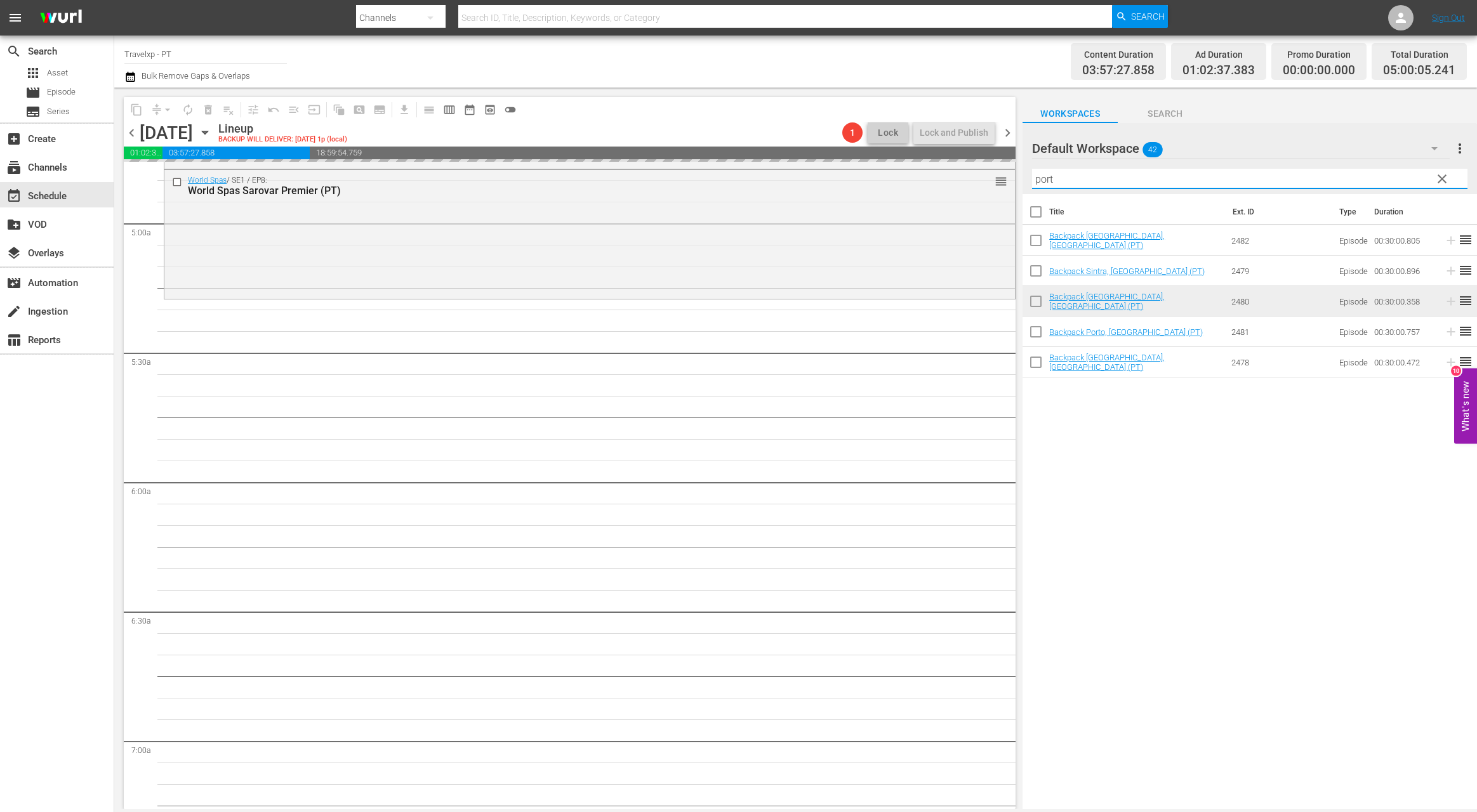
type input "[GEOGRAPHIC_DATA]"
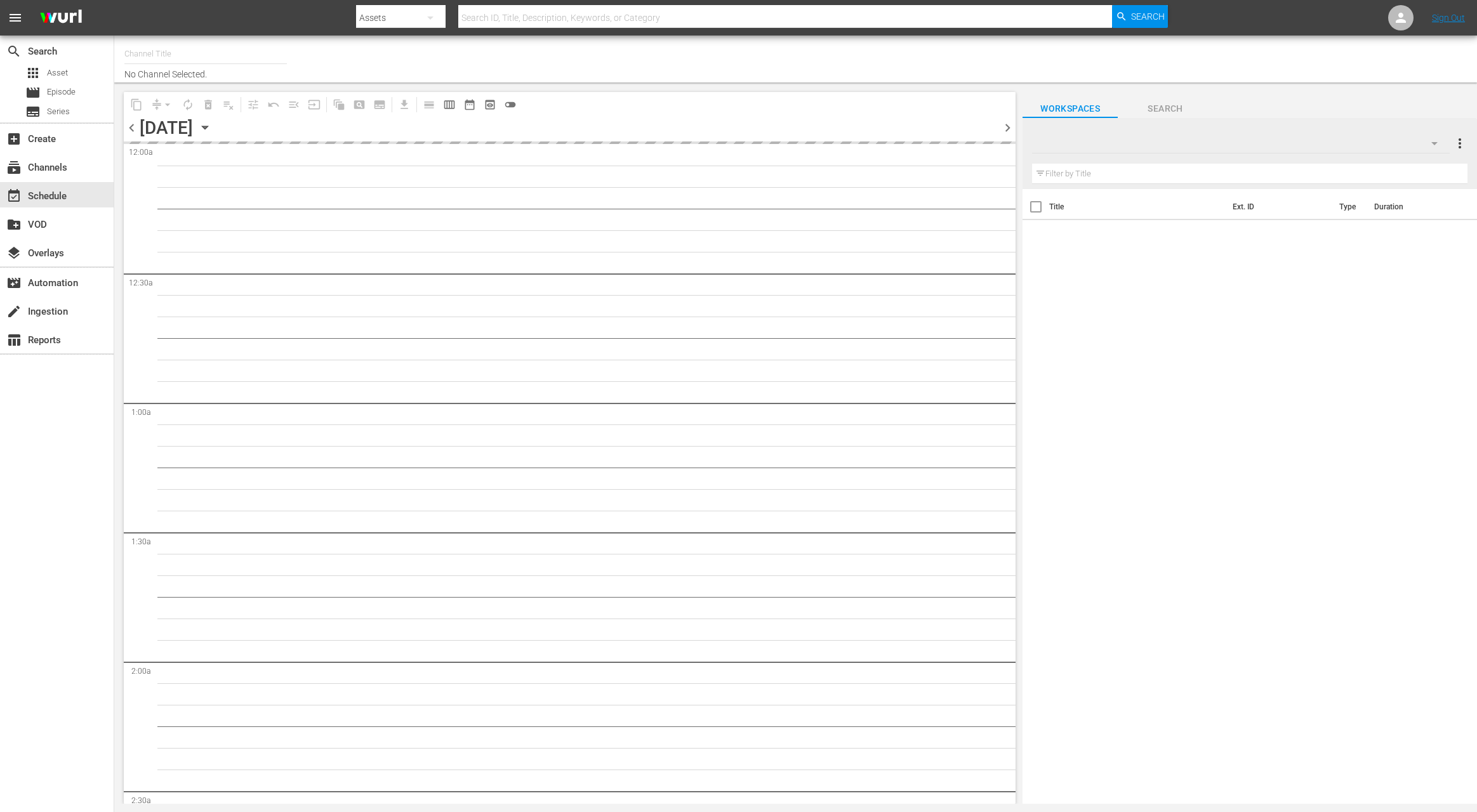
type input "Travelxp - PT (1639)"
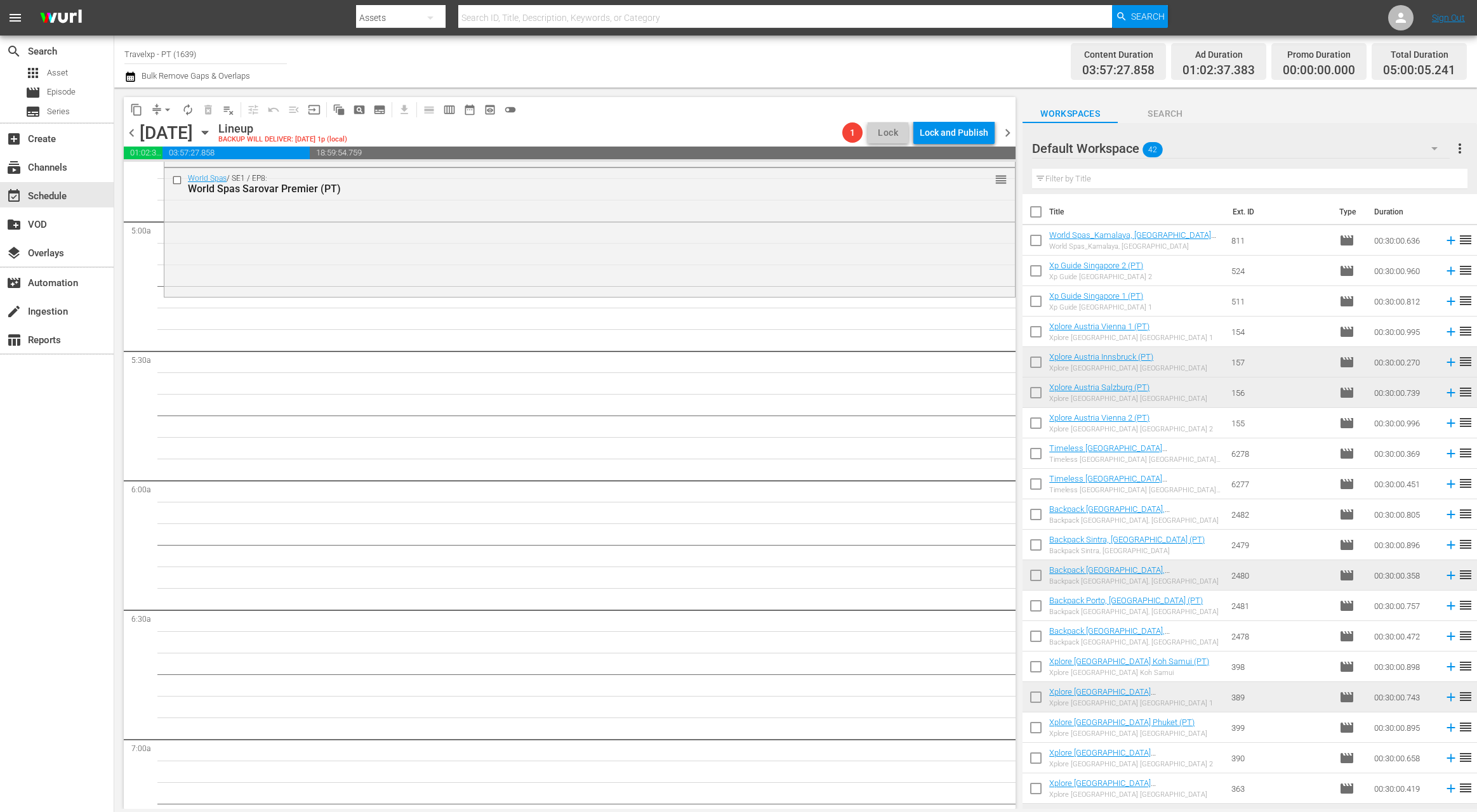
scroll to position [1195, 0]
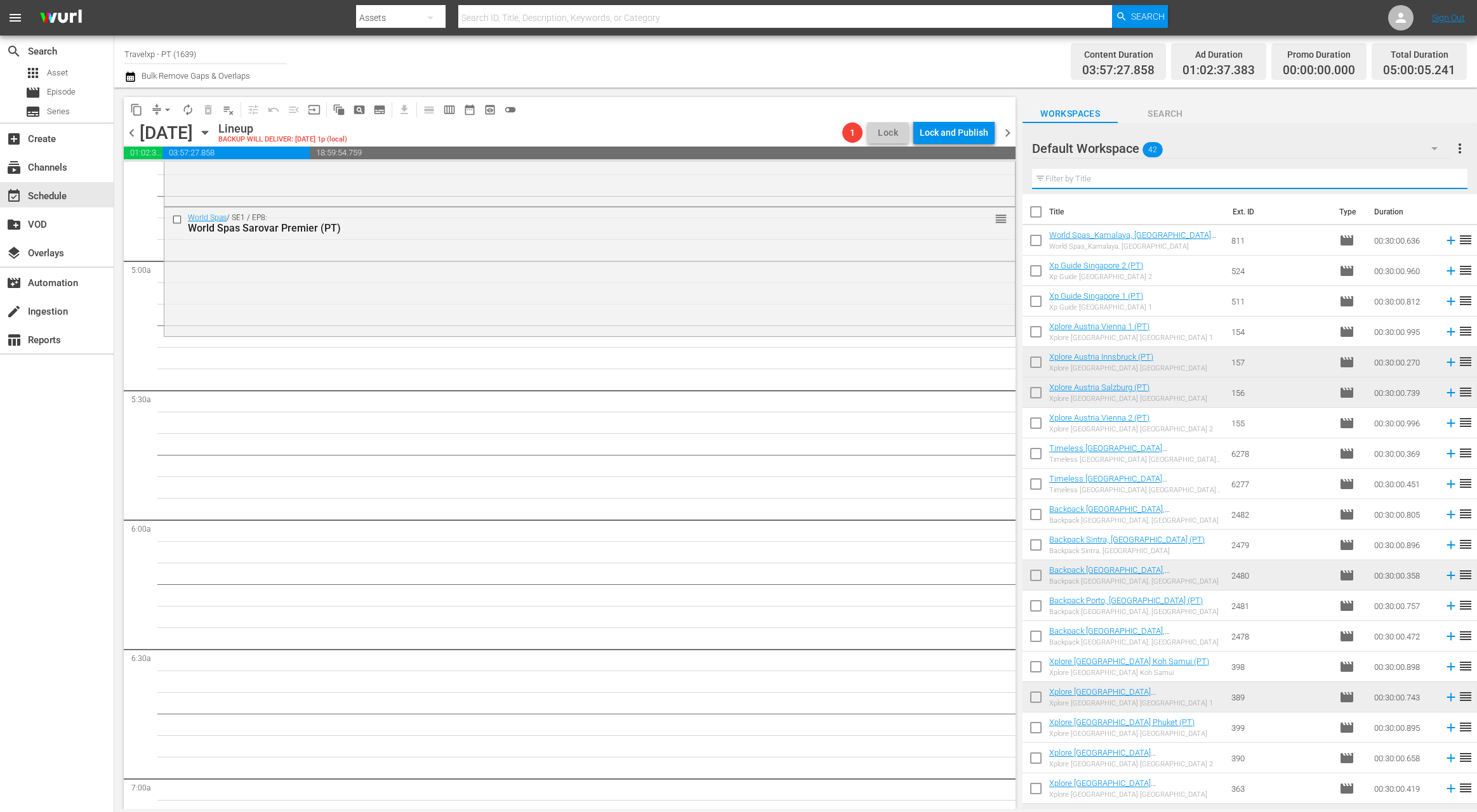
click at [1087, 184] on input "text" at bounding box center [1249, 178] width 435 height 20
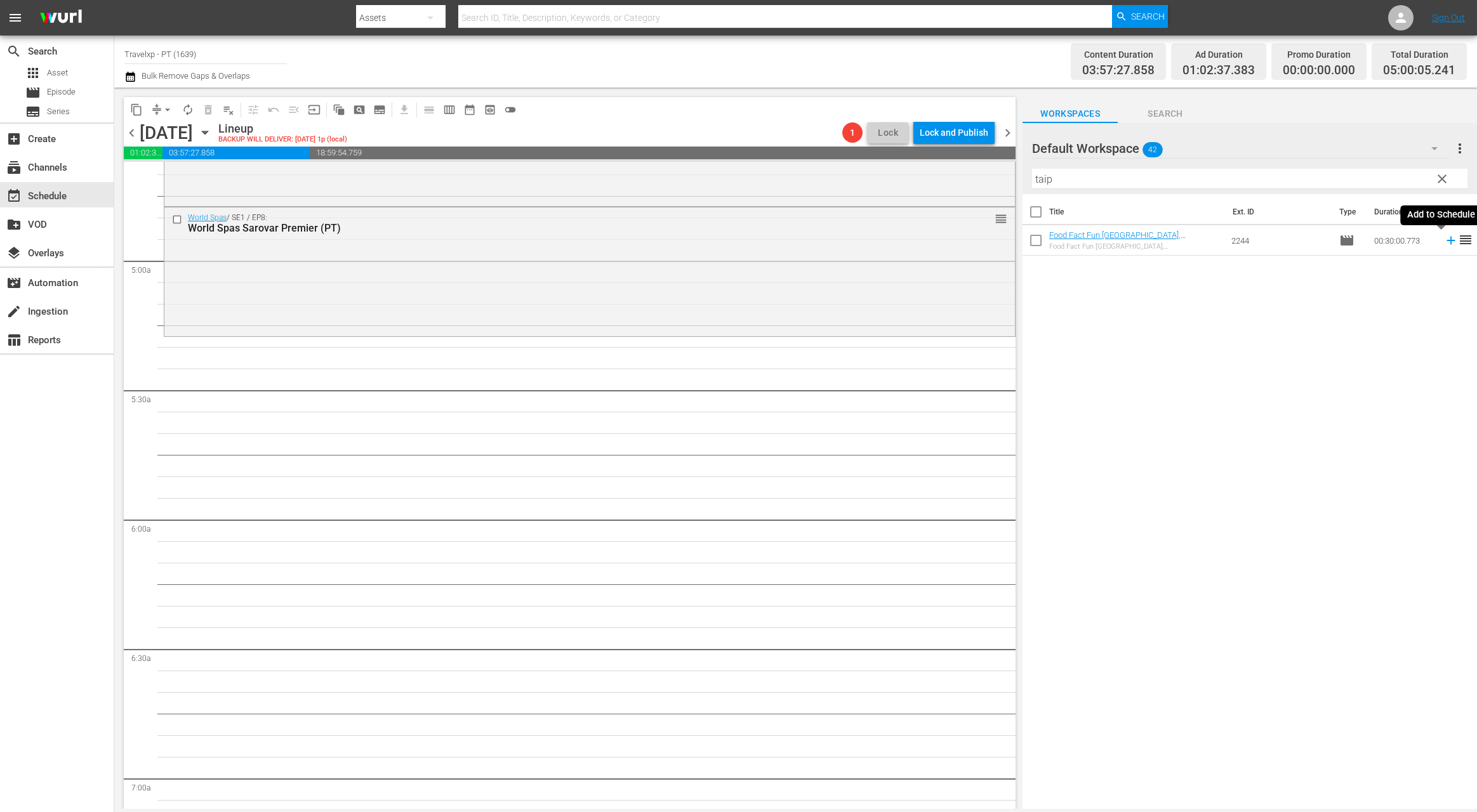
click at [1444, 242] on icon at bounding box center [1450, 240] width 14 height 14
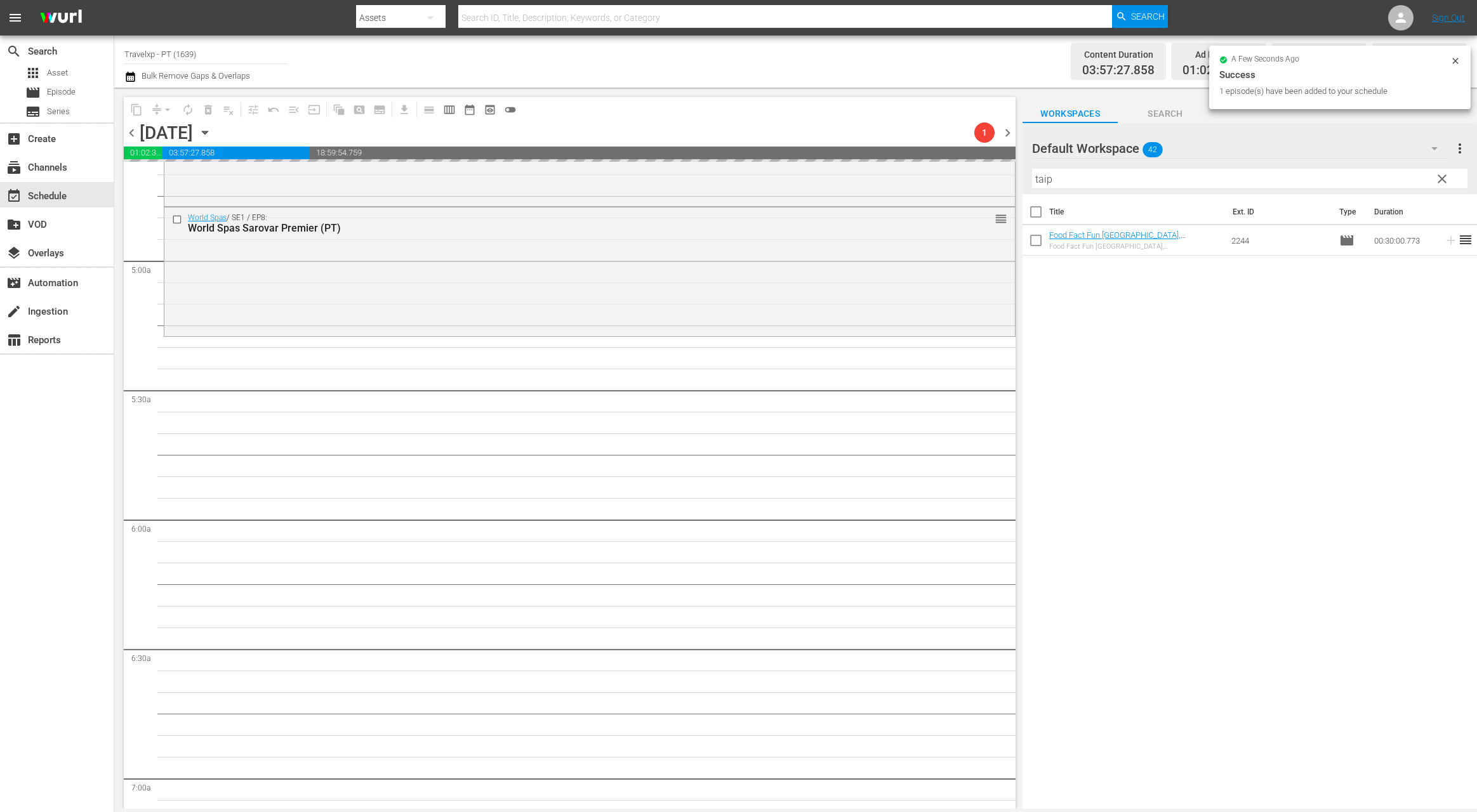
click at [1043, 177] on input "taip" at bounding box center [1249, 178] width 435 height 20
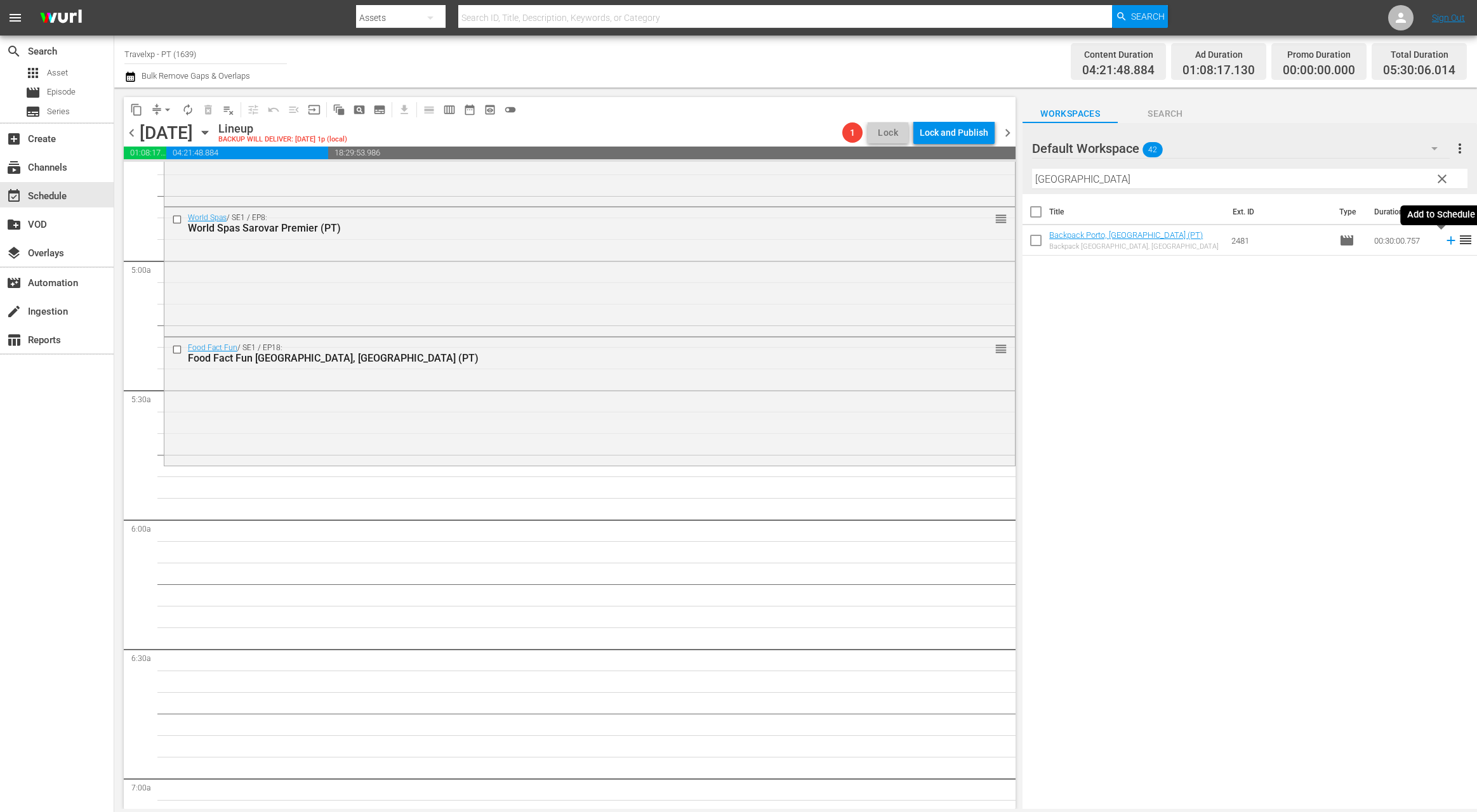
click at [1444, 242] on icon at bounding box center [1450, 240] width 14 height 14
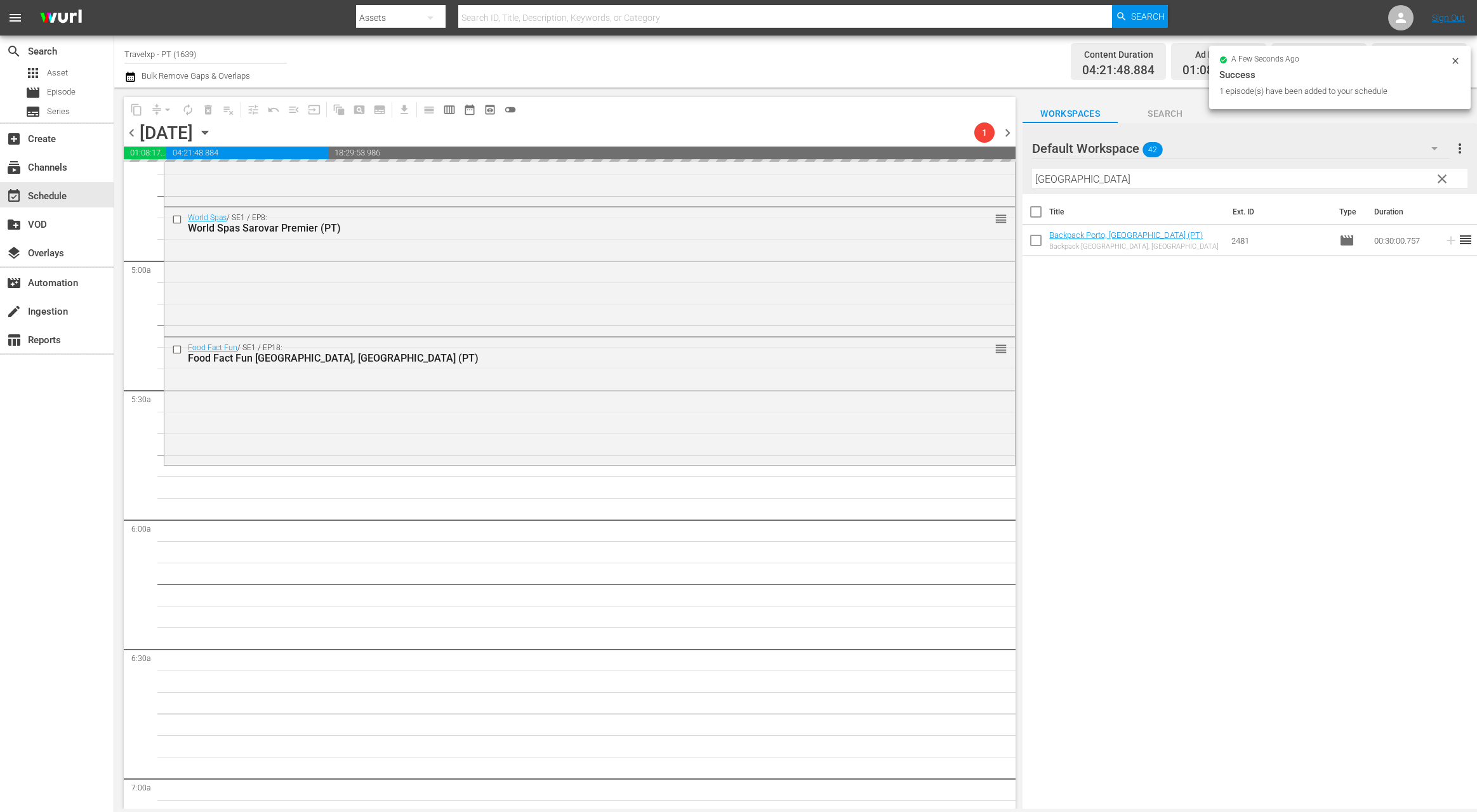
click at [1048, 182] on input "[GEOGRAPHIC_DATA]" at bounding box center [1249, 178] width 435 height 20
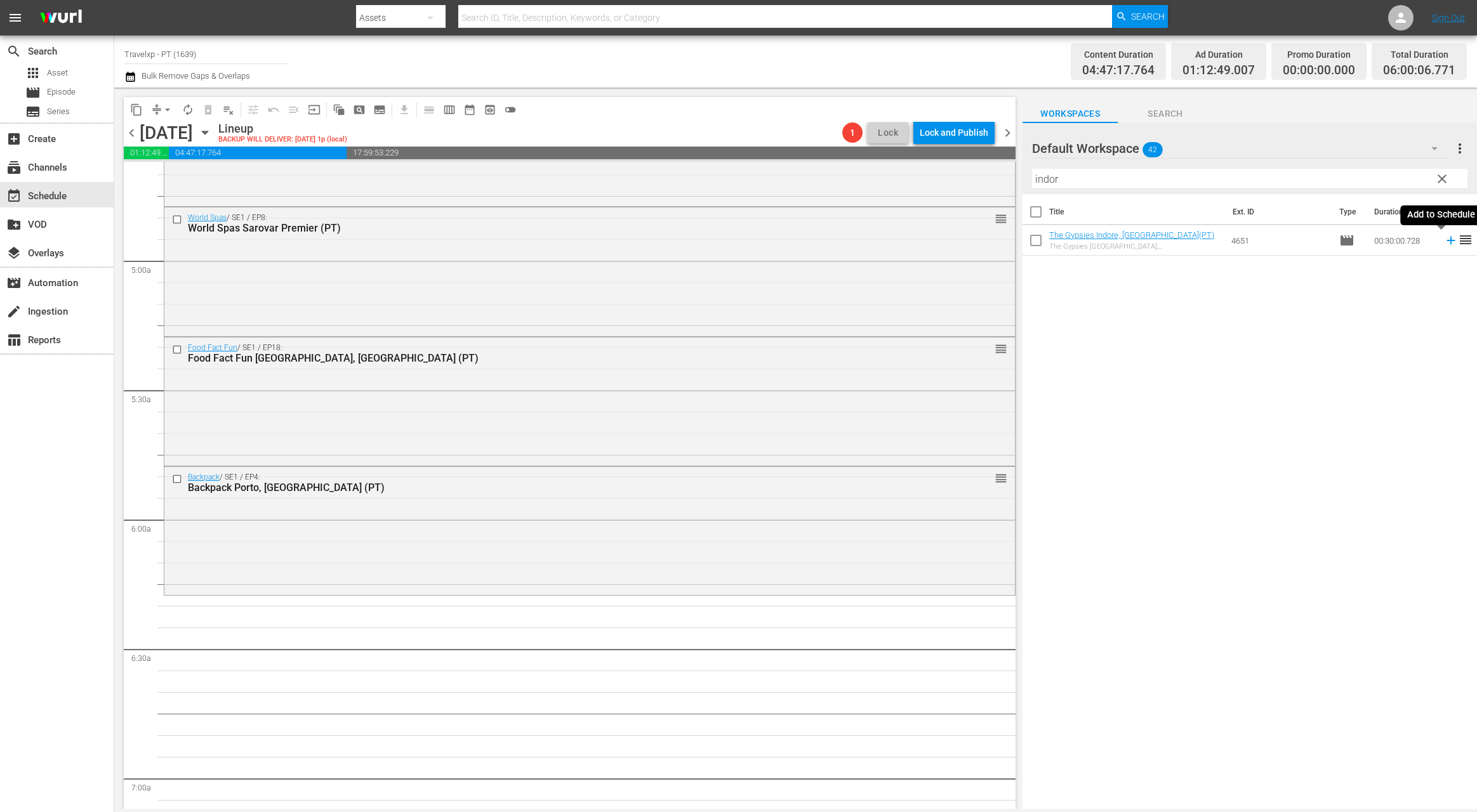
click at [1444, 242] on icon at bounding box center [1450, 240] width 14 height 14
click at [1039, 182] on input "indor" at bounding box center [1249, 178] width 435 height 20
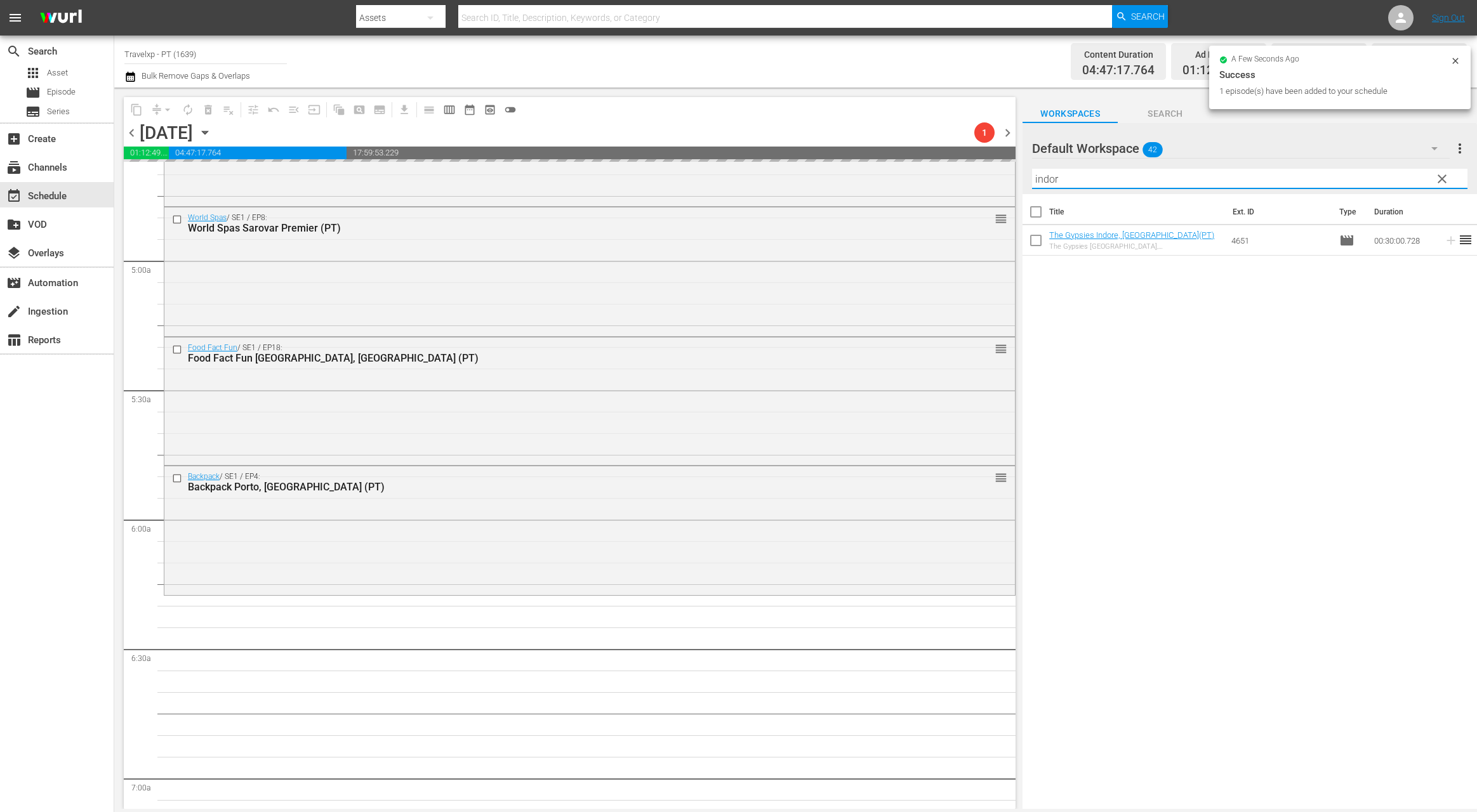
click at [1039, 182] on input "indor" at bounding box center [1249, 178] width 435 height 20
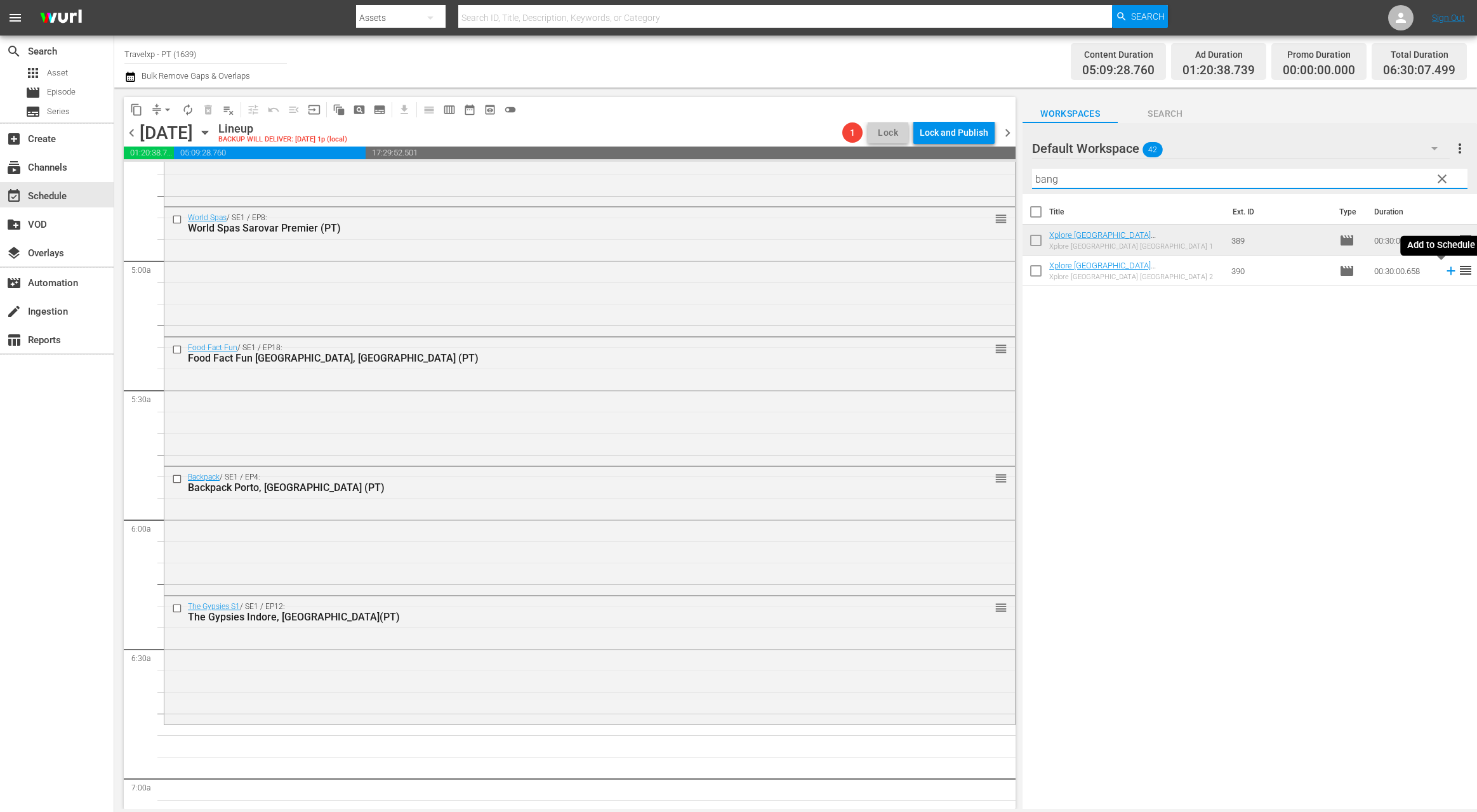
click at [1444, 272] on icon at bounding box center [1450, 270] width 14 height 14
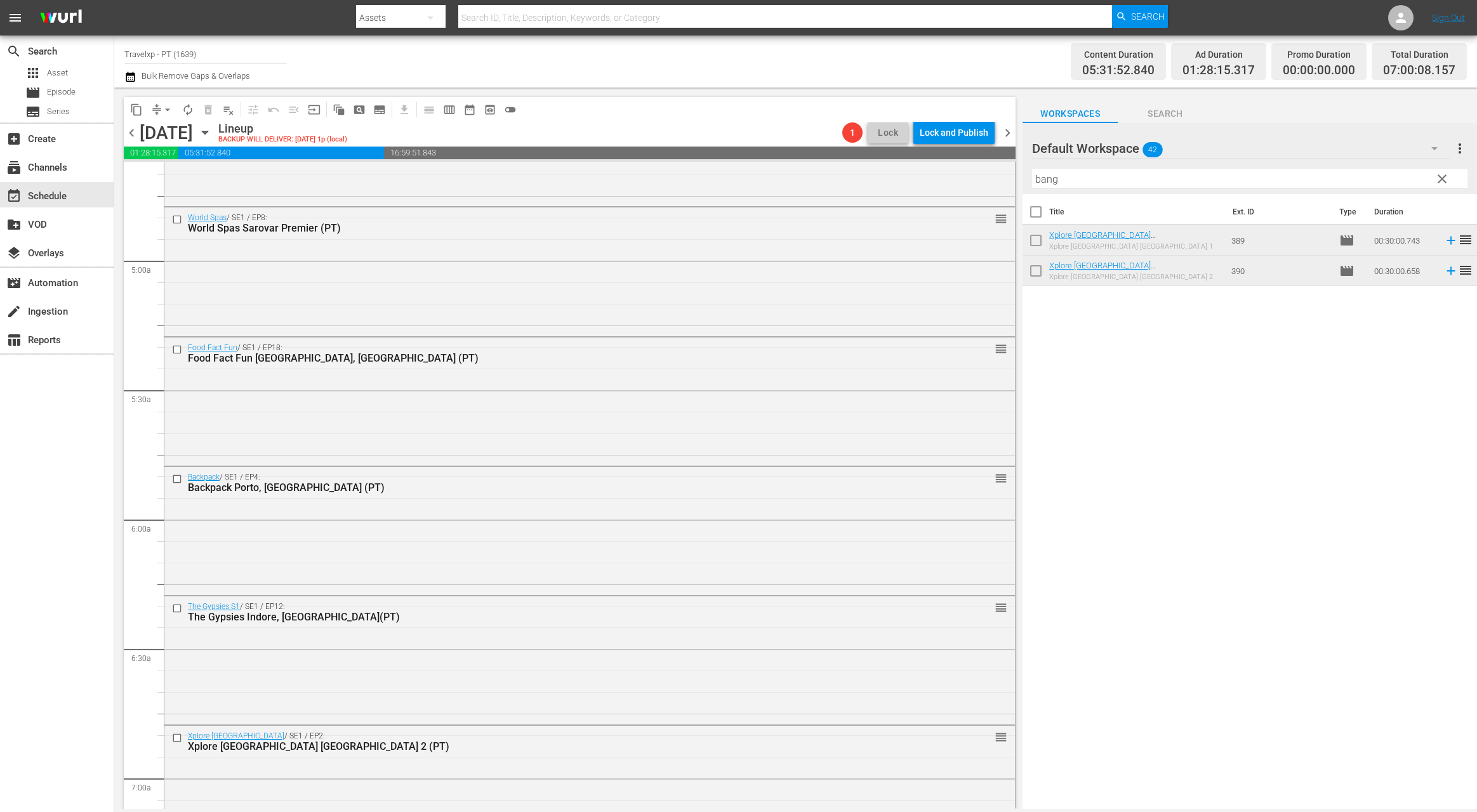
click at [1045, 185] on input "bang" at bounding box center [1249, 178] width 435 height 20
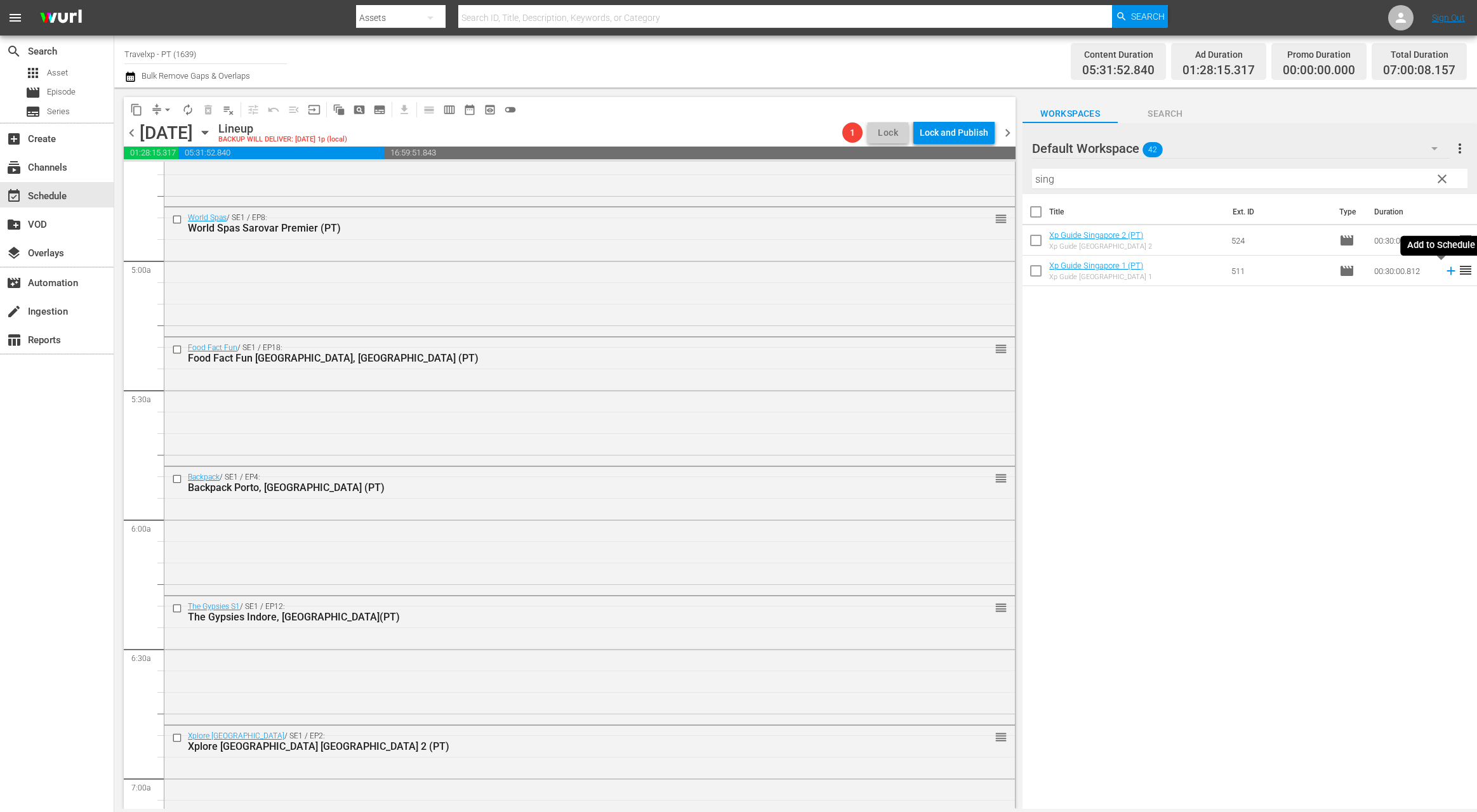
click at [1444, 273] on icon at bounding box center [1450, 270] width 14 height 14
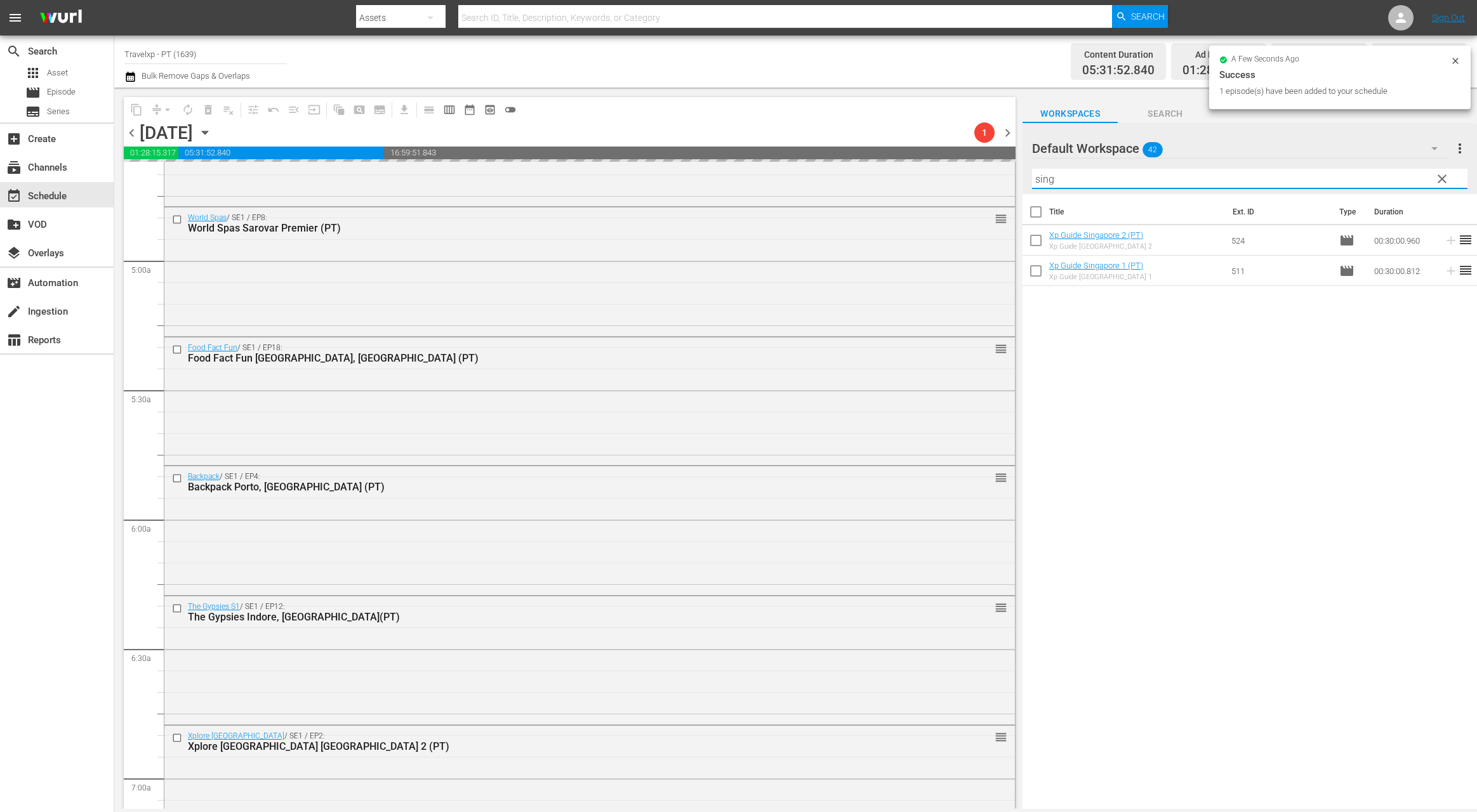
click at [1043, 185] on input "sing" at bounding box center [1249, 178] width 435 height 20
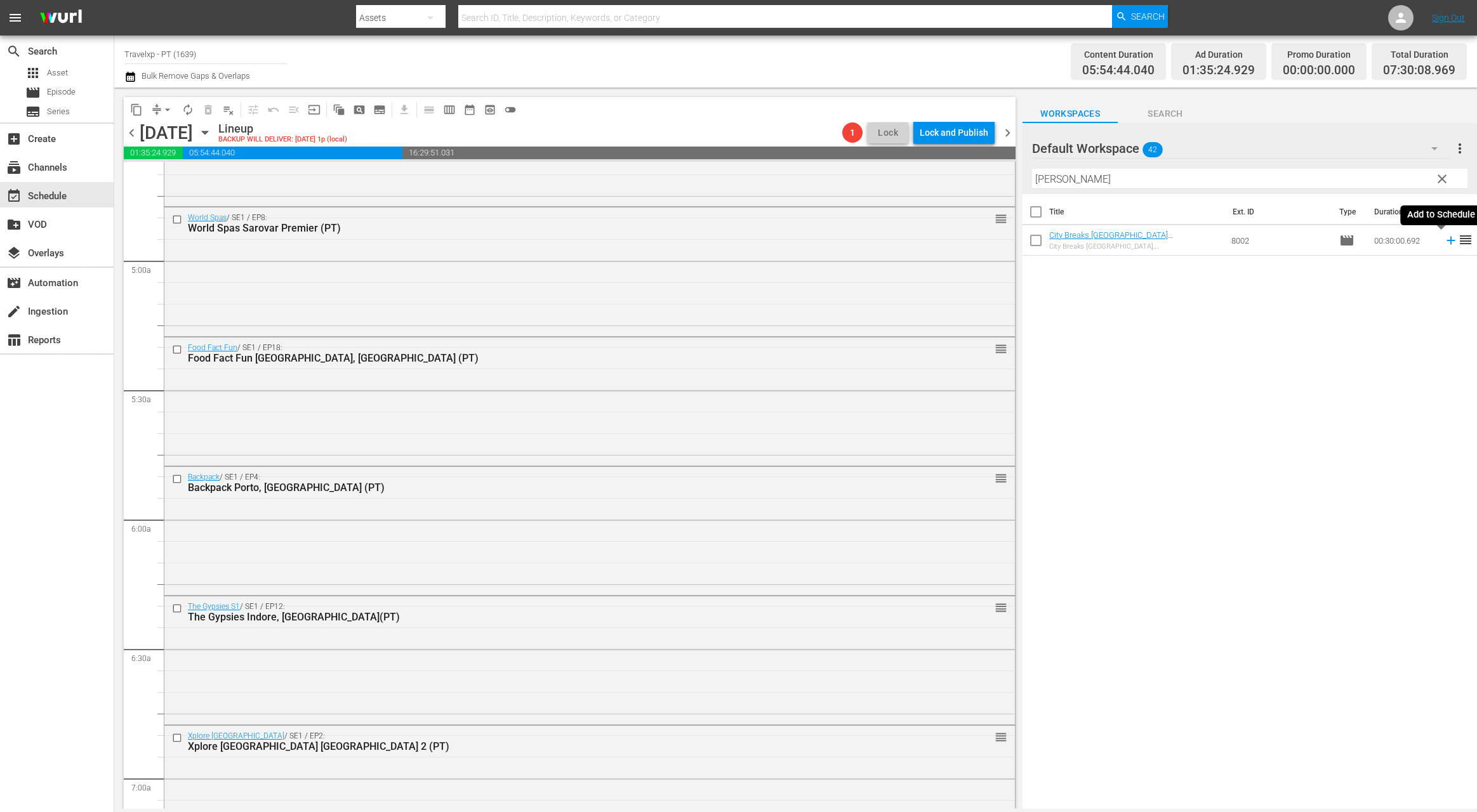
click at [1444, 243] on icon at bounding box center [1450, 240] width 14 height 14
click at [1051, 180] on input "[PERSON_NAME]" at bounding box center [1249, 178] width 435 height 20
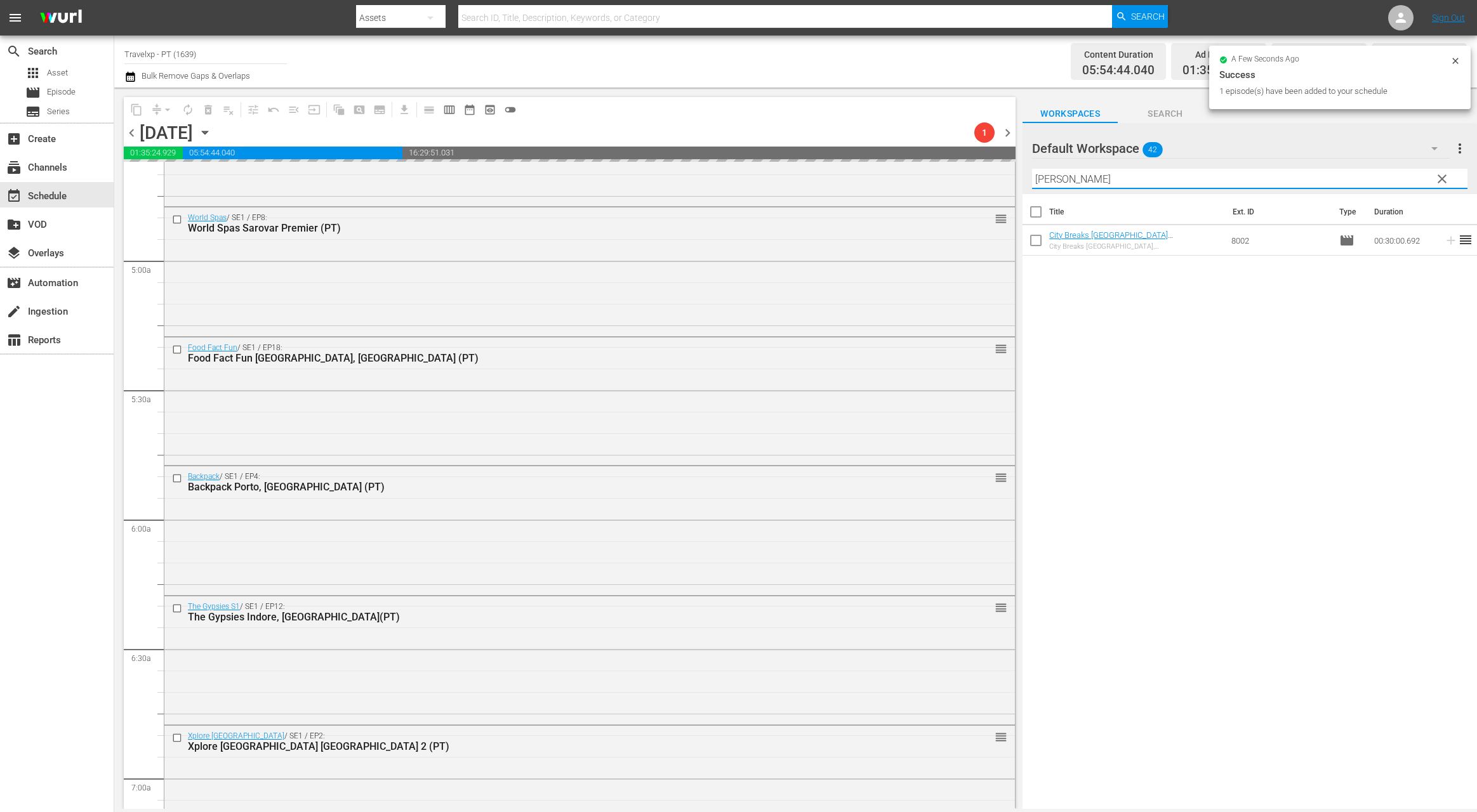
click at [1051, 180] on input "[PERSON_NAME]" at bounding box center [1249, 178] width 435 height 20
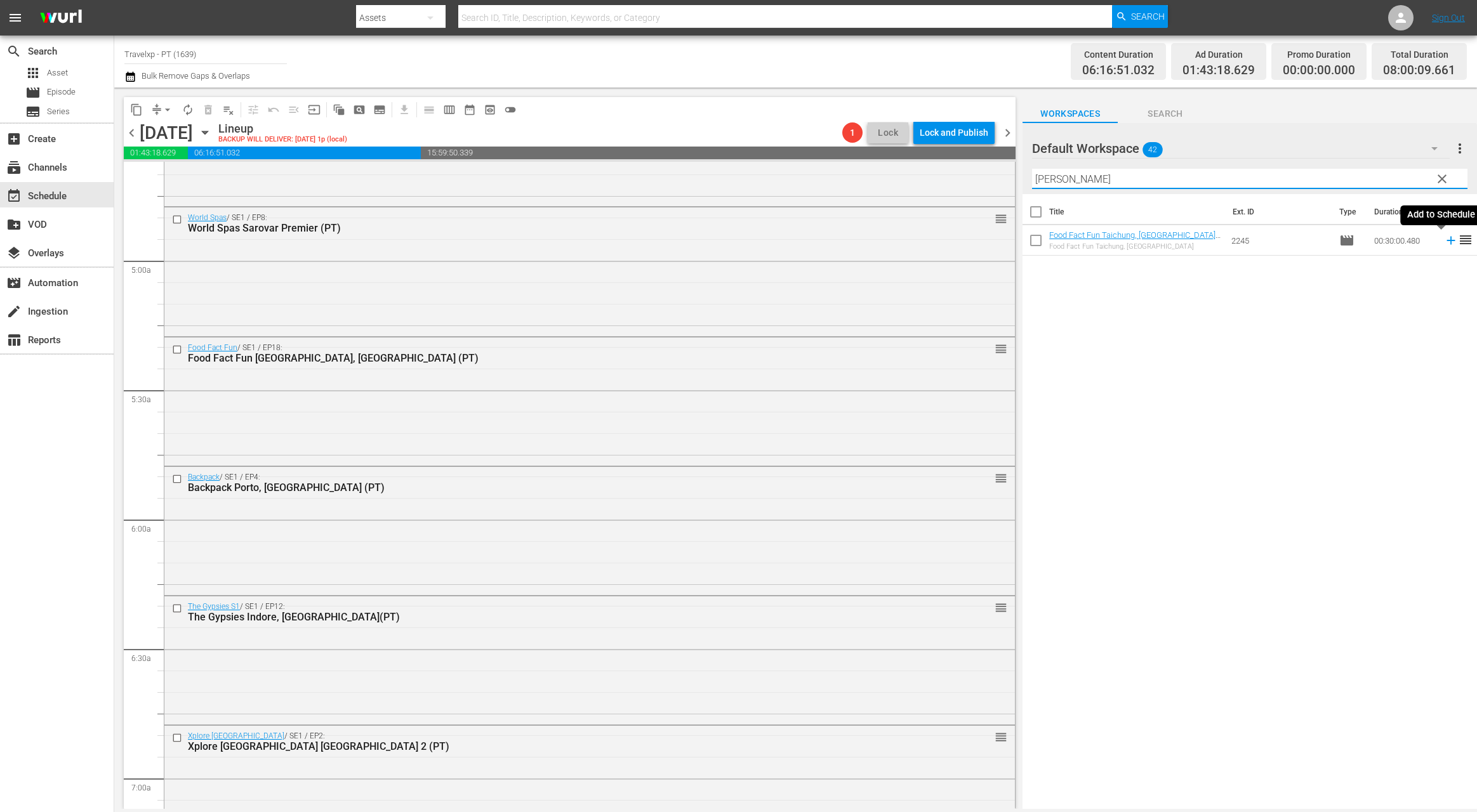
click at [1447, 241] on icon at bounding box center [1450, 240] width 8 height 8
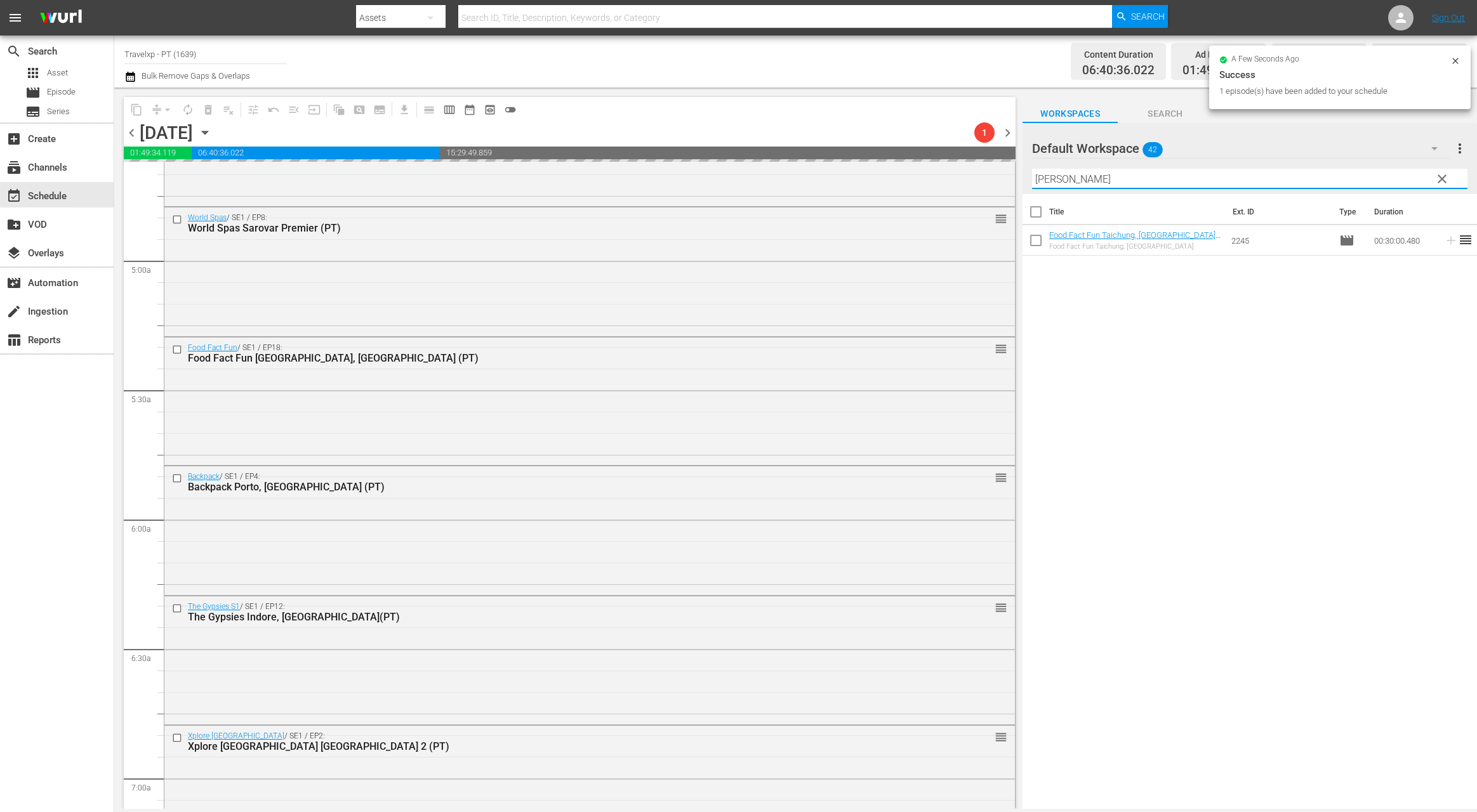
click at [1045, 175] on input "[PERSON_NAME]" at bounding box center [1249, 178] width 435 height 20
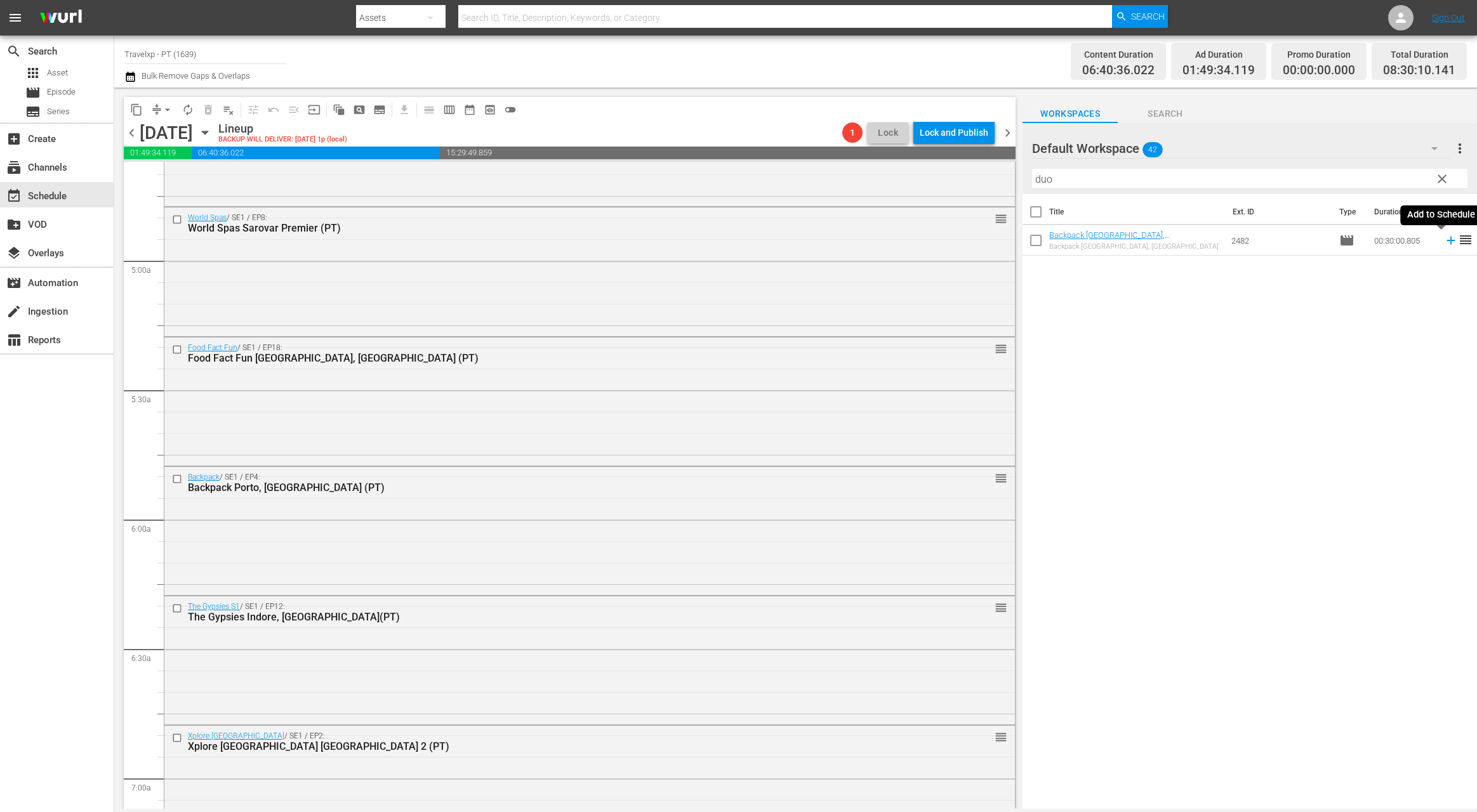
click at [1447, 242] on icon at bounding box center [1450, 240] width 8 height 8
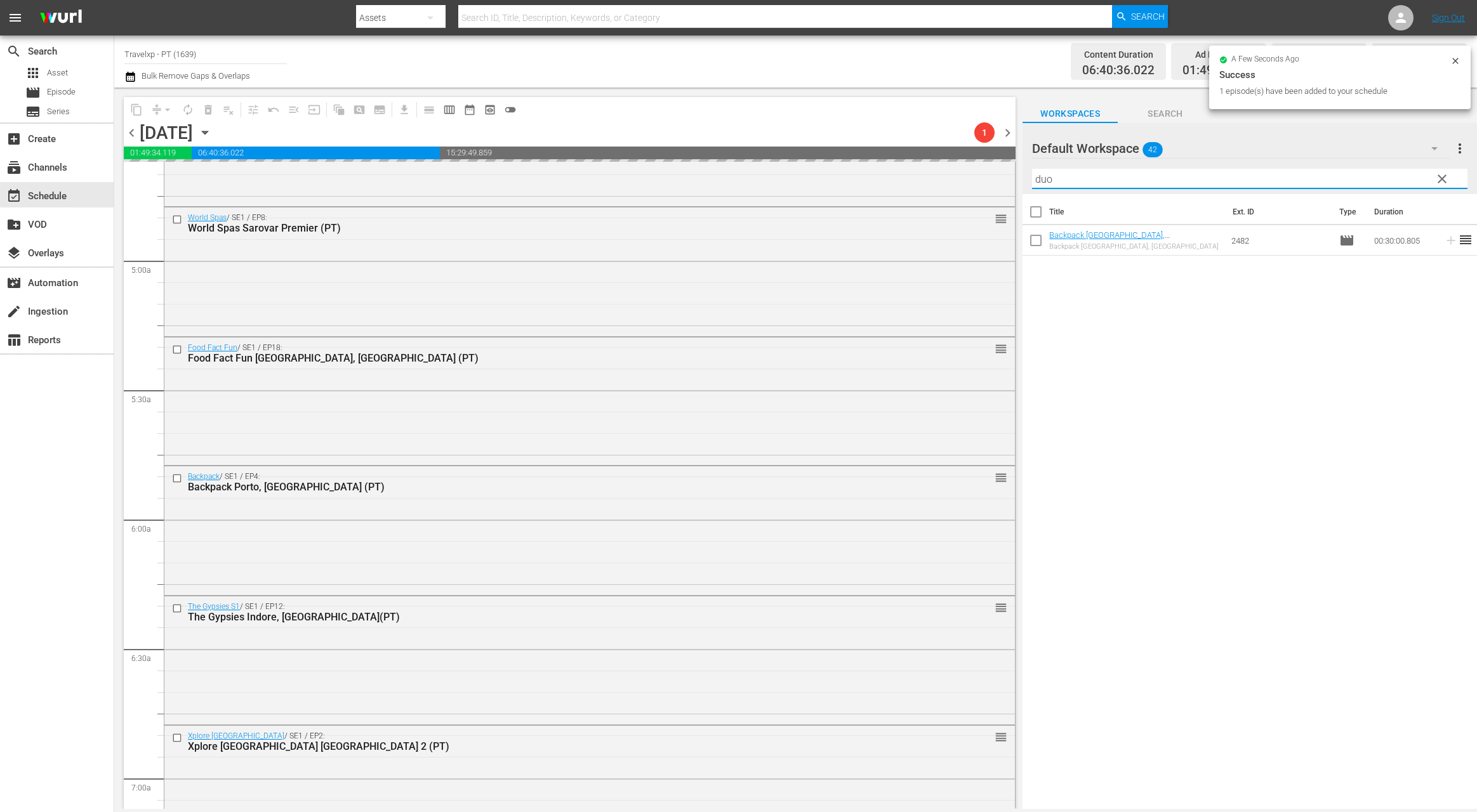
click at [1046, 183] on input "duo" at bounding box center [1249, 178] width 435 height 20
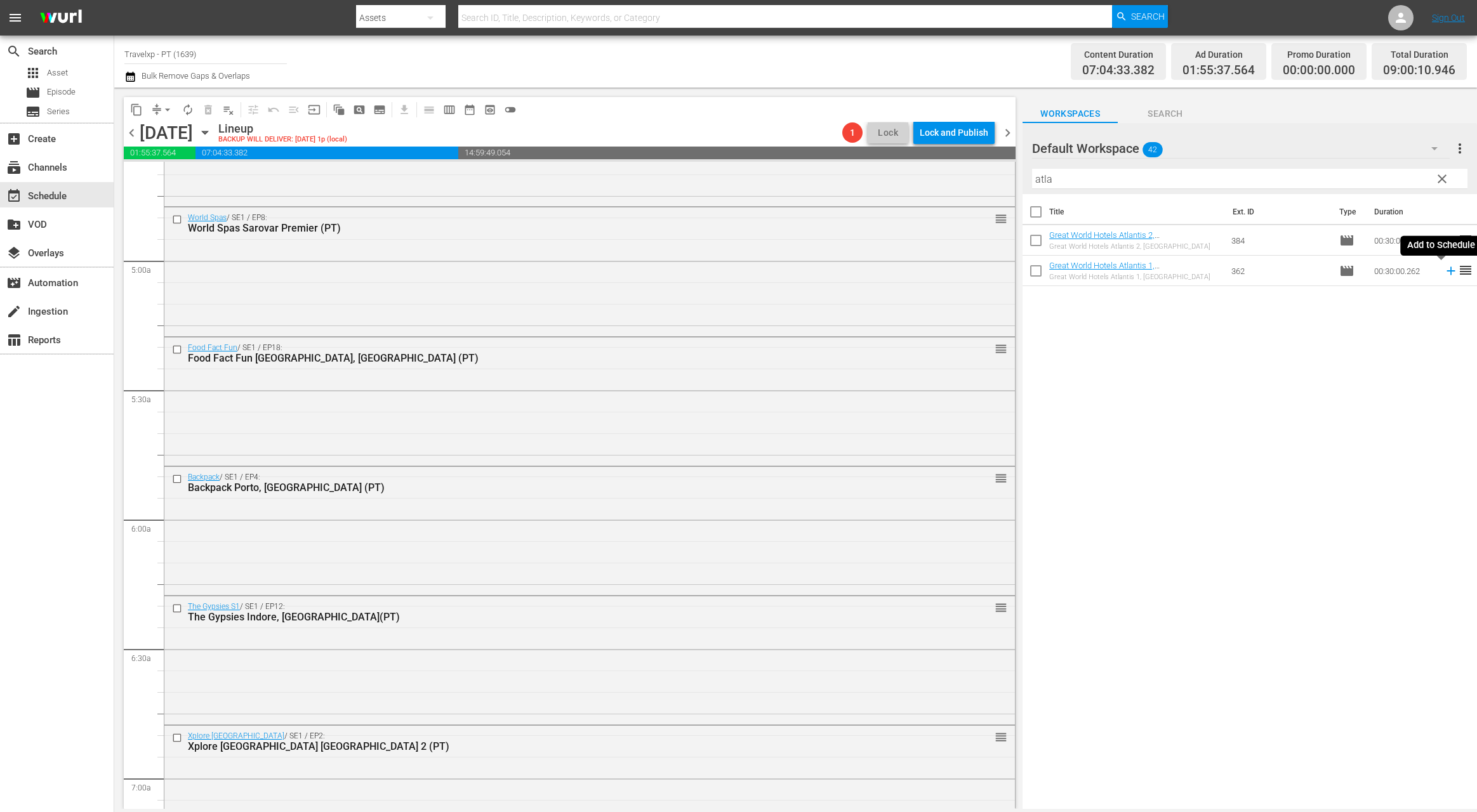
click at [1447, 270] on icon at bounding box center [1450, 270] width 8 height 8
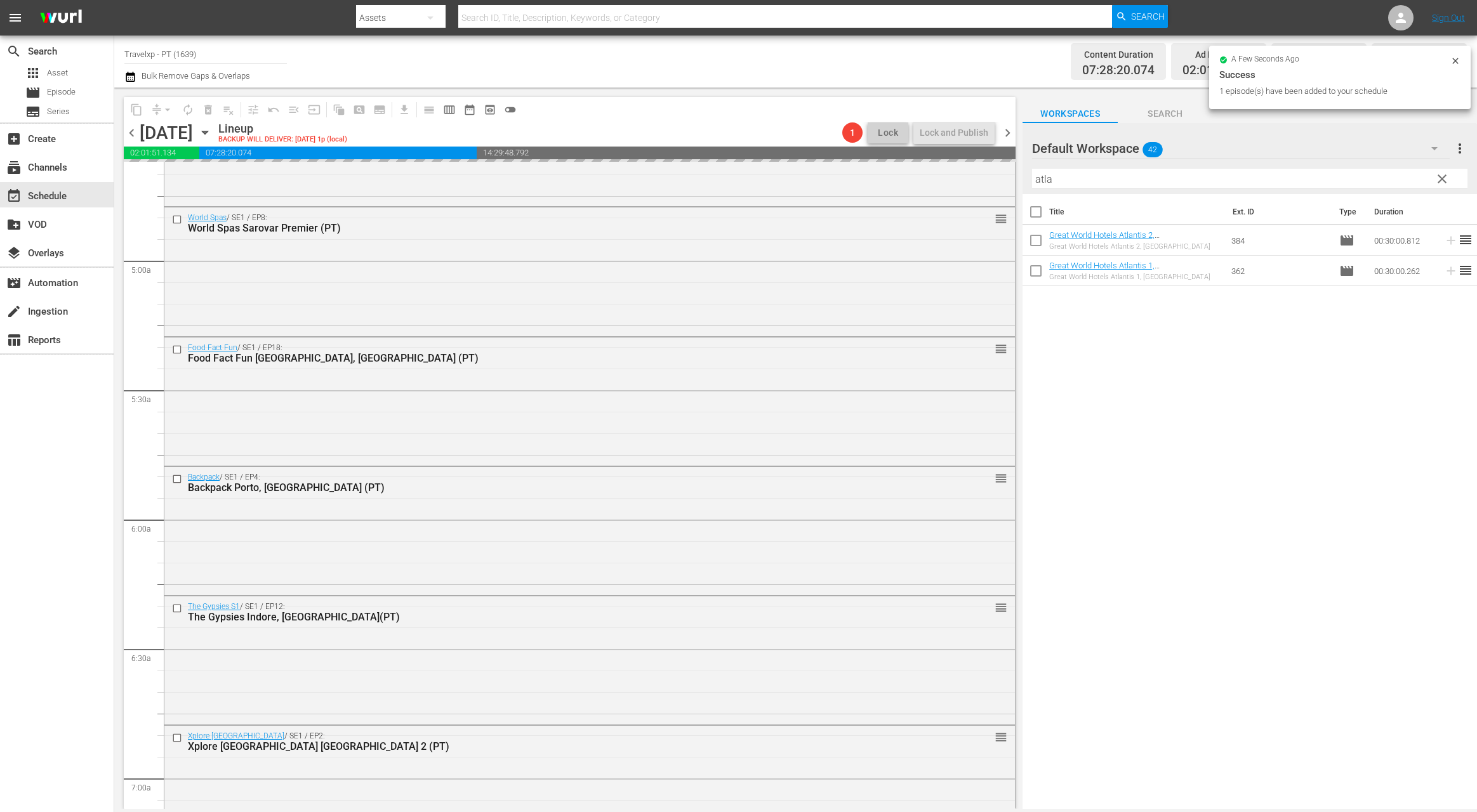
click at [1047, 178] on input "atla" at bounding box center [1249, 178] width 435 height 20
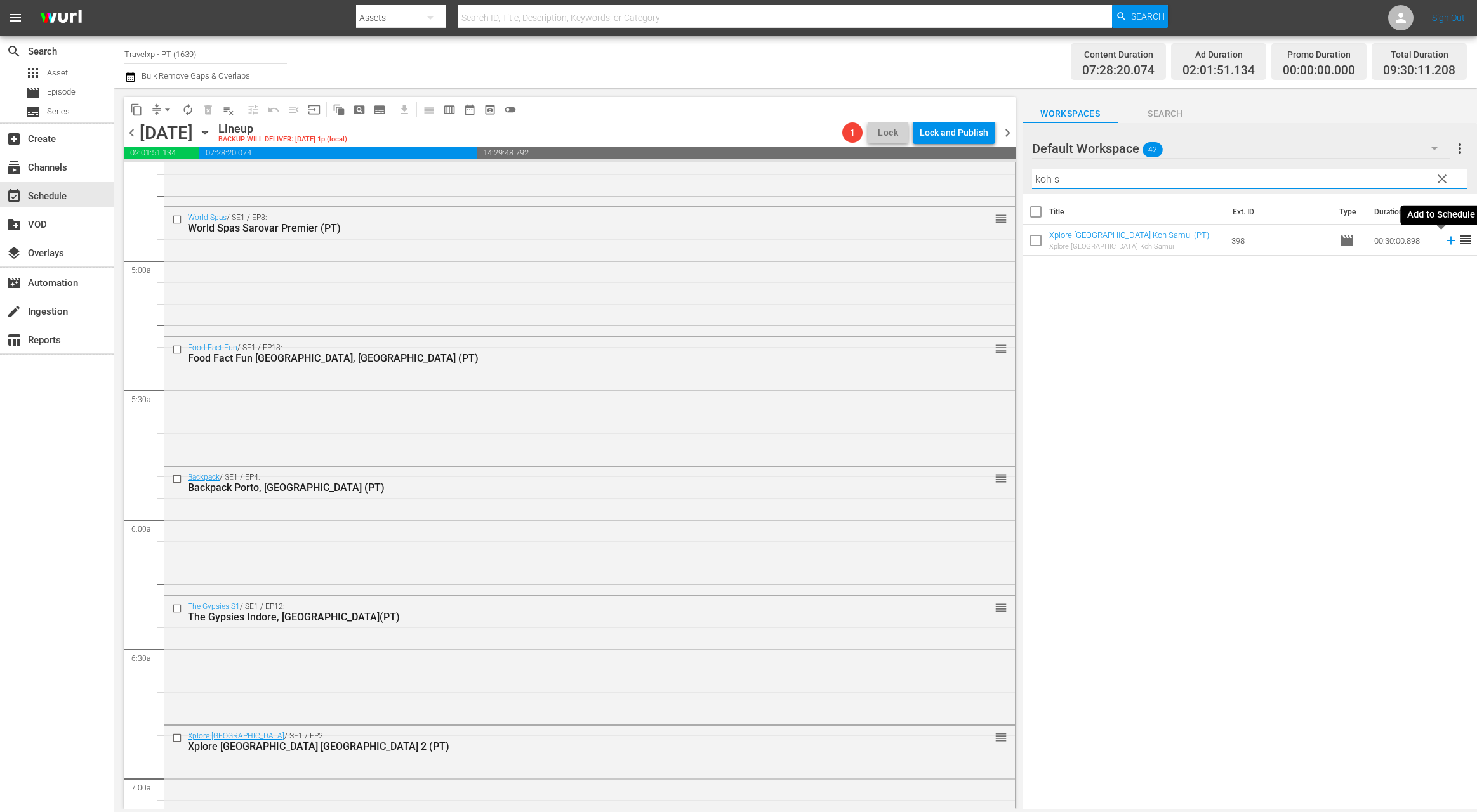
click at [1447, 240] on icon at bounding box center [1450, 240] width 8 height 8
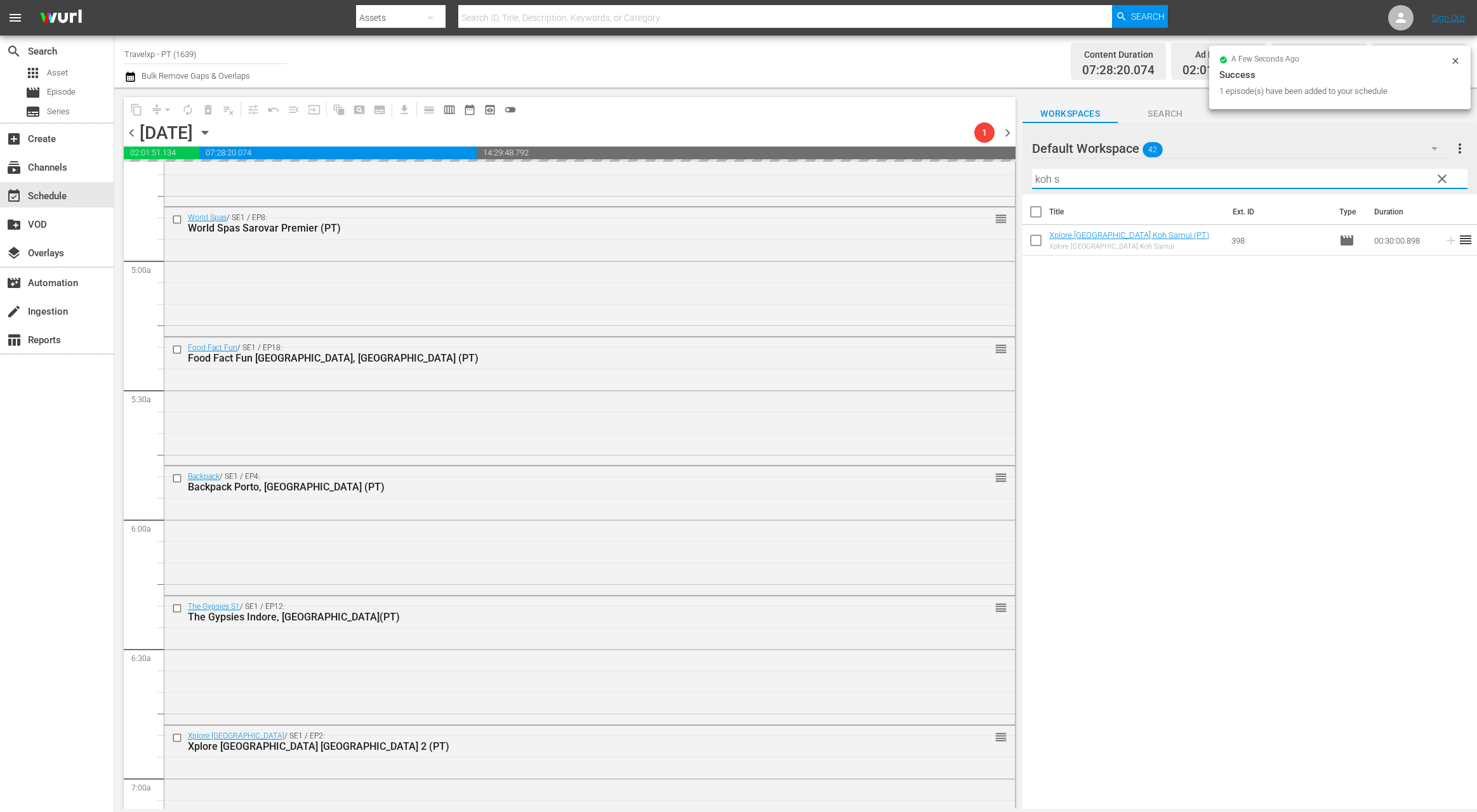
drag, startPoint x: 1052, startPoint y: 181, endPoint x: 1024, endPoint y: 180, distance: 28.0
click at [1024, 180] on div "Default Workspace 42 Default more_vert clear Filter by Title [PERSON_NAME] s" at bounding box center [1249, 159] width 455 height 71
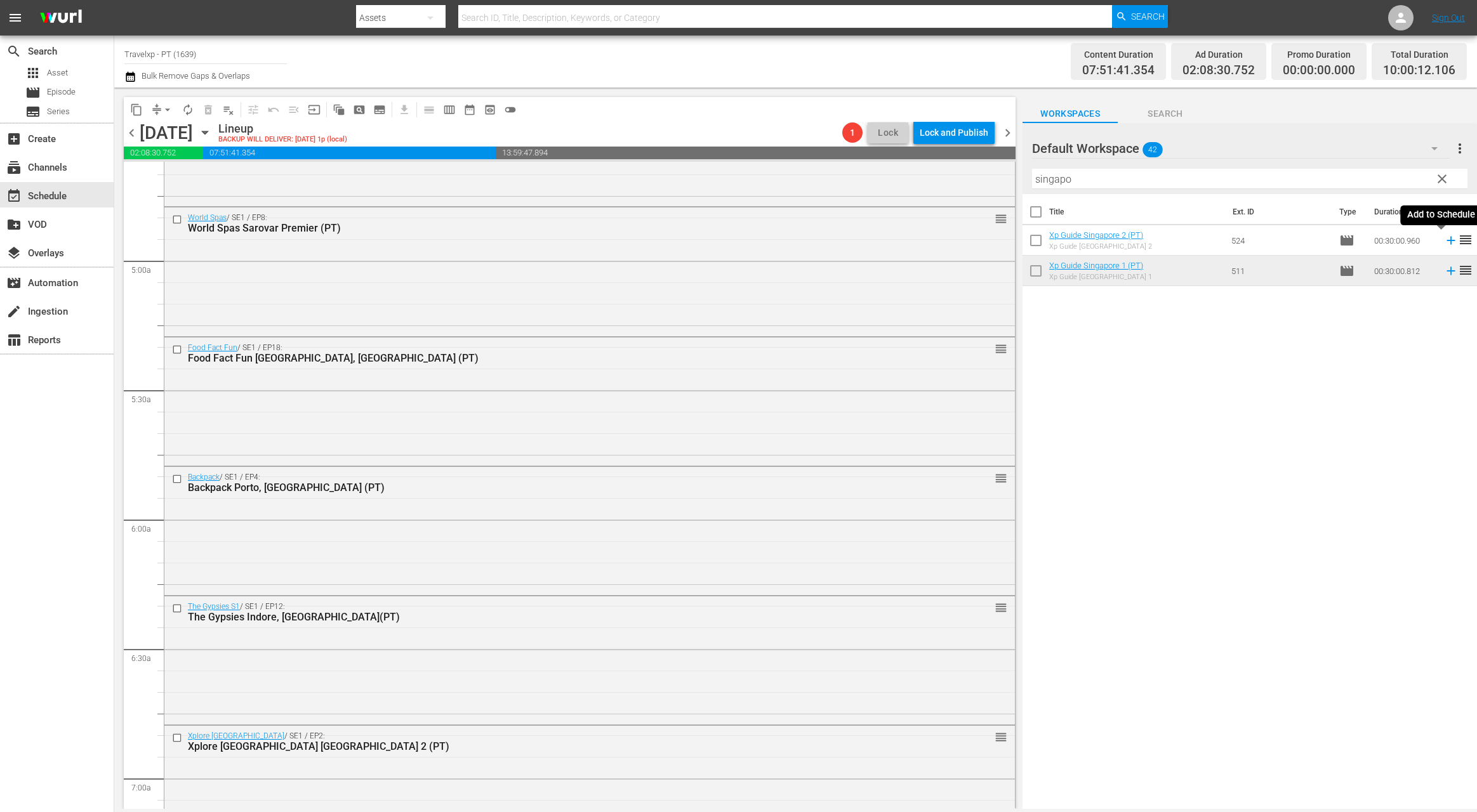
click at [1444, 242] on icon at bounding box center [1450, 240] width 14 height 14
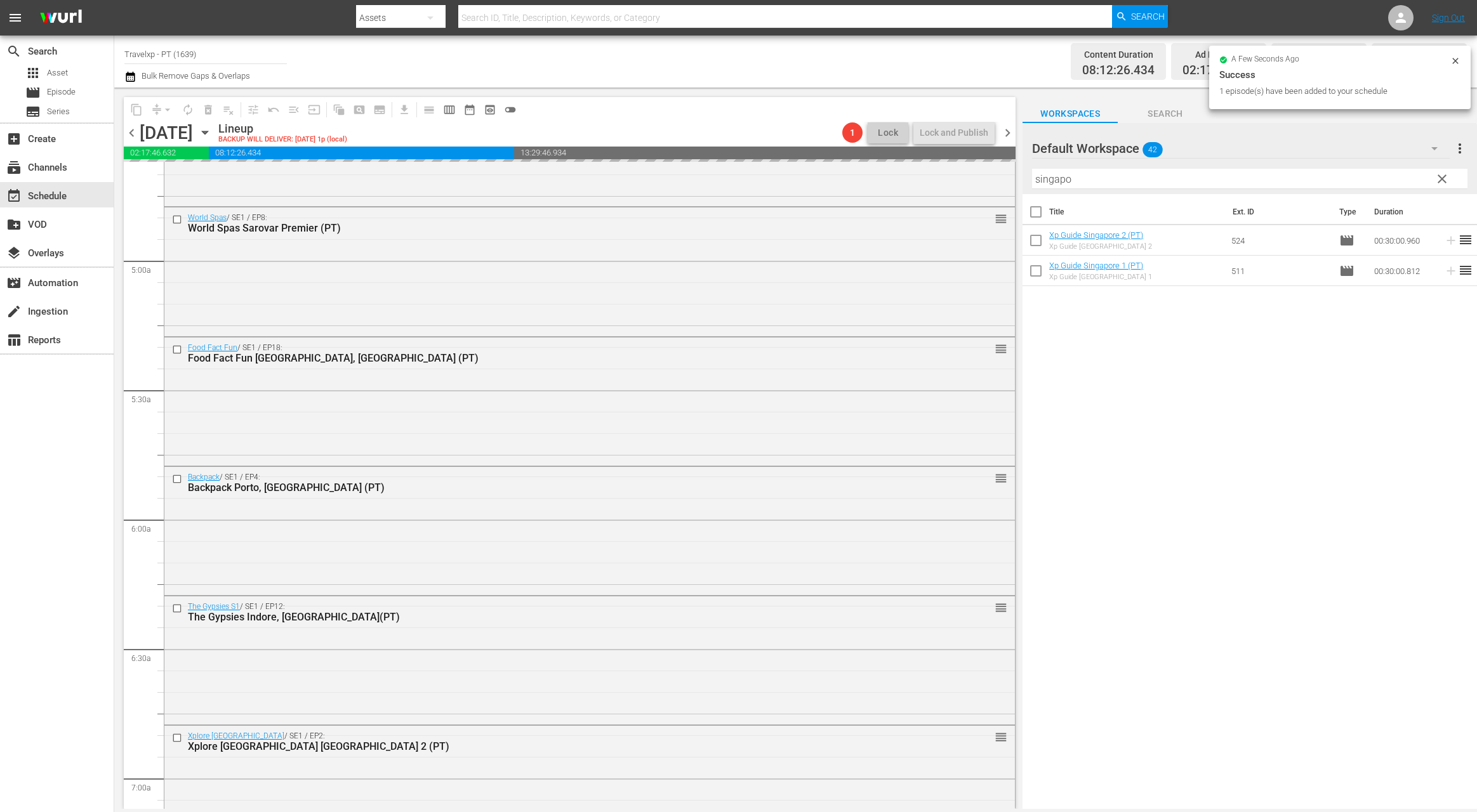
click at [1061, 178] on input "singapo" at bounding box center [1249, 178] width 435 height 20
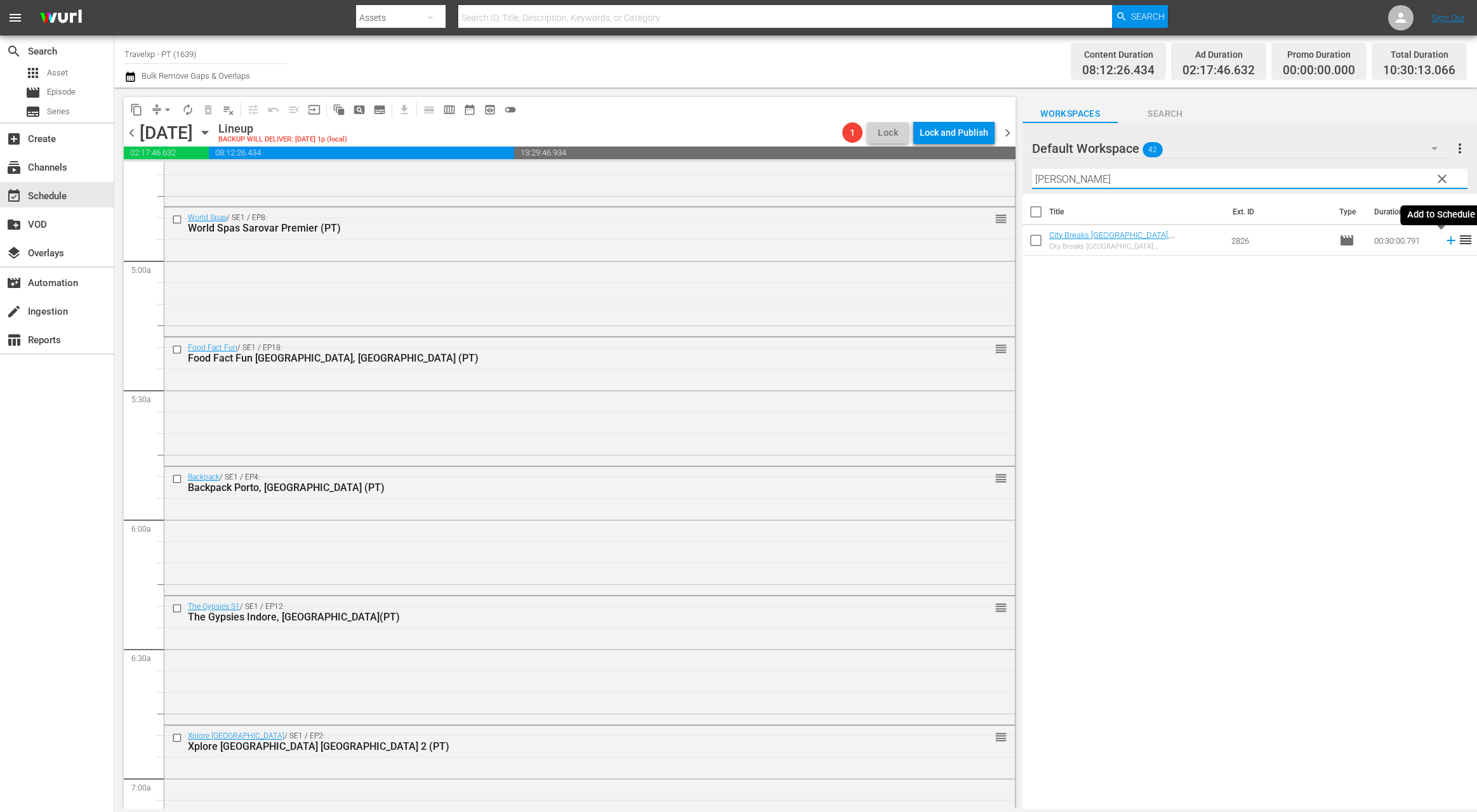
click at [1444, 242] on icon at bounding box center [1450, 240] width 14 height 14
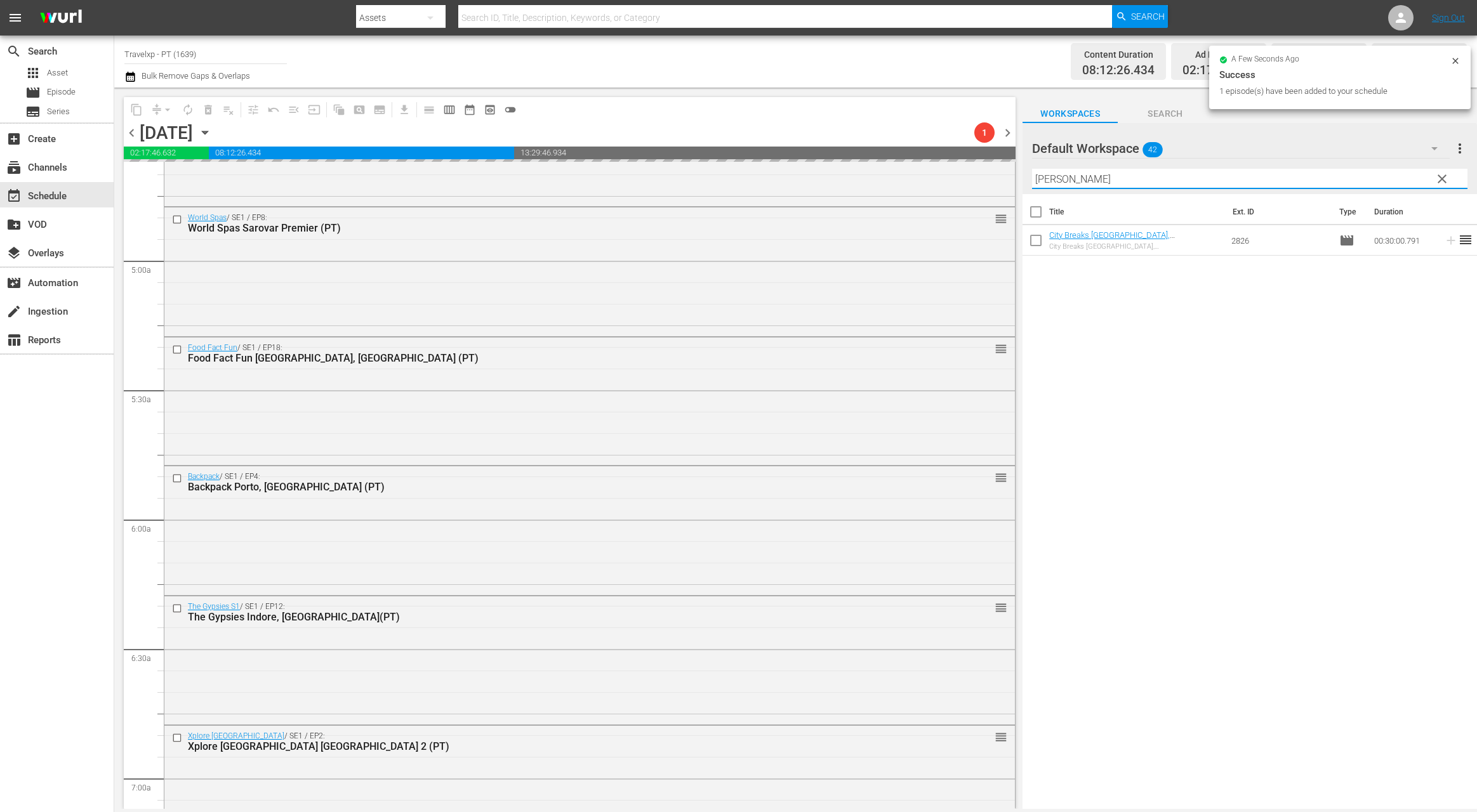
click at [1043, 181] on input "[PERSON_NAME]" at bounding box center [1249, 178] width 435 height 20
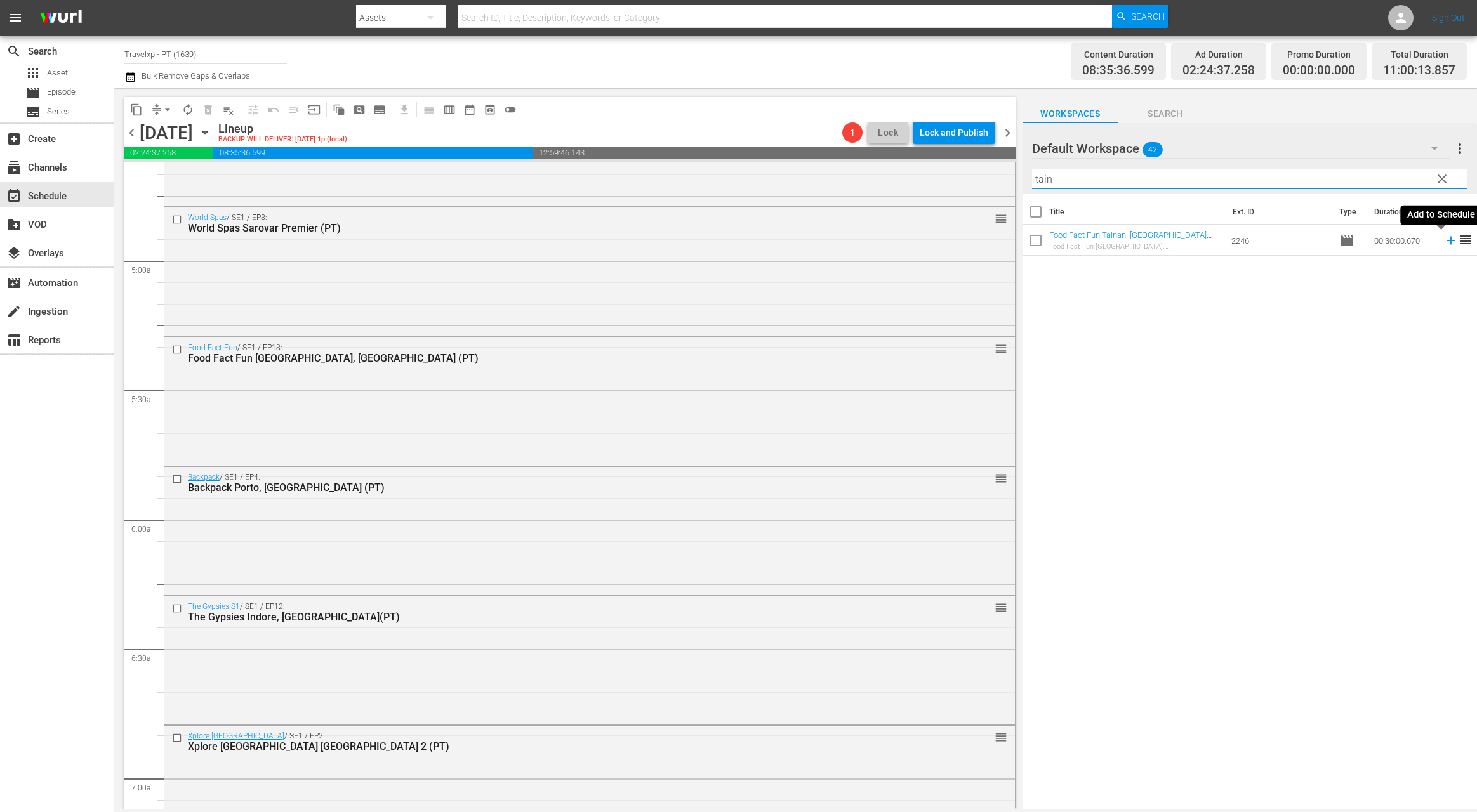
click at [1444, 241] on icon at bounding box center [1450, 240] width 14 height 14
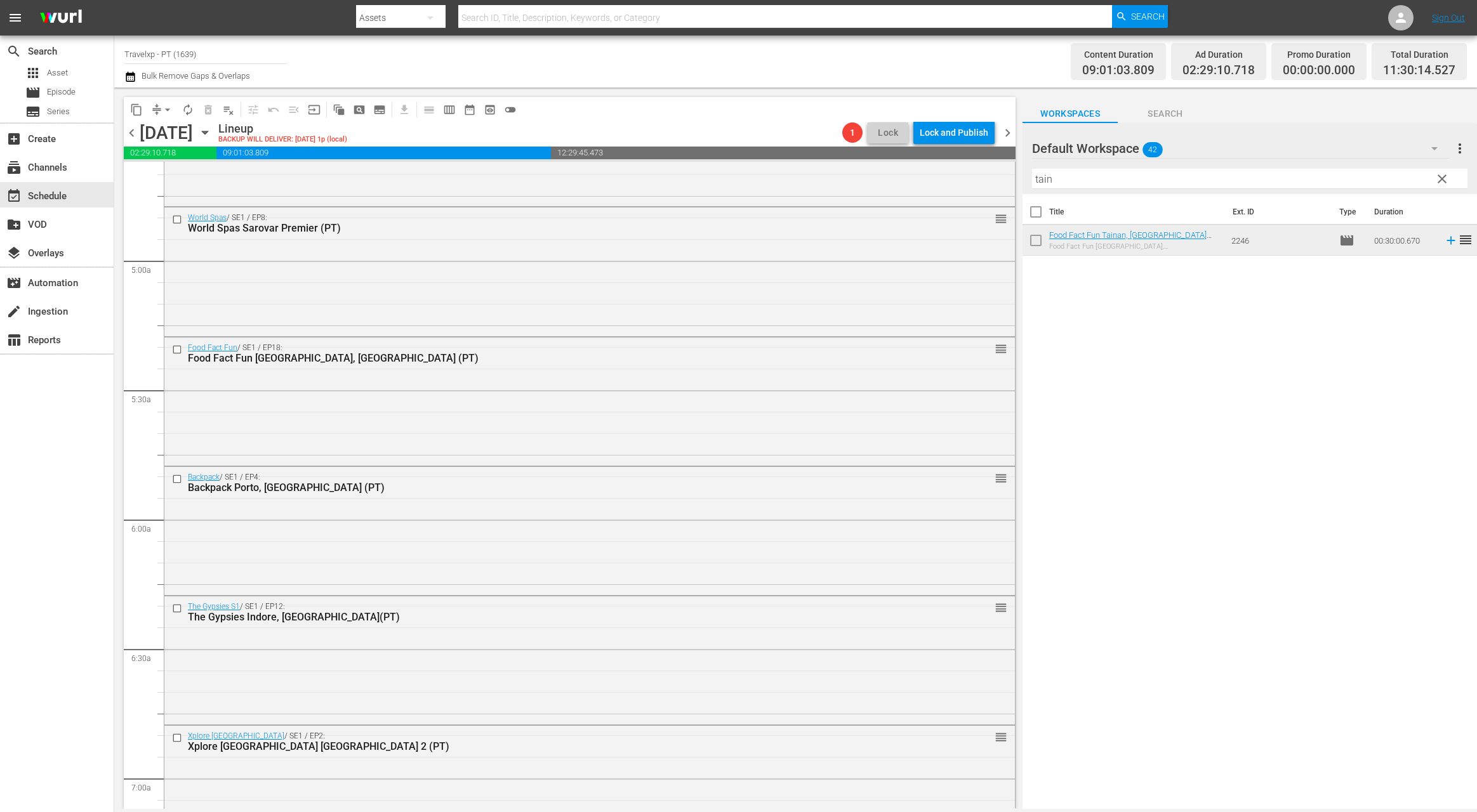
click at [1050, 180] on input "tain" at bounding box center [1249, 178] width 435 height 20
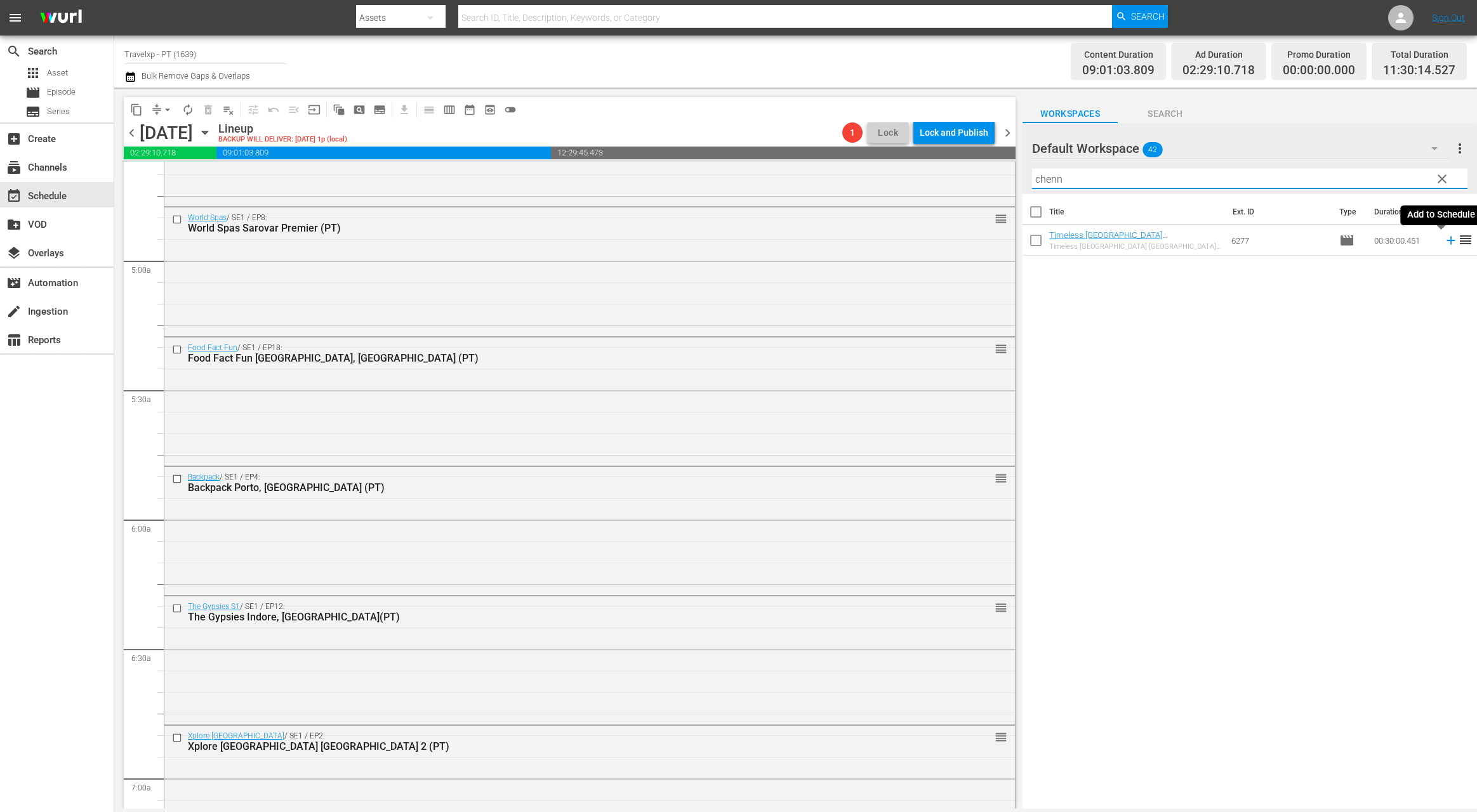
click at [1447, 240] on icon at bounding box center [1450, 240] width 8 height 8
click at [1048, 182] on input "chenn" at bounding box center [1249, 178] width 435 height 20
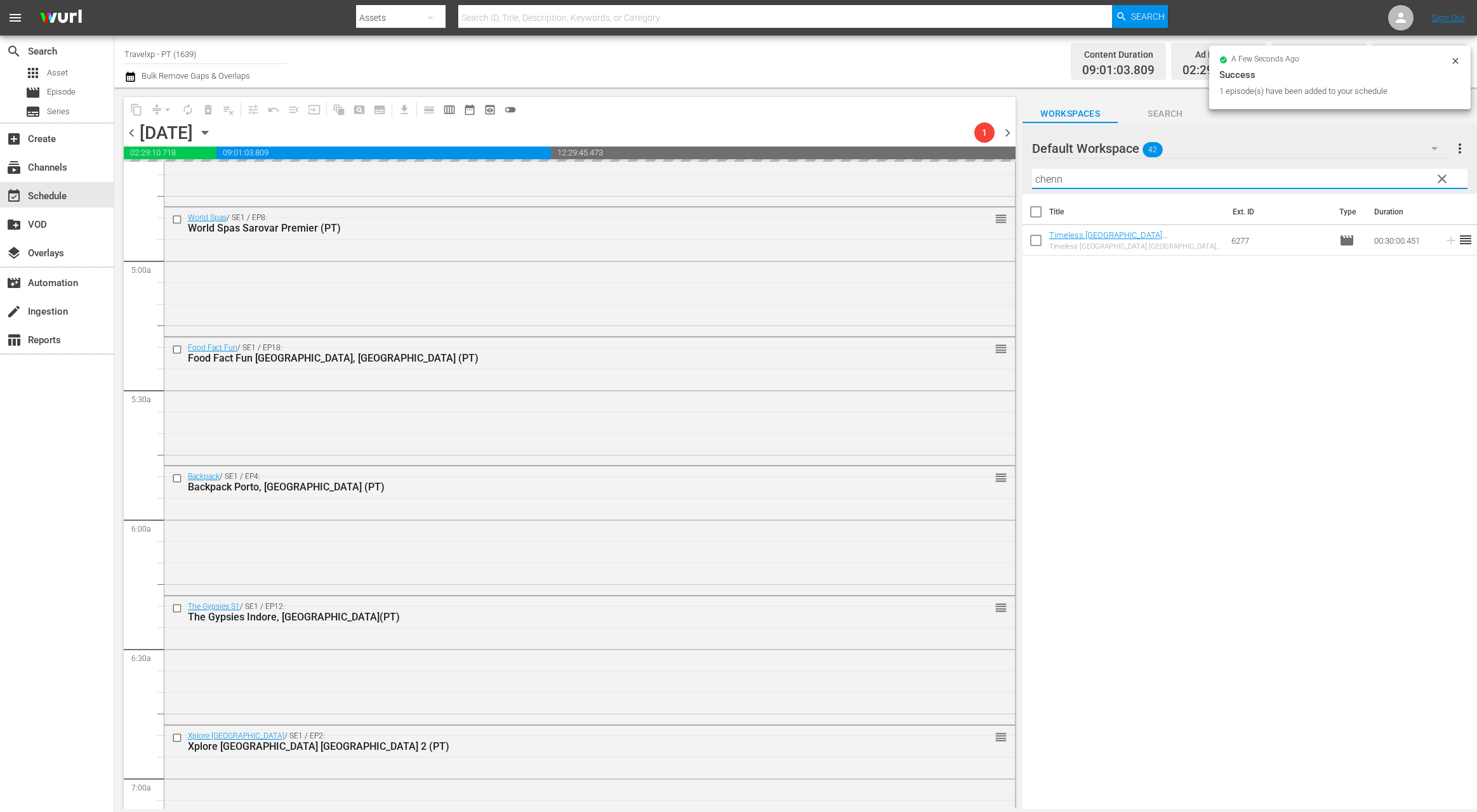
click at [1048, 182] on input "chenn" at bounding box center [1249, 178] width 435 height 20
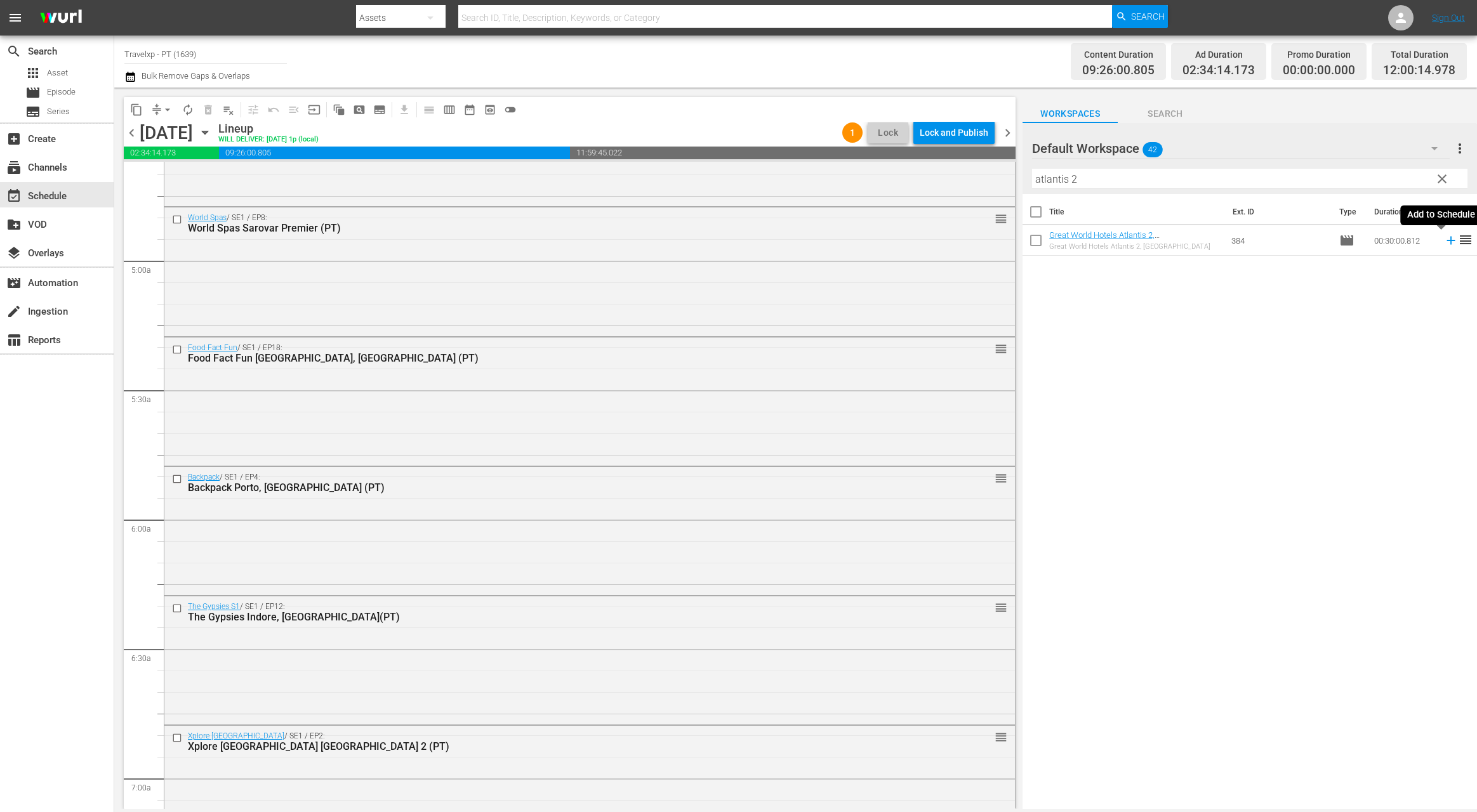
click at [1444, 241] on icon at bounding box center [1450, 240] width 14 height 14
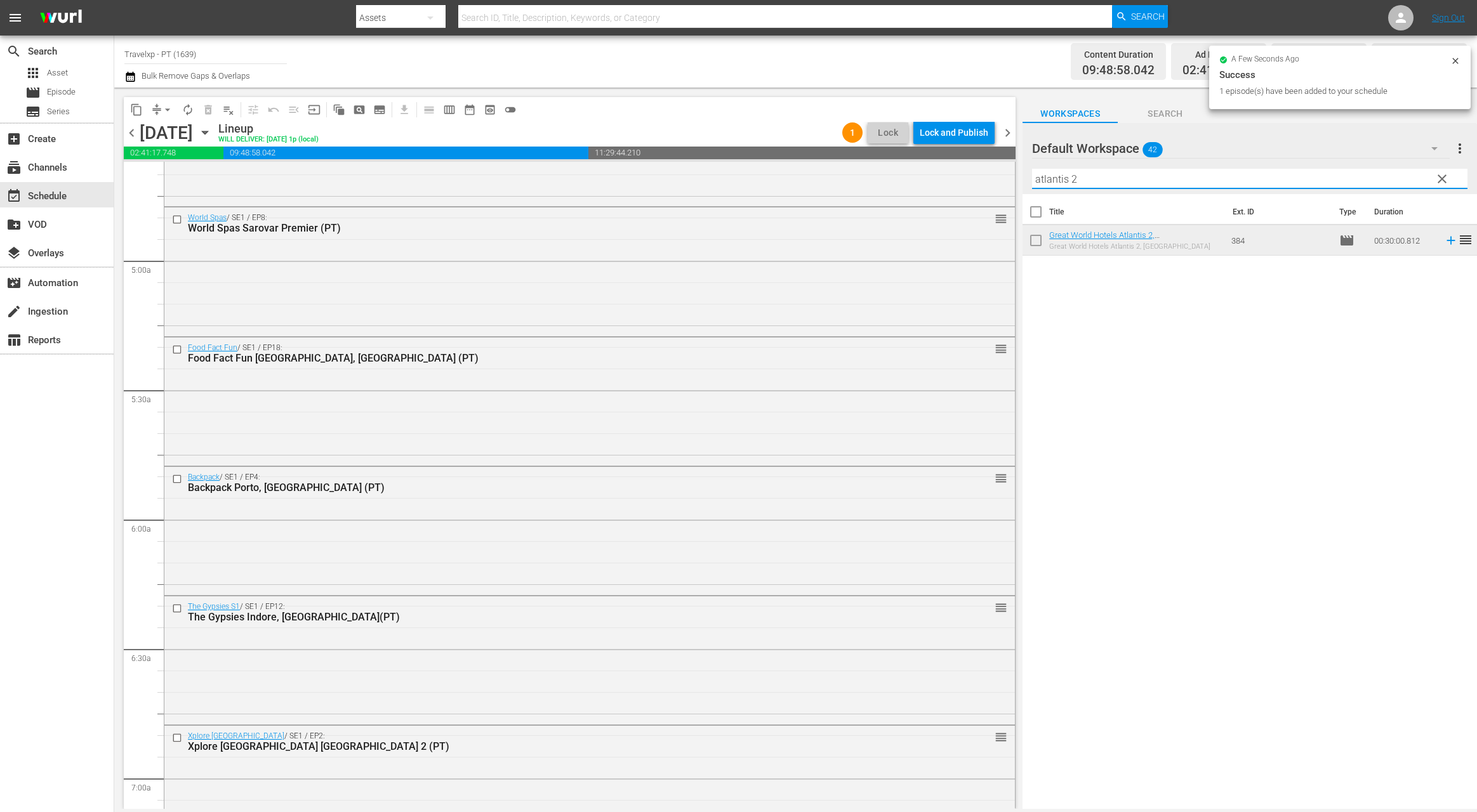
drag, startPoint x: 1086, startPoint y: 180, endPoint x: 1020, endPoint y: 177, distance: 66.1
click at [1020, 177] on div "content_copy compress arrow_drop_down autorenew_outlined delete_forever_outline…" at bounding box center [795, 448] width 1362 height 721
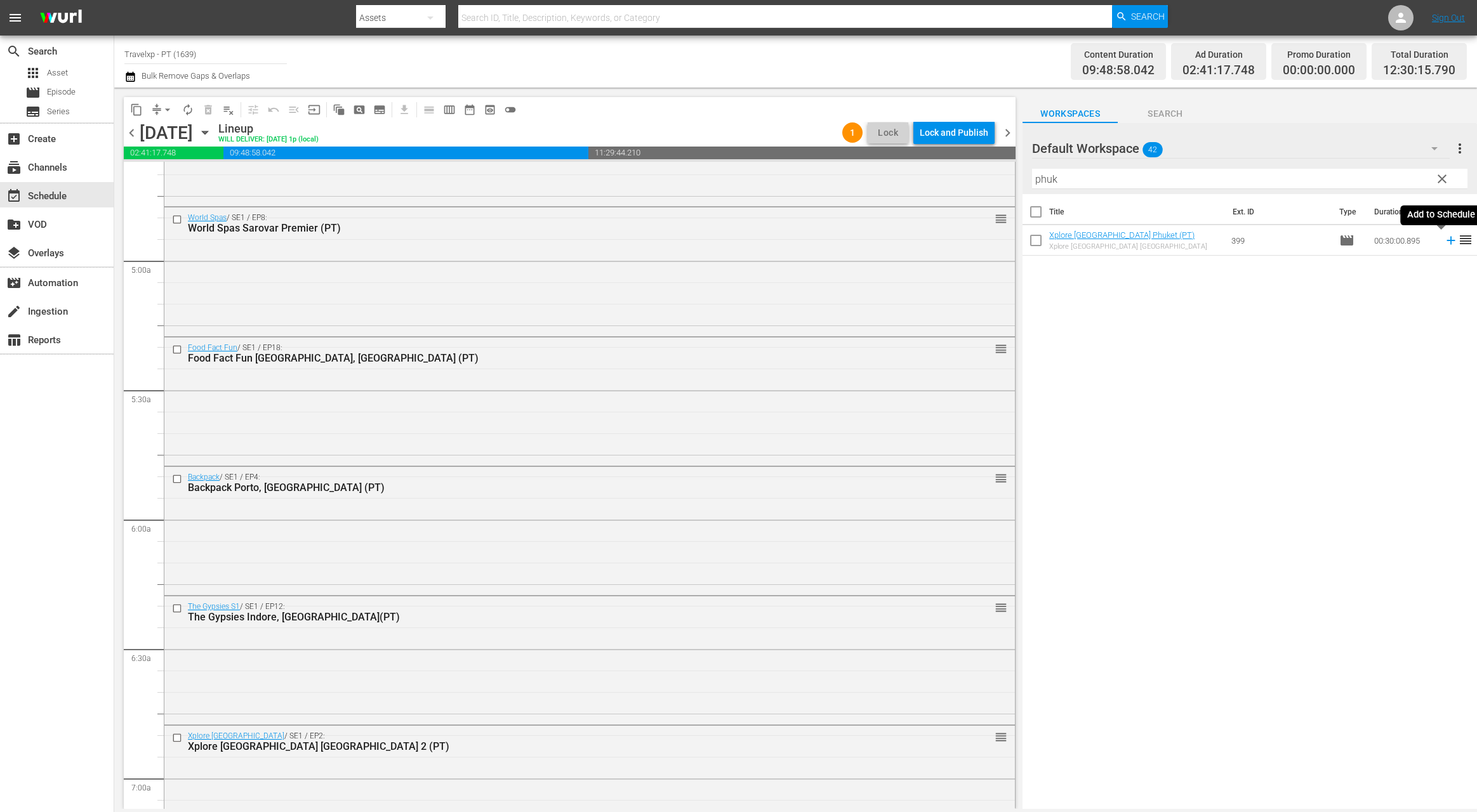
click at [1447, 240] on icon at bounding box center [1450, 240] width 8 height 8
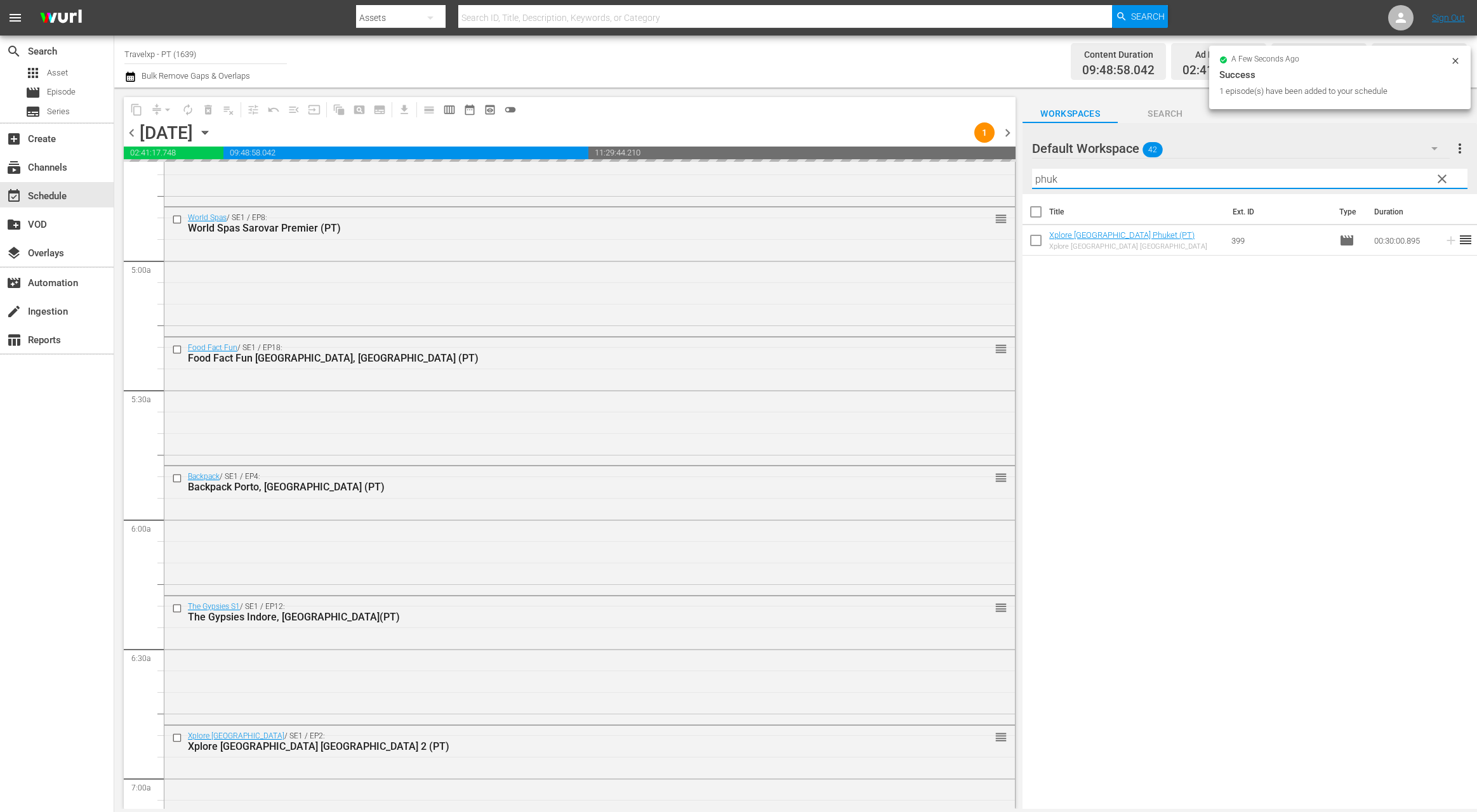
click at [1042, 180] on input "phuk" at bounding box center [1249, 178] width 435 height 20
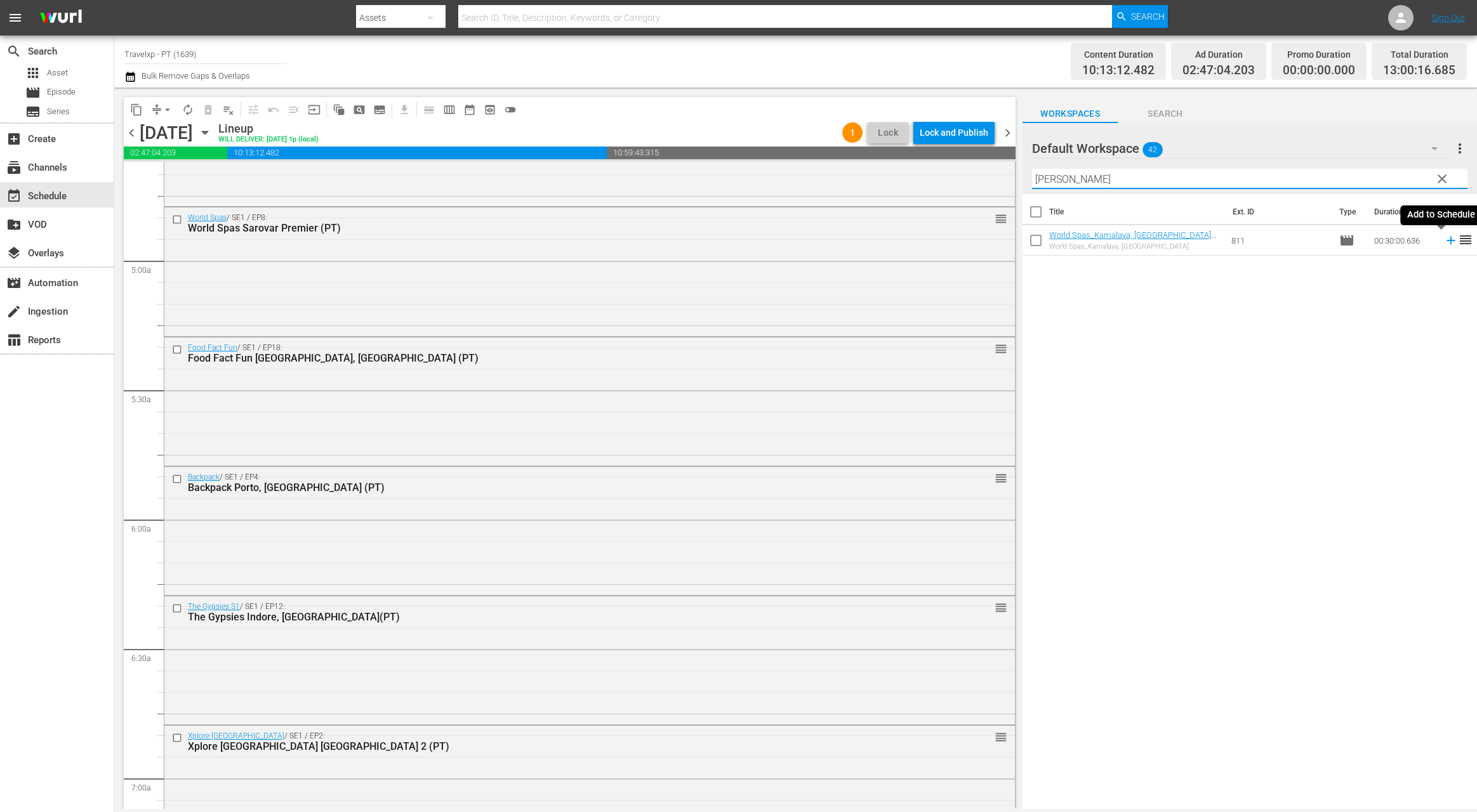
click at [1444, 242] on icon at bounding box center [1450, 240] width 14 height 14
click at [1056, 182] on input "[PERSON_NAME]" at bounding box center [1249, 178] width 435 height 20
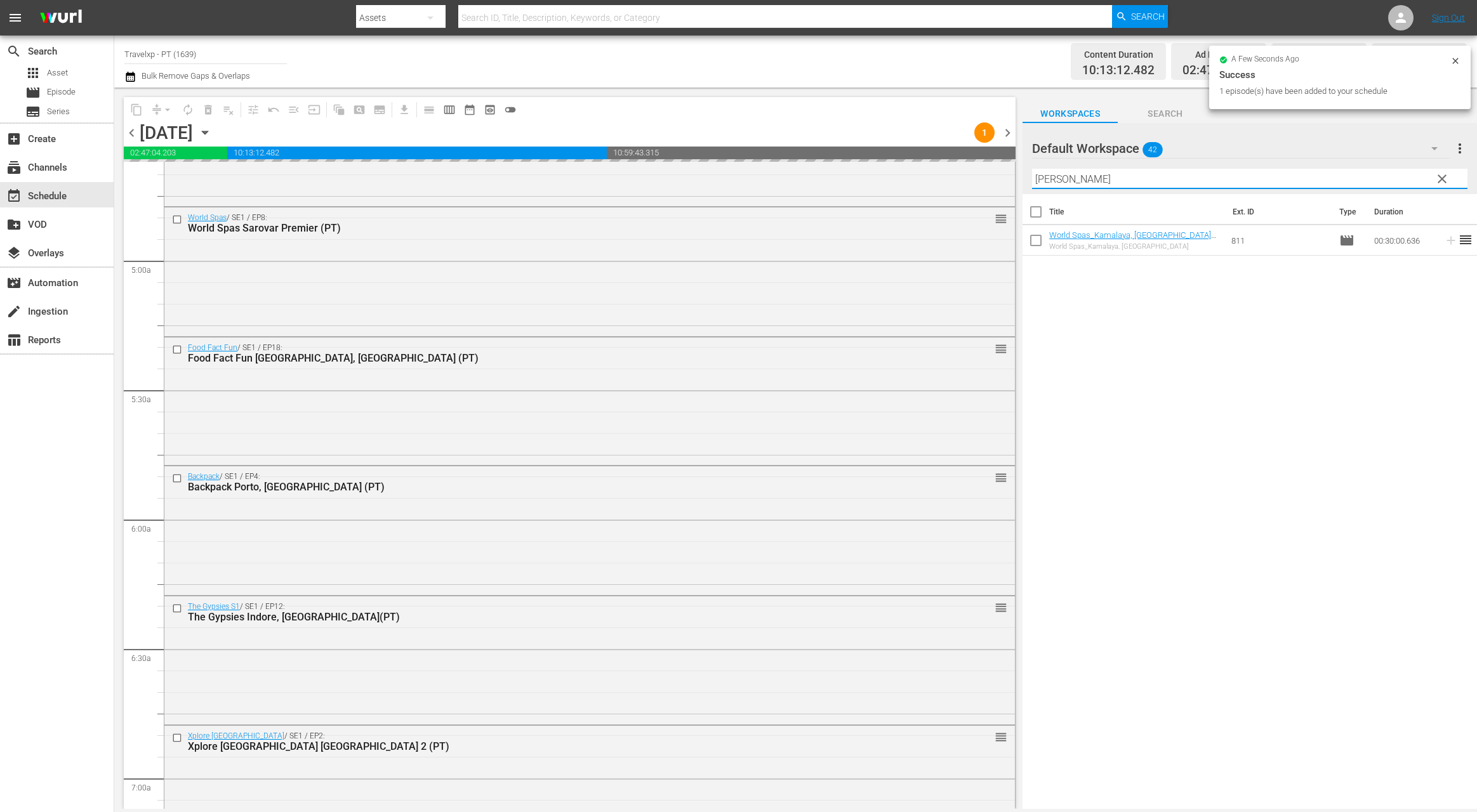
click at [1056, 182] on input "[PERSON_NAME]" at bounding box center [1249, 178] width 435 height 20
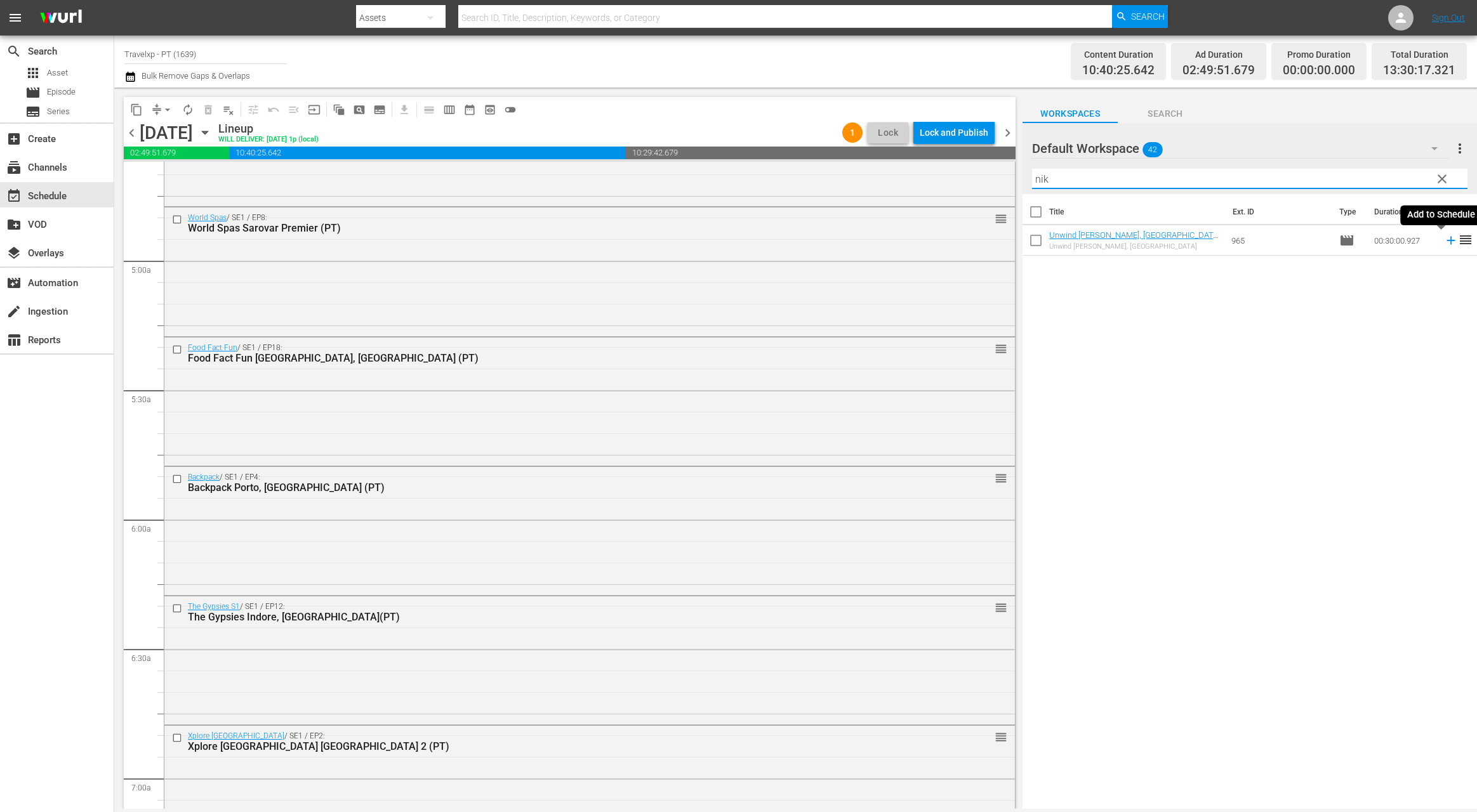
click at [1447, 241] on icon at bounding box center [1450, 240] width 8 height 8
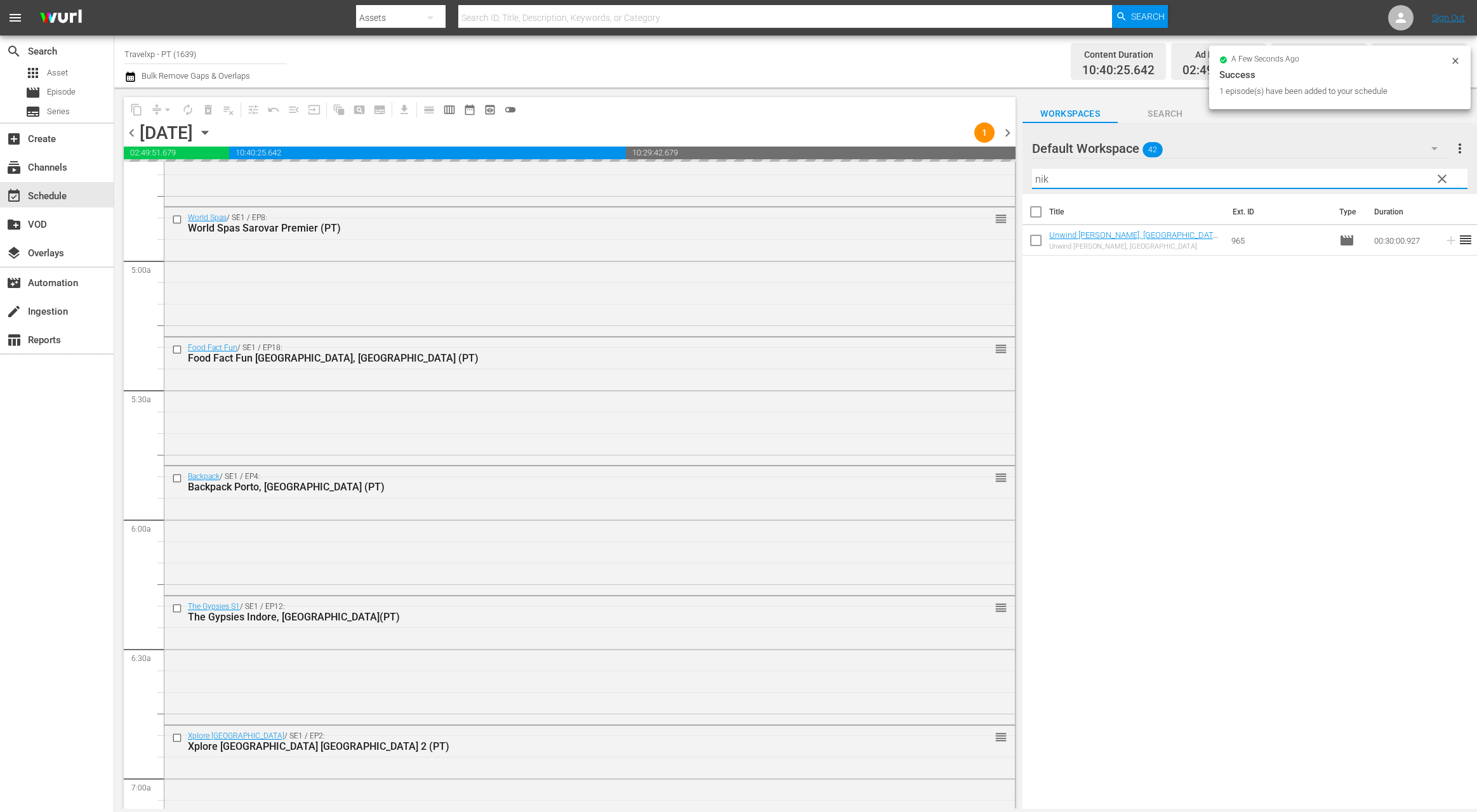
click at [1043, 185] on input "nik" at bounding box center [1249, 178] width 435 height 20
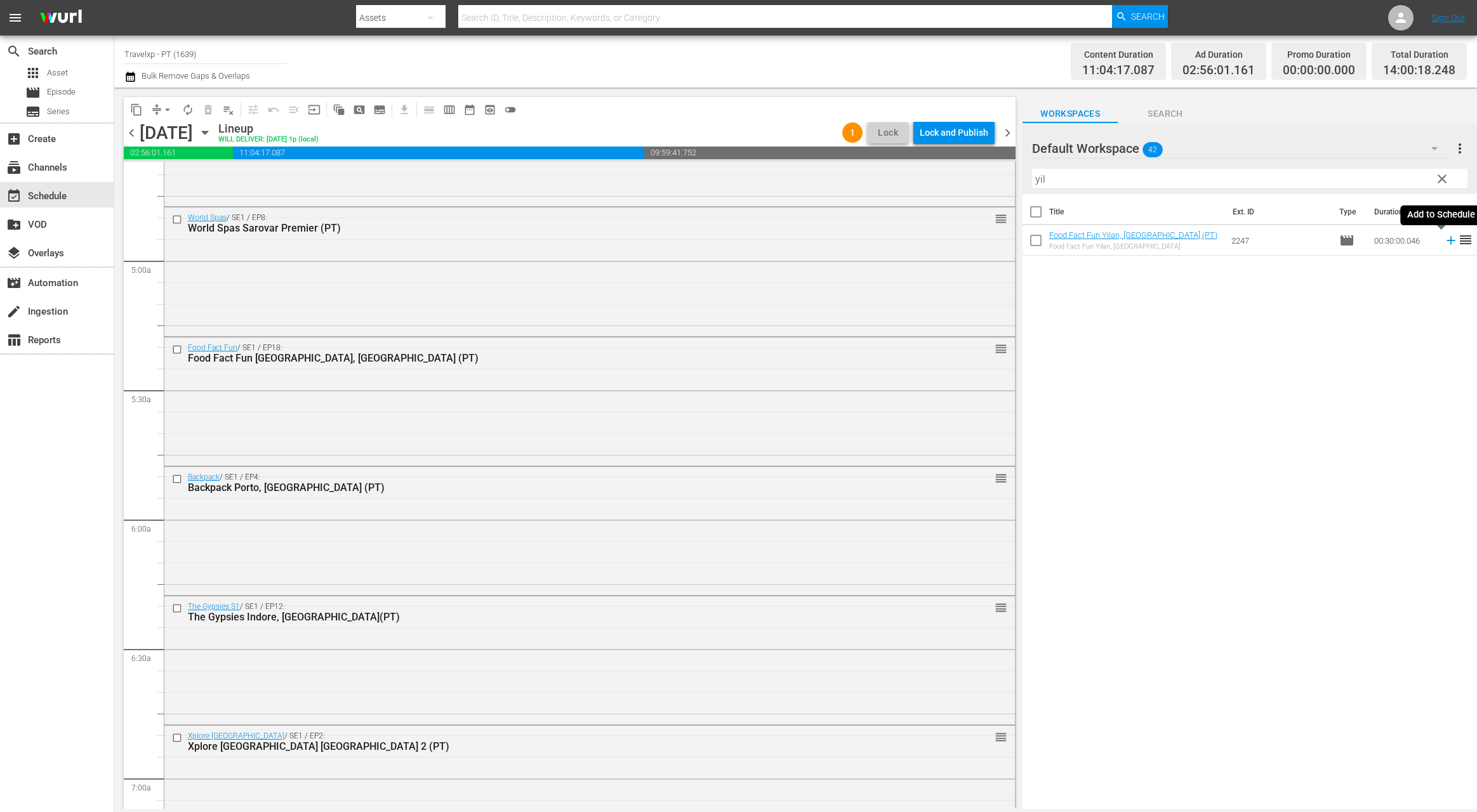
click at [1447, 241] on icon at bounding box center [1450, 240] width 8 height 8
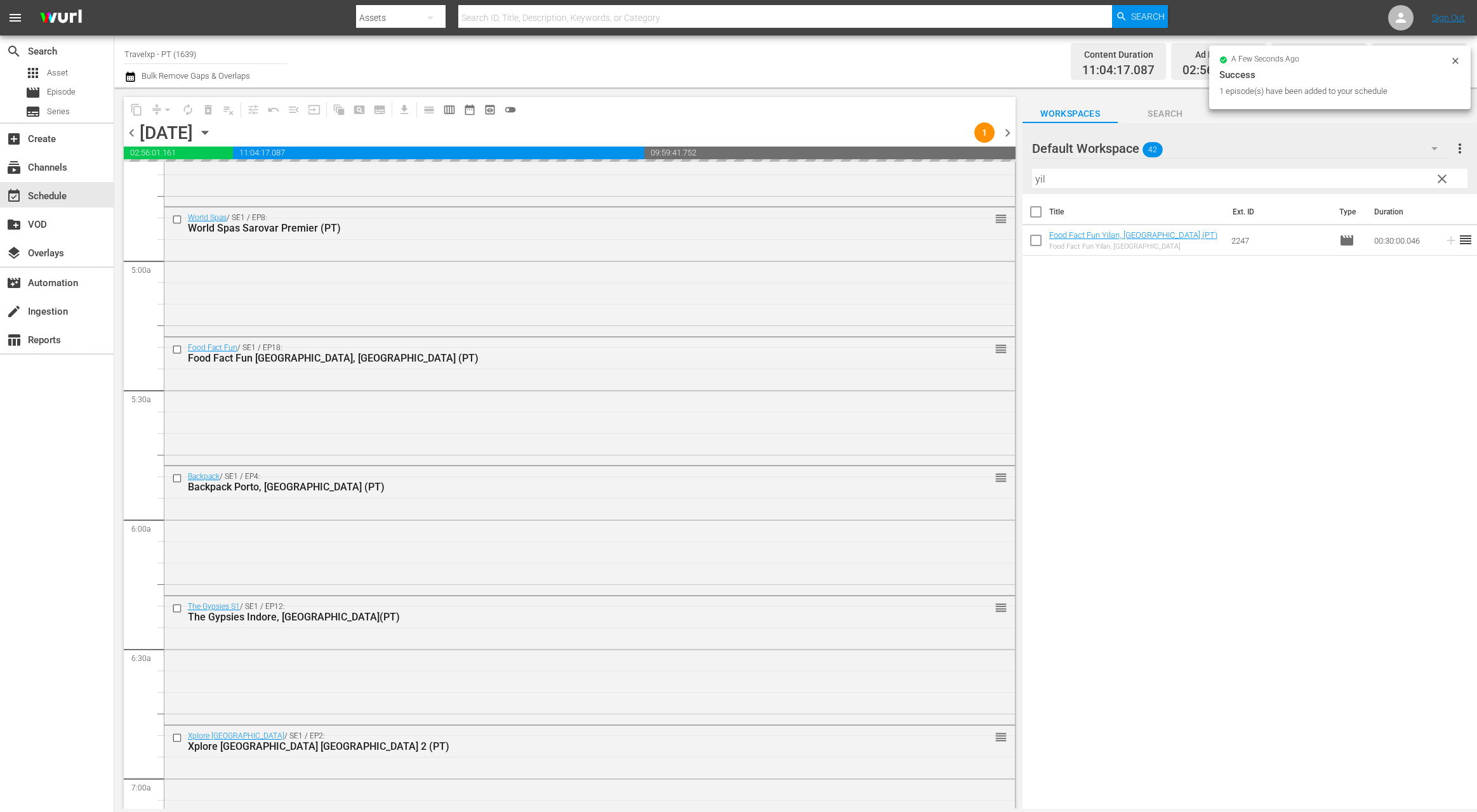
click at [1036, 180] on input "yil" at bounding box center [1249, 178] width 435 height 20
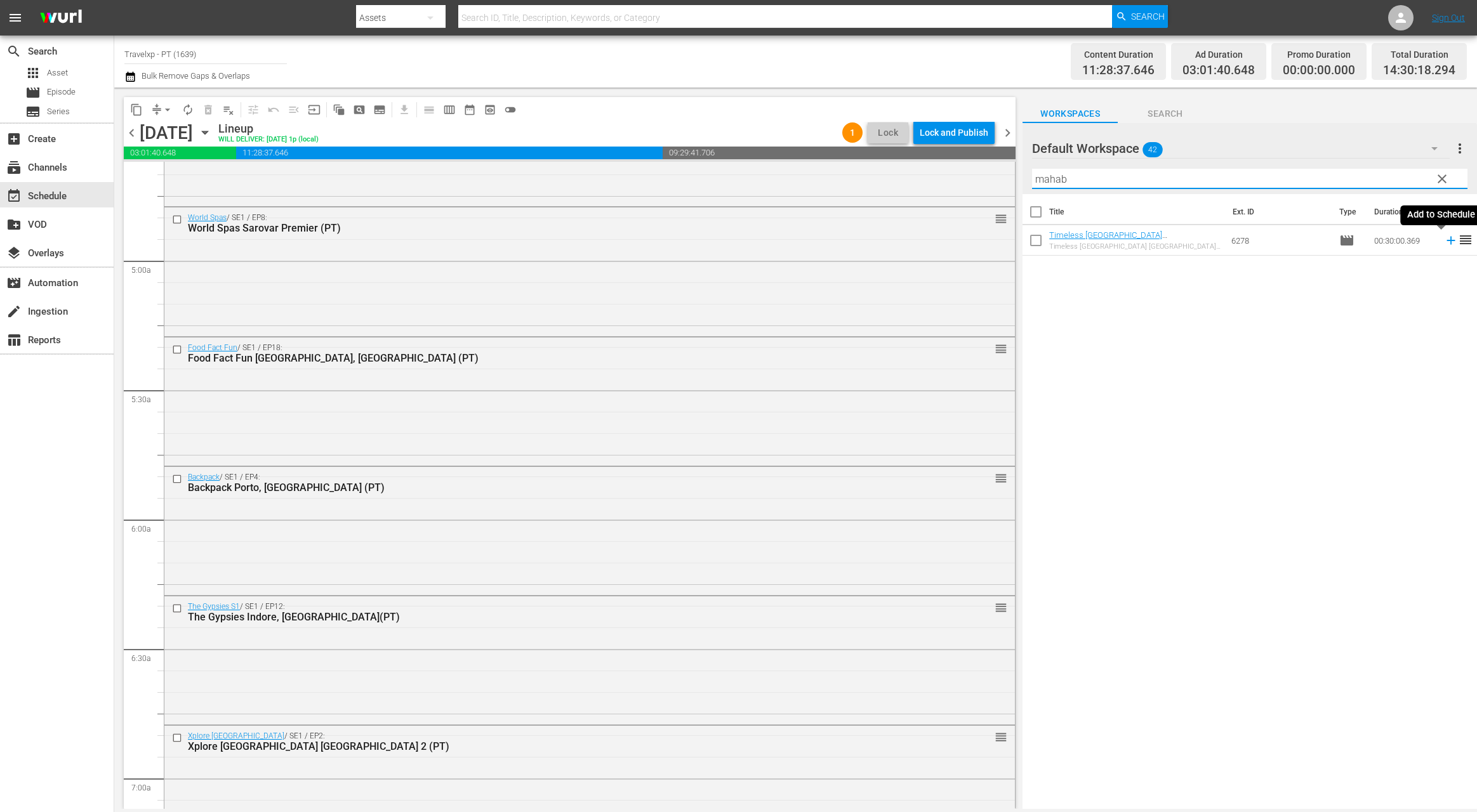
click at [1447, 240] on icon at bounding box center [1450, 240] width 8 height 8
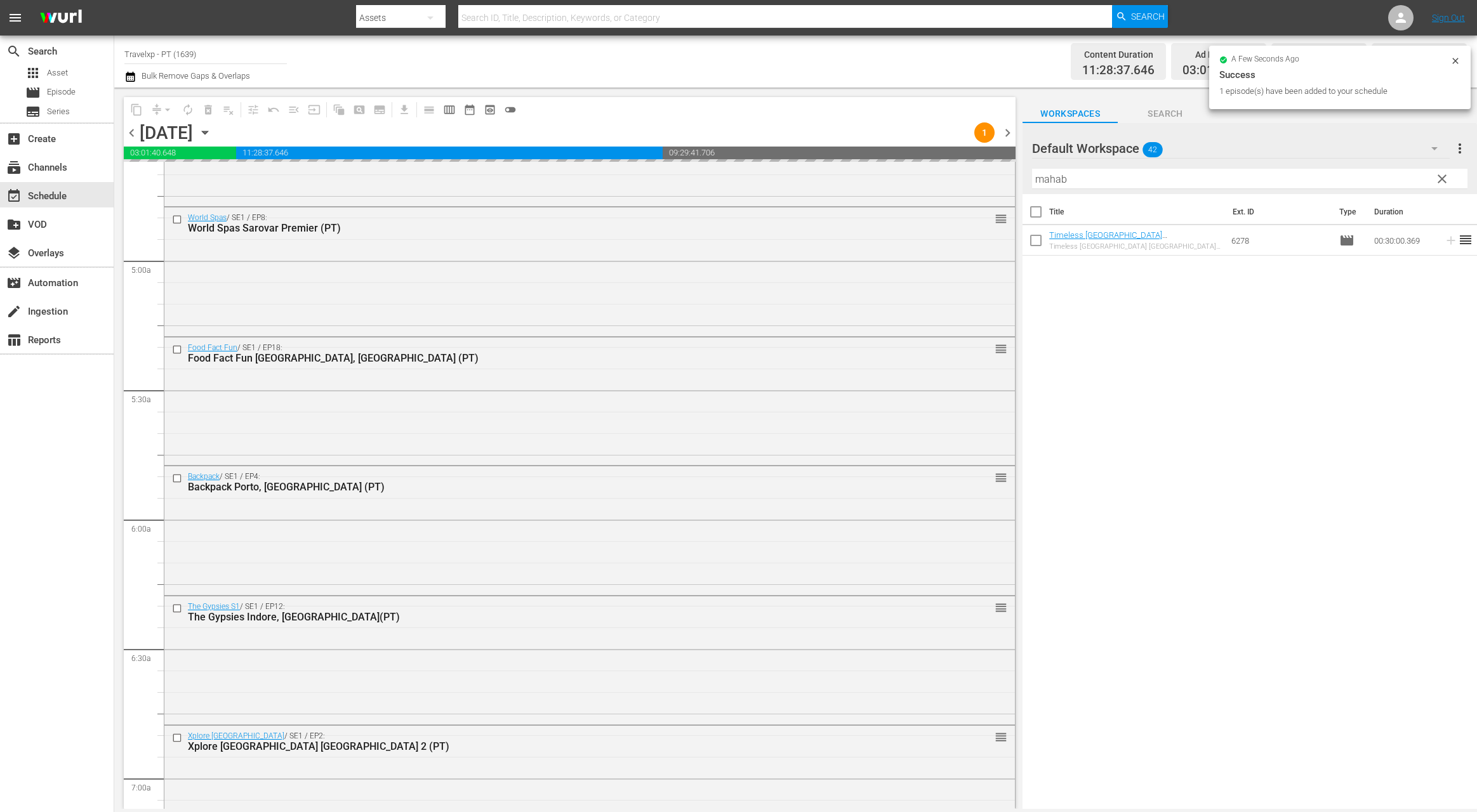
click at [1059, 185] on input "mahab" at bounding box center [1249, 178] width 435 height 20
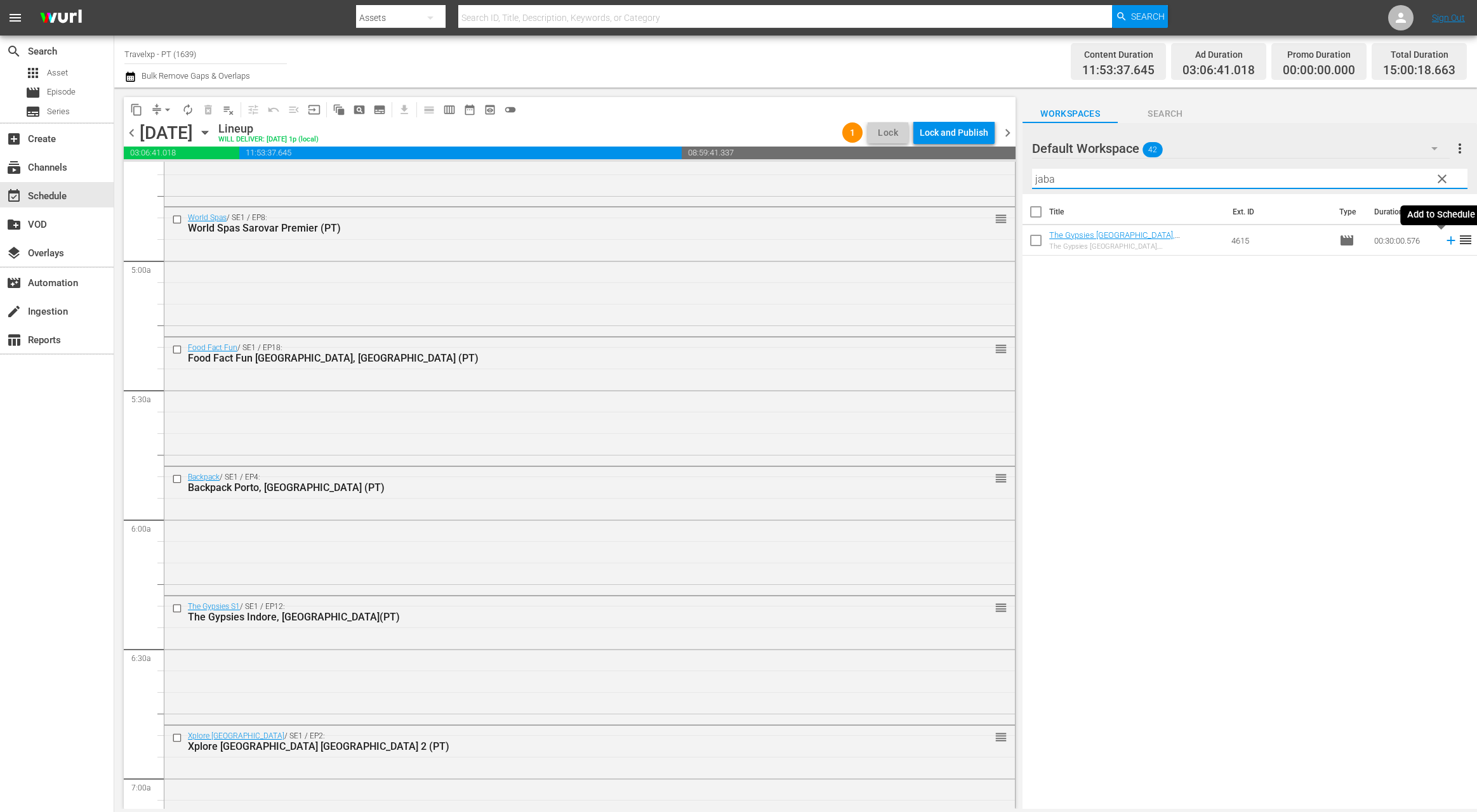
click at [1444, 242] on icon at bounding box center [1450, 240] width 14 height 14
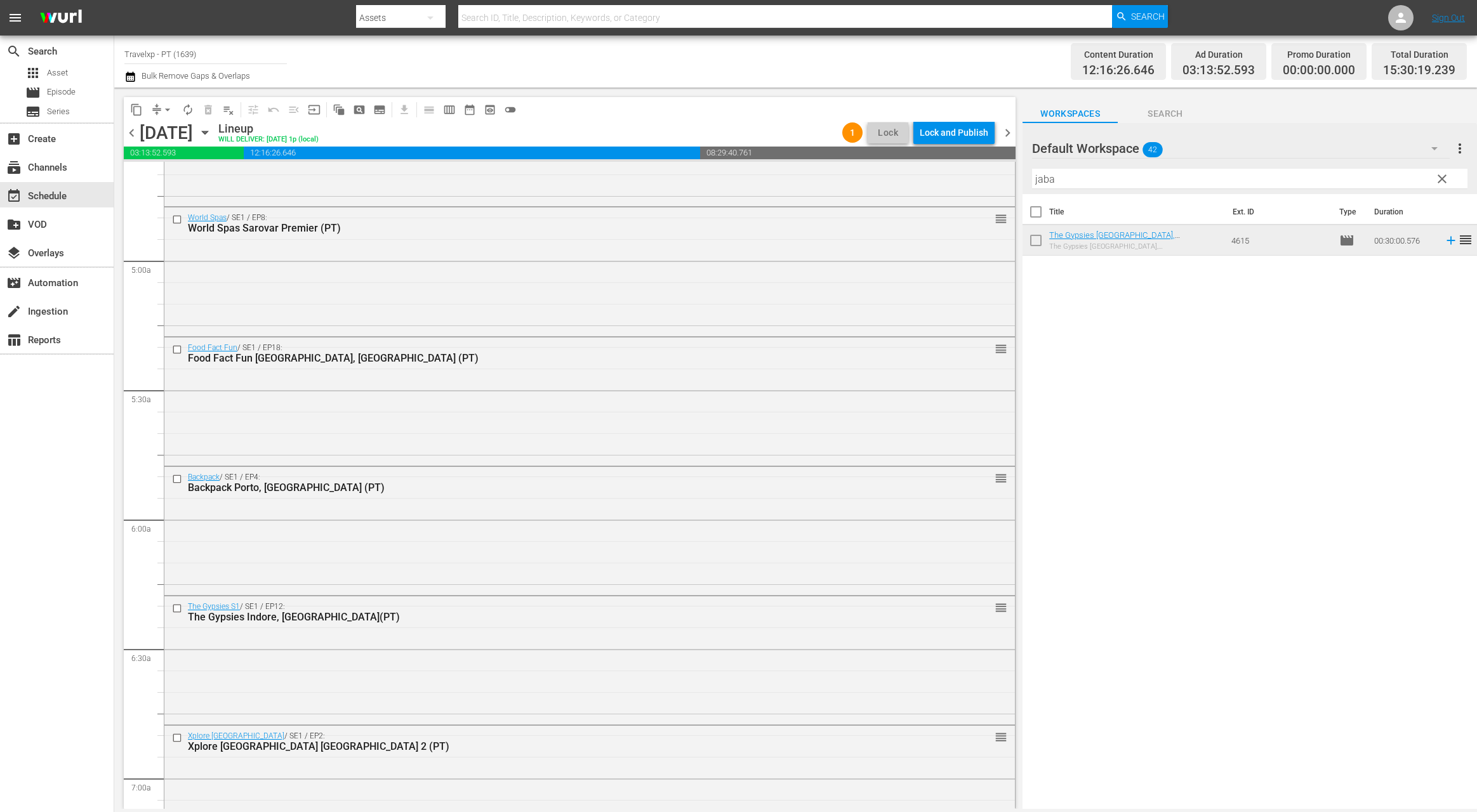
click at [1050, 185] on input "jaba" at bounding box center [1249, 178] width 435 height 20
click at [1447, 241] on icon at bounding box center [1450, 240] width 8 height 8
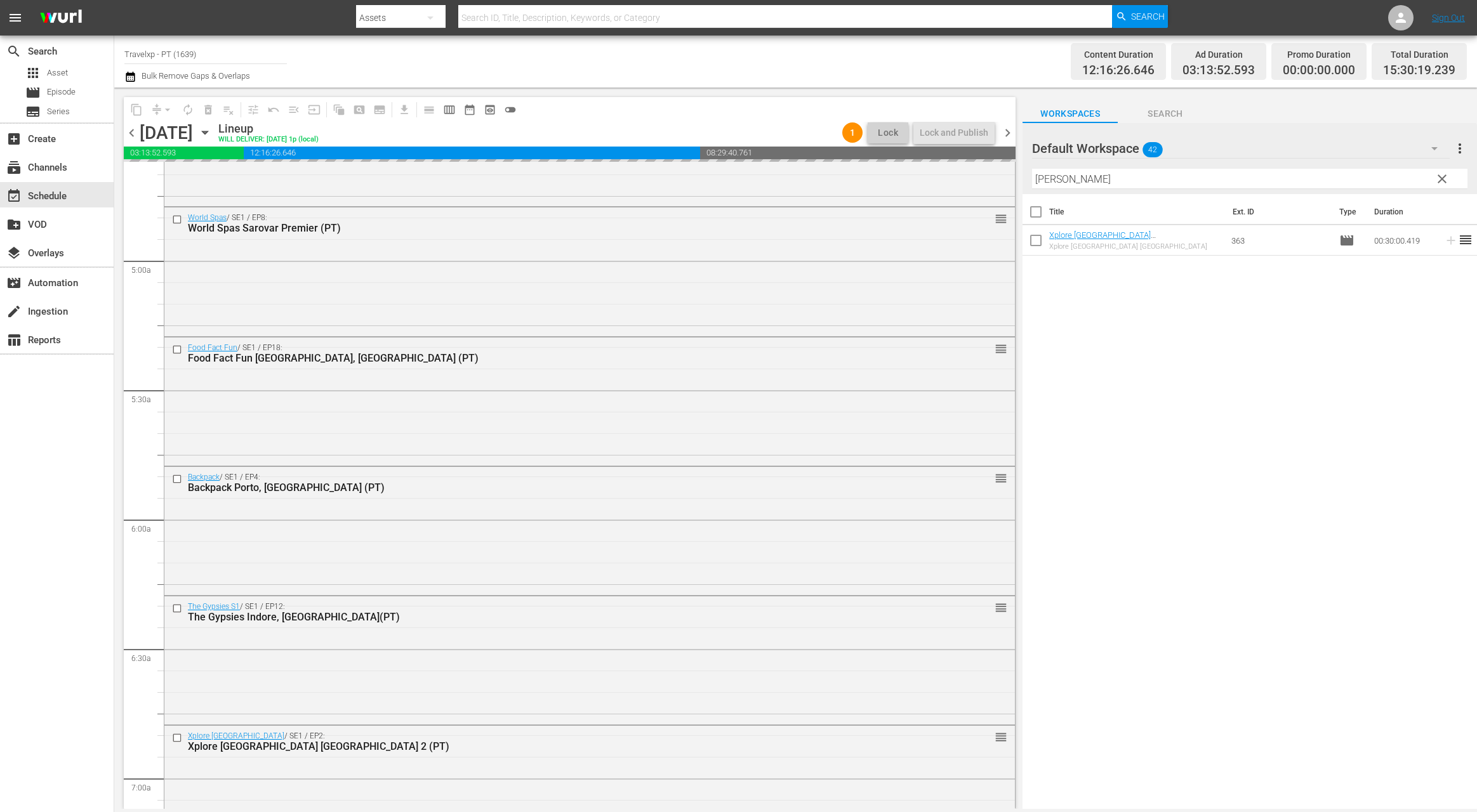
click at [1050, 180] on input "[PERSON_NAME]" at bounding box center [1249, 178] width 435 height 20
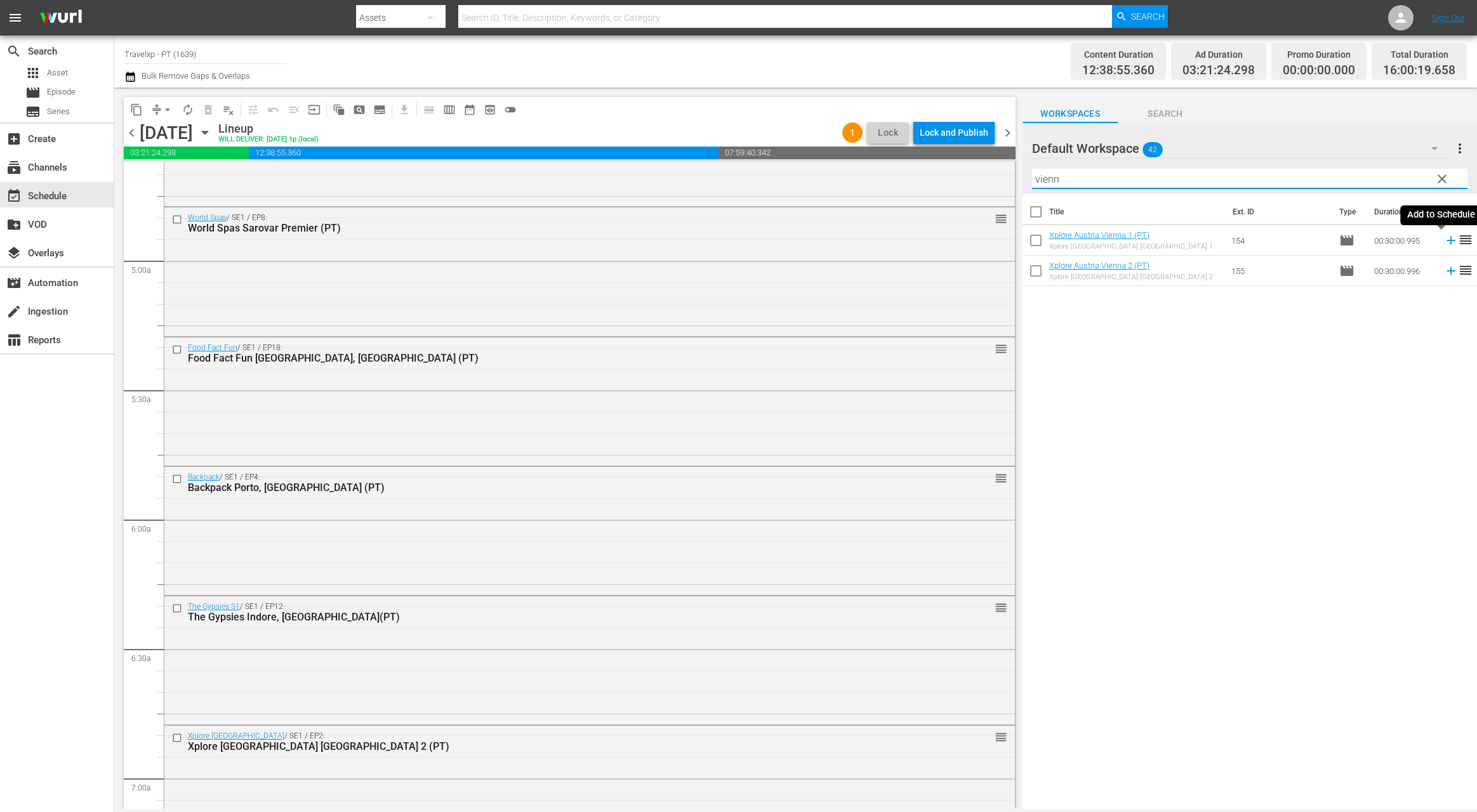
click at [1444, 239] on icon at bounding box center [1450, 240] width 14 height 14
click at [1051, 178] on input "vienn" at bounding box center [1249, 178] width 435 height 20
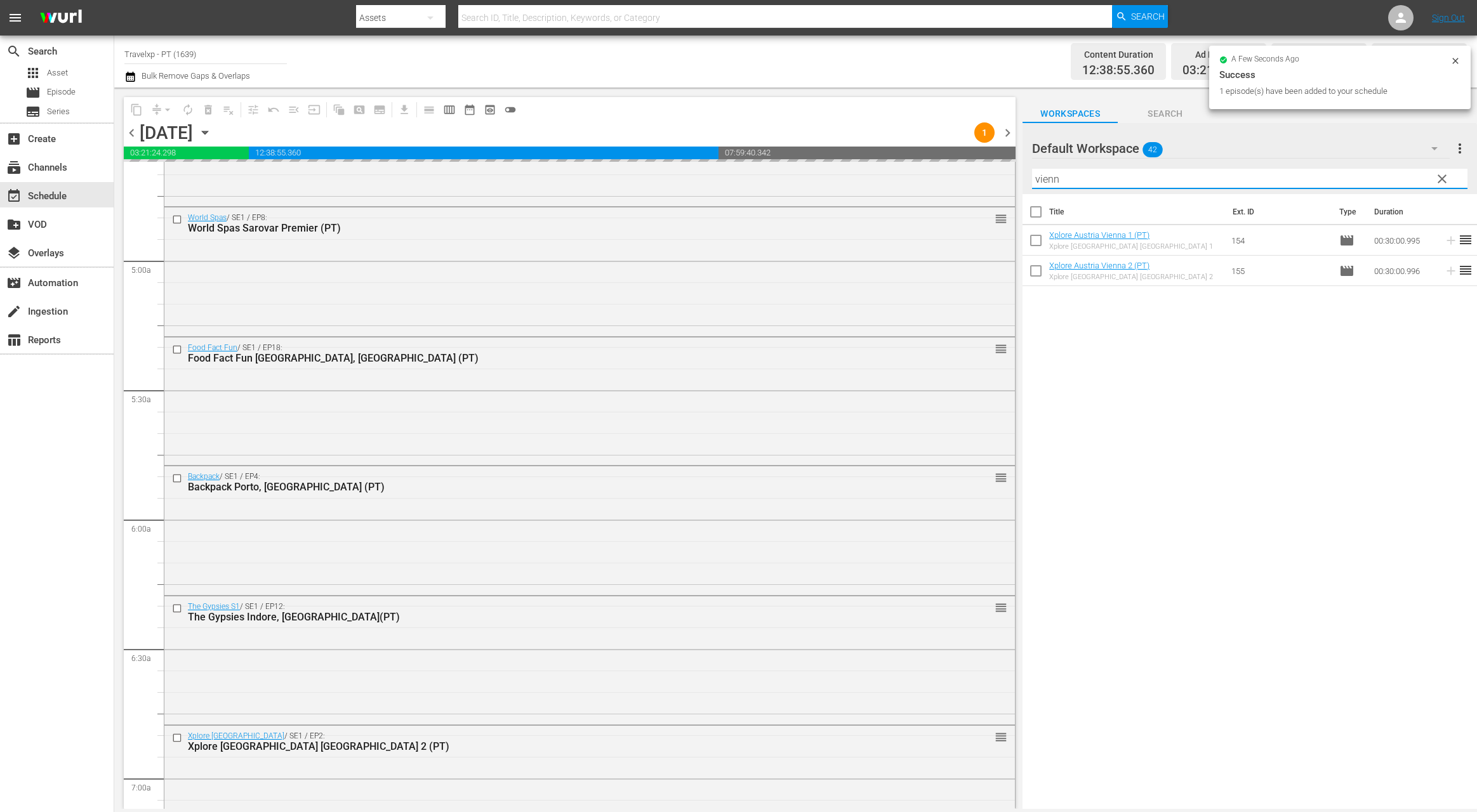
click at [1050, 178] on input "vienn" at bounding box center [1249, 178] width 435 height 20
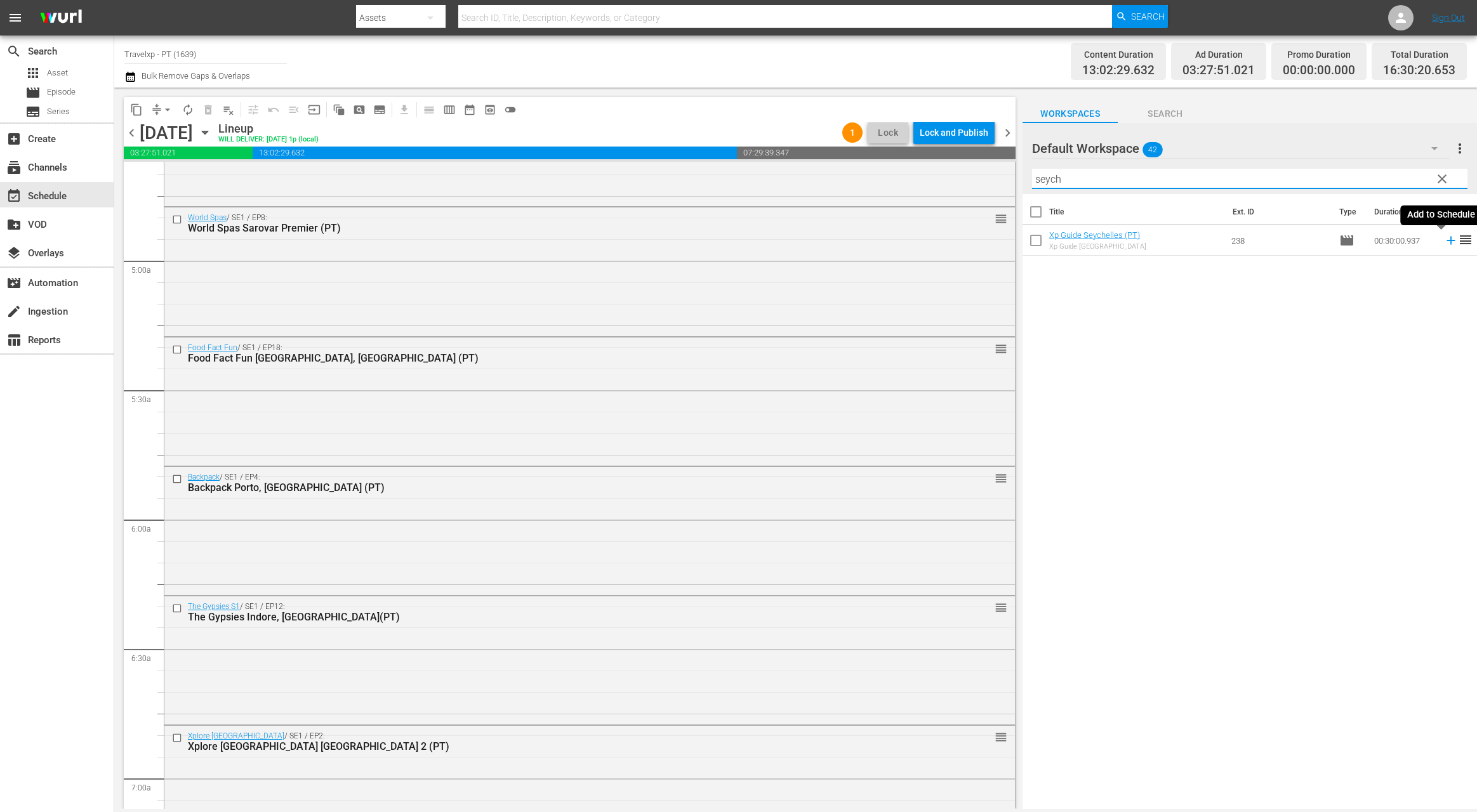
click at [1444, 243] on icon at bounding box center [1450, 240] width 14 height 14
click at [1053, 182] on input "seych" at bounding box center [1249, 178] width 435 height 20
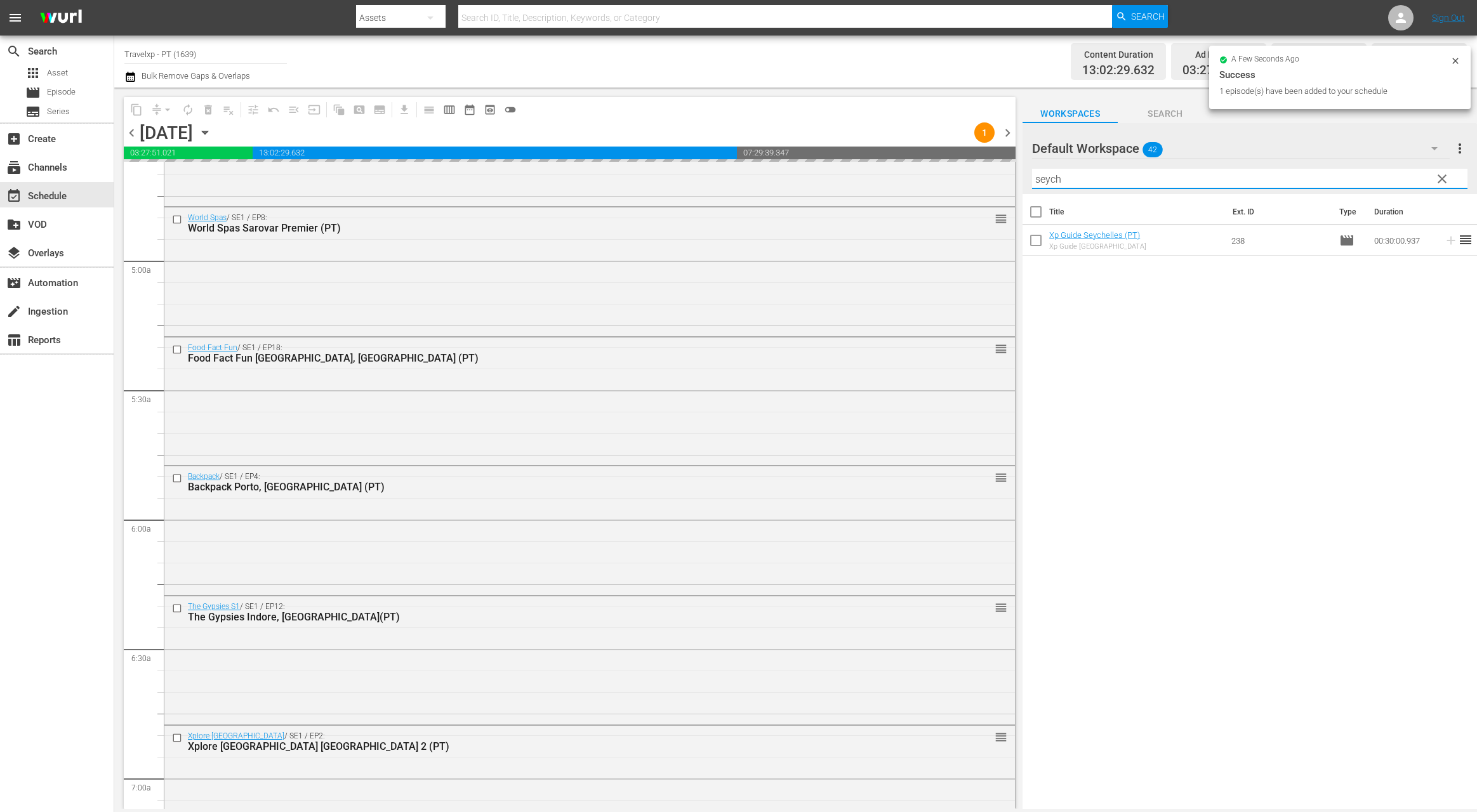
click at [1053, 182] on input "seych" at bounding box center [1249, 178] width 435 height 20
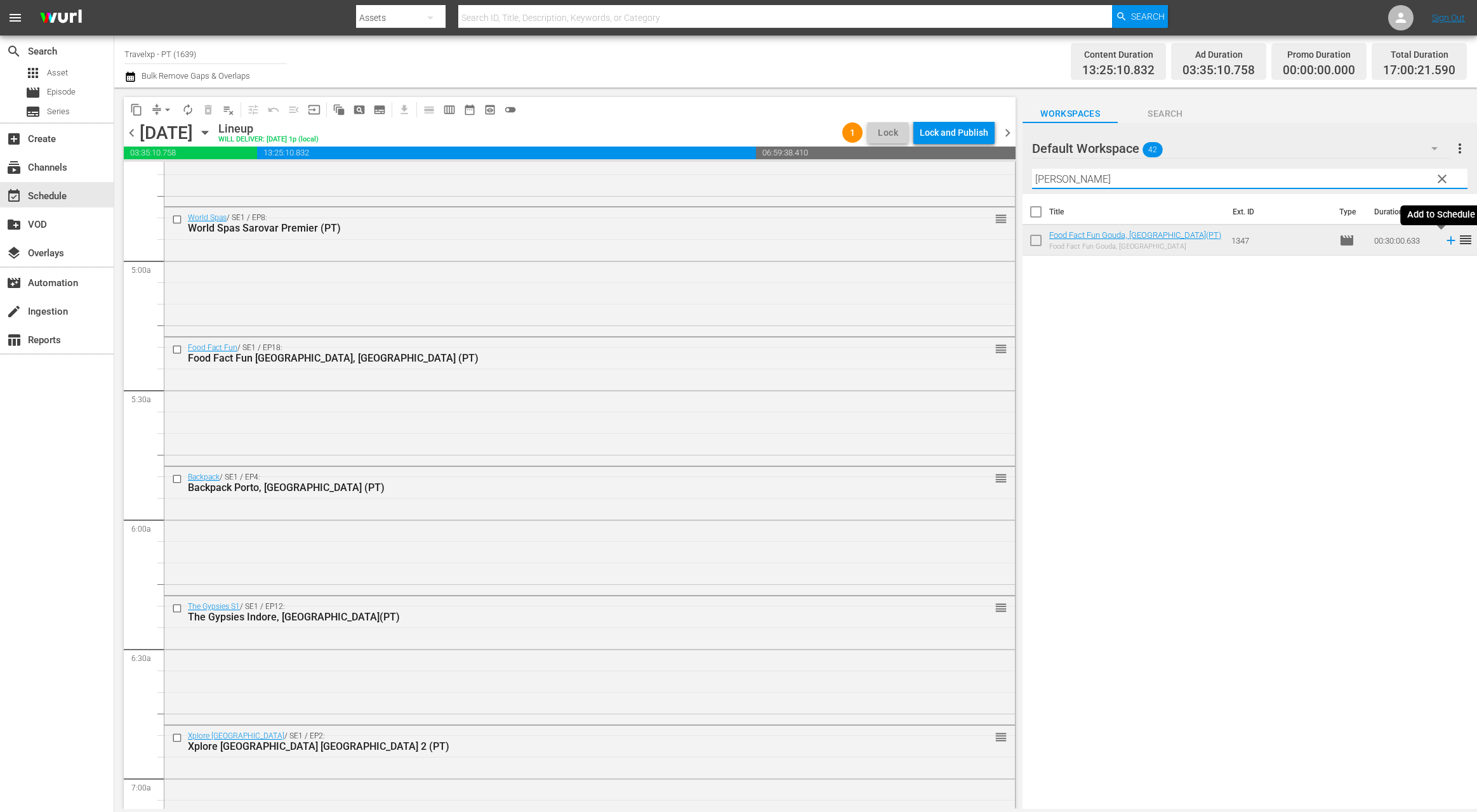
drag, startPoint x: 1442, startPoint y: 240, endPoint x: 1243, endPoint y: 201, distance: 202.8
click at [1447, 240] on icon at bounding box center [1450, 240] width 8 height 8
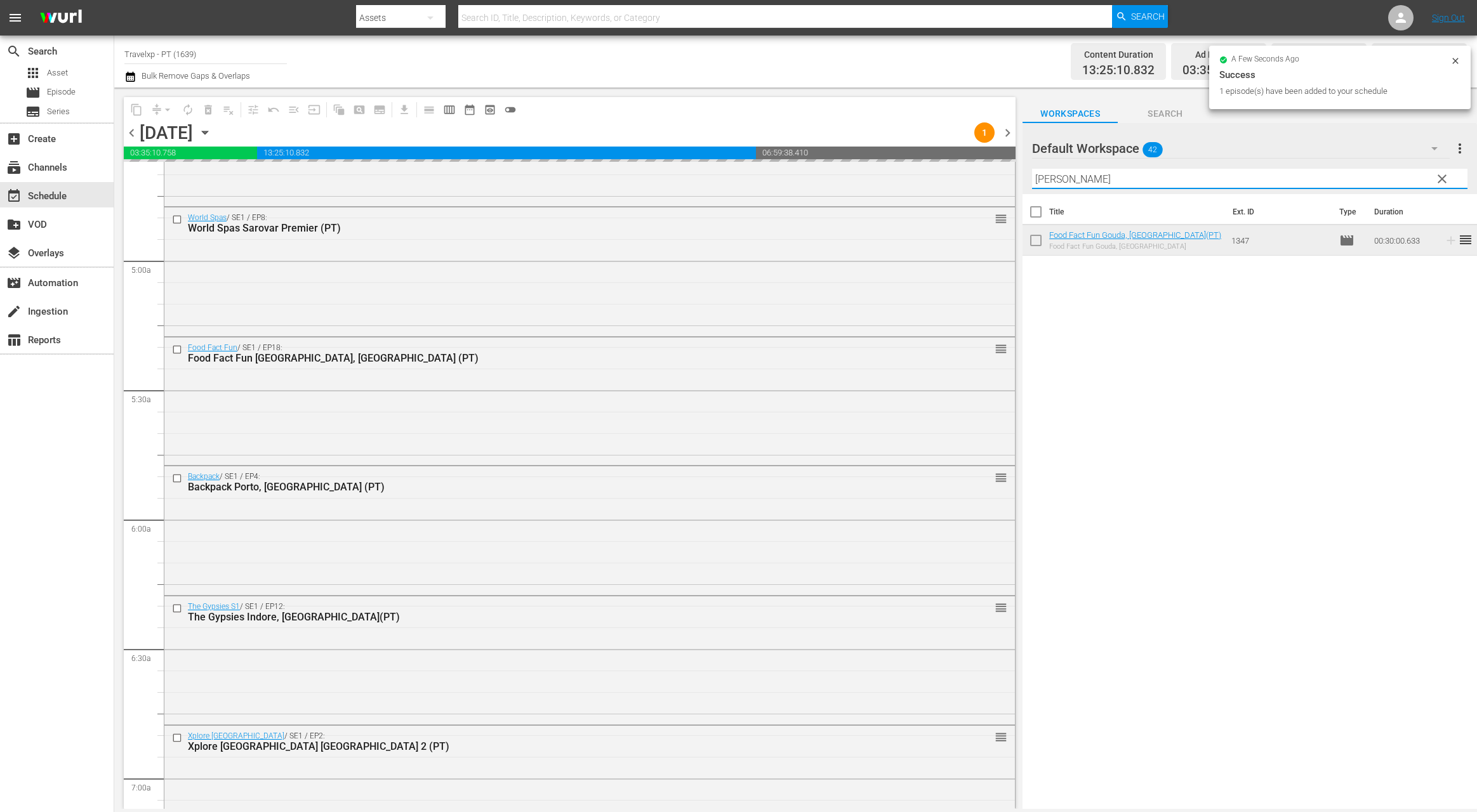
click at [1043, 181] on input "[PERSON_NAME]" at bounding box center [1249, 178] width 435 height 20
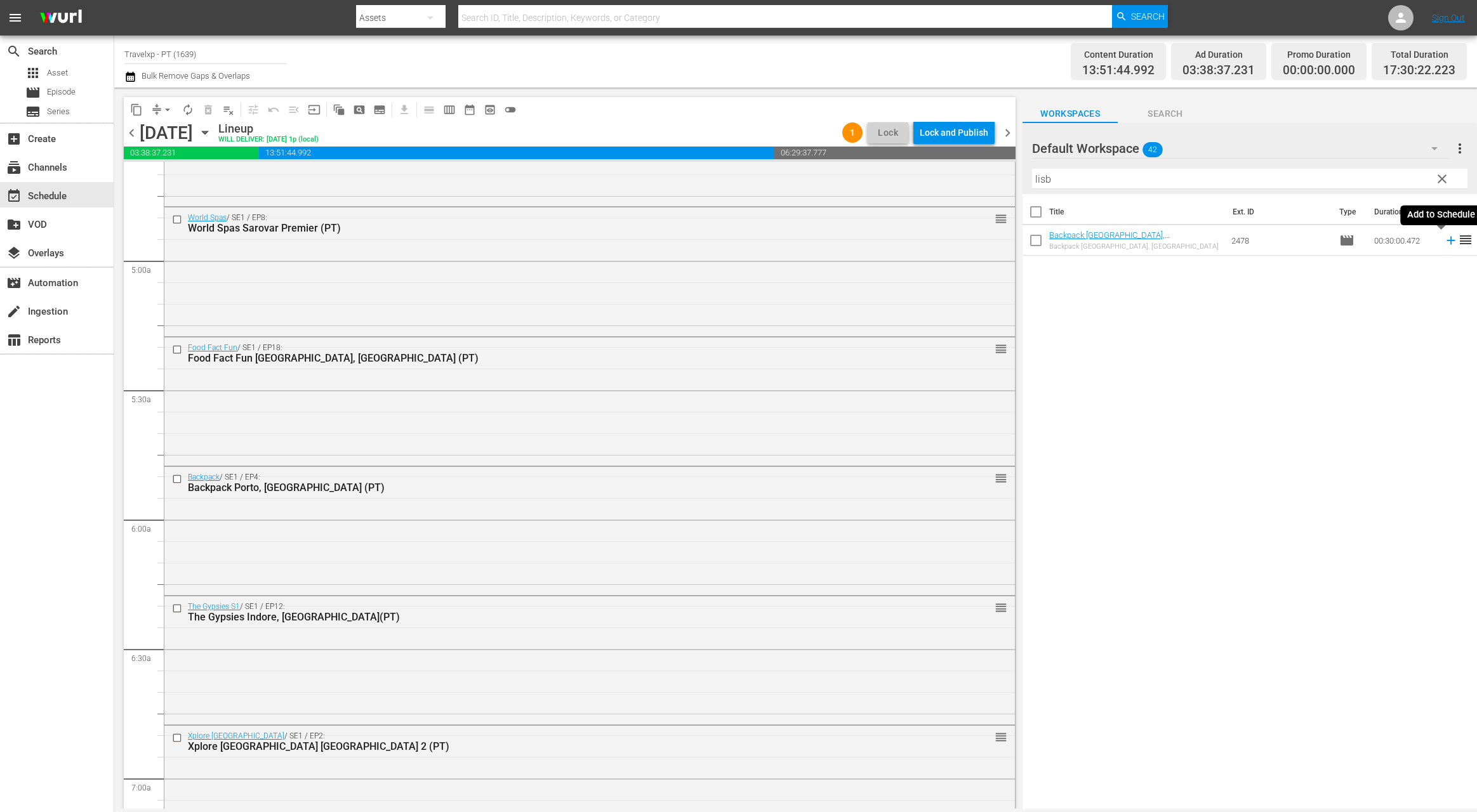
click at [1447, 240] on icon at bounding box center [1450, 240] width 8 height 8
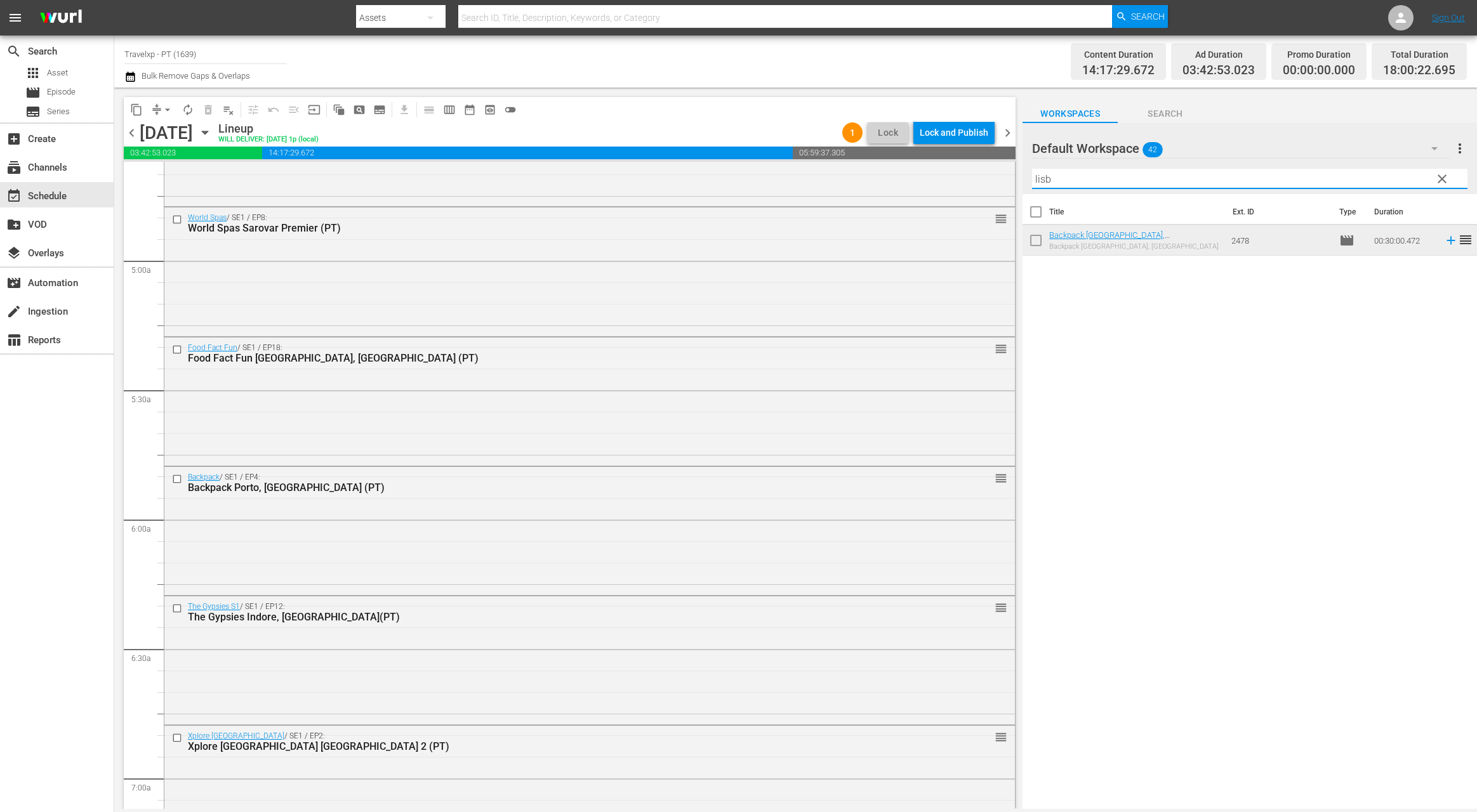
click at [1045, 180] on input "lisb" at bounding box center [1249, 178] width 435 height 20
click at [1447, 271] on icon at bounding box center [1450, 270] width 8 height 8
click at [1036, 182] on input "vienn" at bounding box center [1249, 178] width 435 height 20
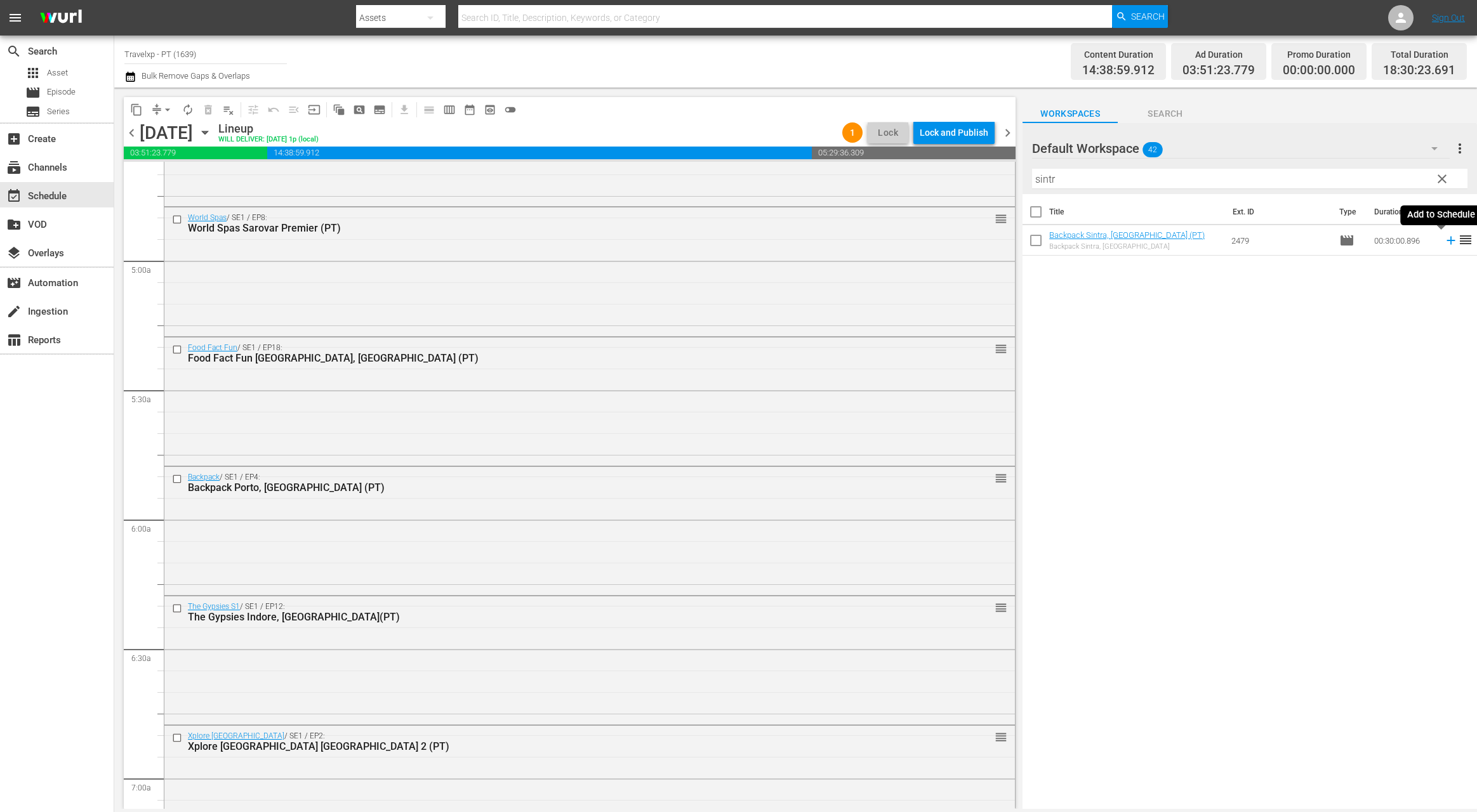
click at [1447, 241] on icon at bounding box center [1450, 240] width 8 height 8
click at [1042, 184] on input "sintr" at bounding box center [1249, 178] width 435 height 20
click at [1444, 242] on icon at bounding box center [1450, 240] width 14 height 14
click at [1041, 177] on input "boho" at bounding box center [1249, 178] width 435 height 20
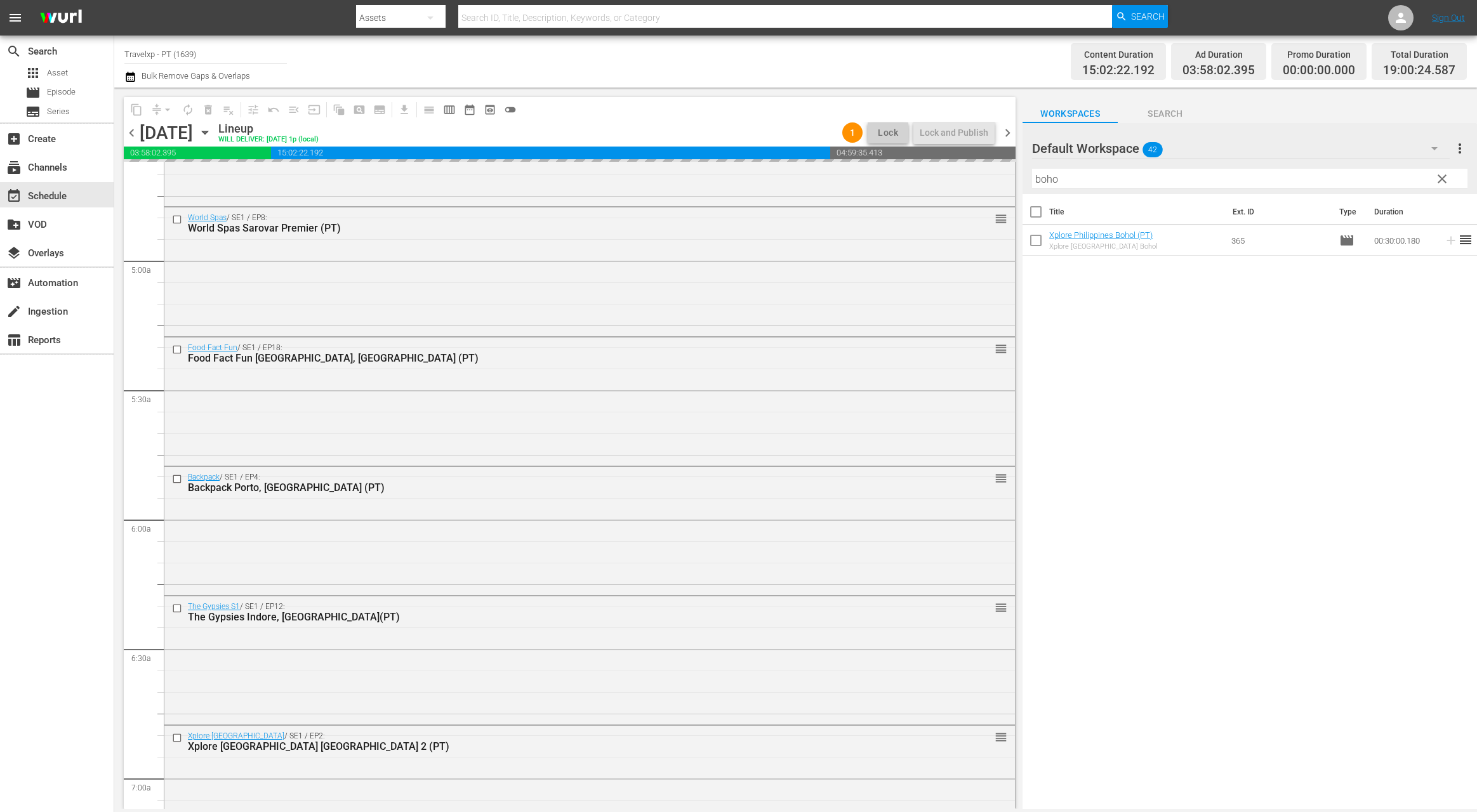
click at [1041, 177] on input "boho" at bounding box center [1249, 178] width 435 height 20
click at [1444, 241] on icon at bounding box center [1450, 240] width 14 height 14
click at [1045, 180] on input "cesk" at bounding box center [1249, 178] width 435 height 20
click at [1444, 243] on icon at bounding box center [1450, 240] width 14 height 14
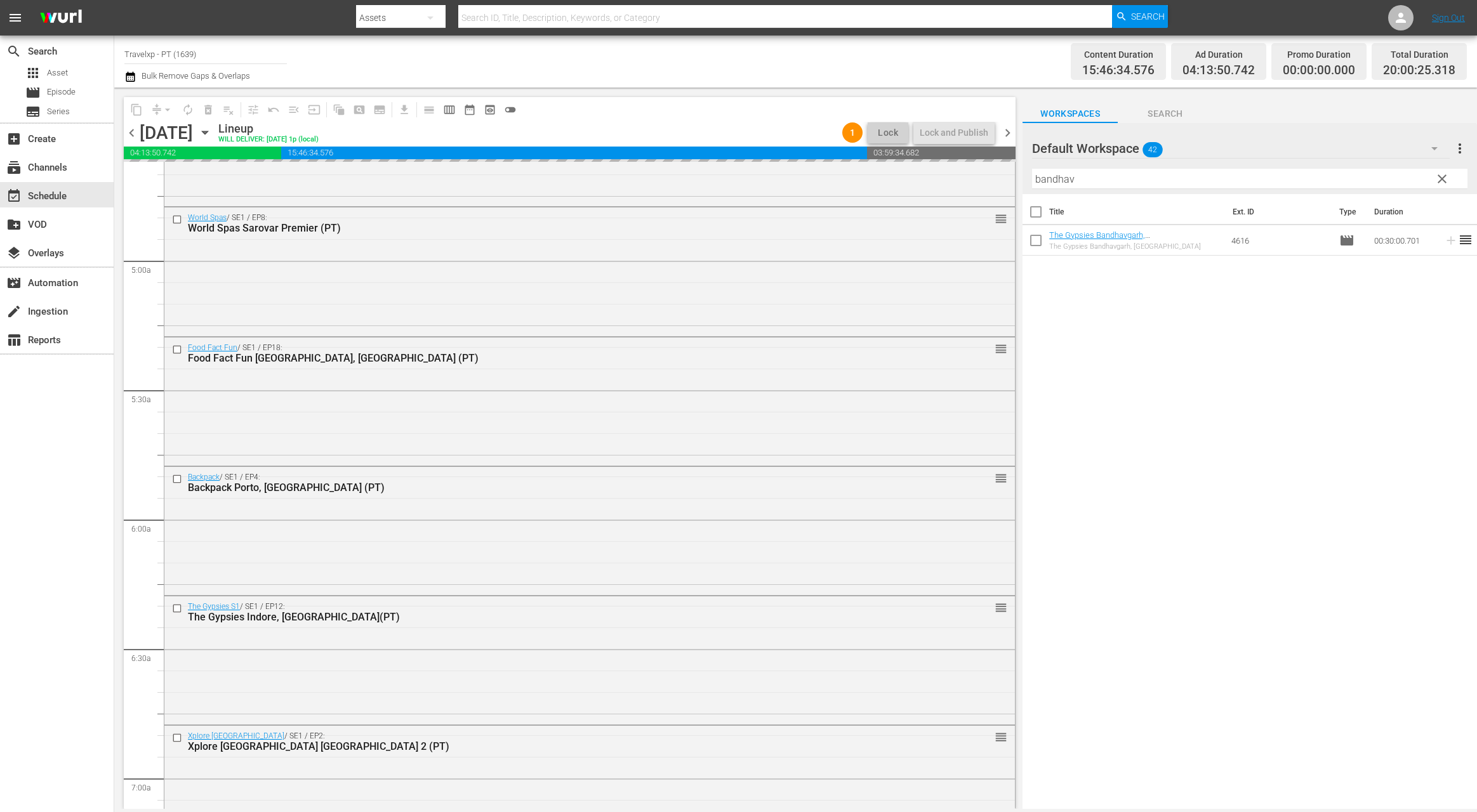
click at [1064, 180] on input "bandhav" at bounding box center [1249, 178] width 435 height 20
type input "dubai 1"
click at [1447, 242] on icon at bounding box center [1450, 240] width 8 height 8
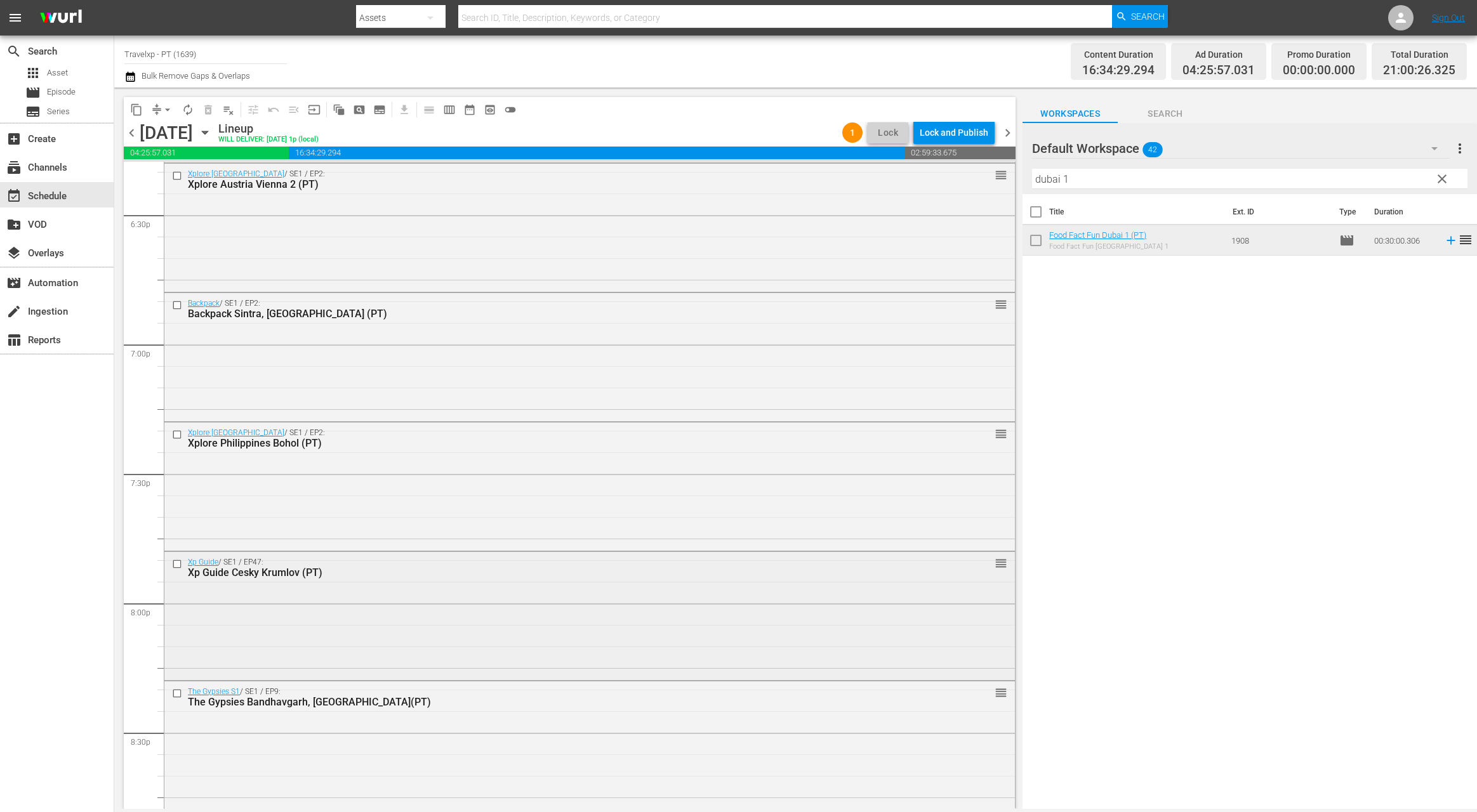
scroll to position [4619, 0]
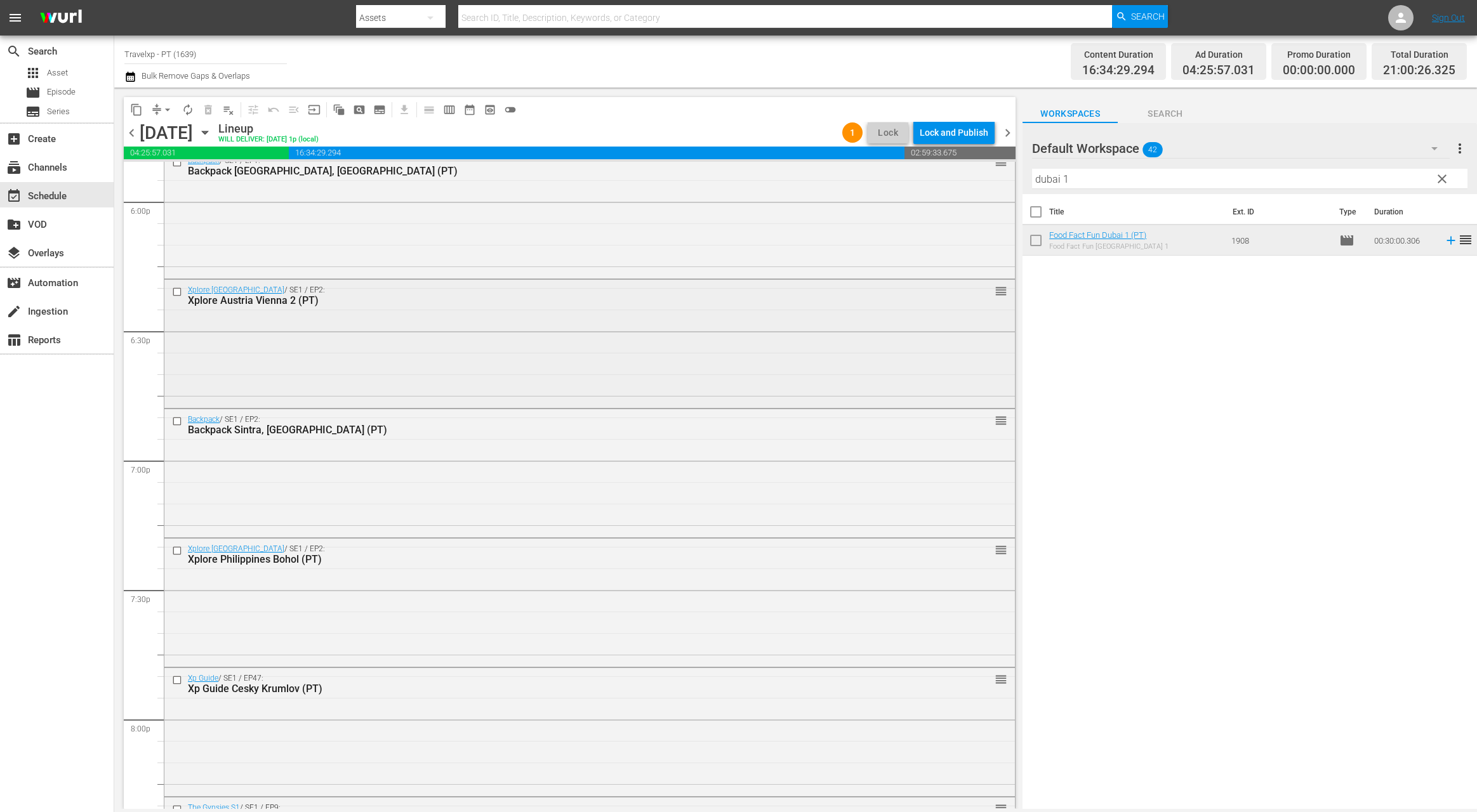
click at [178, 293] on input "checkbox" at bounding box center [179, 292] width 13 height 11
click at [177, 425] on input "checkbox" at bounding box center [179, 420] width 13 height 11
click at [177, 553] on input "checkbox" at bounding box center [179, 550] width 13 height 11
click at [177, 683] on input "checkbox" at bounding box center [179, 680] width 13 height 11
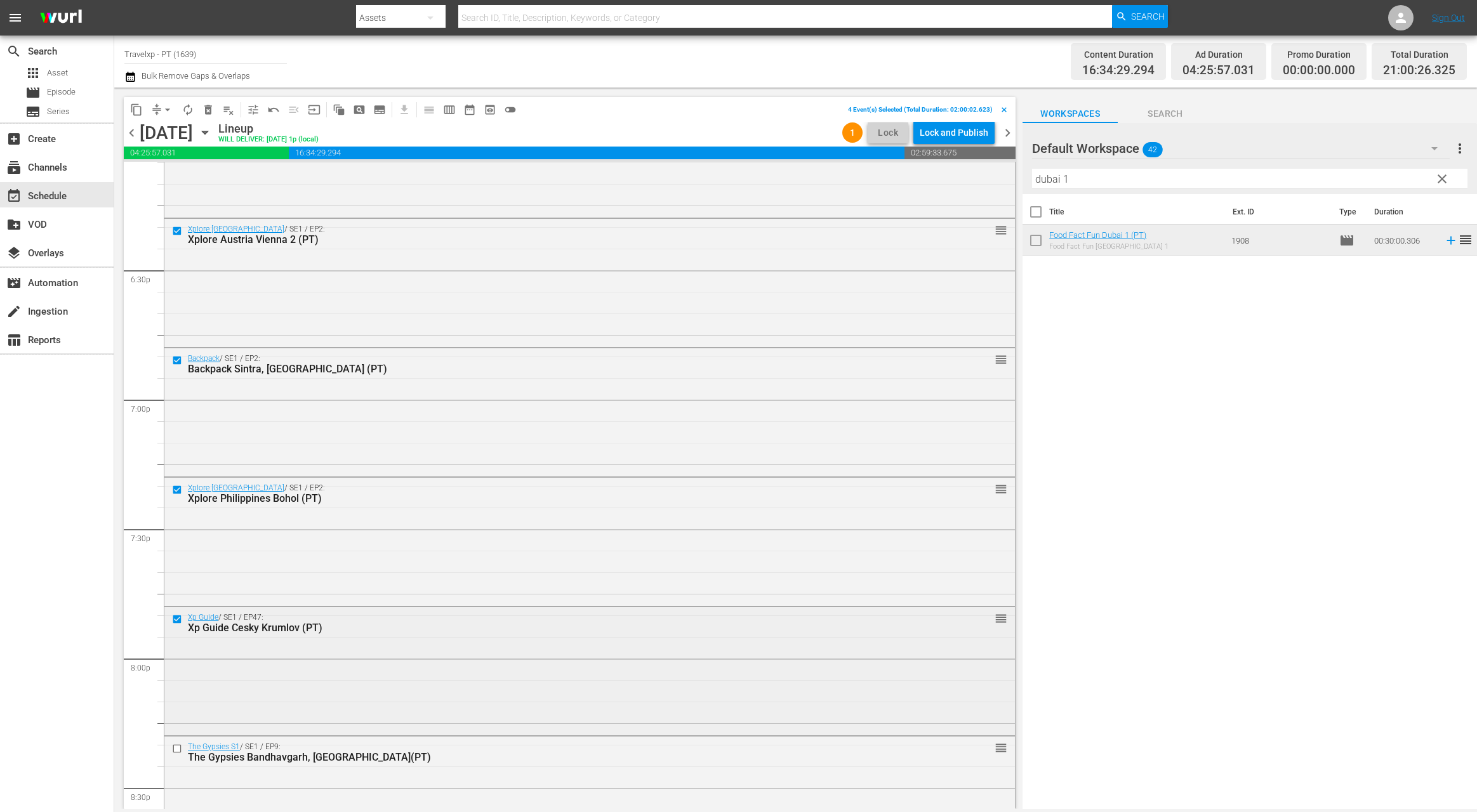
scroll to position [4819, 0]
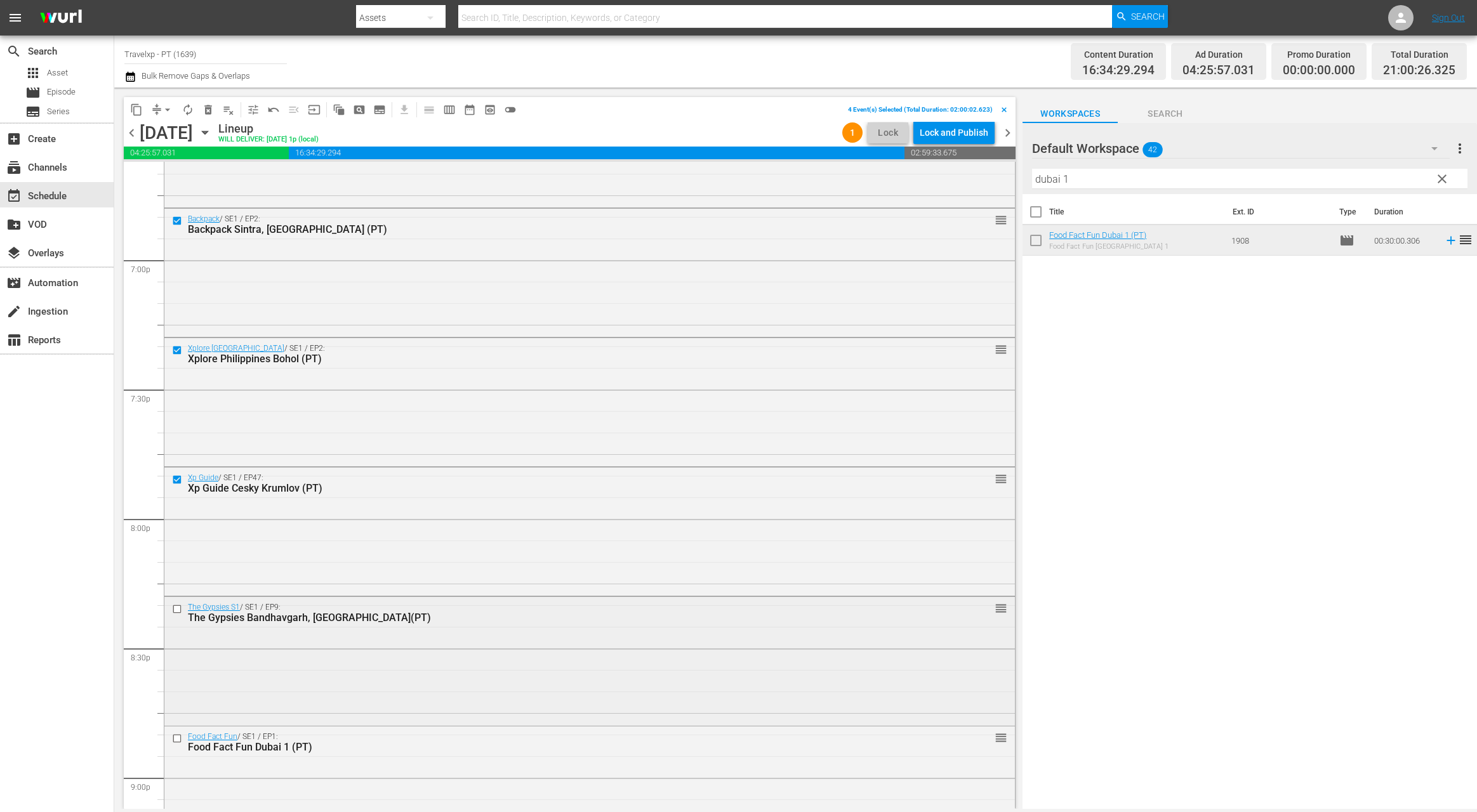
click at [177, 612] on input "checkbox" at bounding box center [179, 608] width 13 height 11
click at [179, 743] on input "checkbox" at bounding box center [179, 738] width 13 height 11
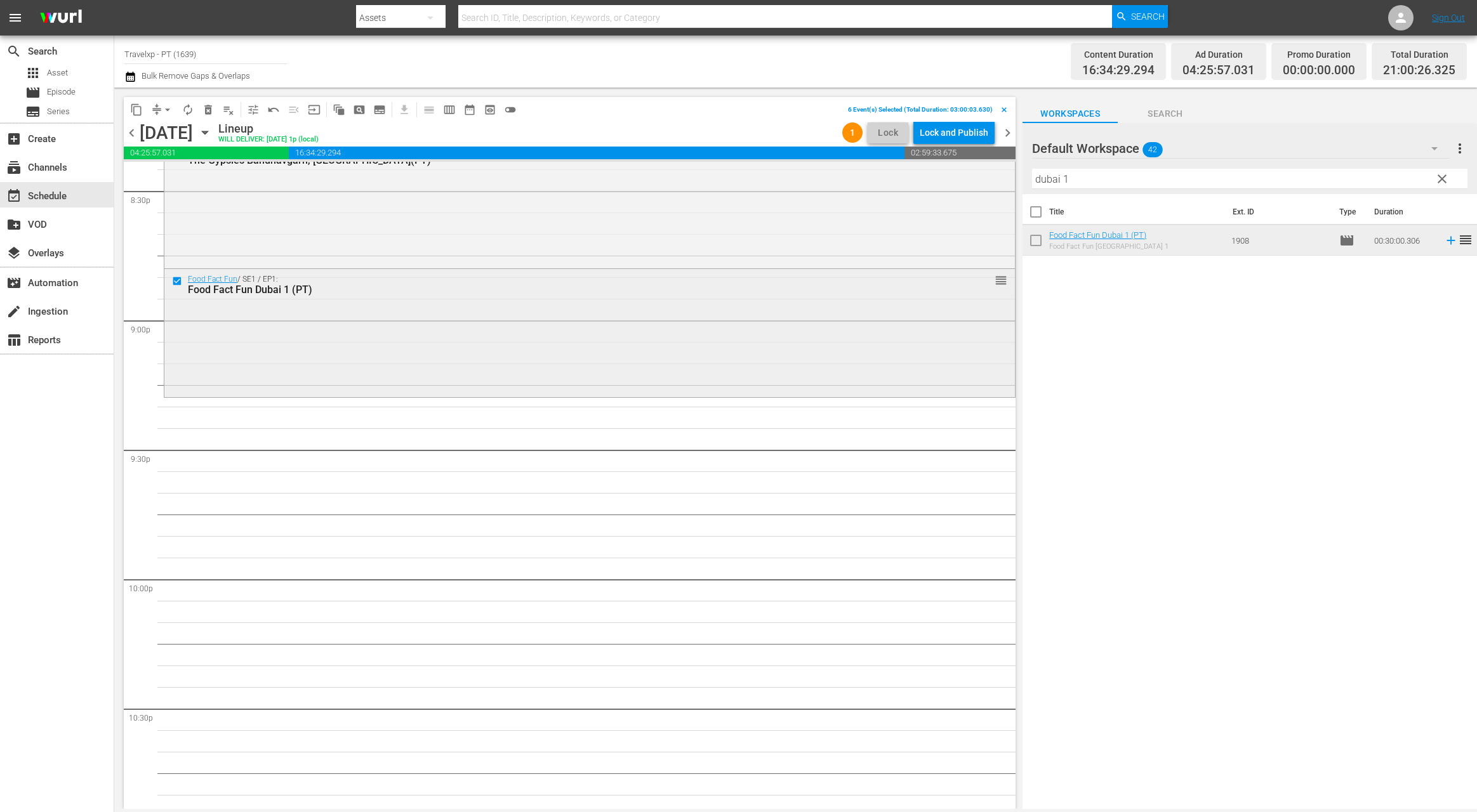
scroll to position [5298, 0]
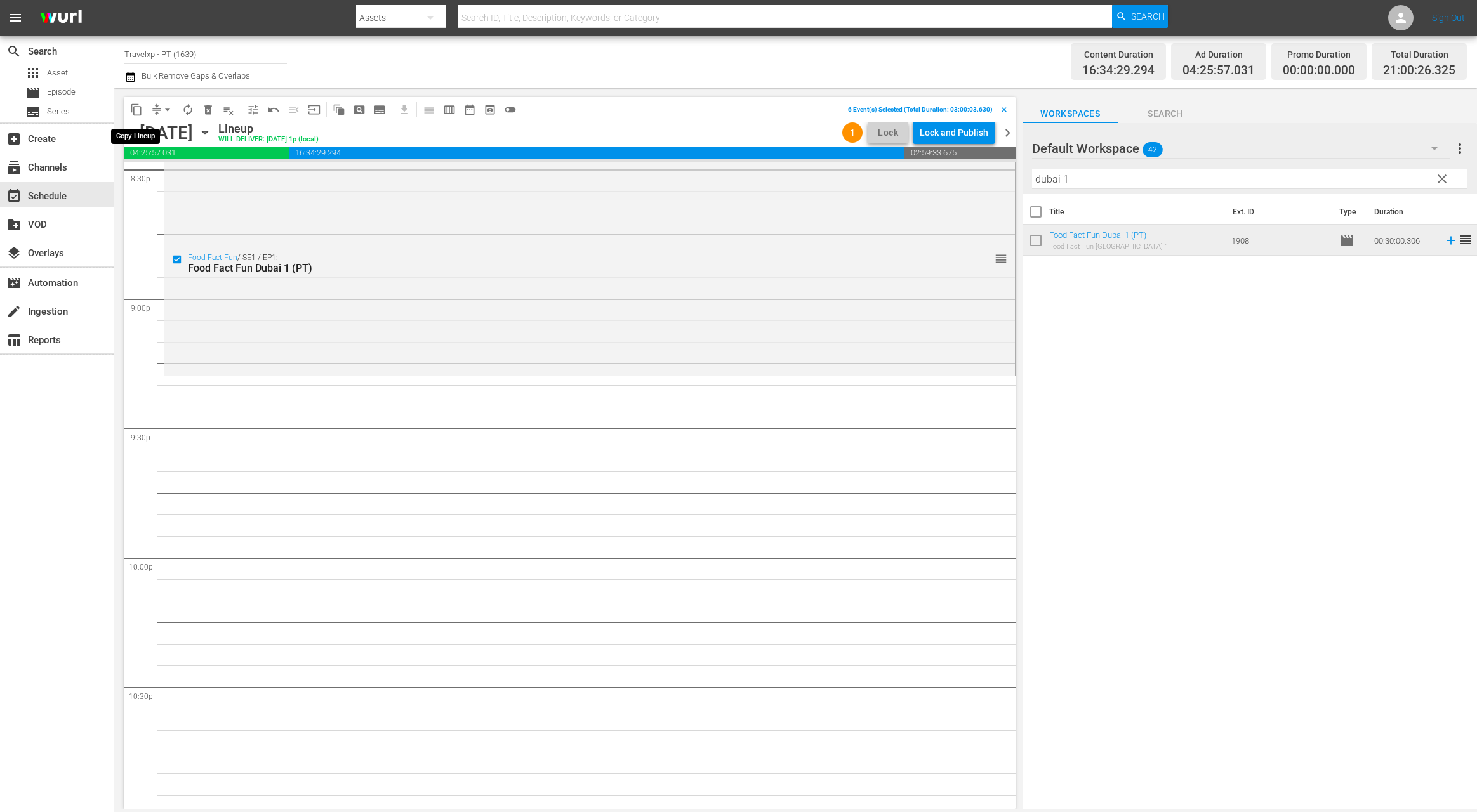
click at [134, 110] on span "content_copy" at bounding box center [136, 109] width 13 height 13
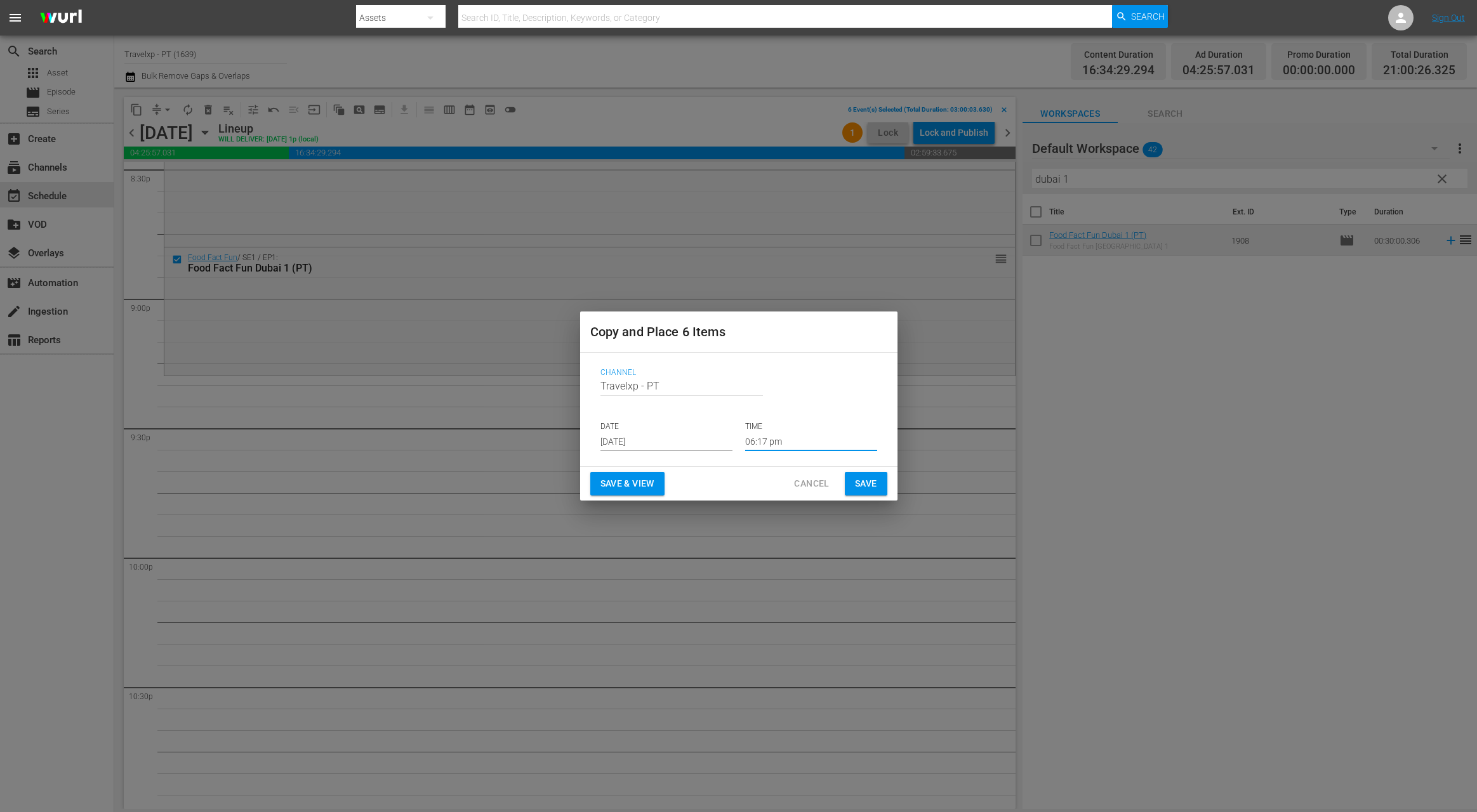
click at [756, 439] on input "06:17 pm" at bounding box center [811, 442] width 132 height 19
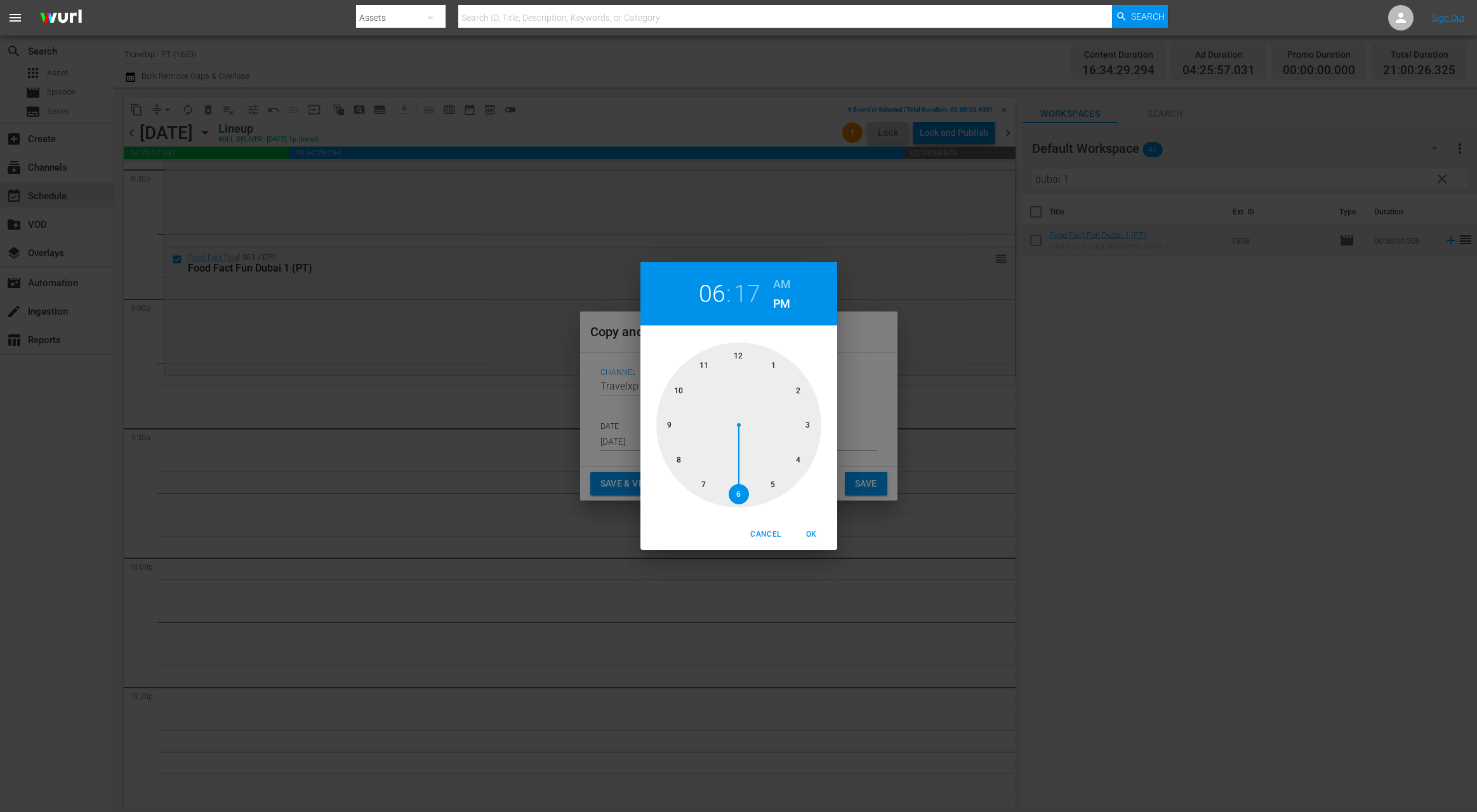
click at [667, 427] on div at bounding box center [738, 425] width 165 height 165
click at [809, 534] on span "OK" at bounding box center [811, 534] width 30 height 13
type input "09:17 pm"
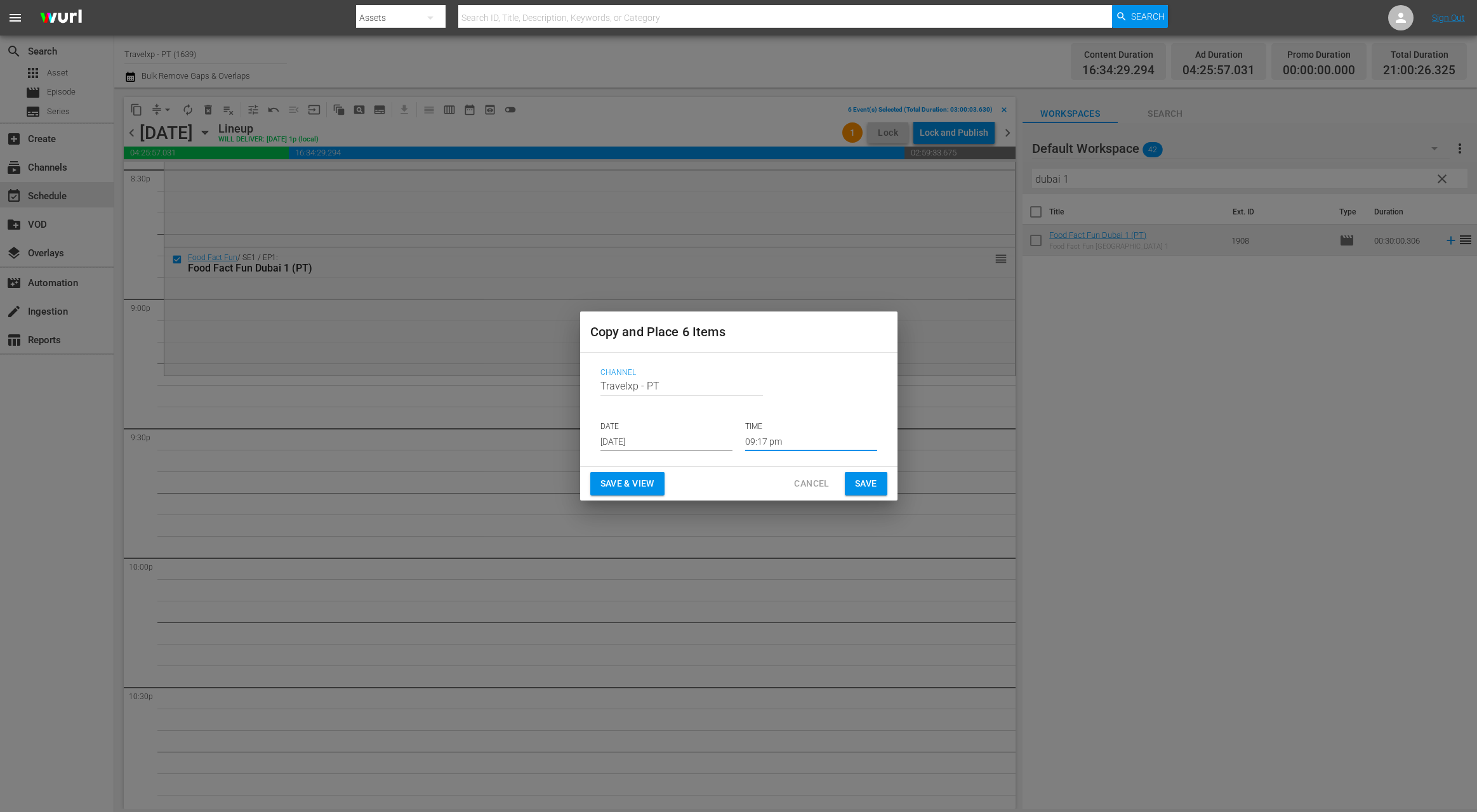
click at [626, 487] on span "Save & View" at bounding box center [627, 483] width 54 height 16
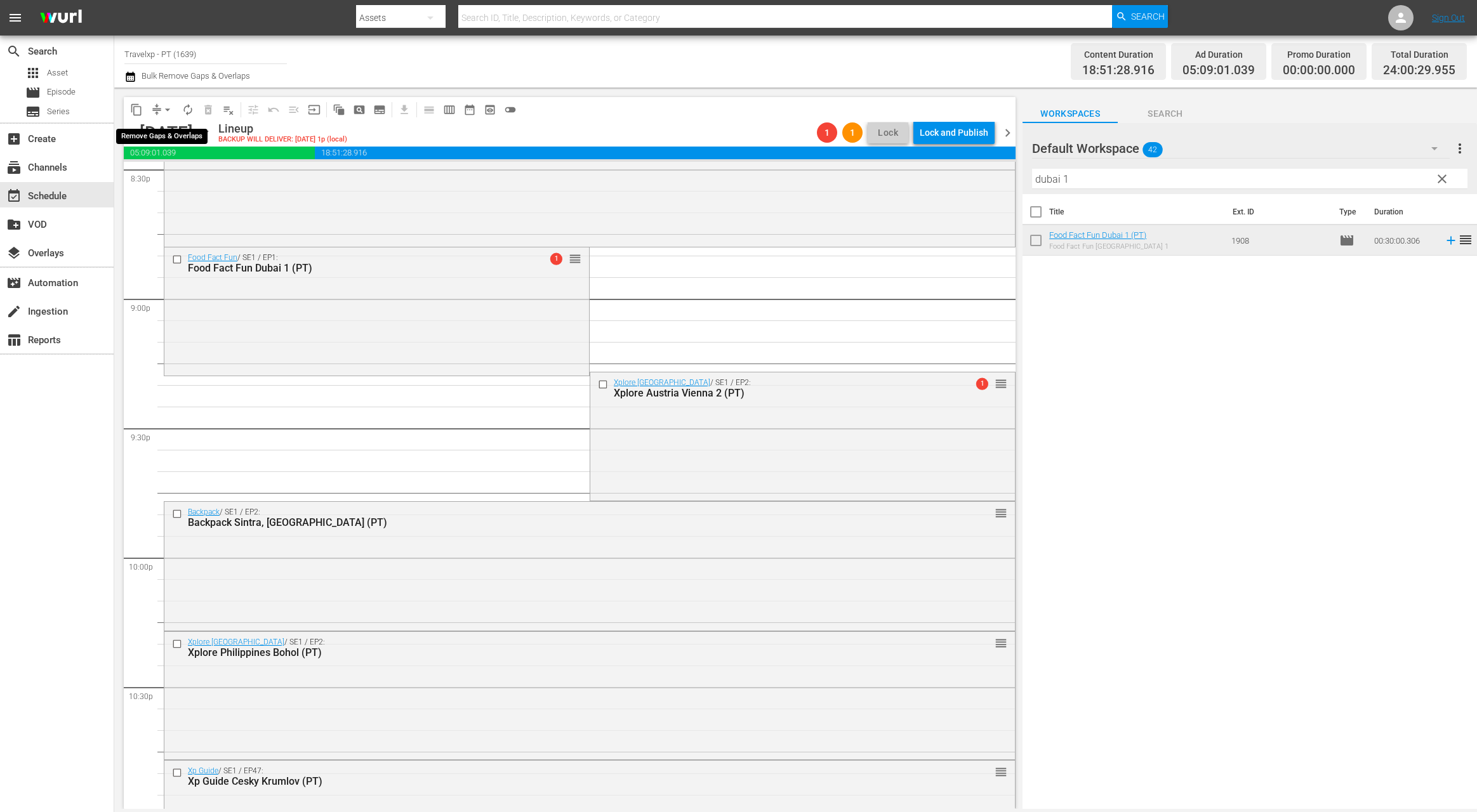
click at [165, 112] on span "arrow_drop_down" at bounding box center [167, 109] width 13 height 13
click at [174, 180] on li "Align to End of Previous Day" at bounding box center [168, 177] width 133 height 21
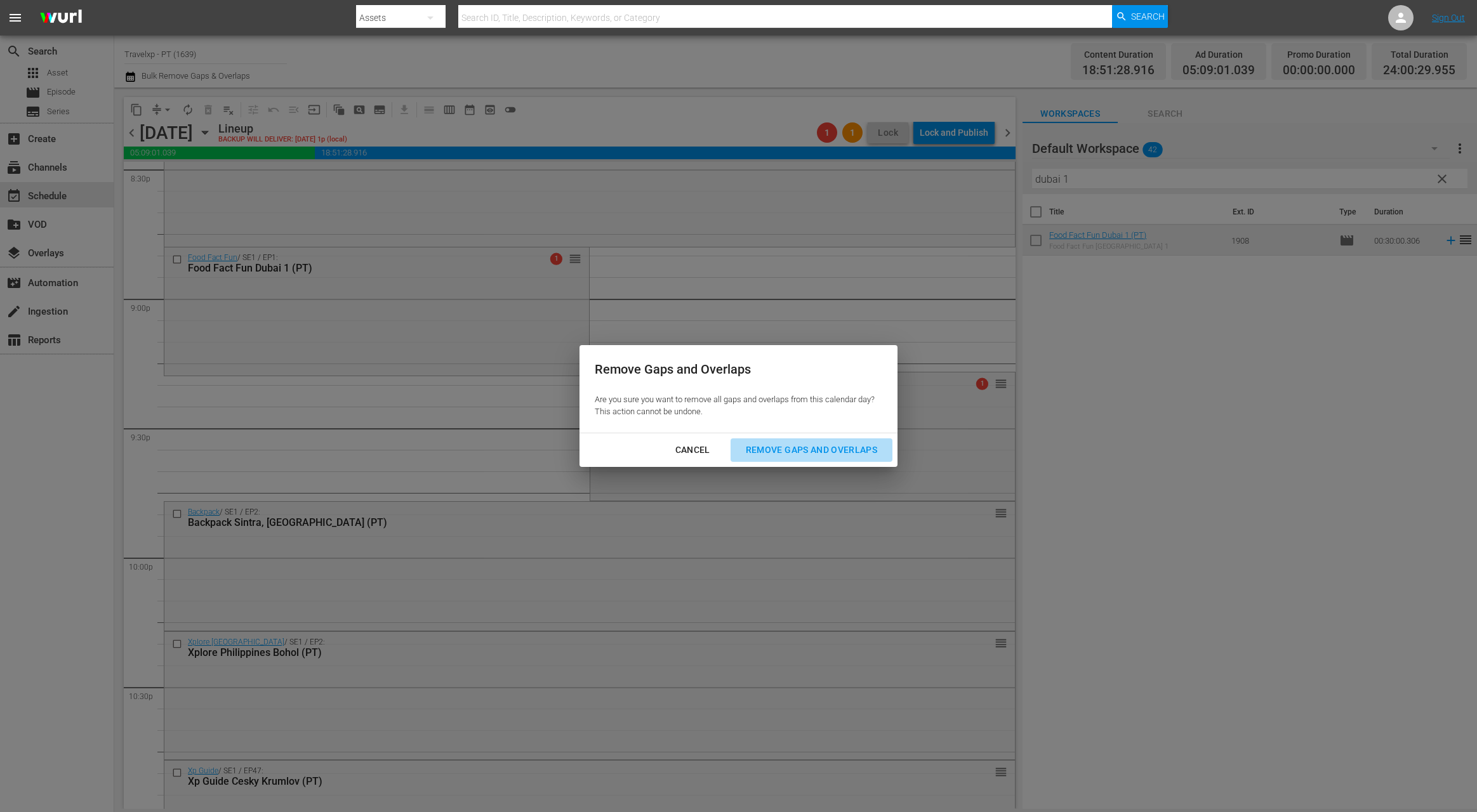
click at [795, 451] on div "Remove Gaps and Overlaps" at bounding box center [811, 449] width 152 height 16
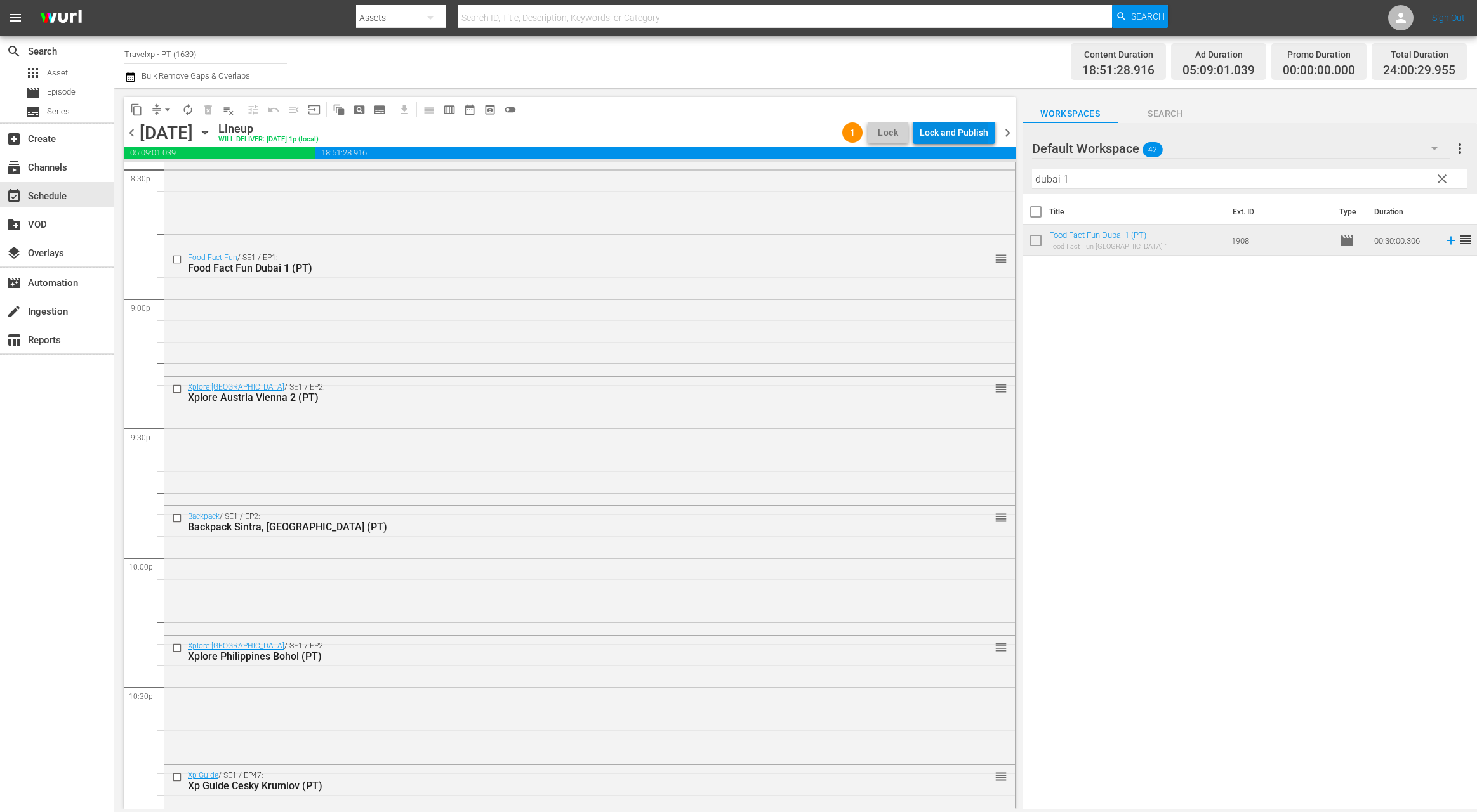
click at [957, 128] on div "Lock and Publish" at bounding box center [954, 132] width 69 height 23
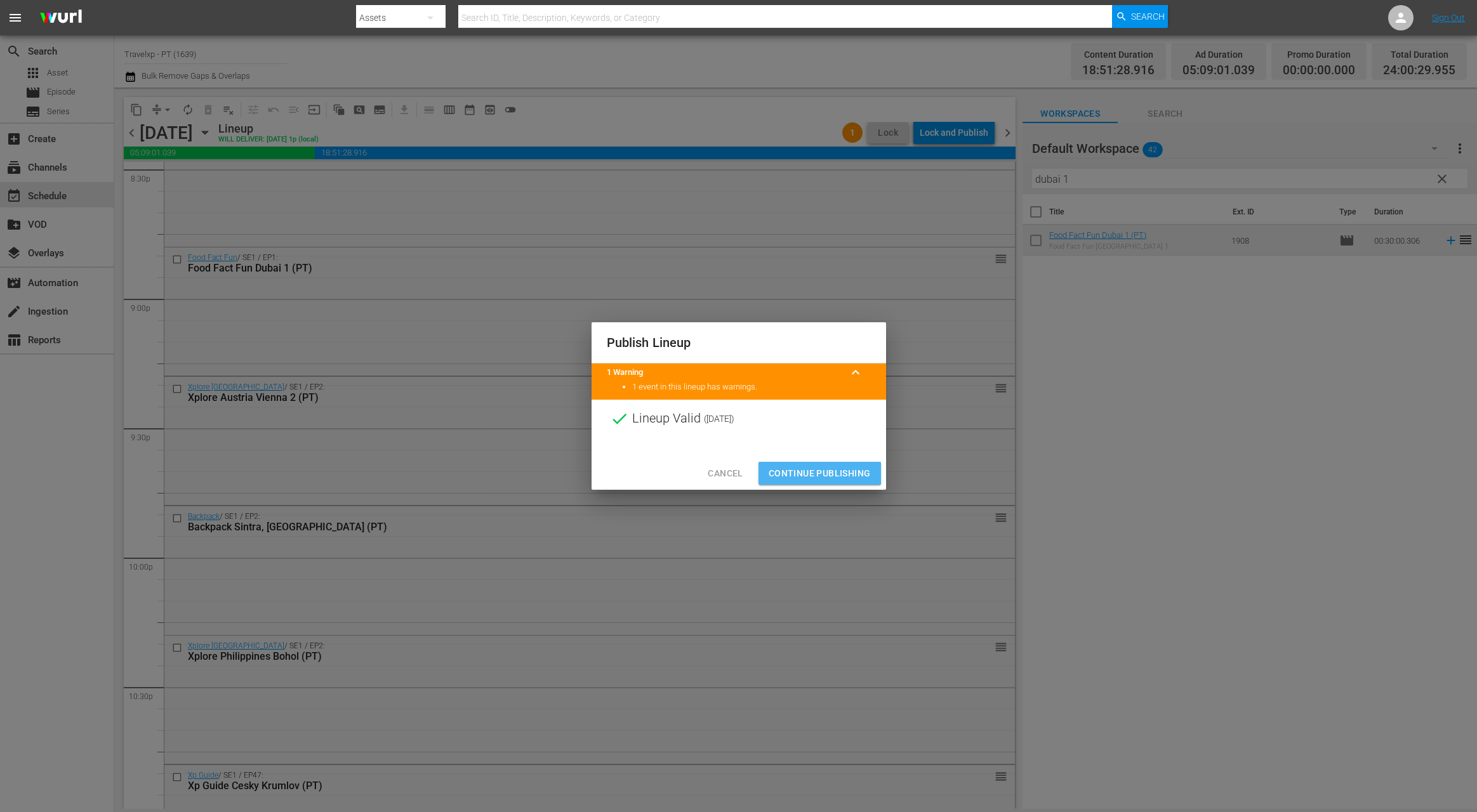
click at [812, 468] on span "Continue Publishing" at bounding box center [820, 473] width 102 height 16
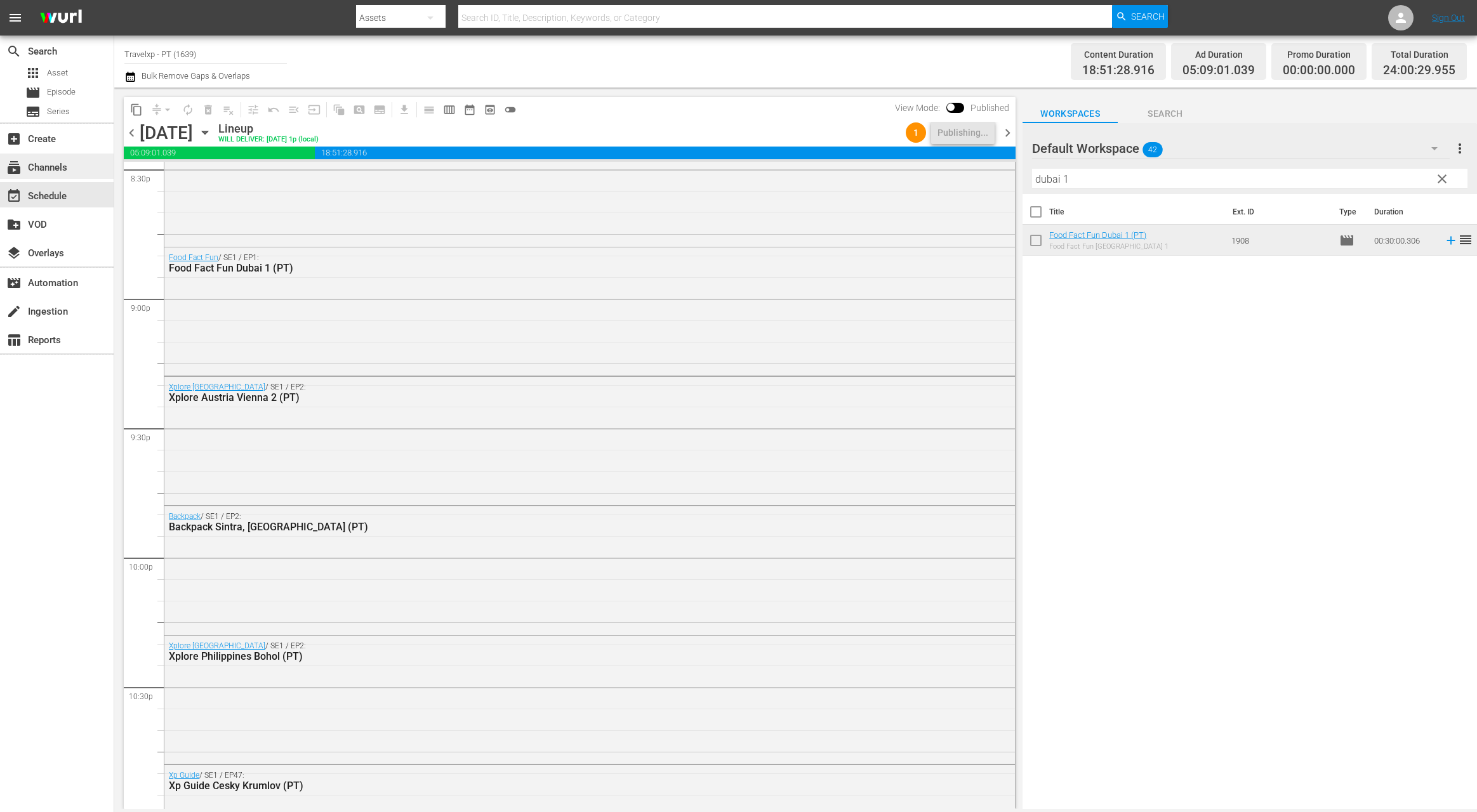
click at [45, 171] on div "subscriptions Channels" at bounding box center [35, 165] width 71 height 11
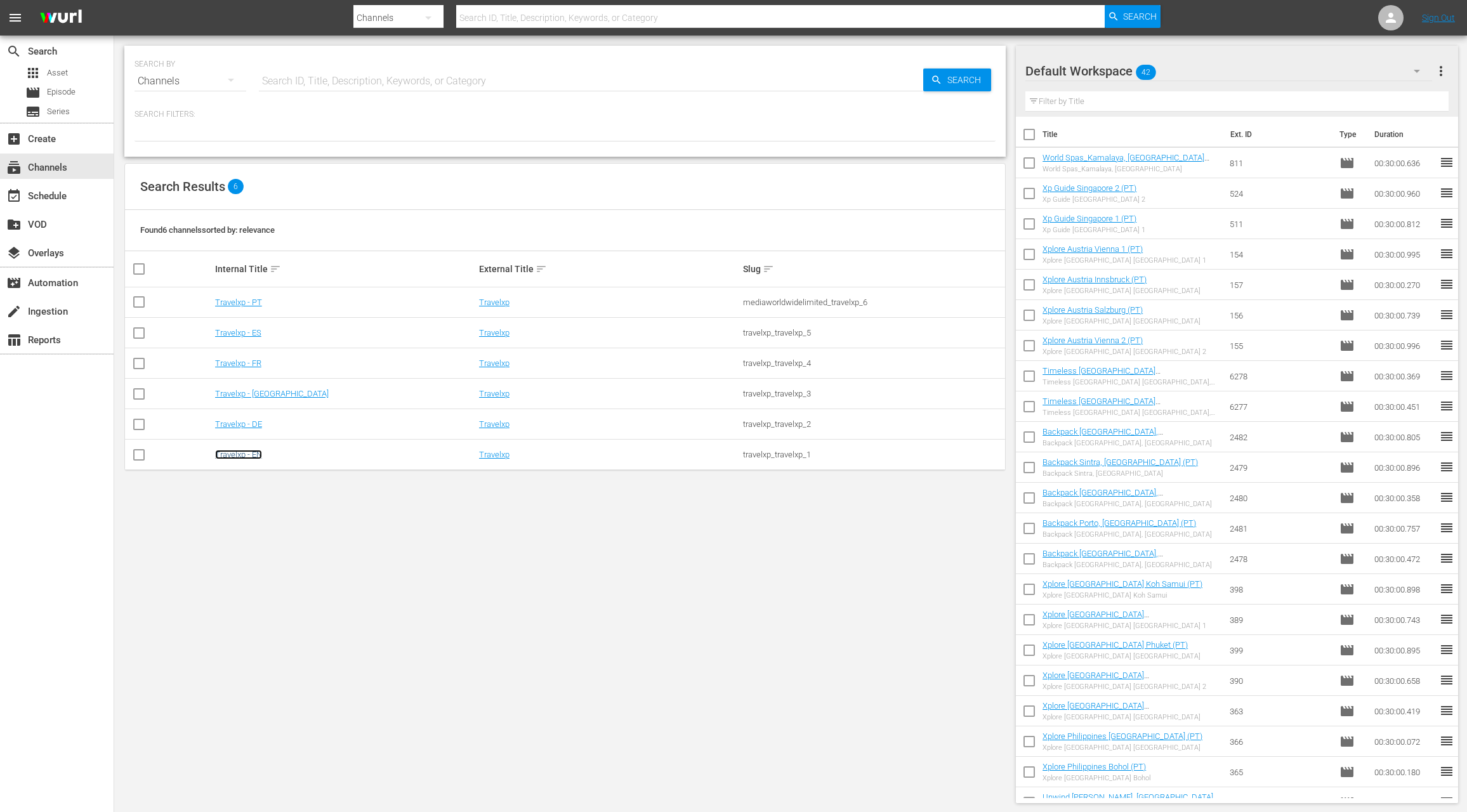
click at [250, 457] on link "Travelxp - EN" at bounding box center [239, 454] width 47 height 10
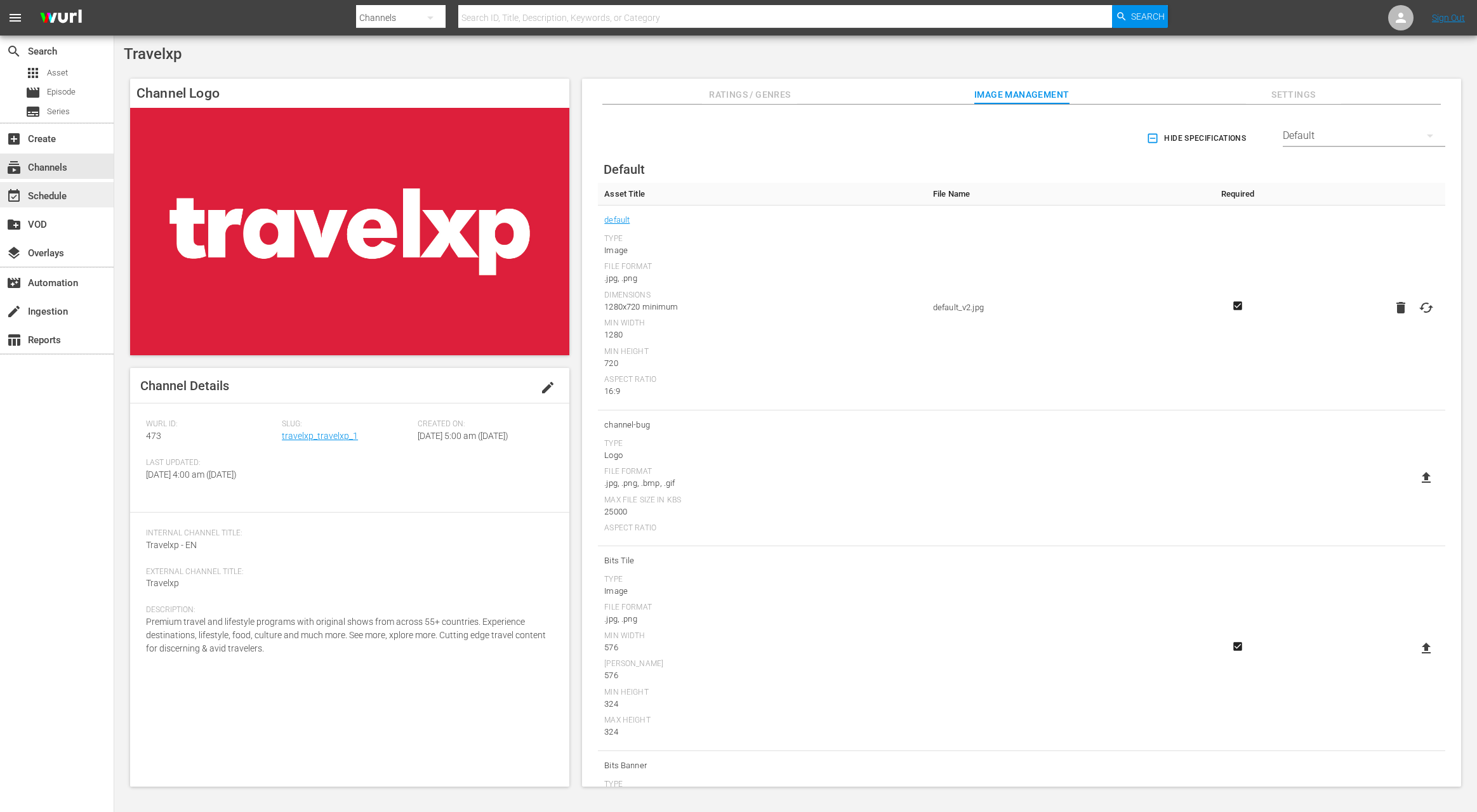
click at [75, 202] on div "event_available Schedule" at bounding box center [57, 194] width 114 height 25
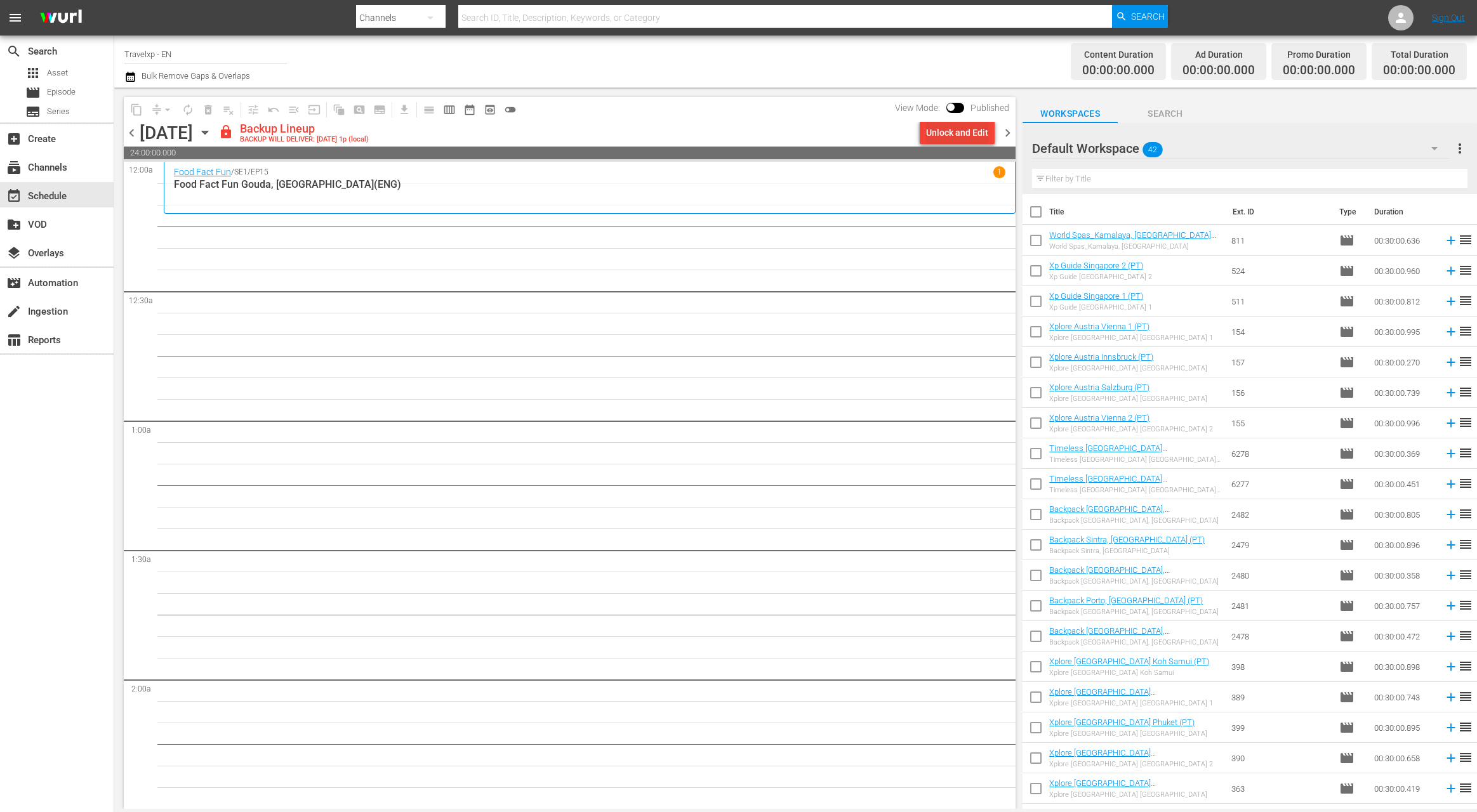
click at [979, 132] on div "Unlock and Edit" at bounding box center [957, 132] width 62 height 23
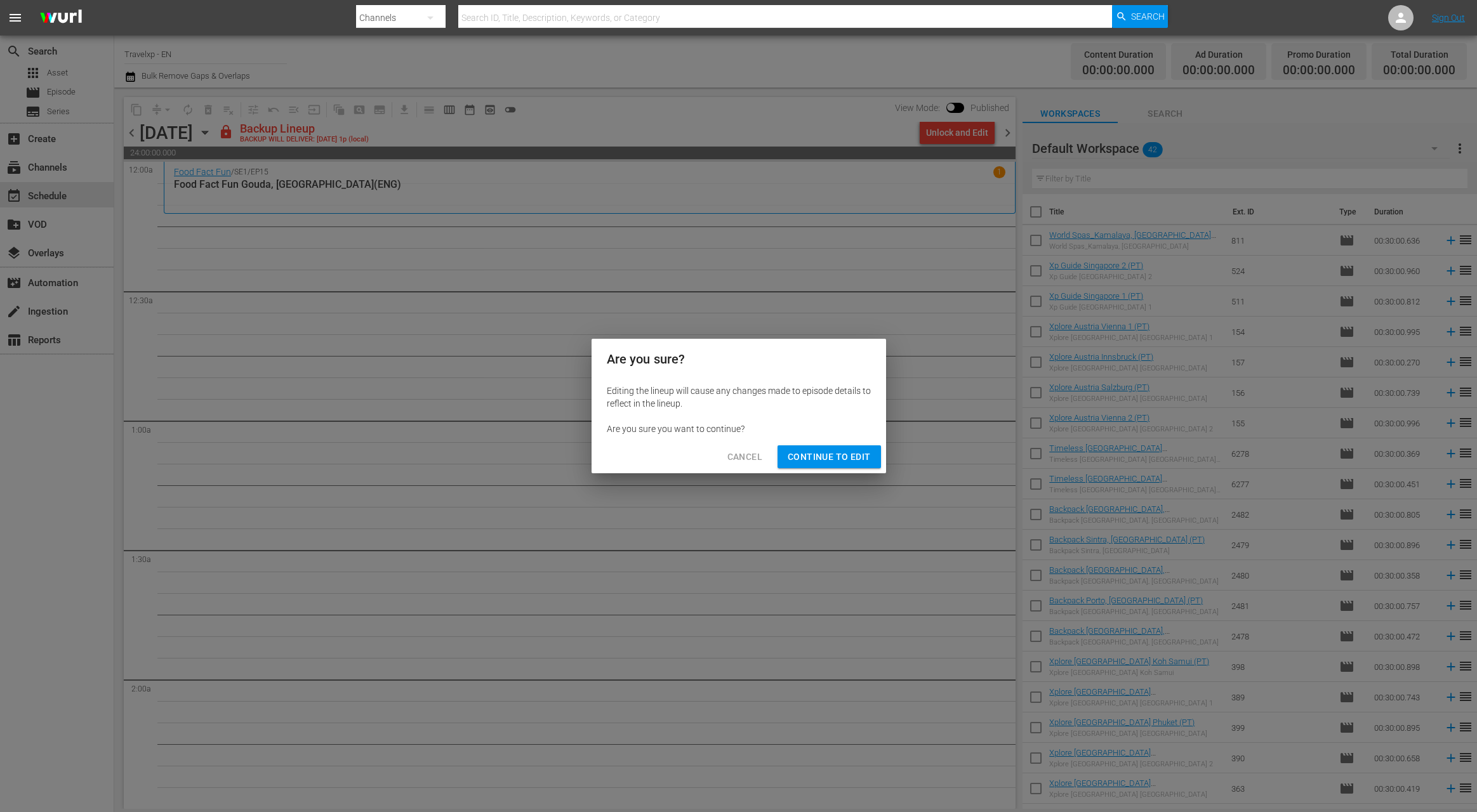
click at [833, 459] on span "Continue to Edit" at bounding box center [829, 457] width 83 height 16
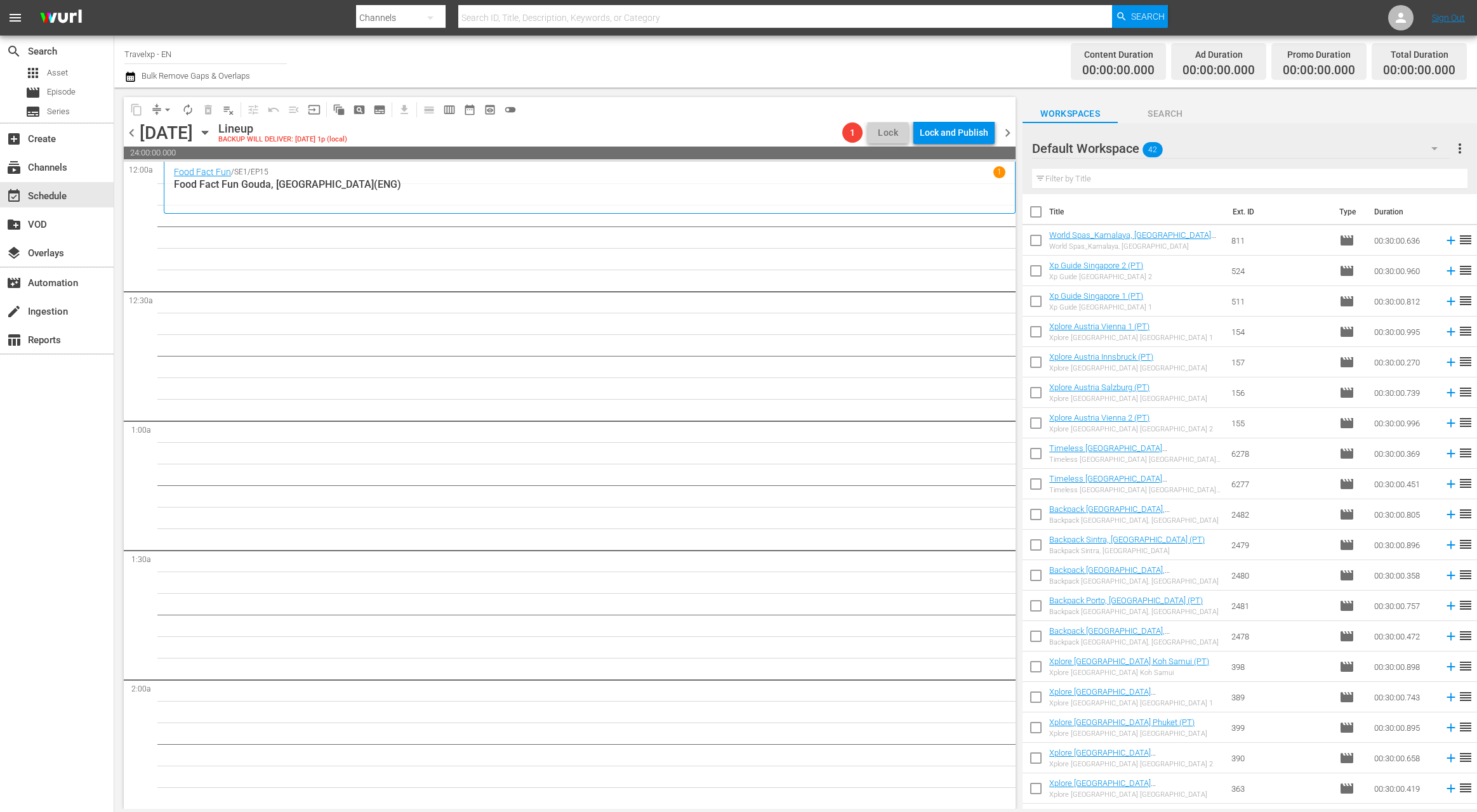
click at [1433, 146] on icon "button" at bounding box center [1434, 149] width 16 height 16
click at [1084, 252] on div "English (42)" at bounding box center [1113, 245] width 132 height 20
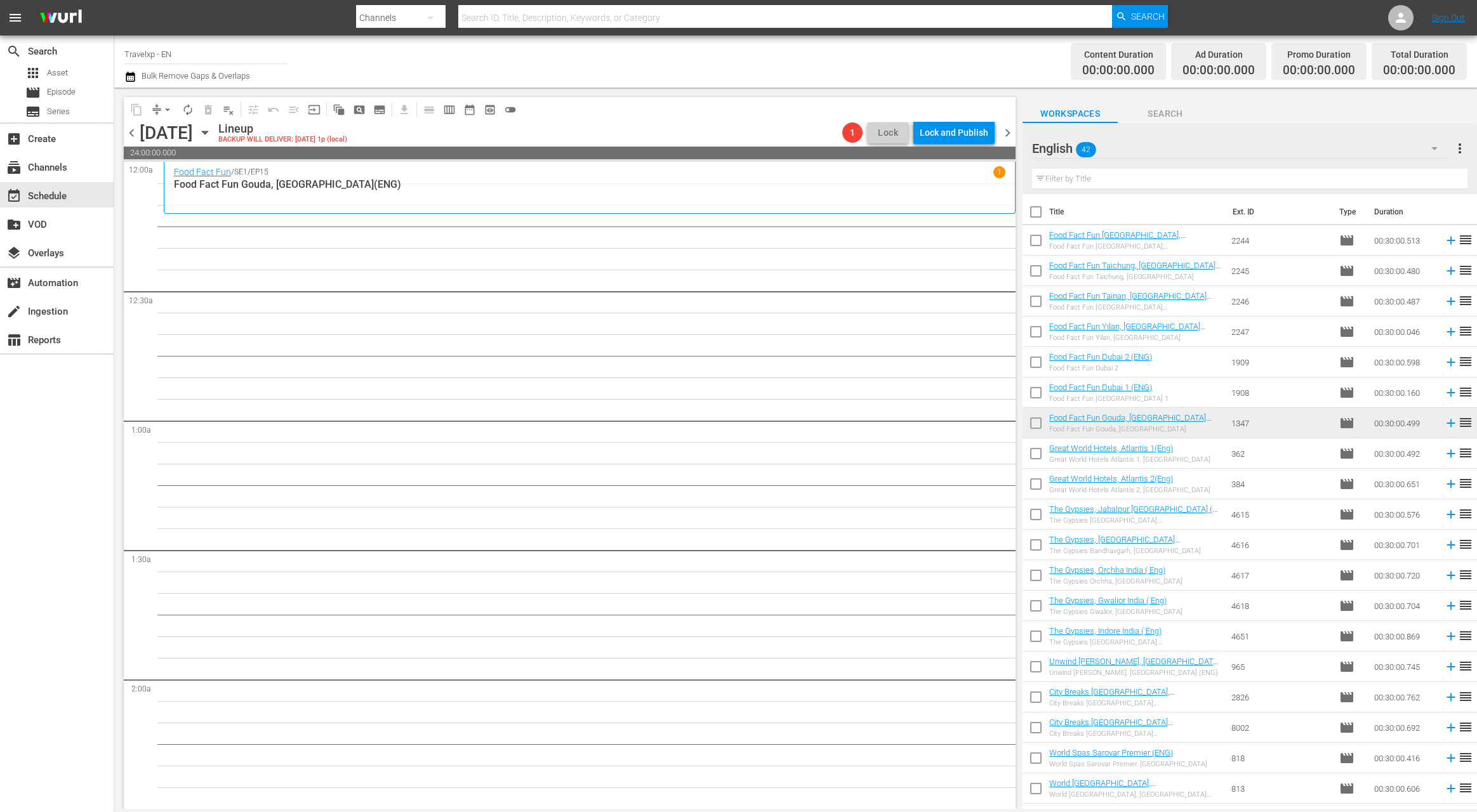
click at [1076, 179] on input "text" at bounding box center [1249, 178] width 435 height 20
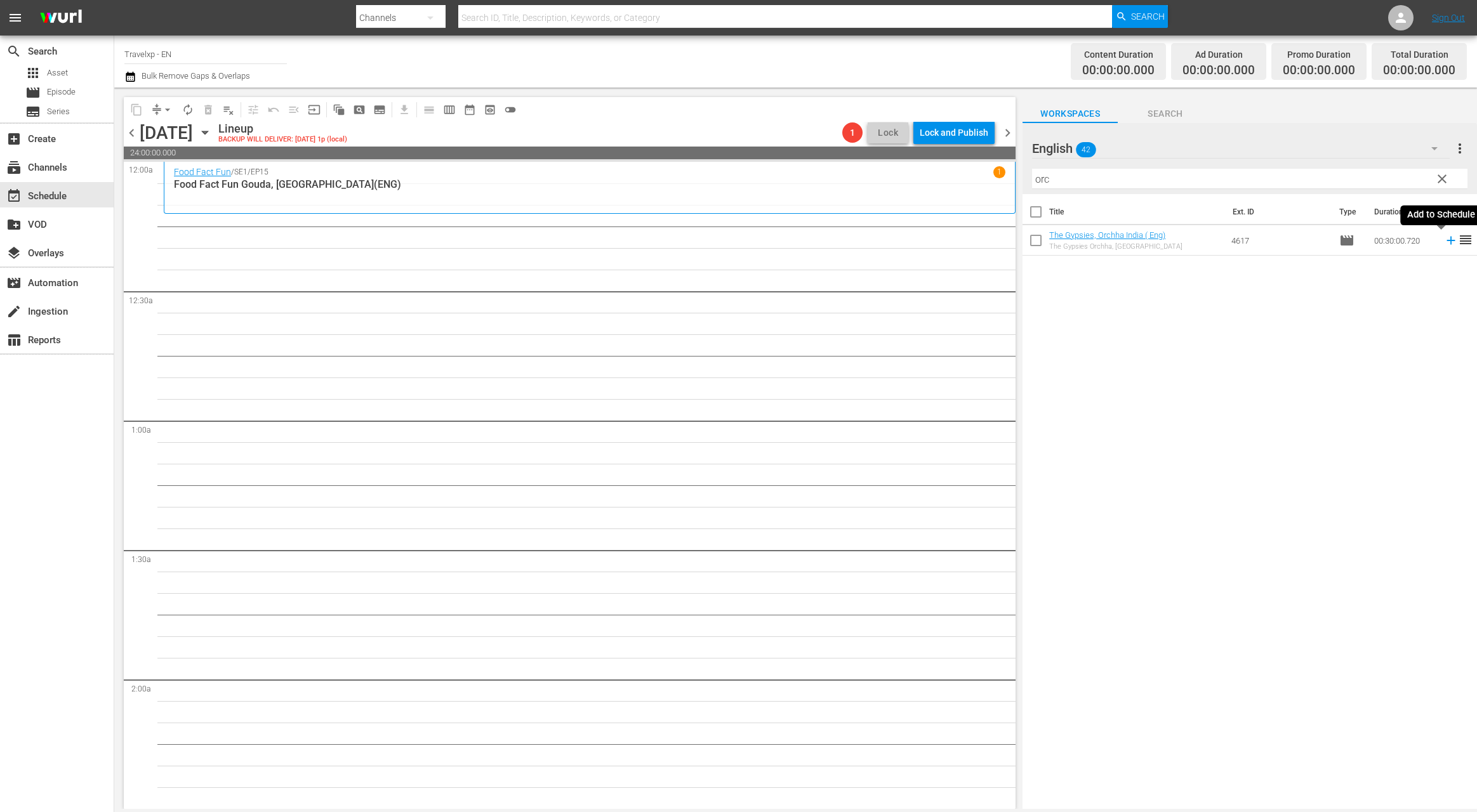
click at [1447, 245] on icon at bounding box center [1450, 240] width 8 height 8
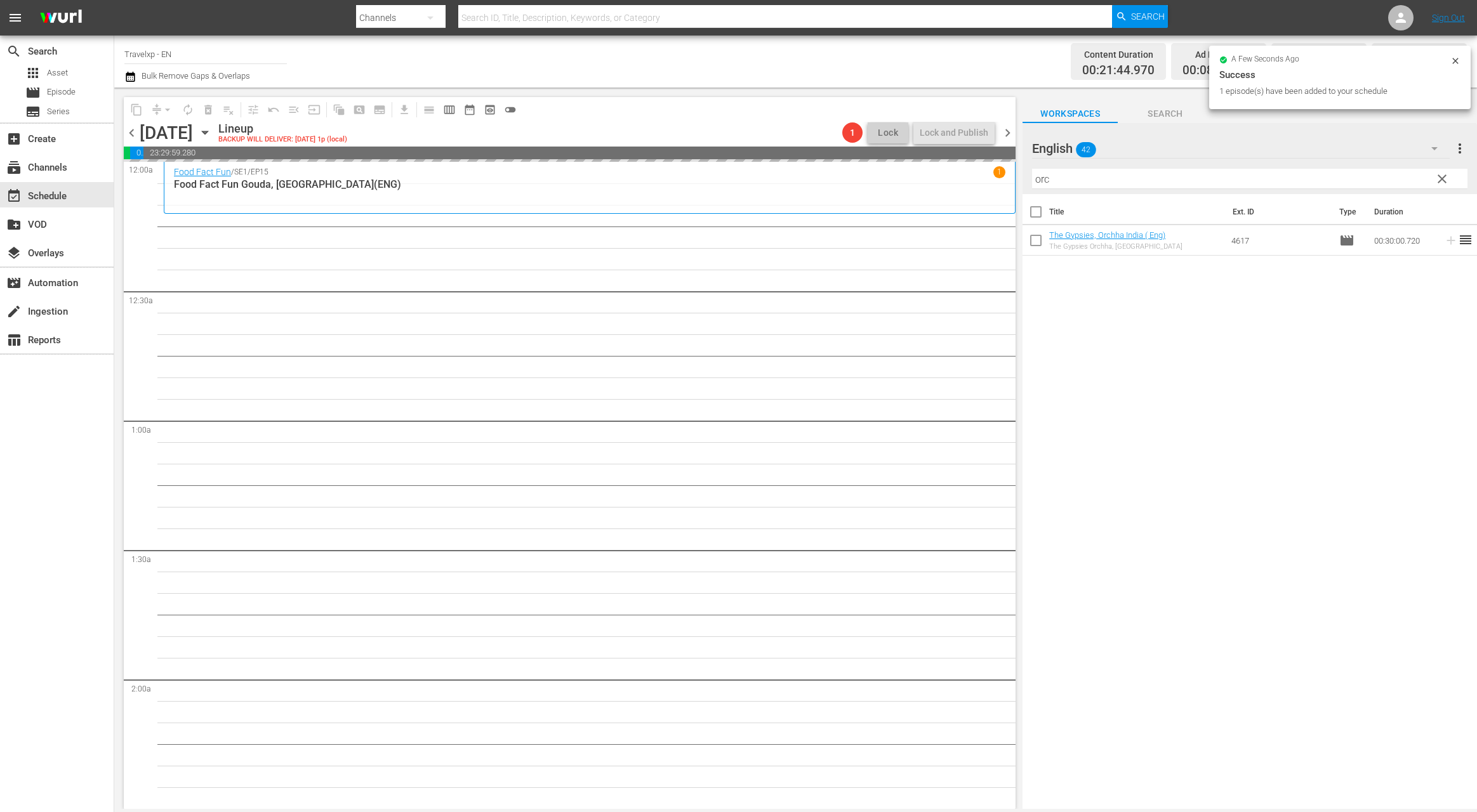
click at [1041, 182] on input "orc" at bounding box center [1249, 178] width 435 height 20
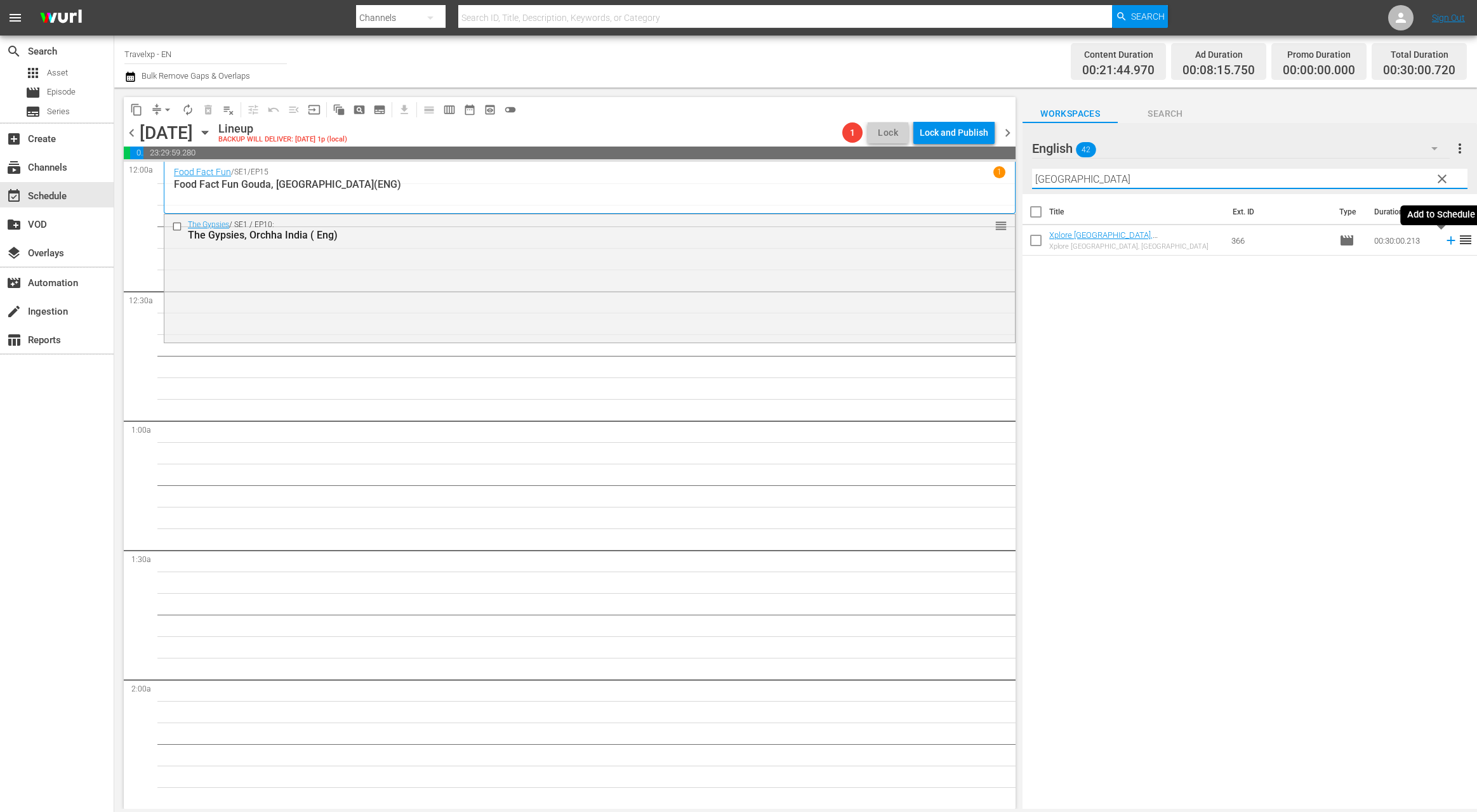
click at [1447, 240] on icon at bounding box center [1450, 240] width 8 height 8
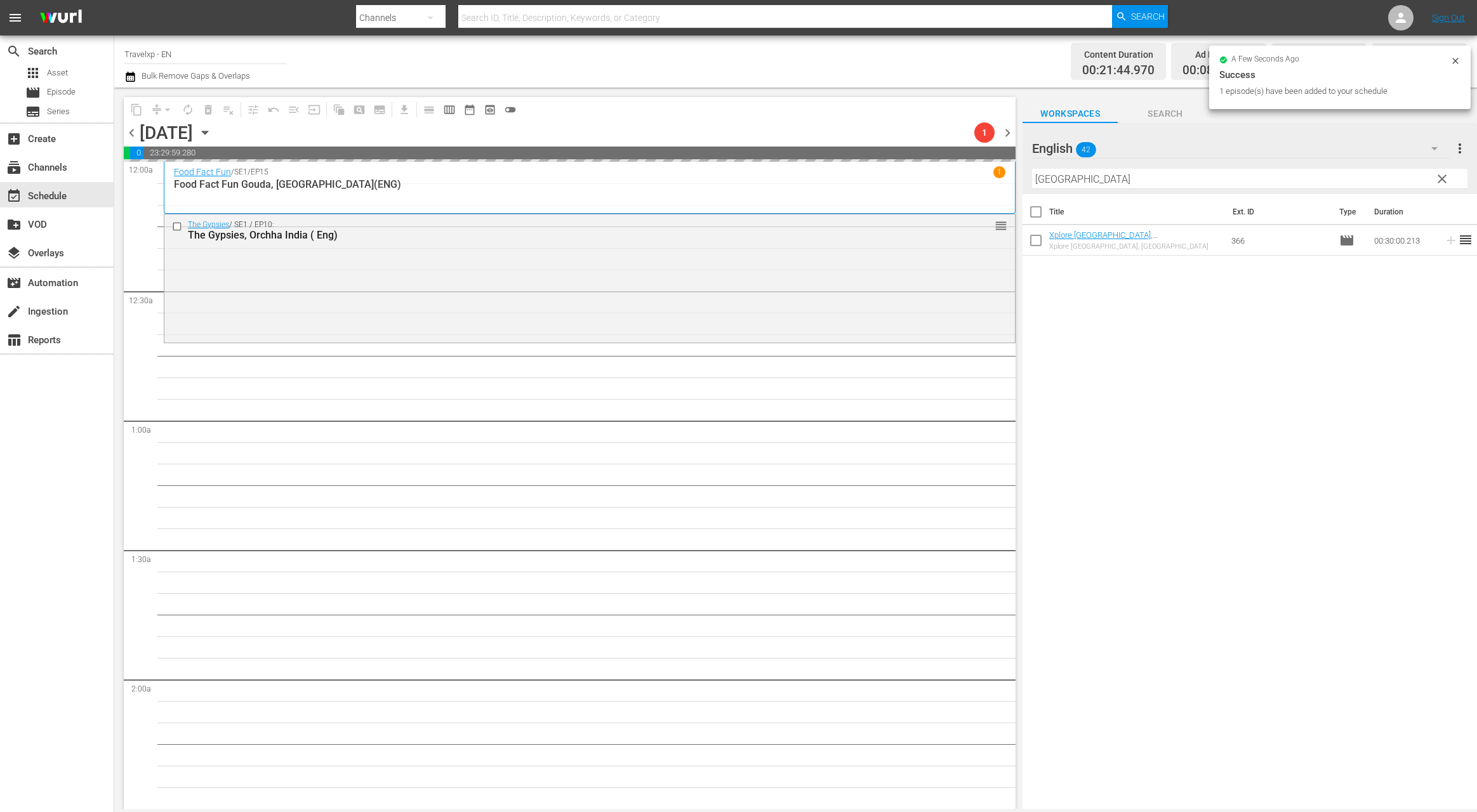
click at [1052, 177] on input "[GEOGRAPHIC_DATA]" at bounding box center [1249, 178] width 435 height 20
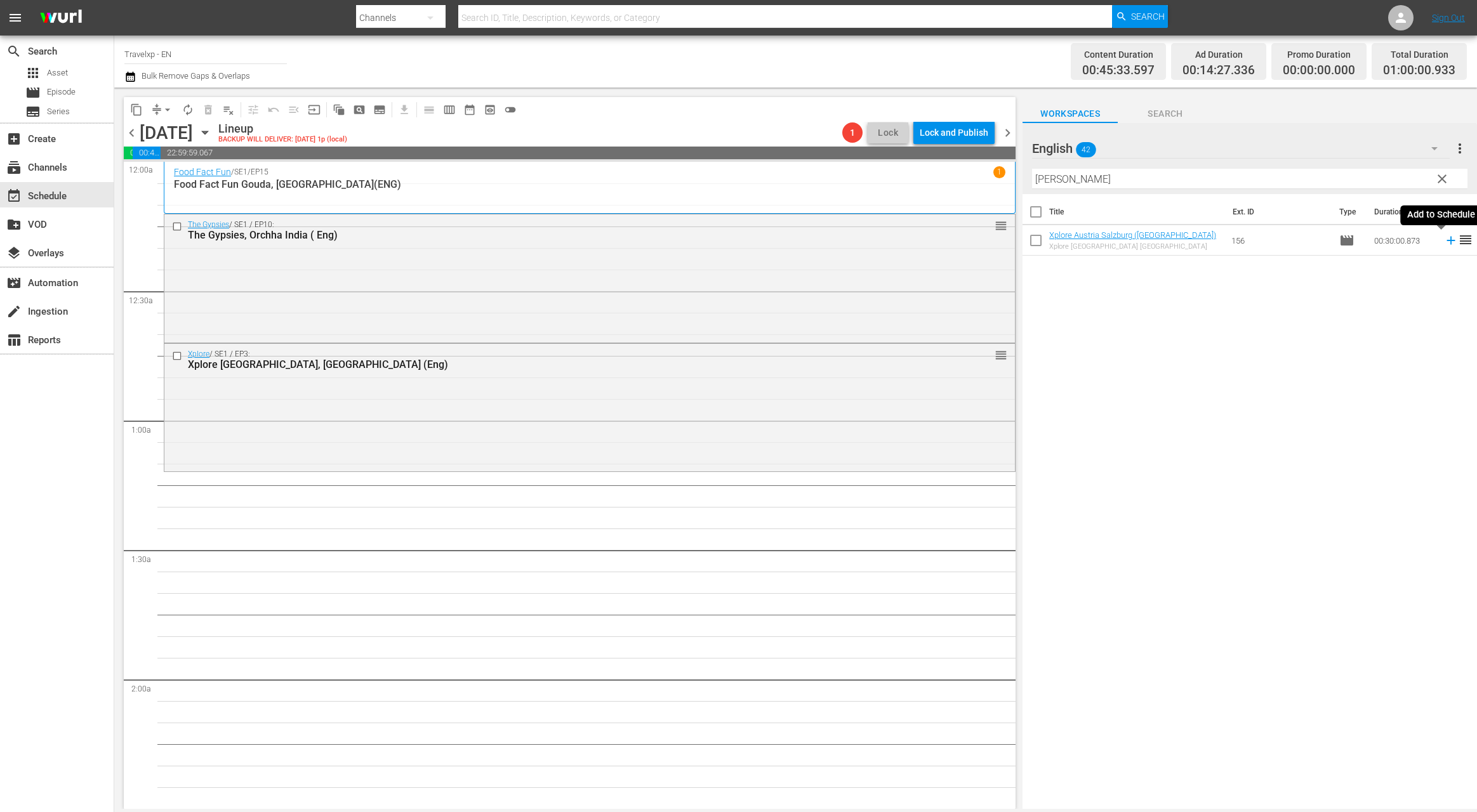
click at [1444, 242] on icon at bounding box center [1450, 240] width 14 height 14
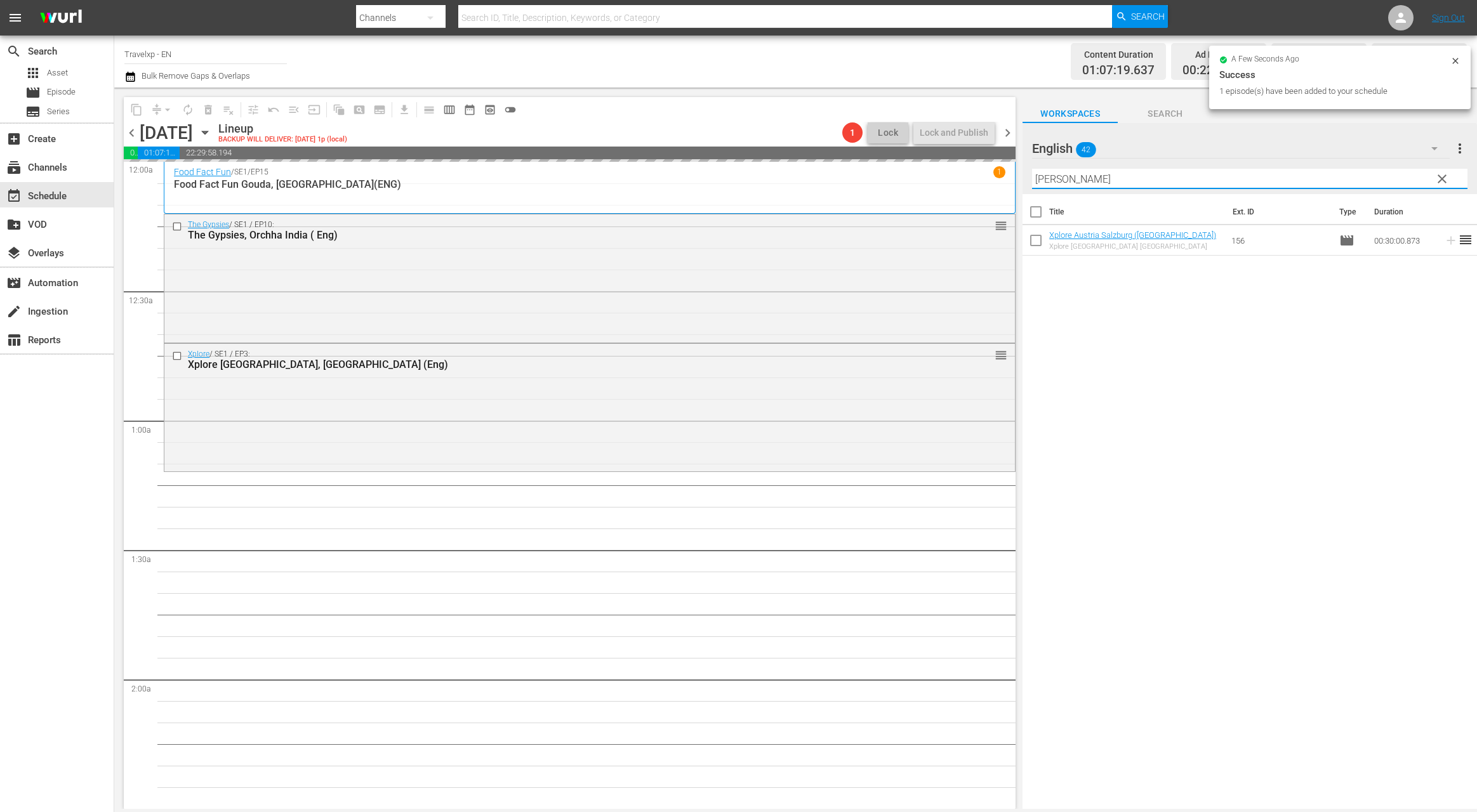
click at [1045, 179] on input "[PERSON_NAME]" at bounding box center [1249, 178] width 435 height 20
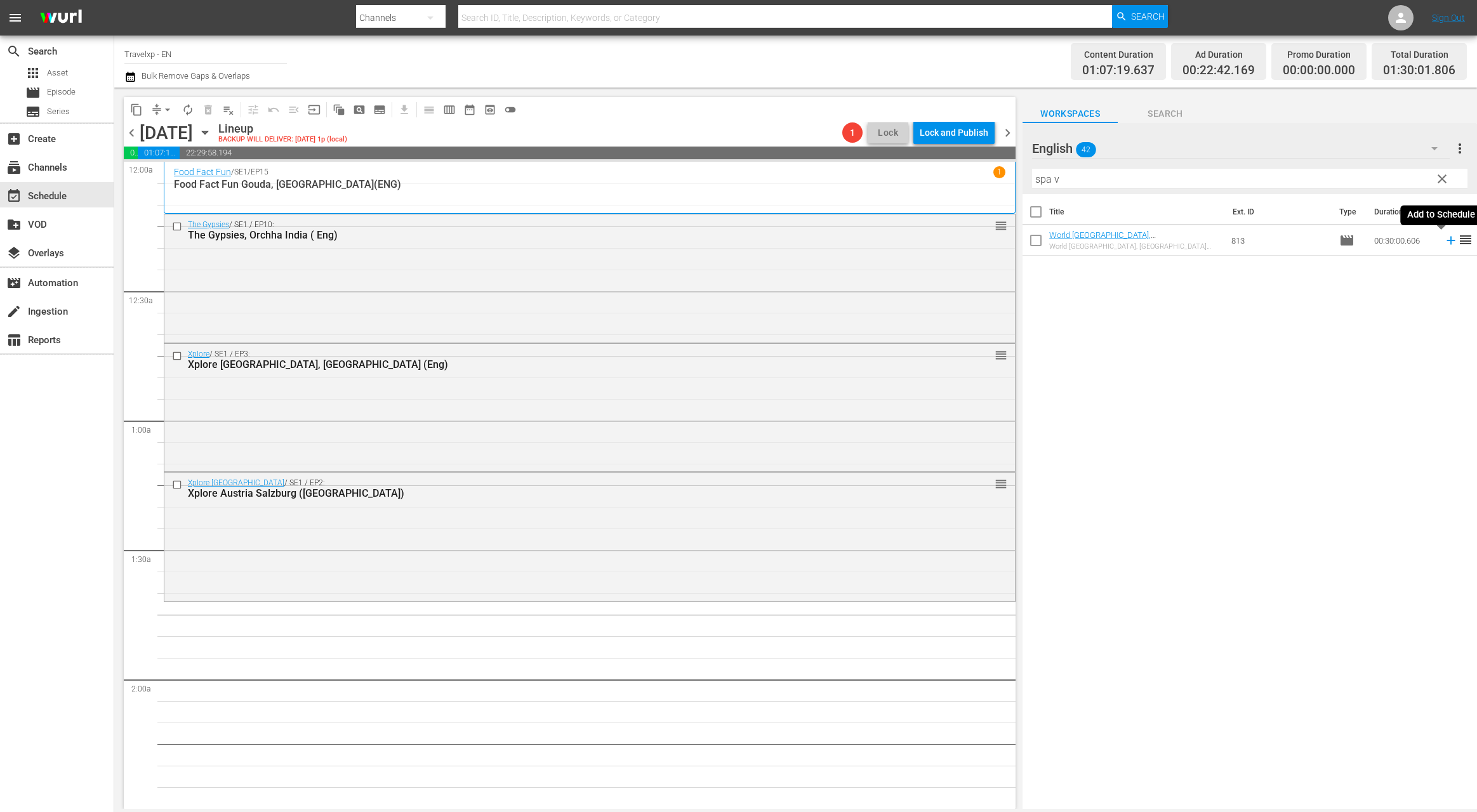
click at [1447, 240] on icon at bounding box center [1450, 240] width 8 height 8
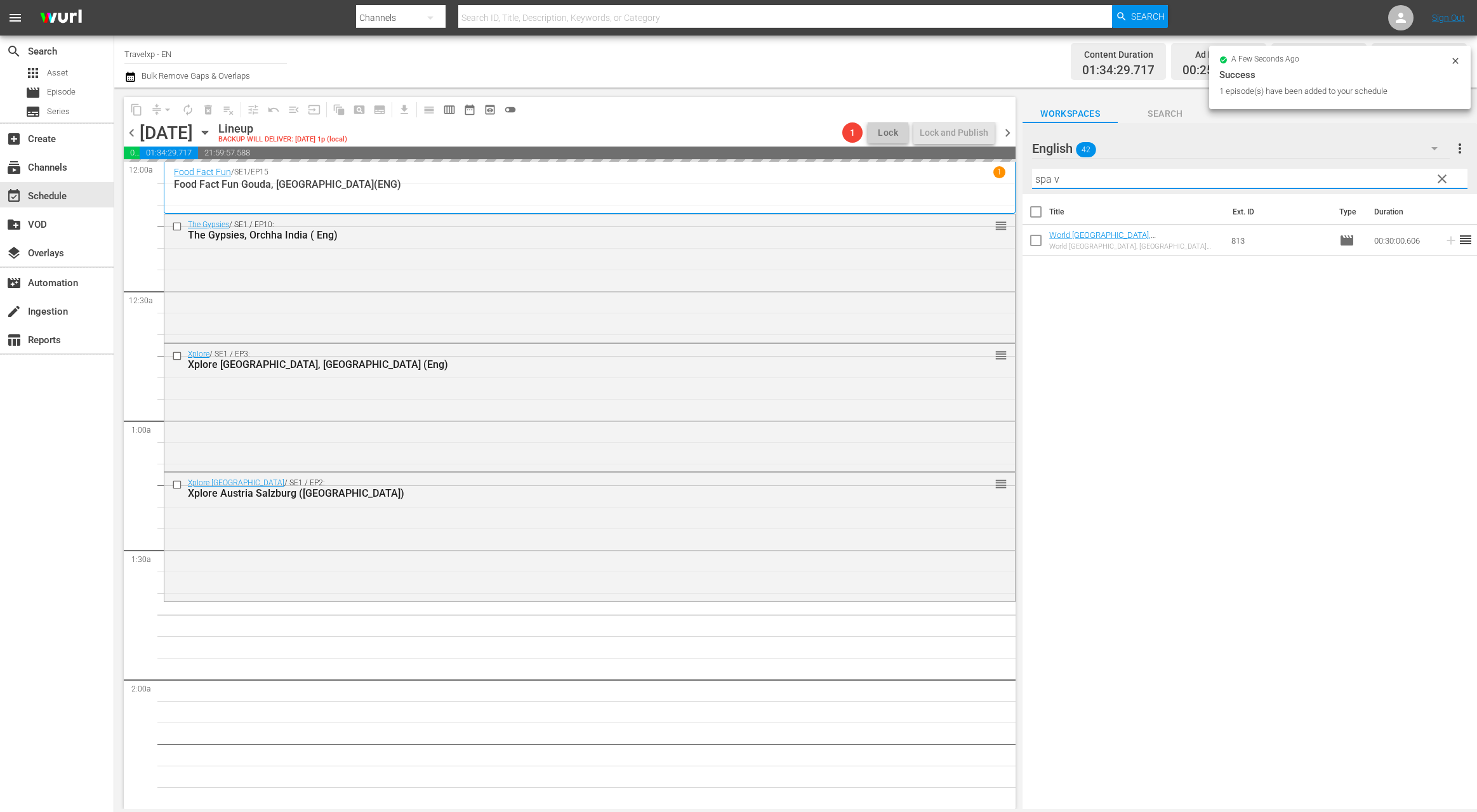
drag, startPoint x: 1101, startPoint y: 182, endPoint x: 1029, endPoint y: 174, distance: 72.4
click at [1029, 174] on div "English 42 English more_vert clear Filter by Title spa v" at bounding box center [1249, 159] width 455 height 71
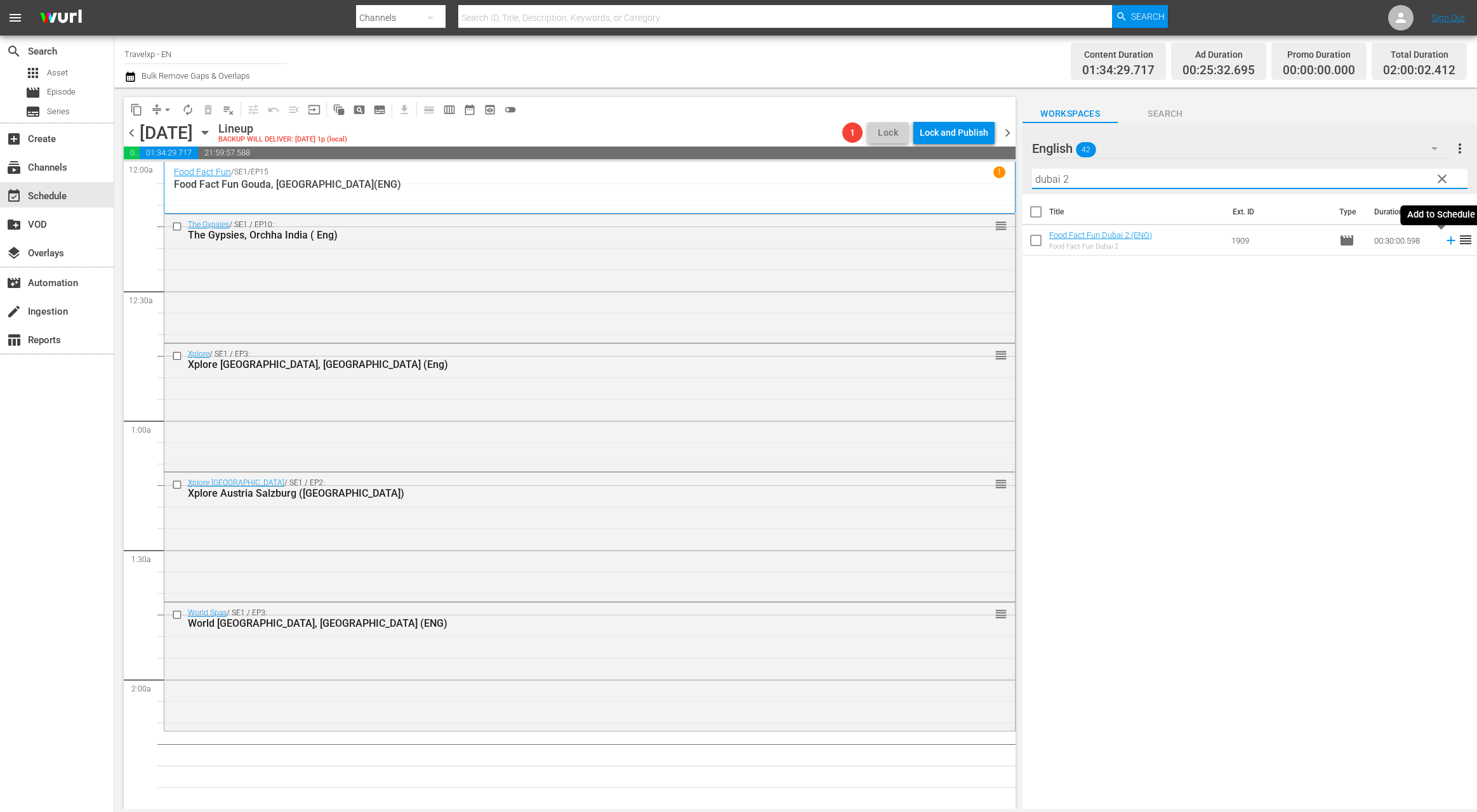
click at [1444, 242] on icon at bounding box center [1450, 240] width 14 height 14
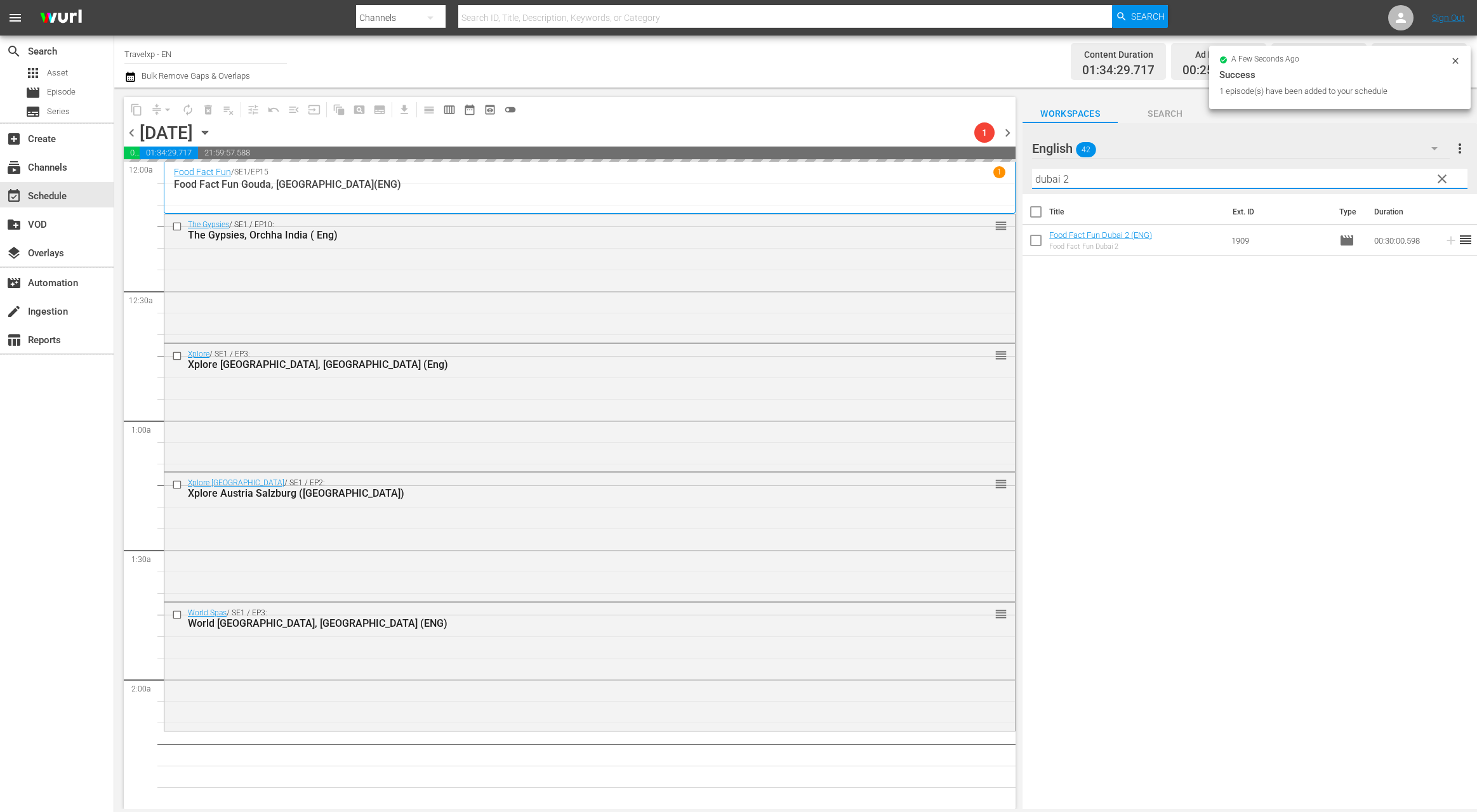
drag, startPoint x: 1062, startPoint y: 181, endPoint x: 1016, endPoint y: 181, distance: 46.0
click at [1016, 181] on div "content_copy compress arrow_drop_down autorenew_outlined delete_forever_outline…" at bounding box center [795, 448] width 1362 height 721
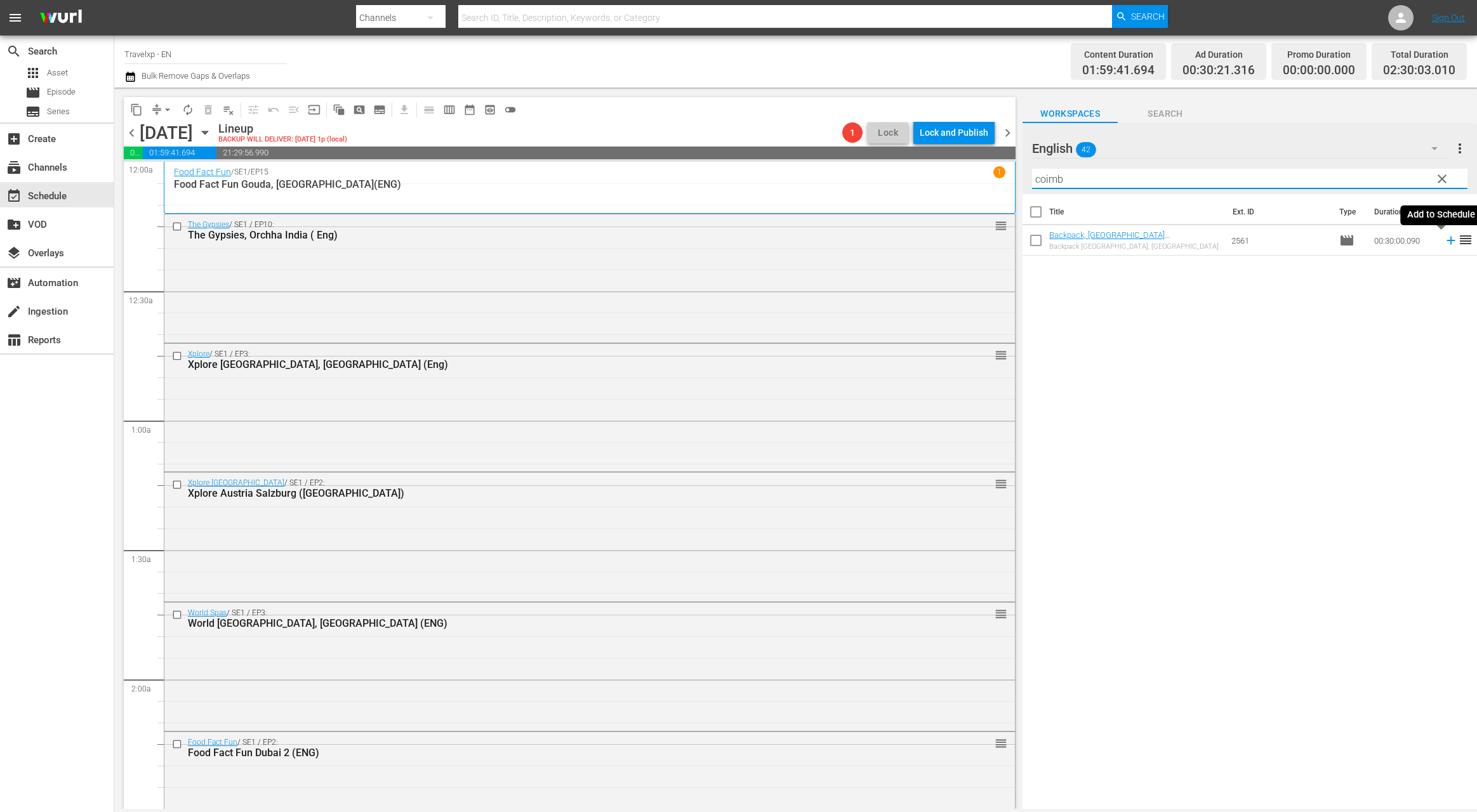
click at [1447, 240] on icon at bounding box center [1450, 240] width 8 height 8
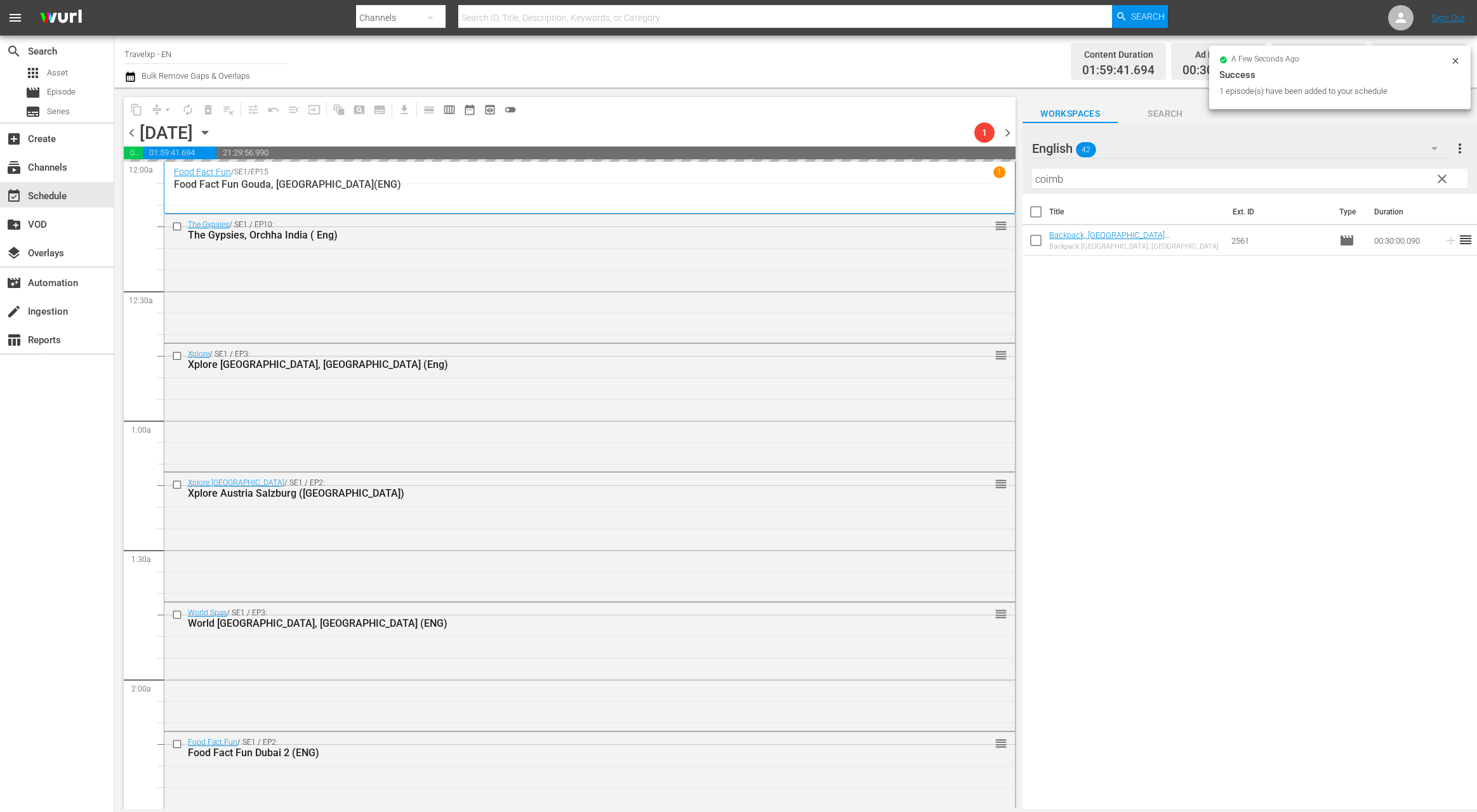
click at [1056, 182] on input "coimb" at bounding box center [1249, 178] width 435 height 20
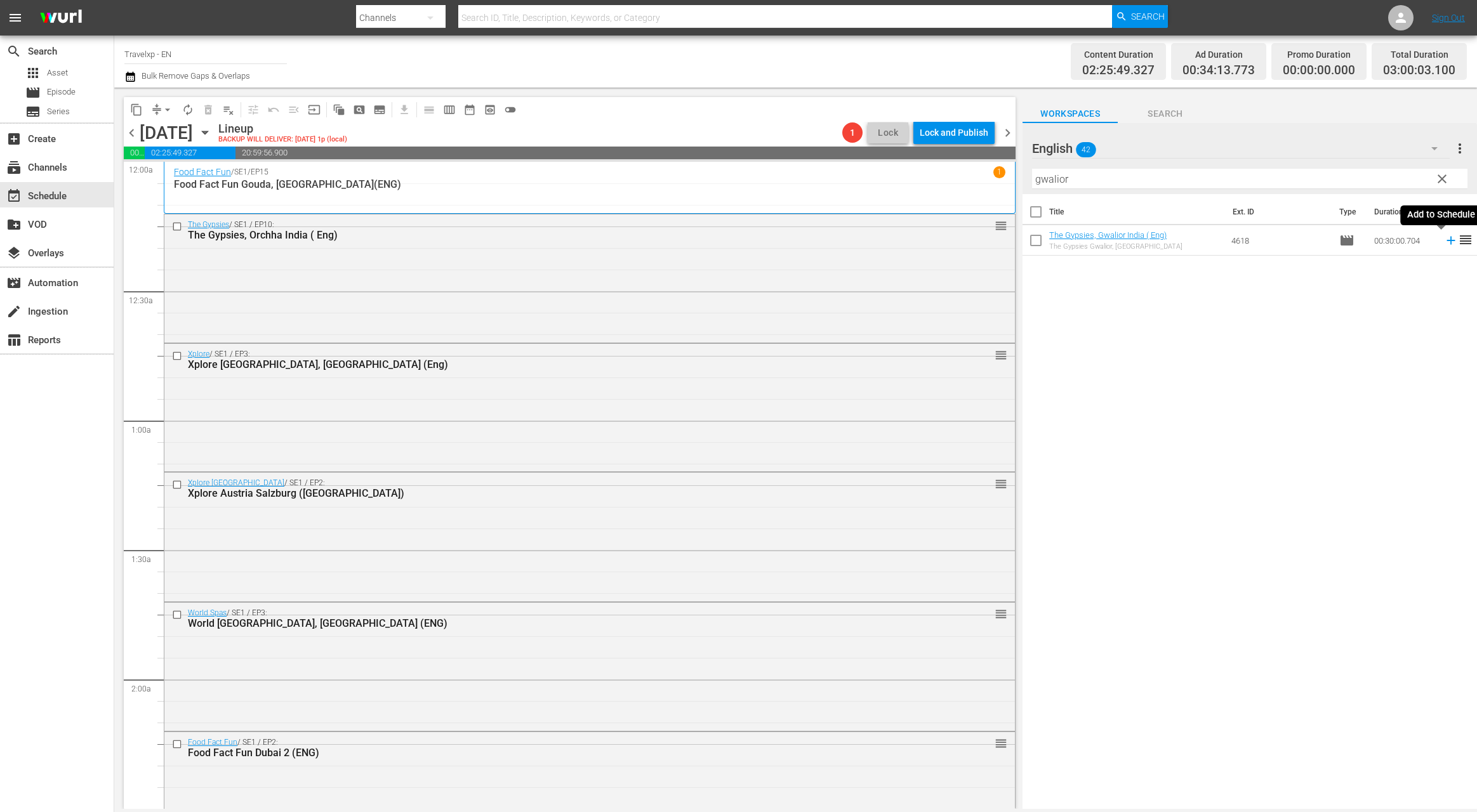
click at [1447, 240] on icon at bounding box center [1450, 240] width 8 height 8
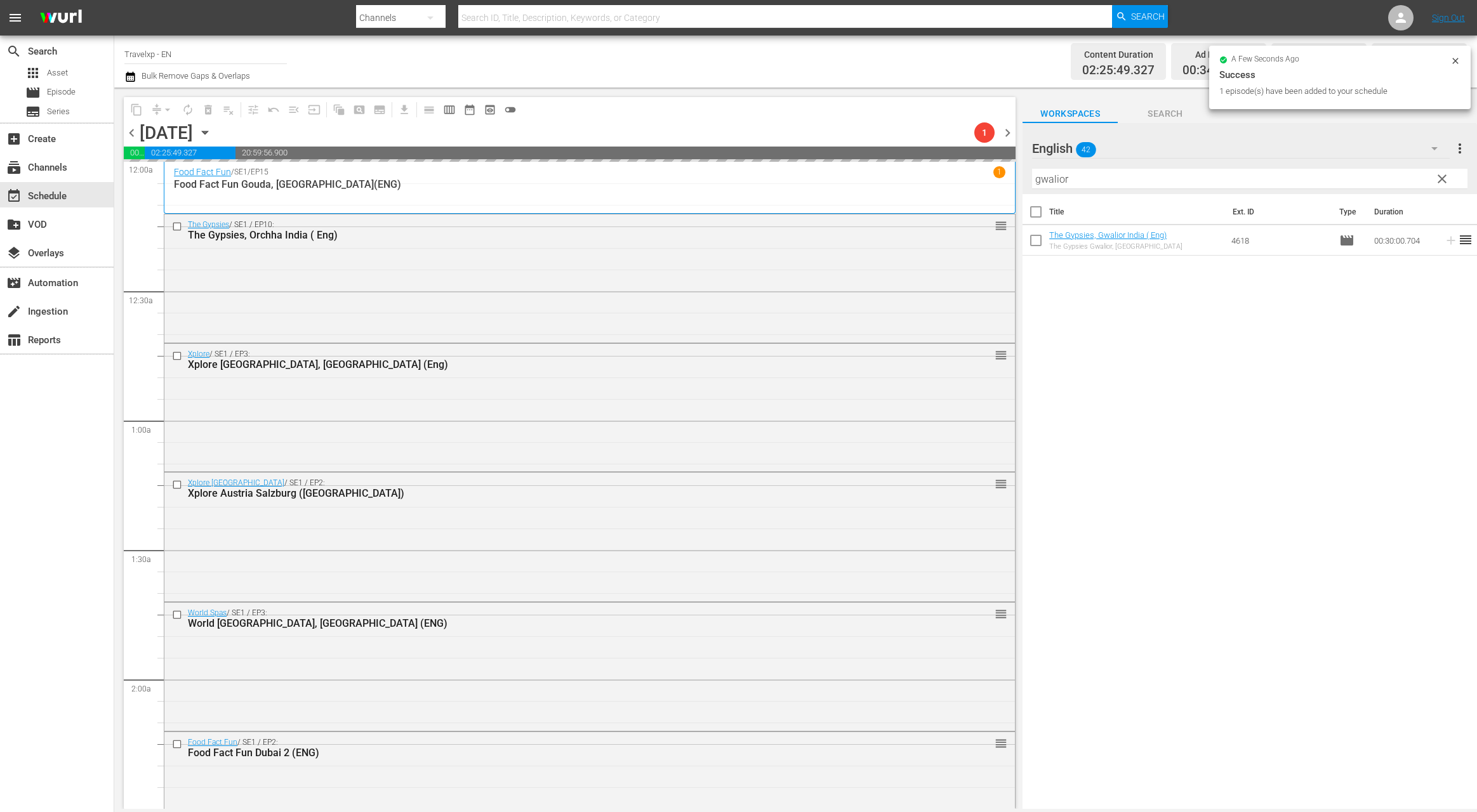
click at [1055, 182] on input "gwalior" at bounding box center [1249, 178] width 435 height 20
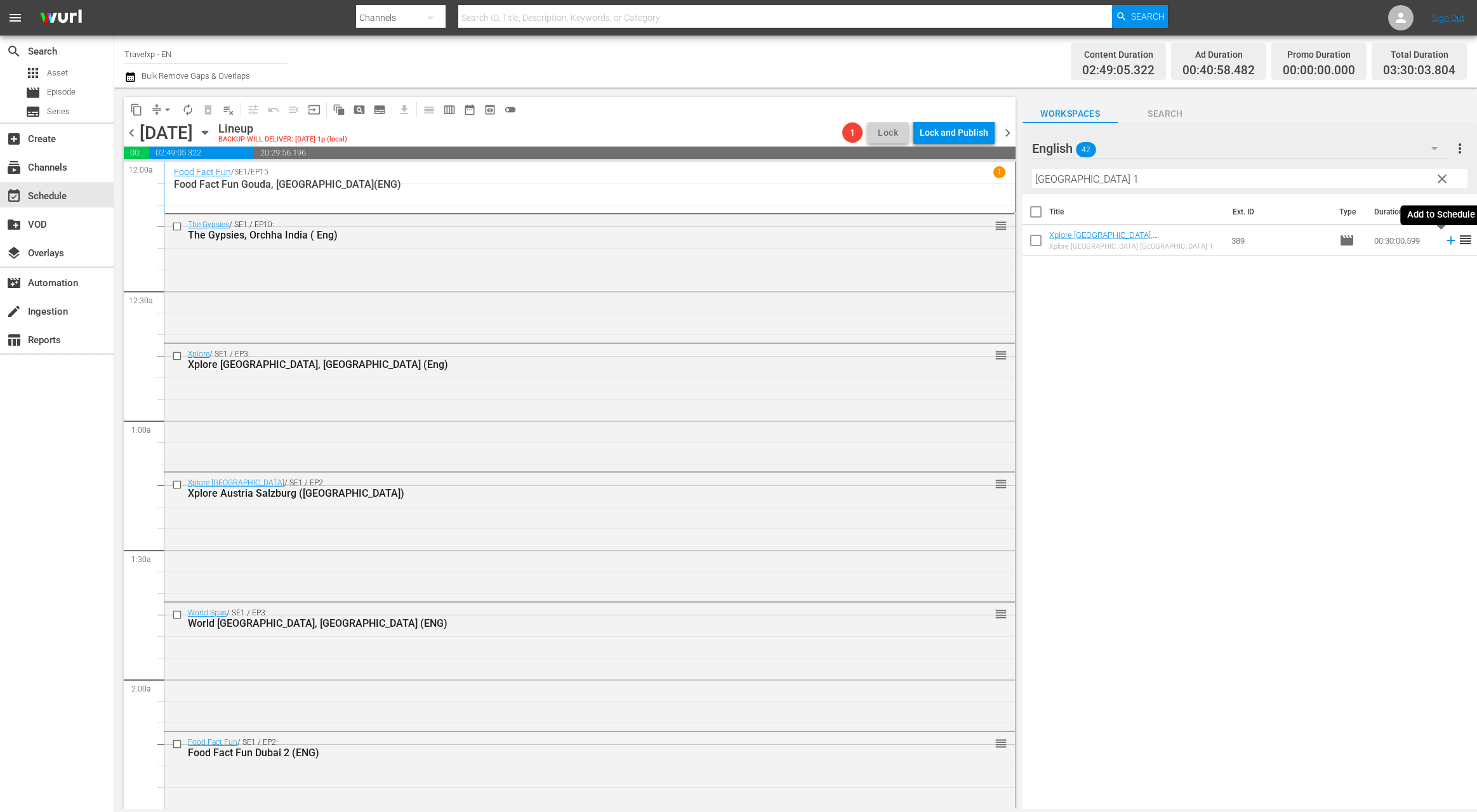
click at [1444, 243] on icon at bounding box center [1450, 240] width 14 height 14
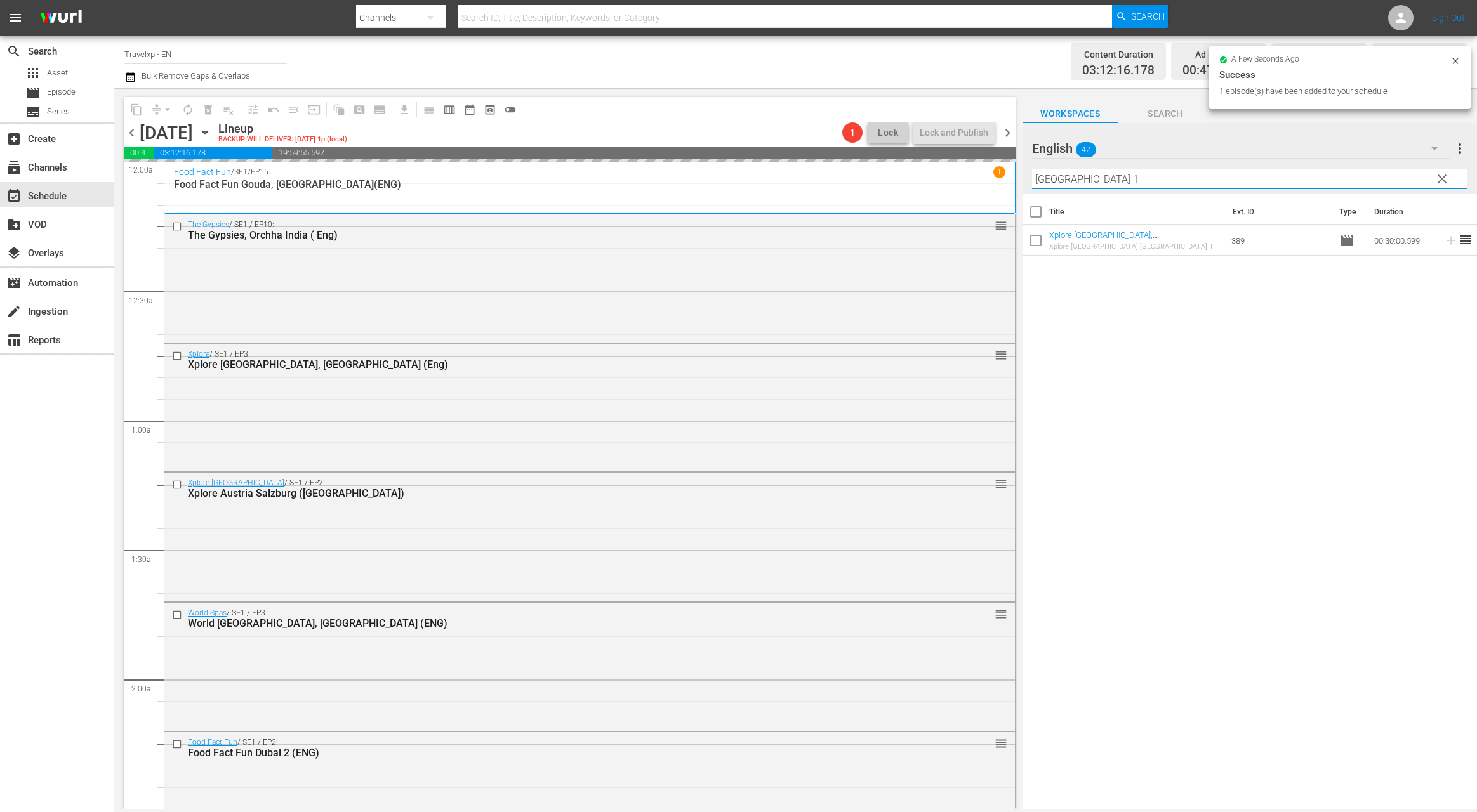
drag, startPoint x: 1065, startPoint y: 183, endPoint x: 1016, endPoint y: 182, distance: 49.0
click at [1016, 182] on div "content_copy compress arrow_drop_down autorenew_outlined delete_forever_outline…" at bounding box center [795, 448] width 1362 height 721
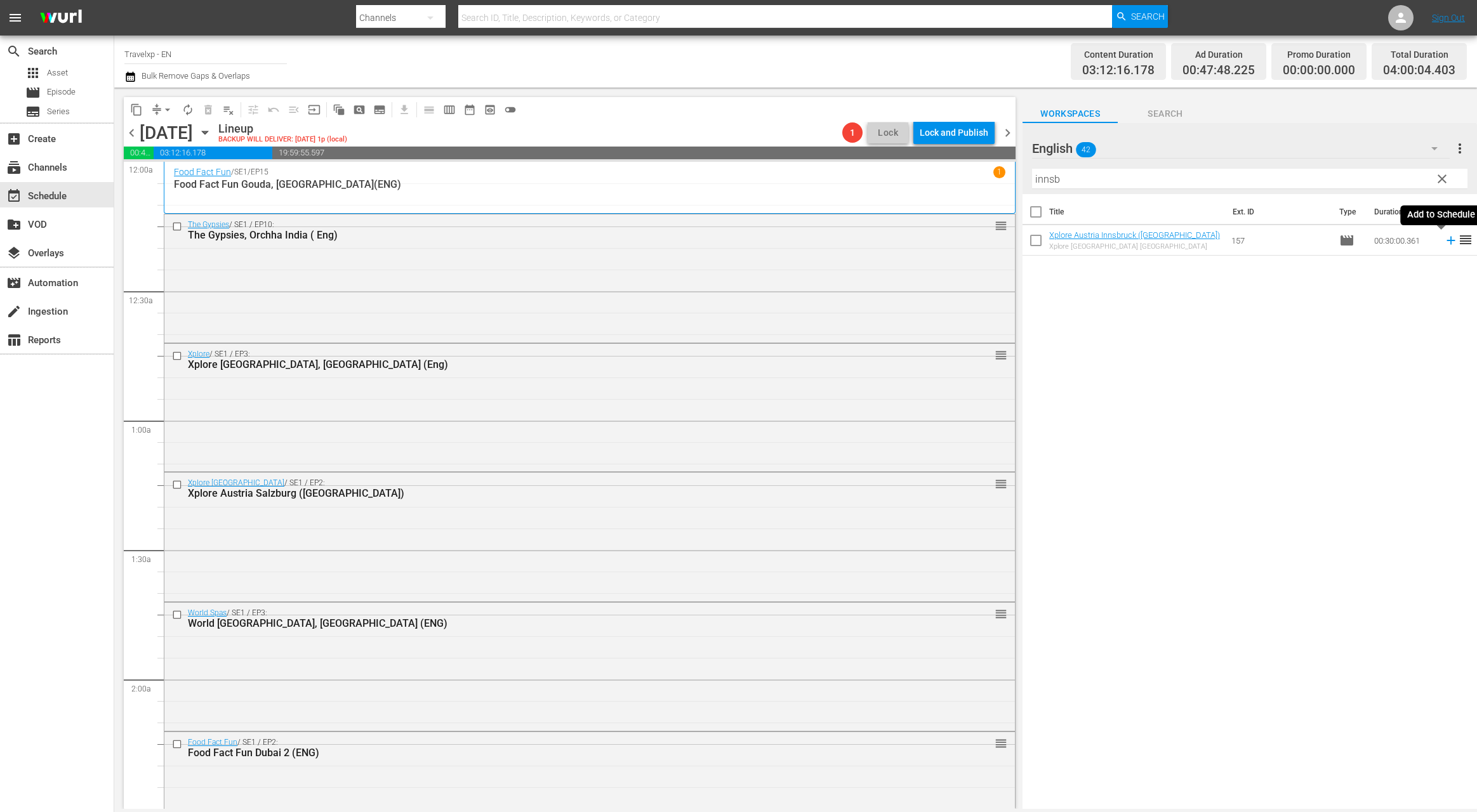
click at [1444, 239] on icon at bounding box center [1450, 240] width 14 height 14
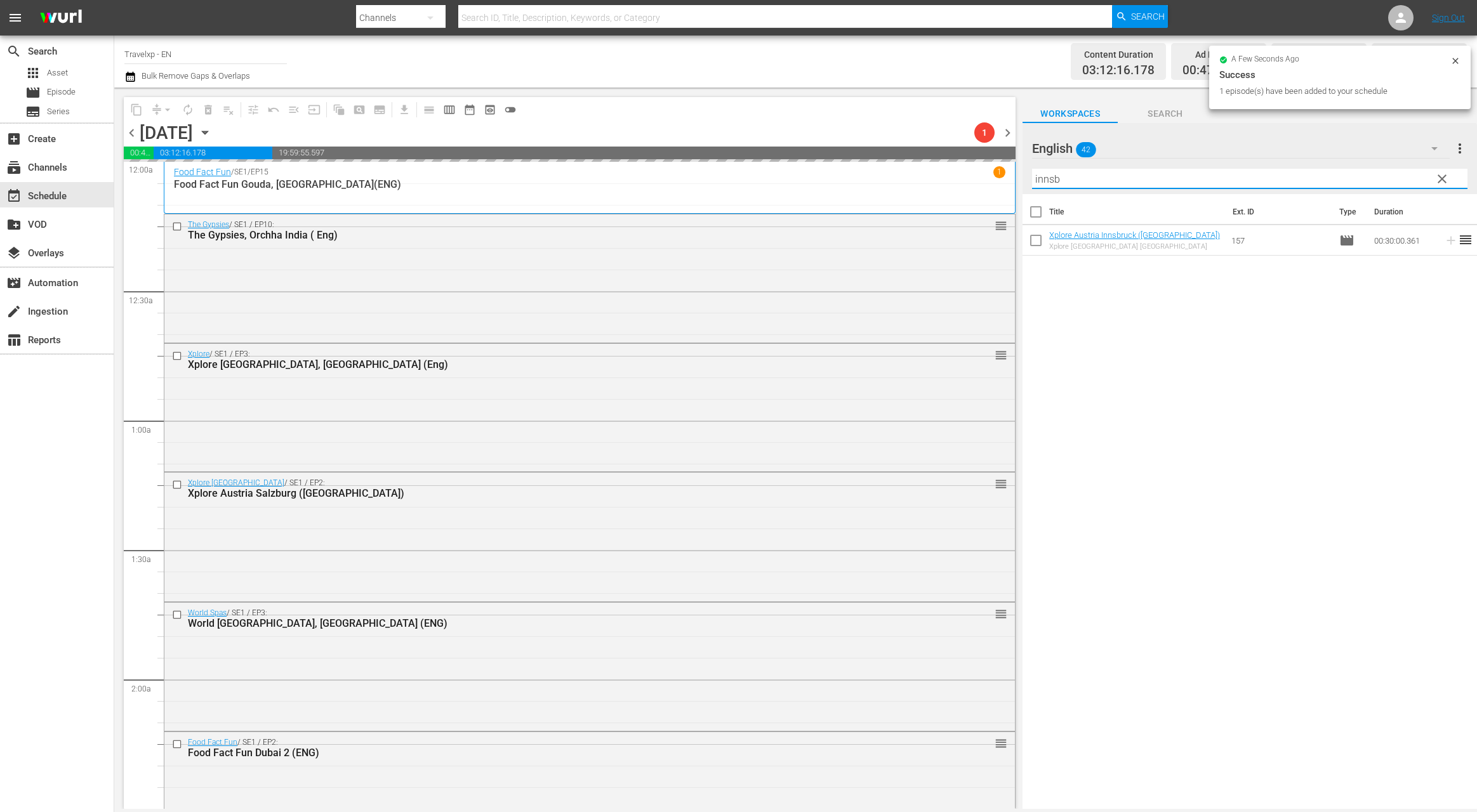
click at [1051, 182] on input "innsb" at bounding box center [1249, 178] width 435 height 20
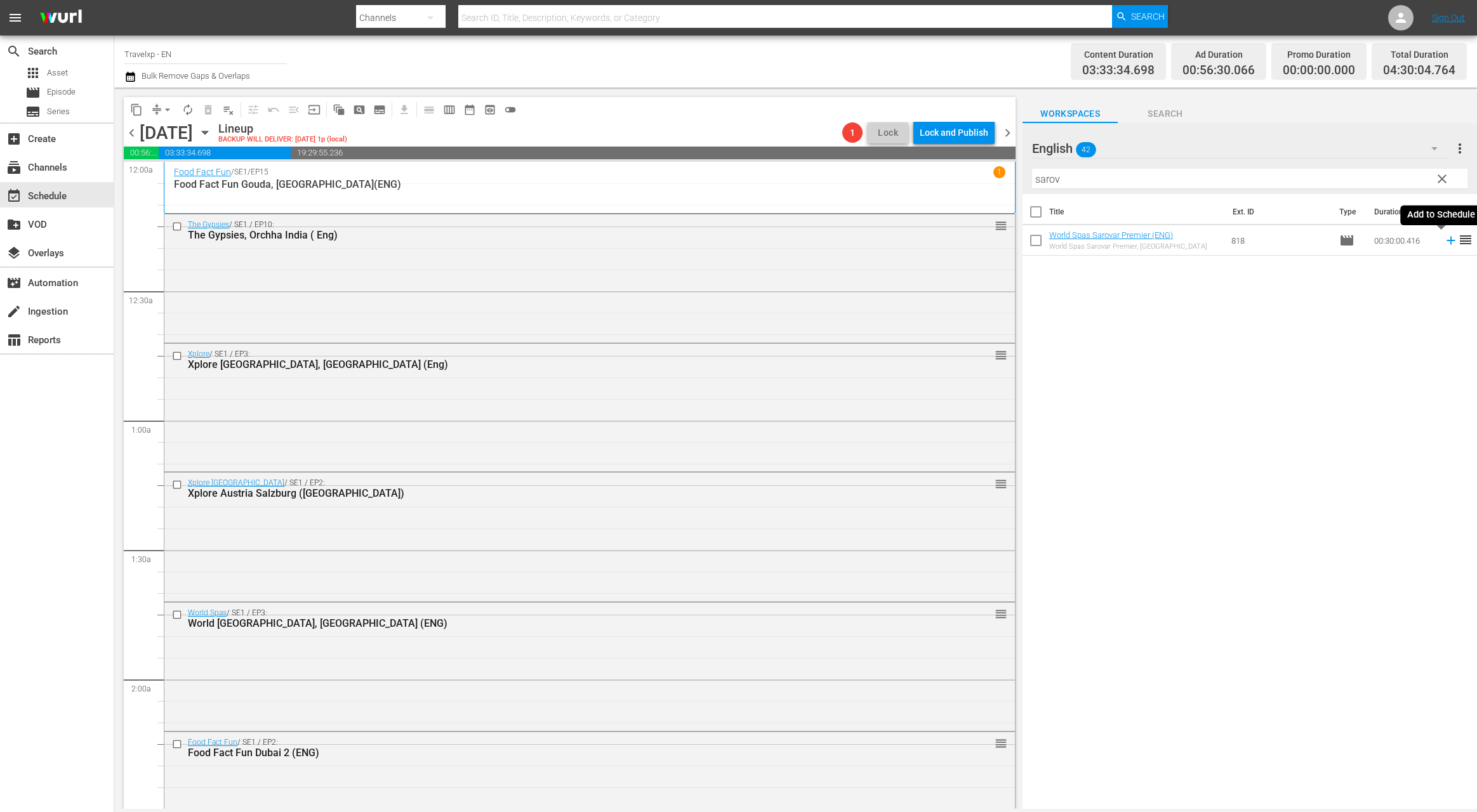
click at [1447, 241] on icon at bounding box center [1450, 240] width 8 height 8
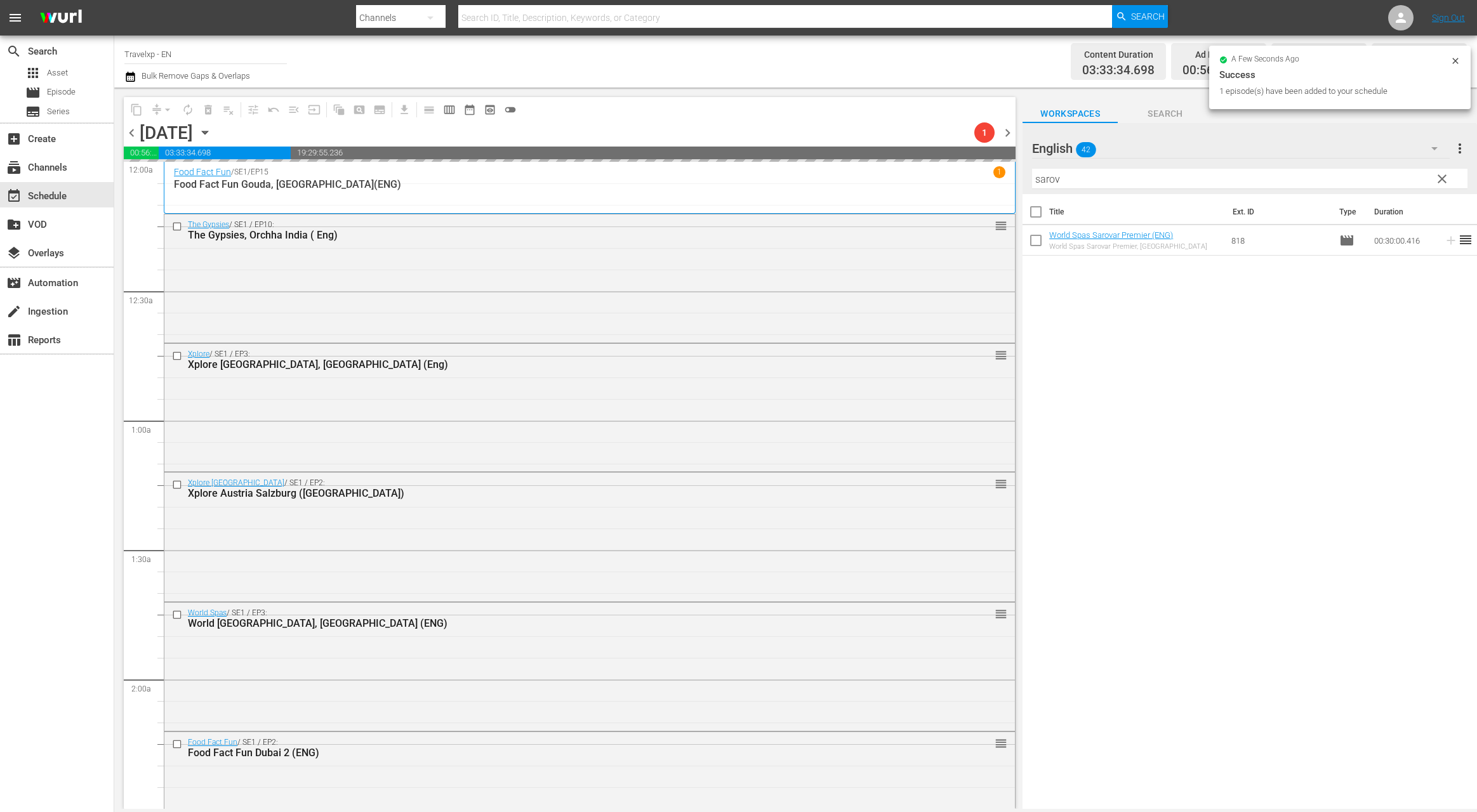
click at [1059, 181] on input "sarov" at bounding box center [1249, 178] width 435 height 20
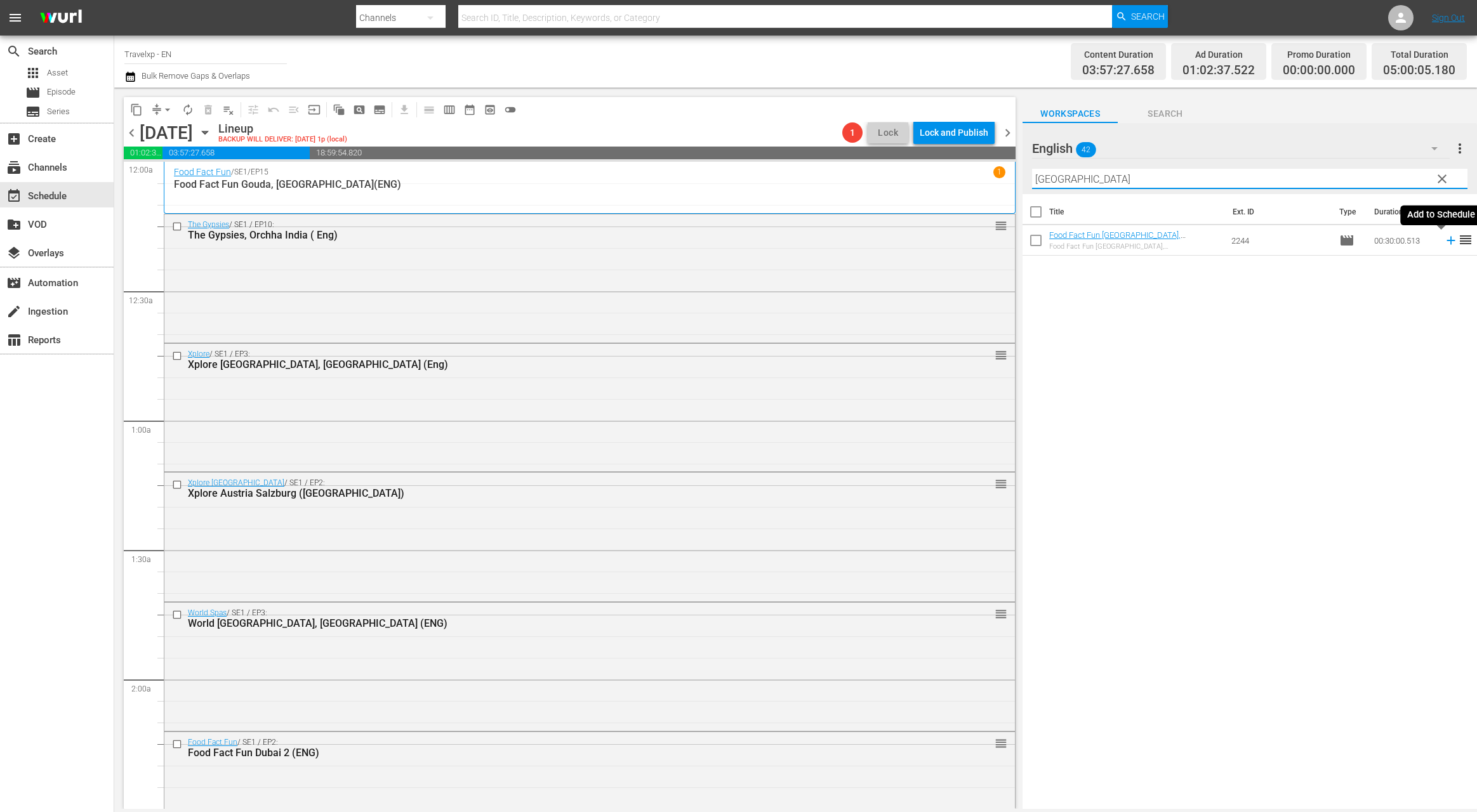
click at [1447, 241] on icon at bounding box center [1450, 240] width 8 height 8
click at [1033, 180] on input "[GEOGRAPHIC_DATA]" at bounding box center [1249, 178] width 435 height 20
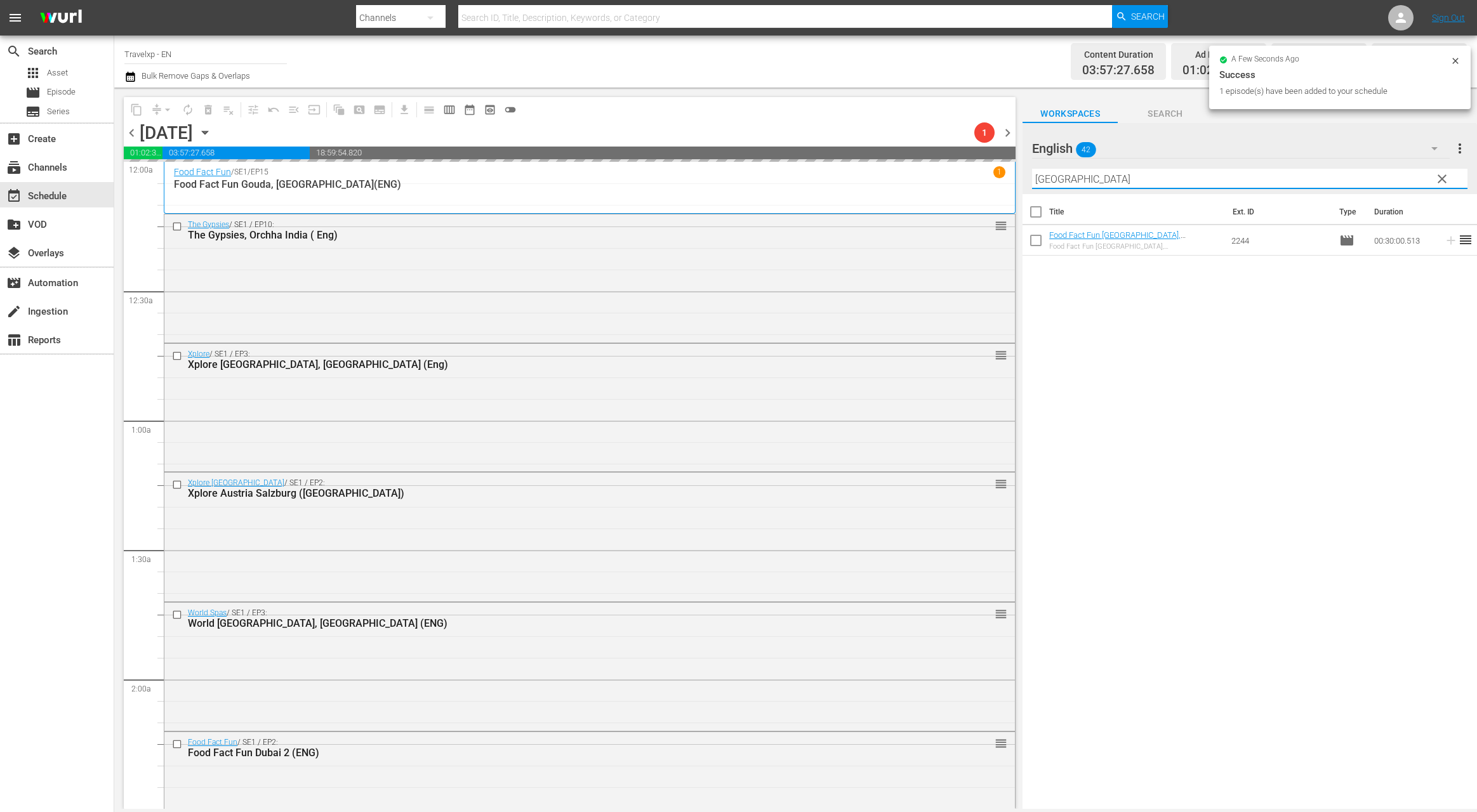
click at [1033, 180] on input "[GEOGRAPHIC_DATA]" at bounding box center [1249, 178] width 435 height 20
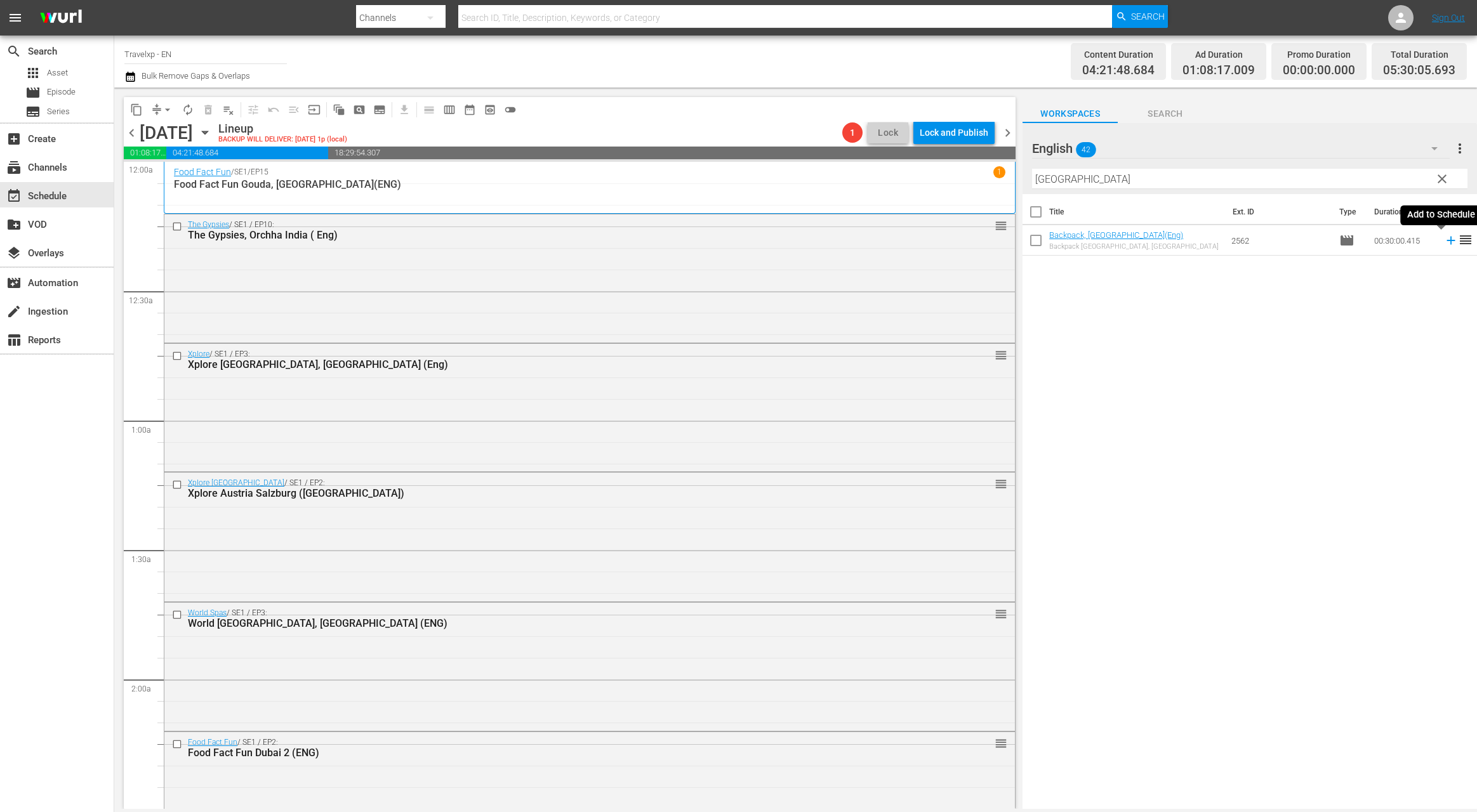
click at [1447, 243] on icon at bounding box center [1450, 240] width 8 height 8
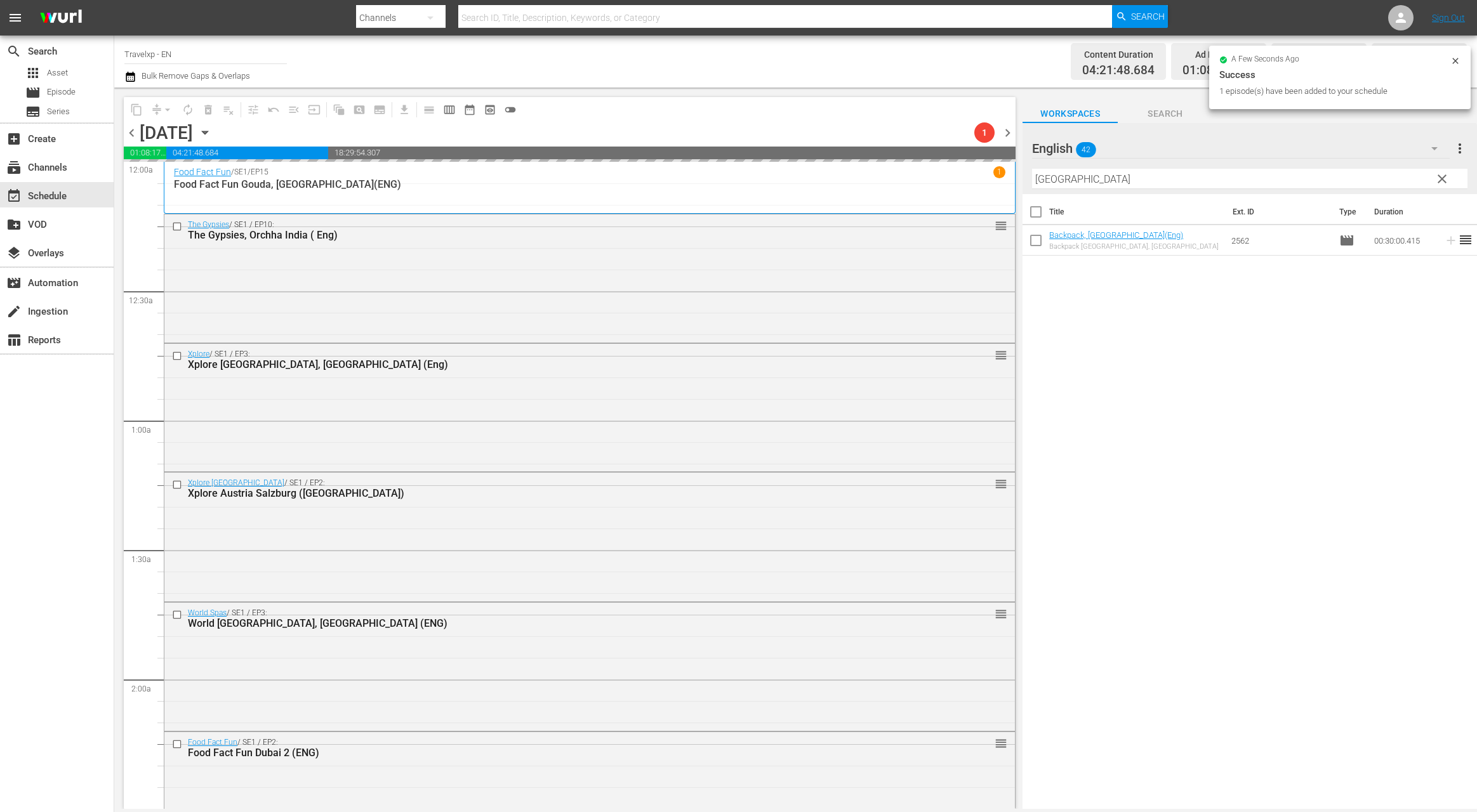
click at [1050, 180] on input "[GEOGRAPHIC_DATA]" at bounding box center [1249, 178] width 435 height 20
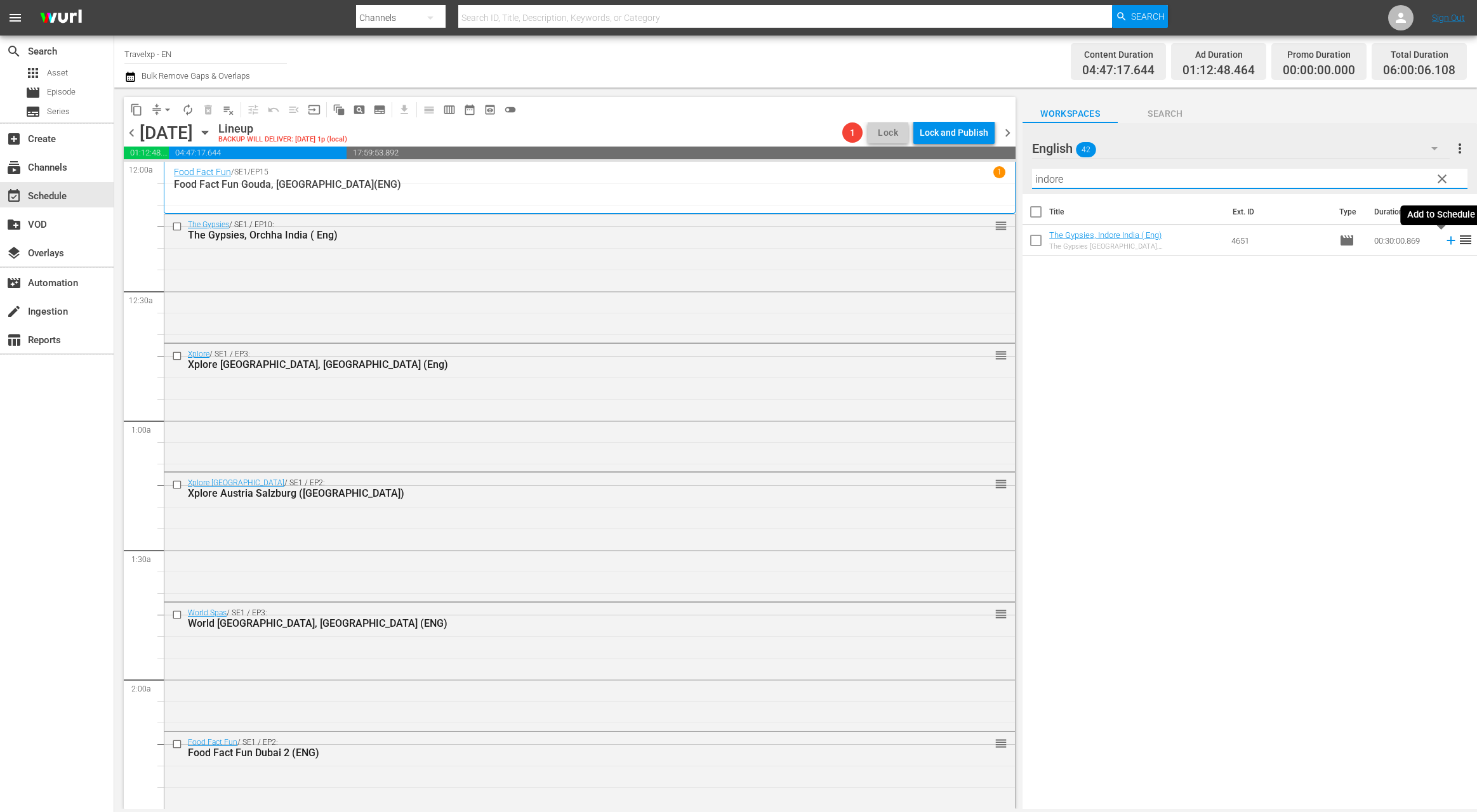
click at [1444, 241] on icon at bounding box center [1450, 240] width 14 height 14
click at [1053, 186] on input "indore" at bounding box center [1249, 178] width 435 height 20
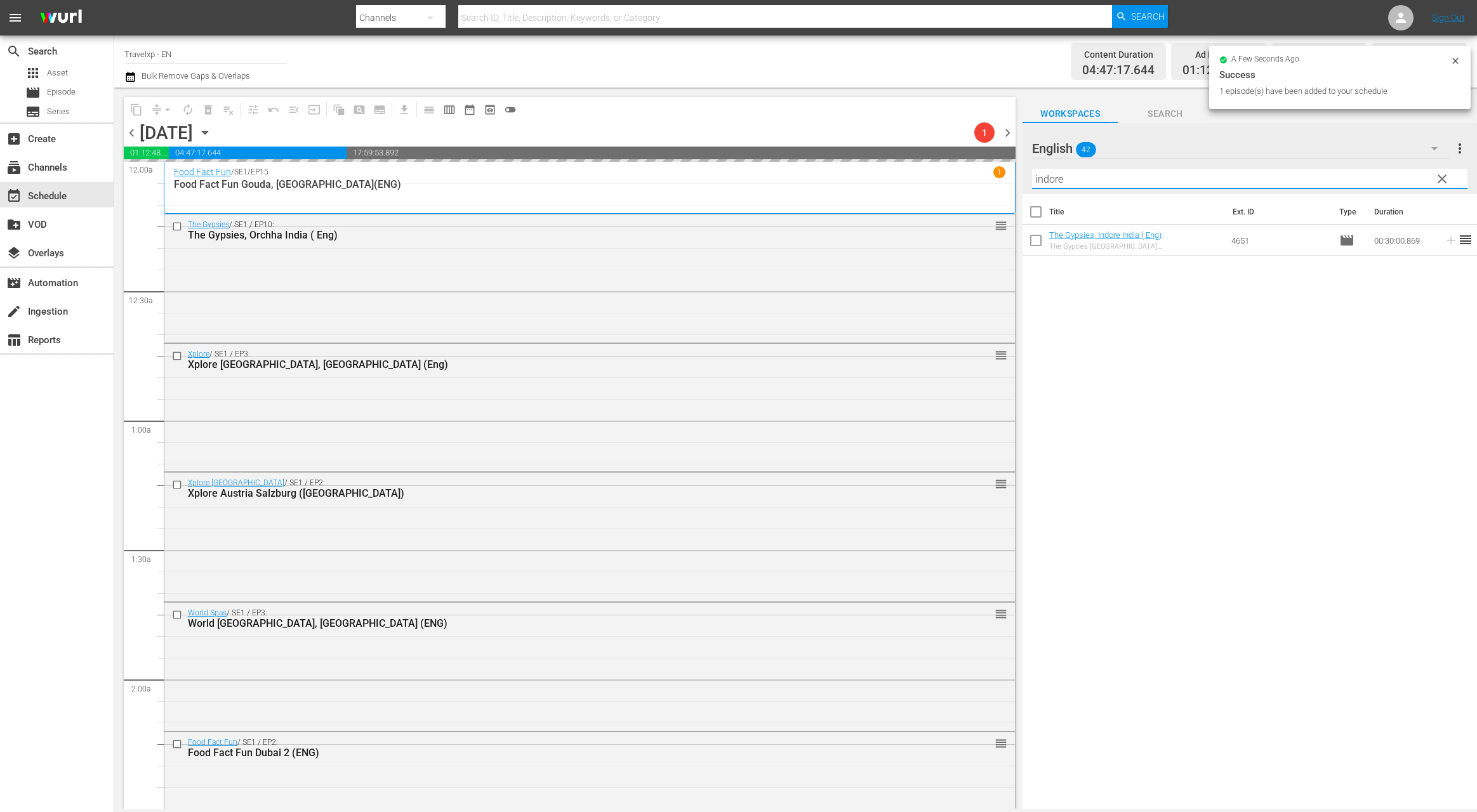
click at [1053, 186] on input "indore" at bounding box center [1249, 178] width 435 height 20
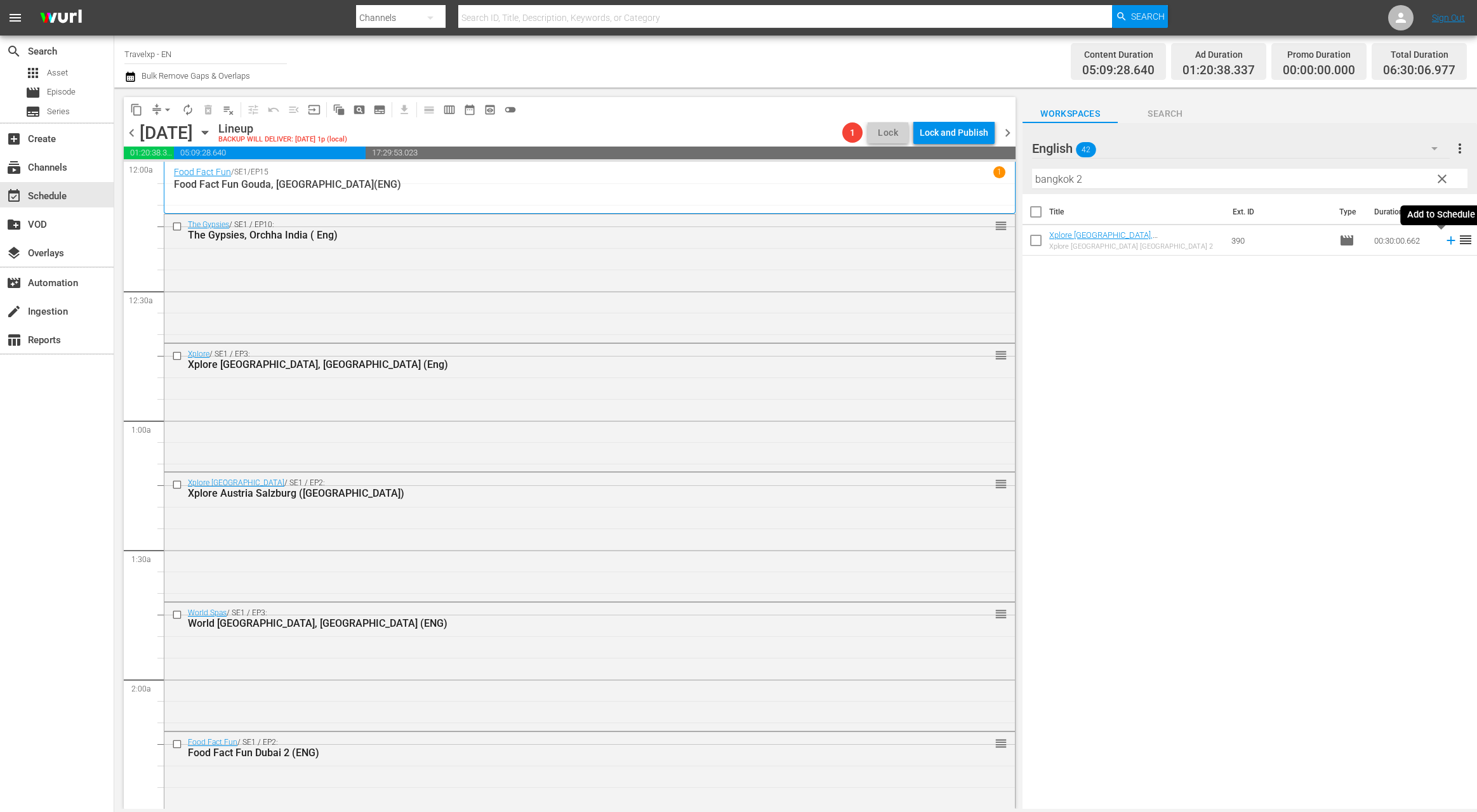
click at [1444, 245] on icon at bounding box center [1450, 240] width 14 height 14
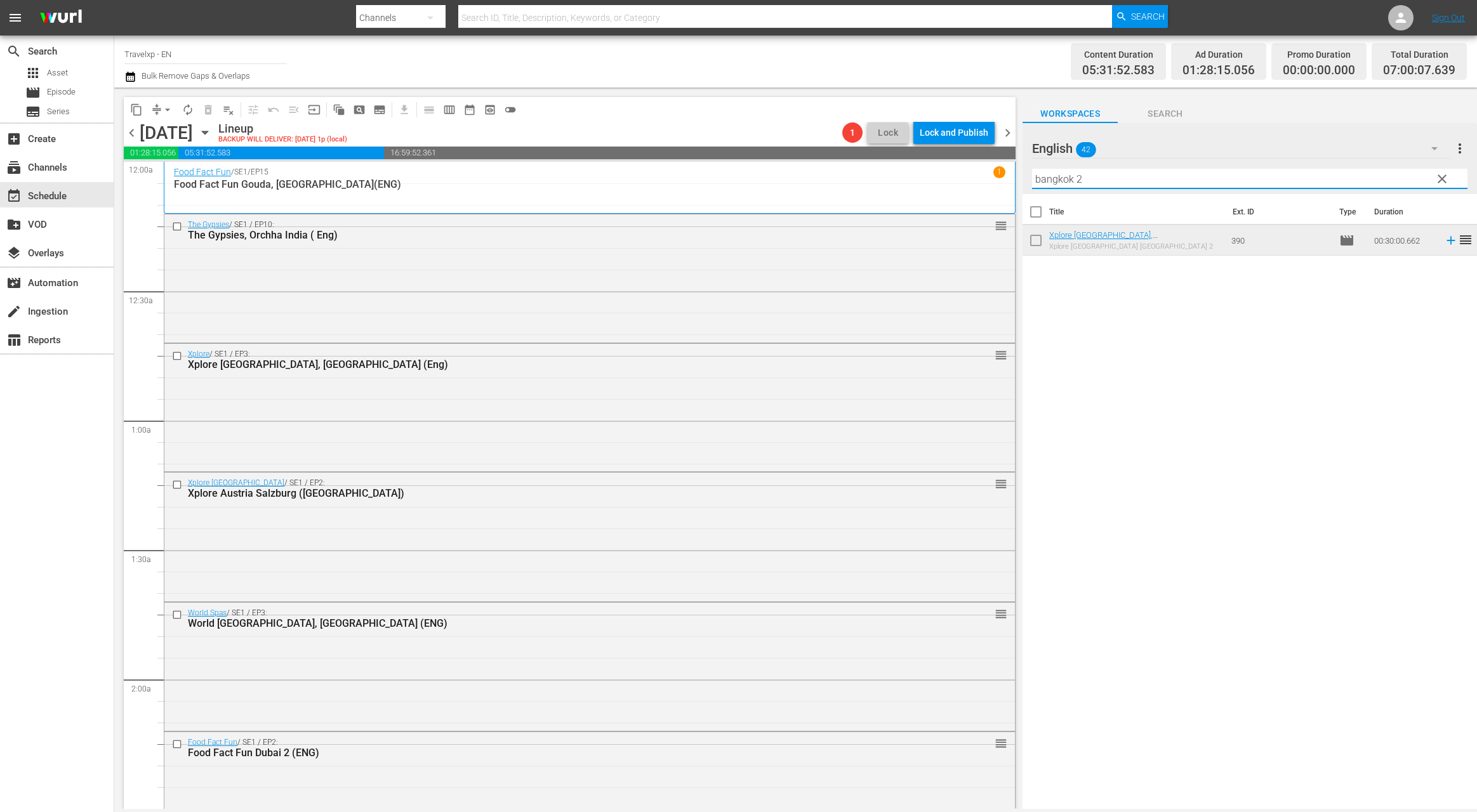
drag, startPoint x: 1048, startPoint y: 182, endPoint x: 1021, endPoint y: 182, distance: 27.0
click at [1021, 182] on div "content_copy compress arrow_drop_down autorenew_outlined delete_forever_outline…" at bounding box center [795, 448] width 1362 height 721
click at [1444, 272] on icon at bounding box center [1450, 270] width 14 height 14
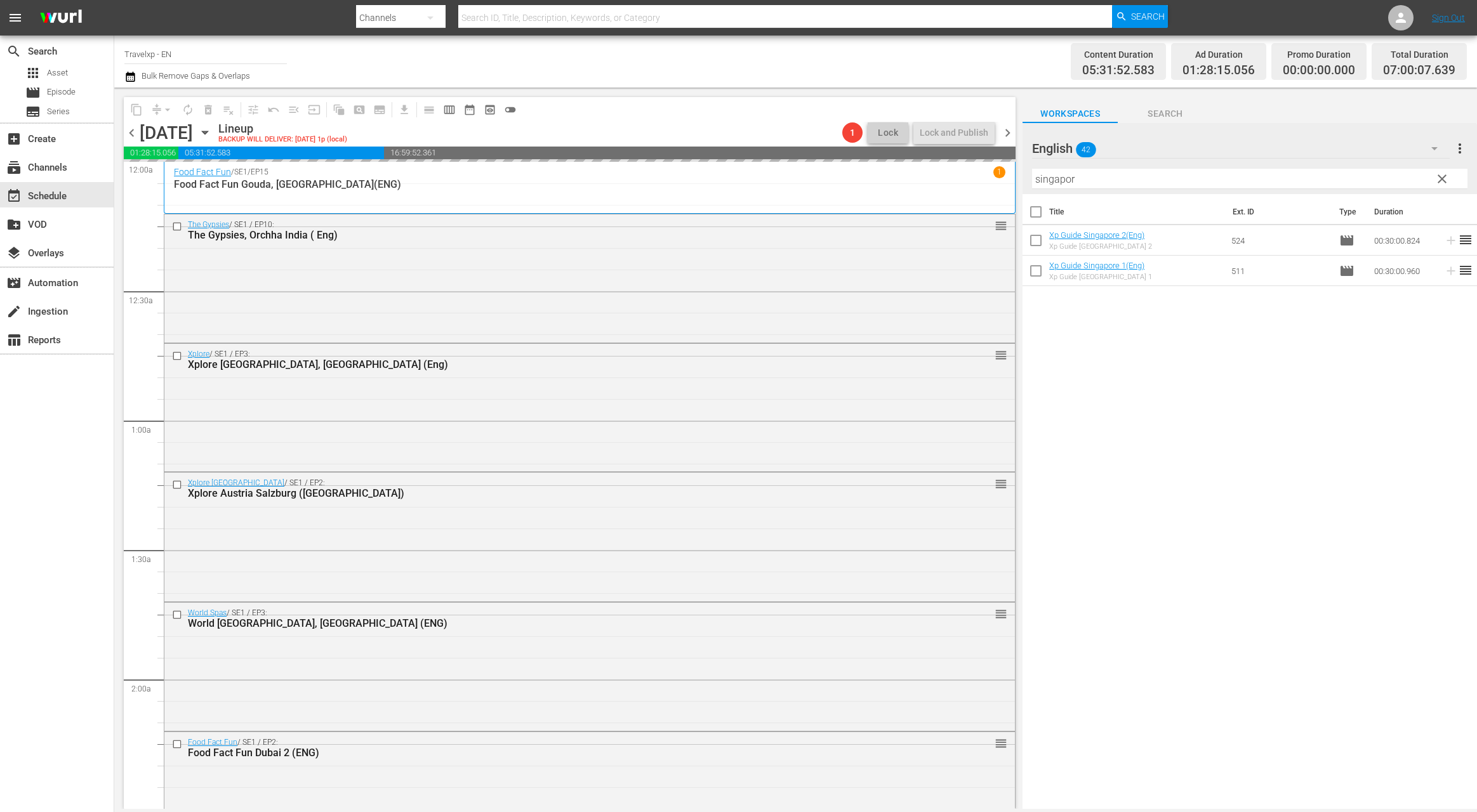
click at [1065, 184] on input "singapor" at bounding box center [1249, 178] width 435 height 20
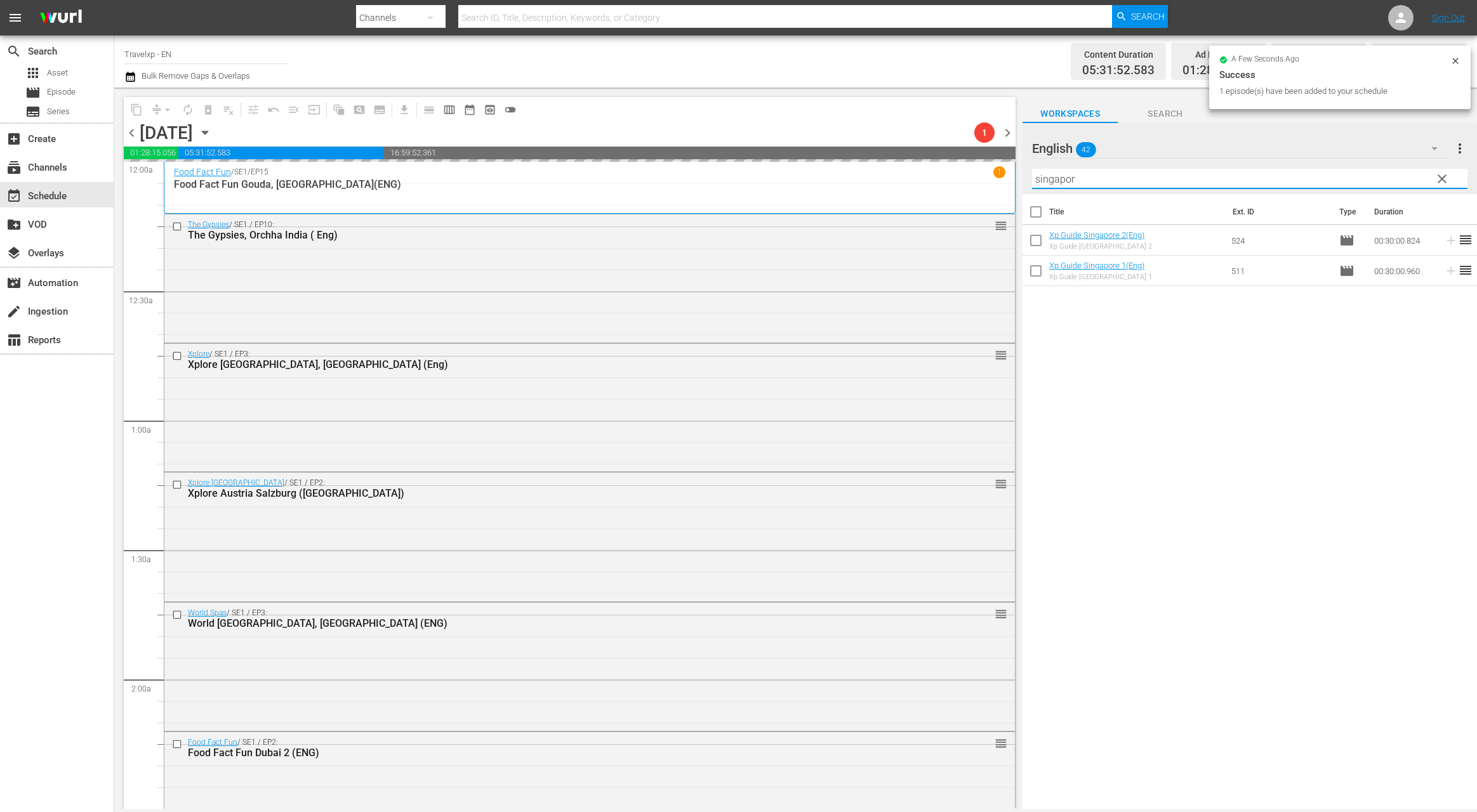
click at [1065, 184] on input "singapor" at bounding box center [1249, 178] width 435 height 20
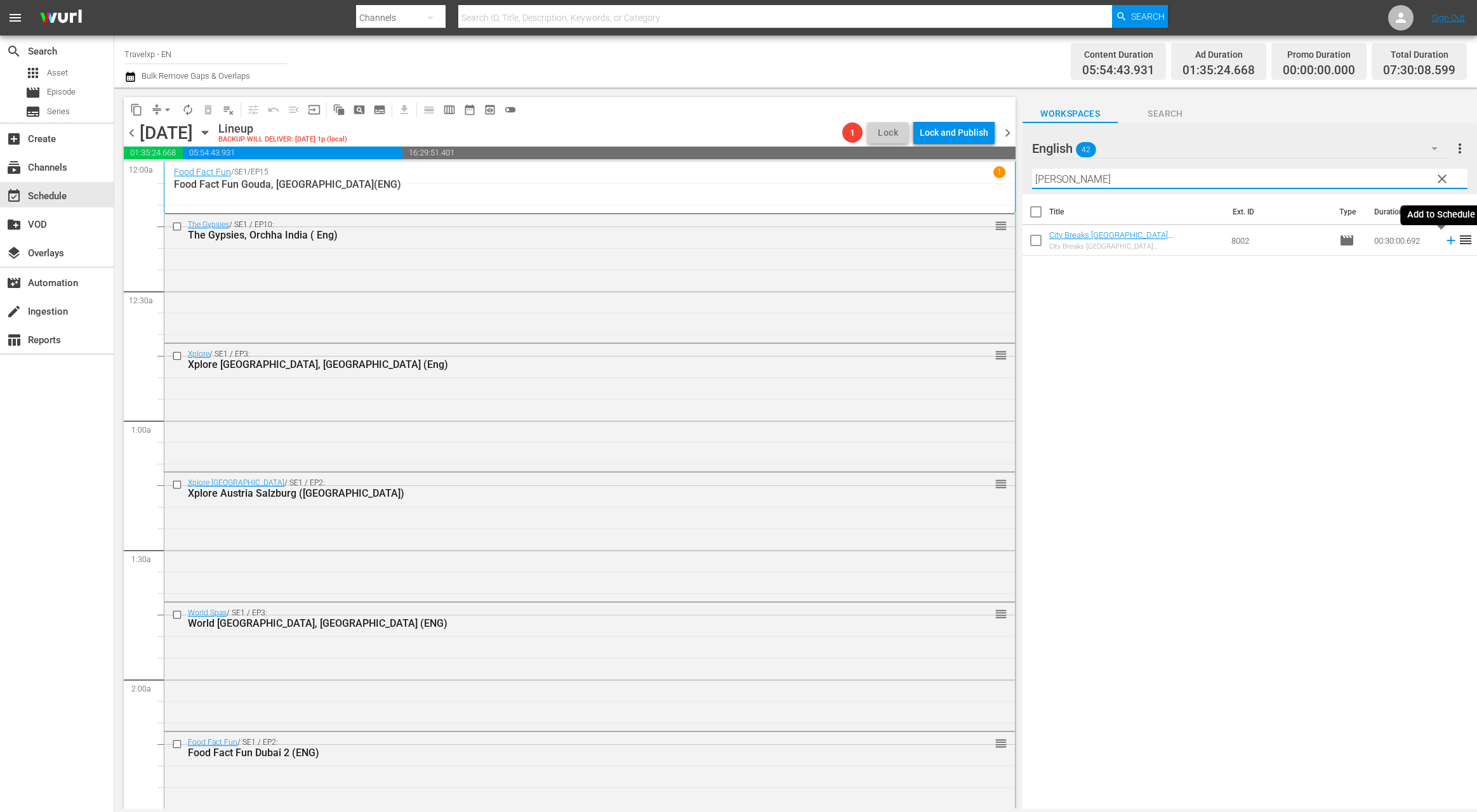
click at [1447, 240] on icon at bounding box center [1450, 240] width 8 height 8
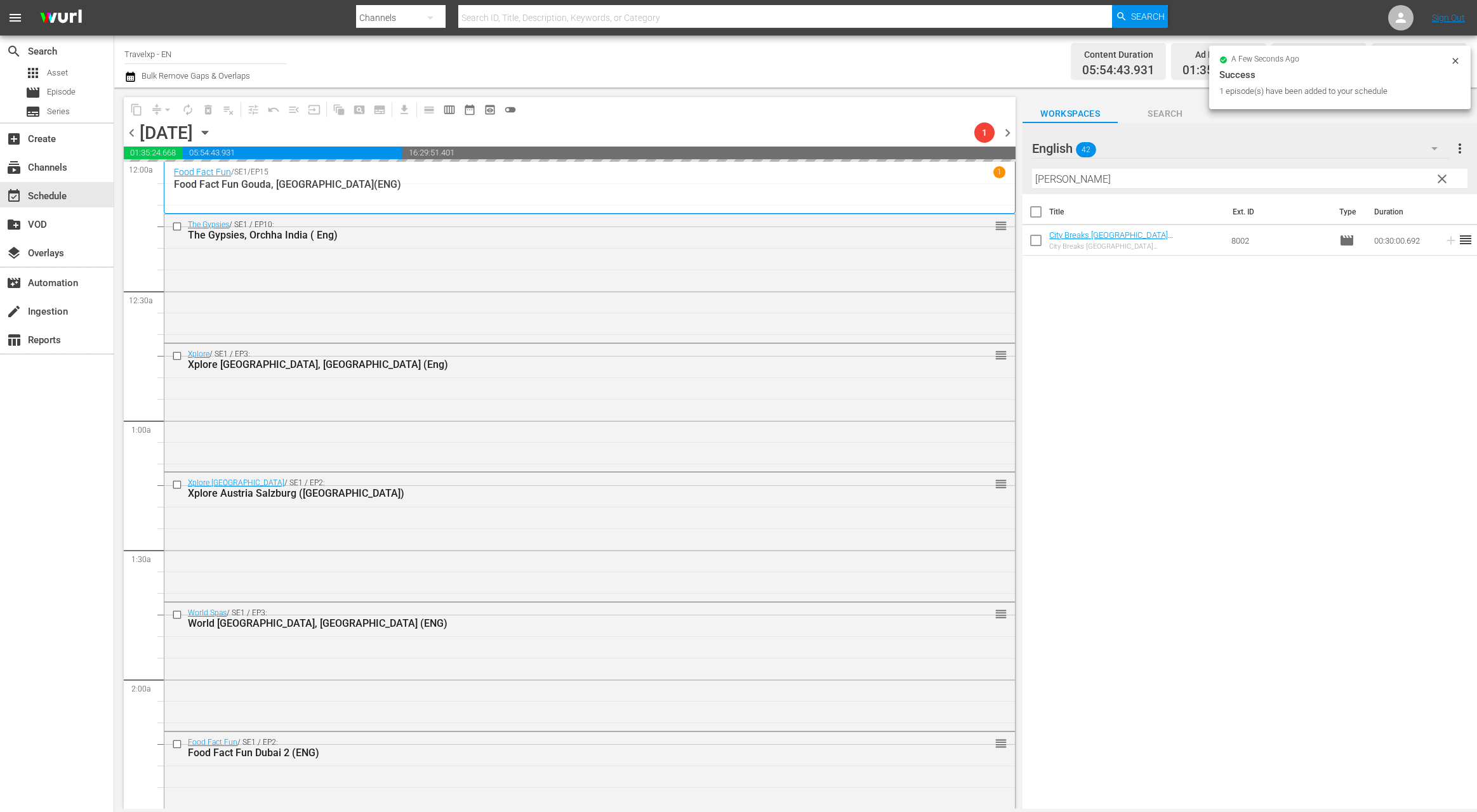
click at [1052, 182] on input "[PERSON_NAME]" at bounding box center [1249, 178] width 435 height 20
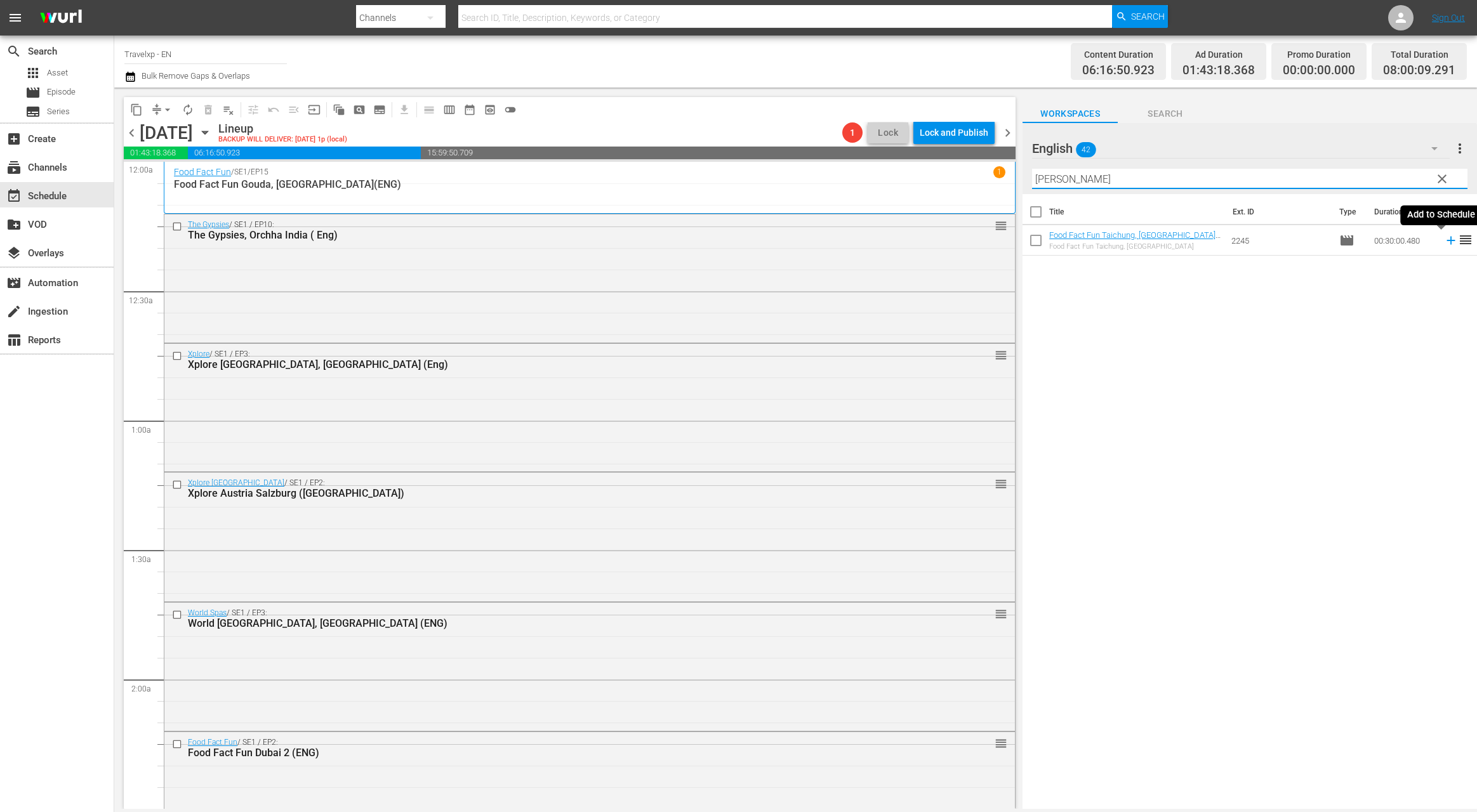
click at [1447, 241] on icon at bounding box center [1450, 240] width 8 height 8
click at [1048, 177] on input "[PERSON_NAME]" at bounding box center [1249, 178] width 435 height 20
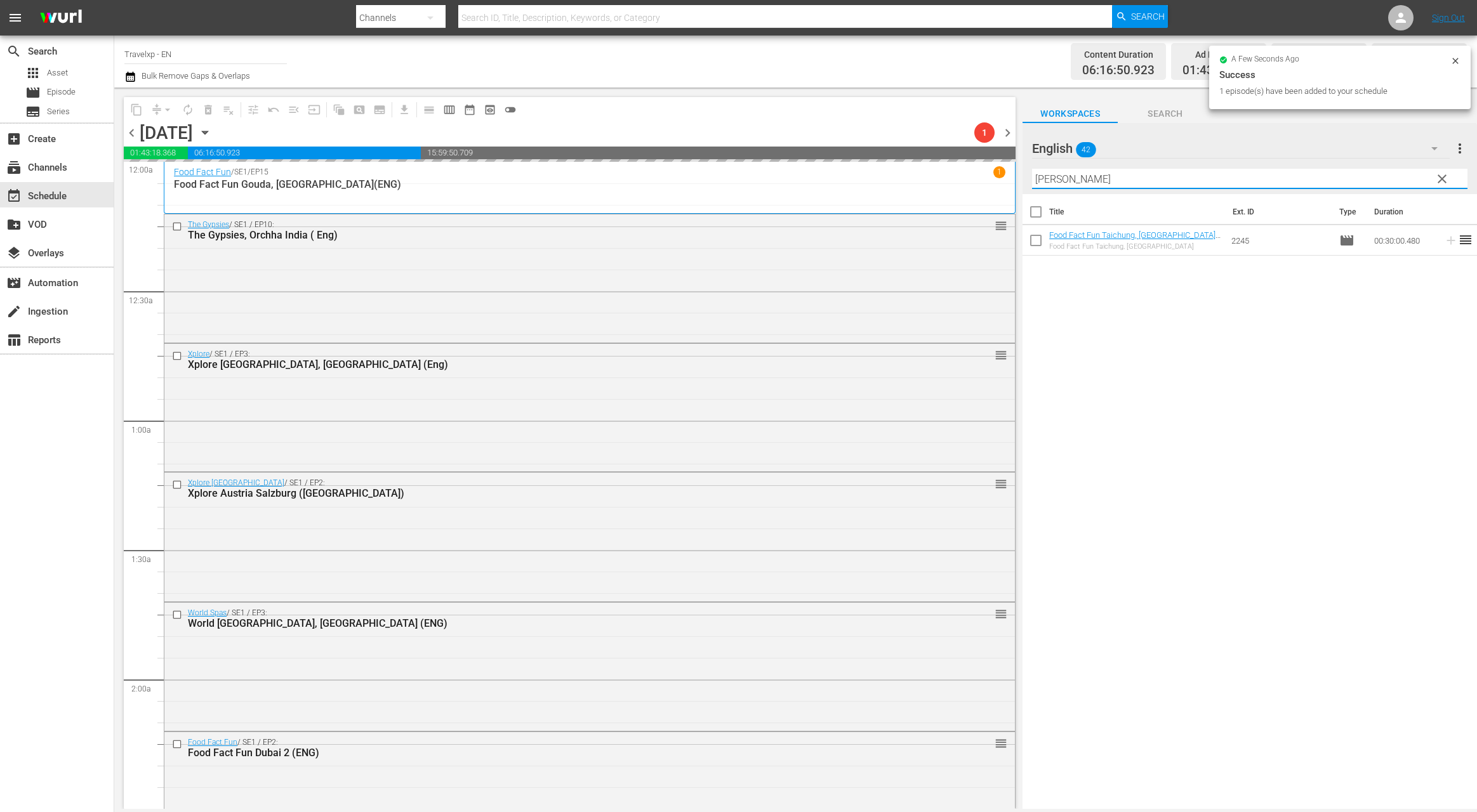
click at [1048, 177] on input "[PERSON_NAME]" at bounding box center [1249, 178] width 435 height 20
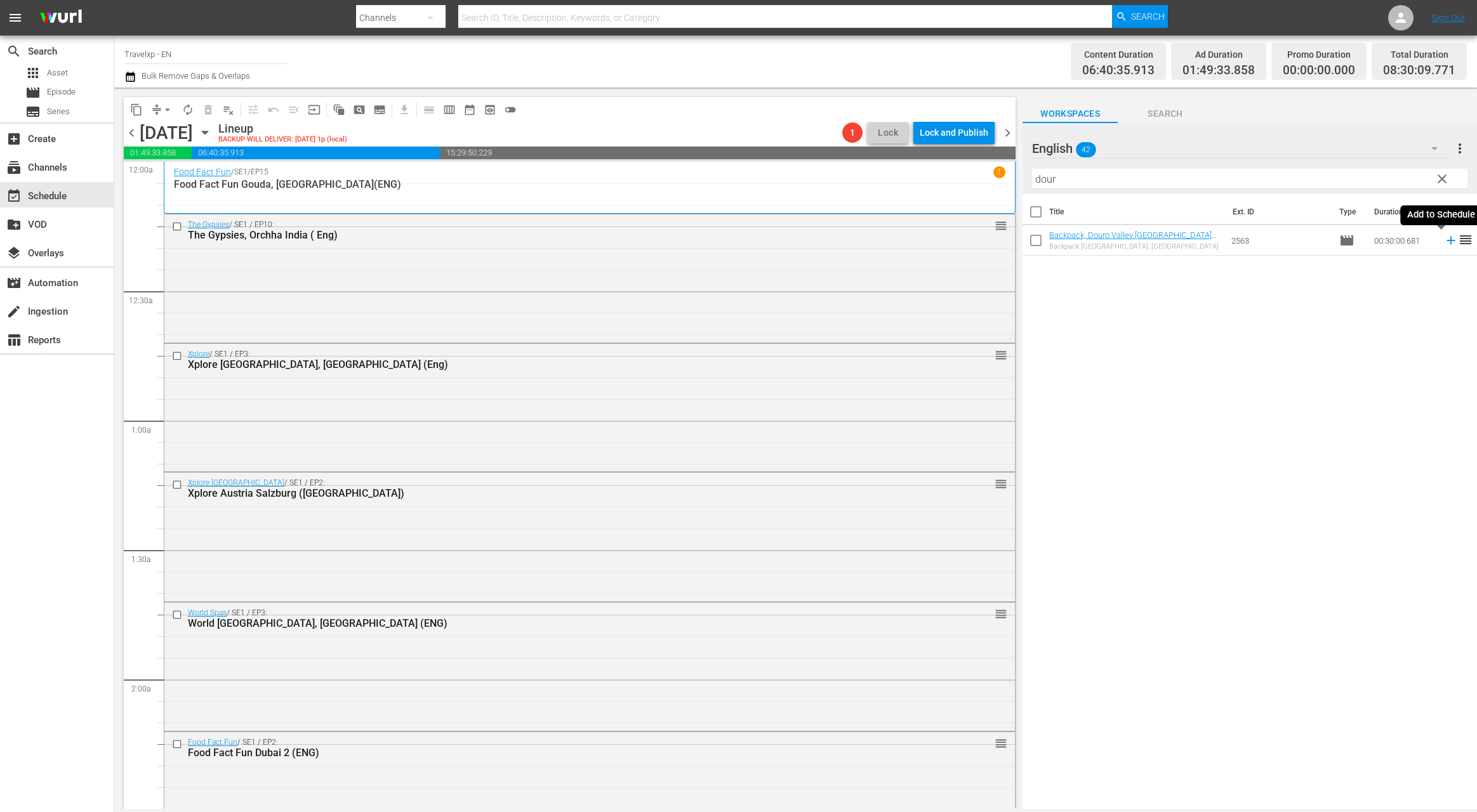
click at [1447, 240] on icon at bounding box center [1450, 240] width 8 height 8
click at [1043, 180] on input "dour" at bounding box center [1249, 178] width 435 height 20
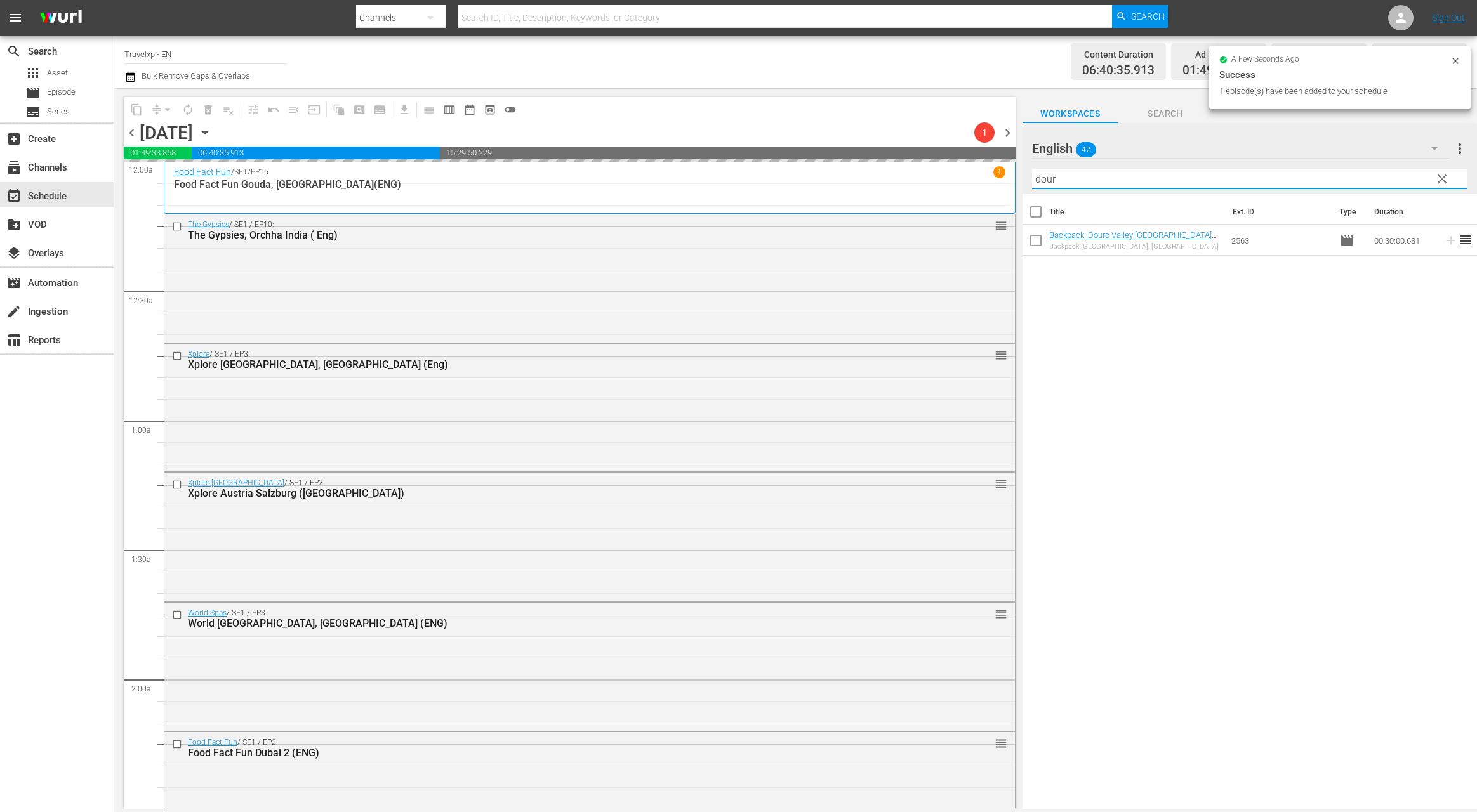
click at [1043, 180] on input "dour" at bounding box center [1249, 178] width 435 height 20
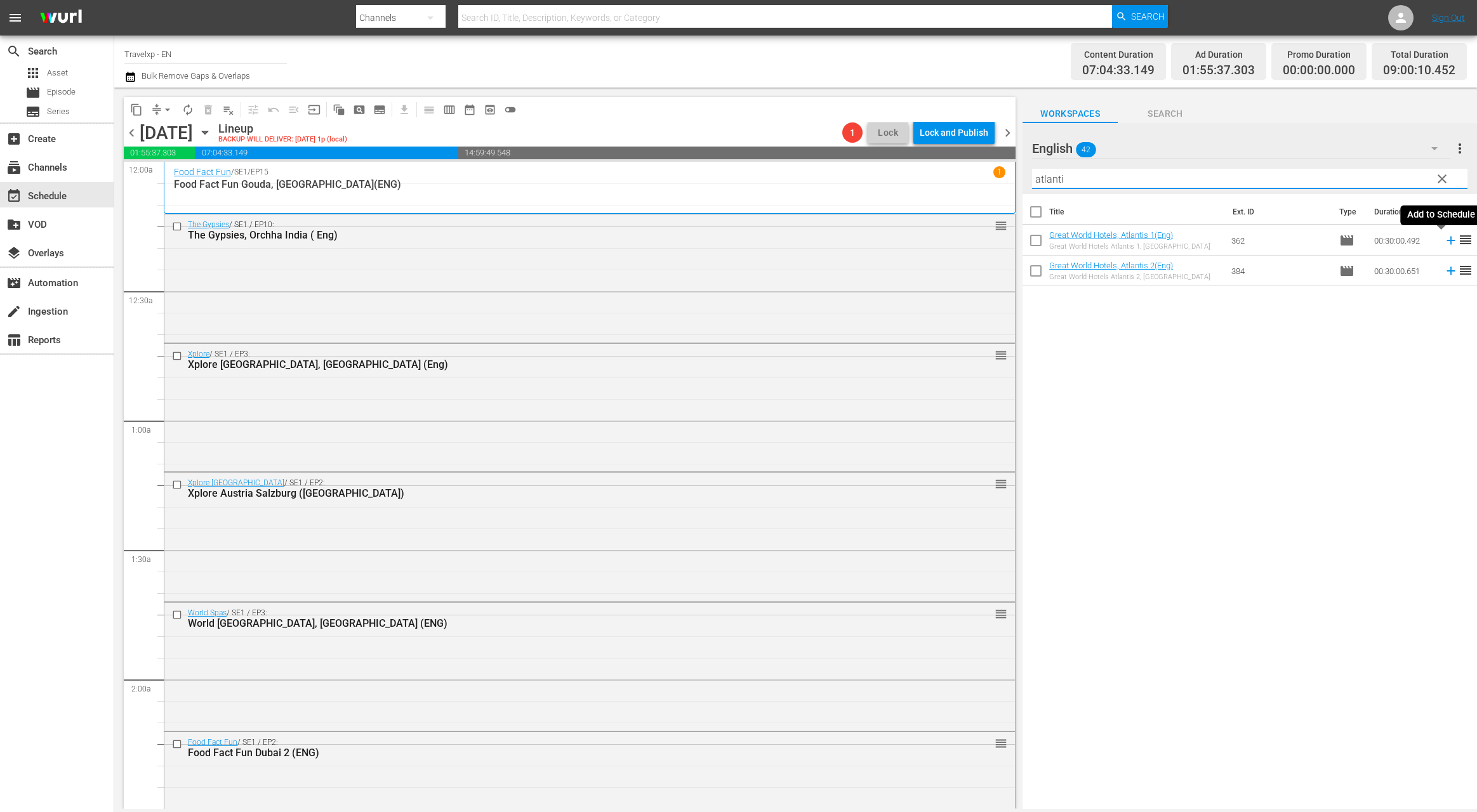
click at [1447, 239] on icon at bounding box center [1450, 240] width 8 height 8
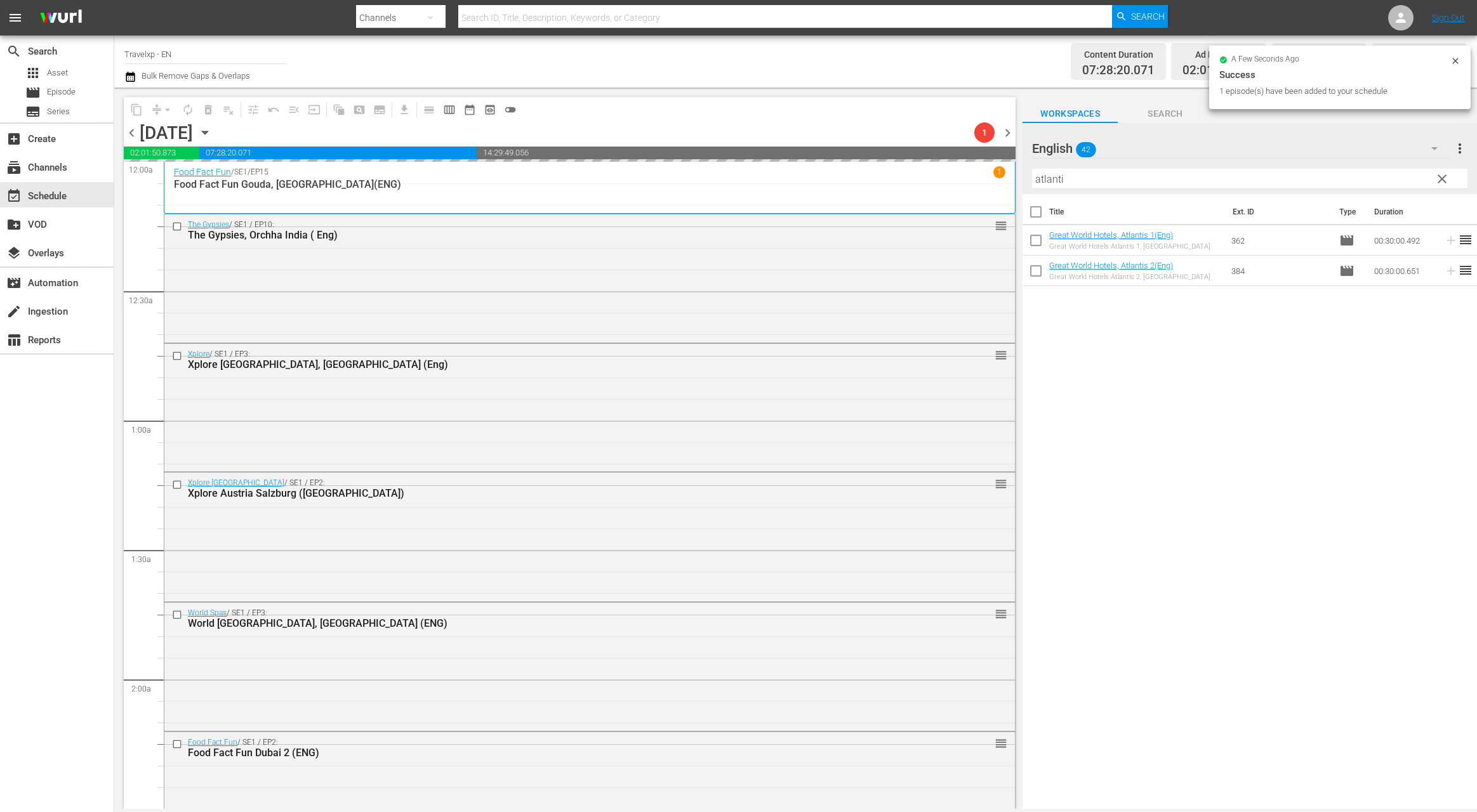
click at [1057, 180] on input "atlanti" at bounding box center [1249, 178] width 435 height 20
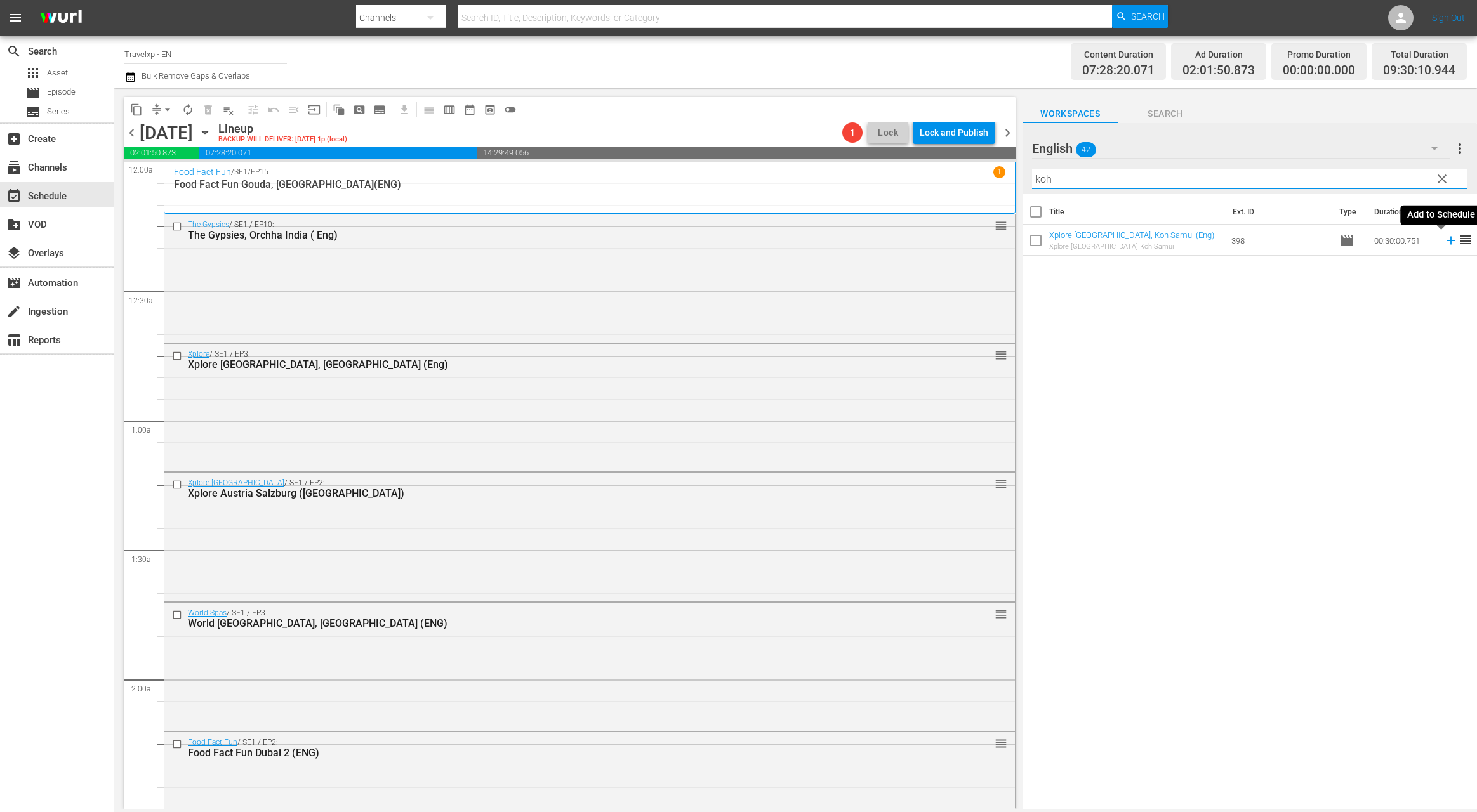
click at [1447, 240] on icon at bounding box center [1450, 240] width 8 height 8
click at [1040, 177] on input "koh" at bounding box center [1249, 178] width 435 height 20
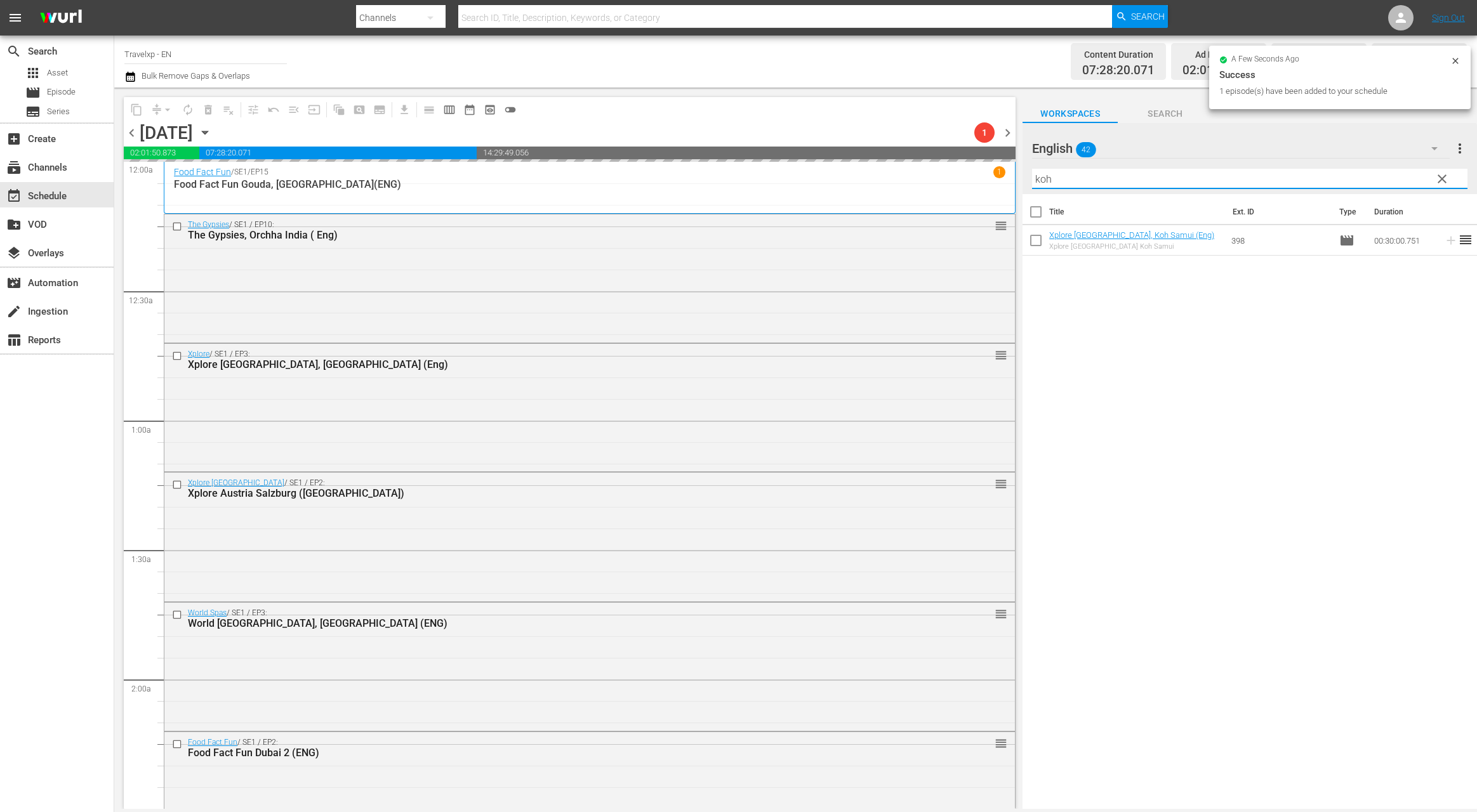
click at [1040, 177] on input "koh" at bounding box center [1249, 178] width 435 height 20
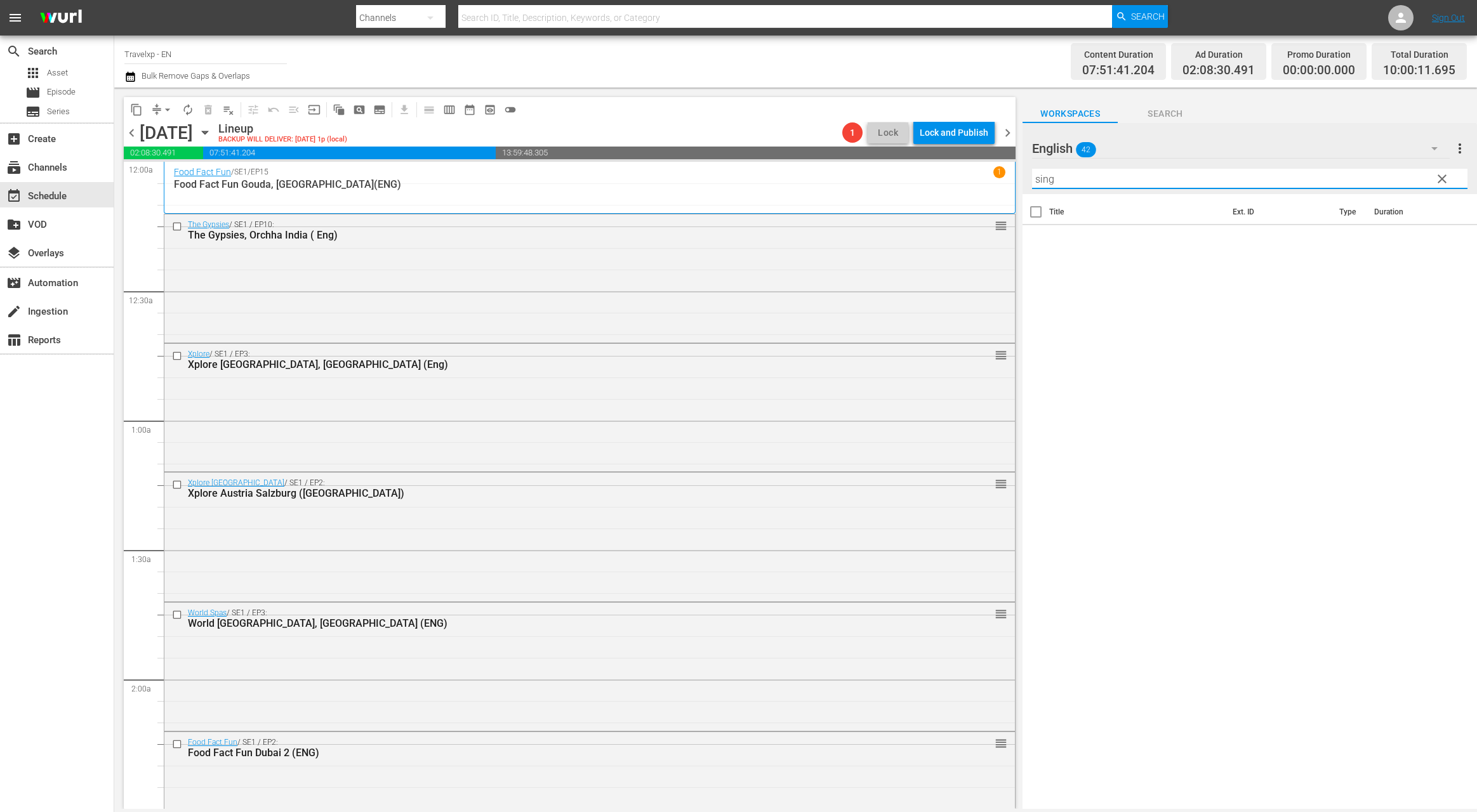
click at [1082, 180] on input "sing" at bounding box center [1249, 178] width 435 height 20
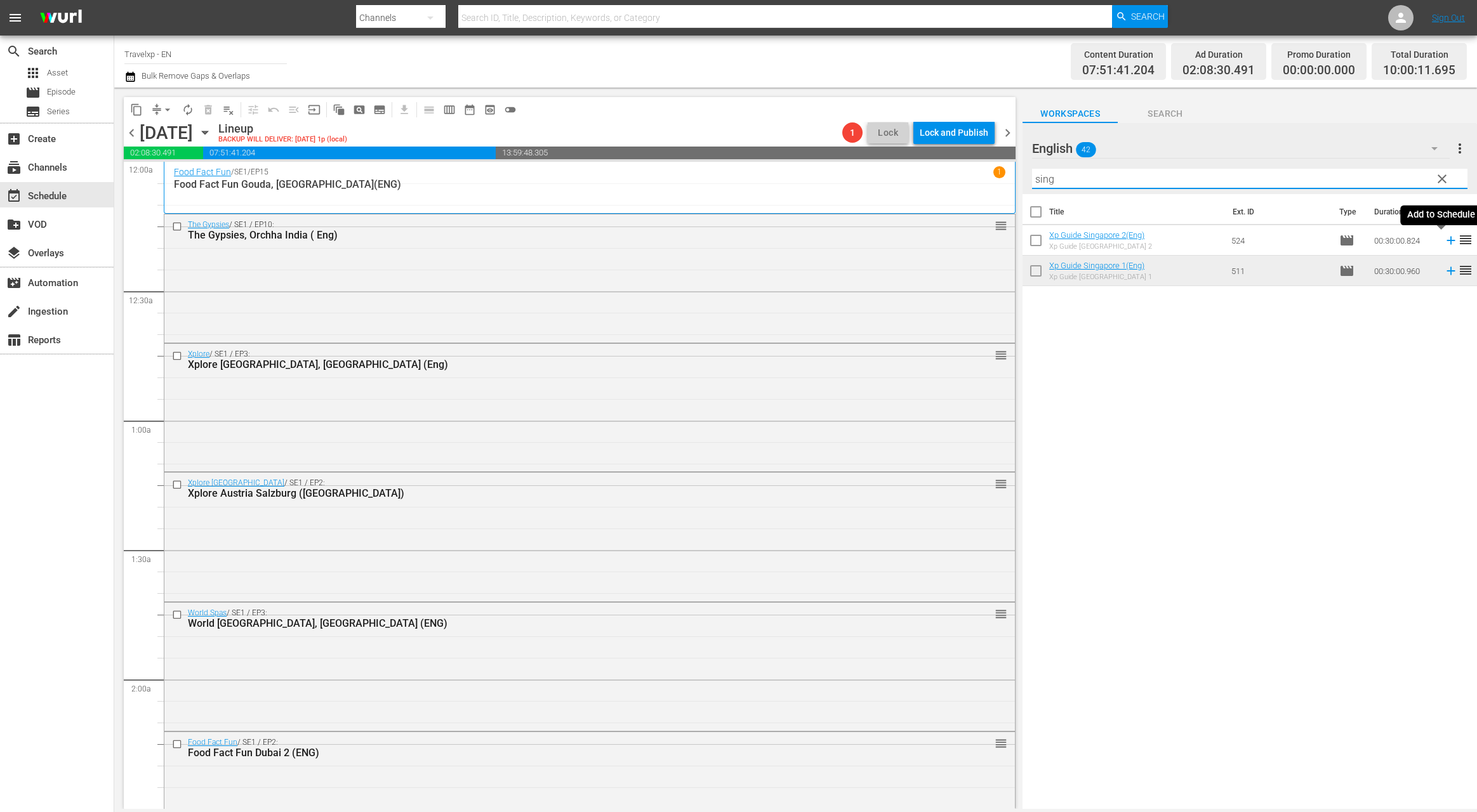
click at [1444, 242] on icon at bounding box center [1450, 240] width 14 height 14
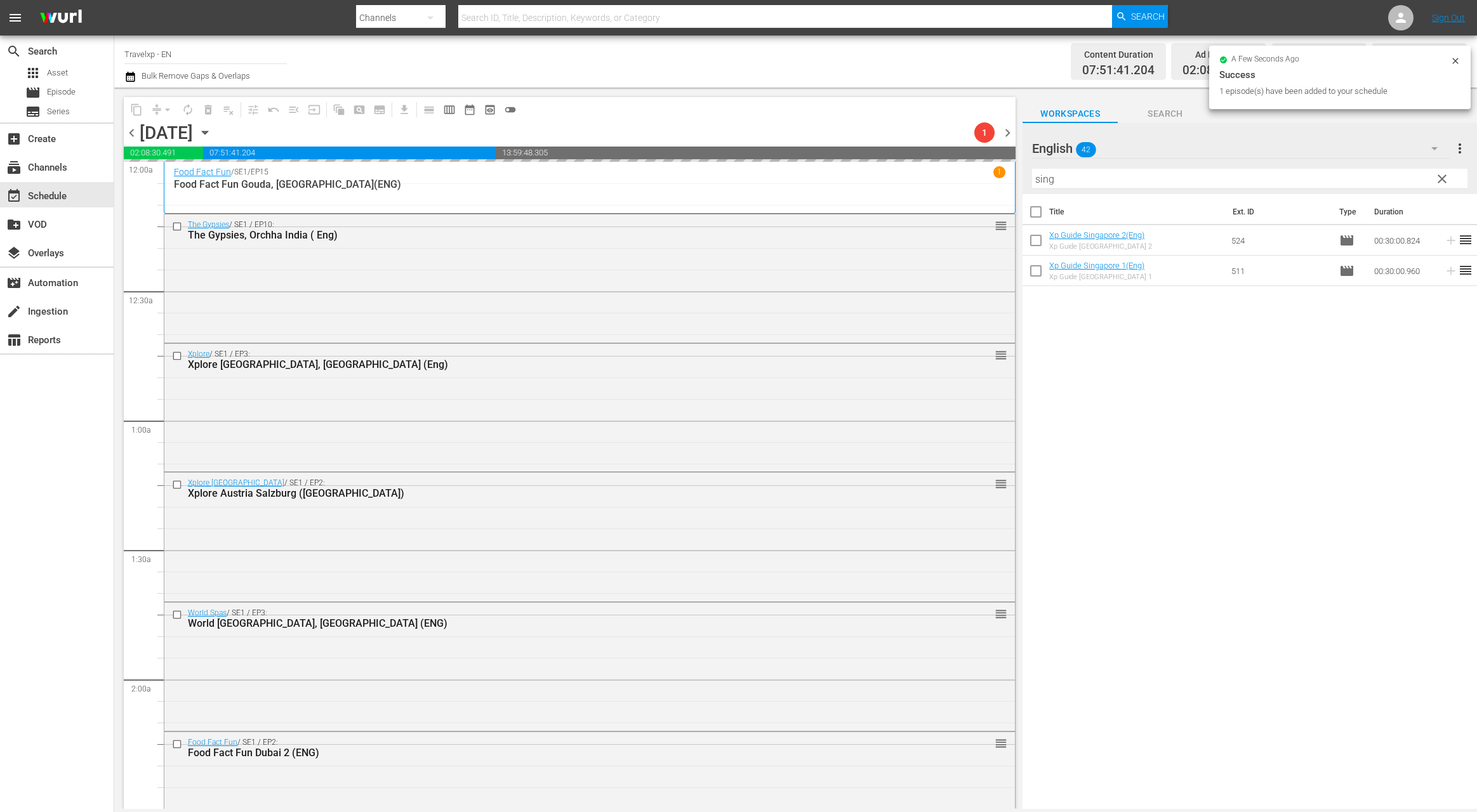
click at [1039, 181] on input "sing" at bounding box center [1249, 178] width 435 height 20
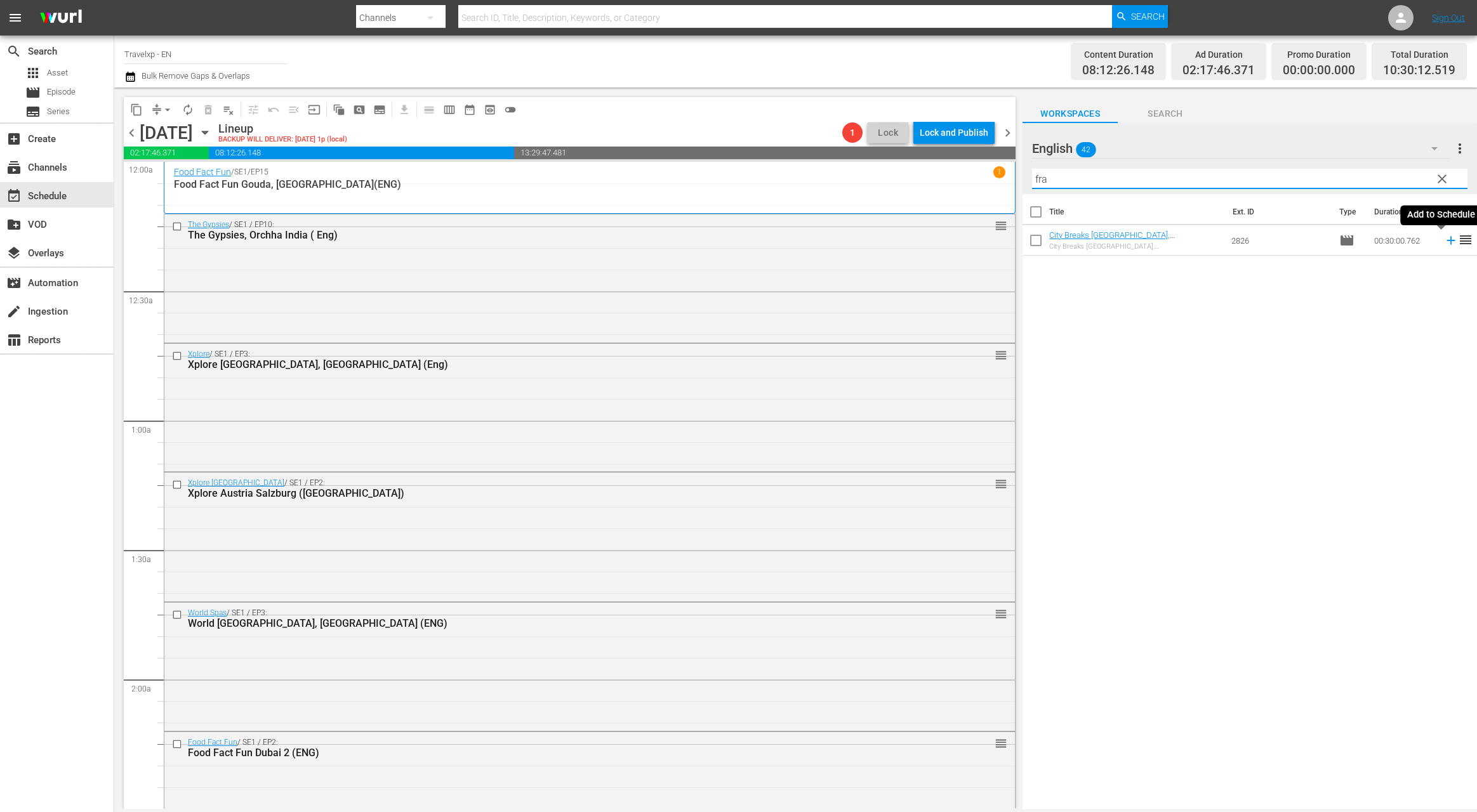
click at [1444, 239] on icon at bounding box center [1450, 240] width 14 height 14
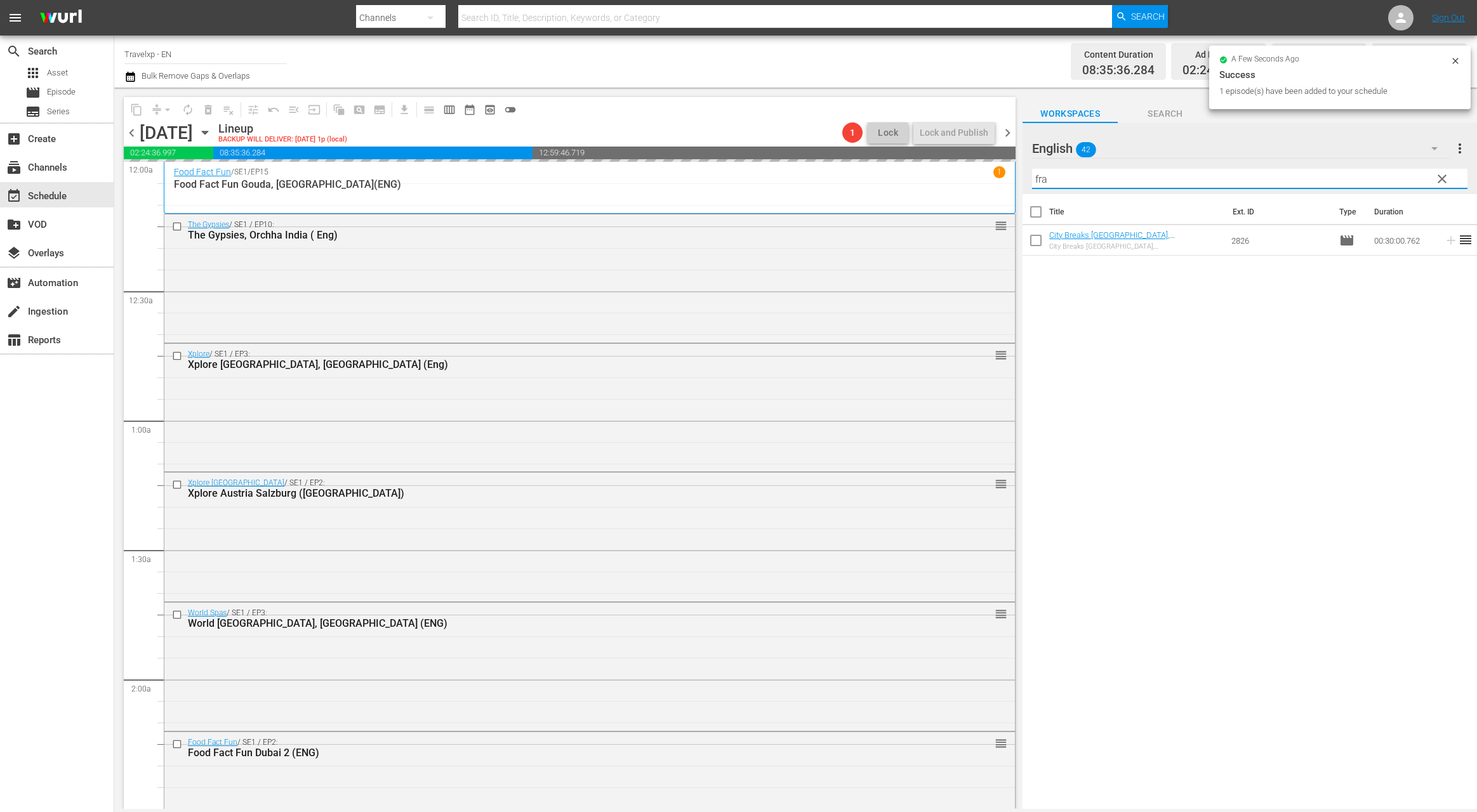
click at [1035, 177] on input "fra" at bounding box center [1249, 178] width 435 height 20
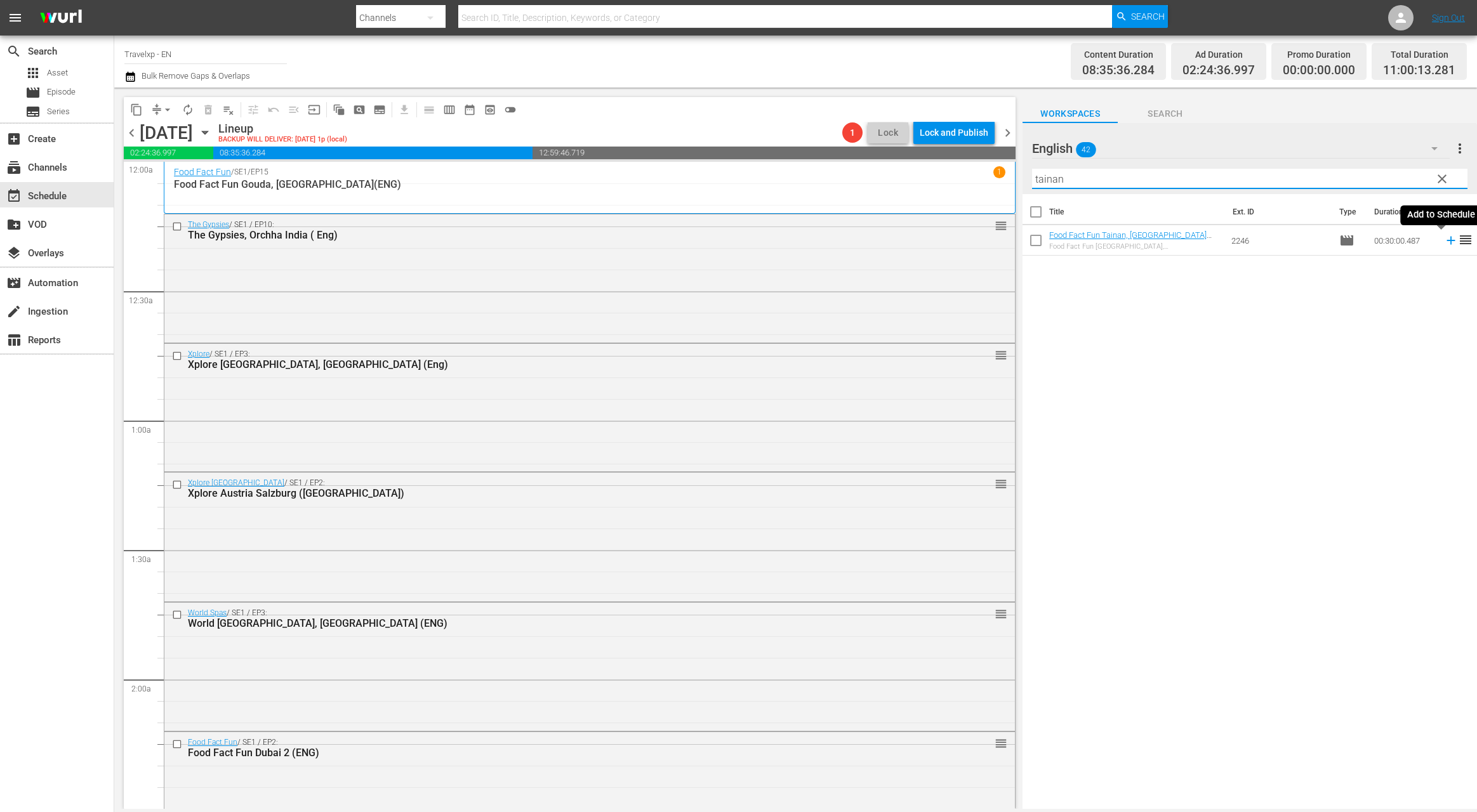
click at [1444, 243] on icon at bounding box center [1450, 240] width 14 height 14
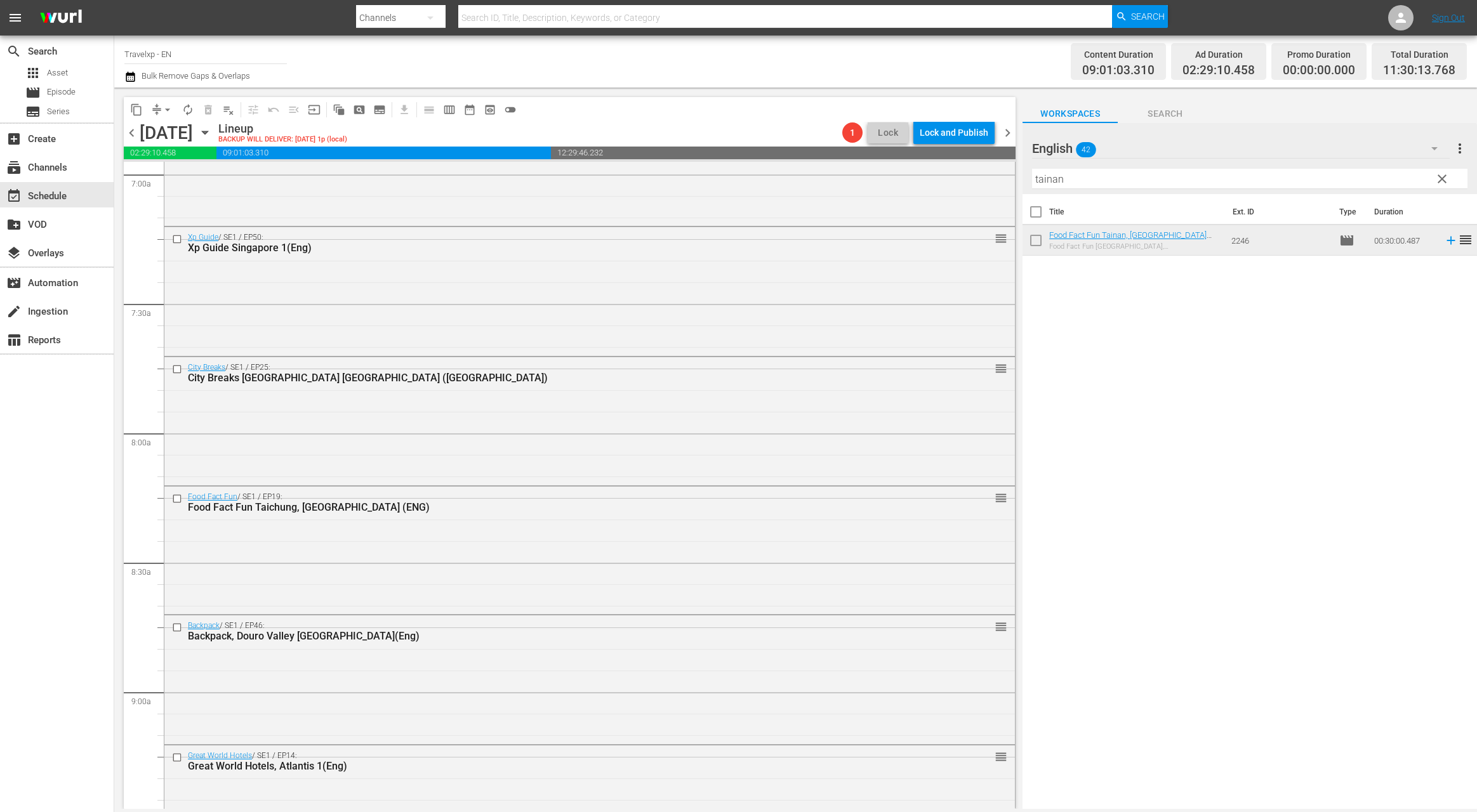
scroll to position [2617, 0]
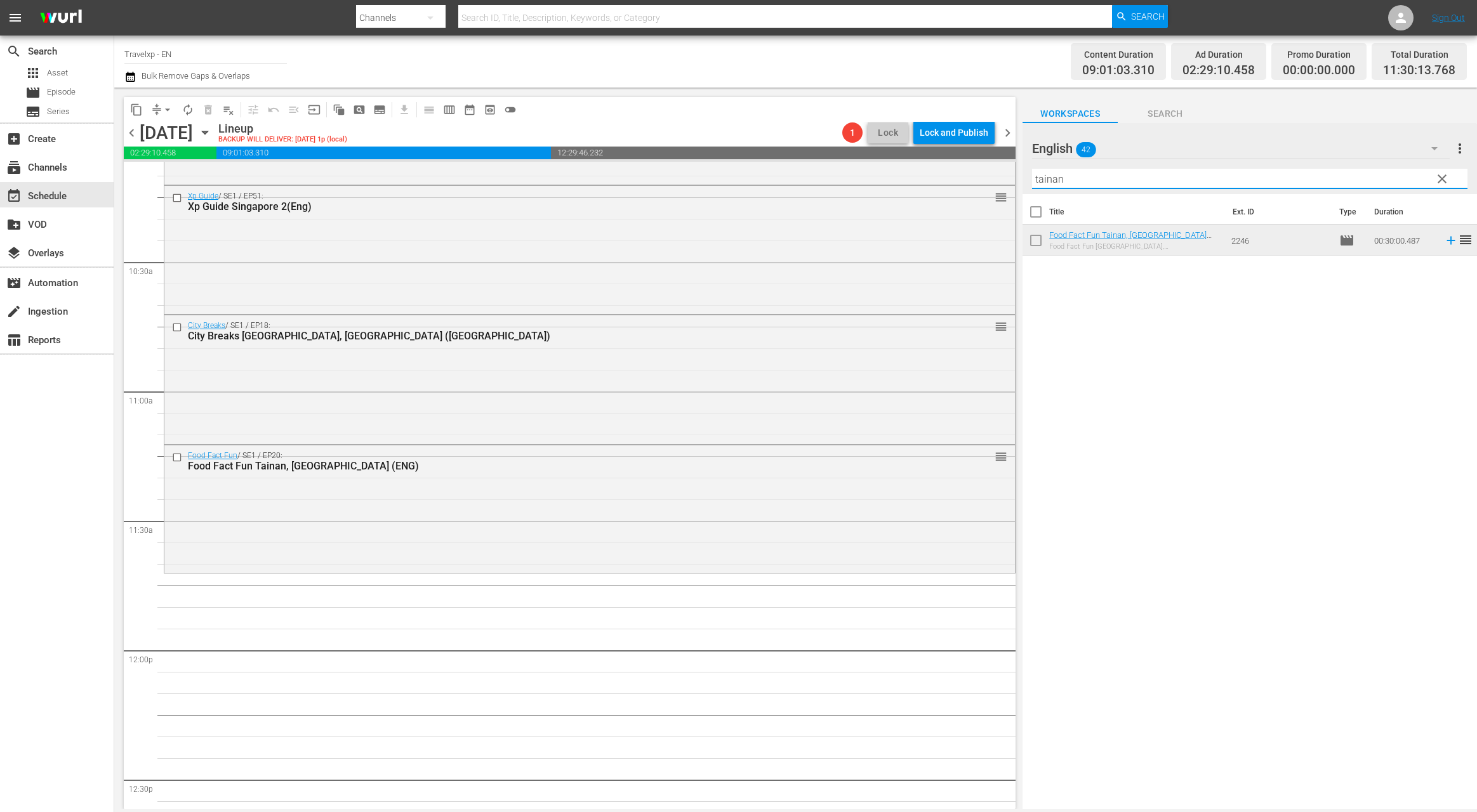
click at [1044, 186] on input "tainan" at bounding box center [1249, 178] width 435 height 20
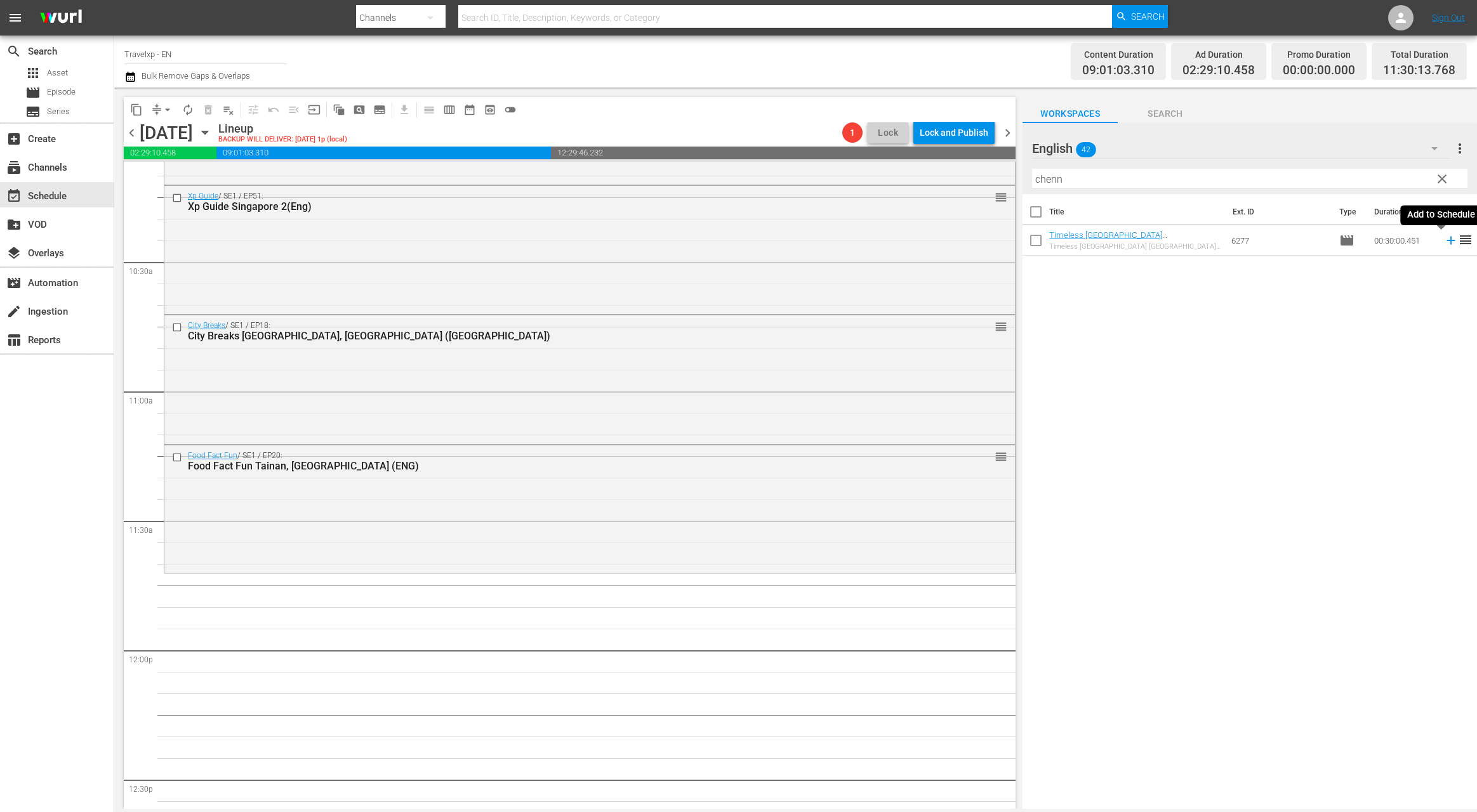
click at [1447, 240] on icon at bounding box center [1450, 240] width 8 height 8
click at [1058, 177] on input "chenn" at bounding box center [1249, 178] width 435 height 20
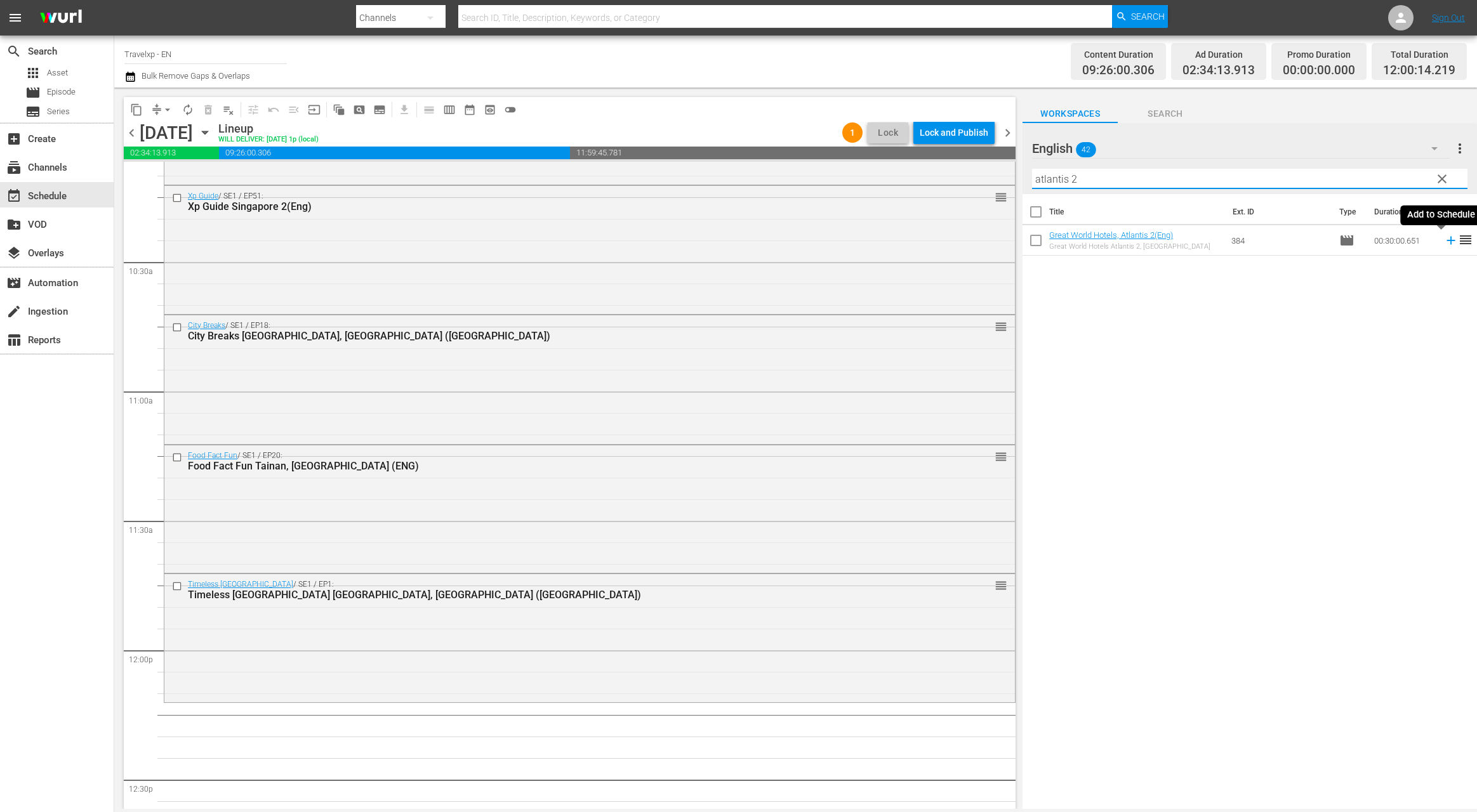
click at [1444, 242] on icon at bounding box center [1450, 240] width 14 height 14
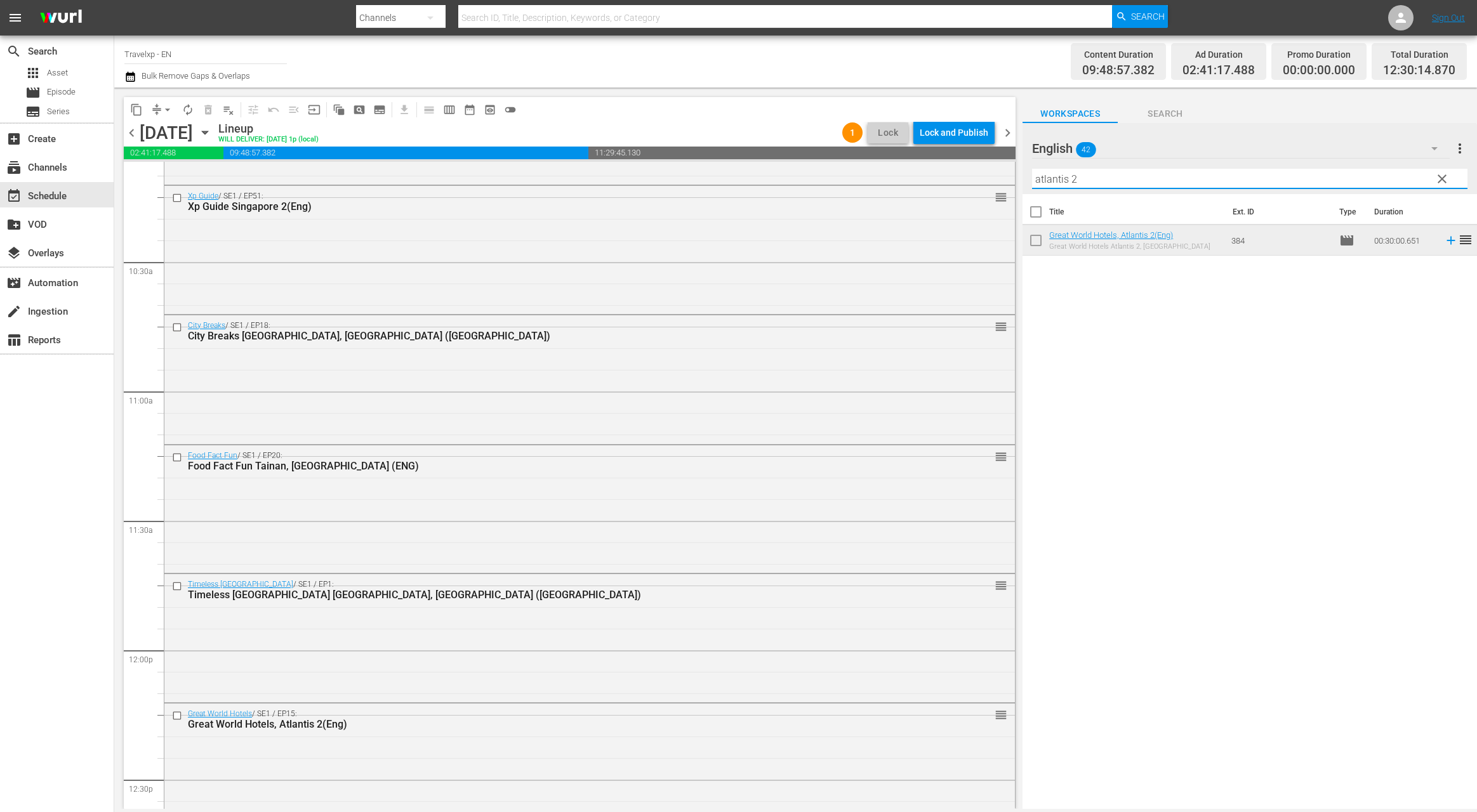
drag, startPoint x: 1085, startPoint y: 182, endPoint x: 1011, endPoint y: 180, distance: 74.0
click at [1011, 180] on div "content_copy compress arrow_drop_down autorenew_outlined delete_forever_outline…" at bounding box center [795, 448] width 1362 height 721
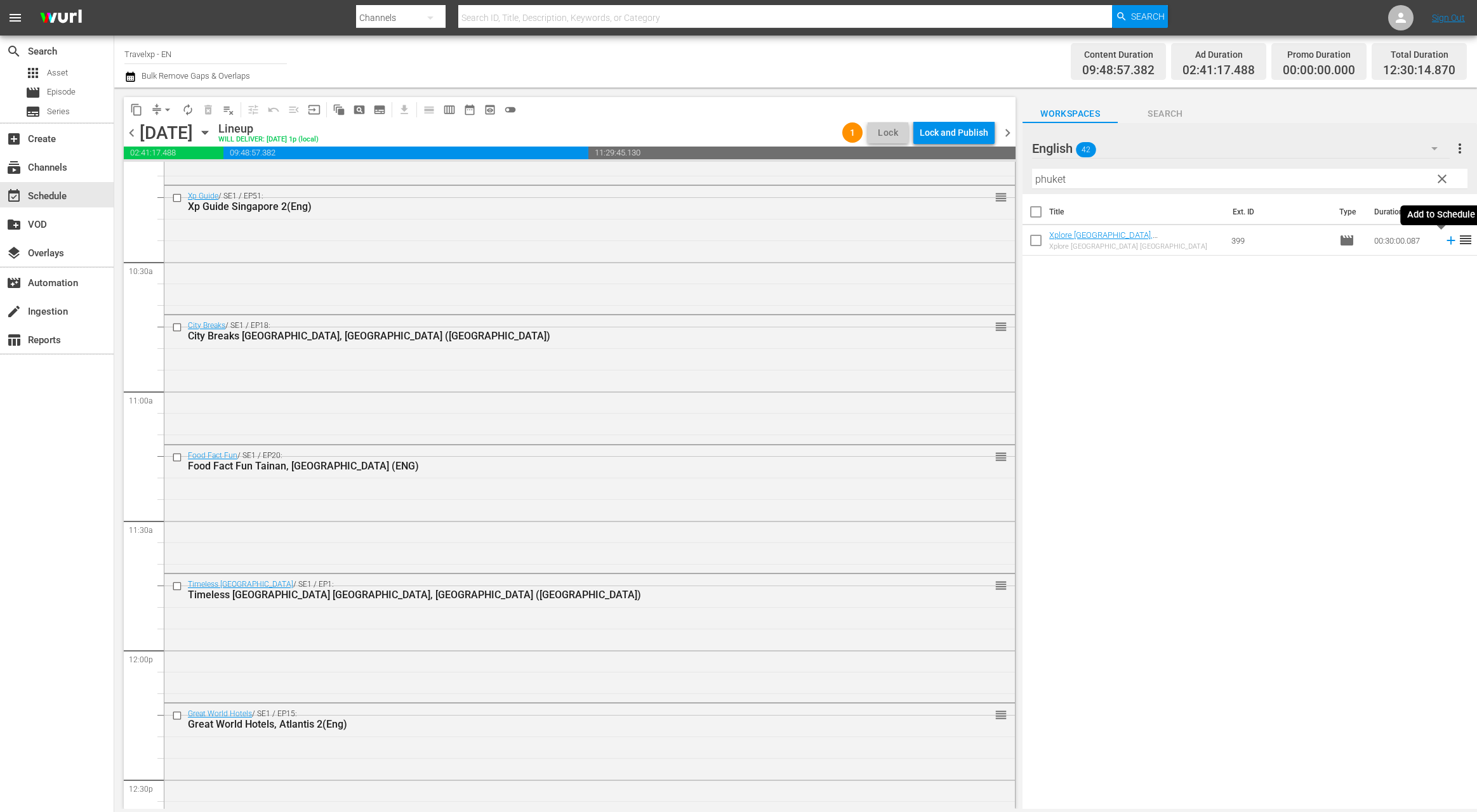
drag, startPoint x: 1441, startPoint y: 242, endPoint x: 1149, endPoint y: 136, distance: 310.6
click at [1447, 242] on icon at bounding box center [1450, 240] width 8 height 8
click at [1056, 178] on input "phuket" at bounding box center [1249, 178] width 435 height 20
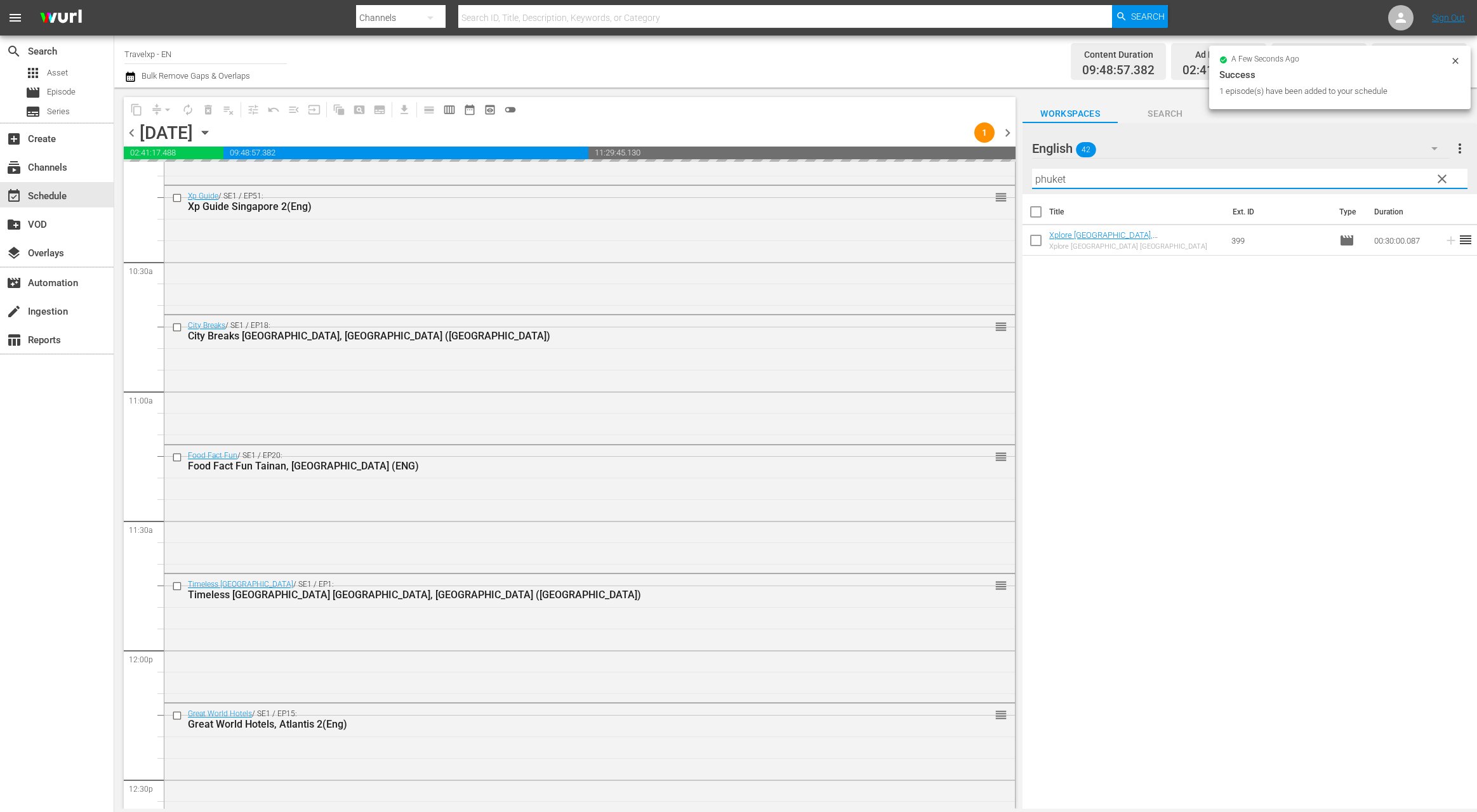
click at [1056, 178] on input "phuket" at bounding box center [1249, 178] width 435 height 20
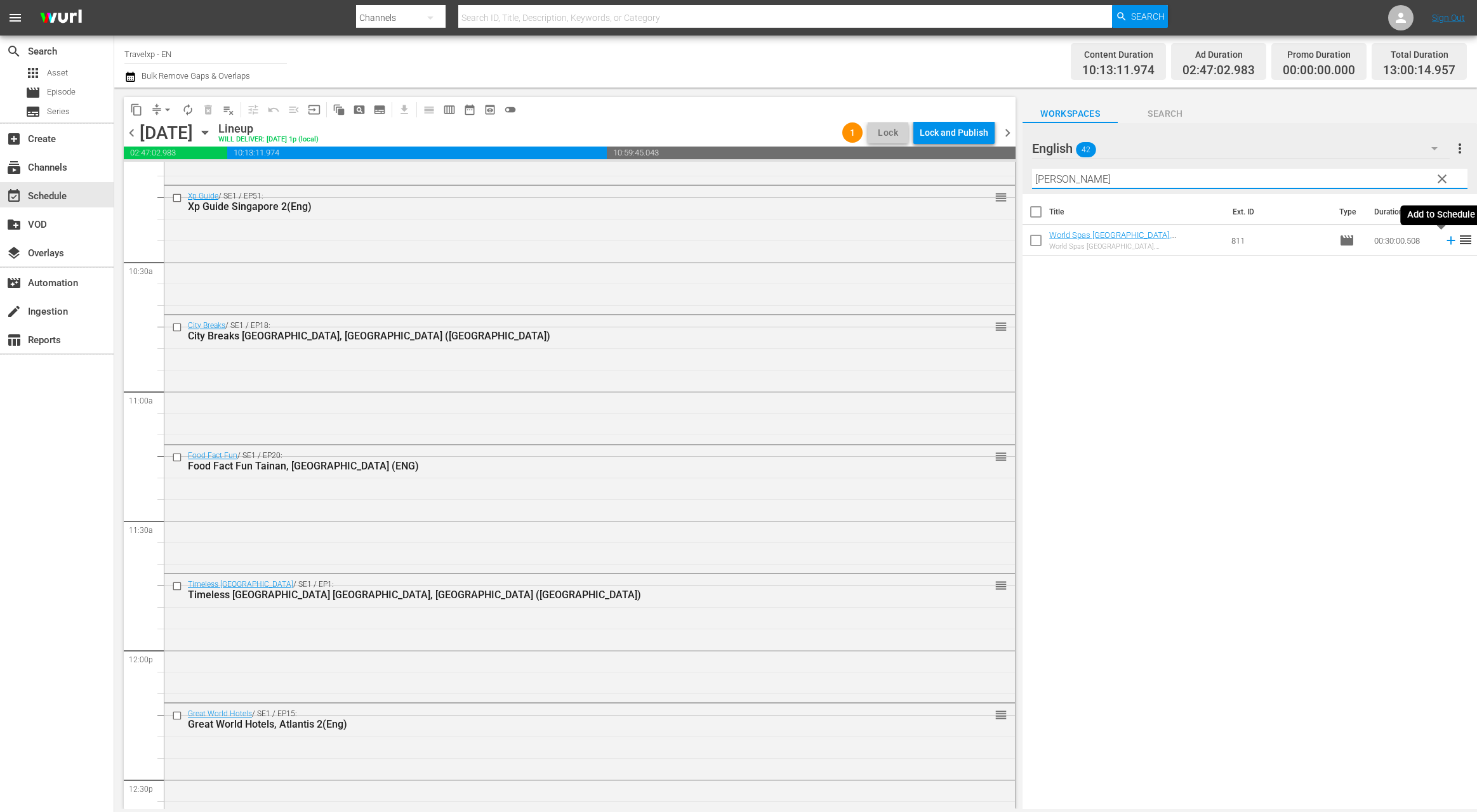
click at [1447, 239] on icon at bounding box center [1450, 240] width 8 height 8
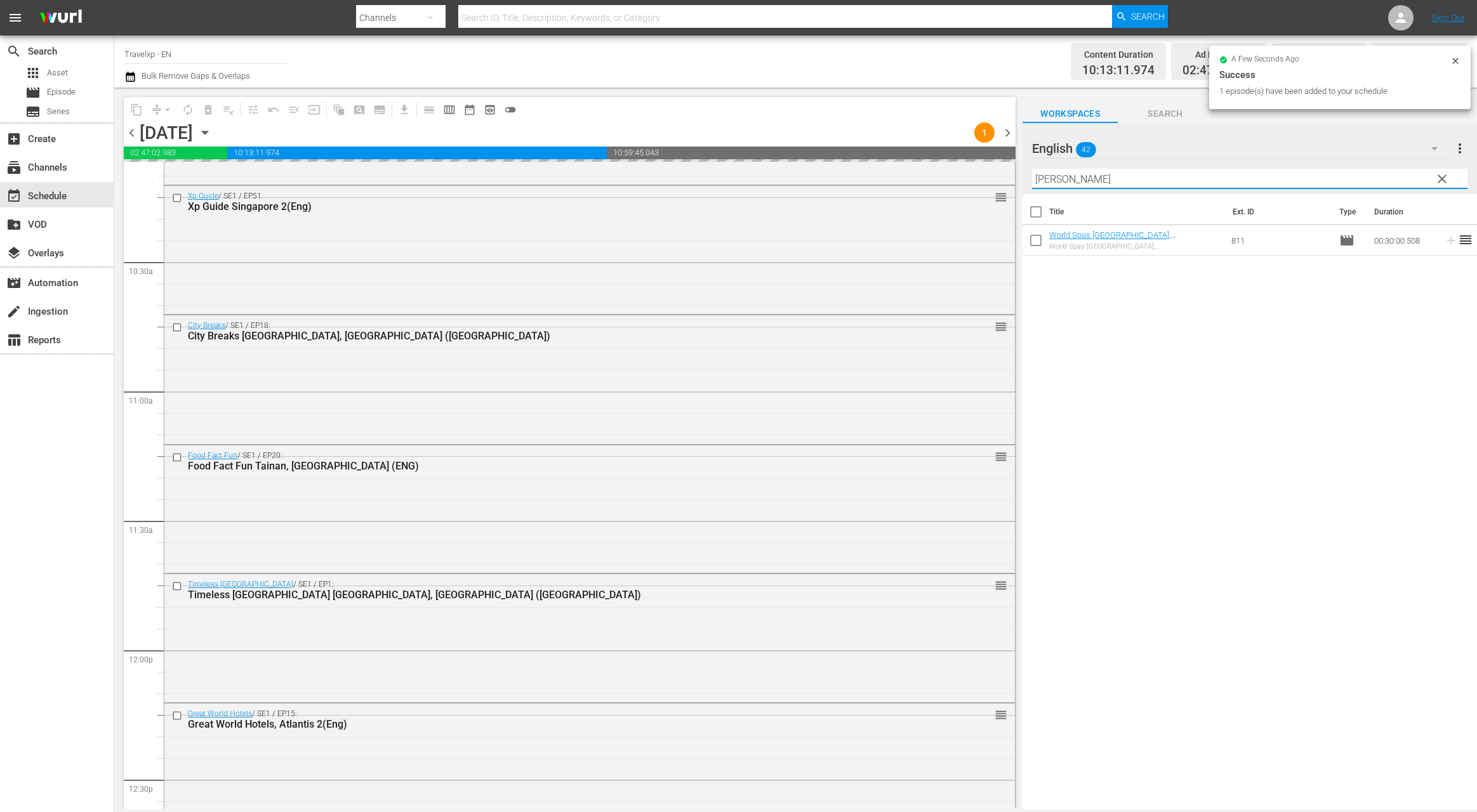
click at [1048, 180] on input "[PERSON_NAME]" at bounding box center [1249, 178] width 435 height 20
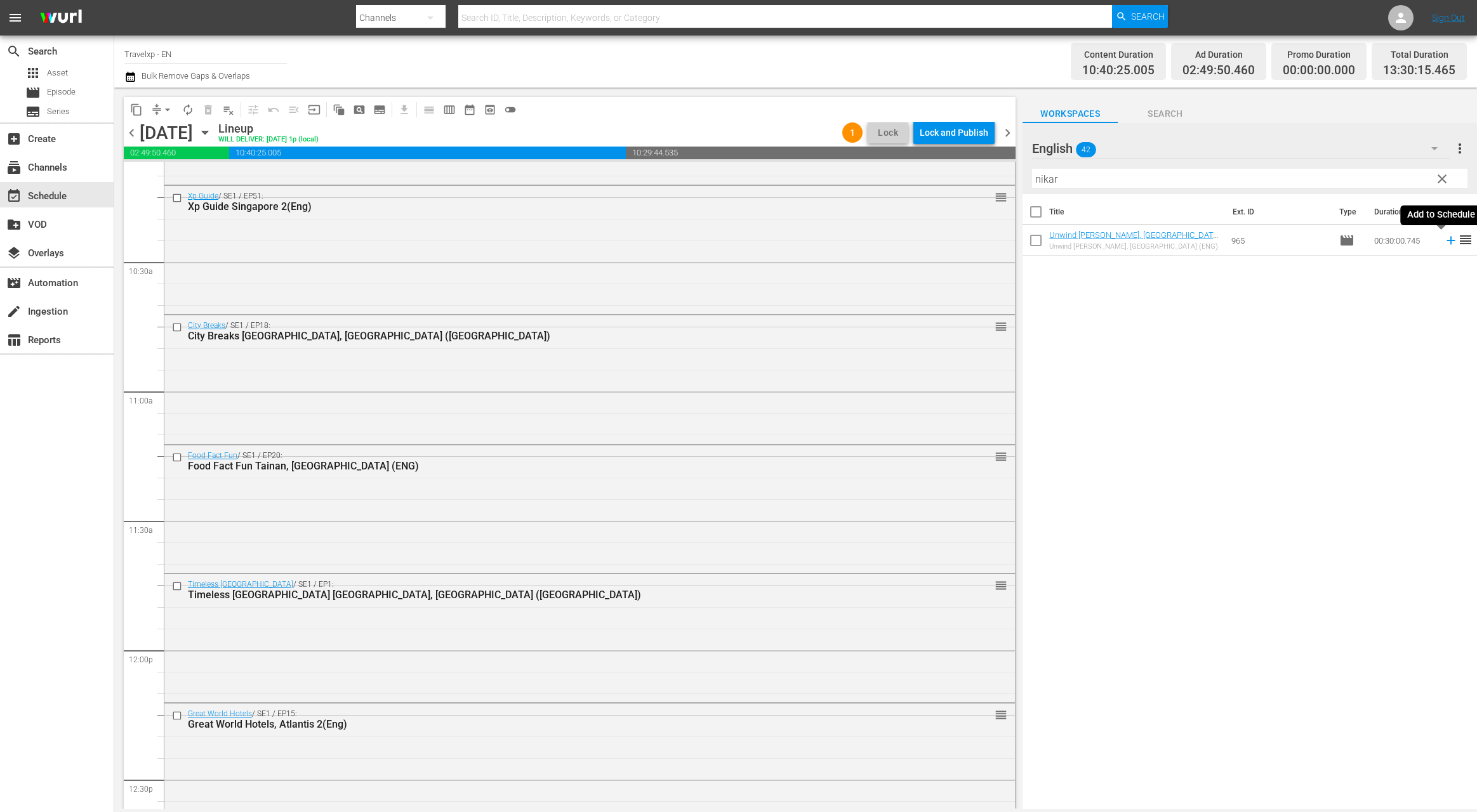
click at [1447, 240] on icon at bounding box center [1450, 240] width 8 height 8
click at [1045, 182] on input "nikar" at bounding box center [1249, 178] width 435 height 20
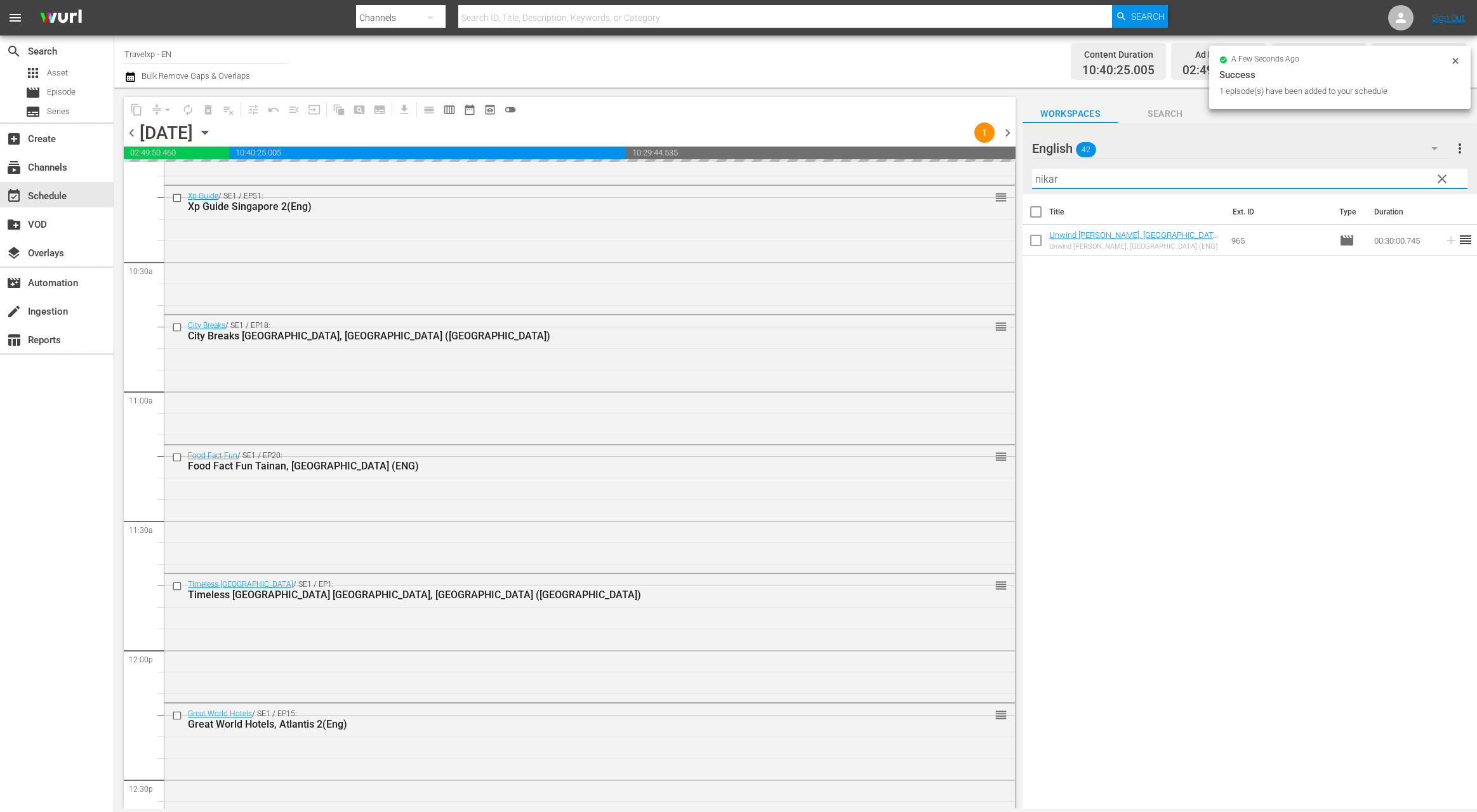
click at [1045, 182] on input "nikar" at bounding box center [1249, 178] width 435 height 20
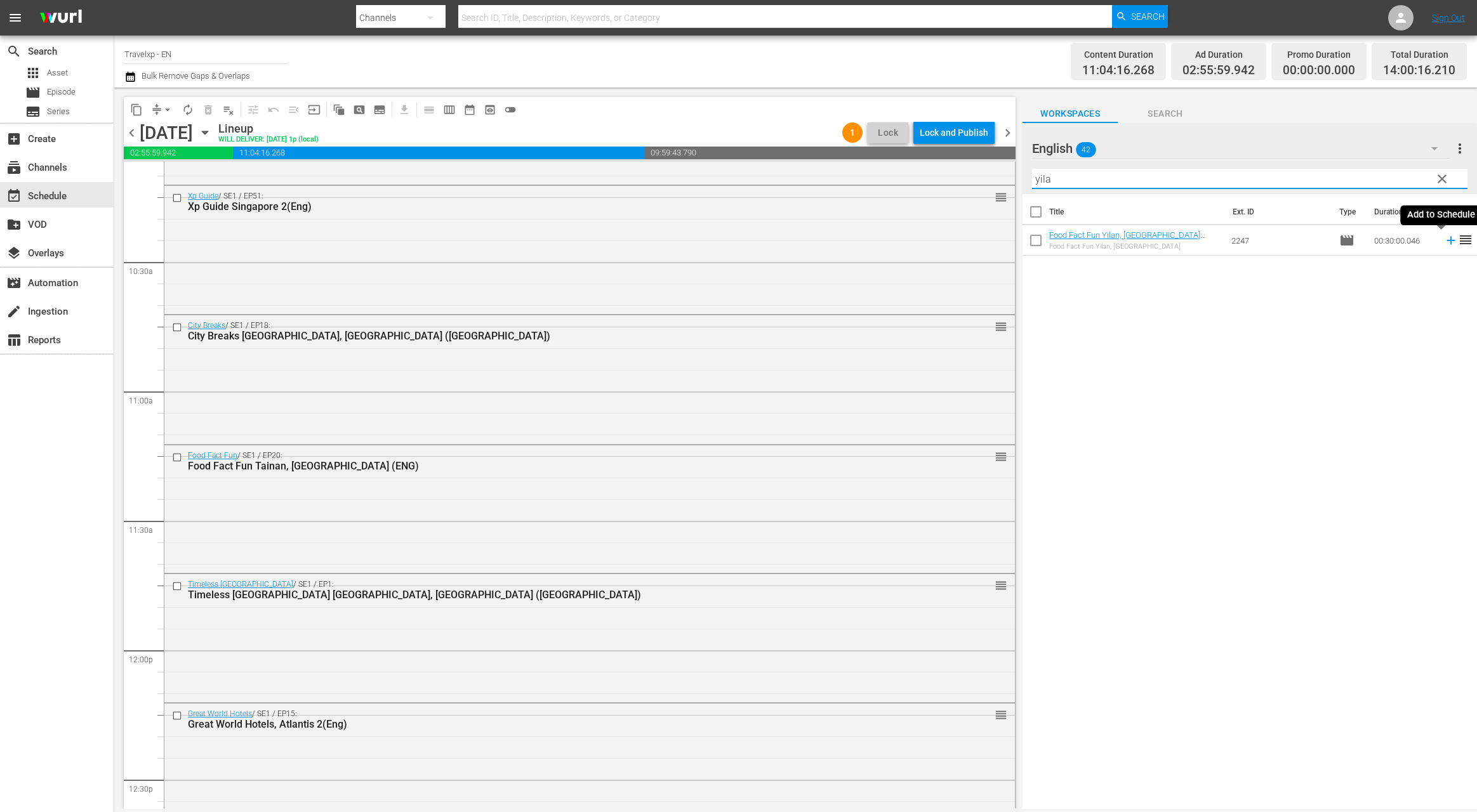
click at [1447, 243] on icon at bounding box center [1450, 240] width 8 height 8
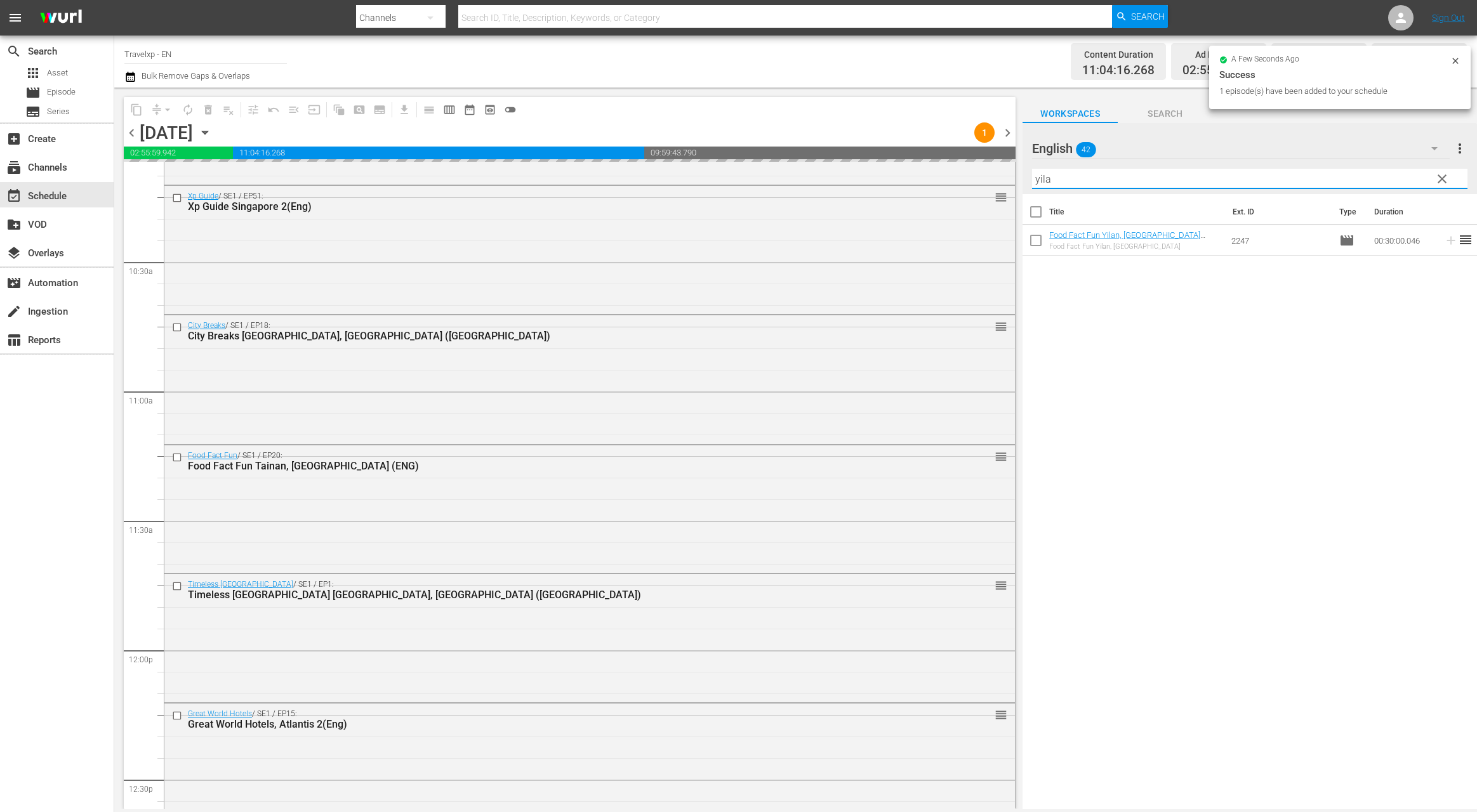
click at [1046, 180] on input "yila" at bounding box center [1249, 178] width 435 height 20
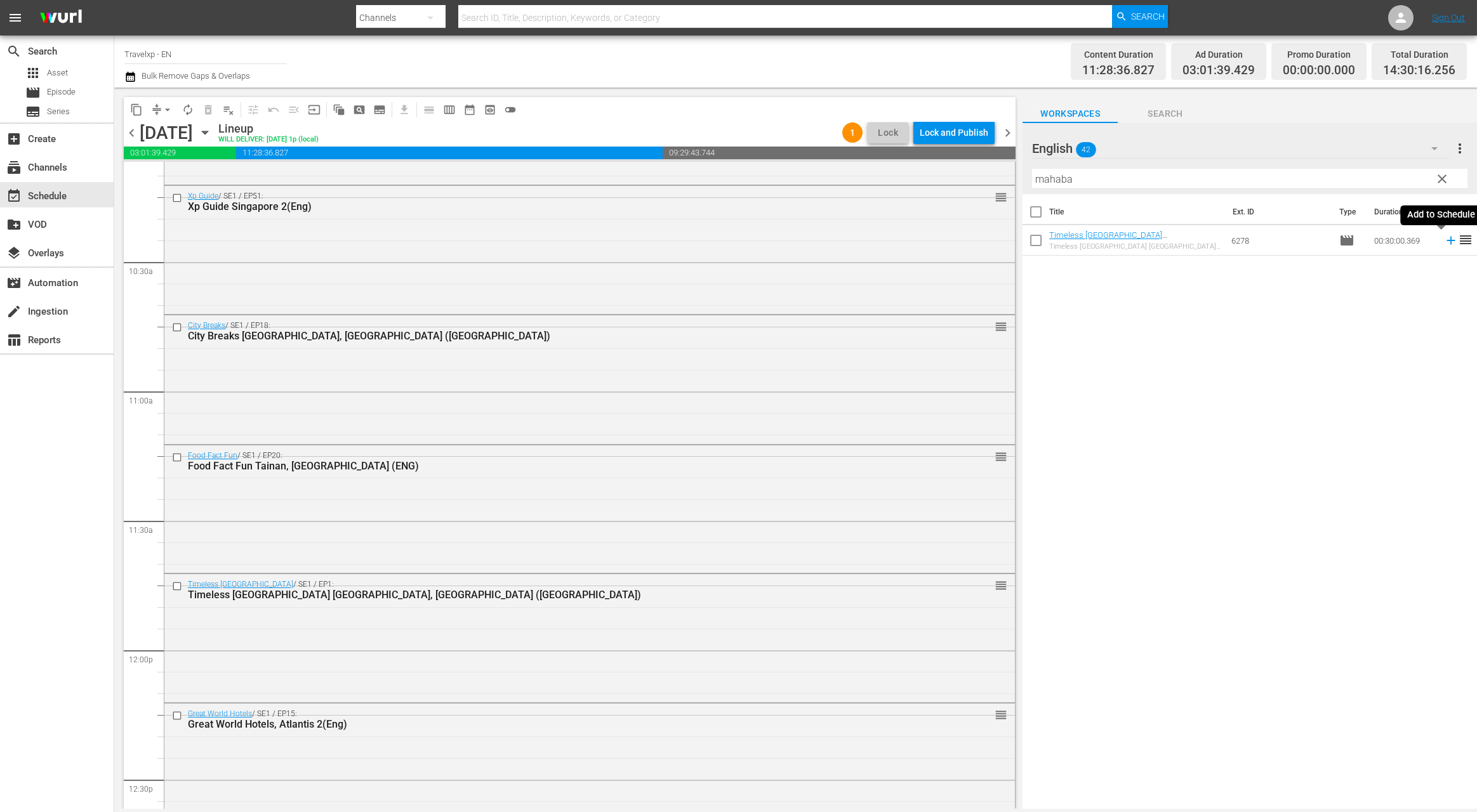
click at [1447, 240] on icon at bounding box center [1450, 240] width 8 height 8
click at [1051, 180] on input "mahaba" at bounding box center [1249, 178] width 435 height 20
click at [1444, 243] on icon at bounding box center [1450, 240] width 14 height 14
click at [1048, 177] on input "jabal" at bounding box center [1249, 178] width 435 height 20
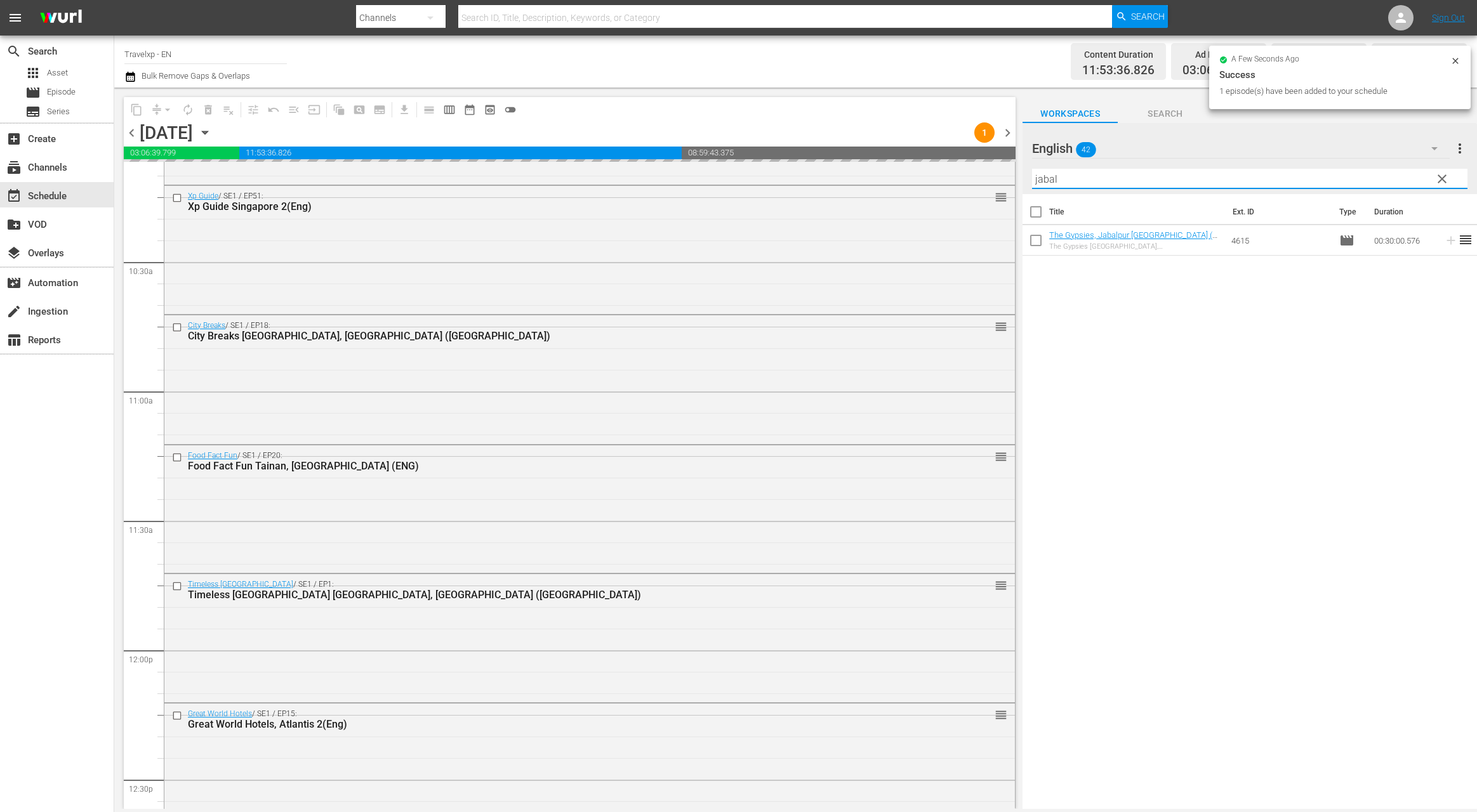
click at [1048, 177] on input "jabal" at bounding box center [1249, 178] width 435 height 20
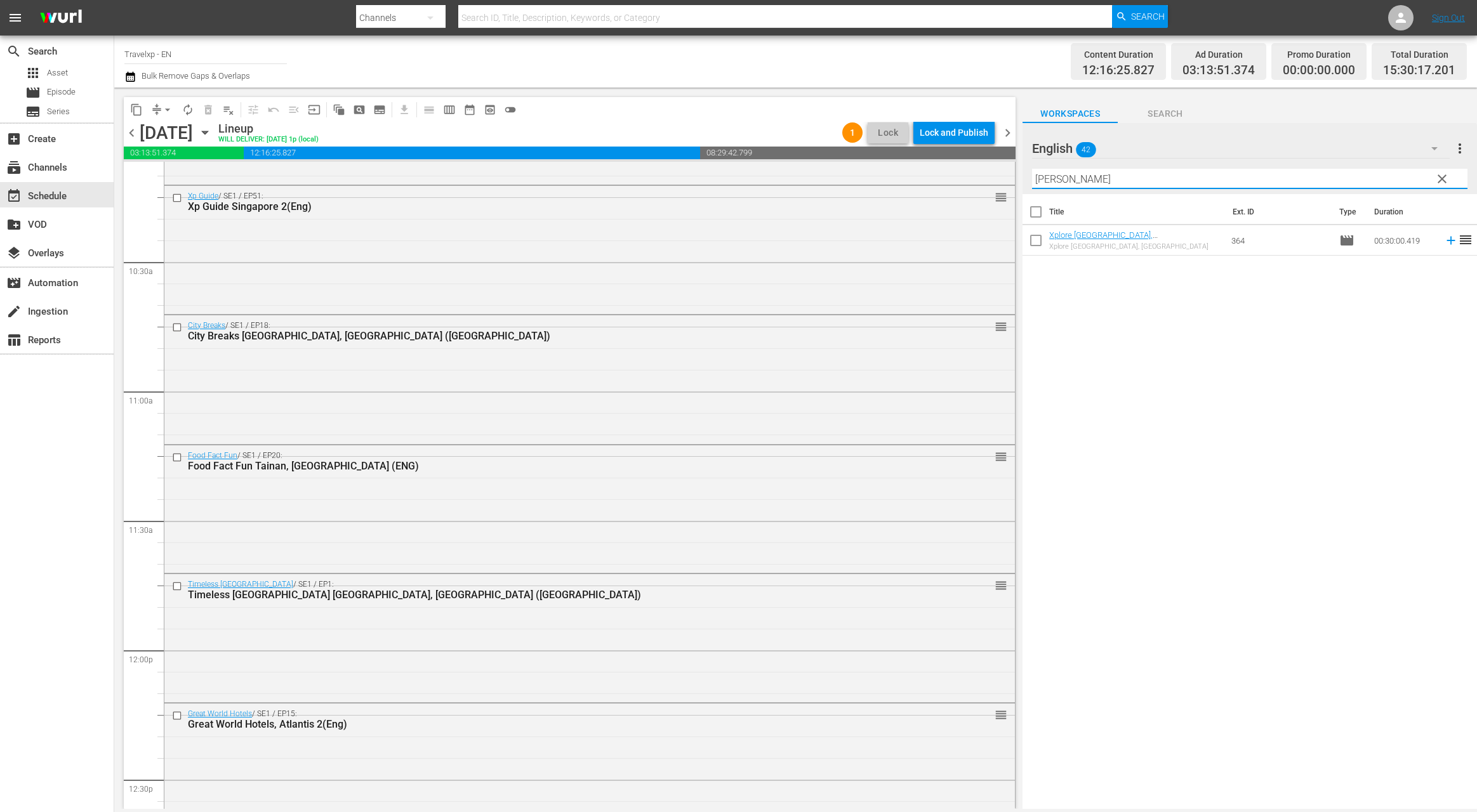
click at [1444, 242] on icon at bounding box center [1450, 240] width 14 height 14
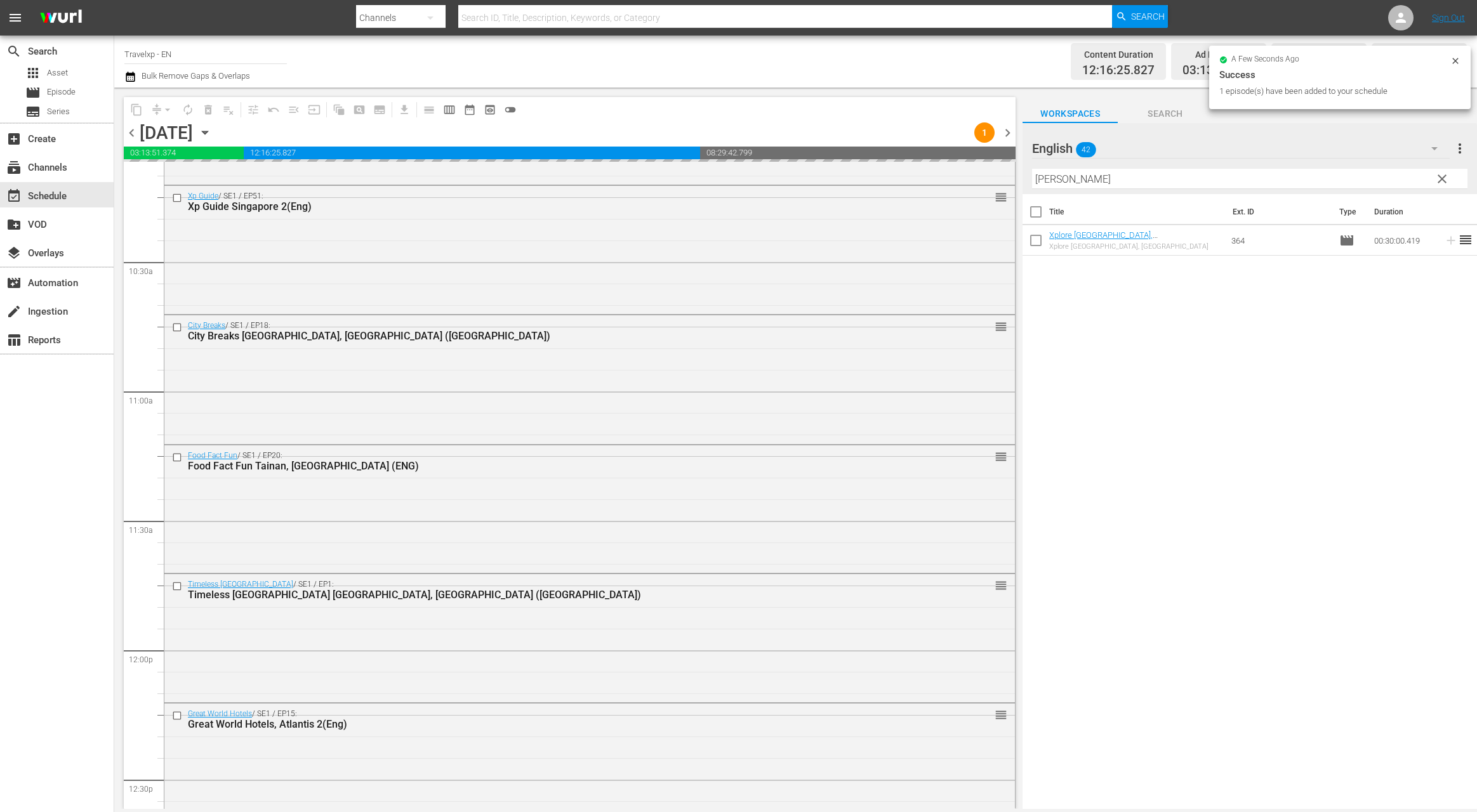
click at [1052, 182] on input "[PERSON_NAME]" at bounding box center [1249, 178] width 435 height 20
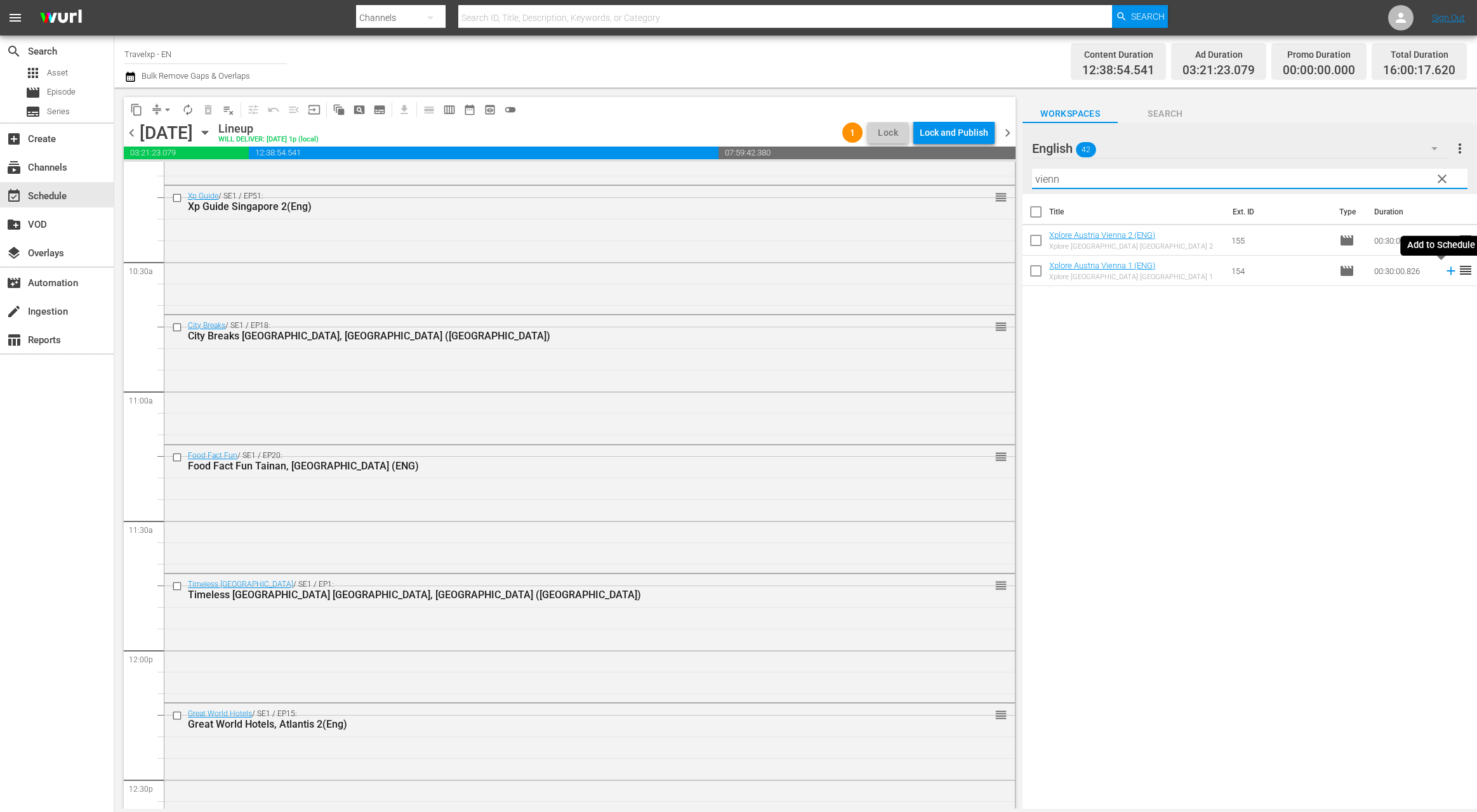
click at [1447, 270] on icon at bounding box center [1450, 270] width 8 height 8
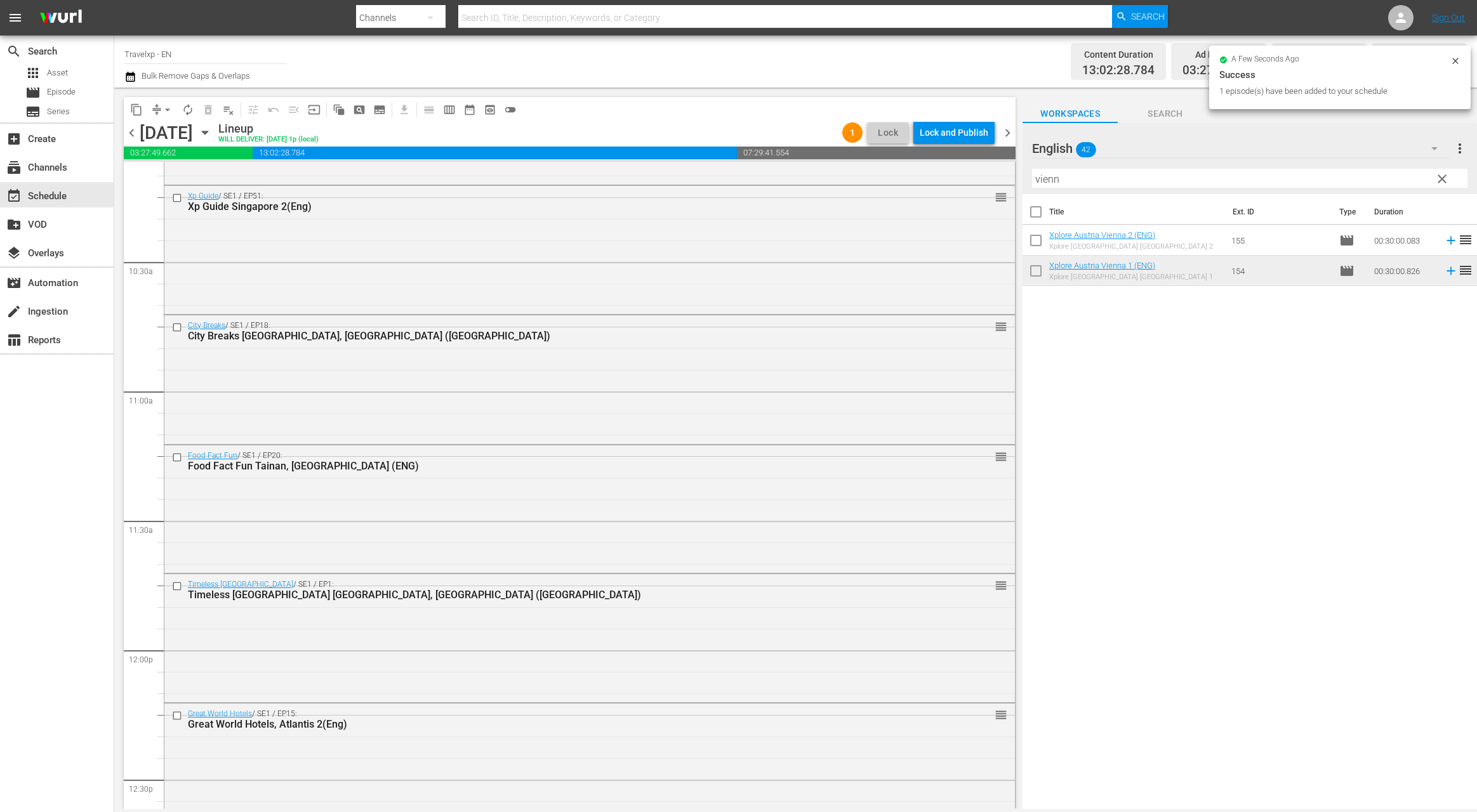
click at [1049, 179] on input "vienn" at bounding box center [1249, 178] width 435 height 20
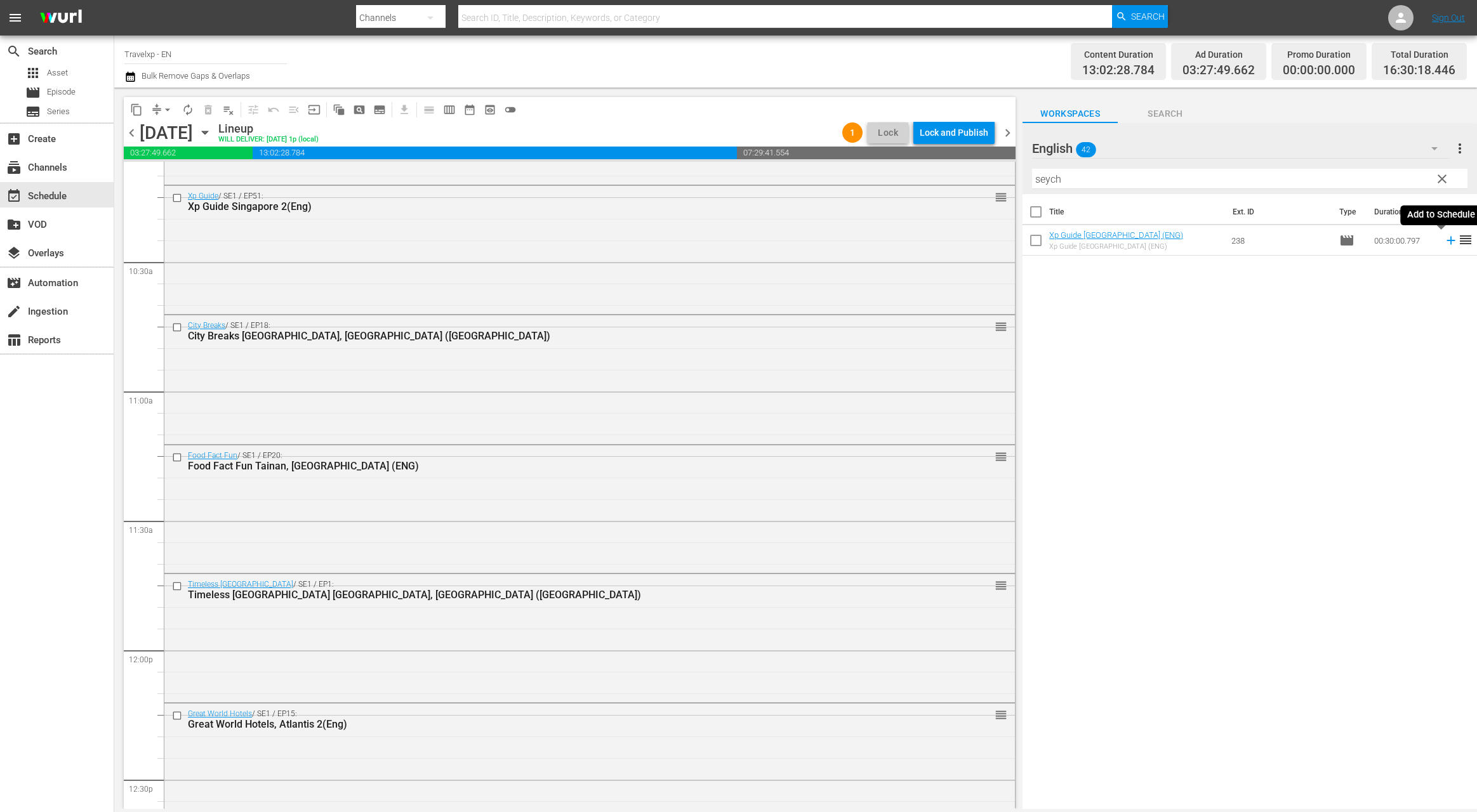
click at [1444, 242] on icon at bounding box center [1450, 240] width 14 height 14
click at [1053, 181] on input "seych" at bounding box center [1249, 178] width 435 height 20
click at [1053, 182] on input "seych" at bounding box center [1249, 178] width 435 height 20
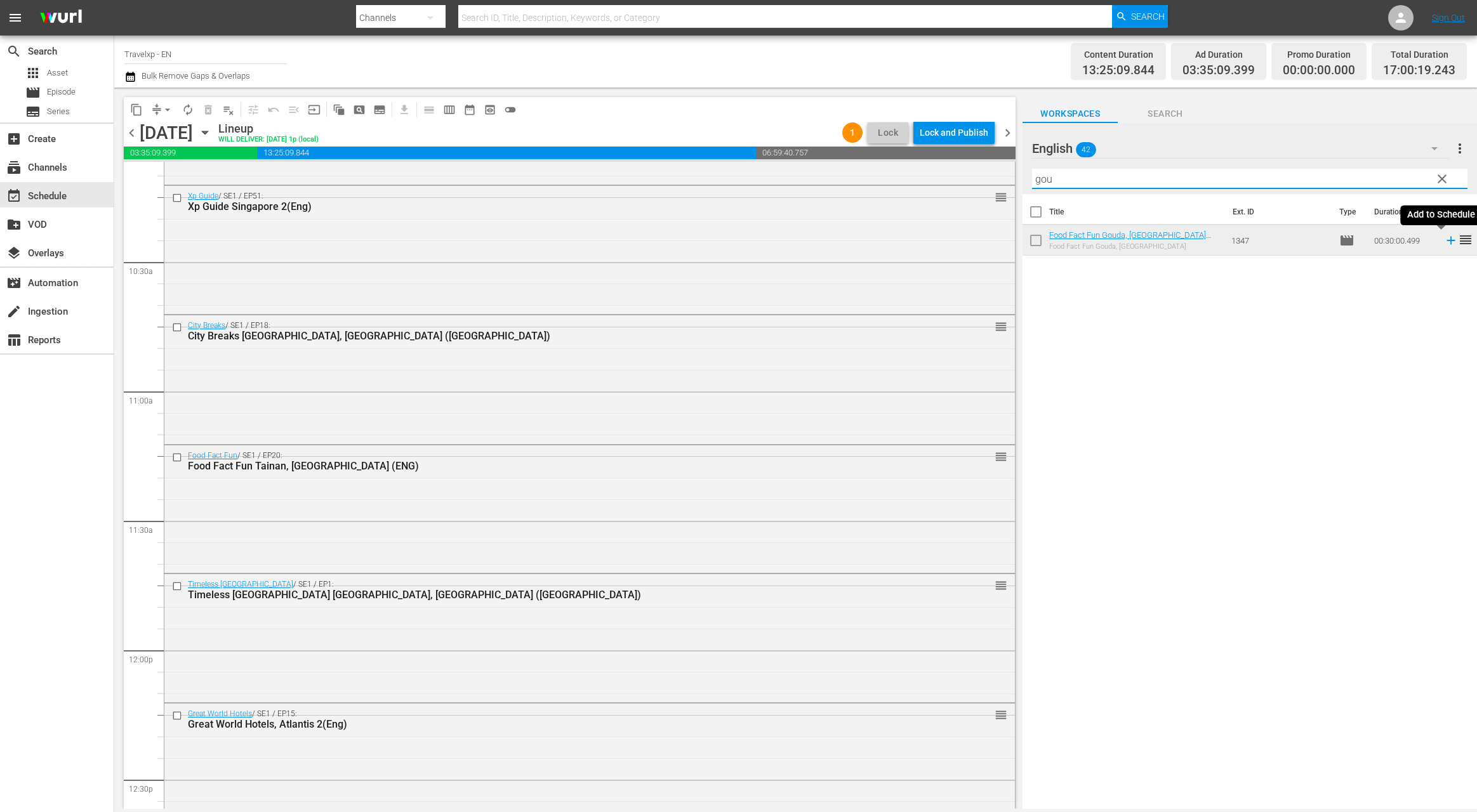
click at [1447, 241] on icon at bounding box center [1450, 240] width 8 height 8
click at [1054, 177] on input "gou" at bounding box center [1249, 178] width 435 height 20
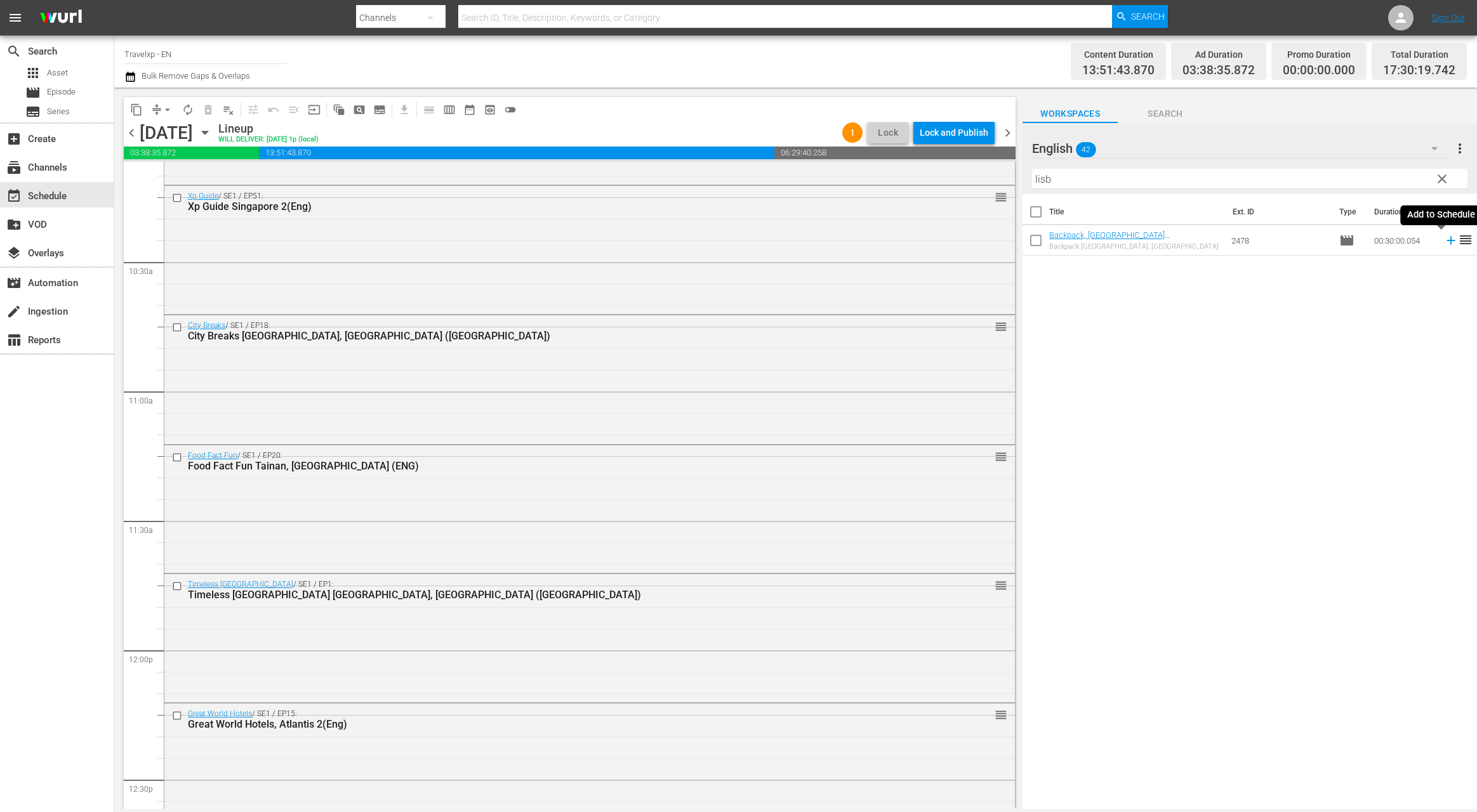
drag, startPoint x: 1441, startPoint y: 241, endPoint x: 1200, endPoint y: 171, distance: 251.0
click at [1447, 241] on icon at bounding box center [1450, 240] width 8 height 8
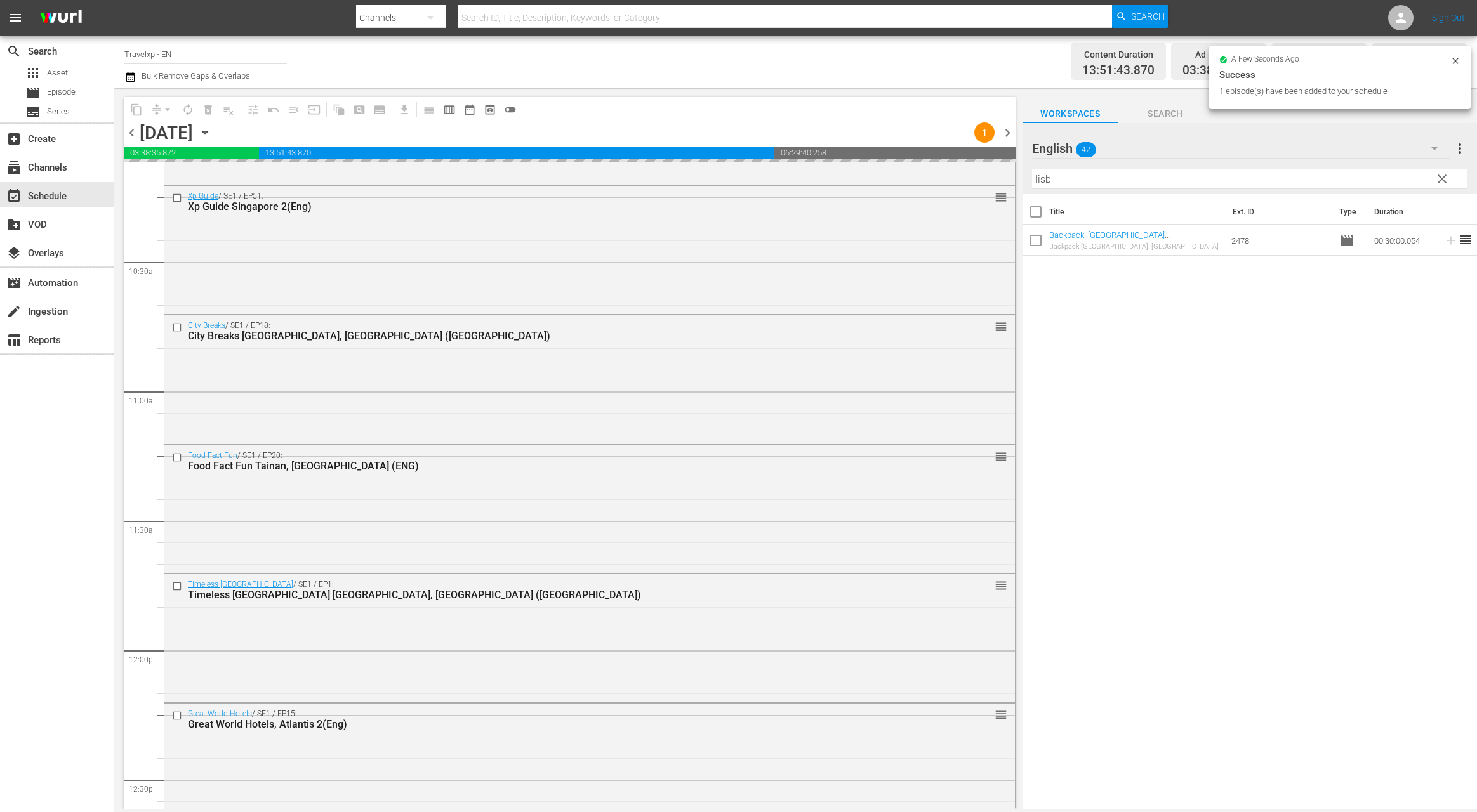
click at [1044, 182] on input "lisb" at bounding box center [1249, 178] width 435 height 20
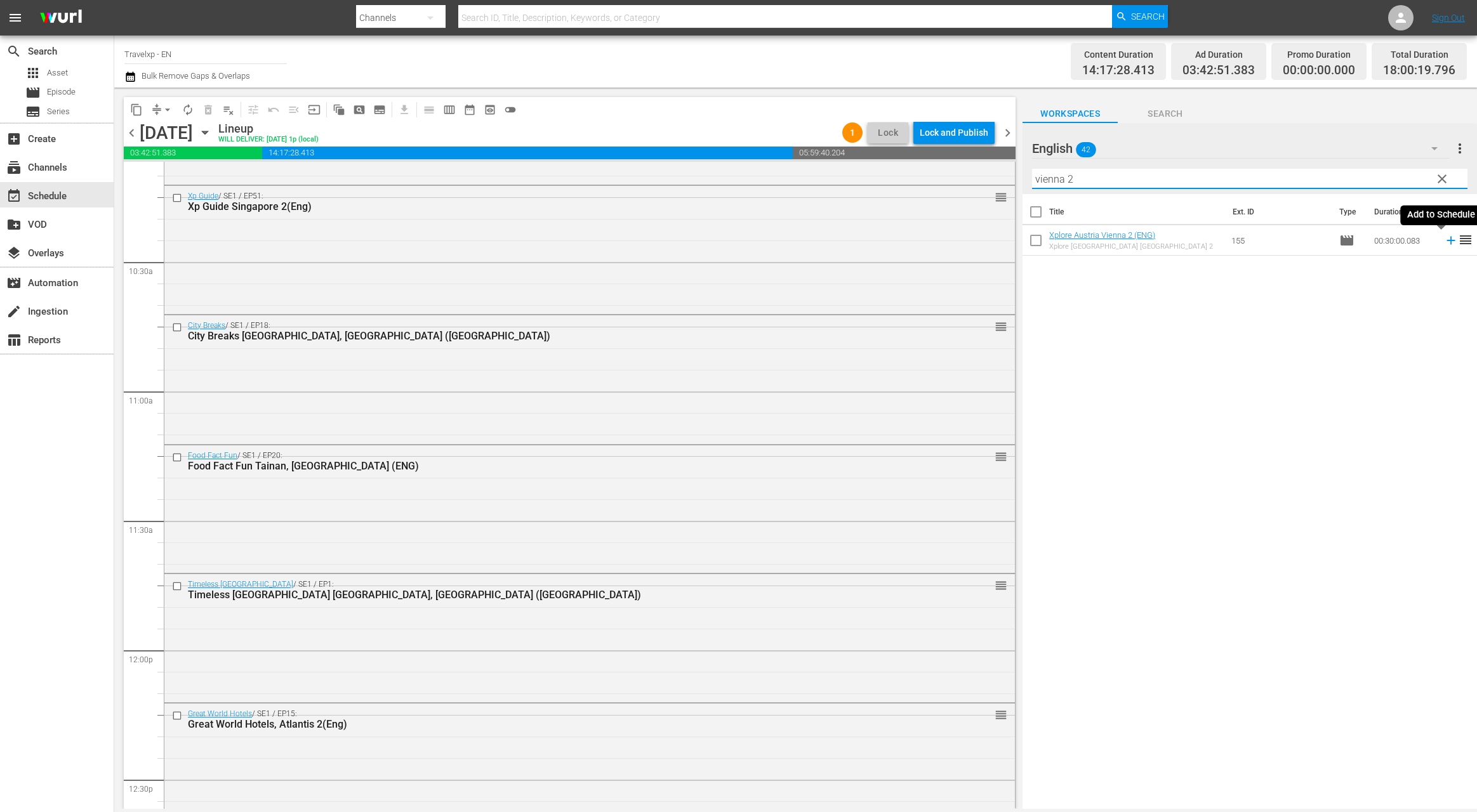
click at [1444, 241] on icon at bounding box center [1450, 240] width 14 height 14
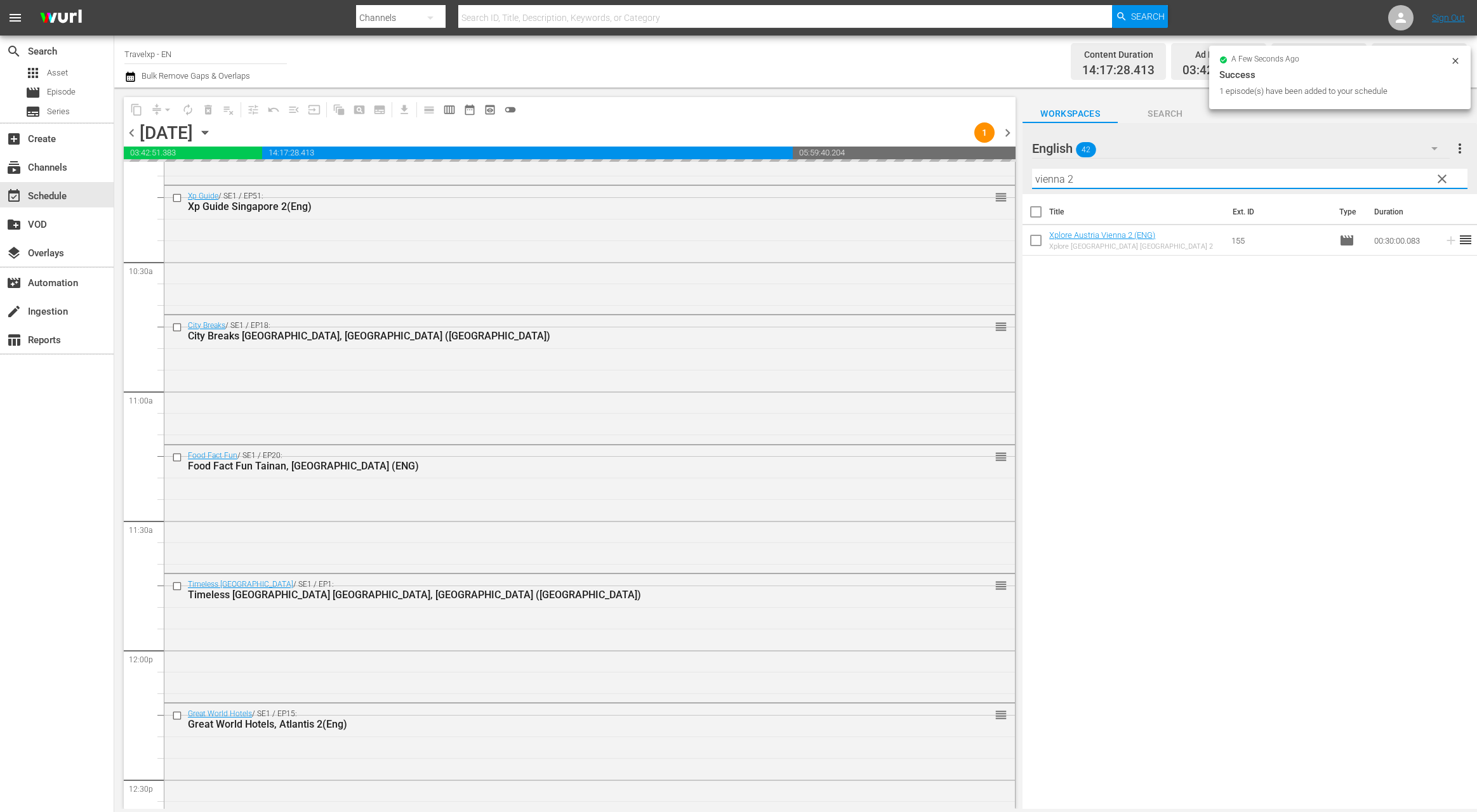
click at [1029, 177] on div "English 42 English more_vert clear Filter by Title vienna 2" at bounding box center [1249, 159] width 455 height 71
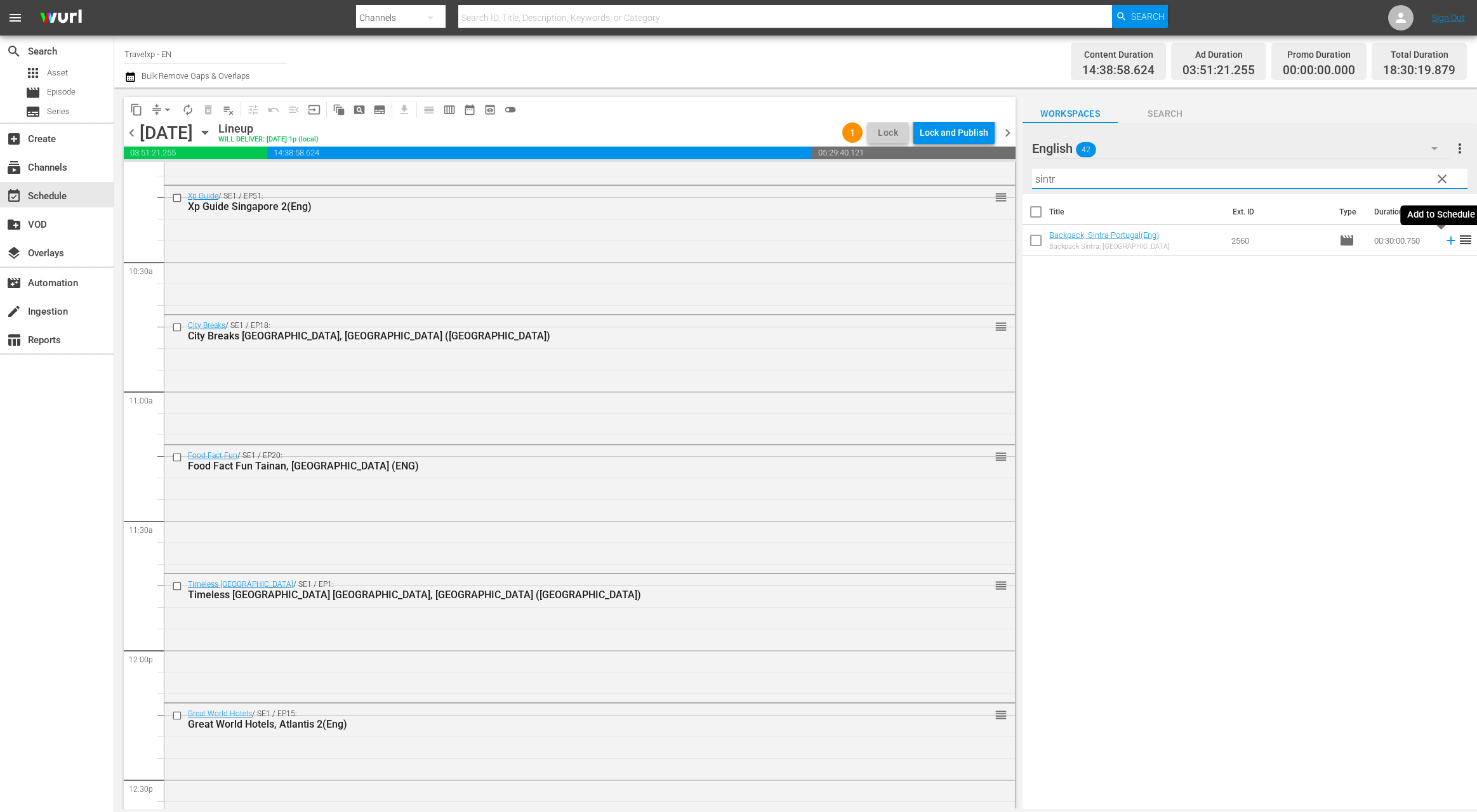
drag, startPoint x: 1442, startPoint y: 241, endPoint x: 1135, endPoint y: 154, distance: 319.1
click at [1447, 241] on icon at bounding box center [1450, 240] width 8 height 8
click at [1044, 183] on input "sintr" at bounding box center [1249, 178] width 435 height 20
click at [1444, 242] on icon at bounding box center [1450, 240] width 14 height 14
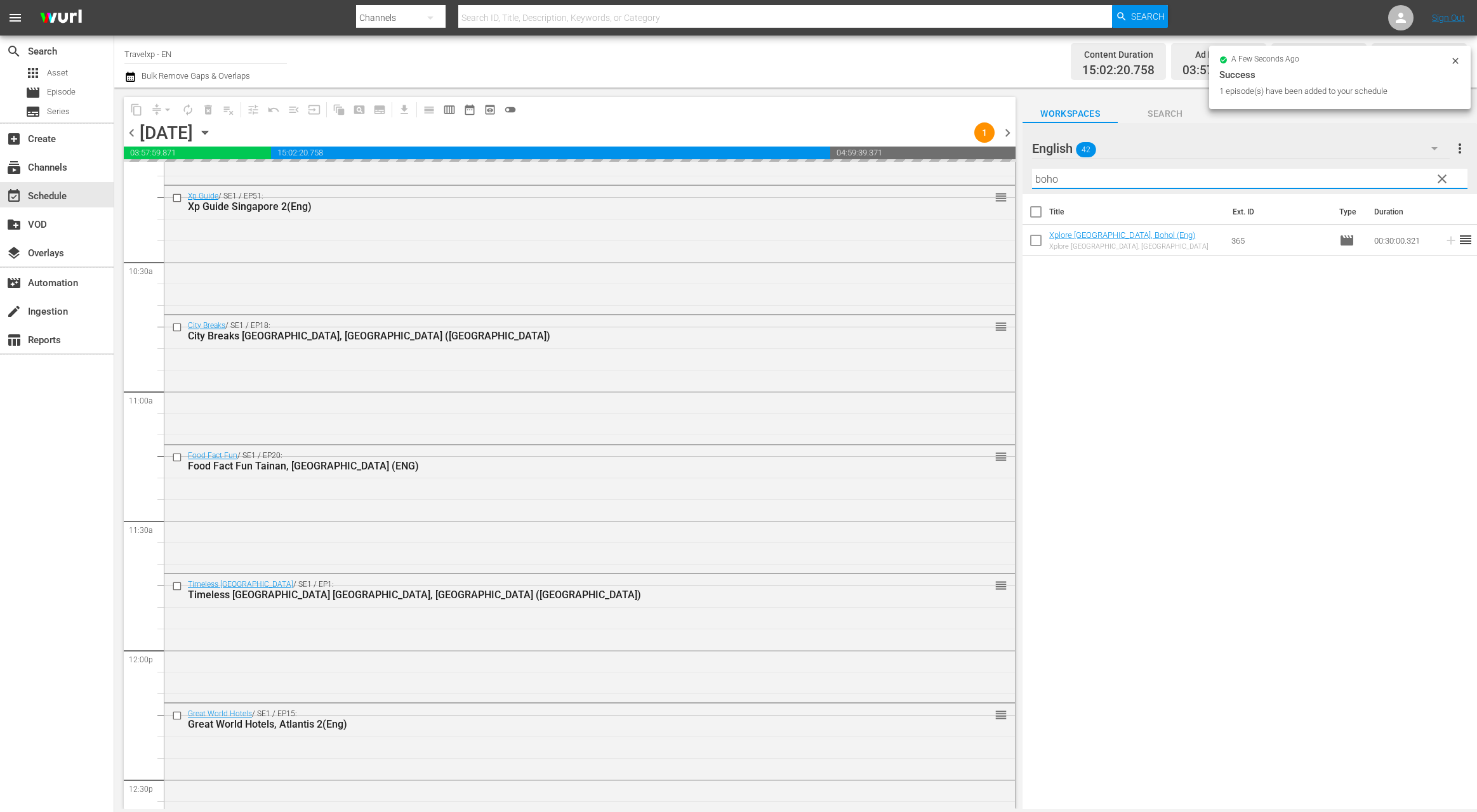
click at [1048, 182] on input "boho" at bounding box center [1249, 178] width 435 height 20
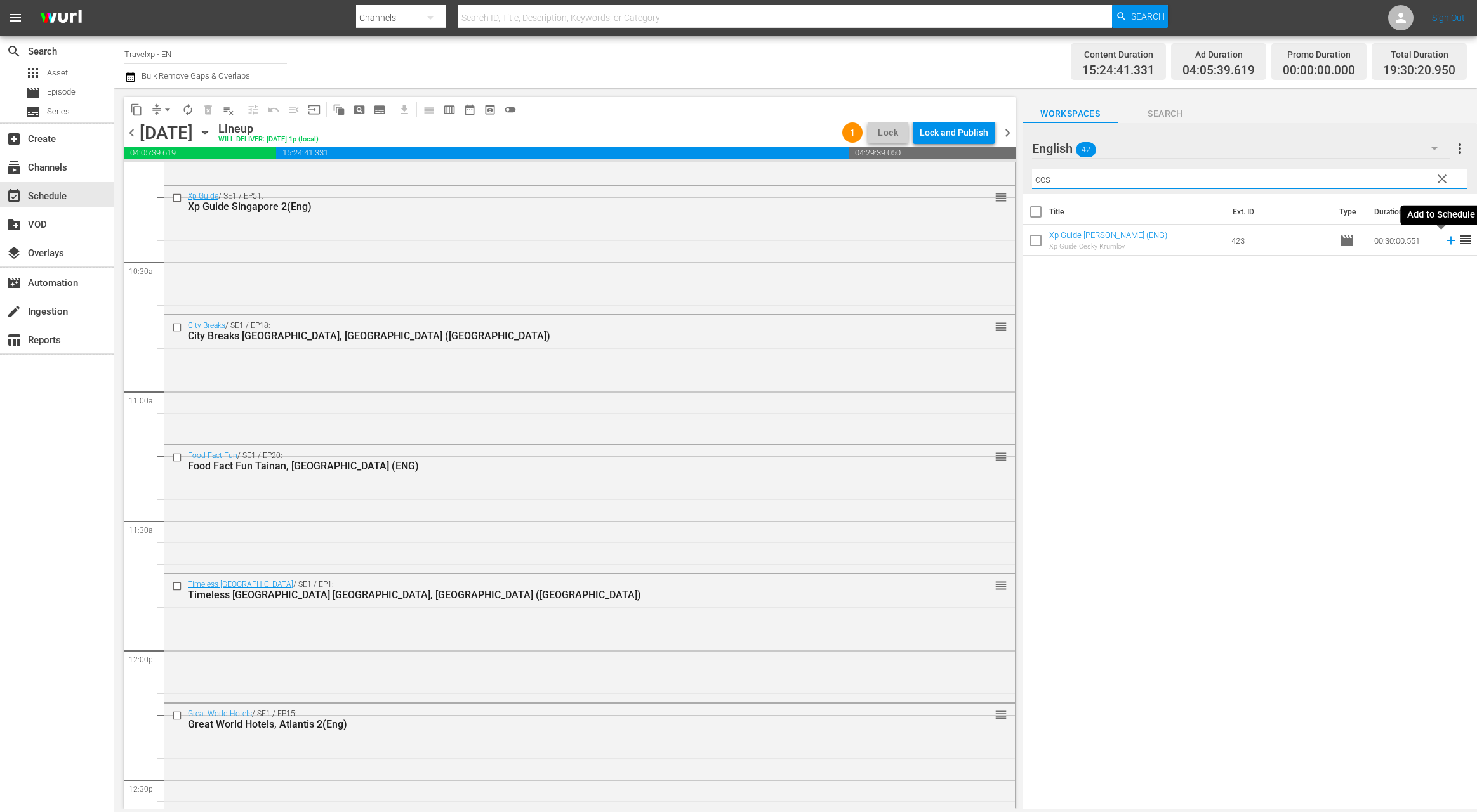
click at [1447, 242] on icon at bounding box center [1450, 240] width 8 height 8
click at [1044, 182] on input "ces" at bounding box center [1249, 178] width 435 height 20
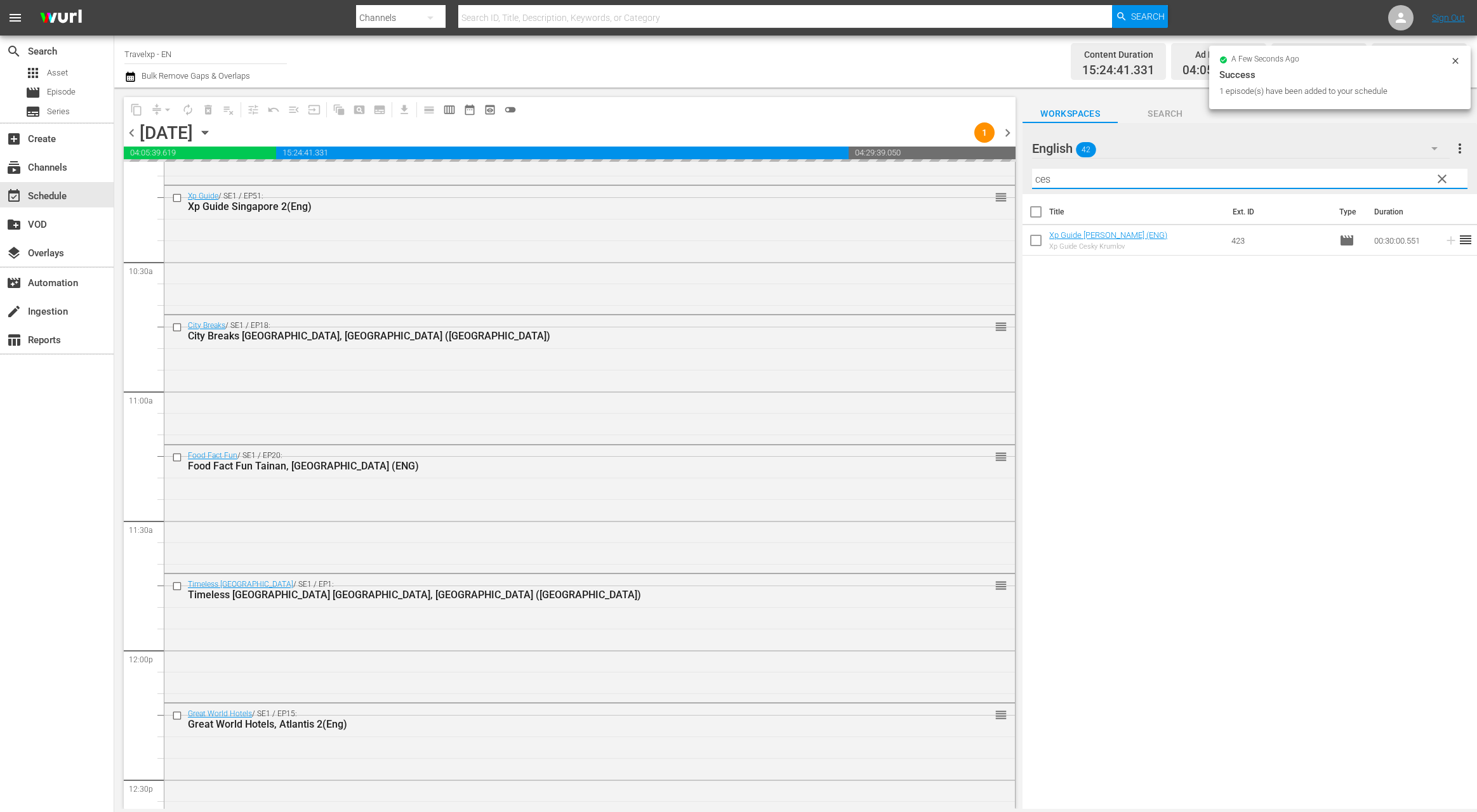
click at [1044, 182] on input "ces" at bounding box center [1249, 178] width 435 height 20
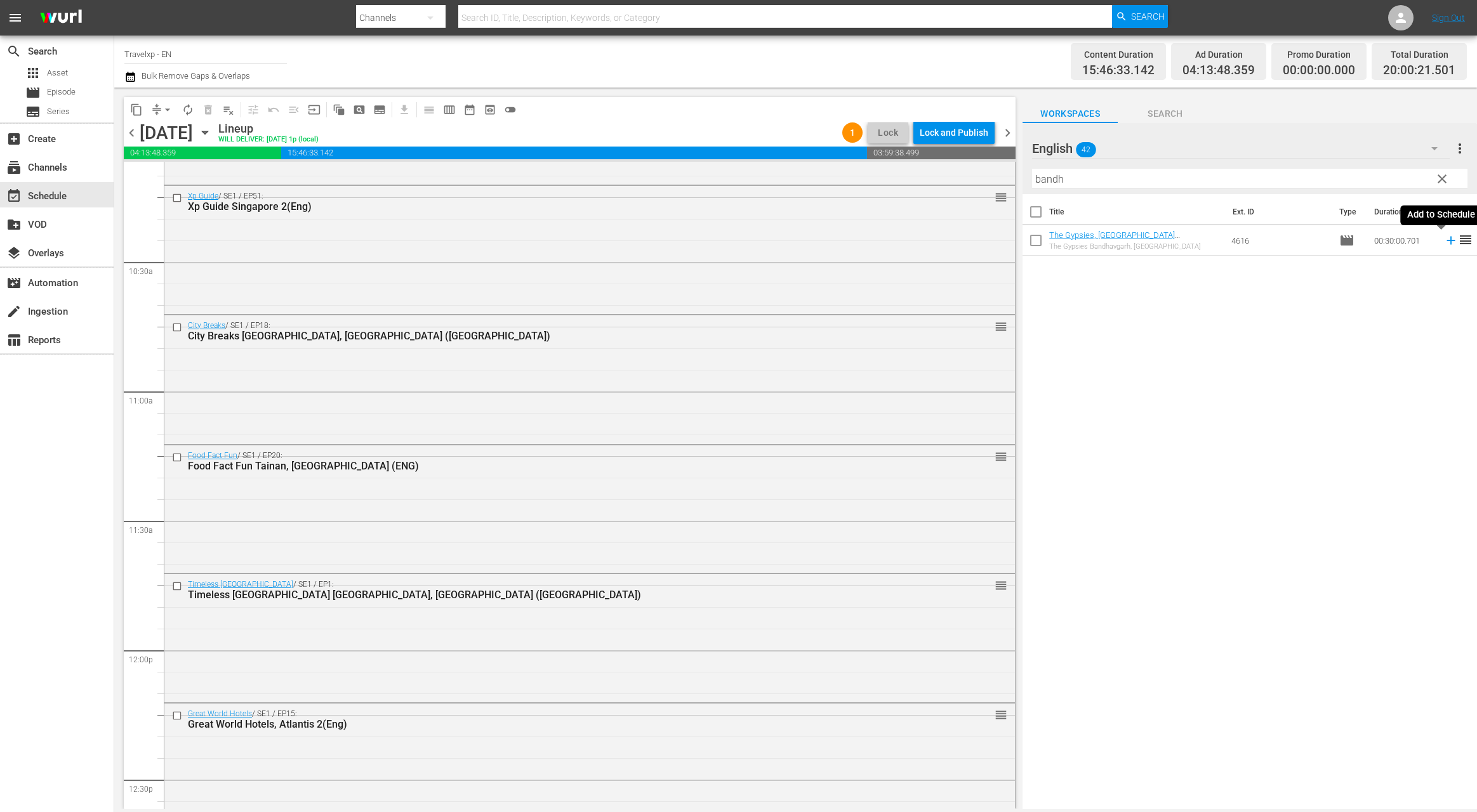
click at [1444, 242] on icon at bounding box center [1450, 240] width 14 height 14
click at [1044, 181] on input "bandh" at bounding box center [1249, 178] width 435 height 20
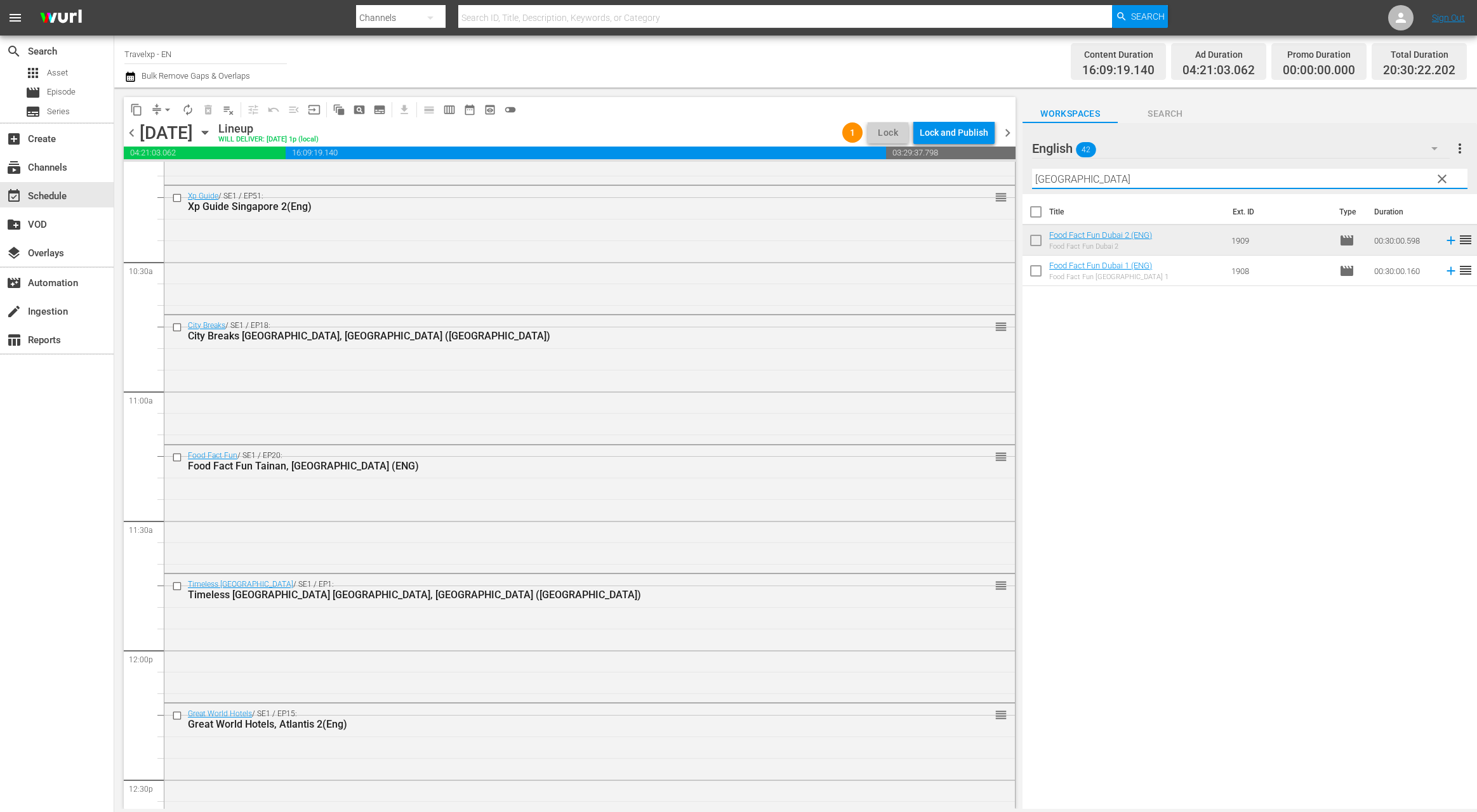
type input "[GEOGRAPHIC_DATA]"
click at [1444, 272] on icon at bounding box center [1450, 270] width 14 height 14
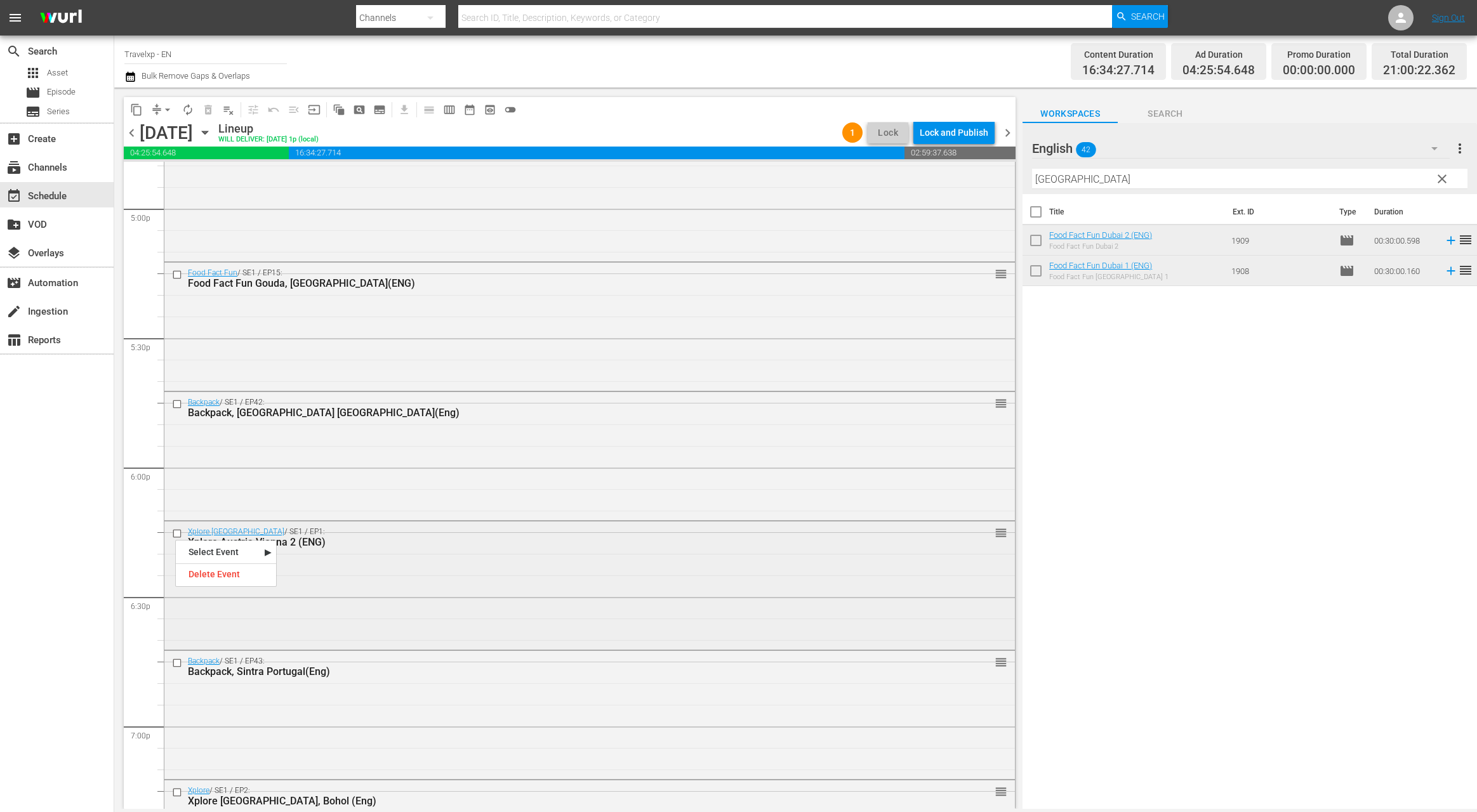
scroll to position [4353, 0]
click at [180, 534] on input "checkbox" at bounding box center [179, 533] width 13 height 11
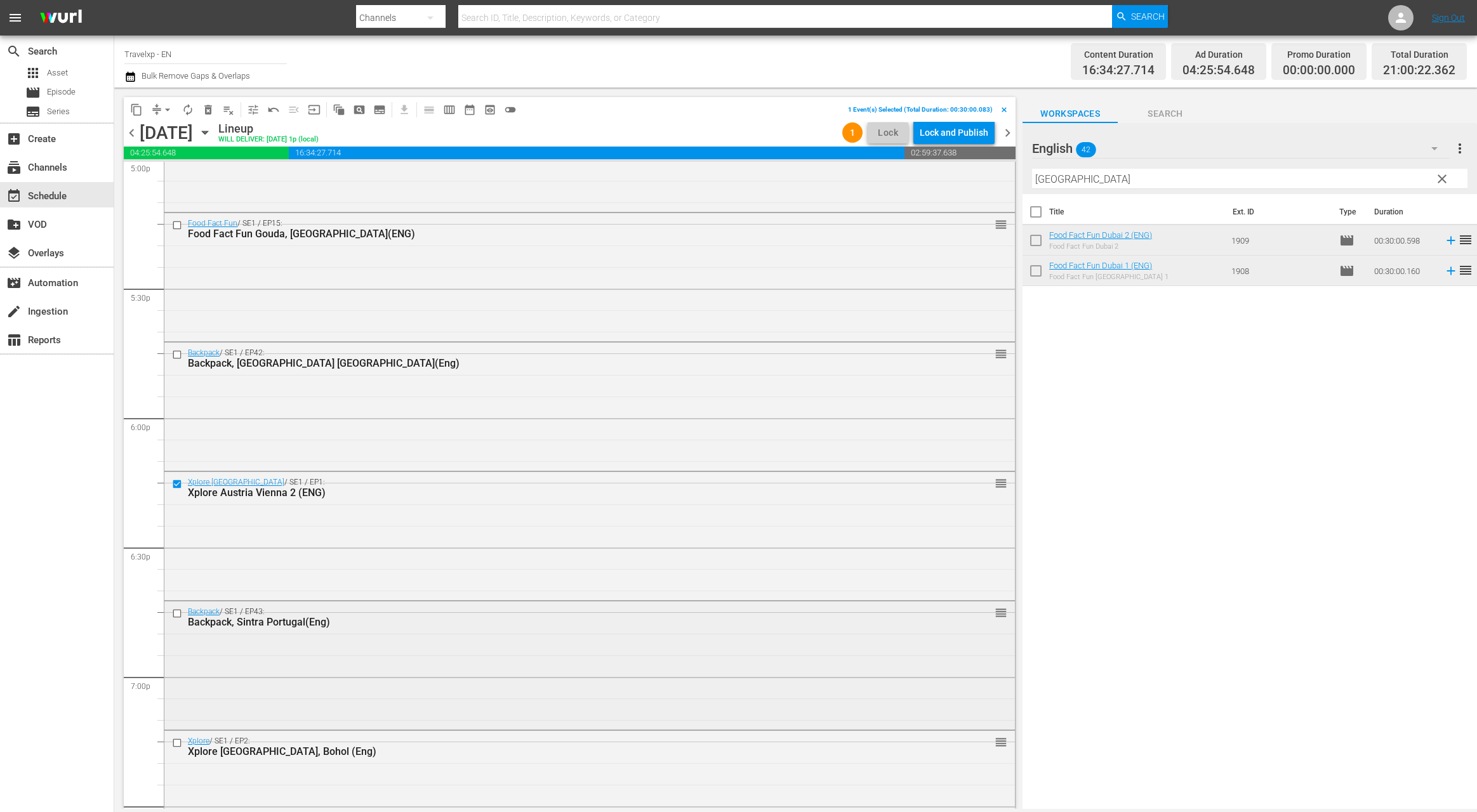
scroll to position [4403, 0]
click at [179, 612] on input "checkbox" at bounding box center [179, 613] width 13 height 11
click at [177, 742] on input "checkbox" at bounding box center [179, 743] width 13 height 11
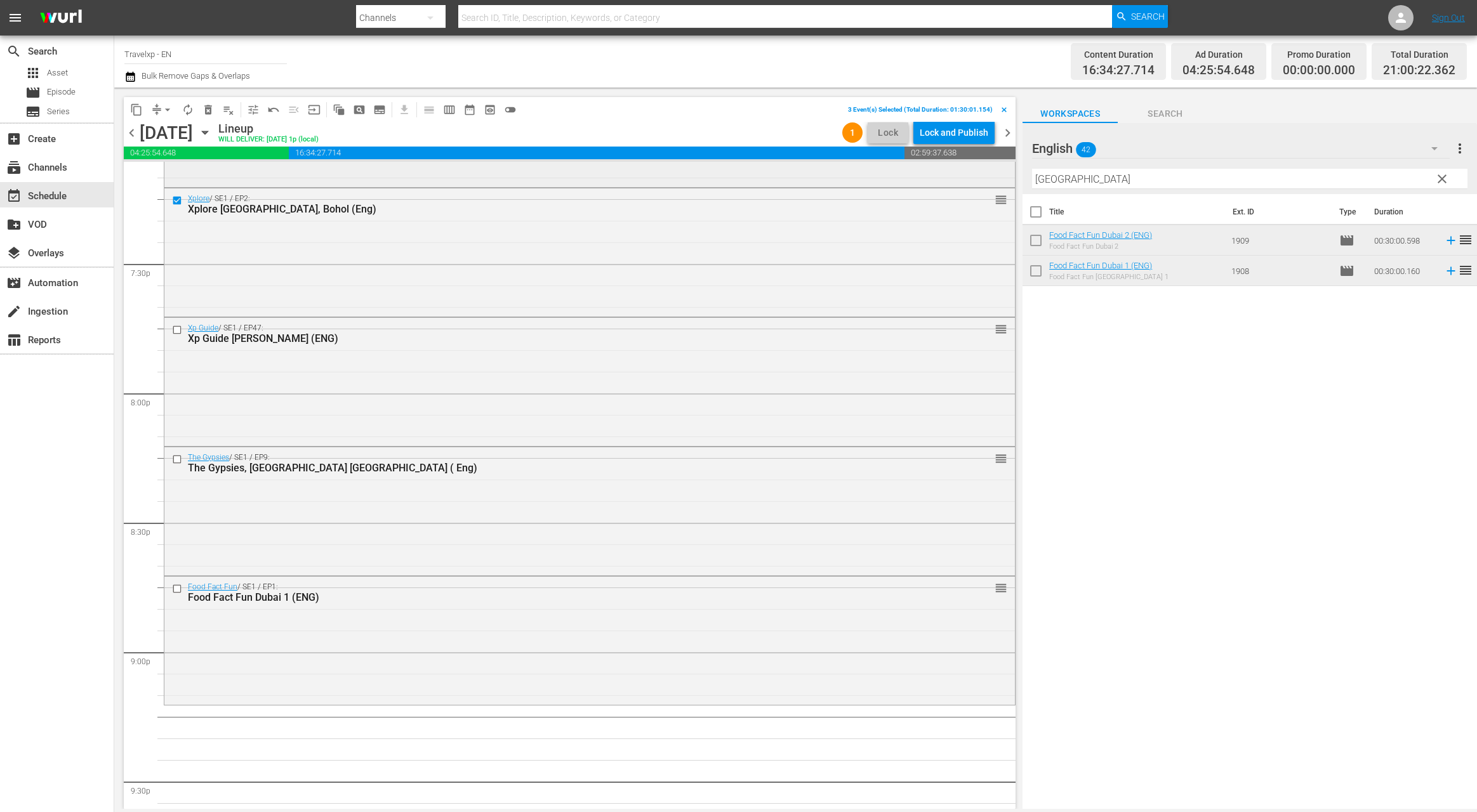
scroll to position [4924, 0]
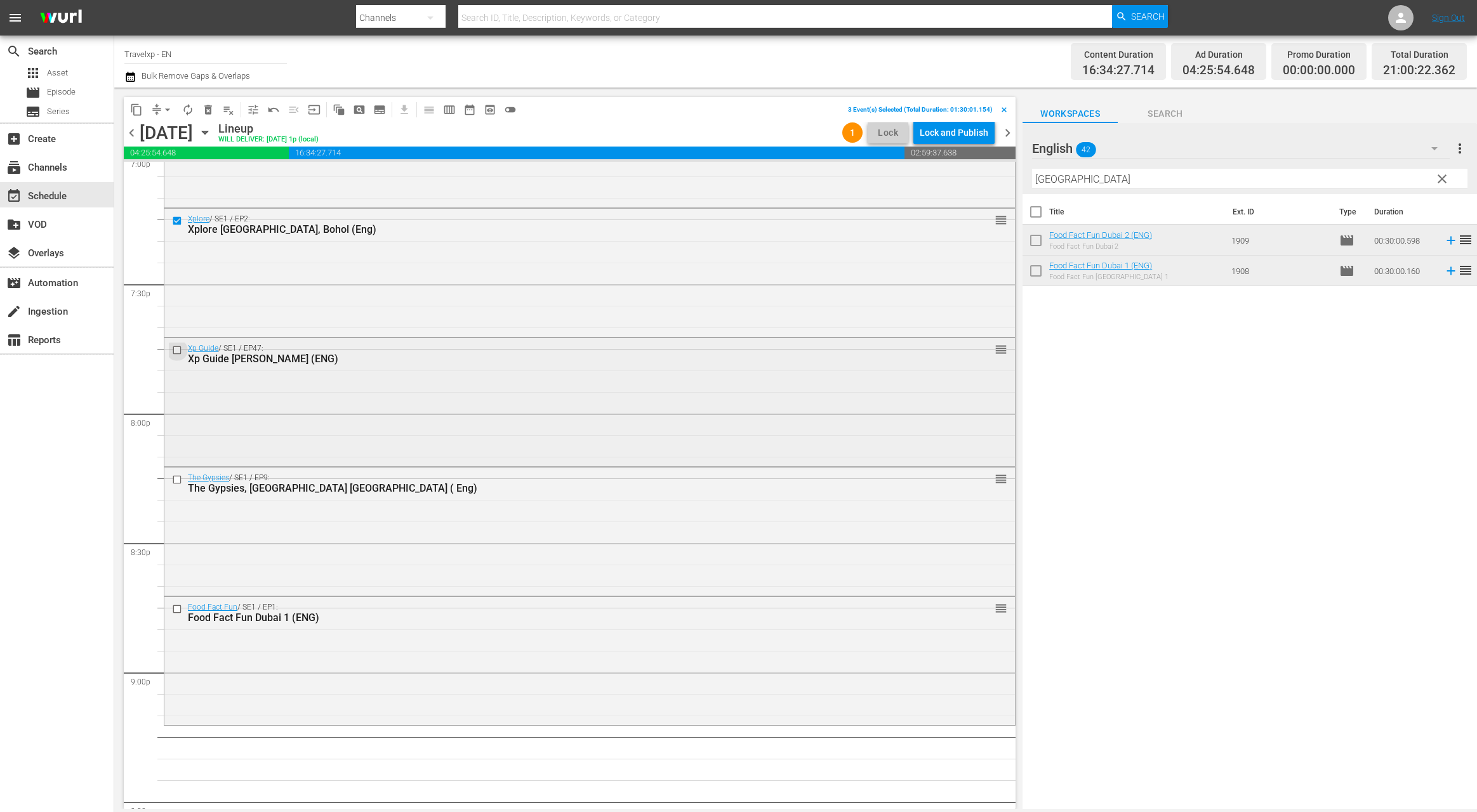
click at [177, 350] on input "checkbox" at bounding box center [179, 350] width 13 height 11
click at [178, 481] on input "checkbox" at bounding box center [179, 479] width 13 height 11
click at [179, 613] on input "checkbox" at bounding box center [179, 609] width 13 height 11
click at [140, 118] on button "content_copy" at bounding box center [136, 109] width 20 height 20
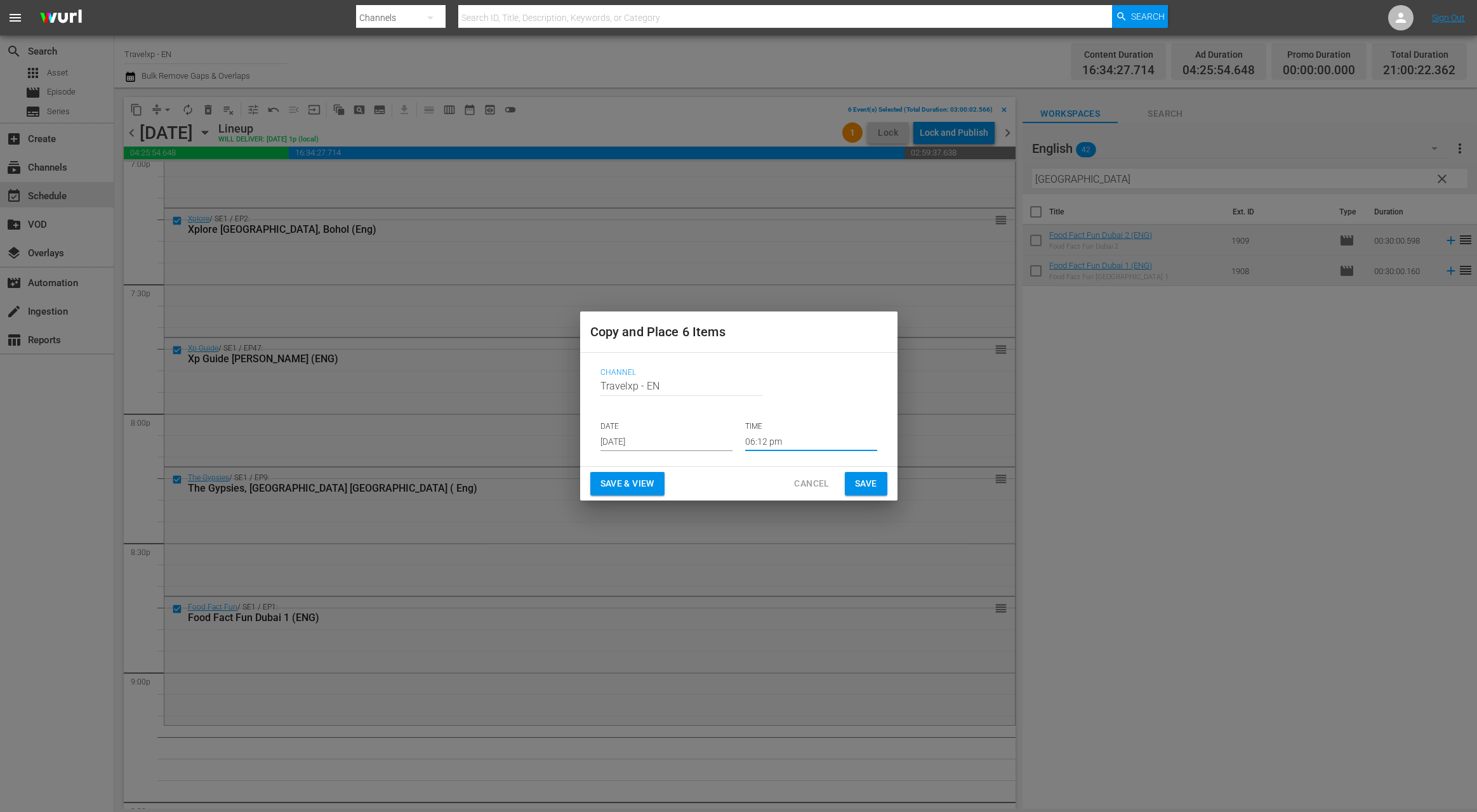
click at [769, 446] on input "06:12 pm" at bounding box center [811, 442] width 132 height 19
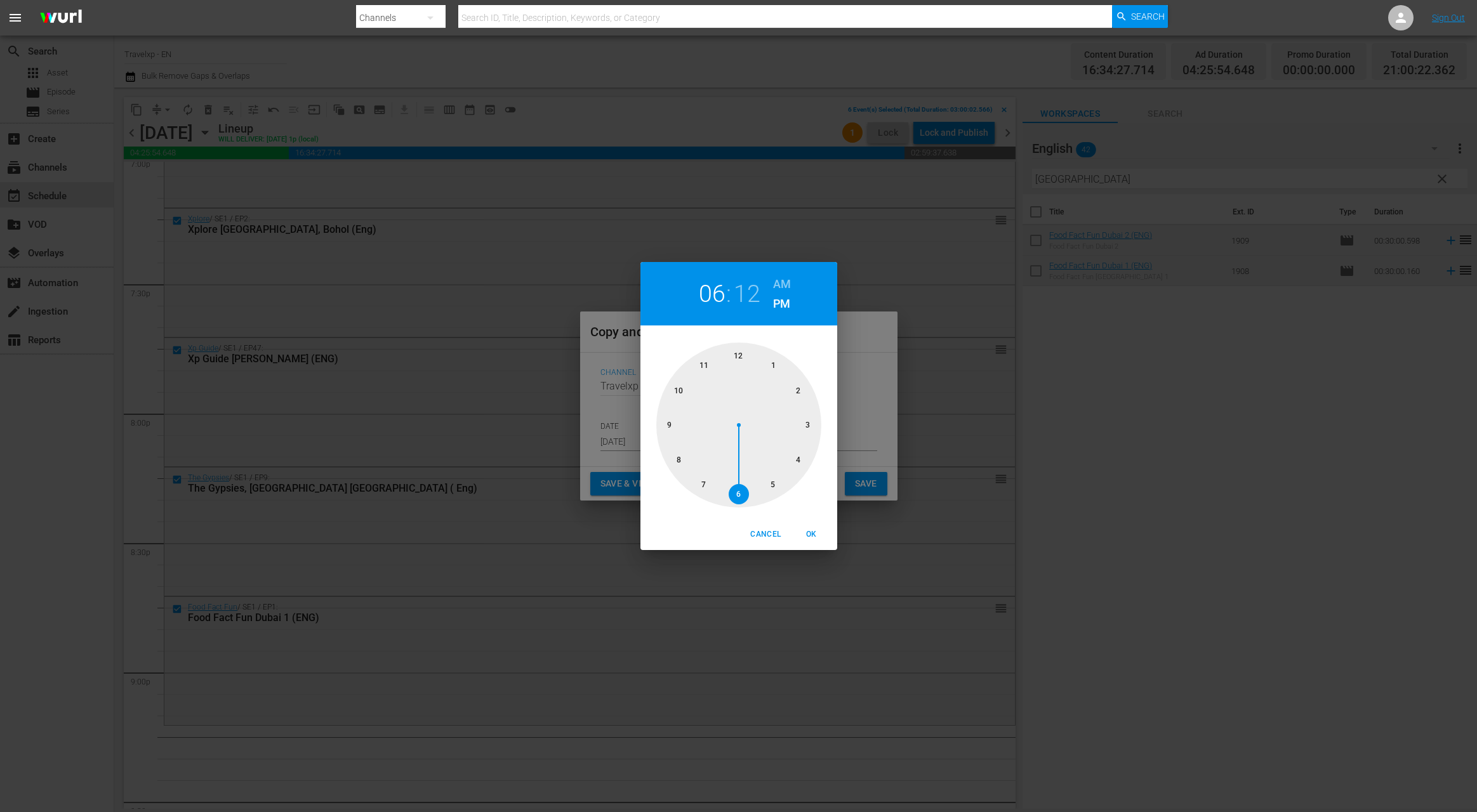
click at [672, 426] on div at bounding box center [738, 425] width 165 height 165
click at [807, 540] on span "OK" at bounding box center [811, 534] width 30 height 13
type input "09:12 pm"
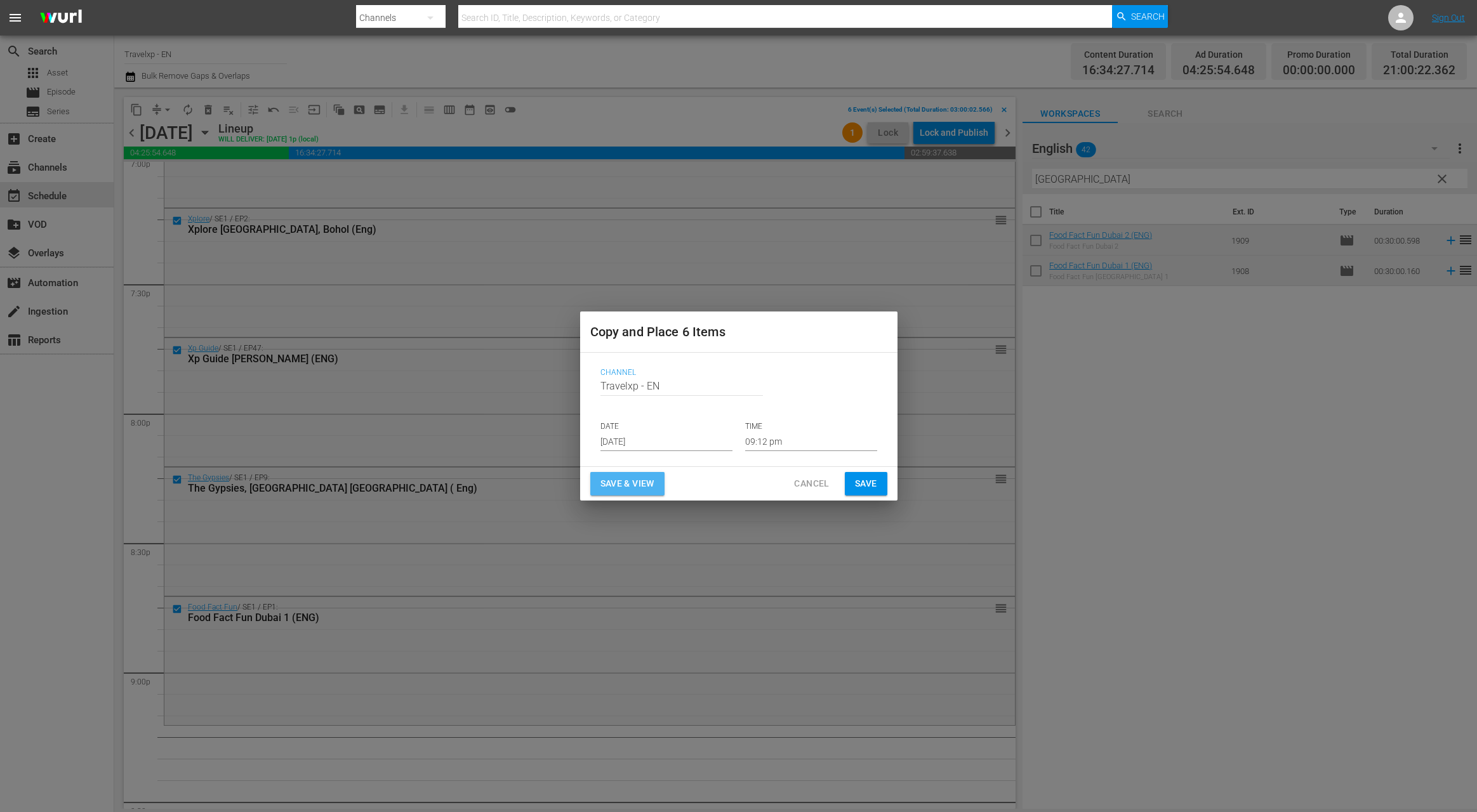
click at [635, 489] on span "Save & View" at bounding box center [627, 483] width 54 height 16
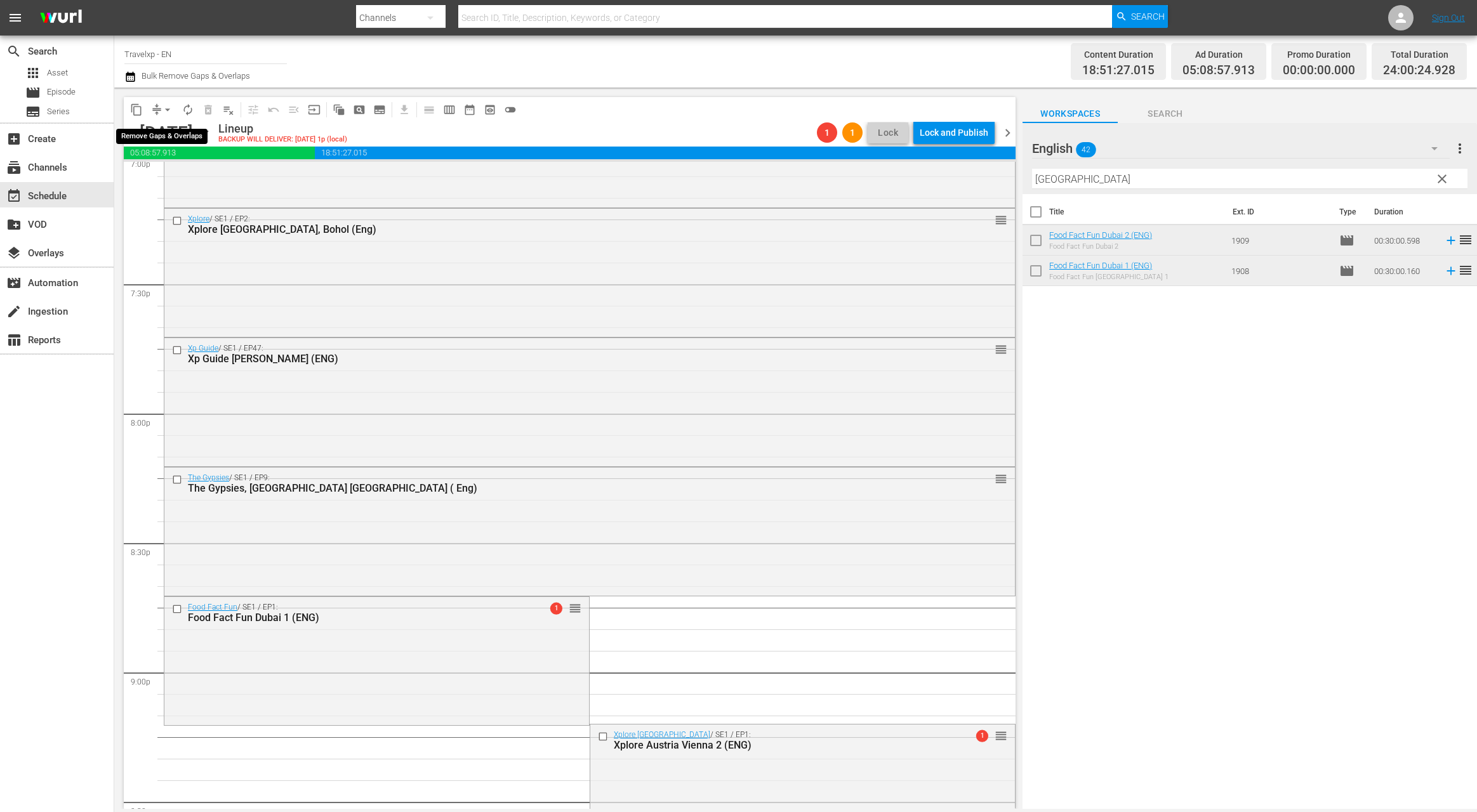
click at [166, 106] on span "arrow_drop_down" at bounding box center [167, 109] width 13 height 13
click at [186, 182] on li "Align to End of Previous Day" at bounding box center [168, 177] width 133 height 21
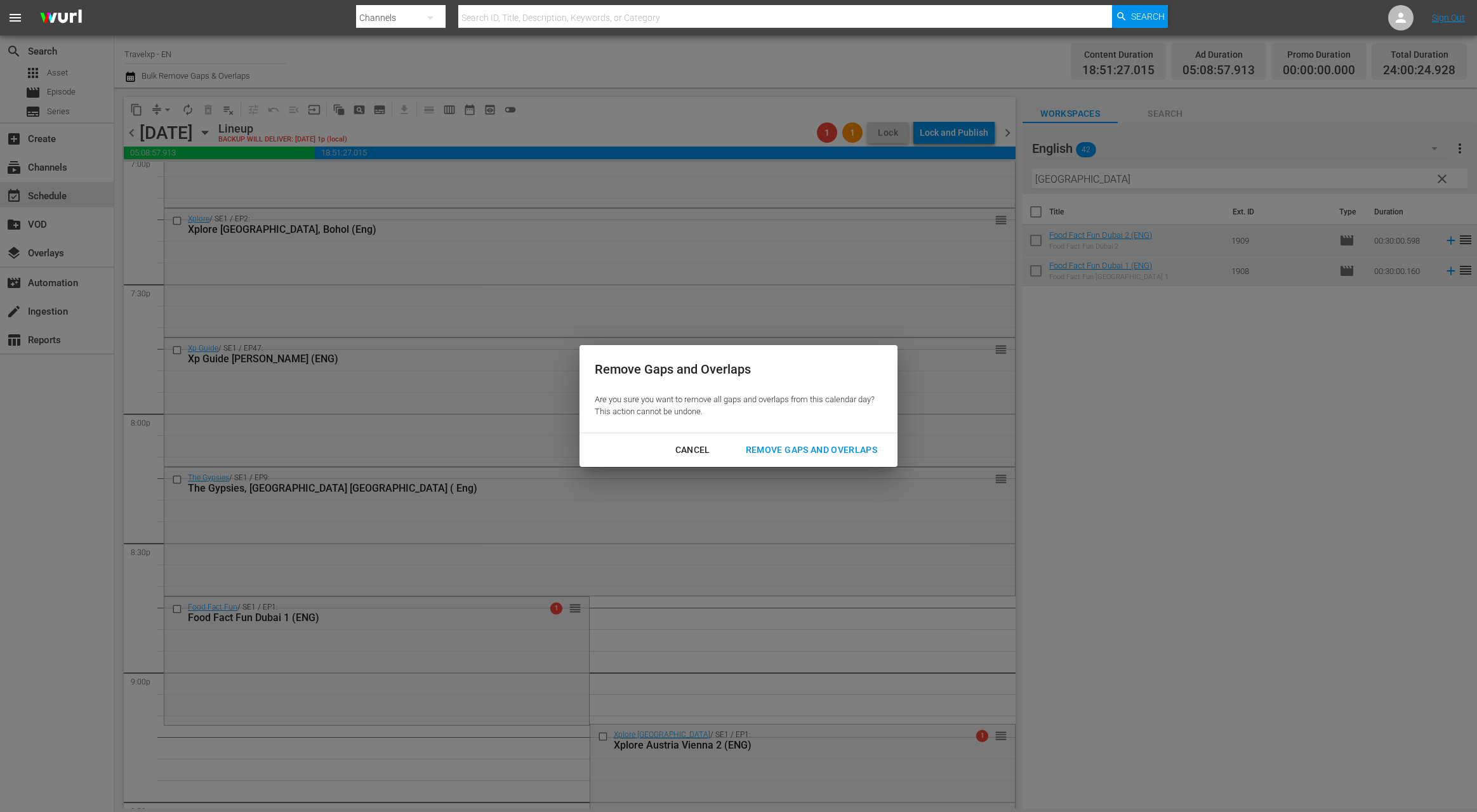
click at [757, 456] on div "Remove Gaps and Overlaps" at bounding box center [811, 449] width 152 height 16
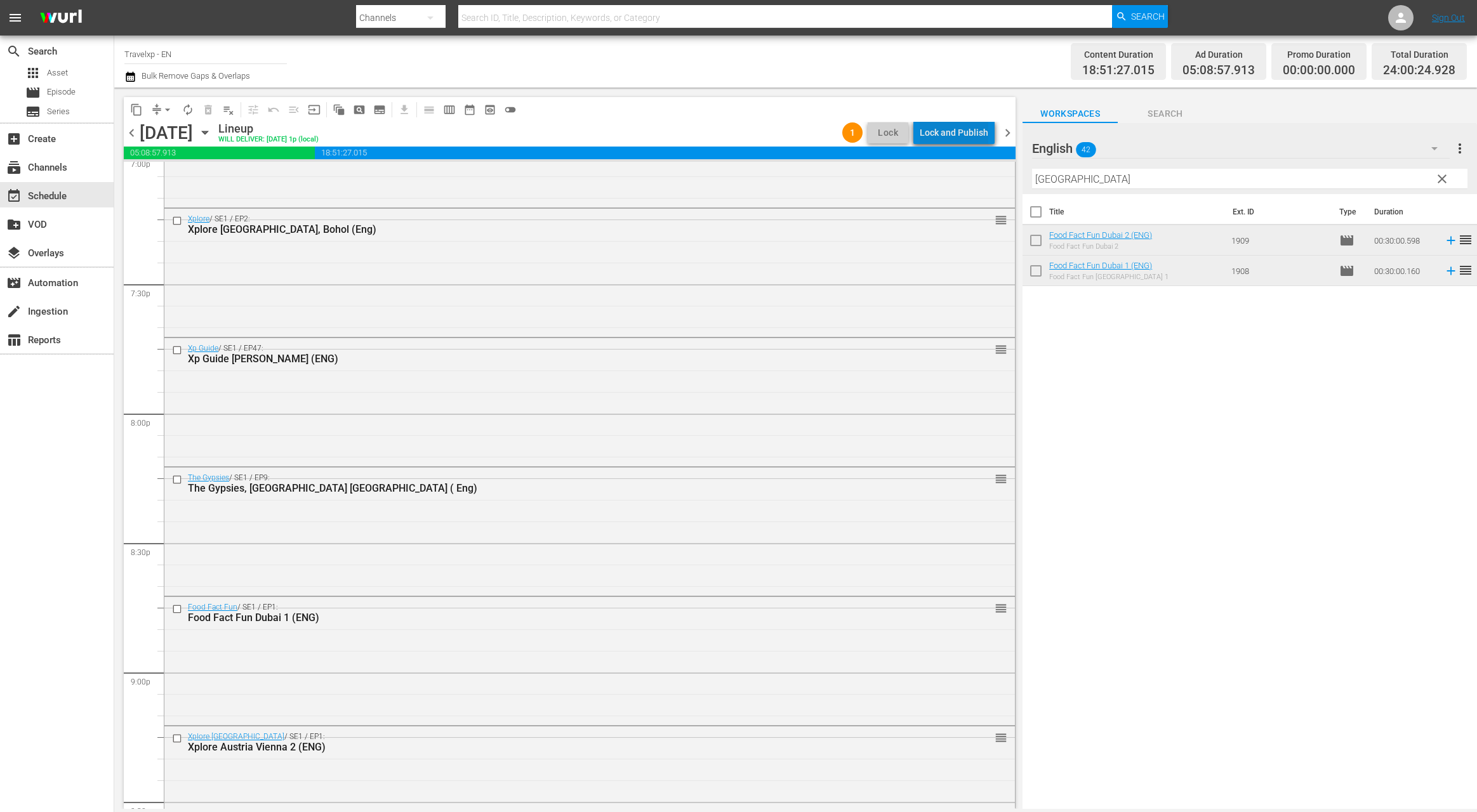
click at [961, 131] on div "Lock and Publish" at bounding box center [954, 132] width 69 height 23
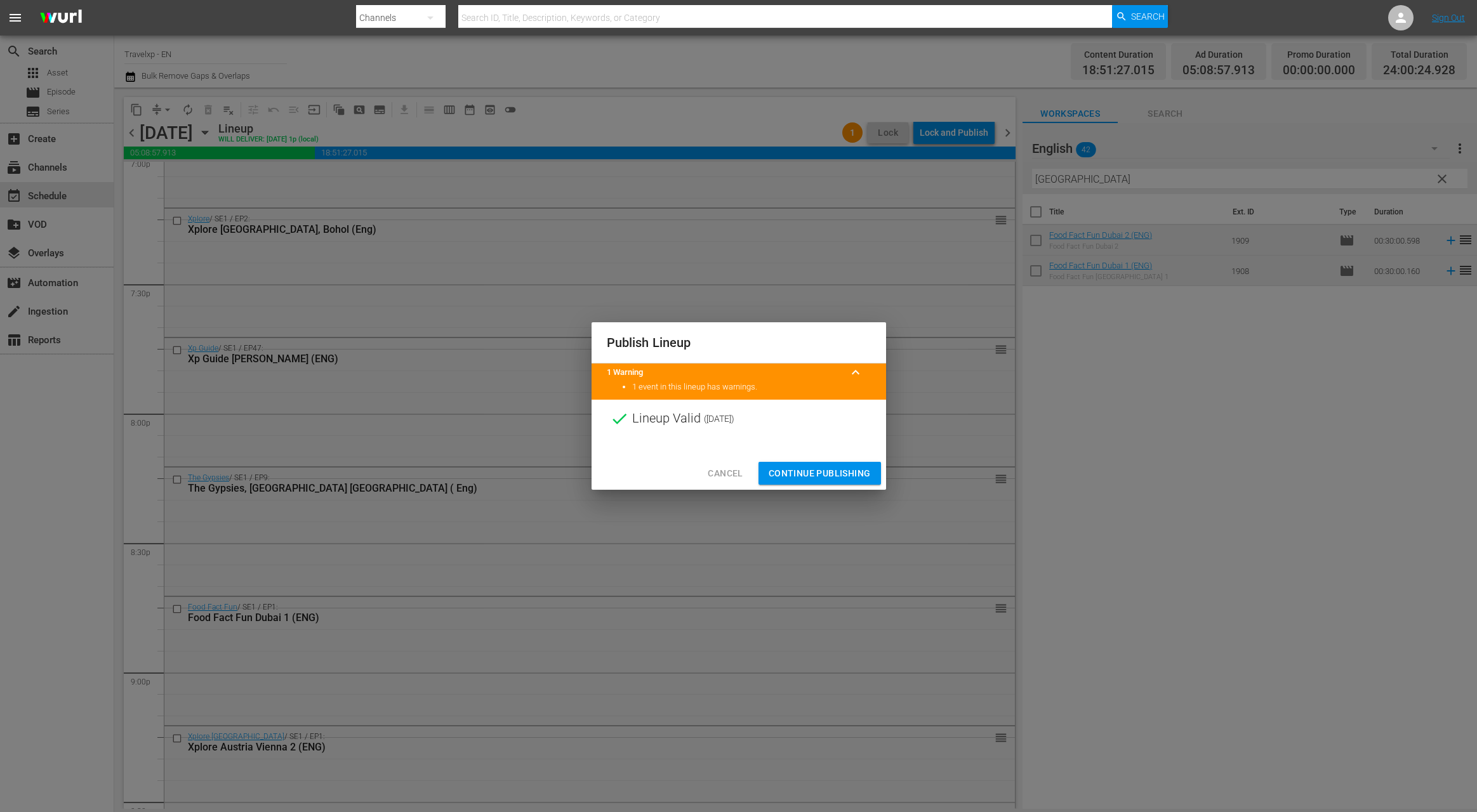
click at [840, 477] on span "Continue Publishing" at bounding box center [820, 473] width 102 height 16
